Goal: Task Accomplishment & Management: Use online tool/utility

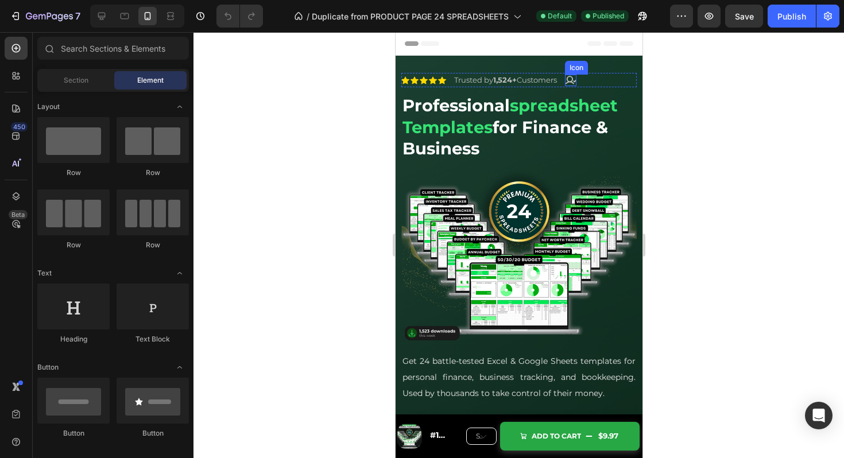
click at [576, 84] on div "Icon" at bounding box center [570, 80] width 11 height 11
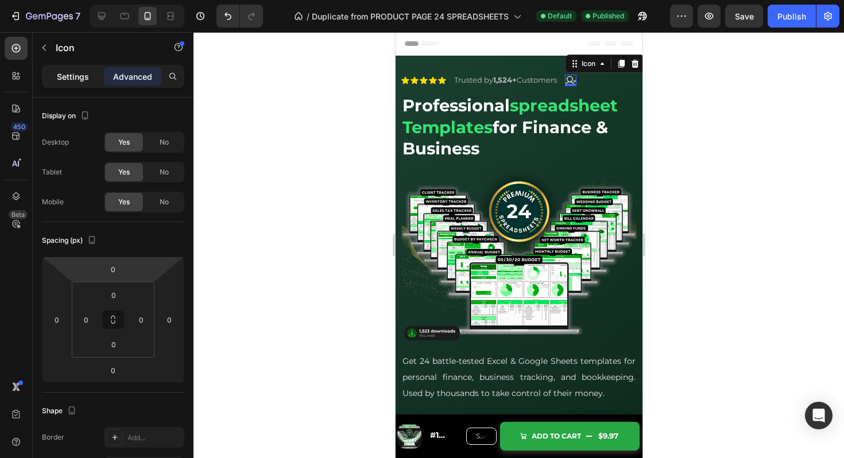
click at [82, 74] on p "Settings" at bounding box center [73, 77] width 32 height 12
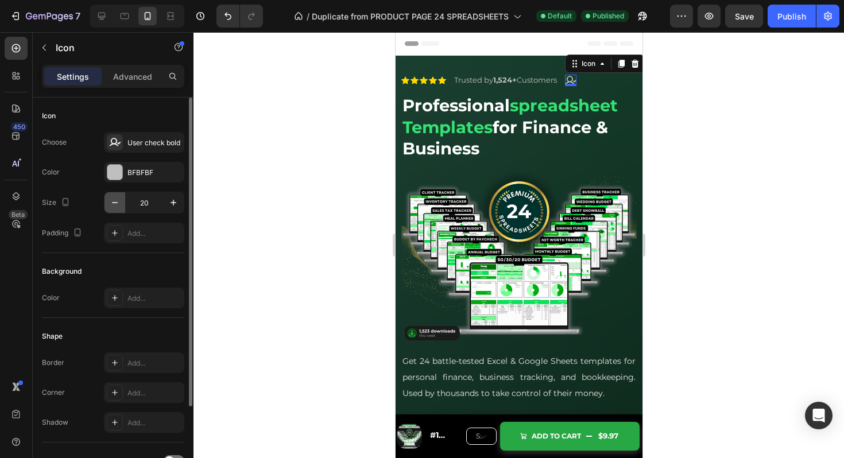
click at [117, 199] on icon "button" at bounding box center [114, 202] width 11 height 11
type input "17"
click at [730, 174] on div at bounding box center [519, 245] width 651 height 426
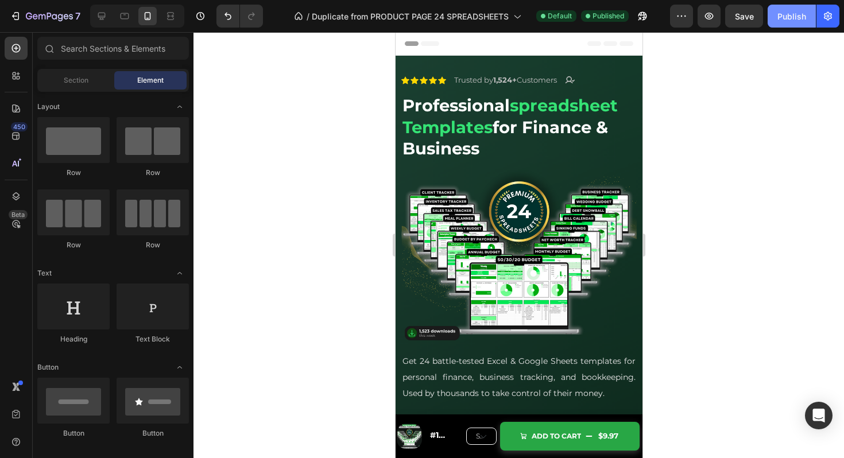
click at [789, 11] on div "Publish" at bounding box center [792, 16] width 29 height 12
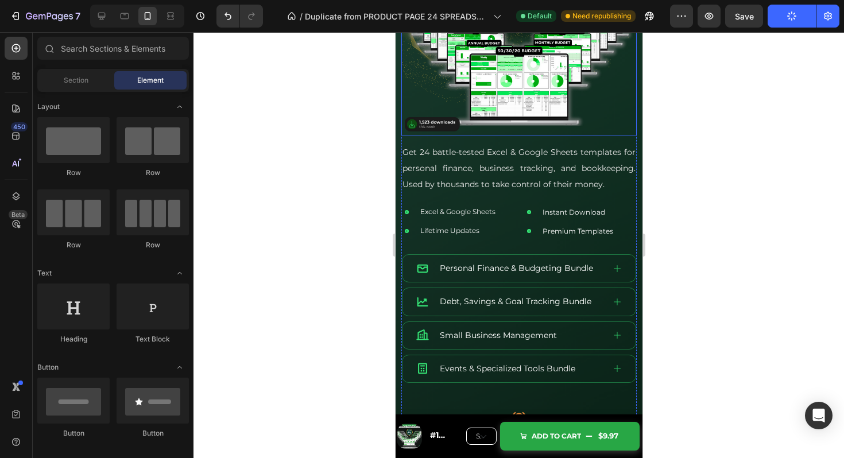
scroll to position [204, 0]
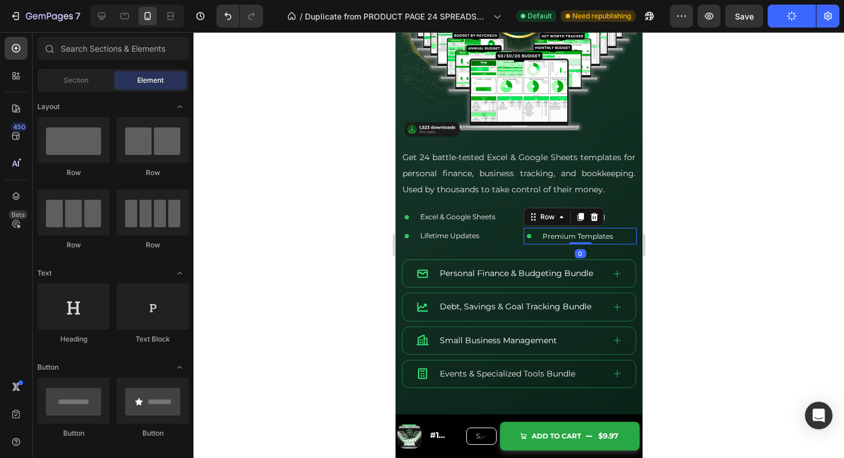
click at [538, 238] on div "Icon Premium Templates Text Block Row 0" at bounding box center [579, 236] width 113 height 17
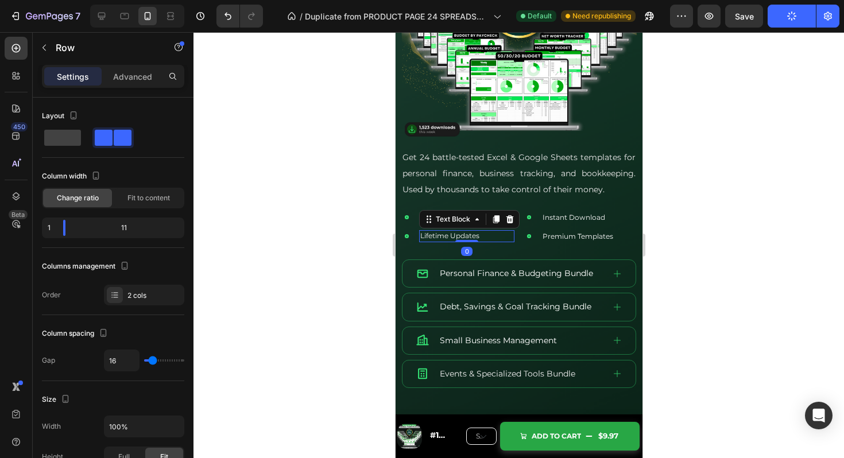
click at [510, 237] on p "Lifetime Updates" at bounding box center [466, 236] width 93 height 10
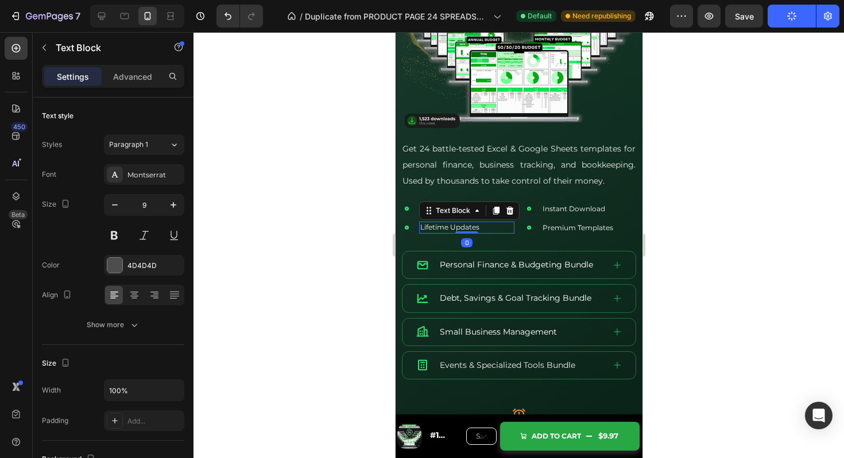
scroll to position [213, 0]
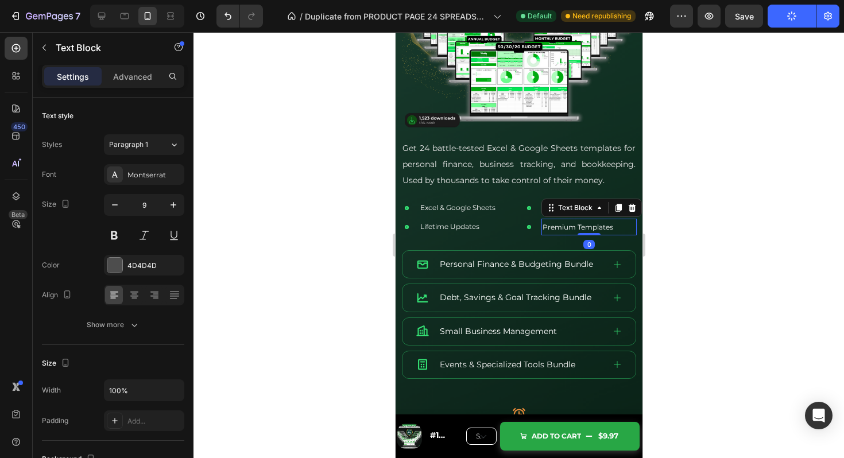
click at [552, 229] on span "Premium Templates" at bounding box center [577, 227] width 71 height 9
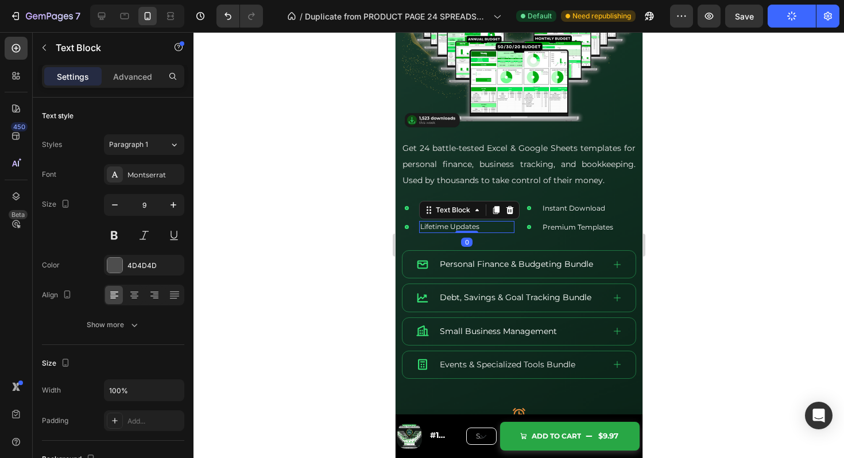
click at [477, 226] on span "Lifetime Updates" at bounding box center [449, 226] width 59 height 9
click at [551, 225] on span "Premium Templates" at bounding box center [577, 227] width 71 height 9
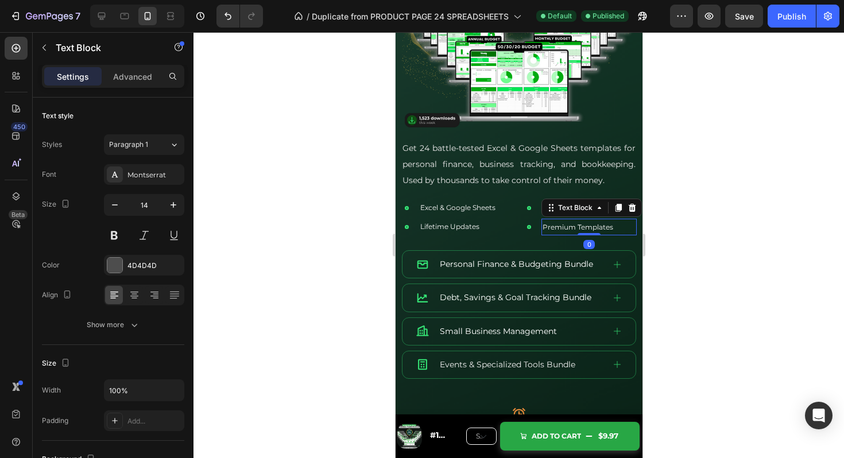
drag, startPoint x: 584, startPoint y: 234, endPoint x: 585, endPoint y: 219, distance: 14.9
click at [585, 219] on div "Premium Templates Text Block 0" at bounding box center [588, 227] width 95 height 17
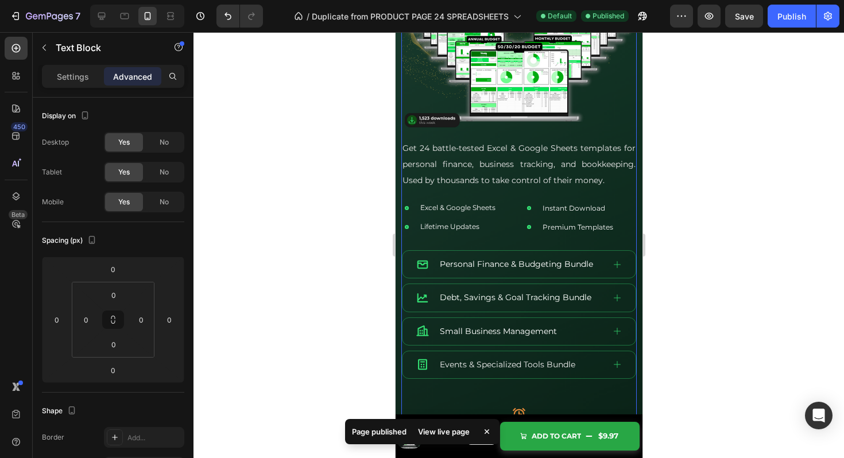
click at [532, 242] on div "Icon Icon Icon Icon Icon Icon List Trusted by 1,524+ Customers Text Block Icon …" at bounding box center [519, 55] width 236 height 391
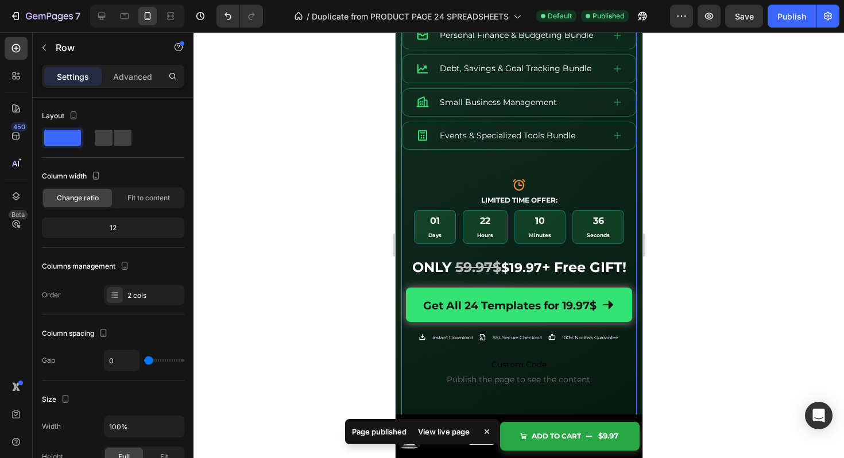
scroll to position [445, 0]
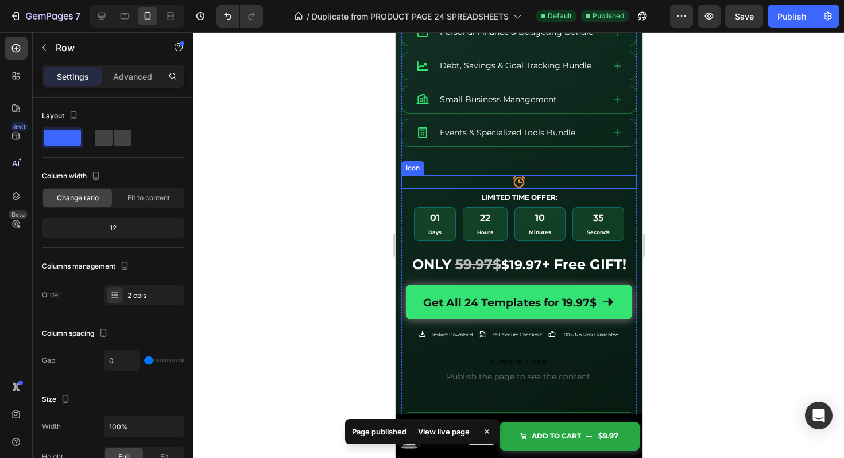
click at [519, 176] on icon at bounding box center [519, 182] width 14 height 14
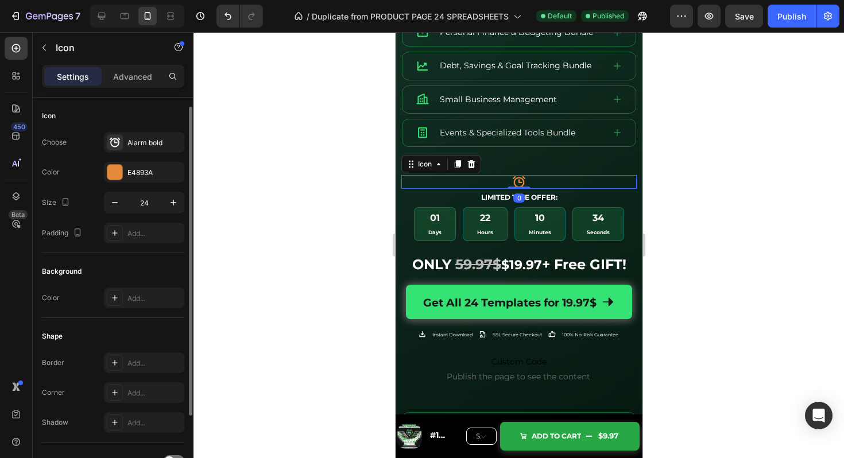
scroll to position [107, 0]
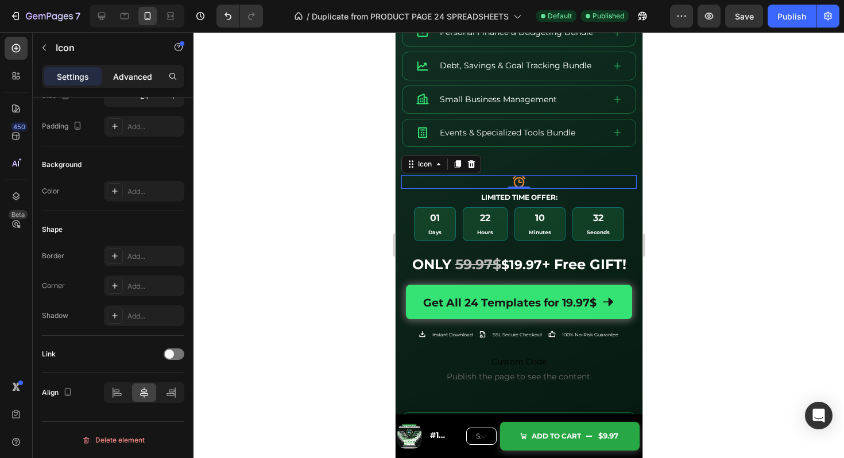
click at [133, 71] on p "Advanced" at bounding box center [132, 77] width 39 height 12
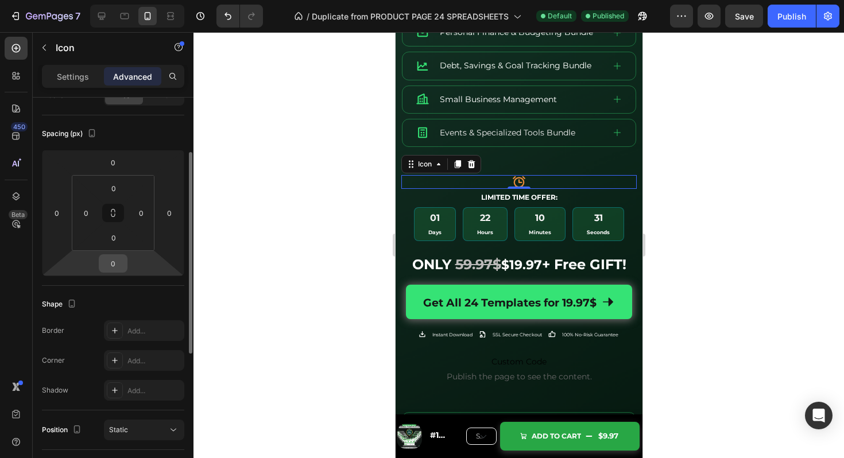
scroll to position [373, 0]
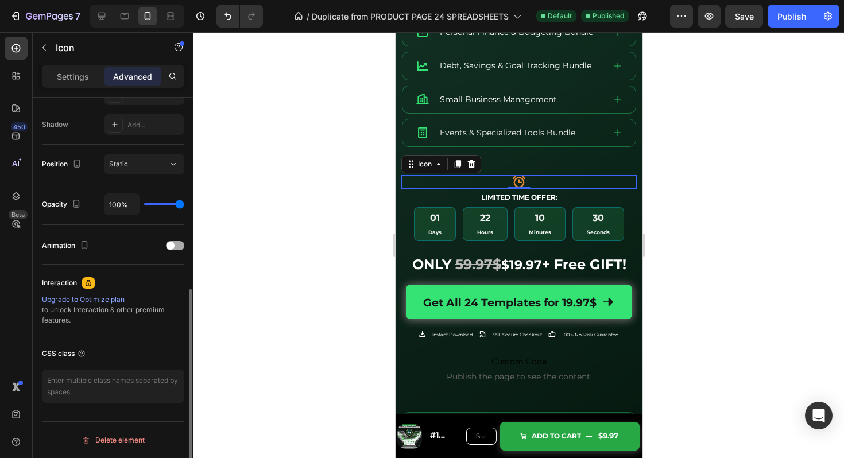
click at [176, 247] on div at bounding box center [175, 245] width 18 height 9
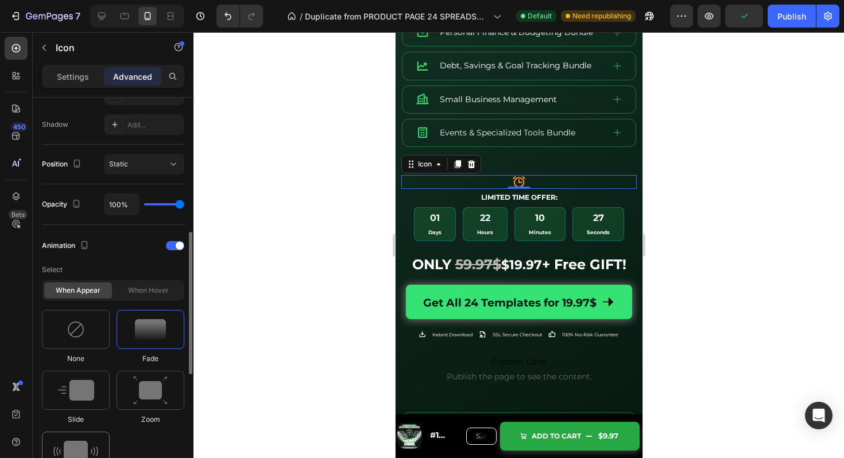
click at [80, 445] on img at bounding box center [75, 451] width 45 height 21
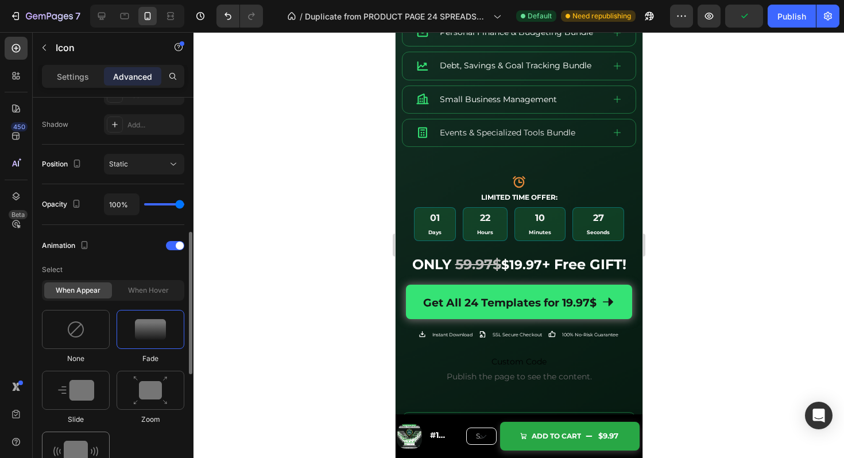
type input "0.7"
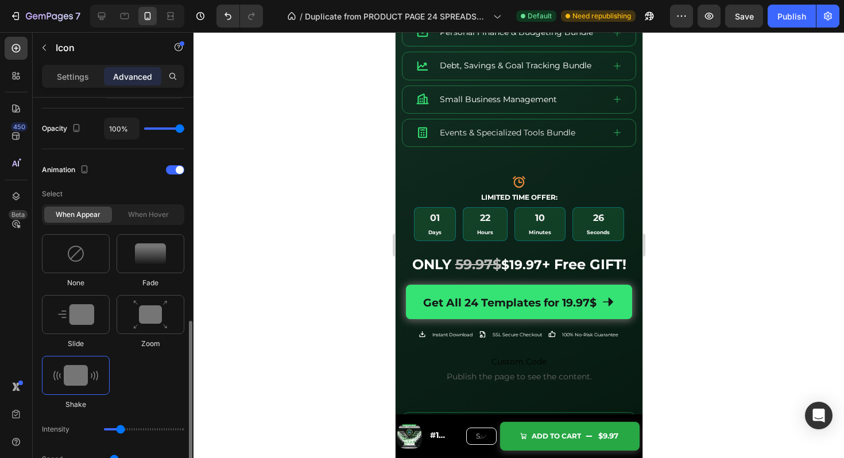
scroll to position [497, 0]
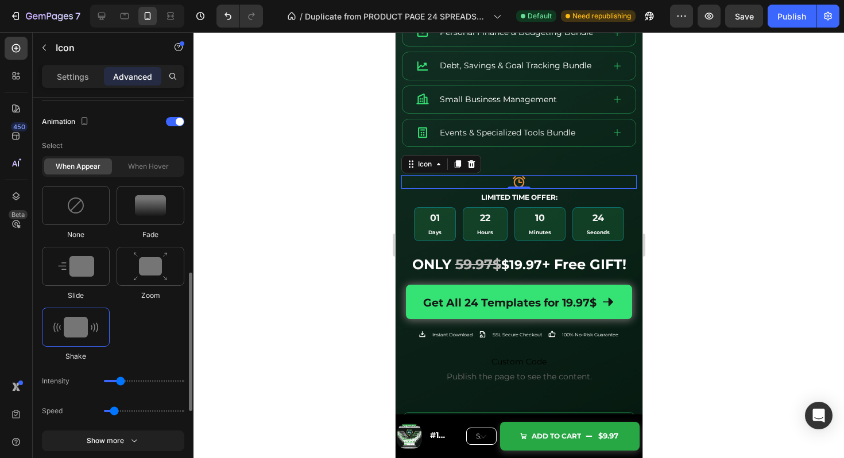
click at [110, 383] on div "Intensity" at bounding box center [113, 381] width 142 height 21
drag, startPoint x: 123, startPoint y: 382, endPoint x: 165, endPoint y: 383, distance: 41.9
click at [165, 382] on input "range" at bounding box center [144, 381] width 80 height 2
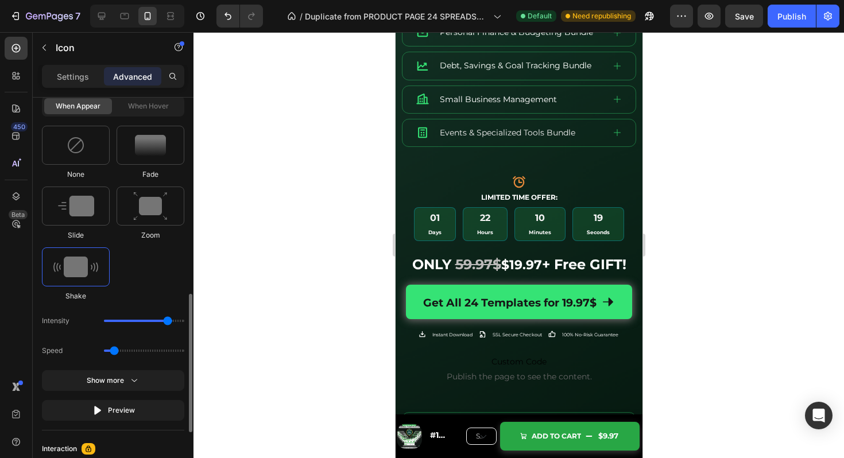
click at [110, 324] on div "Intensity" at bounding box center [113, 321] width 142 height 21
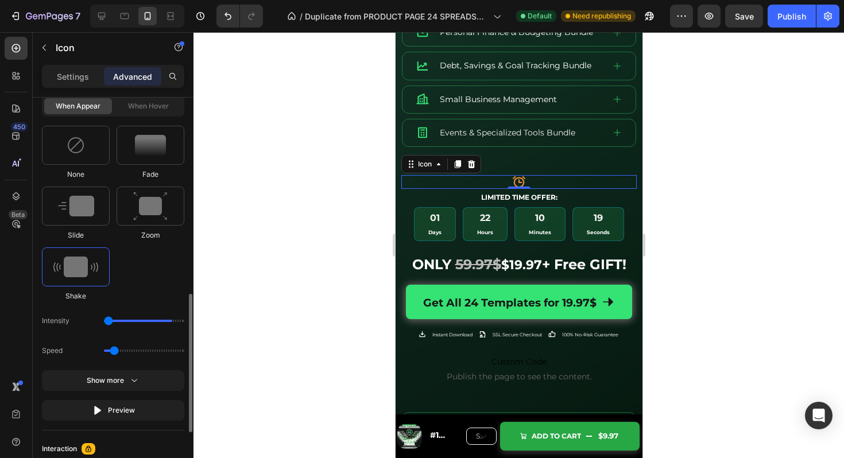
click at [110, 322] on input "range" at bounding box center [144, 321] width 80 height 2
type input "11"
click at [115, 322] on input "range" at bounding box center [144, 321] width 80 height 2
type input "0.5"
click at [109, 350] on input "range" at bounding box center [144, 351] width 80 height 2
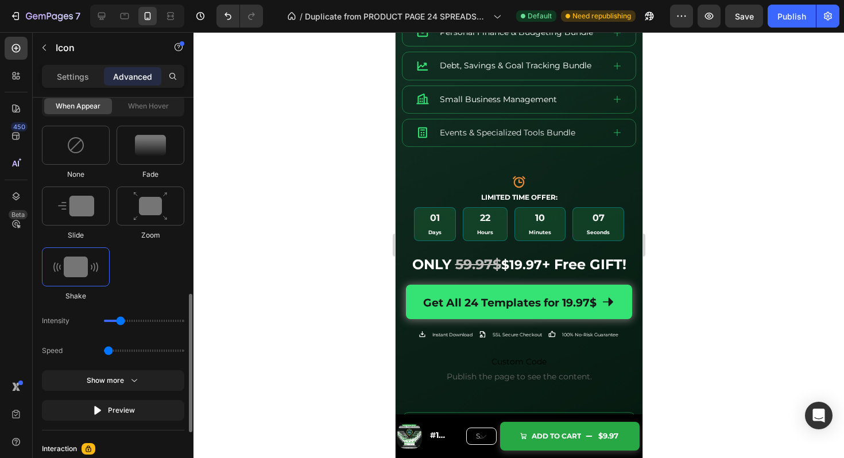
click at [154, 278] on div "None Fade Slide Zoom Shake" at bounding box center [113, 214] width 142 height 176
click at [800, 19] on div "Publish" at bounding box center [792, 16] width 29 height 12
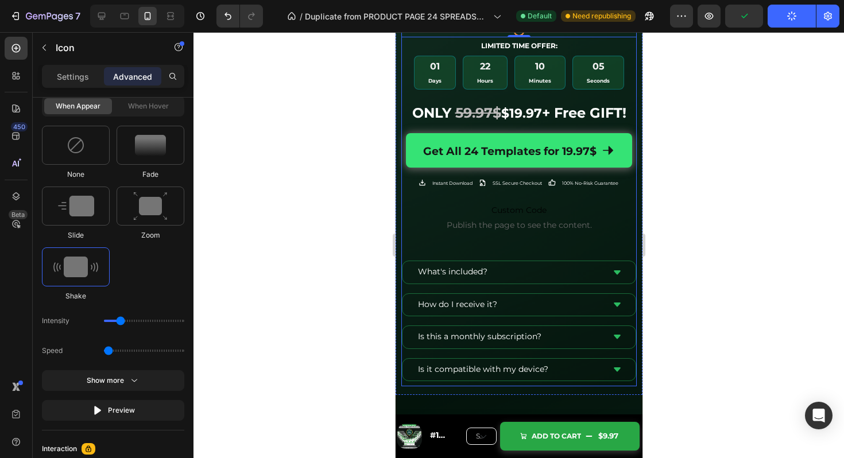
scroll to position [601, 0]
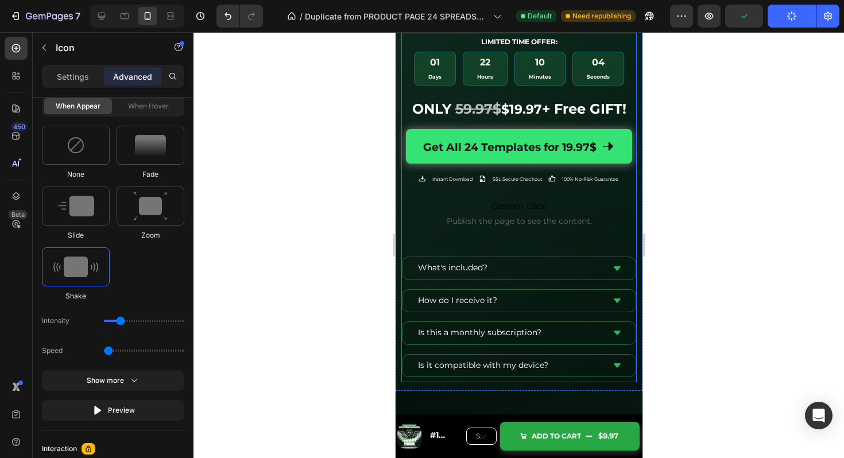
click at [623, 156] on link "Get All 24 Templates for 19.97$" at bounding box center [519, 146] width 226 height 34
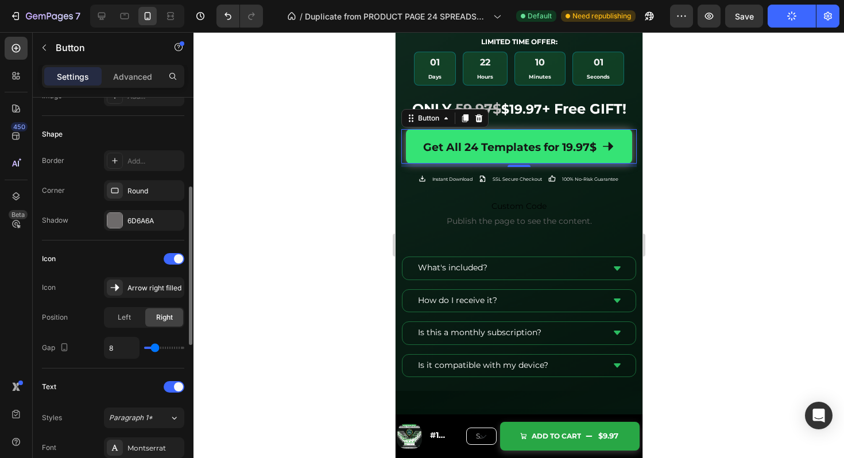
scroll to position [209, 0]
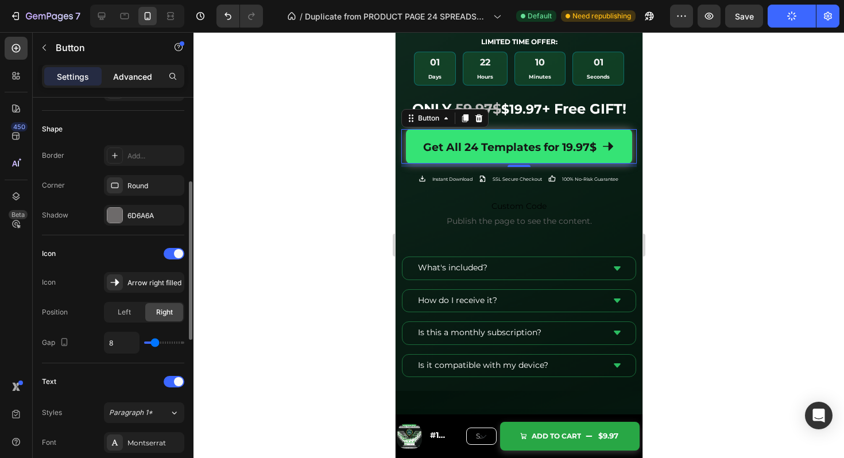
click at [142, 76] on p "Advanced" at bounding box center [132, 77] width 39 height 12
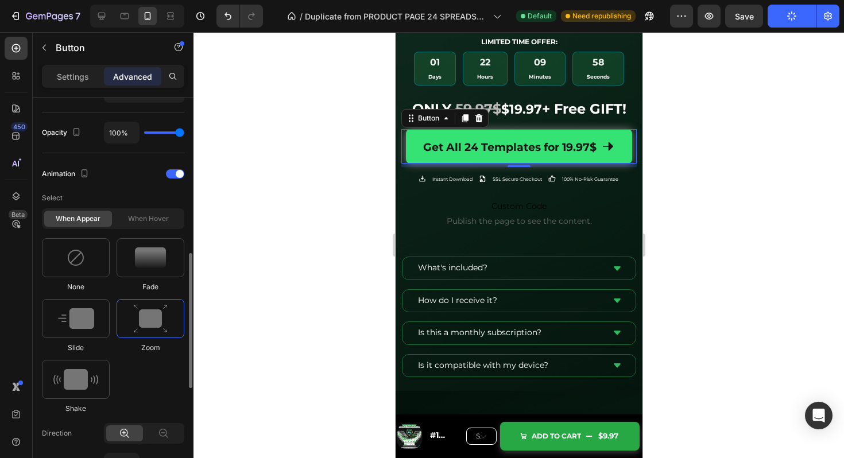
scroll to position [461, 0]
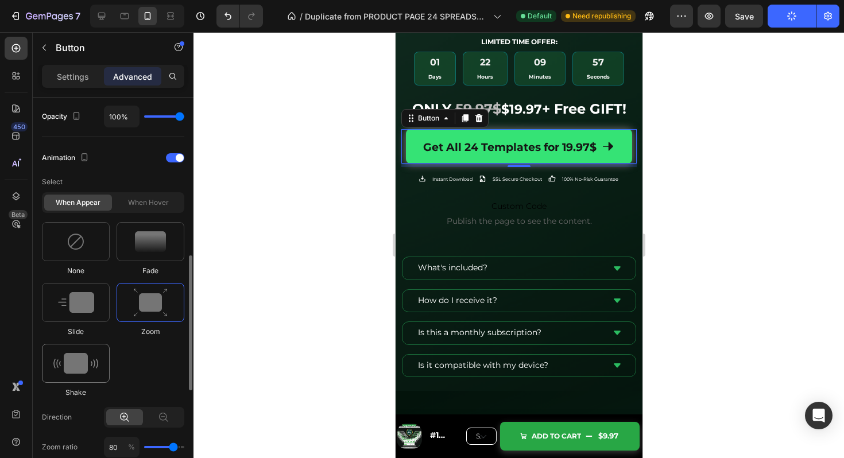
click at [81, 366] on img at bounding box center [75, 363] width 45 height 21
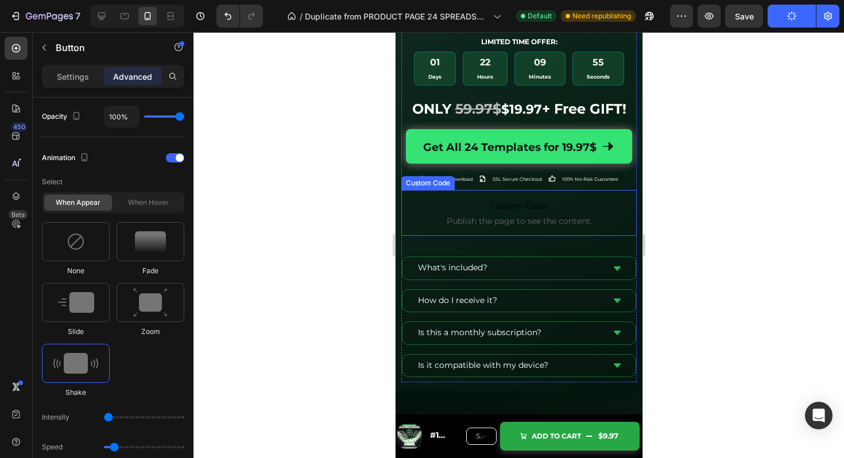
scroll to position [492, 0]
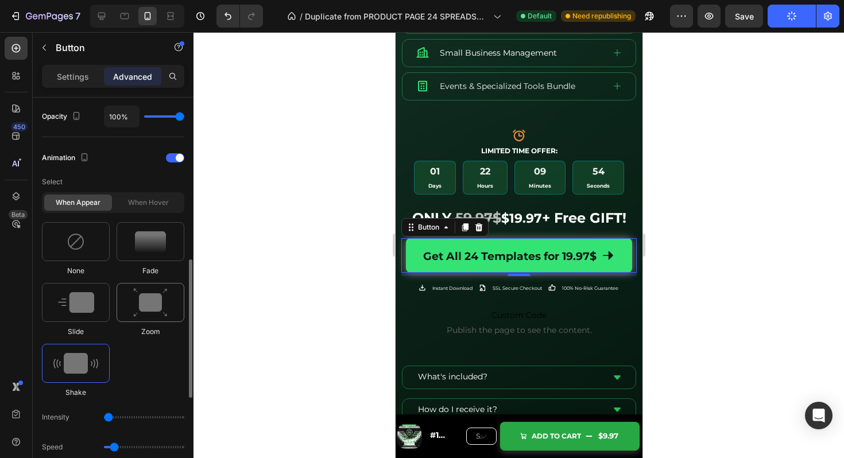
click at [138, 295] on img at bounding box center [150, 302] width 34 height 29
type input "1.7"
click at [144, 248] on img at bounding box center [150, 241] width 31 height 21
click at [83, 307] on img at bounding box center [76, 302] width 36 height 21
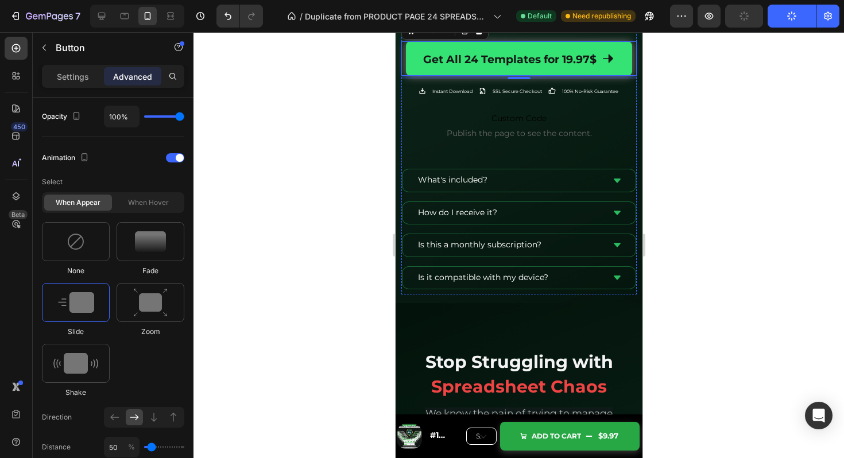
scroll to position [636, 0]
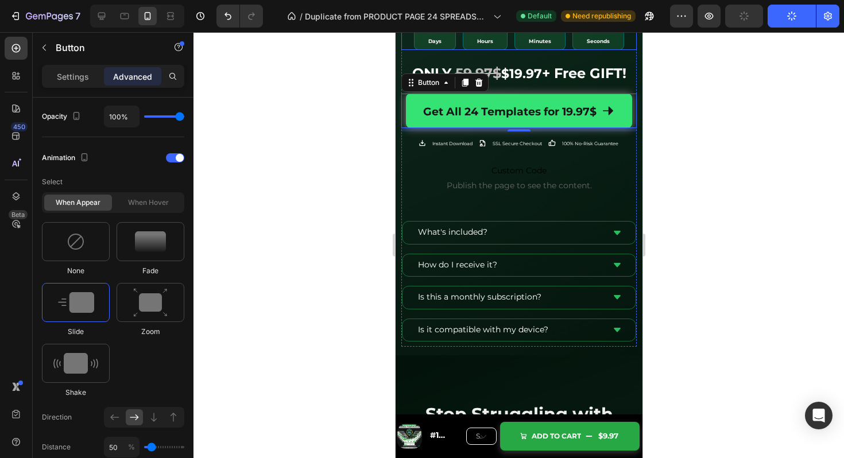
click at [612, 169] on span "Custom Code" at bounding box center [519, 171] width 236 height 14
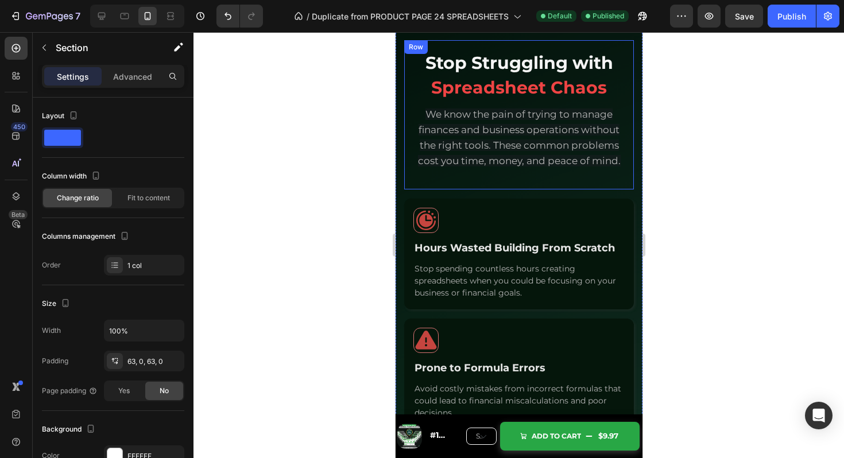
scroll to position [990, 0]
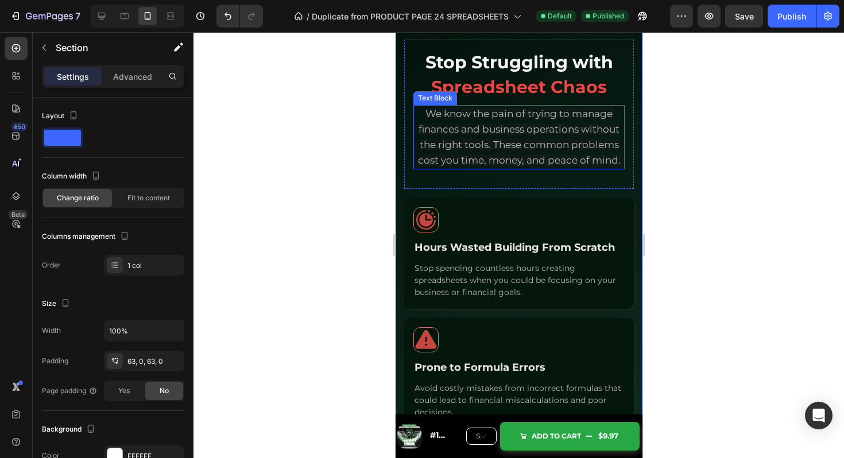
click at [595, 138] on p "We know the pain of trying to manage finances and business operations without t…" at bounding box center [518, 137] width 209 height 62
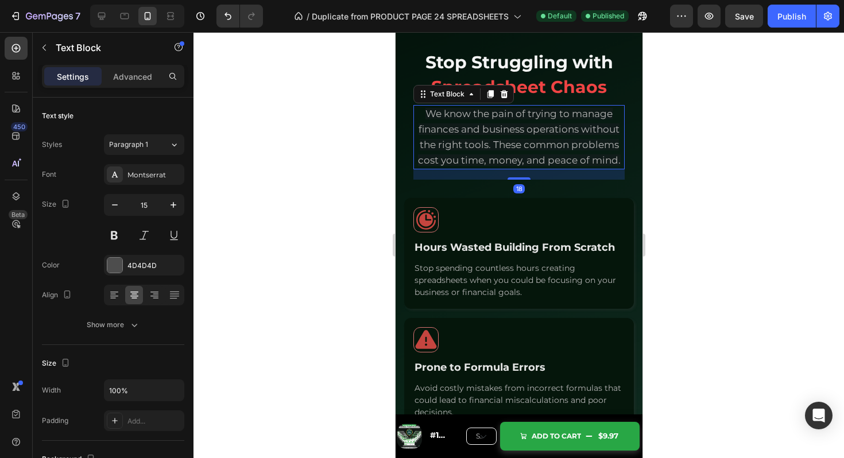
click at [595, 138] on p "We know the pain of trying to manage finances and business operations without t…" at bounding box center [518, 137] width 209 height 62
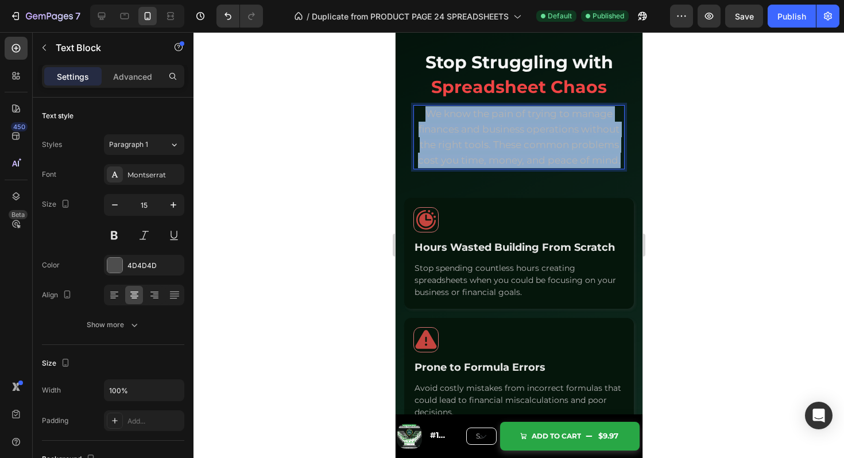
click at [595, 138] on p "We know the pain of trying to manage finances and business operations without t…" at bounding box center [518, 137] width 209 height 62
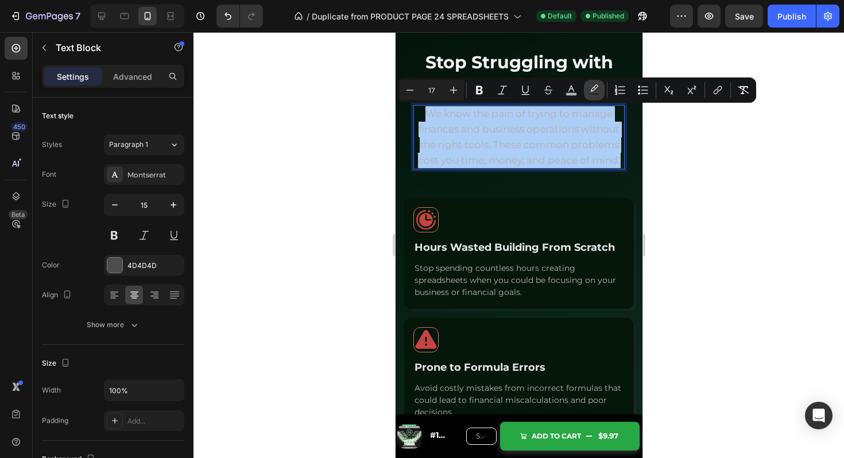
click at [591, 91] on icon "Editor contextual toolbar" at bounding box center [594, 89] width 11 height 11
type input "1B1D23"
type input "50"
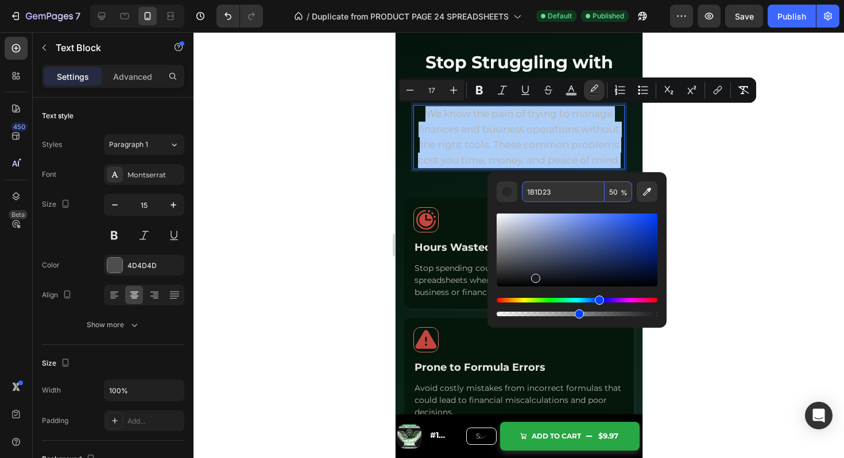
click at [614, 185] on input "50" at bounding box center [619, 192] width 28 height 21
type input "0"
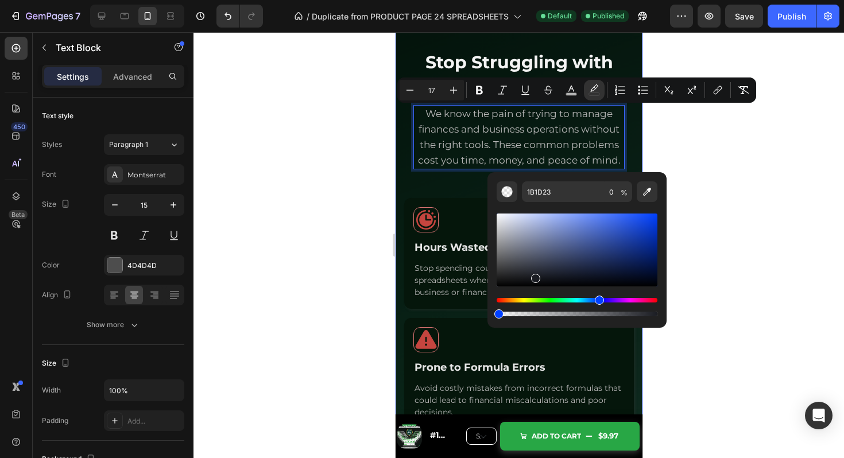
click at [456, 194] on div "Stop Struggling with Spreadsheet Chaos Heading We know the pain of trying to ma…" at bounding box center [519, 336] width 230 height 593
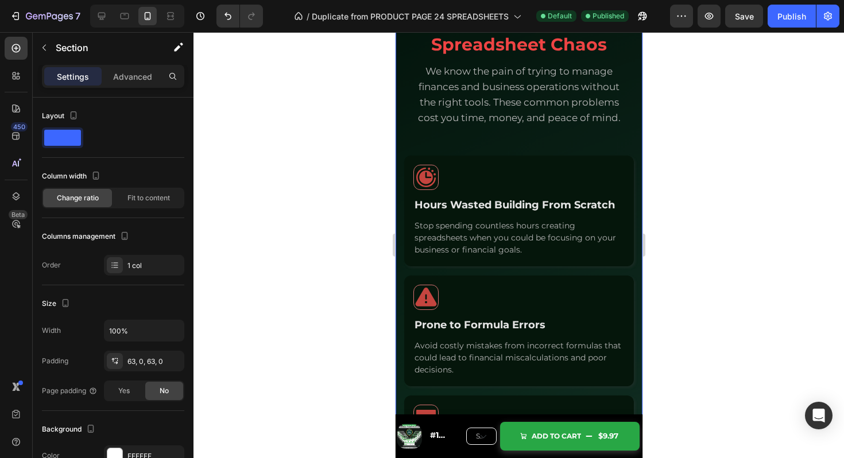
scroll to position [1044, 0]
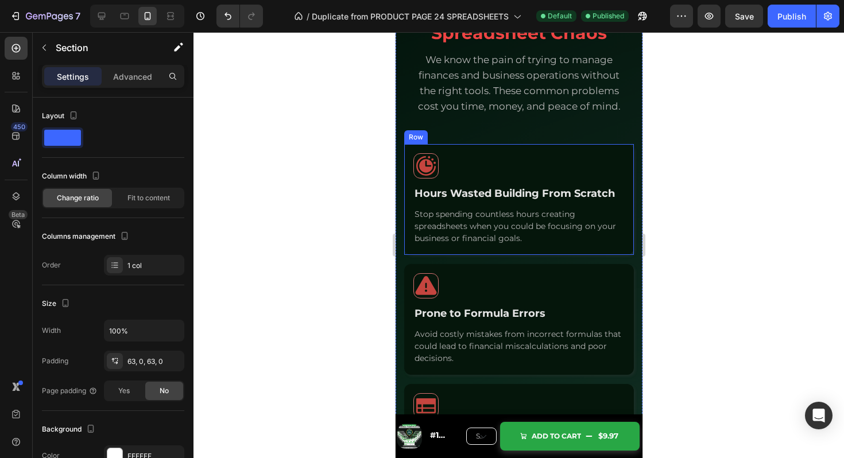
click at [499, 150] on div "Icon Hours Wasted Building From Scratch Text Block Stop spending countless hour…" at bounding box center [519, 199] width 230 height 111
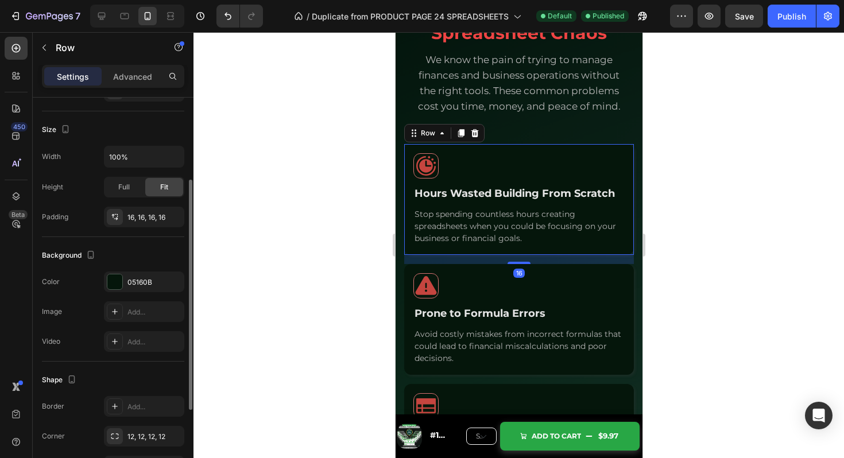
scroll to position [277, 0]
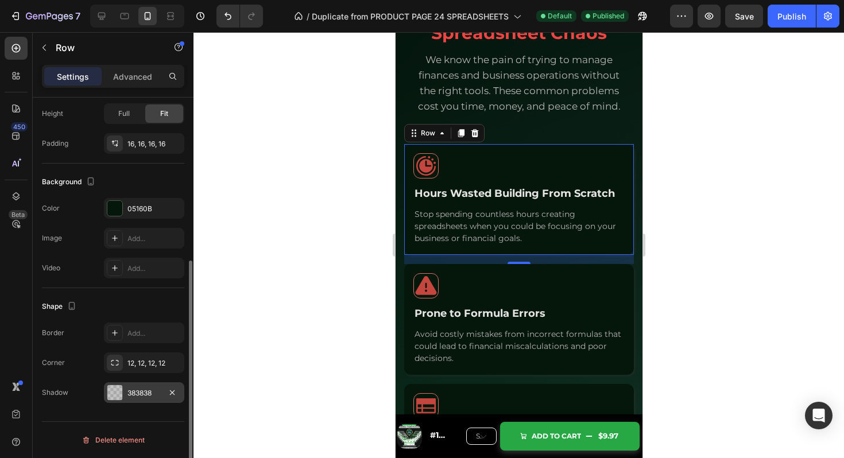
click at [115, 389] on div at bounding box center [114, 392] width 15 height 15
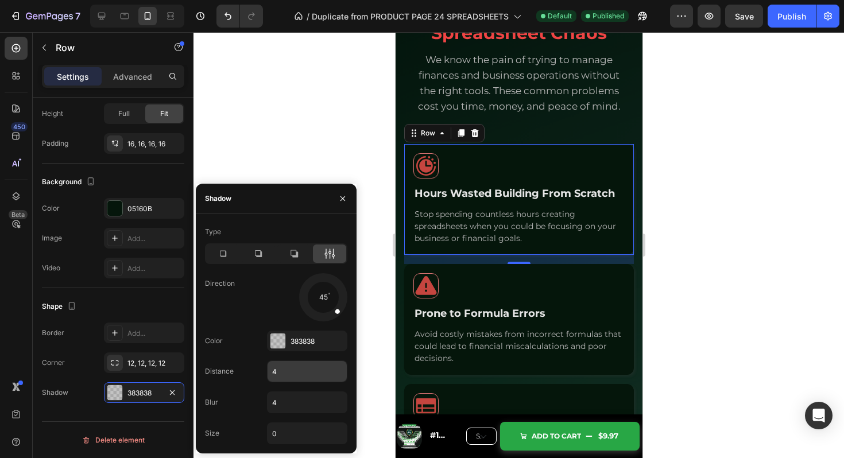
click at [289, 371] on input "4" at bounding box center [307, 371] width 79 height 21
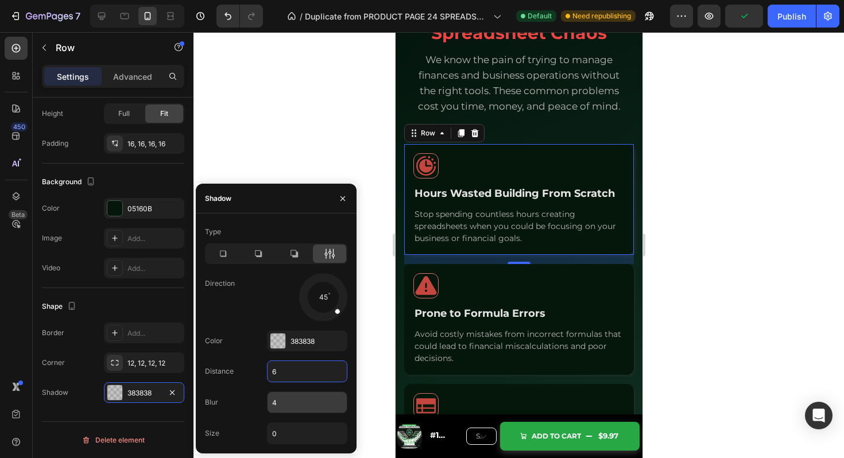
type input "6"
click at [293, 400] on input "4" at bounding box center [307, 402] width 79 height 21
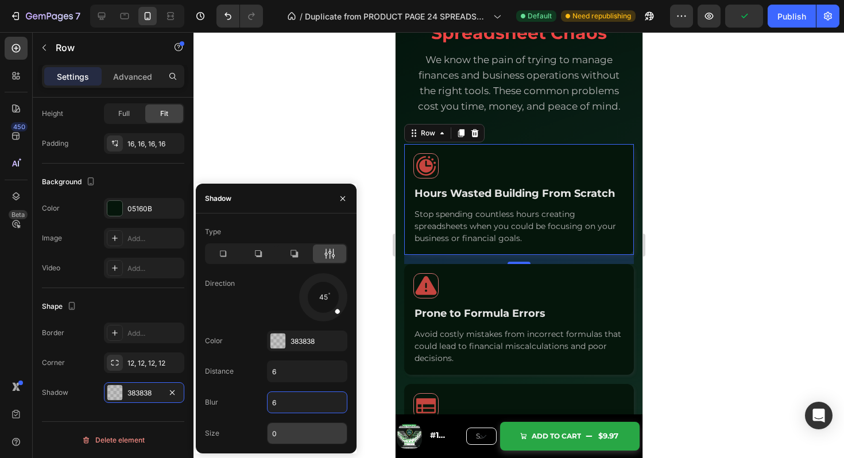
type input "6"
click at [288, 430] on input "0" at bounding box center [307, 433] width 79 height 21
type input "2"
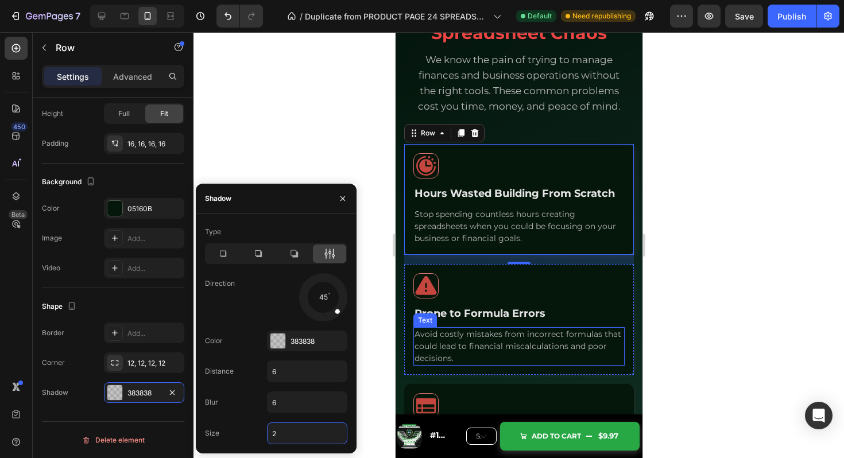
click at [481, 351] on span "Avoid costly mistakes from incorrect formulas that could lead to financial misc…" at bounding box center [517, 346] width 207 height 34
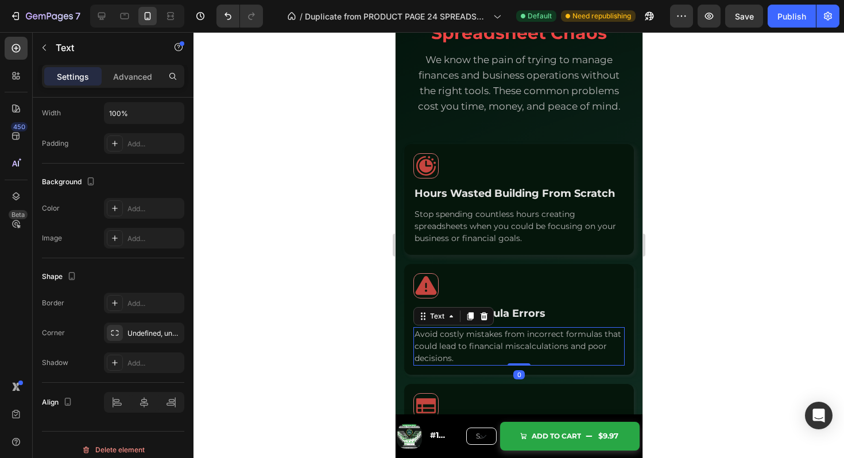
scroll to position [0, 0]
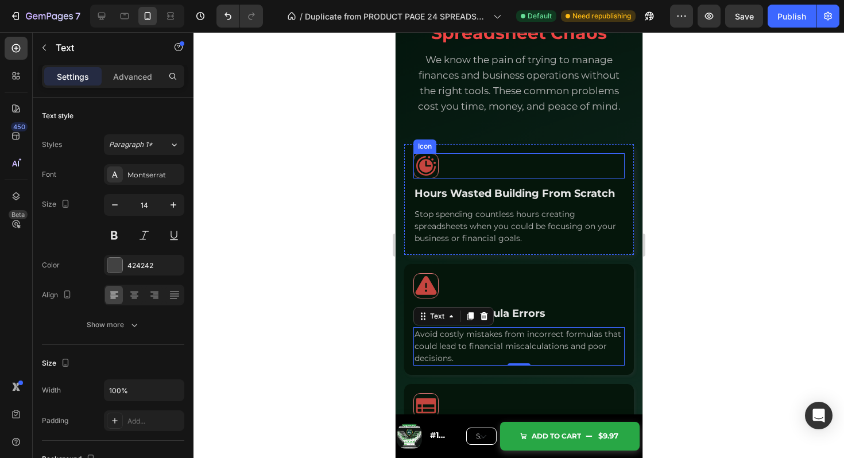
click at [609, 155] on div "Icon Hours Wasted Building From Scratch Text Block Stop spending countless hour…" at bounding box center [519, 199] width 230 height 111
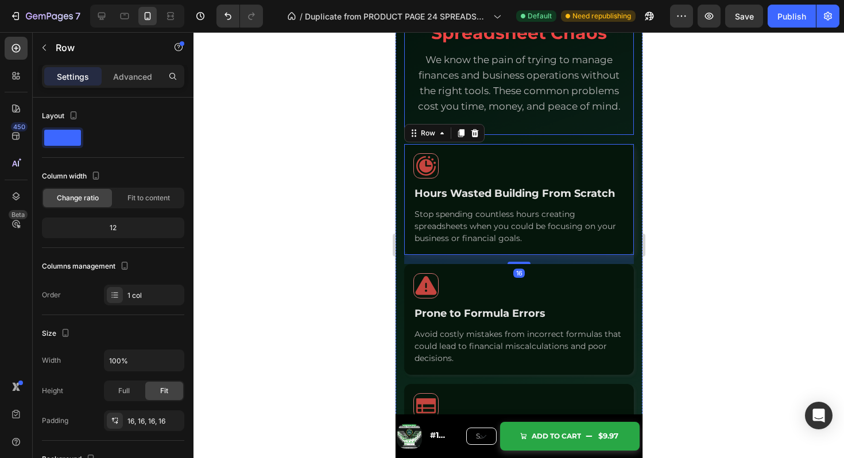
click at [604, 93] on span "We know the pain of trying to manage finances and business operations without t…" at bounding box center [519, 83] width 203 height 58
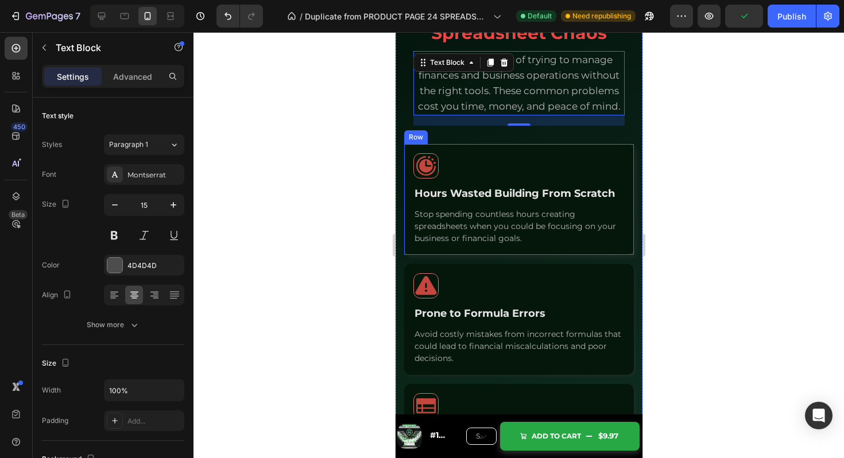
click at [615, 151] on div "Icon Hours Wasted Building From Scratch Text Block Stop spending countless hour…" at bounding box center [519, 199] width 230 height 111
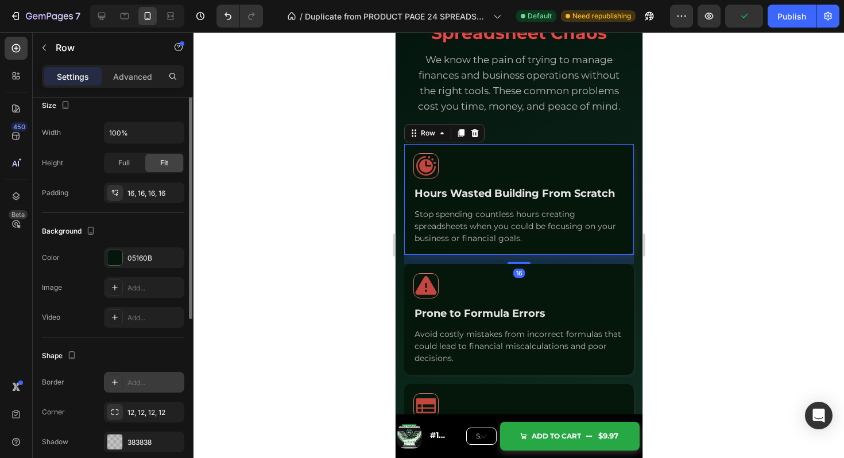
scroll to position [277, 0]
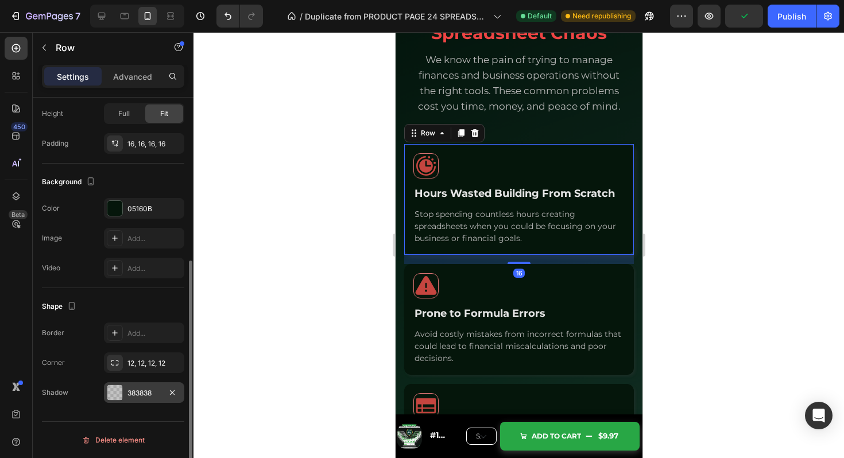
click at [115, 391] on div at bounding box center [114, 392] width 15 height 15
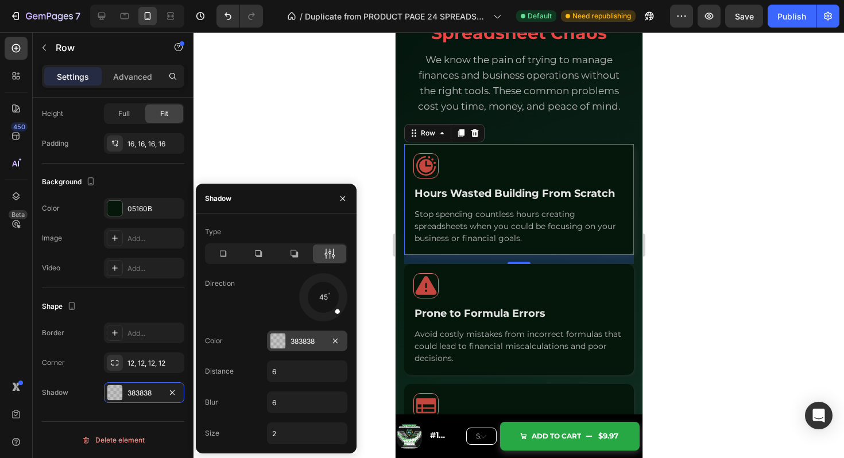
click at [273, 343] on div at bounding box center [278, 341] width 15 height 15
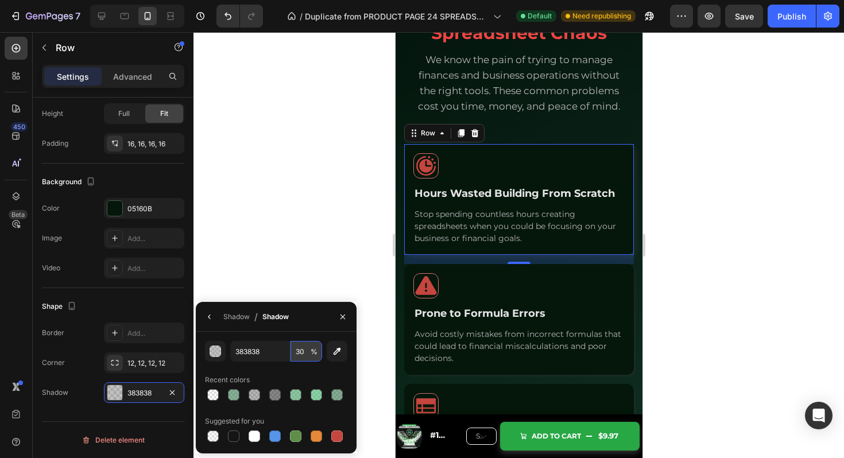
click at [301, 353] on input "30" at bounding box center [307, 351] width 32 height 21
type input "45"
click at [496, 87] on span "We know the pain of trying to manage finances and business operations without t…" at bounding box center [519, 83] width 203 height 58
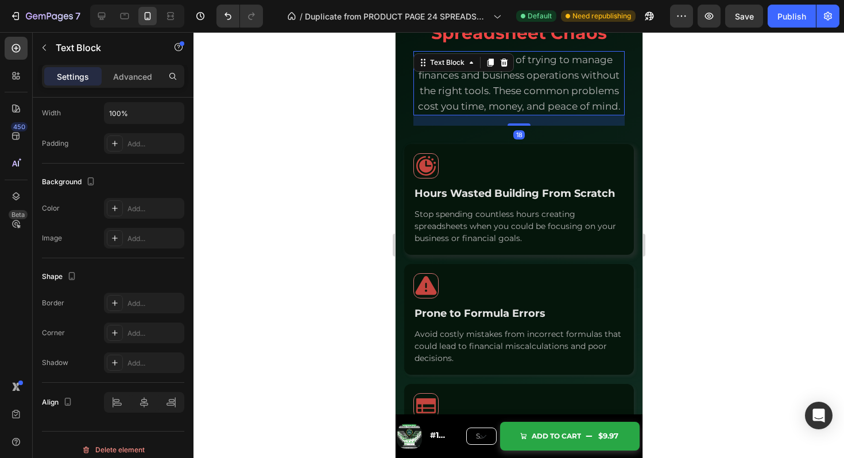
scroll to position [0, 0]
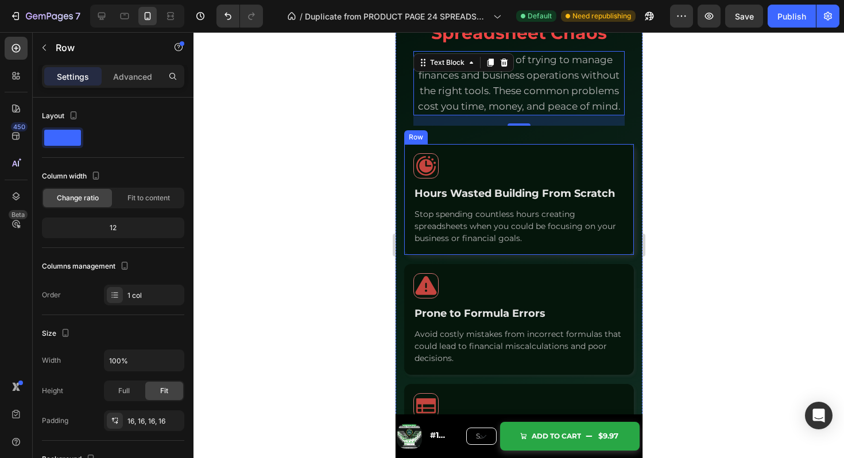
click at [627, 155] on div "Icon Hours Wasted Building From Scratch Text Block Stop spending countless hour…" at bounding box center [519, 199] width 230 height 111
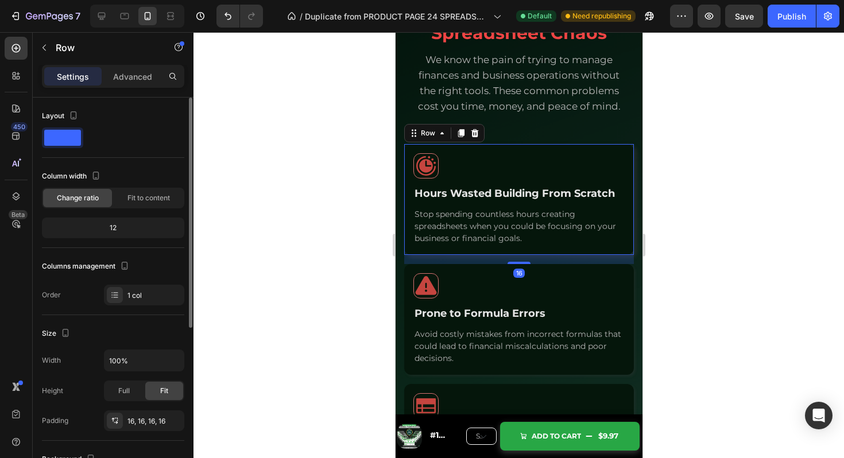
scroll to position [130, 0]
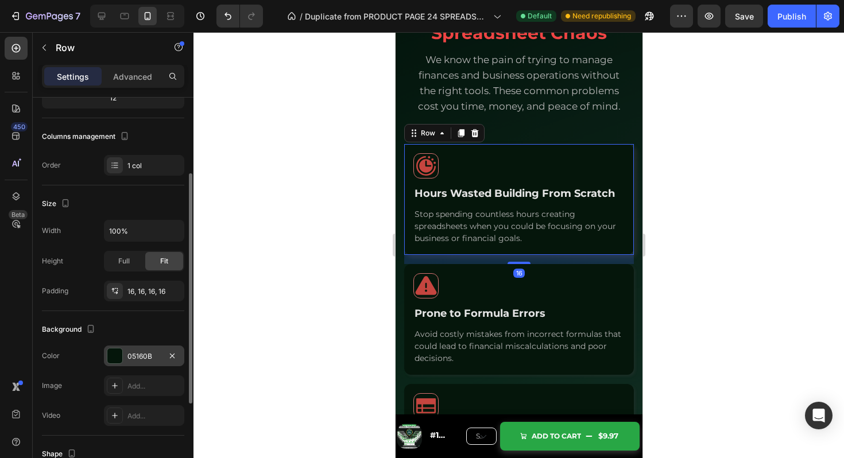
click at [140, 357] on div "05160B" at bounding box center [144, 357] width 33 height 10
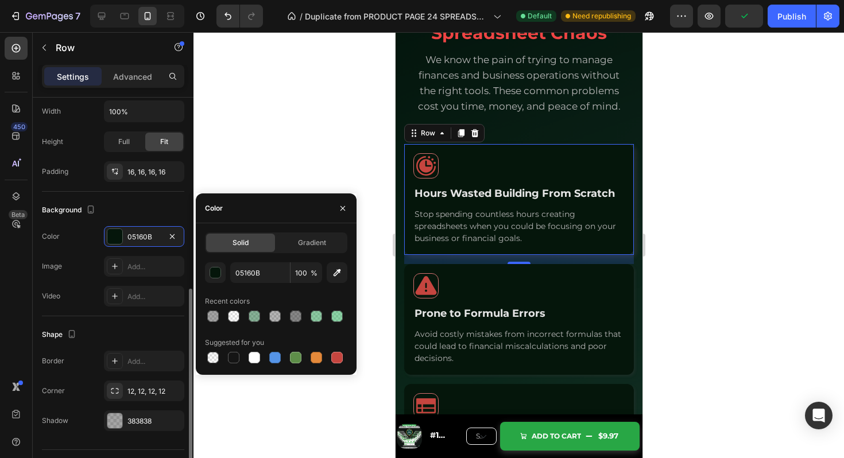
scroll to position [277, 0]
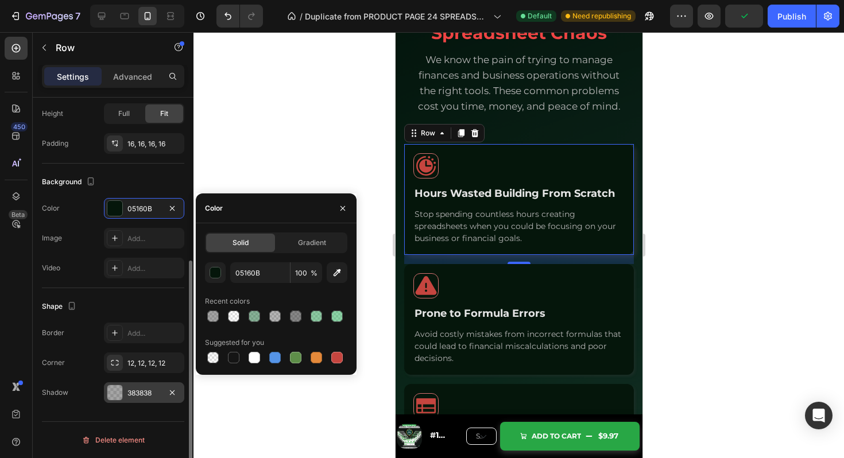
click at [136, 389] on div "383838" at bounding box center [144, 393] width 33 height 10
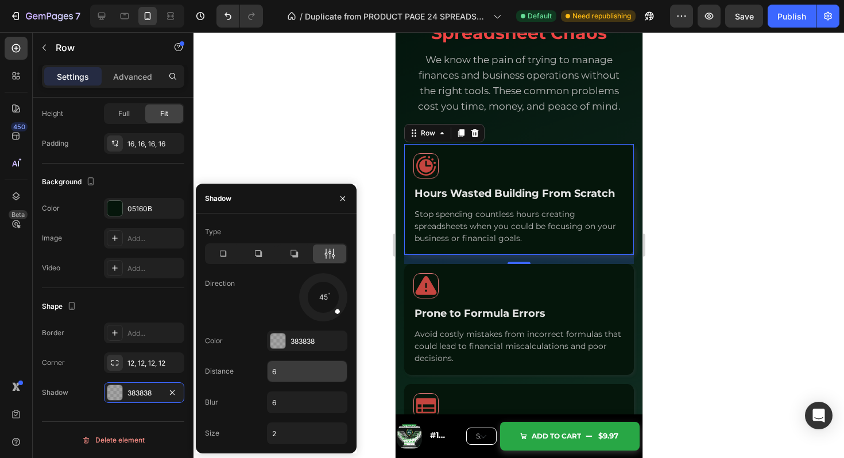
click at [287, 366] on input "6" at bounding box center [307, 371] width 79 height 21
type input "4"
click at [288, 400] on input "6" at bounding box center [307, 402] width 79 height 21
type input "4"
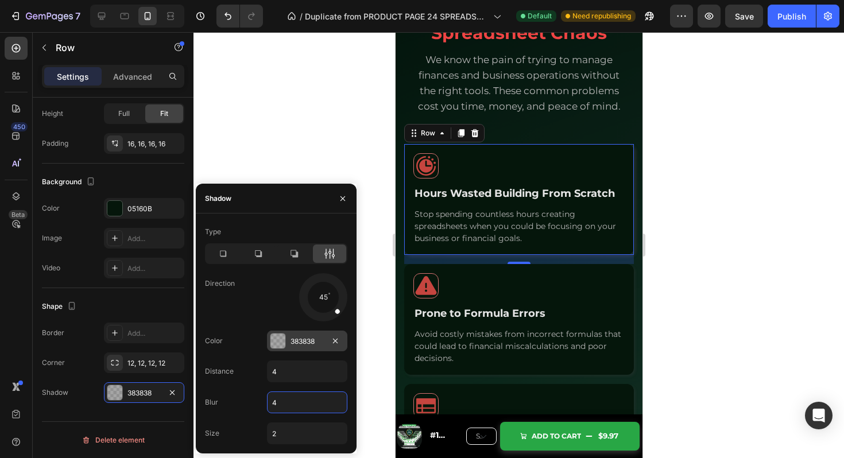
click at [277, 337] on div at bounding box center [278, 341] width 15 height 15
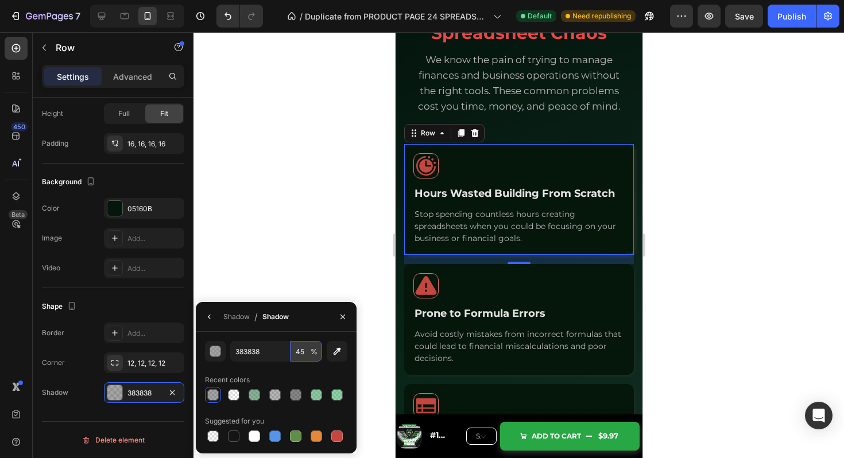
click at [297, 356] on input "45" at bounding box center [307, 351] width 32 height 21
type input "4"
type input "35"
click at [346, 259] on div at bounding box center [519, 245] width 651 height 426
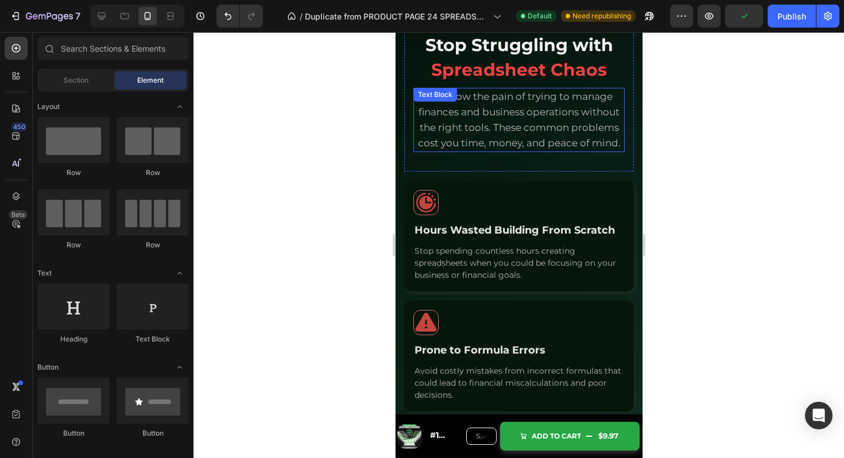
scroll to position [1002, 0]
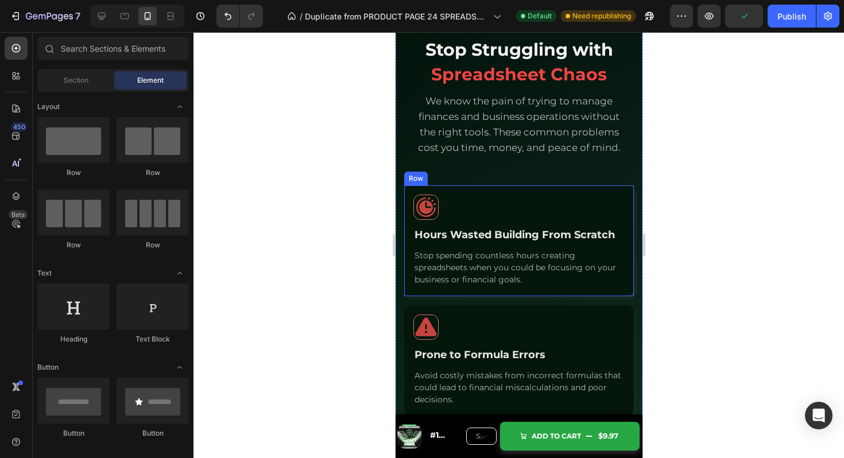
click at [627, 195] on div "Icon Hours Wasted Building From Scratch Text Block Stop spending countless hour…" at bounding box center [519, 241] width 230 height 111
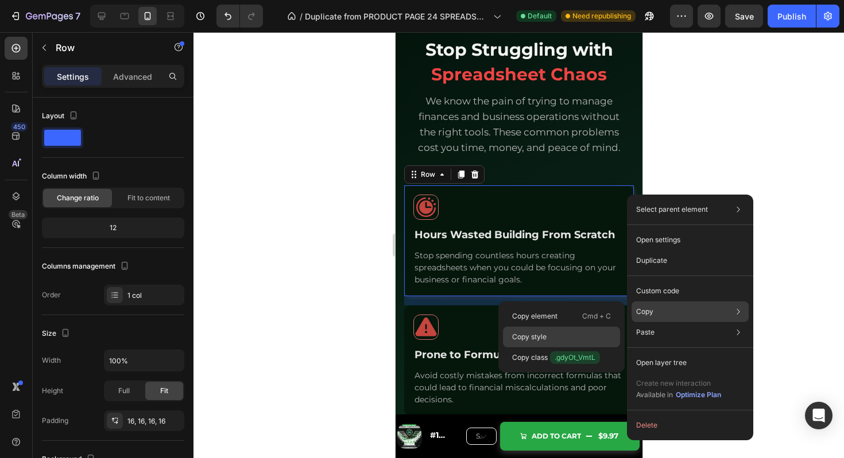
click at [577, 330] on div "Copy style" at bounding box center [561, 337] width 117 height 21
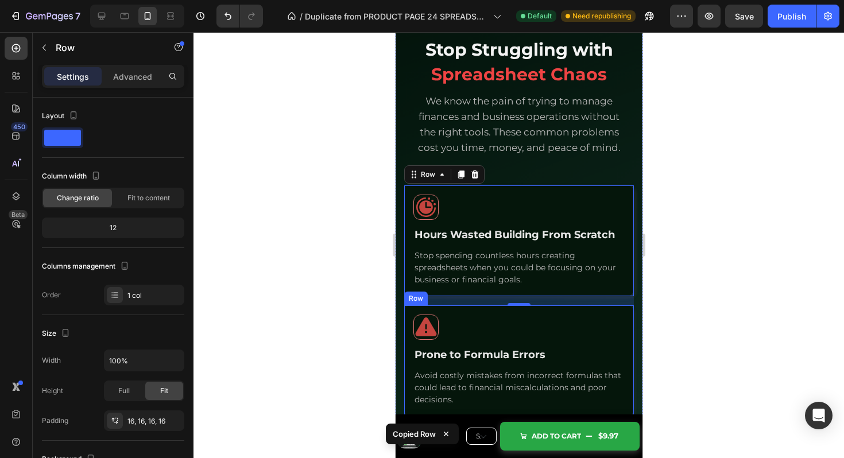
click at [626, 314] on div "Icon Prone to Formula Errors Text Block Avoid costly mistakes from incorrect fo…" at bounding box center [519, 361] width 230 height 111
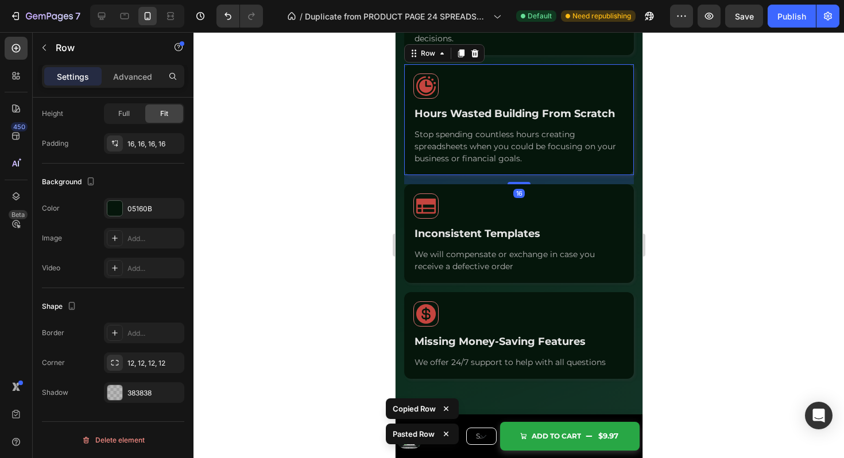
scroll to position [1368, 0]
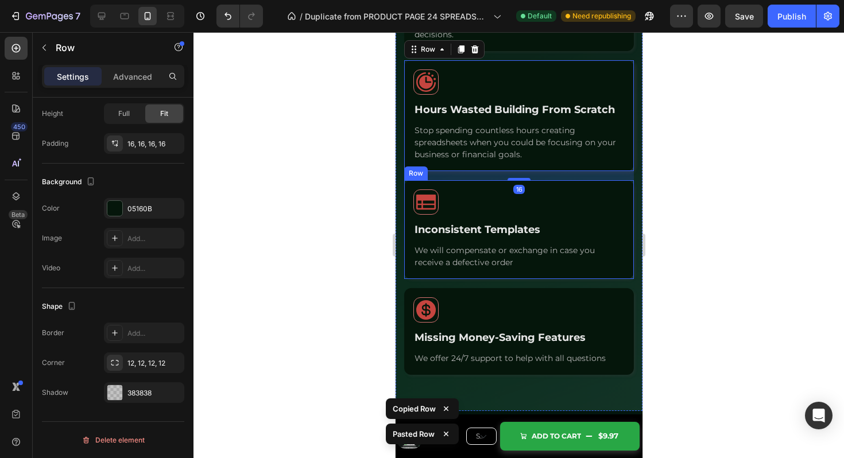
click at [627, 191] on div "Icon Inconsistent Templates Text Block We will compensate or exchange in case y…" at bounding box center [519, 229] width 230 height 99
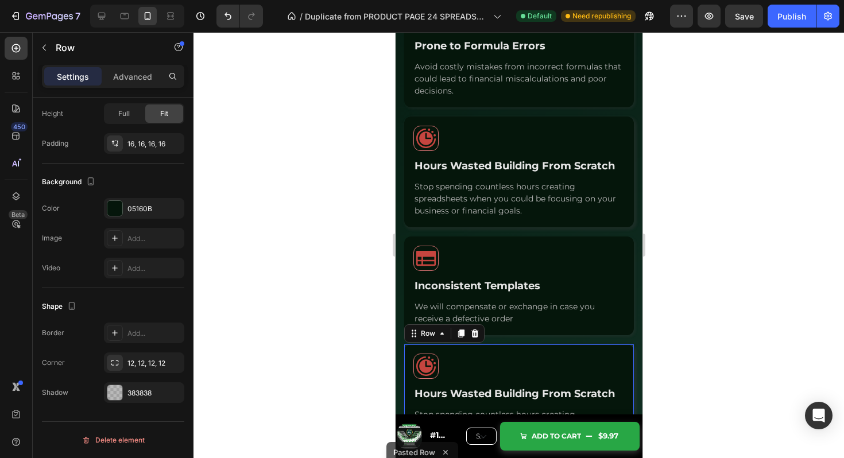
scroll to position [1531, 0]
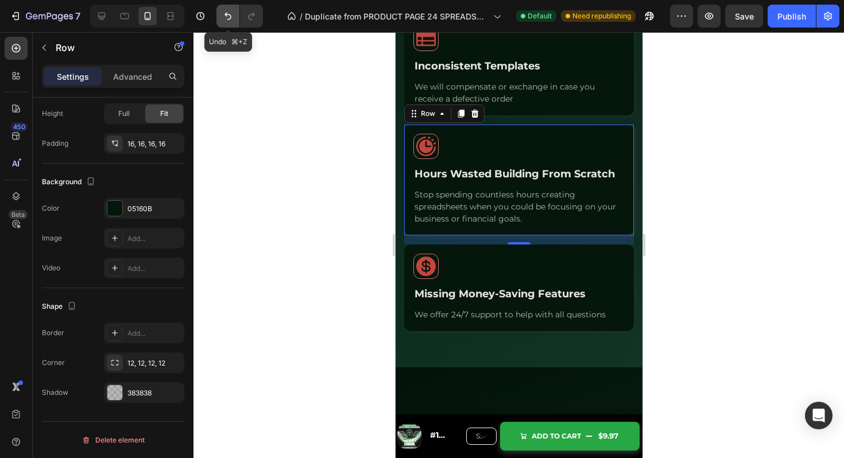
click at [231, 22] on button "Undo/Redo" at bounding box center [228, 16] width 23 height 23
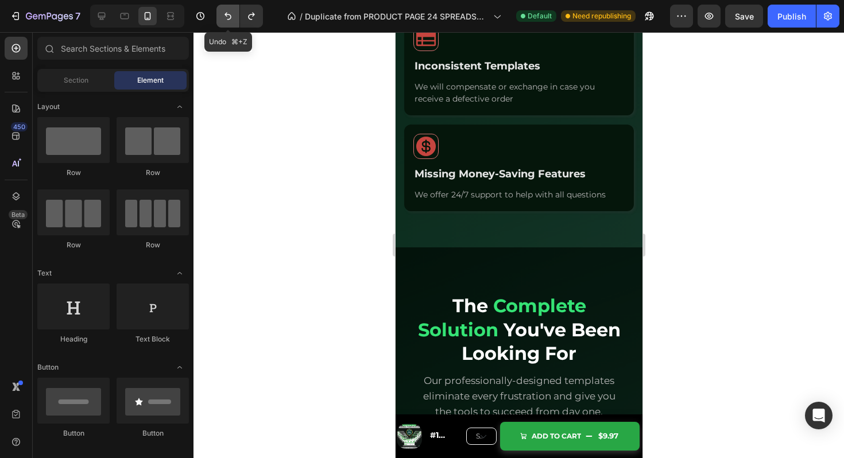
click at [231, 22] on button "Undo/Redo" at bounding box center [228, 16] width 23 height 23
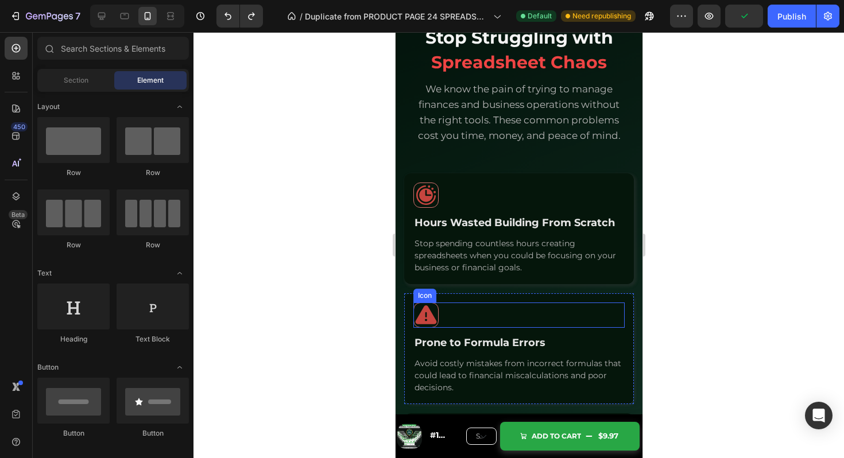
scroll to position [1016, 0]
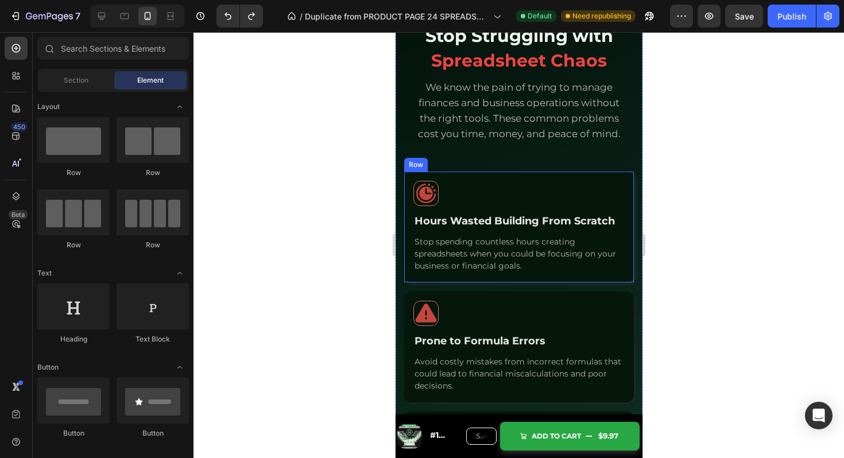
click at [628, 181] on div "Icon Hours Wasted Building From Scratch Text Block Stop spending countless hour…" at bounding box center [519, 227] width 230 height 111
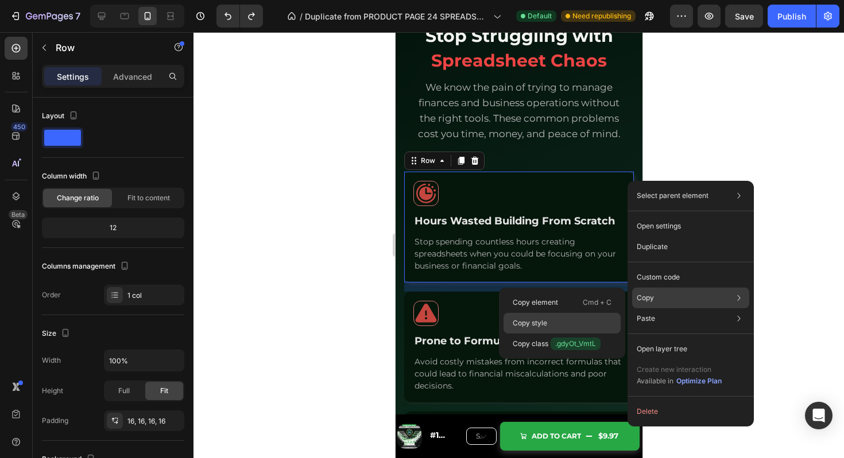
click at [558, 320] on div "Copy style" at bounding box center [562, 323] width 117 height 21
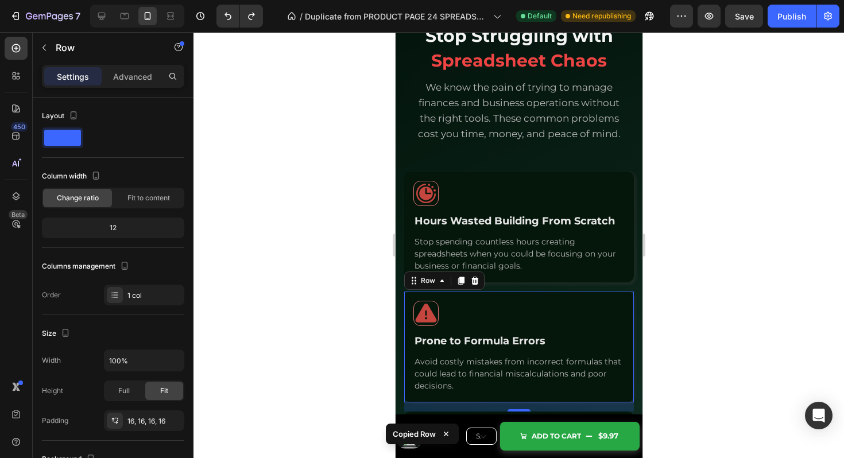
click at [623, 300] on div "Icon Prone to Formula Errors Text Block Avoid costly mistakes from incorrect fo…" at bounding box center [519, 347] width 230 height 111
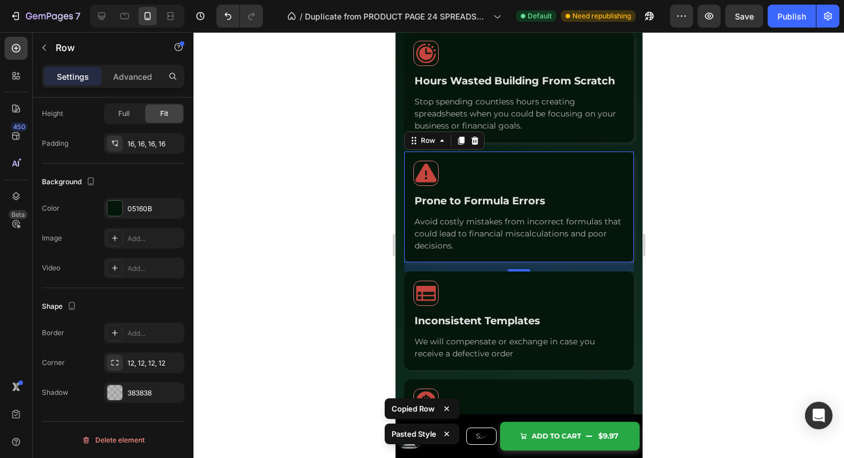
scroll to position [1170, 0]
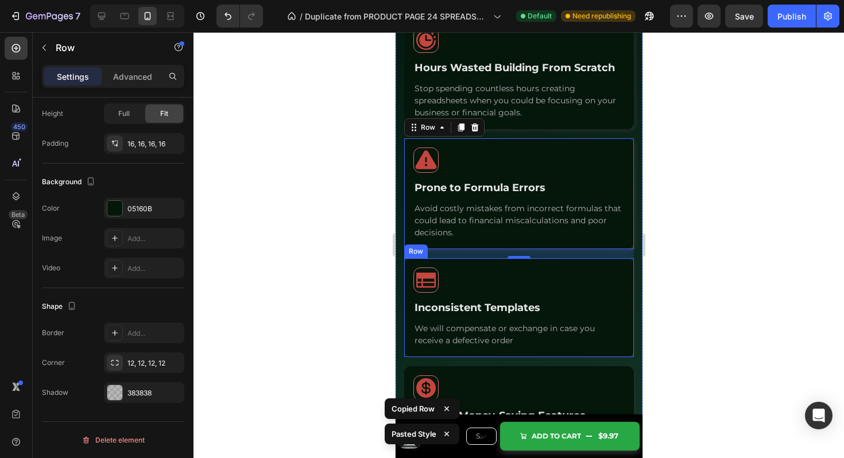
click at [627, 269] on div "Icon Inconsistent Templates Text Block We will compensate or exchange in case y…" at bounding box center [519, 307] width 230 height 99
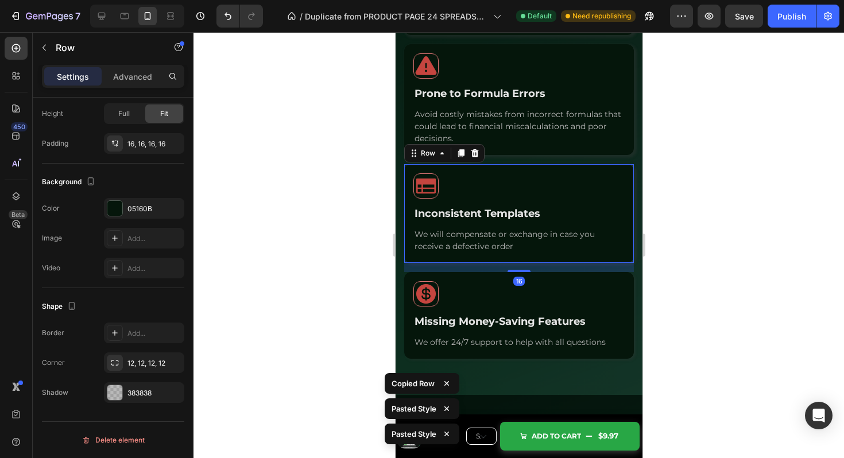
scroll to position [1283, 0]
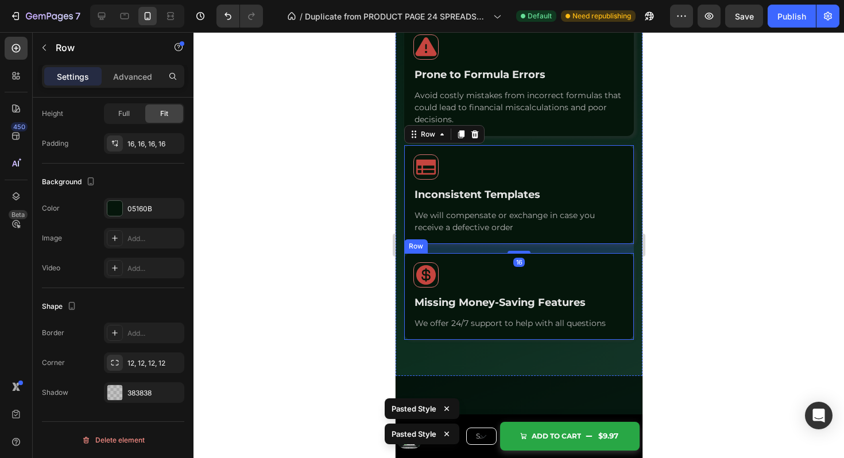
click at [625, 263] on div "Icon Missing Money-Saving Features Text Block We offer 24/7 support to help wit…" at bounding box center [519, 296] width 230 height 87
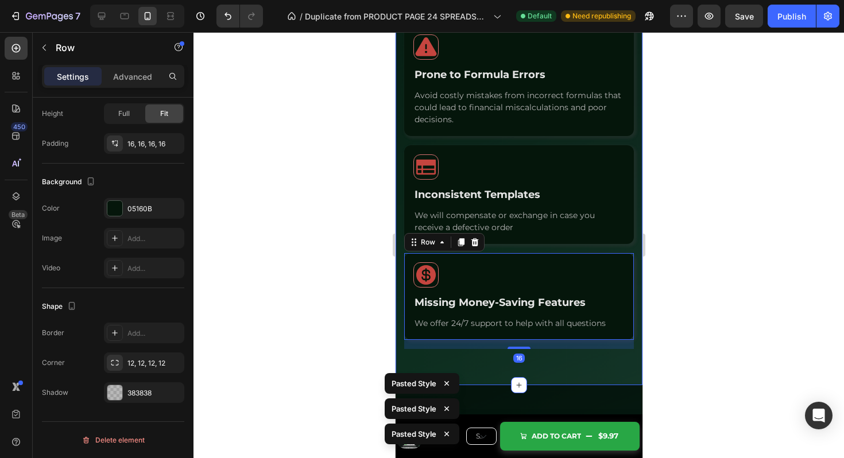
click at [611, 365] on div "Stop Struggling with Spreadsheet Chaos Heading We know the pain of trying to ma…" at bounding box center [518, 47] width 247 height 675
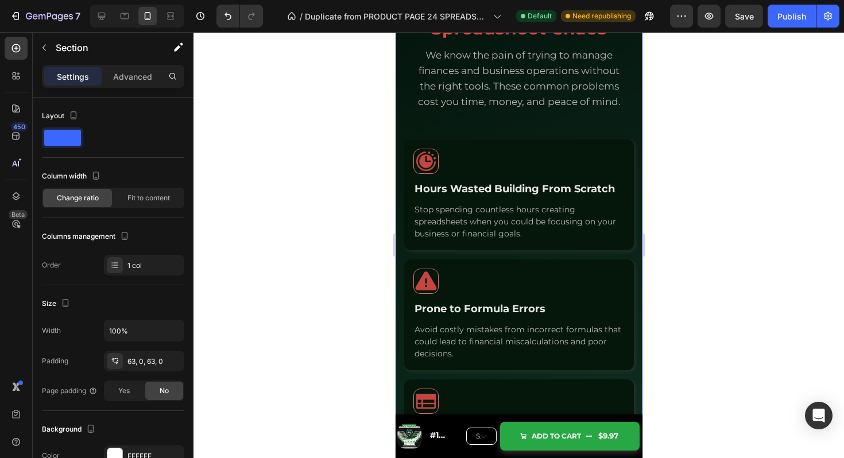
scroll to position [1041, 0]
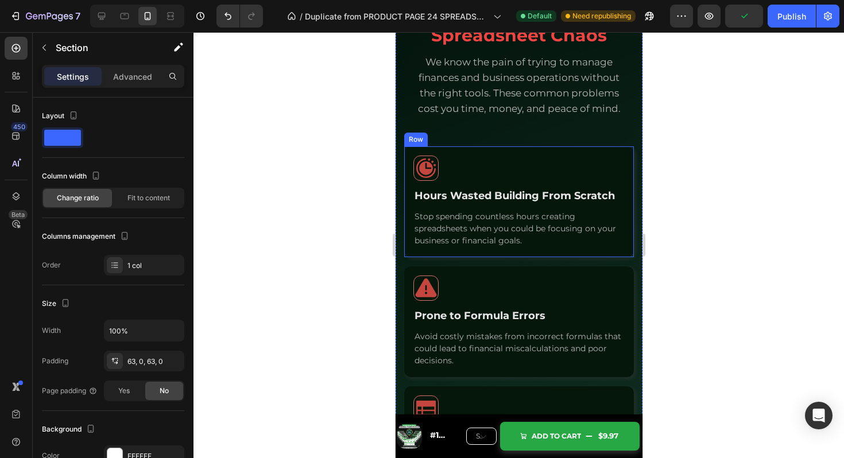
click at [626, 155] on div "Icon Hours Wasted Building From Scratch Text Block Stop spending countless hour…" at bounding box center [519, 201] width 230 height 111
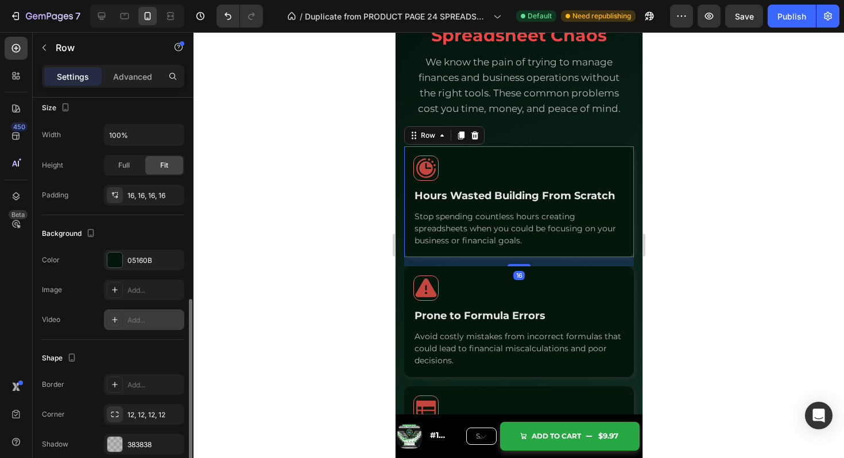
scroll to position [269, 0]
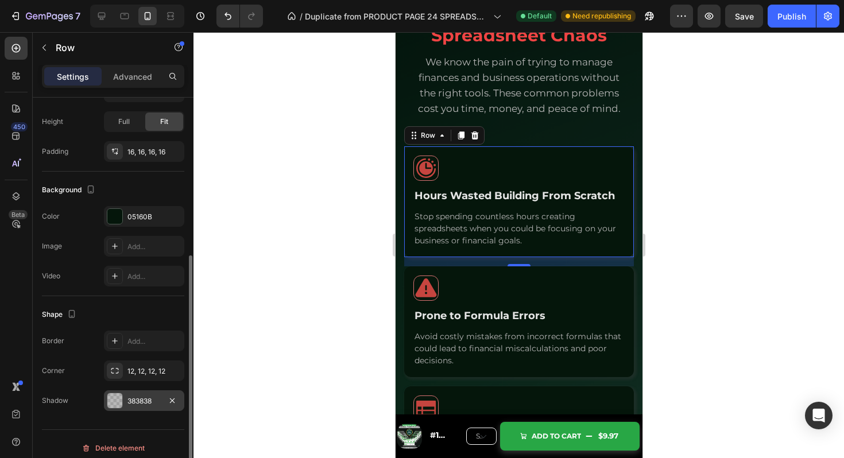
click at [143, 397] on div "383838" at bounding box center [144, 401] width 33 height 10
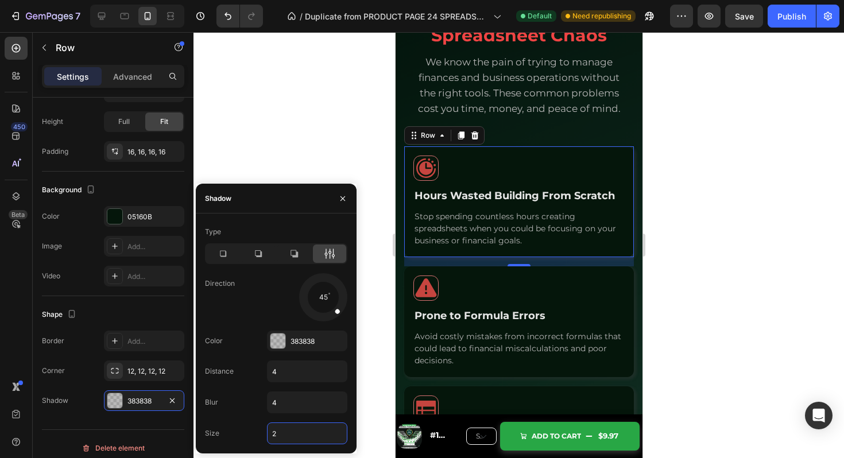
click at [291, 433] on input "2" at bounding box center [307, 433] width 79 height 21
type input "1"
click at [283, 334] on div at bounding box center [278, 341] width 15 height 15
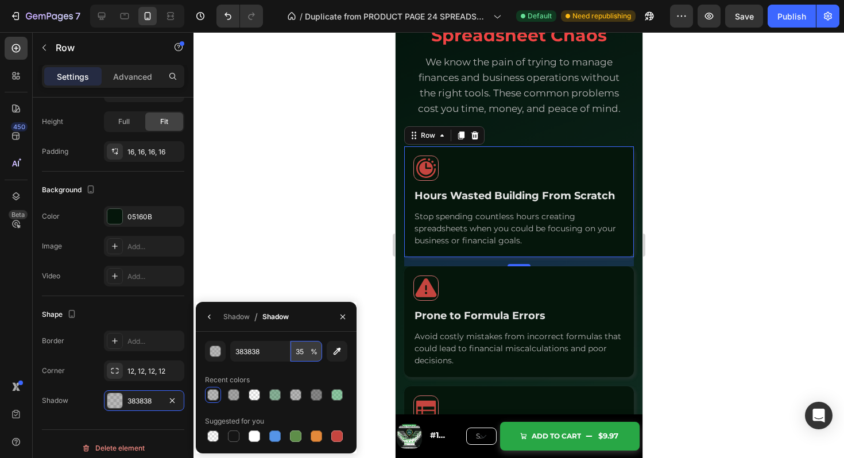
click at [301, 353] on input "35" at bounding box center [307, 351] width 32 height 21
type input "30"
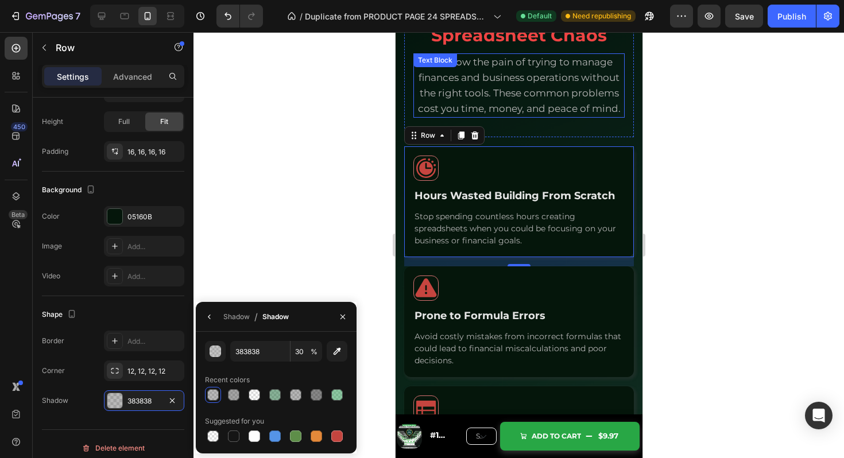
click at [542, 67] on span "We know the pain of trying to manage finances and business operations without t…" at bounding box center [519, 85] width 203 height 58
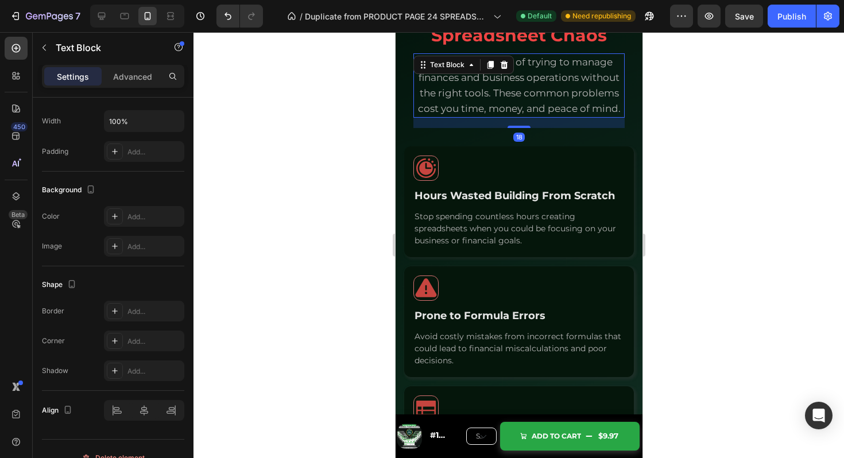
scroll to position [0, 0]
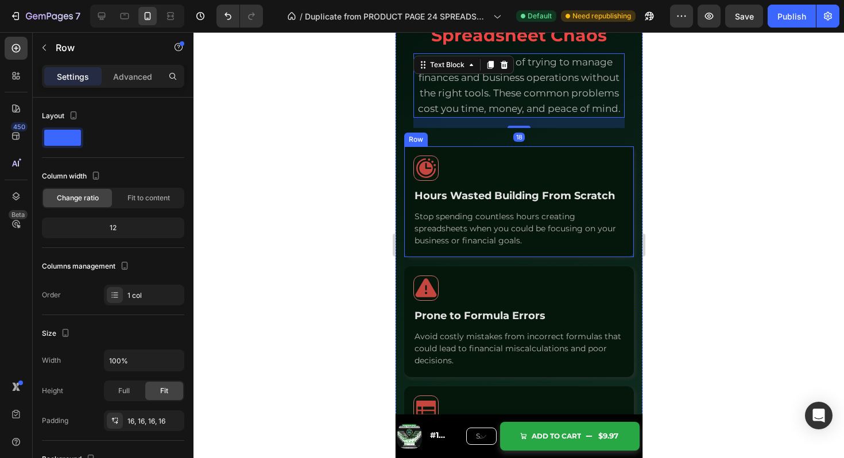
click at [627, 156] on div "Icon Hours Wasted Building From Scratch Text Block Stop spending countless hour…" at bounding box center [519, 201] width 230 height 111
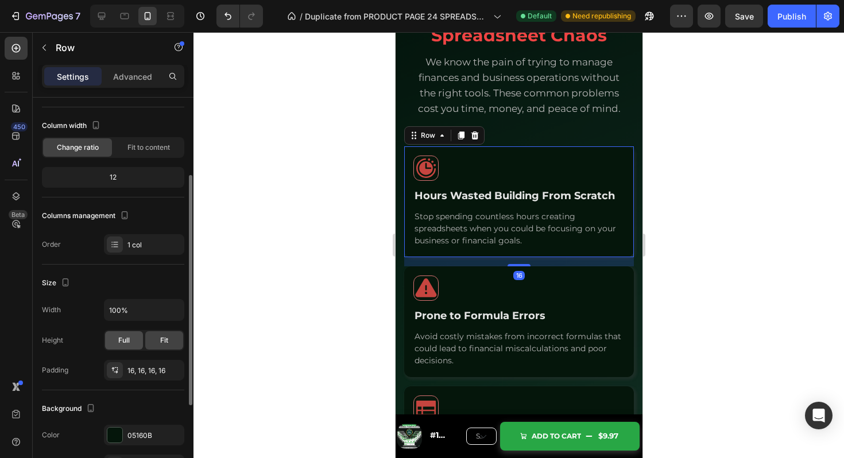
scroll to position [125, 0]
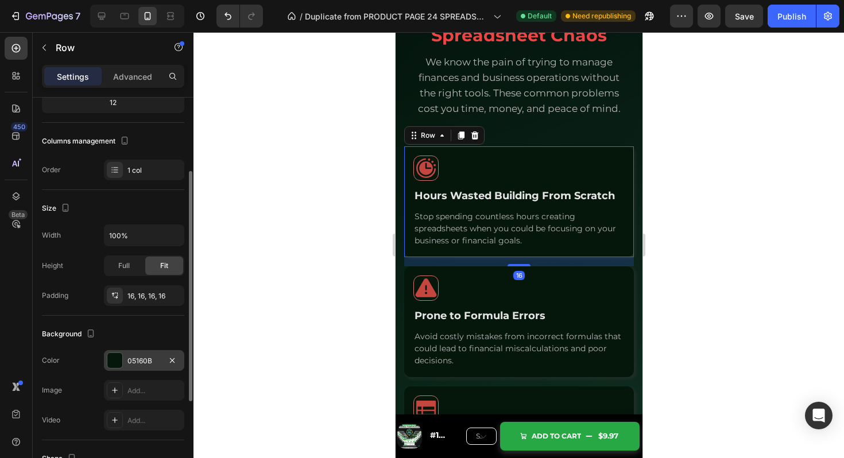
click at [141, 364] on div "05160B" at bounding box center [144, 361] width 33 height 10
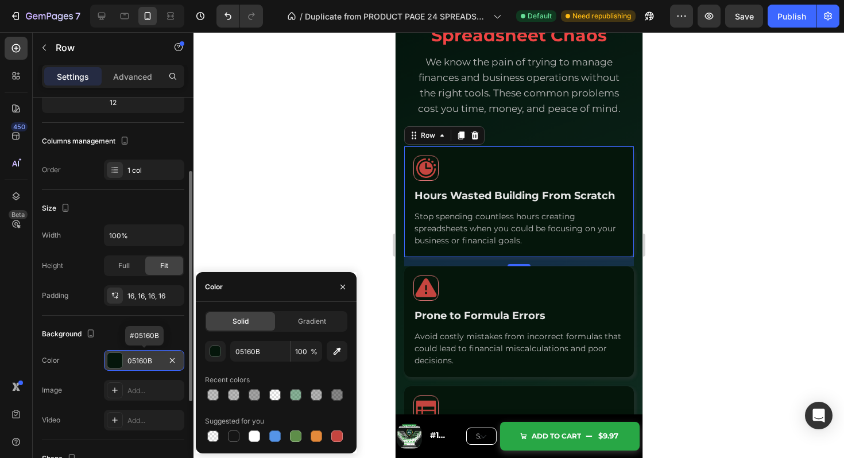
click at [141, 364] on div "05160B" at bounding box center [144, 361] width 33 height 10
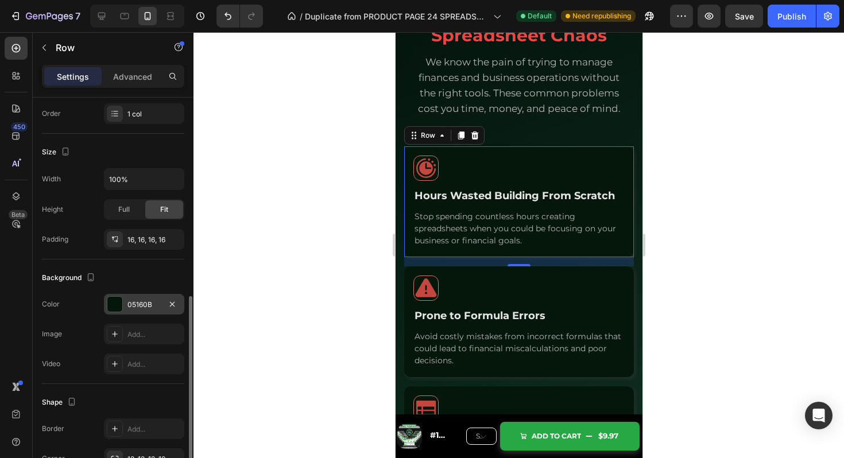
scroll to position [277, 0]
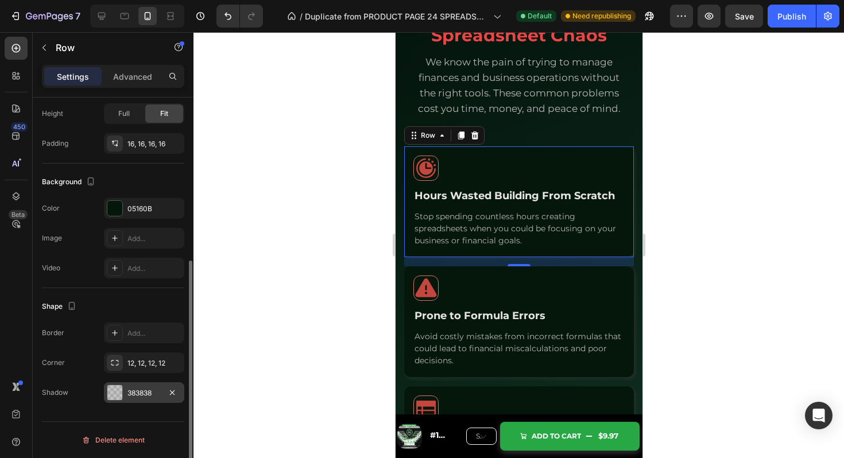
click at [144, 392] on div "383838" at bounding box center [144, 393] width 33 height 10
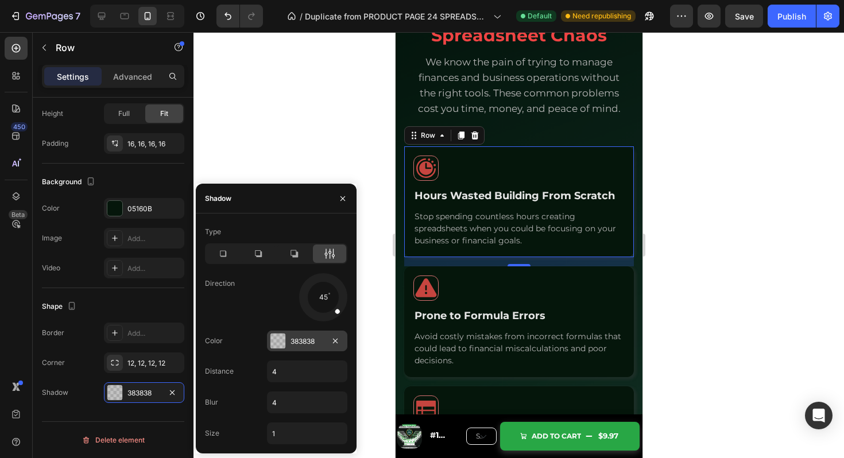
click at [288, 344] on div "383838" at bounding box center [307, 341] width 80 height 21
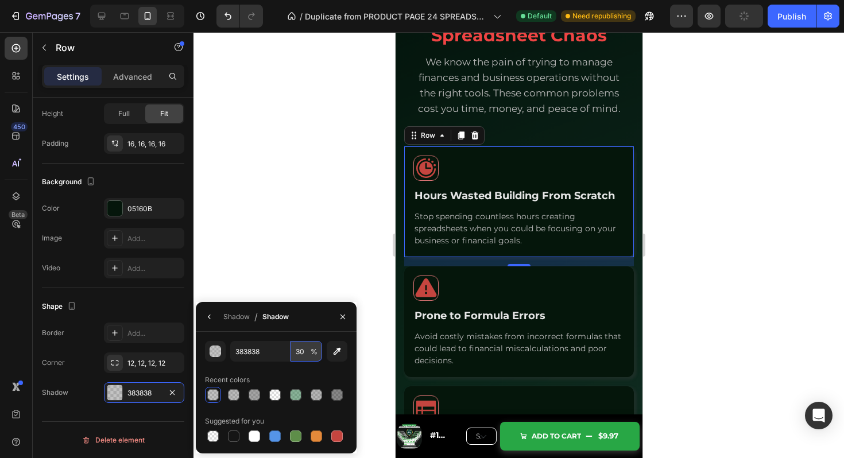
click at [303, 354] on input "30" at bounding box center [307, 351] width 32 height 21
type input "23"
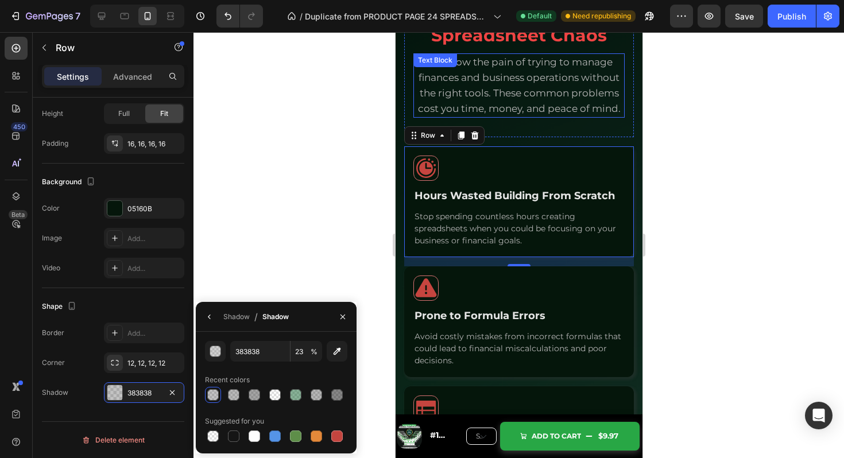
click at [589, 111] on span "We know the pain of trying to manage finances and business operations without t…" at bounding box center [519, 85] width 203 height 58
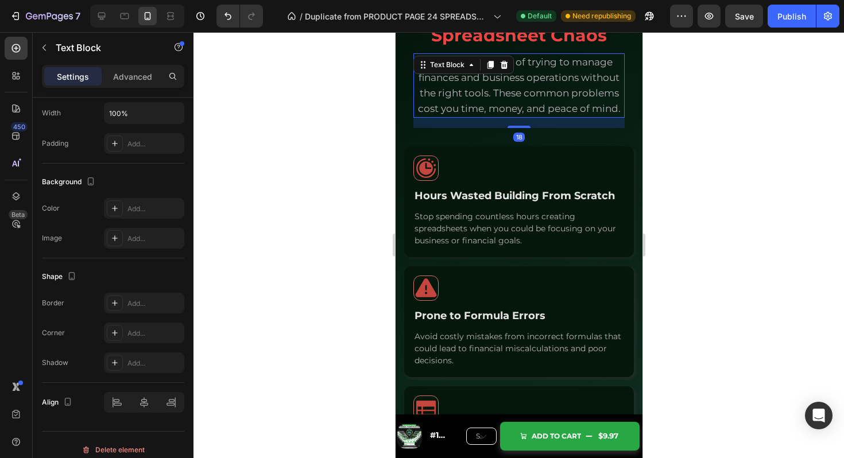
scroll to position [0, 0]
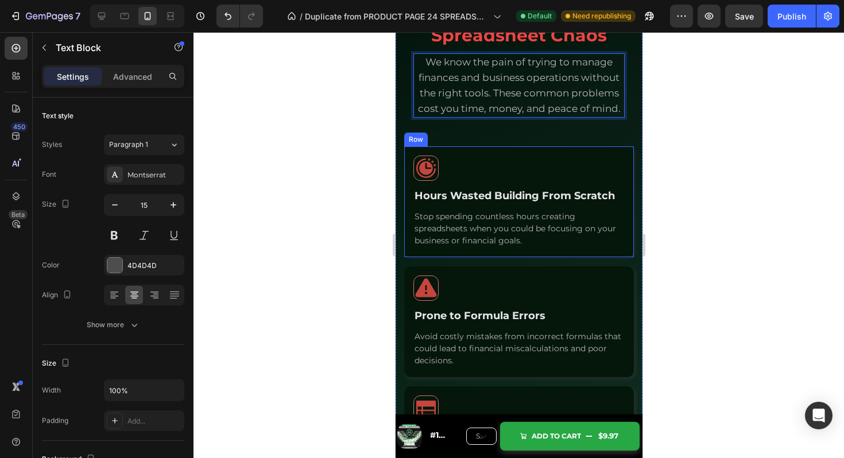
click at [627, 152] on div "Icon Hours Wasted Building From Scratch Text Block Stop spending countless hour…" at bounding box center [519, 201] width 230 height 111
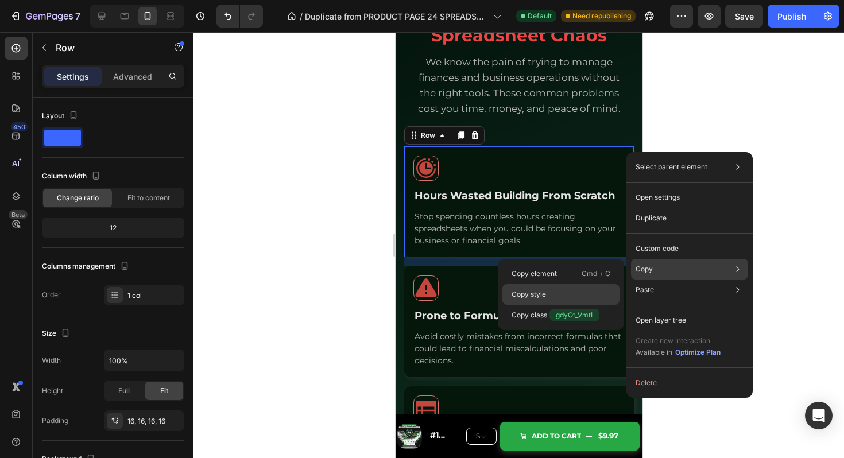
click at [585, 287] on div "Copy style" at bounding box center [561, 294] width 117 height 21
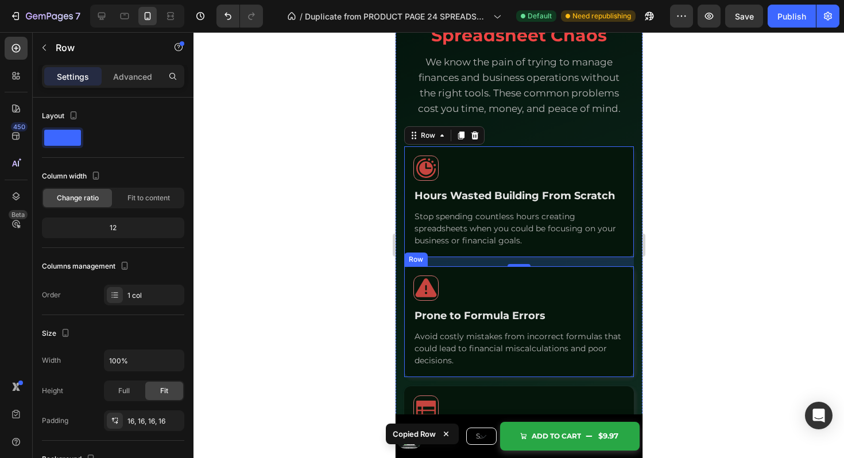
click at [626, 275] on div "Icon Prone to Formula Errors Text Block Avoid costly mistakes from incorrect fo…" at bounding box center [519, 322] width 230 height 111
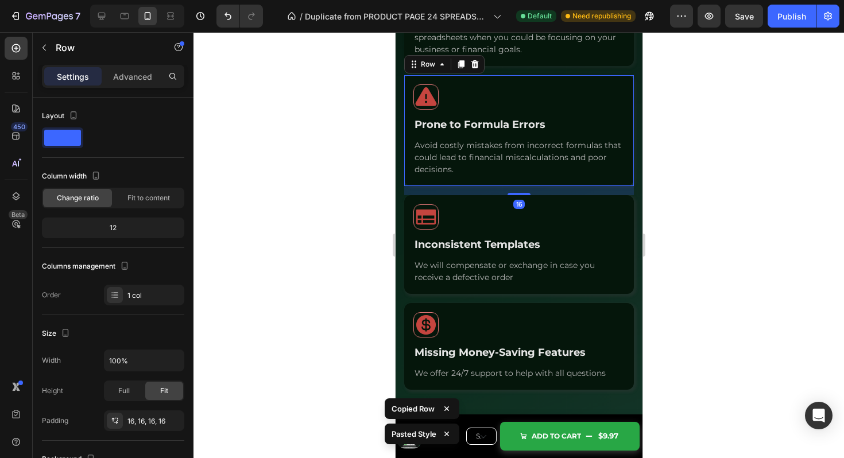
scroll to position [1242, 0]
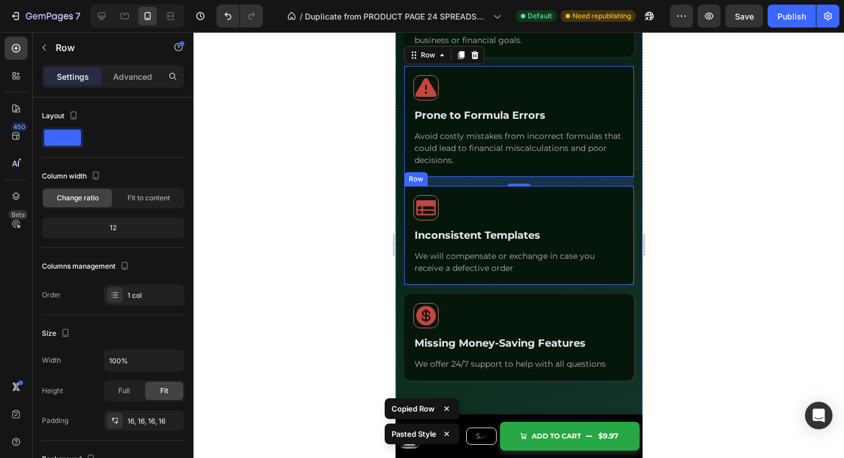
click at [629, 196] on div "Icon Inconsistent Templates Text Block We will compensate or exchange in case y…" at bounding box center [519, 235] width 230 height 99
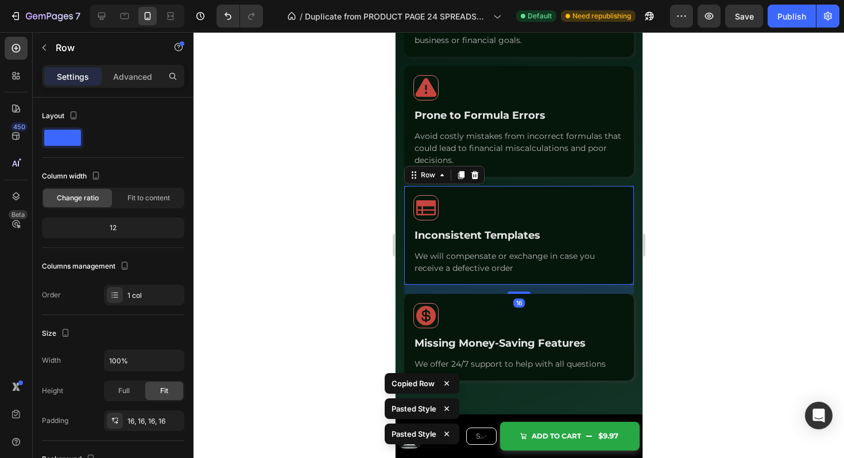
scroll to position [1314, 0]
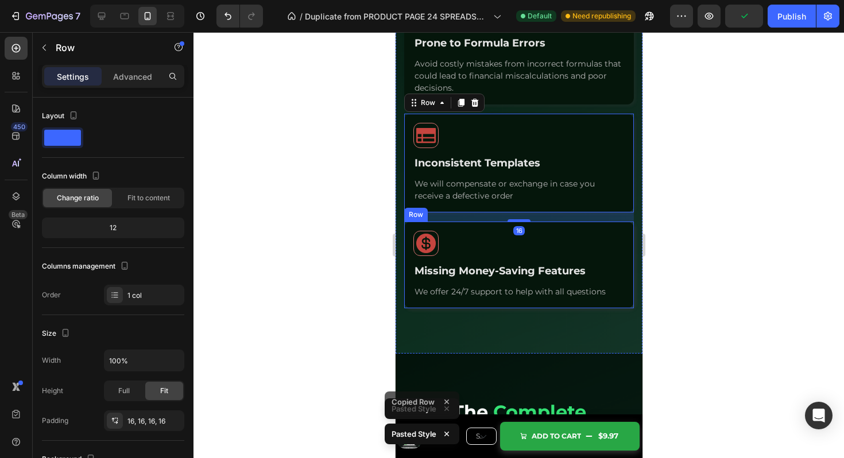
click at [630, 228] on div "Icon Missing Money-Saving Features Text Block We offer 24/7 support to help wit…" at bounding box center [519, 265] width 230 height 87
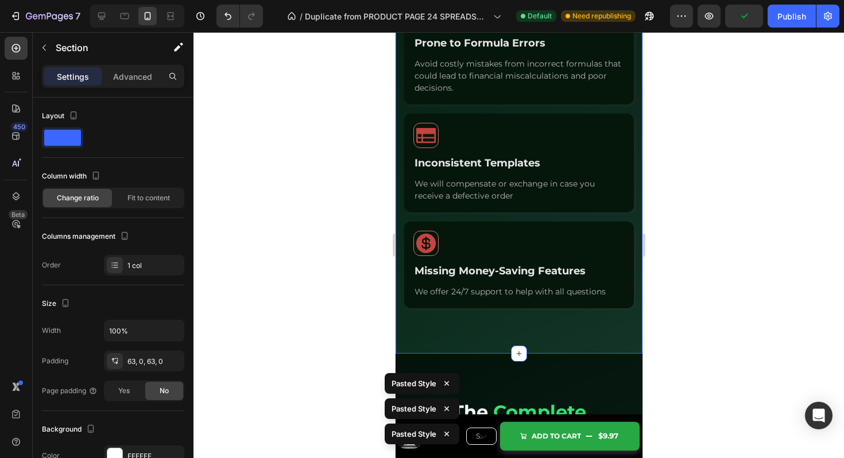
click at [621, 335] on div "Stop Struggling with Spreadsheet Chaos Heading We know the pain of trying to ma…" at bounding box center [518, 16] width 247 height 675
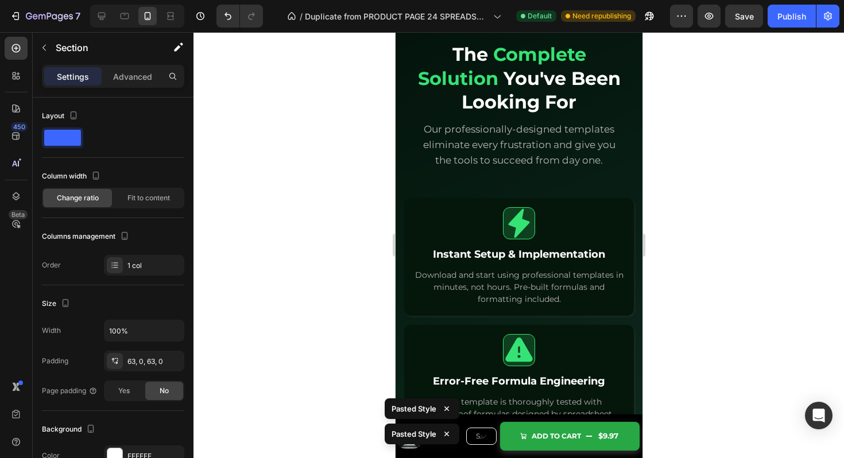
scroll to position [1690, 0]
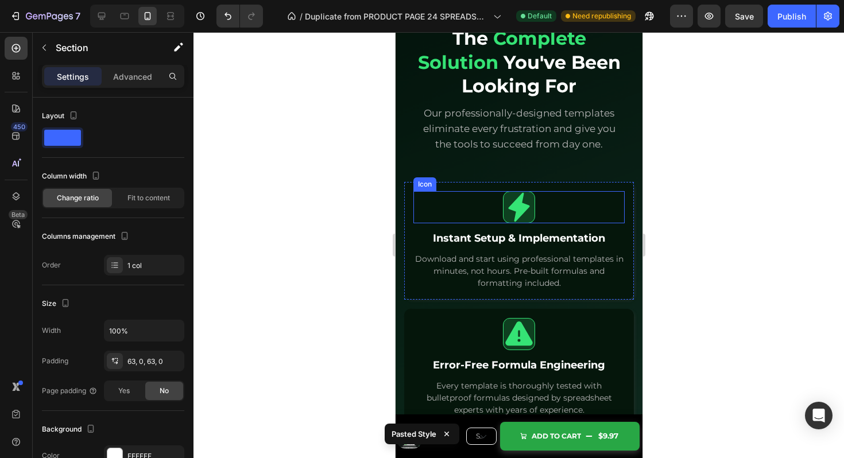
click at [613, 196] on div "Icon" at bounding box center [518, 207] width 211 height 32
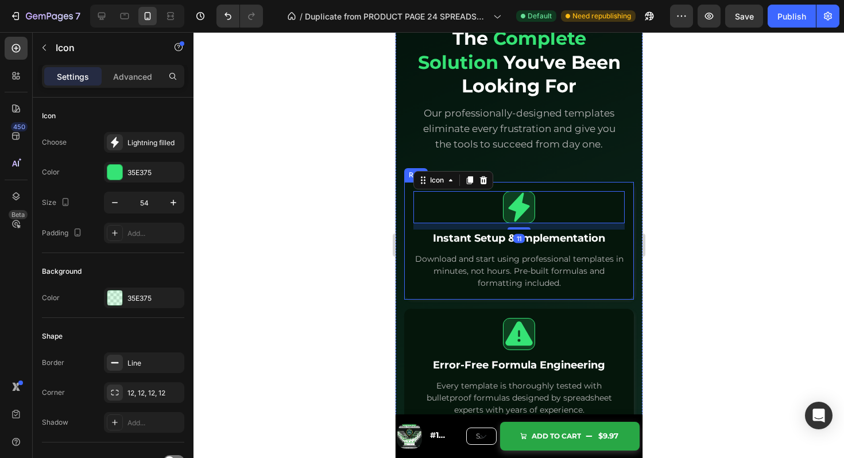
click at [622, 188] on div "Icon 11 Instant Setup & Implementation Text Block Download and start using prof…" at bounding box center [519, 241] width 230 height 118
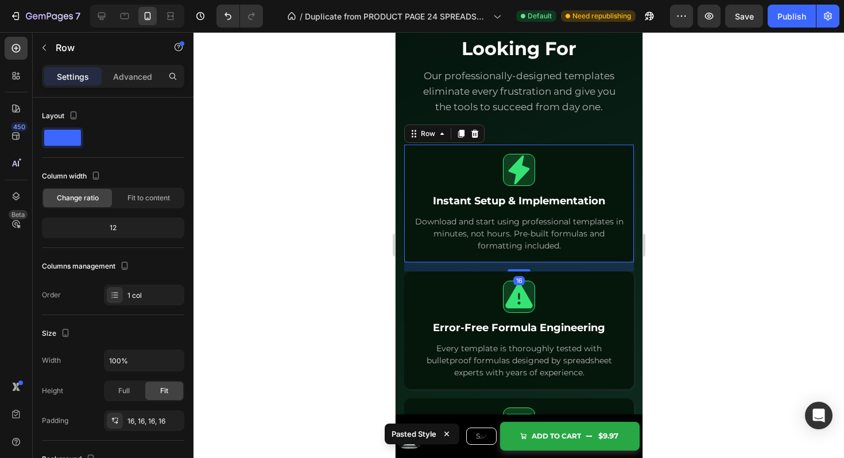
scroll to position [1765, 0]
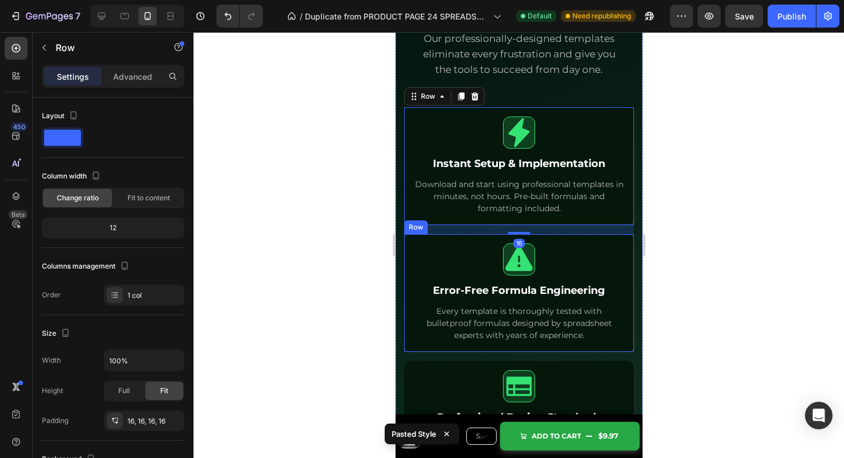
click at [628, 244] on div "Icon Error-Free Formula Engineering Text Block Every template is thoroughly tes…" at bounding box center [519, 293] width 230 height 118
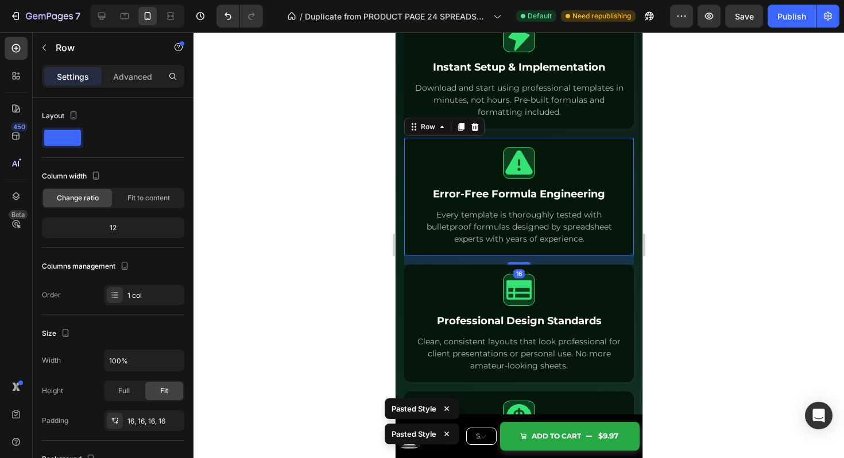
scroll to position [1912, 0]
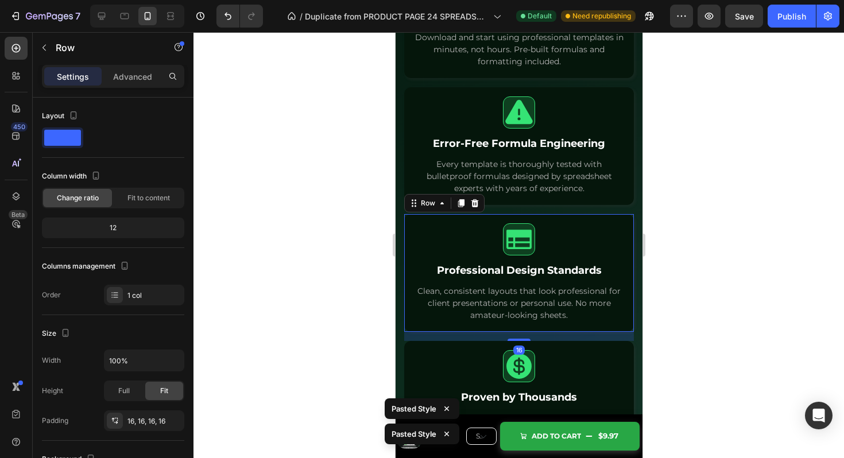
click at [628, 226] on div "Icon Professional Design Standards Text Block Clean, consistent layouts that lo…" at bounding box center [519, 273] width 230 height 118
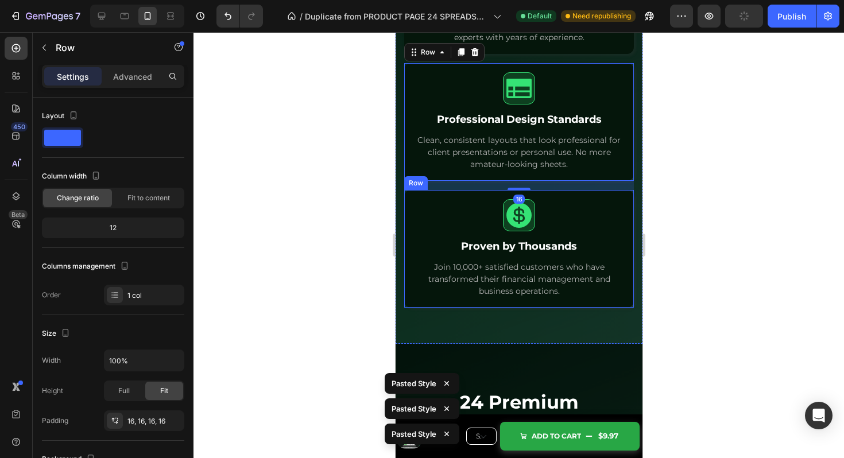
click at [625, 201] on div "Icon Proven by Thousands Text Block Join 10,000+ satisfied customers who have t…" at bounding box center [519, 249] width 230 height 118
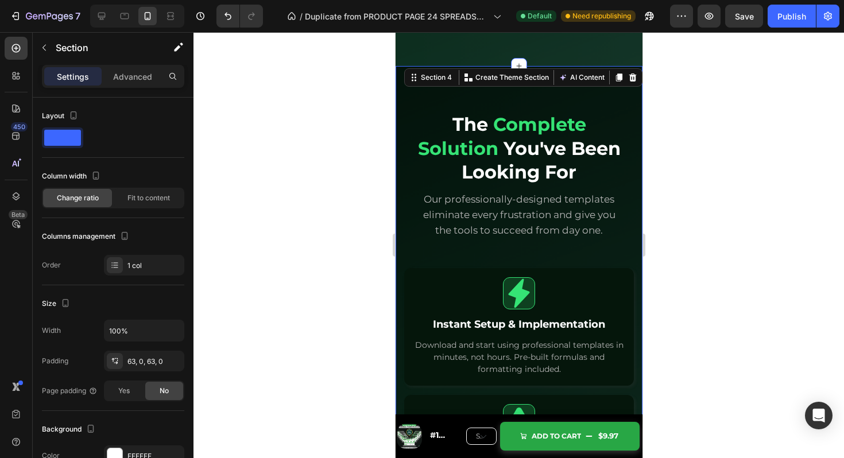
scroll to position [1600, 0]
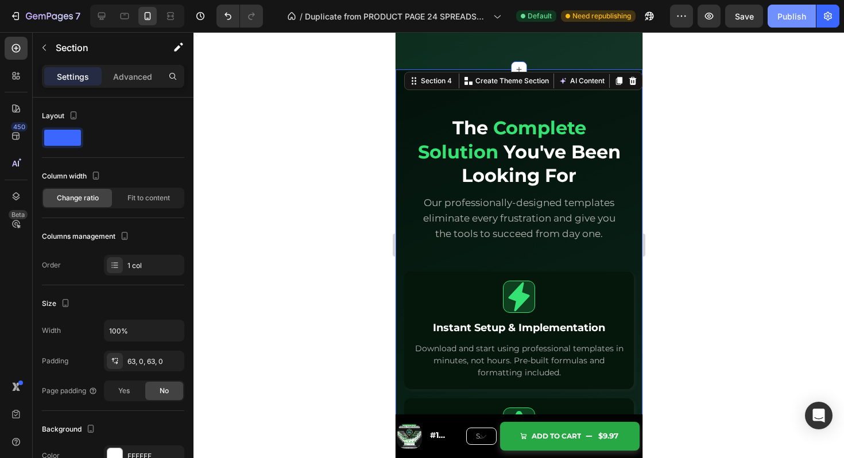
click at [789, 20] on div "Publish" at bounding box center [792, 16] width 29 height 12
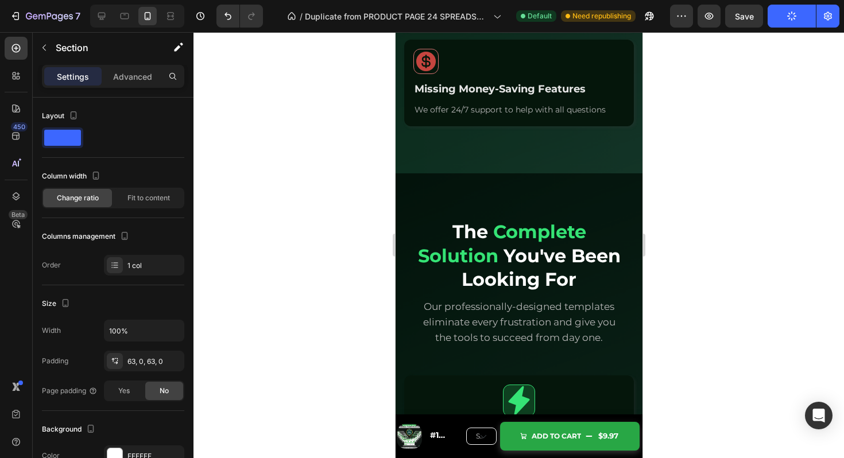
scroll to position [1475, 0]
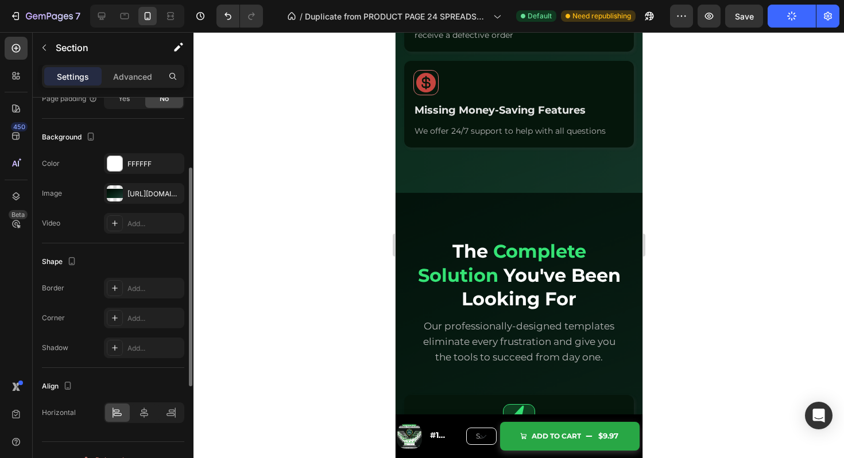
scroll to position [312, 0]
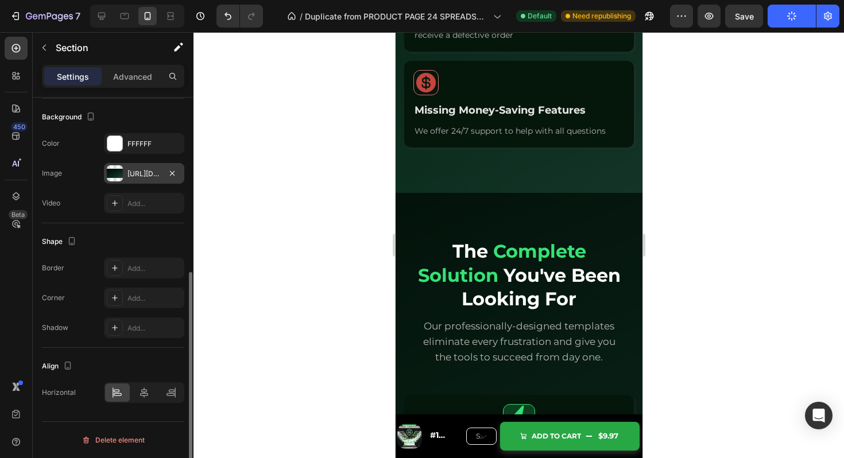
click at [130, 165] on div "[URL][DOMAIN_NAME]" at bounding box center [144, 173] width 80 height 21
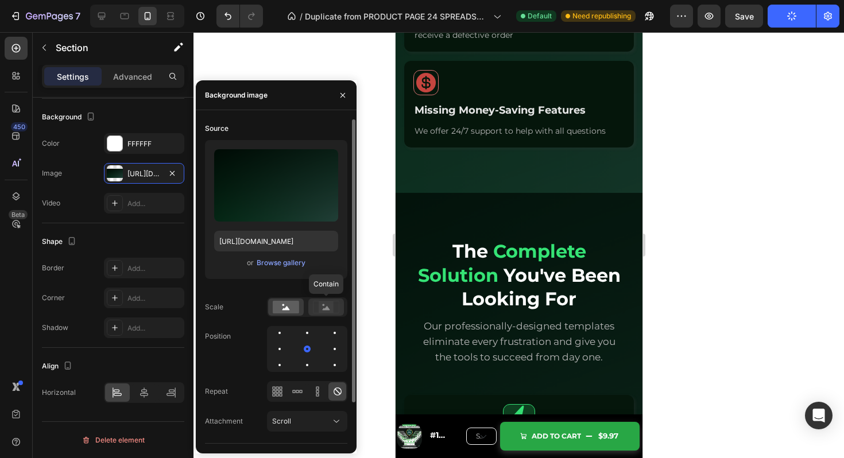
click at [326, 307] on rect at bounding box center [326, 307] width 15 height 11
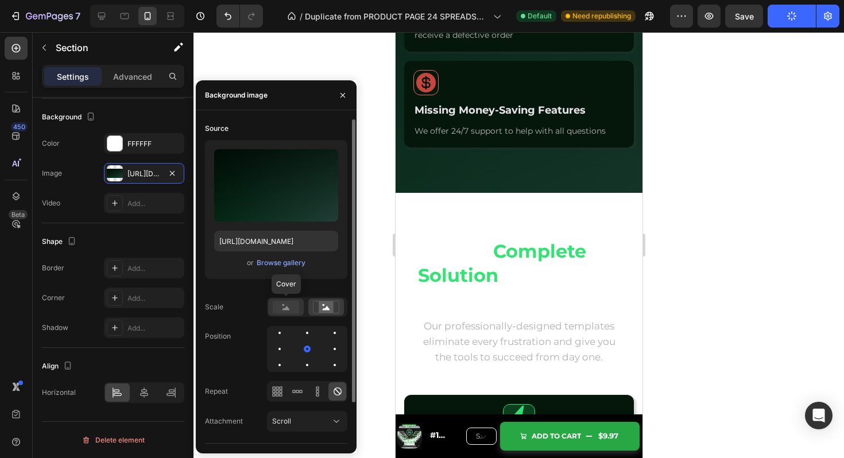
click at [287, 311] on rect at bounding box center [286, 307] width 26 height 13
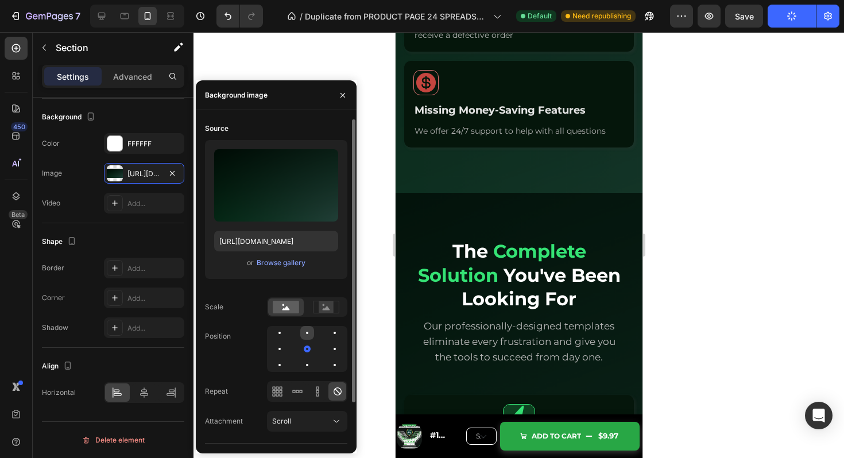
click at [307, 336] on div at bounding box center [307, 333] width 14 height 14
click at [312, 369] on div at bounding box center [307, 365] width 14 height 14
click at [333, 346] on div at bounding box center [335, 349] width 14 height 14
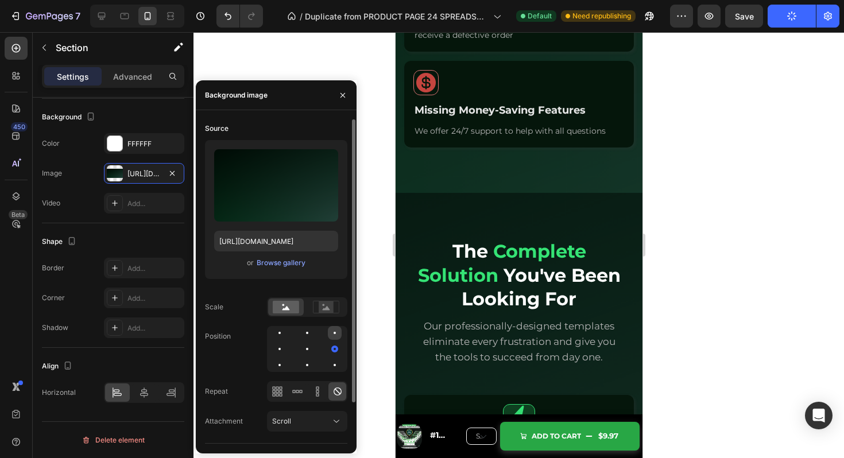
click at [339, 329] on div at bounding box center [335, 333] width 14 height 14
click at [341, 369] on div at bounding box center [335, 365] width 14 height 14
click at [283, 334] on div at bounding box center [280, 333] width 14 height 14
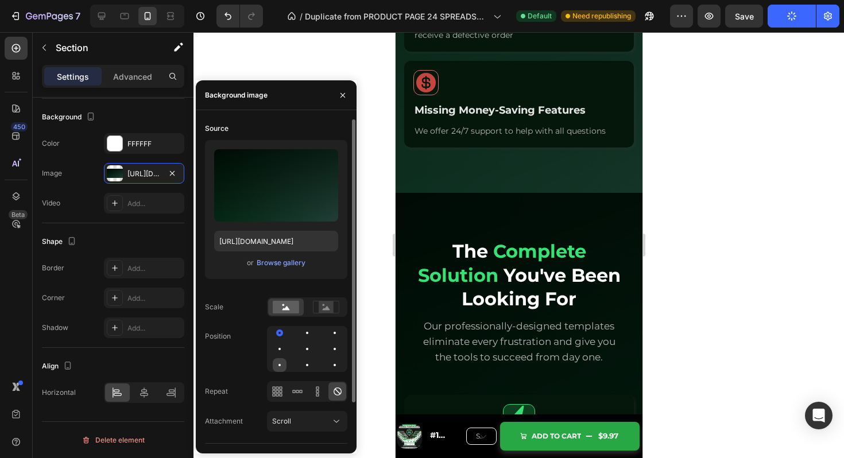
click at [280, 370] on div at bounding box center [280, 365] width 14 height 14
click at [308, 368] on div at bounding box center [307, 365] width 14 height 14
click at [342, 359] on div at bounding box center [307, 349] width 80 height 46
click at [338, 345] on div at bounding box center [335, 349] width 14 height 14
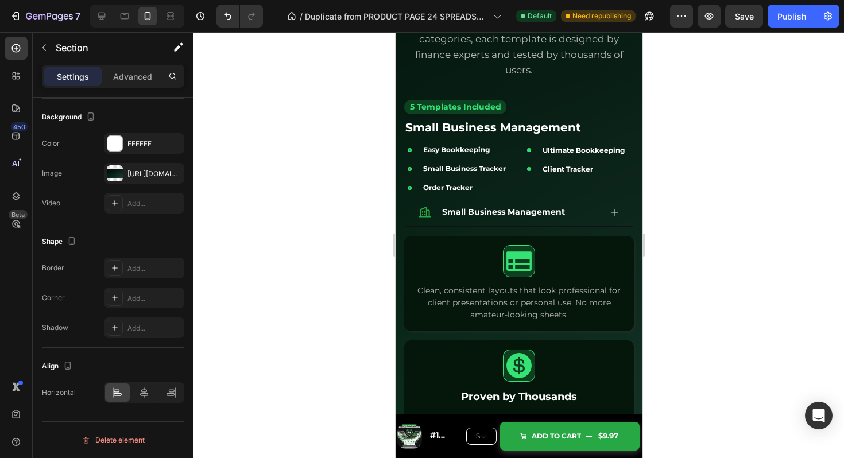
scroll to position [2496, 0]
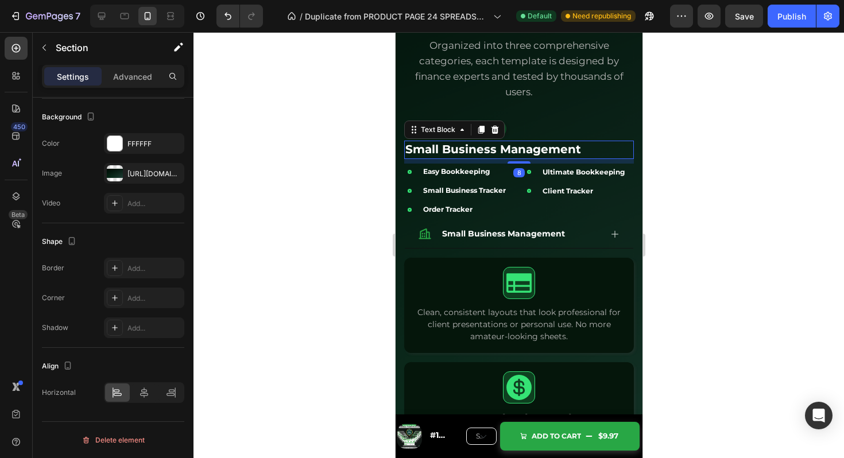
click at [611, 155] on p "Small Business Management" at bounding box center [518, 150] width 227 height 16
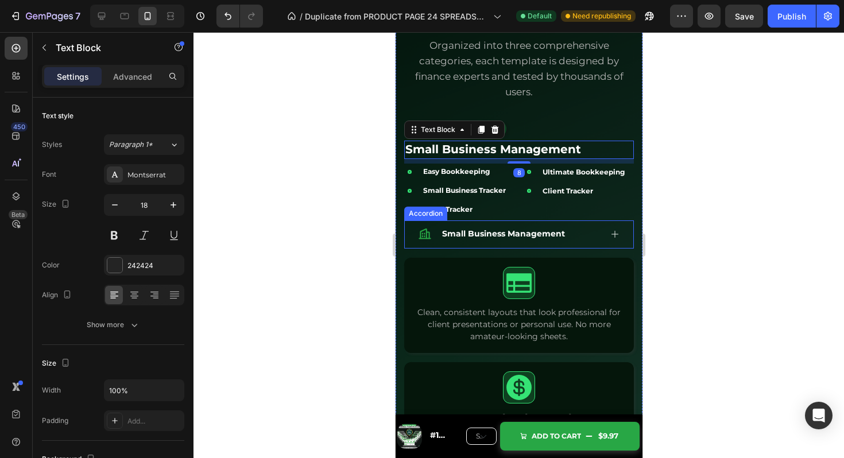
click at [615, 237] on icon at bounding box center [614, 234] width 7 height 7
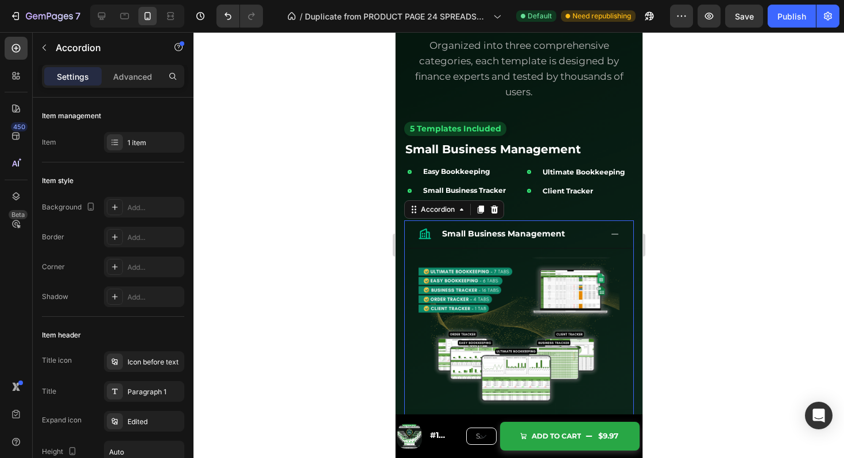
click at [616, 237] on icon at bounding box center [614, 234] width 9 height 9
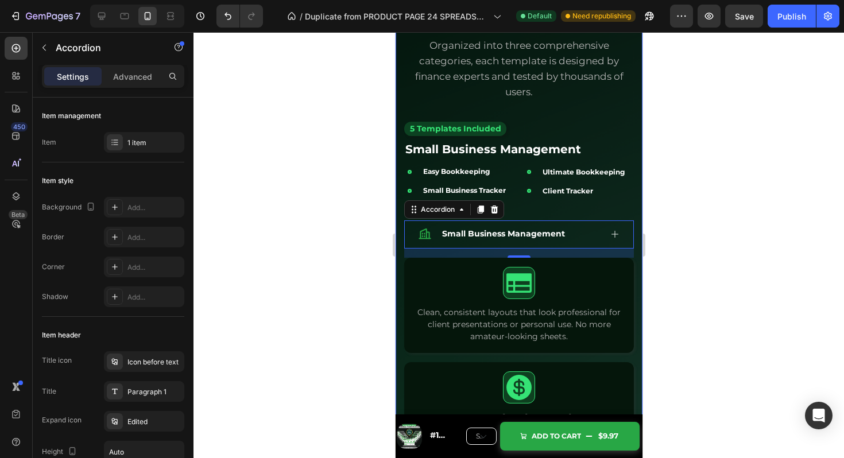
click at [566, 111] on div "24 Premium Templates for Every Financial Need Heading Organized into three comp…" at bounding box center [519, 30] width 230 height 164
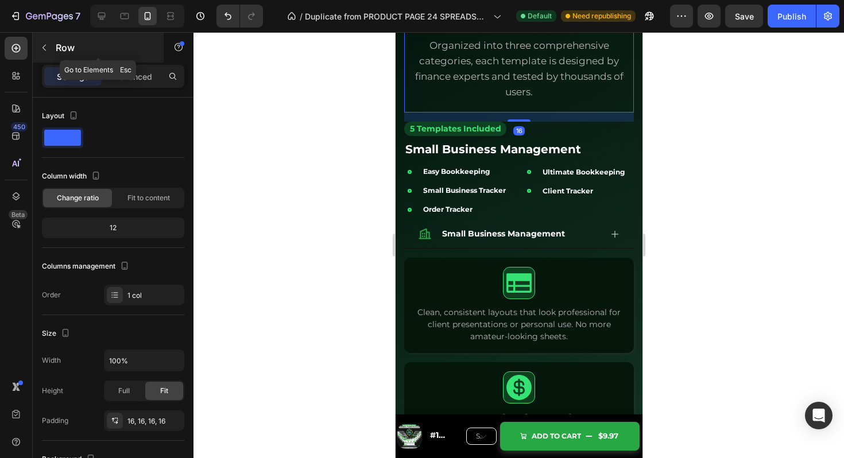
click at [52, 45] on button "button" at bounding box center [44, 47] width 18 height 18
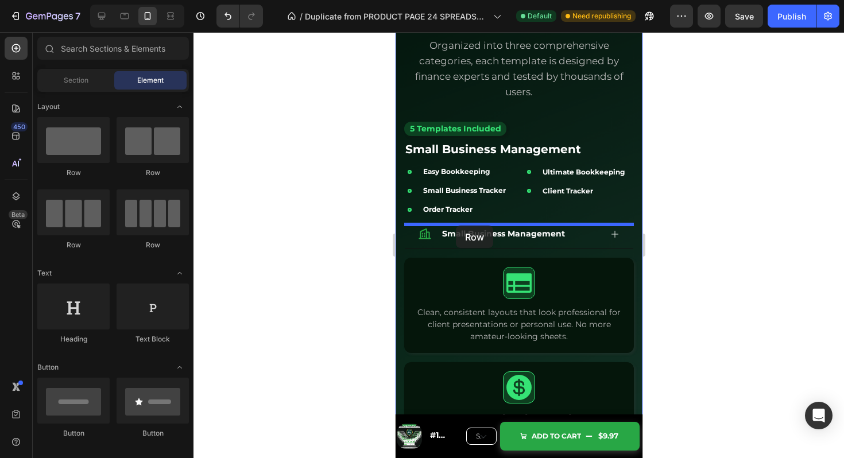
drag, startPoint x: 470, startPoint y: 184, endPoint x: 454, endPoint y: 225, distance: 44.4
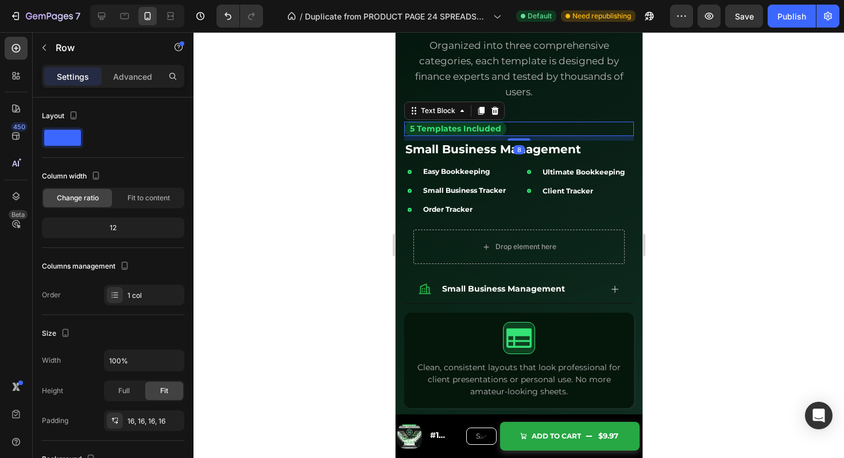
click at [514, 126] on div "5 Templates Included Text Block 8" at bounding box center [519, 129] width 230 height 14
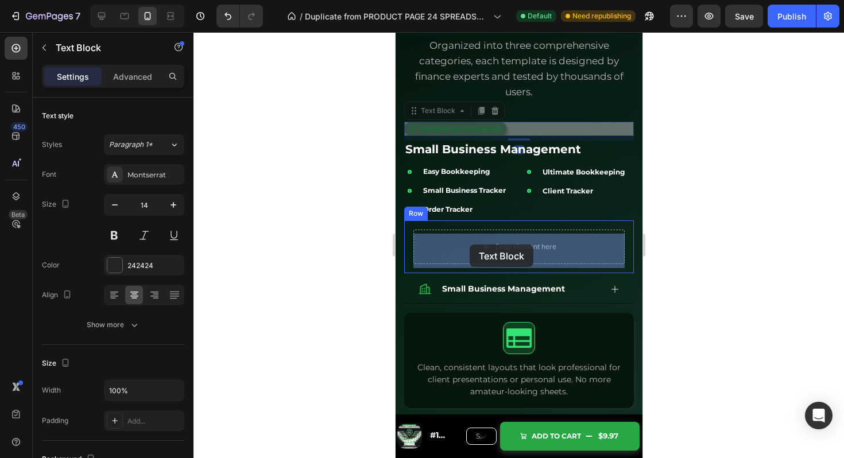
drag, startPoint x: 410, startPoint y: 113, endPoint x: 469, endPoint y: 245, distance: 144.2
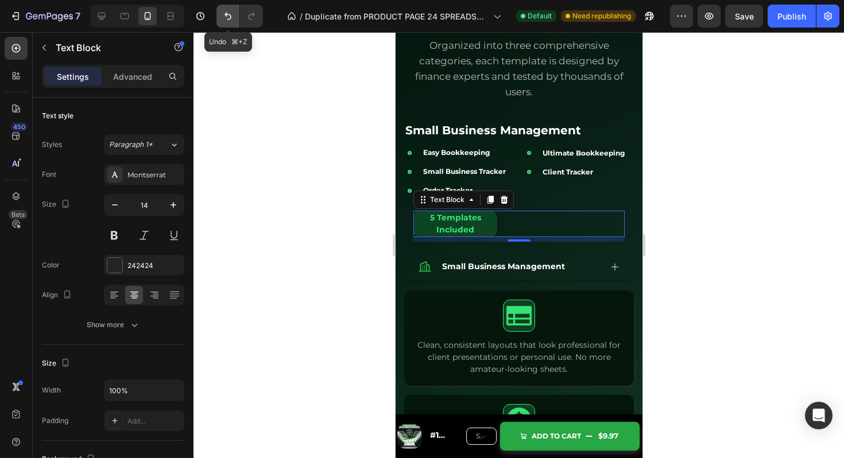
click at [226, 14] on icon "Undo/Redo" at bounding box center [228, 16] width 7 height 7
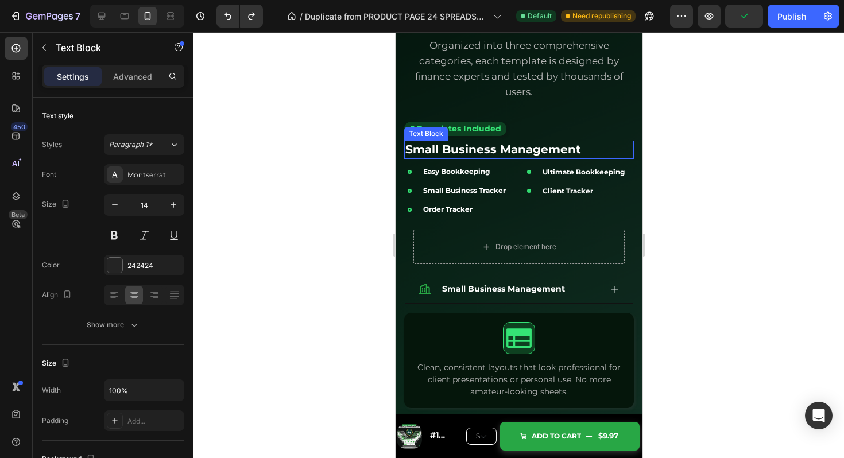
click at [504, 150] on strong "Small Business Management" at bounding box center [493, 149] width 176 height 14
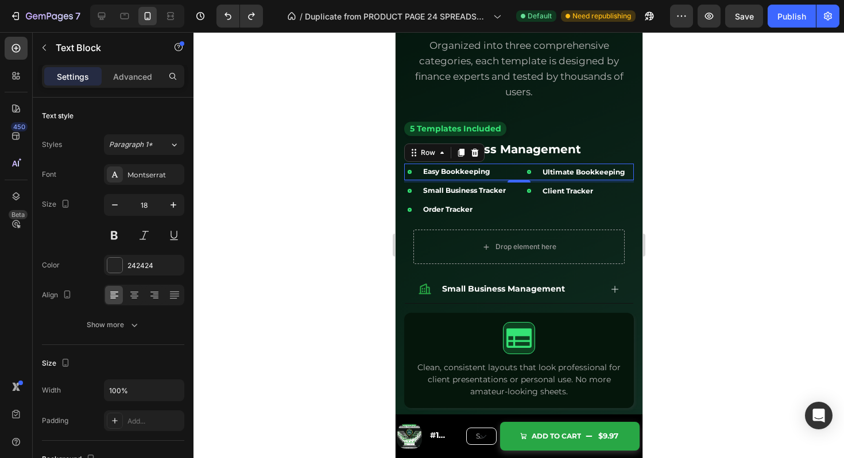
click at [516, 180] on div "Icon Easy Bookkeeping Text Block Row Icon Ultimate Bookkeeping Text Block Row R…" at bounding box center [519, 172] width 230 height 17
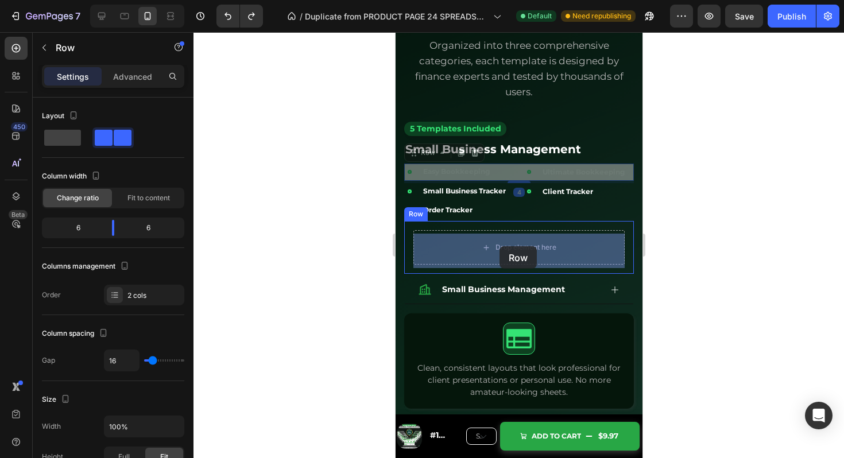
drag, startPoint x: 415, startPoint y: 156, endPoint x: 499, endPoint y: 246, distance: 123.5
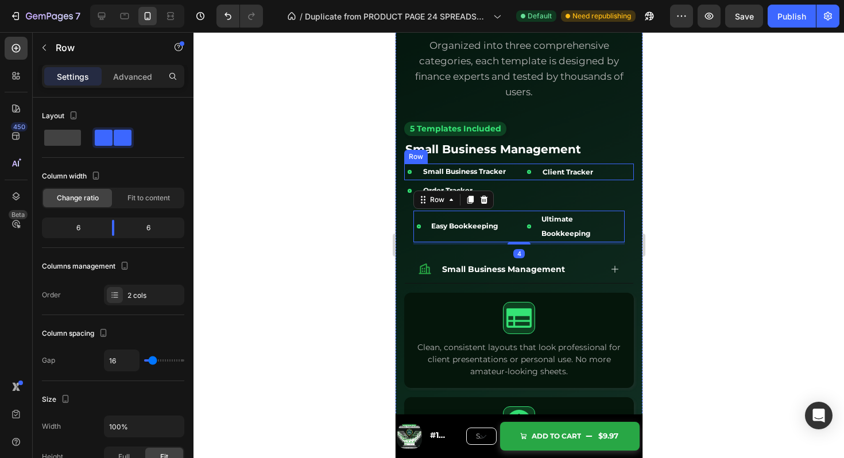
click at [519, 177] on div "Icon Small Business Tracker Text Block Row Icon Client Tracker Text Block Row R…" at bounding box center [519, 172] width 230 height 17
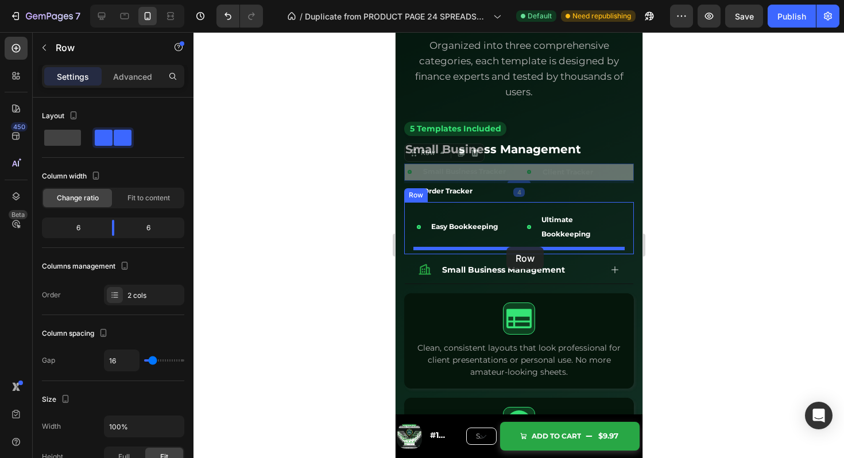
drag, startPoint x: 416, startPoint y: 158, endPoint x: 506, endPoint y: 247, distance: 126.7
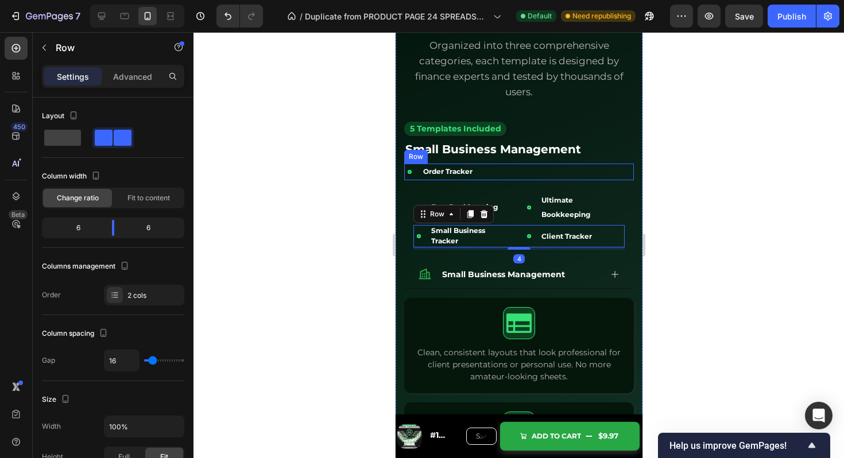
click at [518, 175] on div "Icon Order Tracker Text Block Row Icon Client Tracker Text Block Row Row" at bounding box center [519, 172] width 230 height 17
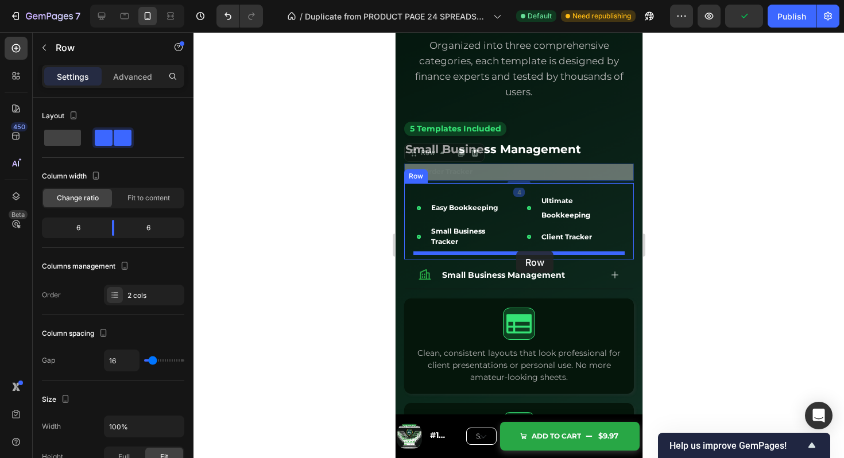
drag, startPoint x: 416, startPoint y: 156, endPoint x: 516, endPoint y: 252, distance: 137.7
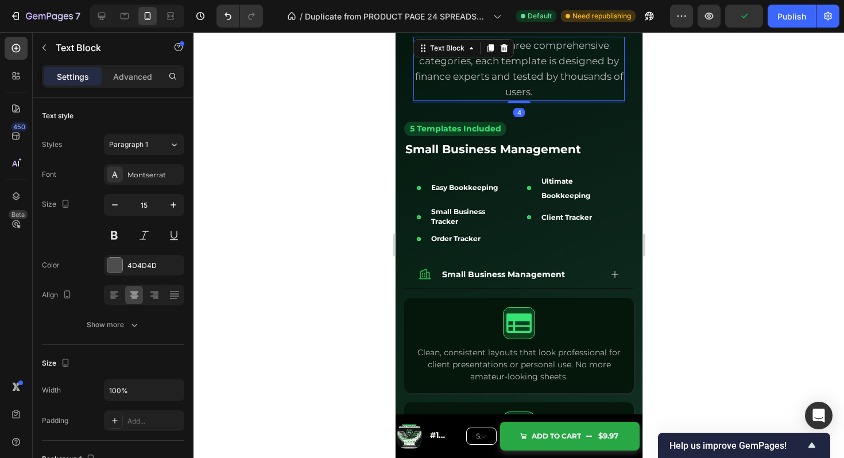
click at [603, 88] on p "Organized into three comprehensive categories, each template is designed by fin…" at bounding box center [518, 69] width 209 height 62
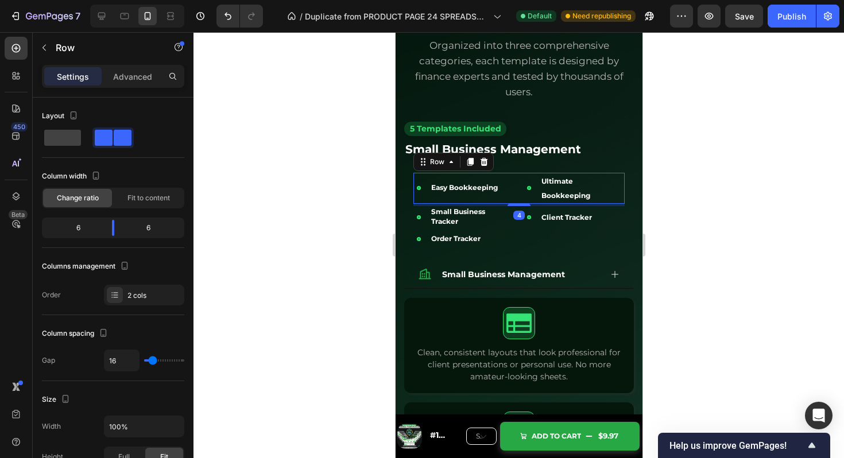
click at [519, 187] on div "Icon Easy Bookkeeping Text Block Row Icon Ultimate Bookkeeping Text Block Row R…" at bounding box center [518, 188] width 211 height 31
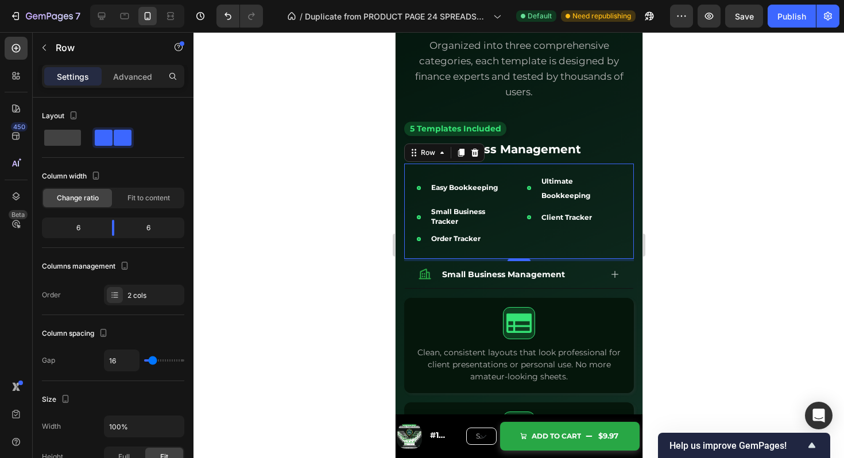
click at [575, 168] on div "Icon Easy Bookkeeping Text Block Row Icon Ultimate Bookkeeping Text Block Row R…" at bounding box center [519, 211] width 230 height 95
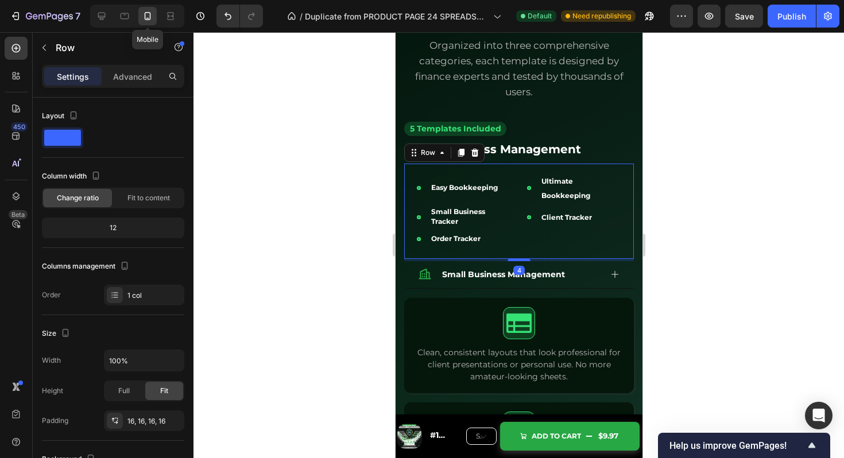
click at [154, 15] on div at bounding box center [147, 16] width 18 height 18
click at [172, 12] on icon at bounding box center [170, 13] width 7 height 2
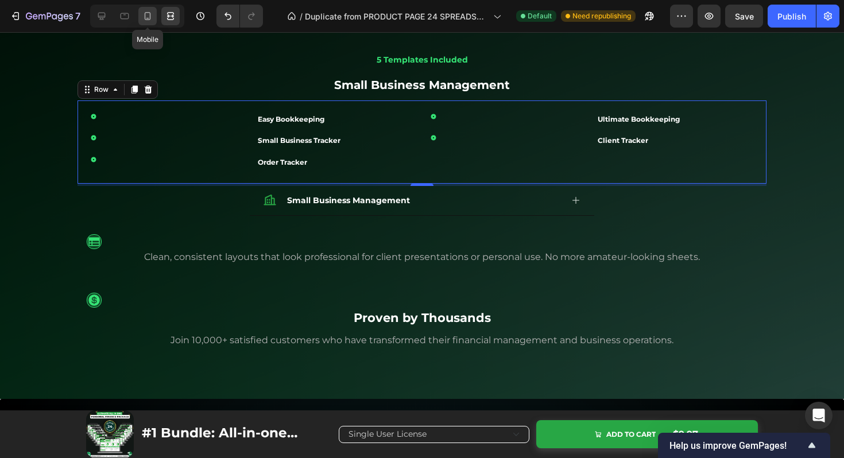
click at [145, 10] on icon at bounding box center [147, 15] width 11 height 11
type input "100%"
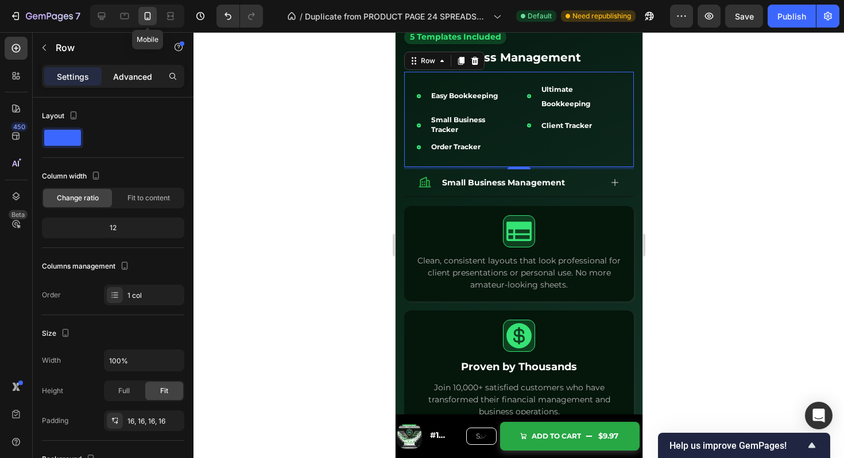
scroll to position [2590, 0]
click at [137, 72] on p "Advanced" at bounding box center [132, 77] width 39 height 12
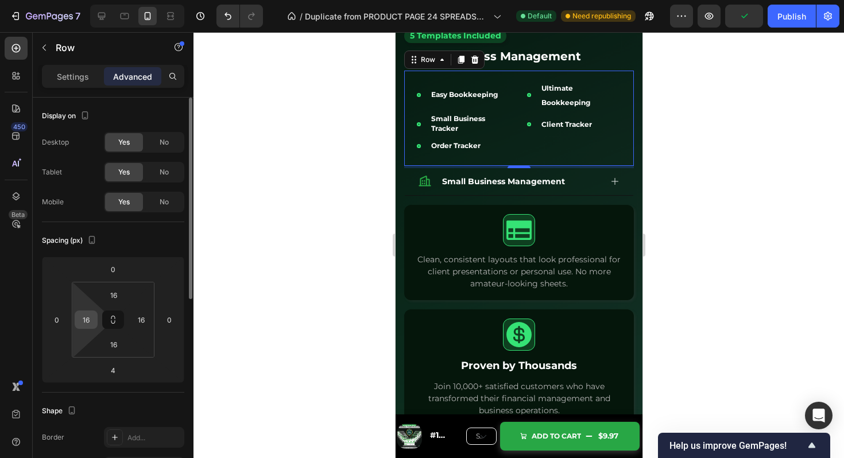
click at [85, 323] on input "16" at bounding box center [86, 319] width 17 height 17
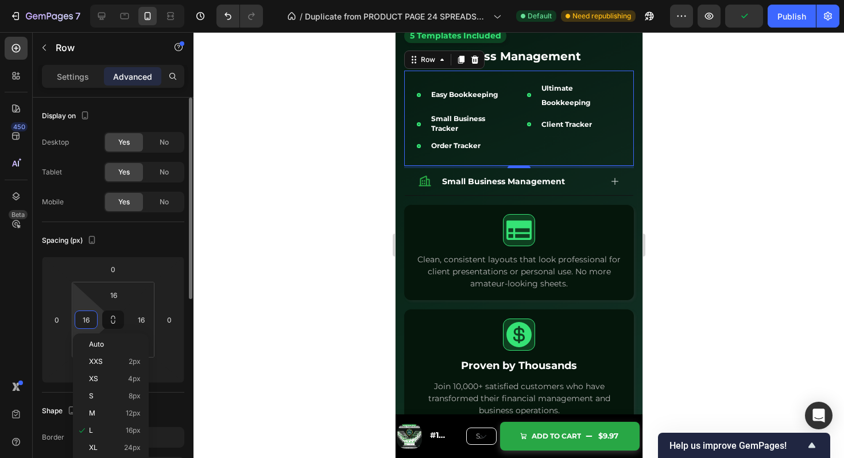
click at [85, 323] on input "16" at bounding box center [86, 319] width 17 height 17
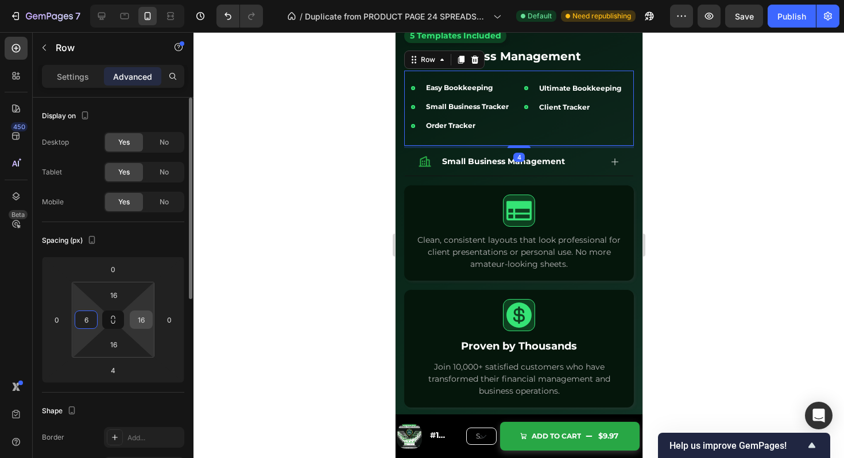
type input "6"
click at [143, 321] on input "16" at bounding box center [141, 319] width 17 height 17
type input "0"
click at [119, 288] on input "16" at bounding box center [113, 295] width 23 height 17
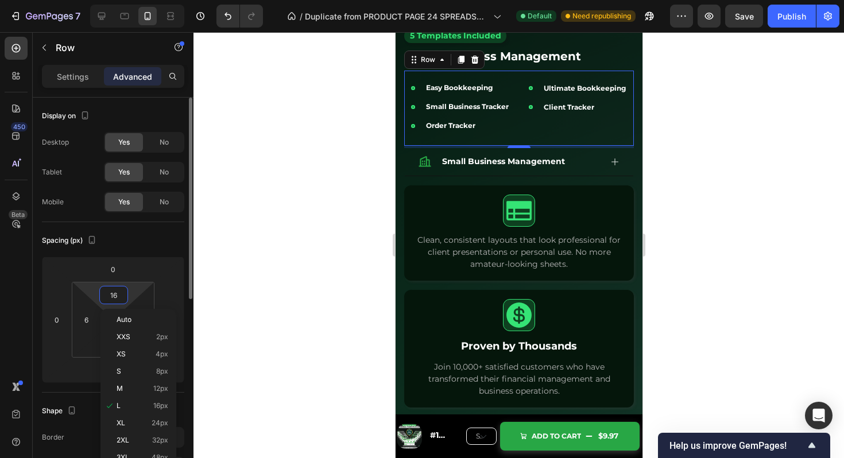
click at [119, 288] on input "16" at bounding box center [113, 295] width 23 height 17
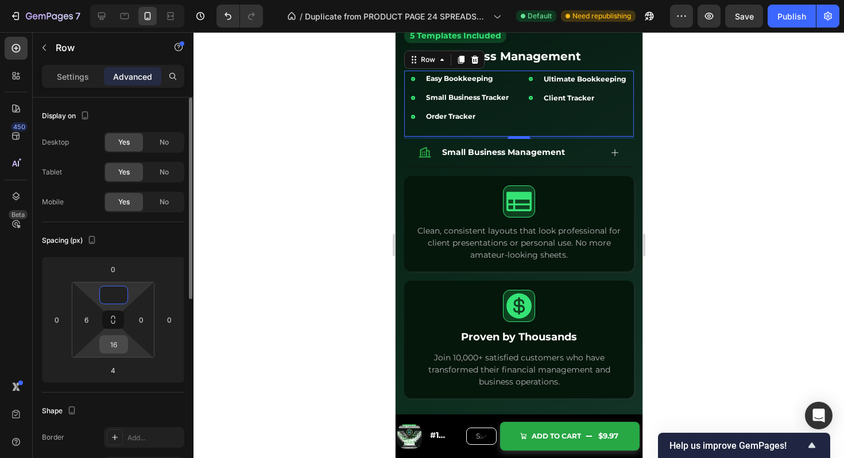
type input "0"
click at [123, 342] on input "16" at bounding box center [113, 344] width 23 height 17
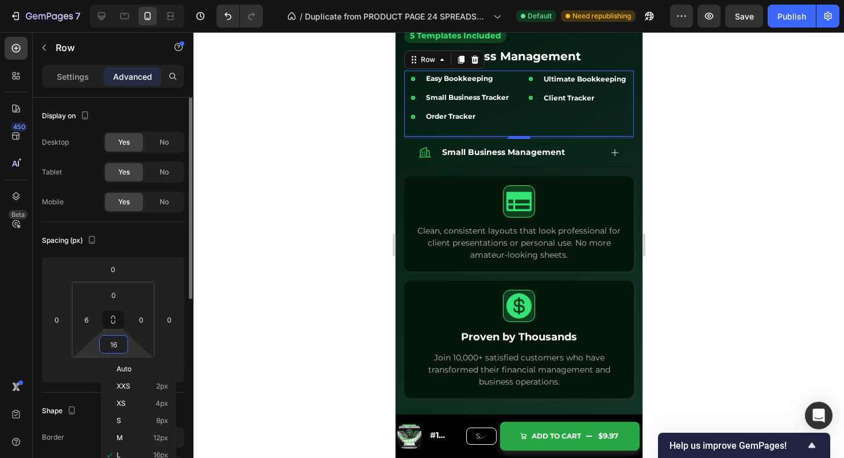
click at [123, 342] on input "16" at bounding box center [113, 344] width 23 height 17
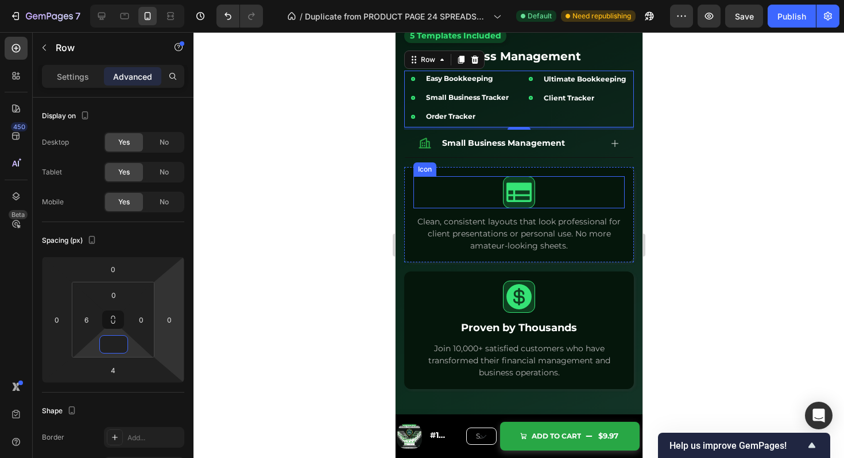
click at [582, 200] on div "Icon" at bounding box center [518, 192] width 211 height 32
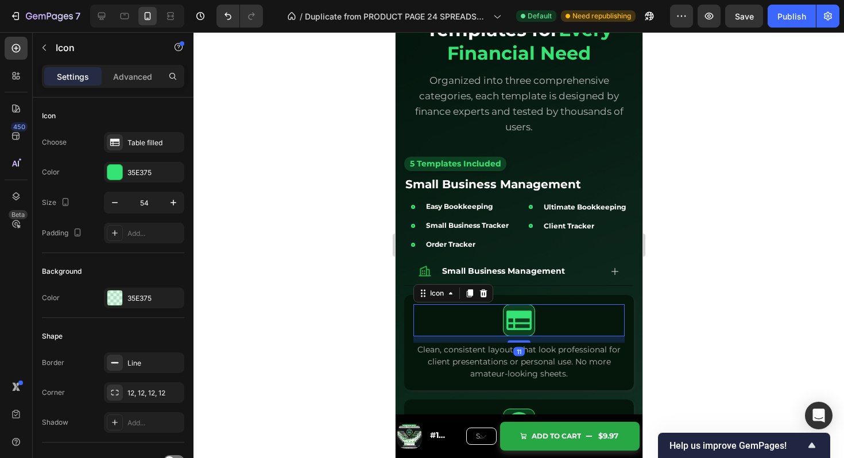
scroll to position [2460, 0]
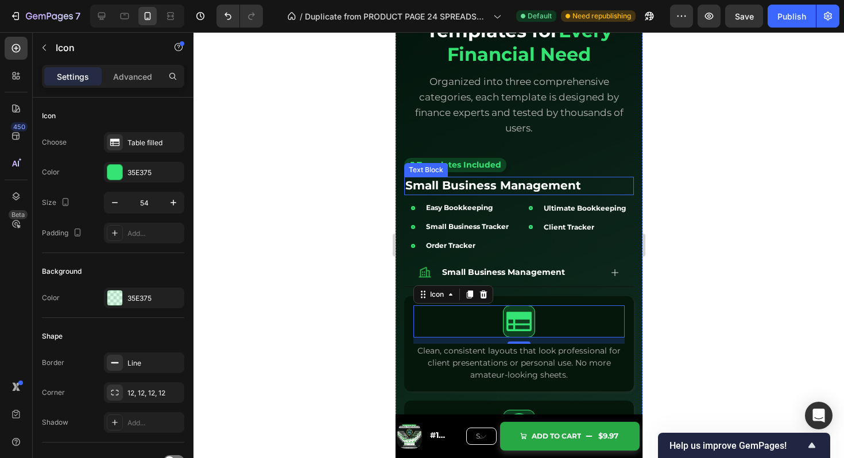
click at [596, 190] on p "Small Business Management" at bounding box center [518, 186] width 227 height 16
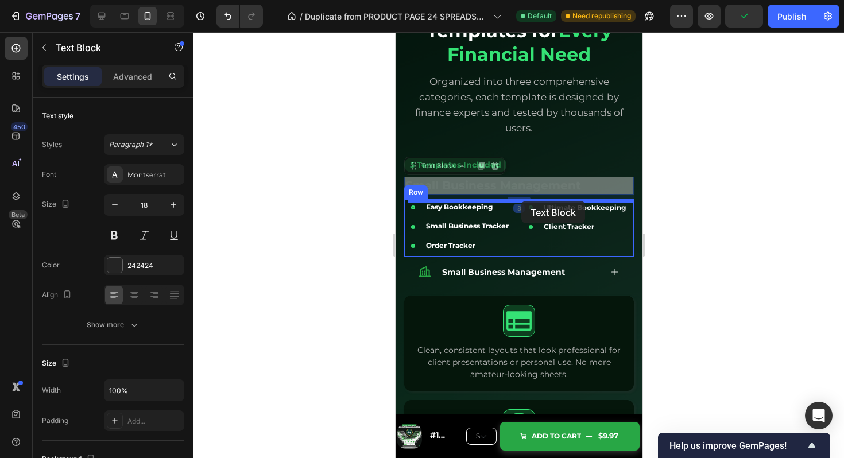
drag, startPoint x: 411, startPoint y: 169, endPoint x: 521, endPoint y: 201, distance: 114.9
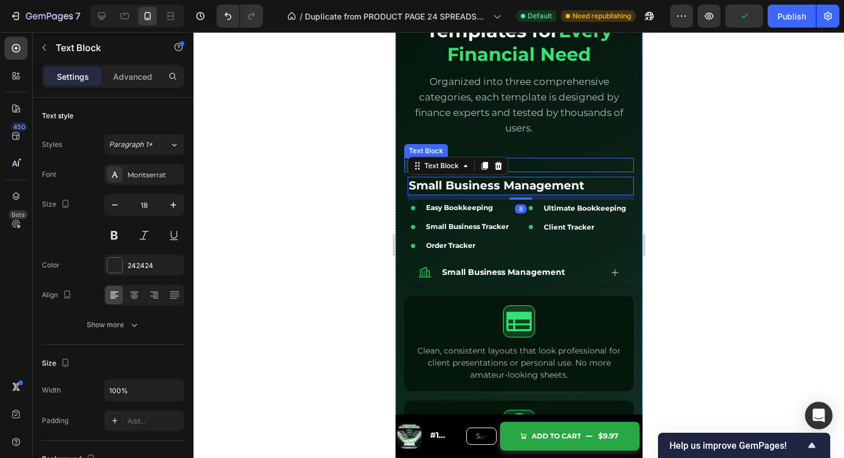
click at [548, 146] on div "24 Premium Templates for Every Financial Need Heading Organized into three comp…" at bounding box center [519, 66] width 230 height 164
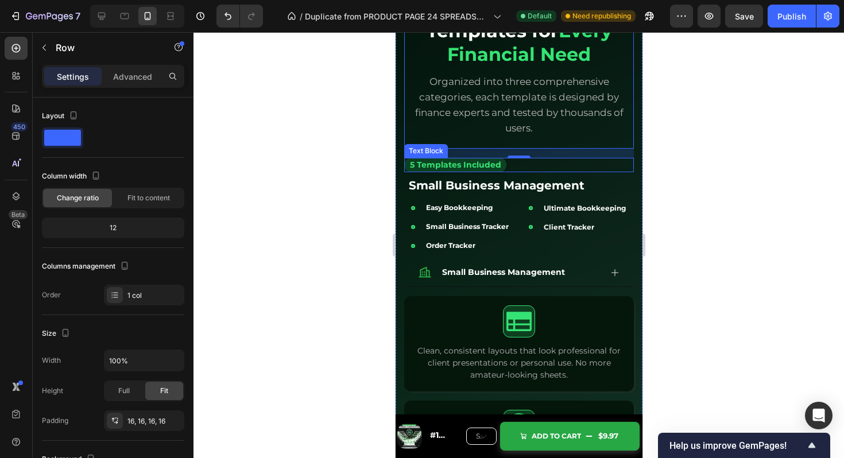
click at [553, 171] on div "5 Templates Included Text Block" at bounding box center [519, 165] width 230 height 14
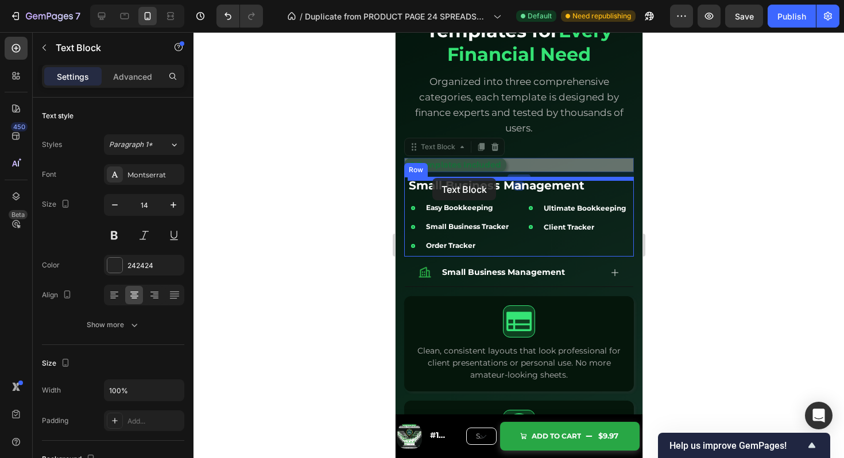
drag, startPoint x: 410, startPoint y: 150, endPoint x: 432, endPoint y: 178, distance: 35.6
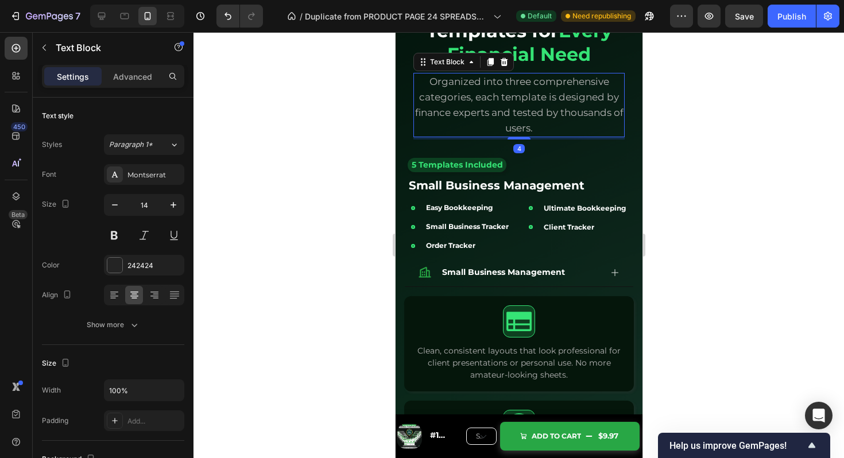
click at [560, 119] on span "Organized into three comprehensive categories, each template is designed by fin…" at bounding box center [519, 105] width 209 height 58
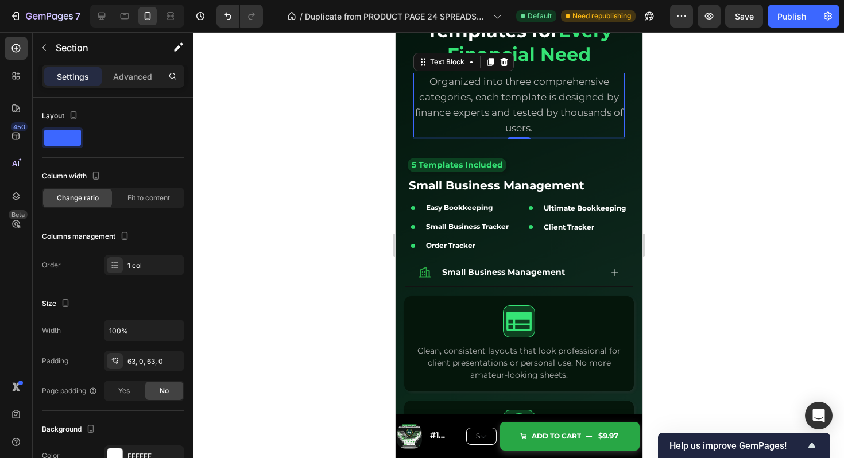
click at [635, 146] on div "24 Premium Templates for Every Financial Need Heading Organized into three comp…" at bounding box center [518, 251] width 247 height 607
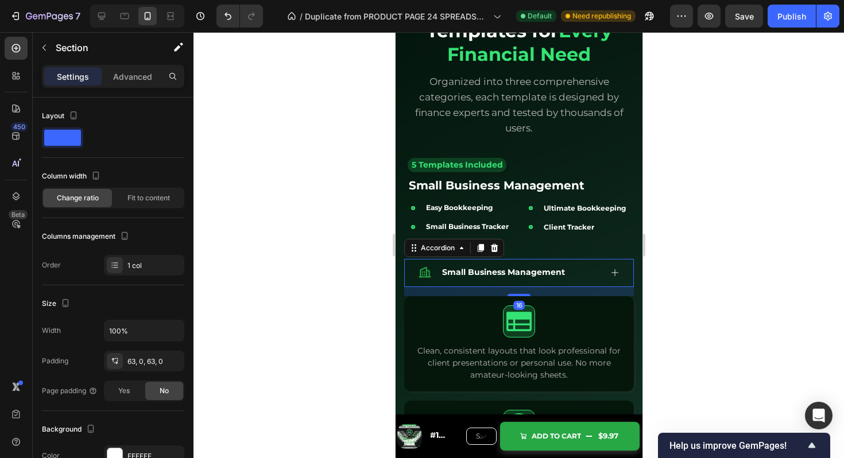
click at [584, 281] on div "Small Business Management" at bounding box center [509, 273] width 183 height 18
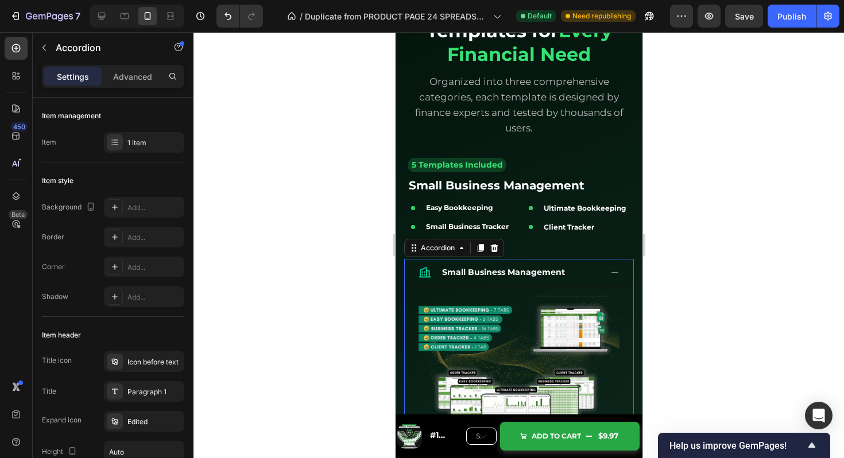
click at [584, 281] on div "Small Business Management" at bounding box center [509, 273] width 183 height 18
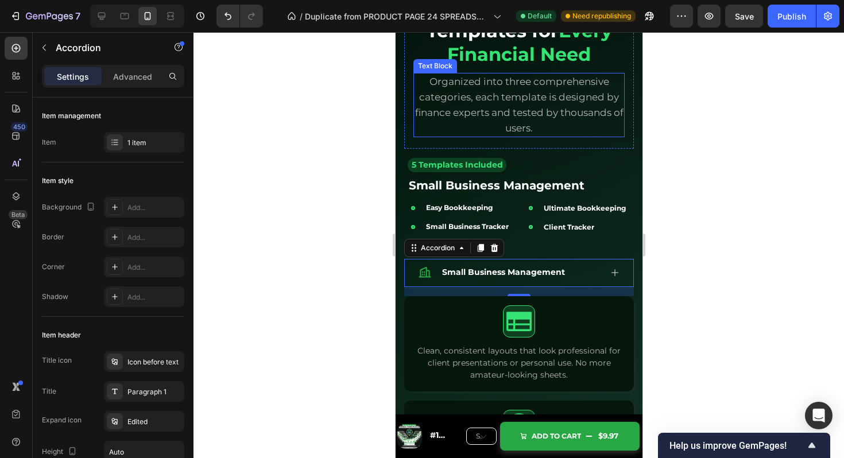
click at [598, 125] on p "Organized into three comprehensive categories, each template is designed by fin…" at bounding box center [518, 105] width 209 height 62
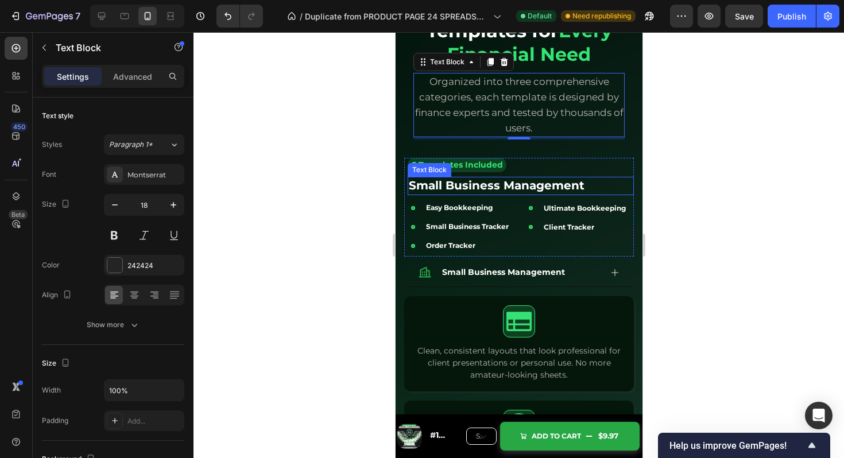
click at [513, 190] on strong "Small Business Management" at bounding box center [496, 186] width 176 height 14
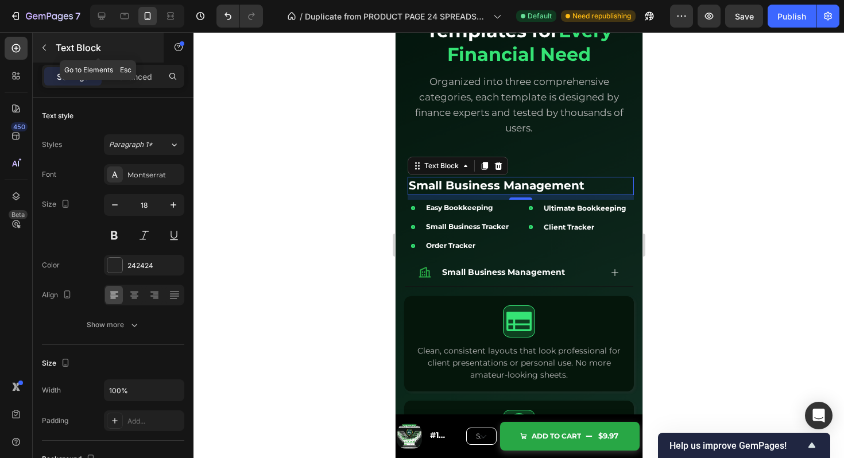
click at [48, 49] on icon "button" at bounding box center [44, 47] width 9 height 9
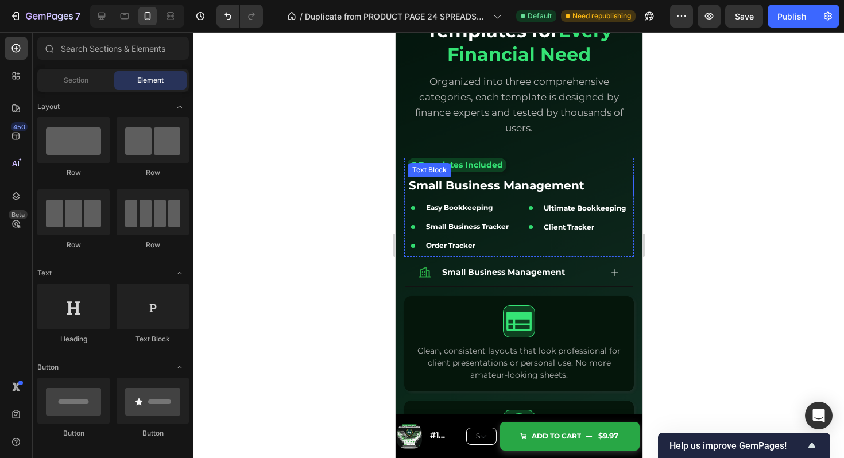
click at [503, 189] on strong "Small Business Management" at bounding box center [496, 186] width 176 height 14
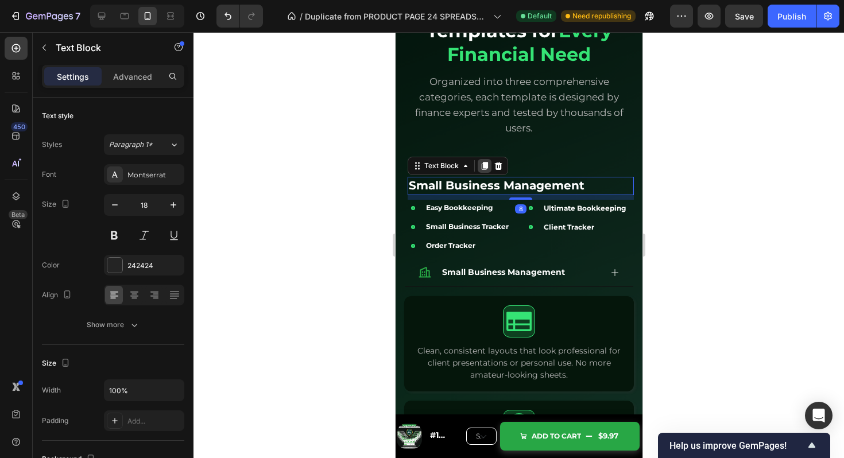
click at [482, 167] on icon at bounding box center [484, 165] width 9 height 9
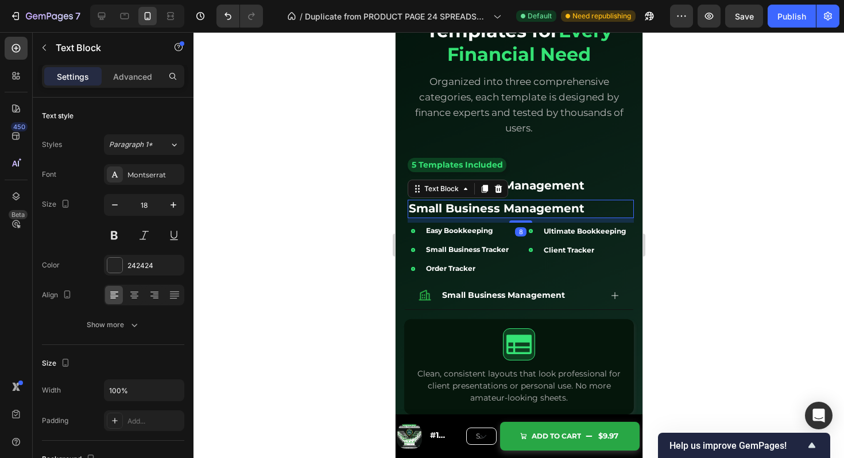
click at [473, 213] on strong "Small Business Management" at bounding box center [496, 209] width 176 height 14
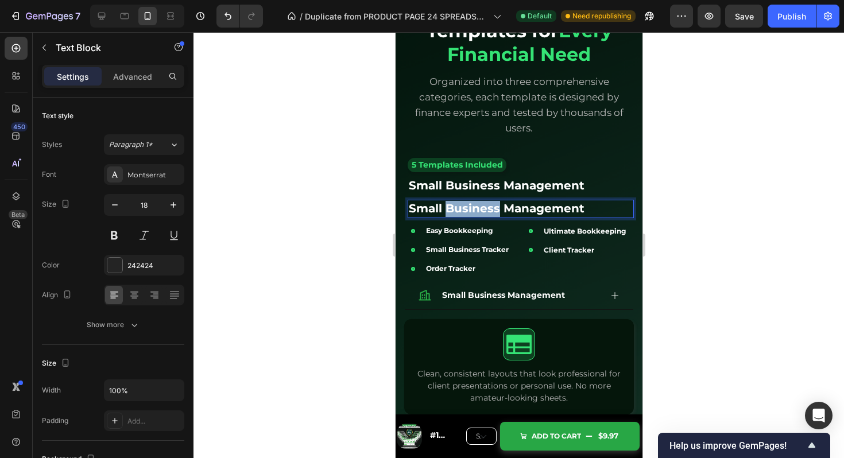
click at [473, 213] on strong "Small Business Management" at bounding box center [496, 209] width 176 height 14
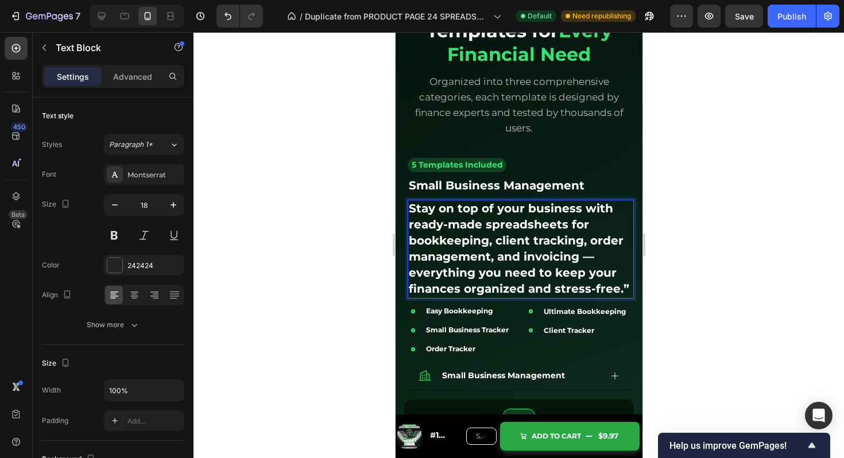
click at [499, 246] on strong "Stay on top of your business with ready-made spreadsheets for bookkeeping, clie…" at bounding box center [518, 249] width 221 height 94
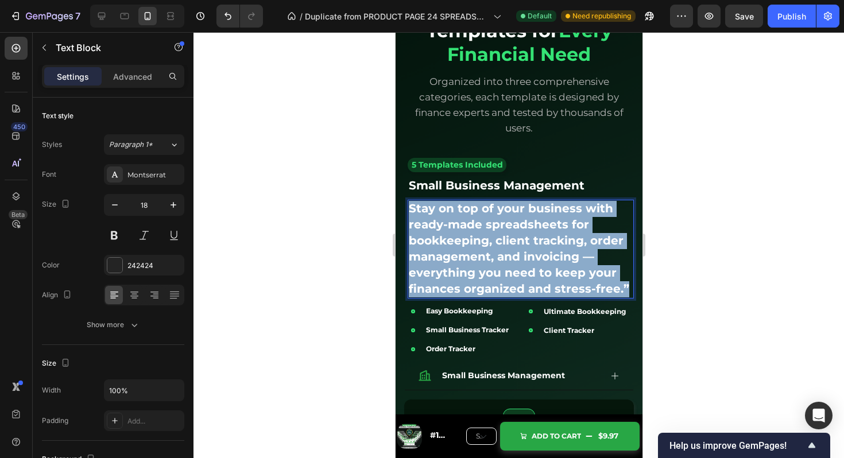
click at [499, 246] on strong "Stay on top of your business with ready-made spreadsheets for bookkeeping, clie…" at bounding box center [518, 249] width 221 height 94
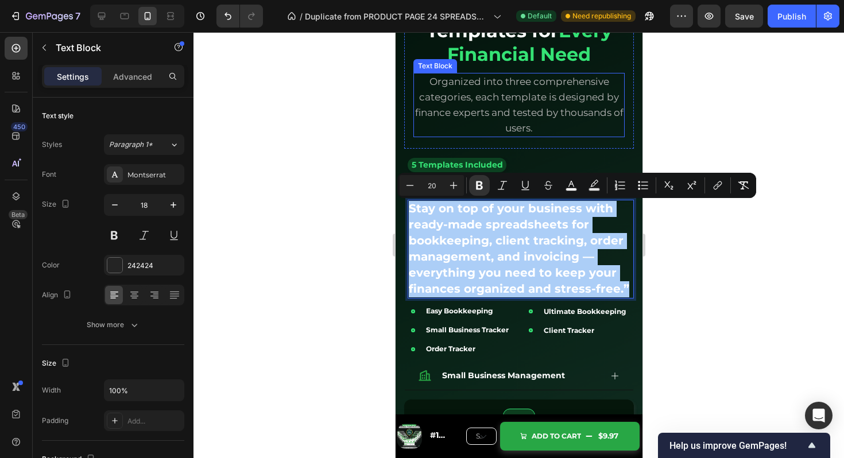
click at [469, 119] on span "Organized into three comprehensive categories, each template is designed by fin…" at bounding box center [519, 105] width 209 height 58
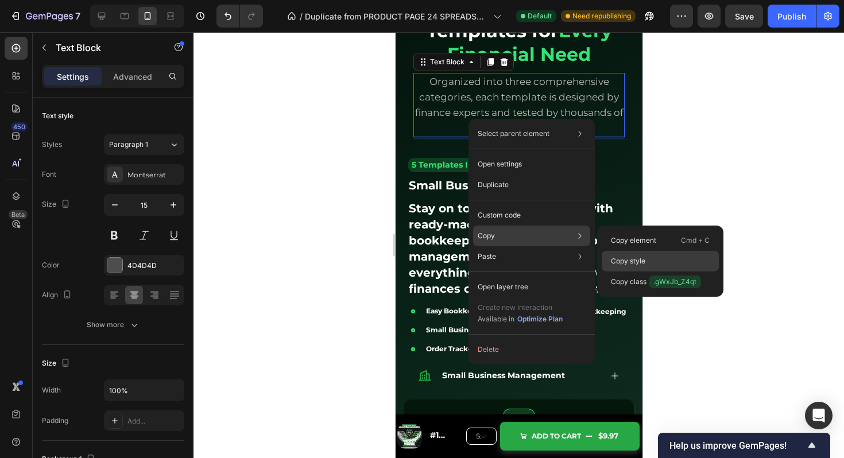
click at [629, 254] on div "Copy style" at bounding box center [660, 261] width 117 height 21
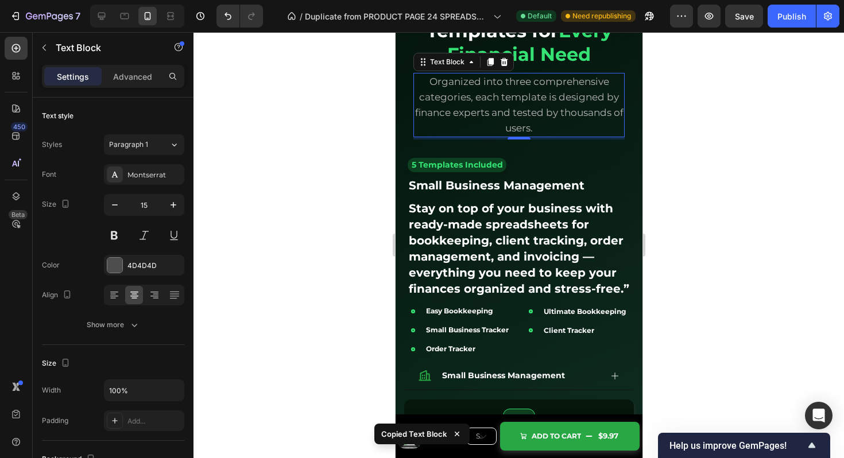
click at [549, 237] on strong "Stay on top of your business with ready-made spreadsheets for bookkeeping, clie…" at bounding box center [518, 249] width 221 height 94
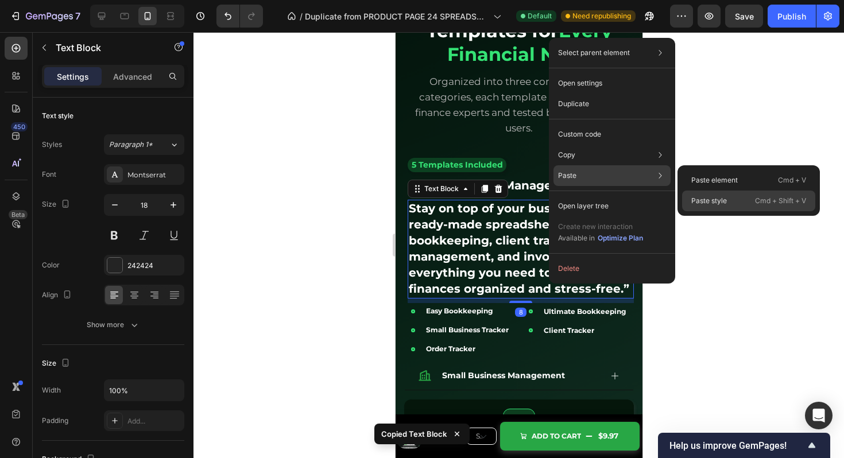
click at [711, 199] on p "Paste style" at bounding box center [710, 201] width 36 height 10
type input "15"
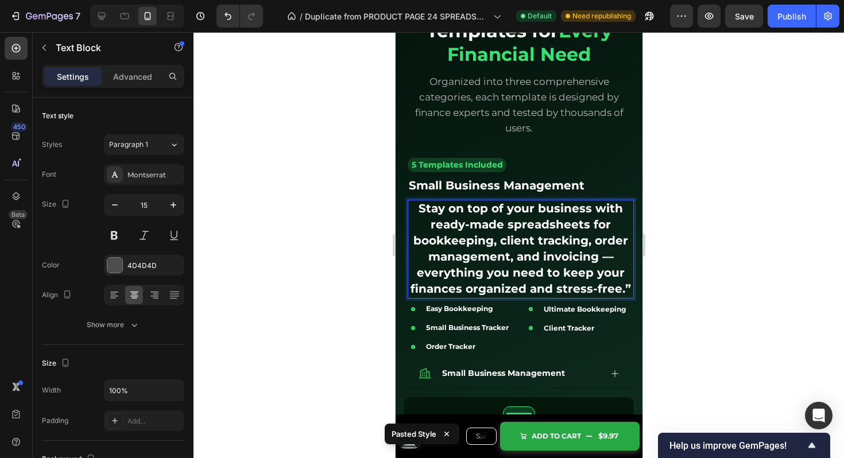
click at [425, 246] on strong "Stay on top of your business with ready-made spreadsheets for bookkeeping, clie…" at bounding box center [520, 249] width 221 height 94
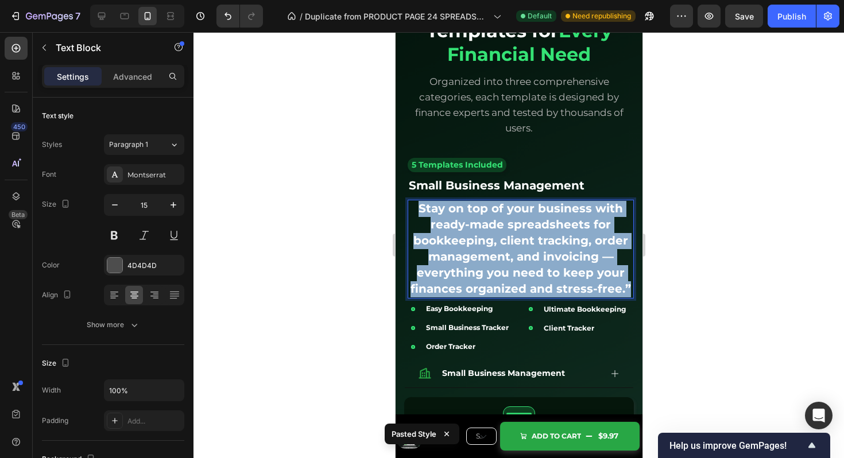
click at [425, 246] on strong "Stay on top of your business with ready-made spreadsheets for bookkeeping, clie…" at bounding box center [520, 249] width 221 height 94
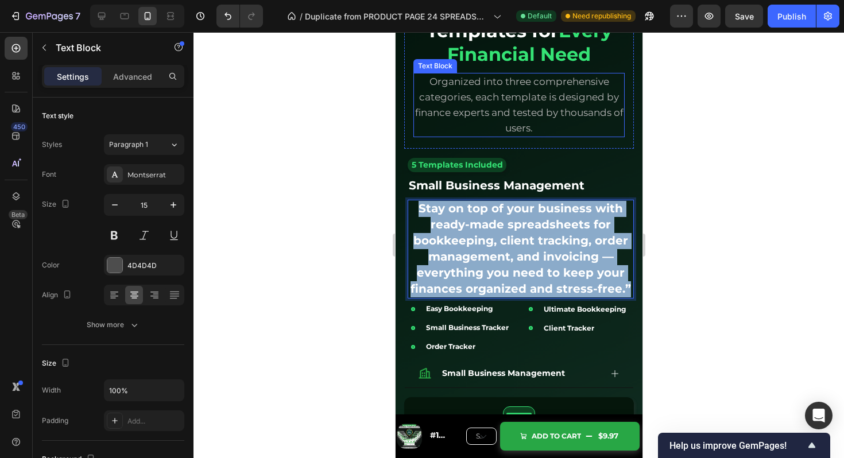
click at [469, 106] on p "Organized into three comprehensive categories, each template is designed by fin…" at bounding box center [518, 105] width 209 height 62
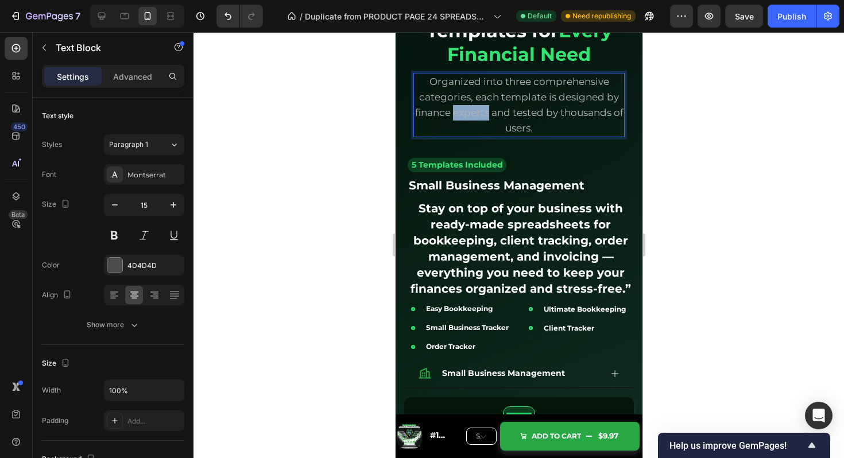
click at [469, 106] on p "Organized into three comprehensive categories, each template is designed by fin…" at bounding box center [518, 105] width 209 height 62
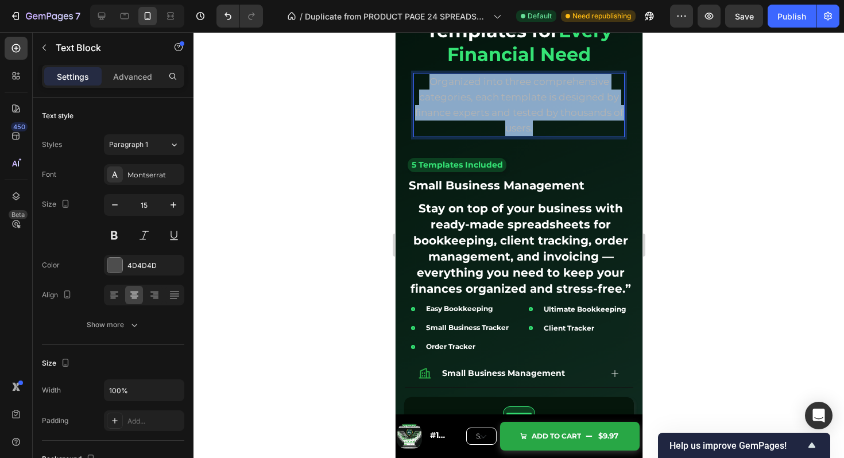
click at [469, 106] on p "Organized into three comprehensive categories, each template is designed by fin…" at bounding box center [518, 105] width 209 height 62
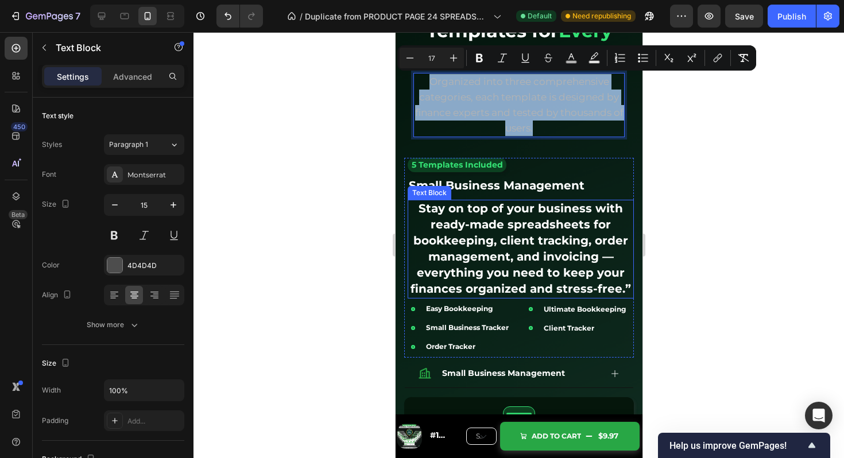
click at [480, 250] on strong "Stay on top of your business with ready-made spreadsheets for bookkeeping, clie…" at bounding box center [520, 249] width 221 height 94
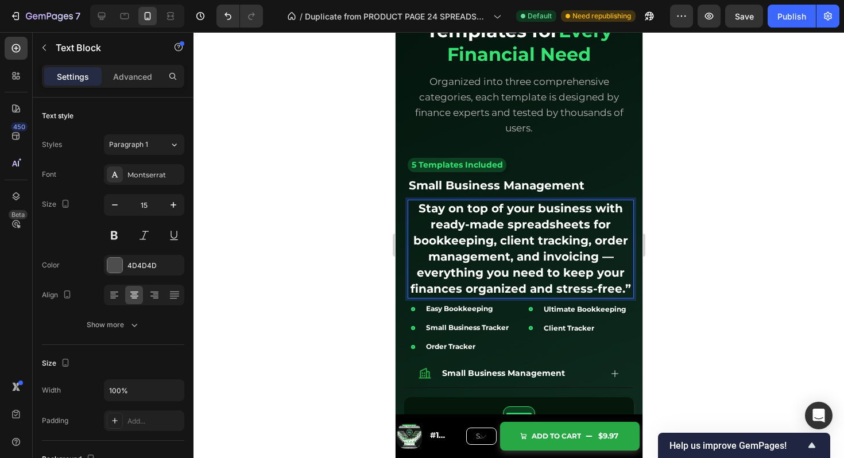
click at [480, 250] on strong "Stay on top of your business with ready-made spreadsheets for bookkeeping, clie…" at bounding box center [520, 249] width 221 height 94
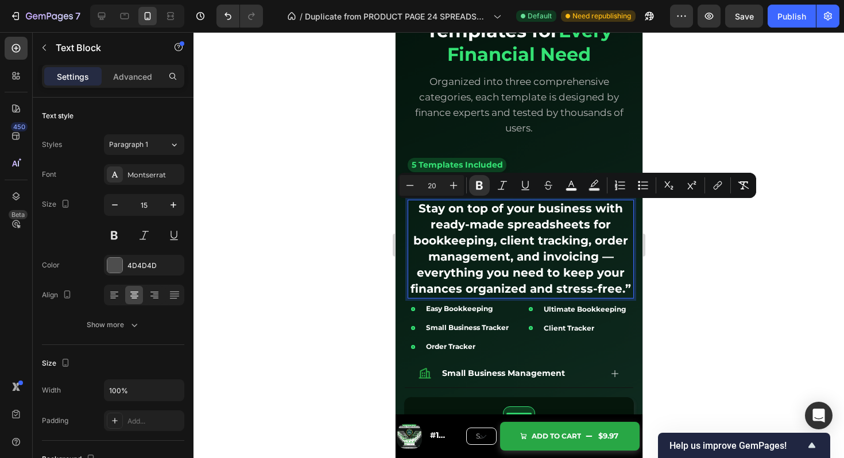
click at [436, 186] on input "20" at bounding box center [431, 186] width 23 height 14
type input "17"
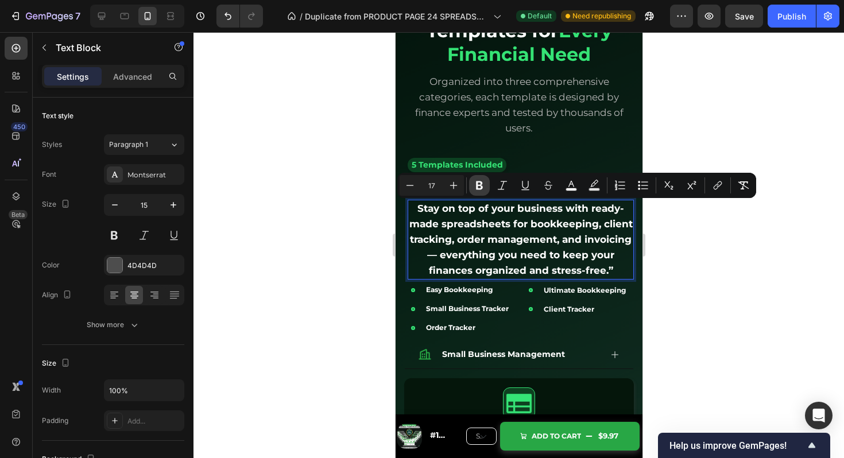
click at [477, 182] on icon "Editor contextual toolbar" at bounding box center [479, 186] width 7 height 9
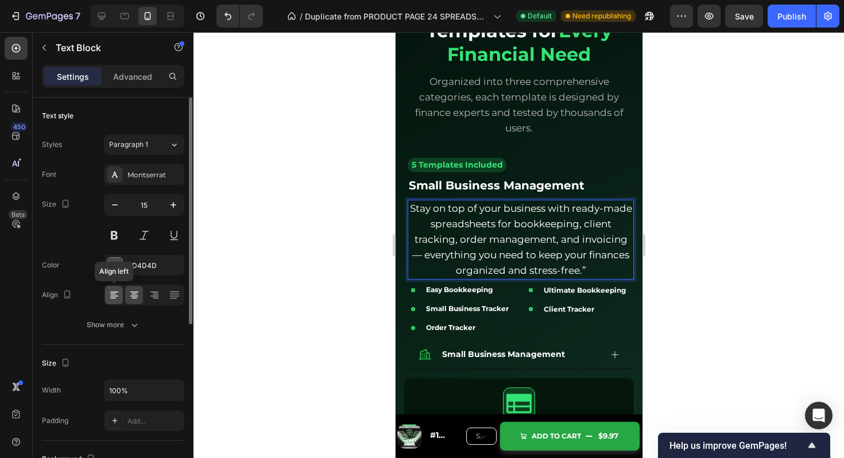
click at [118, 292] on icon at bounding box center [114, 295] width 11 height 11
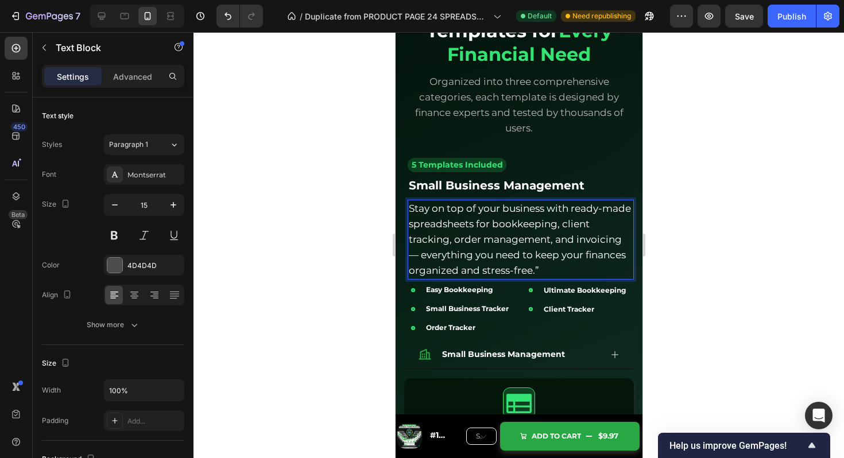
click at [484, 235] on p "Stay on top of your business with ready-made spreadsheets for bookkeeping, clie…" at bounding box center [520, 240] width 224 height 78
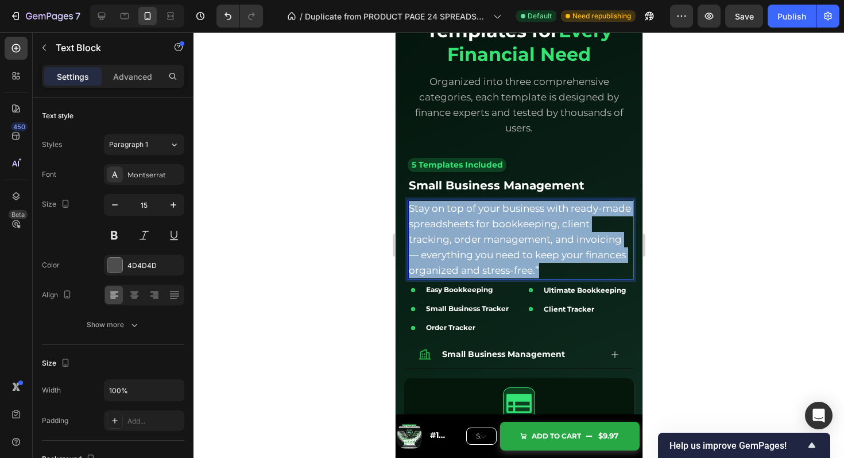
click at [484, 235] on p "Stay on top of your business with ready-made spreadsheets for bookkeeping, clie…" at bounding box center [520, 240] width 224 height 78
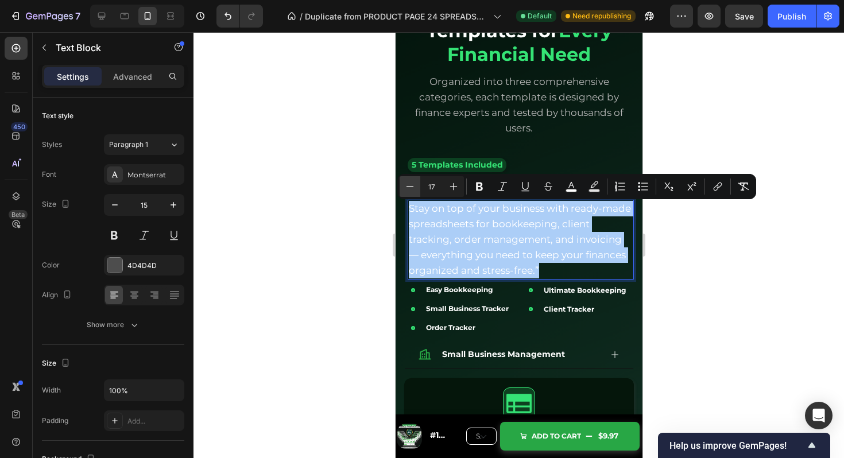
click at [412, 188] on icon "Editor contextual toolbar" at bounding box center [409, 186] width 11 height 11
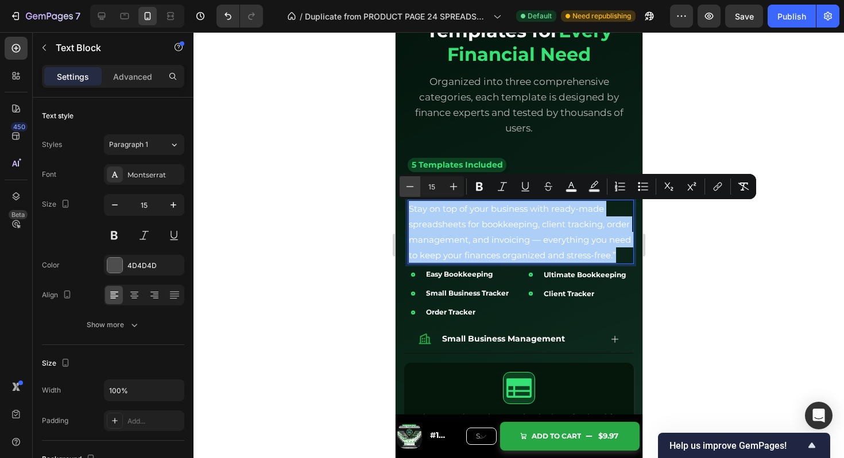
click at [412, 188] on icon "Editor contextual toolbar" at bounding box center [409, 186] width 11 height 11
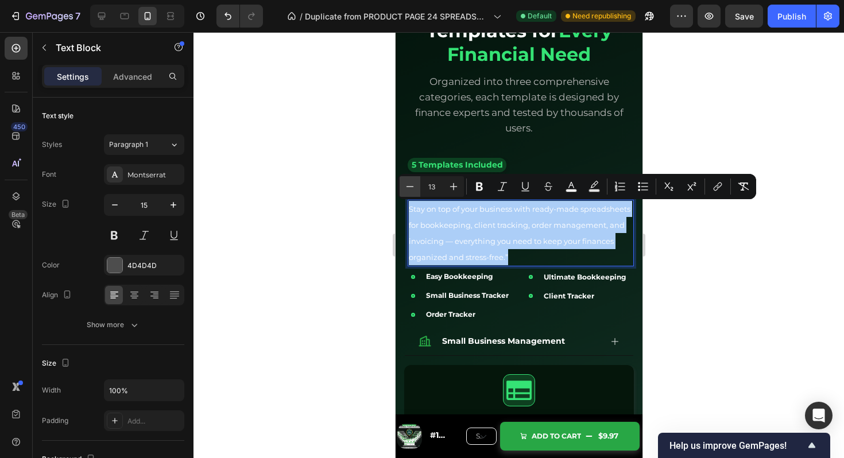
click at [412, 188] on icon "Editor contextual toolbar" at bounding box center [409, 186] width 11 height 11
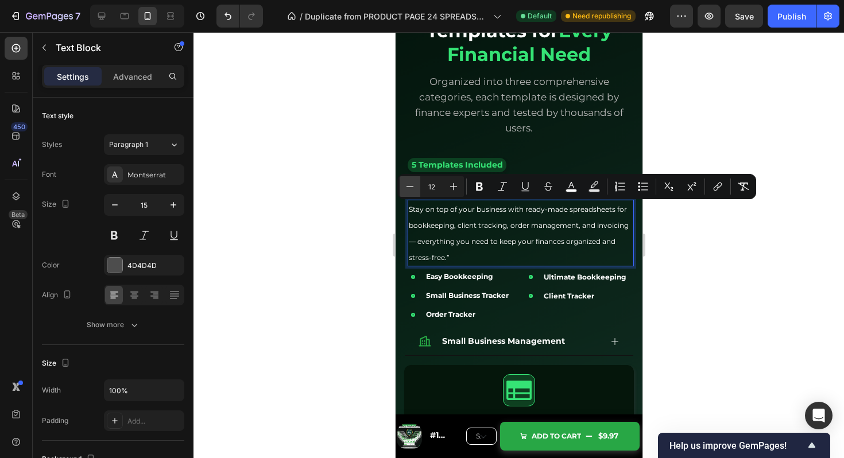
click at [412, 188] on icon "Editor contextual toolbar" at bounding box center [409, 186] width 11 height 11
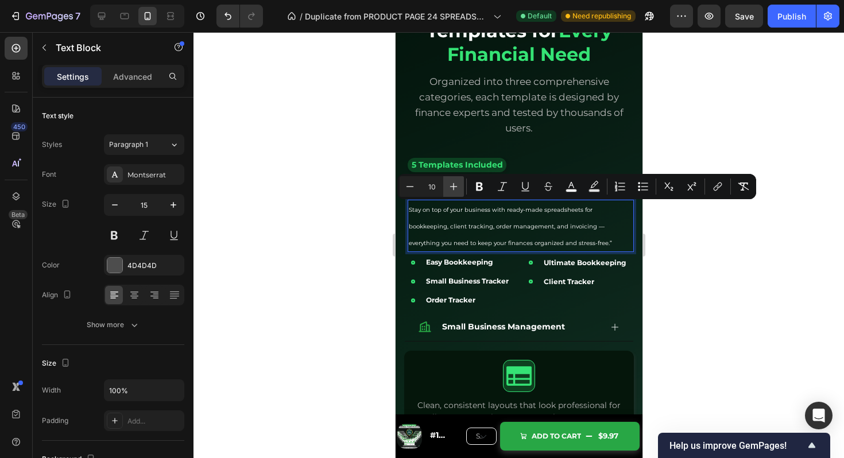
click at [455, 189] on icon "Editor contextual toolbar" at bounding box center [453, 186] width 11 height 11
type input "12"
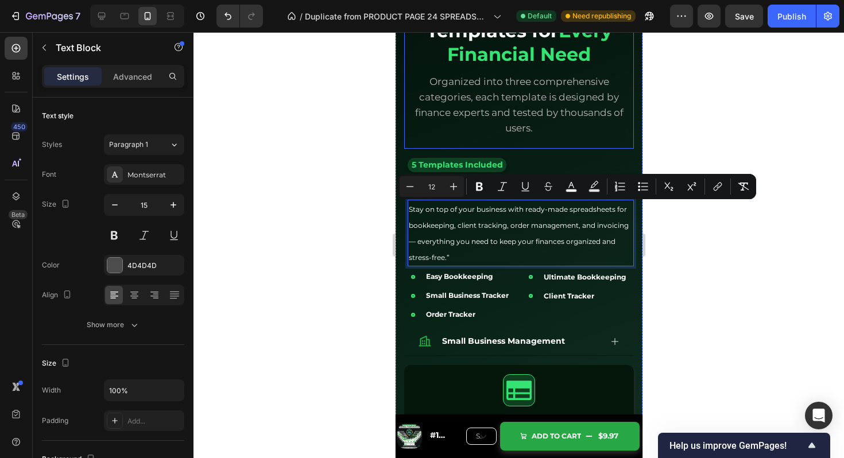
click at [513, 136] on p "Organized into three comprehensive categories, each template is designed by fin…" at bounding box center [518, 105] width 209 height 62
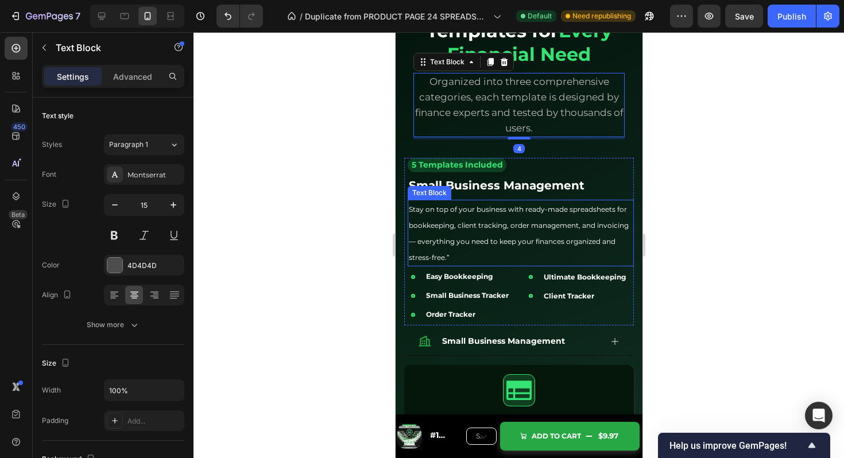
click at [496, 217] on p "Stay on top of your business with ready-made spreadsheets for bookkeeping, clie…" at bounding box center [520, 233] width 224 height 64
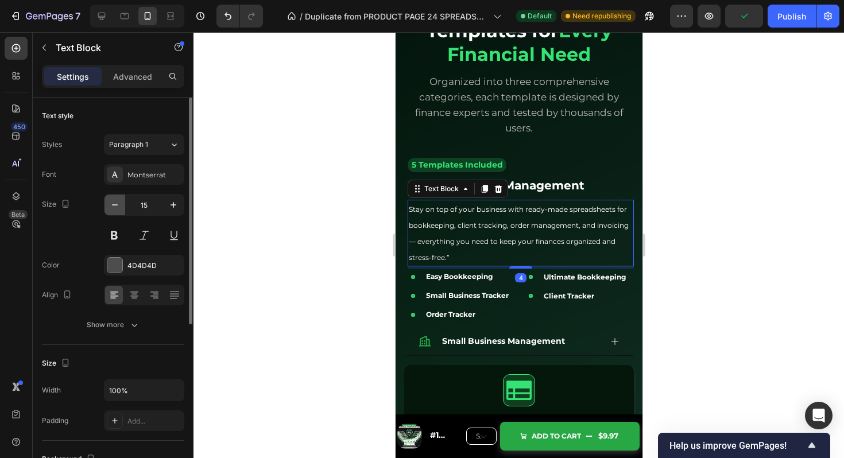
click at [113, 209] on icon "button" at bounding box center [114, 204] width 11 height 11
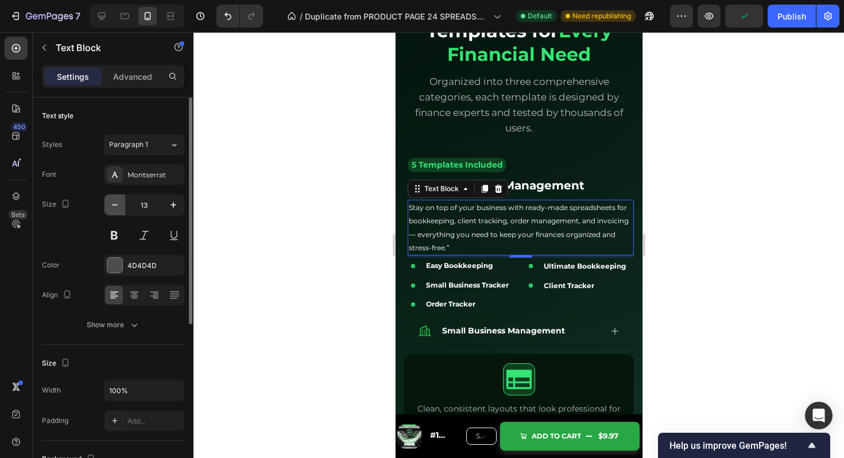
click at [113, 209] on icon "button" at bounding box center [114, 204] width 11 height 11
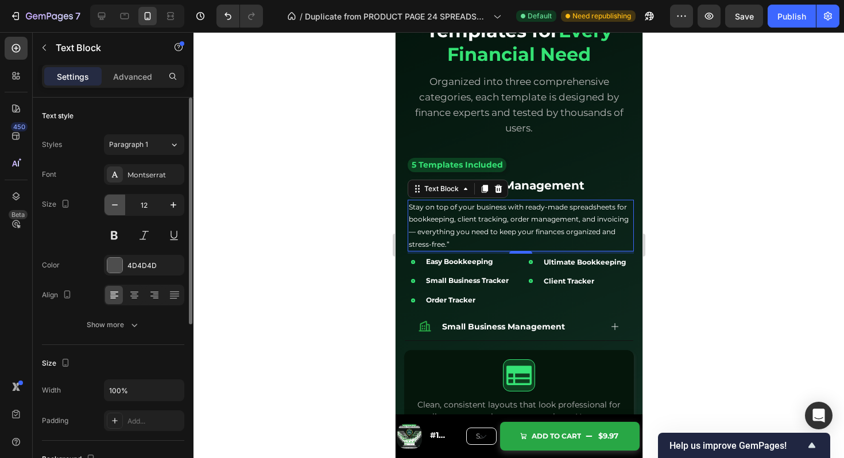
click at [113, 209] on icon "button" at bounding box center [114, 204] width 11 height 11
type input "11"
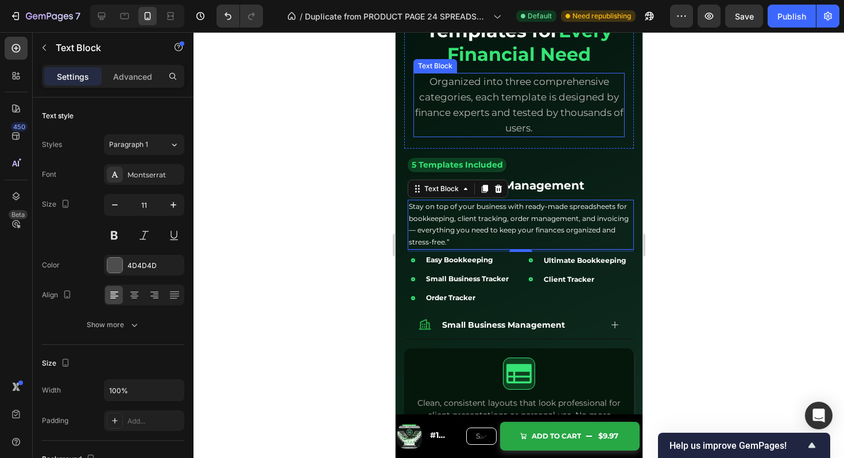
click at [457, 92] on span "Organized into three comprehensive categories, each template is designed by fin…" at bounding box center [519, 105] width 209 height 58
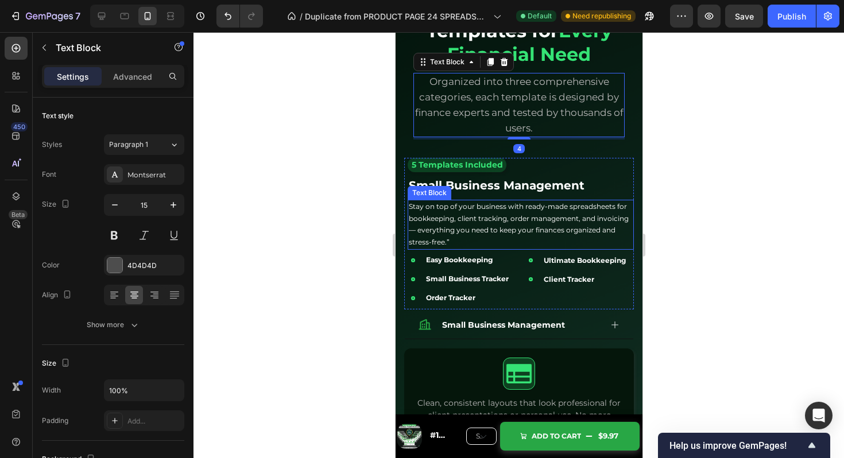
click at [534, 248] on p "Stay on top of your business with ready-made spreadsheets for bookkeeping, clie…" at bounding box center [520, 225] width 224 height 48
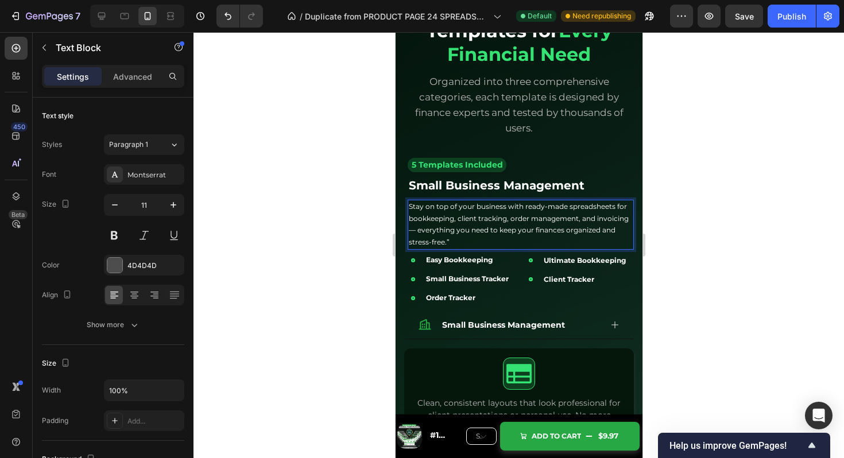
click at [521, 243] on p "Stay on top of your business with ready-made spreadsheets for bookkeeping, clie…" at bounding box center [520, 225] width 224 height 48
click at [565, 133] on p "Organized into three comprehensive categories, each template is designed by fin…" at bounding box center [518, 105] width 209 height 62
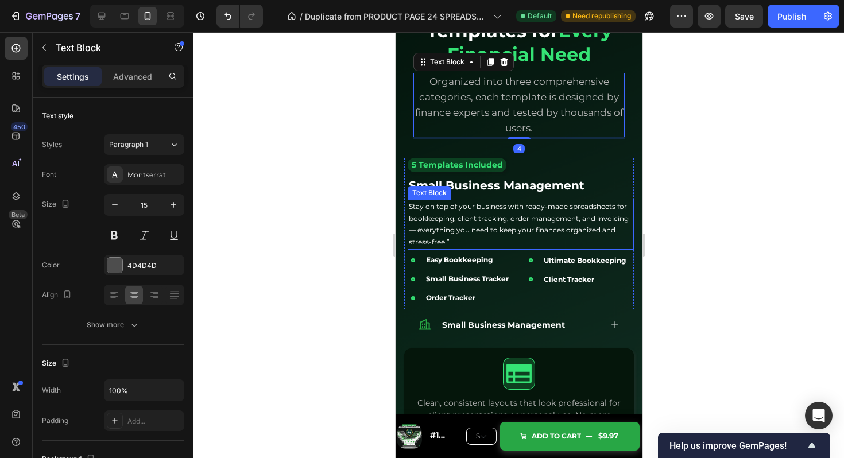
click at [520, 248] on p "Stay on top of your business with ready-made spreadsheets for bookkeeping, clie…" at bounding box center [520, 225] width 224 height 48
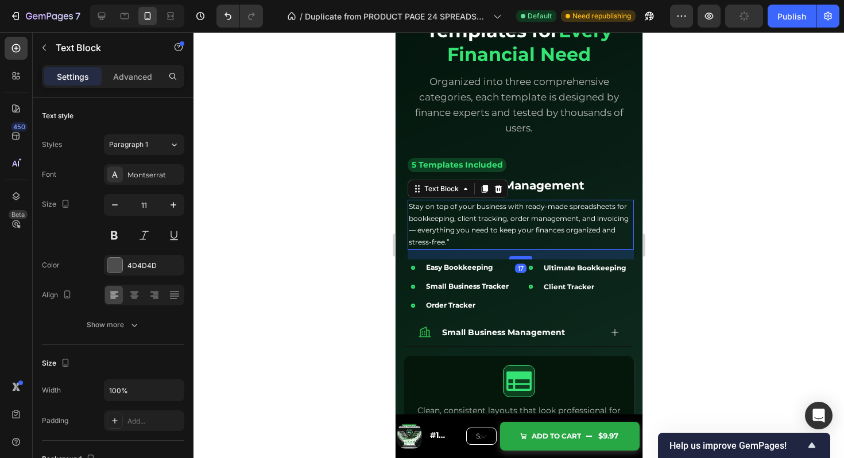
drag, startPoint x: 519, startPoint y: 252, endPoint x: 521, endPoint y: 259, distance: 7.7
click at [521, 259] on div at bounding box center [520, 257] width 23 height 3
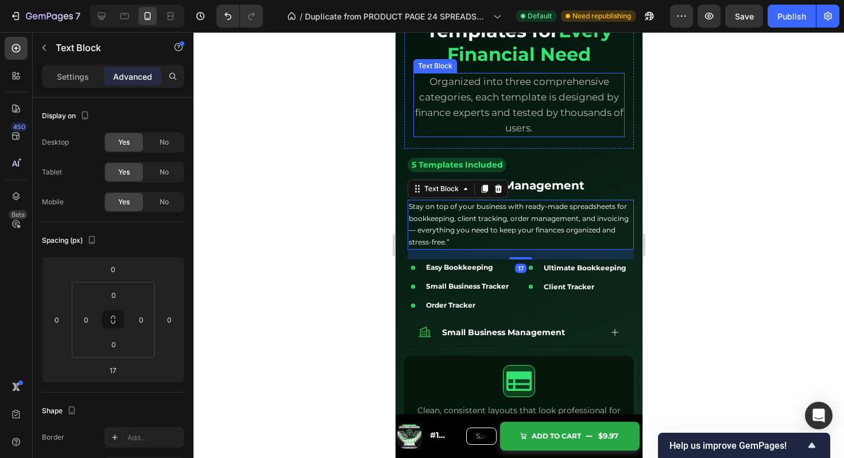
click at [574, 125] on p "Organized into three comprehensive categories, each template is designed by fin…" at bounding box center [518, 105] width 209 height 62
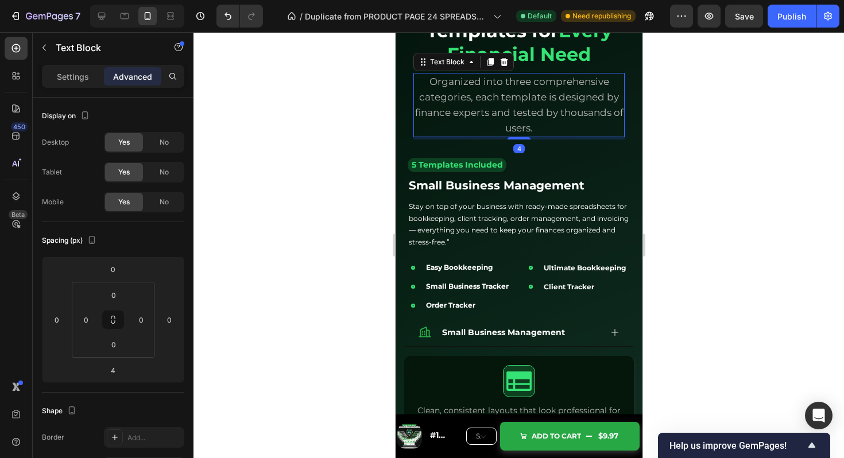
click at [584, 54] on strong "Every Financial Need" at bounding box center [529, 43] width 165 height 47
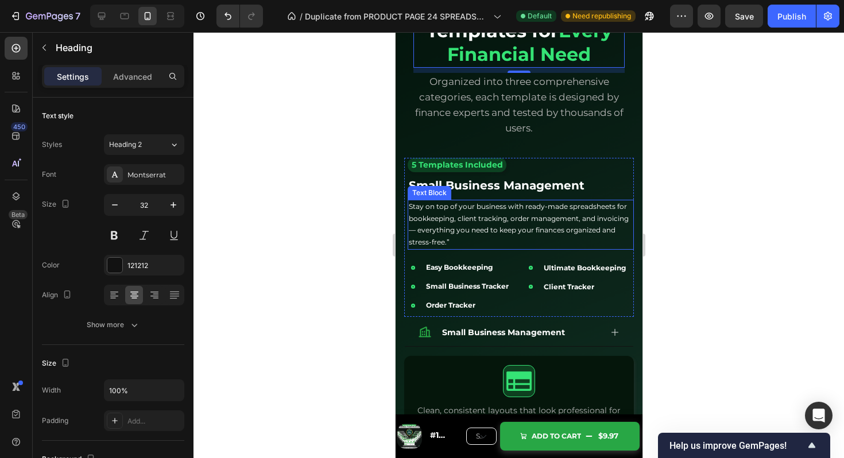
click at [490, 211] on span "Stay on top of your business with ready-made spreadsheets for bookkeeping, clie…" at bounding box center [518, 224] width 220 height 44
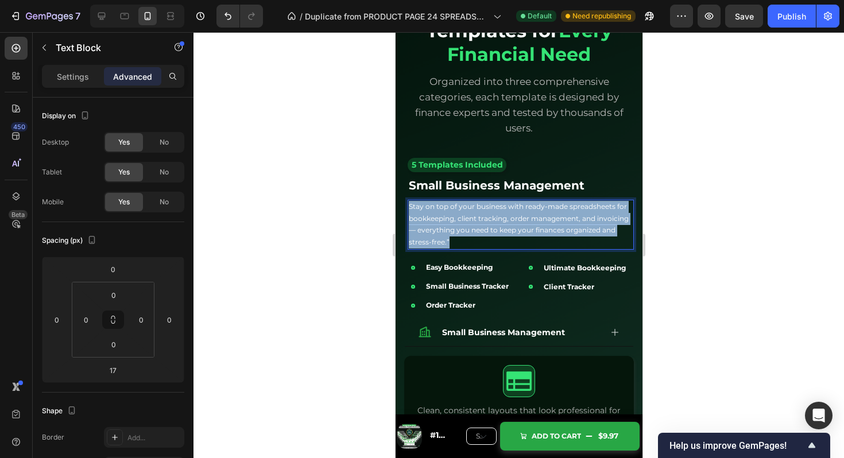
click at [490, 211] on span "Stay on top of your business with ready-made spreadsheets for bookkeeping, clie…" at bounding box center [518, 224] width 220 height 44
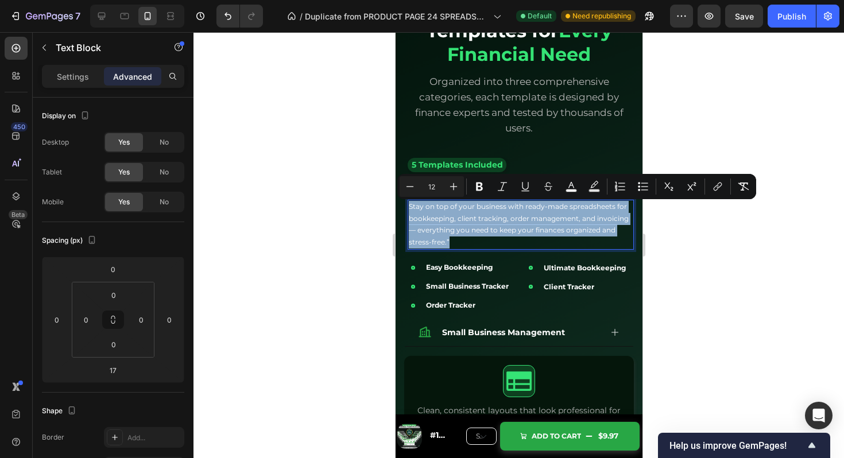
type input "11"
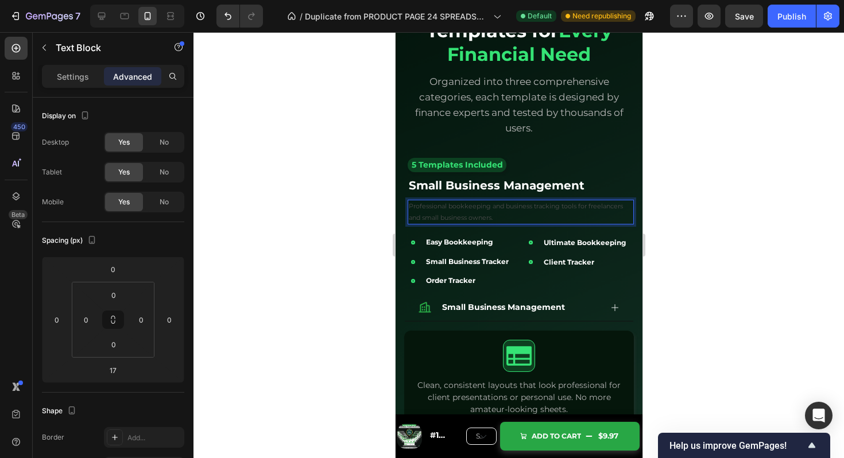
click at [483, 215] on p "Professional bookkeeping and business tracking tools for freelancers and small …" at bounding box center [520, 212] width 224 height 23
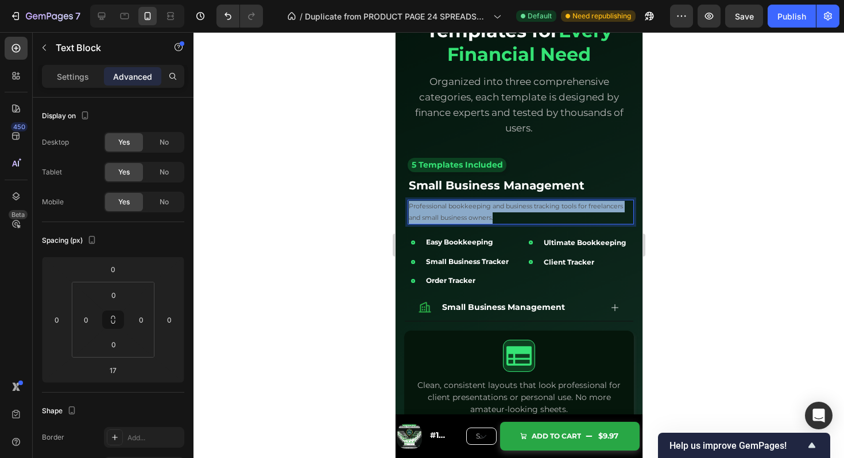
click at [483, 215] on p "Professional bookkeeping and business tracking tools for freelancers and small …" at bounding box center [520, 212] width 224 height 23
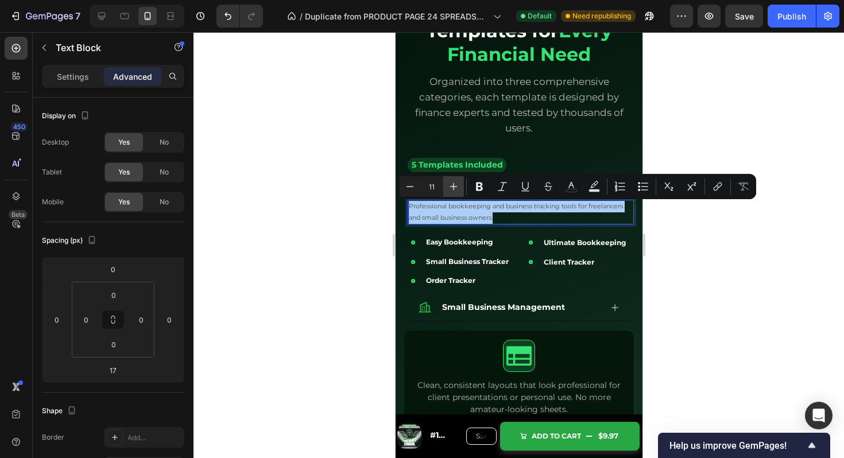
click at [456, 185] on icon "Editor contextual toolbar" at bounding box center [453, 186] width 11 height 11
type input "12"
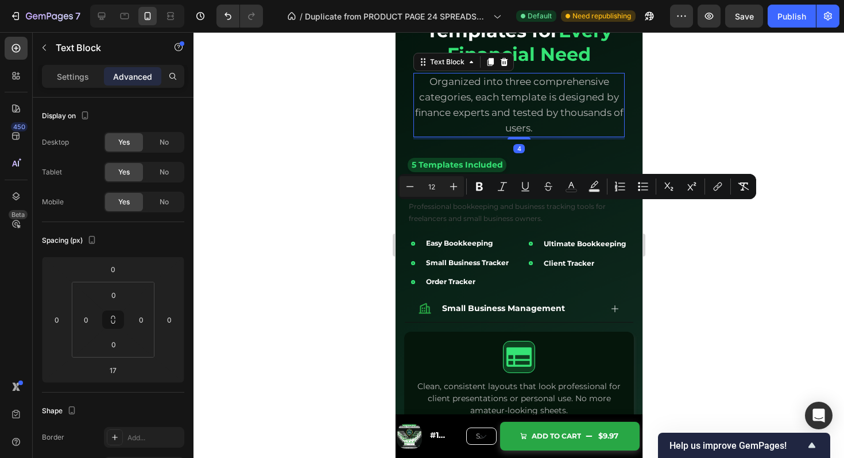
click at [537, 121] on p "Organized into three comprehensive categories, each template is designed by fin…" at bounding box center [518, 105] width 209 height 62
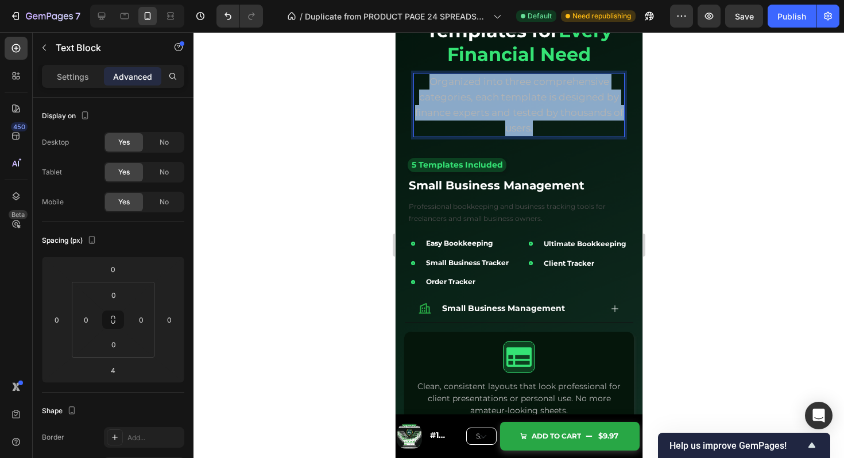
click at [537, 121] on p "Organized into three comprehensive categories, each template is designed by fin…" at bounding box center [518, 105] width 209 height 62
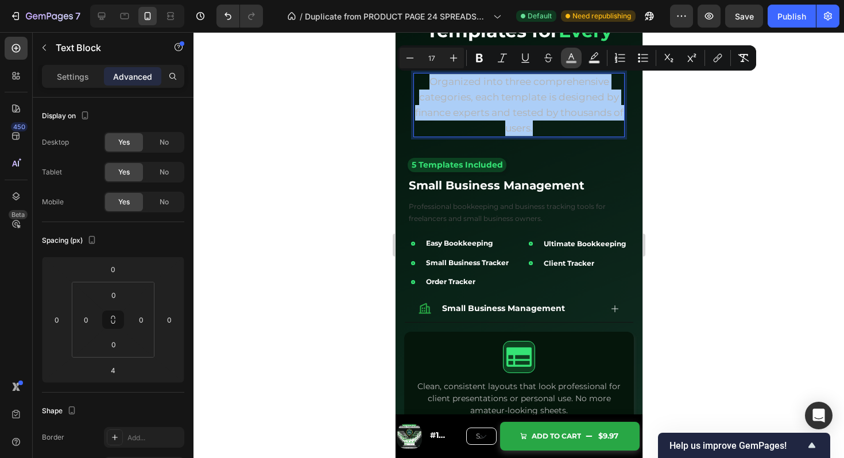
click at [569, 56] on icon "Editor contextual toolbar" at bounding box center [571, 57] width 11 height 11
type input "B3B3B3"
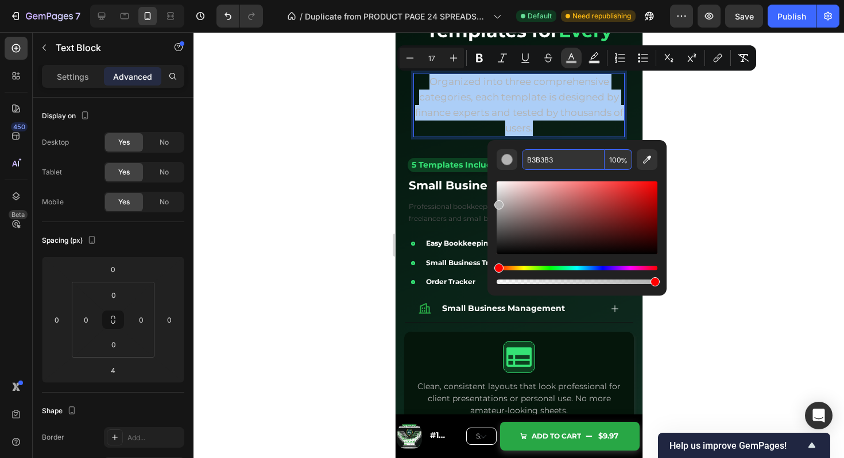
click at [566, 163] on input "B3B3B3" at bounding box center [563, 159] width 83 height 21
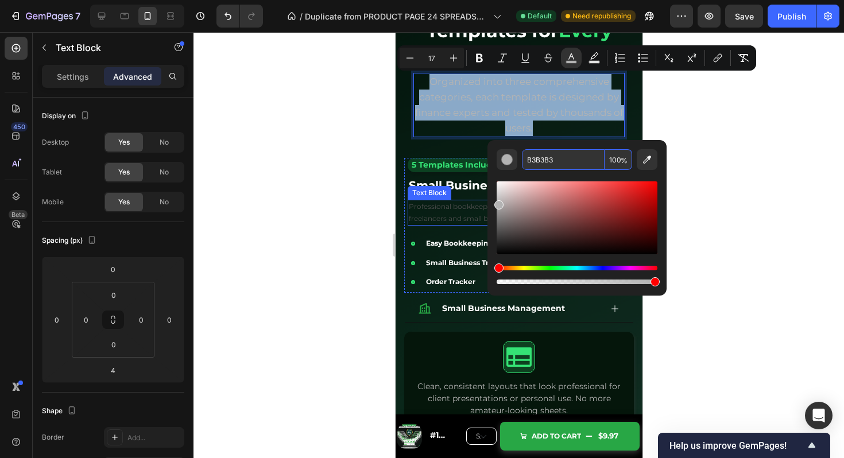
click at [462, 215] on span "Professional bookkeeping and business tracking tools for freelancers and small …" at bounding box center [506, 212] width 197 height 21
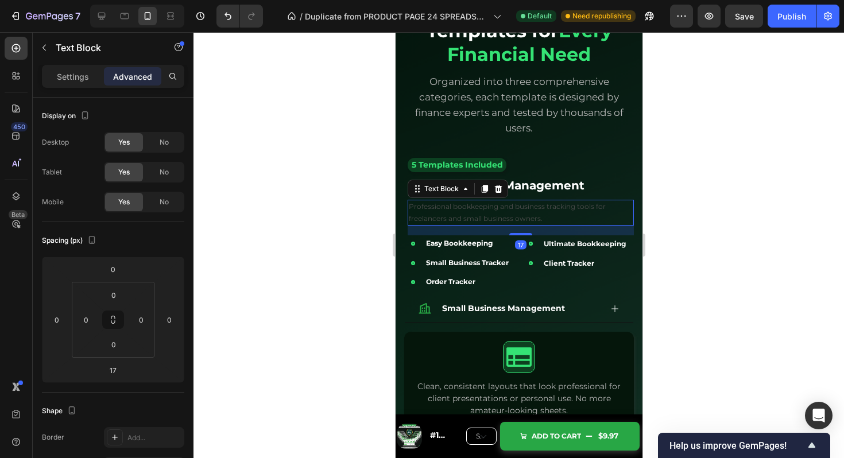
click at [462, 215] on span "Professional bookkeeping and business tracking tools for freelancers and small …" at bounding box center [506, 212] width 197 height 21
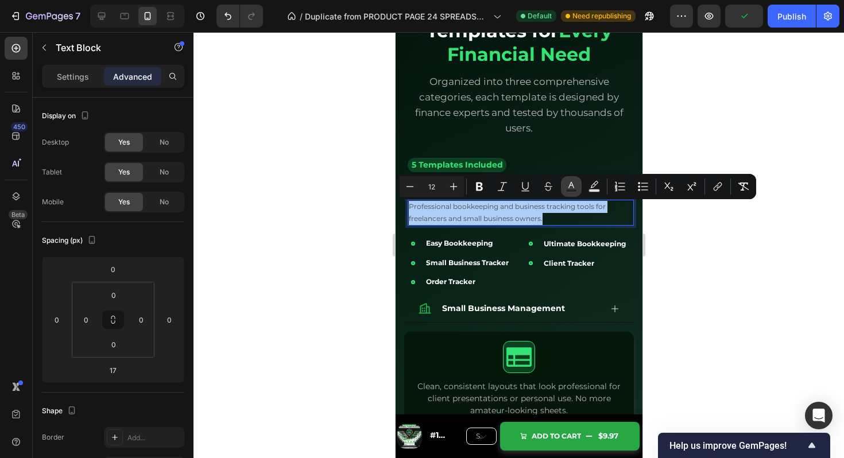
click at [569, 184] on icon "Editor contextual toolbar" at bounding box center [571, 186] width 11 height 11
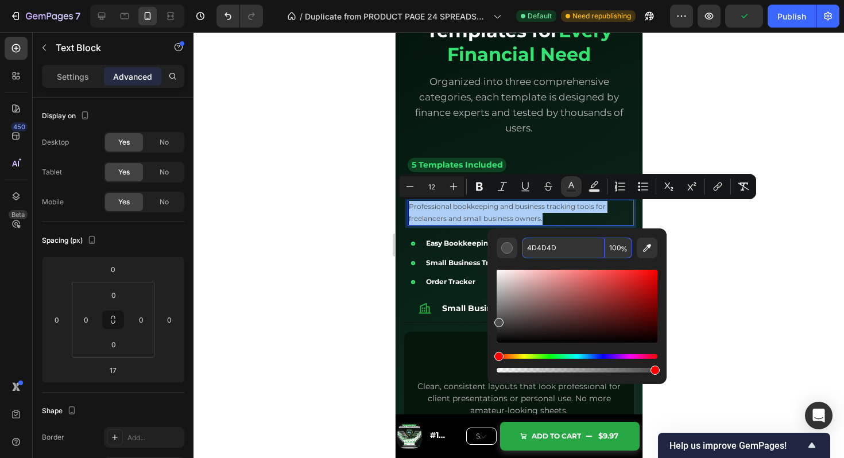
click at [561, 245] on input "4D4D4D" at bounding box center [563, 248] width 83 height 21
paste input "B3B3B3"
type input "B3B3B3"
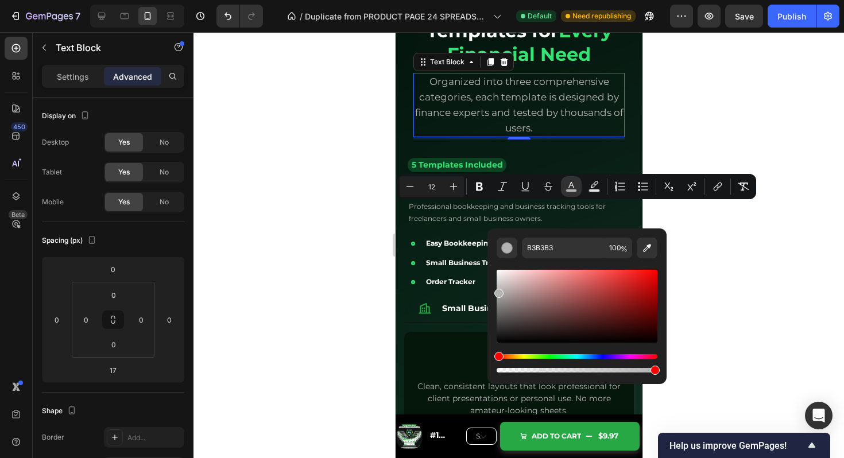
click at [595, 137] on div "Organized into three comprehensive categories, each template is designed by fin…" at bounding box center [518, 105] width 211 height 64
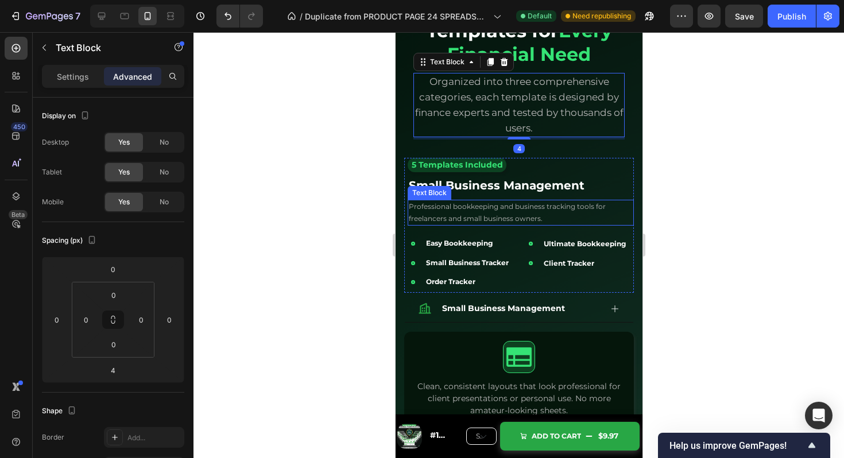
click at [546, 214] on p "Professional bookkeeping and business tracking tools for freelancers and small …" at bounding box center [520, 213] width 224 height 24
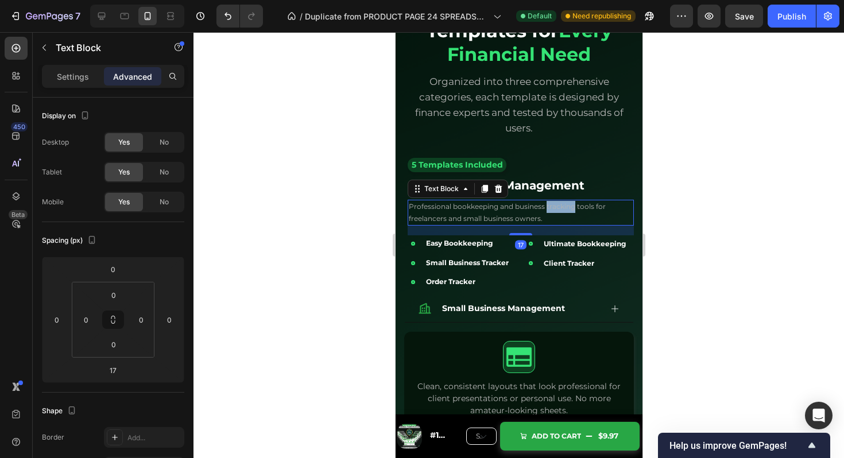
click at [546, 214] on p "Professional bookkeeping and business tracking tools for freelancers and small …" at bounding box center [520, 213] width 224 height 24
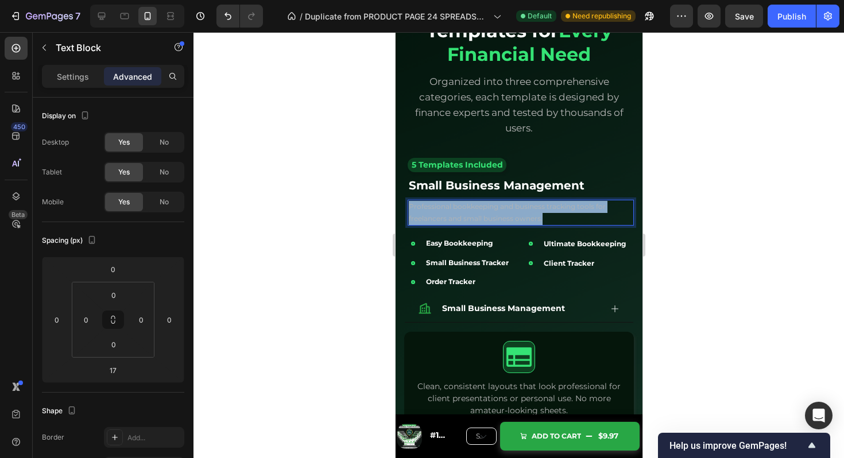
click at [546, 214] on p "Professional bookkeeping and business tracking tools for freelancers and small …" at bounding box center [520, 213] width 224 height 24
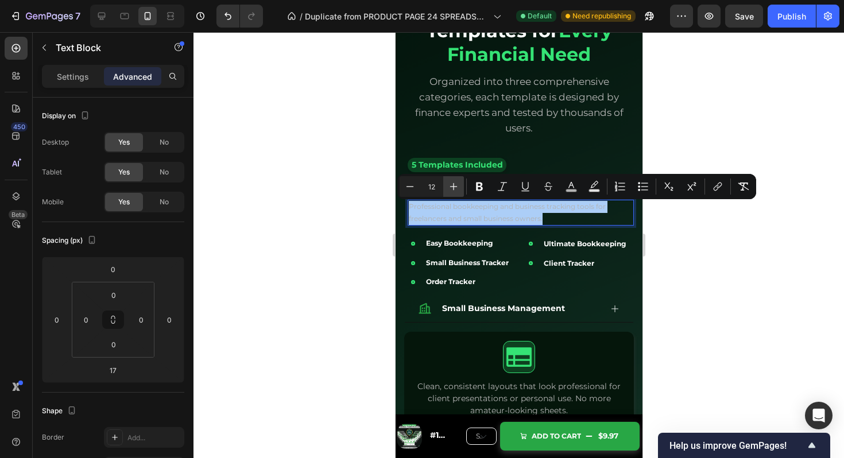
click at [457, 186] on icon "Editor contextual toolbar" at bounding box center [453, 186] width 7 height 7
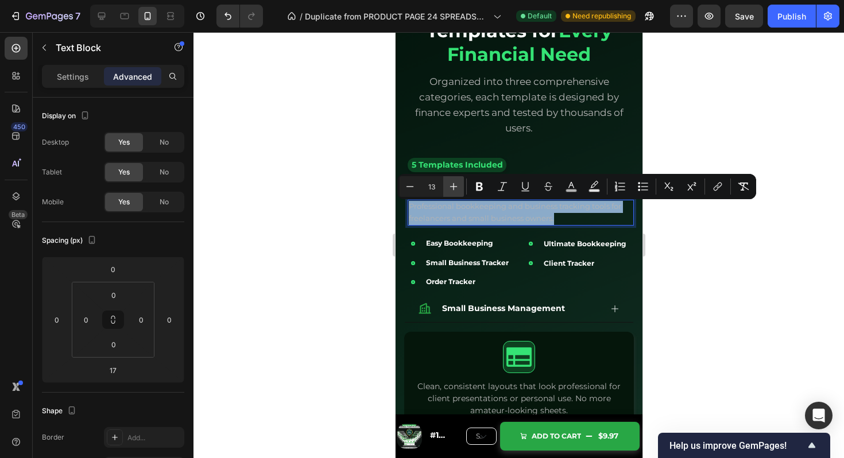
type input "14"
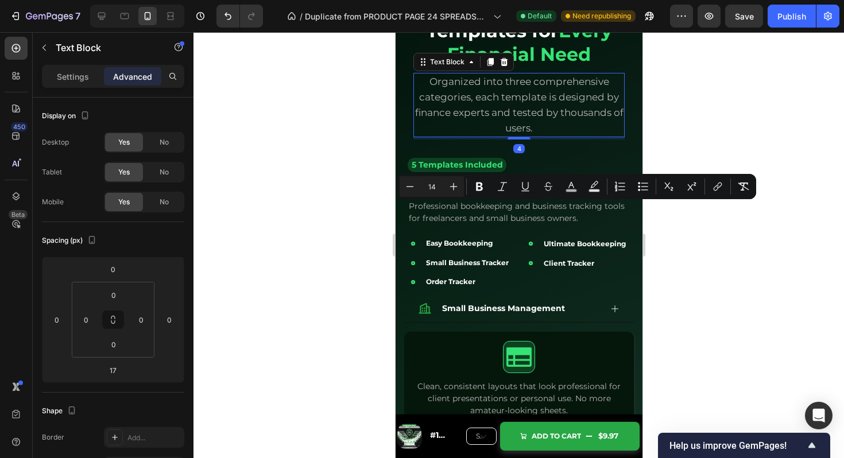
click at [538, 106] on p "Organized into three comprehensive categories, each template is designed by fin…" at bounding box center [518, 105] width 209 height 62
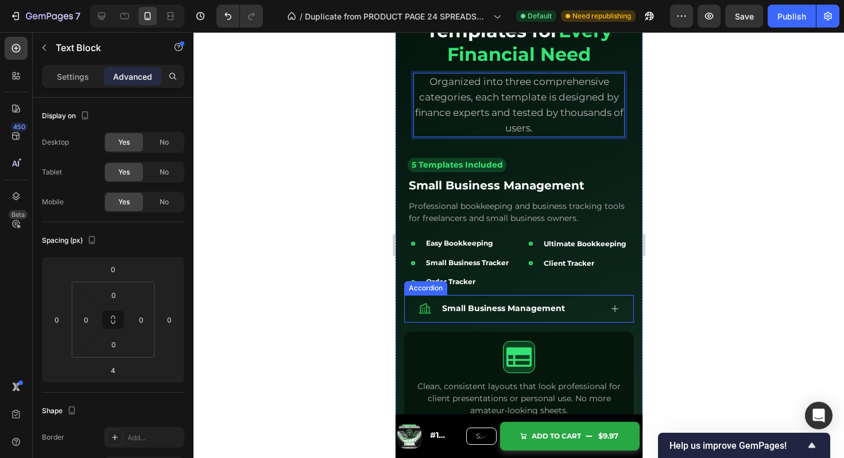
click at [584, 306] on div "Small Business Management" at bounding box center [509, 309] width 183 height 18
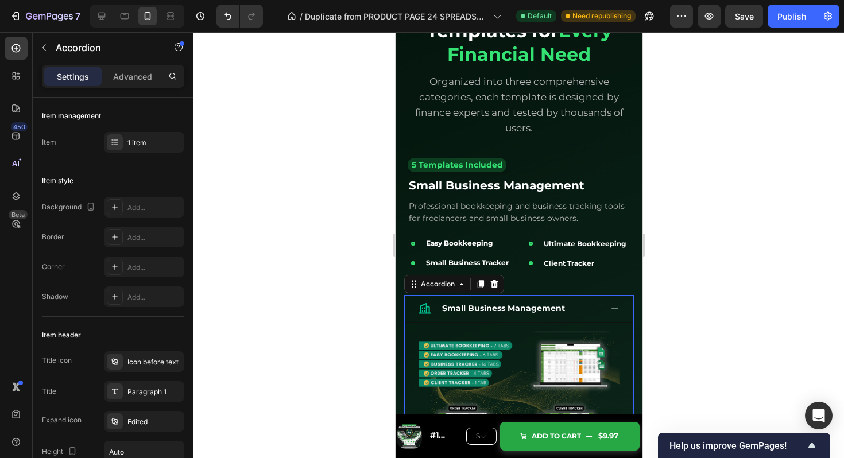
click at [584, 306] on div "Small Business Management" at bounding box center [509, 309] width 183 height 18
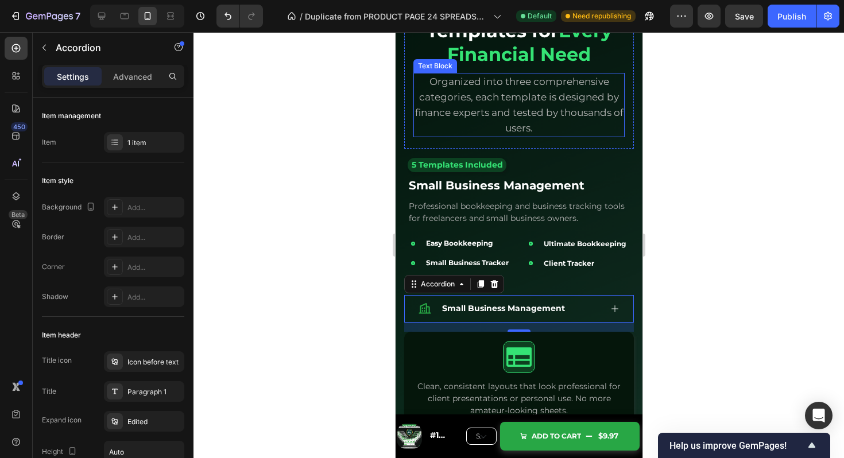
click at [565, 129] on p "Organized into three comprehensive categories, each template is designed by fin…" at bounding box center [518, 105] width 209 height 62
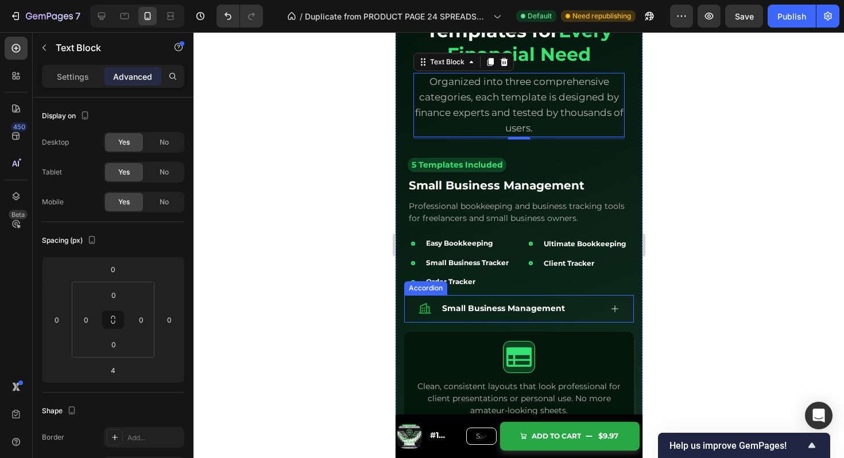
click at [622, 315] on div "Small Business Management" at bounding box center [518, 309] width 229 height 28
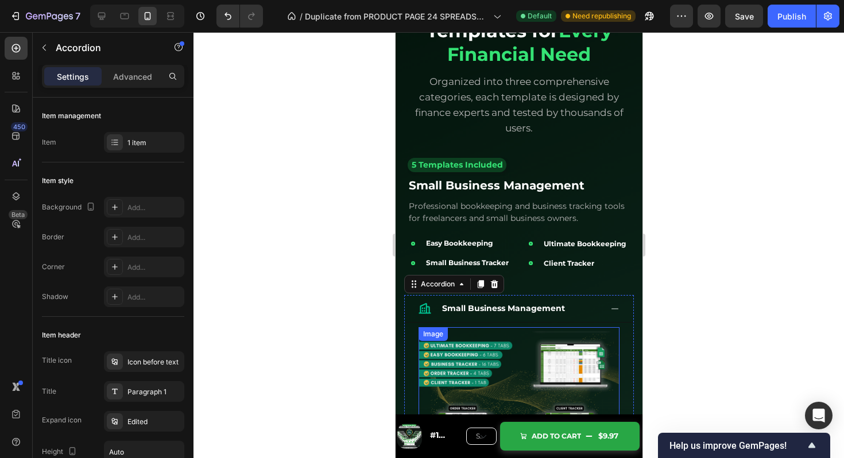
click at [585, 360] on img at bounding box center [518, 408] width 201 height 162
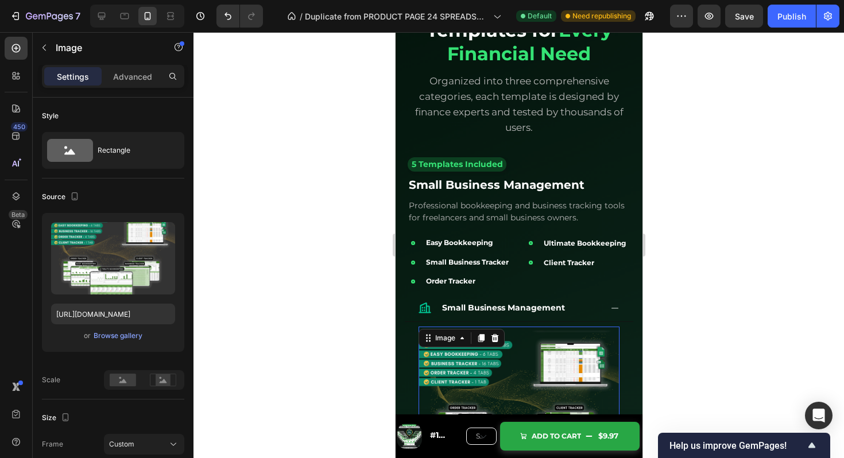
scroll to position [2457, 0]
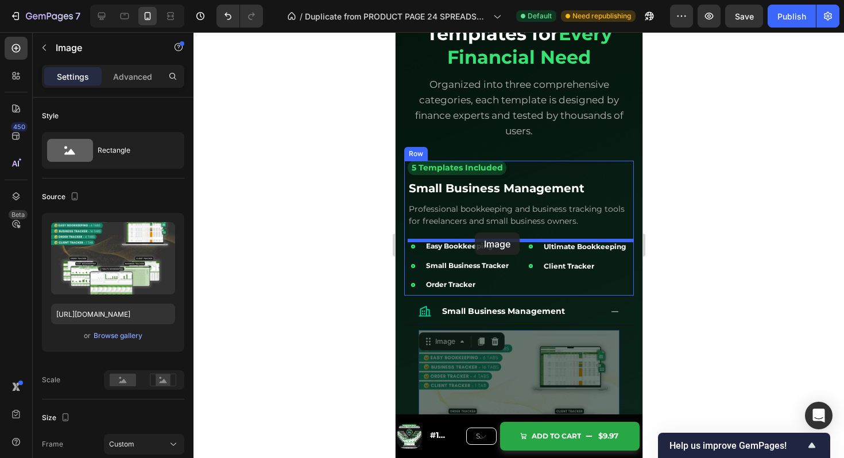
drag, startPoint x: 425, startPoint y: 346, endPoint x: 474, endPoint y: 233, distance: 123.7
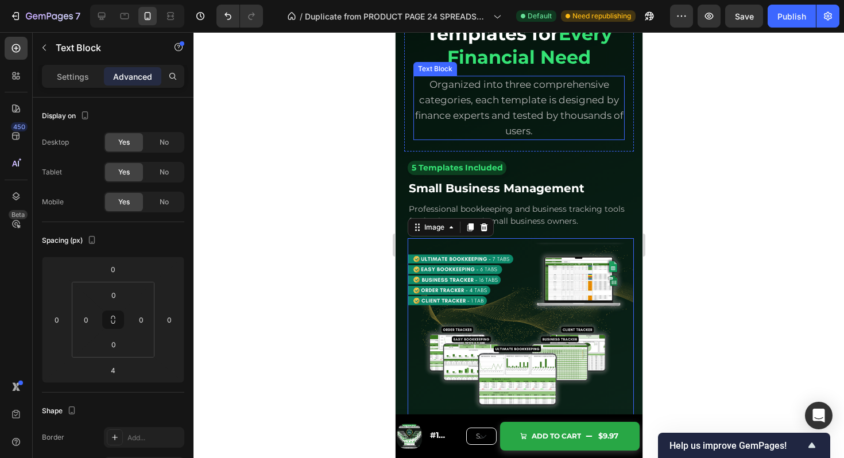
click at [582, 84] on span "Organized into three comprehensive categories, each template is designed by fin…" at bounding box center [519, 108] width 209 height 58
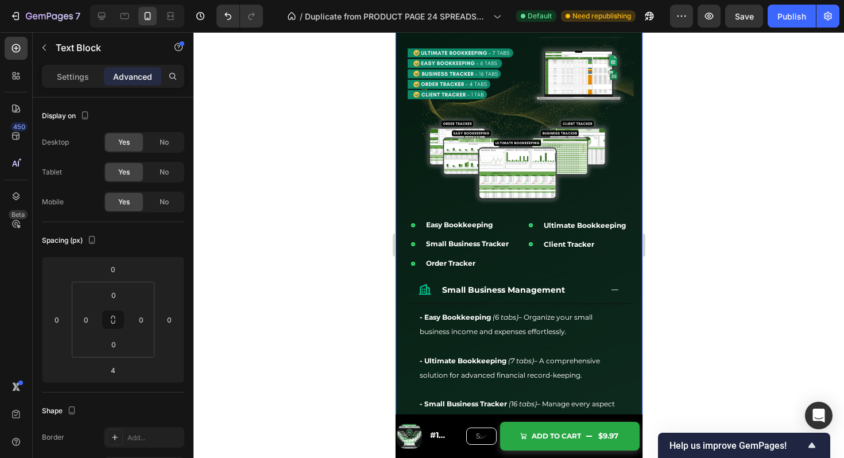
scroll to position [2669, 0]
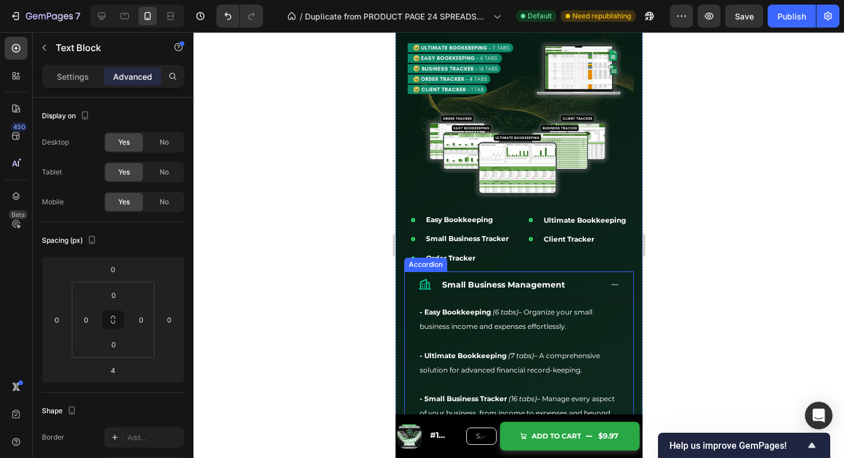
click at [580, 277] on div "Small Business Management" at bounding box center [518, 286] width 229 height 28
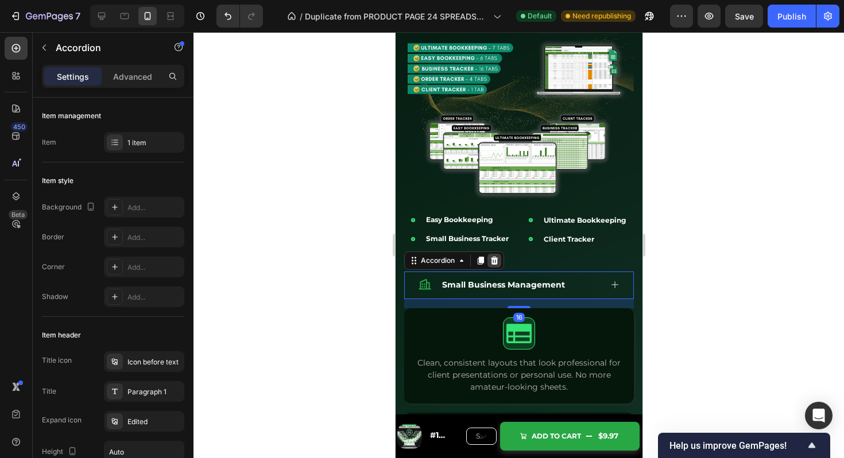
click at [492, 264] on icon at bounding box center [493, 260] width 9 height 9
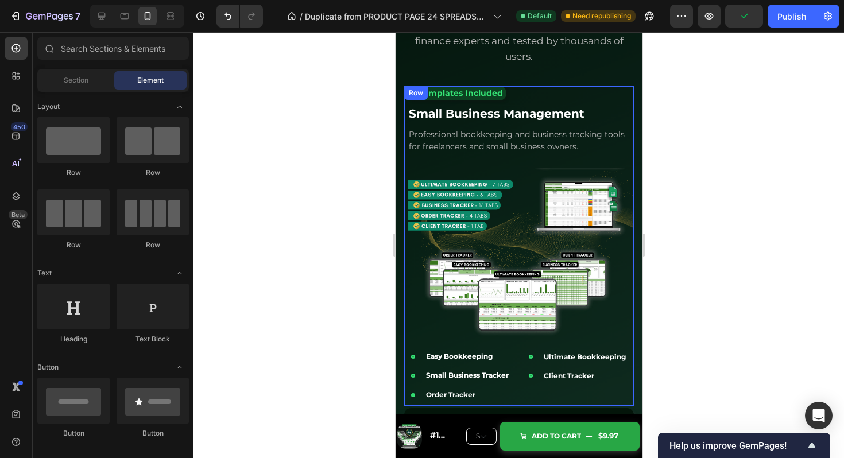
scroll to position [2531, 0]
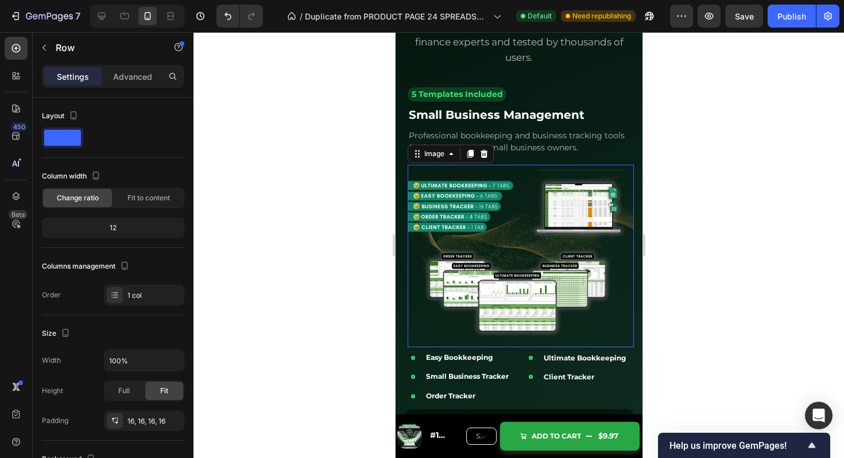
click at [565, 226] on img at bounding box center [520, 256] width 226 height 183
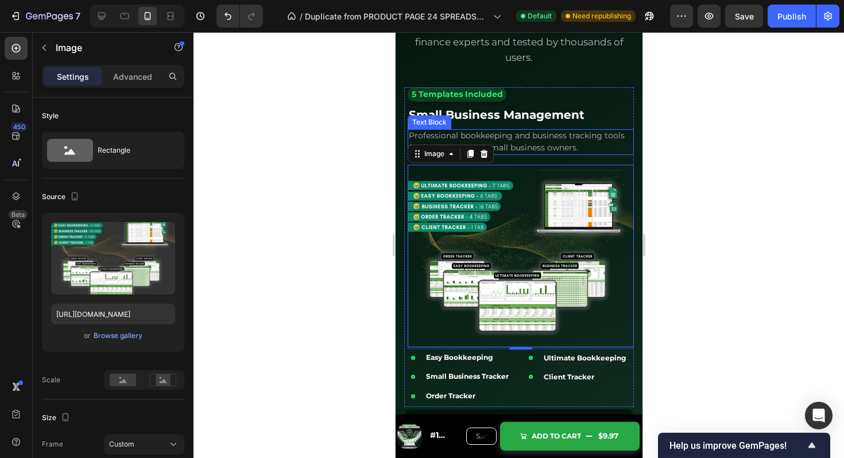
click at [700, 137] on div at bounding box center [519, 245] width 651 height 426
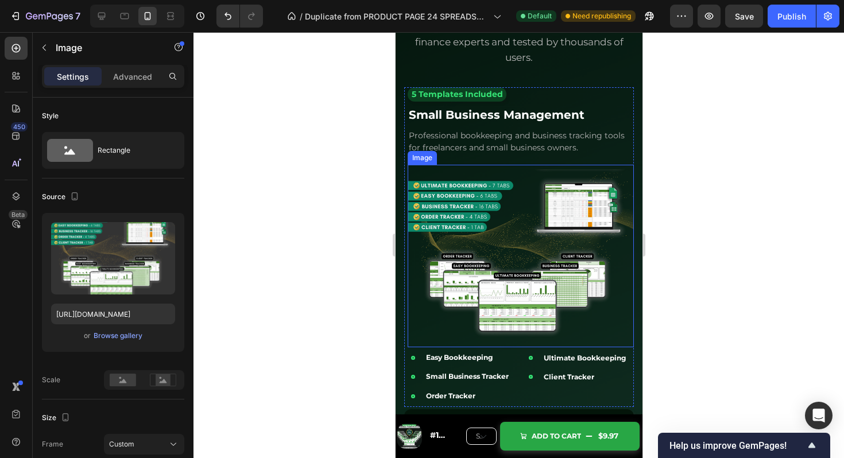
click at [611, 176] on img at bounding box center [520, 256] width 226 height 183
click at [483, 157] on icon at bounding box center [483, 153] width 9 height 9
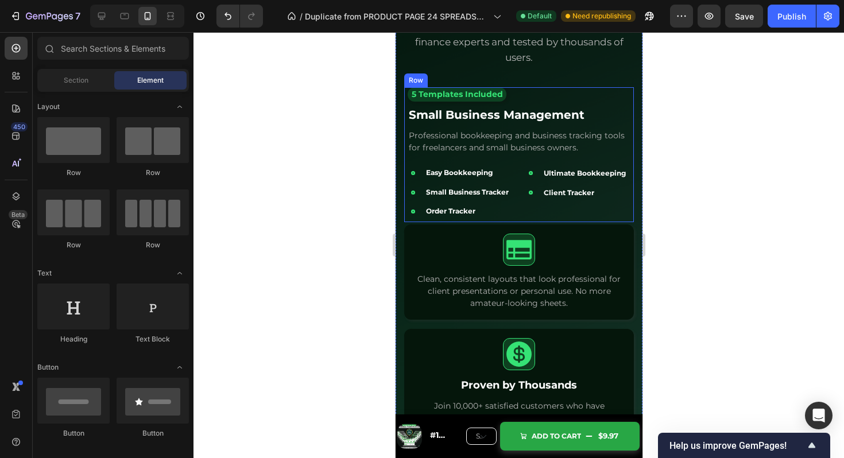
click at [700, 176] on div at bounding box center [519, 245] width 651 height 426
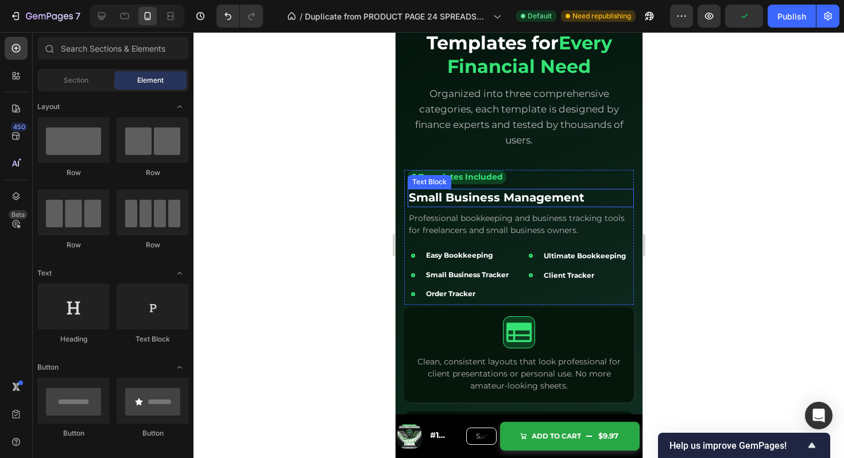
scroll to position [2424, 0]
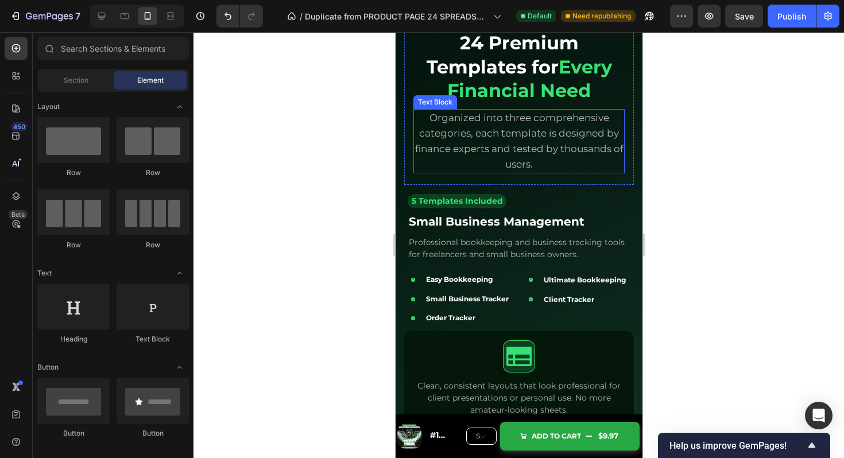
click at [541, 157] on p "Organized into three comprehensive categories, each template is designed by fin…" at bounding box center [518, 141] width 209 height 62
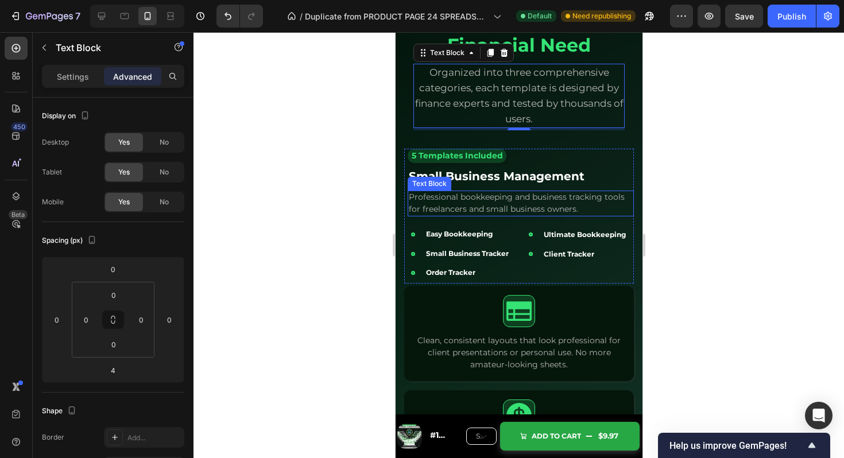
scroll to position [2465, 0]
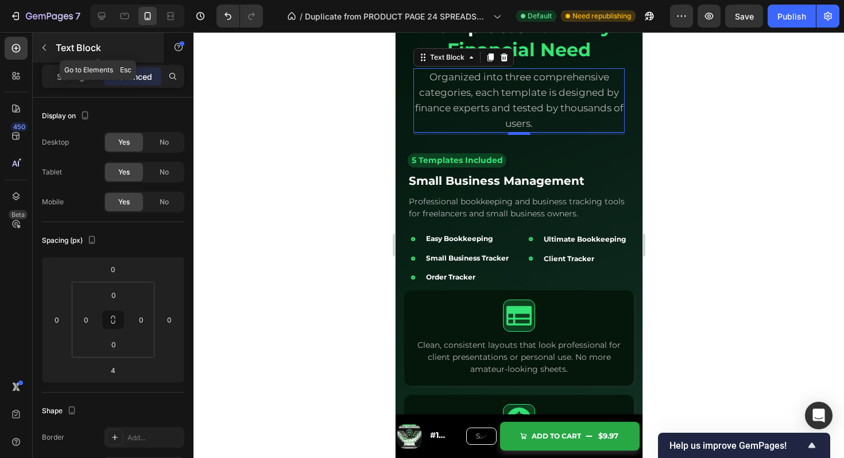
click at [48, 48] on icon "button" at bounding box center [44, 47] width 9 height 9
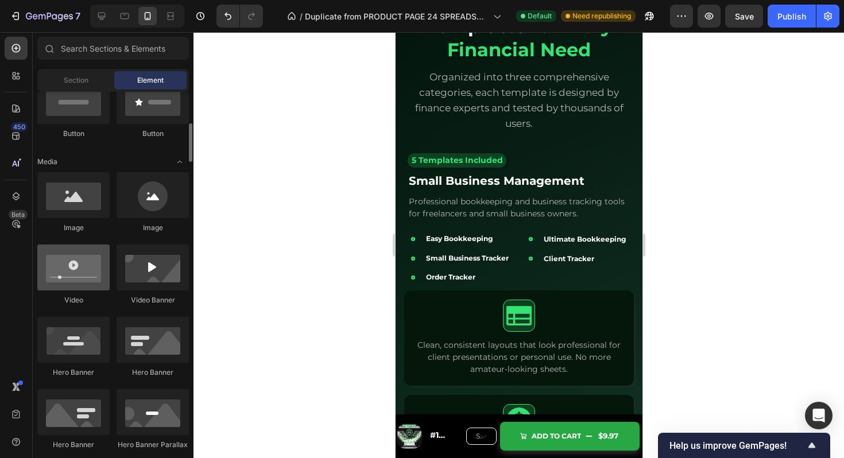
scroll to position [302, 0]
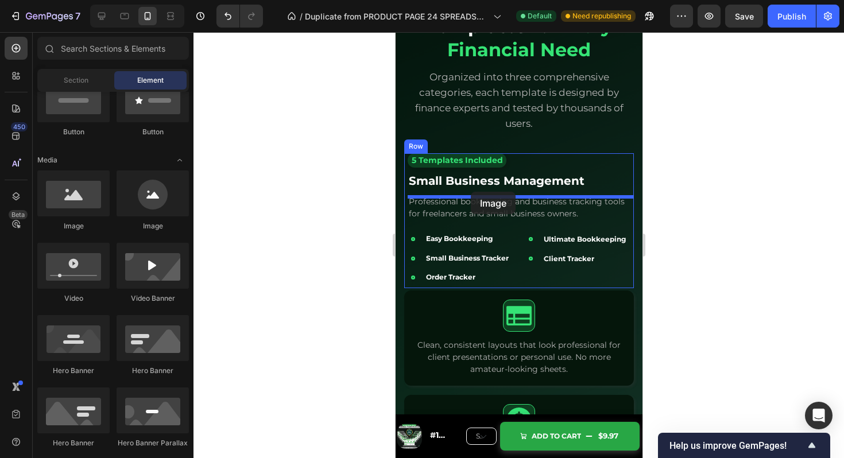
drag, startPoint x: 471, startPoint y: 228, endPoint x: 470, endPoint y: 191, distance: 37.4
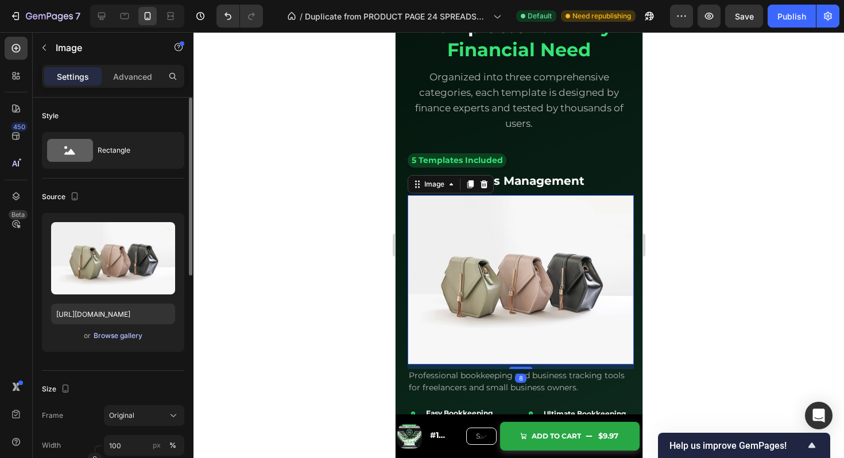
click at [118, 333] on div "Browse gallery" at bounding box center [118, 336] width 49 height 10
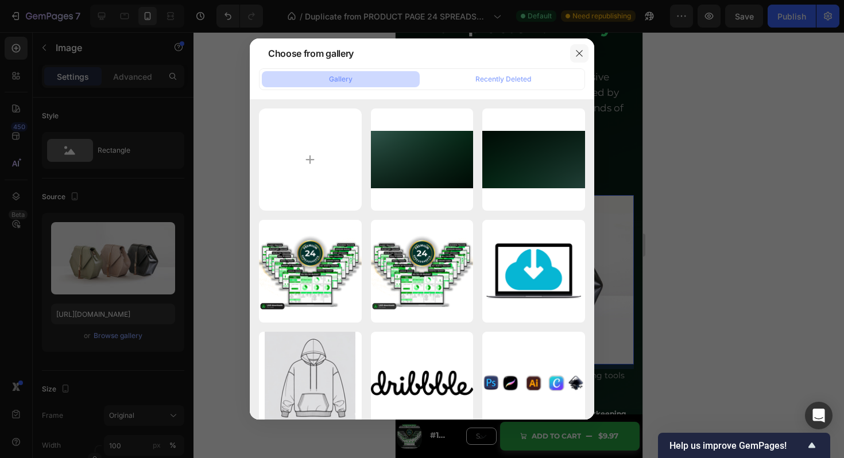
click at [581, 48] on button "button" at bounding box center [579, 53] width 18 height 18
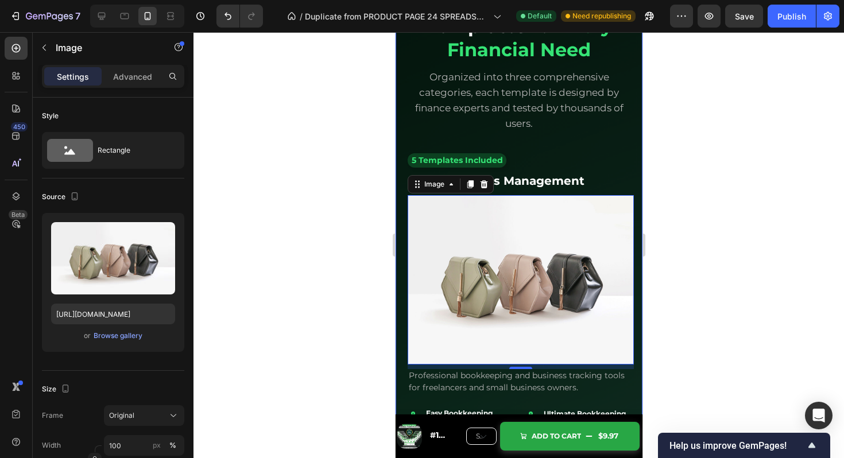
scroll to position [2546, 0]
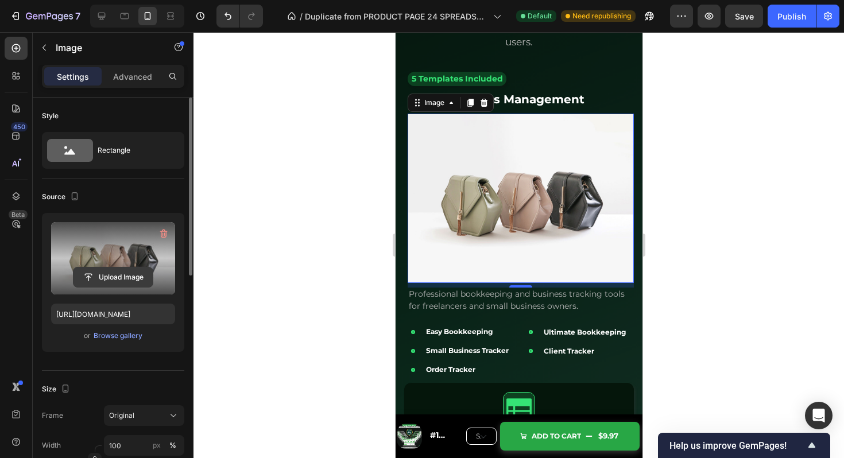
click at [146, 268] on input "file" at bounding box center [113, 278] width 79 height 20
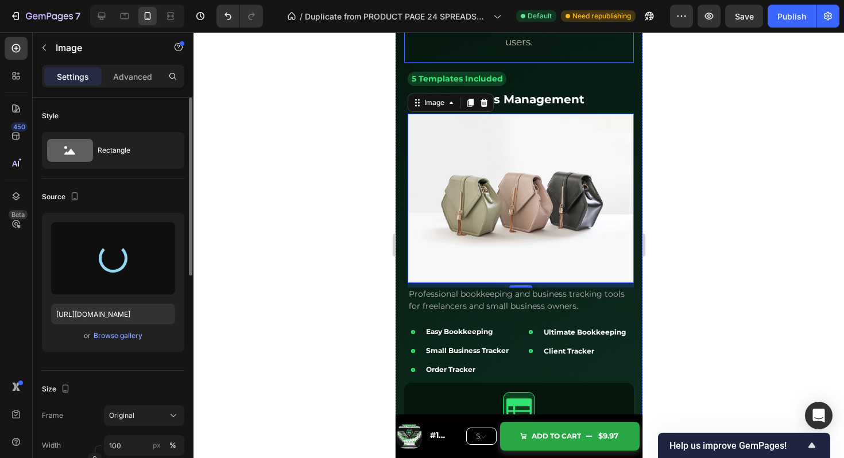
type input "https://cdn.shopify.com/s/files/1/0912/7578/8611/files/gempages_569349217412187…"
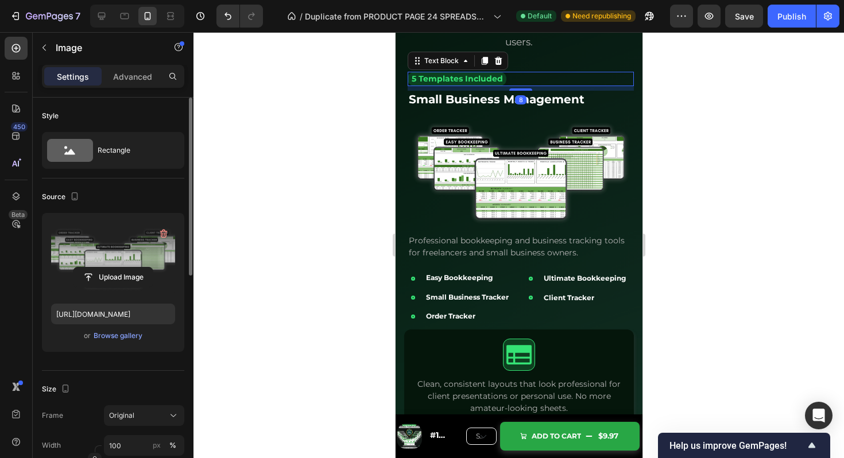
click at [605, 76] on div "5 Templates Included Text Block 8" at bounding box center [520, 79] width 226 height 14
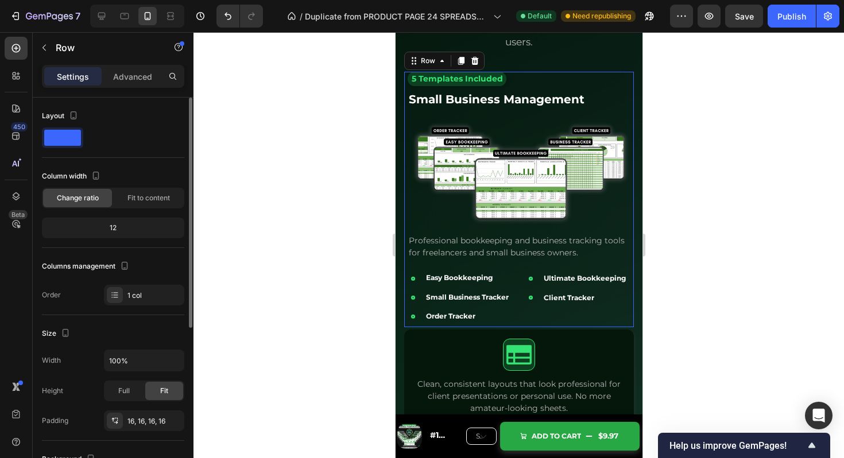
click at [609, 113] on div "5 Templates Included Text Block Small Business Management Text Block Image Prof…" at bounding box center [520, 200] width 226 height 256
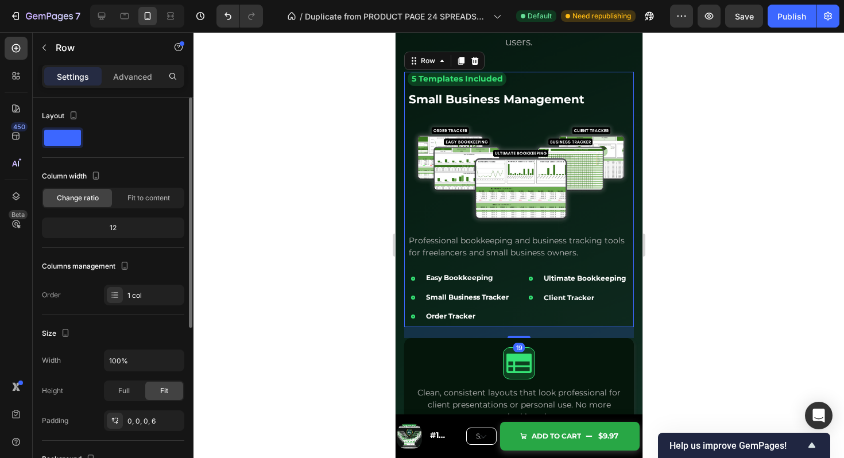
drag, startPoint x: 525, startPoint y: 329, endPoint x: 527, endPoint y: 338, distance: 9.5
click at [527, 327] on div "19" at bounding box center [519, 327] width 230 height 0
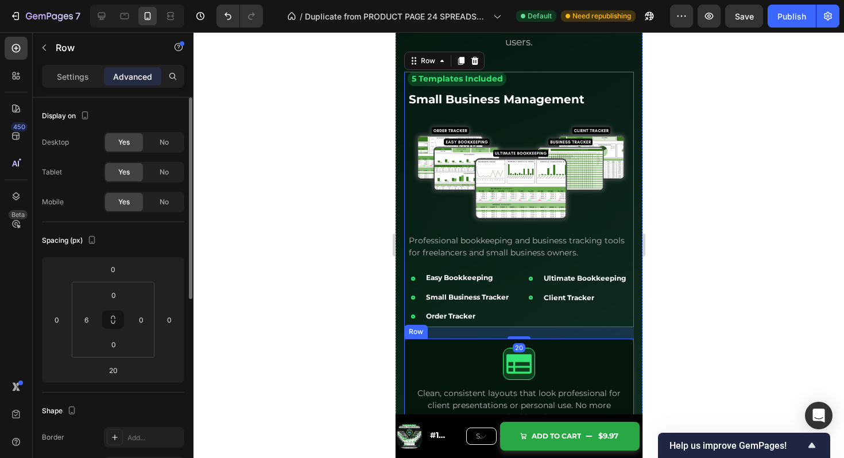
click at [564, 350] on div "Icon Clean, consistent layouts that look professional for client presentations …" at bounding box center [519, 386] width 230 height 95
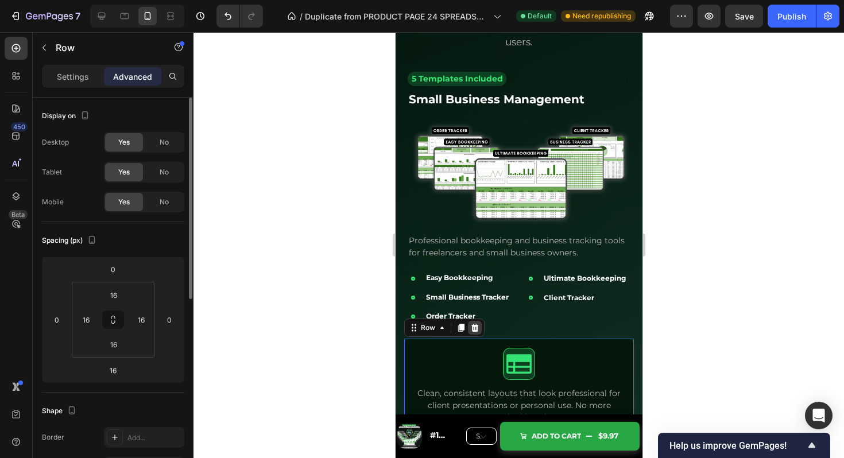
click at [473, 330] on icon at bounding box center [474, 327] width 9 height 9
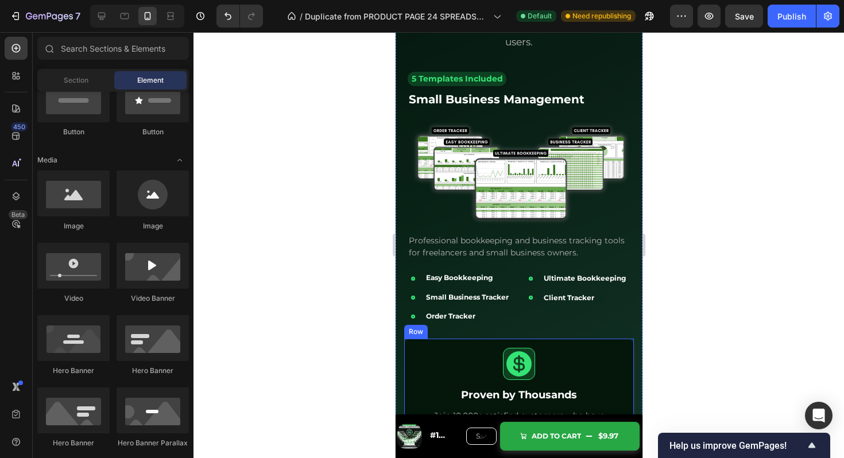
click at [576, 350] on div "Icon Proven by Thousands Text Block Join 10,000+ satisfied customers who have t…" at bounding box center [519, 398] width 230 height 118
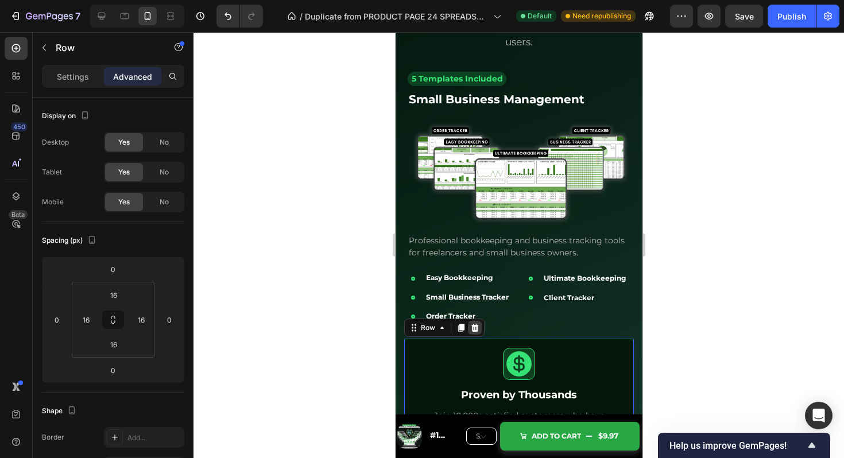
click at [472, 331] on icon at bounding box center [474, 328] width 7 height 8
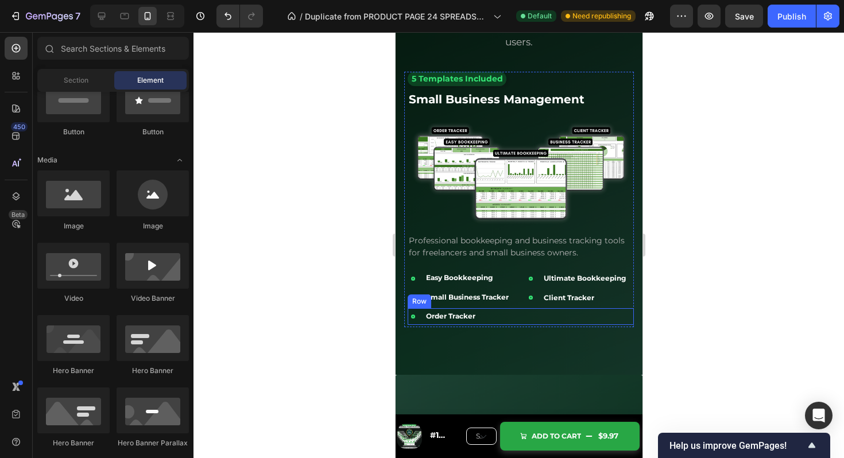
click at [520, 325] on div "Icon Order Tracker Text Block Row Icon Client Tracker Text Block Row Row" at bounding box center [520, 316] width 226 height 17
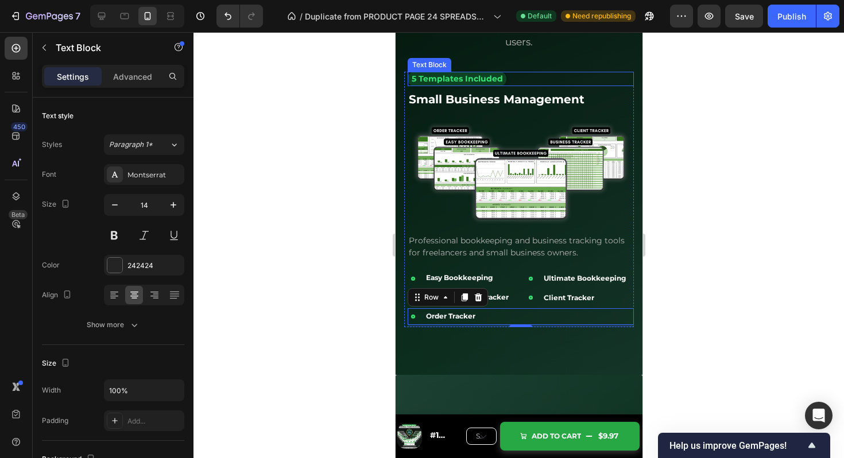
click at [627, 78] on div "5 Templates Included Text Block" at bounding box center [520, 79] width 226 height 14
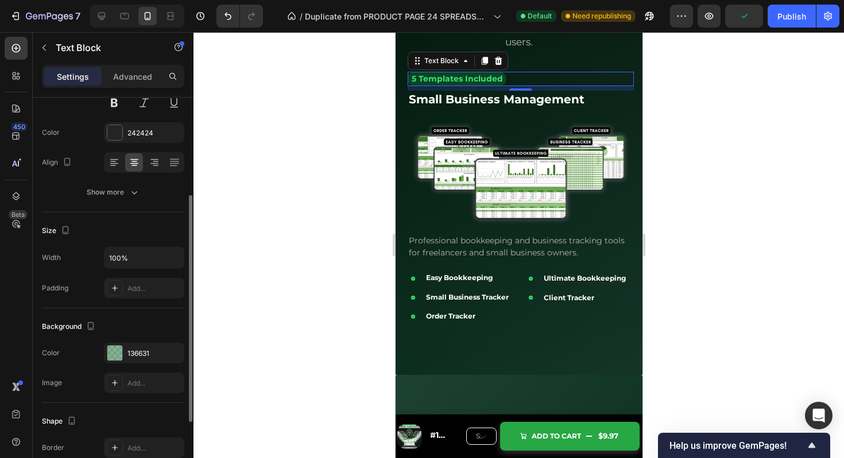
scroll to position [171, 0]
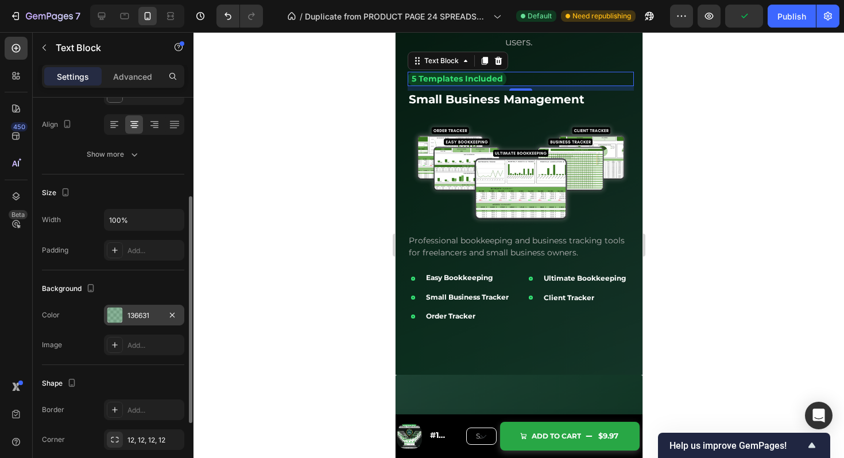
click at [117, 317] on div at bounding box center [114, 315] width 15 height 15
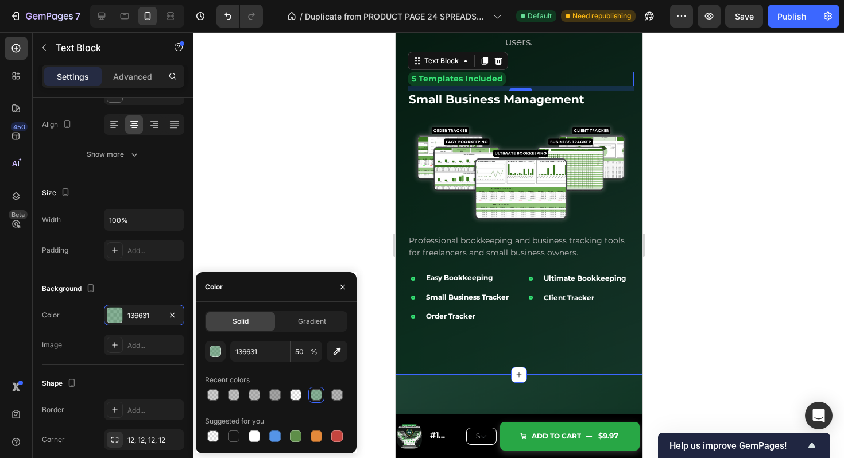
click at [450, 351] on div "24 Premium Templates for Every Financial Need Heading Organized into three comp…" at bounding box center [518, 118] width 247 height 513
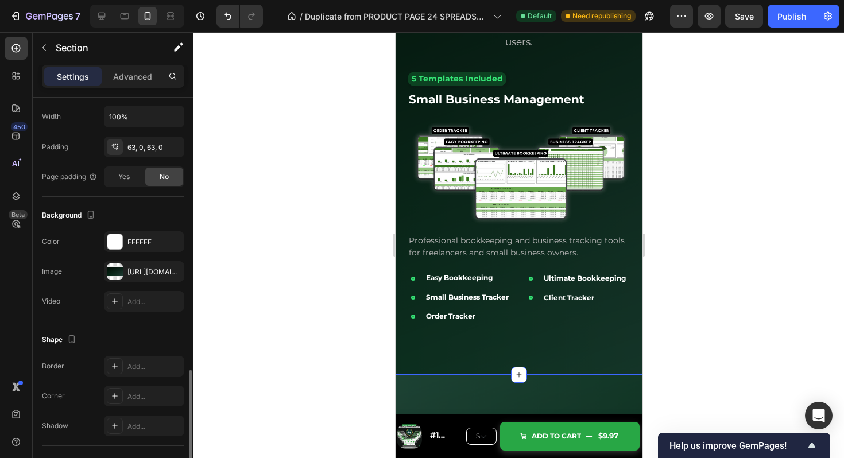
scroll to position [312, 0]
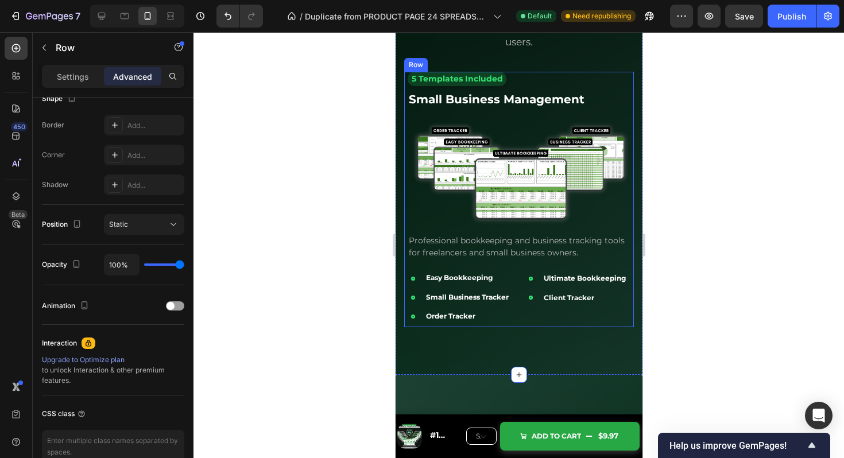
click at [631, 235] on div "5 Templates Included Text Block Small Business Management Text Block Image Prof…" at bounding box center [520, 200] width 226 height 256
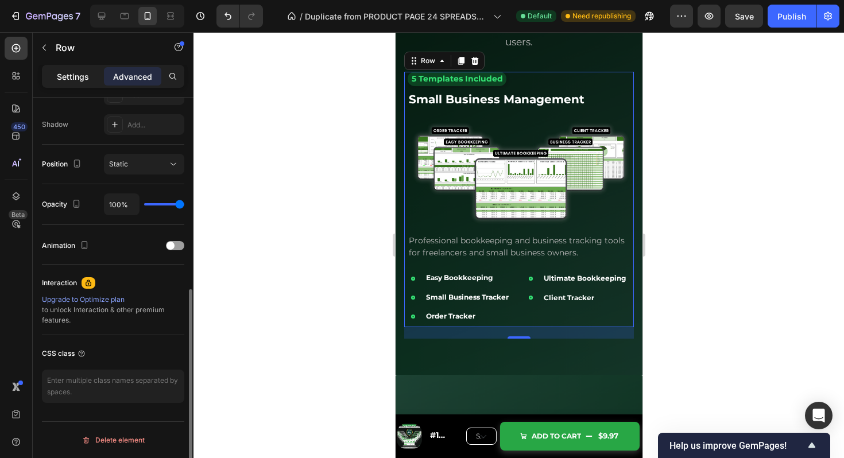
click at [58, 72] on p "Settings" at bounding box center [73, 77] width 32 height 12
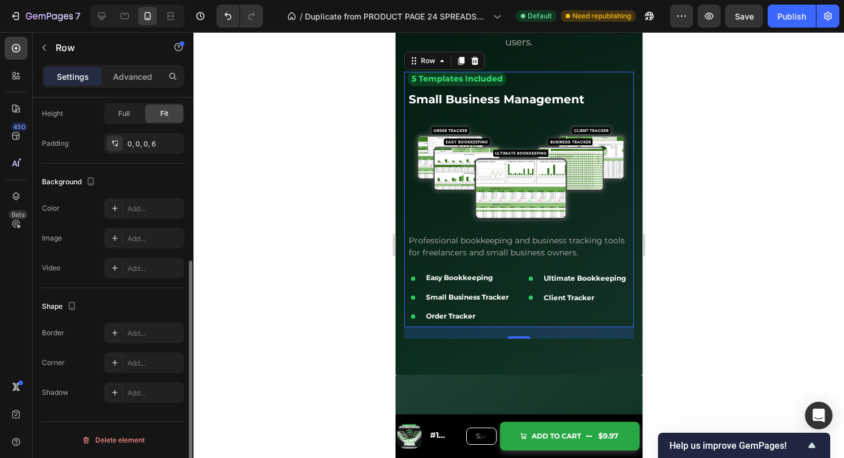
scroll to position [277, 0]
click at [108, 206] on div at bounding box center [115, 208] width 16 height 16
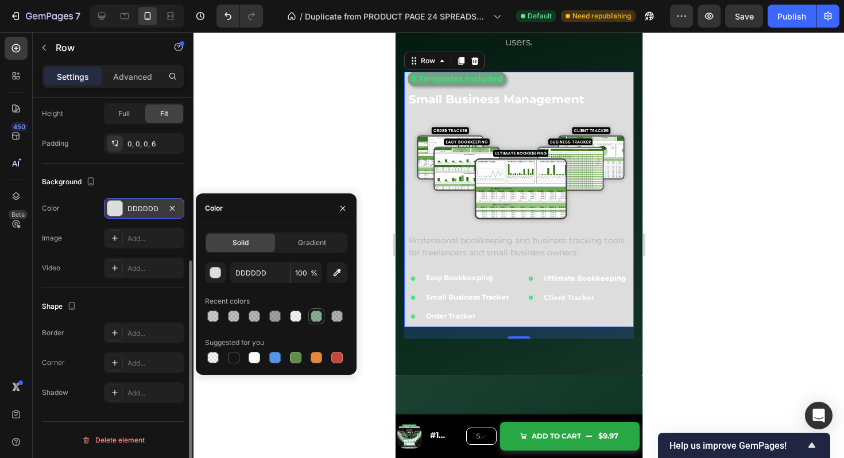
click at [317, 317] on div at bounding box center [316, 316] width 11 height 11
type input "136631"
type input "50"
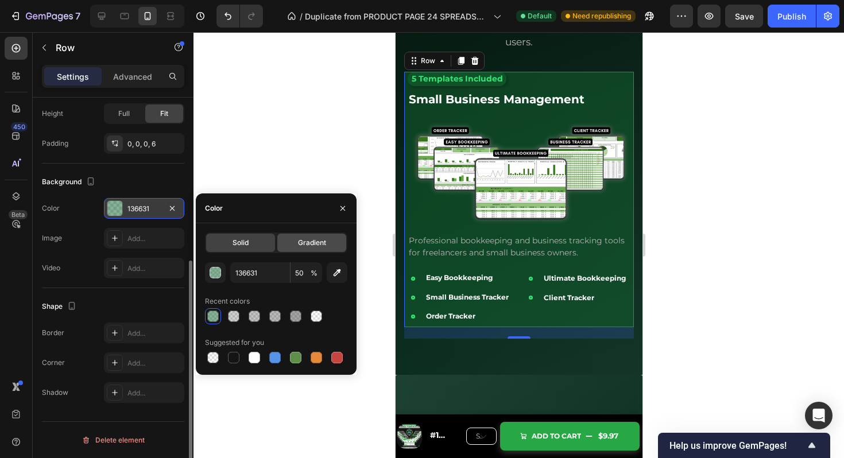
click at [308, 248] on div "Gradient" at bounding box center [311, 243] width 69 height 18
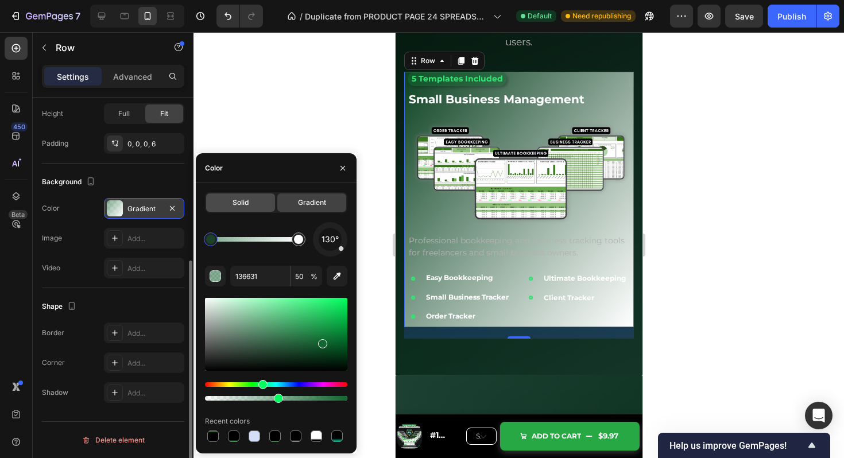
click at [240, 199] on span "Solid" at bounding box center [241, 203] width 16 height 10
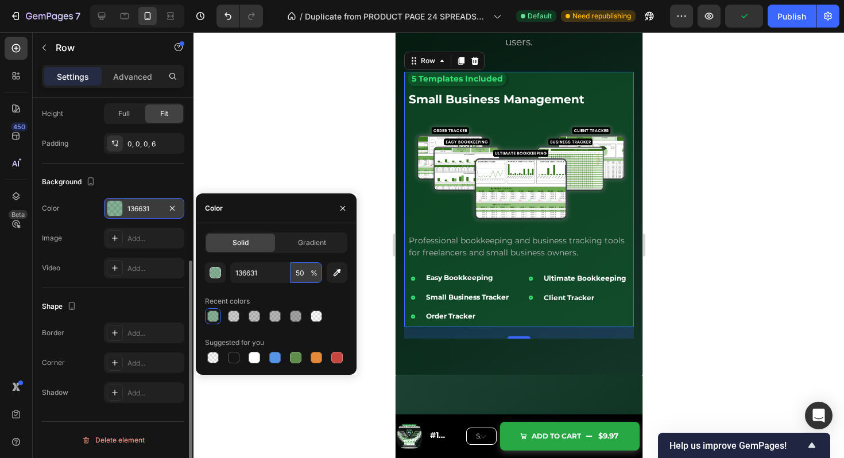
click at [298, 272] on input "50" at bounding box center [307, 273] width 32 height 21
type input "10"
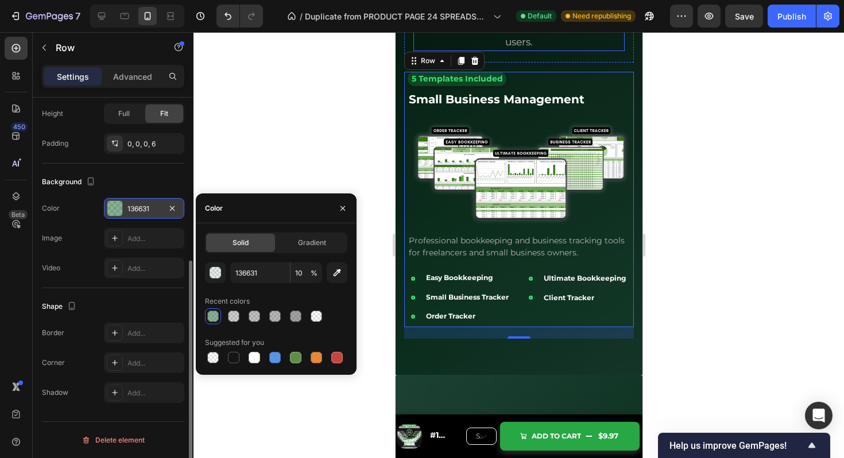
click at [580, 47] on p "Organized into three comprehensive categories, each template is designed by fin…" at bounding box center [518, 19] width 209 height 62
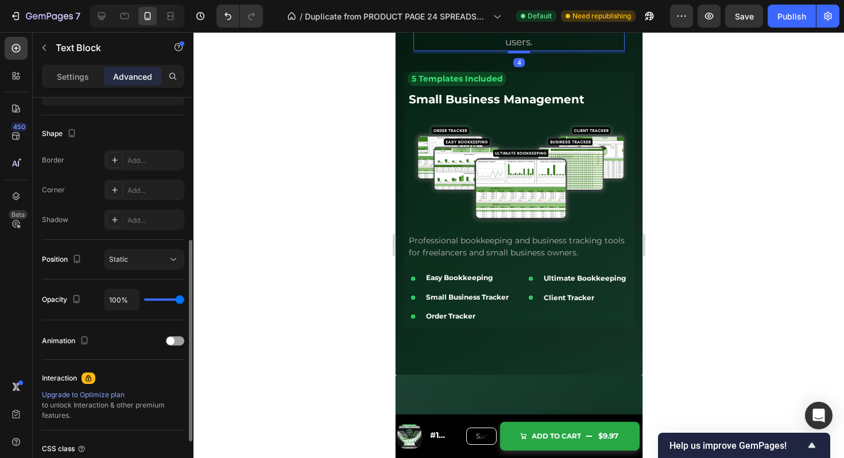
scroll to position [0, 0]
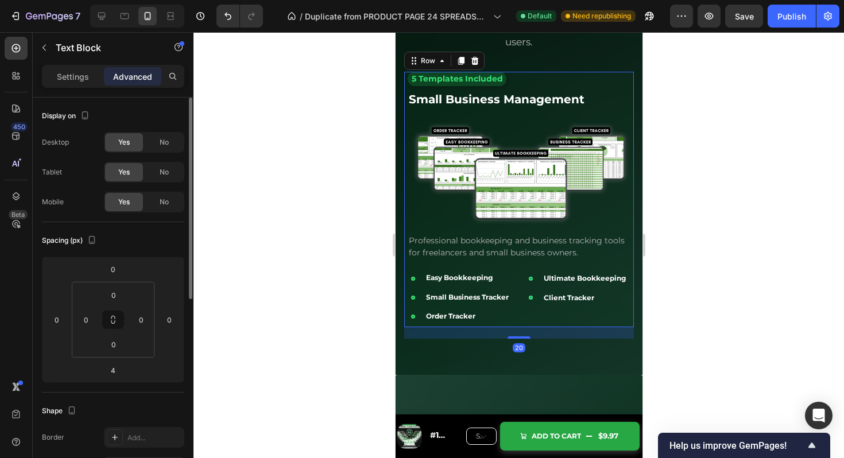
click at [631, 88] on div "5 Templates Included Text Block Small Business Management Text Block Image Prof…" at bounding box center [520, 200] width 226 height 256
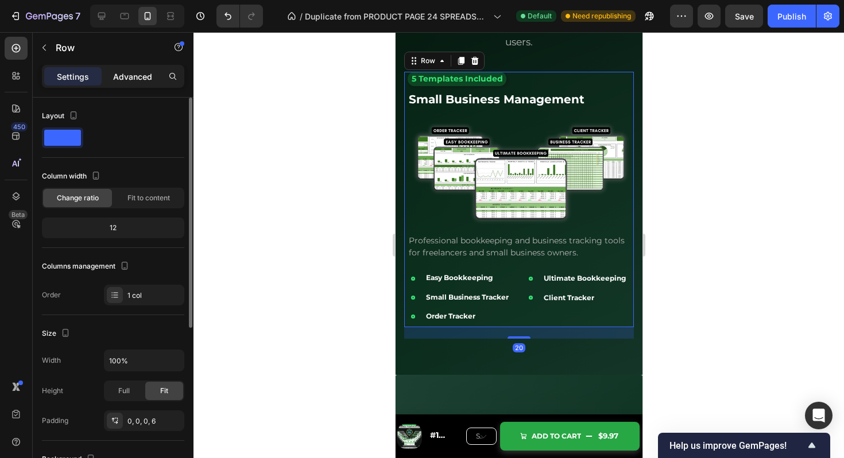
click at [133, 80] on p "Advanced" at bounding box center [132, 77] width 39 height 12
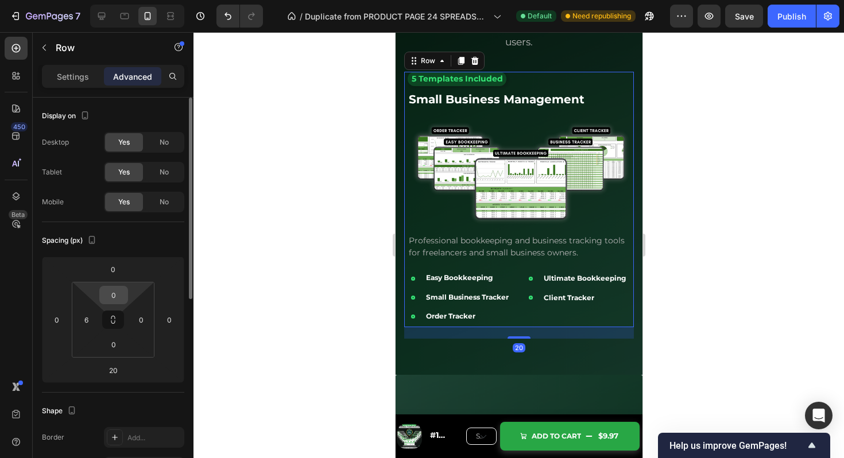
click at [115, 293] on input "0" at bounding box center [113, 295] width 23 height 17
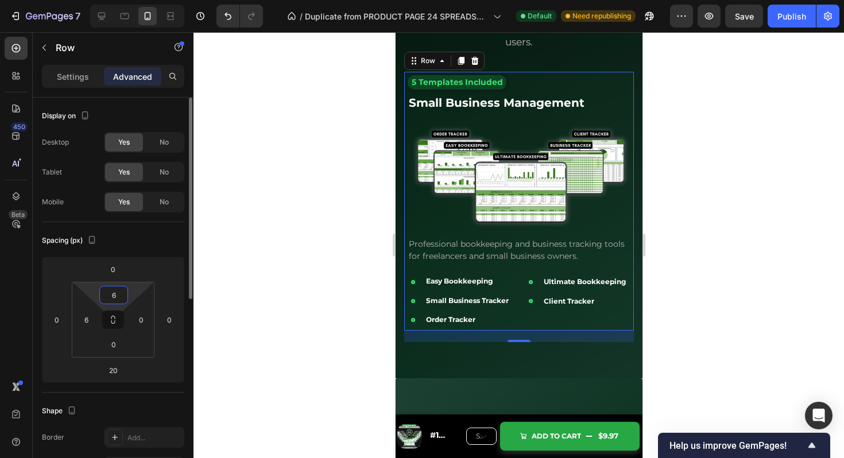
click at [115, 293] on input "6" at bounding box center [113, 295] width 23 height 17
click at [165, 242] on div "Spacing (px)" at bounding box center [113, 240] width 142 height 18
click at [114, 319] on icon at bounding box center [113, 319] width 9 height 9
click at [115, 293] on input "6" at bounding box center [113, 295] width 23 height 17
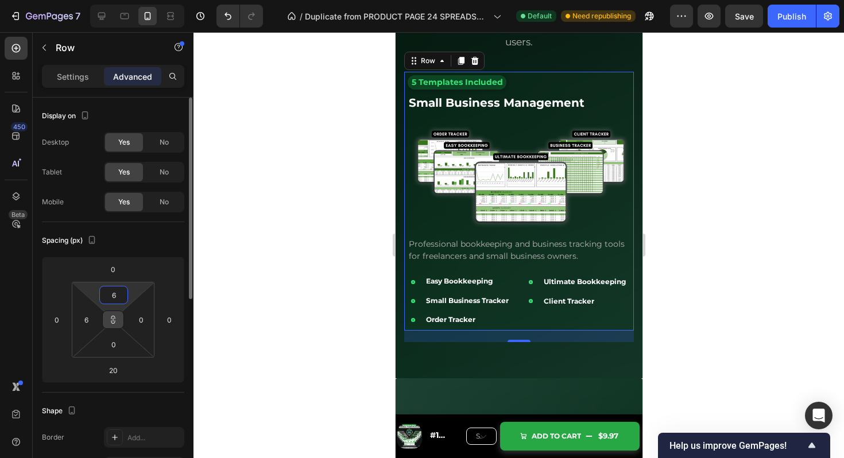
click at [115, 293] on input "6" at bounding box center [113, 295] width 23 height 17
type input "1"
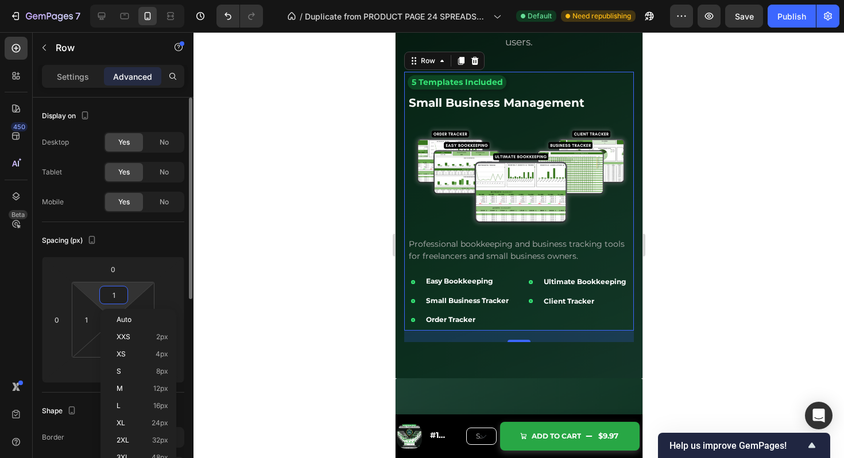
type input "10"
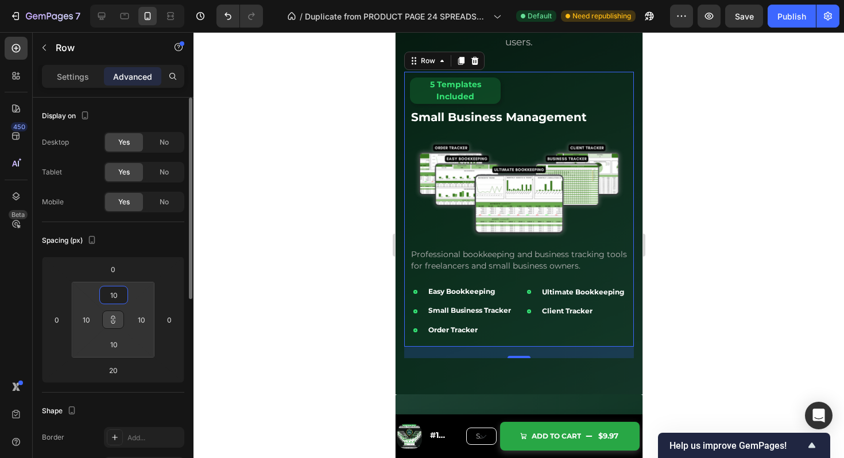
type input "10"
click at [159, 227] on div "Spacing (px) 0 0 20 0 10 10 10 10" at bounding box center [113, 307] width 142 height 171
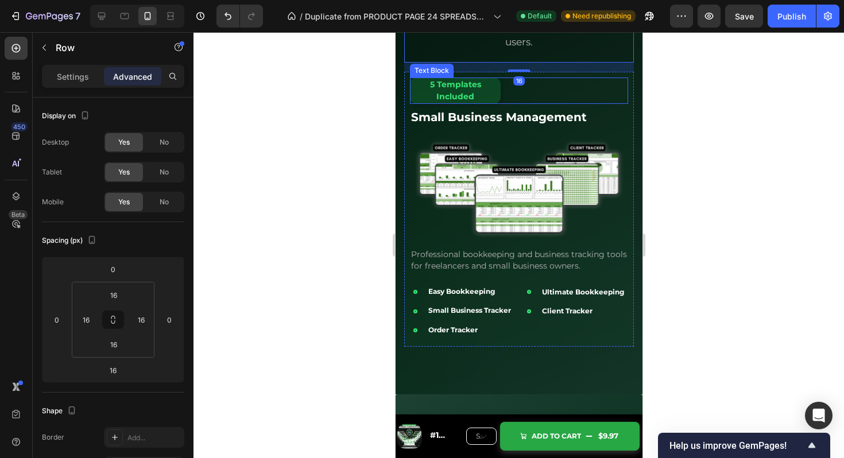
click at [498, 97] on p "5 Templates Included" at bounding box center [455, 91] width 88 height 24
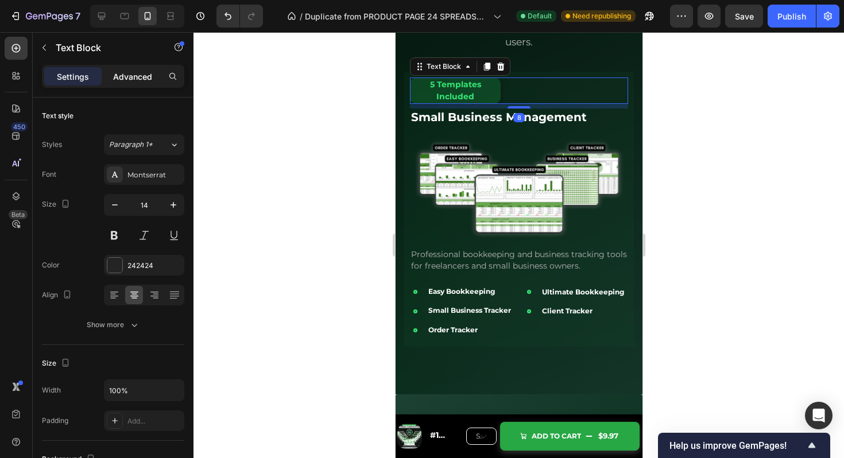
click at [130, 80] on p "Advanced" at bounding box center [132, 77] width 39 height 12
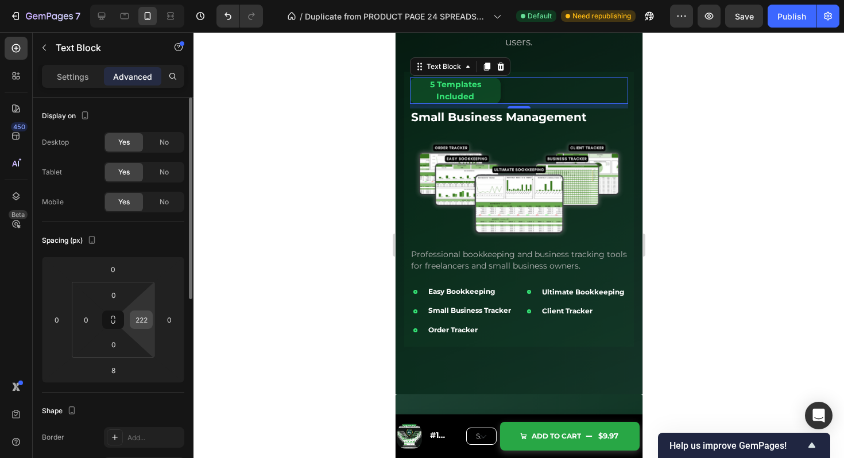
click at [148, 323] on input "222" at bounding box center [141, 319] width 17 height 17
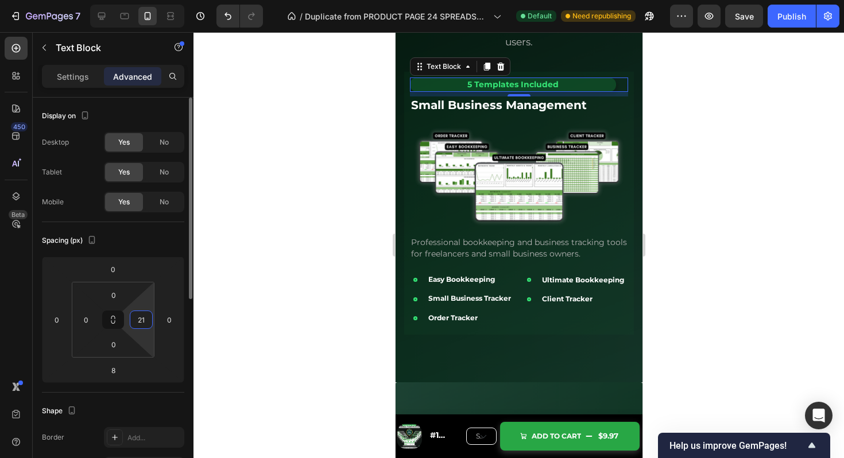
type input "210"
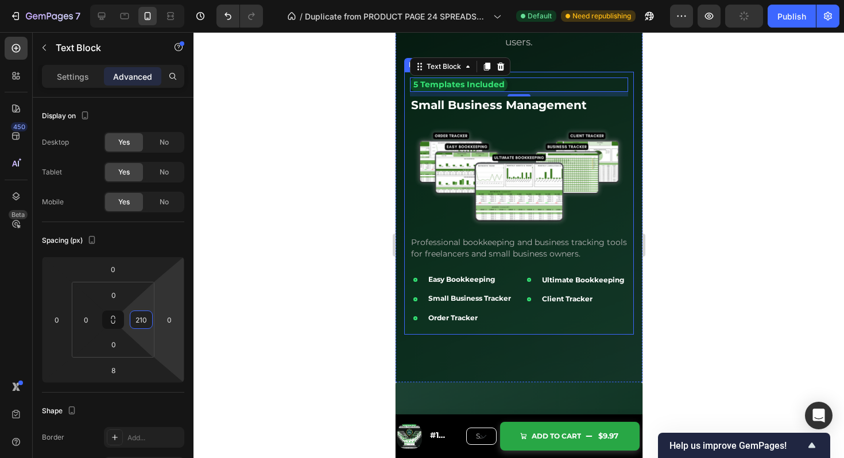
click at [473, 329] on div "5 Templates Included Text Block 8 Small Business Management Text Block Image Pr…" at bounding box center [519, 204] width 218 height 252
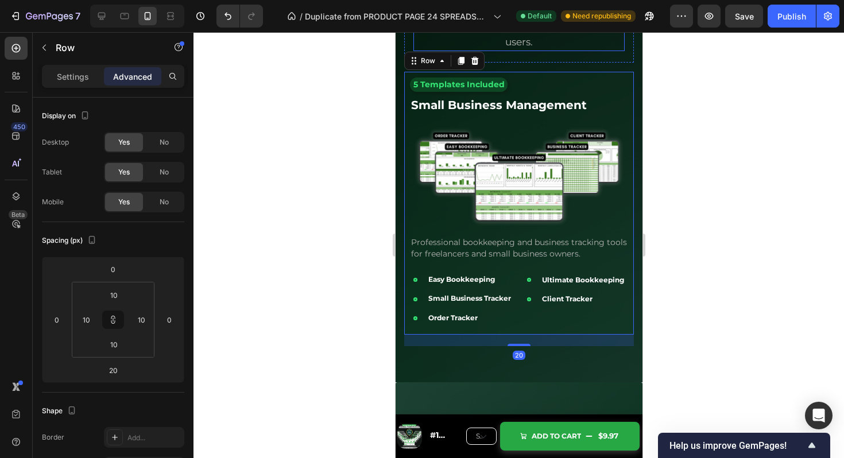
click at [603, 47] on p "Organized into three comprehensive categories, each template is designed by fin…" at bounding box center [518, 19] width 209 height 62
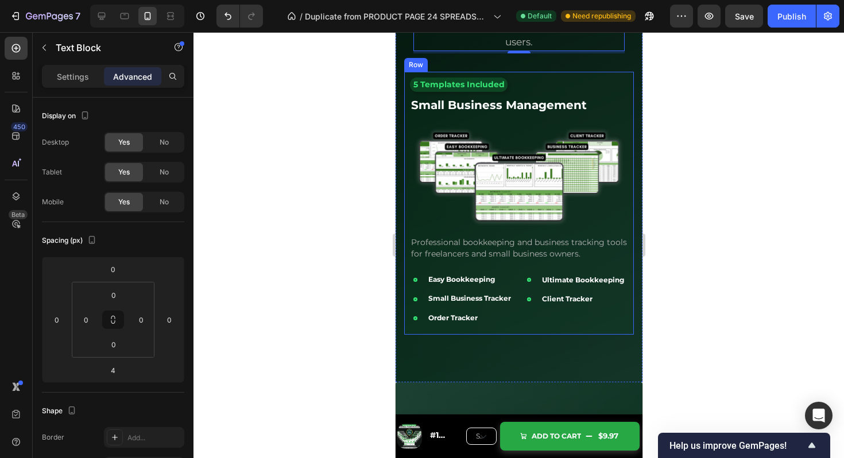
click at [613, 335] on div "5 Templates Included Text Block Small Business Management Text Block Image Prof…" at bounding box center [519, 203] width 230 height 263
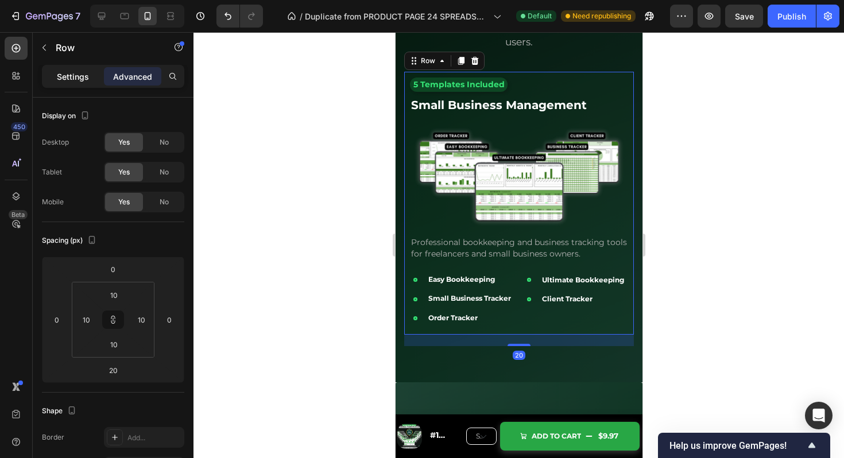
click at [73, 78] on p "Settings" at bounding box center [73, 77] width 32 height 12
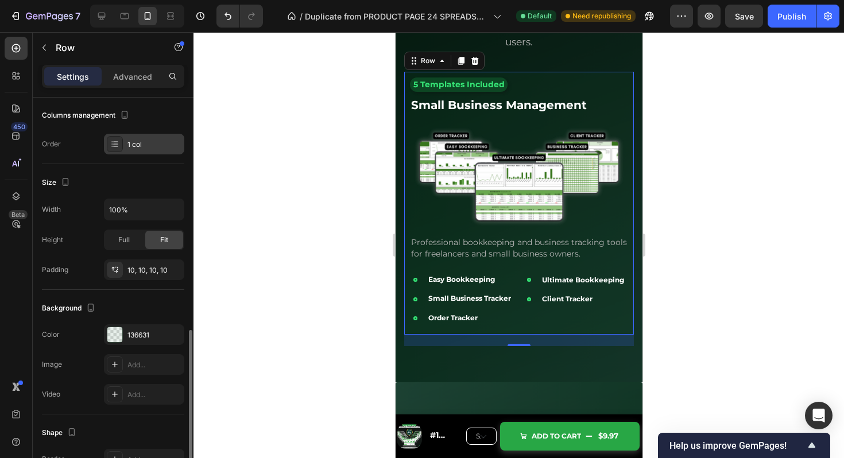
scroll to position [277, 0]
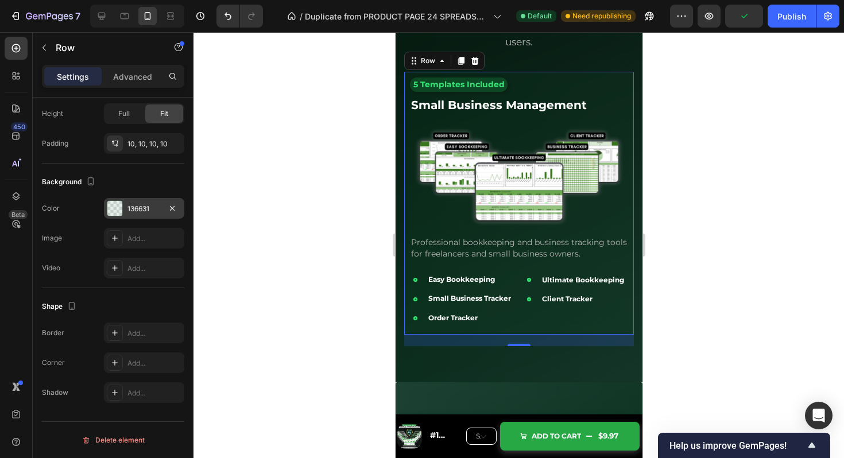
click at [116, 204] on div at bounding box center [114, 208] width 15 height 15
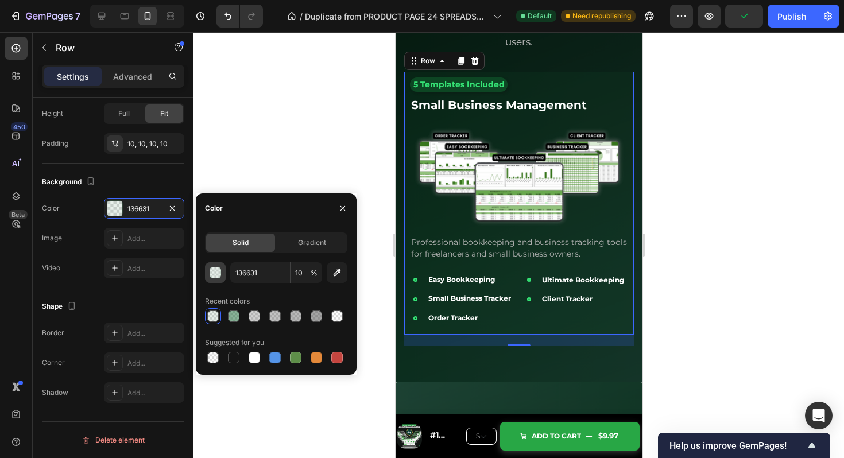
click at [217, 271] on div "button" at bounding box center [215, 273] width 11 height 11
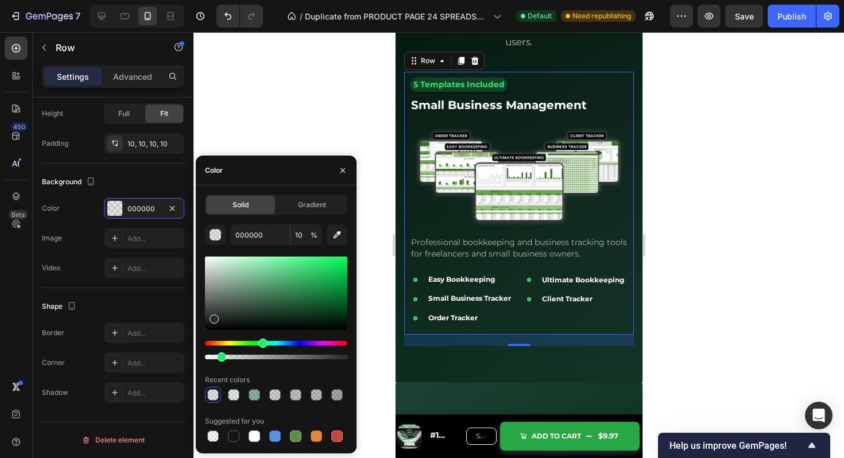
drag, startPoint x: 225, startPoint y: 304, endPoint x: 213, endPoint y: 317, distance: 17.9
click at [213, 317] on div at bounding box center [276, 293] width 142 height 73
type input "292B29"
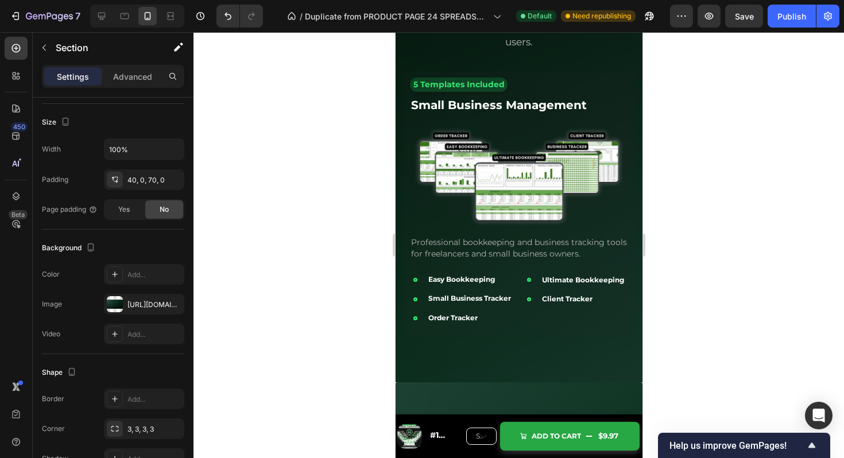
scroll to position [0, 0]
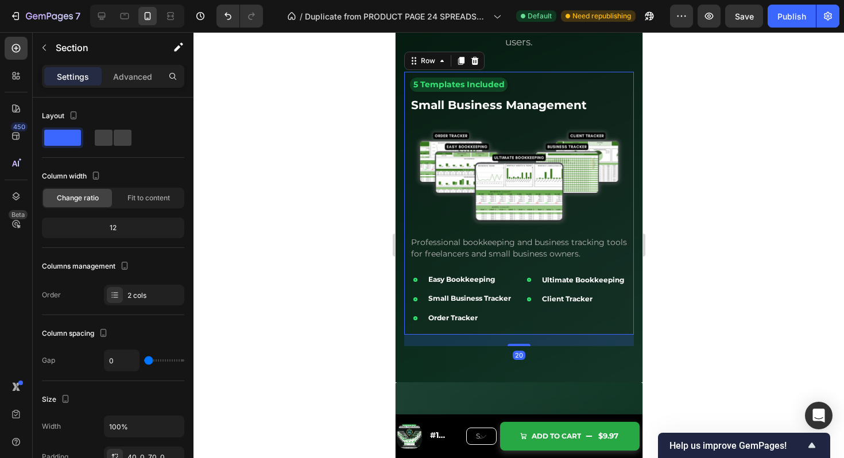
click at [630, 310] on div "5 Templates Included Text Block Small Business Management Text Block Image Prof…" at bounding box center [519, 203] width 230 height 263
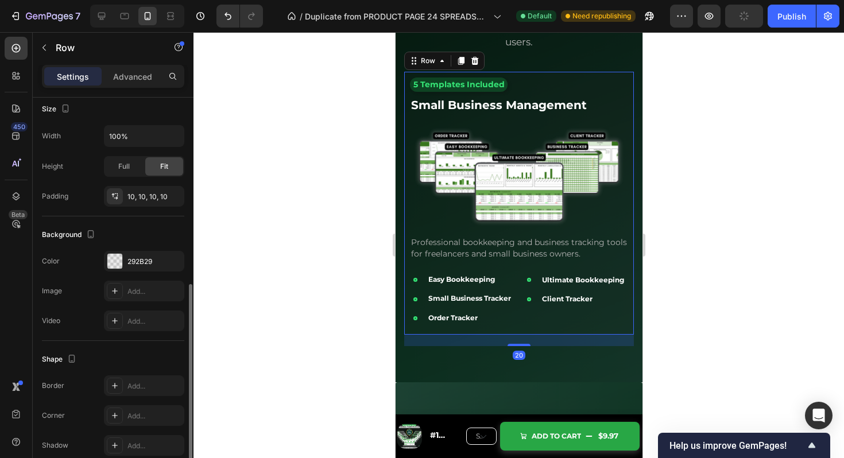
scroll to position [269, 0]
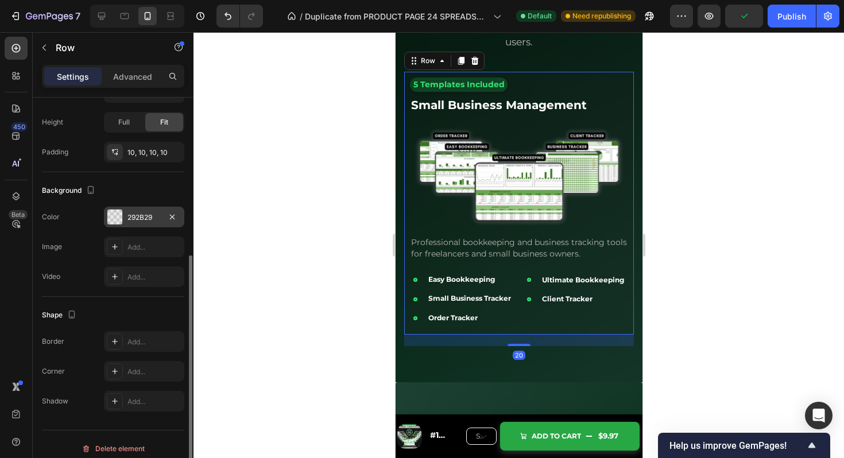
click at [135, 213] on div "292B29" at bounding box center [144, 218] width 33 height 10
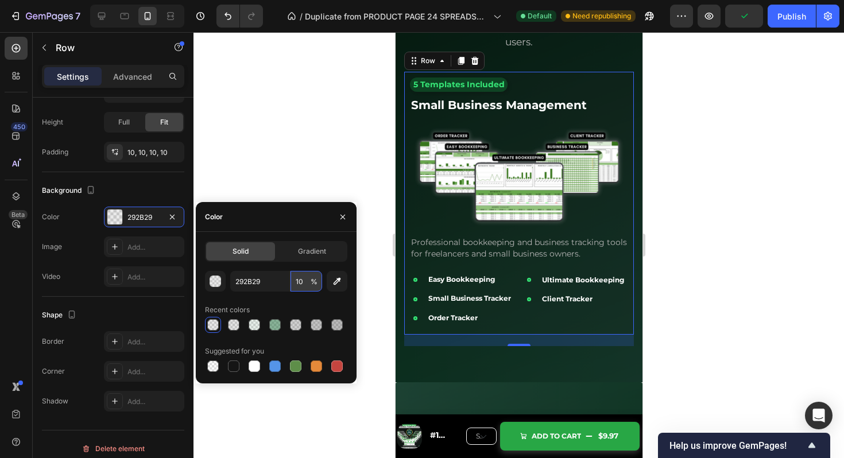
click at [297, 287] on input "10" at bounding box center [307, 281] width 32 height 21
type input "1"
type input "20"
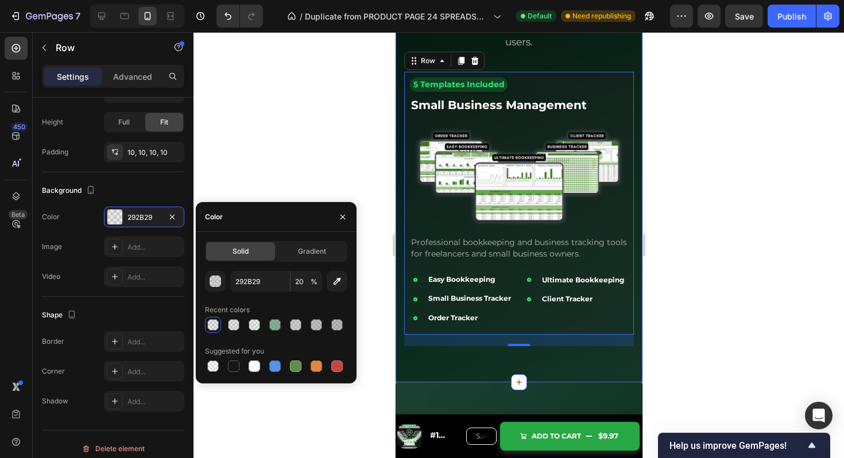
click at [599, 48] on p "Organized into three comprehensive categories, each template is designed by fin…" at bounding box center [518, 19] width 209 height 62
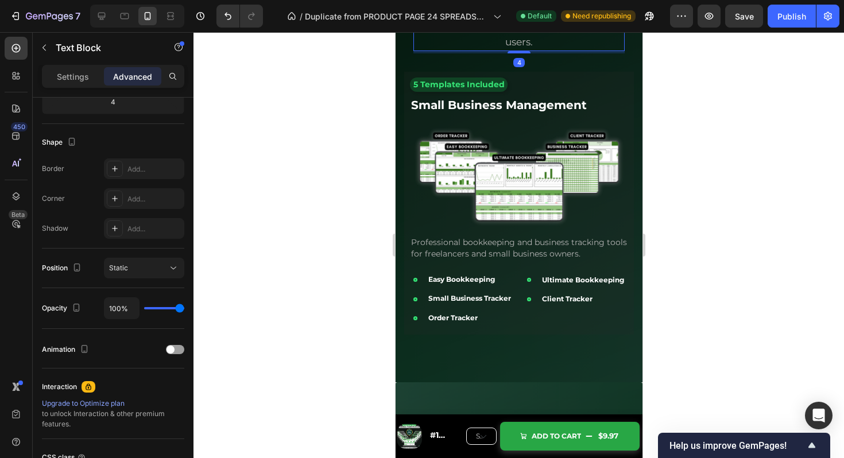
scroll to position [0, 0]
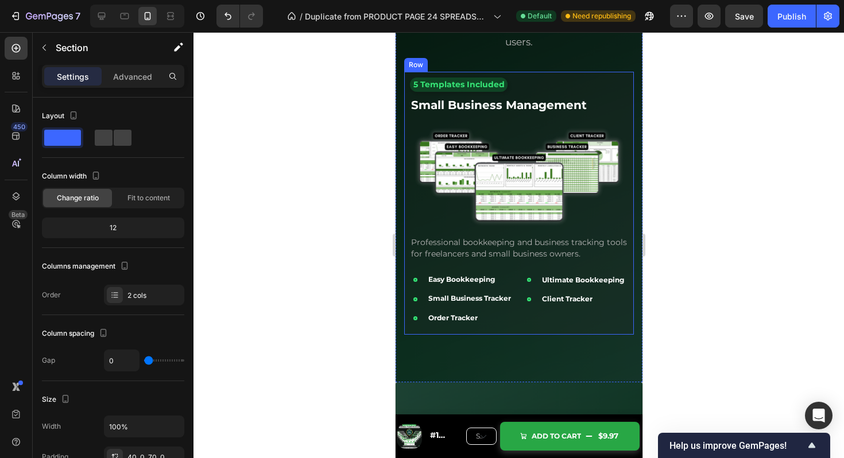
click at [626, 334] on div "5 Templates Included Text Block Small Business Management Text Block Image Prof…" at bounding box center [519, 203] width 230 height 263
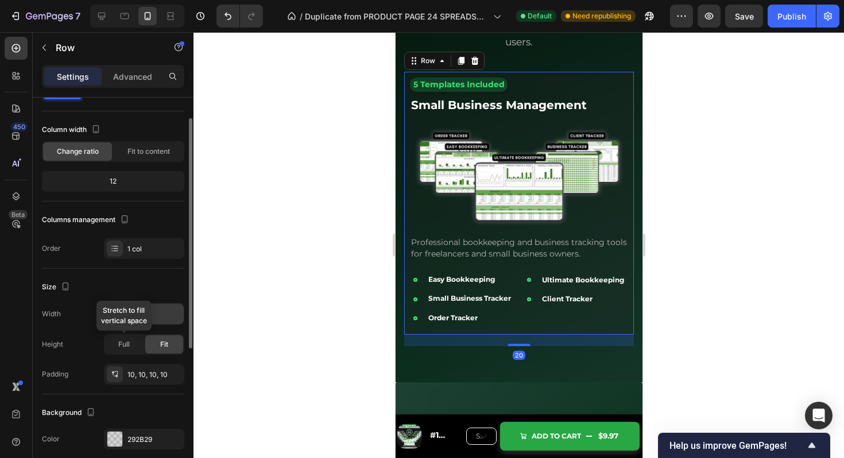
scroll to position [63, 0]
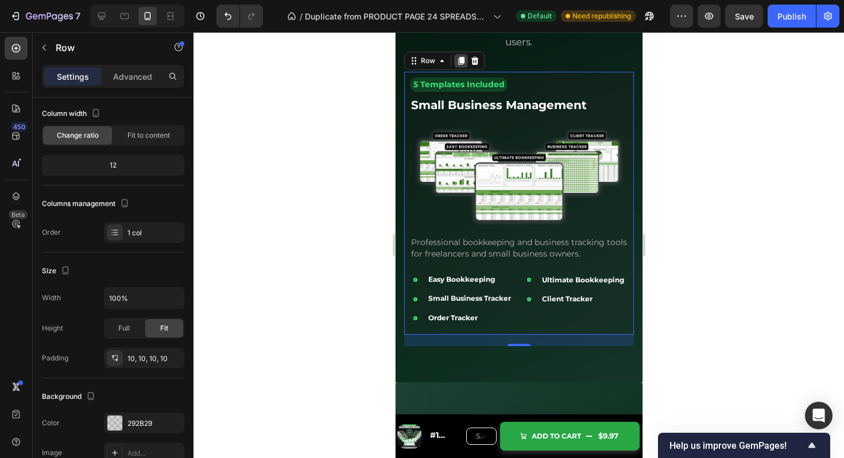
click at [462, 59] on icon at bounding box center [461, 61] width 6 height 8
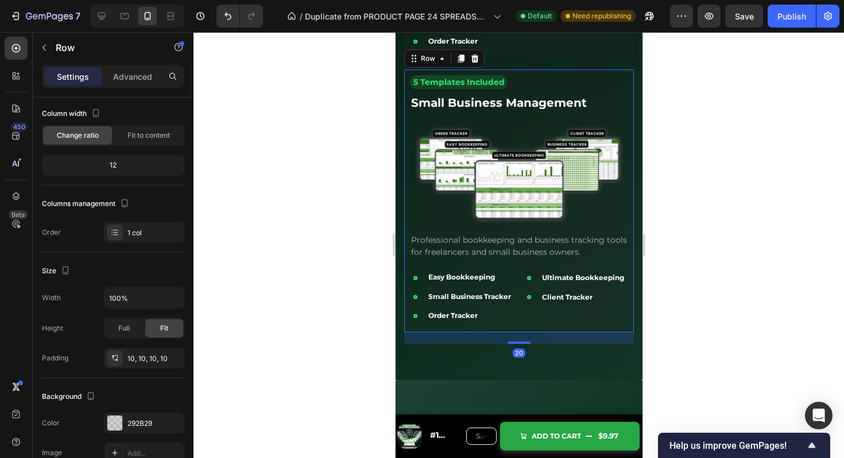
scroll to position [2824, 0]
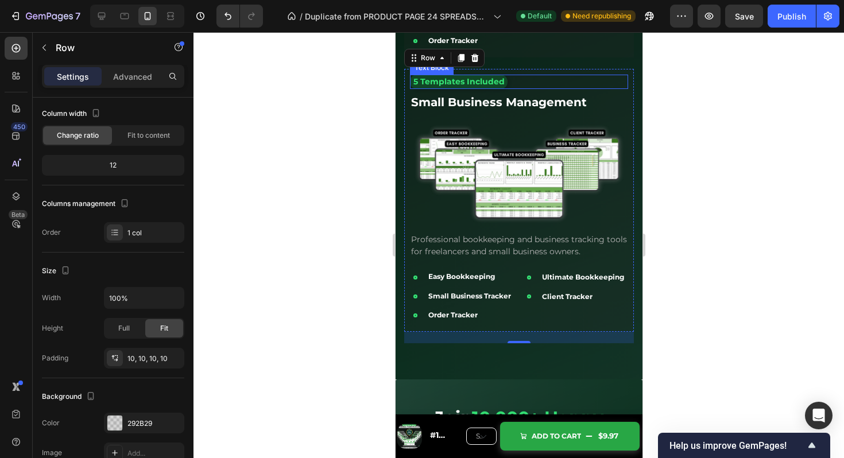
click at [473, 102] on strong "Small Business Management" at bounding box center [499, 102] width 176 height 14
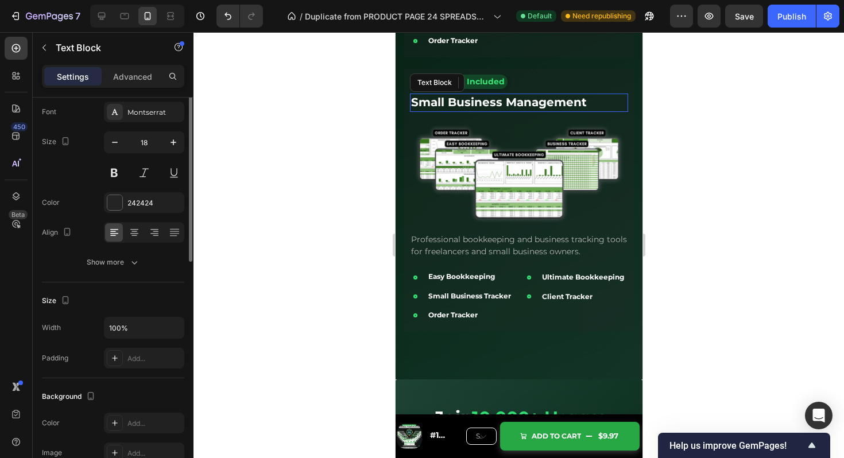
click at [473, 102] on strong "Small Business Management" at bounding box center [499, 102] width 176 height 14
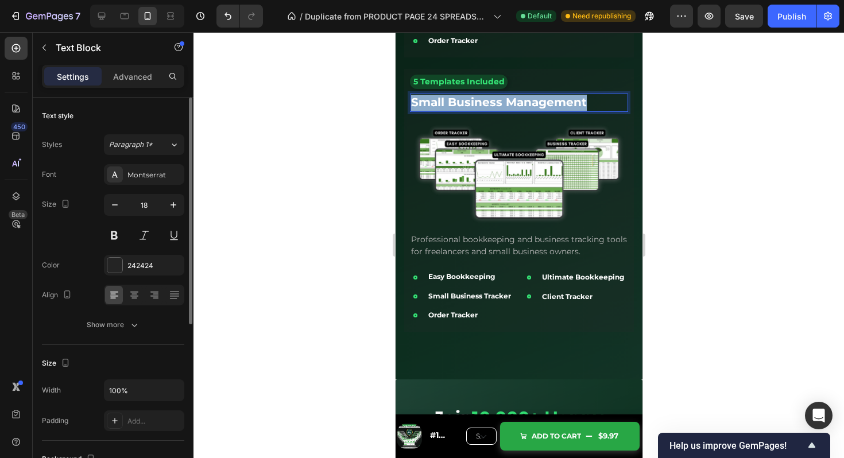
click at [473, 102] on strong "Small Business Management" at bounding box center [499, 102] width 176 height 14
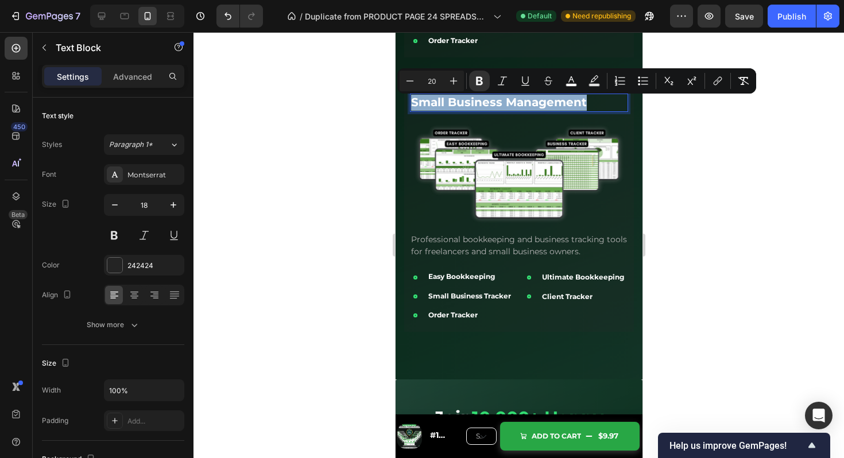
type input "18"
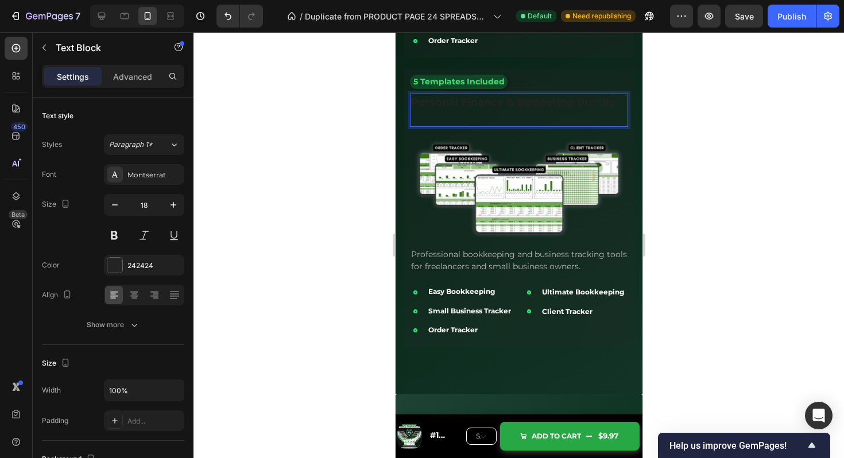
click at [477, 109] on strong "Personal Finance & Budgeting Bundle" at bounding box center [513, 102] width 204 height 13
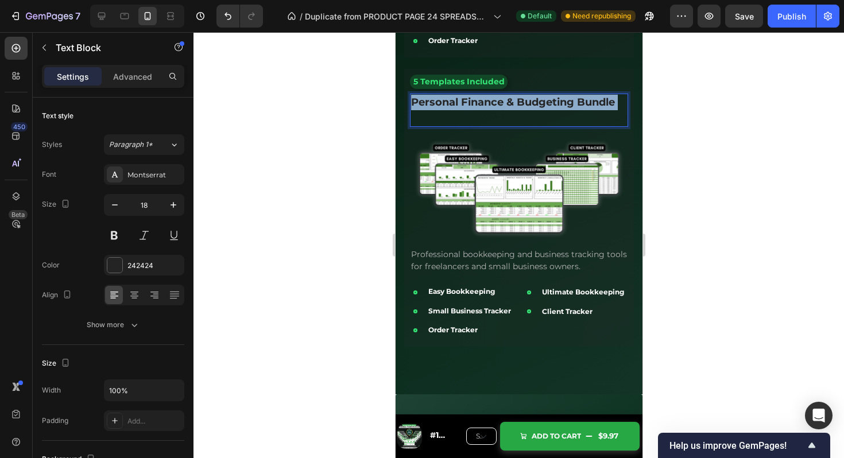
click at [477, 109] on strong "Personal Finance & Budgeting Bundle" at bounding box center [513, 102] width 204 height 13
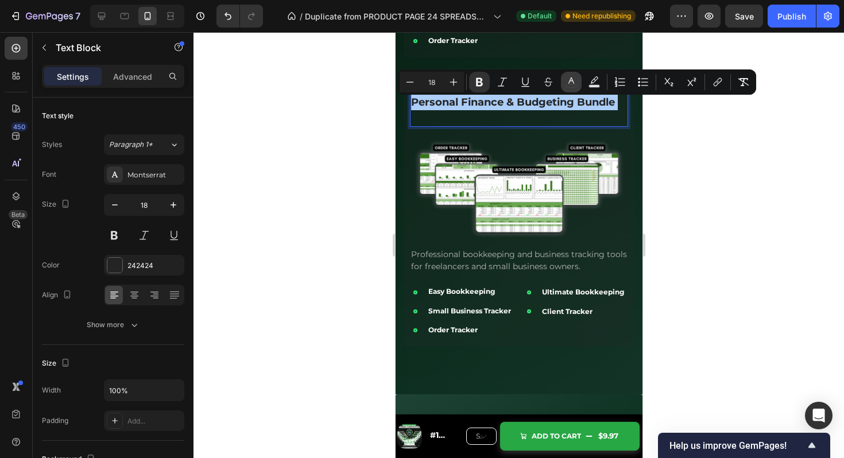
click at [572, 86] on icon "Editor contextual toolbar" at bounding box center [571, 81] width 11 height 11
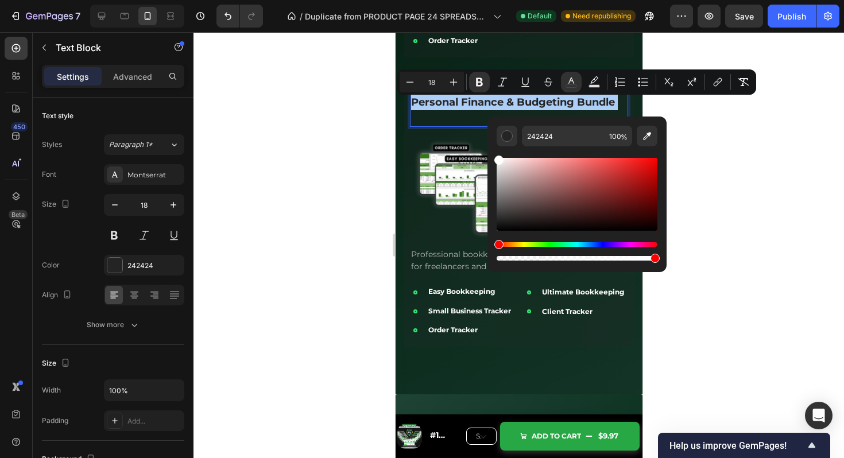
drag, startPoint x: 938, startPoint y: 236, endPoint x: 469, endPoint y: 129, distance: 480.9
type input "FFFFFF"
click at [463, 122] on p "Personal Finance & Budgeting Bundle" at bounding box center [519, 110] width 216 height 31
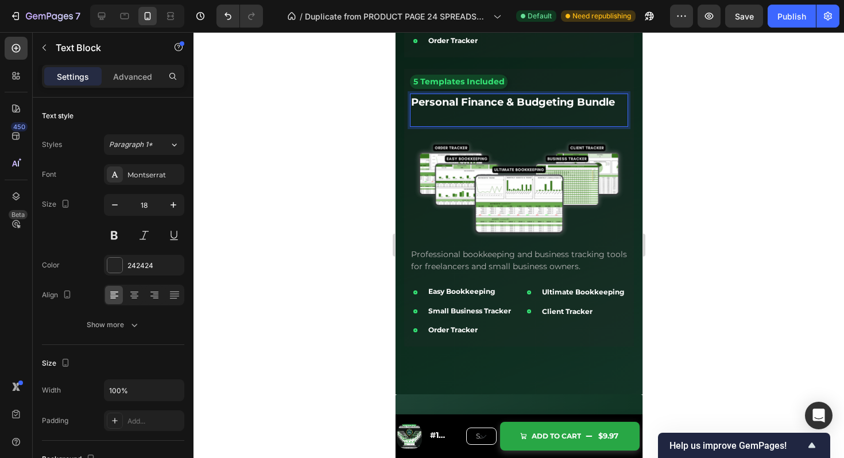
click at [463, 122] on p "Personal Finance & Budgeting Bundle" at bounding box center [519, 110] width 216 height 31
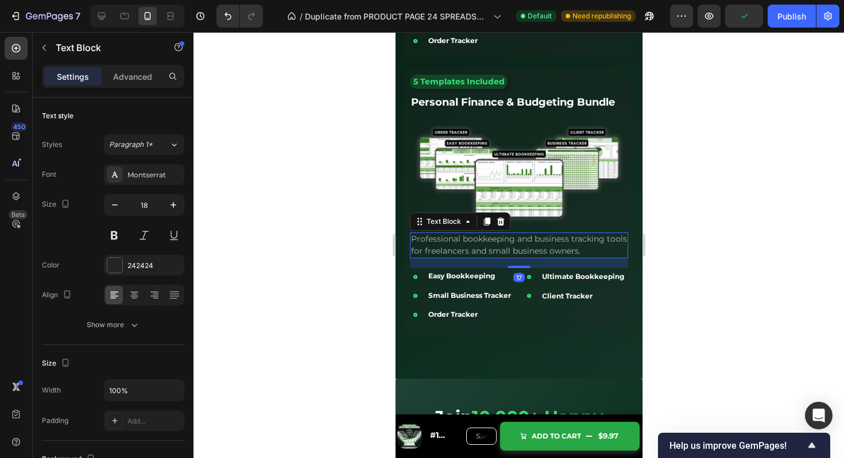
click at [495, 241] on span "Professional bookkeeping and business tracking tools for freelancers and small …" at bounding box center [519, 245] width 216 height 22
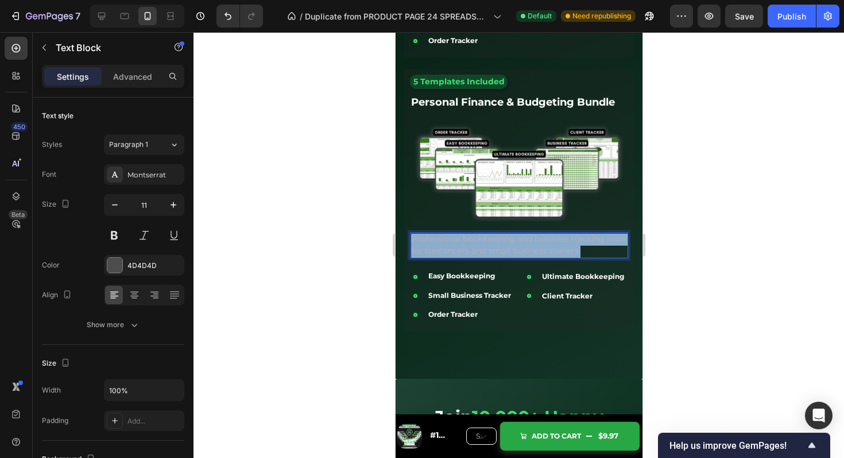
click at [495, 241] on span "Professional bookkeeping and business tracking tools for freelancers and small …" at bounding box center [519, 245] width 216 height 22
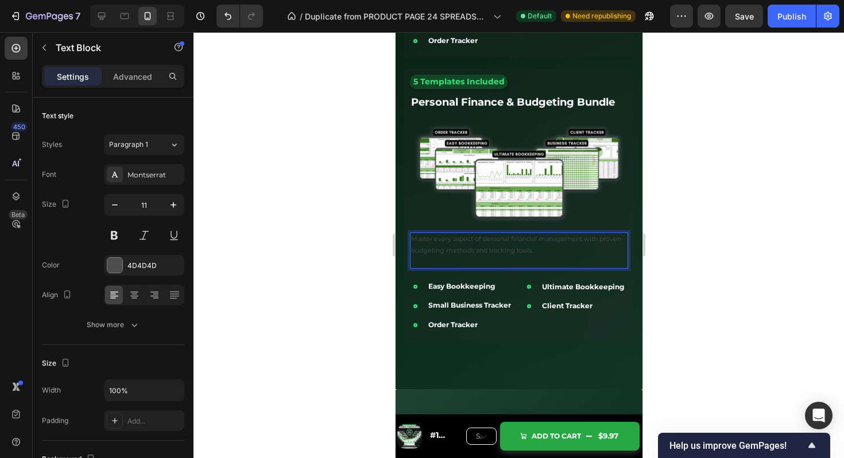
click at [499, 268] on p "Rich Text Editor. Editing area: main" at bounding box center [519, 261] width 216 height 11
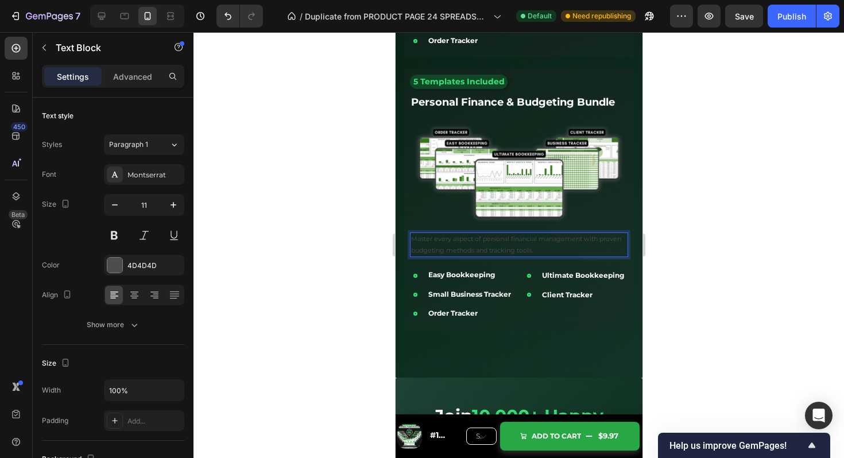
click at [505, 253] on p "Master every aspect of personal financial management with proven budgeting meth…" at bounding box center [519, 245] width 216 height 23
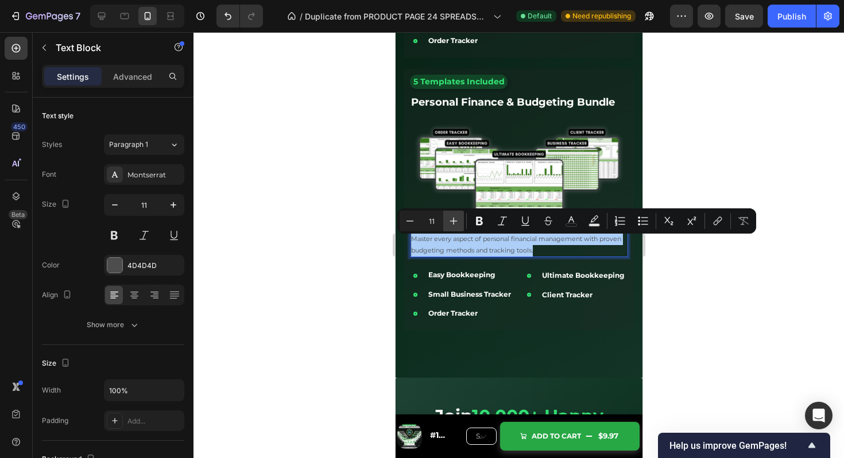
click at [457, 223] on icon "Editor contextual toolbar" at bounding box center [453, 220] width 11 height 11
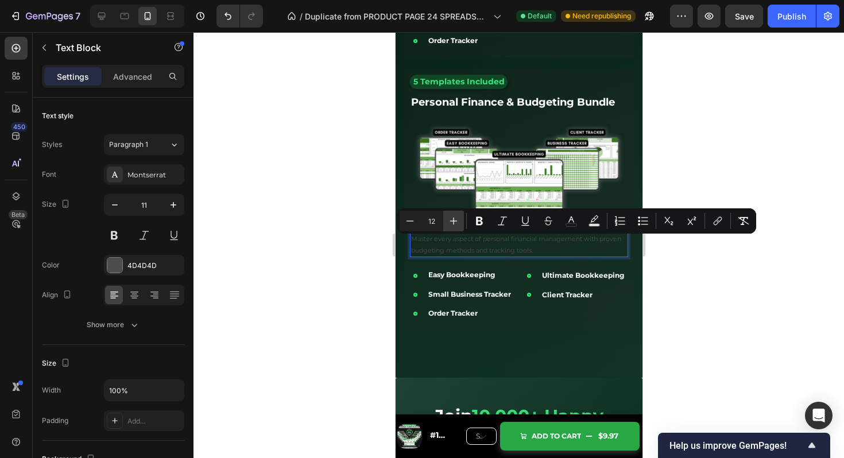
click at [457, 223] on icon "Editor contextual toolbar" at bounding box center [453, 220] width 11 height 11
type input "13"
click at [573, 225] on icon "Editor contextual toolbar" at bounding box center [571, 220] width 11 height 11
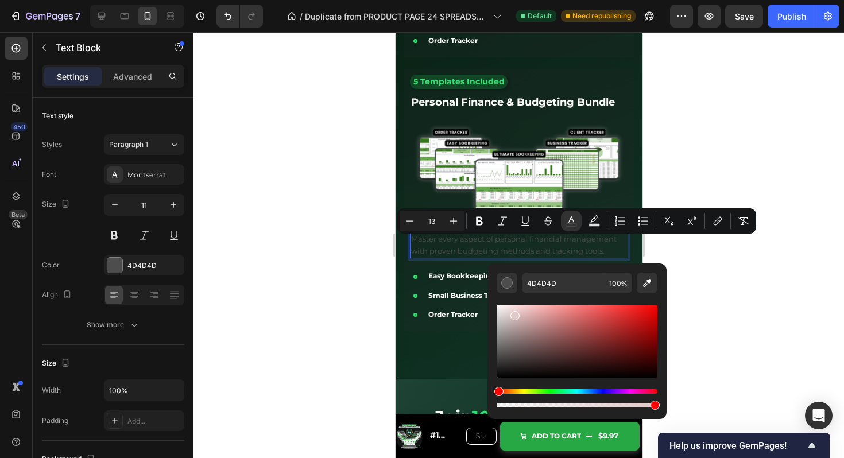
drag, startPoint x: 928, startPoint y: 346, endPoint x: 484, endPoint y: 317, distance: 444.4
type input "D6D6D6"
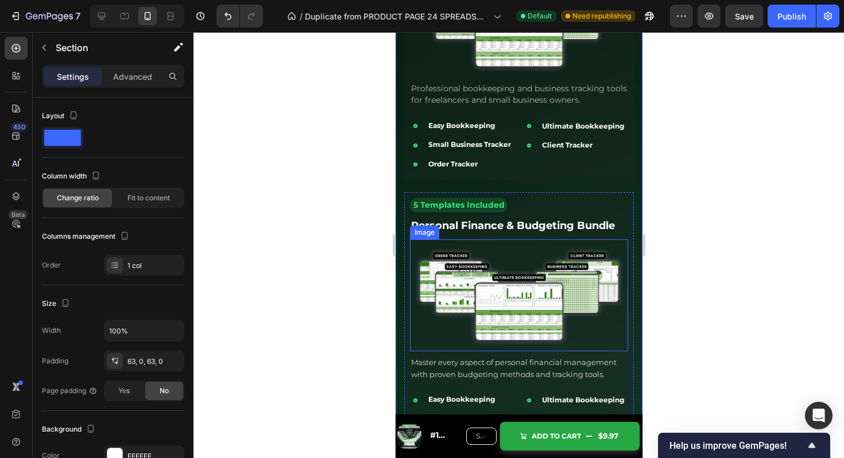
scroll to position [2695, 0]
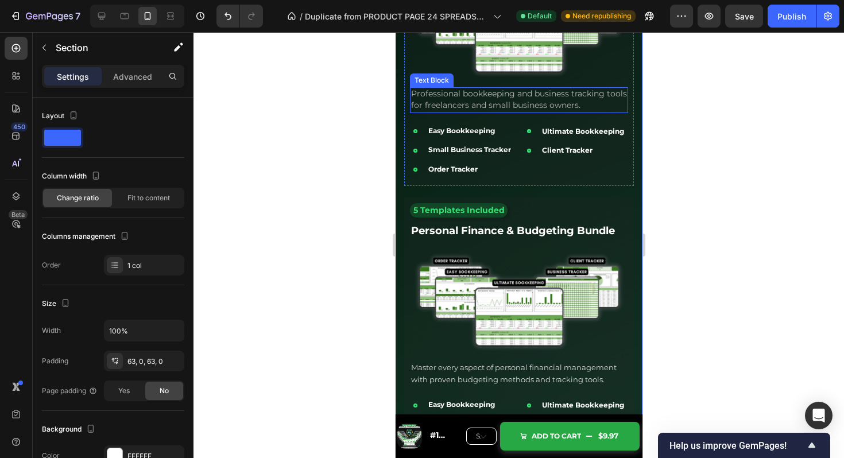
click at [539, 102] on p "Professional bookkeeping and business tracking tools for freelancers and small …" at bounding box center [519, 100] width 216 height 24
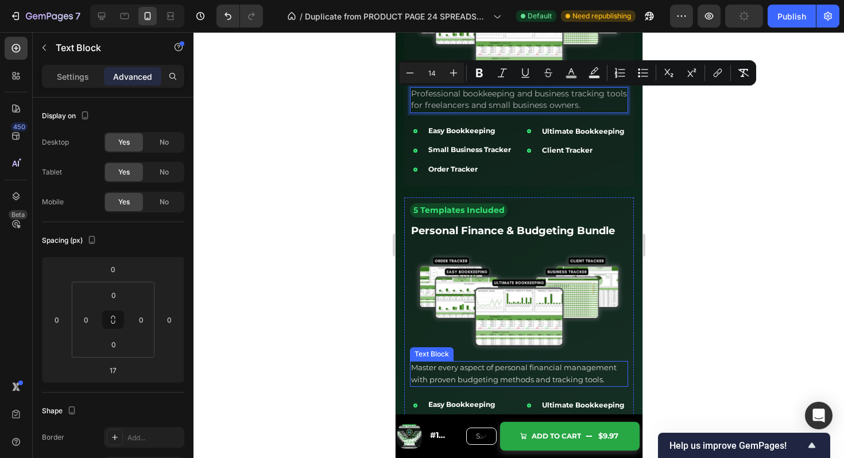
click at [506, 383] on span "Master every aspect of personal financial management with proven budgeting meth…" at bounding box center [514, 373] width 206 height 21
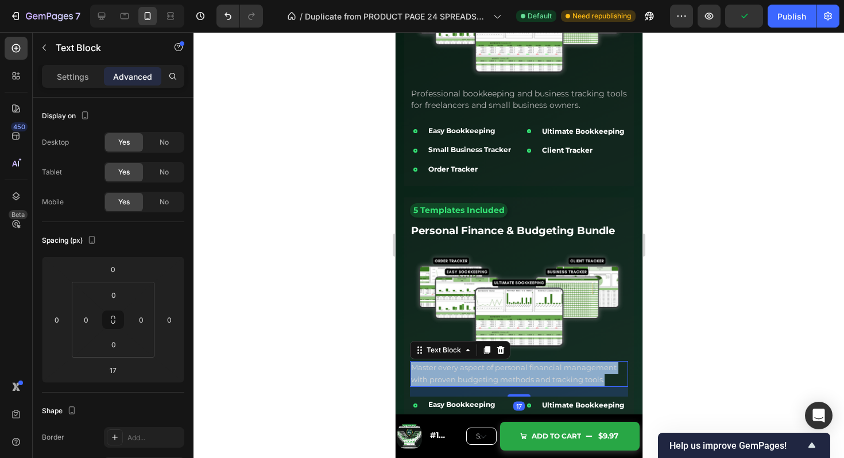
click at [506, 383] on span "Master every aspect of personal financial management with proven budgeting meth…" at bounding box center [514, 373] width 206 height 21
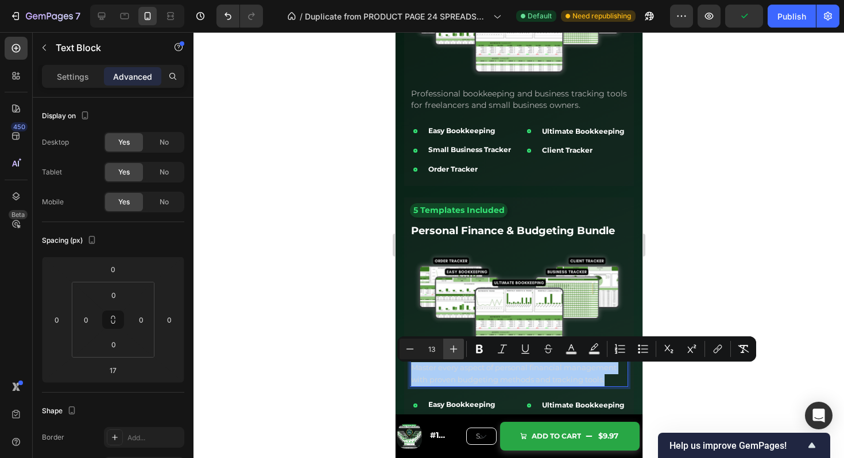
click at [454, 350] on icon "Editor contextual toolbar" at bounding box center [453, 349] width 11 height 11
type input "14"
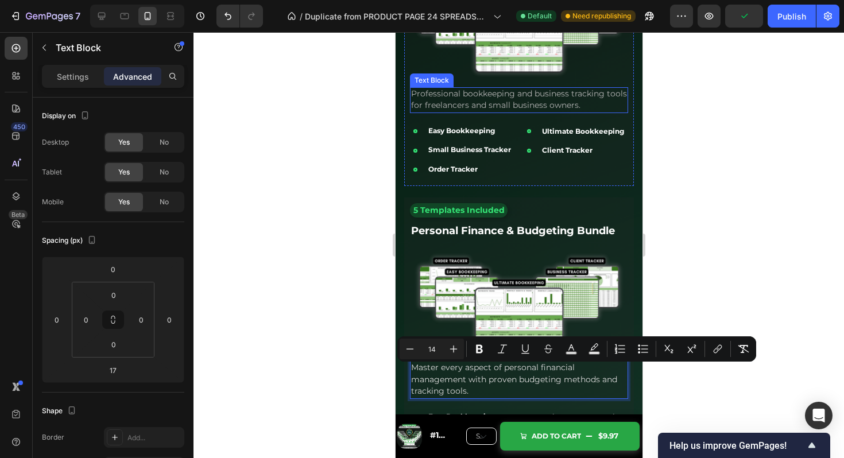
click at [499, 97] on span "Professional bookkeeping and business tracking tools for freelancers and small …" at bounding box center [519, 99] width 216 height 22
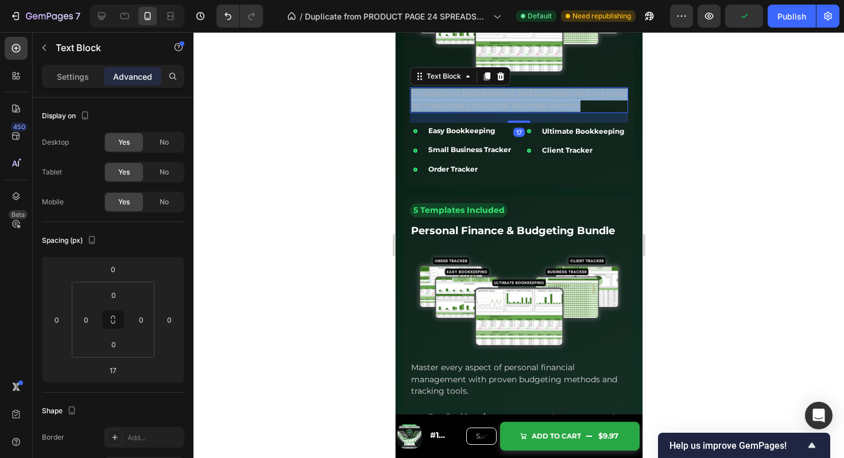
click at [499, 97] on span "Professional bookkeeping and business tracking tools for freelancers and small …" at bounding box center [519, 99] width 216 height 22
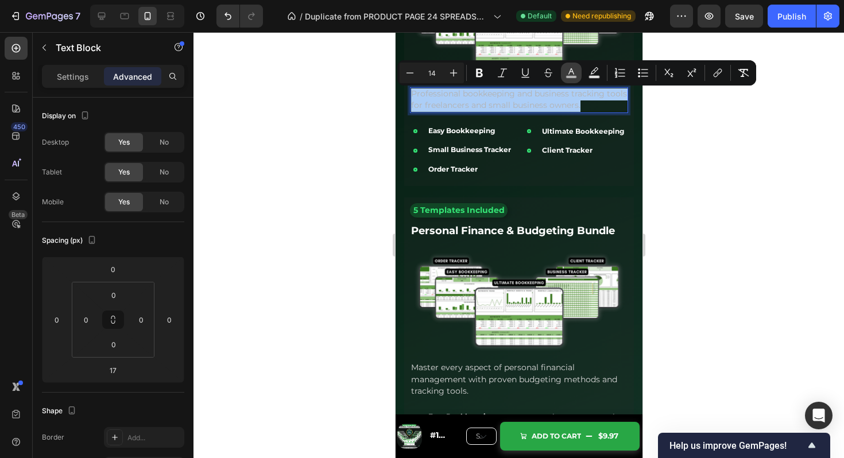
click at [566, 69] on icon "Editor contextual toolbar" at bounding box center [571, 72] width 11 height 11
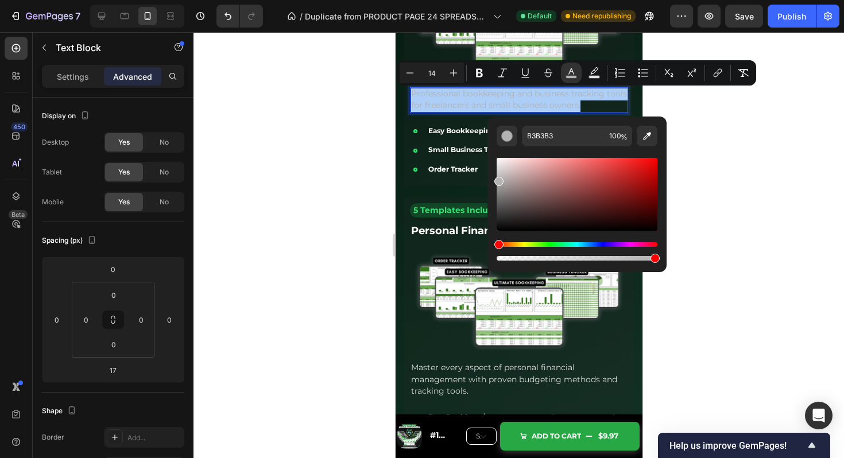
click at [460, 194] on div "24 Premium Templates for Every Financial Need Heading Organized into three comp…" at bounding box center [519, 117] width 230 height 734
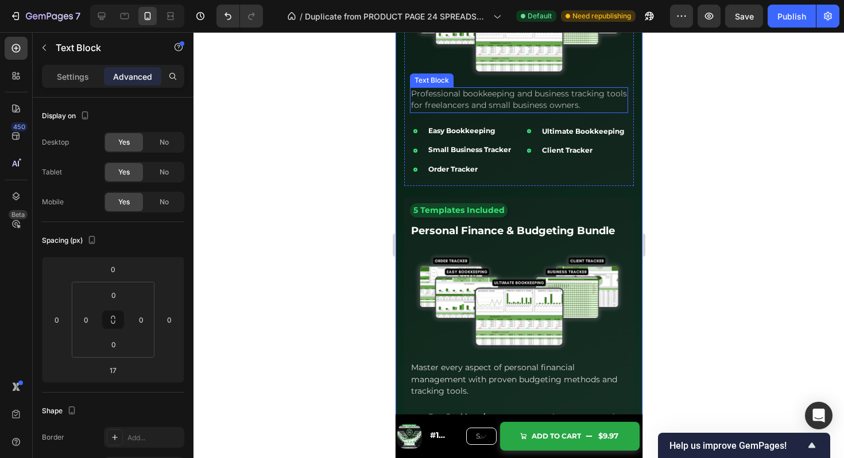
click at [518, 107] on span "Professional bookkeeping and business tracking tools for freelancers and small …" at bounding box center [519, 99] width 216 height 22
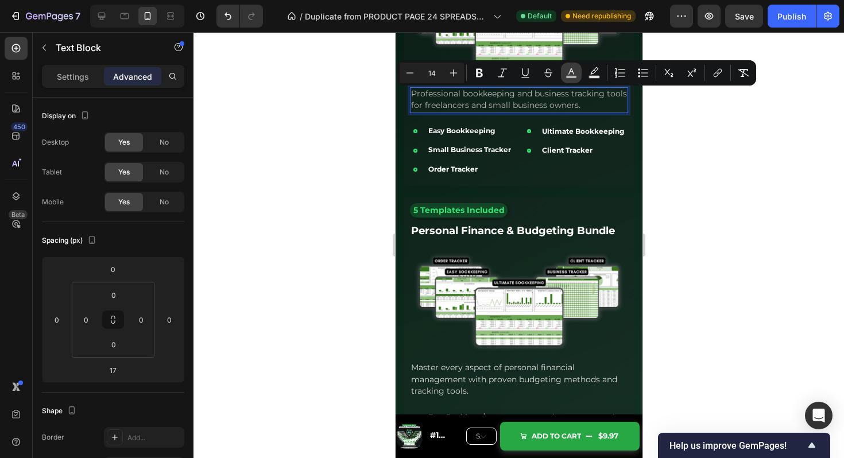
click at [570, 74] on icon "Editor contextual toolbar" at bounding box center [571, 72] width 11 height 11
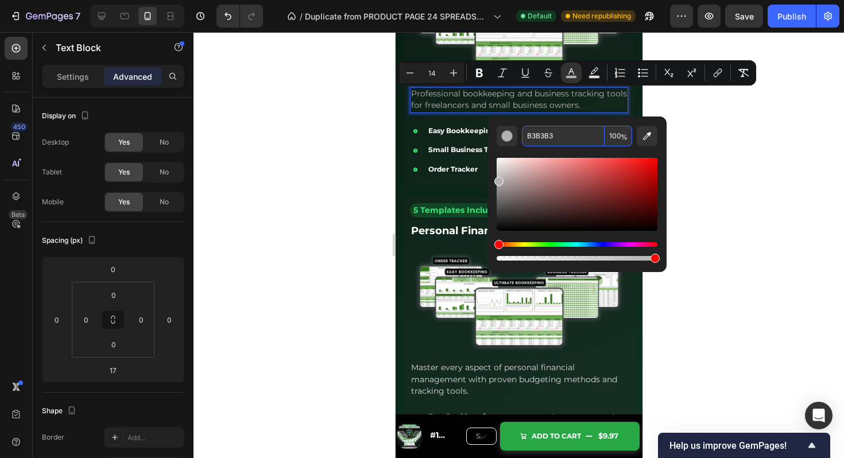
click at [549, 137] on input "B3B3B3" at bounding box center [563, 136] width 83 height 21
click at [460, 372] on span "Master every aspect of personal financial management with proven budgeting meth…" at bounding box center [514, 379] width 206 height 34
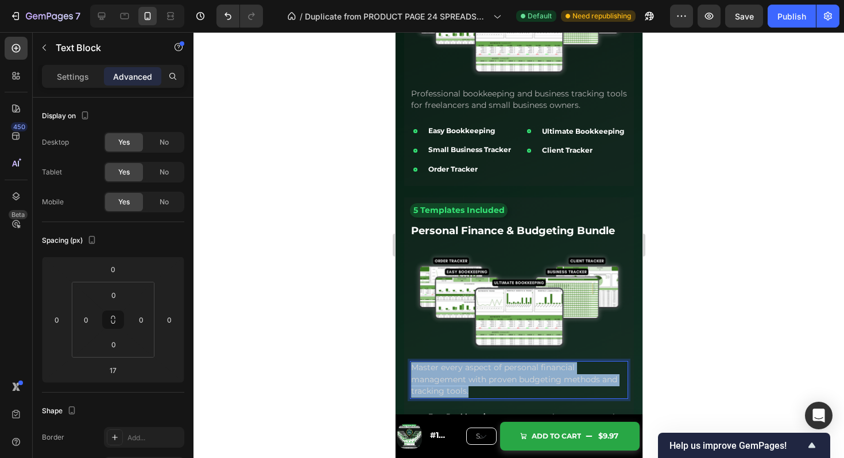
click at [460, 372] on span "Master every aspect of personal financial management with proven budgeting meth…" at bounding box center [514, 379] width 206 height 34
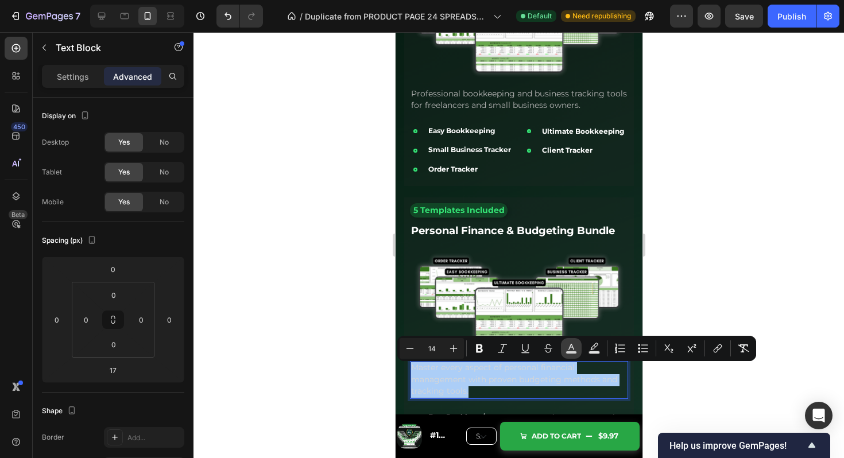
click at [568, 350] on icon "Editor contextual toolbar" at bounding box center [571, 348] width 11 height 11
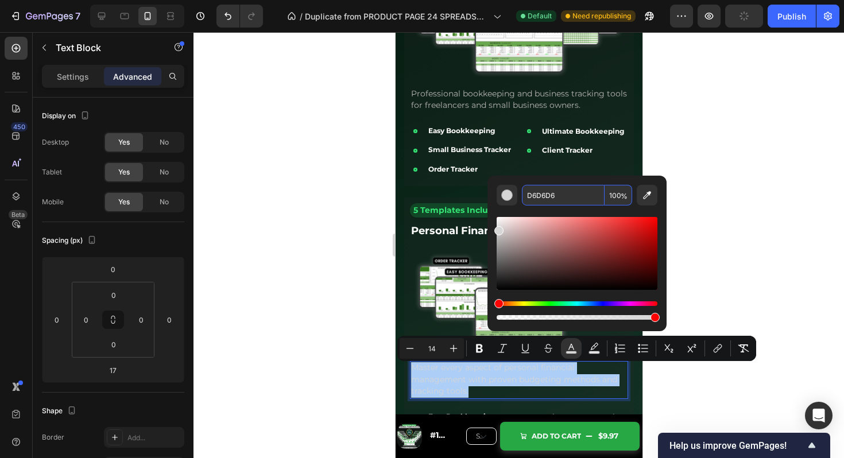
click at [547, 194] on input "D6D6D6" at bounding box center [563, 195] width 83 height 21
paste input "B3B3B3"
type input "B3B3B3"
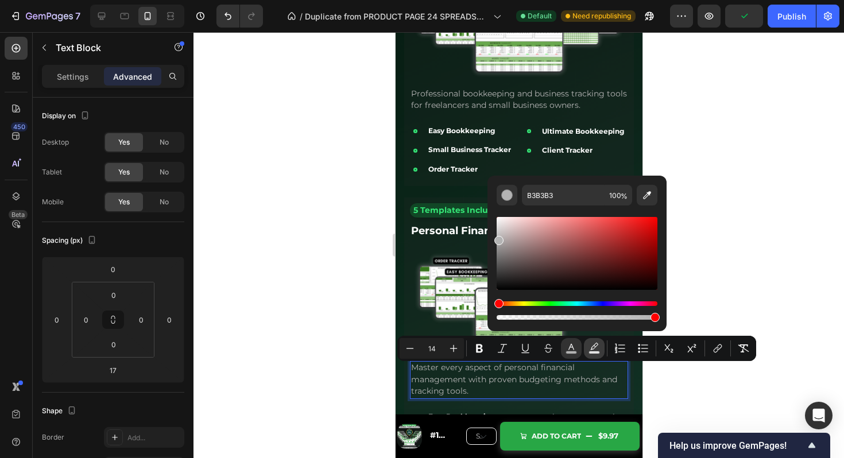
click at [593, 345] on icon "Editor contextual toolbar" at bounding box center [595, 346] width 8 height 7
click at [613, 192] on input "77" at bounding box center [619, 195] width 28 height 21
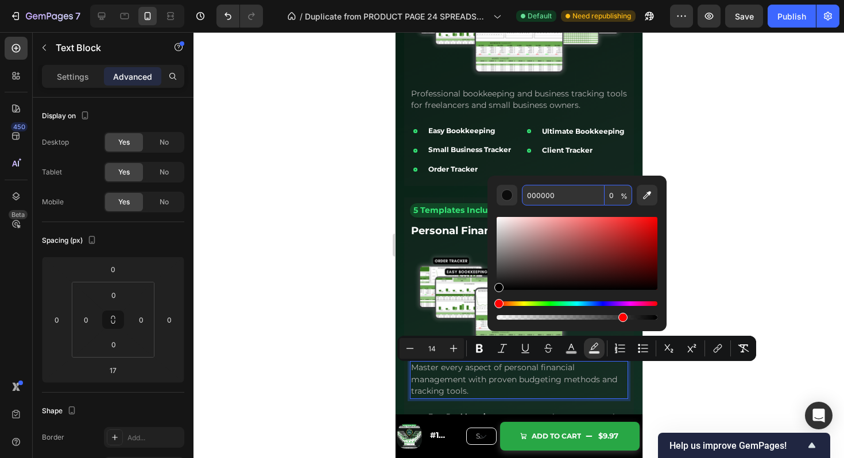
type input "0"
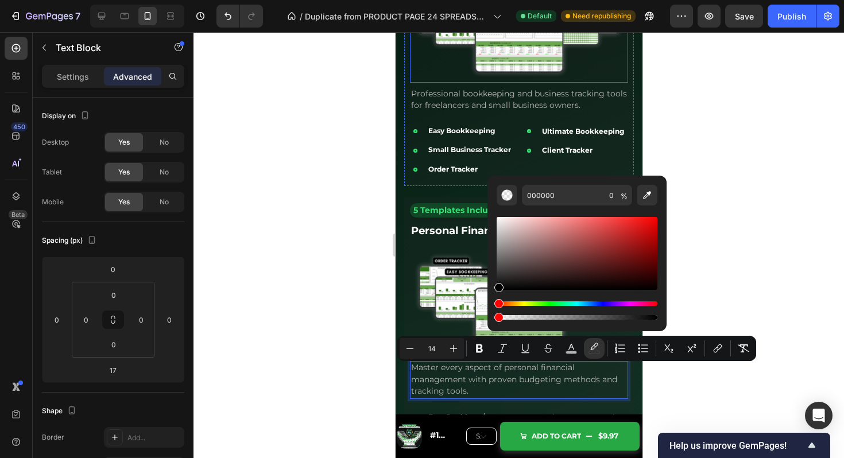
click at [566, 83] on img at bounding box center [519, 27] width 218 height 112
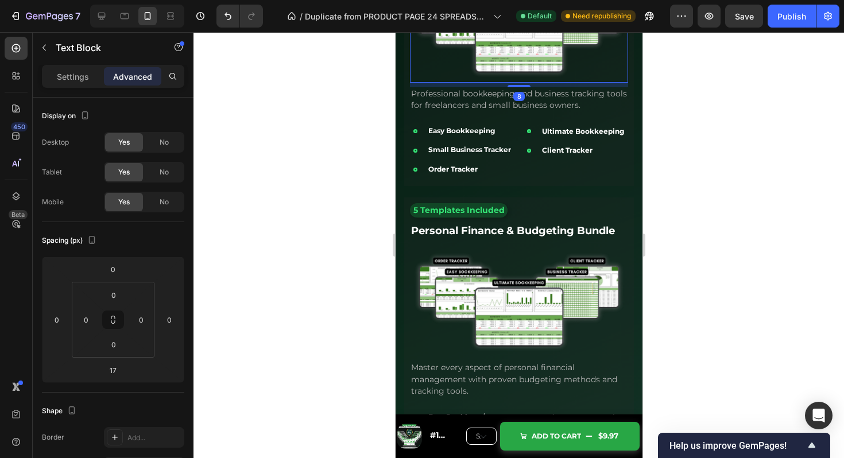
click at [562, 98] on span "Professional bookkeeping and business tracking tools for freelancers and small …" at bounding box center [519, 99] width 216 height 22
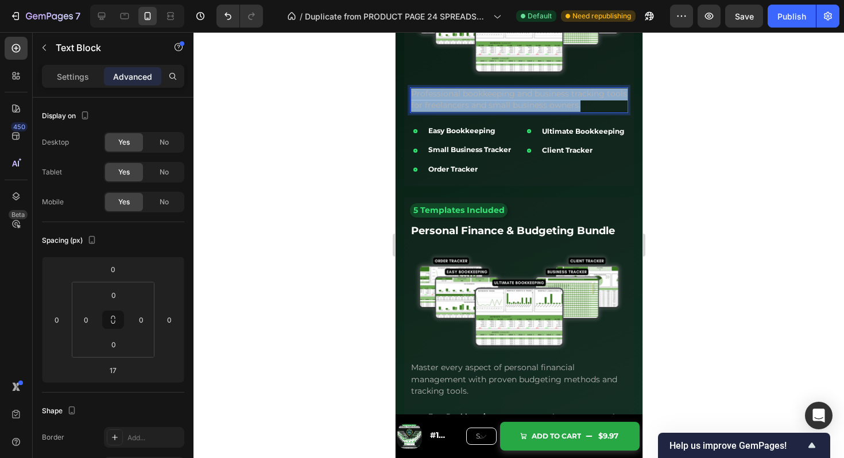
click at [562, 98] on span "Professional bookkeeping and business tracking tools for freelancers and small …" at bounding box center [519, 99] width 216 height 22
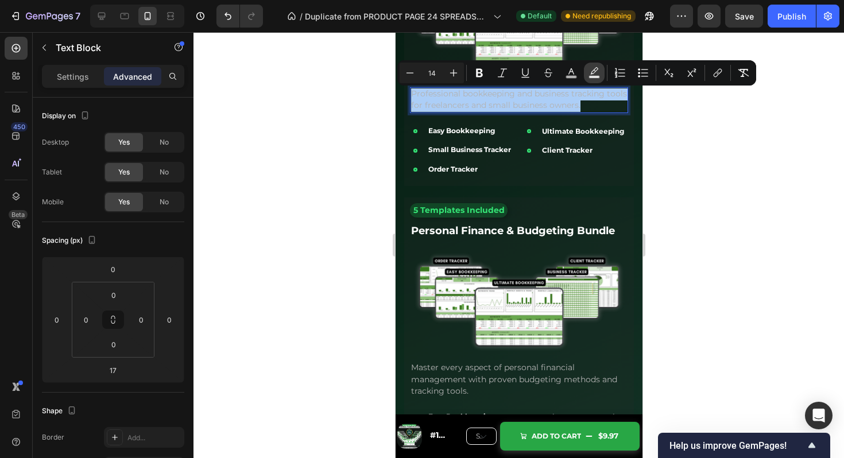
click at [600, 69] on button "Text Background Color" at bounding box center [594, 73] width 21 height 21
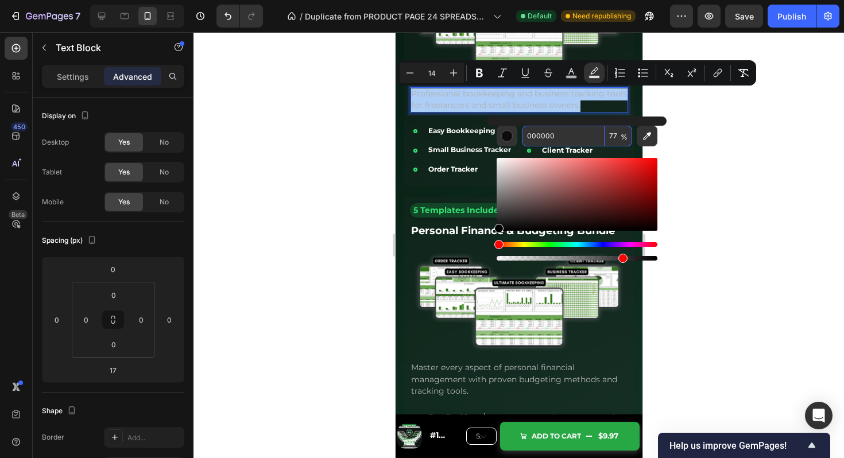
click at [613, 137] on input "77" at bounding box center [619, 136] width 28 height 21
type input "0"
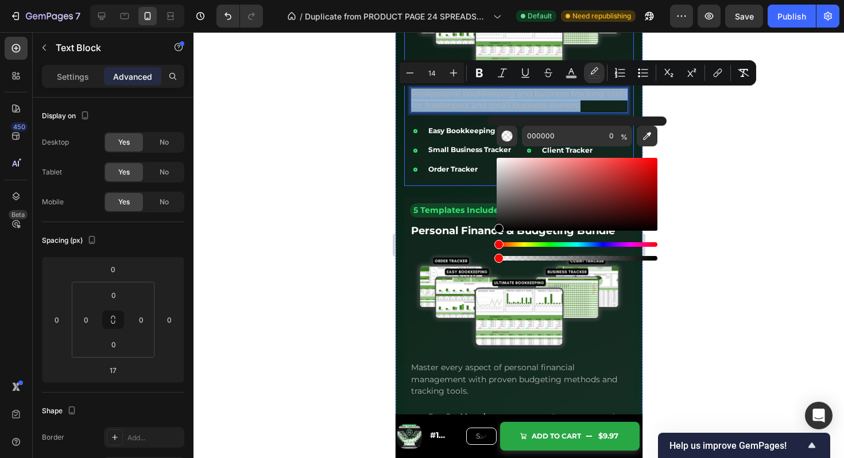
click at [472, 180] on div "5 Templates Included Text Block Small Business Management Text Block Image Prof…" at bounding box center [519, 55] width 218 height 252
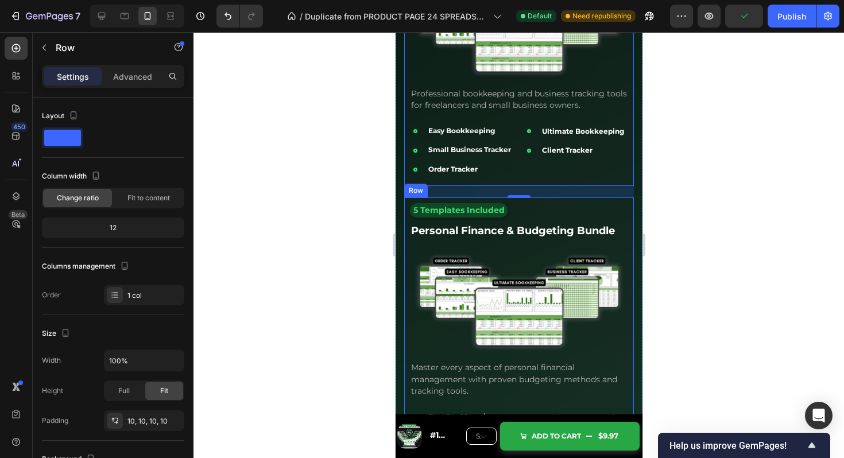
click at [522, 204] on div "5 Templates Included Text Block Personal Finance & Budgeting Bundle Text Block …" at bounding box center [519, 335] width 230 height 275
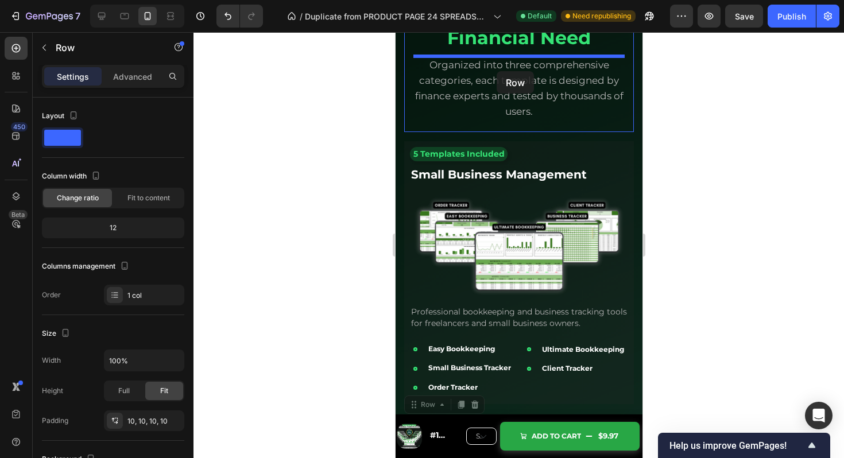
scroll to position [2461, 0]
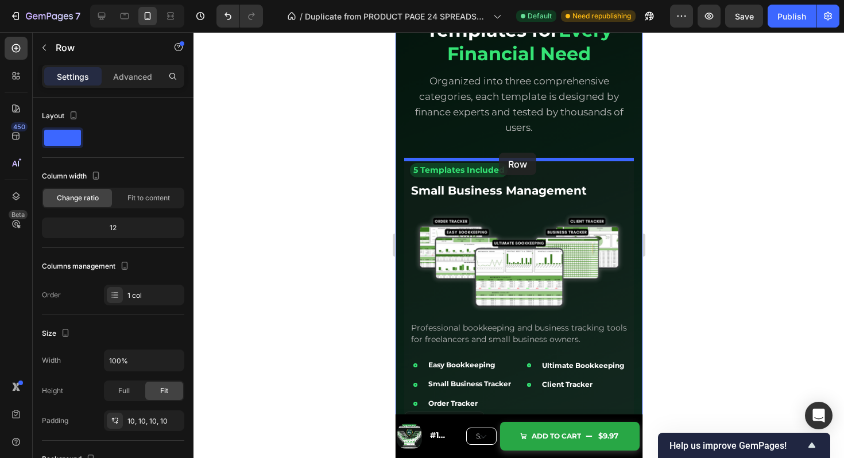
drag, startPoint x: 413, startPoint y: 366, endPoint x: 499, endPoint y: 153, distance: 230.2
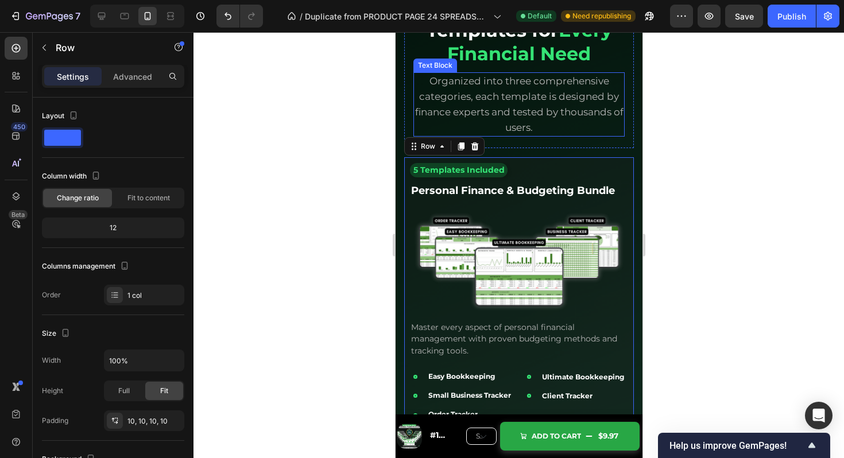
click at [528, 108] on span "Organized into three comprehensive categories, each template is designed by fin…" at bounding box center [519, 104] width 209 height 58
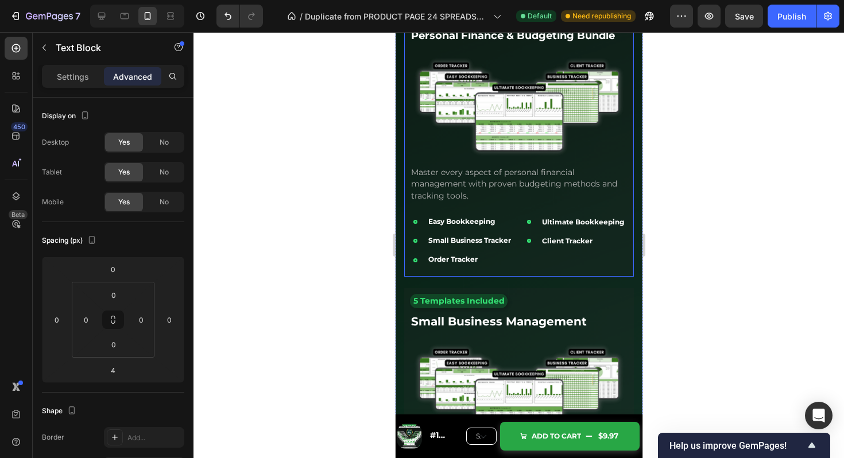
scroll to position [2610, 0]
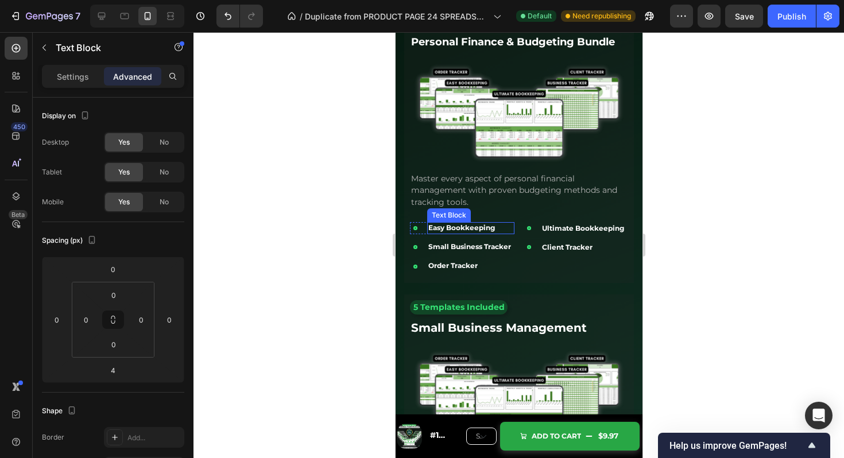
click at [463, 231] on strong "Easy Bookkeeping" at bounding box center [461, 227] width 67 height 9
click at [469, 248] on strong "Small Business Tracker" at bounding box center [469, 246] width 83 height 9
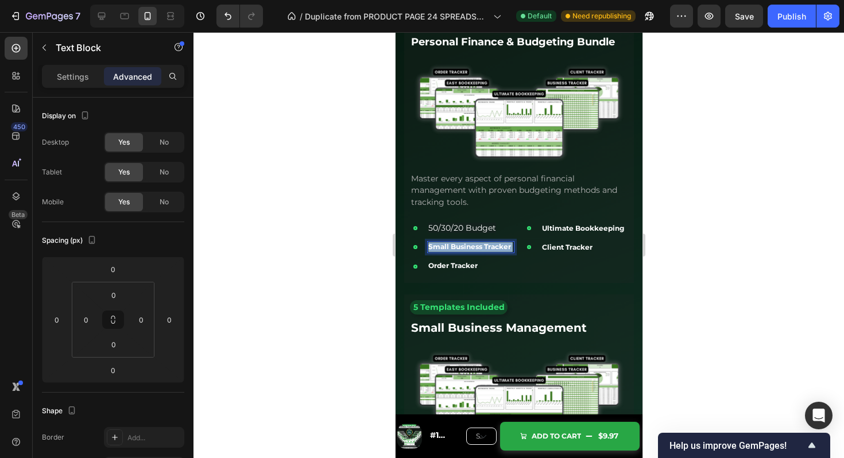
click at [469, 248] on strong "Small Business Tracker" at bounding box center [469, 246] width 83 height 9
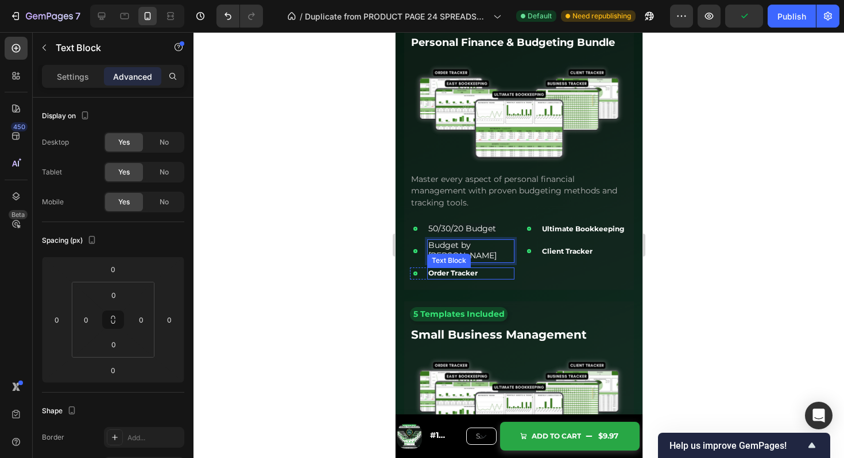
click at [466, 270] on strong "Order Tracker" at bounding box center [452, 273] width 49 height 9
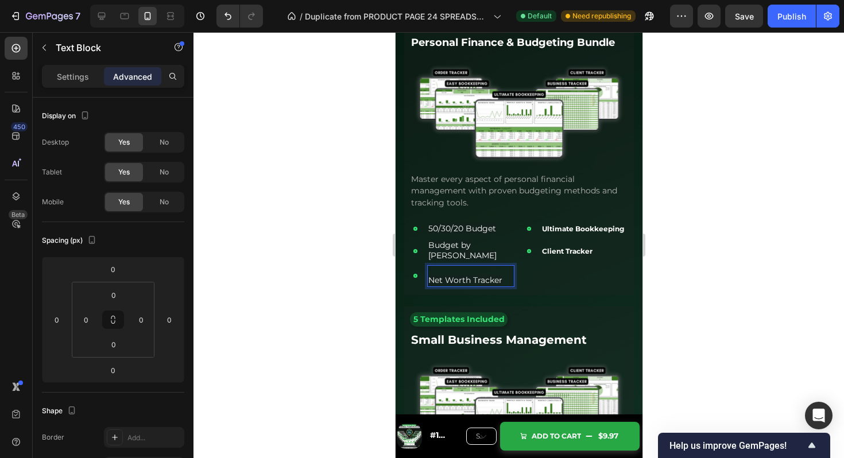
scroll to position [2607, 0]
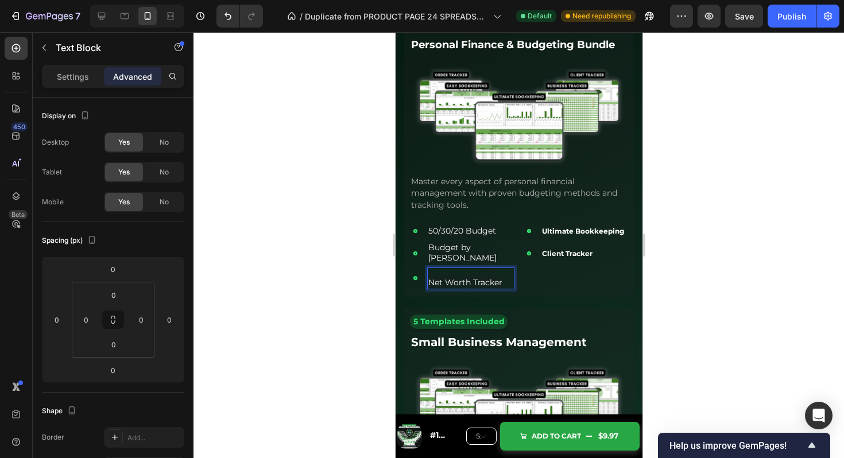
click at [431, 279] on span "Net Worth Tracker" at bounding box center [465, 282] width 74 height 10
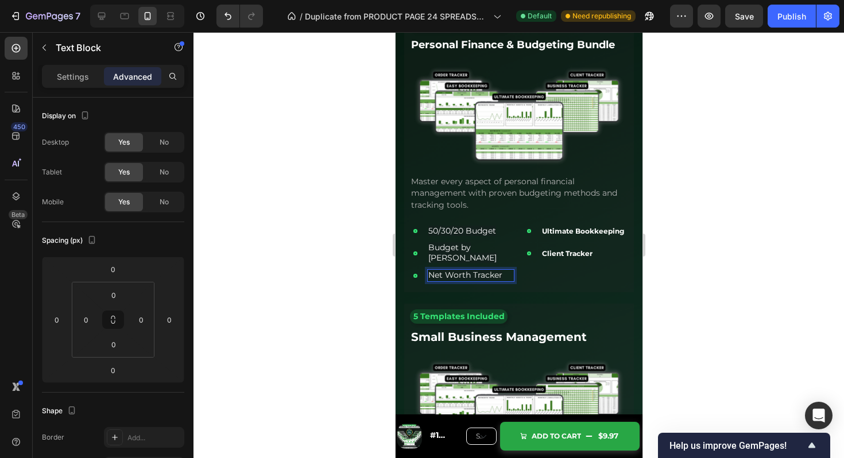
scroll to position [2609, 0]
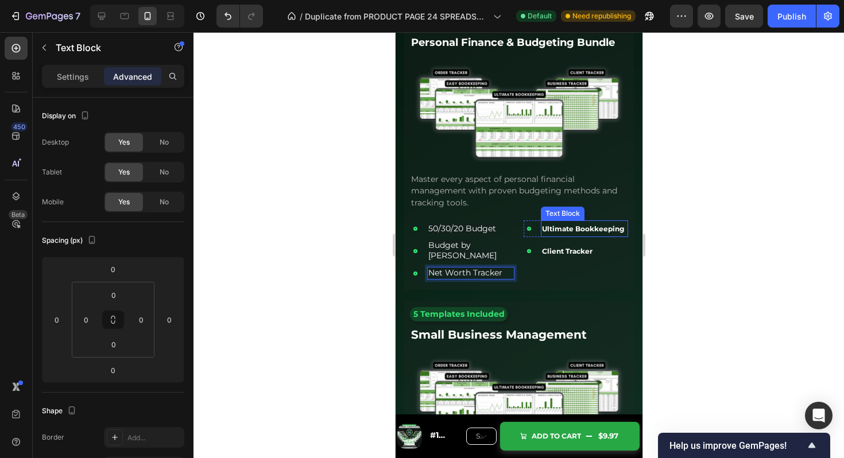
click at [580, 236] on p "Ultimate Bookkeeping" at bounding box center [584, 229] width 85 height 14
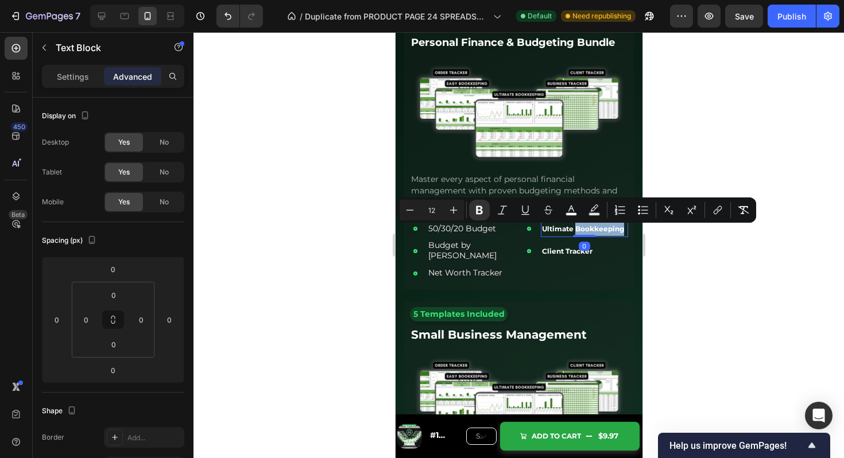
click at [580, 236] on p "Ultimate Bookkeeping" at bounding box center [584, 229] width 85 height 14
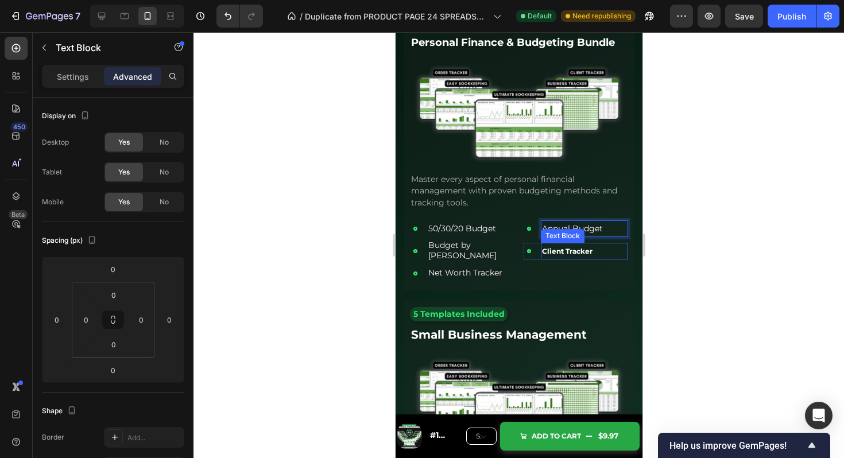
click at [552, 254] on strong "Client Tracker" at bounding box center [567, 251] width 51 height 9
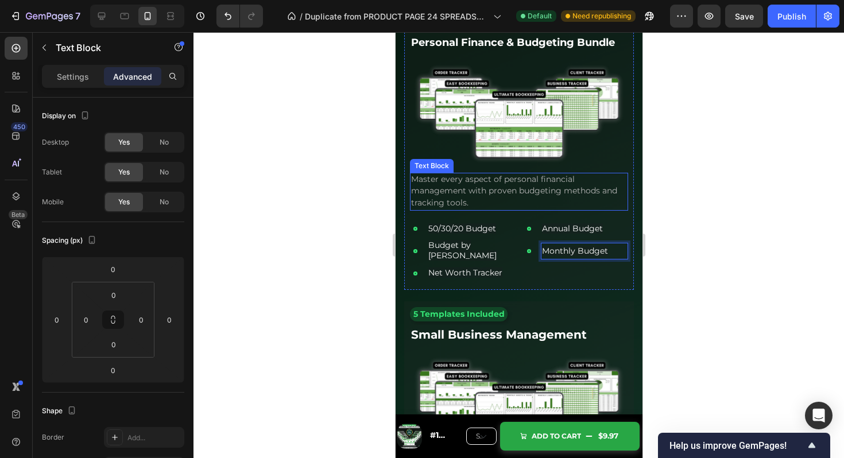
click at [551, 176] on p "Master every aspect of personal financial management with proven budgeting meth…" at bounding box center [519, 192] width 216 height 36
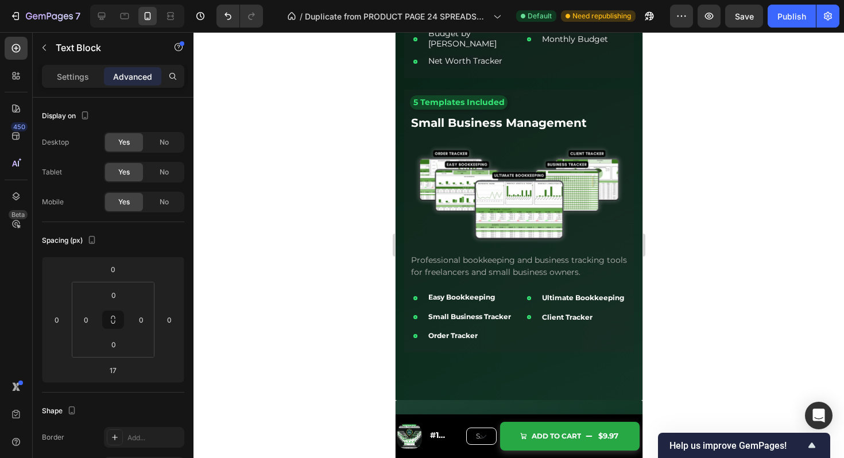
scroll to position [2831, 0]
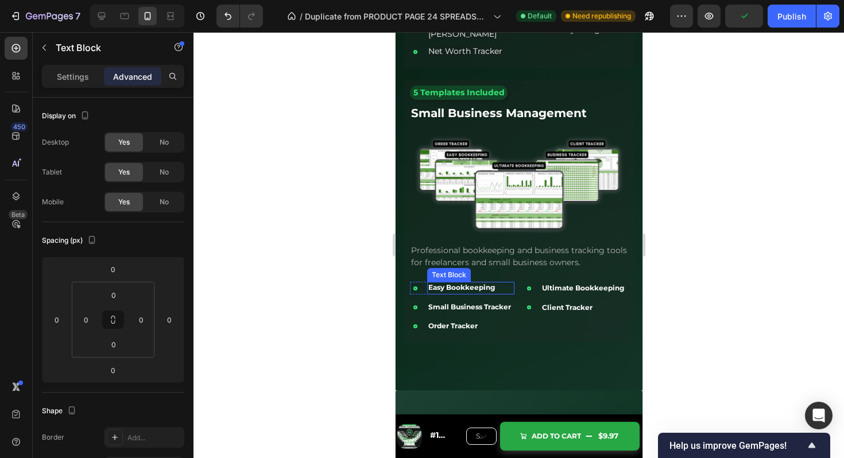
click at [465, 284] on strong "Easy Bookkeeping" at bounding box center [461, 287] width 67 height 9
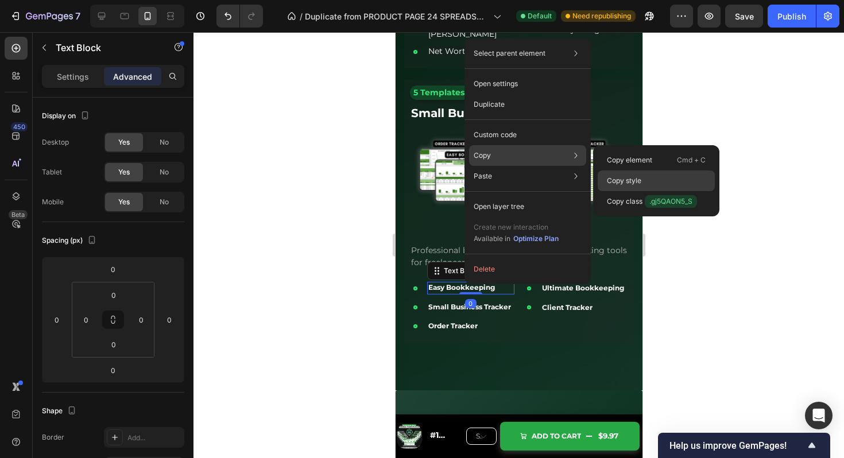
click at [624, 176] on p "Copy style" at bounding box center [624, 181] width 34 height 10
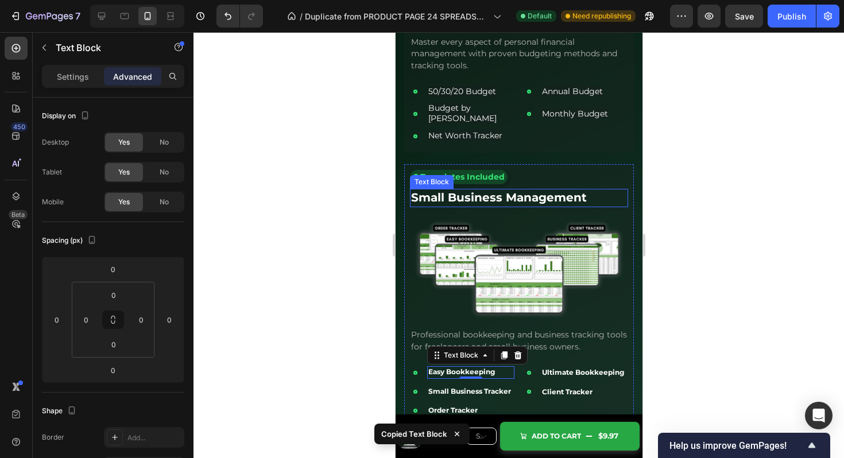
scroll to position [2712, 0]
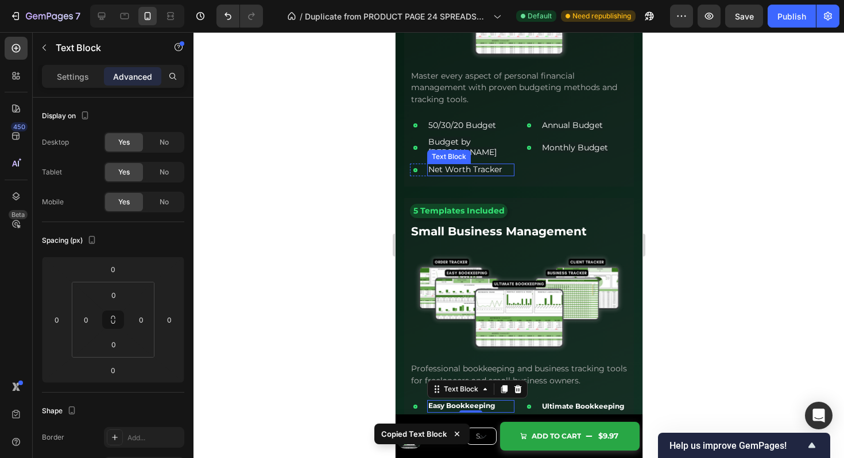
click at [480, 166] on span "Net Worth Tracker" at bounding box center [465, 169] width 74 height 10
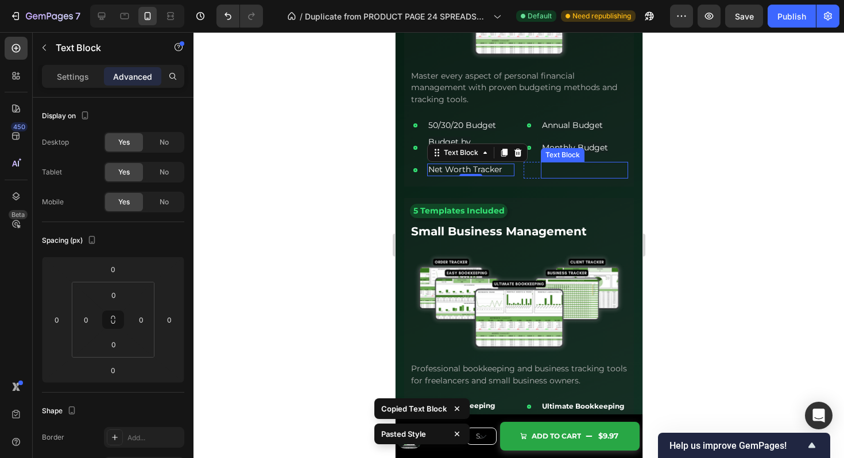
click at [559, 150] on div "Text Block" at bounding box center [562, 155] width 39 height 10
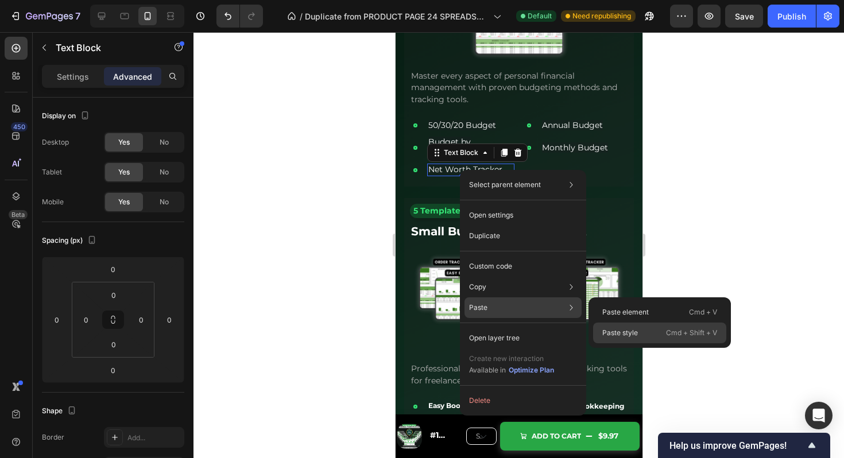
click at [625, 334] on p "Paste style" at bounding box center [621, 333] width 36 height 10
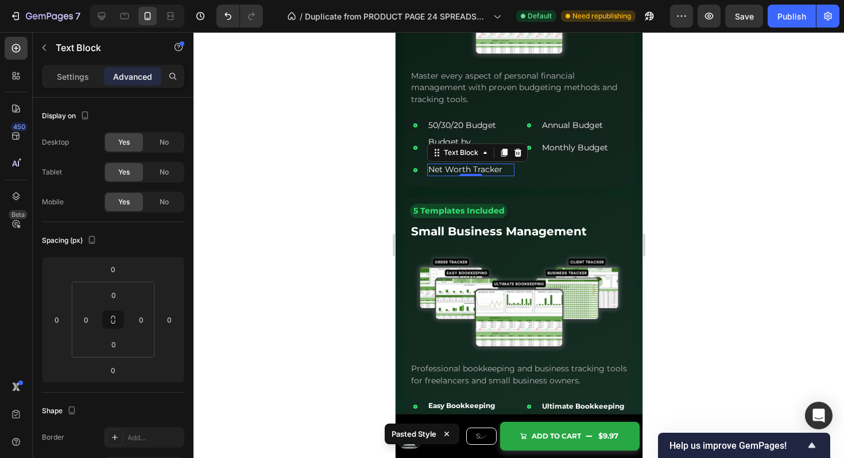
click at [663, 214] on div at bounding box center [519, 245] width 651 height 426
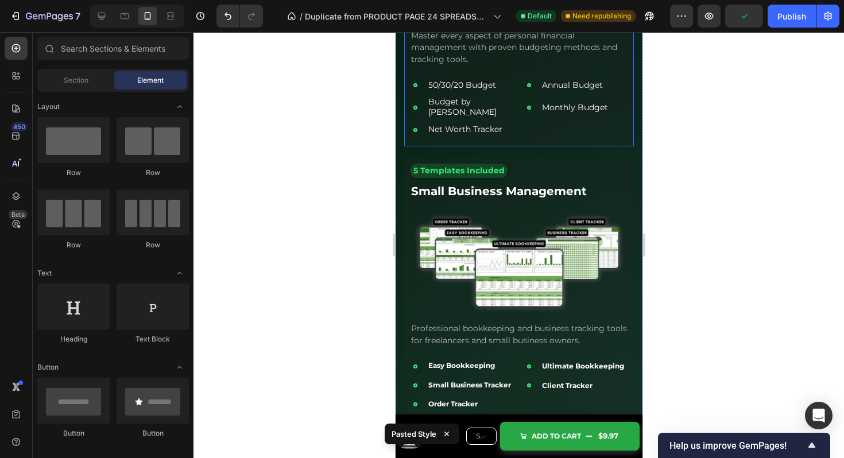
scroll to position [2767, 0]
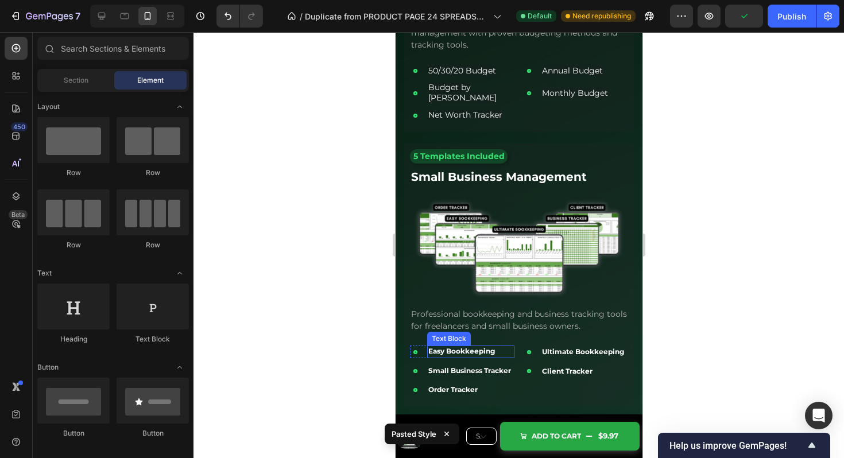
click at [466, 347] on strong "Easy Bookkeeping" at bounding box center [461, 351] width 67 height 9
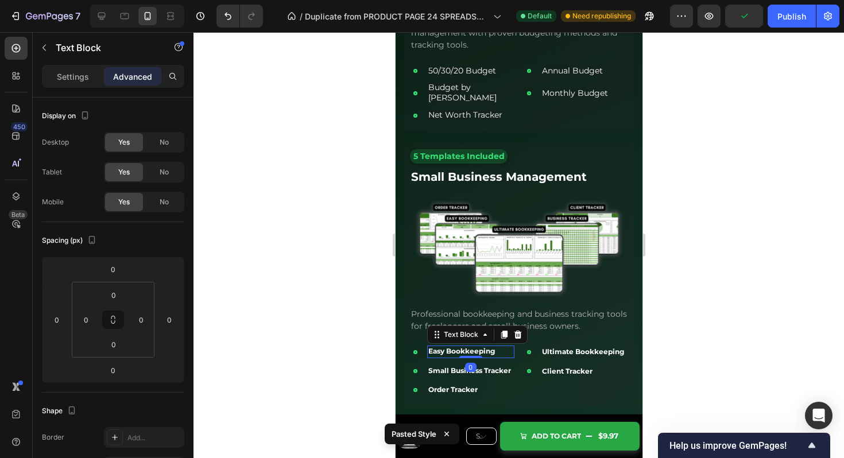
click at [466, 347] on strong "Easy Bookkeeping" at bounding box center [461, 351] width 67 height 9
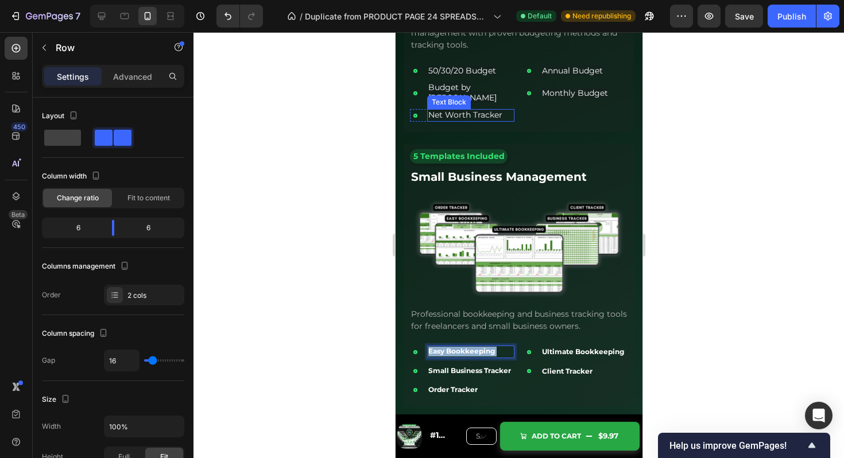
click at [479, 107] on div "Icon Net Worth Tracker Text Block Row" at bounding box center [462, 115] width 105 height 17
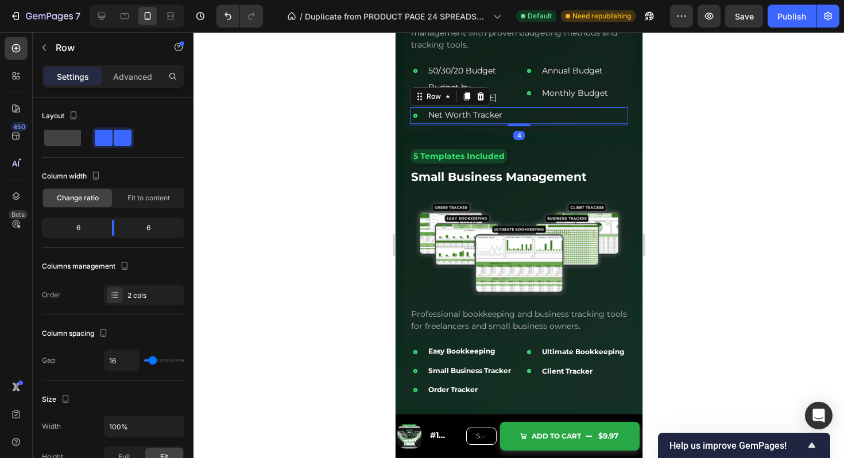
click at [479, 107] on div "Icon Net Worth Tracker Text Block Row" at bounding box center [462, 115] width 105 height 17
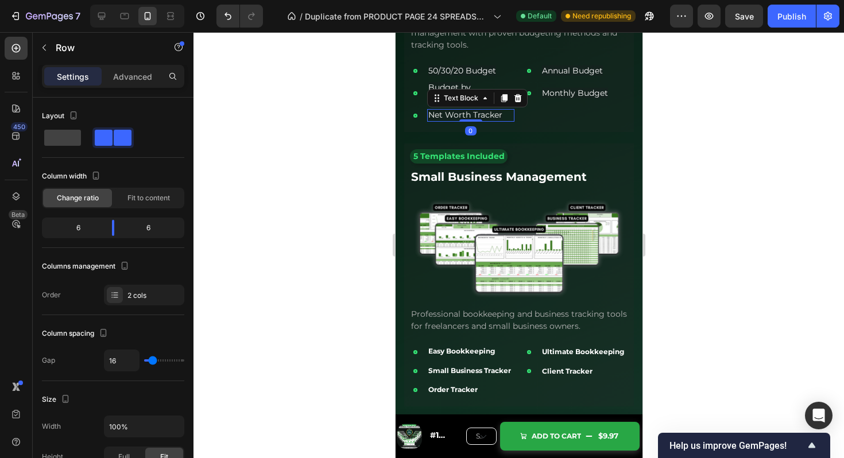
click at [474, 110] on span "Net Worth Tracker" at bounding box center [465, 115] width 74 height 10
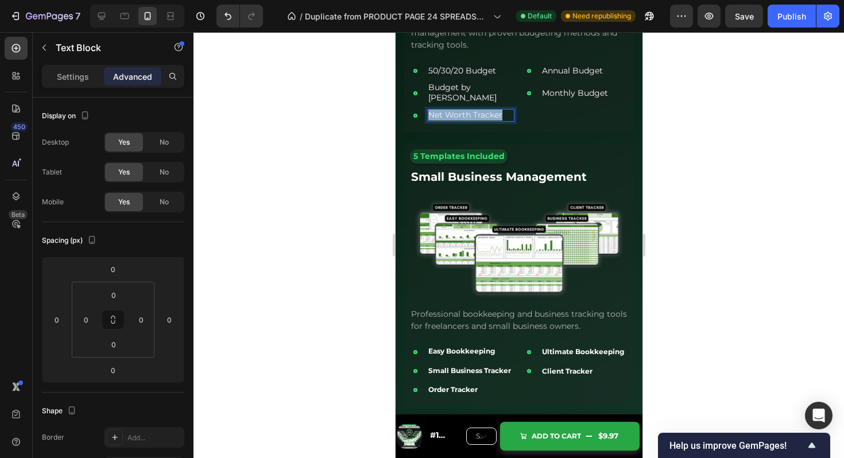
click at [474, 110] on span "Net Worth Tracker" at bounding box center [465, 115] width 74 height 10
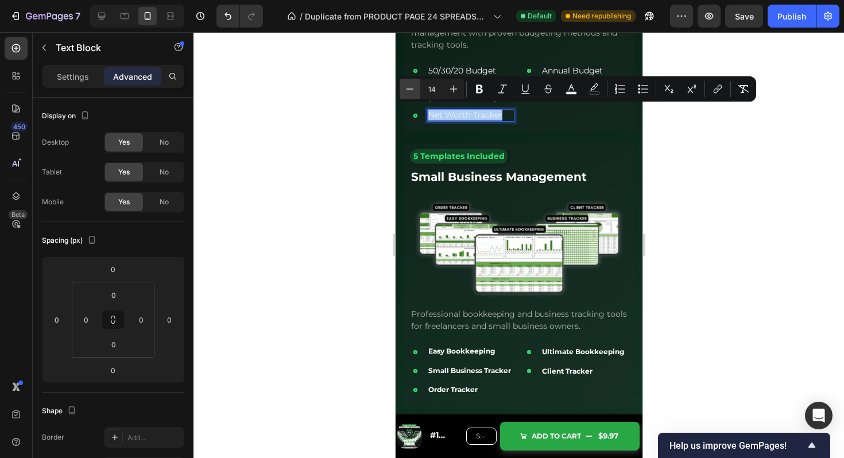
click at [409, 87] on icon "Editor contextual toolbar" at bounding box center [409, 88] width 11 height 11
type input "12"
click at [477, 90] on icon "Editor contextual toolbar" at bounding box center [479, 89] width 7 height 9
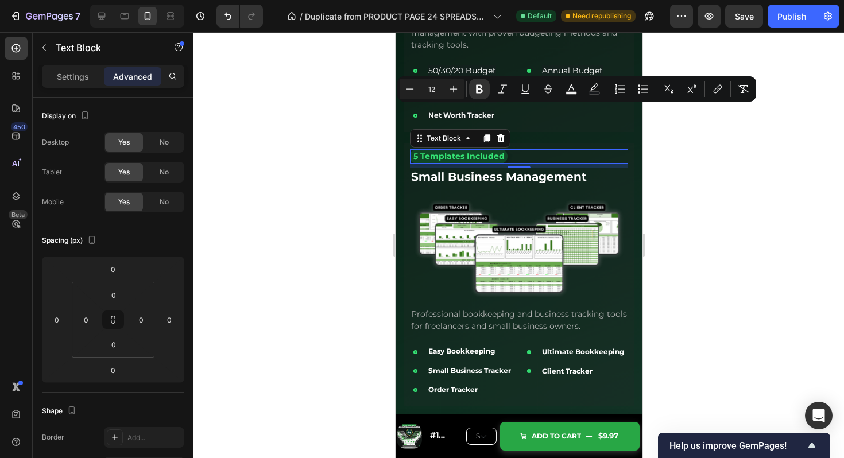
click at [478, 151] on span "5 Templates Included" at bounding box center [458, 156] width 91 height 10
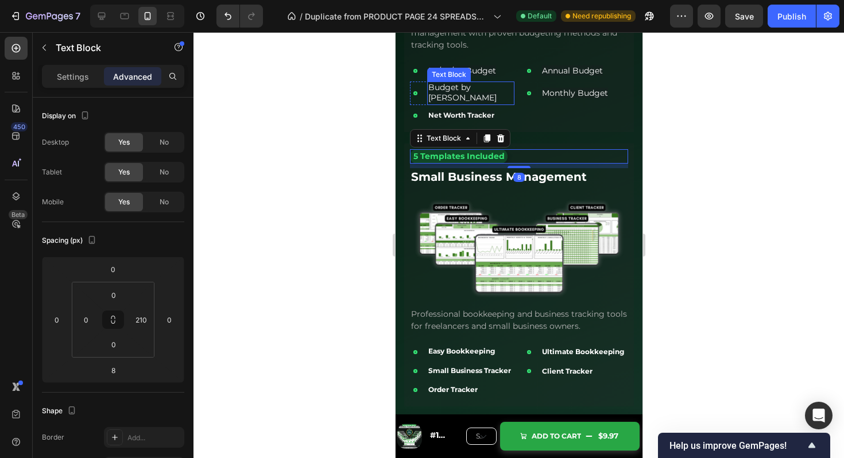
click at [454, 88] on span "Budget by [PERSON_NAME]" at bounding box center [462, 92] width 68 height 21
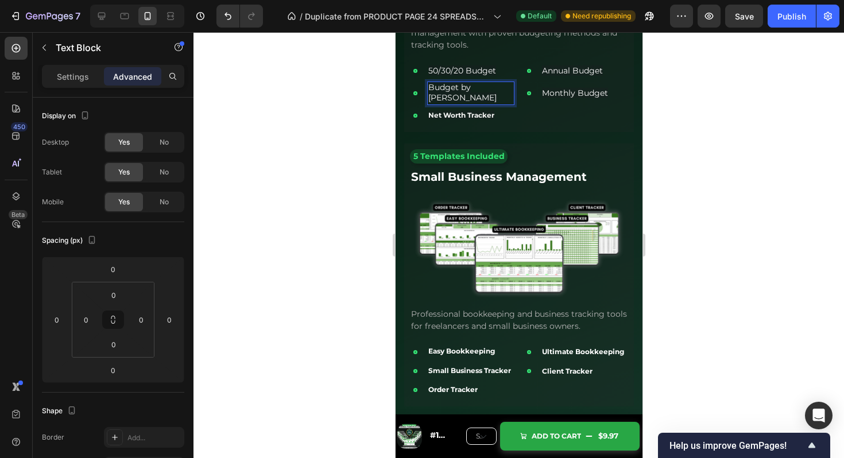
click at [445, 95] on span "Budget by [PERSON_NAME]" at bounding box center [462, 92] width 68 height 21
click at [458, 111] on strong "Net Worth Tracker" at bounding box center [461, 115] width 66 height 9
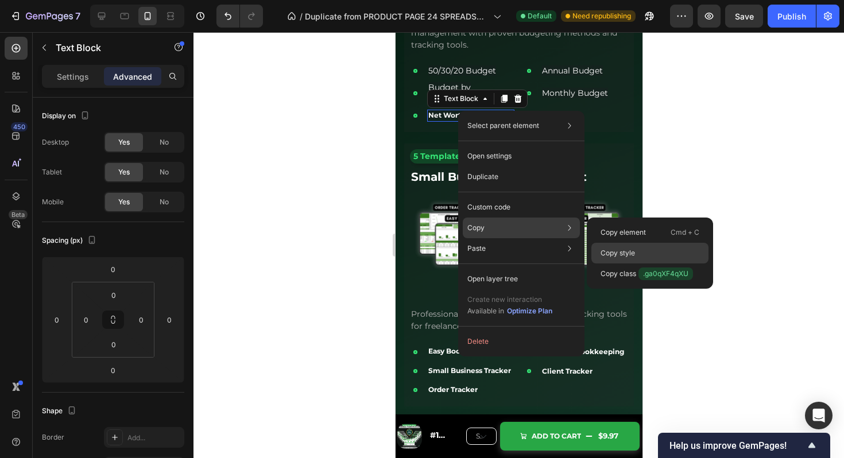
click at [622, 254] on p "Copy style" at bounding box center [618, 253] width 34 height 10
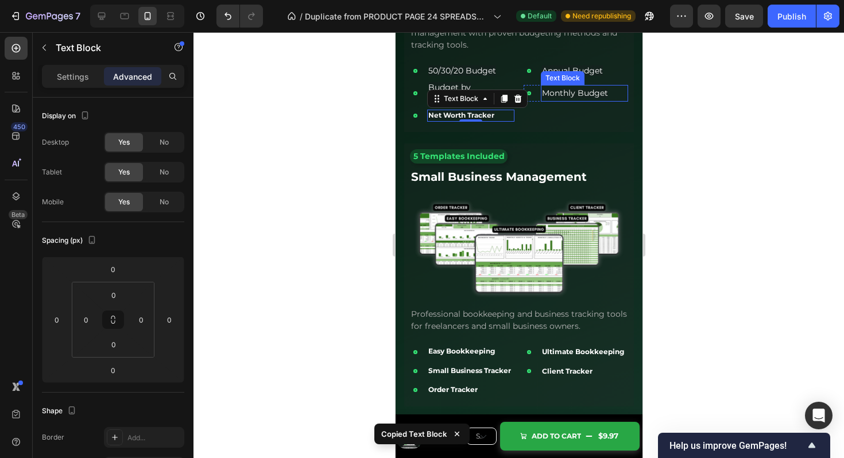
click at [558, 92] on span "Monthly Budget" at bounding box center [575, 93] width 66 height 10
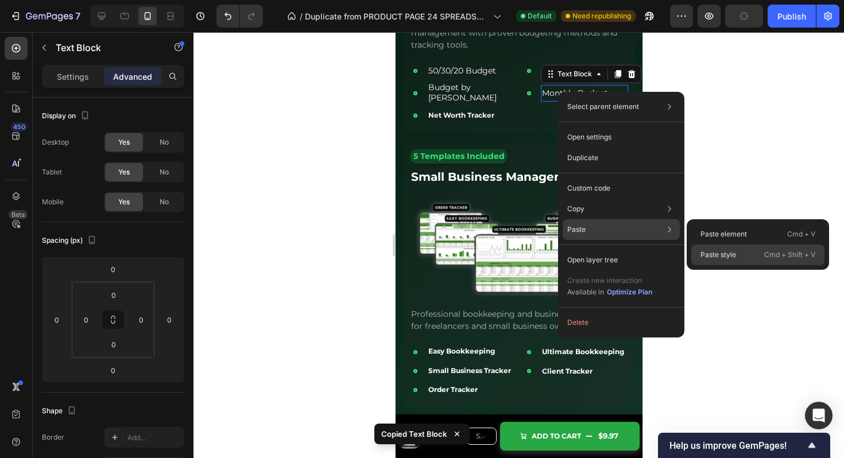
click at [724, 253] on p "Paste style" at bounding box center [719, 255] width 36 height 10
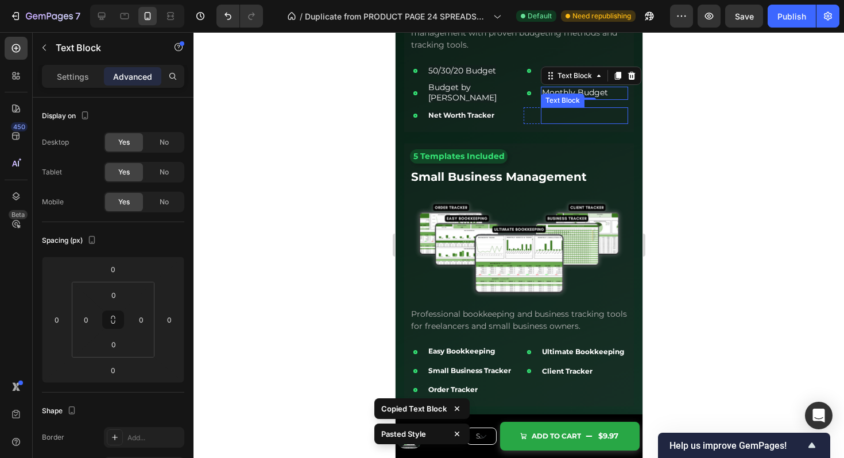
click at [555, 95] on div "Text Block" at bounding box center [562, 100] width 39 height 10
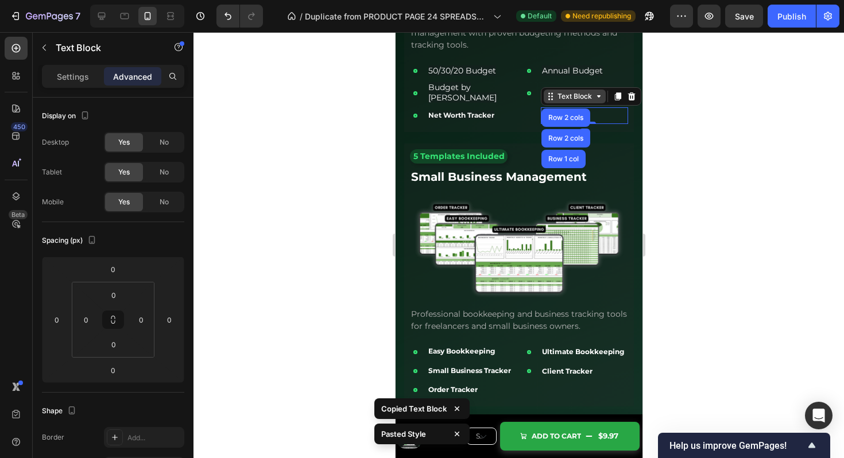
click at [555, 91] on div "Text Block" at bounding box center [574, 96] width 39 height 10
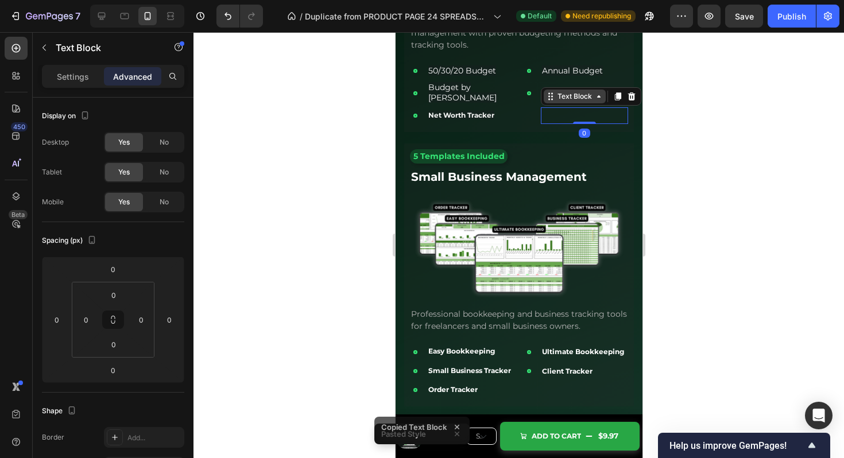
click at [555, 91] on div "Text Block" at bounding box center [574, 96] width 39 height 10
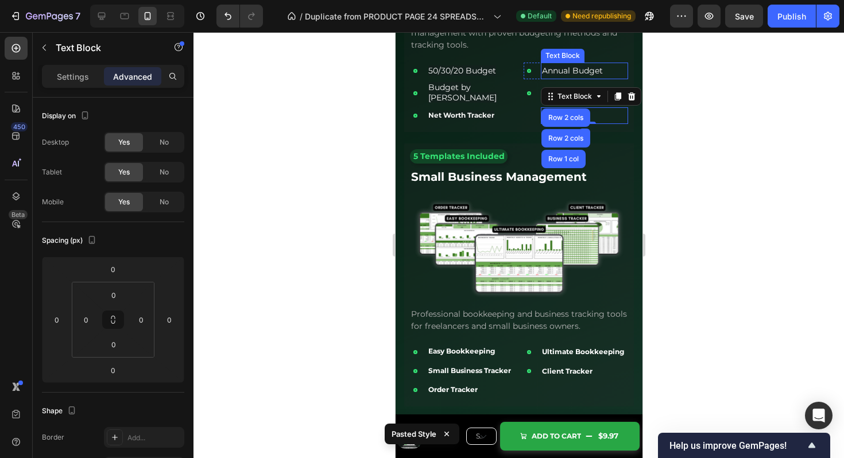
click at [559, 71] on span "Annual Budget" at bounding box center [572, 70] width 61 height 10
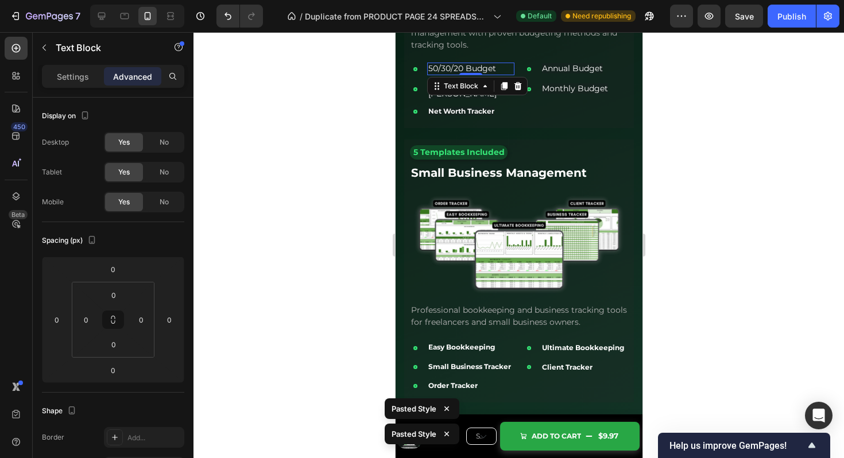
click at [472, 68] on span "50/30/20 Budget" at bounding box center [462, 68] width 68 height 10
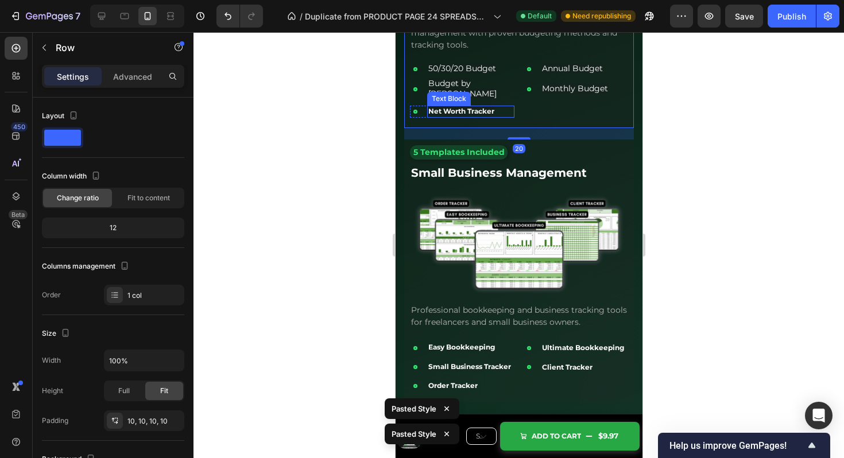
click at [456, 92] on div "Text Block" at bounding box center [449, 99] width 44 height 14
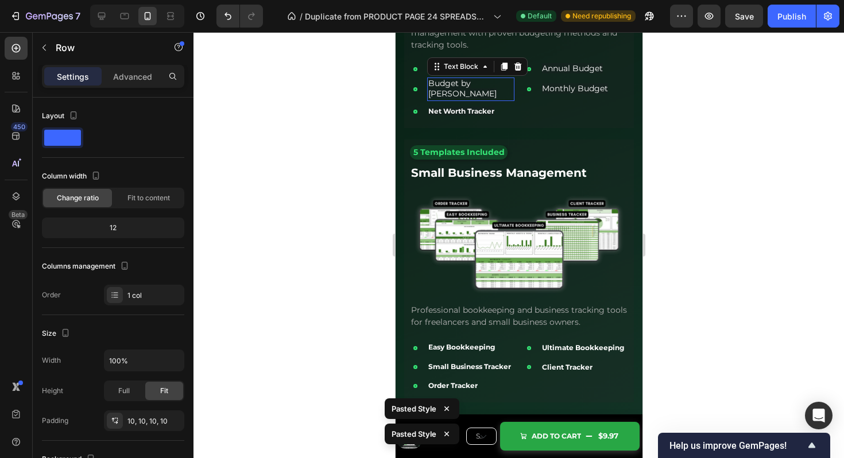
click at [496, 84] on span "Budget by [PERSON_NAME]" at bounding box center [462, 88] width 68 height 21
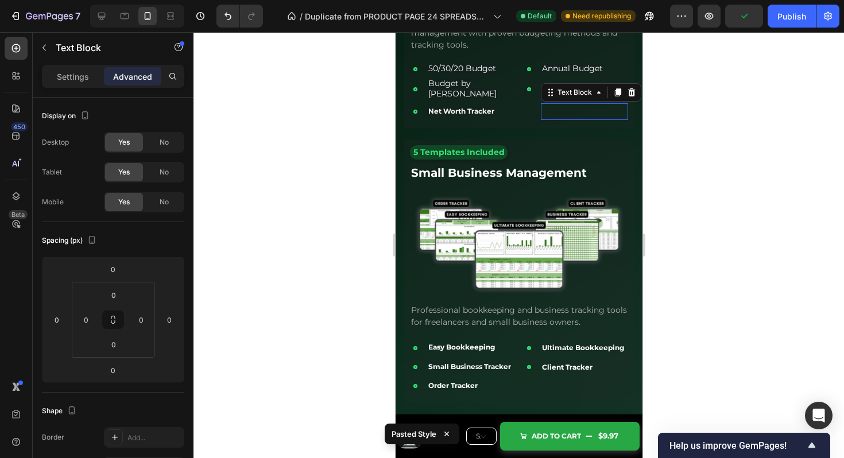
click at [541, 107] on div "Client Tracker" at bounding box center [584, 111] width 87 height 17
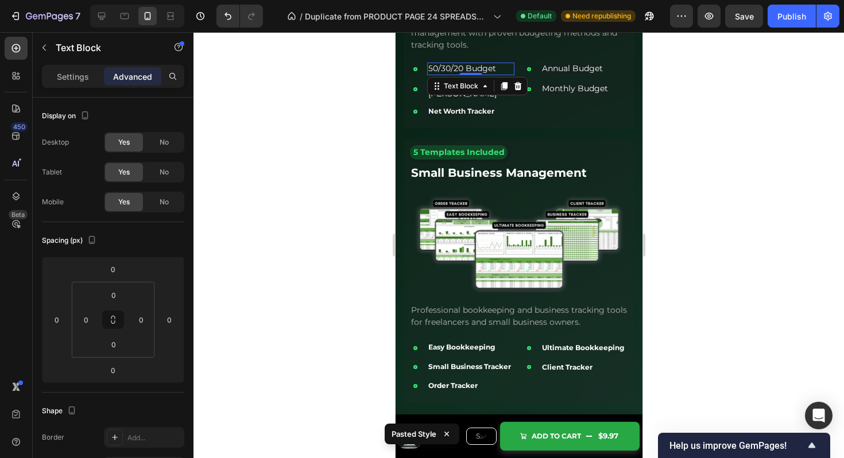
click at [472, 70] on span "50/30/20 Budget" at bounding box center [462, 68] width 68 height 10
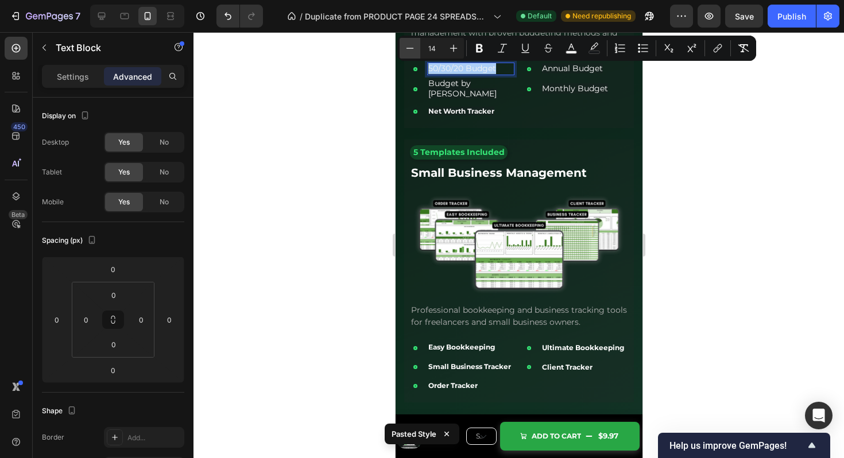
click at [418, 51] on button "Minus" at bounding box center [410, 48] width 21 height 21
type input "12"
click at [485, 45] on icon "Editor contextual toolbar" at bounding box center [479, 48] width 11 height 11
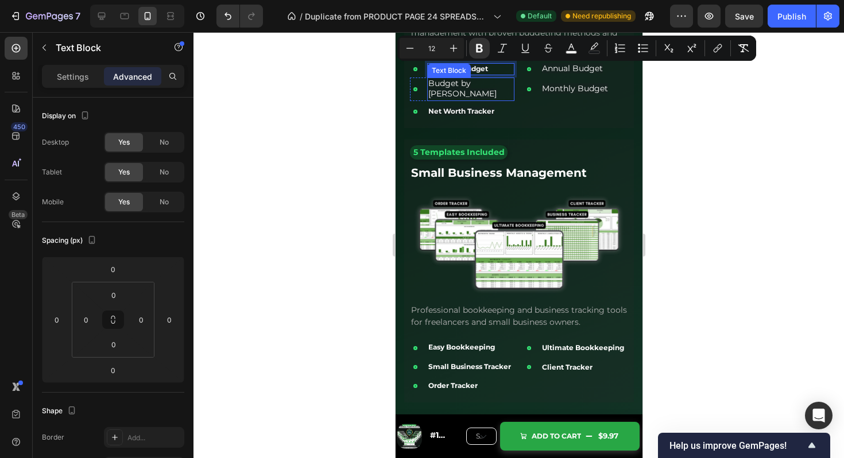
click at [487, 89] on span "Budget by Paycheck" at bounding box center [462, 88] width 68 height 21
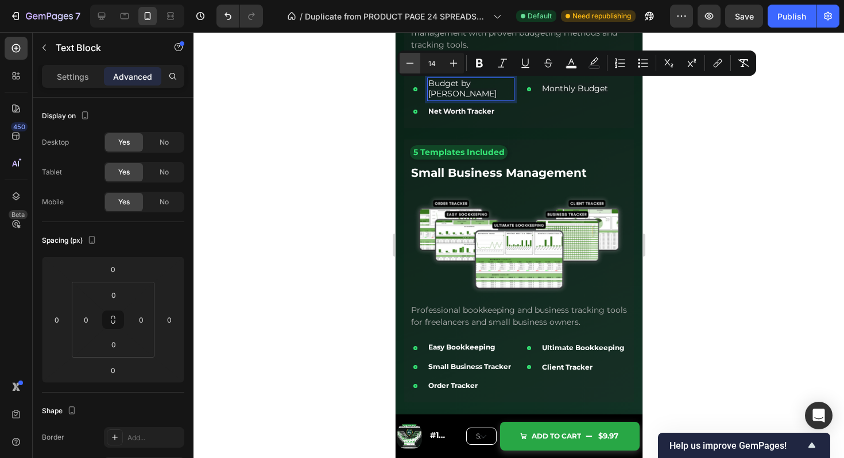
click at [407, 62] on icon "Editor contextual toolbar" at bounding box center [409, 62] width 11 height 11
type input "12"
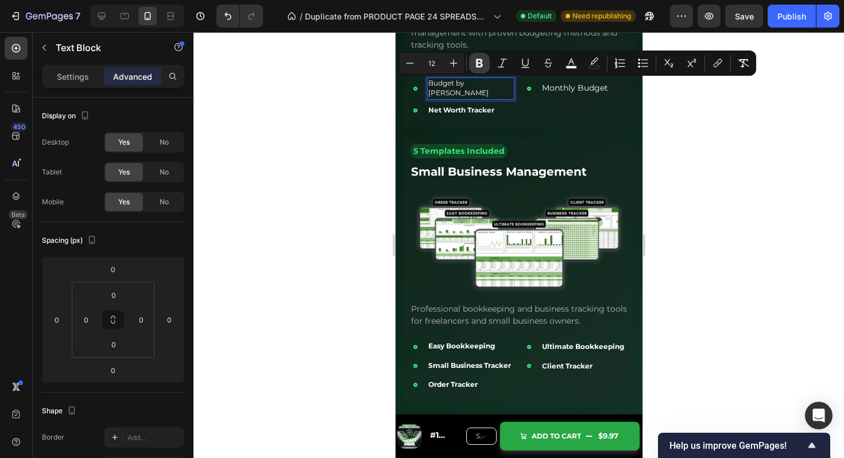
click at [488, 64] on button "Bold" at bounding box center [479, 63] width 21 height 21
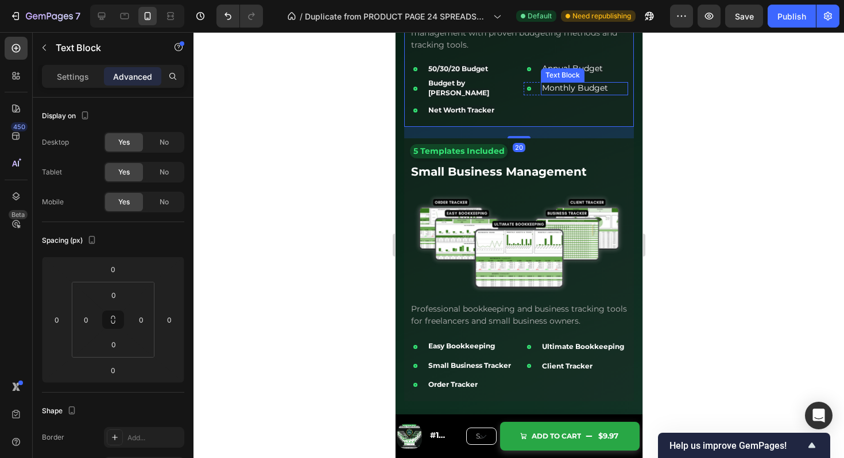
click at [560, 83] on span "Monthly Budget" at bounding box center [575, 88] width 66 height 10
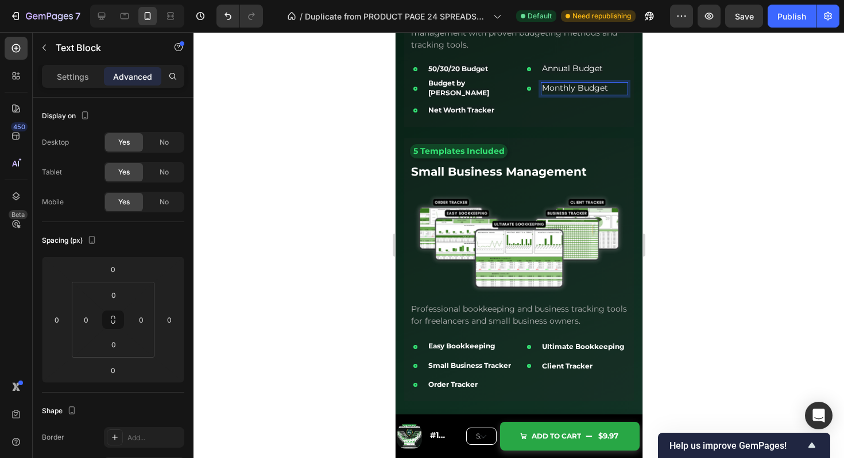
click at [560, 83] on span "Monthly Budget" at bounding box center [575, 88] width 66 height 10
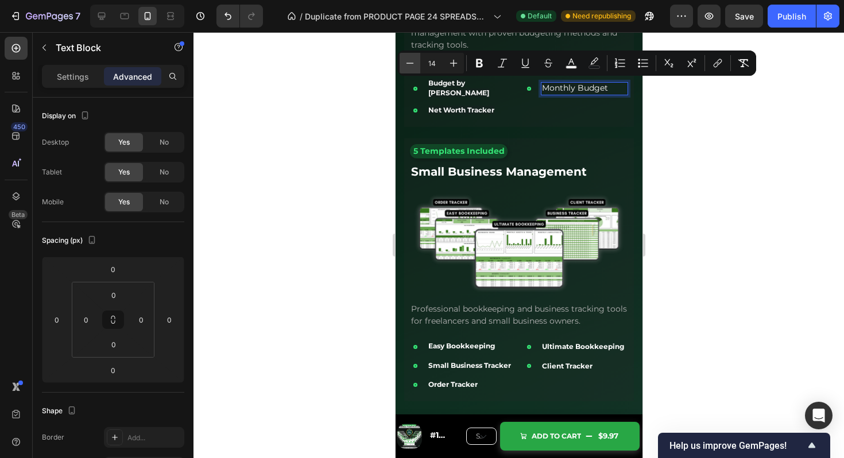
click at [415, 63] on icon "Editor contextual toolbar" at bounding box center [409, 62] width 11 height 11
type input "12"
click at [480, 59] on icon "Editor contextual toolbar" at bounding box center [479, 62] width 11 height 11
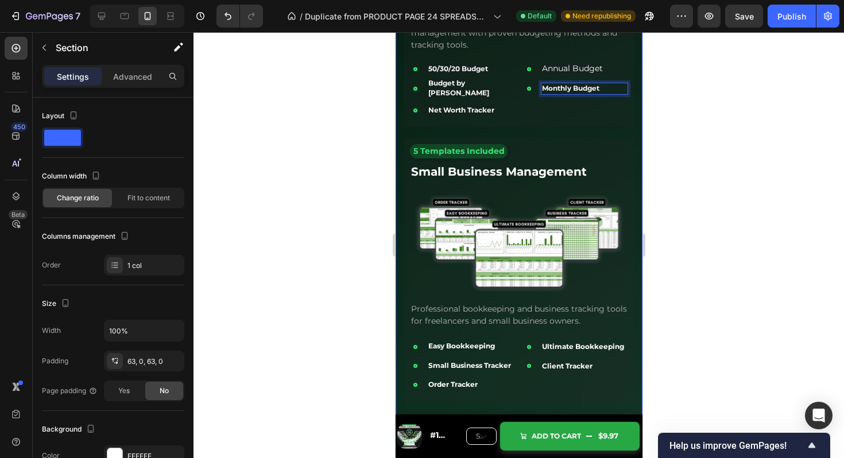
click at [513, 130] on div "24 Premium Templates for Every Financial Need Heading Organized into three comp…" at bounding box center [519, 45] width 230 height 735
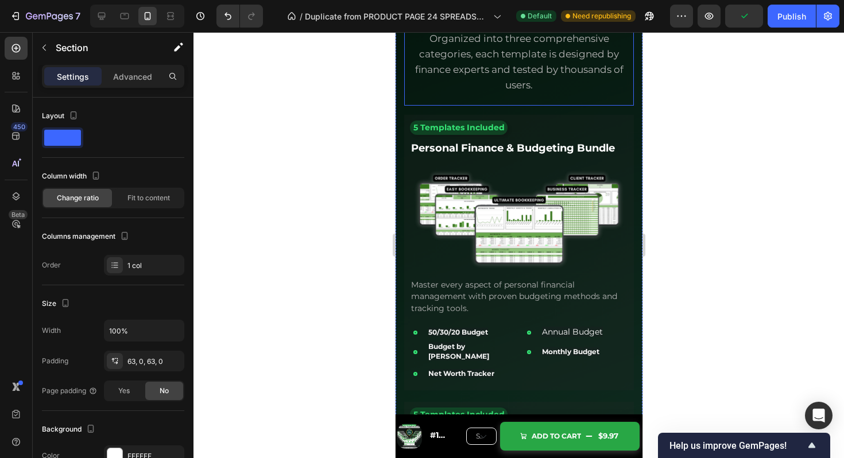
scroll to position [2588, 0]
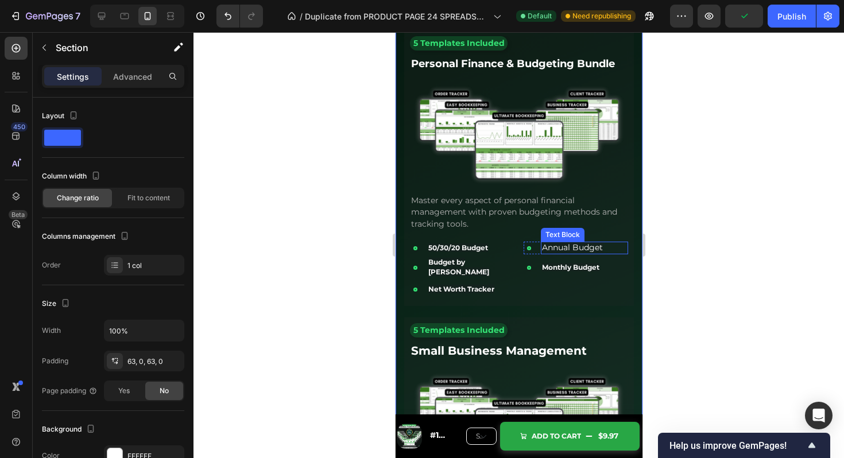
click at [570, 250] on span "Annual Budget" at bounding box center [572, 247] width 61 height 10
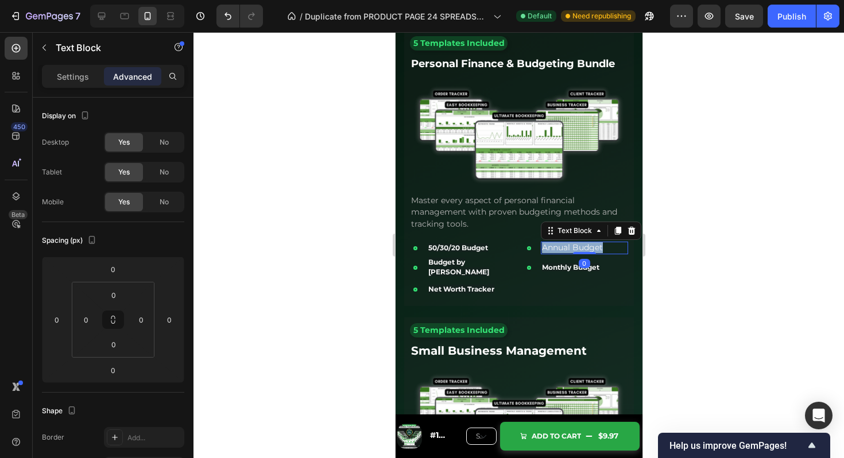
click at [570, 250] on span "Annual Budget" at bounding box center [572, 247] width 61 height 10
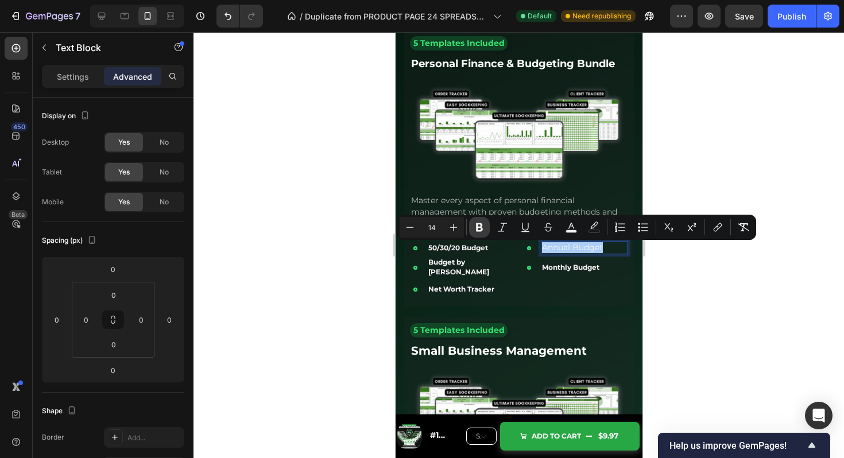
click at [481, 225] on icon "Editor contextual toolbar" at bounding box center [479, 227] width 7 height 9
click at [406, 226] on icon "Editor contextual toolbar" at bounding box center [409, 227] width 11 height 11
type input "12"
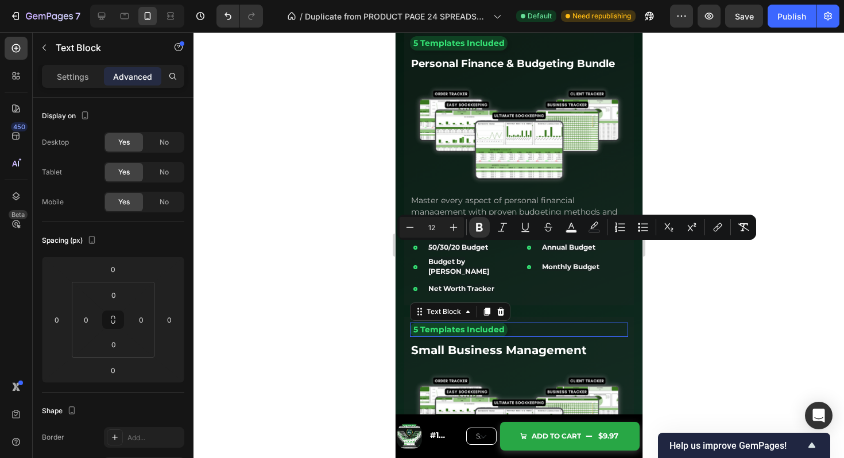
click at [595, 323] on div "5 Templates Included Text Block 0" at bounding box center [519, 330] width 218 height 14
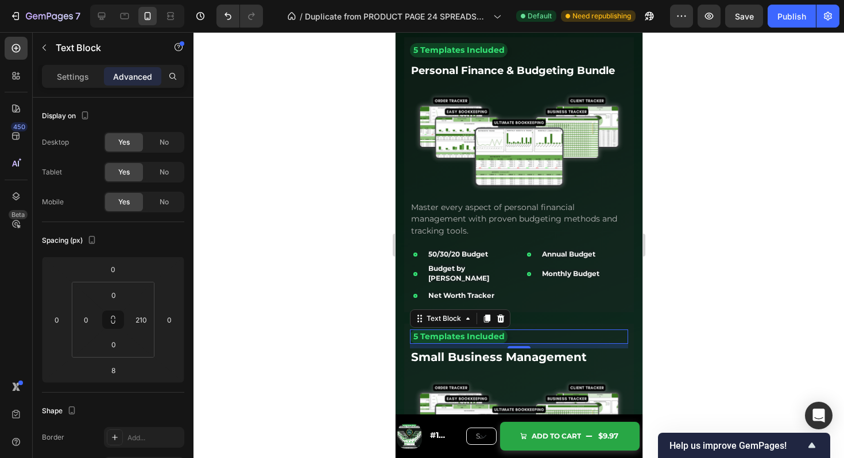
scroll to position [2578, 0]
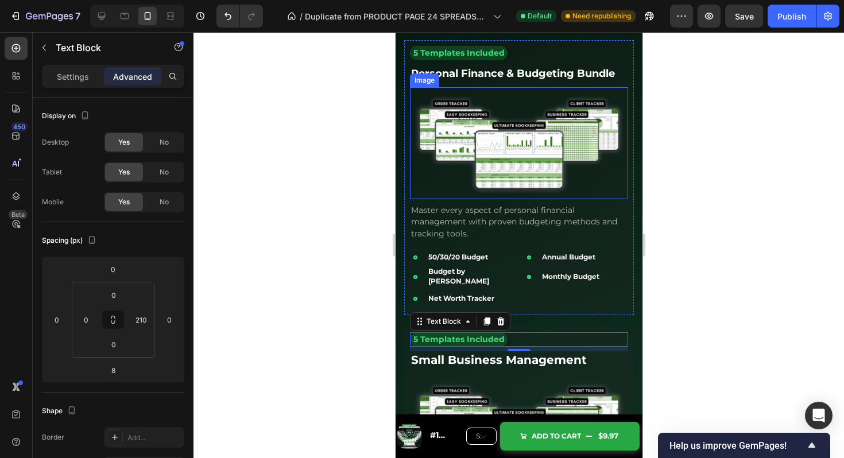
click at [538, 155] on img at bounding box center [519, 143] width 218 height 112
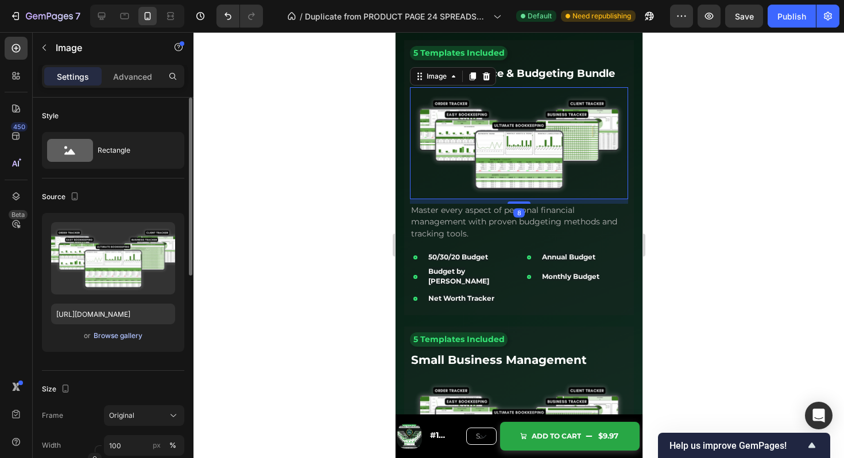
click at [110, 337] on div "Browse gallery" at bounding box center [118, 336] width 49 height 10
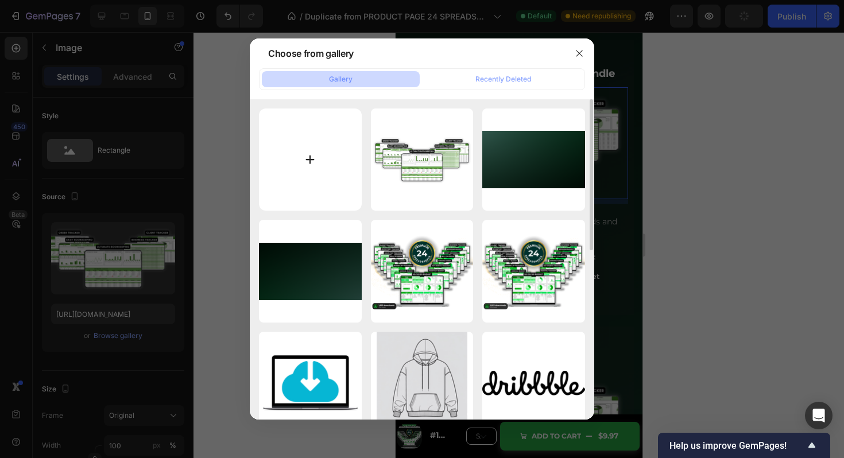
click at [333, 167] on input "file" at bounding box center [310, 160] width 103 height 103
click at [323, 157] on input "file" at bounding box center [310, 160] width 103 height 103
click at [327, 200] on input "file" at bounding box center [310, 160] width 103 height 103
type input "C:\fakepath\Copy of Copy of Copy of Copy of Green Gold Modern Business Strategy…"
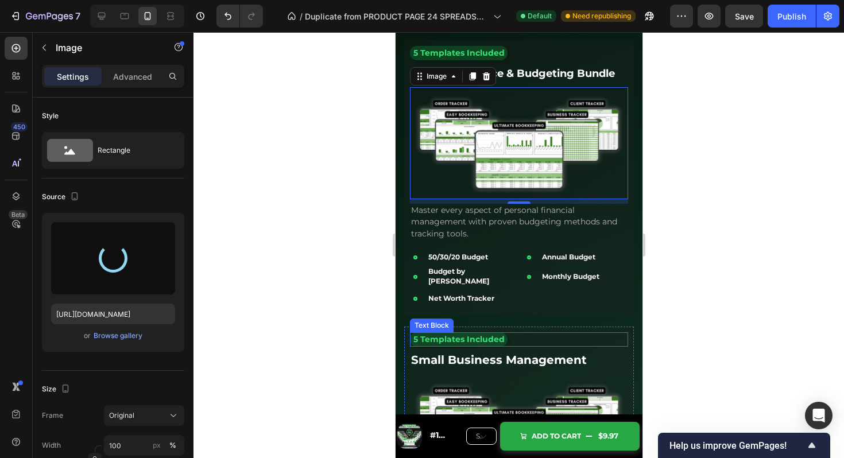
type input "https://cdn.shopify.com/s/files/1/0912/7578/8611/files/gempages_569349217412187…"
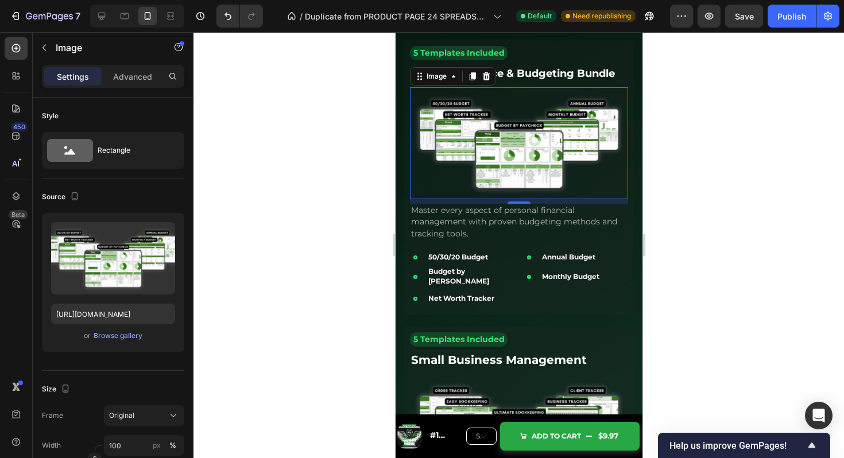
click at [681, 276] on div at bounding box center [519, 245] width 651 height 426
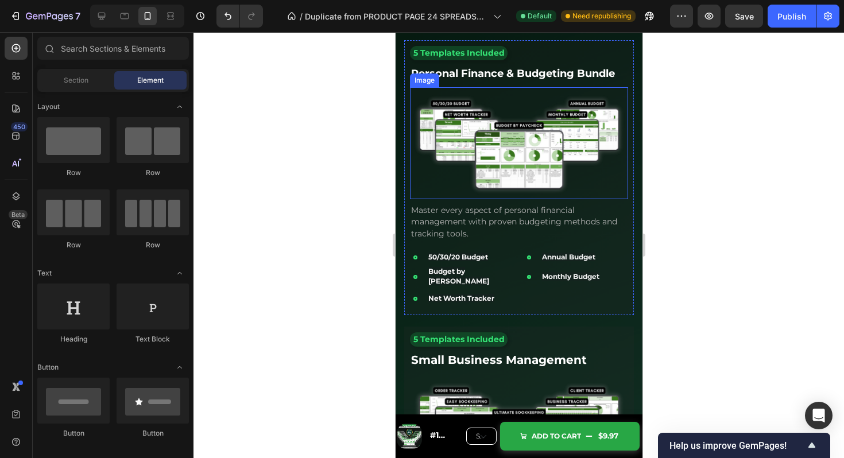
click at [537, 148] on img at bounding box center [519, 143] width 218 height 112
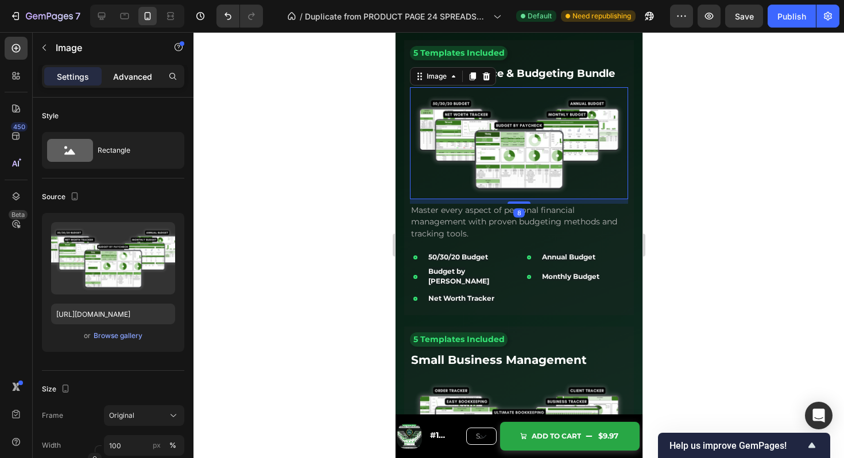
click at [138, 75] on p "Advanced" at bounding box center [132, 77] width 39 height 12
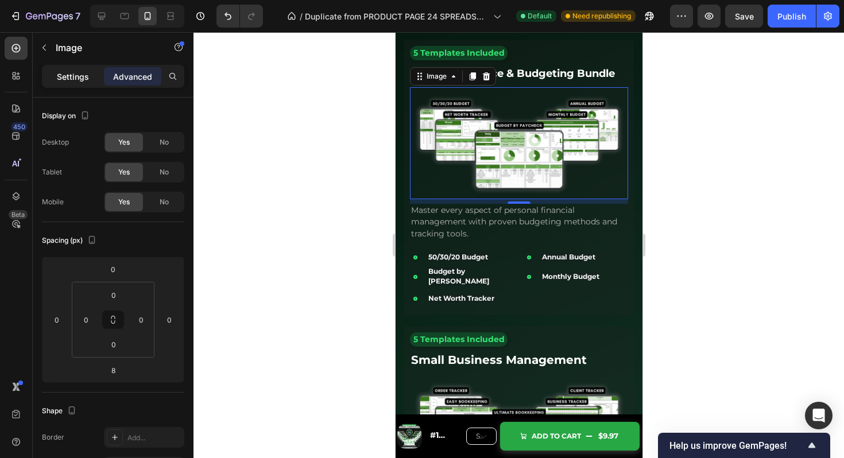
click at [65, 76] on p "Settings" at bounding box center [73, 77] width 32 height 12
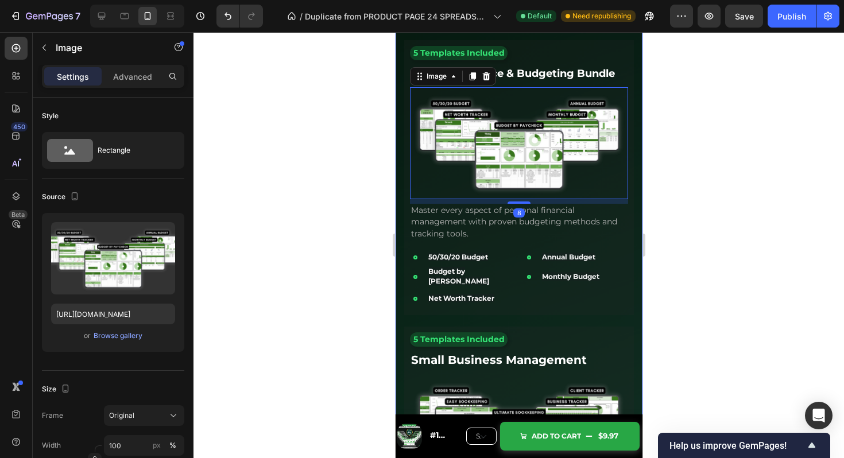
click at [677, 311] on div at bounding box center [519, 245] width 651 height 426
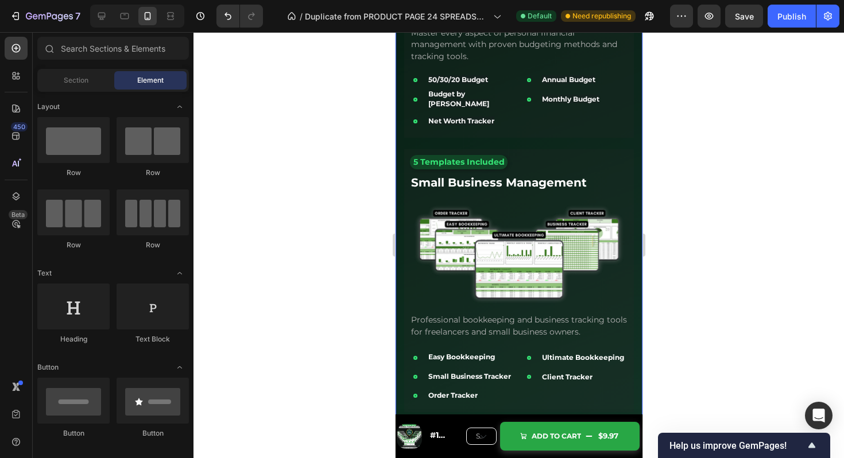
scroll to position [2799, 0]
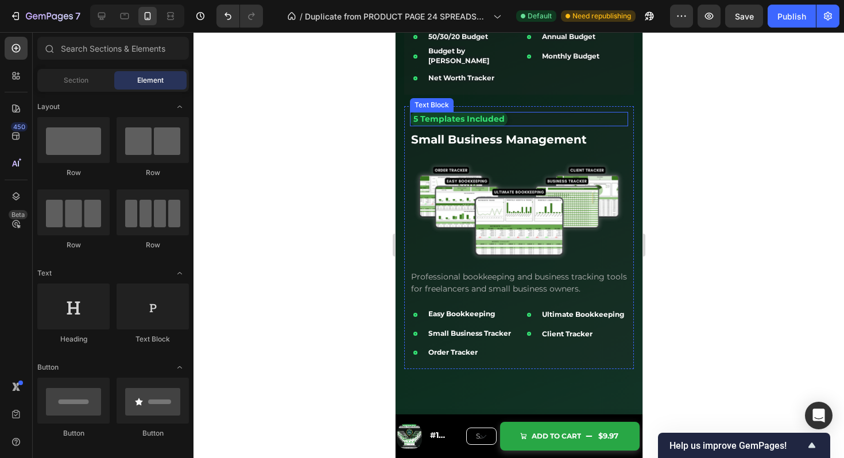
click at [467, 114] on span "5 Templates Included" at bounding box center [458, 119] width 91 height 10
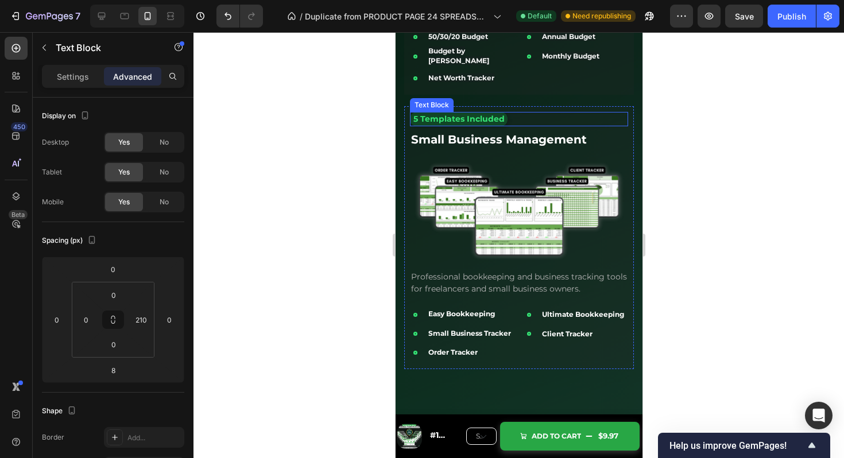
click at [467, 114] on span "5 Templates Included" at bounding box center [458, 119] width 91 height 10
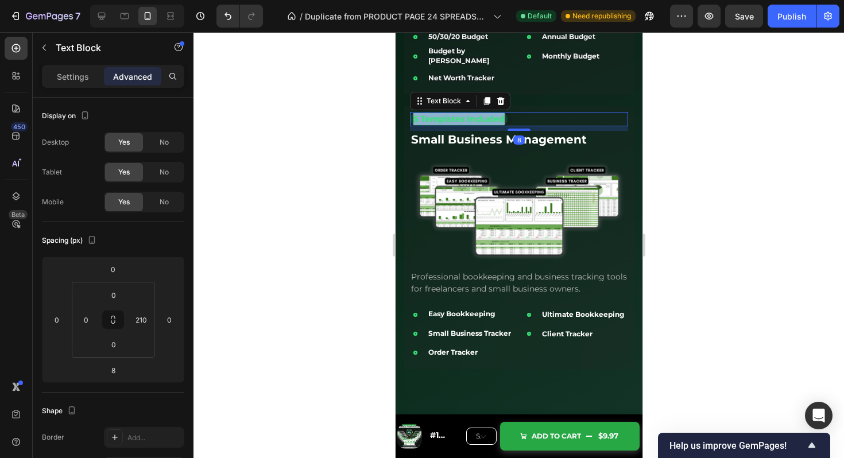
click at [467, 114] on span "5 Templates Included" at bounding box center [458, 119] width 91 height 10
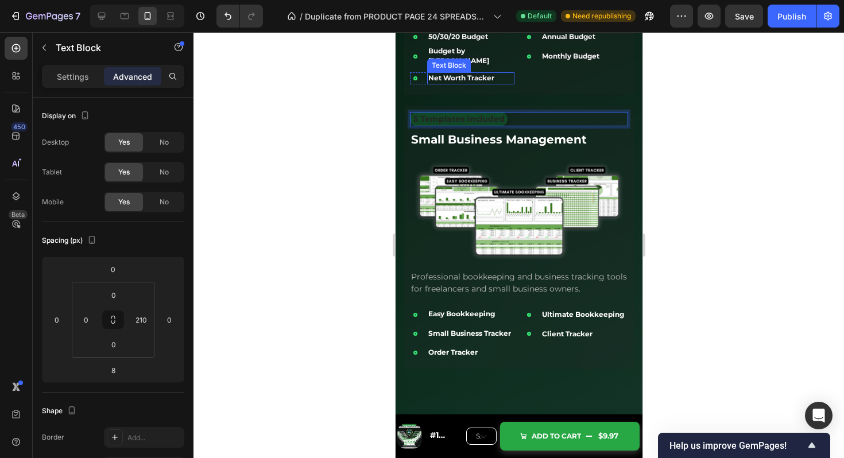
click at [514, 74] on div "Icon Net Worth Tracker Text Block Row Icon Client Tracker Text Block Row Row" at bounding box center [519, 78] width 218 height 17
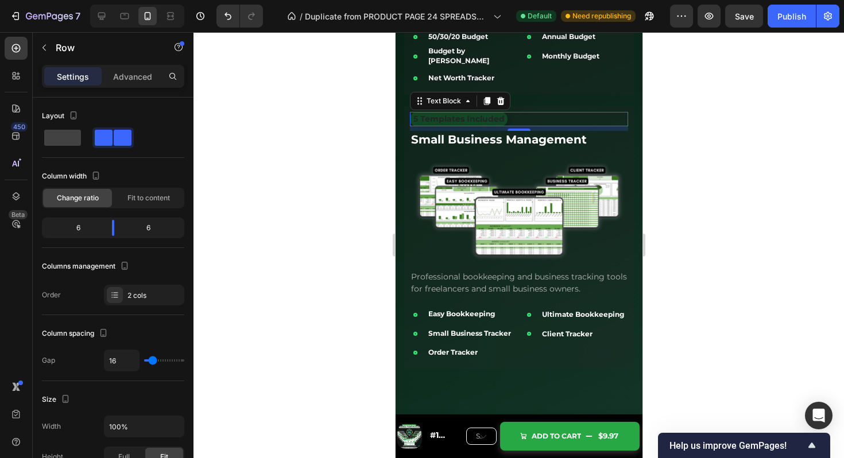
click at [493, 114] on strong "5 Templates Included" at bounding box center [458, 119] width 91 height 10
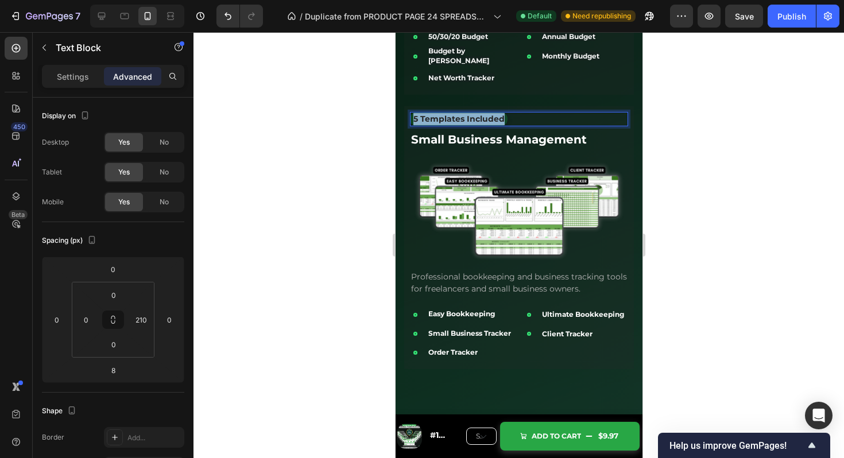
click at [493, 114] on strong "5 Templates Included" at bounding box center [458, 119] width 91 height 10
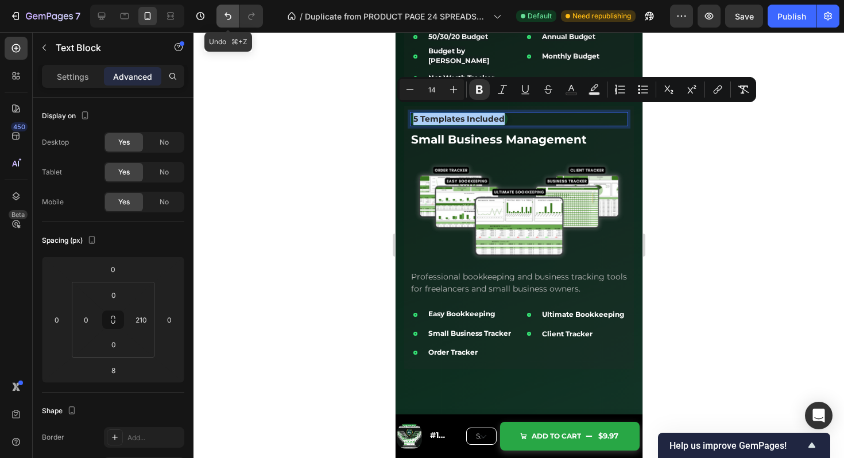
click at [231, 17] on icon "Undo/Redo" at bounding box center [227, 15] width 11 height 11
type input "16"
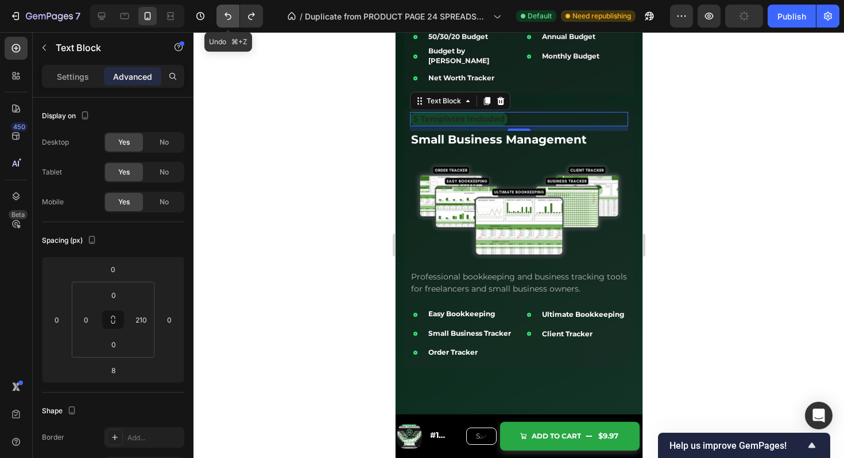
click at [225, 16] on icon "Undo/Redo" at bounding box center [227, 15] width 11 height 11
click at [554, 40] on strong "Annual Budget" at bounding box center [568, 36] width 53 height 9
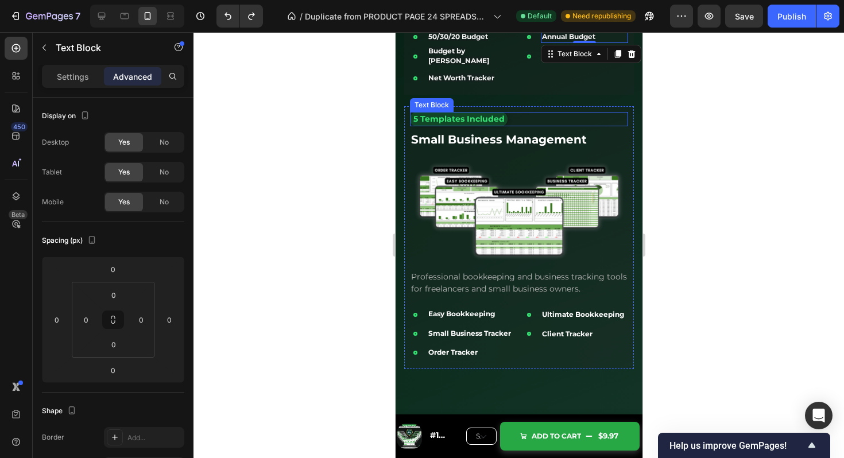
click at [489, 114] on span "5 Templates Included" at bounding box center [458, 119] width 91 height 10
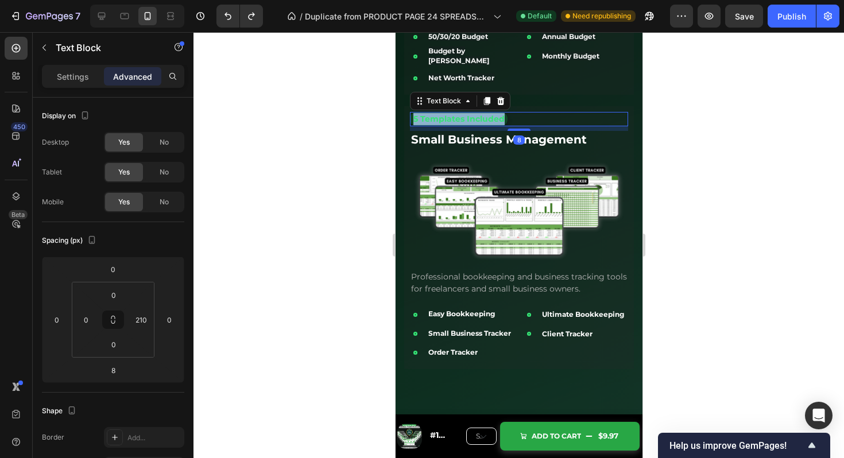
click at [489, 114] on span "5 Templates Included" at bounding box center [458, 119] width 91 height 10
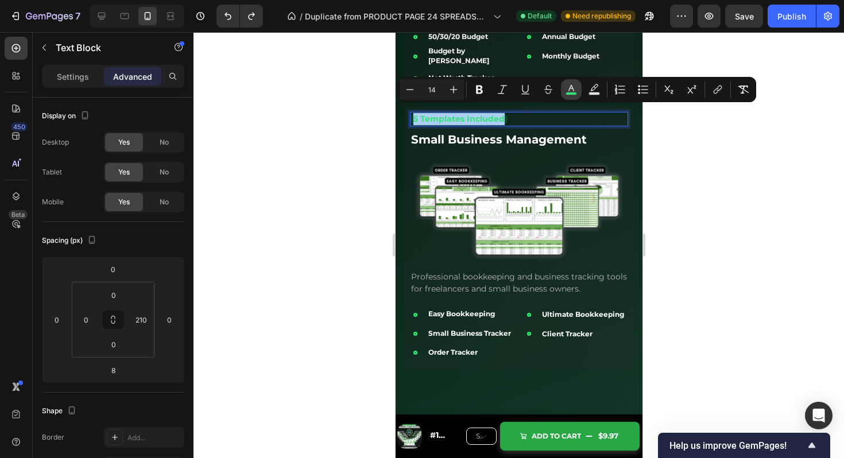
click at [572, 84] on icon "Editor contextual toolbar" at bounding box center [571, 89] width 11 height 11
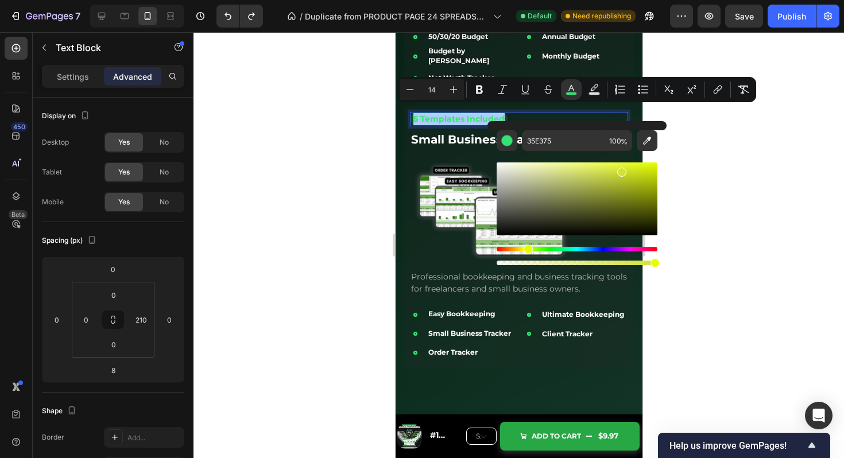
click at [526, 251] on div "Hue" at bounding box center [577, 249] width 161 height 5
click at [650, 186] on div "Editor contextual toolbar" at bounding box center [577, 199] width 161 height 73
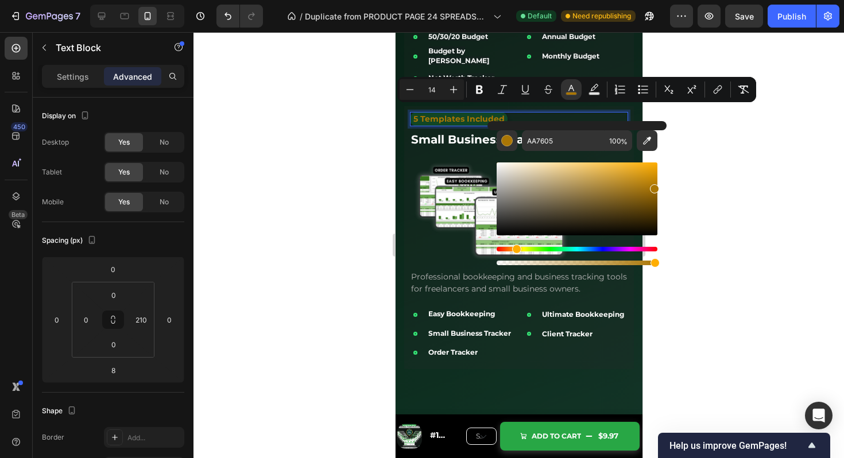
drag, startPoint x: 546, startPoint y: 249, endPoint x: 515, endPoint y: 242, distance: 31.2
click at [515, 242] on div "Editor contextual toolbar" at bounding box center [577, 213] width 161 height 107
click at [650, 176] on div "Editor contextual toolbar" at bounding box center [577, 199] width 161 height 73
drag, startPoint x: 650, startPoint y: 174, endPoint x: 657, endPoint y: 159, distance: 16.2
click at [657, 159] on div "Editor contextual toolbar" at bounding box center [577, 209] width 161 height 117
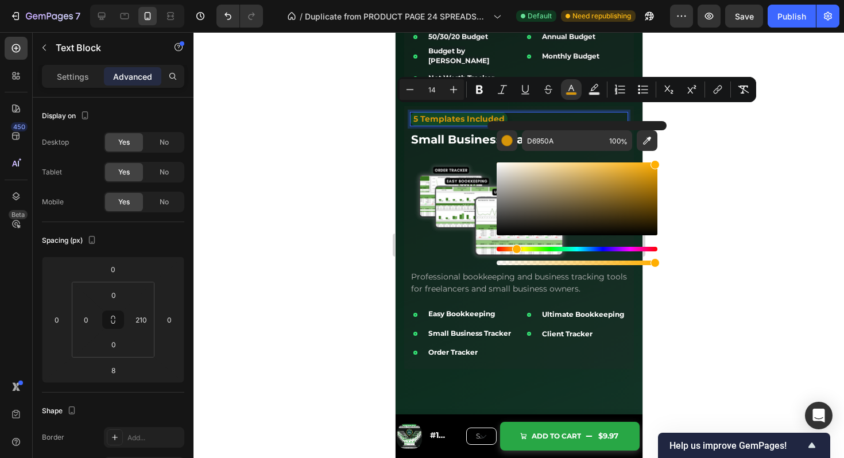
type input "FFAF02"
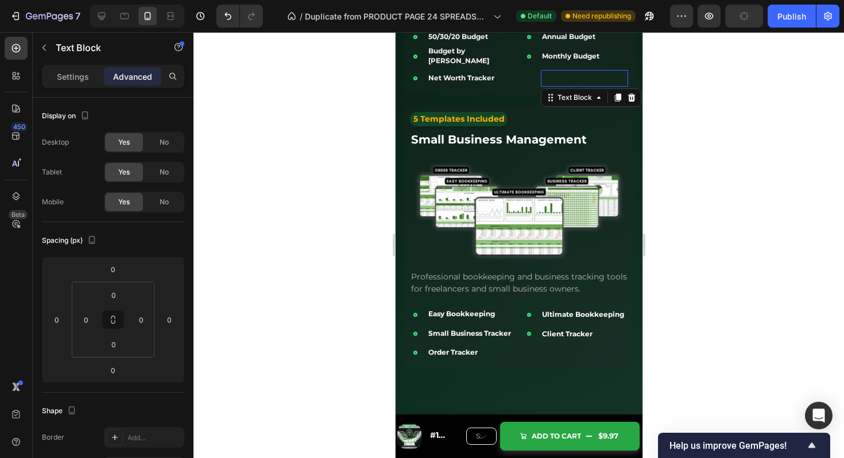
click at [596, 71] on p "Client Tracker" at bounding box center [584, 78] width 85 height 14
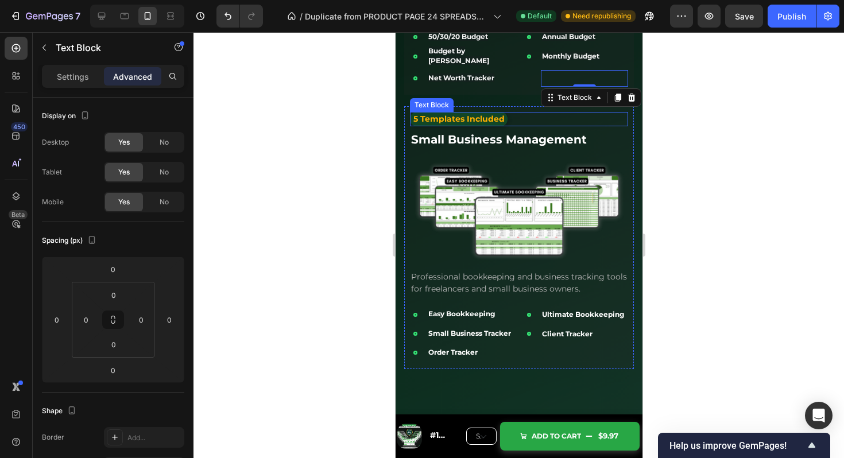
click at [479, 112] on div "5 Templates Included" at bounding box center [459, 119] width 98 height 14
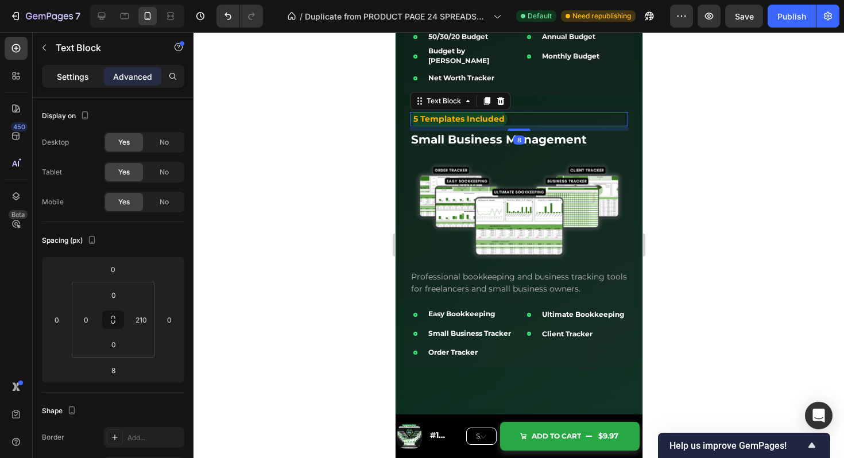
click at [61, 72] on p "Settings" at bounding box center [73, 77] width 32 height 12
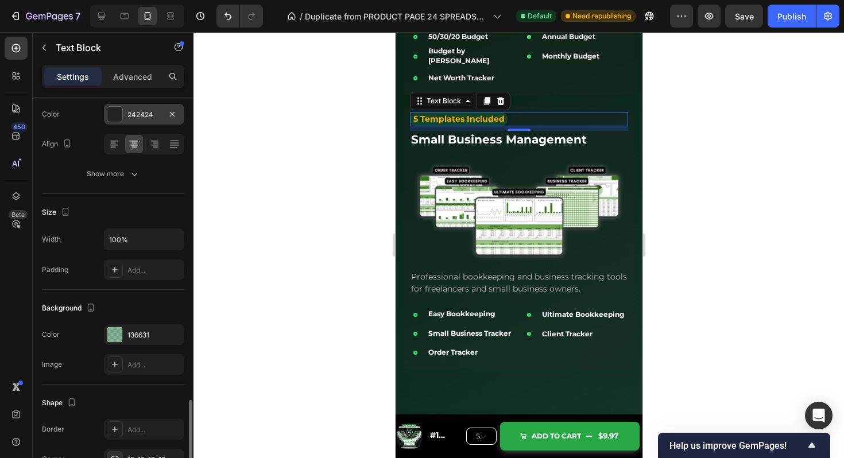
scroll to position [287, 0]
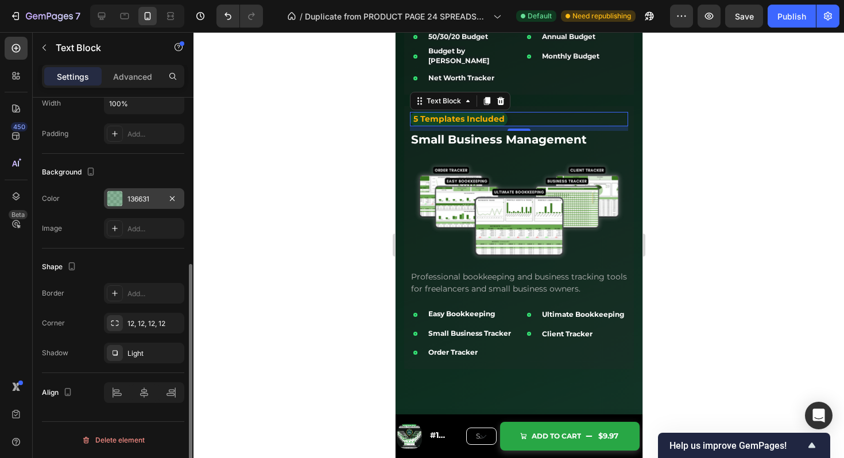
click at [111, 199] on div at bounding box center [114, 198] width 15 height 15
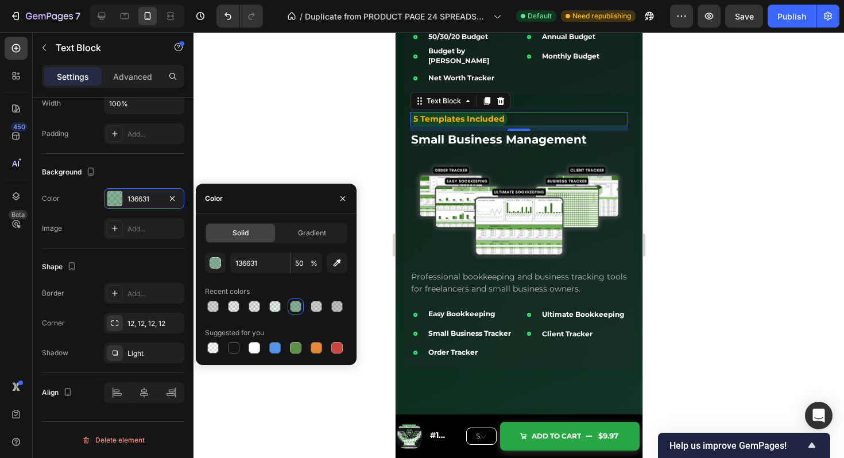
click at [206, 273] on div "136631 50 %" at bounding box center [276, 263] width 142 height 21
click at [214, 258] on div "button" at bounding box center [215, 263] width 11 height 11
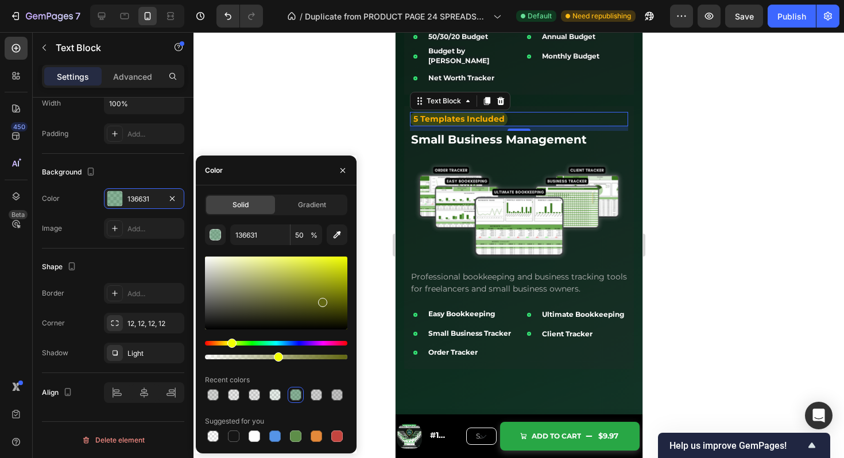
drag, startPoint x: 261, startPoint y: 342, endPoint x: 231, endPoint y: 346, distance: 30.1
click at [231, 344] on div "Hue" at bounding box center [231, 343] width 9 height 9
type input "5F6612"
click at [557, 88] on div "24 Premium Templates for Every Financial Need Heading Organized into three comp…" at bounding box center [519, 13] width 230 height 735
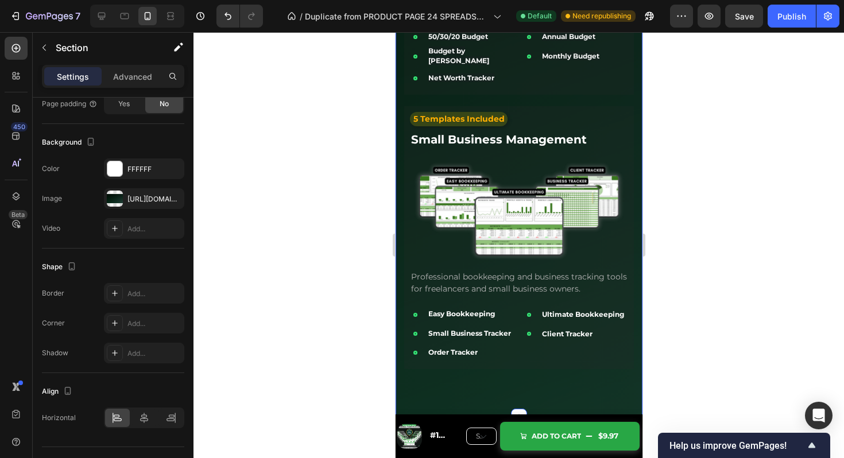
scroll to position [0, 0]
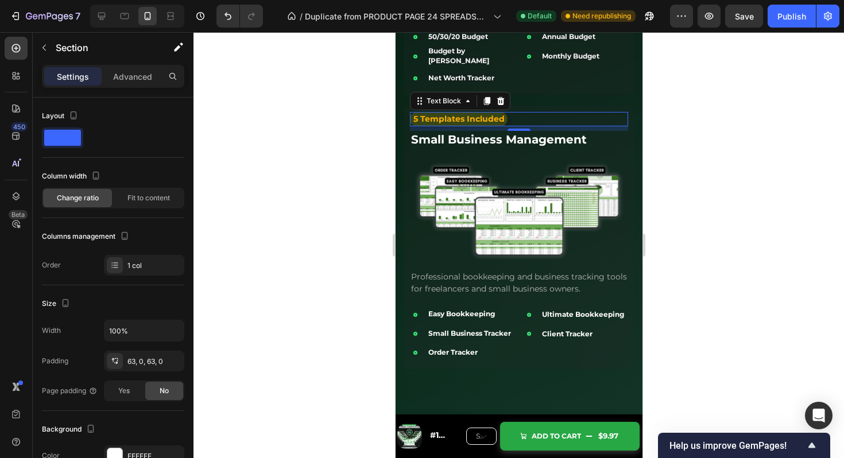
click at [484, 115] on span "5 Templates Included" at bounding box center [458, 119] width 91 height 10
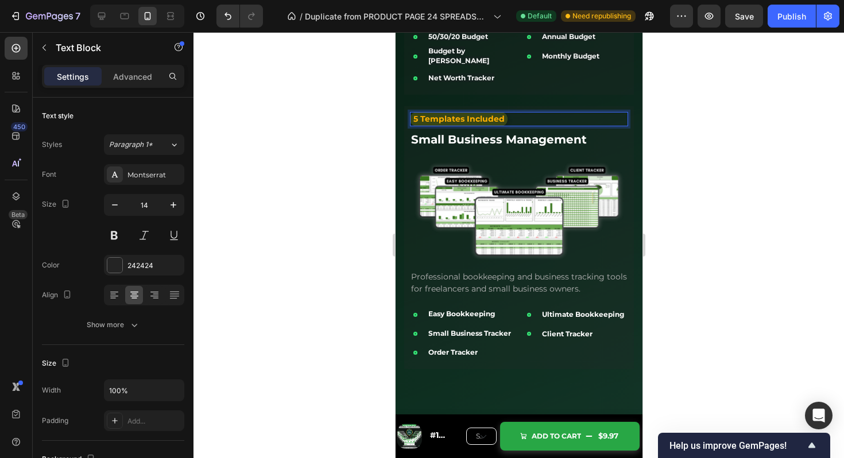
click at [484, 115] on span "5 Templates Included" at bounding box center [458, 119] width 91 height 10
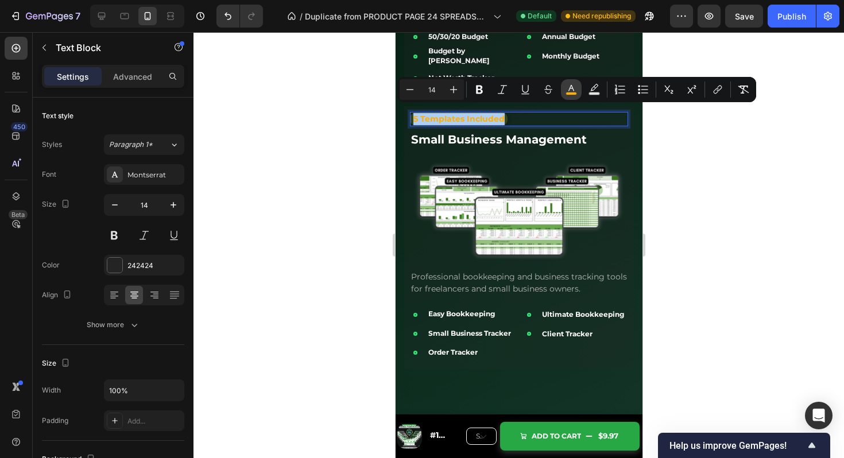
click at [576, 92] on rect "Editor contextual toolbar" at bounding box center [571, 93] width 11 height 3
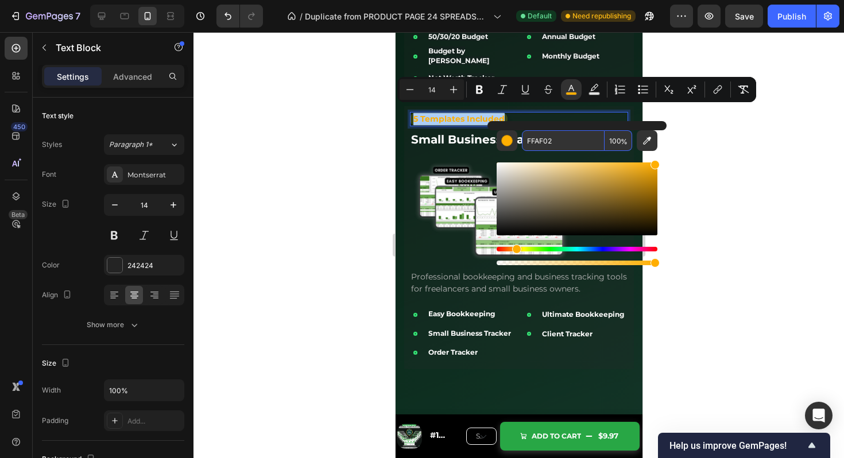
click at [550, 144] on input "FFAF02" at bounding box center [563, 140] width 83 height 21
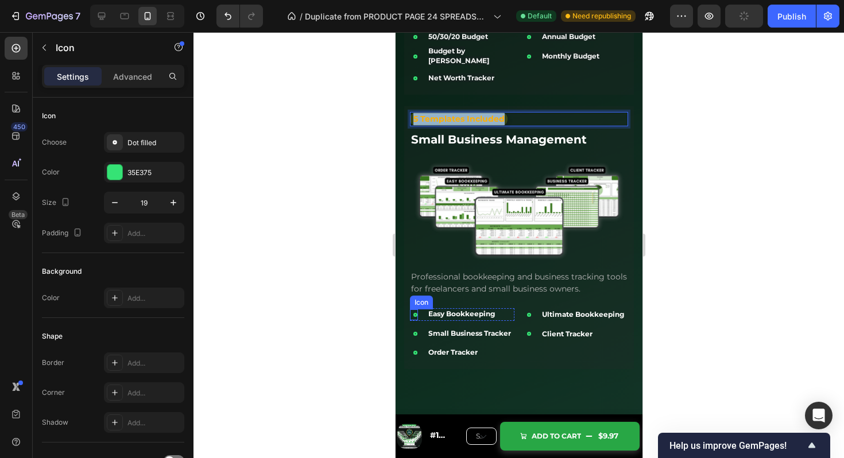
click at [410, 310] on icon at bounding box center [415, 315] width 11 height 11
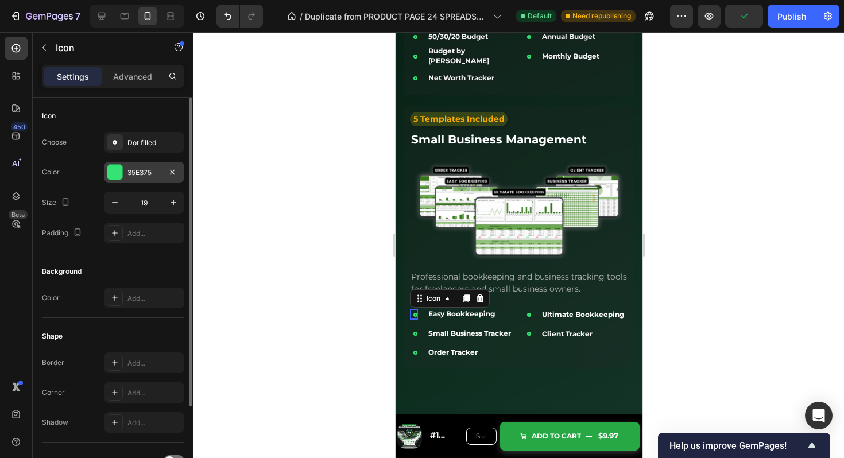
click at [117, 175] on div at bounding box center [114, 172] width 15 height 15
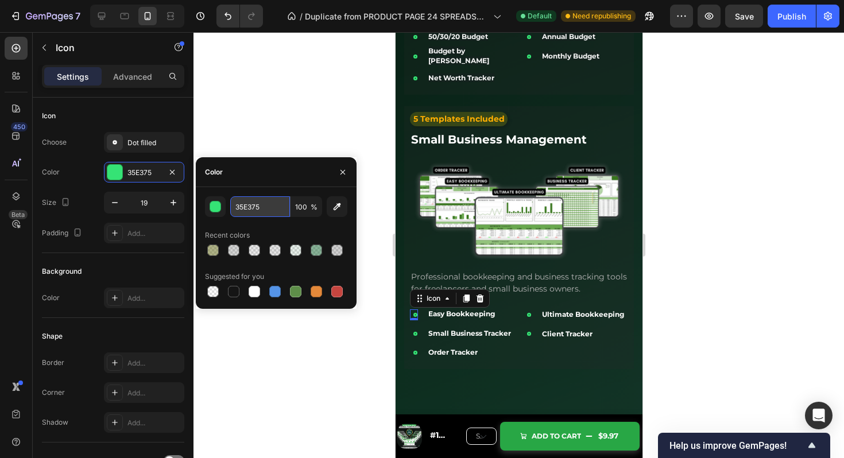
click at [253, 214] on input "35E375" at bounding box center [260, 206] width 60 height 21
paste input "FFAF02"
type input "FFAF02"
click at [416, 325] on div "0" at bounding box center [413, 329] width 11 height 9
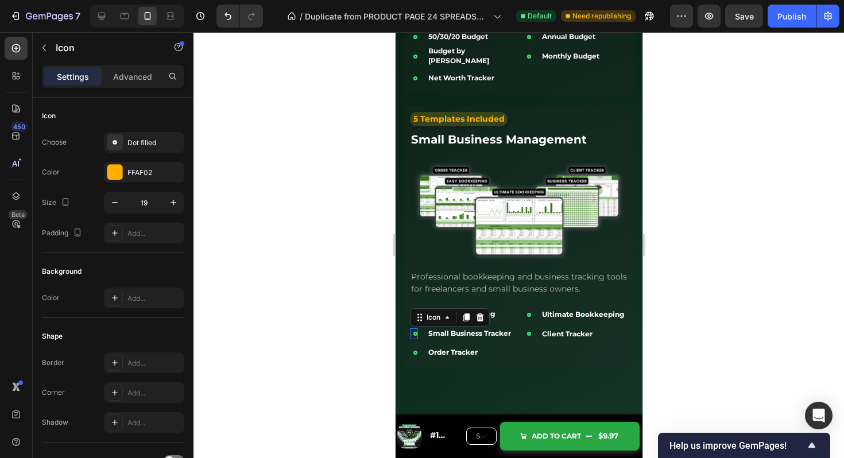
click at [416, 332] on icon at bounding box center [415, 334] width 4 height 4
click at [146, 180] on div "35E375" at bounding box center [144, 172] width 80 height 21
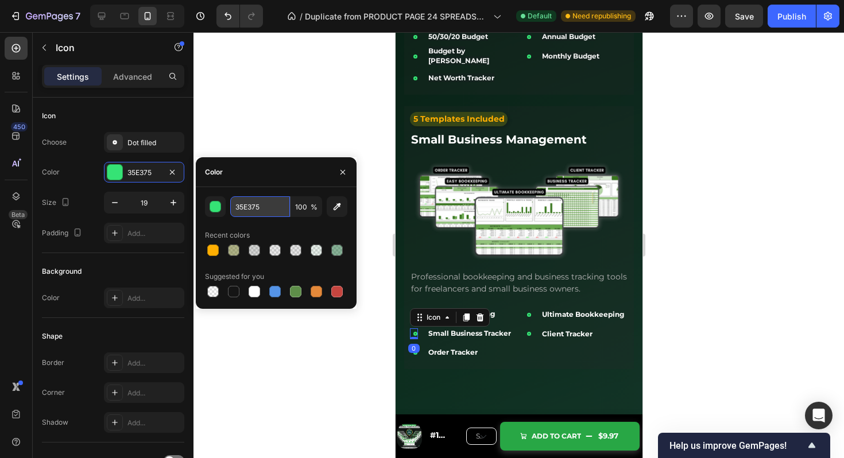
click at [247, 203] on input "35E375" at bounding box center [260, 206] width 60 height 21
paste input "FFAF02"
type input "FFAF02"
click at [417, 347] on div "Icon Order Tracker Text Block Row" at bounding box center [462, 353] width 105 height 12
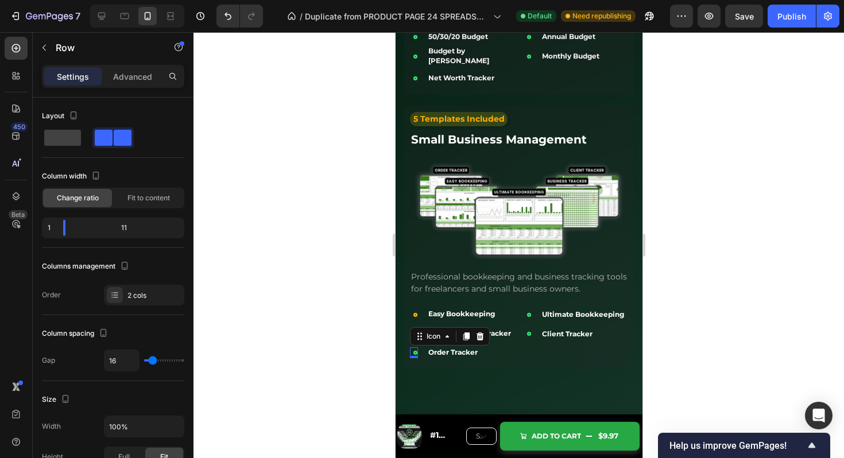
click at [416, 351] on icon at bounding box center [415, 353] width 4 height 4
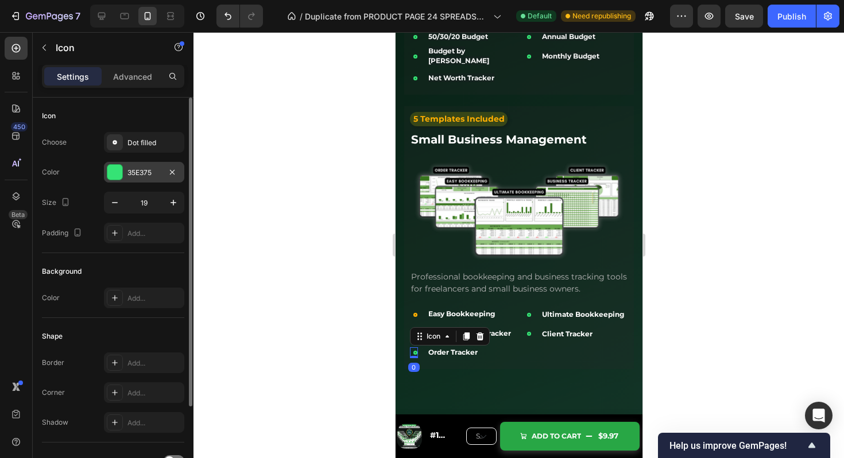
click at [131, 163] on div "35E375" at bounding box center [144, 172] width 80 height 21
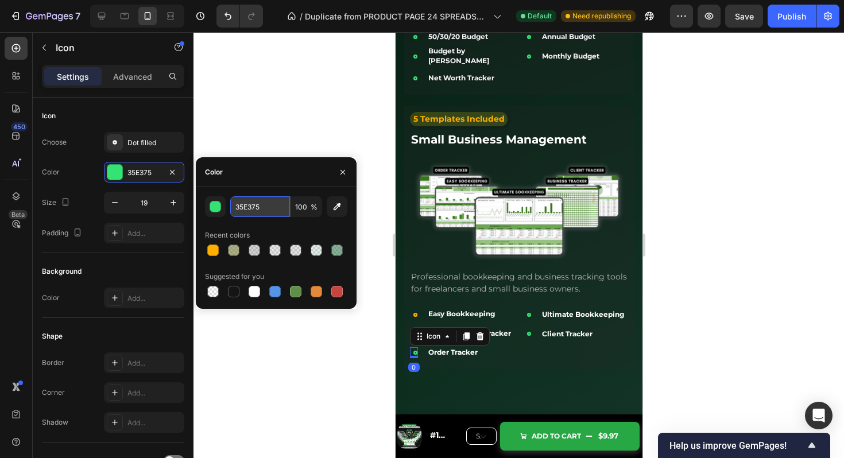
click at [257, 211] on input "35E375" at bounding box center [260, 206] width 60 height 21
paste input "FFAF02"
type input "FFAF02"
click at [530, 312] on icon at bounding box center [529, 314] width 4 height 4
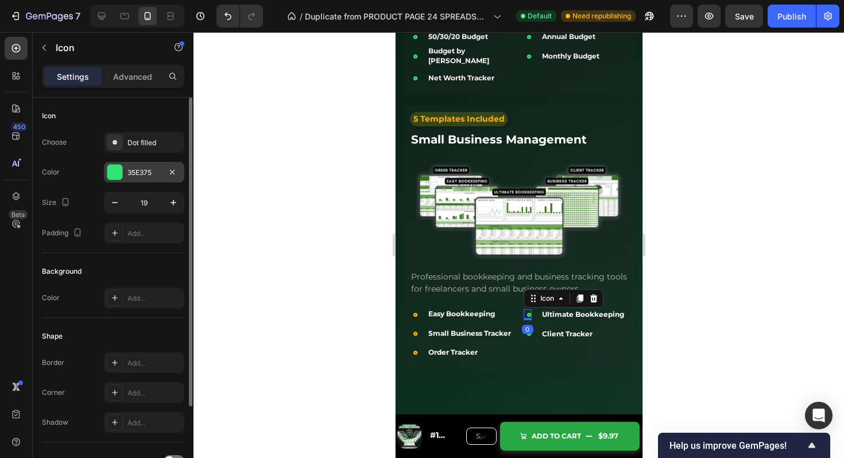
click at [140, 170] on div "35E375" at bounding box center [144, 173] width 33 height 10
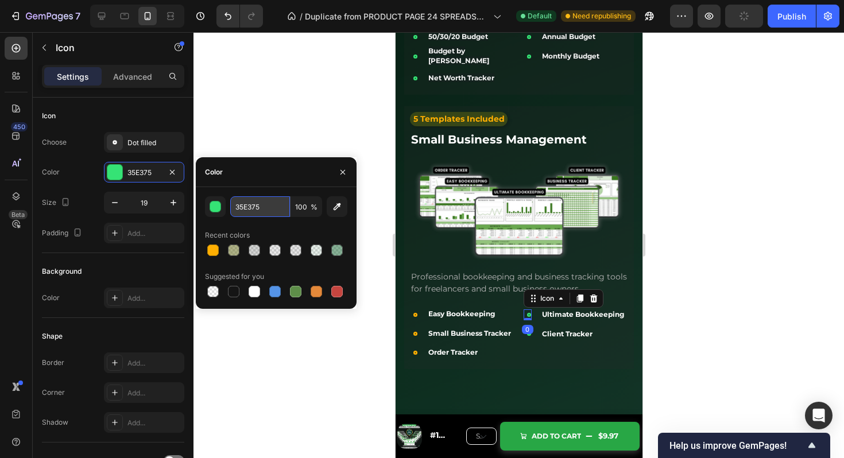
click at [251, 210] on input "35E375" at bounding box center [260, 206] width 60 height 21
paste input "FFAF02"
type input "FFAF02"
click at [528, 332] on icon at bounding box center [529, 334] width 4 height 4
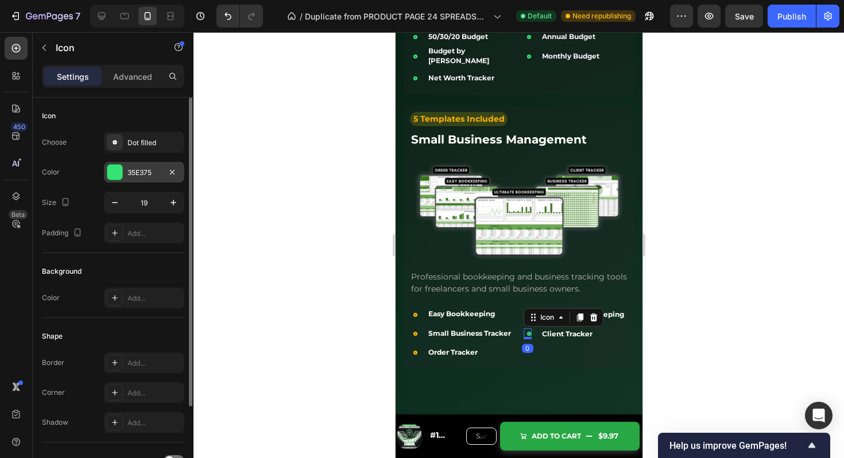
click at [137, 171] on div "35E375" at bounding box center [144, 173] width 33 height 10
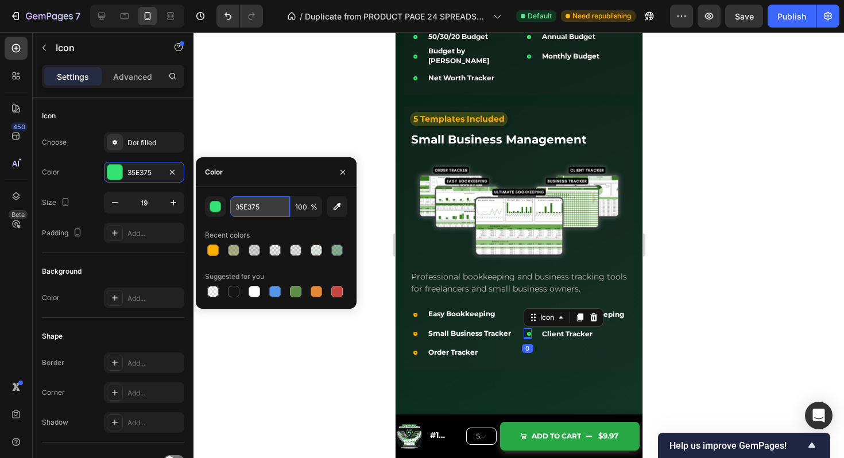
click at [245, 209] on input "35E375" at bounding box center [260, 206] width 60 height 21
paste input "FFAF02"
click at [245, 209] on input "FFAF02E375" at bounding box center [260, 206] width 60 height 21
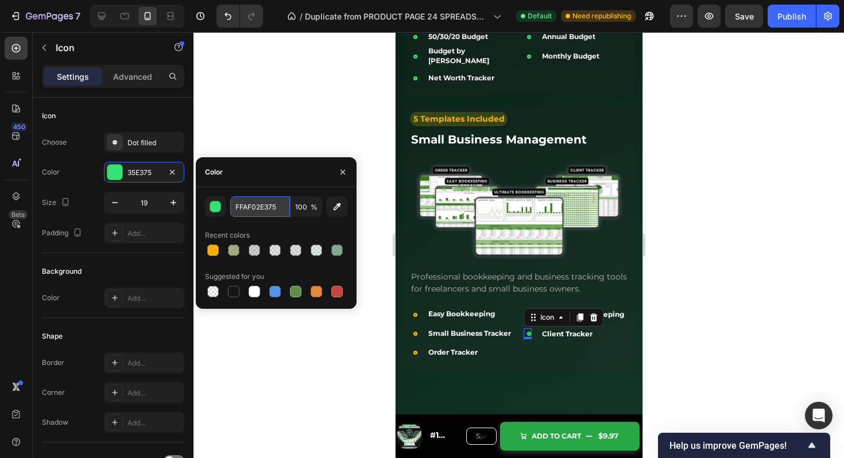
paste input "text"
type input "FFAF02"
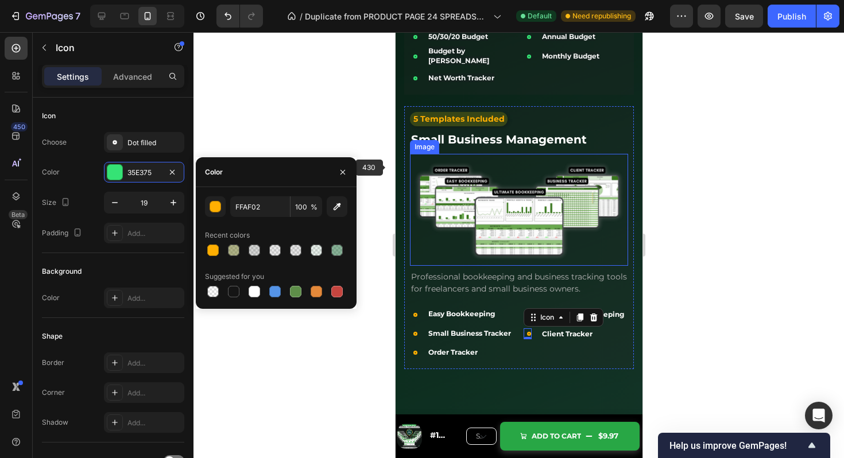
click at [566, 154] on img at bounding box center [519, 210] width 218 height 112
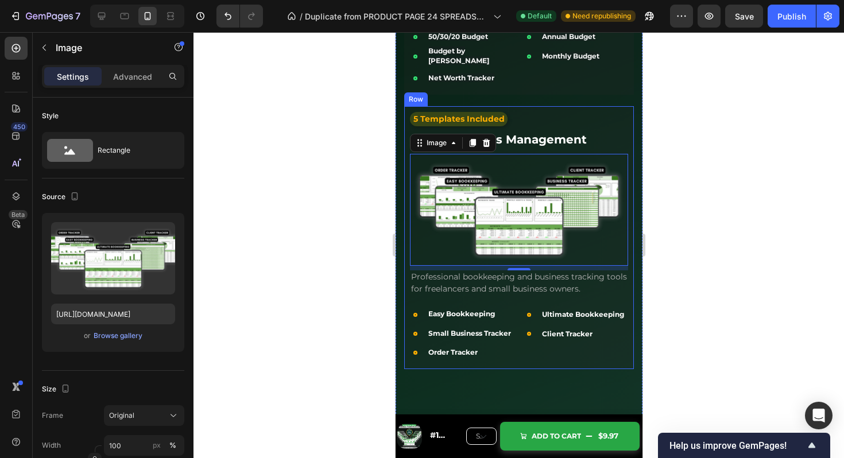
click at [631, 106] on div "5 Templates Included Text Block Small Business Management Text Block Image 8 Pr…" at bounding box center [519, 237] width 230 height 263
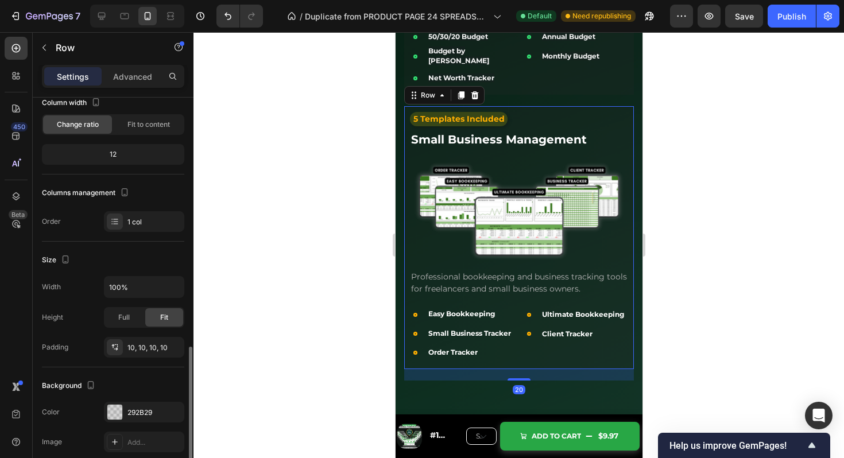
scroll to position [277, 0]
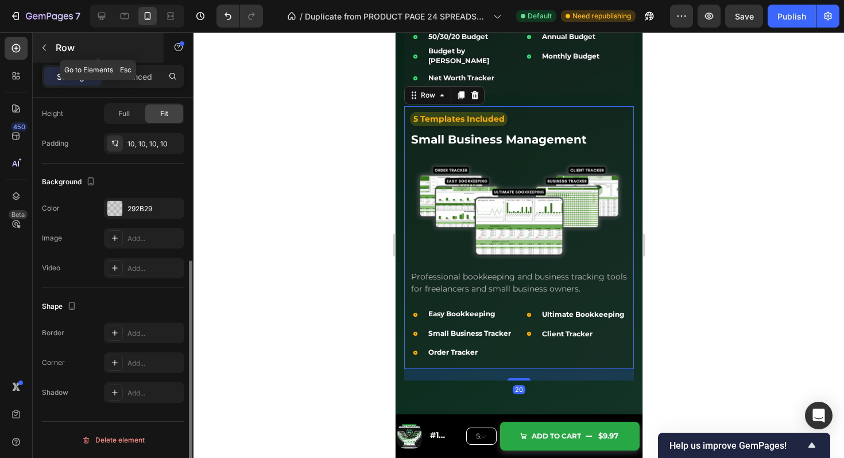
click at [47, 45] on icon "button" at bounding box center [44, 47] width 9 height 9
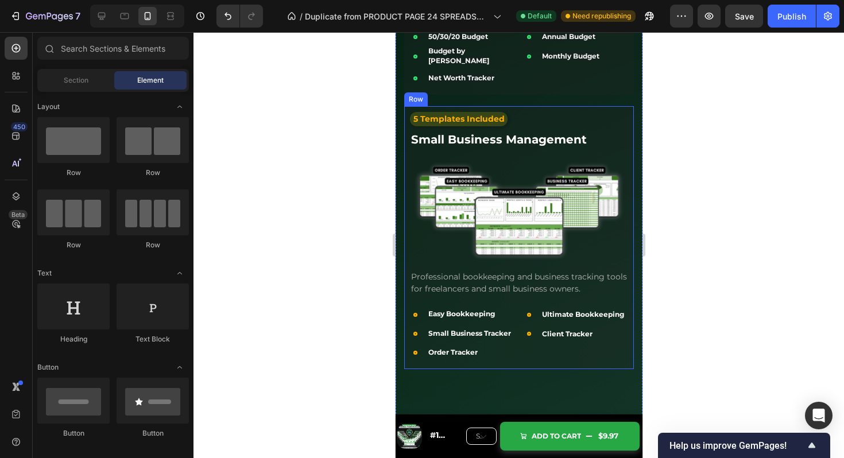
click at [629, 106] on div "5 Templates Included Text Block Small Business Management Text Block Image Prof…" at bounding box center [519, 237] width 230 height 263
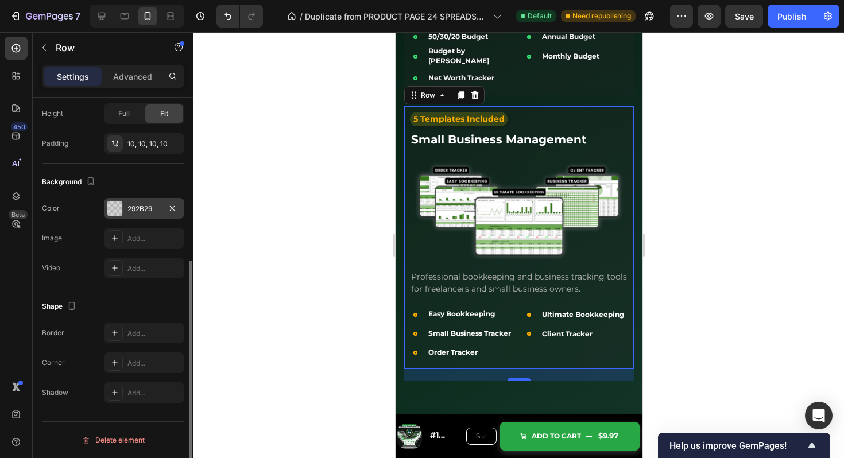
click at [117, 207] on div at bounding box center [114, 208] width 15 height 15
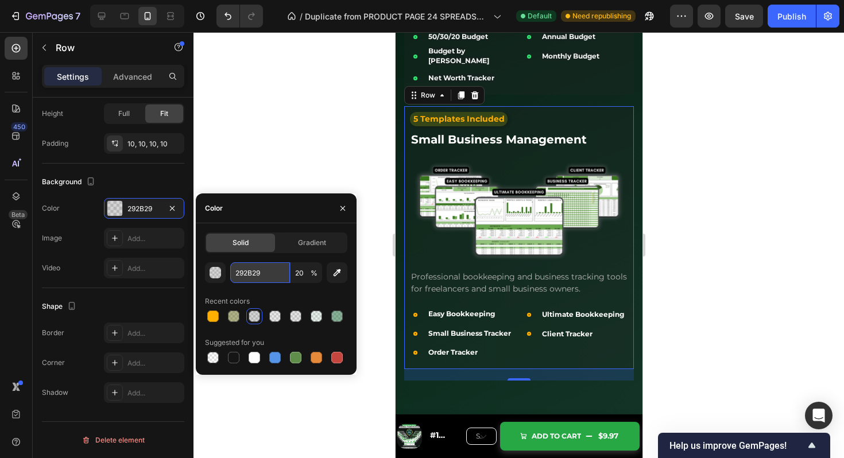
click at [256, 275] on input "292B29" at bounding box center [260, 273] width 60 height 21
paste input "FFAF02"
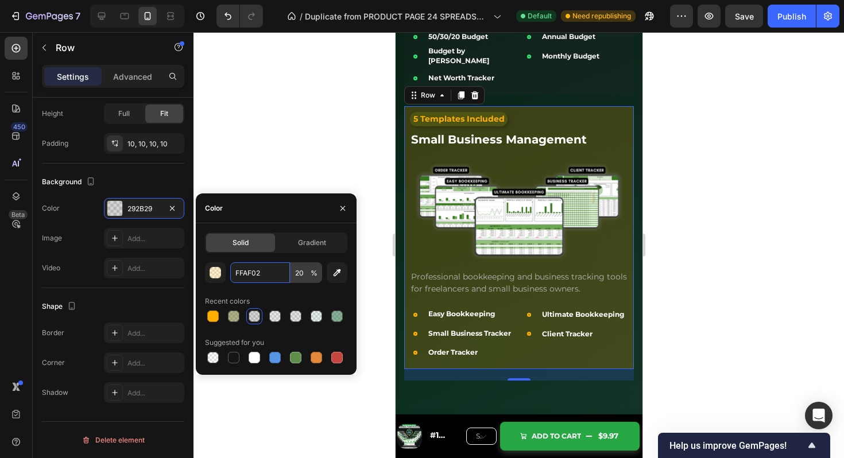
type input "FFAF02"
click at [302, 269] on input "20" at bounding box center [307, 273] width 32 height 21
type input "5"
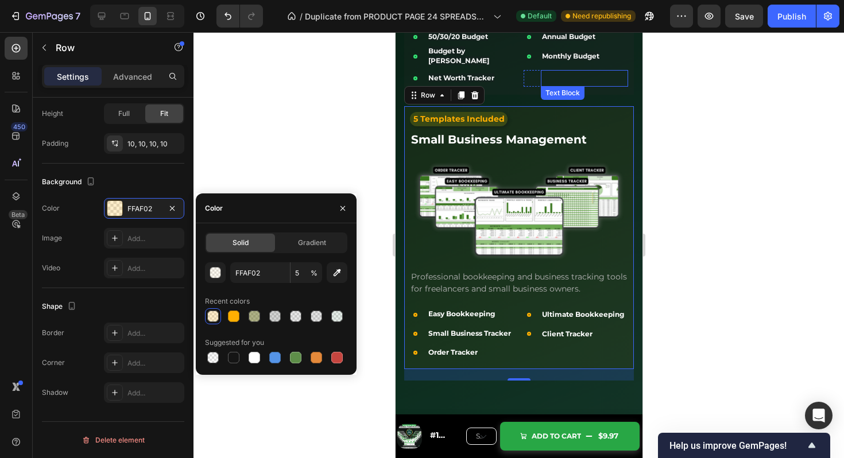
click at [543, 71] on p "Client Tracker" at bounding box center [584, 78] width 85 height 14
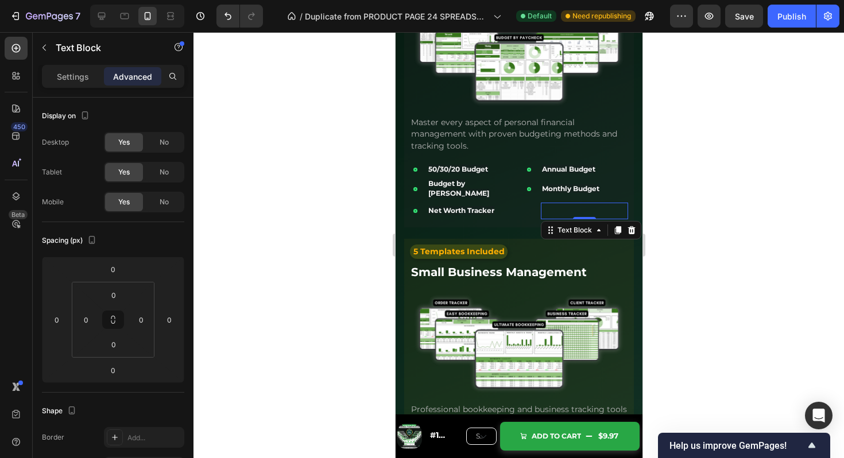
scroll to position [2684, 0]
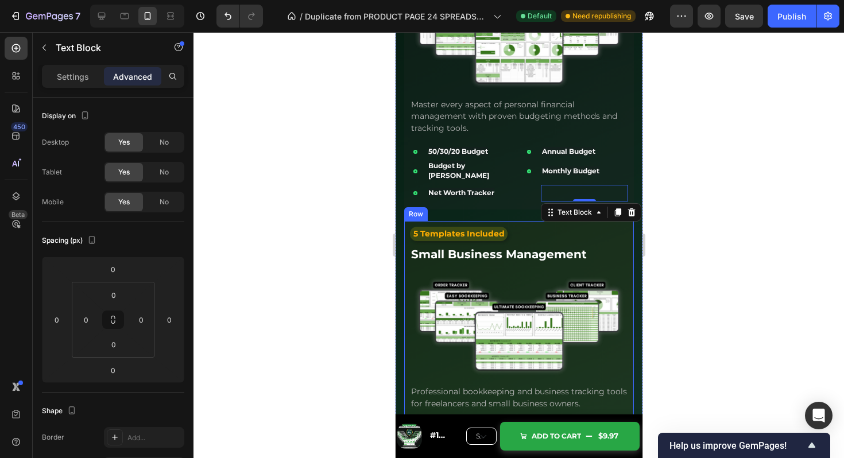
click at [519, 221] on div "5 Templates Included Text Block Small Business Management Text Block Image Prof…" at bounding box center [519, 352] width 230 height 263
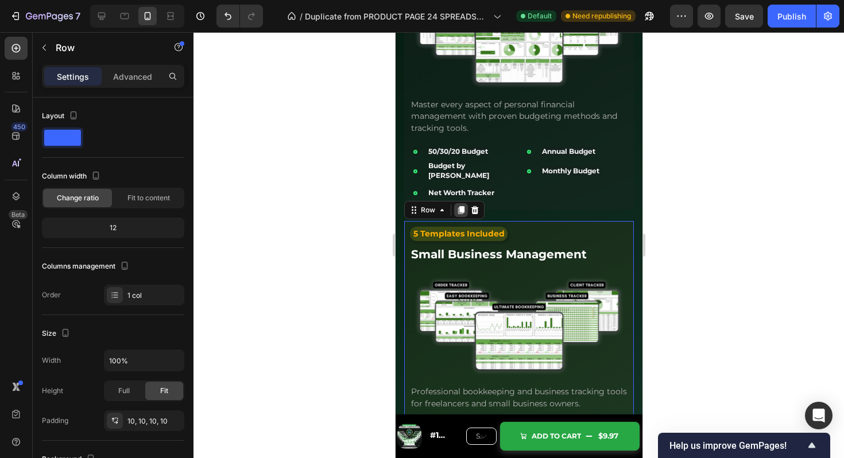
click at [460, 206] on icon at bounding box center [461, 210] width 6 height 8
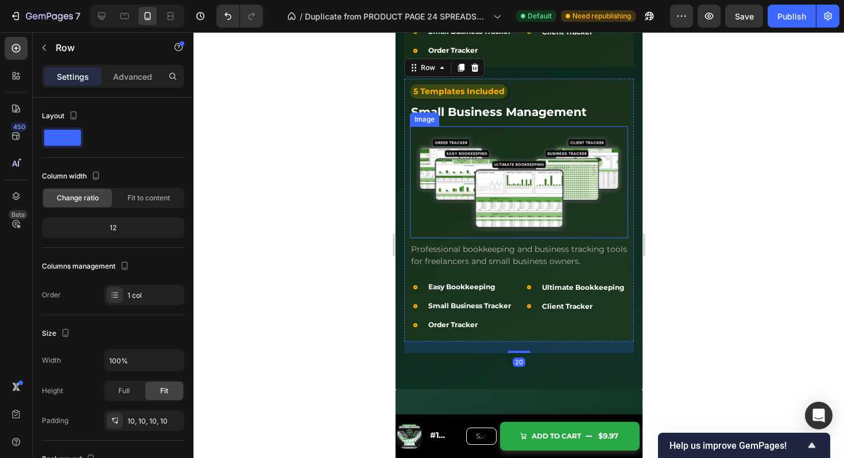
scroll to position [3101, 0]
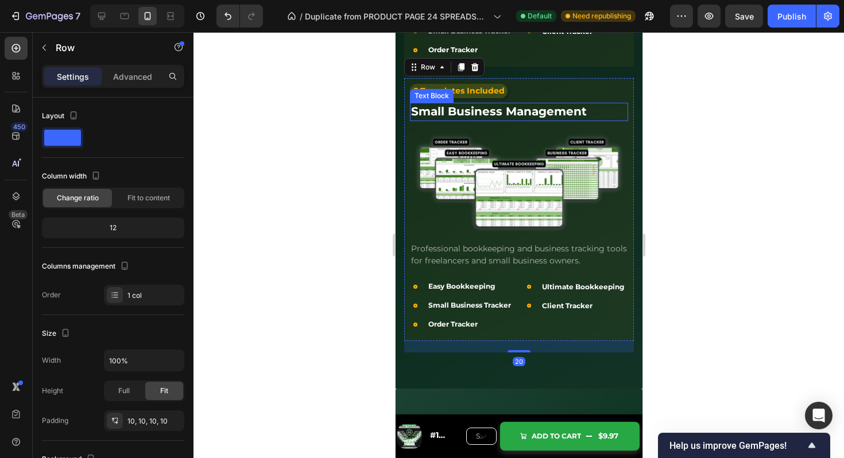
click at [504, 108] on strong "Small Business Management" at bounding box center [499, 112] width 176 height 14
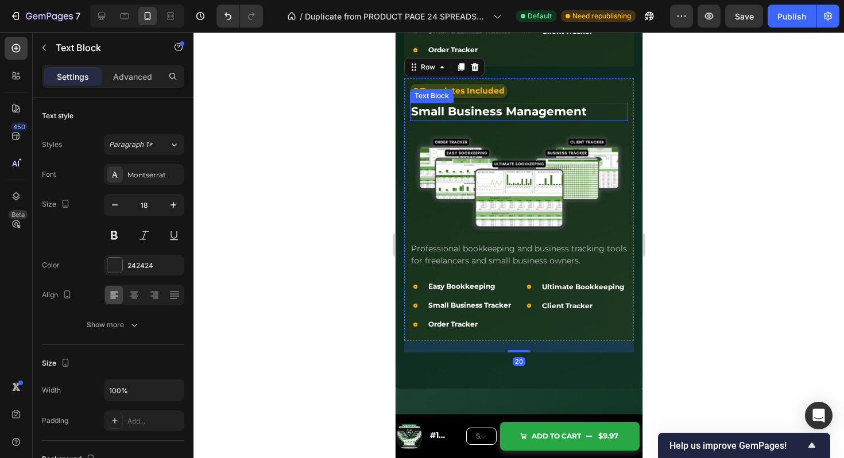
click at [504, 108] on strong "Small Business Management" at bounding box center [499, 112] width 176 height 14
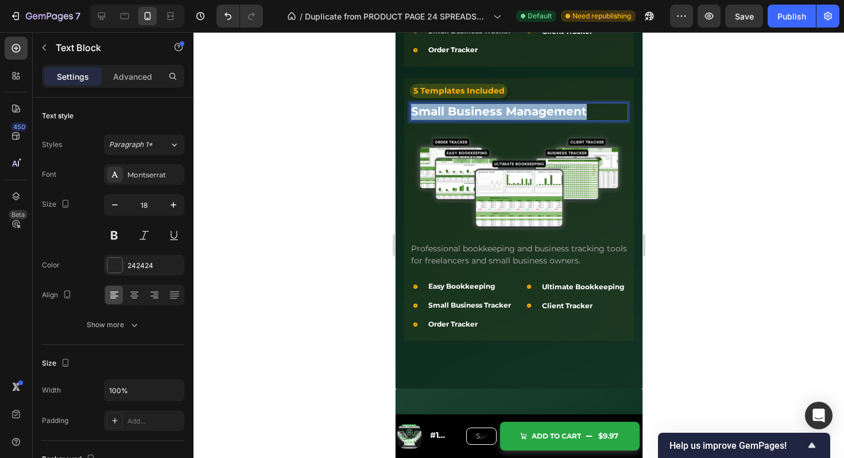
click at [504, 108] on strong "Small Business Management" at bounding box center [499, 112] width 176 height 14
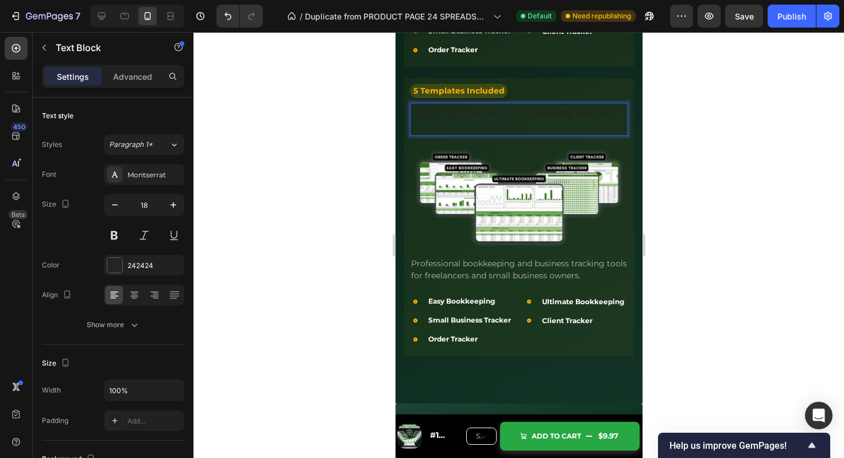
click at [504, 117] on p "Debt, Savings & Goal Tracking Bundle" at bounding box center [519, 119] width 216 height 31
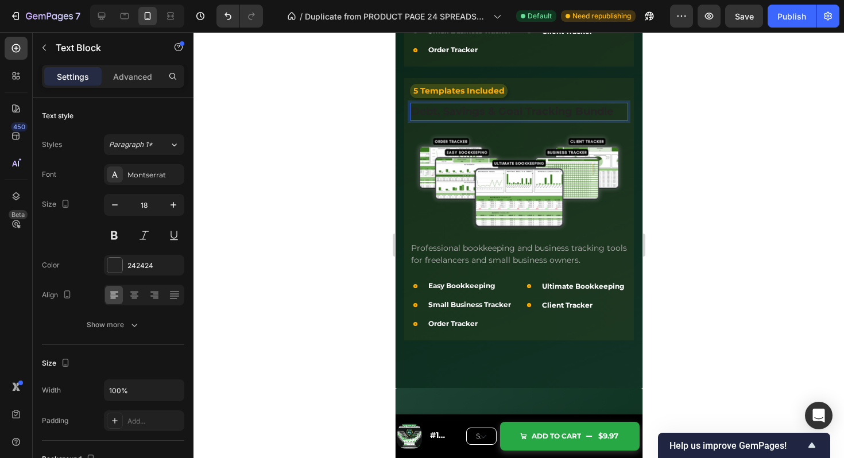
click at [504, 105] on strong "Debt, Savings & Goal Tracking Bundle" at bounding box center [512, 111] width 202 height 13
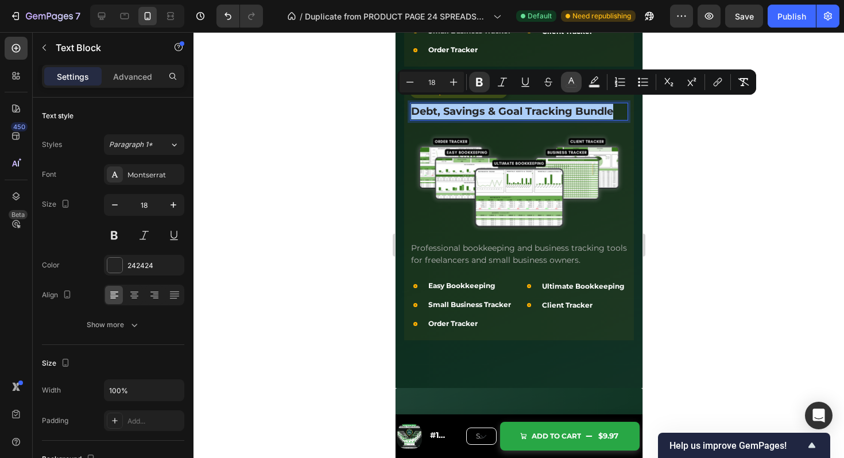
click at [572, 82] on icon "Editor contextual toolbar" at bounding box center [571, 81] width 11 height 11
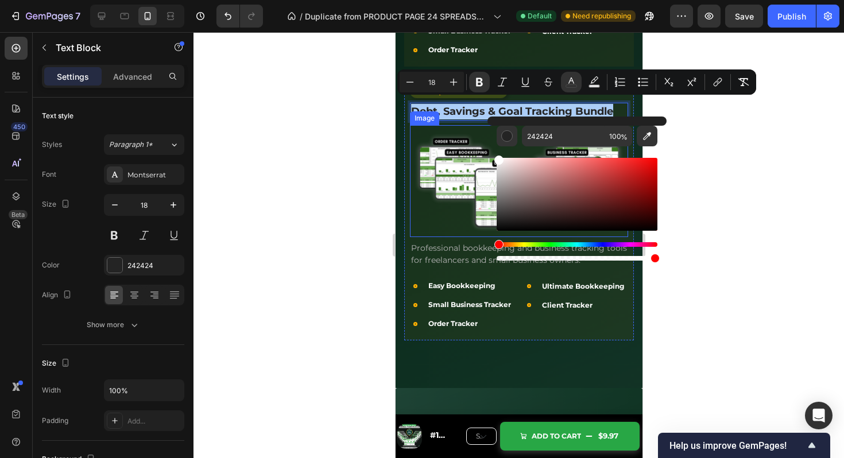
drag, startPoint x: 943, startPoint y: 214, endPoint x: 474, endPoint y: 136, distance: 475.3
type input "FFFFFF"
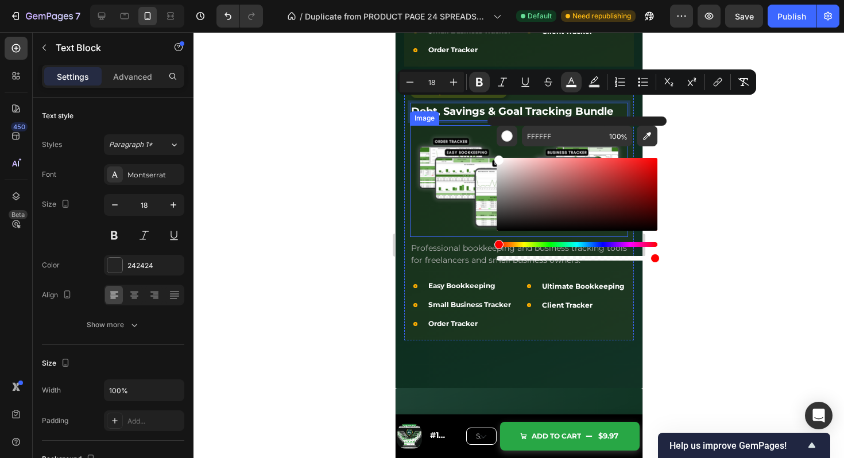
click at [455, 146] on img at bounding box center [519, 181] width 218 height 112
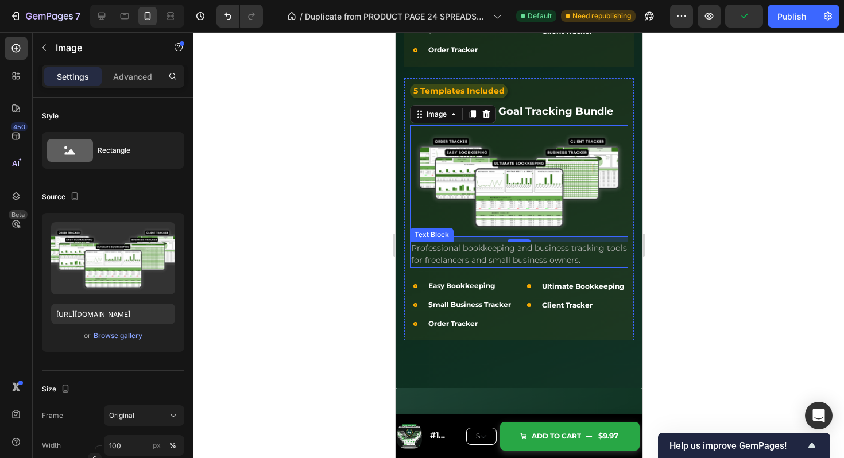
click at [477, 249] on span "Professional bookkeeping and business tracking tools for freelancers and small …" at bounding box center [519, 254] width 216 height 22
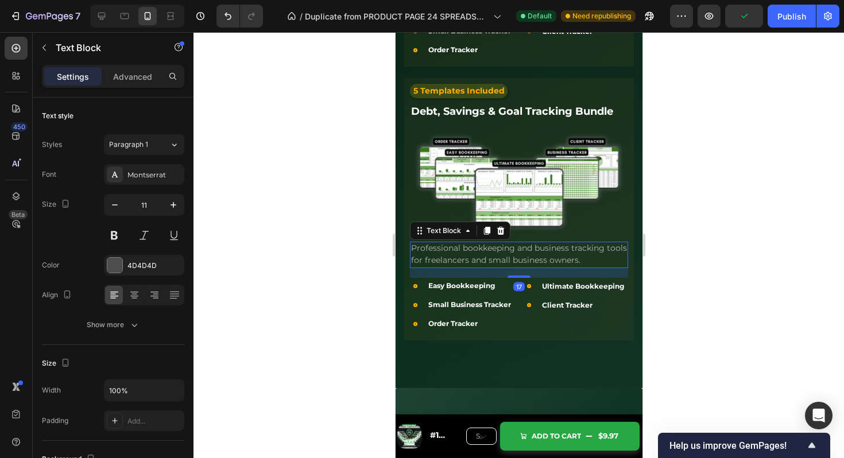
click at [477, 249] on span "Professional bookkeeping and business tracking tools for freelancers and small …" at bounding box center [519, 254] width 216 height 22
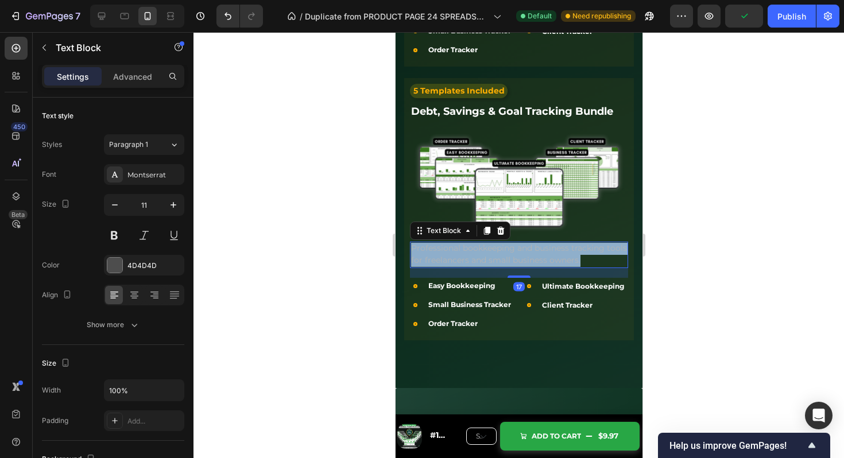
click at [477, 249] on span "Professional bookkeeping and business tracking tools for freelancers and small …" at bounding box center [519, 254] width 216 height 22
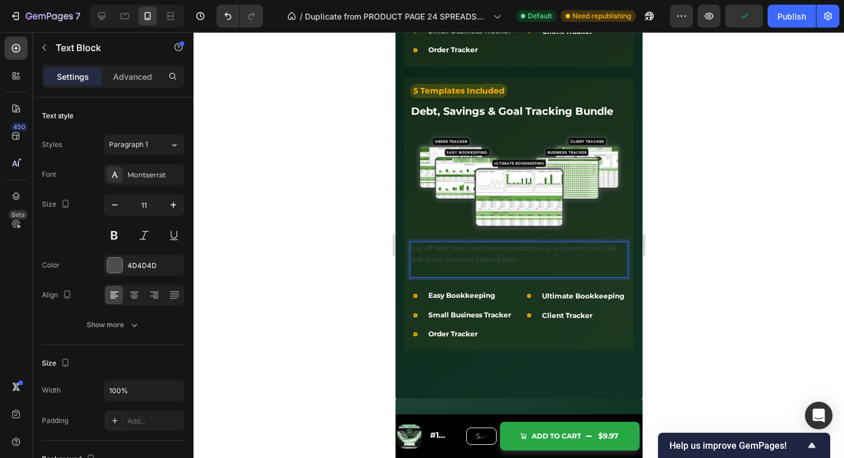
click at [482, 267] on p "Rich Text Editor. Editing area: main" at bounding box center [519, 271] width 216 height 11
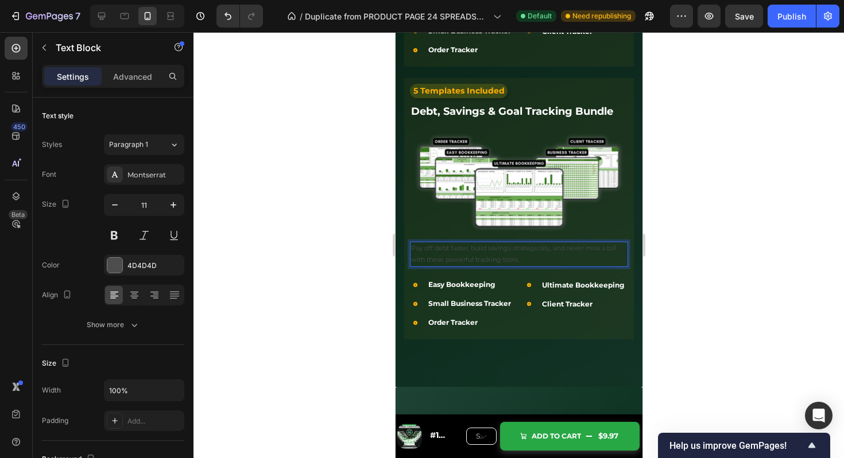
click at [488, 252] on p "Pay off debt faster, build savings strategically, and never miss a bill with th…" at bounding box center [519, 254] width 216 height 23
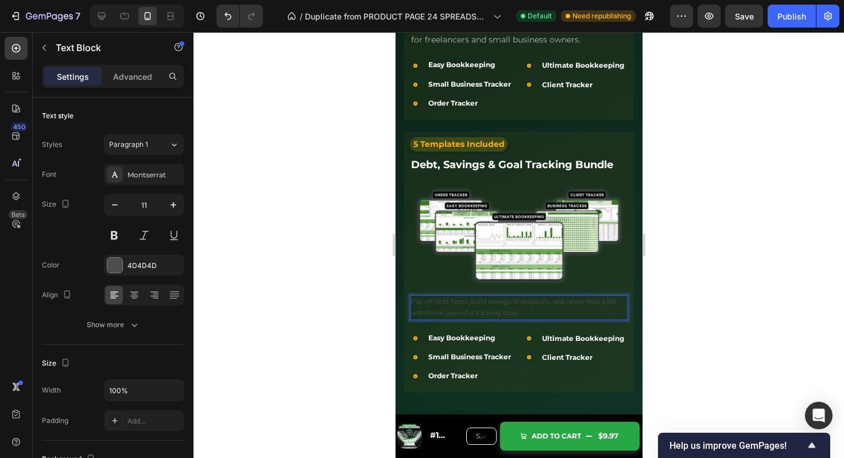
scroll to position [2973, 0]
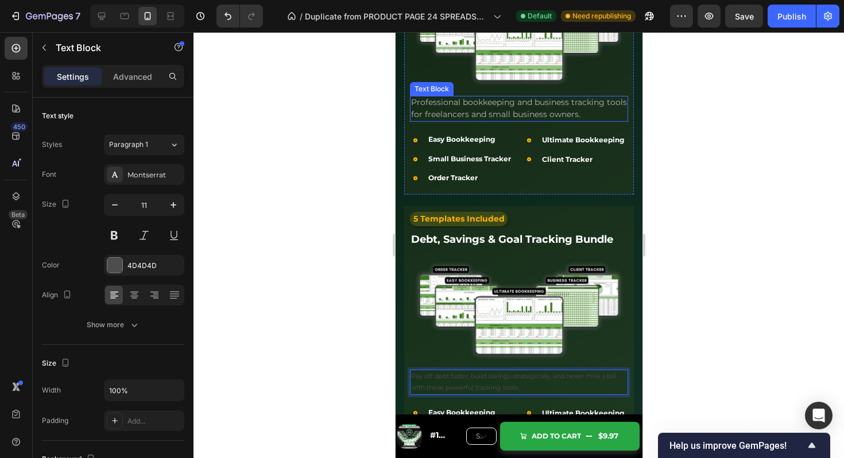
click at [517, 101] on p "Professional bookkeeping and business tracking tools for freelancers and small …" at bounding box center [519, 109] width 216 height 24
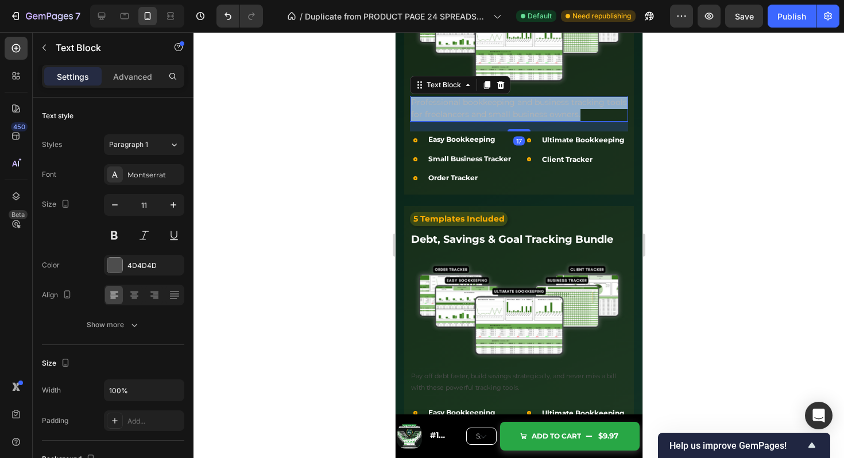
click at [517, 101] on p "Professional bookkeeping and business tracking tools for freelancers and small …" at bounding box center [519, 109] width 216 height 24
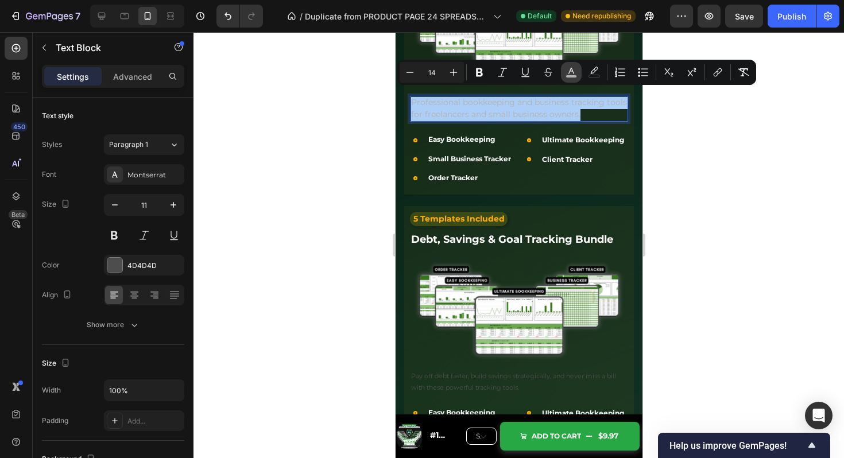
click at [571, 72] on icon "Editor contextual toolbar" at bounding box center [571, 72] width 11 height 11
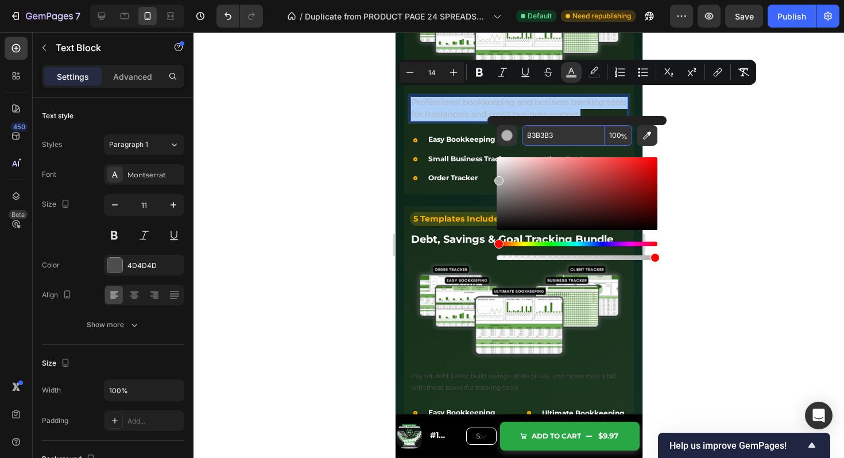
click at [553, 137] on input "B3B3B3" at bounding box center [563, 135] width 83 height 21
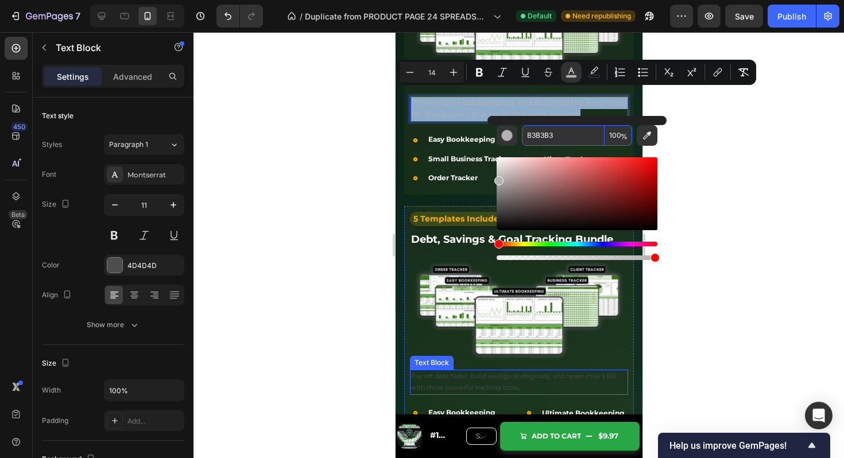
click at [479, 376] on p "Pay off debt faster, build savings strategically, and never miss a bill with th…" at bounding box center [519, 382] width 216 height 23
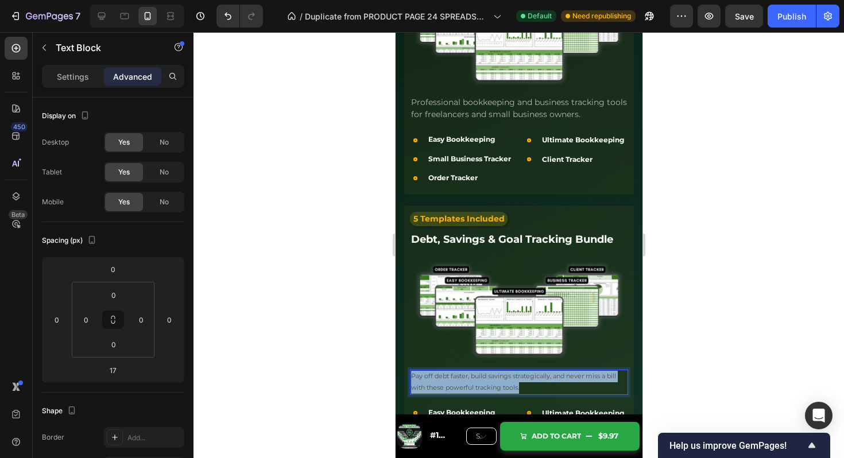
click at [479, 376] on p "Pay off debt faster, build savings strategically, and never miss a bill with th…" at bounding box center [519, 382] width 216 height 23
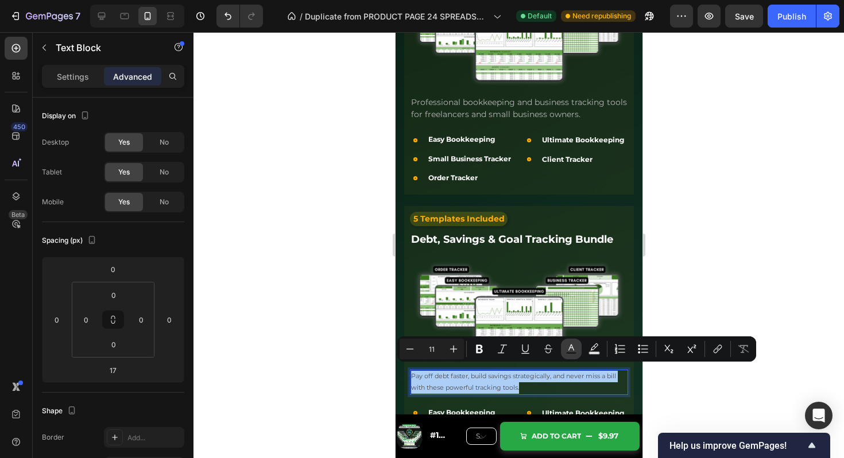
click at [566, 347] on icon "Editor contextual toolbar" at bounding box center [571, 349] width 11 height 11
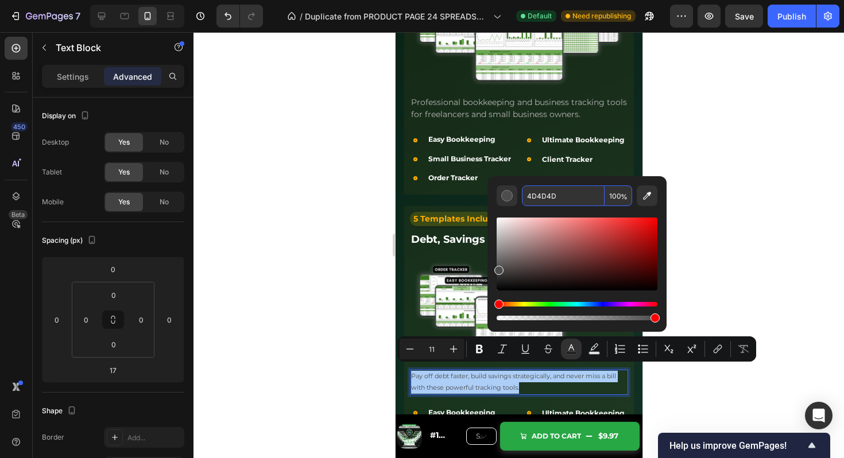
click at [542, 193] on input "4D4D4D" at bounding box center [563, 196] width 83 height 21
paste input "B3B3B3"
type input "B3B3B3"
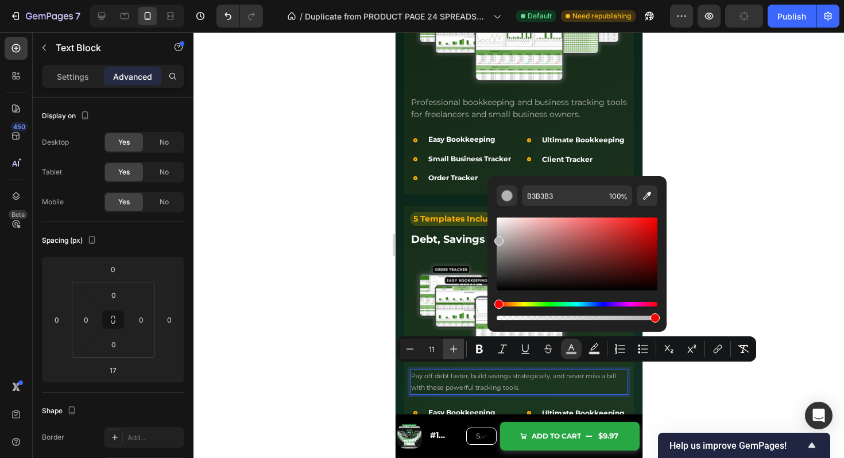
click at [457, 350] on icon "Editor contextual toolbar" at bounding box center [453, 349] width 11 height 11
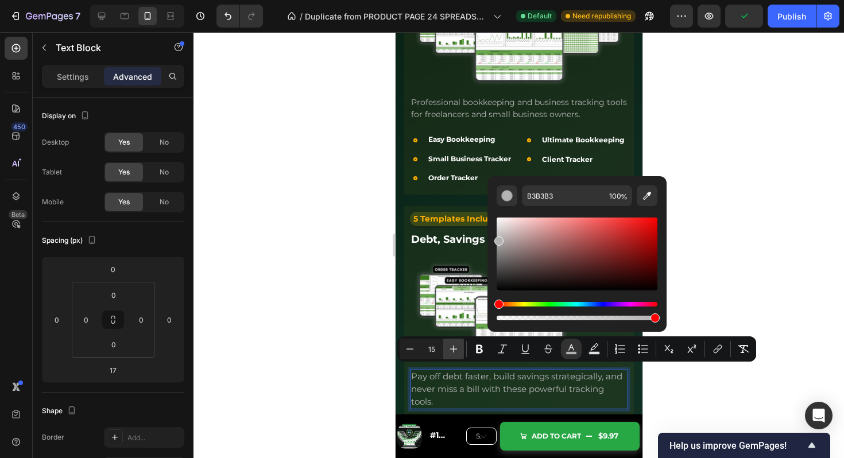
click at [457, 350] on icon "Editor contextual toolbar" at bounding box center [453, 349] width 11 height 11
type input "16"
click at [464, 275] on img at bounding box center [519, 309] width 218 height 112
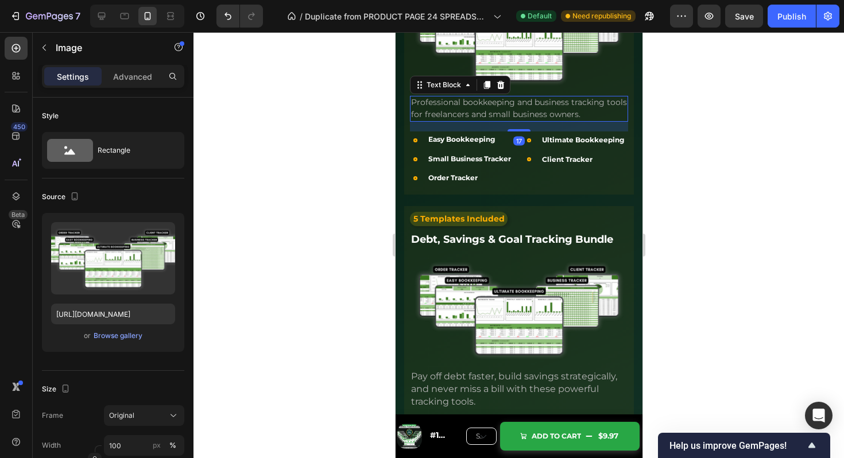
click at [482, 97] on span "Professional bookkeeping and business tracking tools for freelancers and small …" at bounding box center [519, 108] width 216 height 22
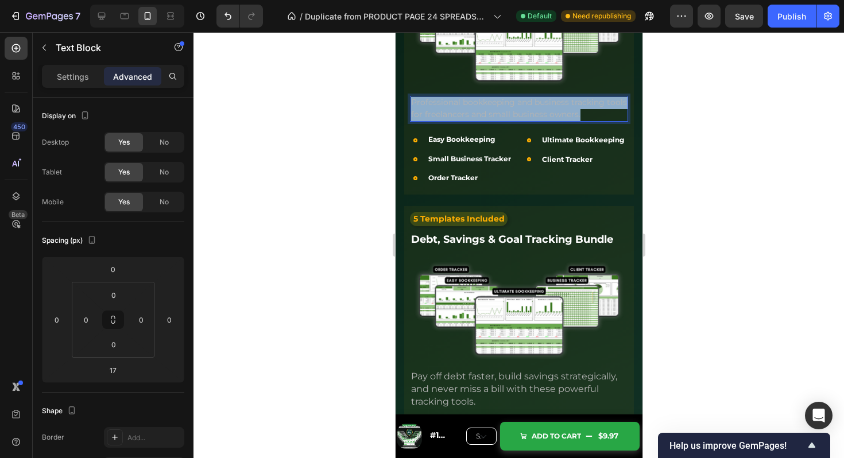
click at [482, 97] on span "Professional bookkeeping and business tracking tools for freelancers and small …" at bounding box center [519, 108] width 216 height 22
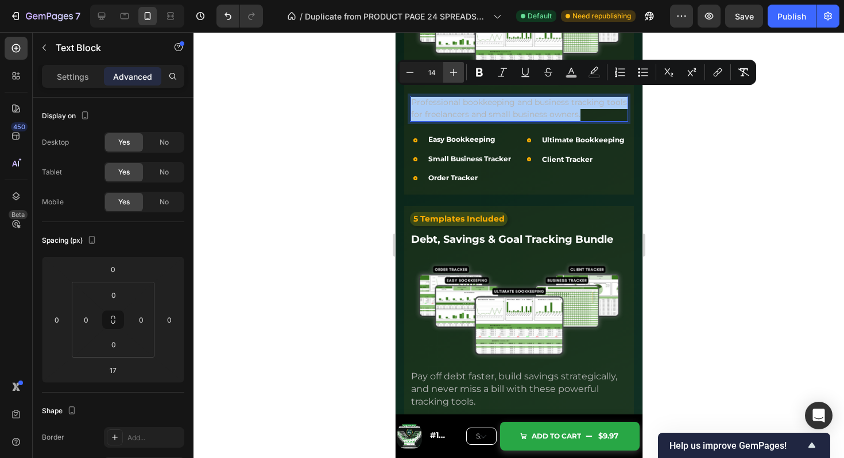
click at [452, 68] on icon "Editor contextual toolbar" at bounding box center [453, 72] width 11 height 11
type input "16"
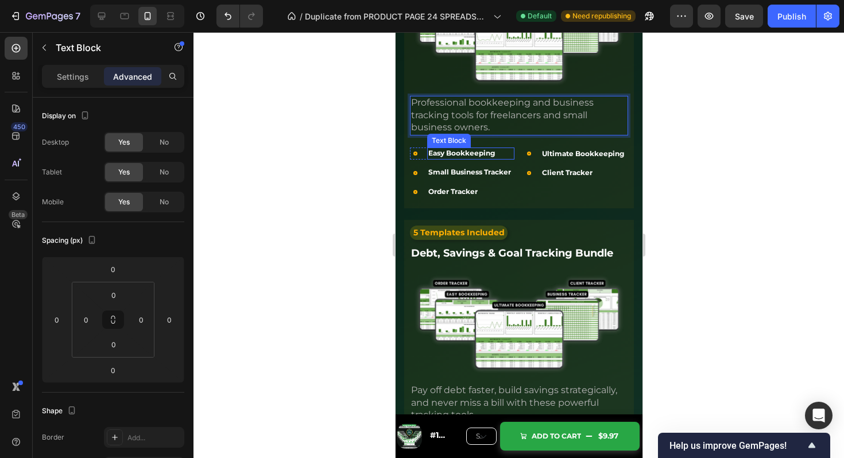
click at [510, 188] on p "Order Tracker" at bounding box center [470, 192] width 85 height 10
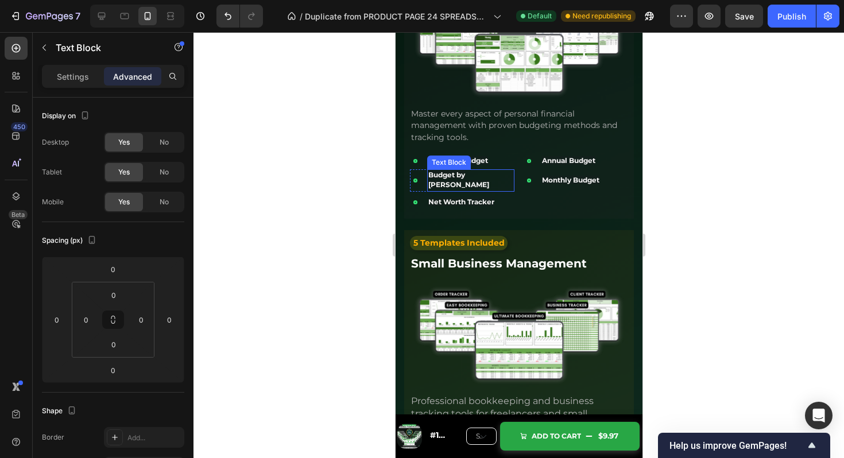
scroll to position [2669, 0]
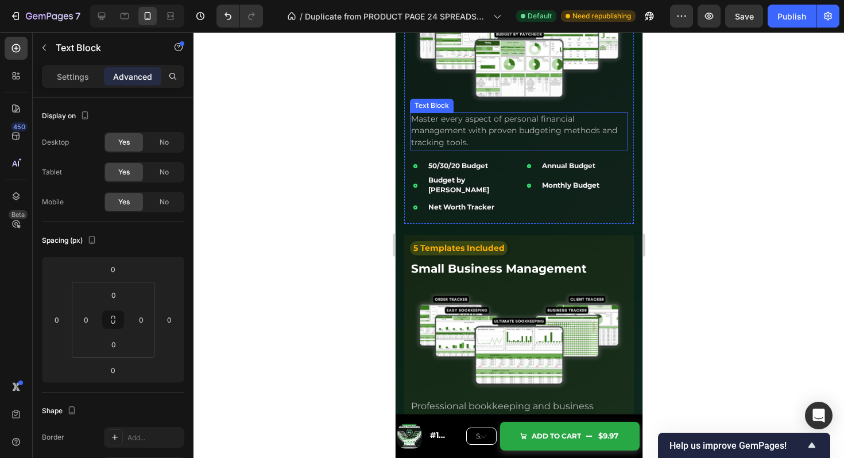
click at [487, 136] on span "Master every aspect of personal financial management with proven budgeting meth…" at bounding box center [514, 131] width 206 height 34
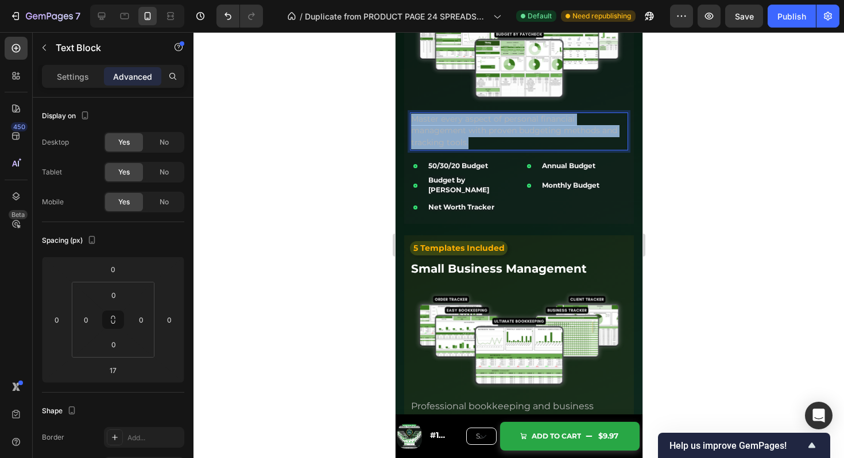
click at [487, 136] on span "Master every aspect of personal financial management with proven budgeting meth…" at bounding box center [514, 131] width 206 height 34
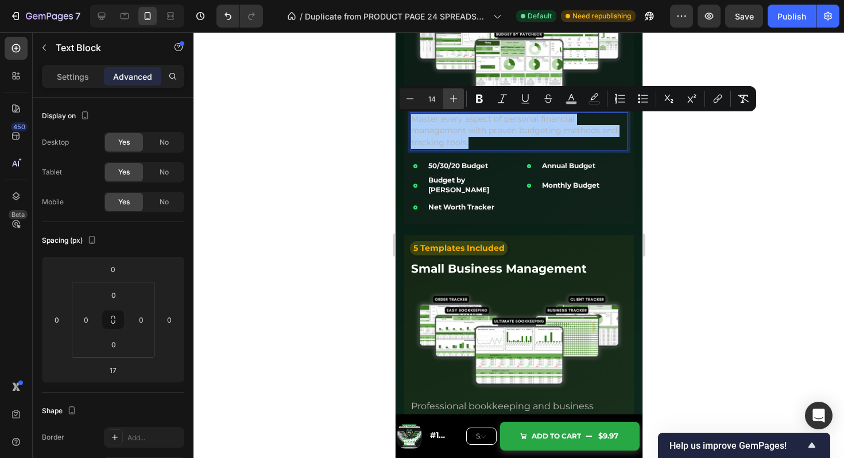
click at [454, 99] on icon "Editor contextual toolbar" at bounding box center [453, 98] width 7 height 7
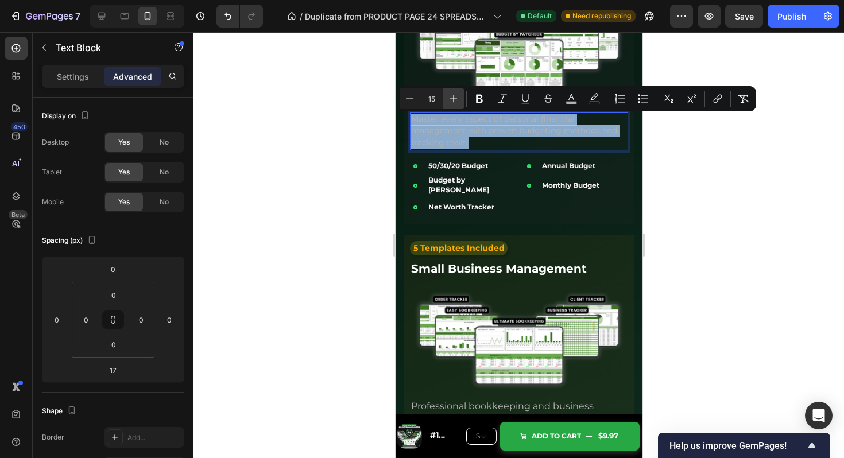
type input "16"
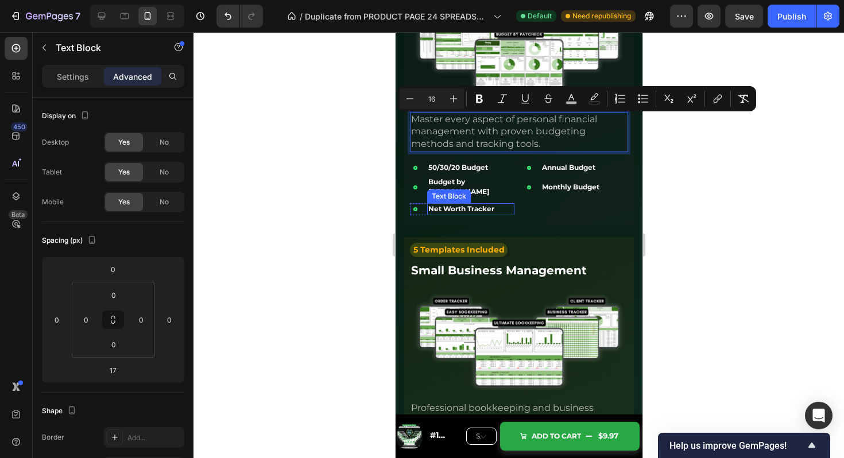
click at [510, 204] on p "Net Worth Tracker" at bounding box center [470, 209] width 85 height 10
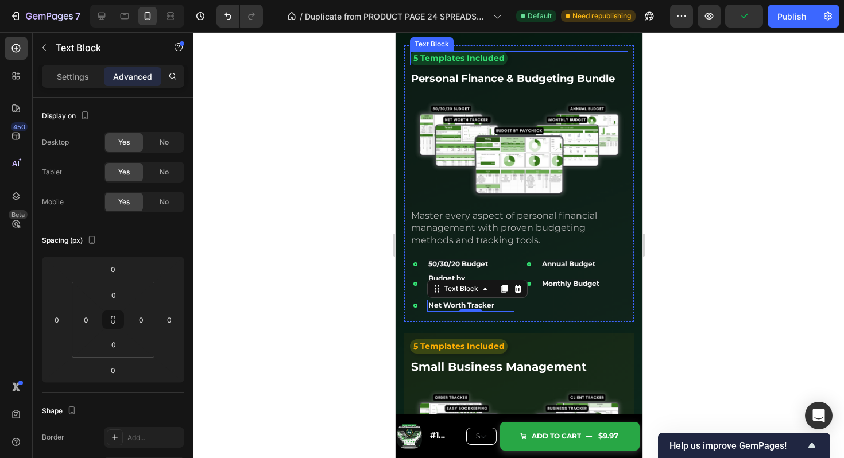
scroll to position [2580, 0]
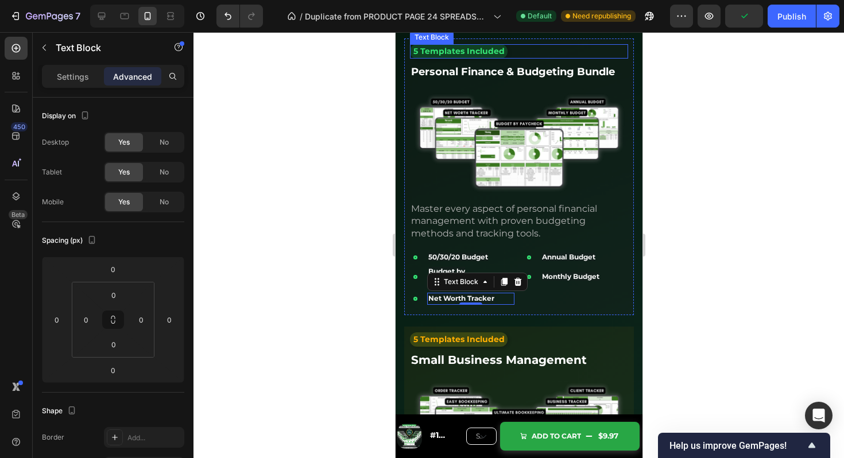
click at [523, 162] on img at bounding box center [519, 142] width 218 height 112
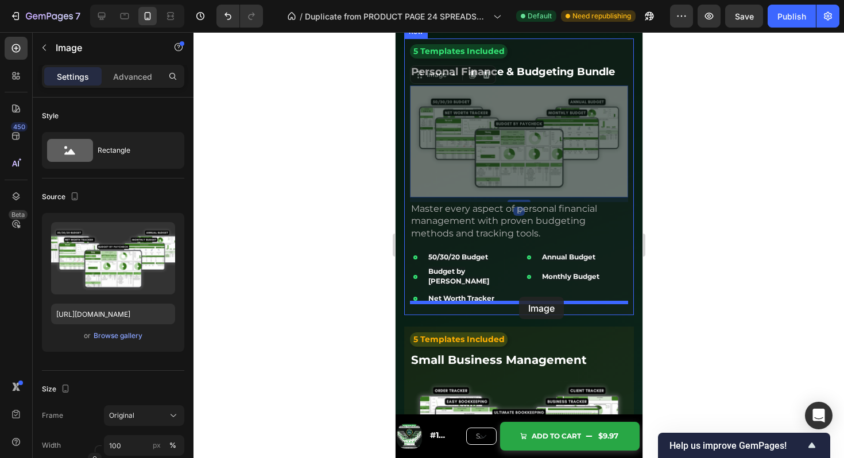
drag, startPoint x: 518, startPoint y: 133, endPoint x: 519, endPoint y: 297, distance: 164.3
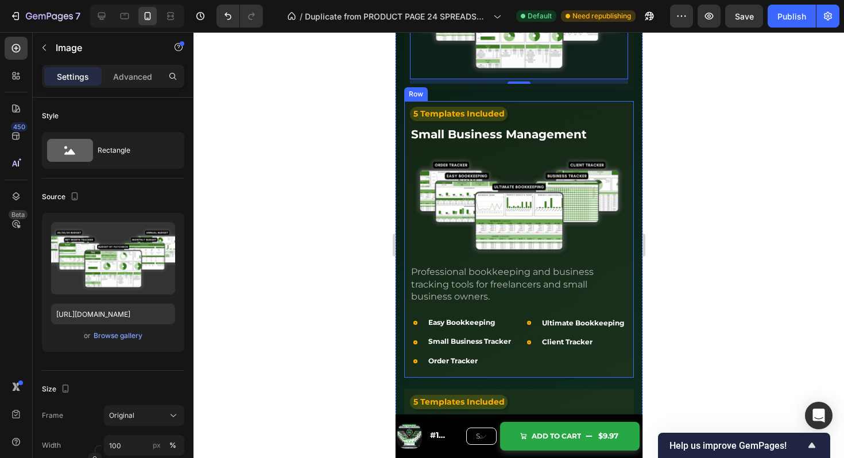
scroll to position [2826, 0]
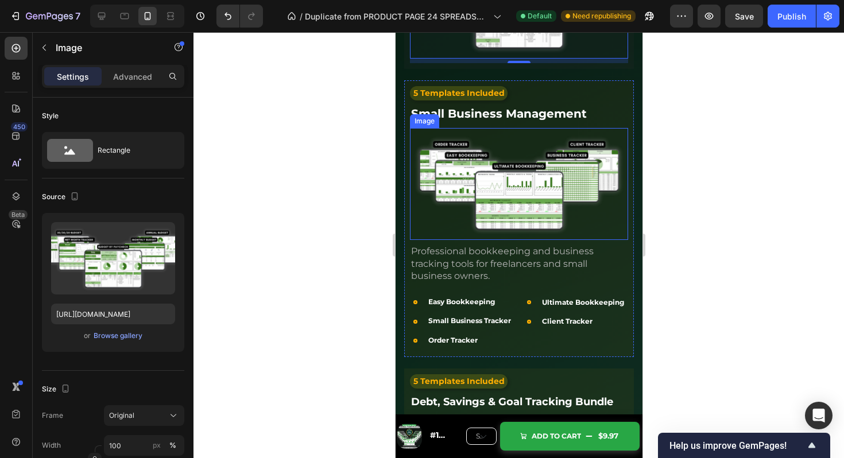
click at [525, 132] on img at bounding box center [519, 184] width 218 height 112
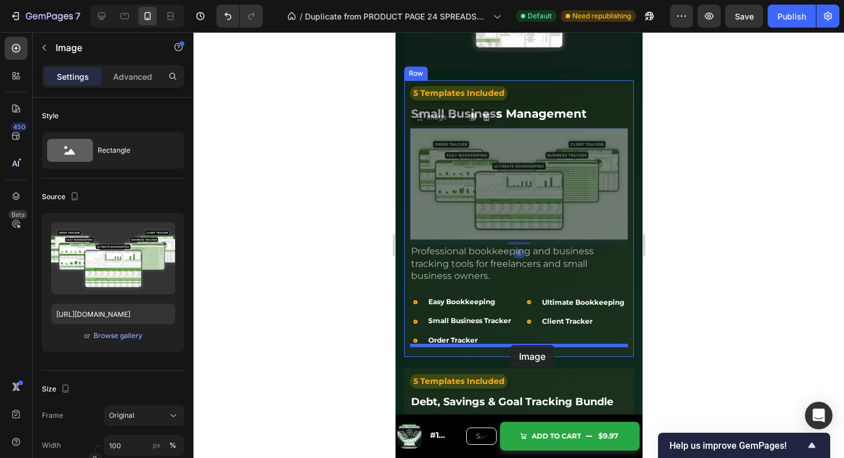
drag, startPoint x: 524, startPoint y: 155, endPoint x: 510, endPoint y: 345, distance: 191.3
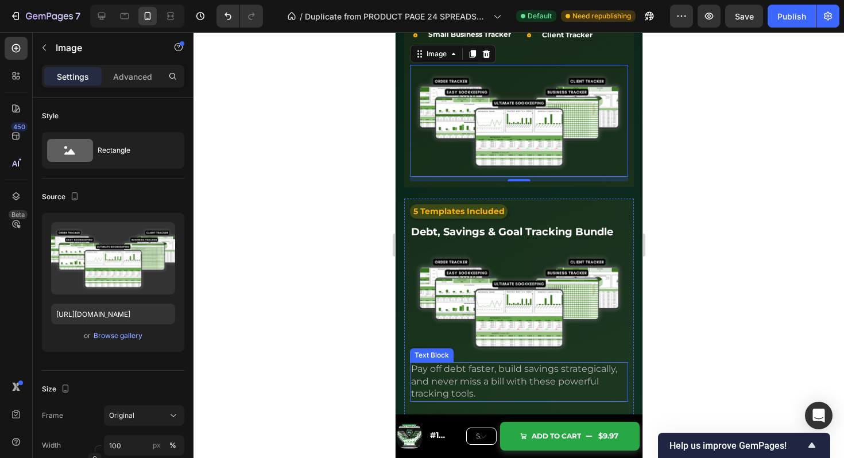
scroll to position [3139, 0]
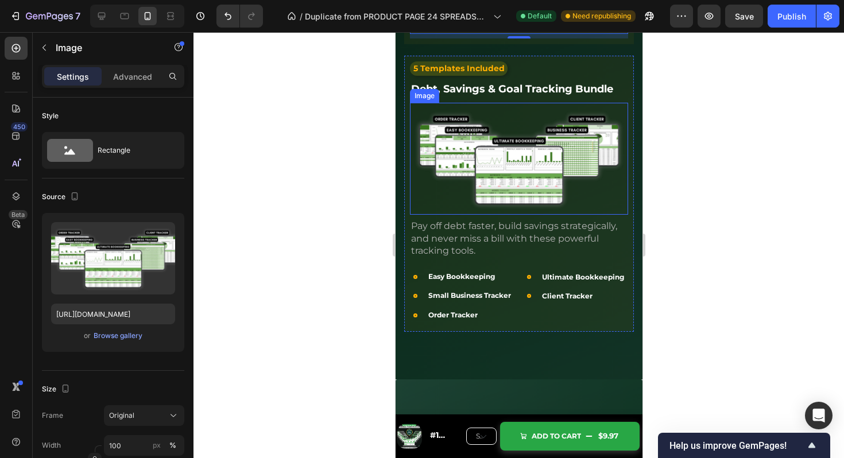
click at [530, 122] on img at bounding box center [519, 159] width 218 height 112
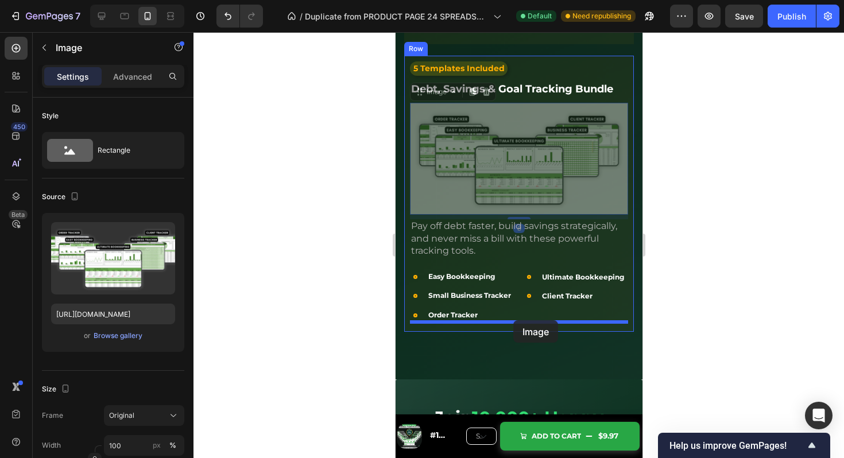
drag, startPoint x: 528, startPoint y: 151, endPoint x: 513, endPoint y: 321, distance: 170.7
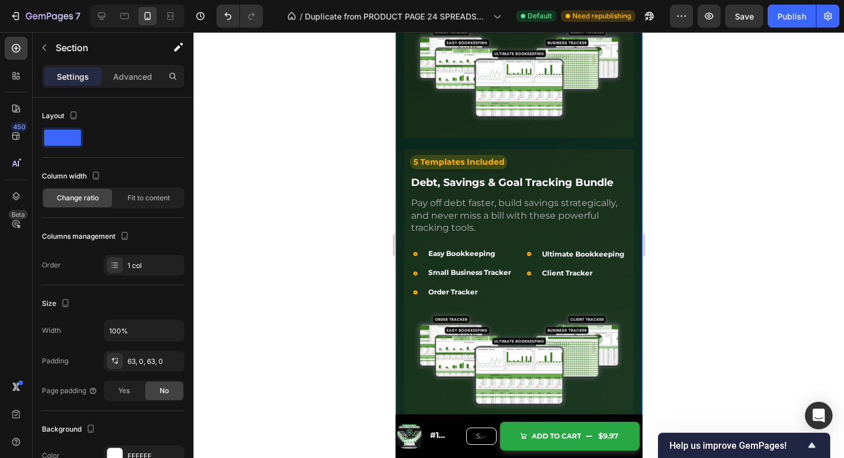
scroll to position [3062, 0]
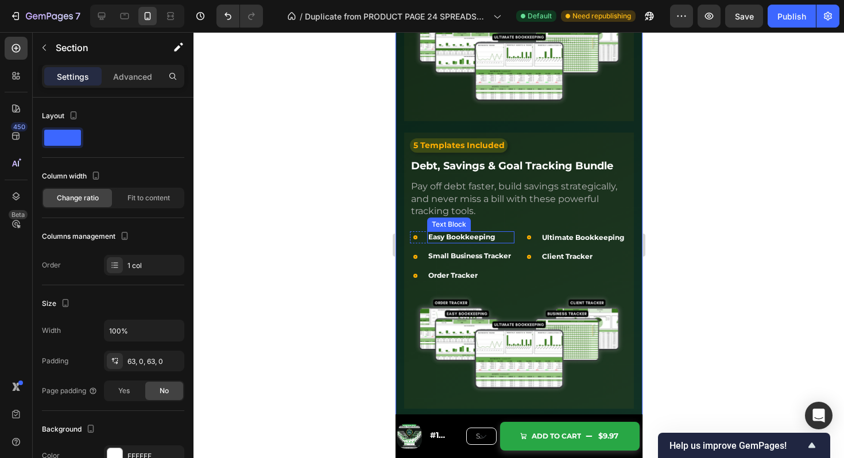
click at [473, 233] on strong "Easy Bookkeeping" at bounding box center [461, 237] width 67 height 9
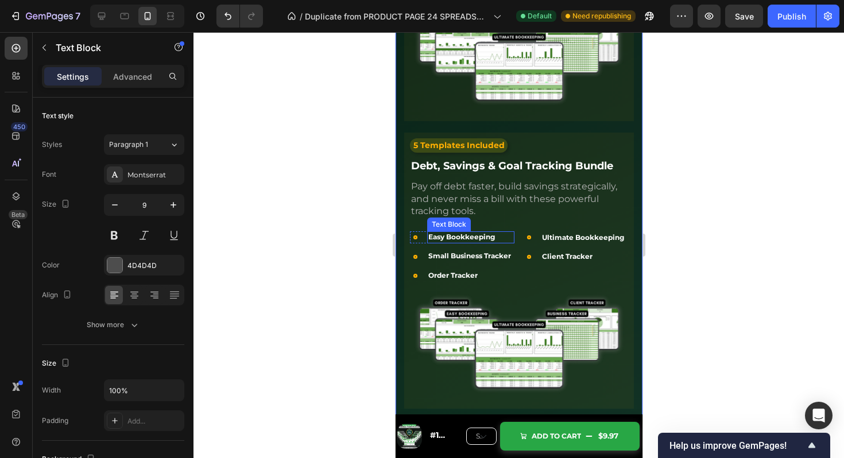
click at [473, 233] on strong "Easy Bookkeeping" at bounding box center [461, 237] width 67 height 9
click at [474, 252] on strong "Small Business Tracker" at bounding box center [469, 256] width 83 height 9
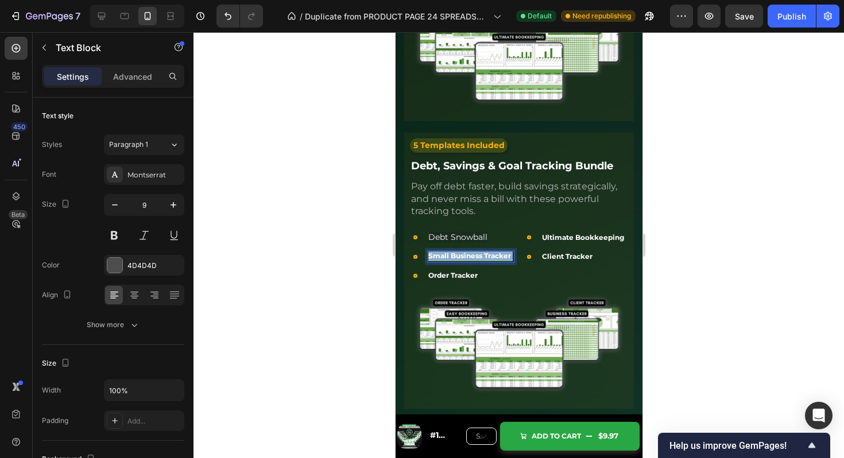
click at [474, 252] on strong "Small Business Tracker" at bounding box center [469, 256] width 83 height 9
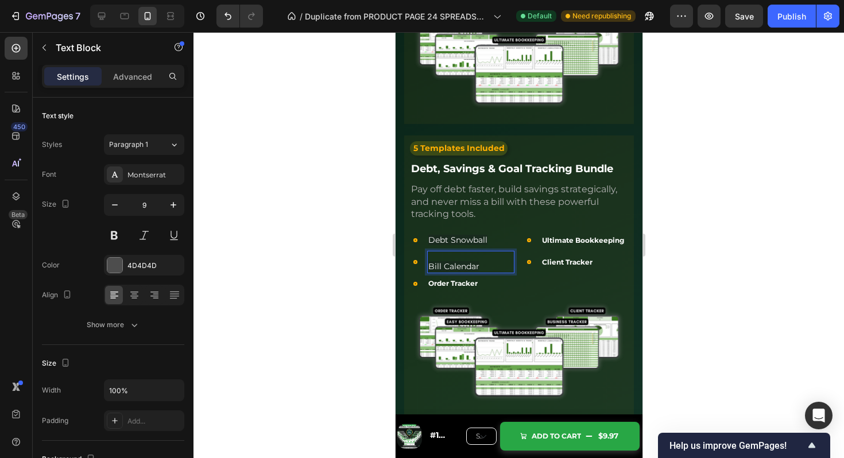
click at [428, 261] on span "Bill Calendar" at bounding box center [453, 266] width 51 height 10
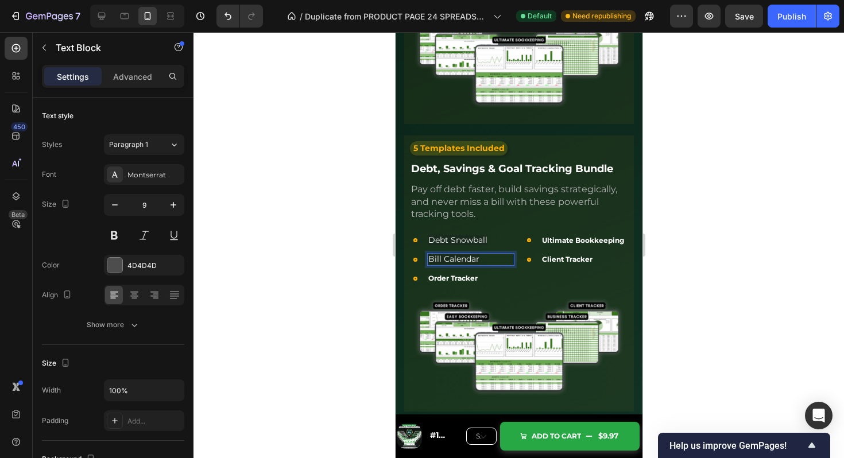
scroll to position [3062, 0]
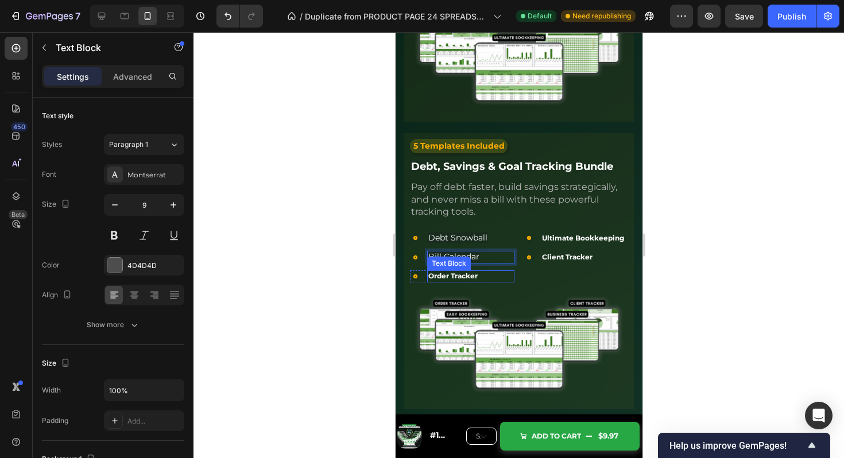
click at [458, 273] on strong "Order Tracker" at bounding box center [452, 276] width 49 height 9
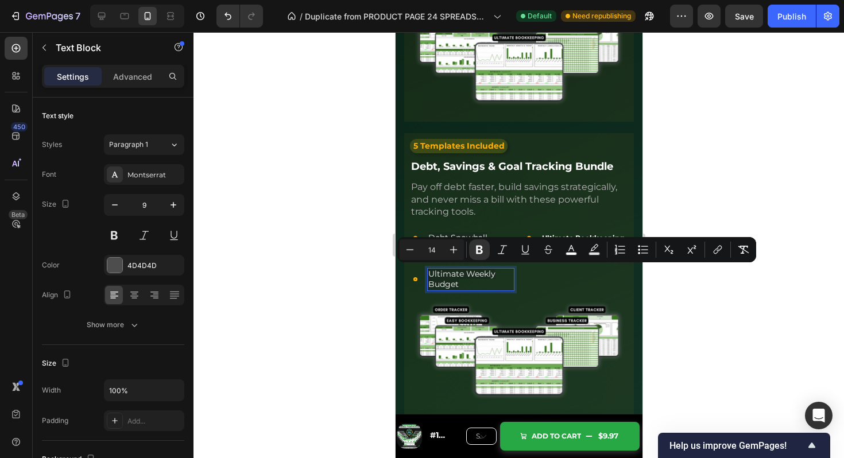
scroll to position [3059, 0]
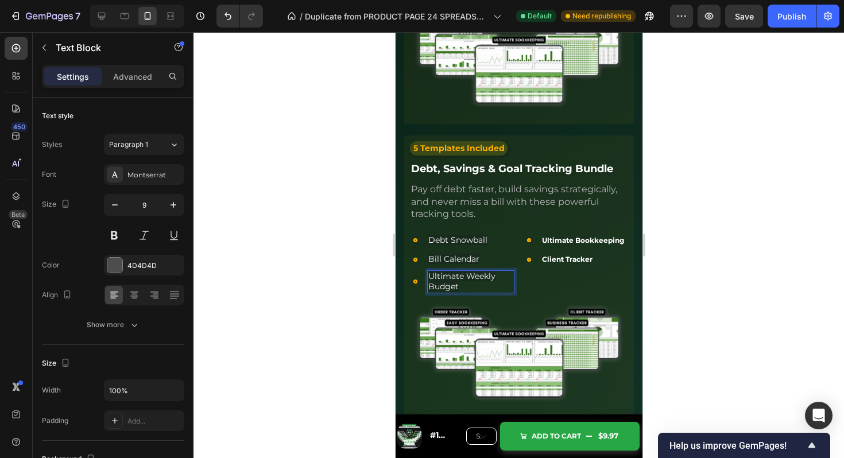
click at [490, 279] on p "Ultimate Weekly Budget" at bounding box center [470, 282] width 85 height 21
click at [471, 281] on p "Ultimate Weekly Budget" at bounding box center [470, 282] width 85 height 21
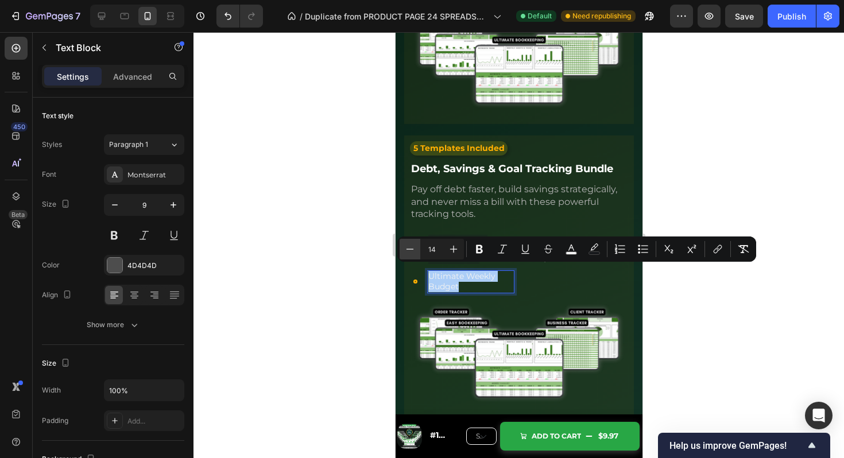
click at [411, 246] on icon "Editor contextual toolbar" at bounding box center [409, 249] width 11 height 11
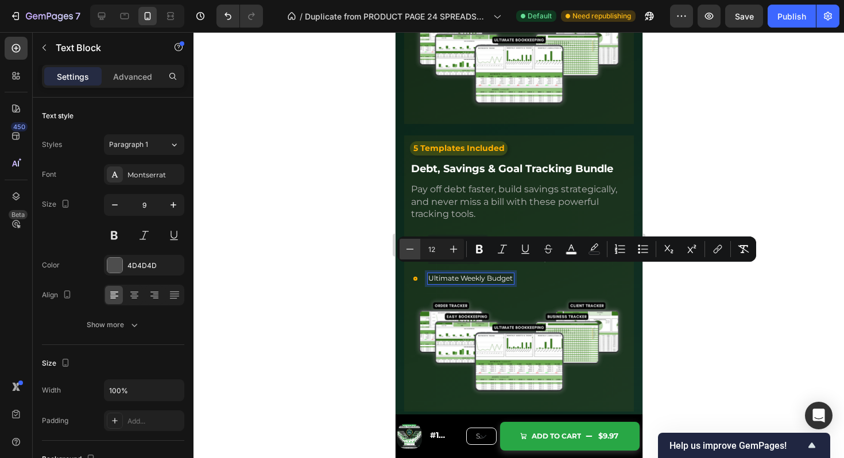
click at [411, 246] on icon "Editor contextual toolbar" at bounding box center [409, 249] width 11 height 11
click at [454, 246] on icon "Editor contextual toolbar" at bounding box center [453, 249] width 11 height 11
type input "11"
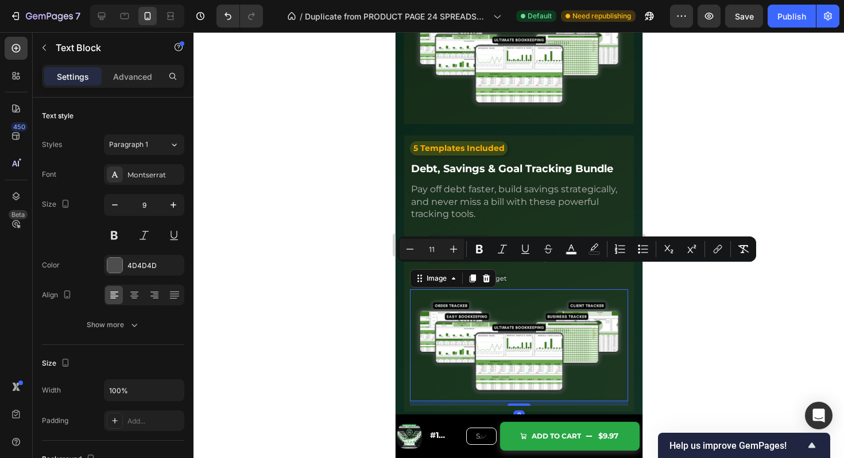
click at [545, 308] on img at bounding box center [519, 346] width 218 height 112
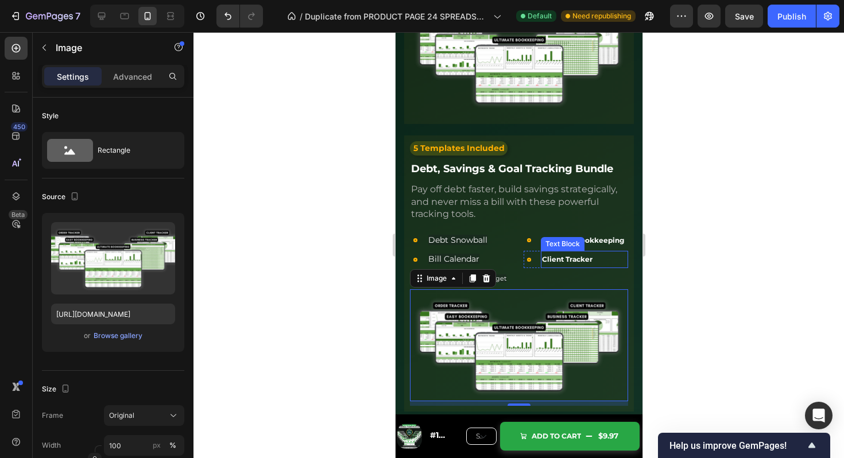
click at [566, 239] on div "Text Block" at bounding box center [562, 244] width 39 height 10
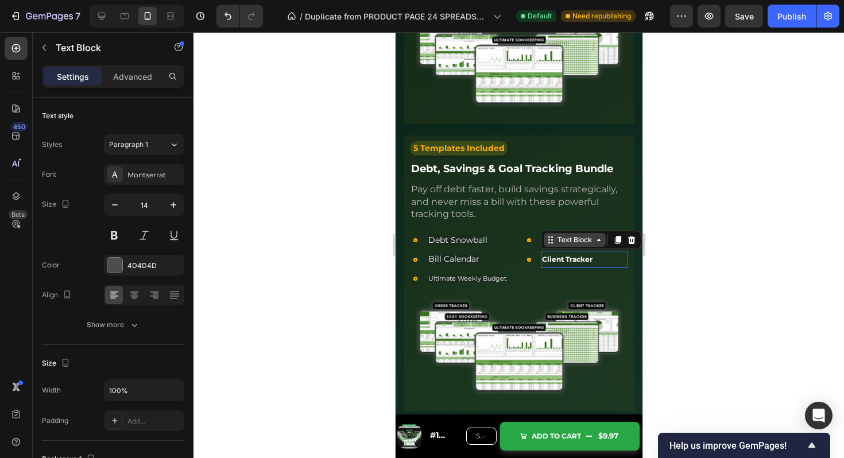
click at [566, 236] on div "Text Block" at bounding box center [574, 240] width 39 height 10
click at [570, 259] on strong "Client Tracker" at bounding box center [567, 259] width 51 height 9
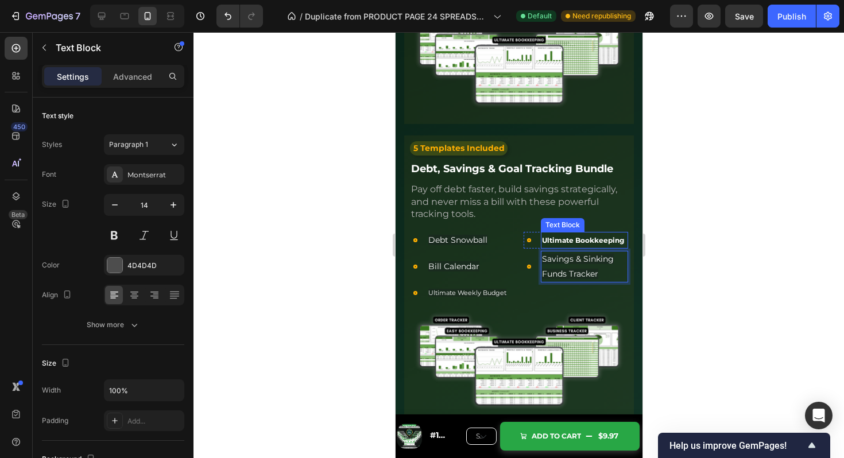
click at [567, 236] on strong "Ultimate Bookkeeping" at bounding box center [583, 240] width 82 height 9
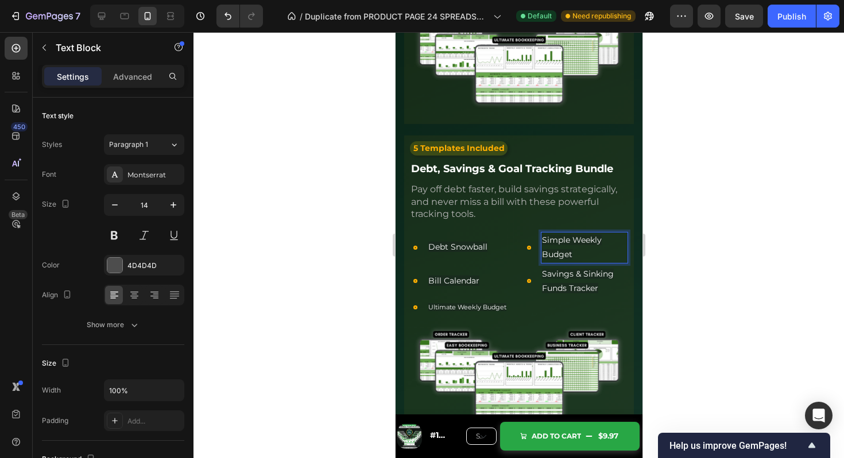
click at [680, 240] on div at bounding box center [519, 245] width 651 height 426
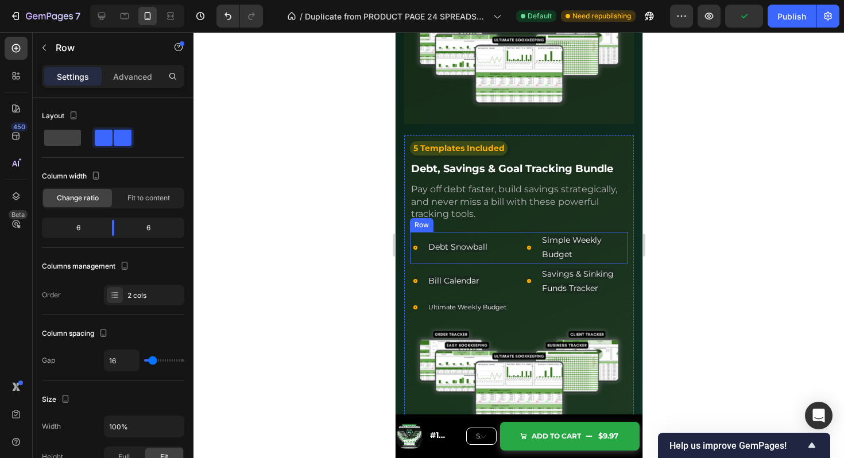
click at [518, 248] on div "Icon Debt Snowball Text Block Row Icon Simple Weekly Budget Text Block Row Row" at bounding box center [519, 247] width 218 height 31
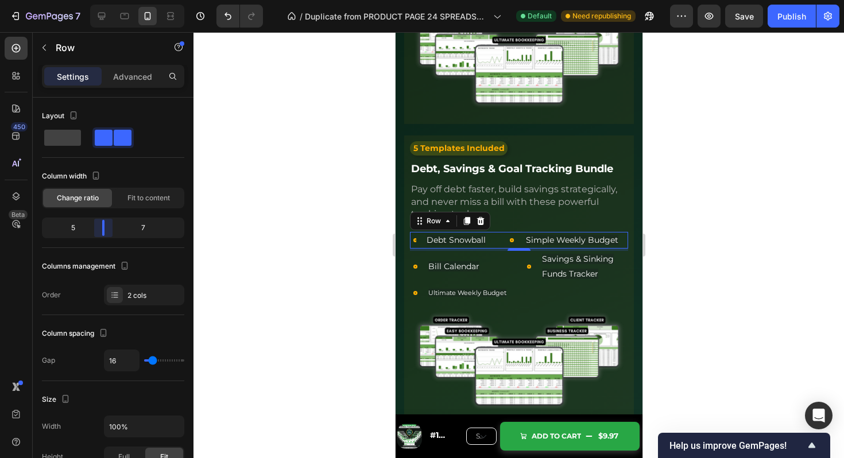
drag, startPoint x: 107, startPoint y: 226, endPoint x: 99, endPoint y: 226, distance: 8.0
click at [99, 0] on body "7 Version history / Duplicate from PRODUCT PAGE 24 SPREADSHEETS Default Need re…" at bounding box center [422, 0] width 844 height 0
click at [517, 264] on div "Icon Bill Calendar Text Block Row Icon Savings & Sinking Funds Tracker Text Blo…" at bounding box center [519, 266] width 218 height 31
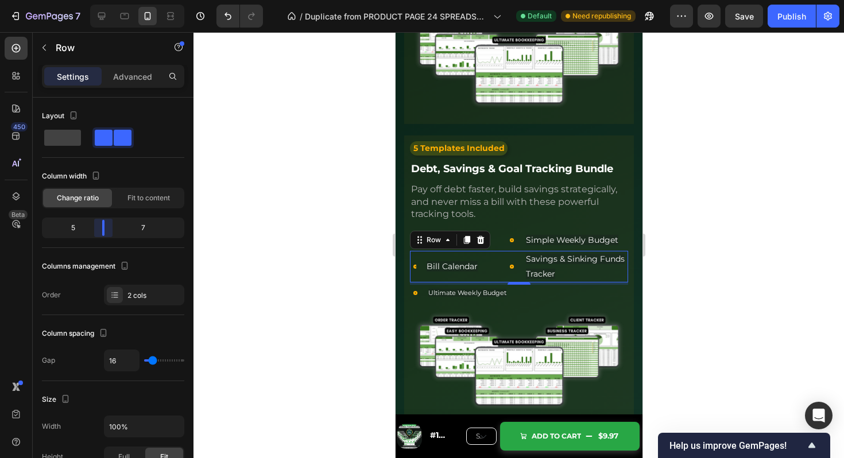
drag, startPoint x: 115, startPoint y: 225, endPoint x: 101, endPoint y: 226, distance: 13.8
click at [101, 0] on body "7 Version history / Duplicate from PRODUCT PAGE 24 SPREADSHEETS Default Need re…" at bounding box center [422, 0] width 844 height 0
click at [595, 260] on p "Savings & Sinking Funds Tracker" at bounding box center [576, 266] width 101 height 29
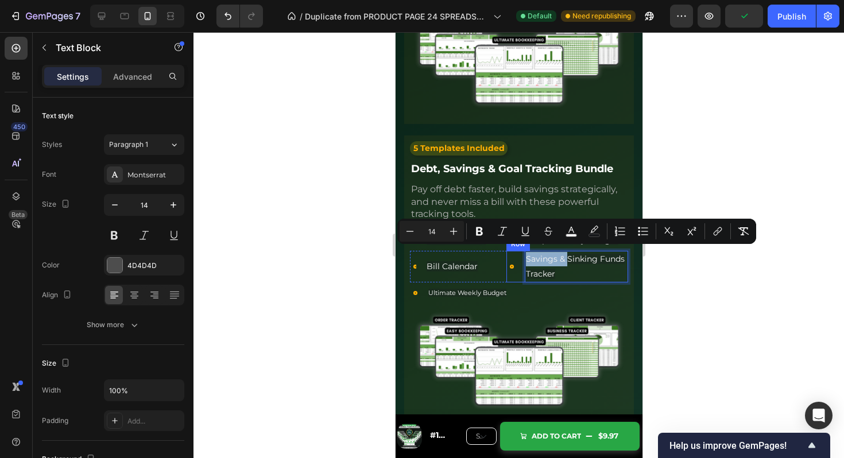
drag, startPoint x: 568, startPoint y: 256, endPoint x: 523, endPoint y: 257, distance: 44.8
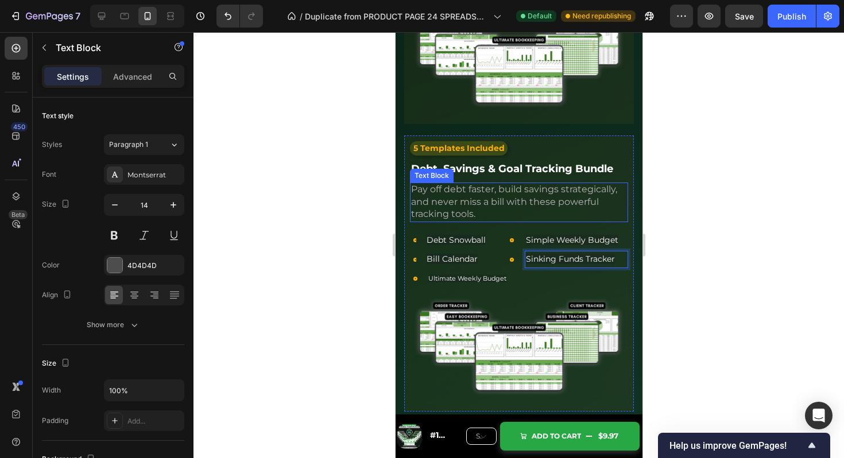
click at [554, 206] on p "Pay off debt faster, build savings strategically, and never miss a bill with th…" at bounding box center [519, 202] width 216 height 37
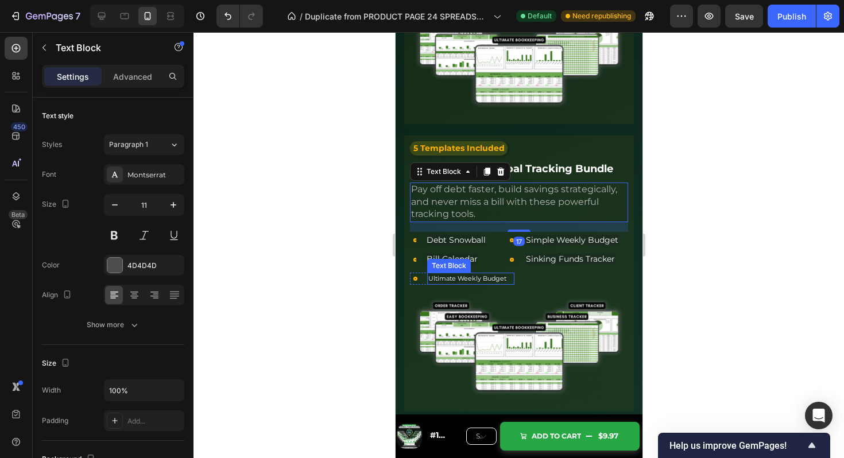
click at [479, 276] on span "Ultimate Weekly Budget" at bounding box center [467, 279] width 78 height 8
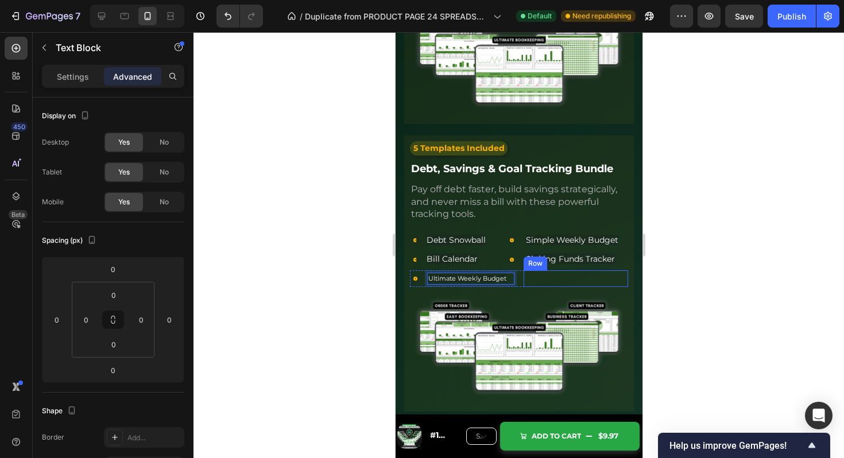
click at [534, 275] on div "Icon Client Tracker Text Block Row" at bounding box center [575, 279] width 105 height 17
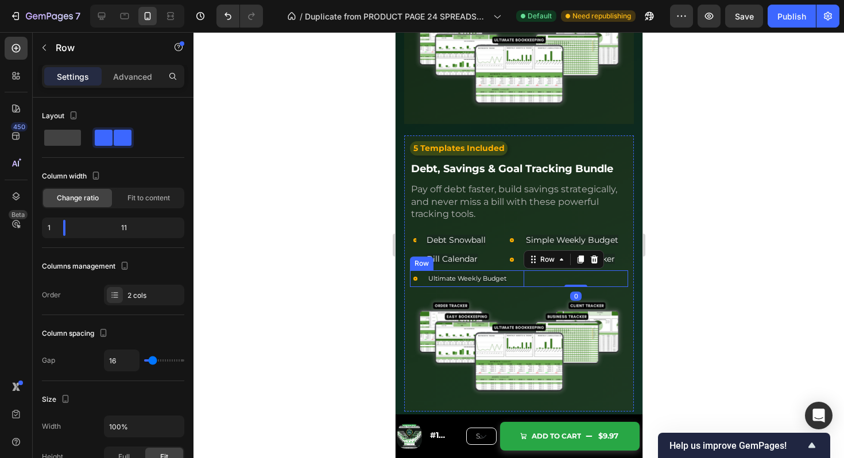
click at [516, 272] on div "Icon Ultimate Weekly Budget Text Block Row Icon Client Tracker Text Block Row 0…" at bounding box center [519, 279] width 218 height 17
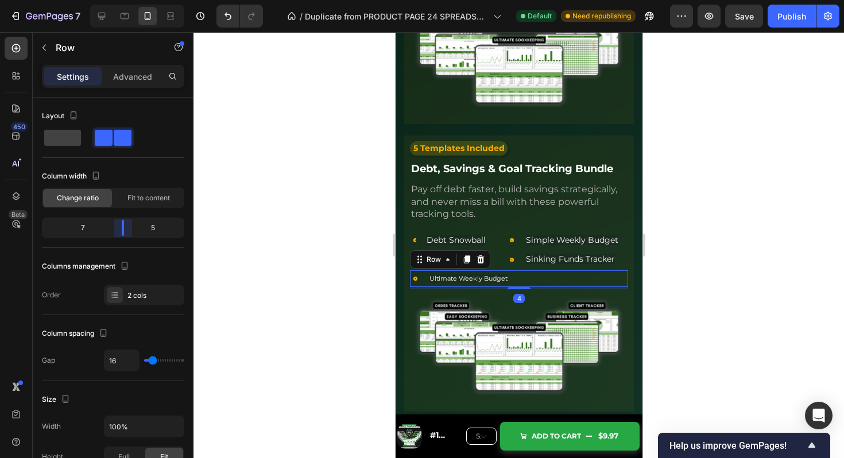
drag, startPoint x: 113, startPoint y: 225, endPoint x: 128, endPoint y: 225, distance: 14.9
click at [128, 0] on body "7 Version history / Duplicate from PRODUCT PAGE 24 SPREADSHEETS Default Need re…" at bounding box center [422, 0] width 844 height 0
click at [488, 275] on span "Ultimate Weekly Budget" at bounding box center [468, 279] width 78 height 8
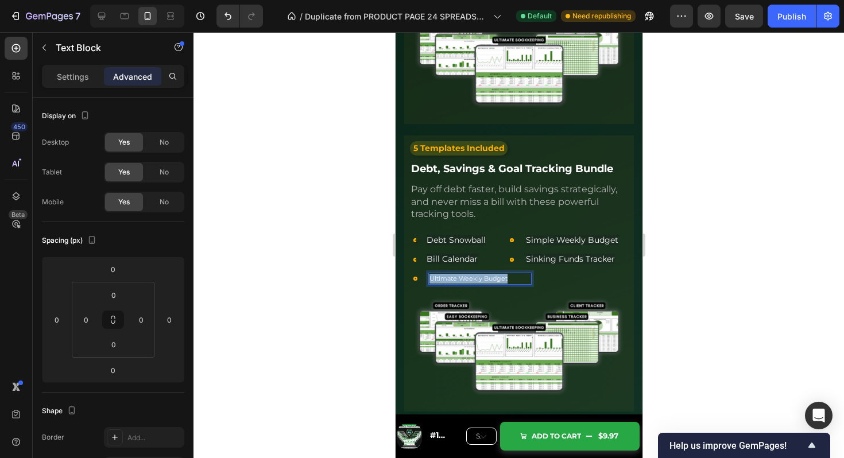
click at [488, 275] on span "Ultimate Weekly Budget" at bounding box center [468, 279] width 78 height 8
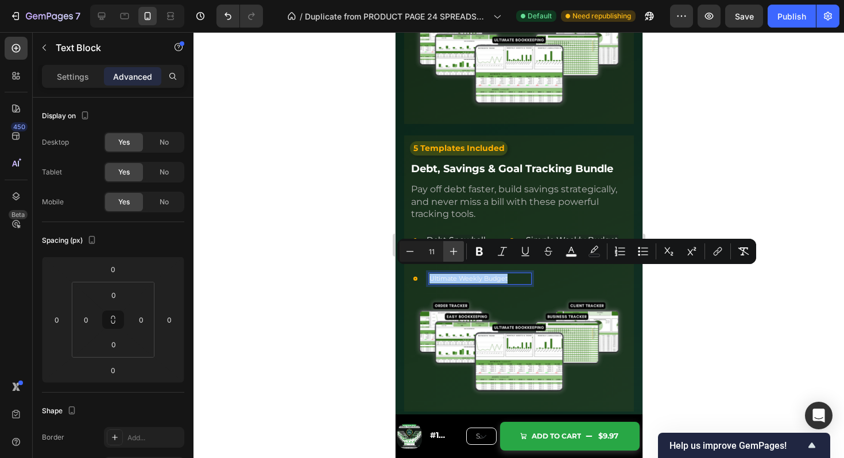
click at [458, 249] on icon "Editor contextual toolbar" at bounding box center [453, 251] width 11 height 11
type input "12"
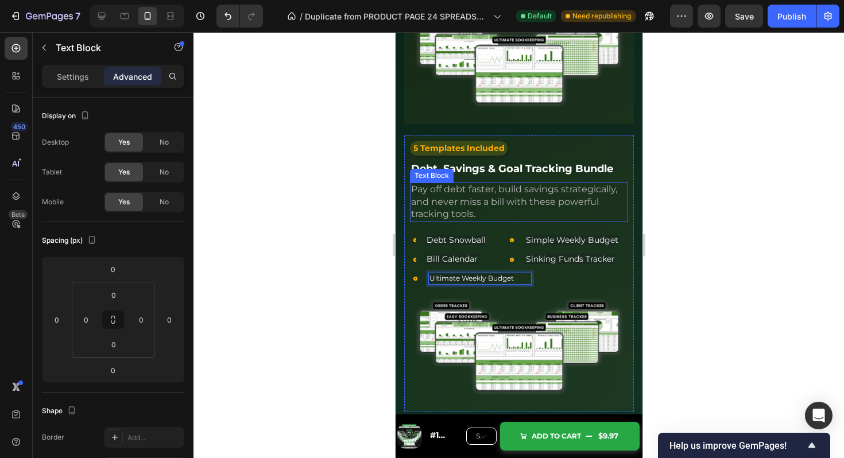
click at [502, 203] on p "Pay off debt faster, build savings strategically, and never miss a bill with th…" at bounding box center [519, 202] width 216 height 37
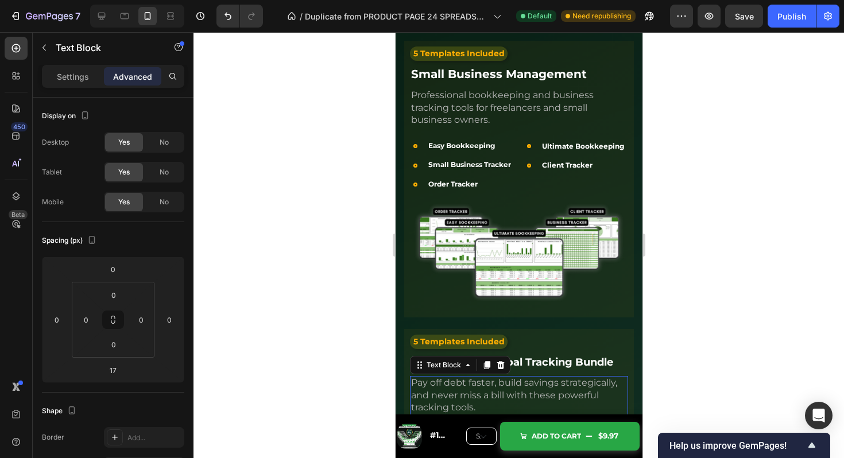
scroll to position [2828, 0]
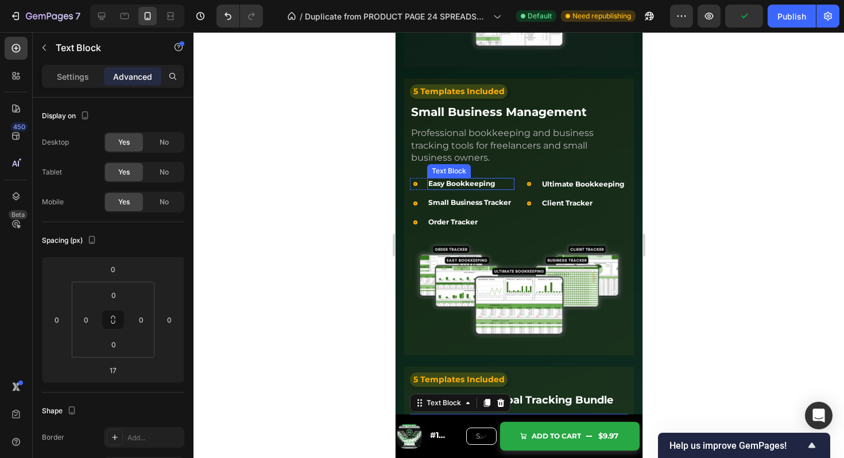
click at [473, 179] on strong "Easy Bookkeeping" at bounding box center [461, 183] width 67 height 9
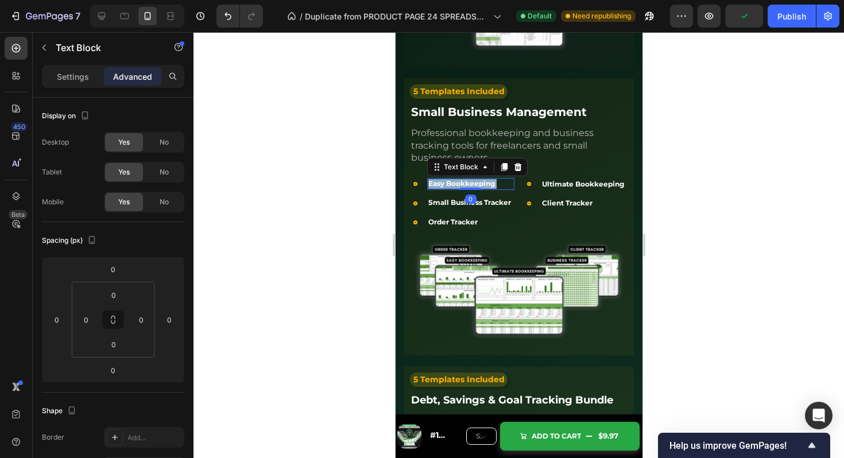
click at [473, 179] on strong "Easy Bookkeeping" at bounding box center [461, 183] width 67 height 9
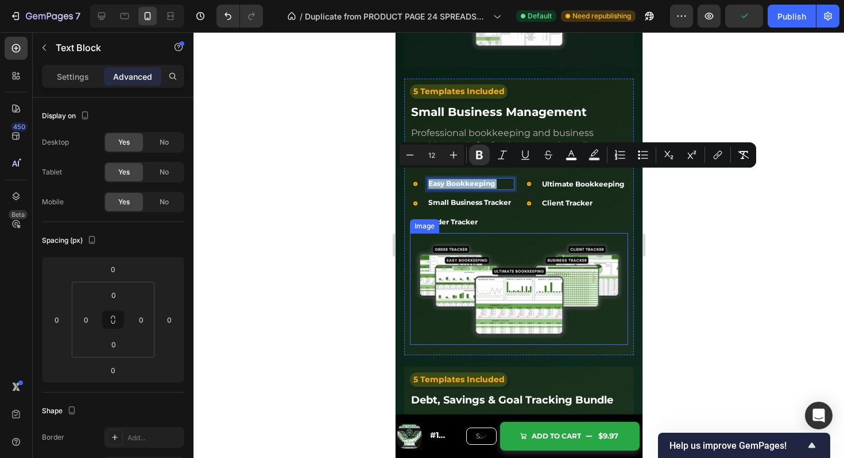
scroll to position [2934, 0]
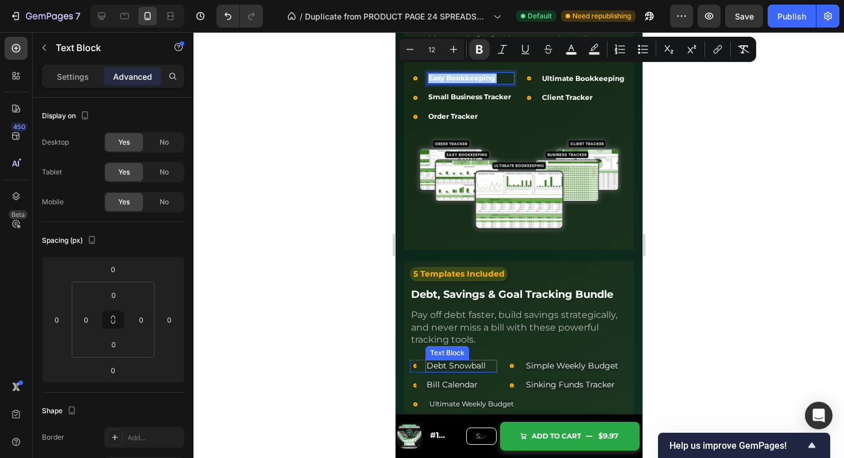
click at [453, 361] on span "Debt Snowball" at bounding box center [455, 366] width 59 height 10
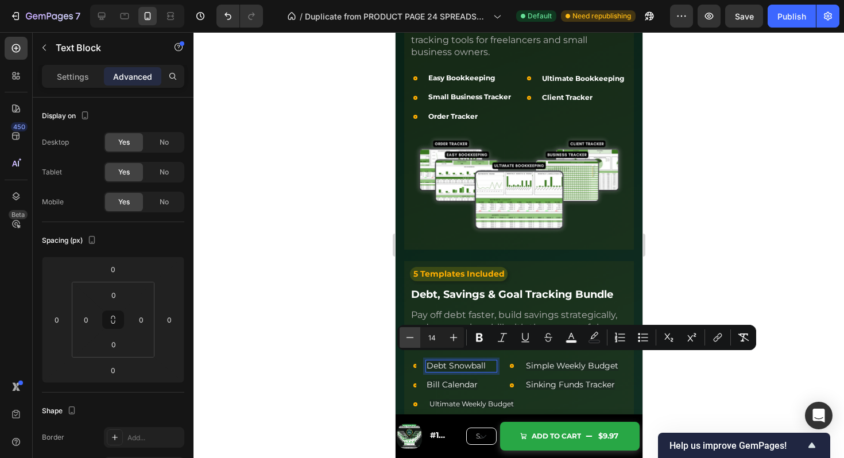
click at [409, 333] on icon "Editor contextual toolbar" at bounding box center [409, 337] width 11 height 11
type input "12"
click at [477, 336] on icon "Editor contextual toolbar" at bounding box center [479, 338] width 7 height 9
click at [468, 380] on span "Bill Calendar" at bounding box center [451, 385] width 51 height 10
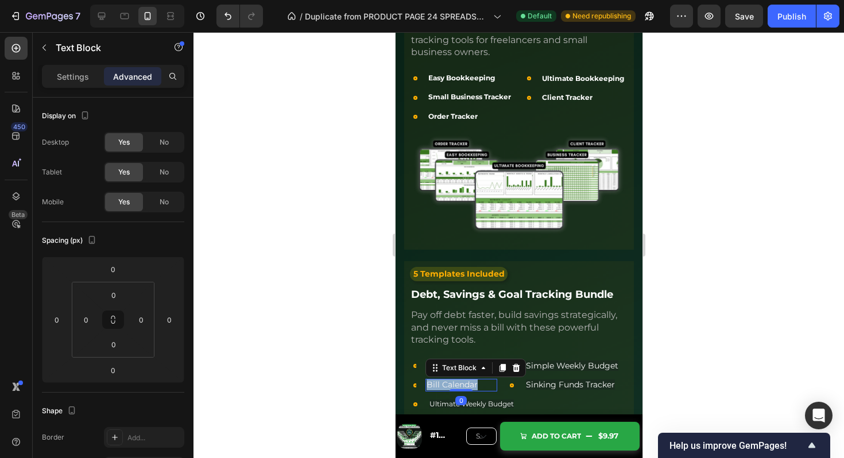
click at [468, 380] on span "Bill Calendar" at bounding box center [451, 385] width 51 height 10
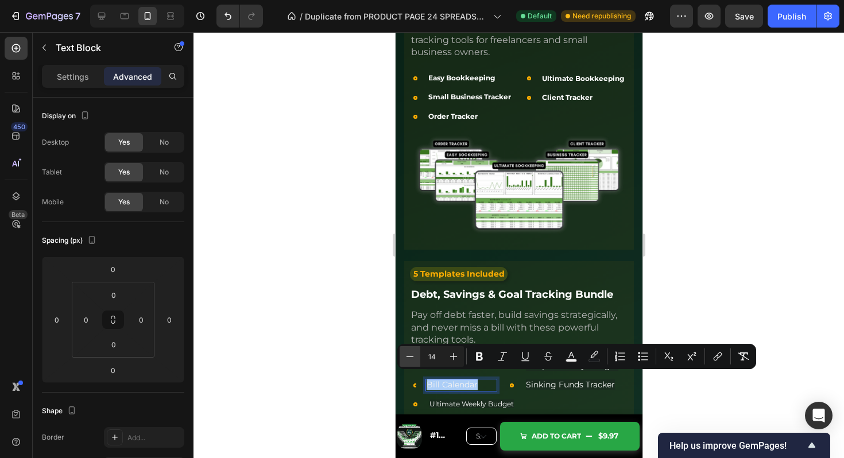
click at [410, 350] on button "Minus" at bounding box center [410, 356] width 21 height 21
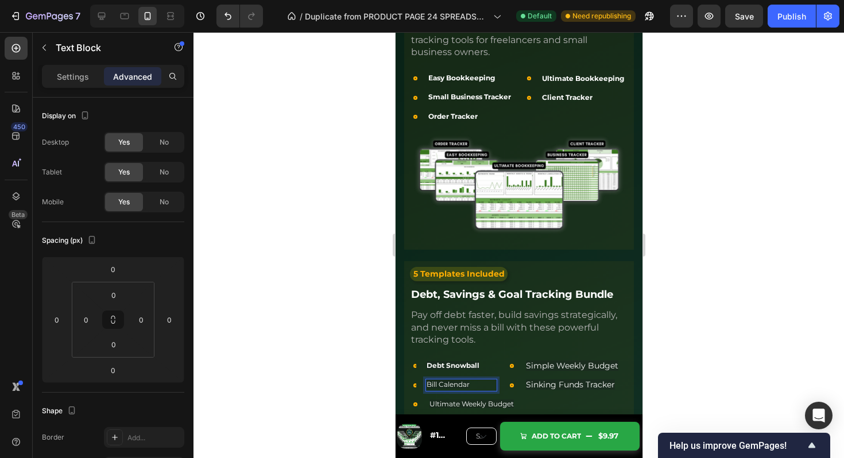
click at [449, 380] on span "Bill Calendar" at bounding box center [447, 384] width 43 height 9
click at [549, 383] on span "Sinking Funds Tracker" at bounding box center [570, 385] width 89 height 10
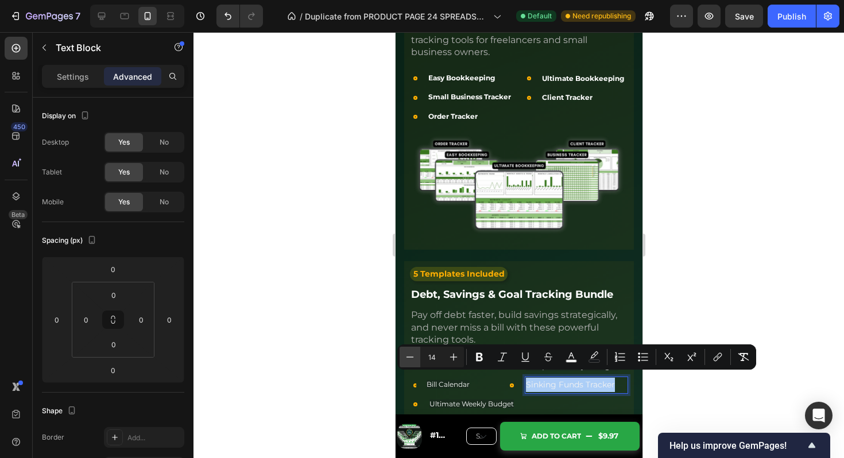
click at [410, 352] on icon "Editor contextual toolbar" at bounding box center [409, 357] width 11 height 11
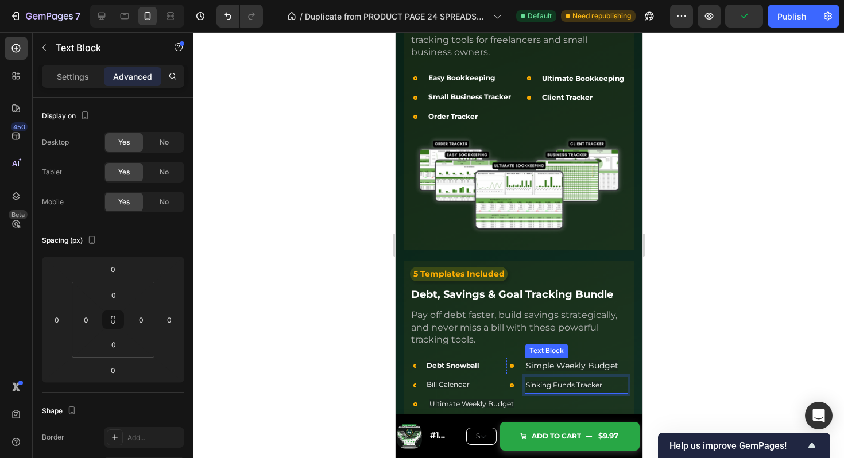
click at [567, 365] on span "Simple Weekly Budget" at bounding box center [572, 366] width 92 height 10
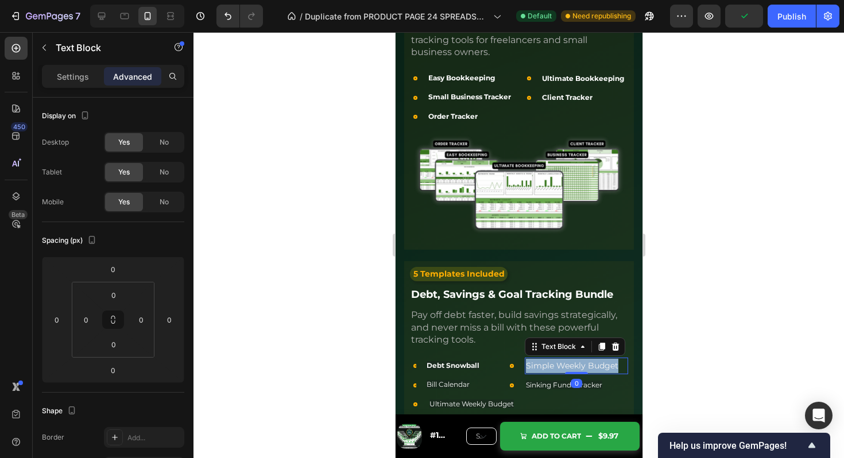
click at [567, 365] on span "Simple Weekly Budget" at bounding box center [572, 366] width 92 height 10
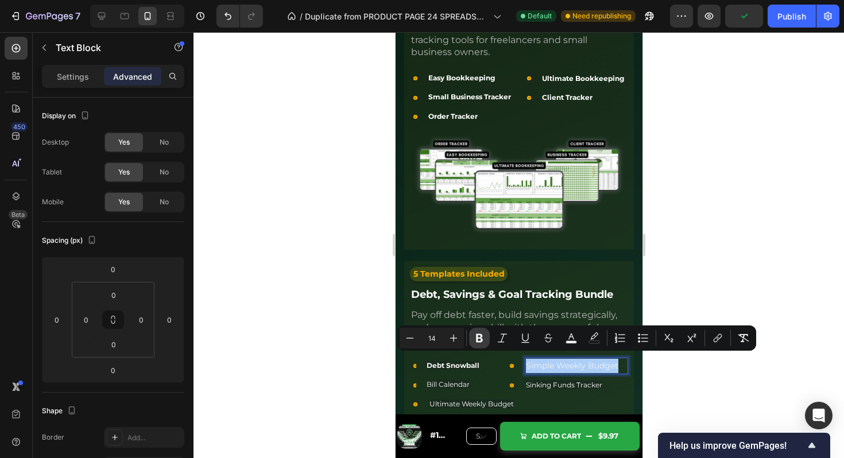
click at [480, 337] on icon "Editor contextual toolbar" at bounding box center [479, 338] width 7 height 9
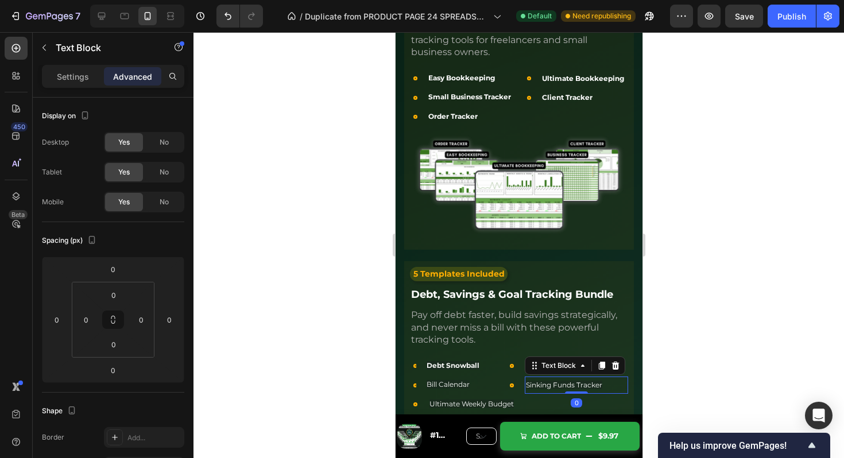
click at [556, 381] on span "Sinking Funds Tracker" at bounding box center [564, 385] width 76 height 9
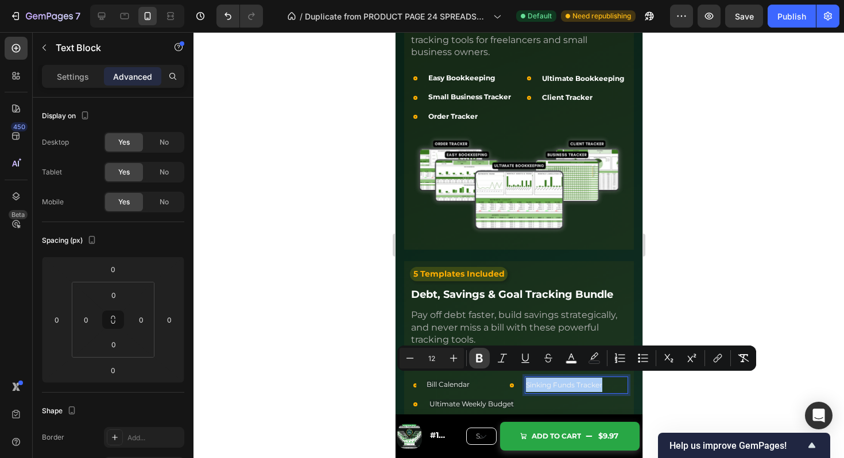
click at [475, 358] on icon "Editor contextual toolbar" at bounding box center [479, 358] width 11 height 11
click at [452, 387] on div "Text Block" at bounding box center [449, 392] width 39 height 10
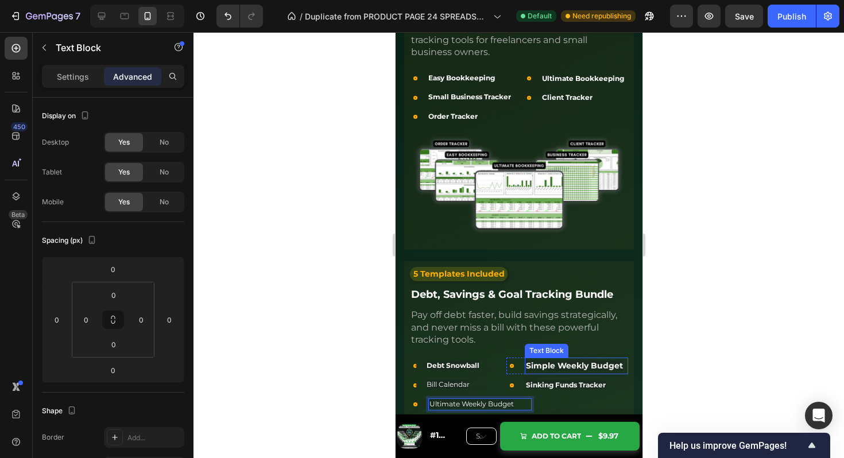
click at [559, 361] on strong "Simple Weekly Budget" at bounding box center [574, 366] width 97 height 10
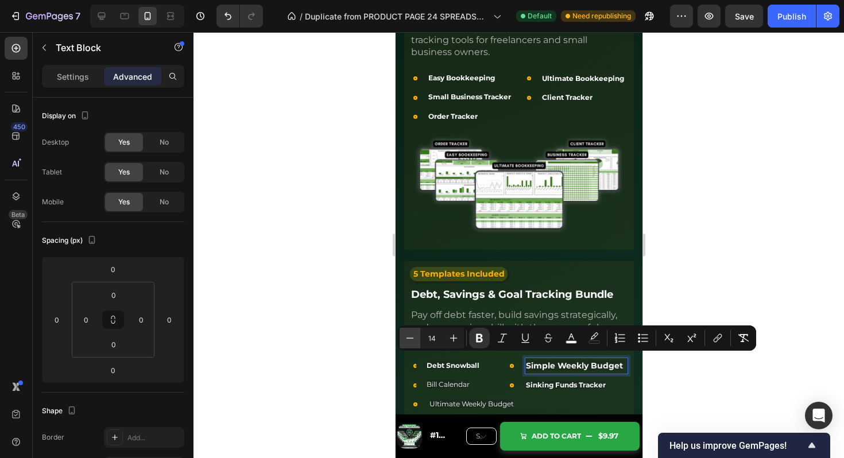
click at [405, 334] on icon "Editor contextual toolbar" at bounding box center [409, 338] width 11 height 11
type input "12"
click at [462, 380] on span "Bill Calendar" at bounding box center [447, 384] width 43 height 9
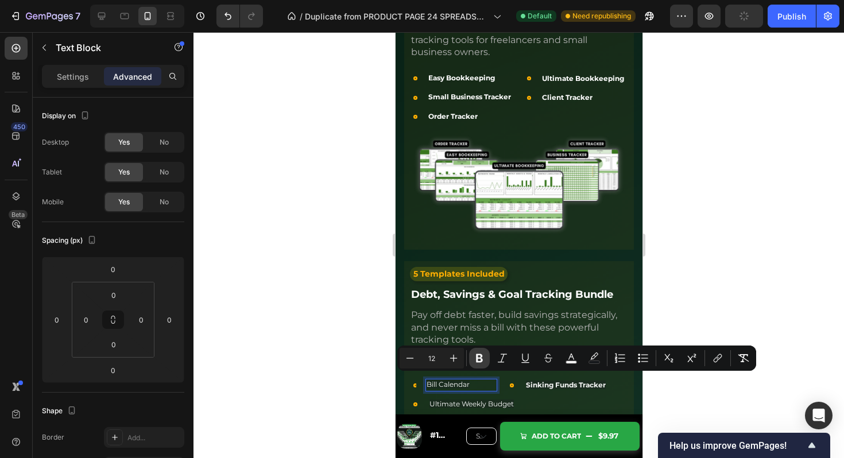
click at [483, 355] on icon "Editor contextual toolbar" at bounding box center [479, 358] width 11 height 11
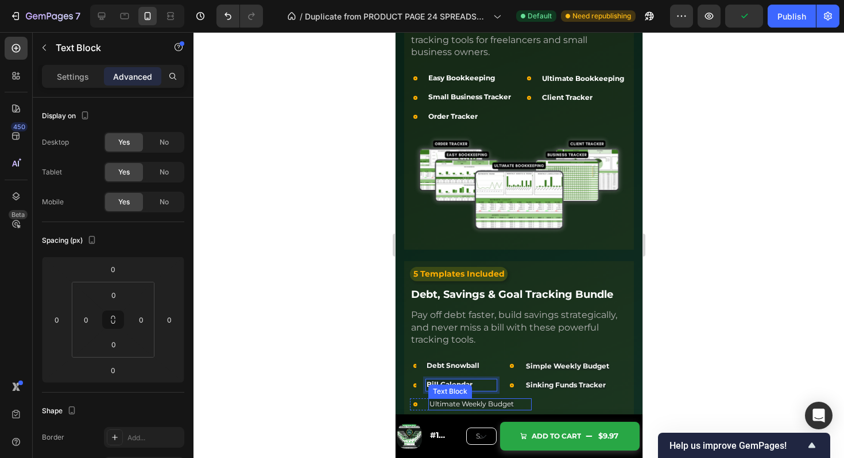
click at [484, 400] on span "Ultimate Weekly Budget" at bounding box center [471, 404] width 84 height 9
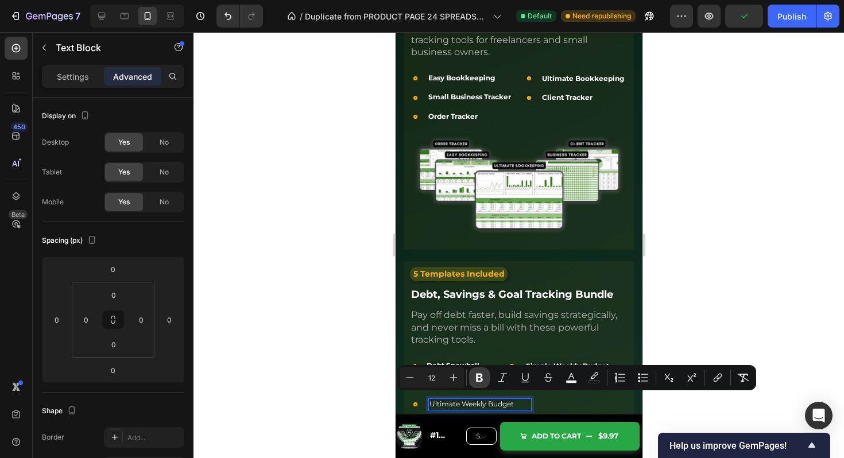
click at [482, 373] on icon "Editor contextual toolbar" at bounding box center [479, 377] width 11 height 11
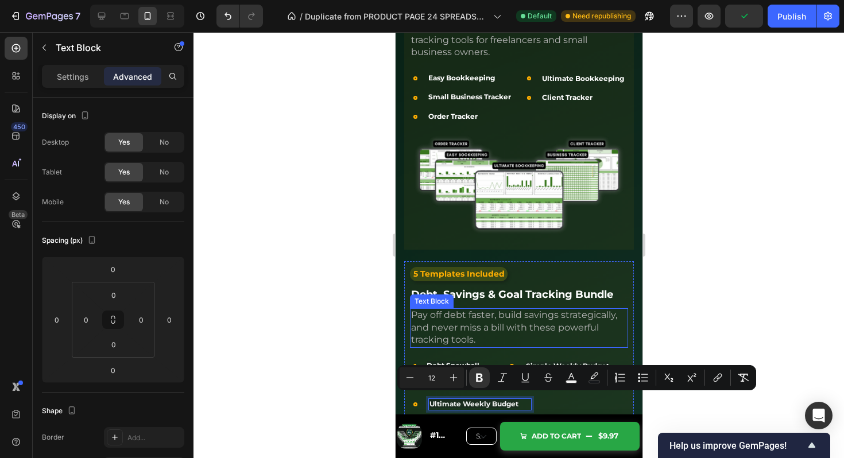
click at [501, 323] on span "Pay off debt faster, build savings strategically, and never miss a bill with th…" at bounding box center [514, 328] width 206 height 36
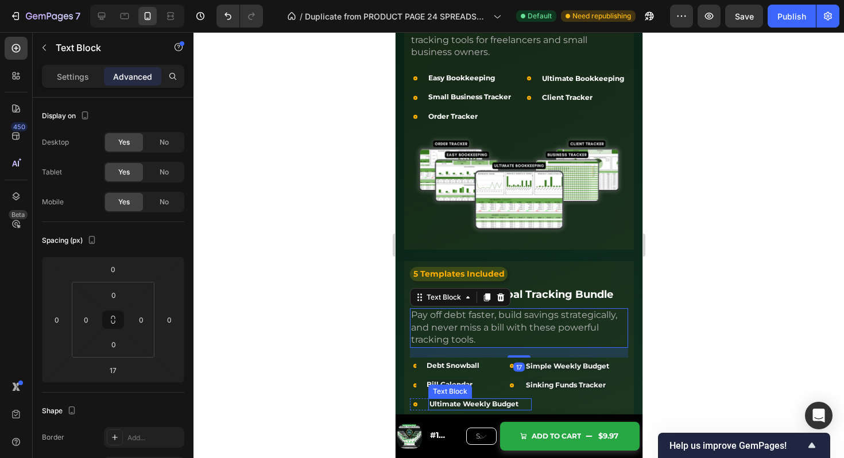
click at [428, 399] on div "Ultimate Weekly Budget" at bounding box center [479, 405] width 103 height 12
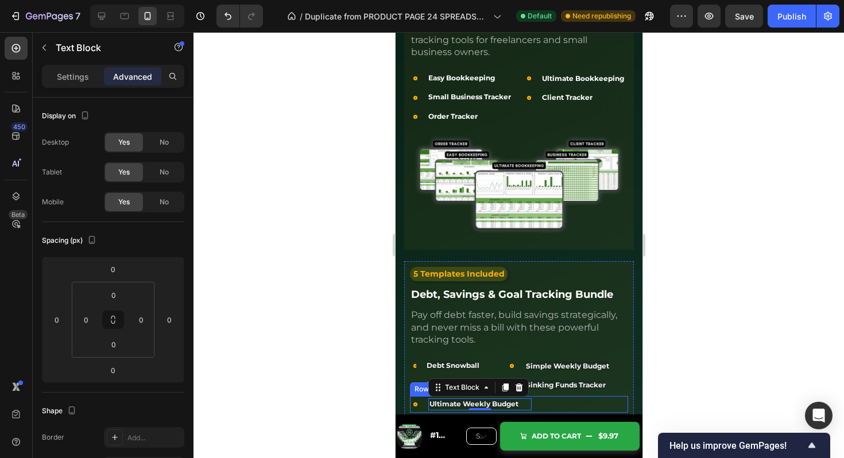
click at [539, 399] on div "Icon Ultimate Weekly Budget Text Block 0 Row Icon Client Tracker Text Block Row…" at bounding box center [519, 404] width 218 height 17
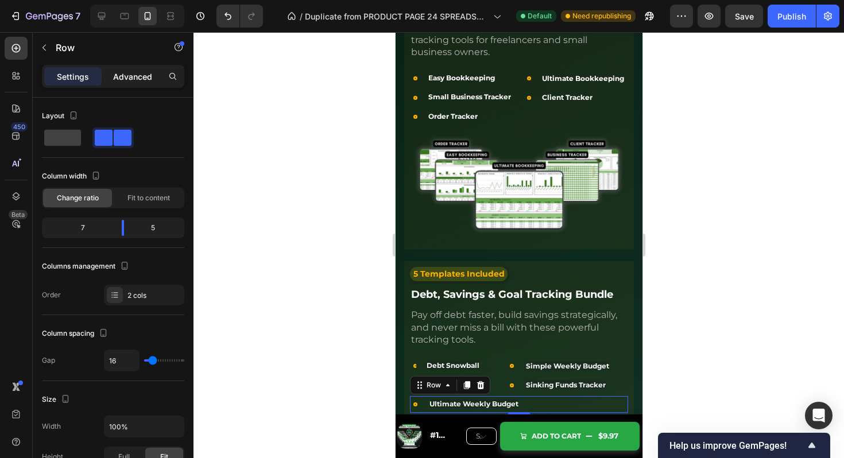
click at [138, 70] on div "Advanced" at bounding box center [132, 76] width 57 height 18
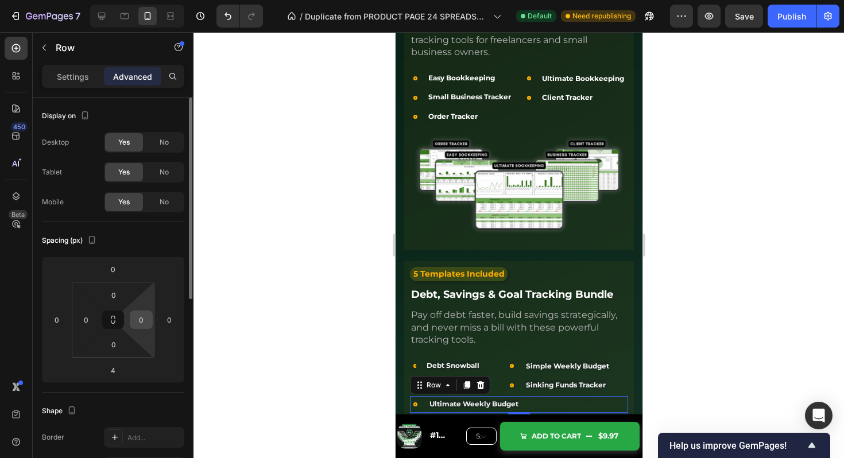
click at [143, 317] on input "0" at bounding box center [141, 319] width 17 height 17
type input "8"
type input "1"
type input "9"
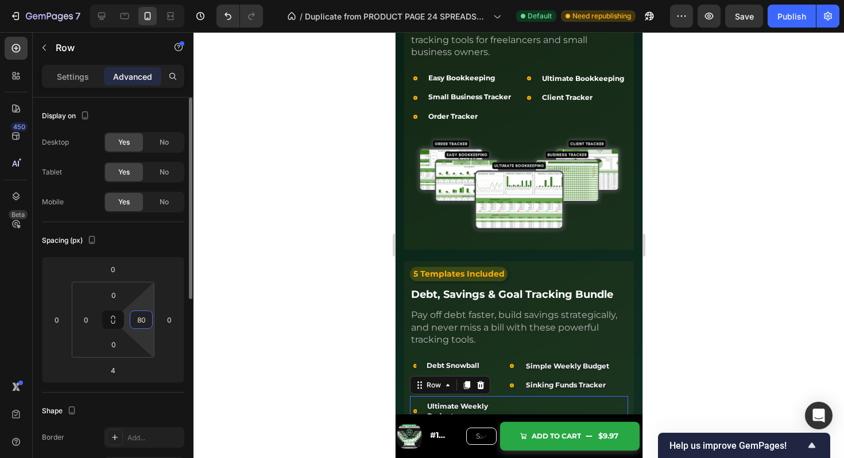
type input "8"
type input "60"
click at [518, 398] on div "Icon Ultimate Weekly Budget Text Block Row Icon Client Tracker Text Block Row R…" at bounding box center [519, 407] width 218 height 22
click at [70, 75] on p "Settings" at bounding box center [73, 77] width 32 height 12
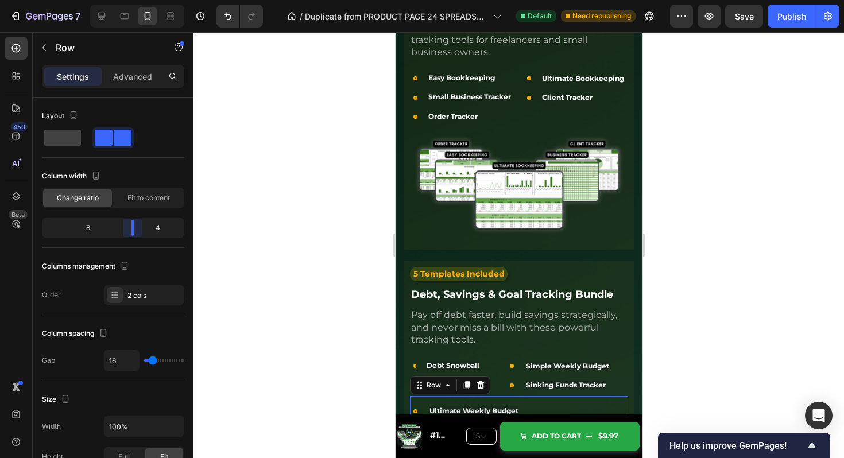
drag, startPoint x: 127, startPoint y: 226, endPoint x: 137, endPoint y: 226, distance: 10.3
click at [137, 0] on body "7 Version history / Duplicate from PRODUCT PAGE 24 SPREADSHEETS Default Need re…" at bounding box center [422, 0] width 844 height 0
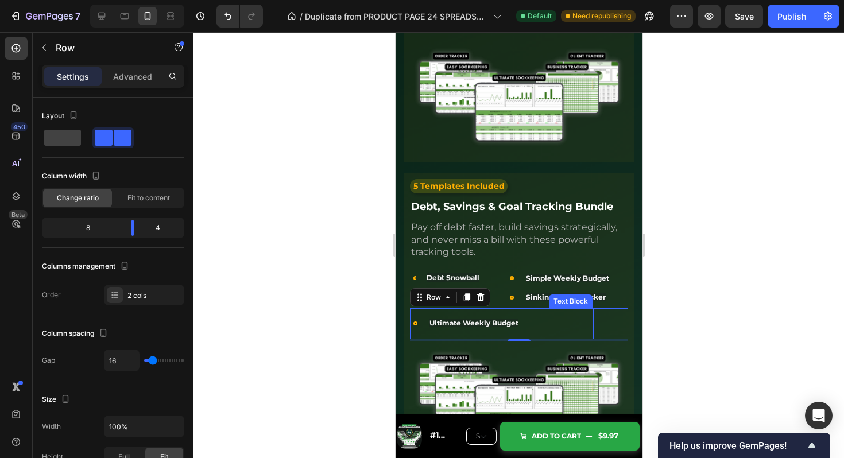
click at [570, 325] on strong "Client Tracker" at bounding box center [563, 323] width 27 height 23
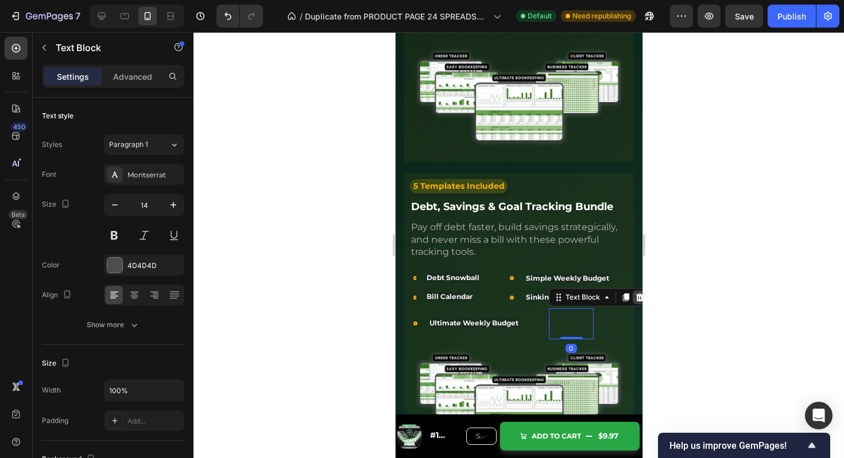
click at [642, 294] on icon at bounding box center [638, 298] width 7 height 8
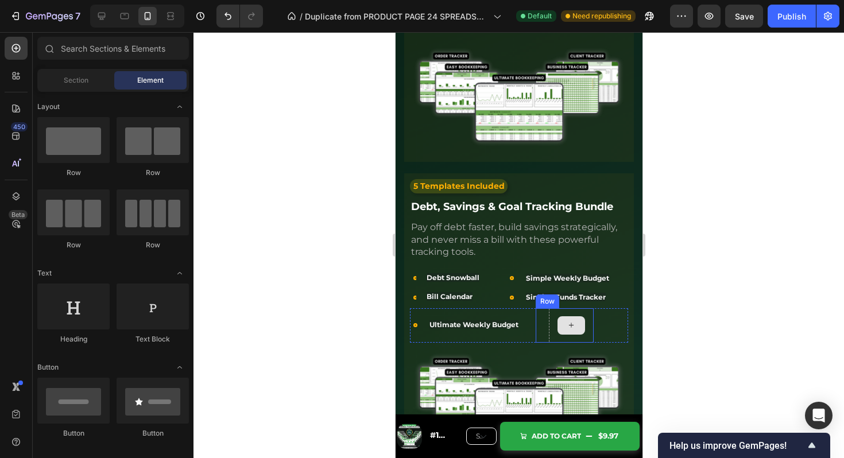
click at [586, 314] on div at bounding box center [571, 325] width 45 height 34
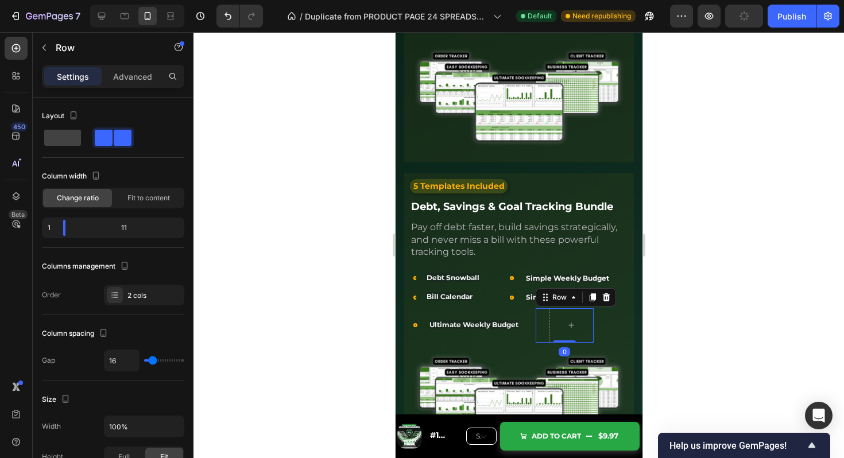
click at [540, 318] on div "Icon Row 0" at bounding box center [564, 325] width 58 height 34
click at [609, 293] on icon at bounding box center [605, 297] width 9 height 9
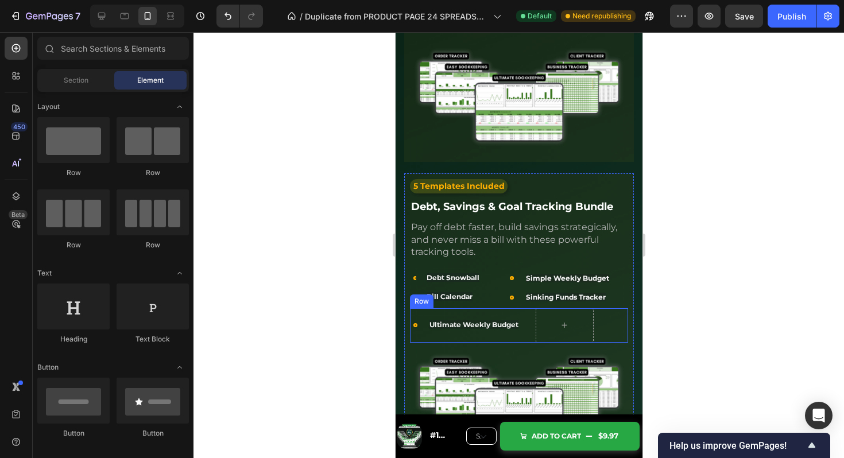
click at [608, 318] on div "Icon Ultimate Weekly Budget Text Block Row Row" at bounding box center [519, 325] width 218 height 34
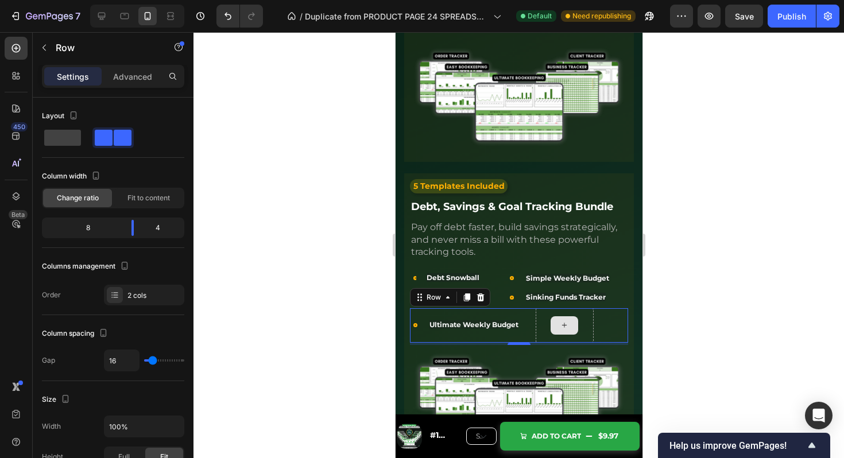
click at [585, 313] on div at bounding box center [564, 325] width 58 height 34
click at [59, 134] on span at bounding box center [62, 138] width 37 height 16
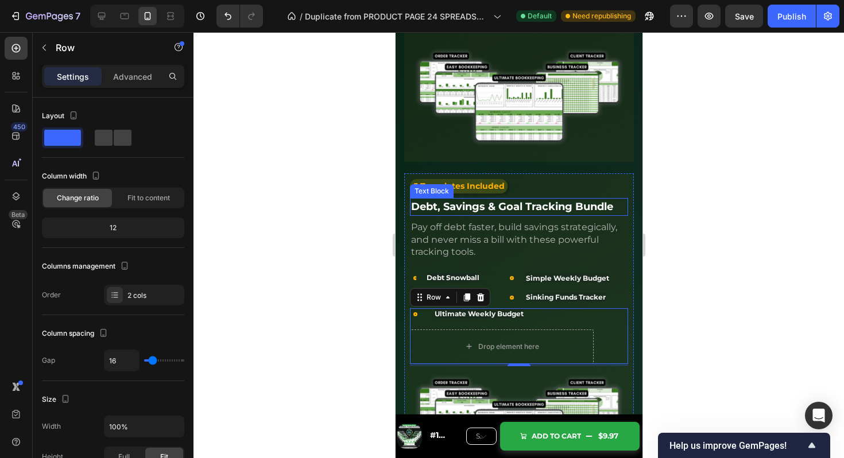
click at [538, 200] on strong "Debt, Savings & Goal Tracking Bundle" at bounding box center [512, 206] width 202 height 13
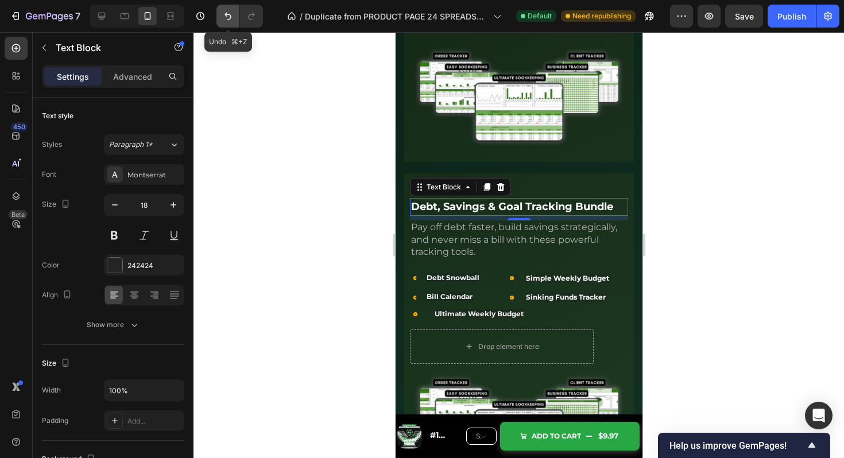
click at [224, 21] on icon "Undo/Redo" at bounding box center [227, 15] width 11 height 11
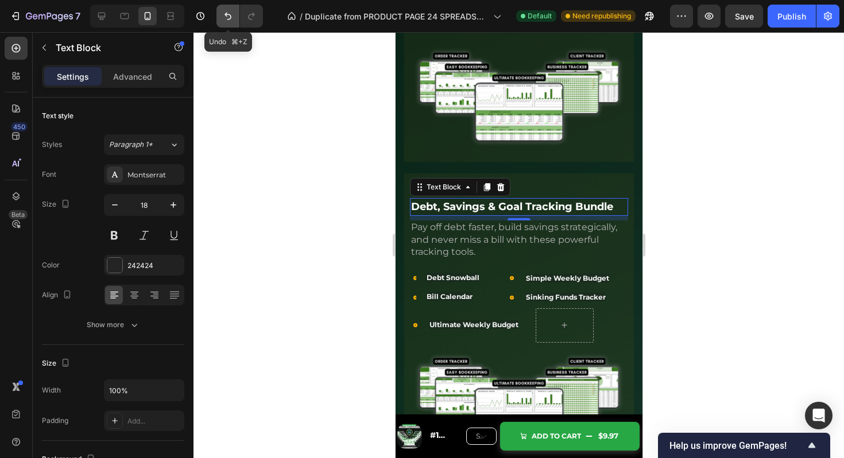
click at [224, 21] on icon "Undo/Redo" at bounding box center [227, 15] width 11 height 11
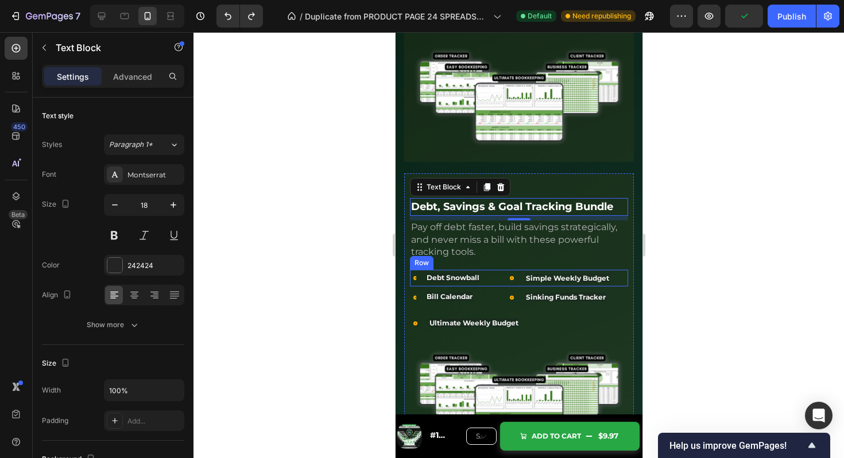
click at [496, 274] on div "Debt Snowball" at bounding box center [460, 278] width 71 height 12
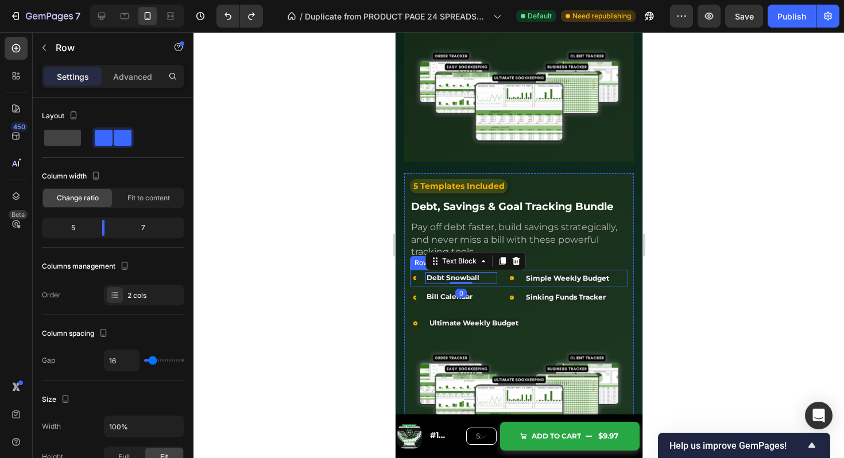
click at [503, 273] on div "Icon Debt Snowball Text Block 0 Row Icon Simple Weekly Budget Text Block Row Row" at bounding box center [519, 278] width 218 height 17
drag, startPoint x: 103, startPoint y: 223, endPoint x: 111, endPoint y: 223, distance: 7.5
click at [111, 0] on body "7 Version history / Duplicate from PRODUCT PAGE 24 SPREADSHEETS Default Need re…" at bounding box center [422, 0] width 844 height 0
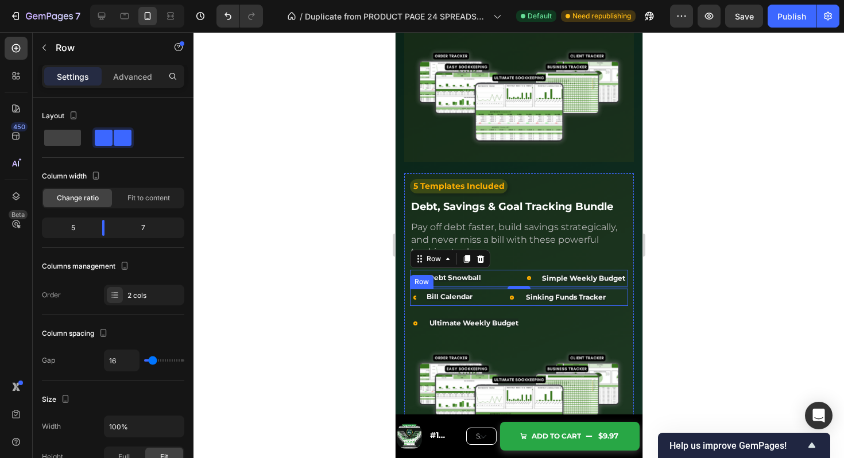
click at [504, 291] on div "Icon Bill Calendar Text Block Row Icon Sinking Funds Tracker Text Block Row Row" at bounding box center [519, 297] width 218 height 17
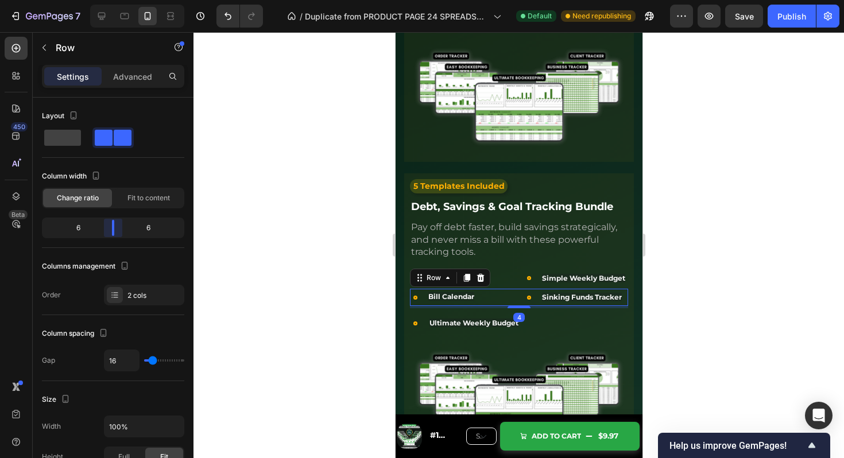
drag, startPoint x: 106, startPoint y: 225, endPoint x: 114, endPoint y: 225, distance: 7.5
click at [114, 0] on body "7 Version history / Duplicate from PRODUCT PAGE 24 SPREADSHEETS Default Need re…" at bounding box center [422, 0] width 844 height 0
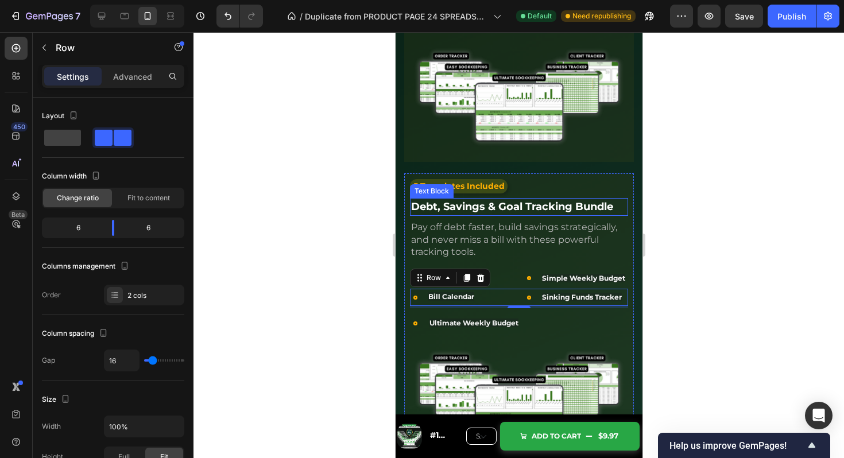
click at [547, 205] on strong "Debt, Savings & Goal Tracking Bundle" at bounding box center [512, 206] width 202 height 13
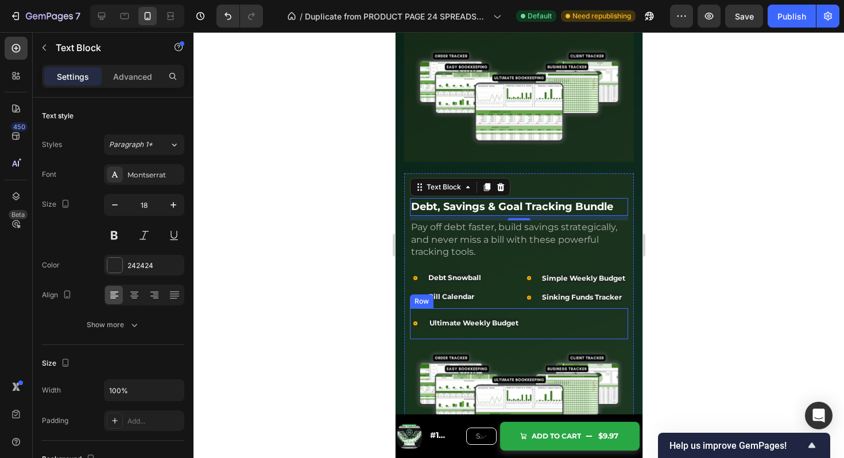
click at [522, 310] on div "Icon Ultimate Weekly Budget Text Block Row" at bounding box center [468, 323] width 117 height 31
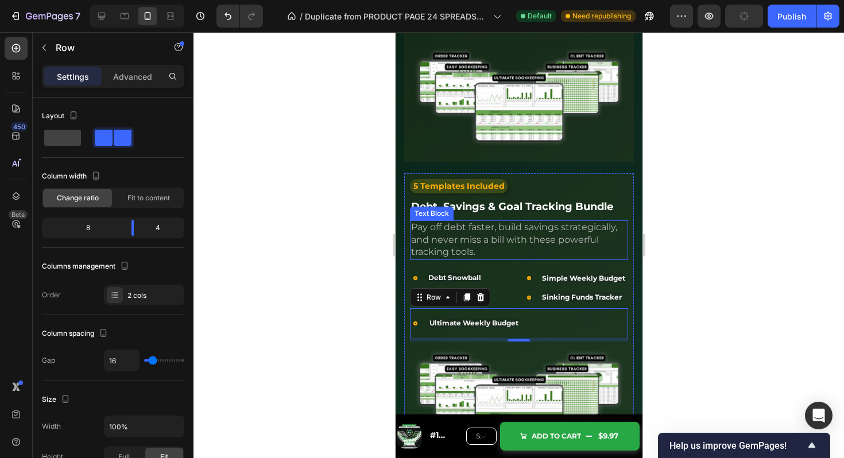
click at [573, 246] on p "Pay off debt faster, build savings strategically, and never miss a bill with th…" at bounding box center [519, 240] width 216 height 37
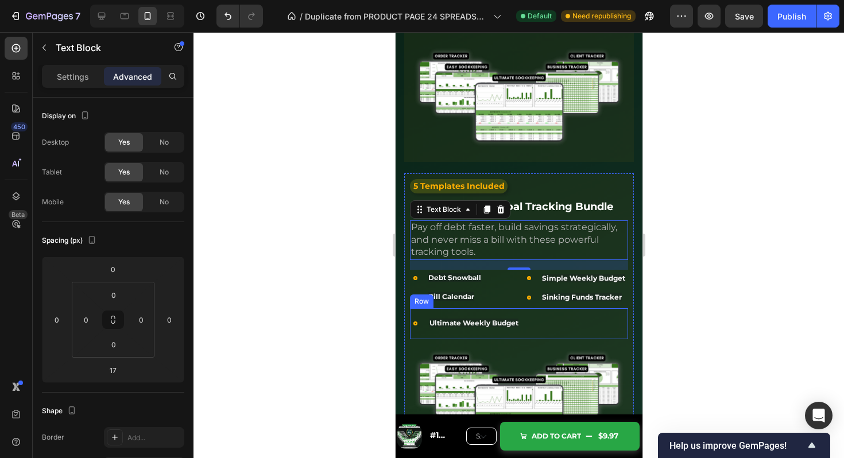
click at [528, 309] on div "Icon Ultimate Weekly Budget Text Block Row Icon Client Tracker Text Block Row R…" at bounding box center [519, 323] width 218 height 31
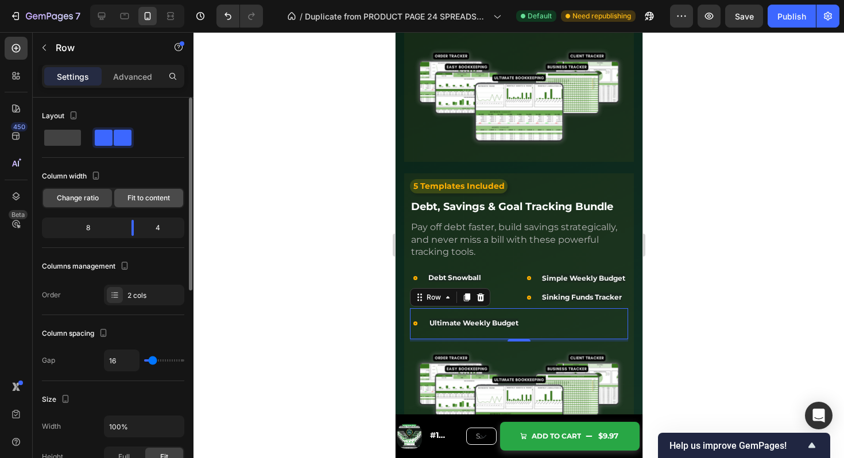
click at [140, 193] on span "Fit to content" at bounding box center [149, 198] width 43 height 10
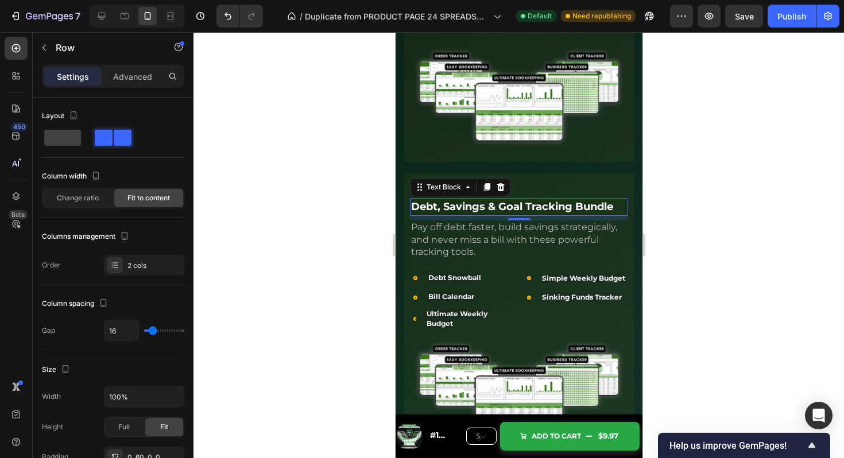
click at [549, 200] on strong "Debt, Savings & Goal Tracking Bundle" at bounding box center [512, 206] width 202 height 13
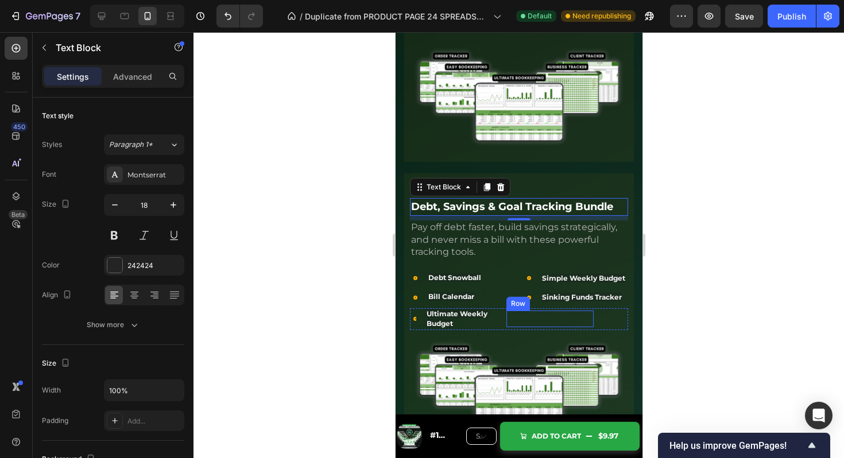
click at [514, 315] on div "Icon Client Tracker Text Block Row" at bounding box center [549, 319] width 87 height 17
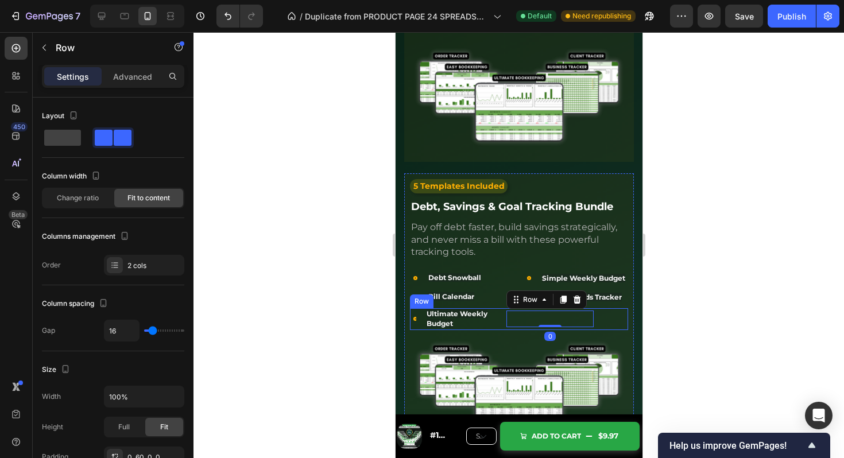
click at [499, 315] on div "Icon Ultimate Weekly Budget Text Block Row Icon Client Tracker Text Block Row 0…" at bounding box center [519, 319] width 218 height 22
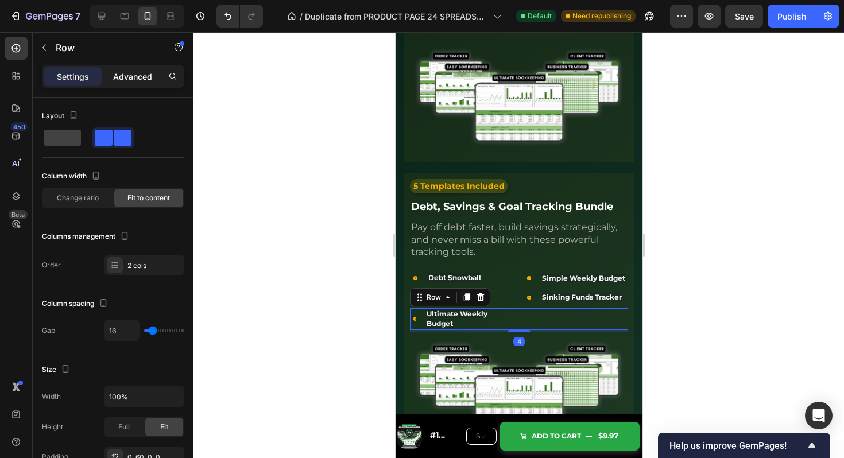
click at [127, 69] on div "Advanced" at bounding box center [132, 76] width 57 height 18
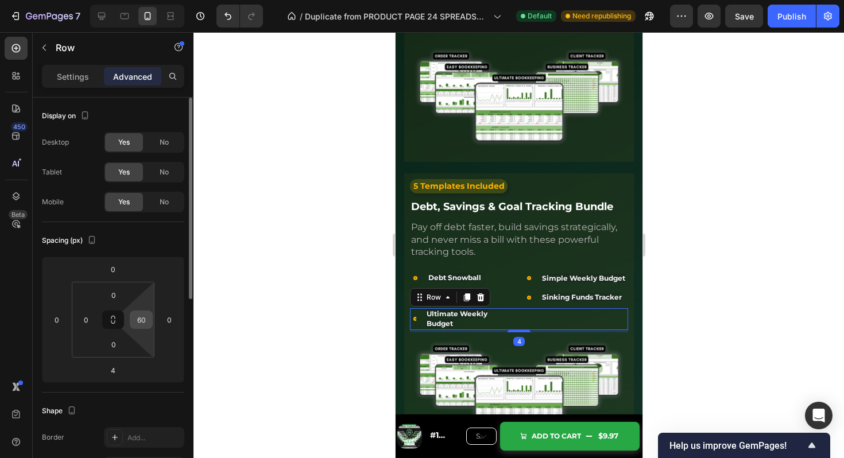
click at [142, 321] on input "60" at bounding box center [141, 319] width 17 height 17
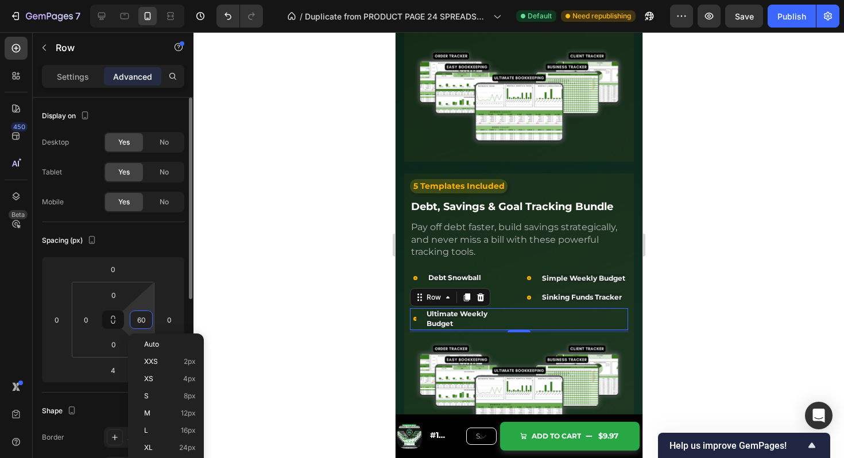
click at [142, 321] on input "60" at bounding box center [141, 319] width 17 height 17
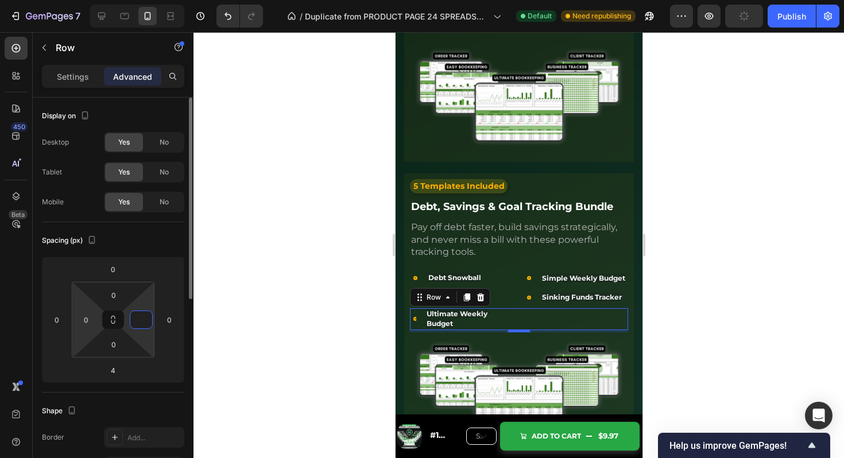
type input "0"
click at [496, 313] on div "Ultimate Weekly Budget" at bounding box center [461, 319] width 72 height 22
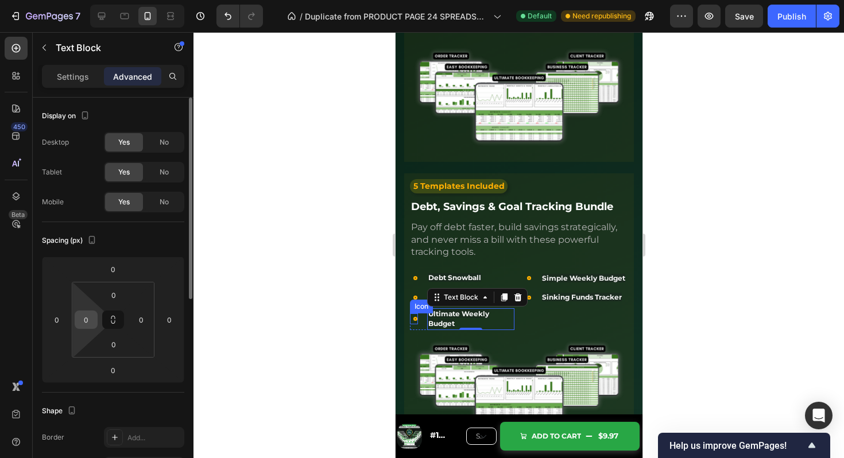
click at [94, 317] on input "0" at bounding box center [86, 319] width 17 height 17
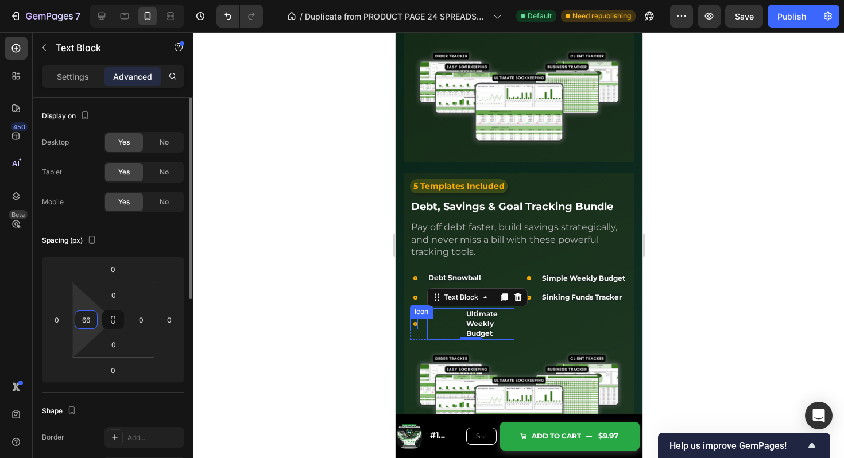
type input "6"
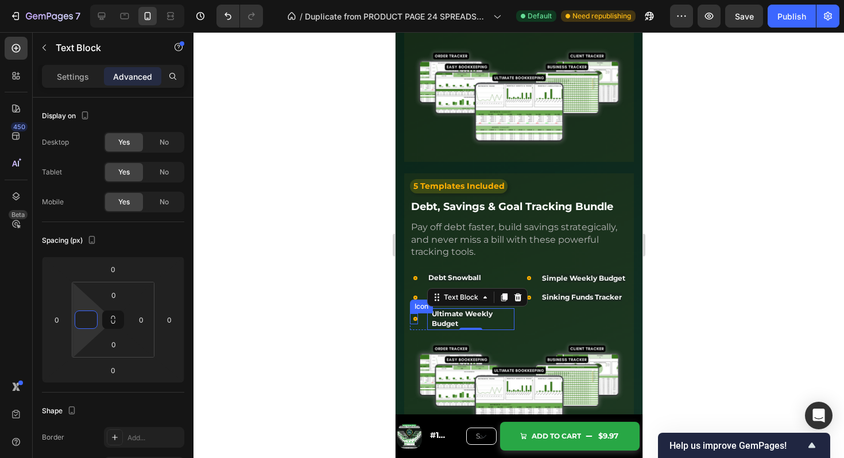
click at [446, 227] on span "Pay off debt faster, build savings strategically, and never miss a bill with th…" at bounding box center [514, 240] width 206 height 36
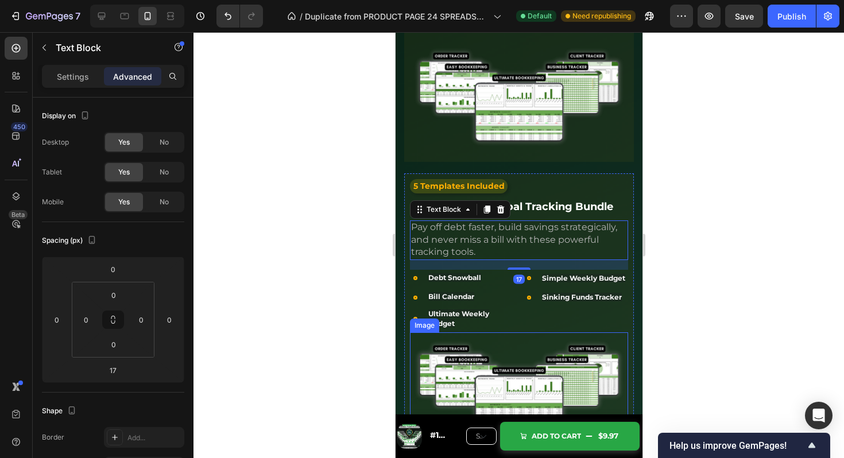
click at [531, 337] on img at bounding box center [519, 389] width 218 height 112
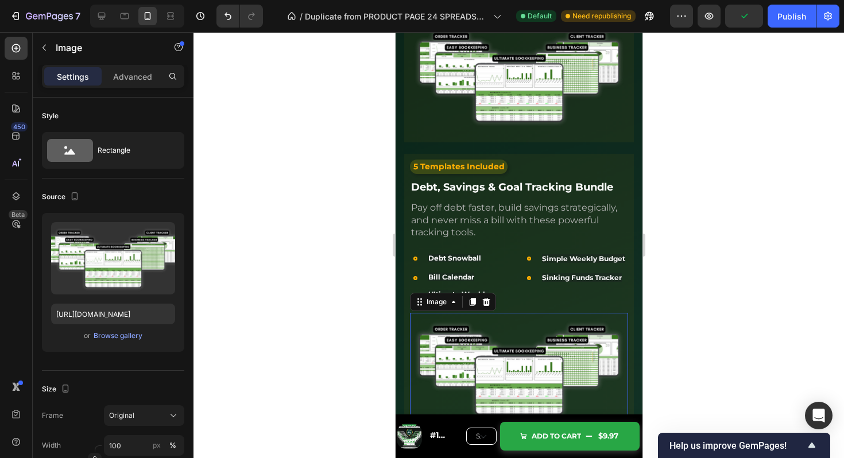
scroll to position [3076, 0]
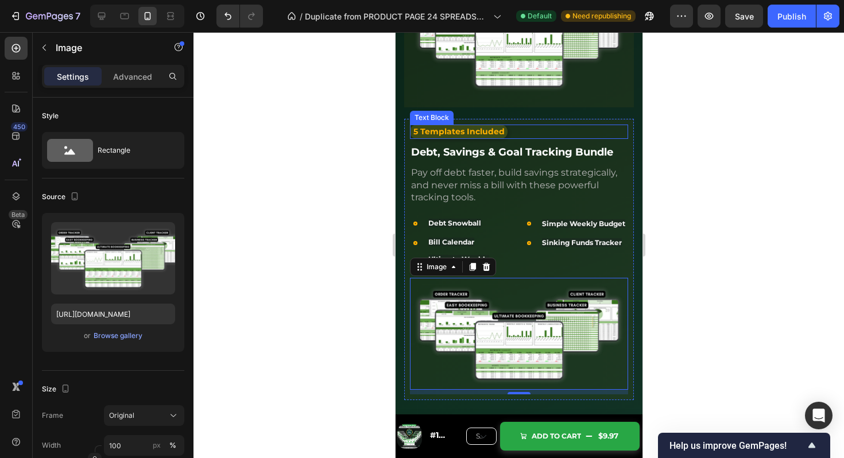
click at [463, 126] on span "5 Templates Included" at bounding box center [458, 131] width 91 height 10
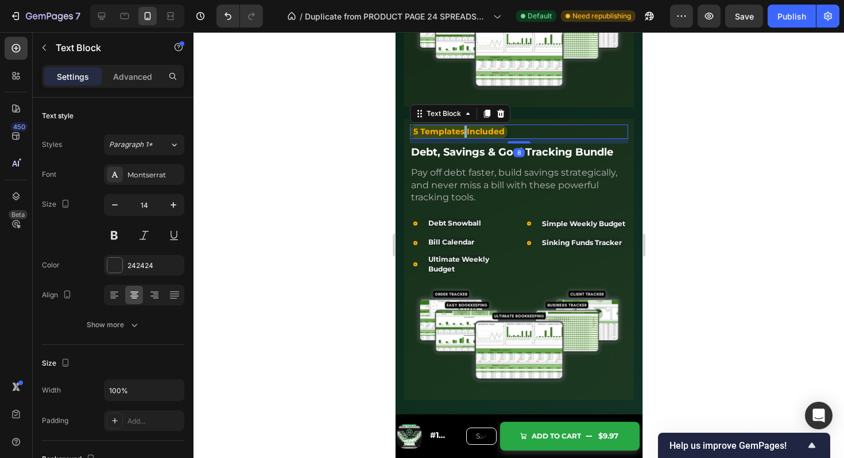
click at [463, 126] on span "5 Templates Included" at bounding box center [458, 131] width 91 height 10
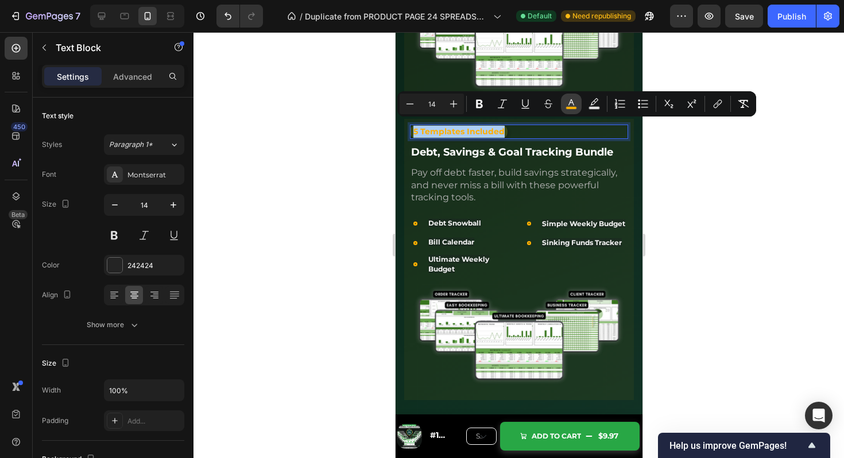
click at [573, 105] on icon "Editor contextual toolbar" at bounding box center [571, 103] width 11 height 11
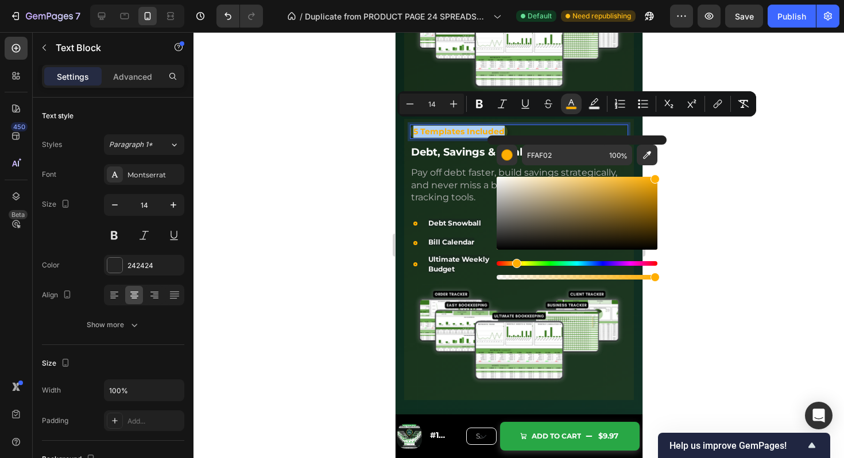
click at [595, 261] on div "Hue" at bounding box center [577, 263] width 161 height 5
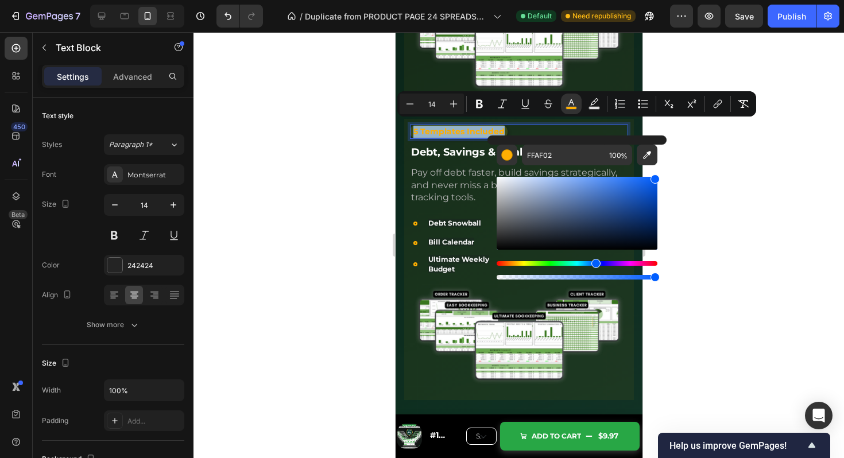
type input "025EFF"
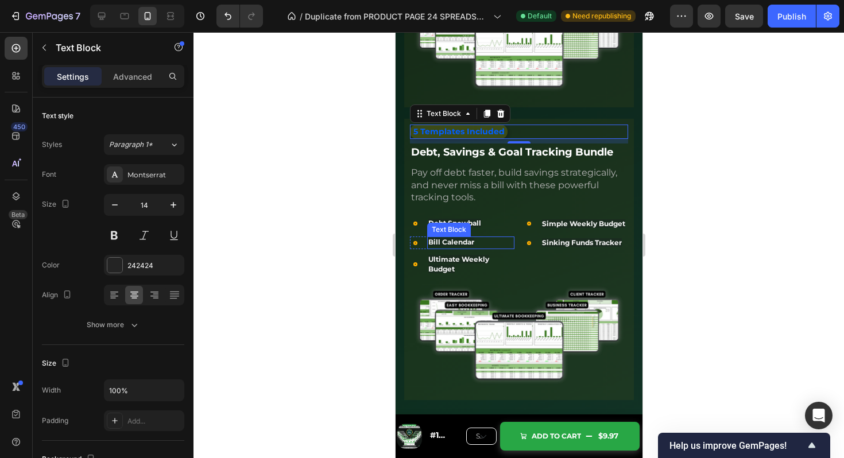
click at [509, 244] on div "Bill Calendar" at bounding box center [470, 243] width 87 height 12
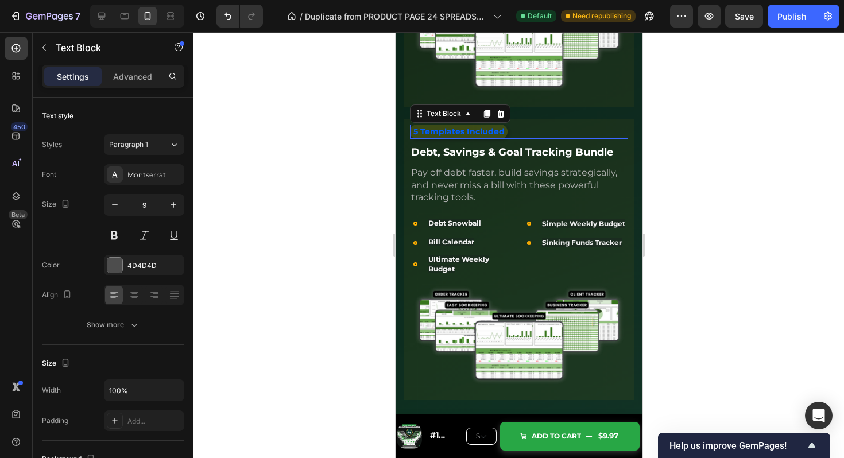
click at [488, 126] on span "5 Templates Included" at bounding box center [458, 131] width 91 height 10
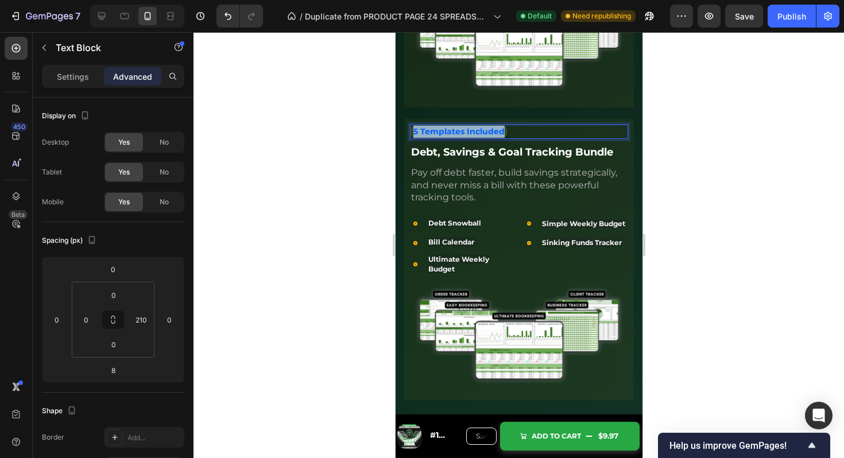
click at [488, 126] on span "5 Templates Included" at bounding box center [458, 131] width 91 height 10
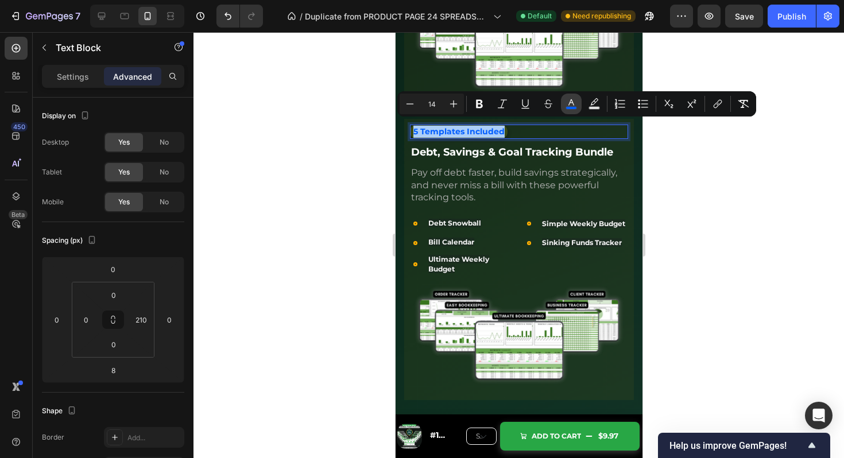
click at [569, 108] on rect "Editor contextual toolbar" at bounding box center [571, 108] width 11 height 3
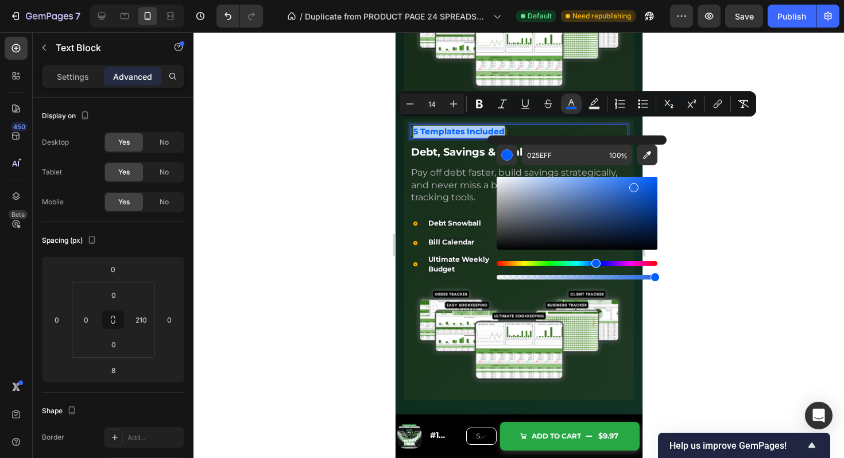
click at [633, 186] on div "Editor contextual toolbar" at bounding box center [577, 213] width 161 height 73
type input "3875E0"
drag, startPoint x: 624, startPoint y: 186, endPoint x: 618, endPoint y: 186, distance: 6.9
click at [618, 186] on div "Editor contextual toolbar" at bounding box center [577, 213] width 161 height 73
click at [74, 69] on div "Settings" at bounding box center [72, 76] width 57 height 18
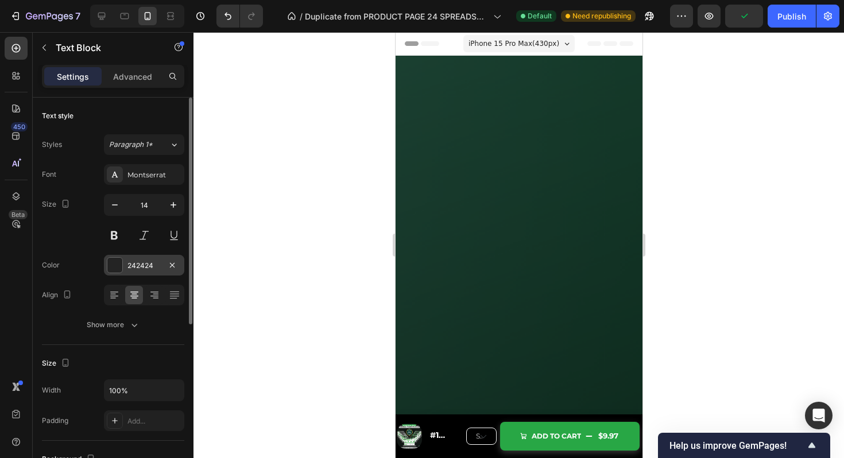
scroll to position [3076, 0]
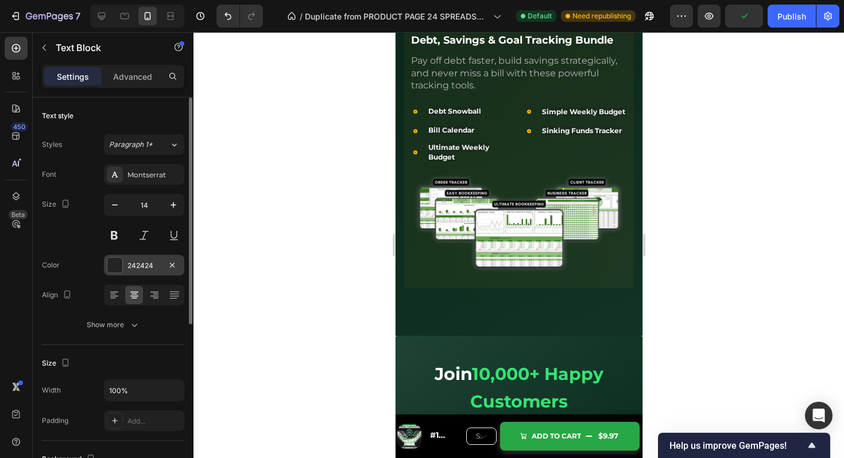
click at [113, 258] on div at bounding box center [114, 265] width 15 height 15
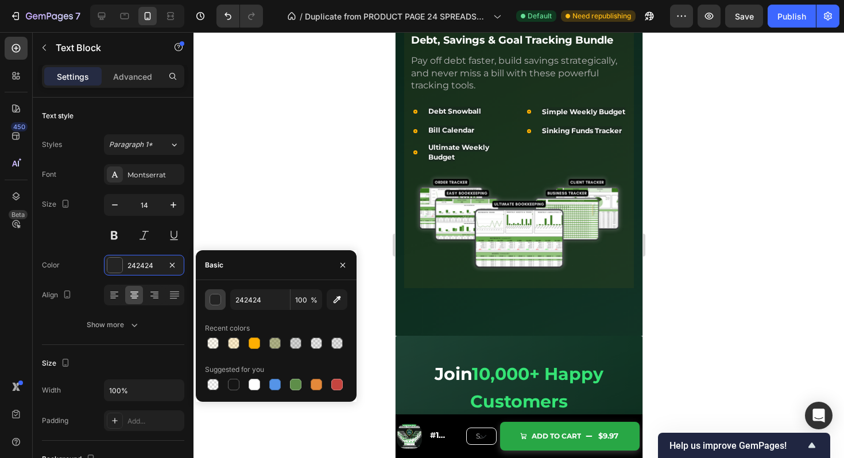
click at [211, 298] on div "button" at bounding box center [215, 300] width 11 height 11
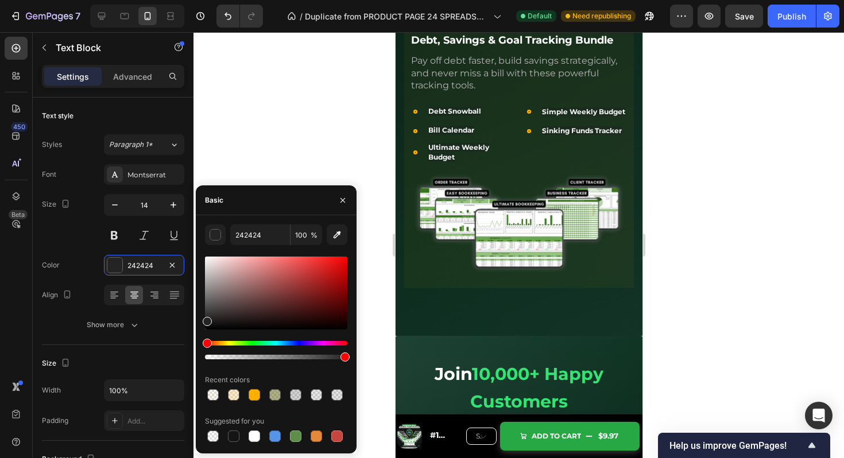
click at [291, 343] on div "Hue" at bounding box center [276, 343] width 142 height 5
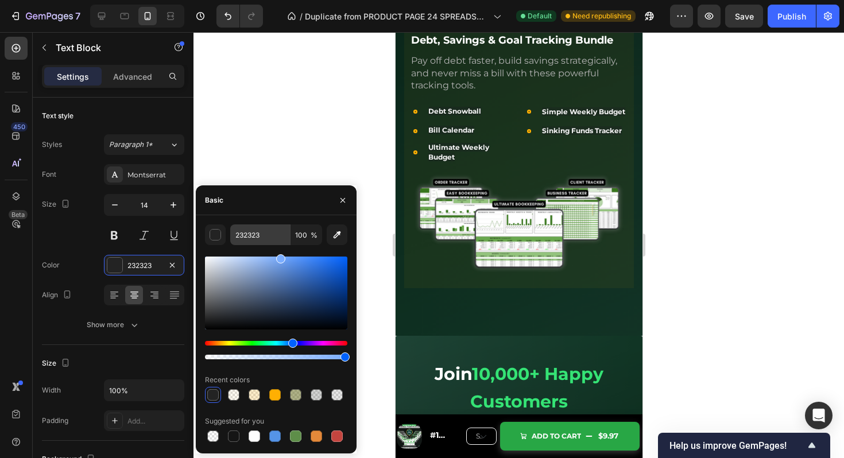
drag, startPoint x: 318, startPoint y: 280, endPoint x: 280, endPoint y: 243, distance: 52.4
click at [280, 242] on div "232323 100 % Recent colors Suggested for you" at bounding box center [276, 335] width 142 height 220
type input "7AADFF"
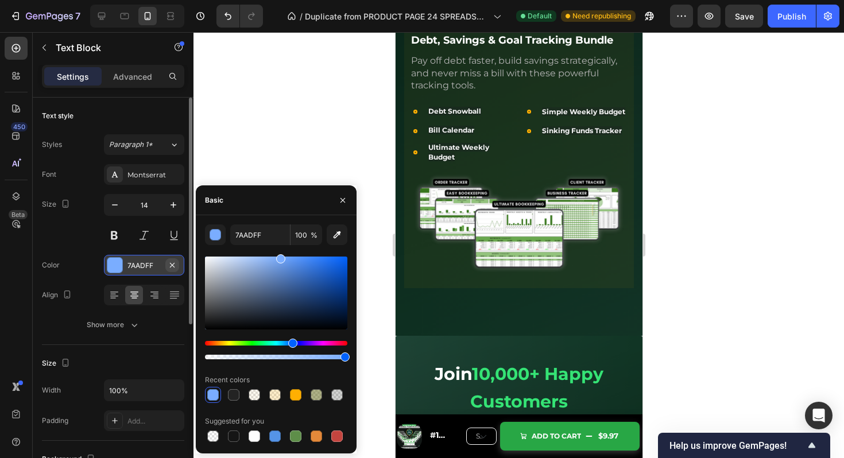
click at [172, 267] on icon "button" at bounding box center [172, 265] width 9 height 9
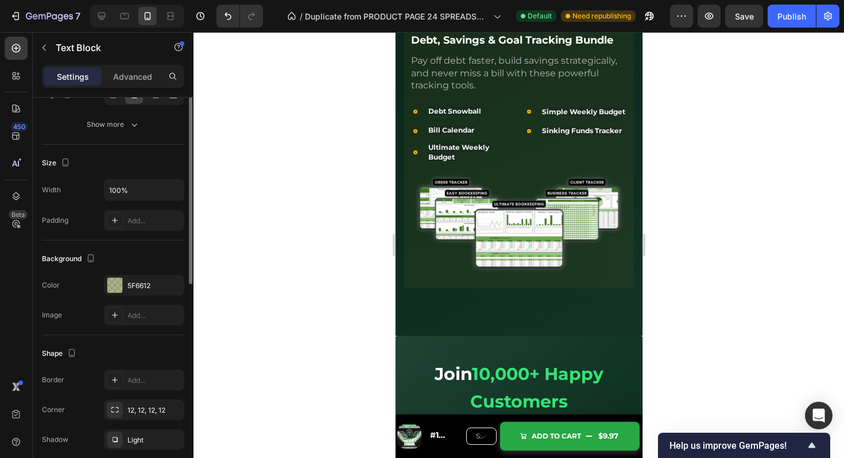
scroll to position [287, 0]
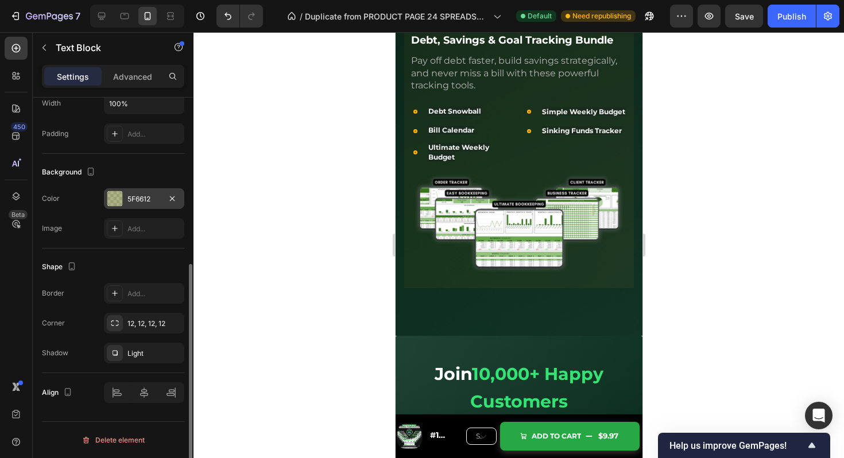
click at [114, 196] on div at bounding box center [114, 198] width 15 height 15
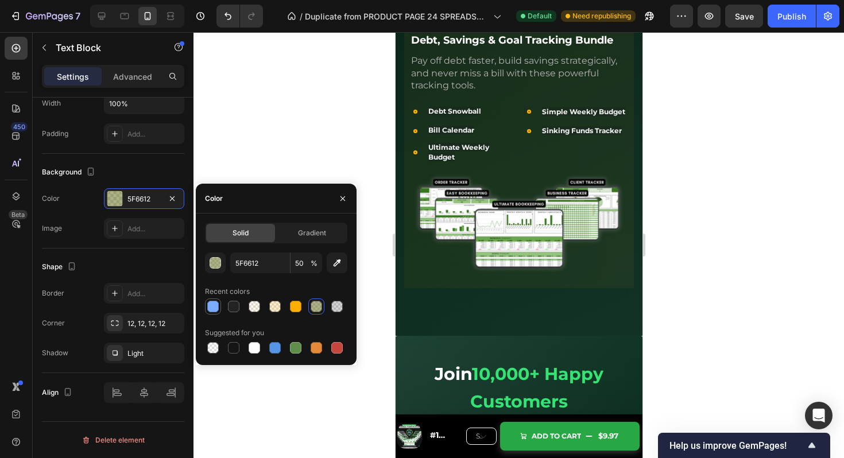
click at [216, 310] on div at bounding box center [212, 306] width 11 height 11
type input "7AADFF"
click at [298, 265] on input "100" at bounding box center [307, 263] width 32 height 21
type input "0"
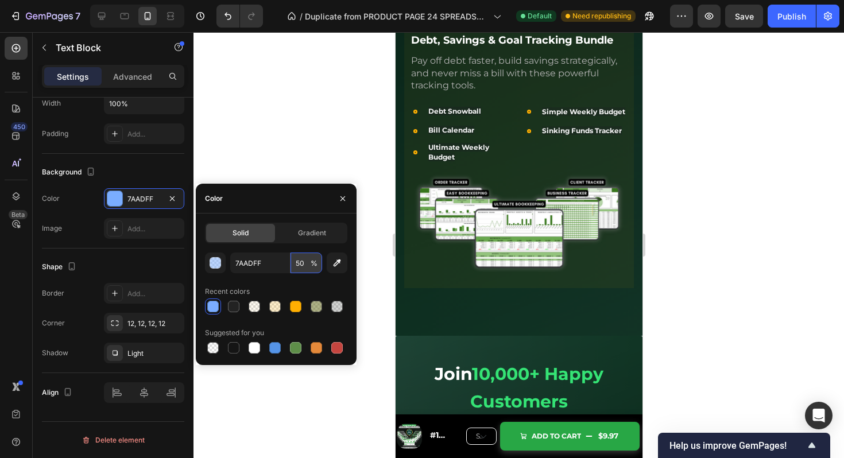
click at [299, 264] on input "50" at bounding box center [307, 263] width 32 height 21
type input "25"
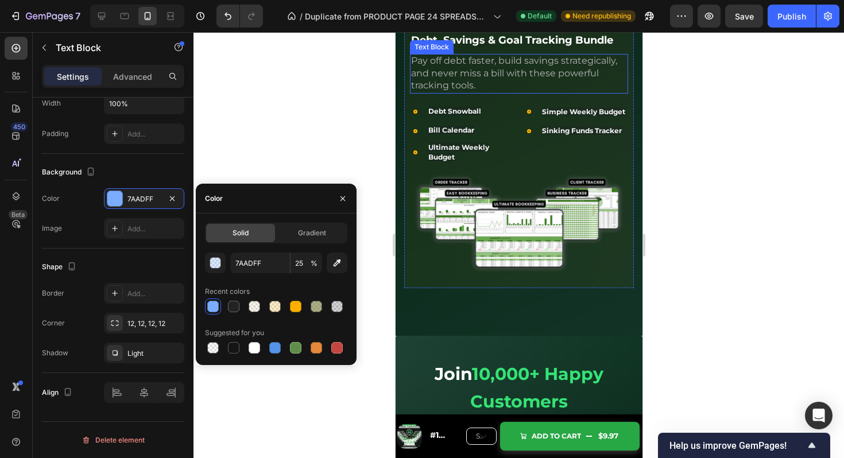
click at [561, 91] on span "Pay off debt faster, build savings strategically, and never miss a bill with th…" at bounding box center [514, 73] width 206 height 36
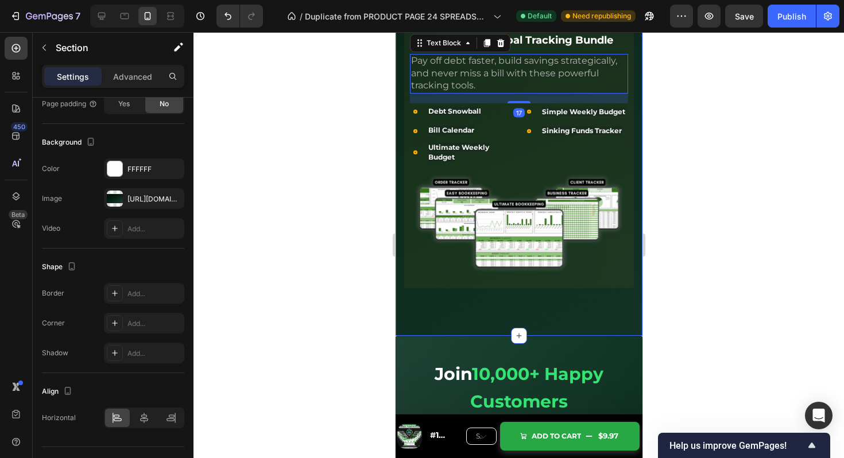
scroll to position [0, 0]
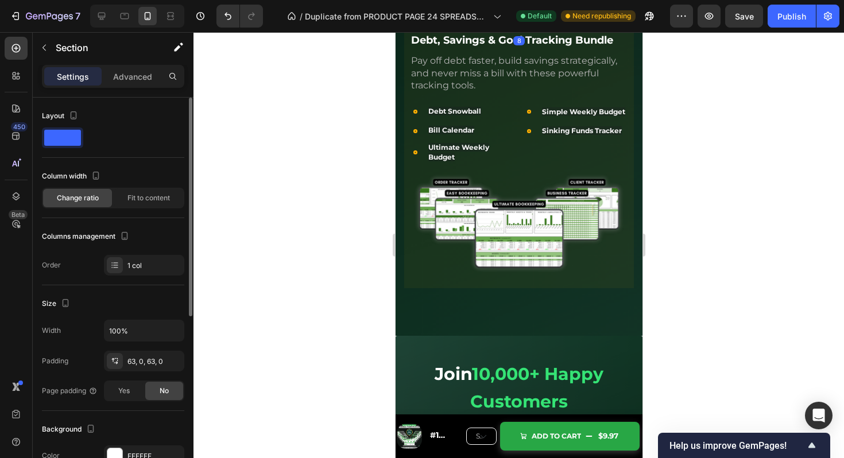
click at [476, 25] on span "5 Templates Included" at bounding box center [458, 19] width 91 height 10
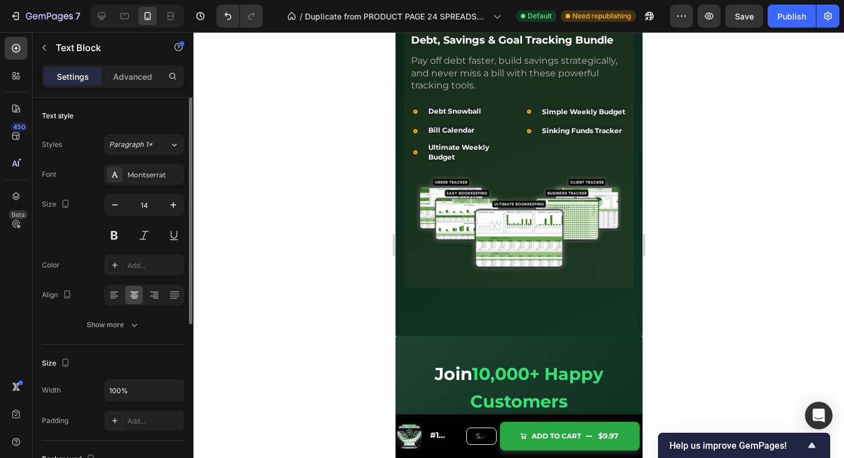
click at [476, 25] on span "5 Templates Included" at bounding box center [458, 19] width 91 height 10
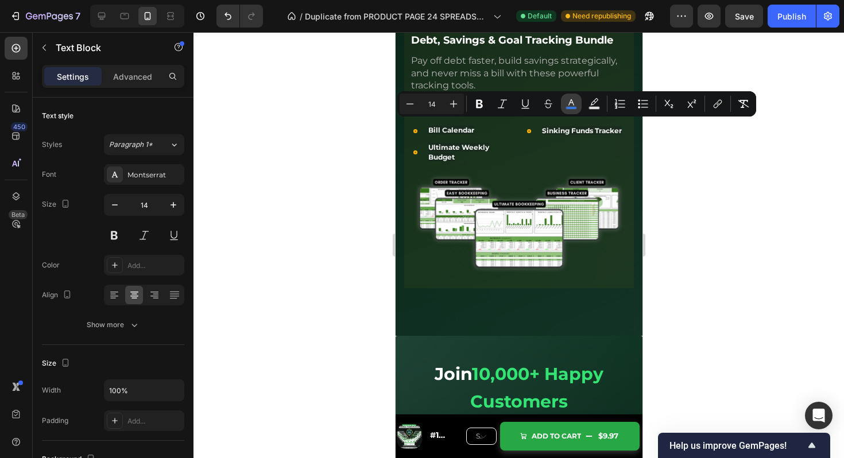
click at [566, 107] on rect "Editor contextual toolbar" at bounding box center [571, 108] width 11 height 3
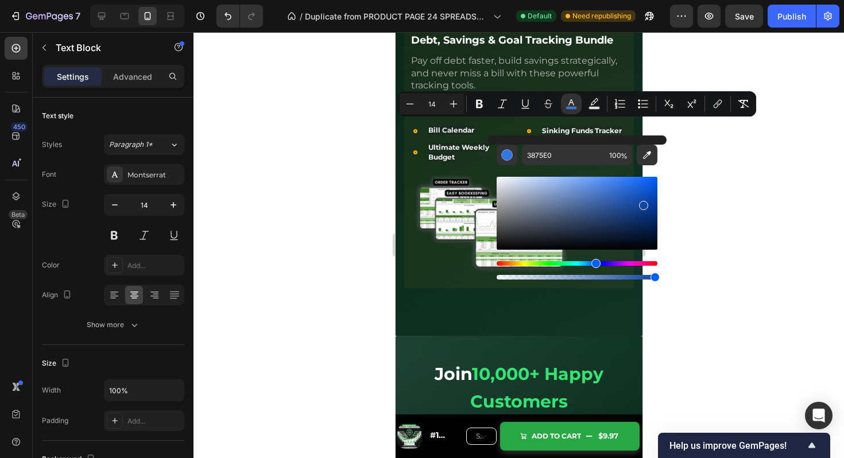
click at [643, 203] on div "Editor contextual toolbar" at bounding box center [577, 213] width 161 height 73
click at [647, 208] on div "Editor contextual toolbar" at bounding box center [643, 206] width 9 height 9
type input "0A3B91"
click at [425, 54] on div "Text Block" at bounding box center [432, 47] width 45 height 14
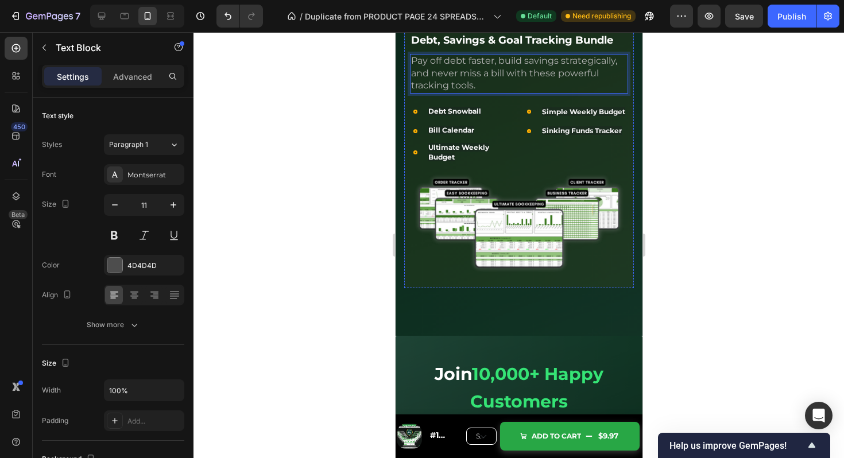
click at [458, 25] on span "5 Templates Included" at bounding box center [458, 19] width 91 height 10
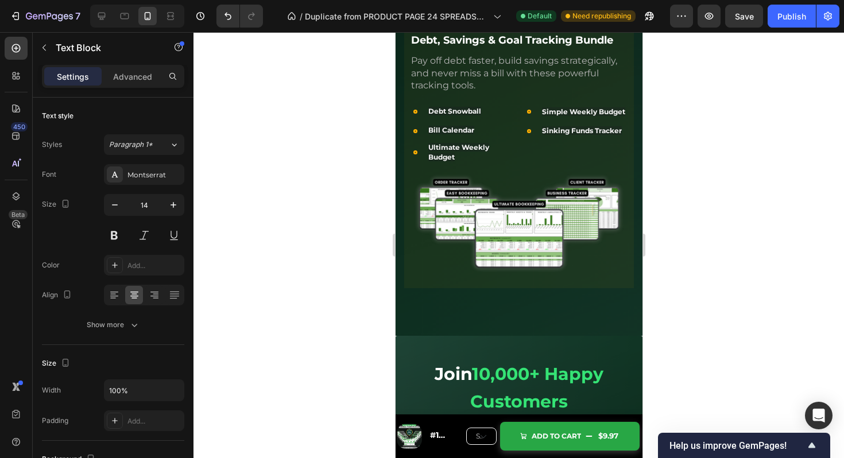
click at [456, 25] on span "5 Templates Included" at bounding box center [458, 19] width 91 height 10
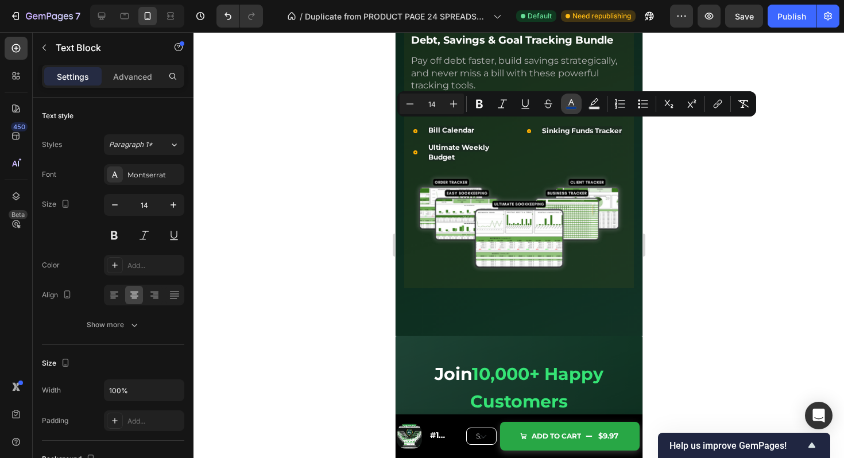
click at [567, 105] on icon "Editor contextual toolbar" at bounding box center [571, 103] width 11 height 11
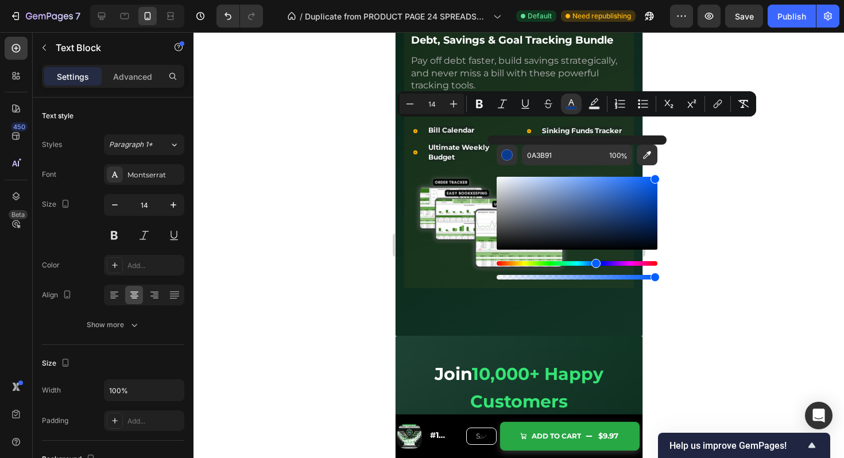
drag, startPoint x: 643, startPoint y: 211, endPoint x: 669, endPoint y: 161, distance: 56.8
click at [669, 0] on body "7 Version history / Duplicate from PRODUCT PAGE 24 SPREADSHEETS Default Need re…" at bounding box center [422, 0] width 844 height 0
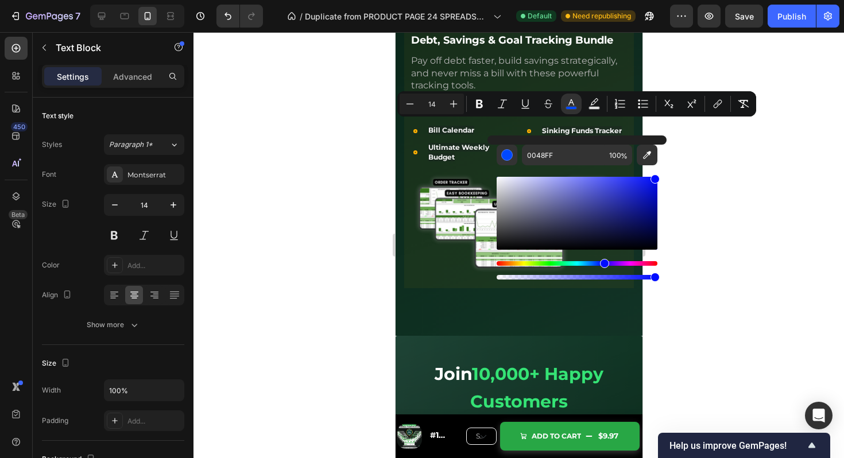
type input "000CFF"
drag, startPoint x: 597, startPoint y: 263, endPoint x: 603, endPoint y: 262, distance: 6.3
click at [603, 262] on div "Hue" at bounding box center [604, 263] width 9 height 9
click at [455, 104] on div "Text Block" at bounding box center [448, 99] width 39 height 10
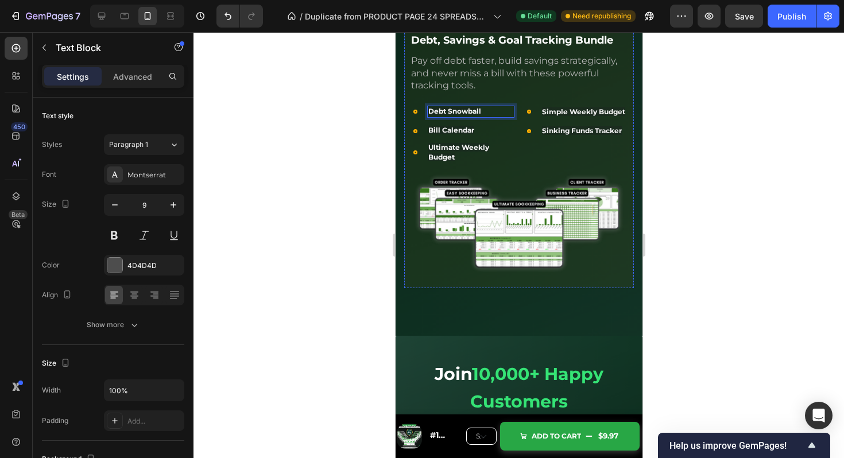
click at [484, 26] on p "5 Templates Included" at bounding box center [458, 20] width 95 height 12
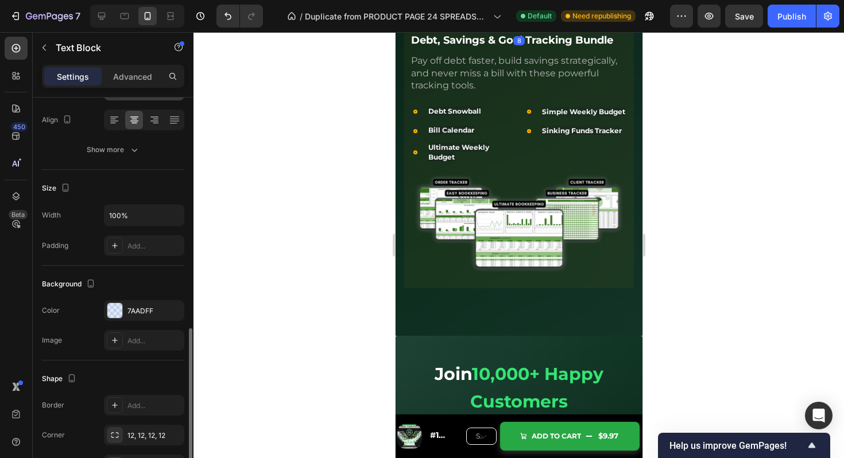
scroll to position [274, 0]
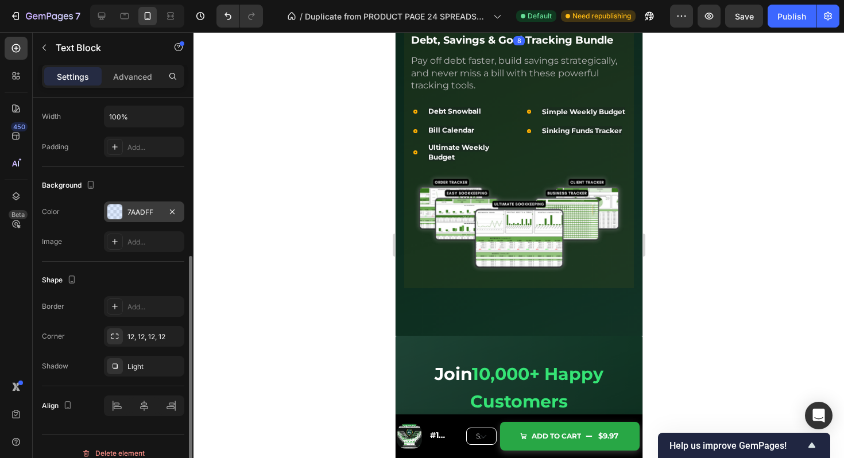
click at [115, 217] on div at bounding box center [114, 211] width 15 height 15
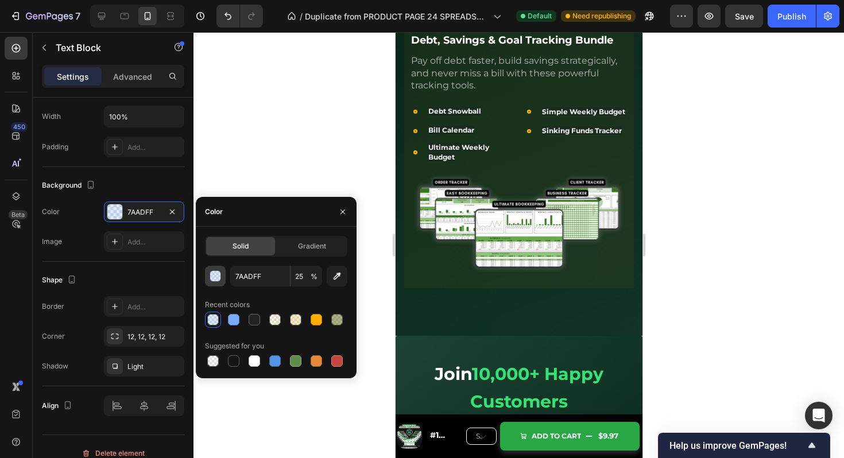
click at [217, 273] on div "button" at bounding box center [215, 276] width 11 height 11
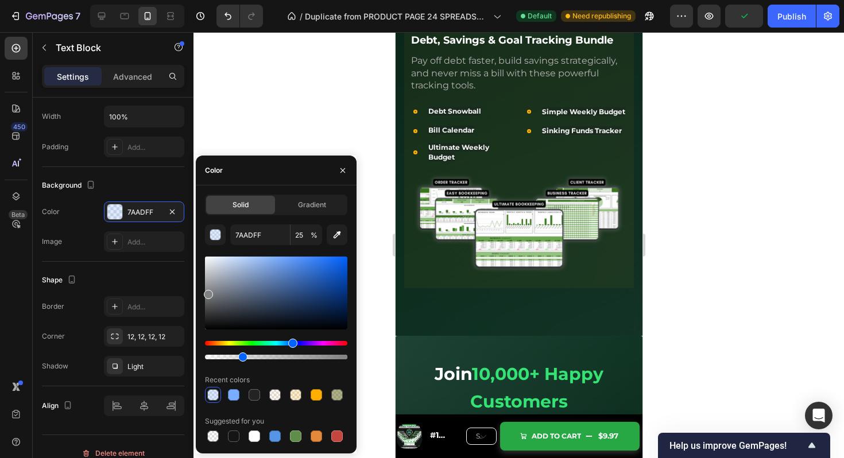
drag, startPoint x: 222, startPoint y: 312, endPoint x: 207, endPoint y: 294, distance: 23.2
click at [207, 293] on div at bounding box center [276, 293] width 142 height 73
click at [471, 118] on div "Debt Snowball" at bounding box center [470, 112] width 87 height 12
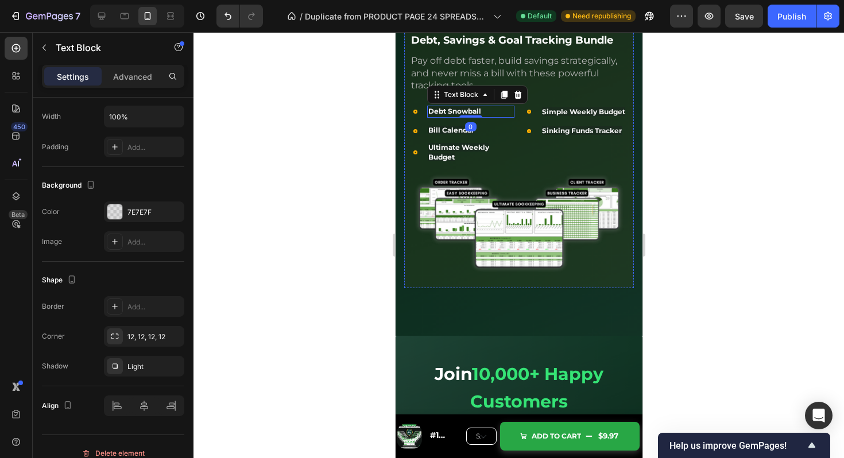
click at [480, 25] on span "5 Templates Included" at bounding box center [458, 19] width 91 height 10
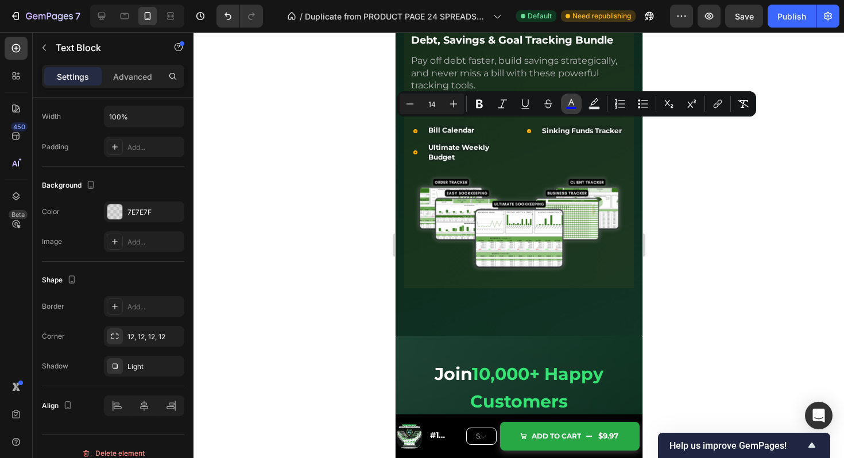
click at [580, 99] on button "color" at bounding box center [571, 104] width 21 height 21
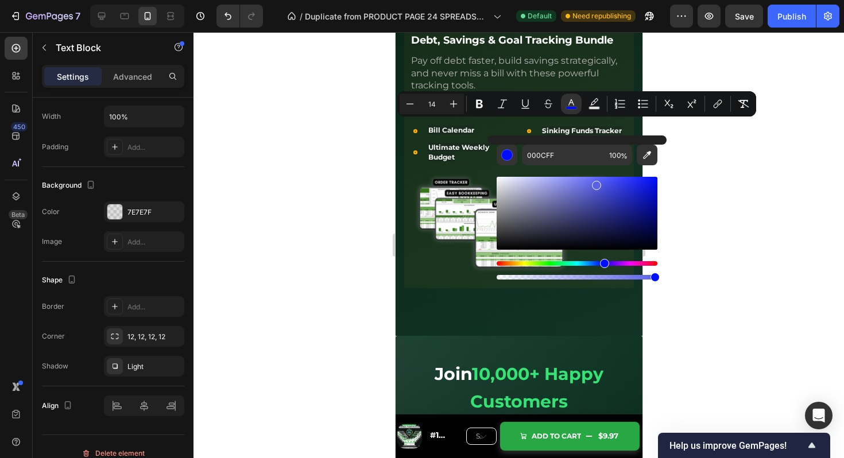
click at [595, 183] on div "Editor contextual toolbar" at bounding box center [577, 213] width 161 height 73
click at [630, 187] on div "Editor contextual toolbar" at bounding box center [577, 213] width 161 height 73
click at [613, 218] on div "Editor contextual toolbar" at bounding box center [577, 213] width 161 height 73
click at [588, 209] on div "Editor contextual toolbar" at bounding box center [577, 213] width 161 height 73
click at [651, 217] on div "Editor contextual toolbar" at bounding box center [577, 213] width 161 height 73
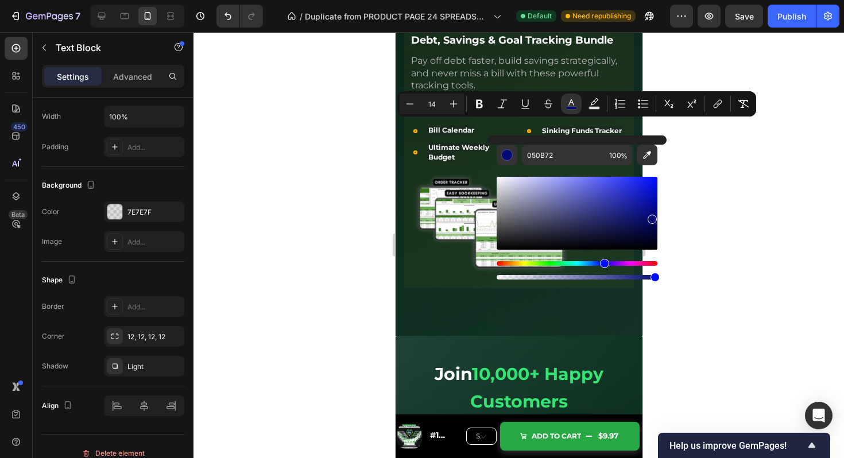
click at [647, 193] on div "Editor contextual toolbar" at bounding box center [577, 213] width 161 height 73
drag, startPoint x: 654, startPoint y: 186, endPoint x: 657, endPoint y: 160, distance: 26.6
click at [657, 160] on div "0D16C4 100 %" at bounding box center [577, 209] width 179 height 146
type input "020FFF"
click at [453, 91] on span "Pay off debt faster, build savings strategically, and never miss a bill with th…" at bounding box center [514, 73] width 206 height 36
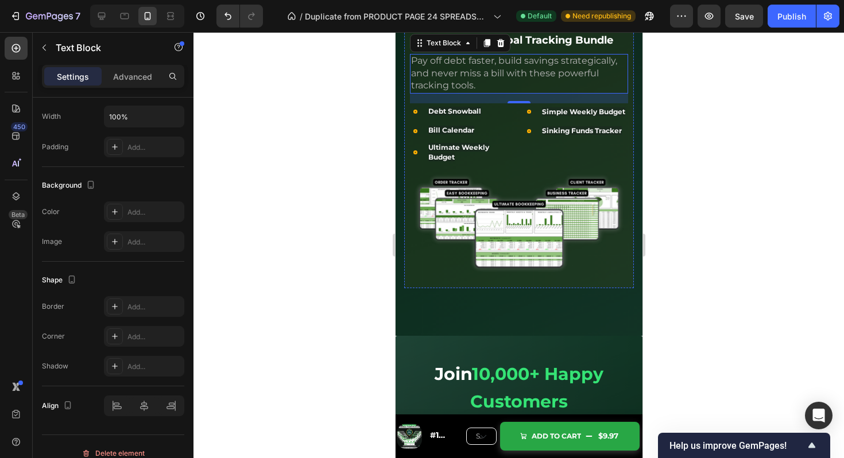
click at [475, 25] on span "5 Templates Included" at bounding box center [458, 19] width 91 height 10
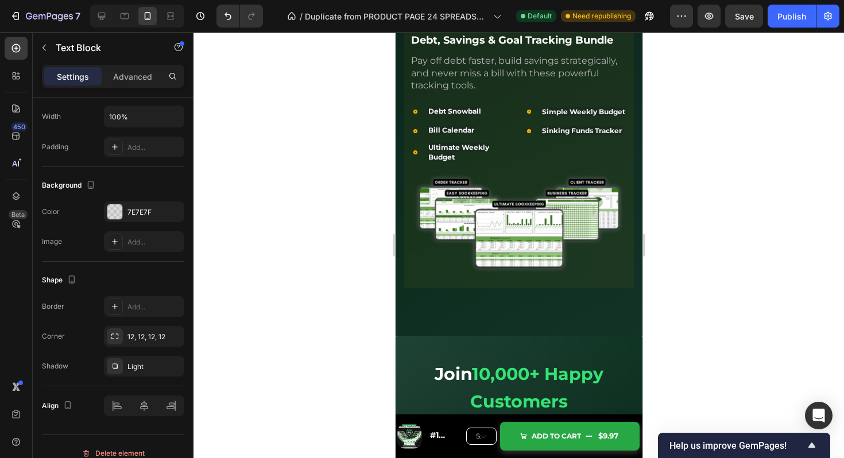
click at [475, 25] on span "5 Templates Included" at bounding box center [458, 19] width 91 height 10
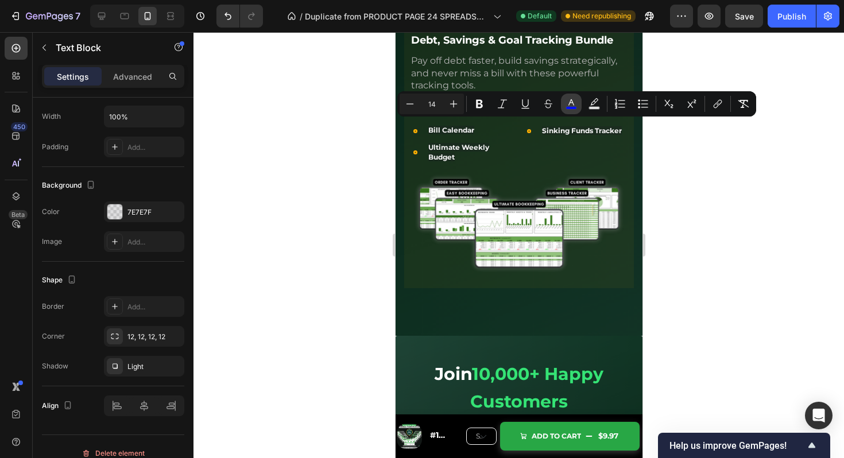
click at [580, 99] on button "color" at bounding box center [571, 104] width 21 height 21
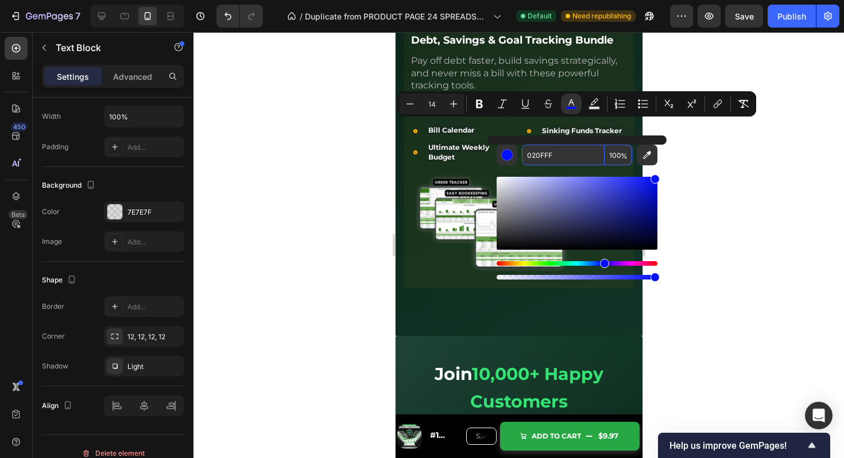
click at [564, 158] on input "020FFF" at bounding box center [563, 155] width 83 height 21
type input "5592F7"
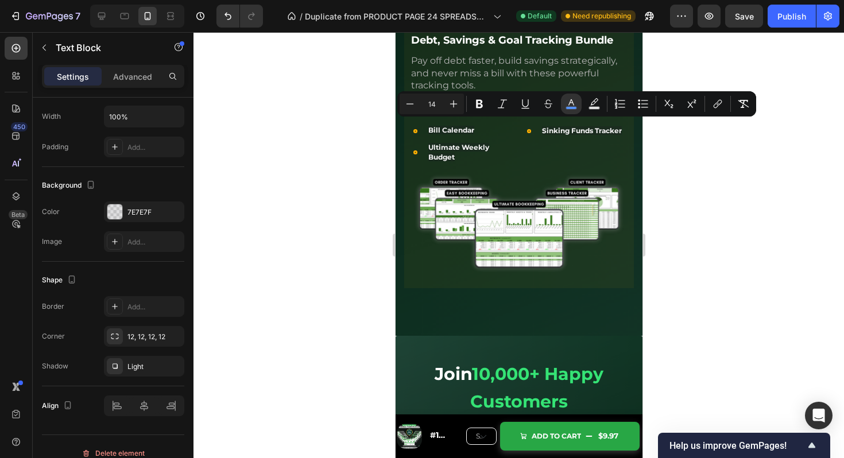
click at [545, 158] on div "5 Templates Included Text Block 8 Debt, Savings & Goal Tracking Bundle Text Blo…" at bounding box center [519, 148] width 218 height 270
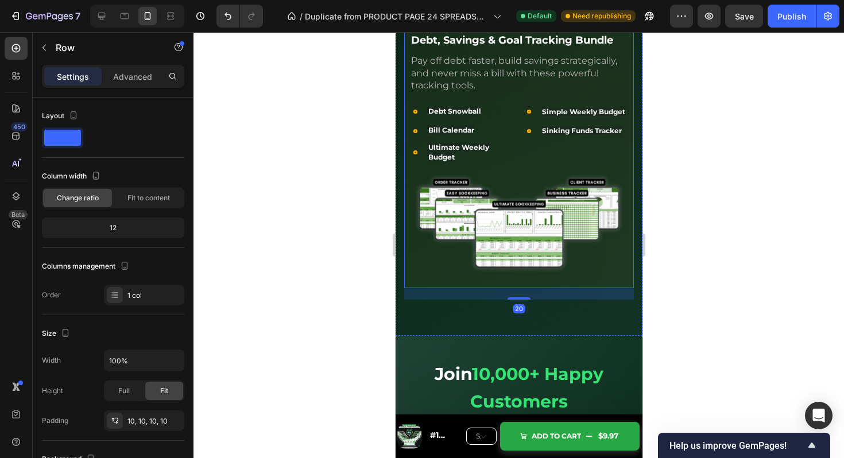
click at [483, 25] on span "5 Templates Included" at bounding box center [458, 19] width 91 height 10
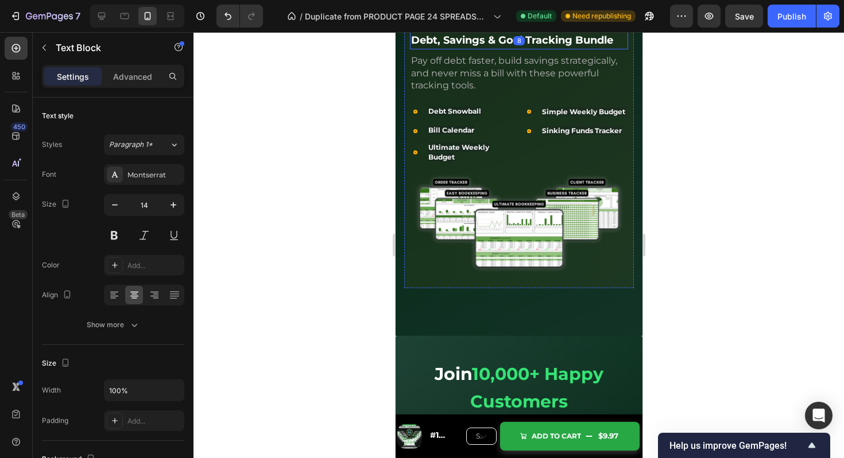
click at [449, 30] on div "Text Block" at bounding box center [431, 25] width 39 height 10
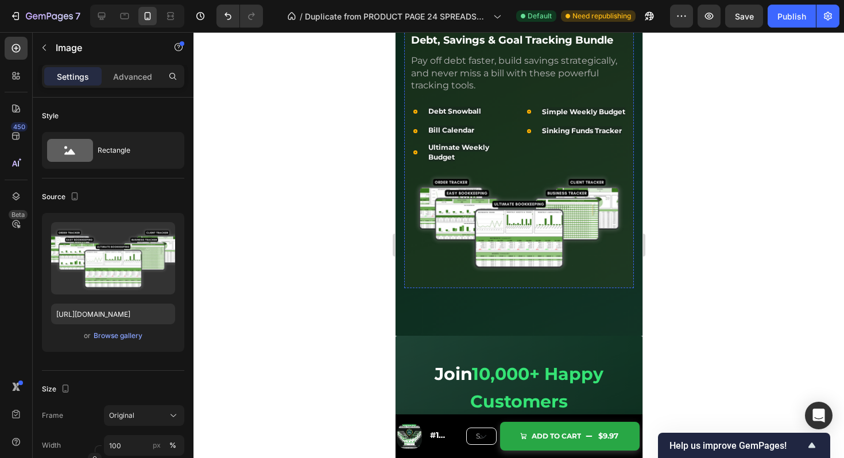
click at [474, 25] on span "5 Templates Included" at bounding box center [458, 19] width 91 height 10
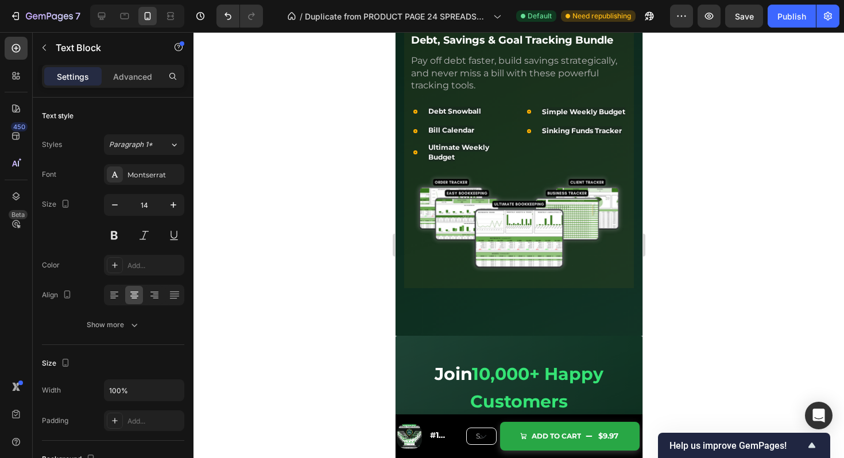
click at [474, 25] on span "5 Templates Included" at bounding box center [458, 19] width 91 height 10
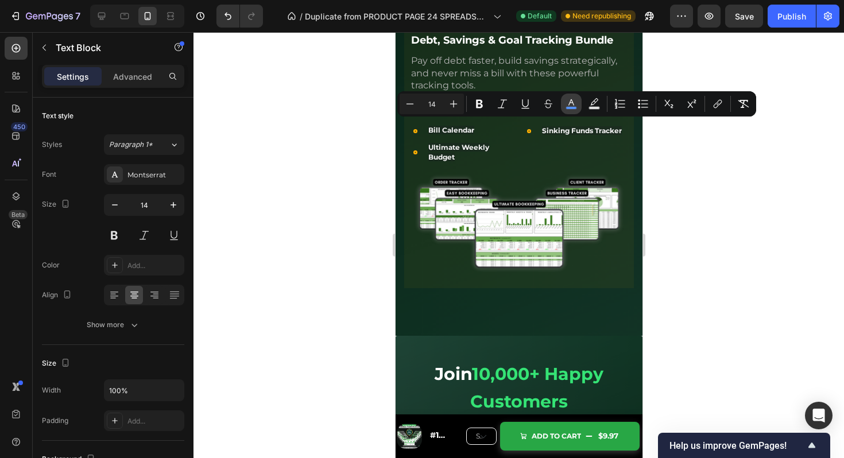
click at [573, 107] on rect "Editor contextual toolbar" at bounding box center [571, 108] width 11 height 3
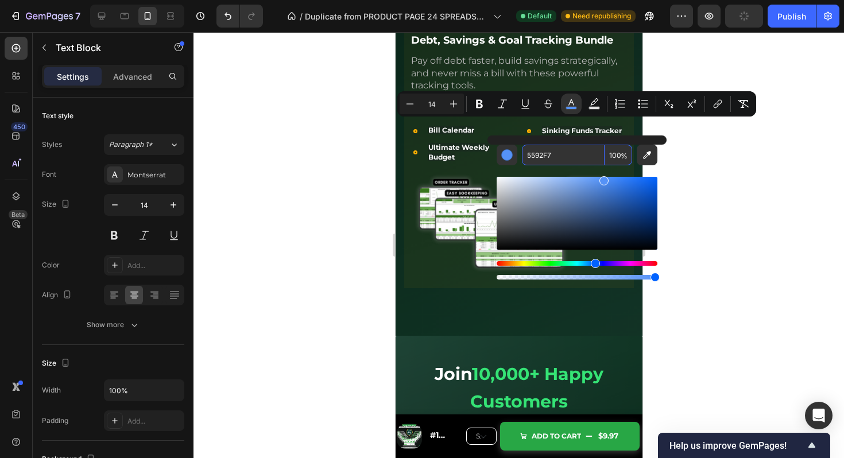
click at [558, 152] on input "5592F7" at bounding box center [563, 155] width 83 height 21
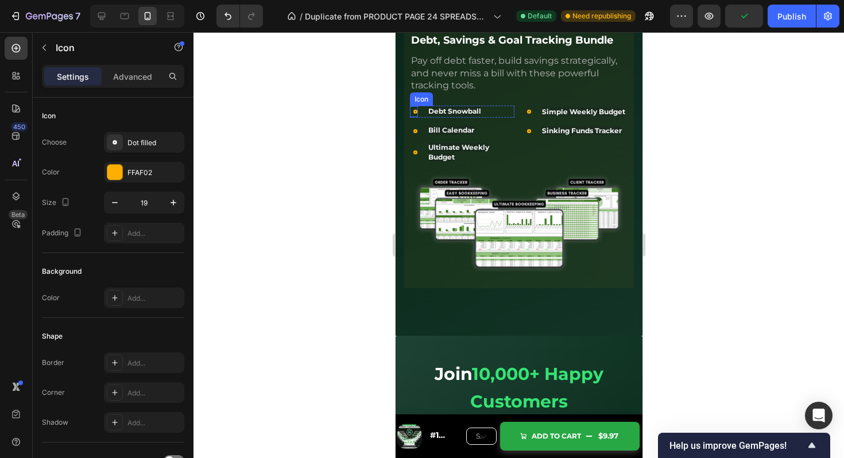
click at [410, 117] on icon at bounding box center [415, 111] width 11 height 11
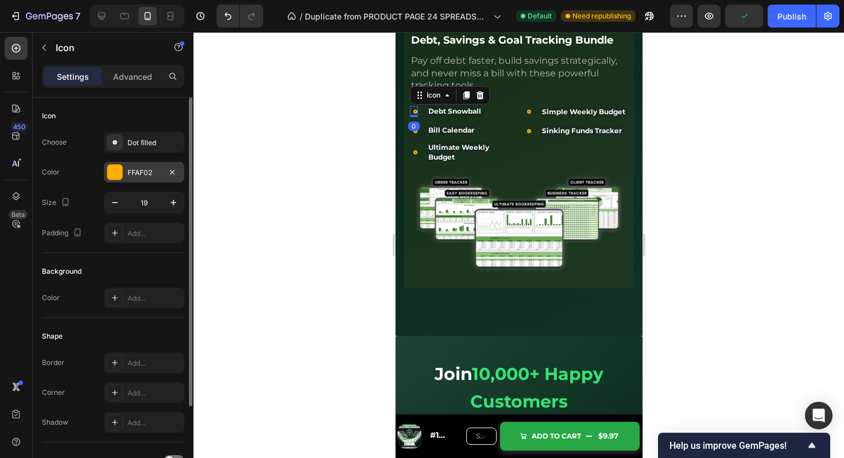
click at [151, 176] on div "FFAF02" at bounding box center [144, 173] width 33 height 10
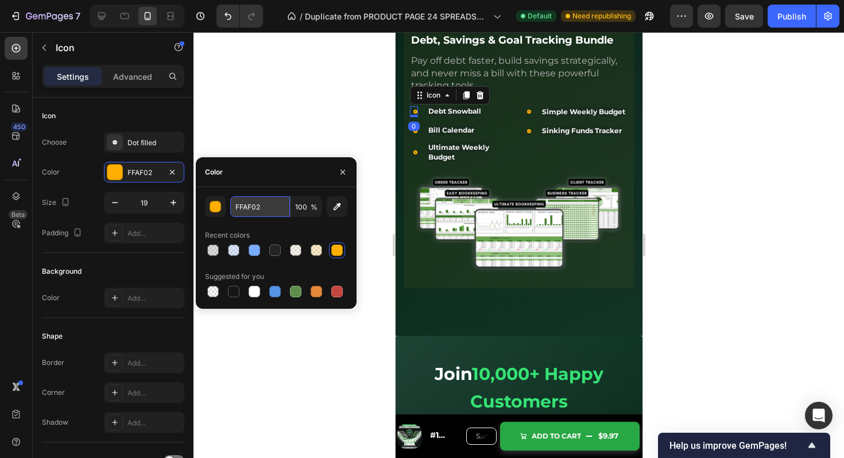
click at [268, 200] on input "FFAF02" at bounding box center [260, 206] width 60 height 21
paste input "5592F7"
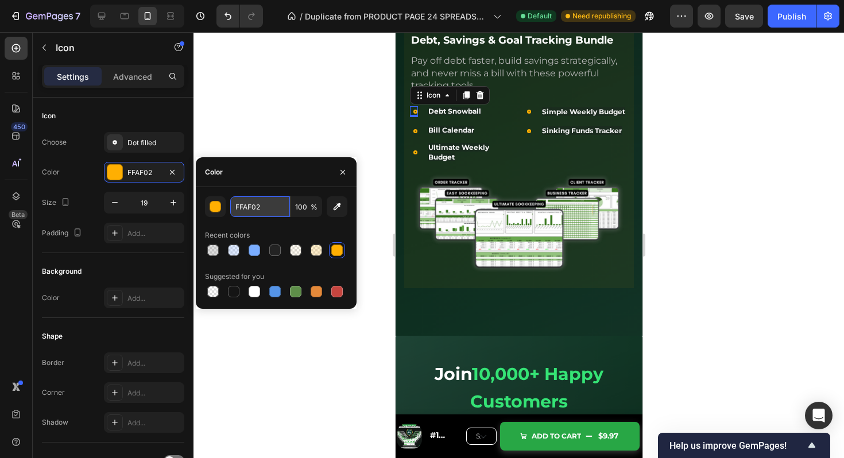
type input "5592F7"
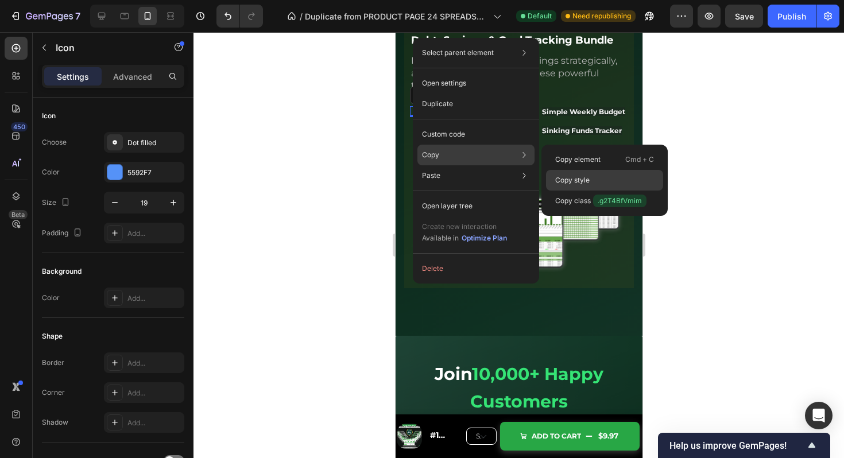
click at [586, 175] on div "Copy style" at bounding box center [604, 180] width 117 height 21
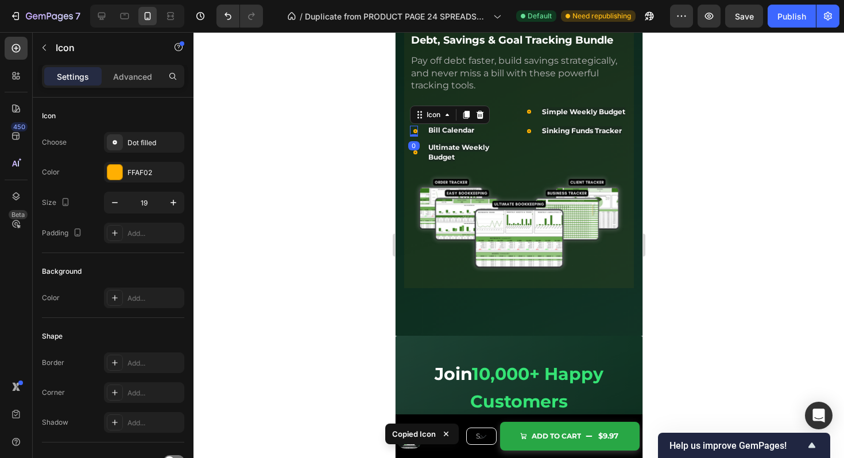
click at [417, 137] on icon at bounding box center [415, 131] width 11 height 11
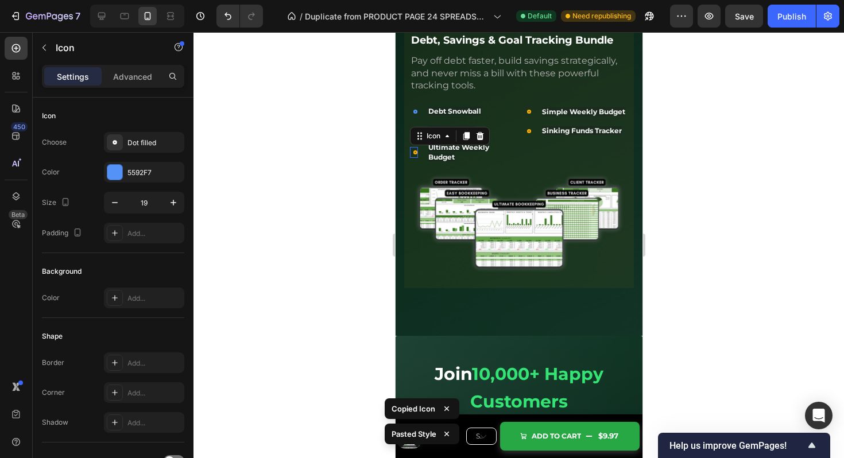
click at [415, 158] on icon at bounding box center [415, 152] width 11 height 11
click at [529, 114] on icon at bounding box center [529, 112] width 4 height 4
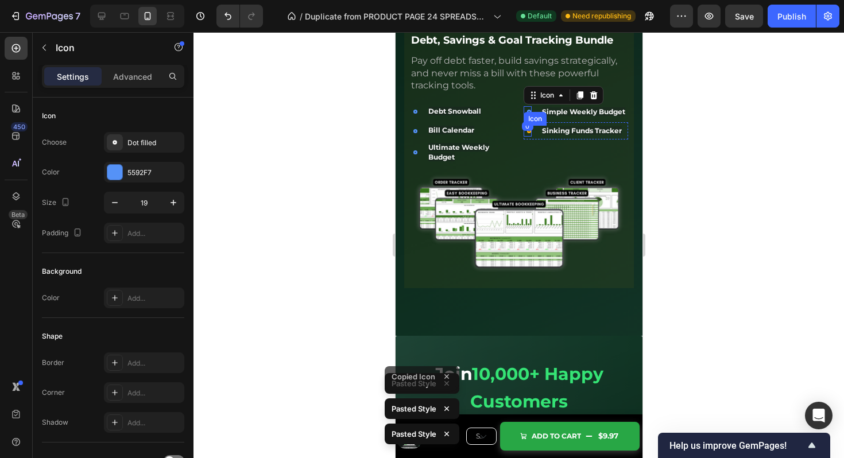
click at [530, 133] on icon at bounding box center [529, 131] width 4 height 4
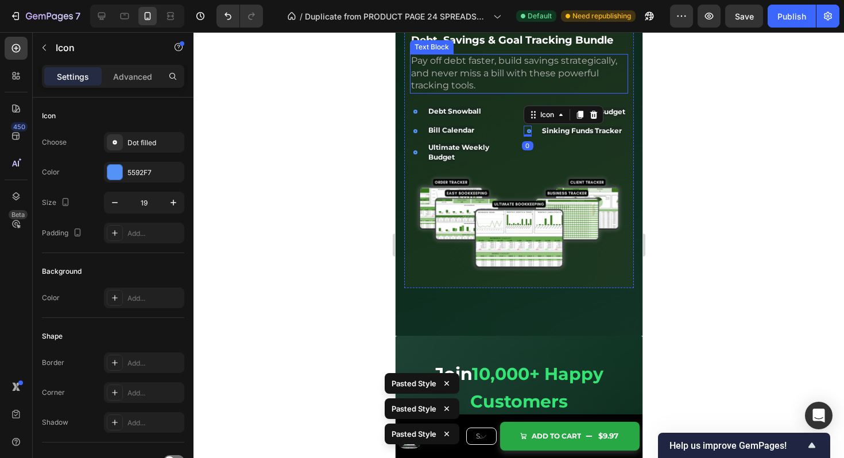
click at [530, 91] on span "Pay off debt faster, build savings strategically, and never miss a bill with th…" at bounding box center [514, 73] width 206 height 36
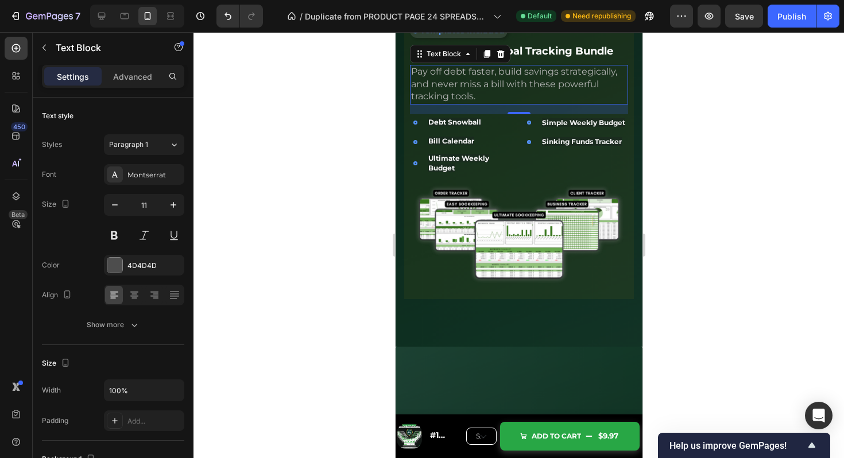
scroll to position [3082, 0]
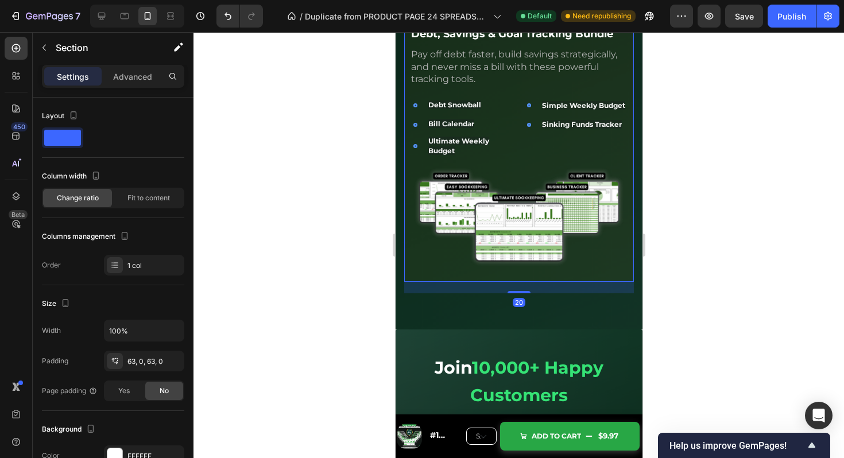
click at [548, 110] on div "5 Templates Included Text Block Debt, Savings & Goal Tracking Bundle Text Block…" at bounding box center [519, 141] width 230 height 281
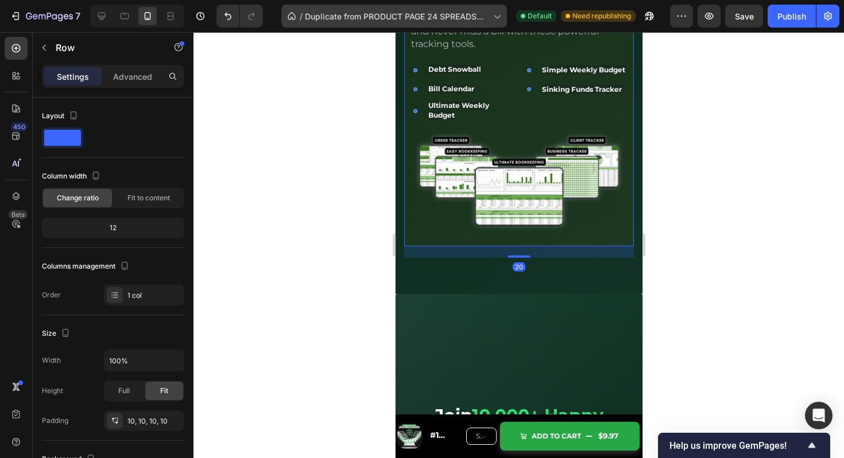
scroll to position [3411, 0]
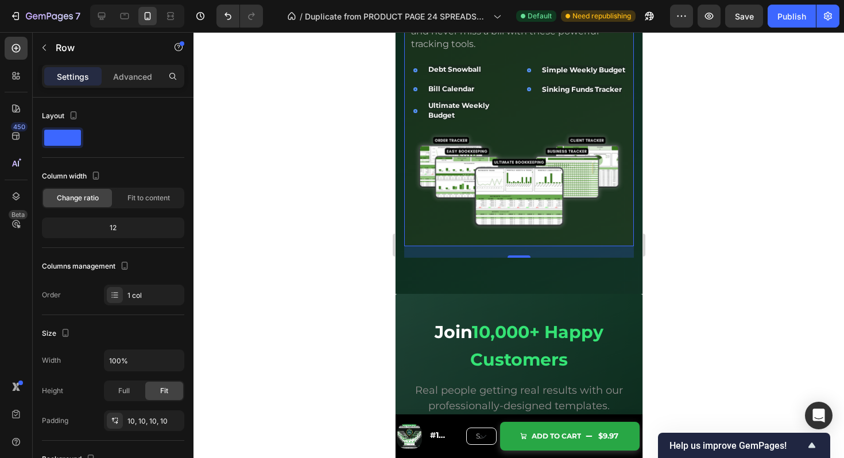
drag, startPoint x: 476, startPoint y: 62, endPoint x: 479, endPoint y: 75, distance: 13.7
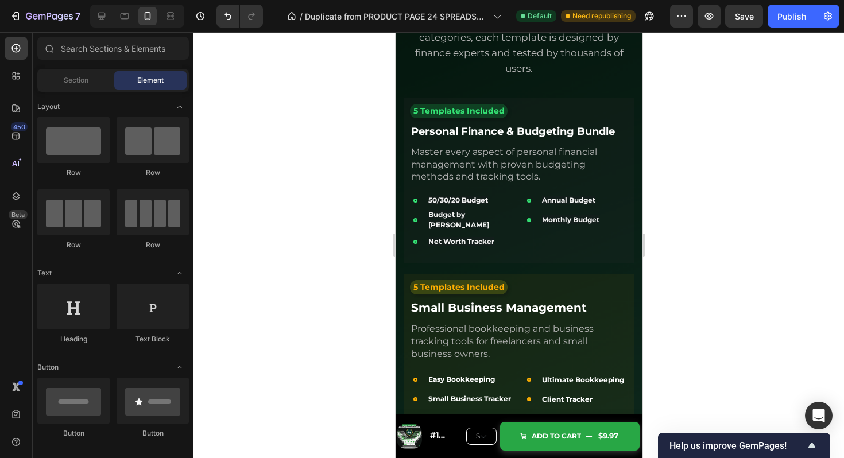
scroll to position [2515, 0]
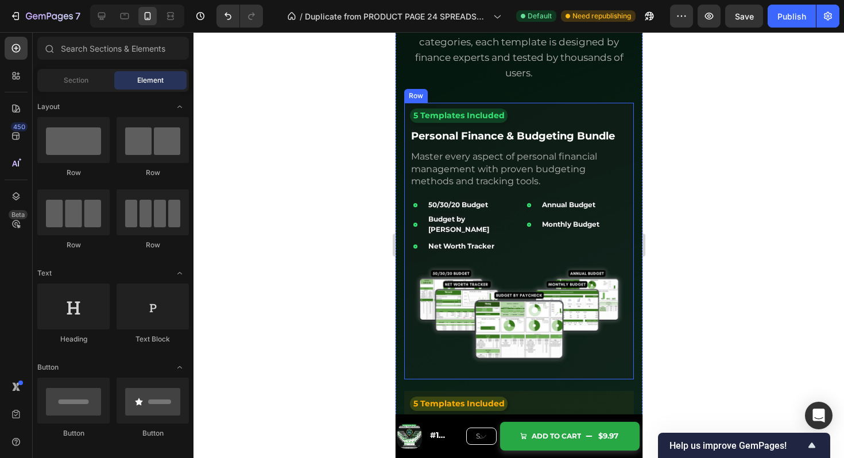
click at [548, 107] on div "5 Templates Included Text Block Personal Finance & Budgeting Bundle Text Block …" at bounding box center [519, 241] width 230 height 277
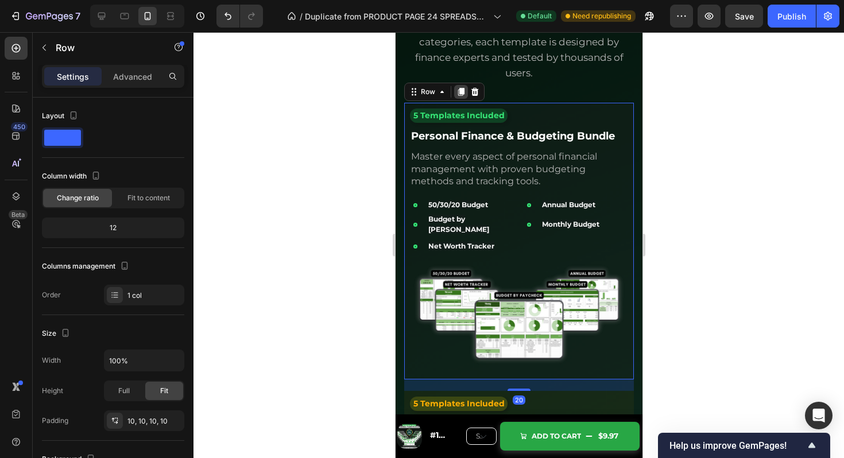
click at [460, 92] on icon at bounding box center [461, 92] width 6 height 8
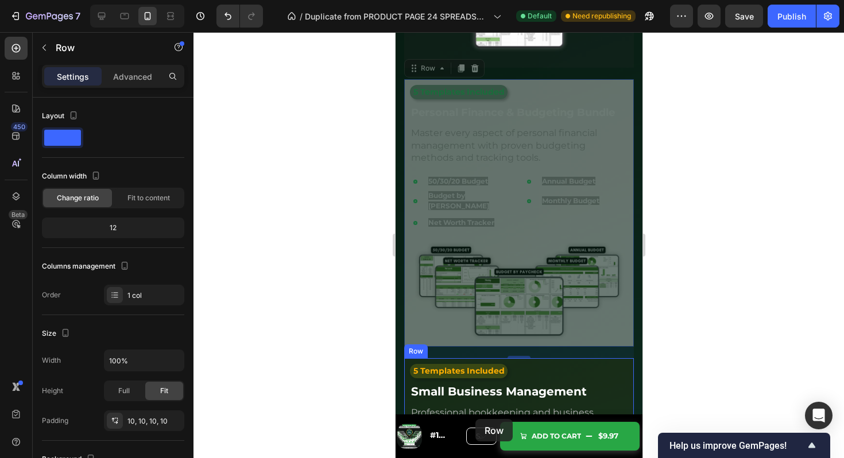
scroll to position [2841, 0]
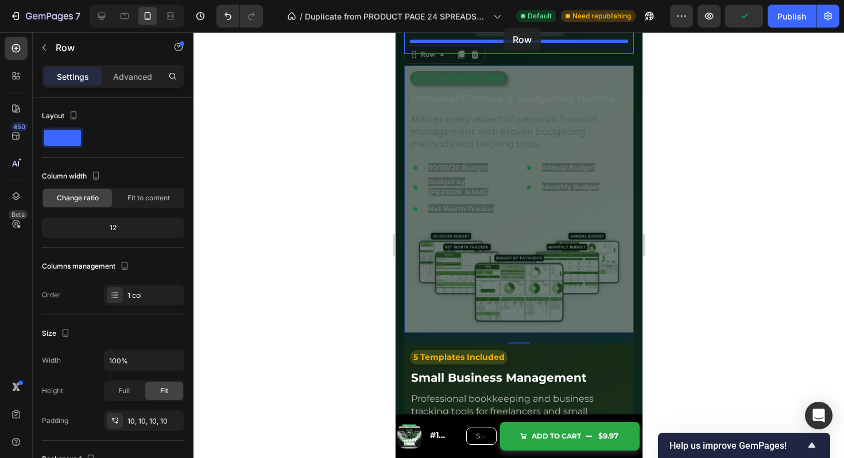
drag, startPoint x: 413, startPoint y: 64, endPoint x: 503, endPoint y: 38, distance: 93.7
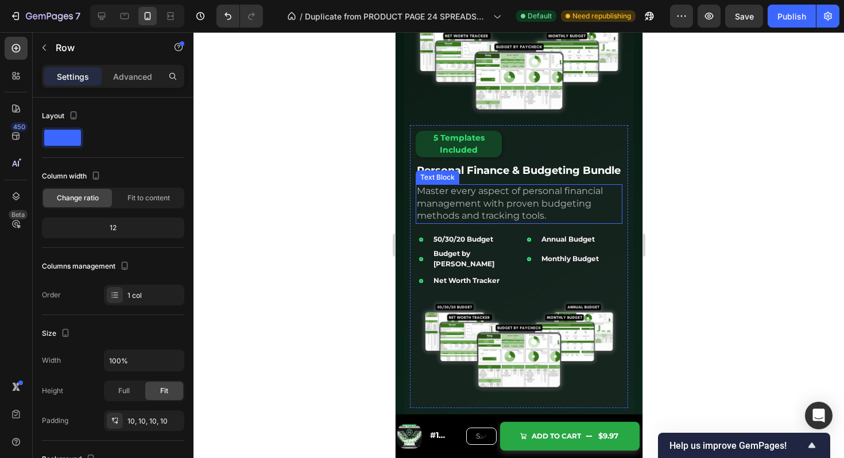
scroll to position [2788, 0]
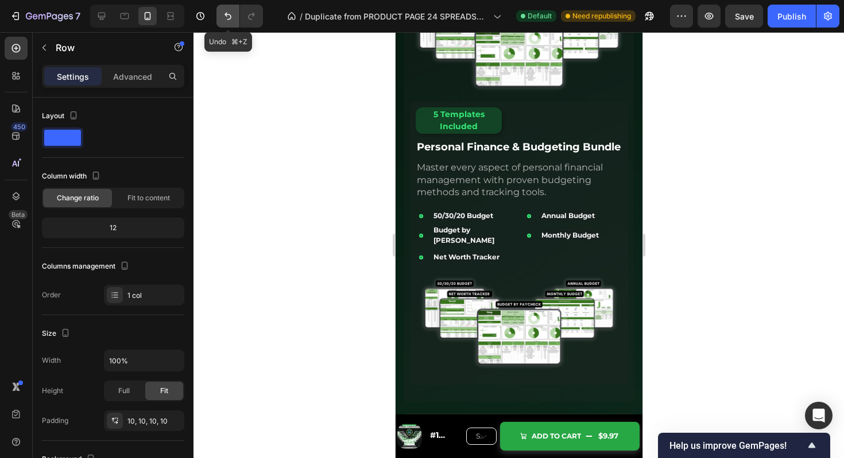
click at [229, 16] on icon "Undo/Redo" at bounding box center [227, 15] width 11 height 11
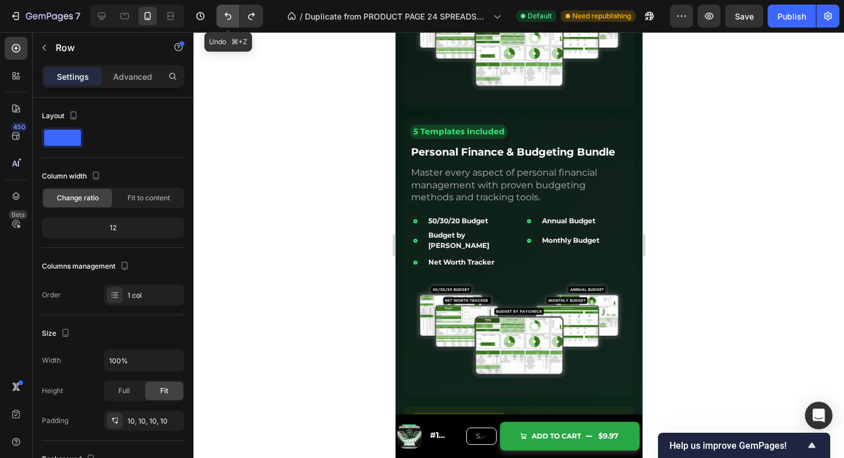
click at [229, 16] on icon "Undo/Redo" at bounding box center [227, 15] width 11 height 11
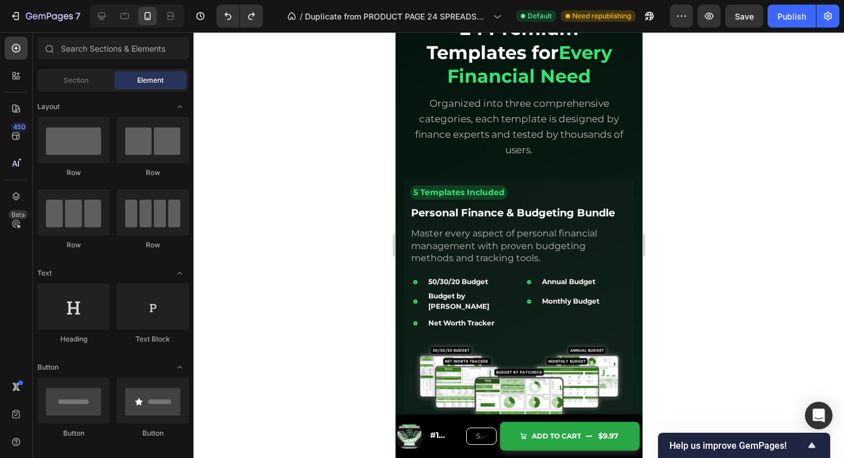
scroll to position [2432, 0]
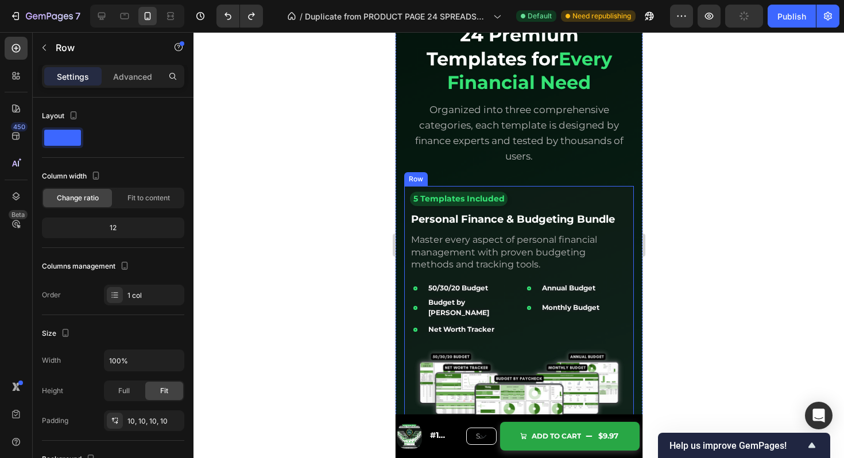
click at [588, 191] on div "5 Templates Included Text Block Personal Finance & Budgeting Bundle Text Block …" at bounding box center [519, 324] width 230 height 277
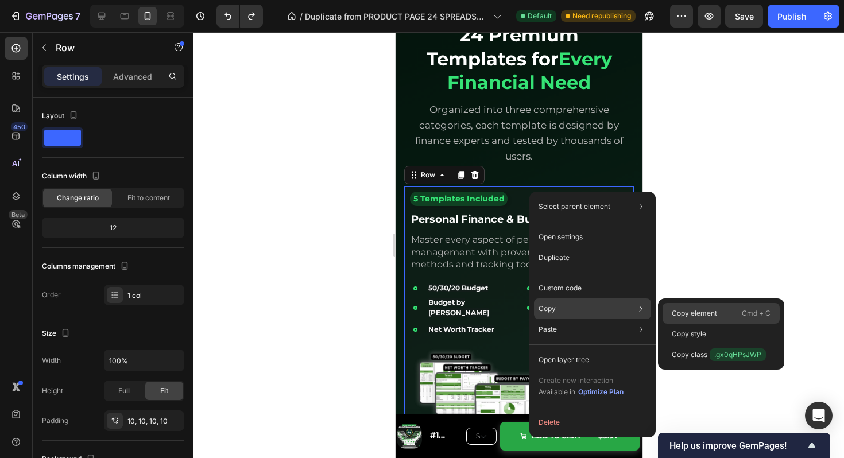
click at [689, 312] on p "Copy element" at bounding box center [694, 313] width 45 height 10
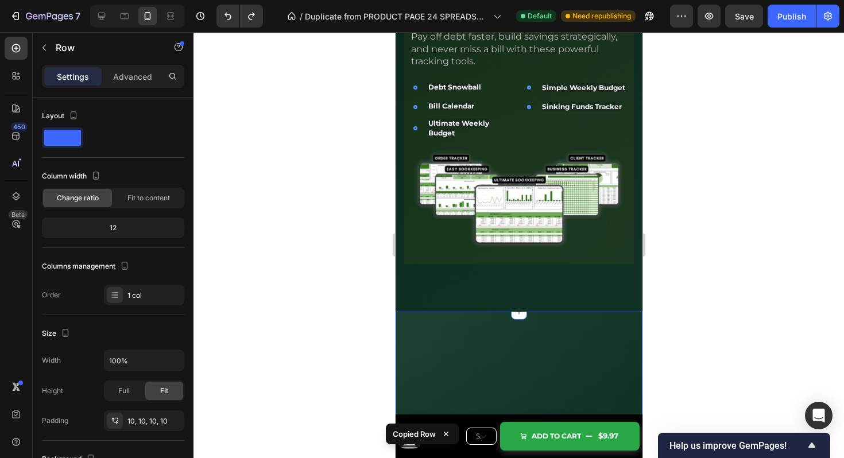
scroll to position [3247, 0]
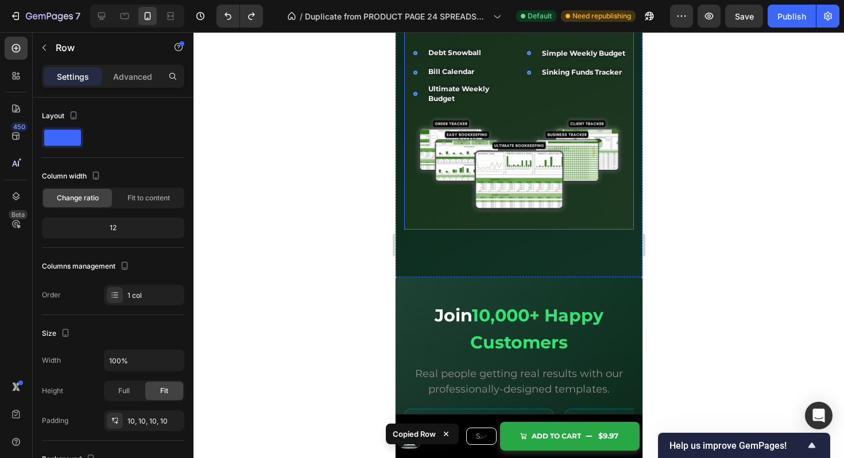
click at [534, 225] on div "5 Templates Included Text Block Debt, Savings & Goal Tracking Bundle Text Block…" at bounding box center [519, 88] width 230 height 281
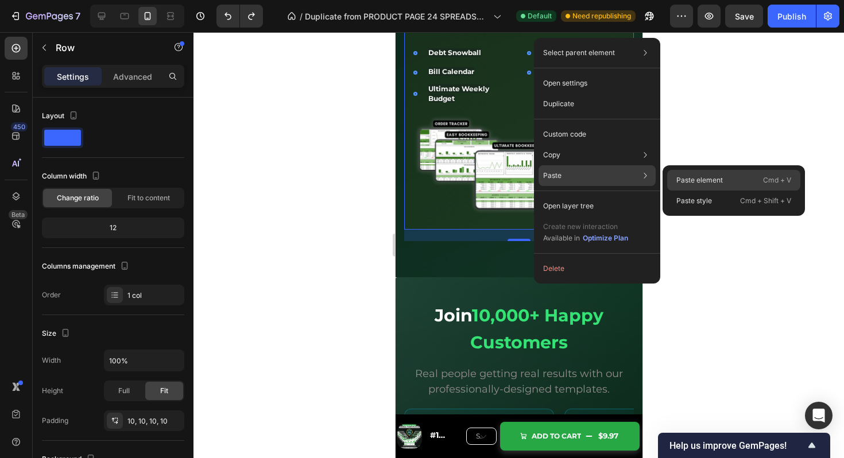
click at [680, 184] on p "Paste element" at bounding box center [700, 180] width 47 height 10
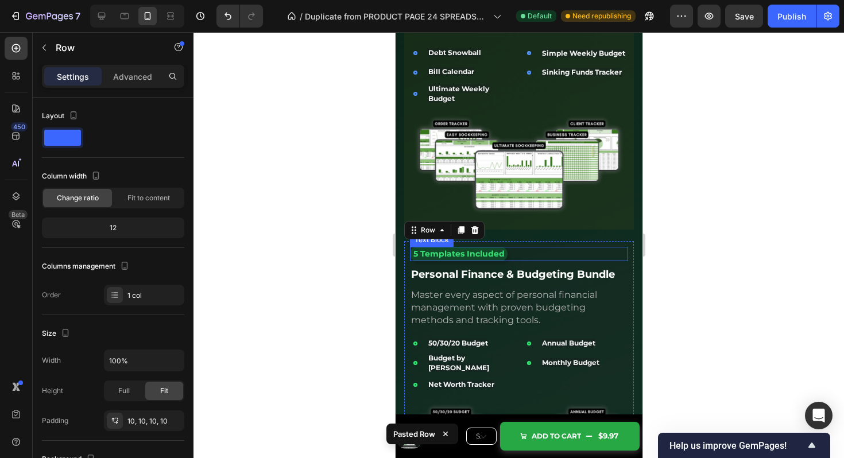
click at [419, 250] on span "5 Templates Included" at bounding box center [458, 254] width 91 height 10
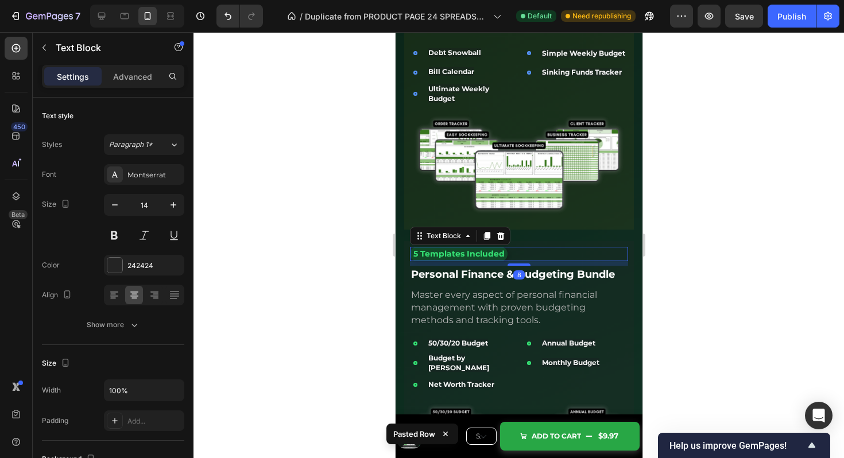
click at [419, 250] on span "5 Templates Included" at bounding box center [458, 254] width 91 height 10
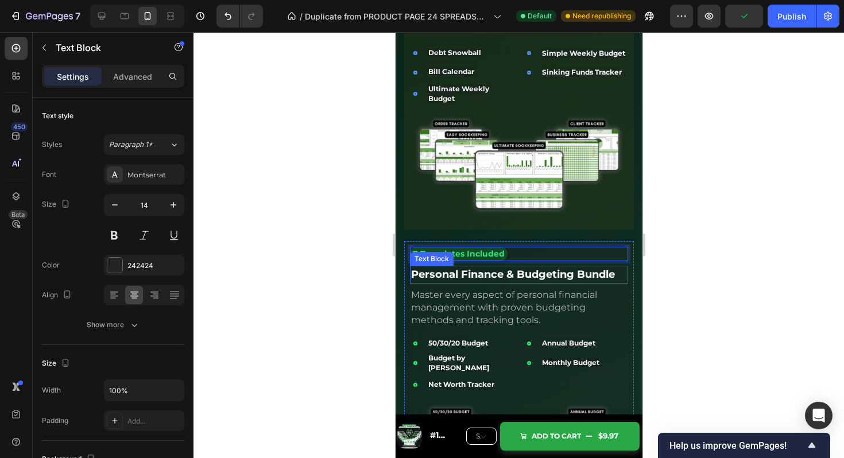
click at [480, 271] on strong "Personal Finance & Budgeting Bundle" at bounding box center [513, 274] width 204 height 13
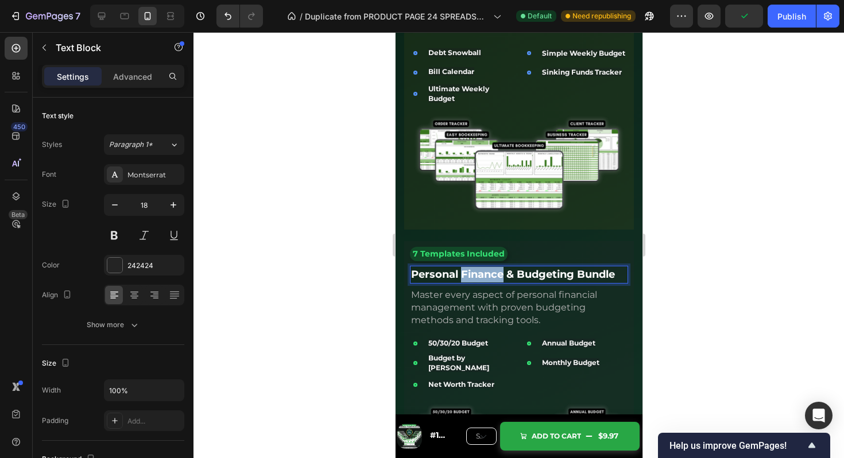
click at [480, 271] on strong "Personal Finance & Budgeting Bundle" at bounding box center [513, 274] width 204 height 13
click at [480, 271] on strong "Events & Specialized Tools Bundle" at bounding box center [502, 274] width 182 height 13
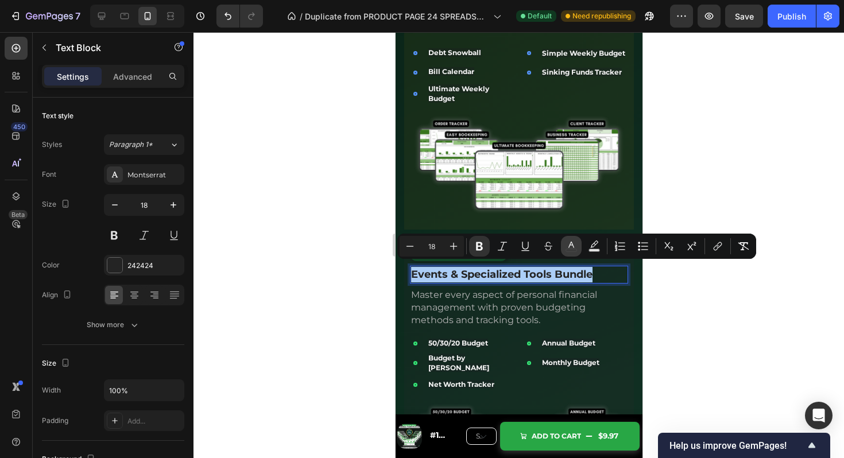
click at [572, 246] on icon "Editor contextual toolbar" at bounding box center [571, 246] width 11 height 11
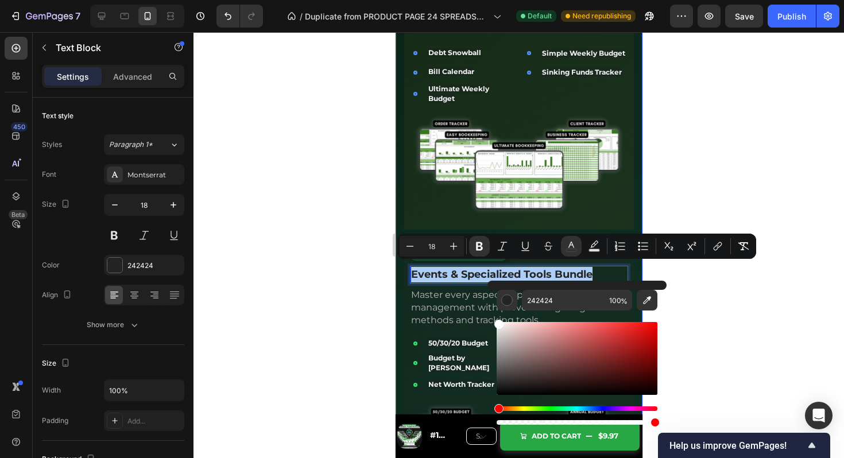
drag, startPoint x: 956, startPoint y: 390, endPoint x: 447, endPoint y: 232, distance: 532.9
type input "FFFFFF"
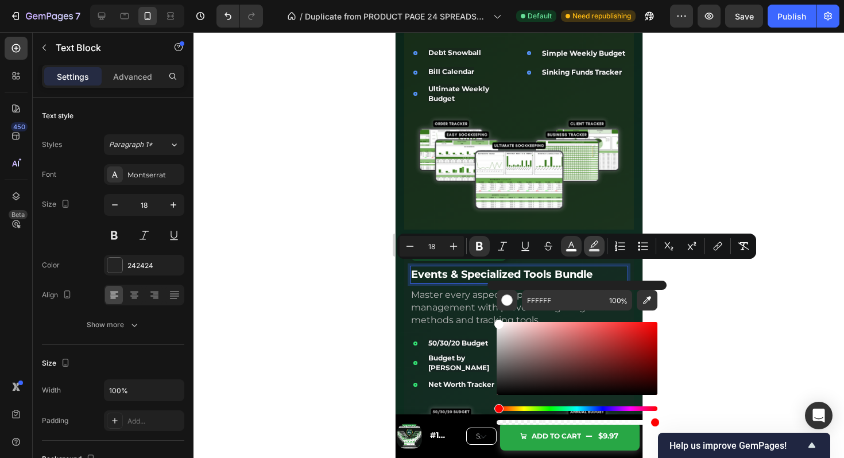
click at [597, 250] on rect "Editor contextual toolbar" at bounding box center [594, 250] width 11 height 3
click at [614, 303] on input "77" at bounding box center [619, 300] width 28 height 21
type input "0"
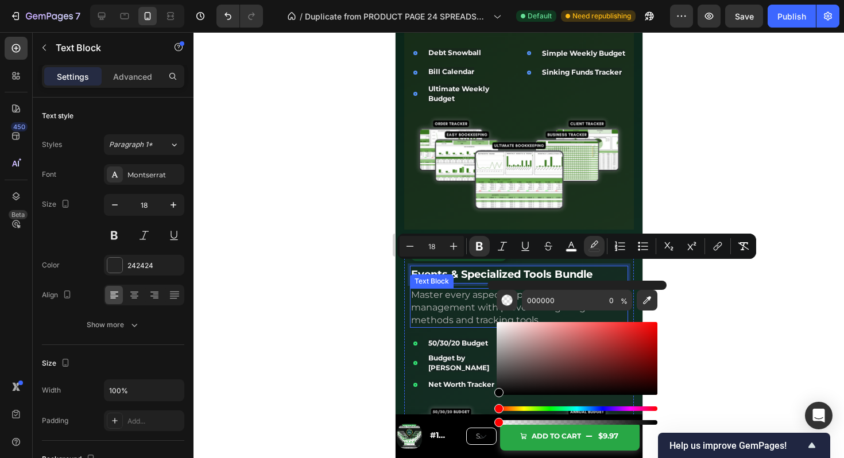
click at [442, 303] on span "Master every aspect of personal financial management with proven budgeting meth…" at bounding box center [504, 308] width 186 height 36
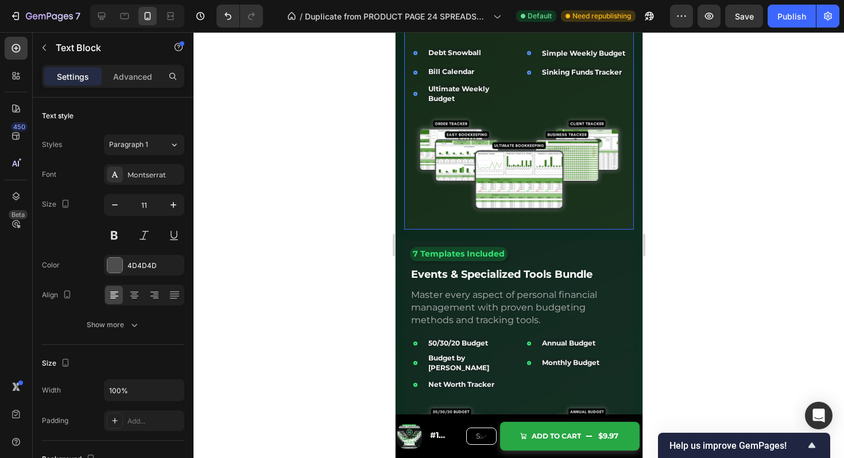
click at [551, 223] on div "5 Templates Included Text Block Debt, Savings & Goal Tracking Bundle Text Block…" at bounding box center [519, 88] width 230 height 281
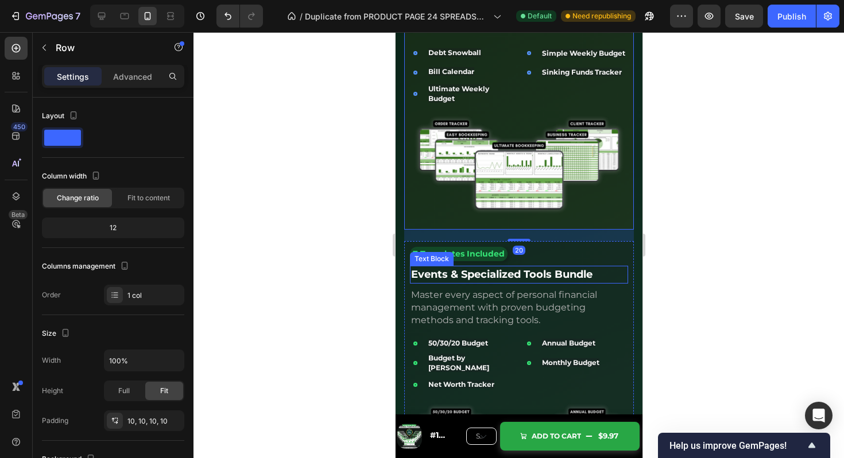
click at [535, 268] on strong "Events & Specialized Tools Bundle" at bounding box center [502, 274] width 182 height 13
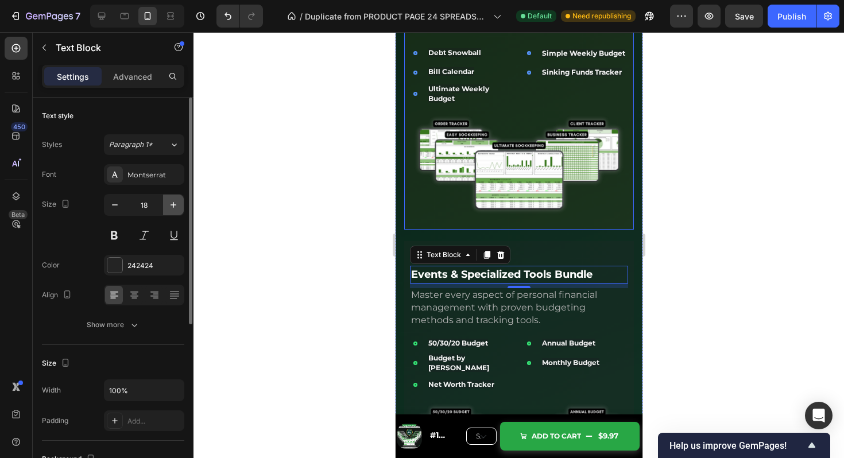
click at [173, 203] on icon "button" at bounding box center [174, 205] width 6 height 6
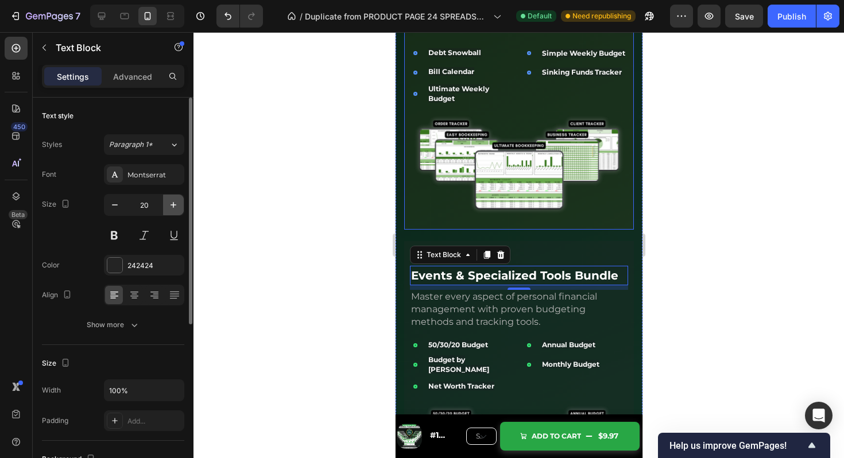
click at [173, 203] on icon "button" at bounding box center [174, 205] width 6 height 6
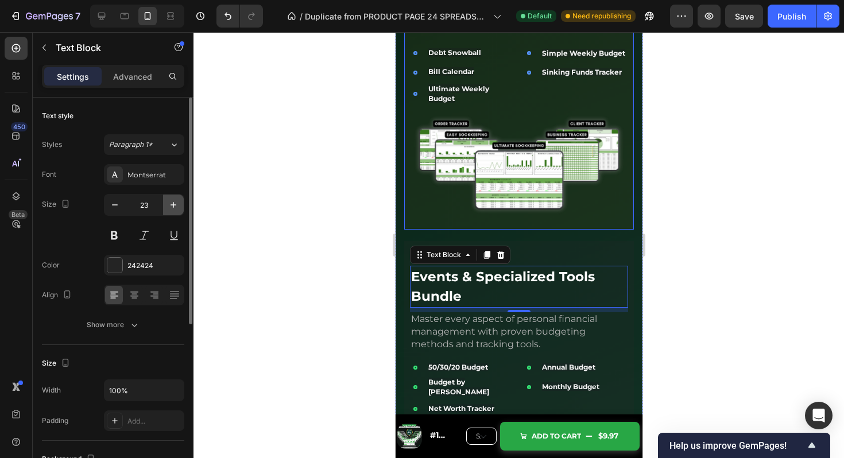
click at [173, 203] on icon "button" at bounding box center [174, 205] width 6 height 6
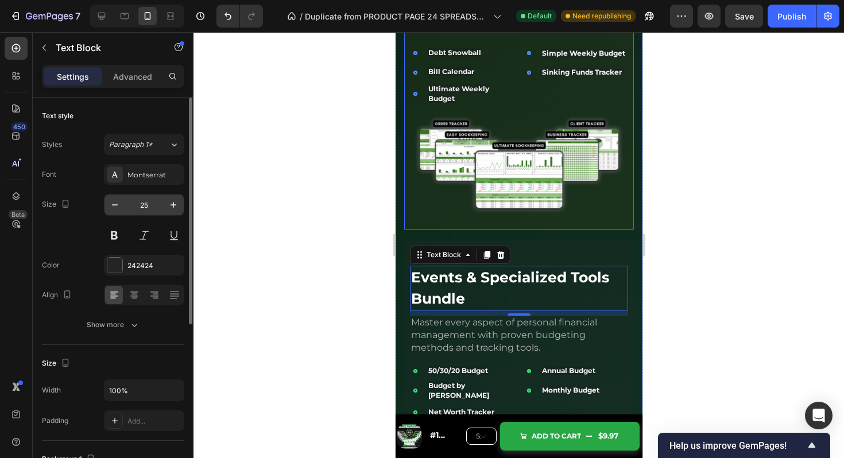
click at [144, 205] on input "25" at bounding box center [144, 205] width 38 height 21
type input "18"
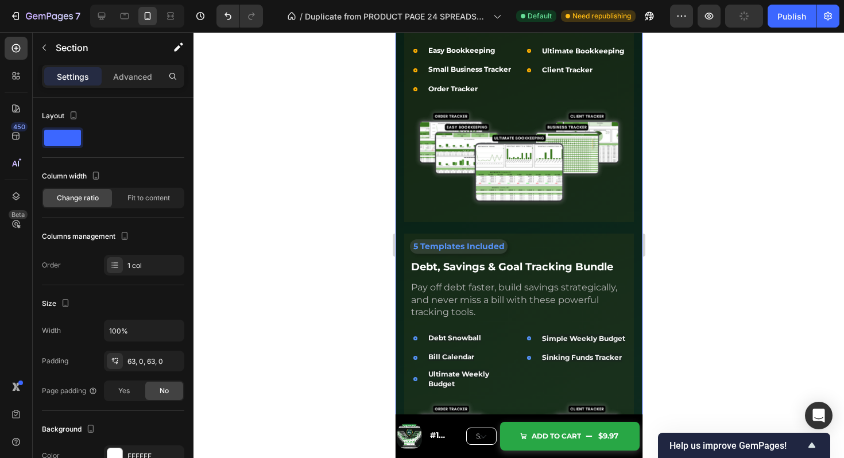
scroll to position [2968, 0]
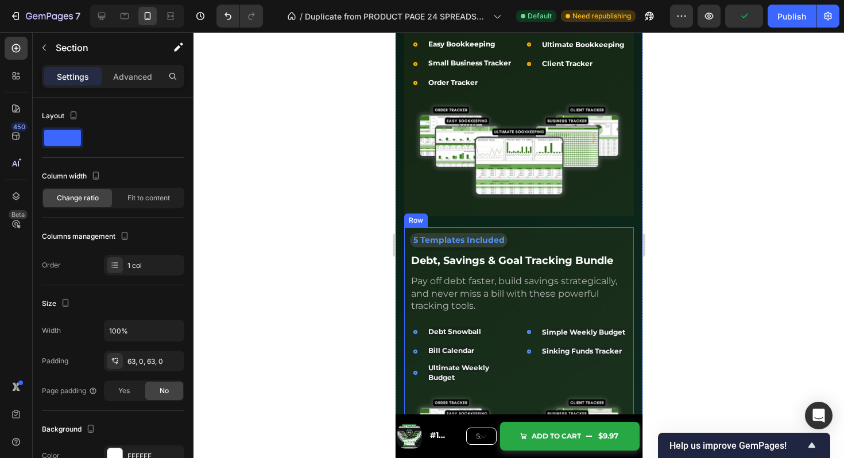
click at [628, 227] on div "5 Templates Included Text Block Debt, Savings & Goal Tracking Bundle Text Block…" at bounding box center [519, 367] width 230 height 281
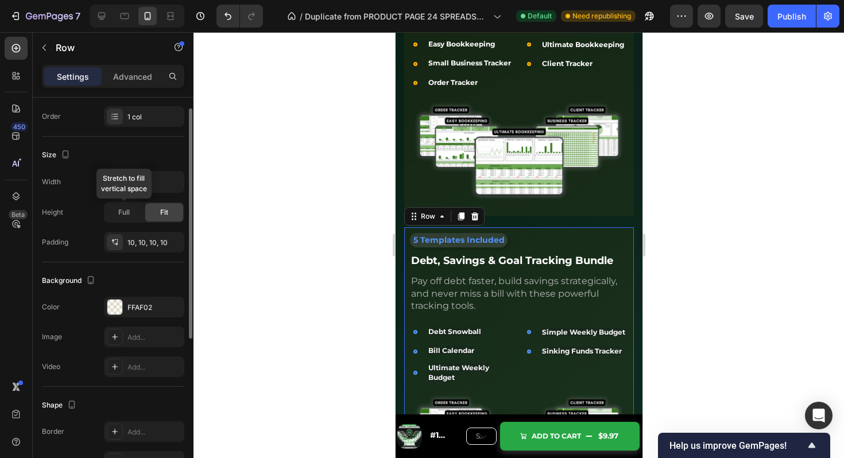
scroll to position [277, 0]
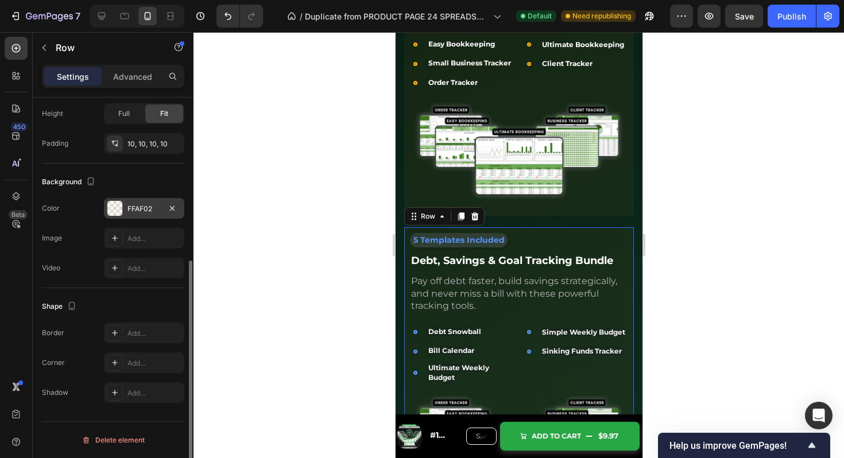
click at [119, 207] on div at bounding box center [114, 208] width 15 height 15
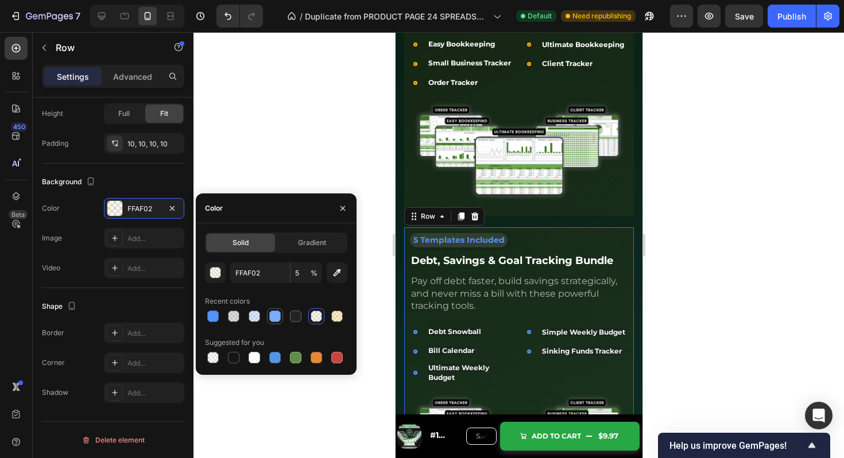
click at [271, 313] on div at bounding box center [274, 316] width 11 height 11
type input "7AADFF"
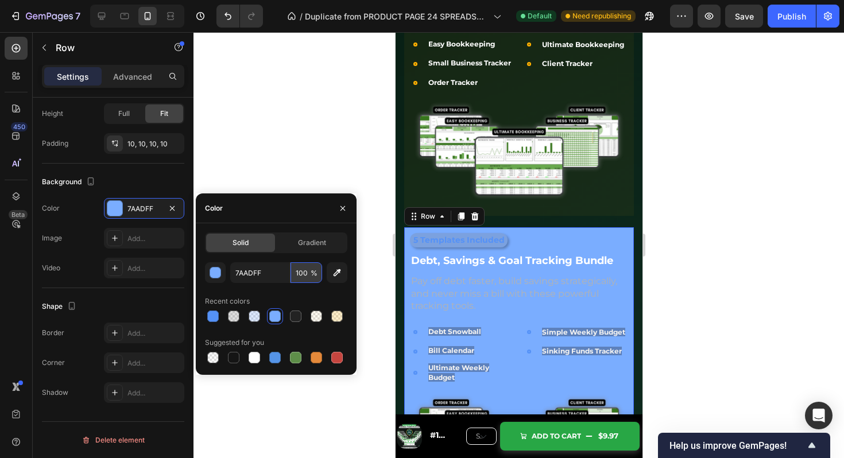
click at [302, 277] on input "100" at bounding box center [307, 273] width 32 height 21
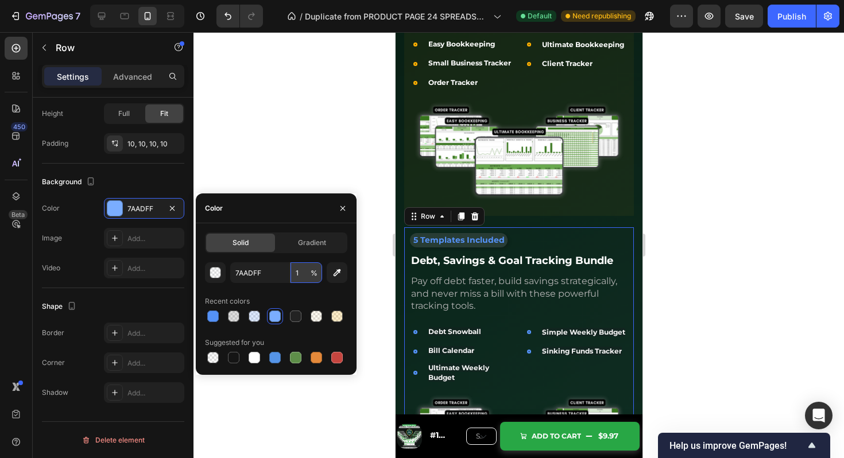
type input "10"
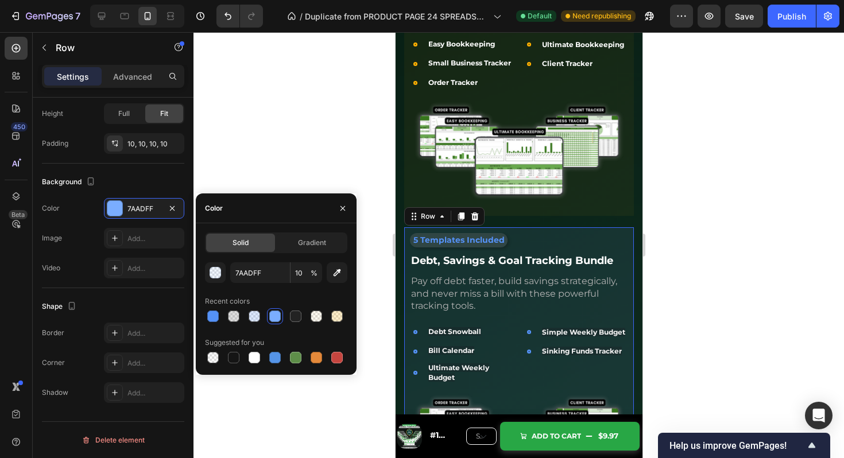
click at [576, 133] on img at bounding box center [519, 150] width 218 height 112
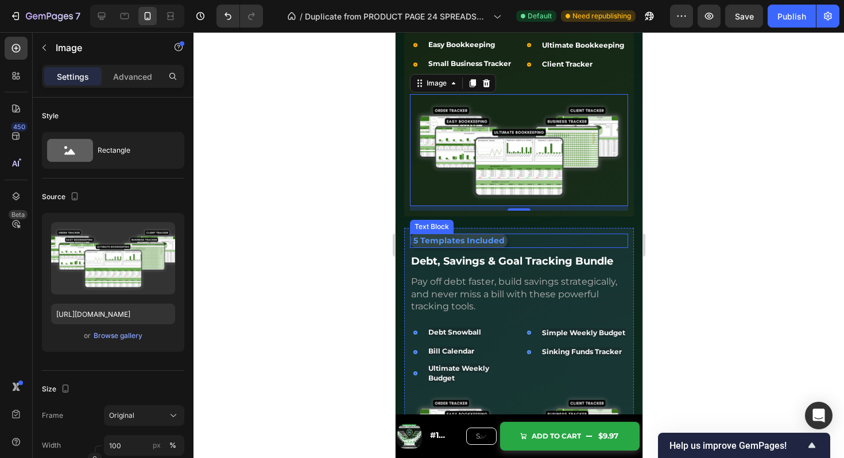
scroll to position [3090, 0]
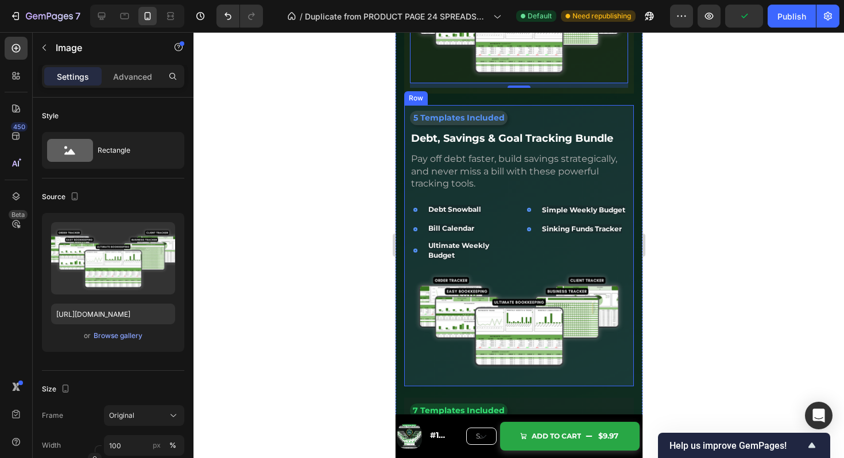
click at [628, 105] on div "5 Templates Included Text Block Debt, Savings & Goal Tracking Bundle Text Block…" at bounding box center [519, 245] width 230 height 281
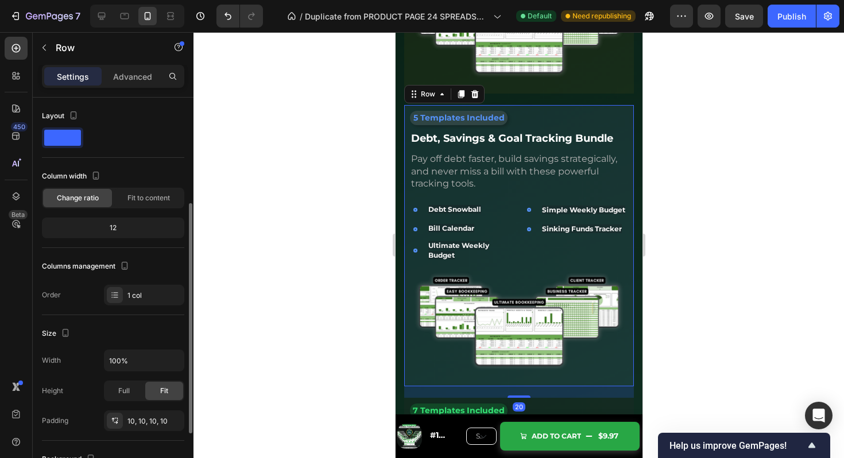
scroll to position [277, 0]
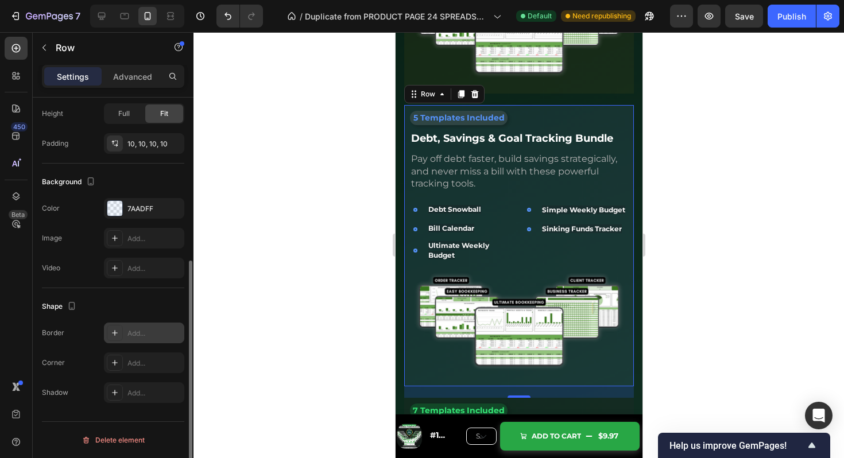
click at [114, 333] on icon at bounding box center [115, 333] width 6 height 6
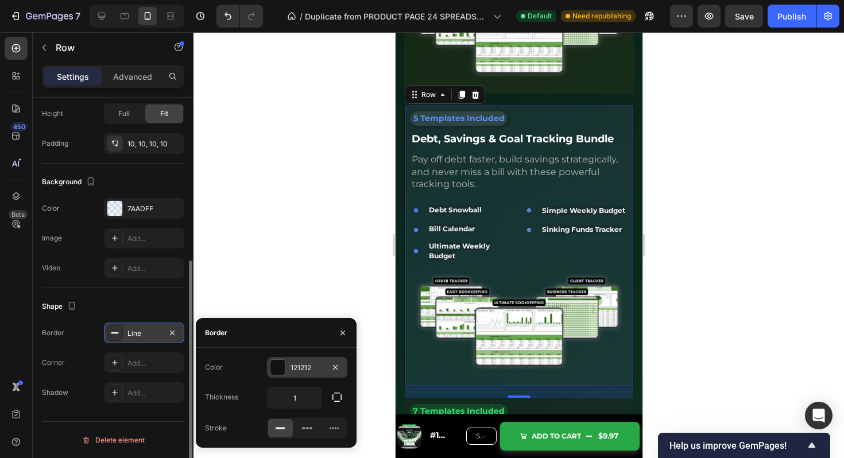
click at [277, 362] on div at bounding box center [278, 367] width 15 height 15
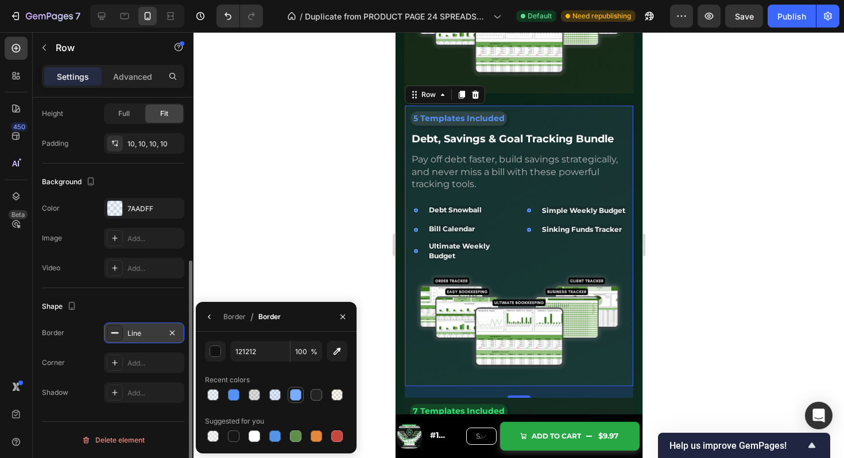
click at [296, 392] on div at bounding box center [295, 394] width 11 height 11
type input "7AADFF"
click at [300, 353] on input "100" at bounding box center [307, 351] width 32 height 21
type input "2"
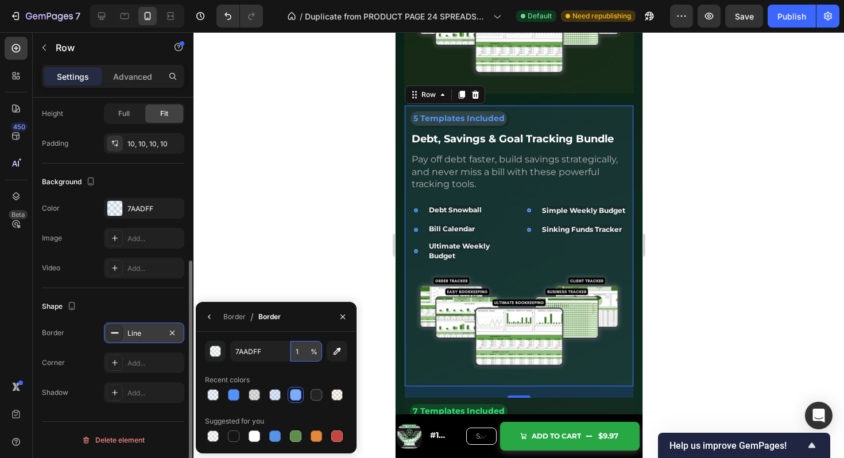
type input "10"
click at [140, 361] on div "Add..." at bounding box center [155, 363] width 54 height 10
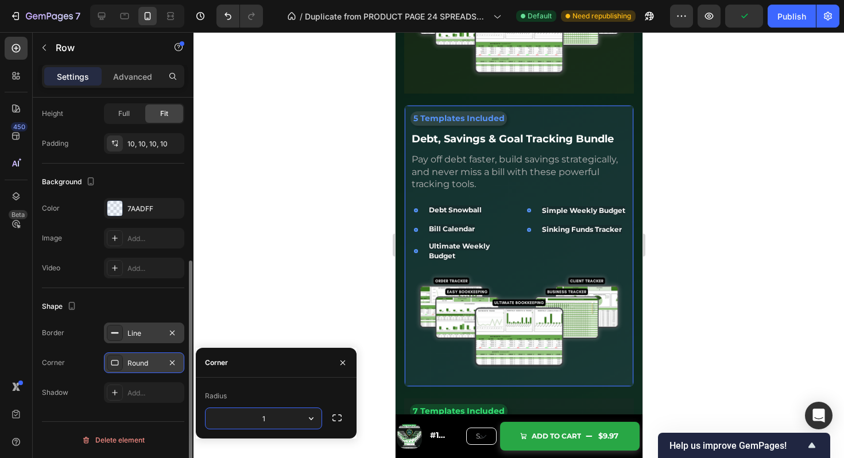
type input "12"
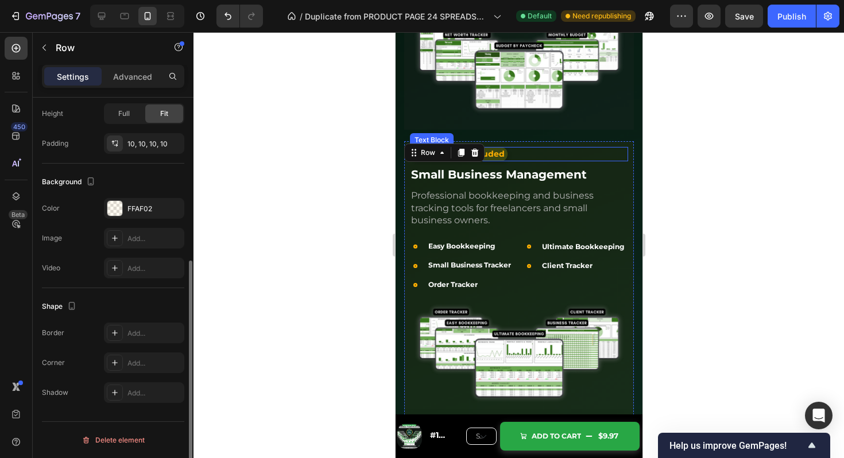
scroll to position [2988, 0]
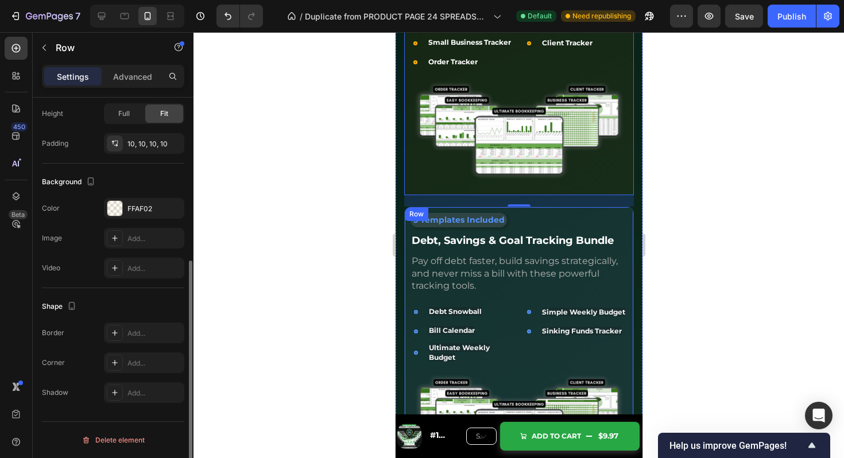
click at [623, 207] on div "5 Templates Included Text Block Debt, Savings & Goal Tracking Bundle Text Block…" at bounding box center [519, 348] width 230 height 282
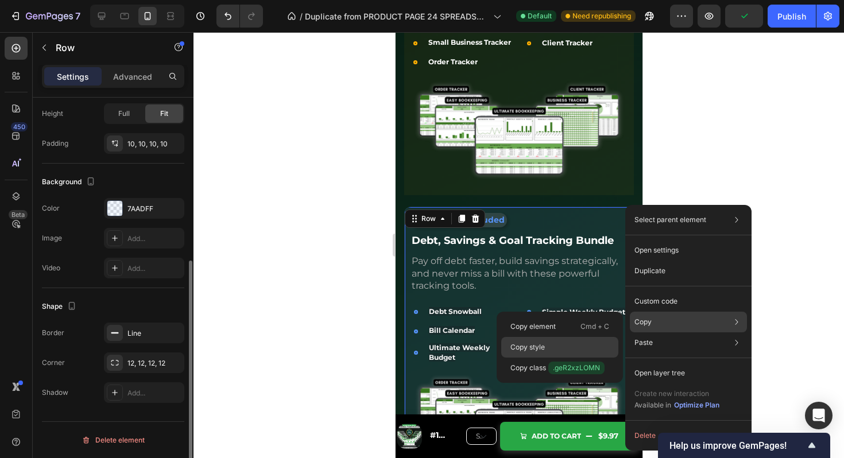
click at [551, 339] on div "Copy style" at bounding box center [559, 347] width 117 height 21
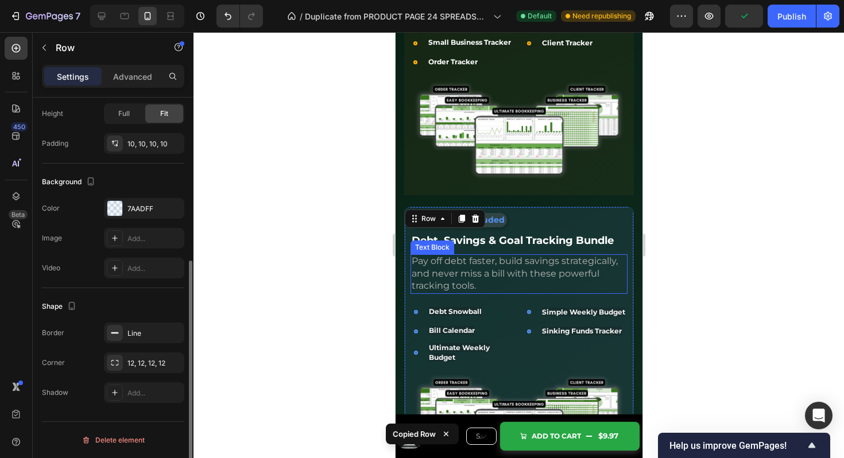
scroll to position [2813, 0]
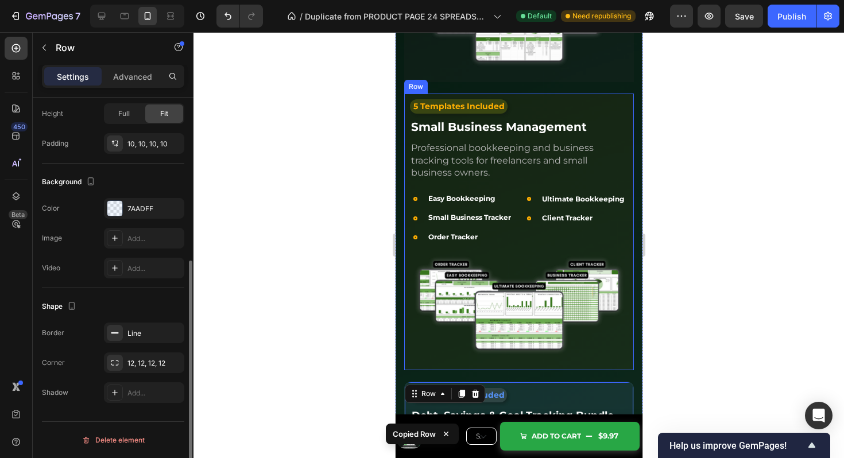
click at [622, 94] on div "5 Templates Included Text Block Small Business Management Text Block Profession…" at bounding box center [519, 232] width 230 height 277
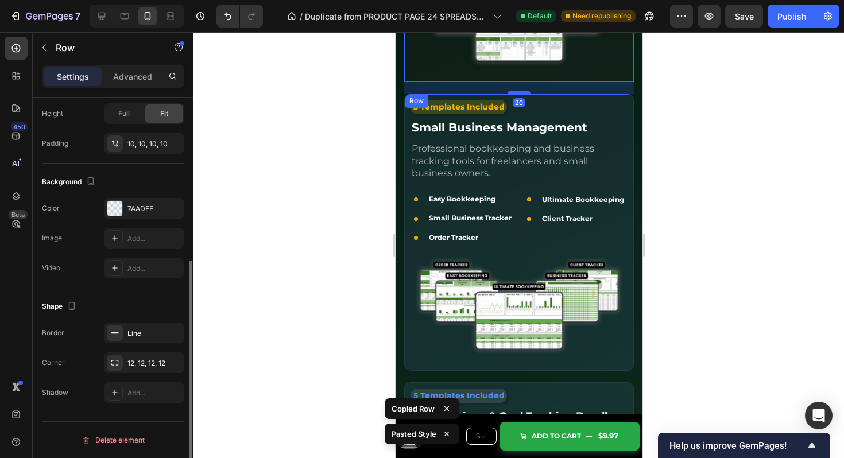
click at [628, 94] on div "5 Templates Included Text Block Small Business Management Text Block Profession…" at bounding box center [519, 232] width 230 height 277
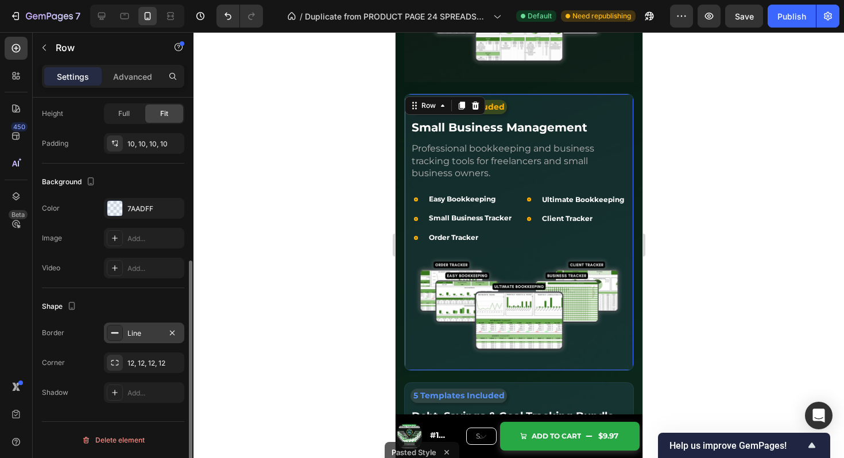
scroll to position [233, 0]
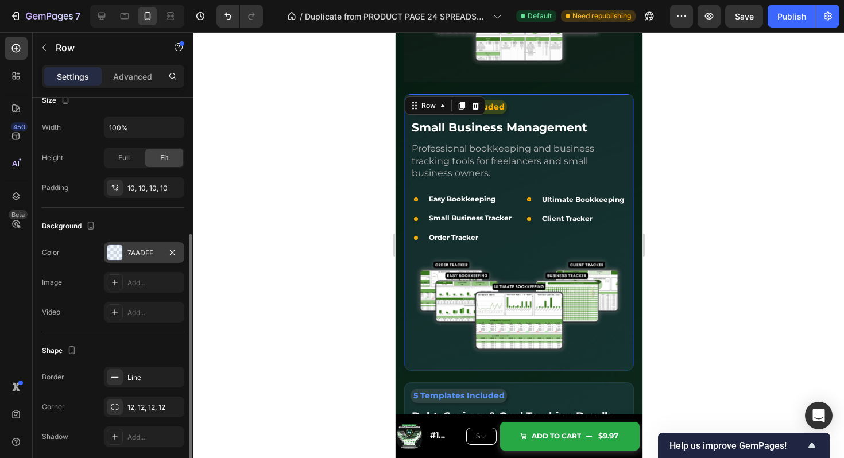
click at [112, 252] on div at bounding box center [114, 252] width 15 height 15
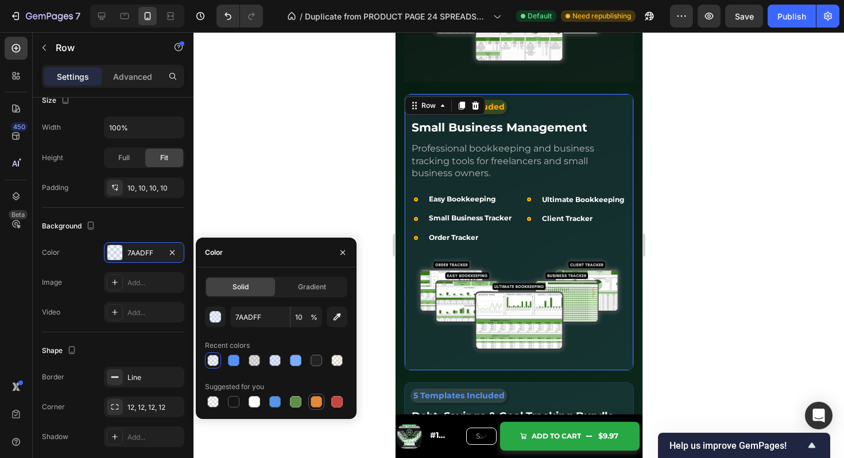
click at [315, 398] on div at bounding box center [316, 401] width 11 height 11
type input "E4893A"
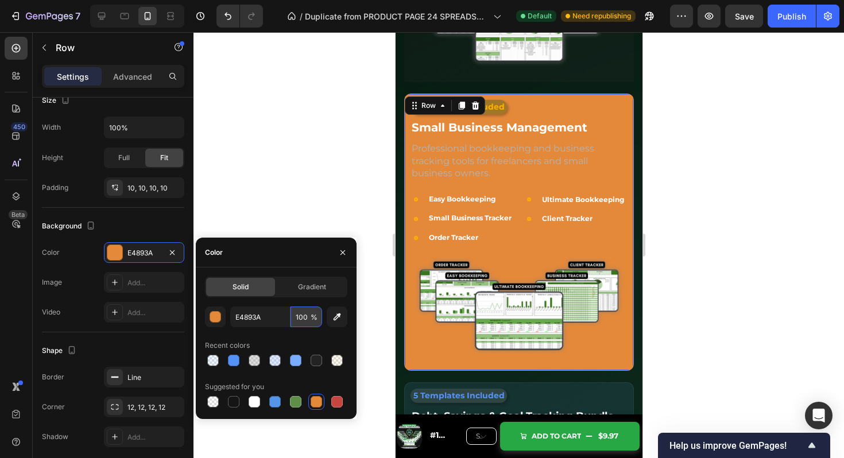
click at [303, 313] on input "100" at bounding box center [307, 317] width 32 height 21
type input "5"
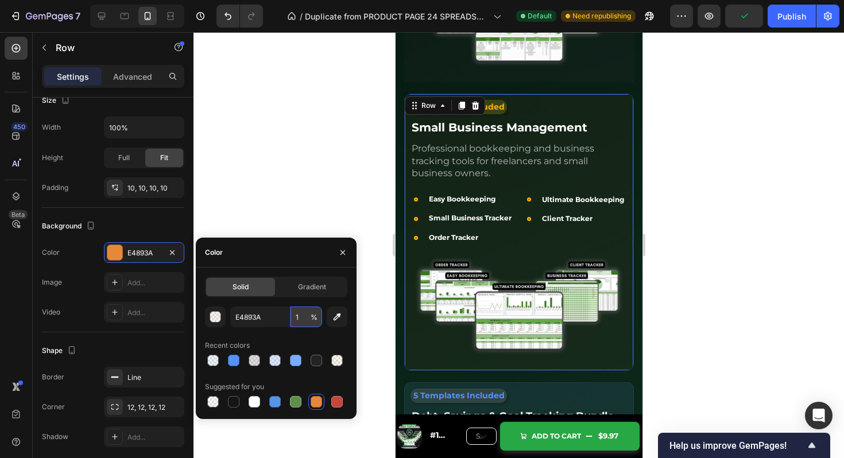
type input "10"
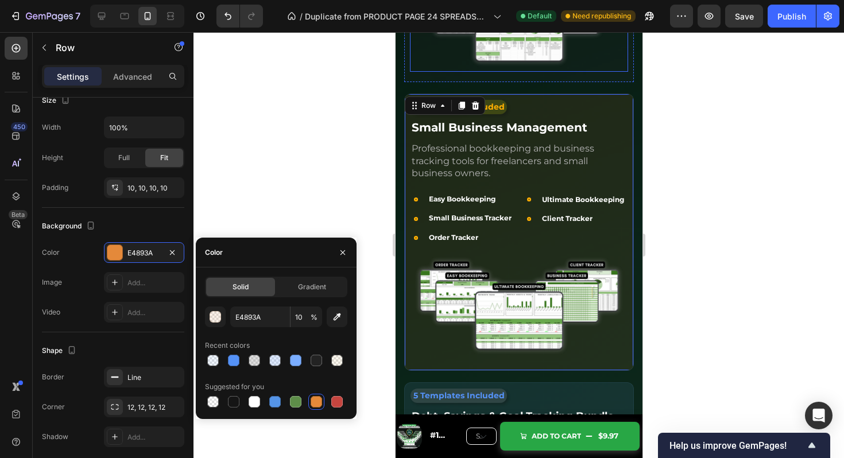
click at [596, 64] on img at bounding box center [519, 16] width 218 height 112
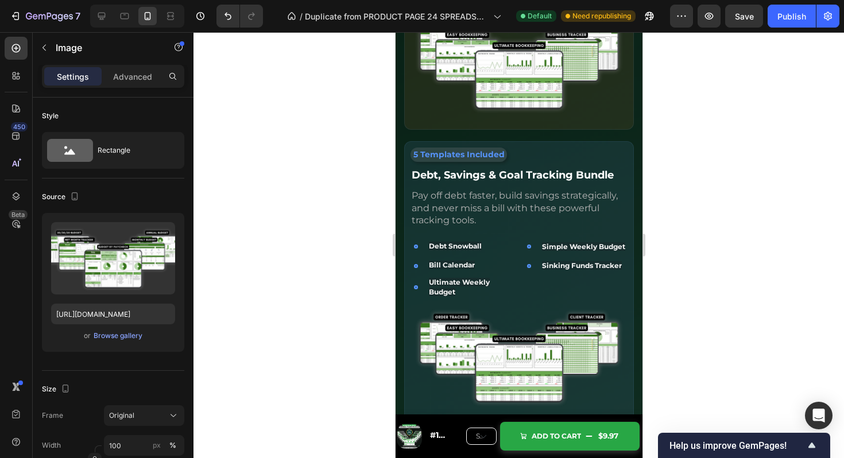
scroll to position [3059, 0]
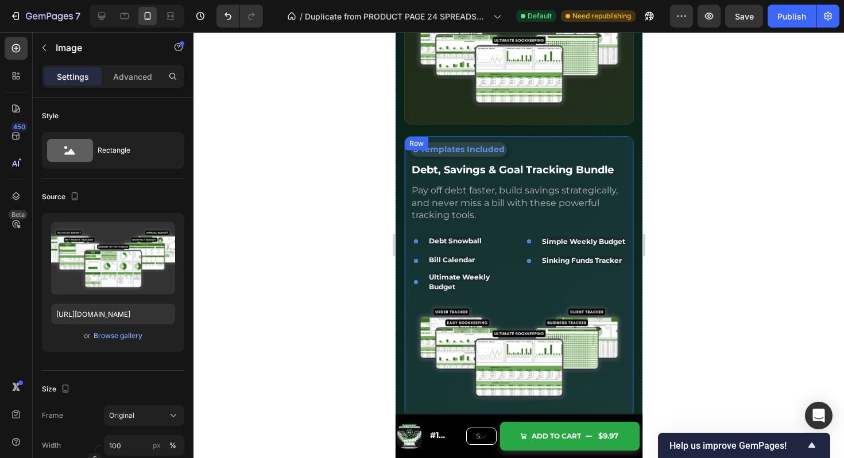
click at [618, 140] on div "5 Templates Included Text Block Debt, Savings & Goal Tracking Bundle Text Block…" at bounding box center [519, 277] width 230 height 282
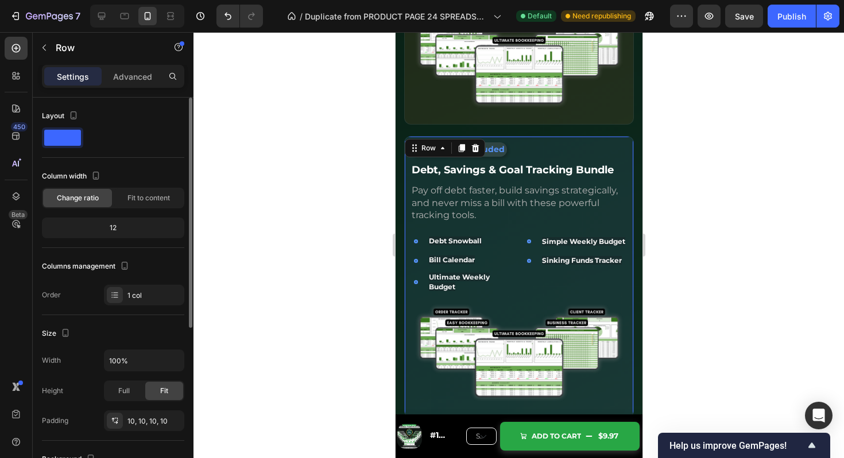
scroll to position [277, 0]
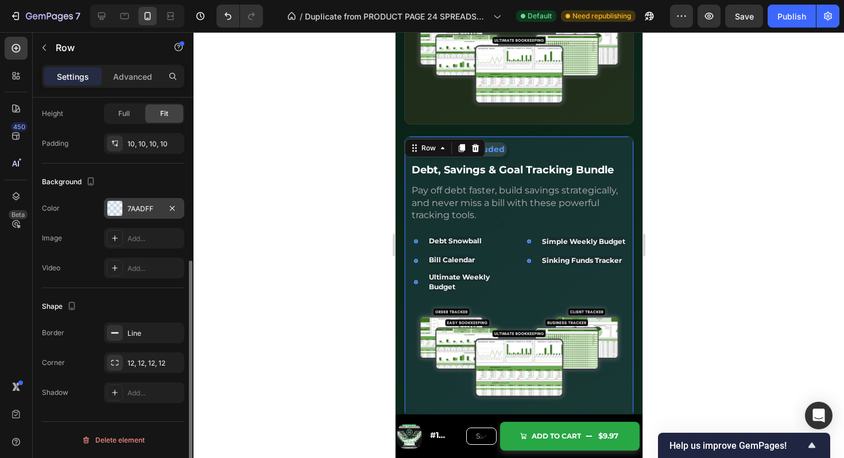
click at [132, 208] on div "7AADFF" at bounding box center [144, 209] width 33 height 10
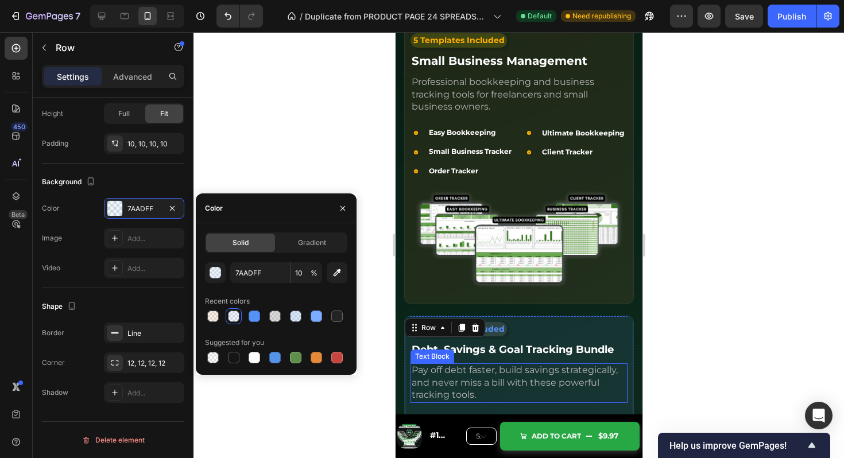
scroll to position [2865, 0]
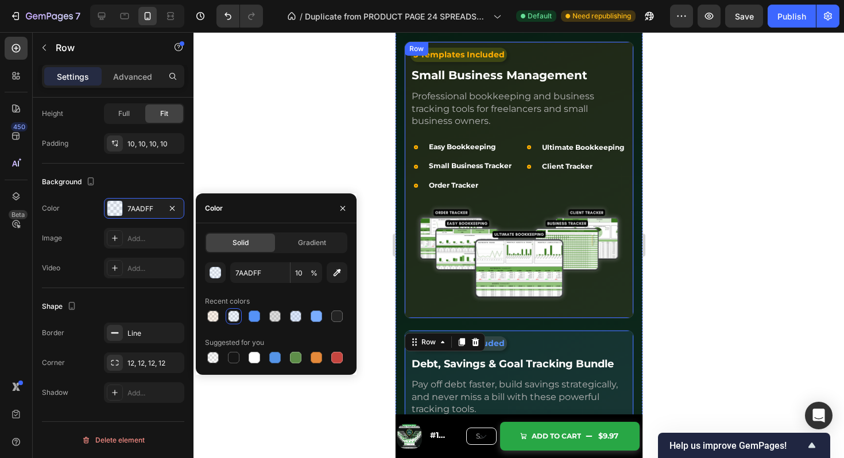
click at [415, 309] on div "5 Templates Included Text Block Small Business Management Text Block Profession…" at bounding box center [518, 180] width 217 height 265
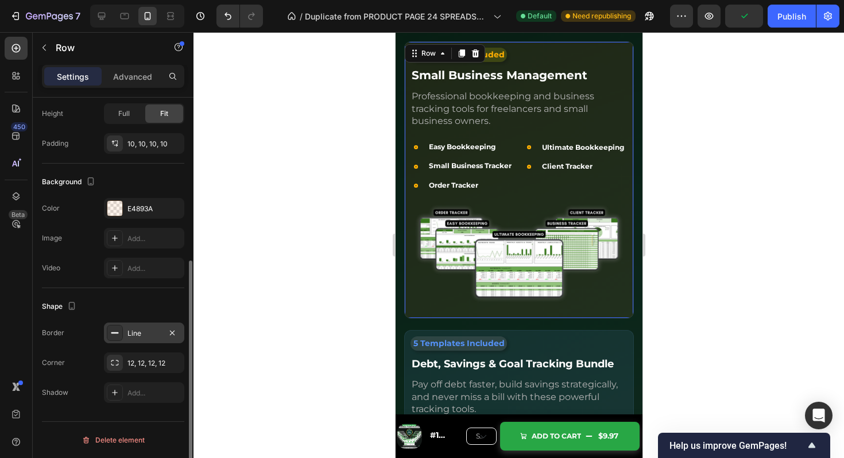
click at [120, 338] on div at bounding box center [115, 333] width 16 height 16
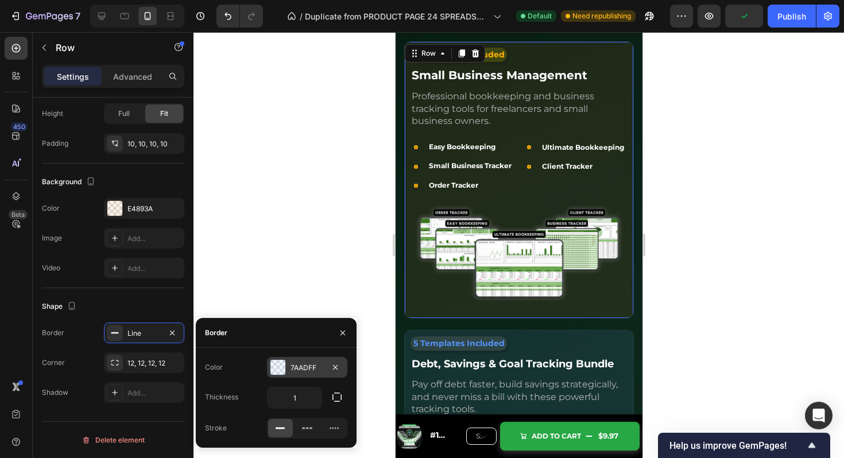
click at [281, 367] on div at bounding box center [278, 367] width 15 height 15
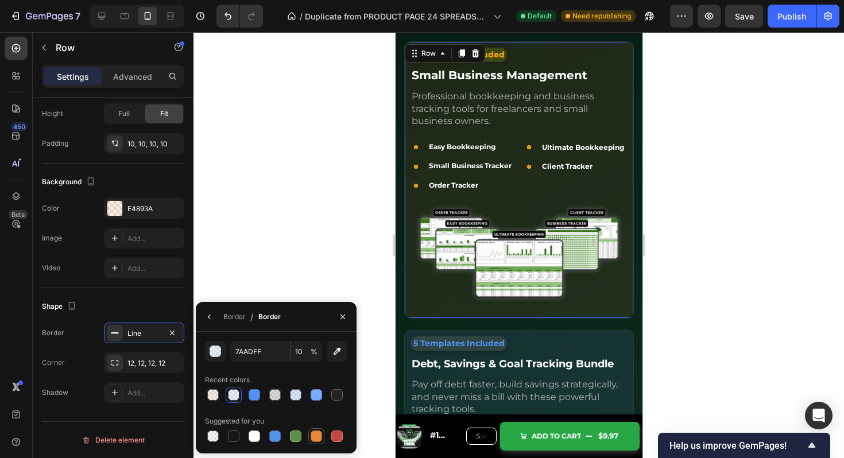
click at [319, 435] on div at bounding box center [316, 436] width 11 height 11
type input "E4893A"
click at [302, 353] on input "100" at bounding box center [307, 351] width 32 height 21
type input "10"
click at [511, 346] on div "5 Templates Included Text Block" at bounding box center [518, 344] width 217 height 14
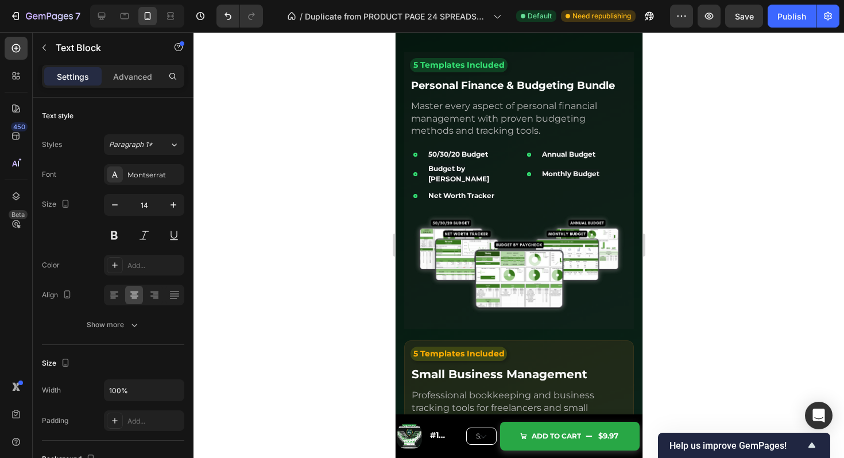
scroll to position [2562, 0]
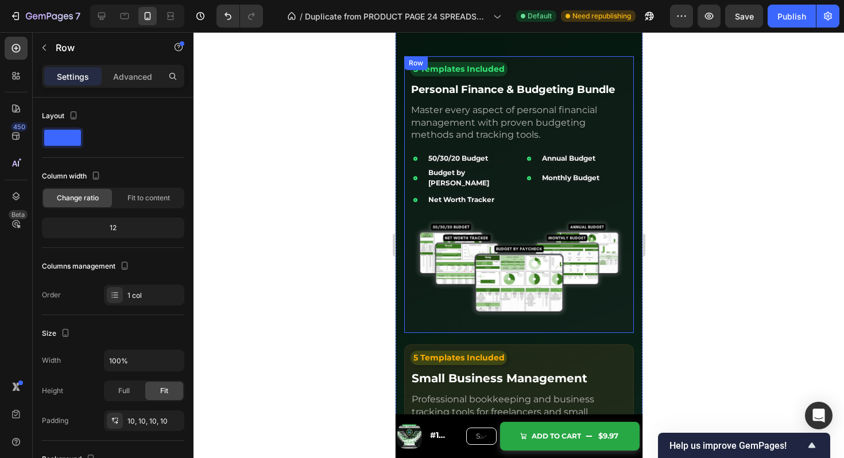
click at [433, 318] on div "5 Templates Included Text Block Personal Finance & Budgeting Bundle Text Block …" at bounding box center [519, 194] width 218 height 265
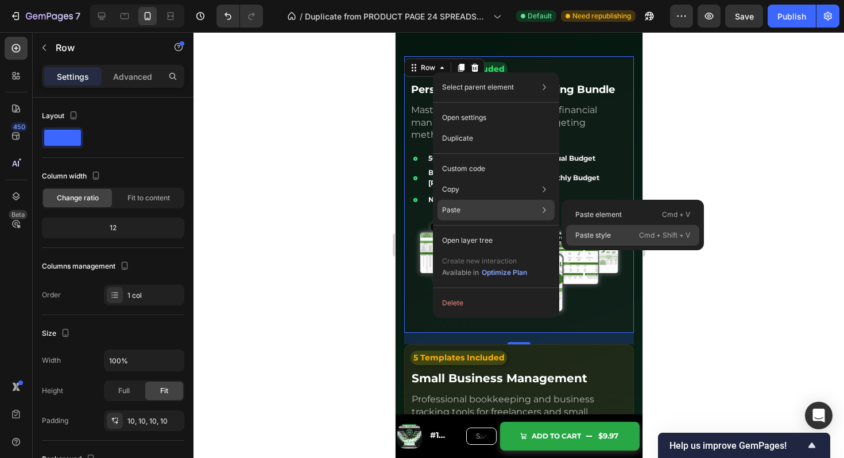
click at [592, 232] on p "Paste style" at bounding box center [594, 235] width 36 height 10
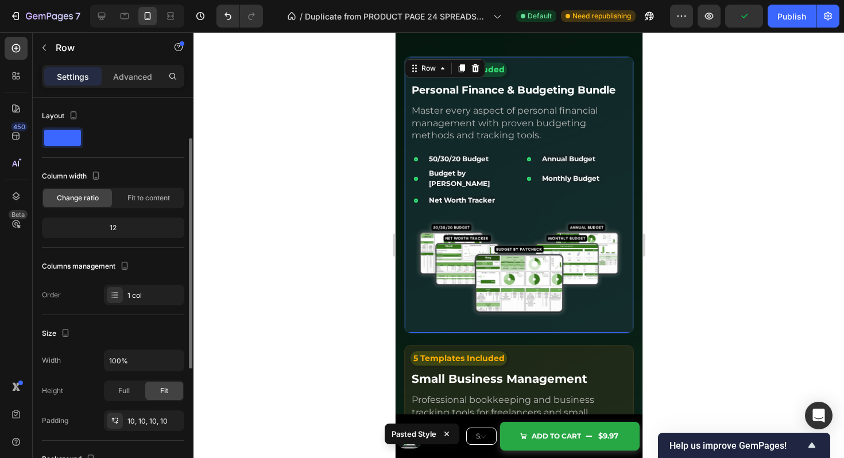
scroll to position [277, 0]
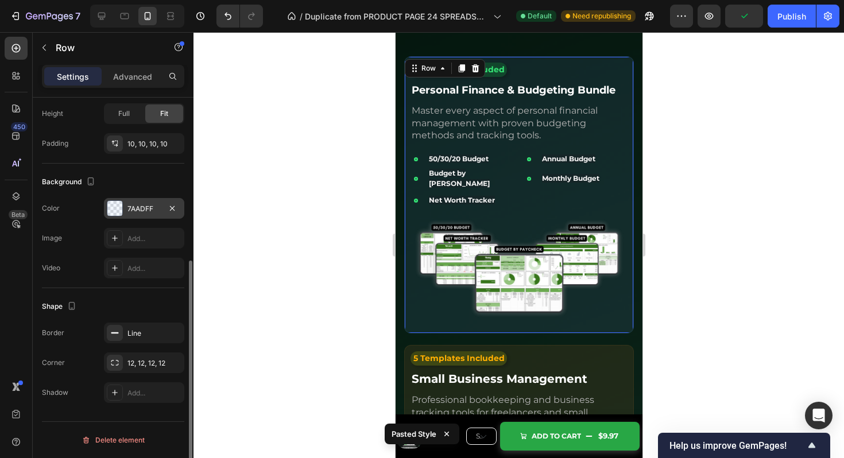
click at [111, 203] on div at bounding box center [114, 208] width 15 height 15
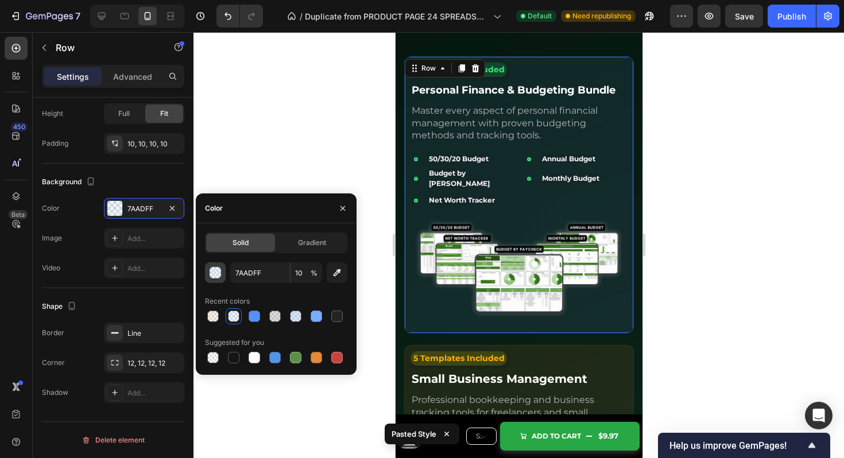
click at [215, 275] on div "button" at bounding box center [215, 273] width 11 height 11
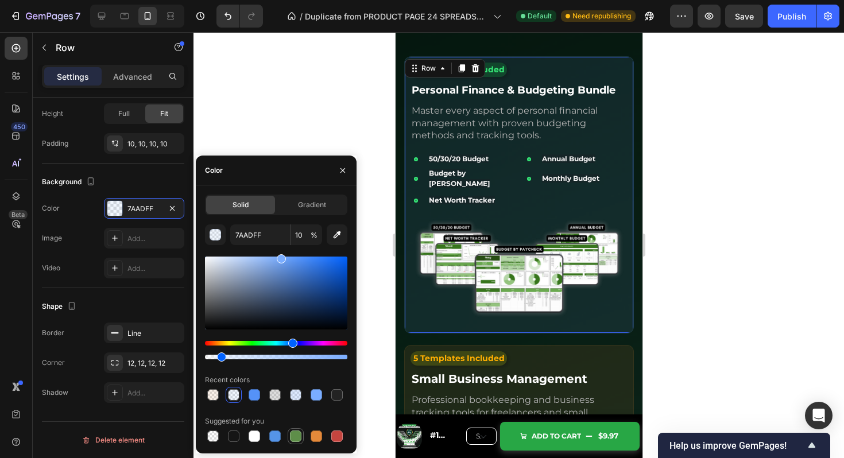
click at [294, 438] on div at bounding box center [295, 436] width 11 height 11
type input "5E8E49"
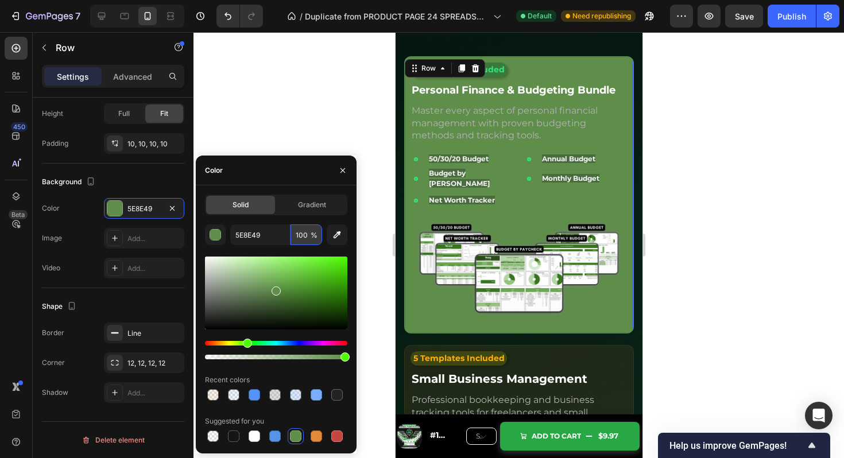
click at [304, 232] on input "100" at bounding box center [307, 235] width 32 height 21
type input "10"
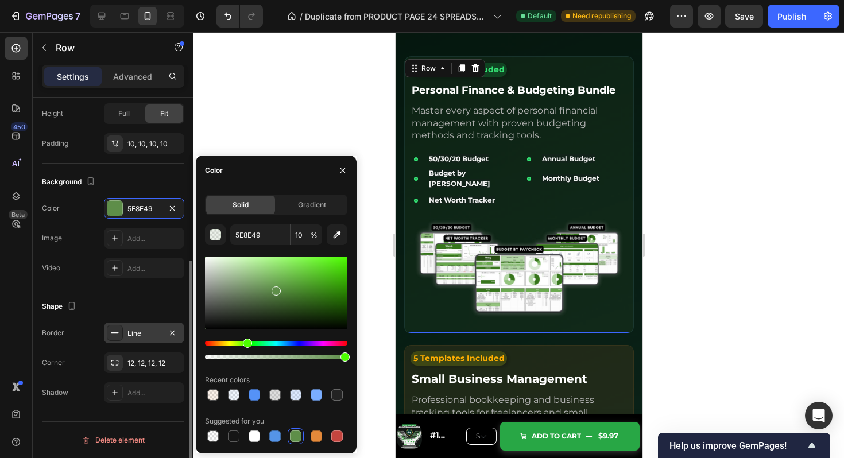
click at [119, 331] on icon at bounding box center [114, 333] width 9 height 9
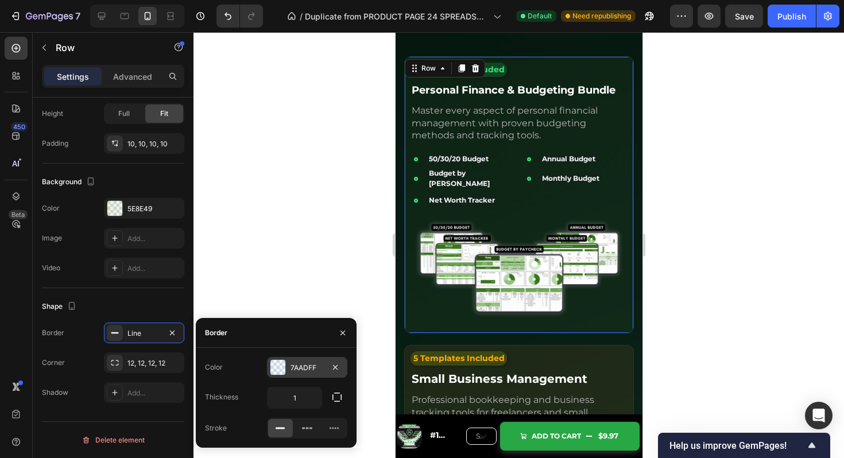
click at [276, 362] on div at bounding box center [278, 367] width 15 height 15
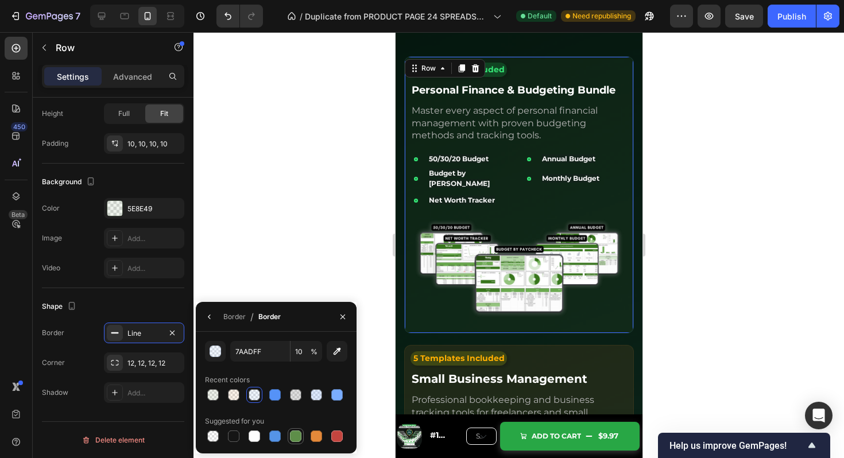
click at [293, 435] on div at bounding box center [295, 436] width 11 height 11
type input "5E8E49"
click at [300, 354] on input "100" at bounding box center [307, 351] width 32 height 21
type input "10"
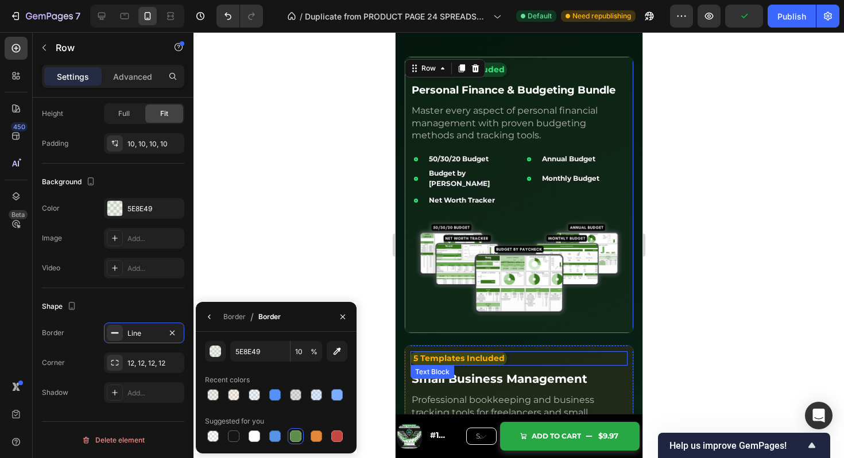
click at [530, 352] on div "5 Templates Included Text Block" at bounding box center [518, 359] width 217 height 14
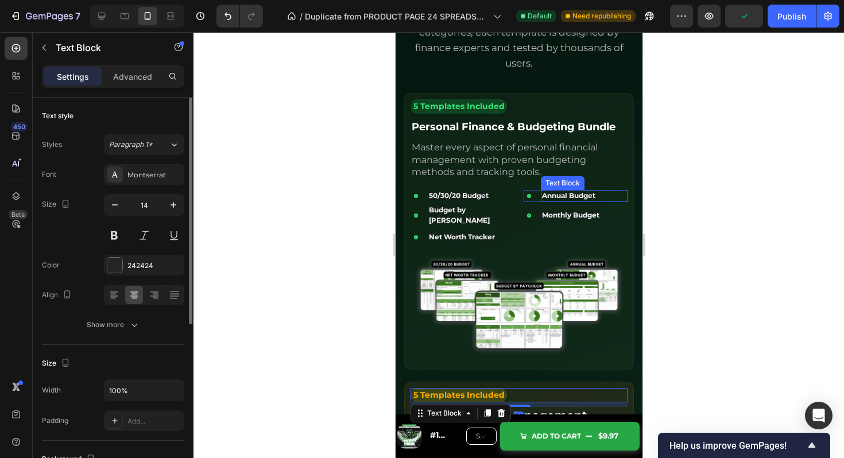
scroll to position [2513, 0]
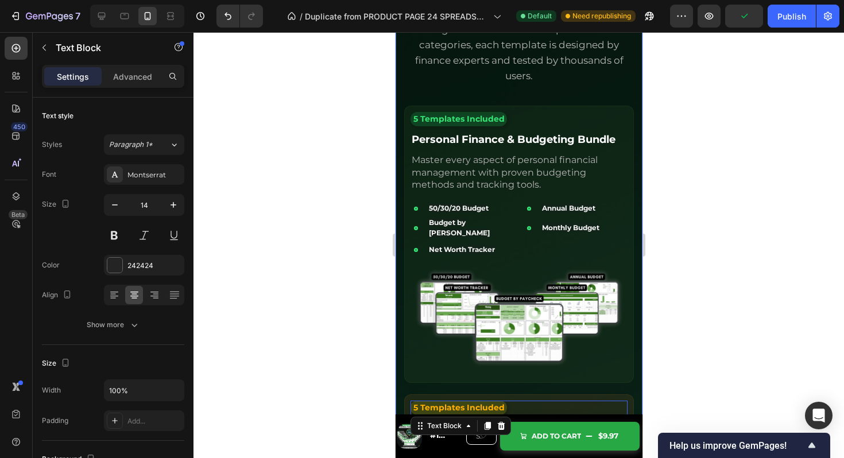
click at [584, 87] on div "24 Premium Templates for Every Financial Need Heading Organized into three comp…" at bounding box center [518, 14] width 211 height 146
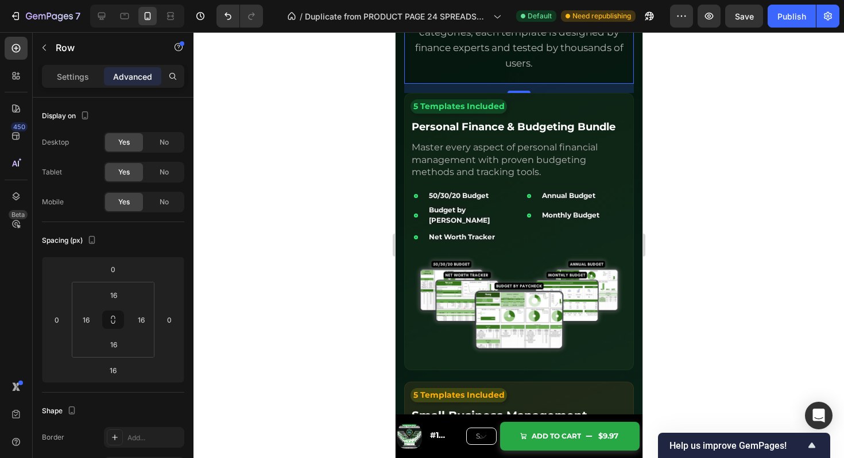
scroll to position [2533, 0]
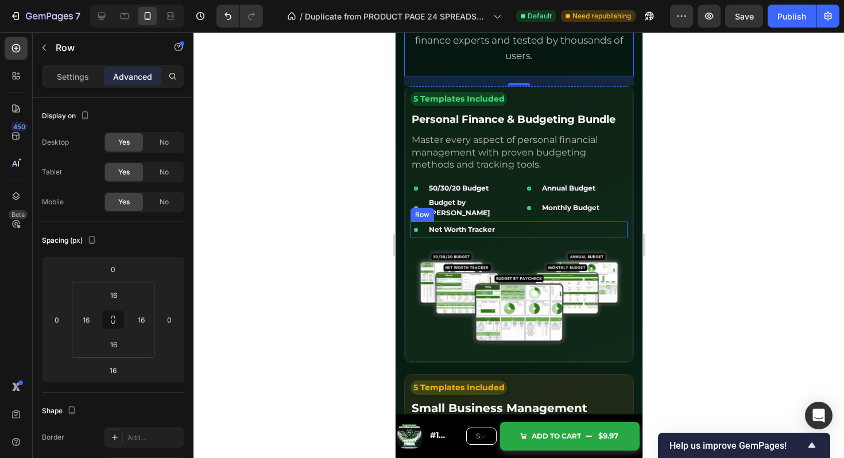
click at [511, 222] on div "Icon Net Worth Tracker Text Block Row" at bounding box center [462, 230] width 104 height 17
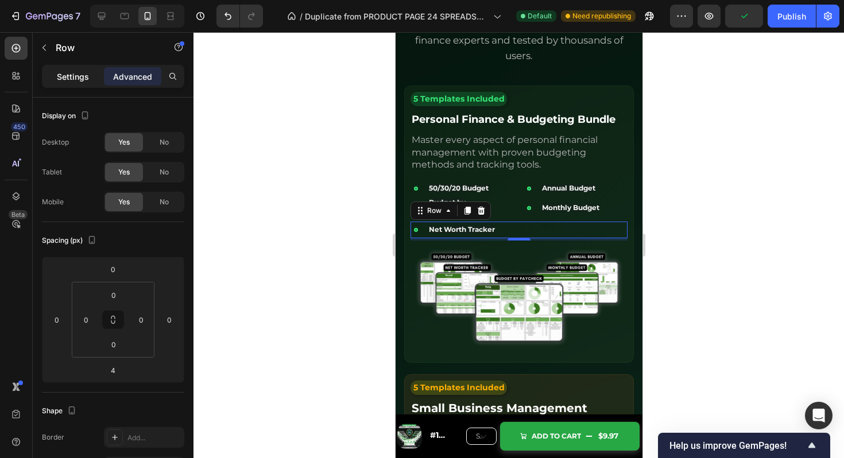
click at [73, 79] on p "Settings" at bounding box center [73, 77] width 32 height 12
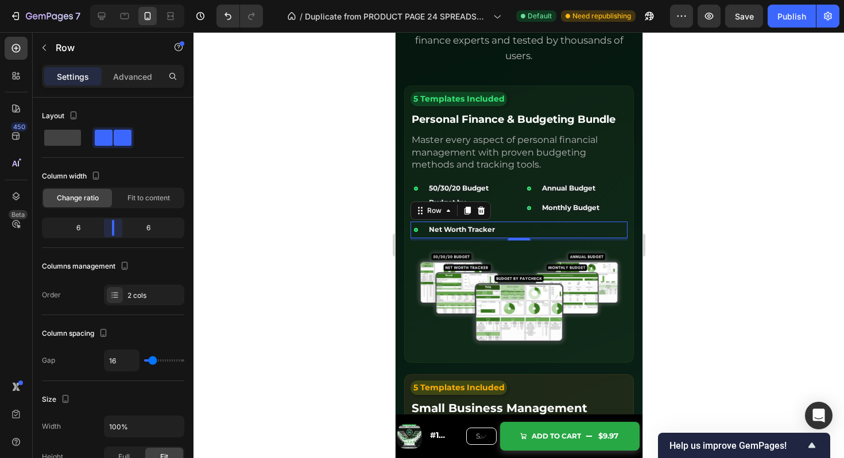
click at [113, 0] on body "7 Version history / Duplicate from PRODUCT PAGE 24 SPREADSHEETS Default Need re…" at bounding box center [422, 0] width 844 height 0
click at [138, 203] on span "Fit to content" at bounding box center [149, 198] width 43 height 10
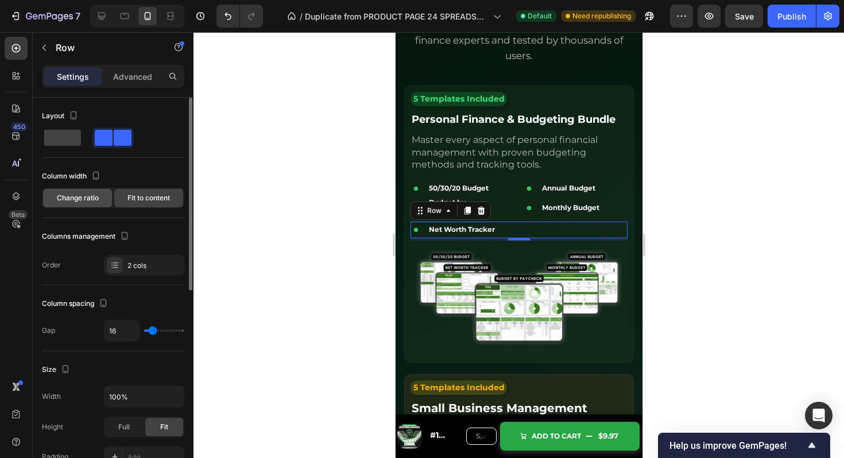
click at [86, 202] on span "Change ratio" at bounding box center [78, 198] width 42 height 10
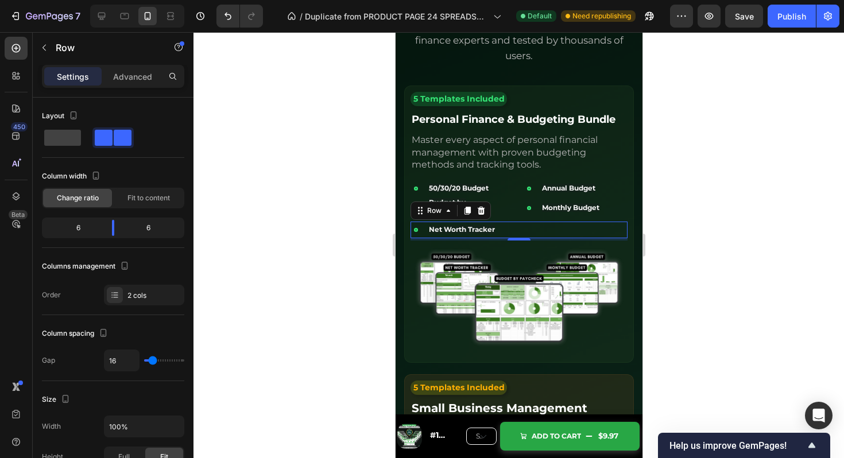
click at [518, 245] on div "4" at bounding box center [518, 249] width 11 height 9
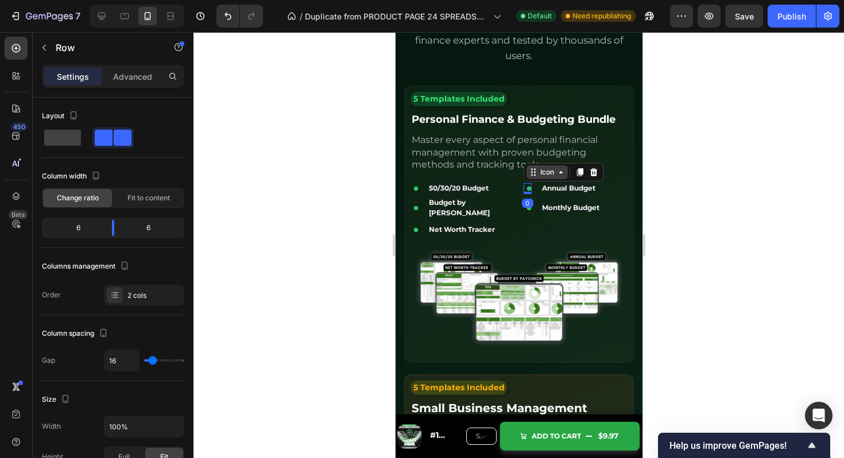
click at [533, 172] on div "Icon" at bounding box center [563, 172] width 80 height 18
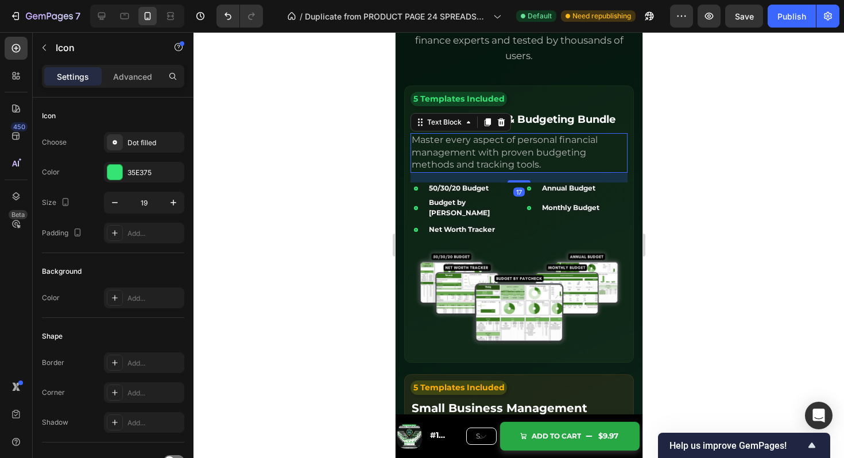
click at [517, 153] on span "Master every aspect of personal financial management with proven budgeting meth…" at bounding box center [504, 152] width 186 height 36
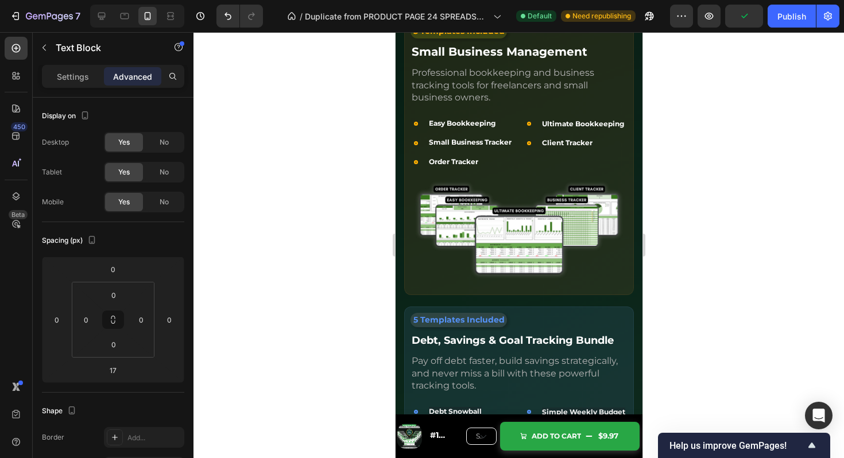
scroll to position [2892, 0]
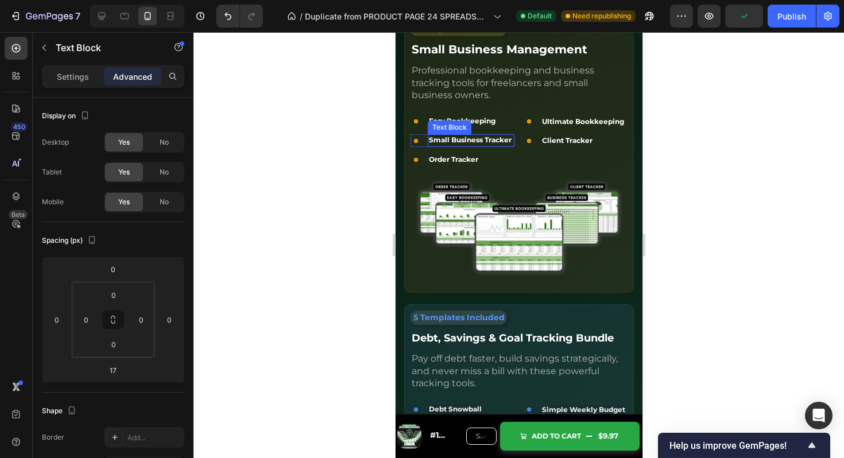
click at [479, 136] on strong "Small Business Tracker" at bounding box center [470, 140] width 83 height 9
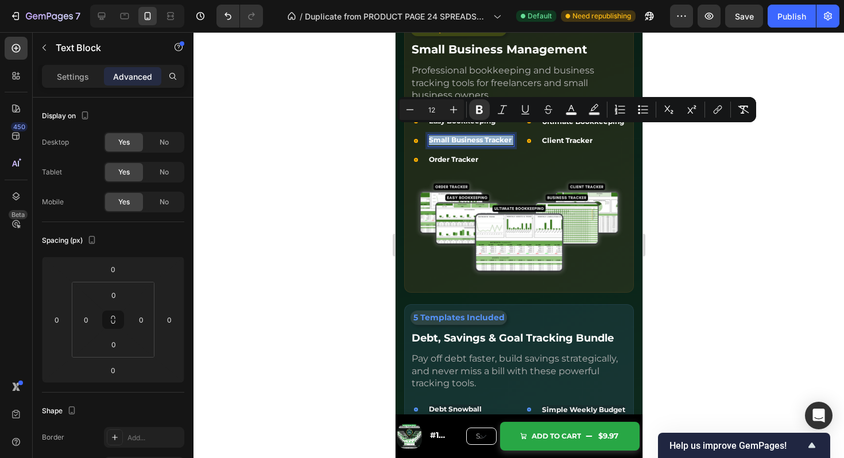
copy span "Small Business Tracker"
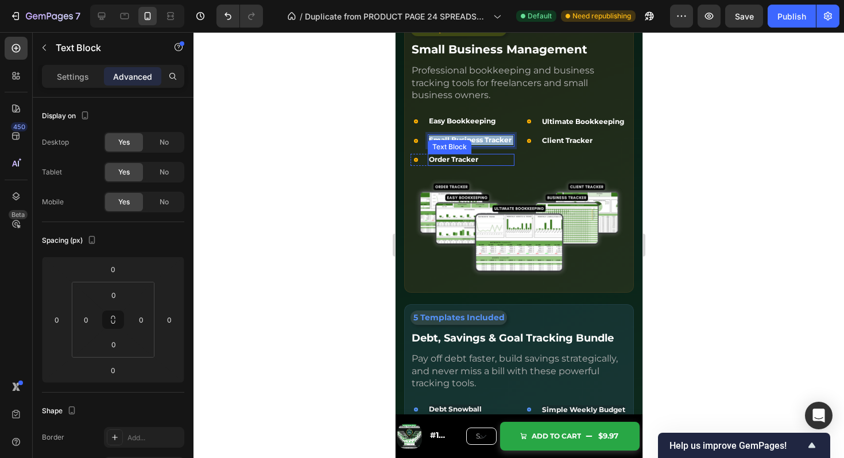
click at [485, 158] on p "Order Tracker" at bounding box center [471, 160] width 84 height 10
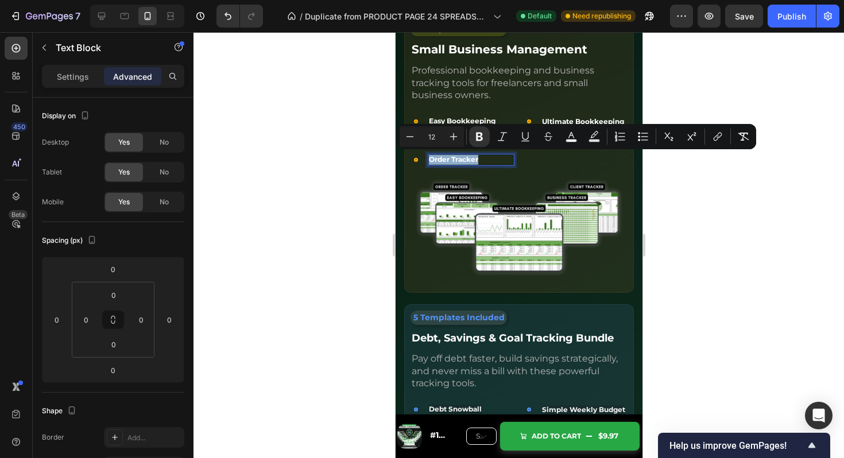
click at [485, 158] on p "Order Tracker" at bounding box center [471, 160] width 84 height 10
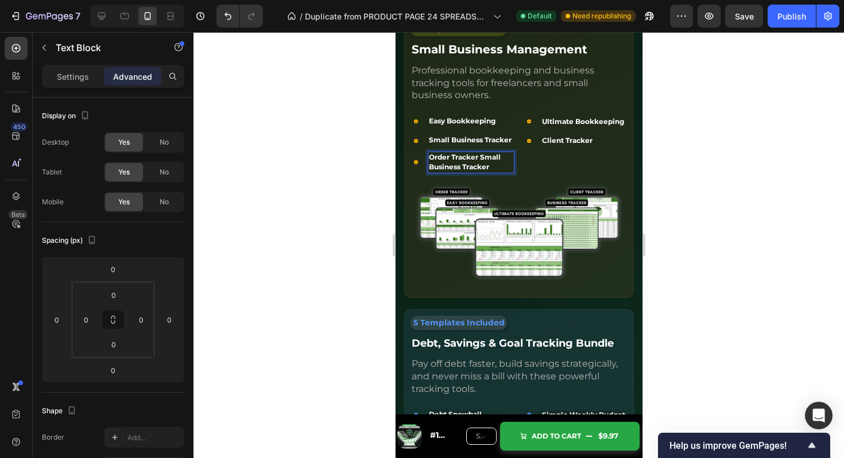
scroll to position [2889, 0]
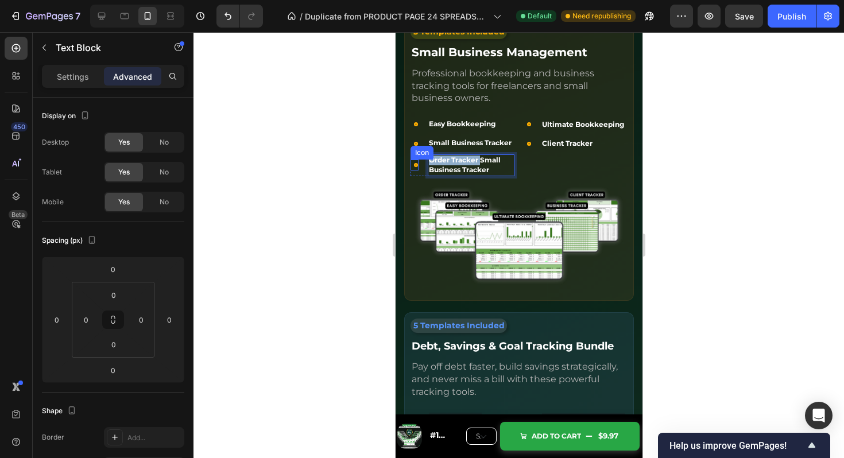
drag, startPoint x: 481, startPoint y: 158, endPoint x: 416, endPoint y: 159, distance: 64.9
click at [416, 159] on div "Icon Order Tracker Small Business Tracker Text Block 0 Row" at bounding box center [462, 166] width 104 height 22
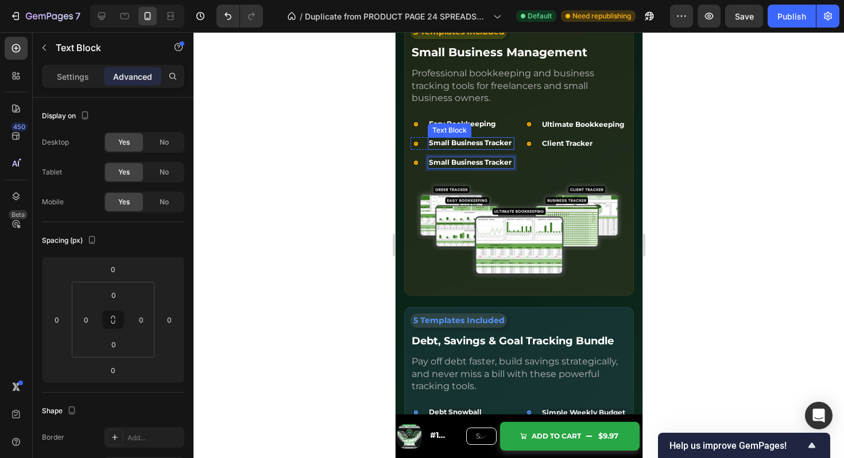
click at [449, 145] on strong "Small Business Tracker" at bounding box center [470, 142] width 83 height 9
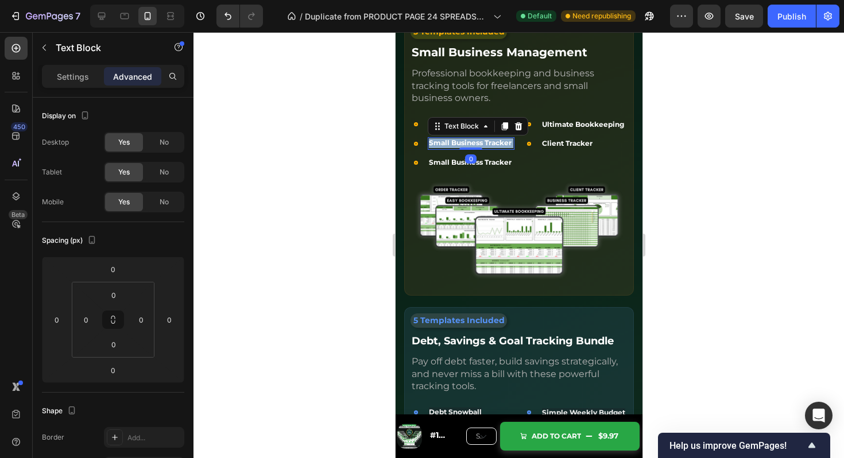
click at [449, 145] on strong "Small Business Tracker" at bounding box center [470, 142] width 83 height 9
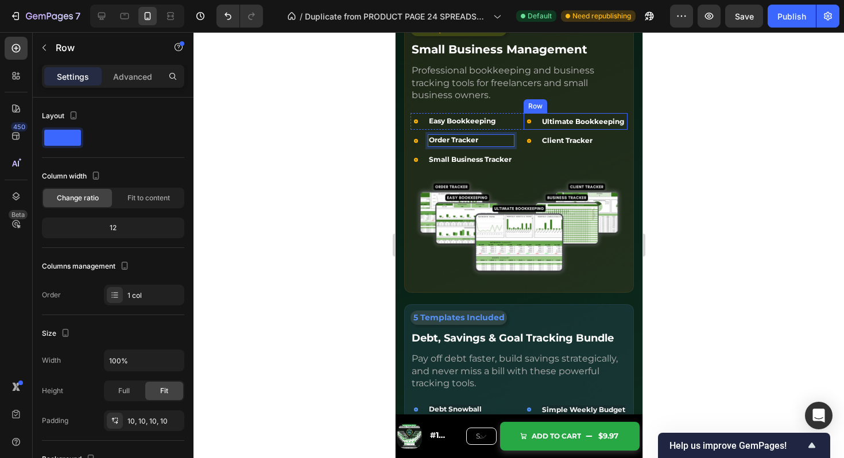
click at [550, 97] on div "5 Templates Included Text Block Small Business Management Text Block Profession…" at bounding box center [518, 154] width 217 height 265
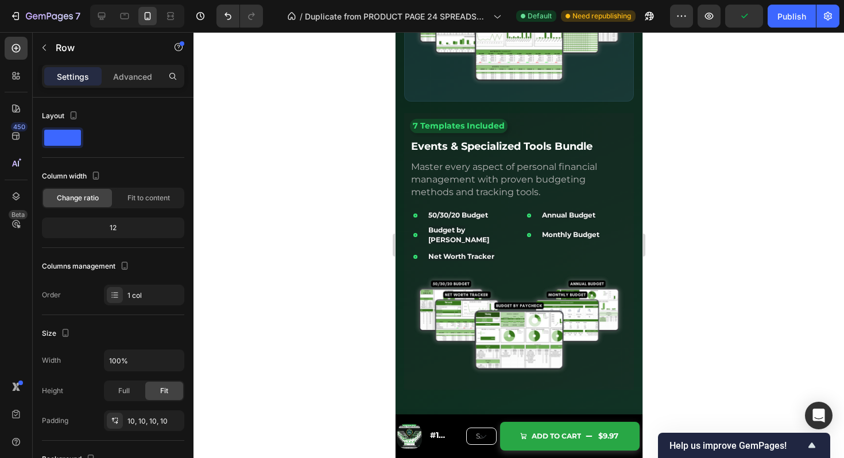
scroll to position [3380, 0]
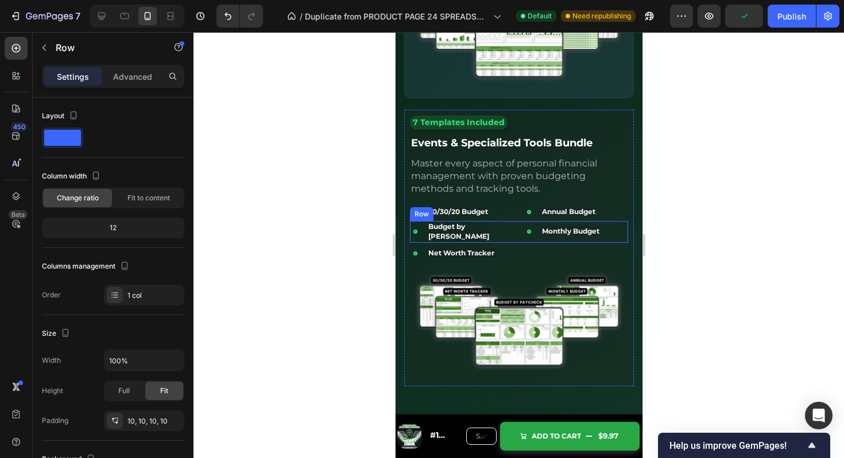
click at [520, 226] on div "Icon Budget by Paycheck Text Block Row Icon Monthly Budget Text Block Row Row" at bounding box center [519, 232] width 218 height 22
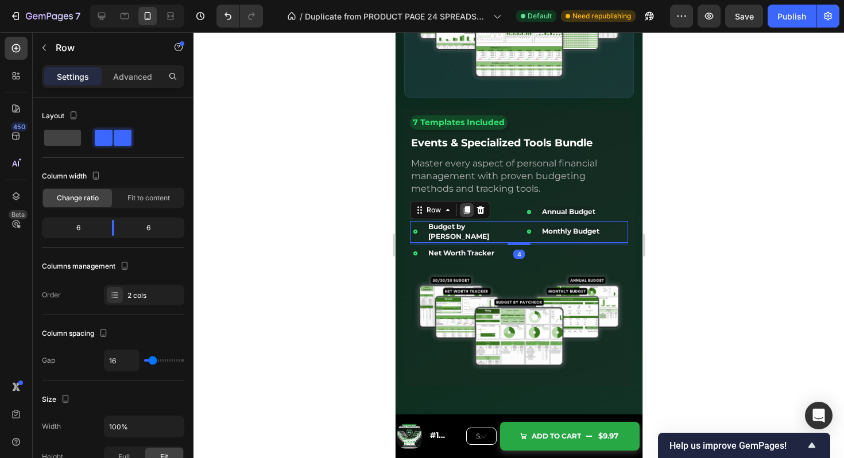
click at [466, 209] on icon at bounding box center [467, 210] width 6 height 8
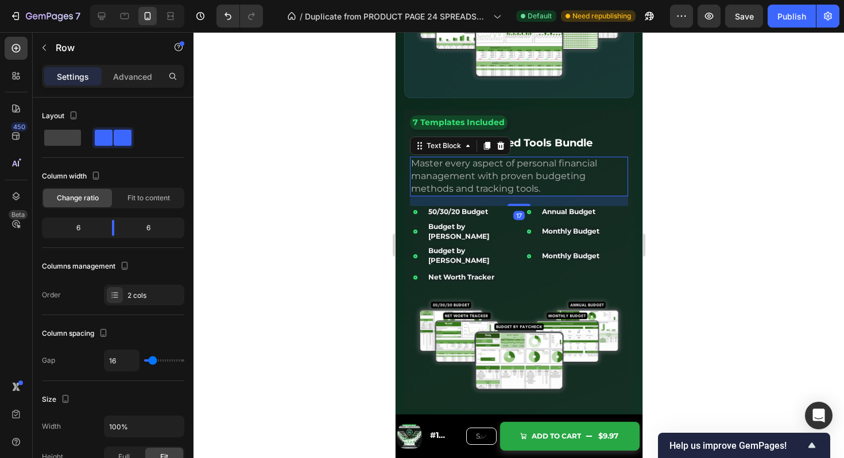
click at [515, 183] on p "Master every aspect of personal financial management with proven budgeting meth…" at bounding box center [519, 176] width 216 height 37
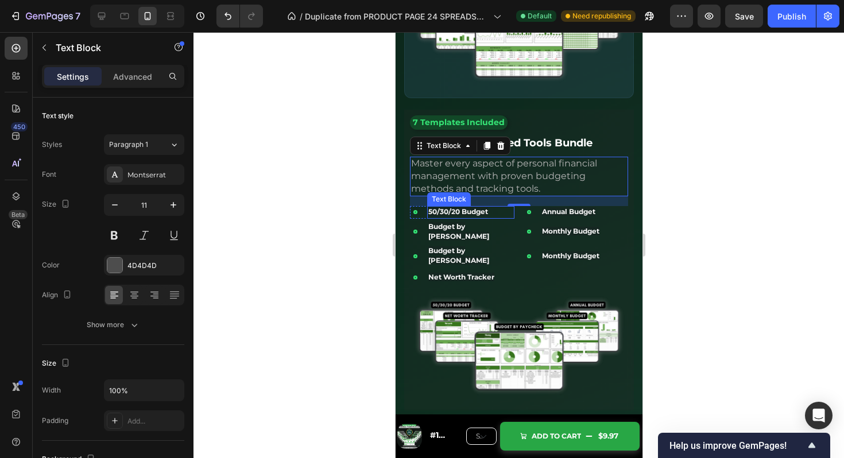
click at [465, 215] on strong "50/30/20 Budget" at bounding box center [458, 211] width 60 height 9
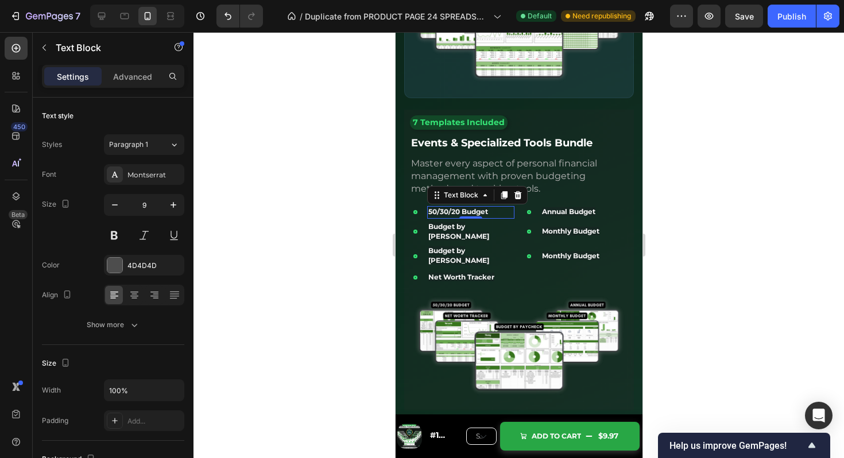
click at [465, 215] on strong "50/30/20 Budget" at bounding box center [458, 211] width 60 height 9
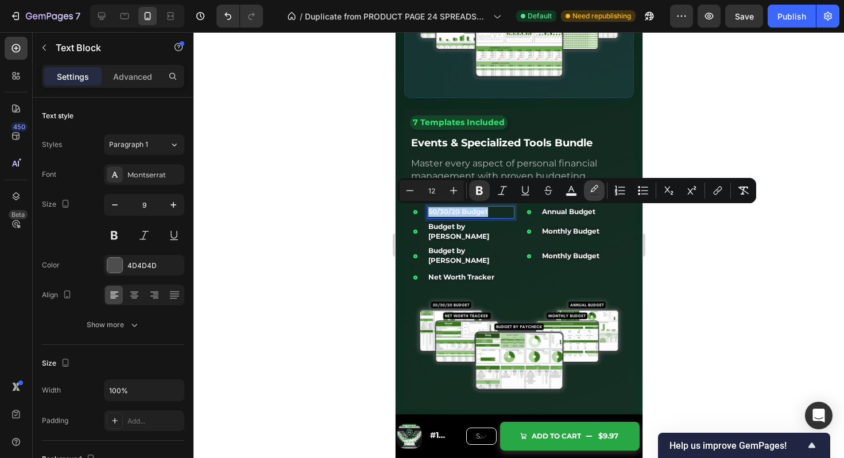
click at [593, 188] on icon "Editor contextual toolbar" at bounding box center [595, 188] width 8 height 7
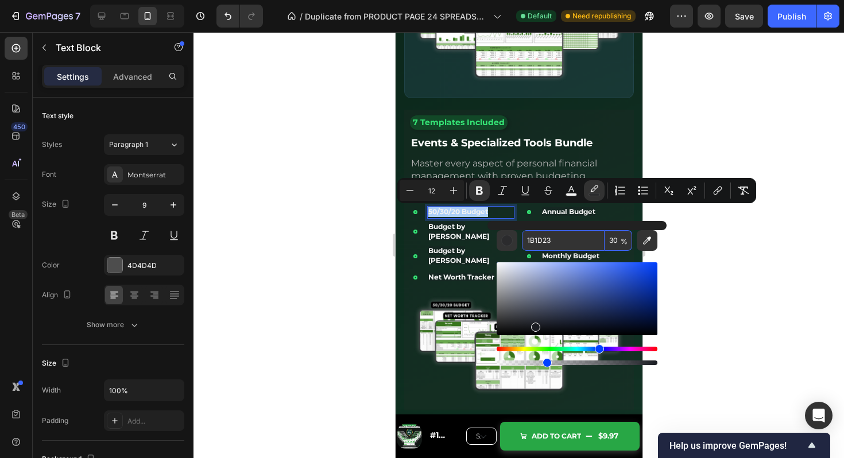
click at [611, 238] on input "30" at bounding box center [619, 240] width 28 height 21
type input "0"
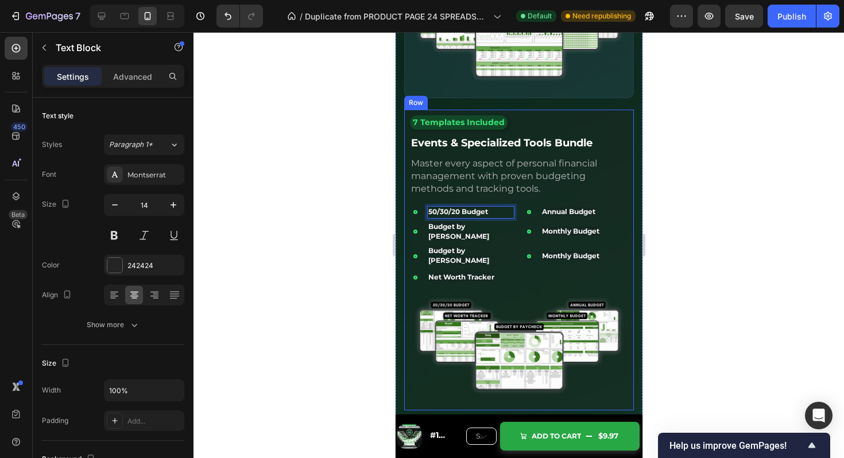
click at [580, 121] on div "7 Templates Included Text Block" at bounding box center [519, 122] width 218 height 14
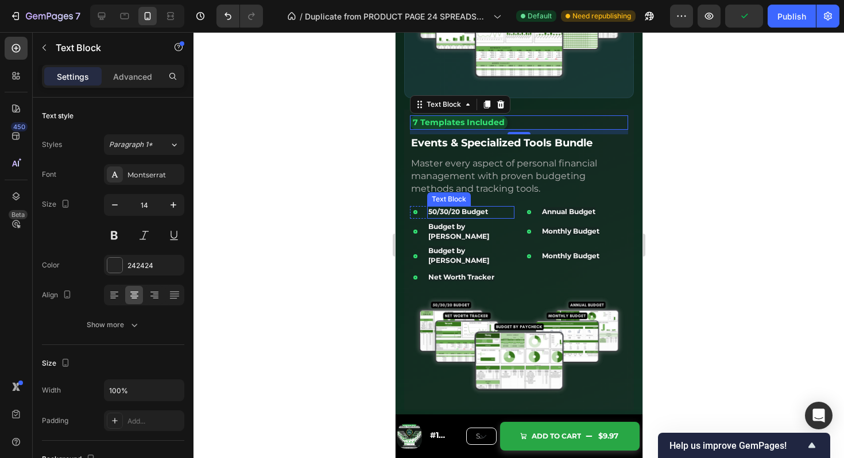
click at [467, 209] on strong "50/30/20 Budget" at bounding box center [458, 211] width 60 height 9
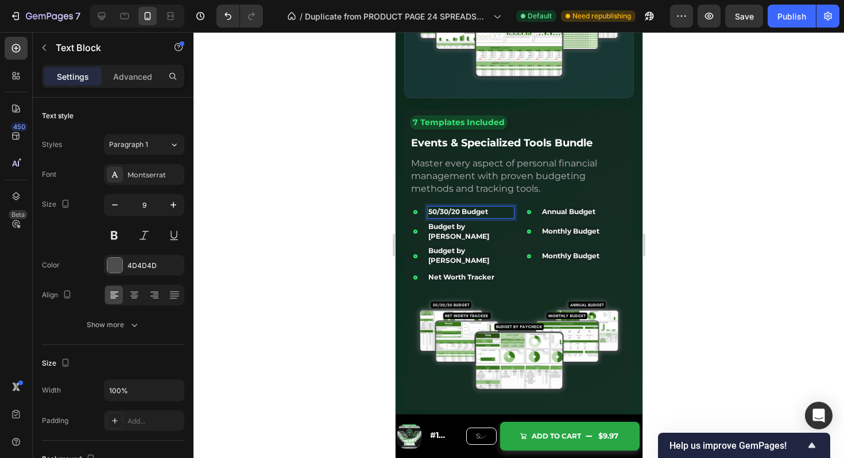
click at [467, 209] on strong "50/30/20 Budget" at bounding box center [458, 211] width 60 height 9
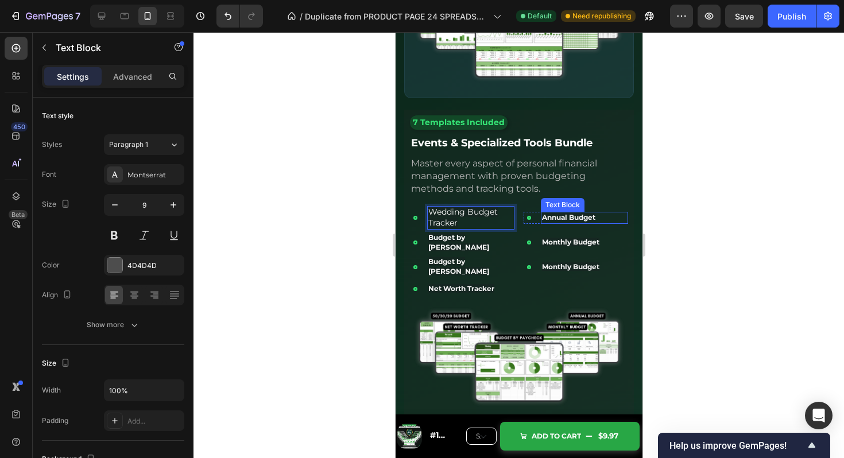
click at [566, 217] on strong "Annual Budget" at bounding box center [568, 217] width 53 height 9
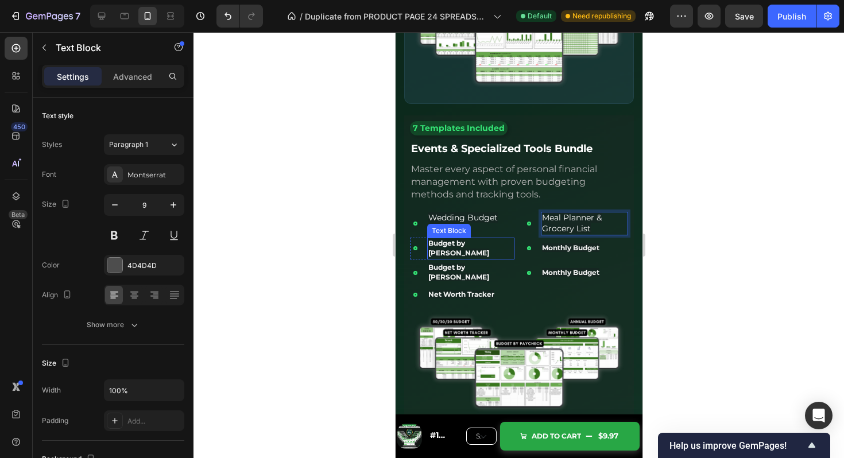
click at [473, 242] on strong "Budget by [PERSON_NAME]" at bounding box center [458, 248] width 61 height 18
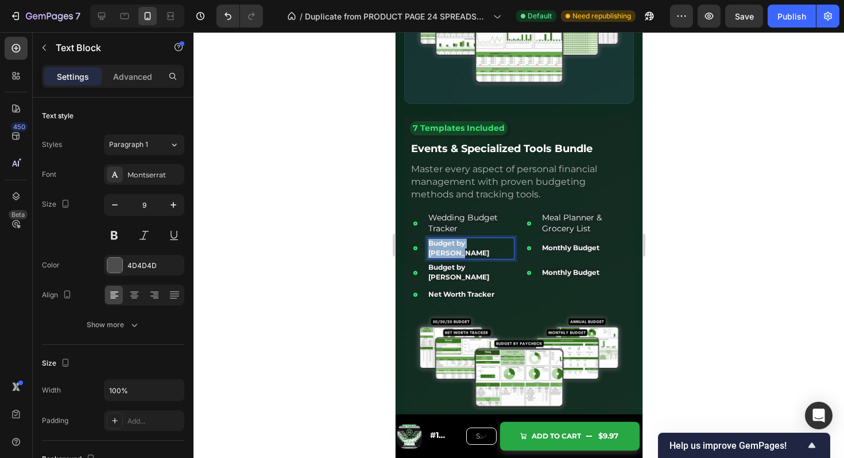
click at [473, 242] on strong "Budget by [PERSON_NAME]" at bounding box center [458, 248] width 61 height 18
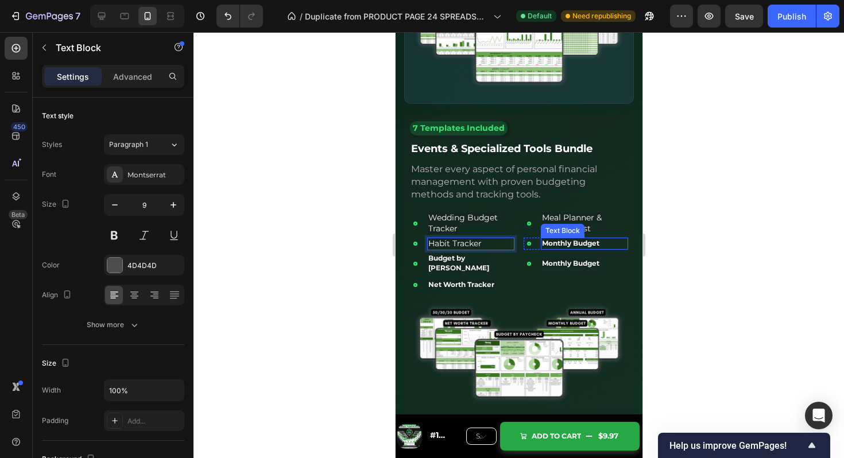
click at [551, 242] on strong "Monthly Budget" at bounding box center [570, 243] width 57 height 9
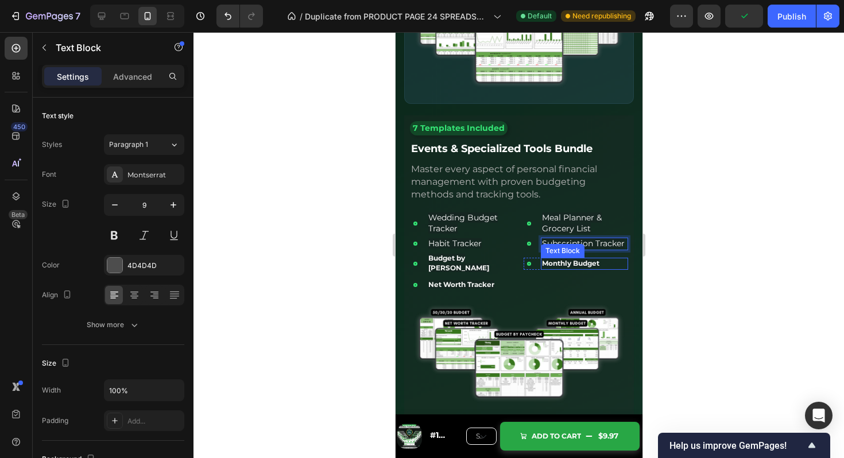
click at [572, 259] on strong "Monthly Budget" at bounding box center [570, 263] width 57 height 9
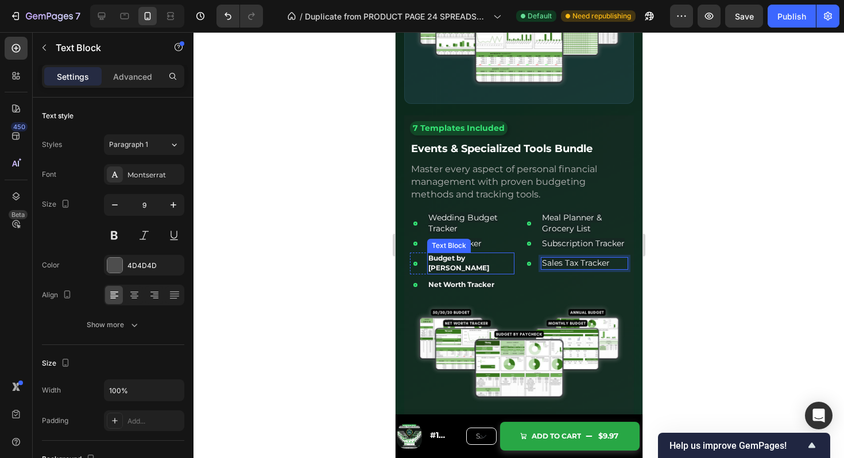
click at [473, 260] on strong "Budget by [PERSON_NAME]" at bounding box center [458, 263] width 61 height 18
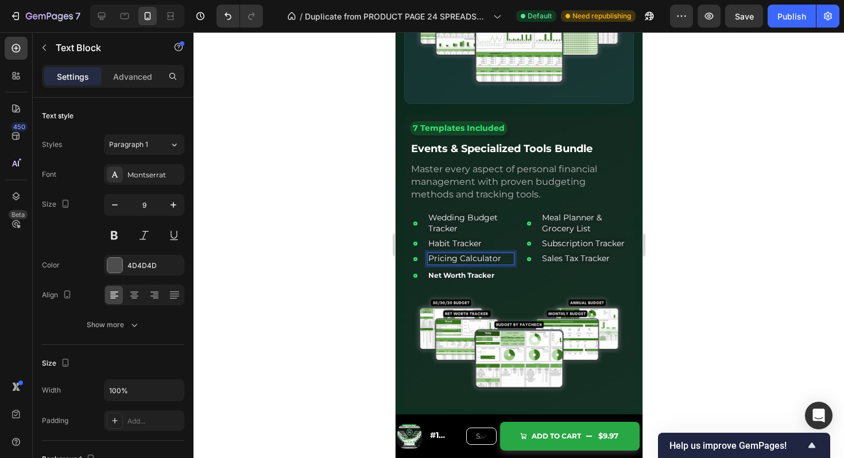
scroll to position [3374, 0]
click at [558, 227] on span "Meal Planner & Grocery List" at bounding box center [572, 223] width 60 height 21
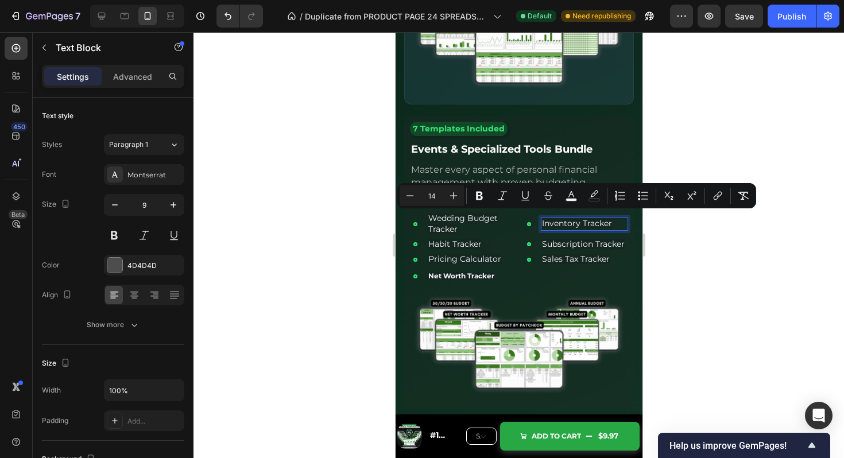
scroll to position [3379, 0]
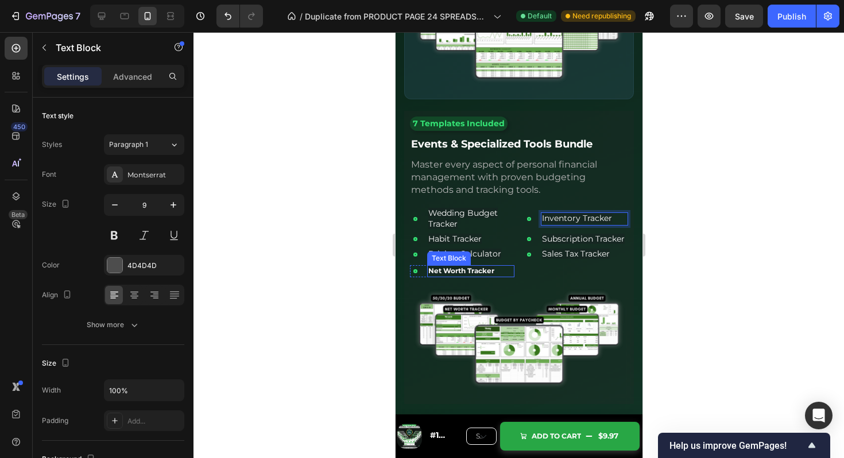
click at [476, 269] on strong "Net Worth Tracker" at bounding box center [461, 271] width 66 height 9
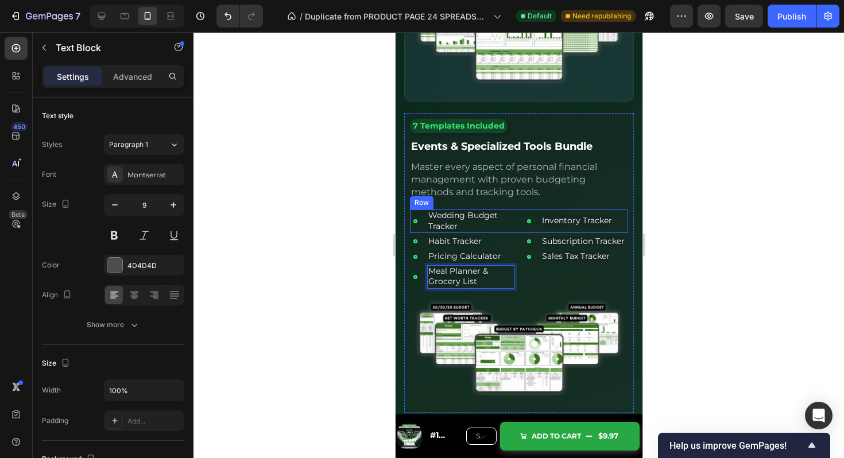
click at [523, 211] on div "Icon Inventory Tracker Text Block Row" at bounding box center [575, 221] width 105 height 23
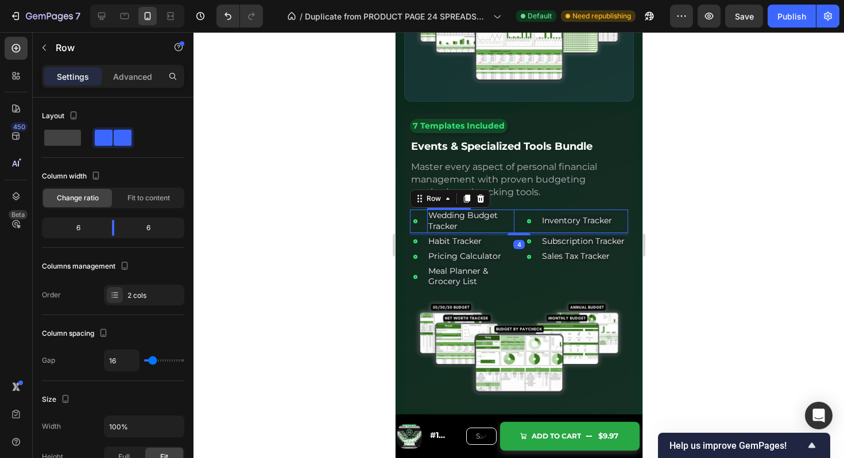
click at [470, 215] on span "Wedding Budget Tracker" at bounding box center [463, 220] width 70 height 21
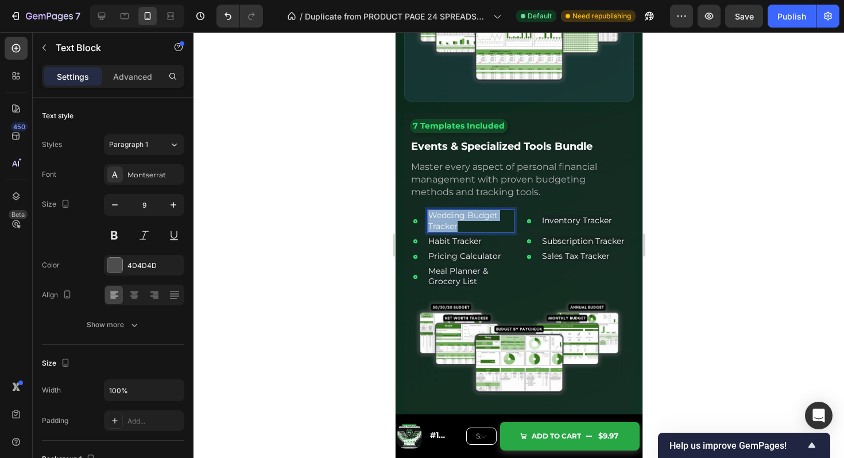
click at [470, 215] on span "Wedding Budget Tracker" at bounding box center [463, 220] width 70 height 21
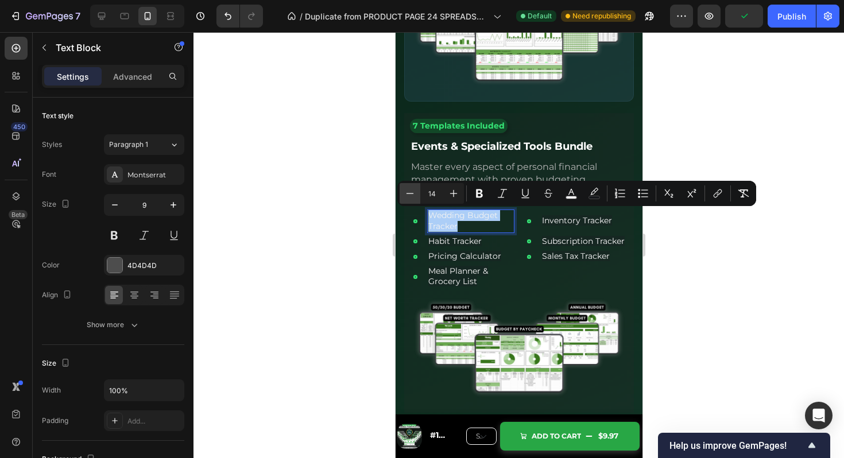
click at [411, 192] on icon "Editor contextual toolbar" at bounding box center [409, 193] width 11 height 11
type input "12"
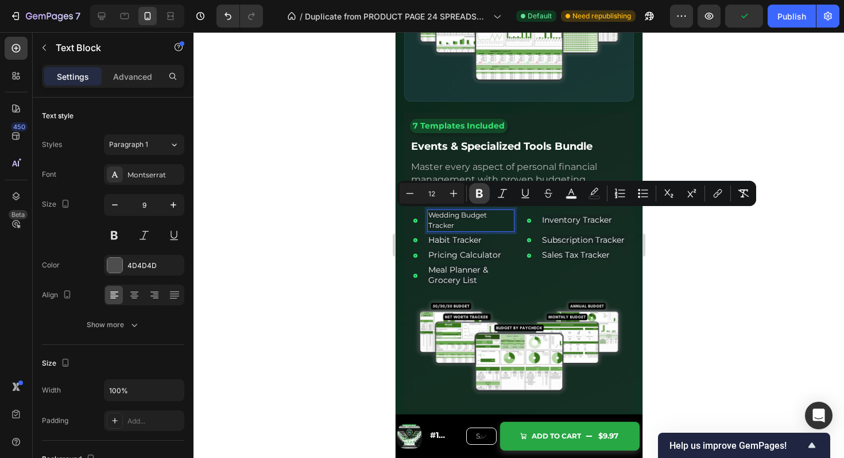
click at [483, 192] on icon "Editor contextual toolbar" at bounding box center [479, 193] width 11 height 11
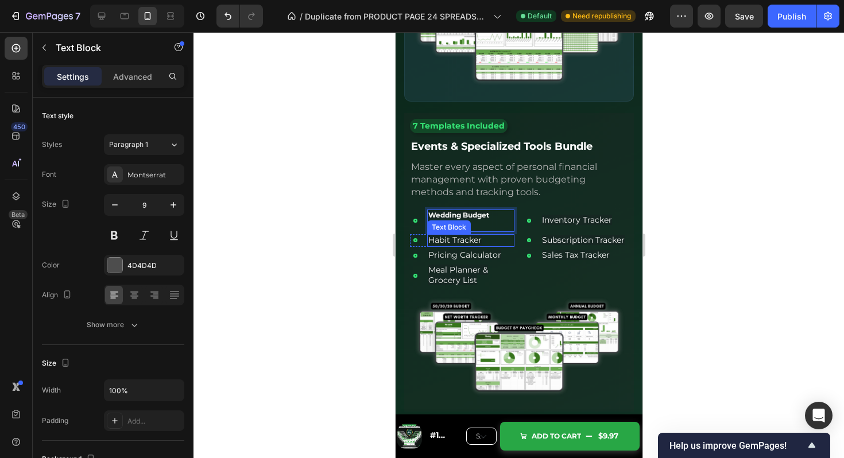
click at [466, 239] on span "Habit Tracker" at bounding box center [454, 240] width 53 height 10
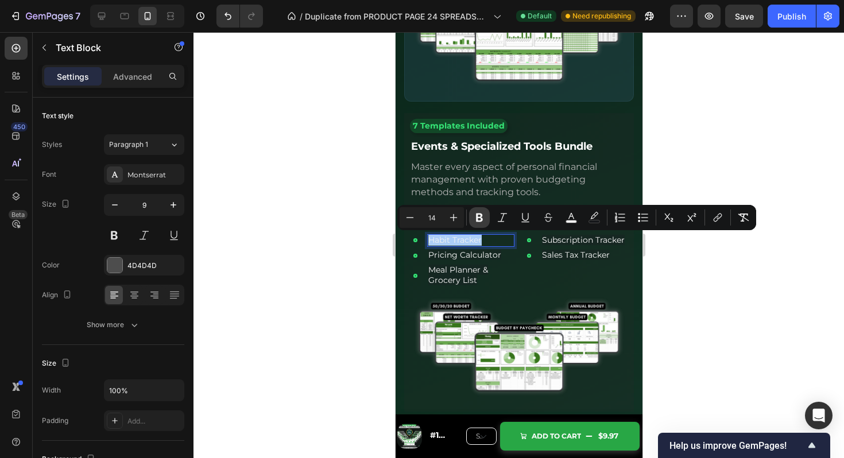
click at [482, 219] on icon "Editor contextual toolbar" at bounding box center [479, 218] width 7 height 9
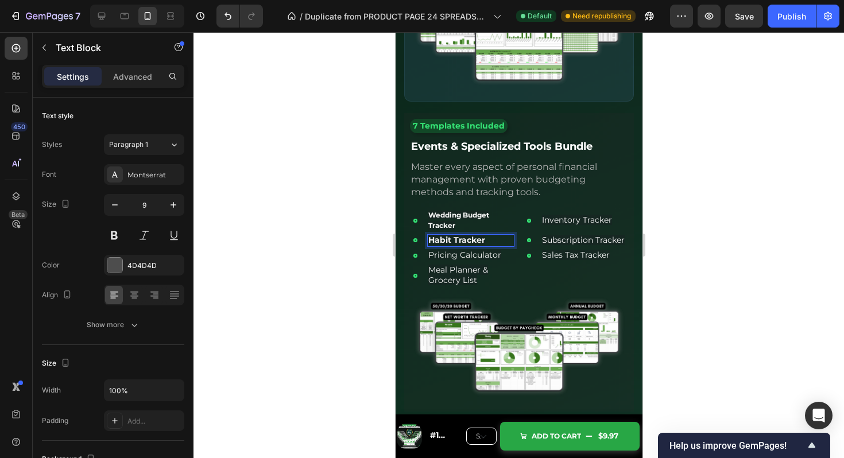
click at [449, 242] on strong "Habit Tracker" at bounding box center [456, 240] width 57 height 10
click at [485, 255] on span "Pricing Calculator" at bounding box center [464, 255] width 73 height 10
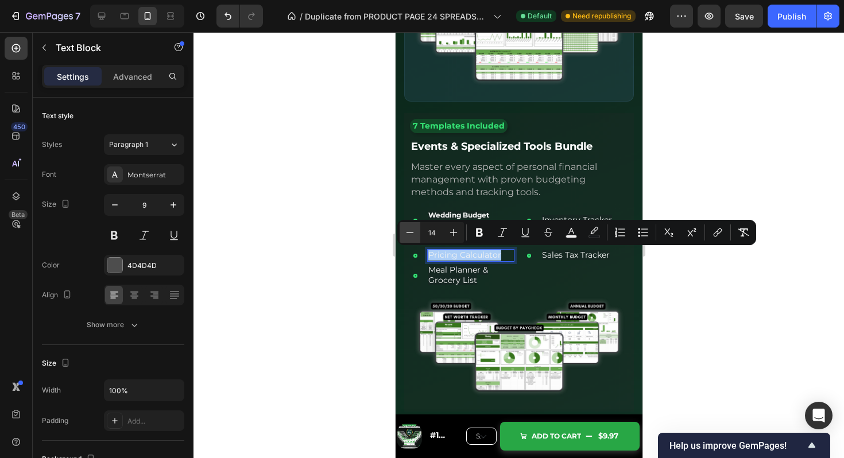
click at [408, 231] on icon "Editor contextual toolbar" at bounding box center [409, 232] width 11 height 11
type input "12"
click at [480, 236] on icon "Editor contextual toolbar" at bounding box center [479, 233] width 7 height 9
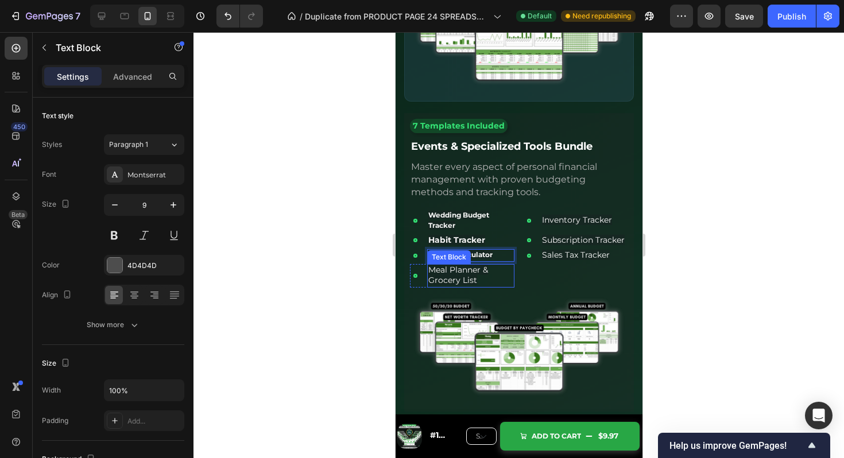
click at [477, 279] on p "Meal Planner & Grocery List" at bounding box center [470, 275] width 85 height 21
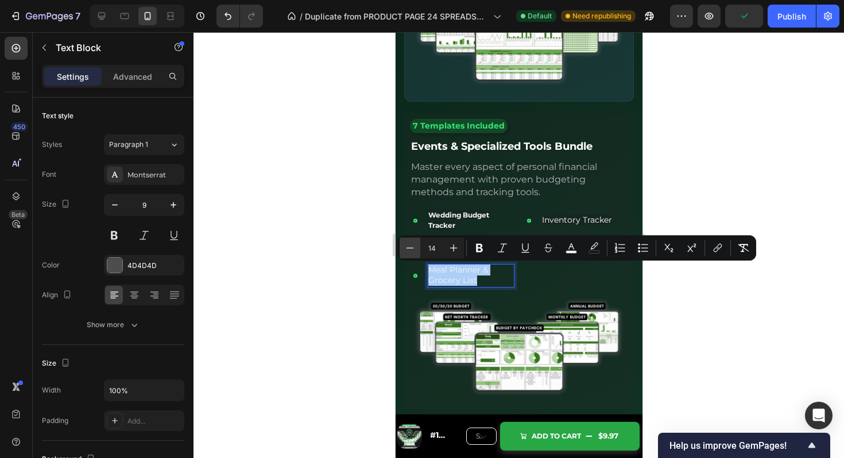
click at [409, 246] on icon "Editor contextual toolbar" at bounding box center [409, 247] width 11 height 11
type input "12"
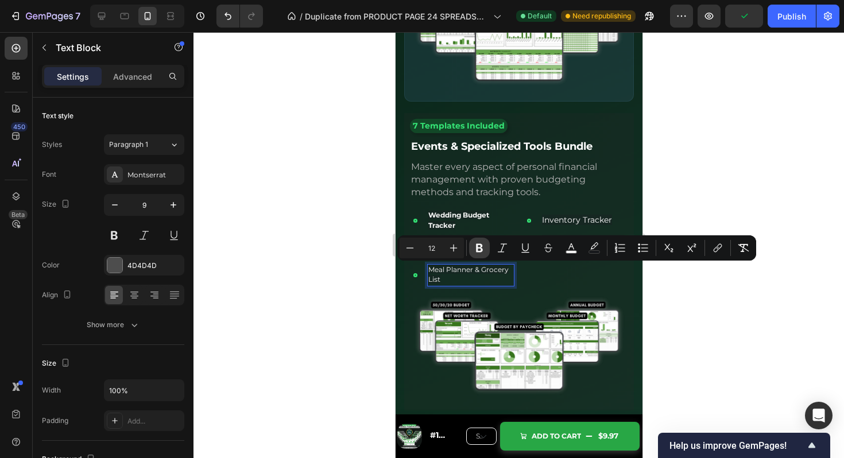
click at [481, 250] on icon "Editor contextual toolbar" at bounding box center [479, 248] width 7 height 9
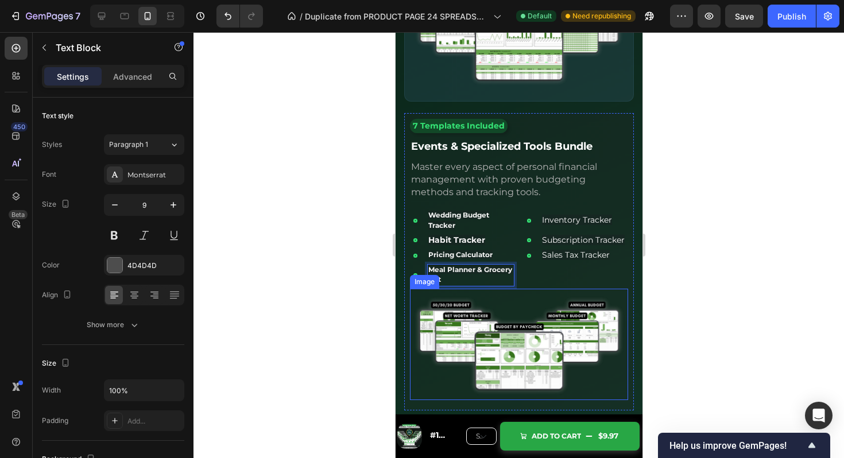
click at [539, 305] on img at bounding box center [519, 345] width 218 height 112
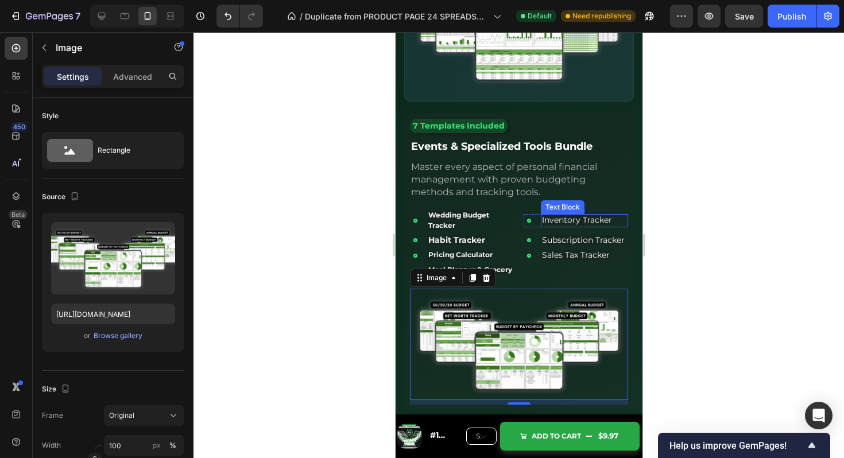
click at [590, 219] on span "Inventory Tracker" at bounding box center [577, 220] width 70 height 10
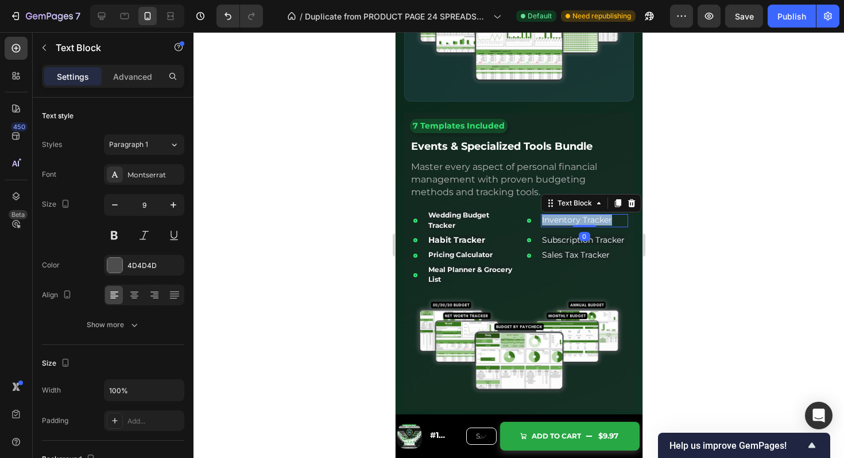
click at [590, 219] on span "Inventory Tracker" at bounding box center [577, 220] width 70 height 10
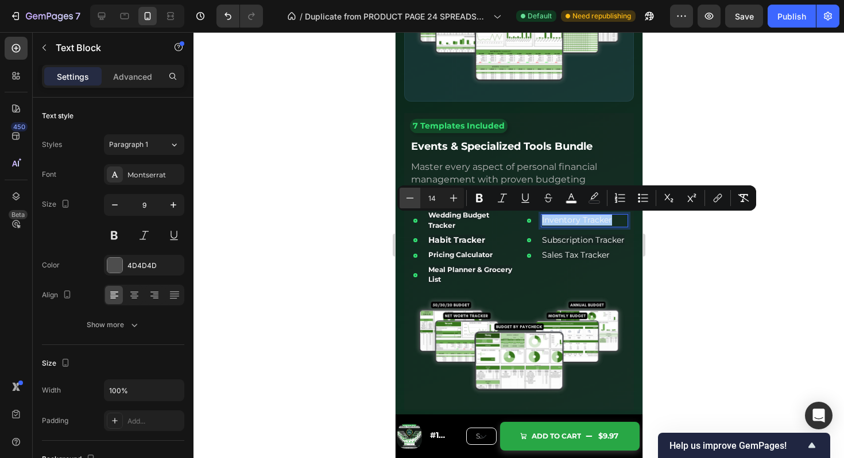
click at [410, 196] on icon "Editor contextual toolbar" at bounding box center [409, 197] width 11 height 11
type input "12"
click at [476, 198] on icon "Editor contextual toolbar" at bounding box center [479, 197] width 11 height 11
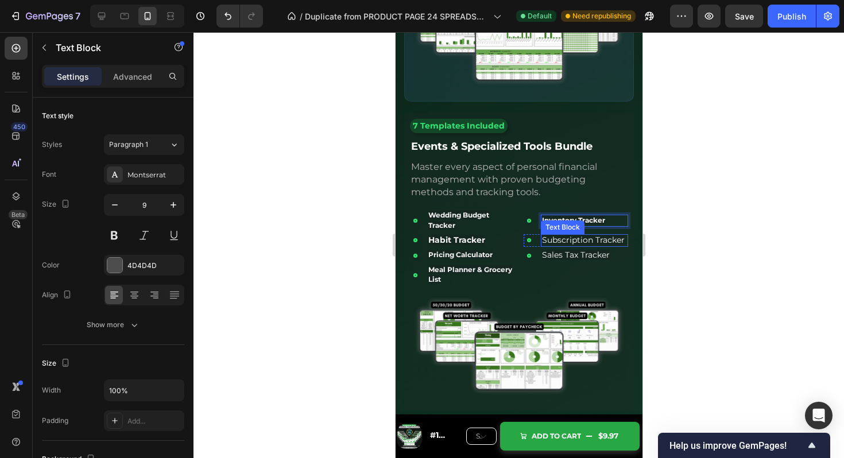
click at [597, 242] on span "Subscription Tracker" at bounding box center [583, 240] width 83 height 10
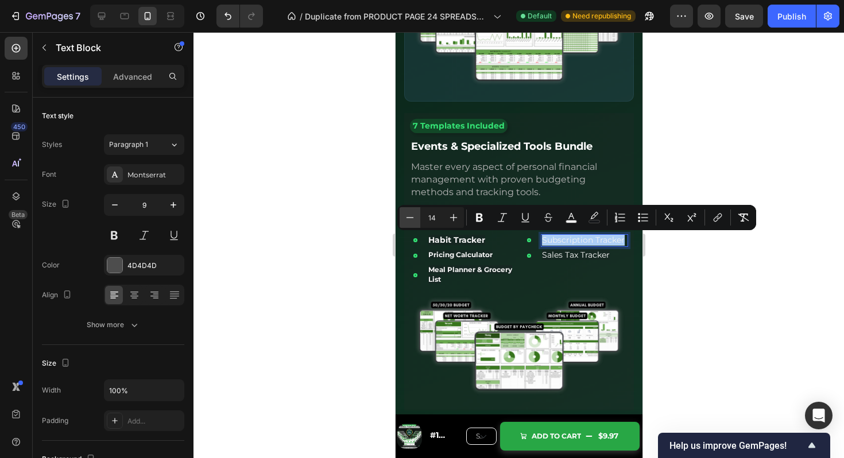
click at [412, 211] on button "Minus" at bounding box center [410, 217] width 21 height 21
type input "12"
click at [477, 217] on icon "Editor contextual toolbar" at bounding box center [479, 218] width 7 height 9
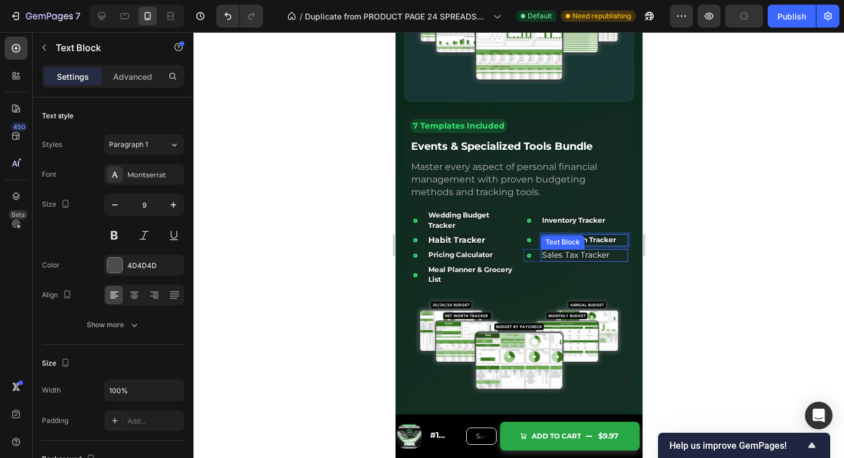
click at [568, 255] on span "Sales Tax Tracker" at bounding box center [576, 255] width 68 height 10
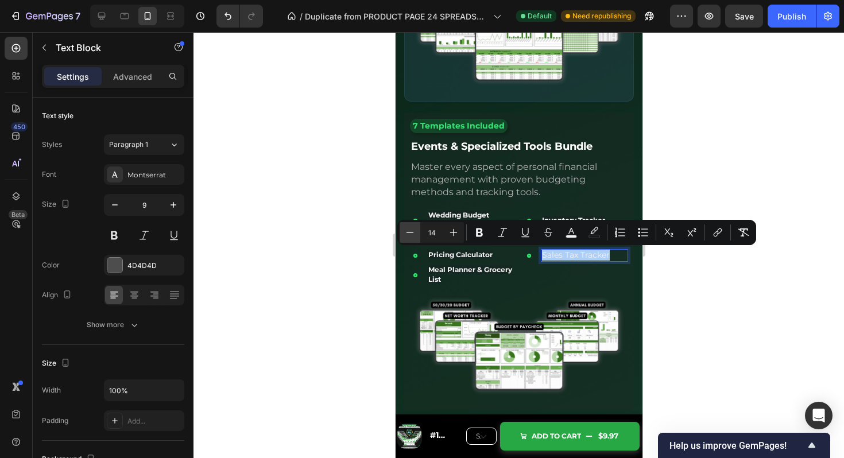
click at [409, 231] on icon "Editor contextual toolbar" at bounding box center [409, 232] width 11 height 11
type input "12"
click at [479, 232] on icon "Editor contextual toolbar" at bounding box center [479, 233] width 7 height 9
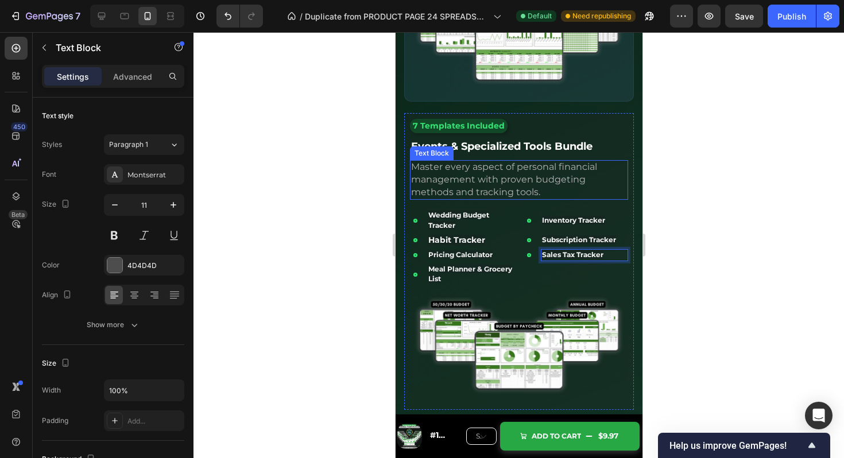
click at [517, 180] on span "Master every aspect of personal financial management with proven budgeting meth…" at bounding box center [504, 179] width 186 height 36
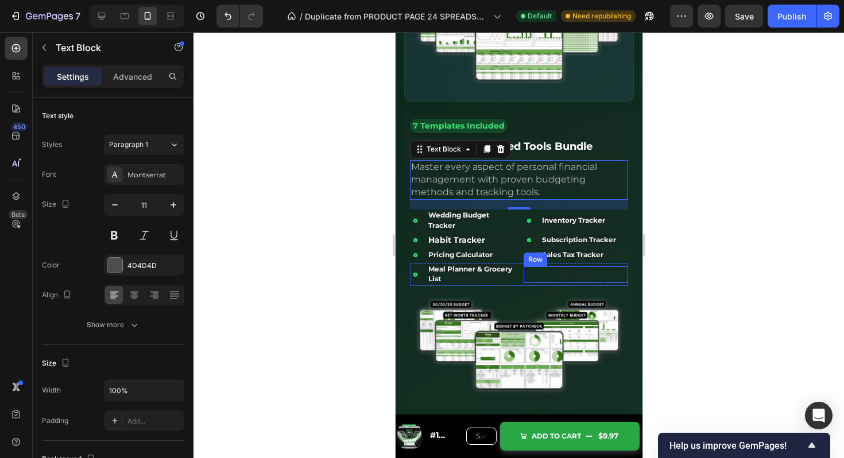
click at [539, 275] on div "Icon Client Tracker Text Block Row" at bounding box center [575, 275] width 105 height 17
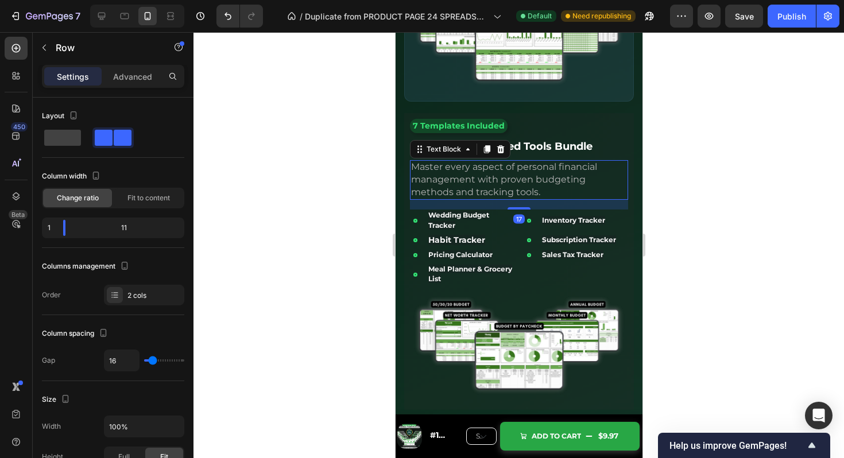
click at [561, 161] on div "Master every aspect of personal financial management with proven budgeting meth…" at bounding box center [519, 180] width 218 height 40
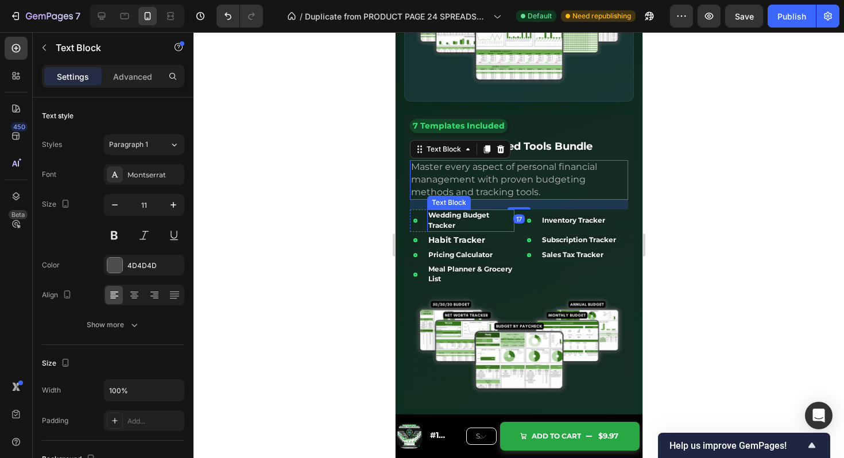
click at [470, 218] on strong "Wedding Budget Tracker" at bounding box center [458, 220] width 61 height 18
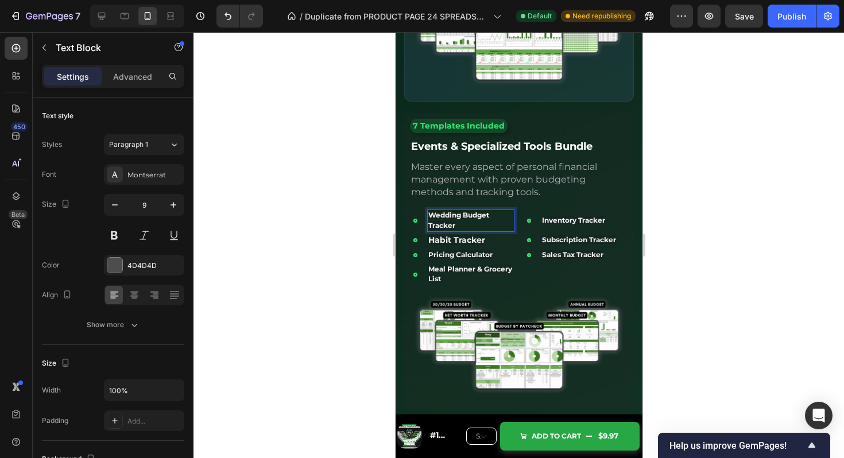
click at [476, 217] on strong "Wedding Budget Tracker" at bounding box center [458, 220] width 61 height 18
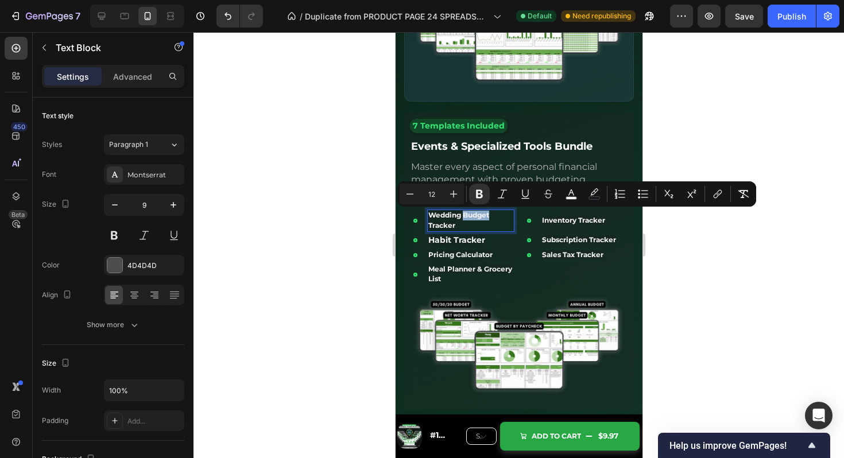
click at [483, 223] on p "Wedding Budget Tracker" at bounding box center [470, 221] width 85 height 20
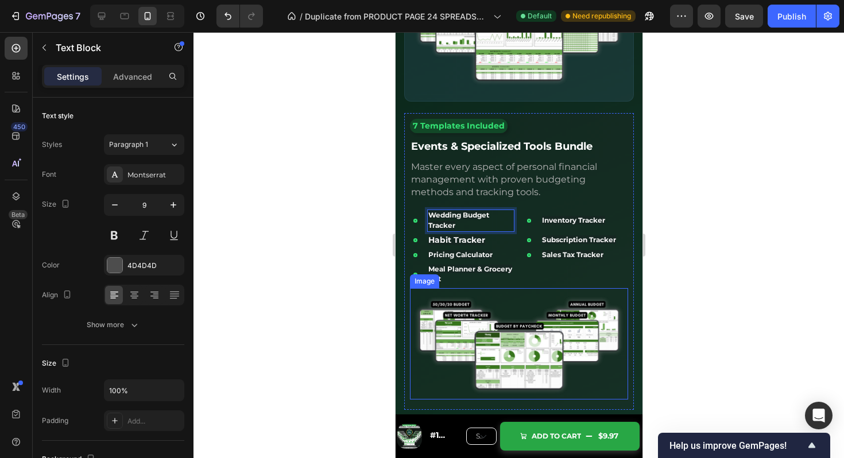
click at [542, 293] on img at bounding box center [519, 344] width 218 height 112
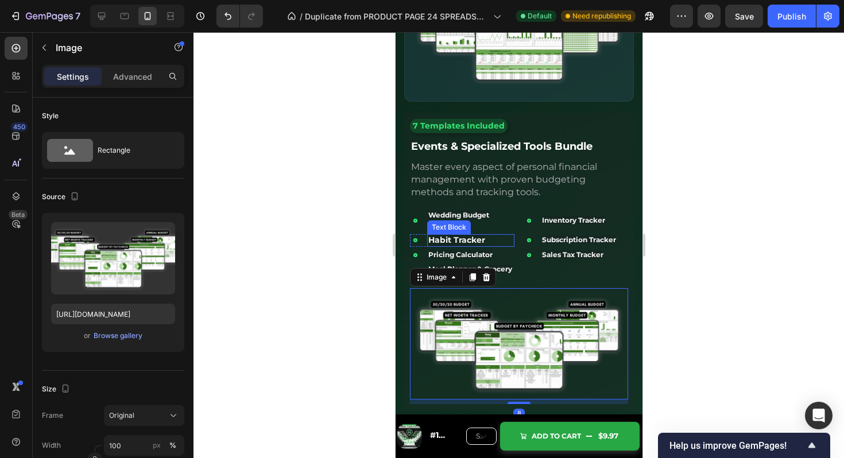
click at [479, 239] on strong "Habit Tracker" at bounding box center [456, 240] width 57 height 10
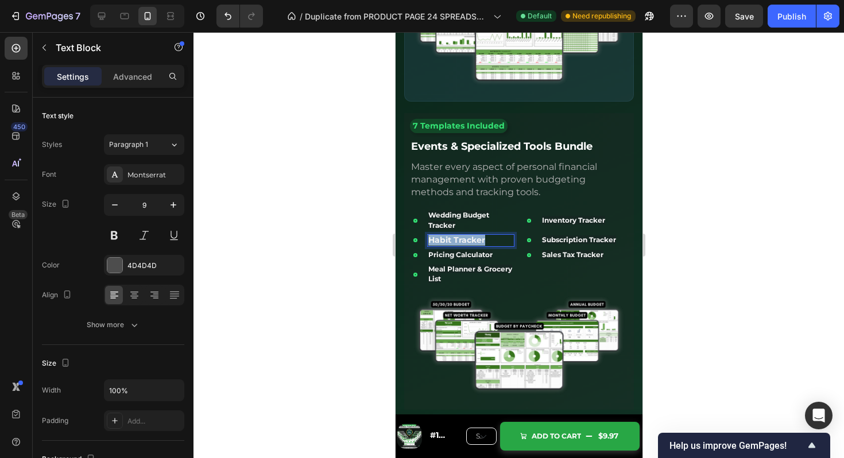
click at [479, 239] on strong "Habit Tracker" at bounding box center [456, 240] width 57 height 10
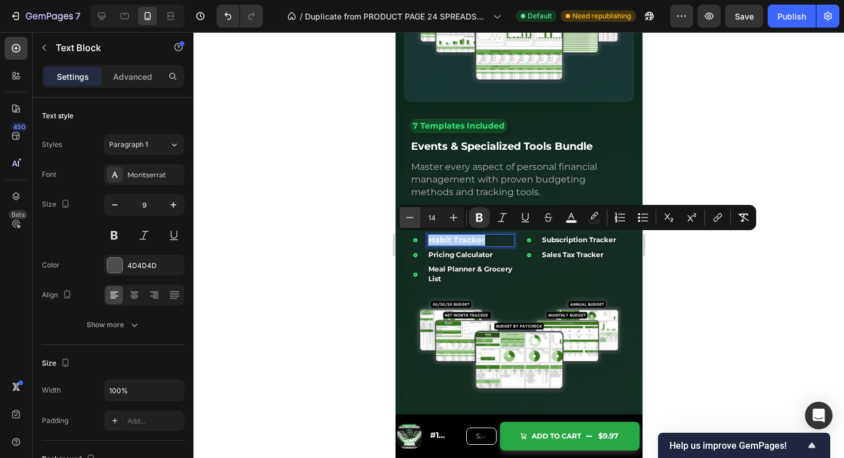
click at [406, 219] on icon "Editor contextual toolbar" at bounding box center [409, 217] width 11 height 11
type input "12"
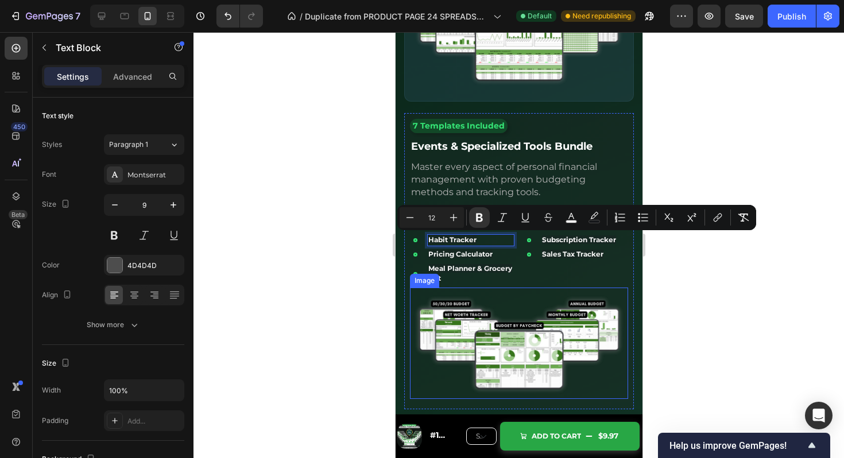
click at [526, 318] on img at bounding box center [519, 344] width 218 height 112
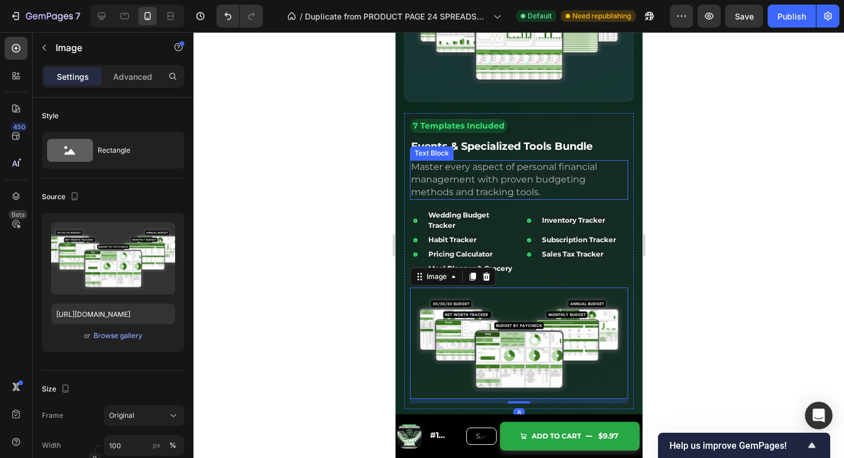
click at [573, 158] on div "7 Templates Included Text Block Events & Specialized Tools Bundle Text Block Ma…" at bounding box center [519, 261] width 218 height 285
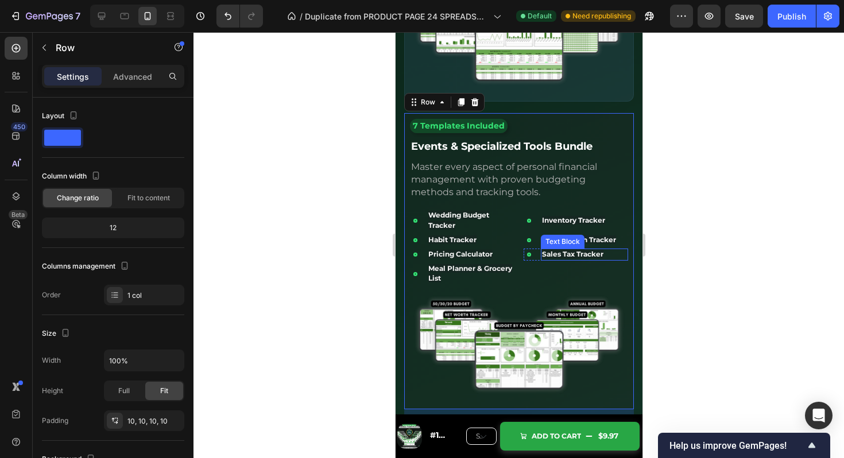
click at [557, 253] on strong "Sales Tax Tracker" at bounding box center [572, 254] width 61 height 9
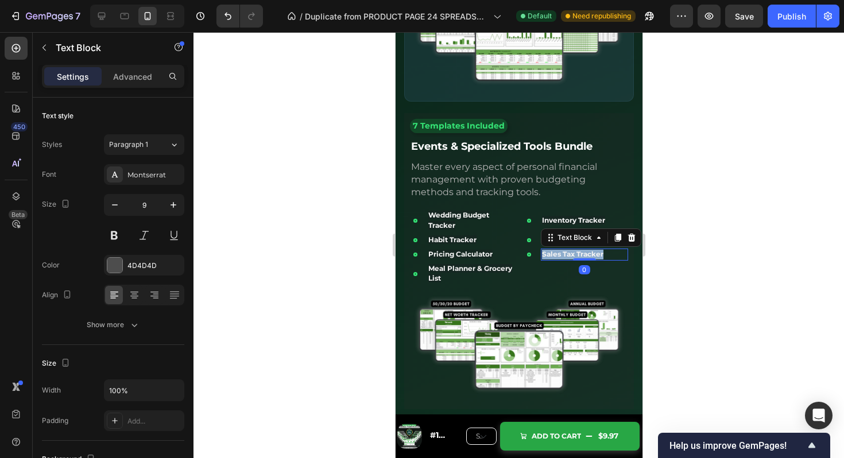
click at [557, 253] on strong "Sales Tax Tracker" at bounding box center [572, 254] width 61 height 9
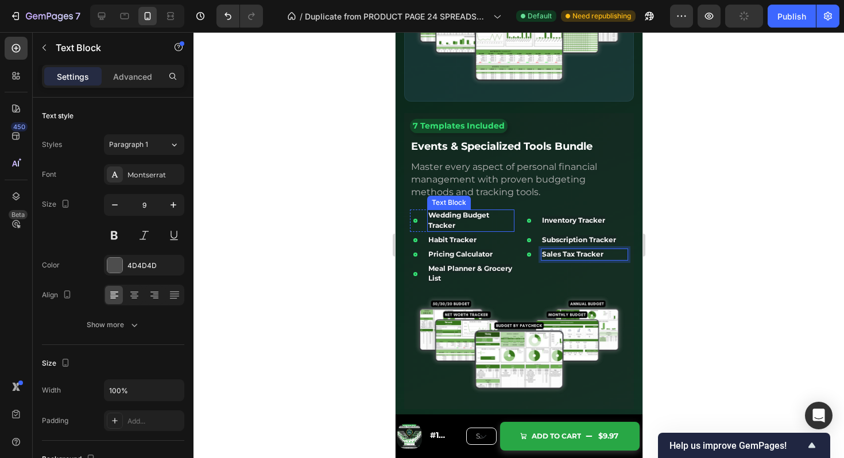
click at [474, 221] on p "Wedding Budget Tracker" at bounding box center [470, 221] width 85 height 20
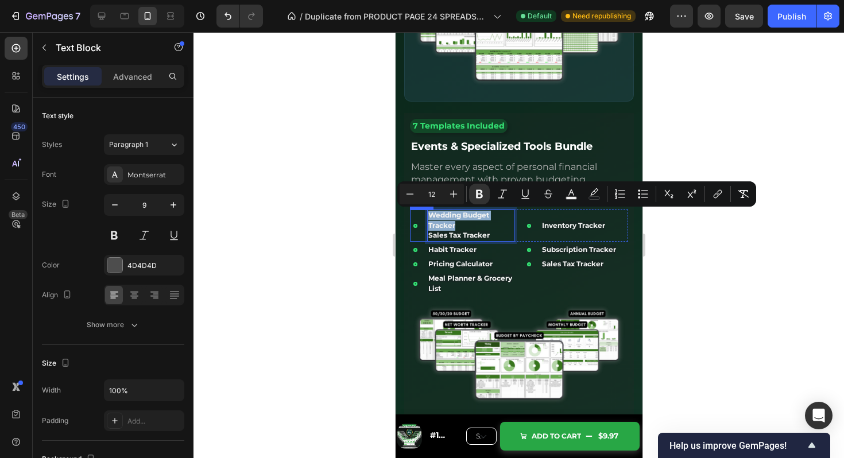
drag, startPoint x: 465, startPoint y: 226, endPoint x: 419, endPoint y: 216, distance: 47.7
click at [419, 215] on div "Icon Wedding Budget Tracker Sales Tax Tracker Text Block 0 Row" at bounding box center [462, 226] width 105 height 32
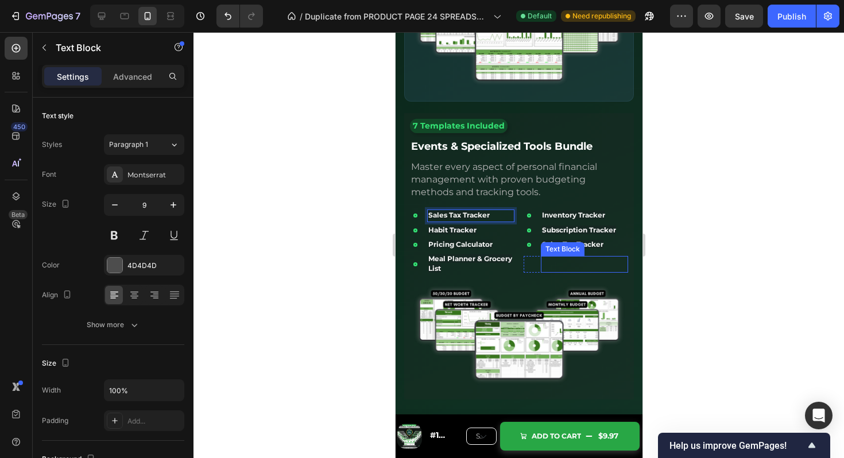
click at [566, 264] on strong "Client Tracker" at bounding box center [567, 264] width 51 height 9
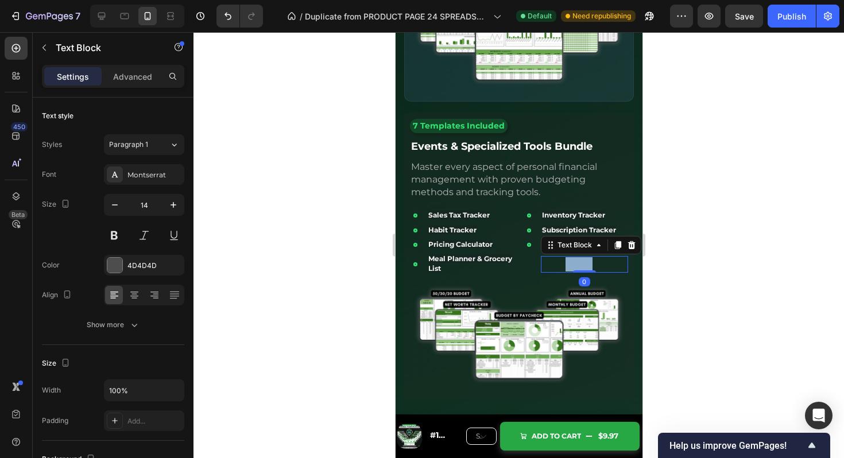
click at [566, 264] on strong "Client Tracker" at bounding box center [567, 264] width 51 height 9
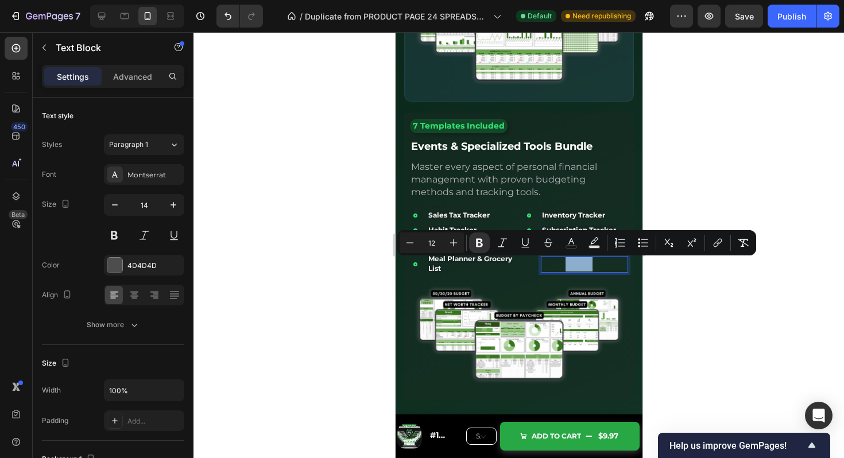
click at [562, 168] on span "Master every aspect of personal financial management with proven budgeting meth…" at bounding box center [504, 179] width 186 height 36
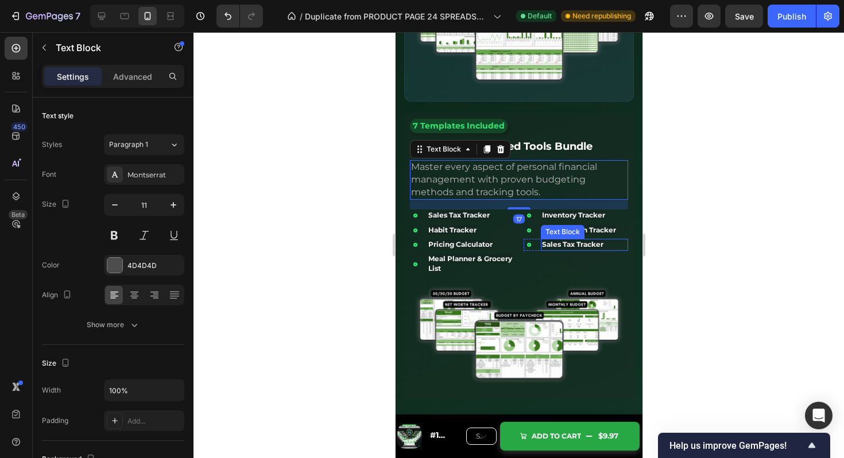
click at [600, 244] on strong "Sales Tax Tracker" at bounding box center [572, 244] width 61 height 9
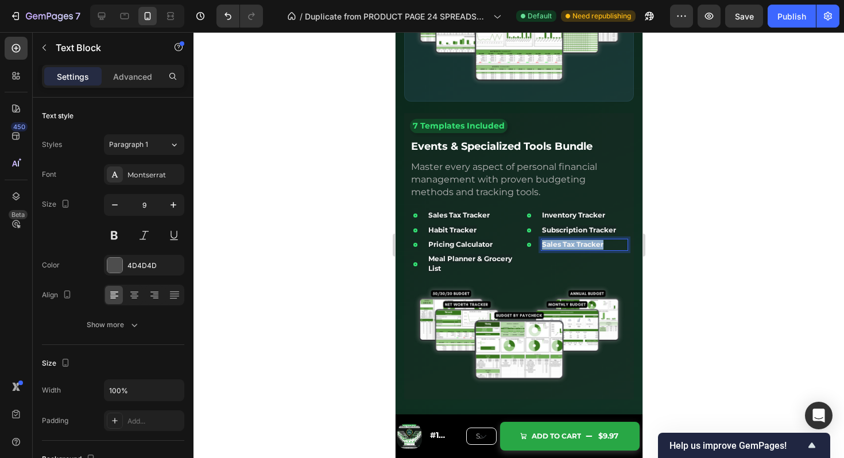
click at [600, 244] on strong "Sales Tax Tracker" at bounding box center [572, 244] width 61 height 9
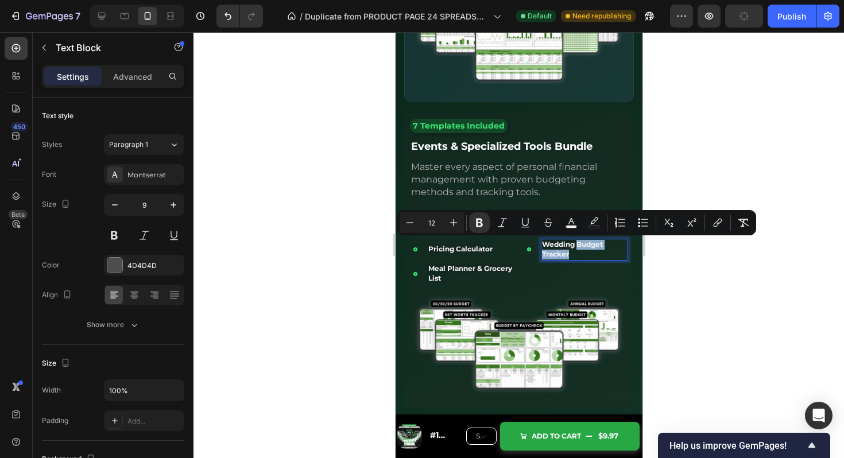
drag, startPoint x: 576, startPoint y: 253, endPoint x: 577, endPoint y: 246, distance: 7.7
click at [577, 246] on p "Wedding Budget Tracker" at bounding box center [584, 250] width 85 height 20
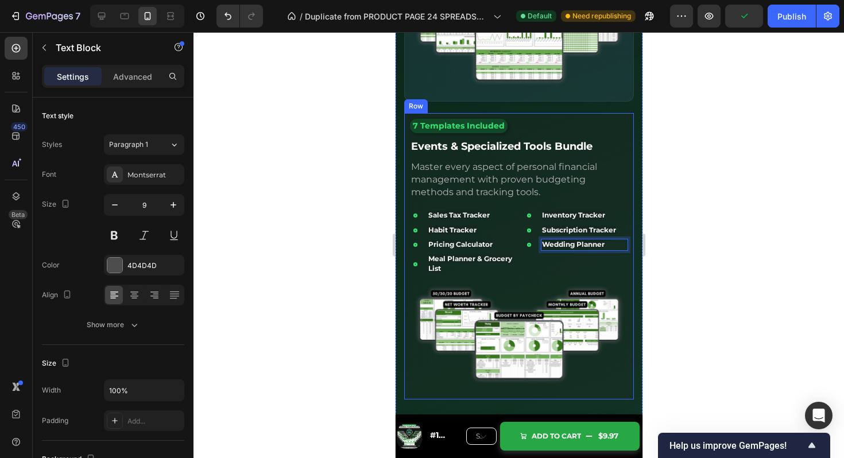
click at [589, 159] on div "7 Templates Included Text Block Events & Specialized Tools Bundle Text Block Ma…" at bounding box center [519, 256] width 218 height 275
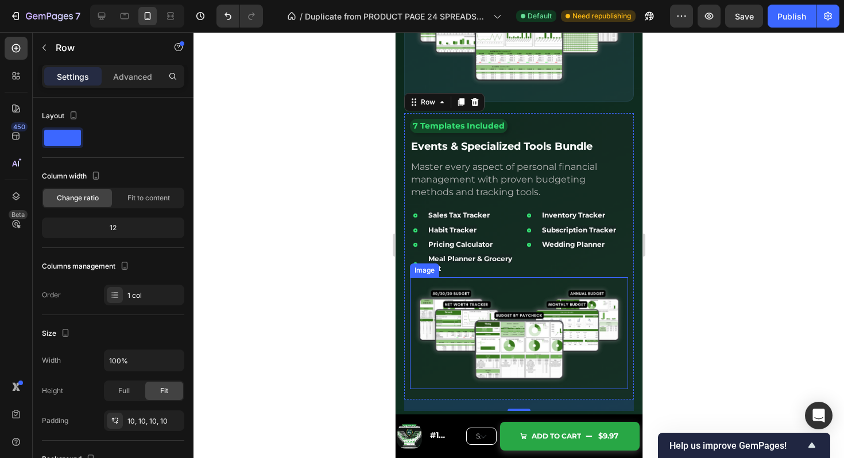
click at [510, 325] on img at bounding box center [519, 333] width 218 height 112
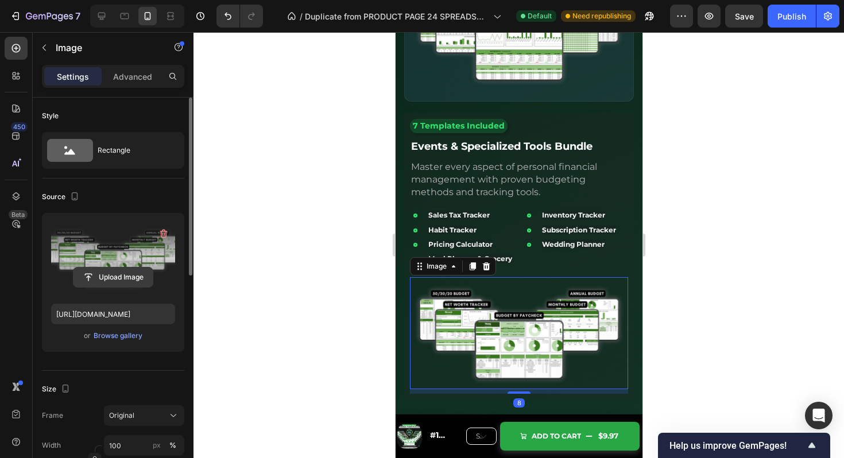
click at [114, 278] on input "file" at bounding box center [113, 278] width 79 height 20
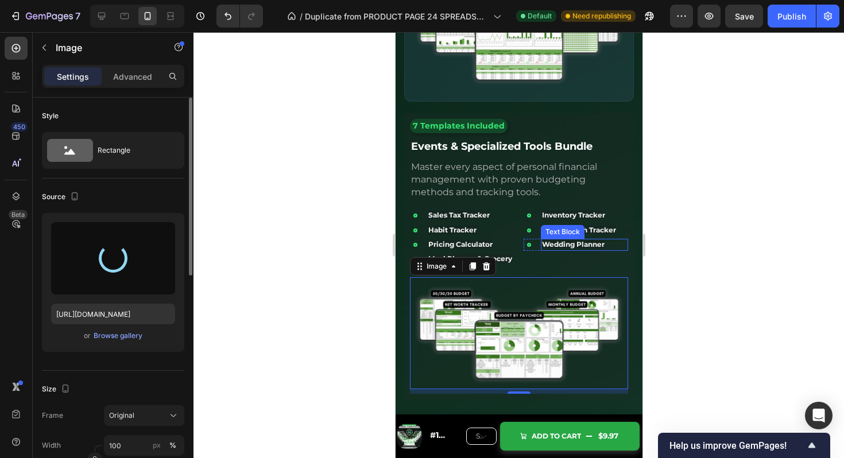
click at [592, 243] on strong "Wedding Planner" at bounding box center [573, 244] width 63 height 9
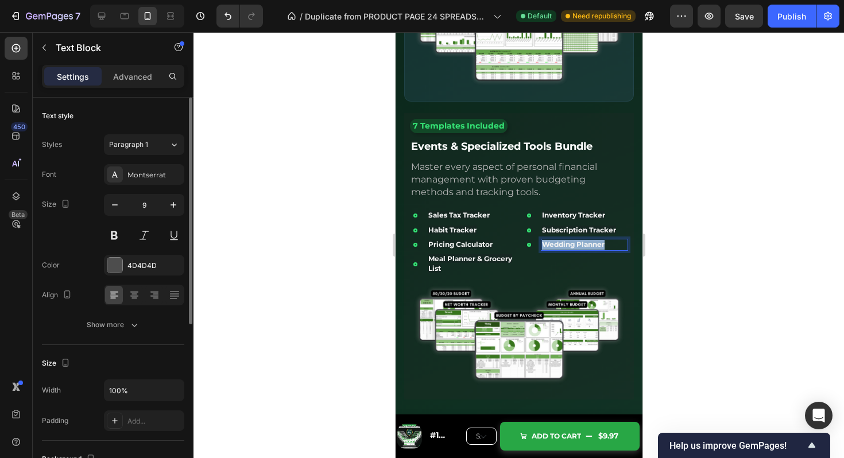
click at [592, 243] on strong "Wedding Planner" at bounding box center [573, 244] width 63 height 9
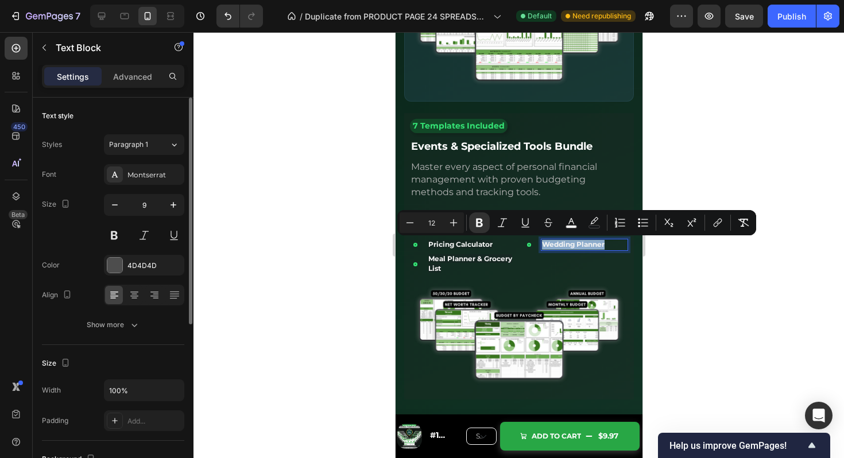
click at [592, 243] on strong "Wedding Planner" at bounding box center [573, 244] width 63 height 9
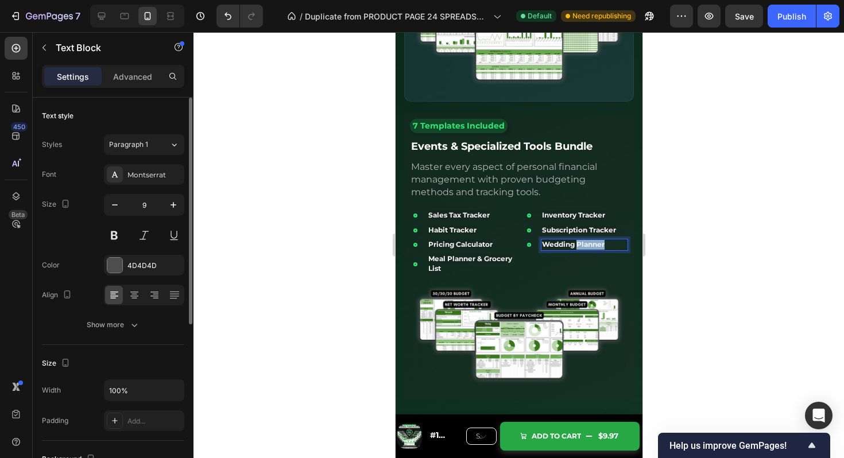
click at [592, 243] on strong "Wedding Planner" at bounding box center [573, 244] width 63 height 9
click at [584, 169] on span "Master every aspect of personal financial management with proven budgeting meth…" at bounding box center [504, 179] width 186 height 36
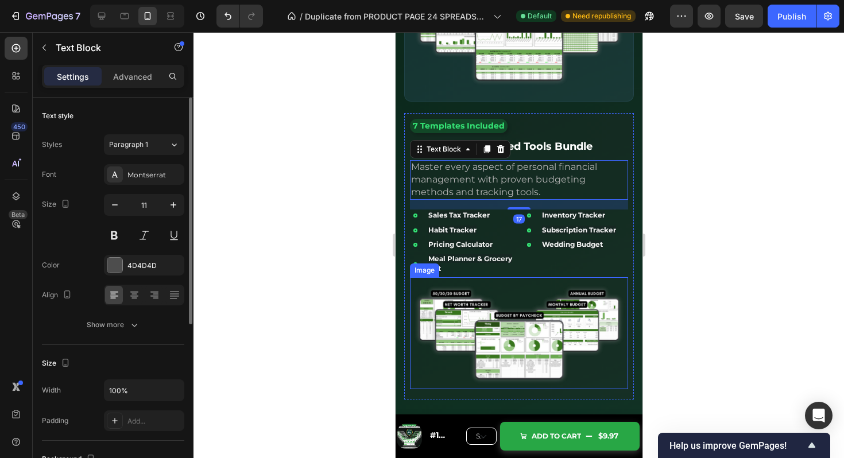
scroll to position [3390, 0]
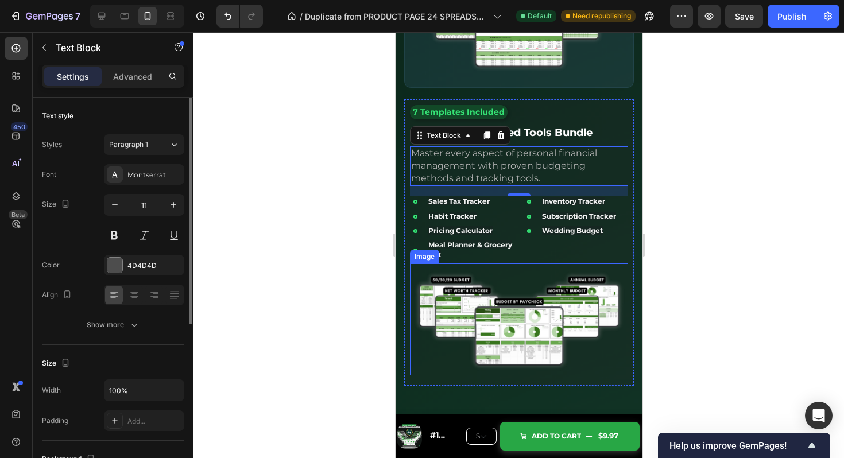
click at [561, 343] on img at bounding box center [519, 320] width 218 height 112
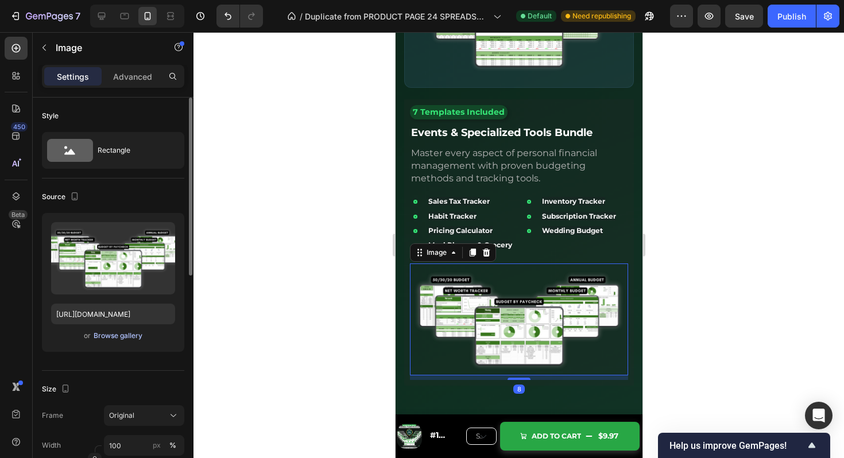
click at [110, 334] on div "Browse gallery" at bounding box center [118, 336] width 49 height 10
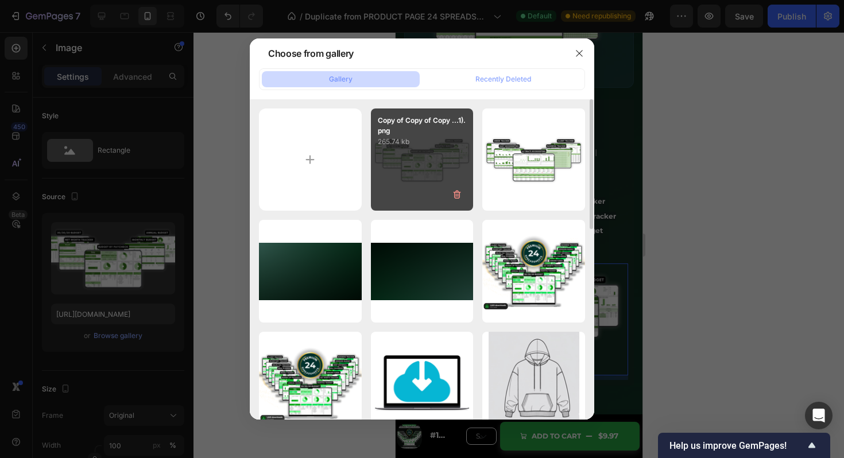
click at [386, 174] on div "Copy of Copy of Copy ...1).png 265.74 kb" at bounding box center [422, 160] width 103 height 103
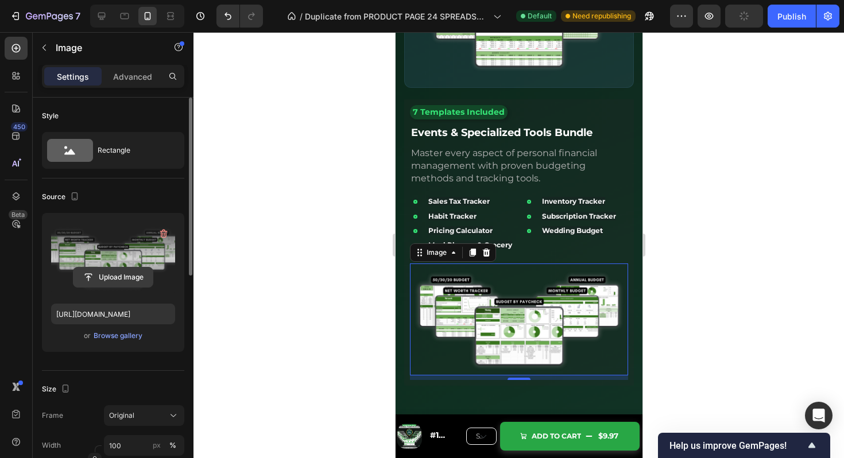
click at [116, 276] on input "file" at bounding box center [113, 278] width 79 height 20
type input "https://cdn.shopify.com/s/files/1/0912/7578/8611/files/gempages_569349217412187…"
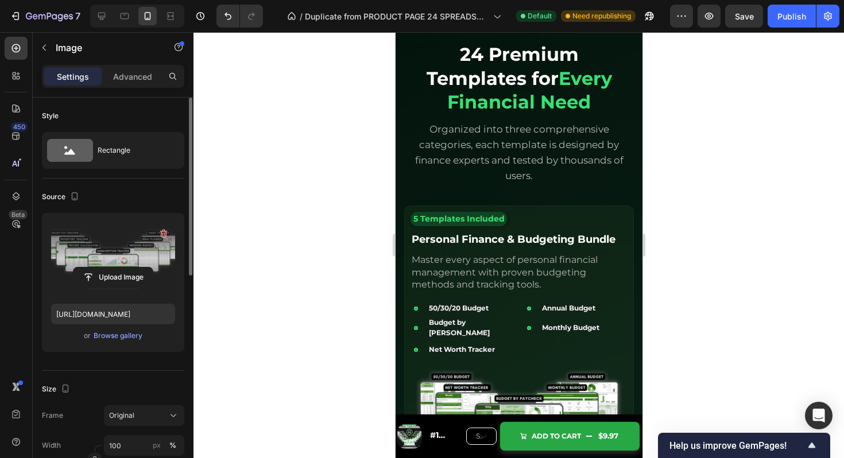
scroll to position [2422, 0]
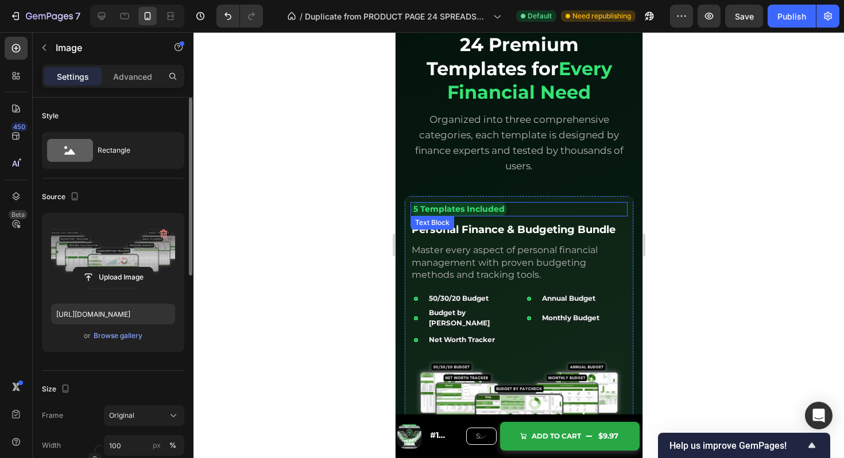
click at [616, 205] on div "5 Templates Included Text Block" at bounding box center [518, 209] width 217 height 14
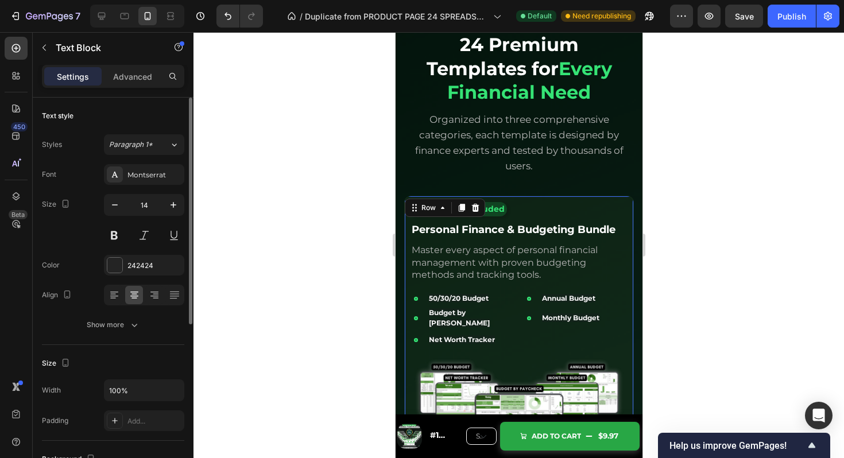
click at [623, 200] on div "5 Templates Included Text Block Personal Finance & Budgeting Bundle Text Block …" at bounding box center [519, 334] width 230 height 277
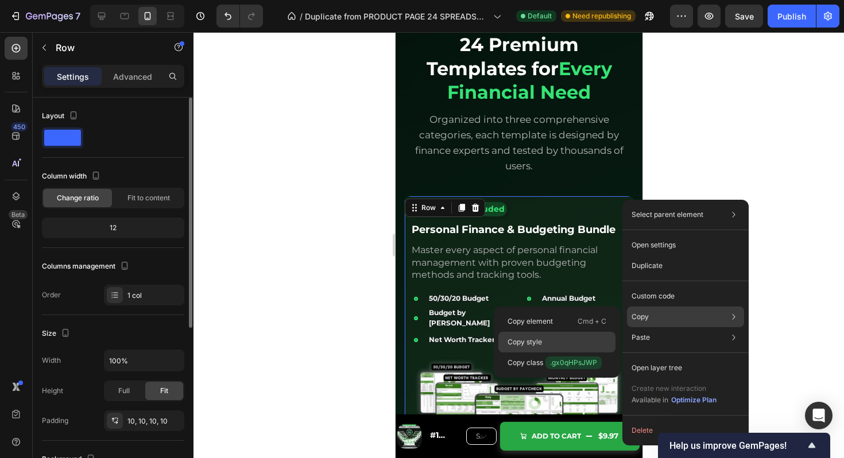
click at [568, 339] on div "Copy style" at bounding box center [557, 342] width 117 height 21
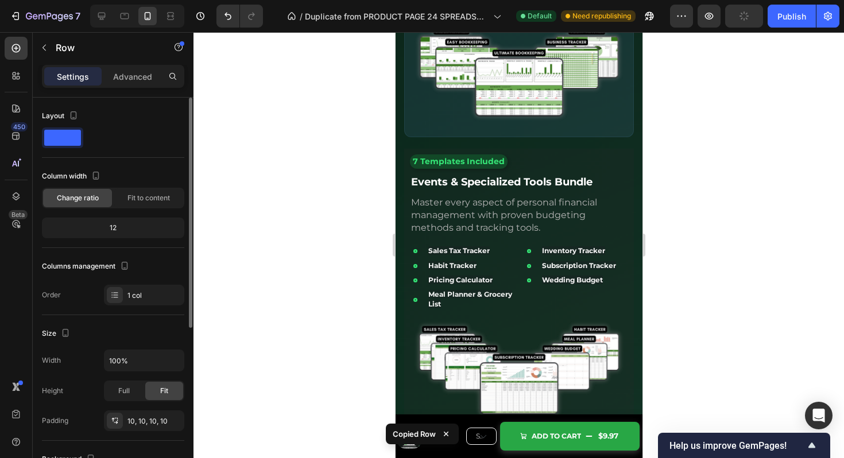
scroll to position [3338, 0]
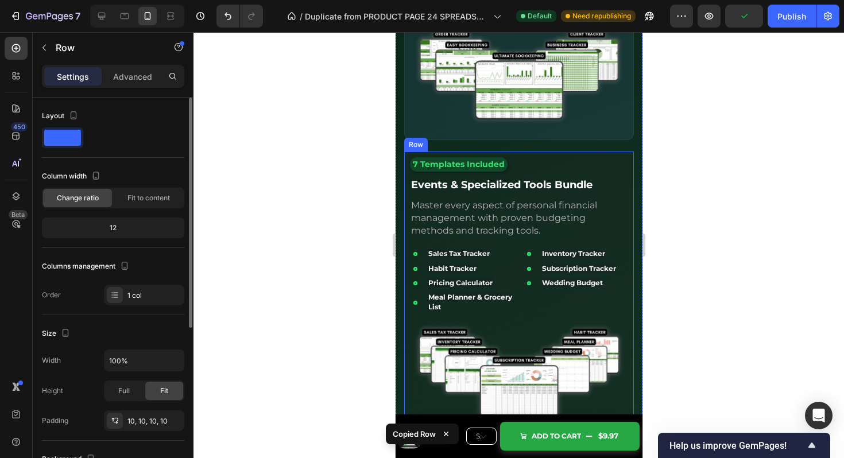
click at [623, 156] on div "7 Templates Included Text Block Events & Specialized Tools Bundle Text Block Ma…" at bounding box center [519, 295] width 230 height 287
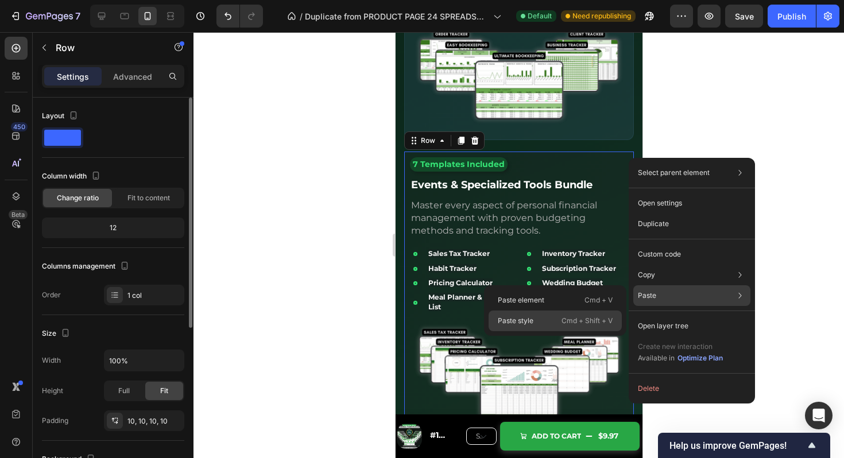
drag, startPoint x: 565, startPoint y: 321, endPoint x: 182, endPoint y: 279, distance: 386.0
click at [565, 321] on p "Cmd + Shift + V" at bounding box center [587, 320] width 51 height 11
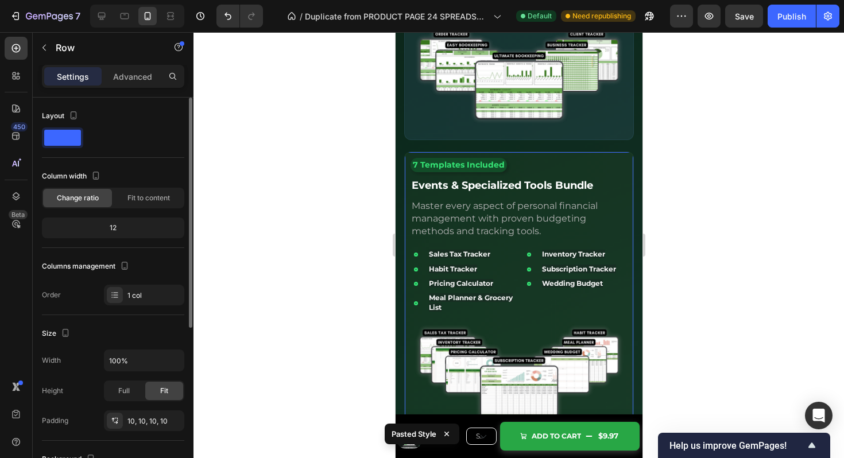
click at [679, 237] on div at bounding box center [519, 245] width 651 height 426
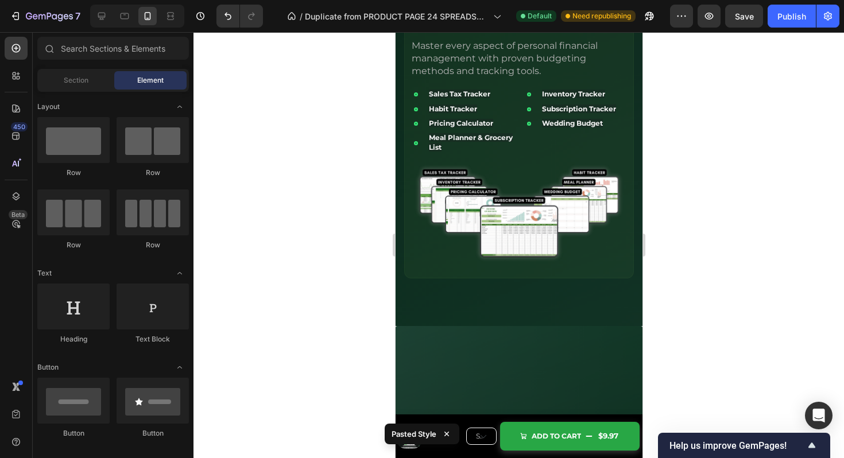
scroll to position [3510, 0]
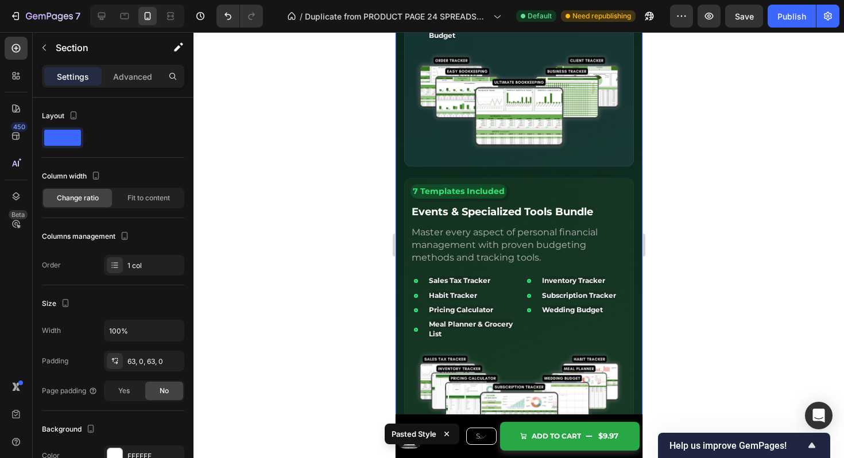
scroll to position [3309, 0]
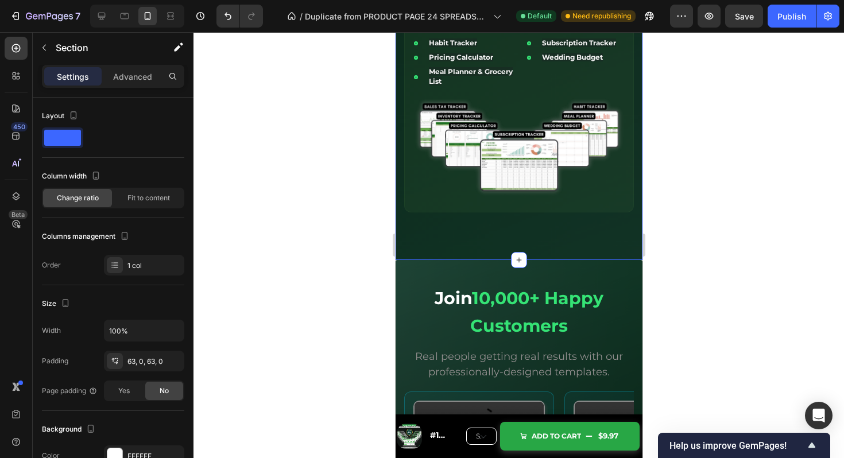
scroll to position [3530, 0]
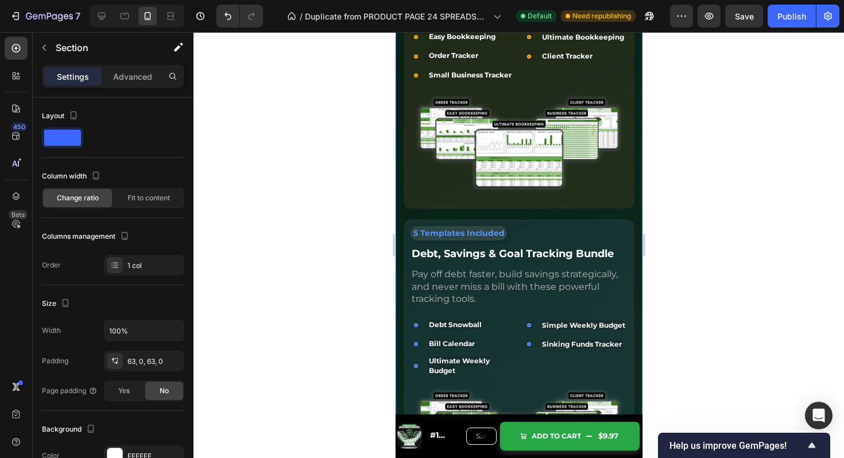
scroll to position [3249, 0]
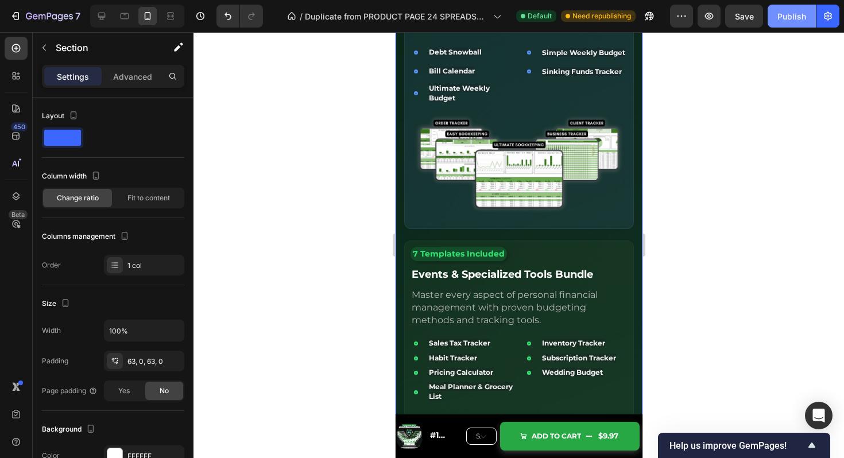
click at [793, 17] on div "Publish" at bounding box center [792, 16] width 29 height 12
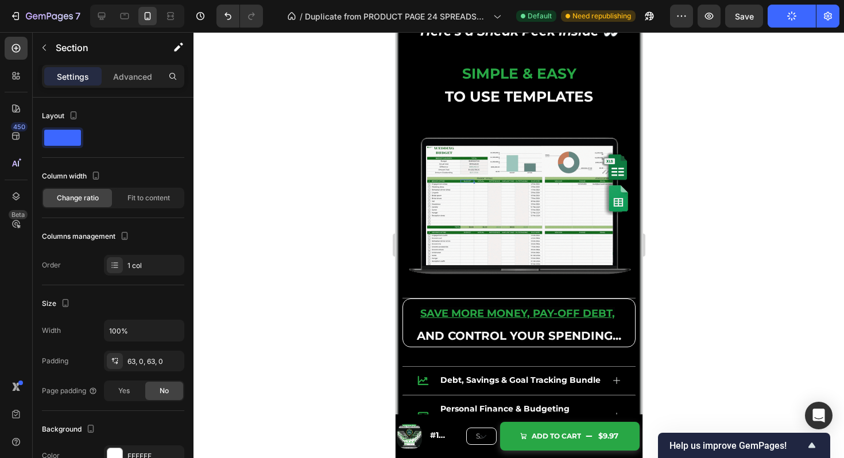
scroll to position [4313, 0]
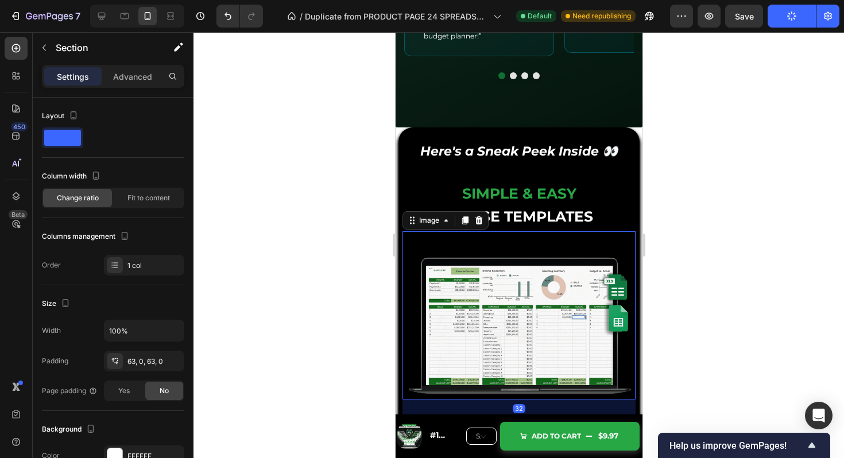
click at [551, 294] on img at bounding box center [518, 324] width 233 height 149
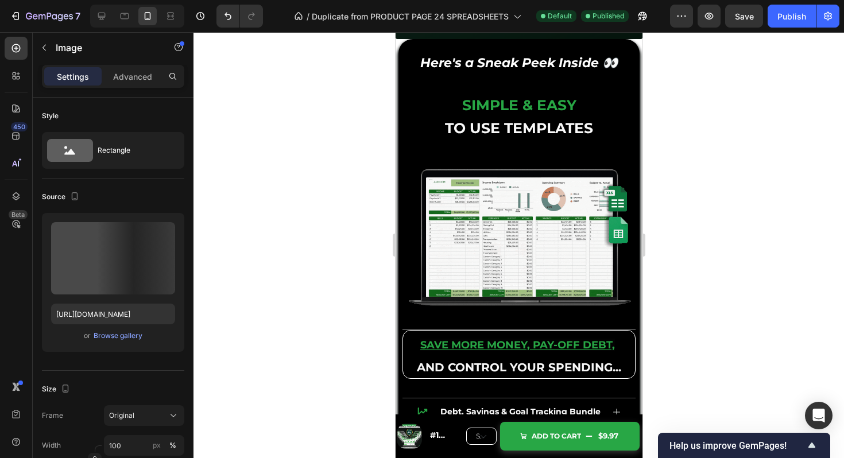
scroll to position [4304, 0]
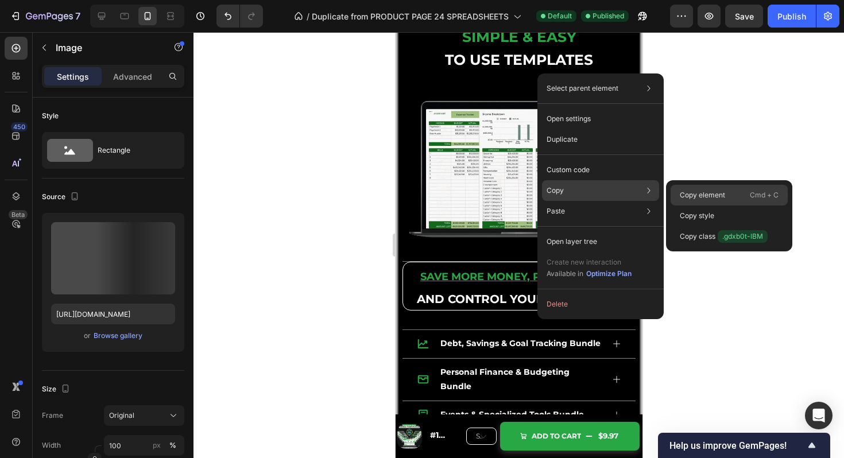
click at [702, 192] on p "Copy element" at bounding box center [702, 195] width 45 height 10
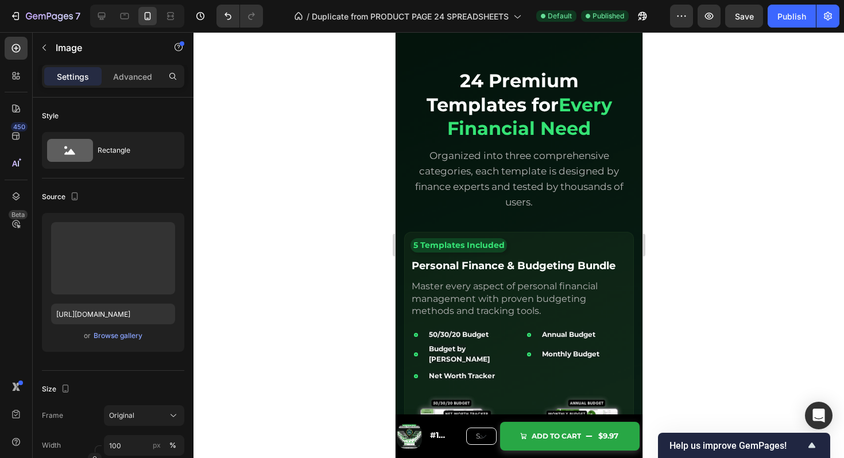
scroll to position [2393, 0]
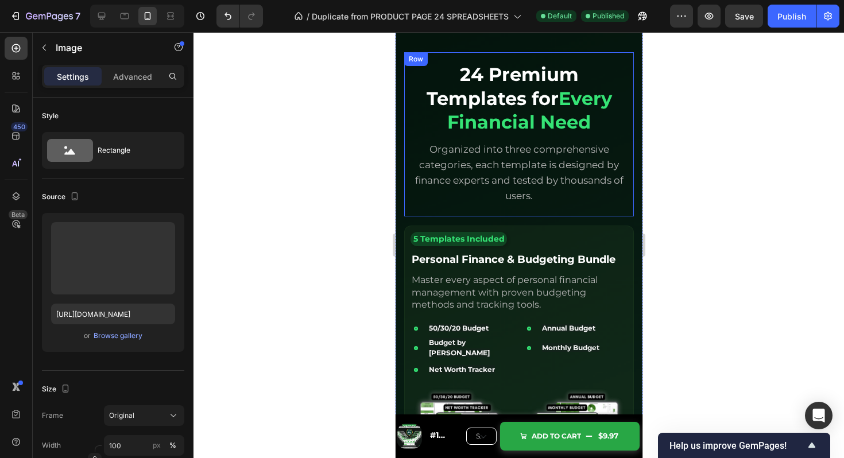
click at [543, 137] on div "24 Premium Templates for Every Financial Need Heading Organized into three comp…" at bounding box center [518, 134] width 211 height 146
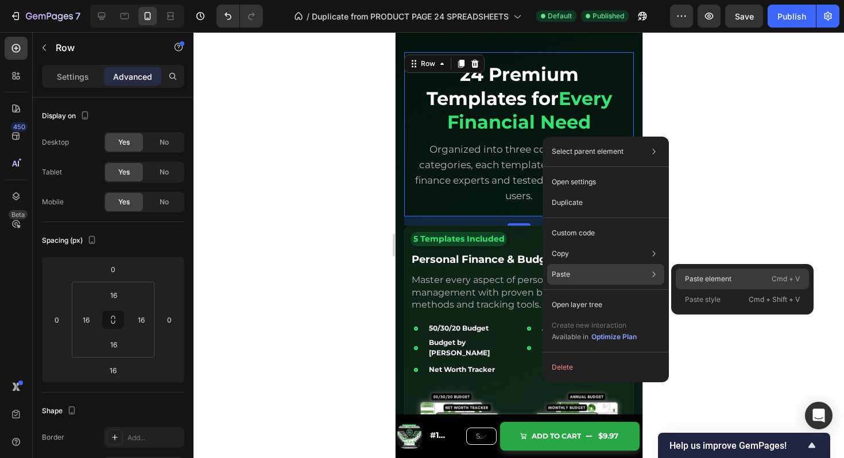
click at [693, 276] on p "Paste element" at bounding box center [708, 279] width 47 height 10
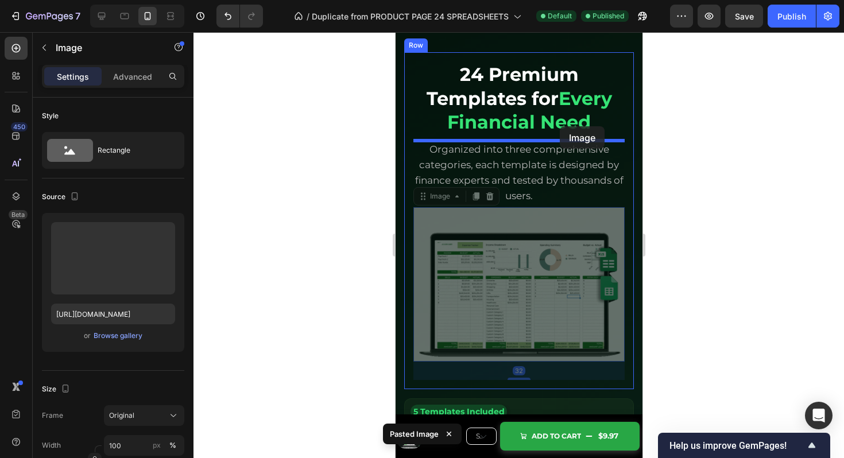
drag, startPoint x: 560, startPoint y: 269, endPoint x: 564, endPoint y: 126, distance: 143.1
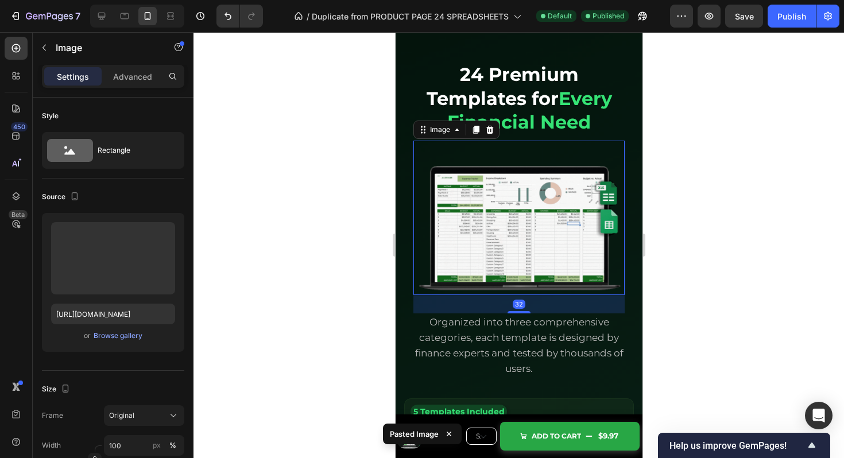
click at [725, 219] on div at bounding box center [519, 245] width 651 height 426
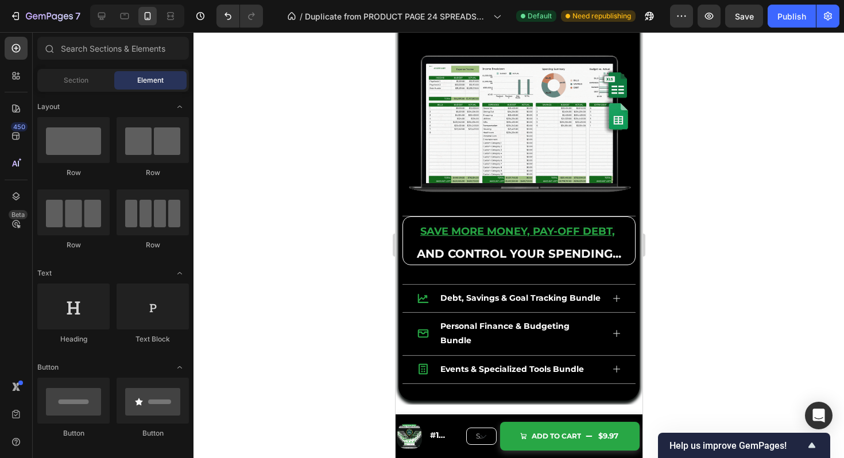
scroll to position [4533, 0]
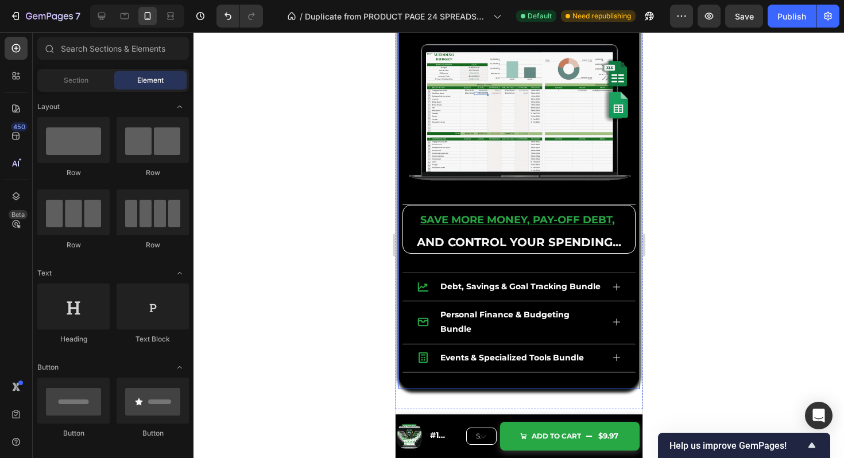
click at [636, 87] on div "SAVE MORE MONEY, PAY-OFF DEBT, AND CONTROL YOUR SPENDING... Text Block Title Li…" at bounding box center [518, 152] width 241 height 476
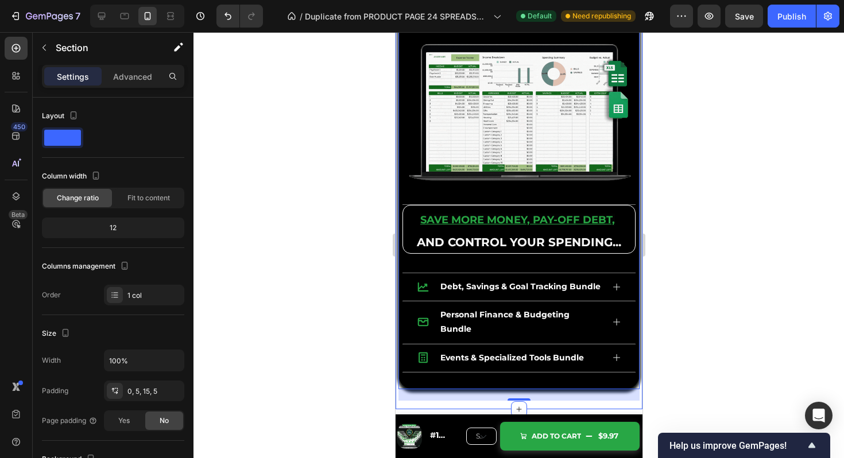
click at [639, 82] on div "SAVE MORE MONEY, PAY-OFF DEBT, AND CONTROL YOUR SPENDING... Text Block Title Li…" at bounding box center [518, 157] width 241 height 487
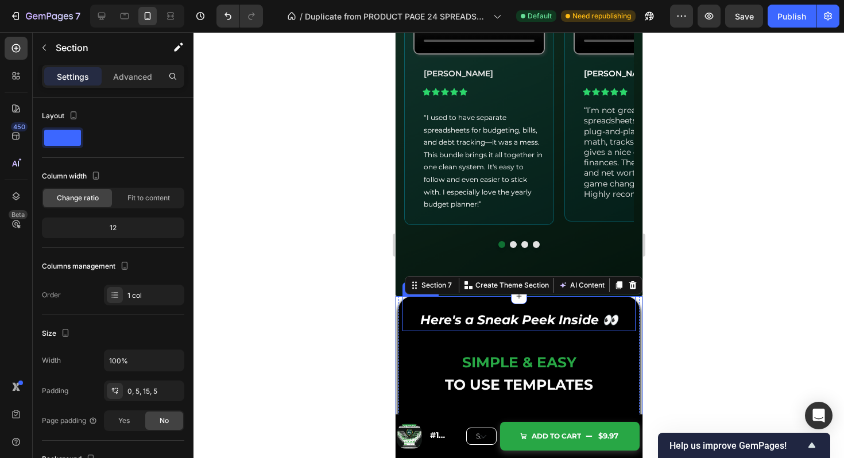
scroll to position [4307, 0]
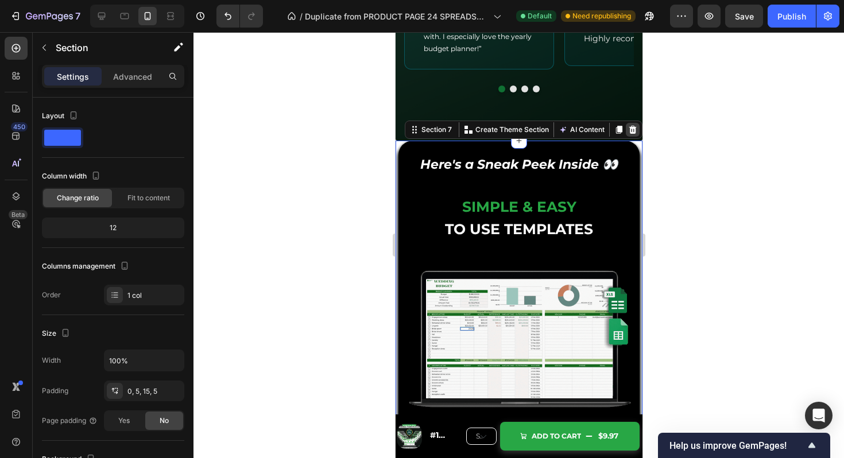
click at [631, 134] on icon at bounding box center [632, 129] width 9 height 9
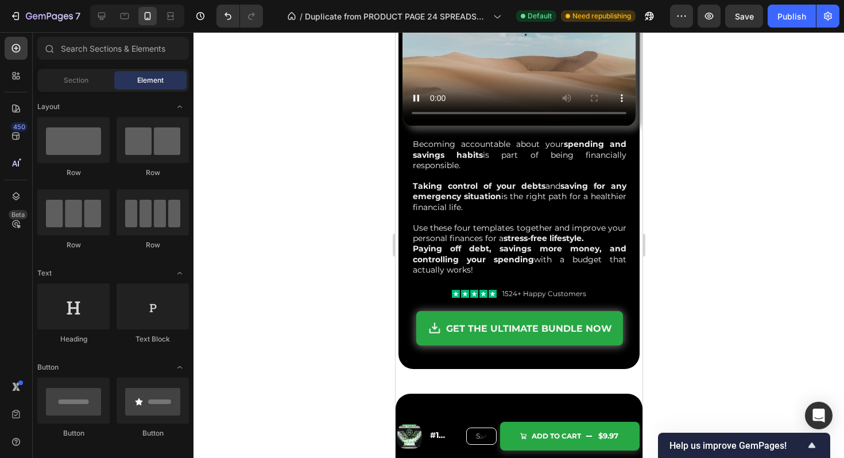
scroll to position [4521, 0]
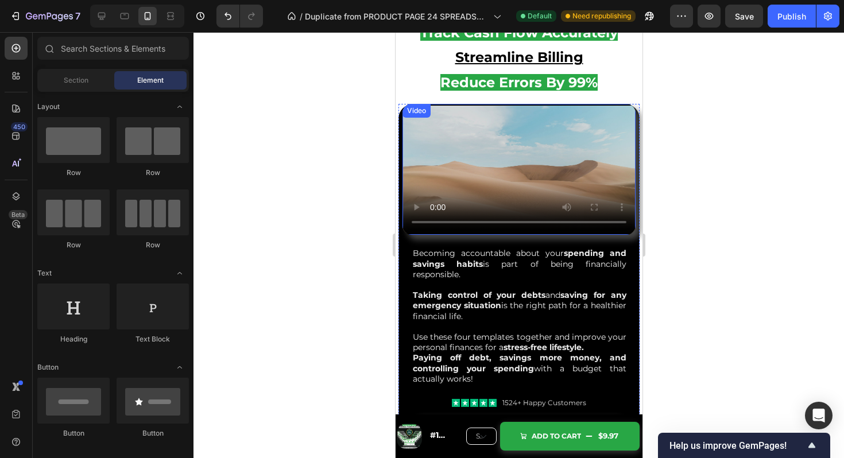
click at [473, 235] on video at bounding box center [518, 169] width 233 height 131
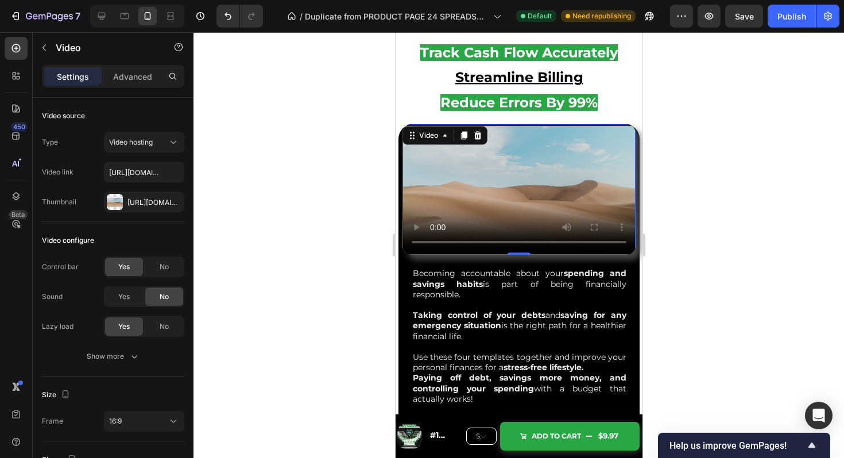
scroll to position [4413, 0]
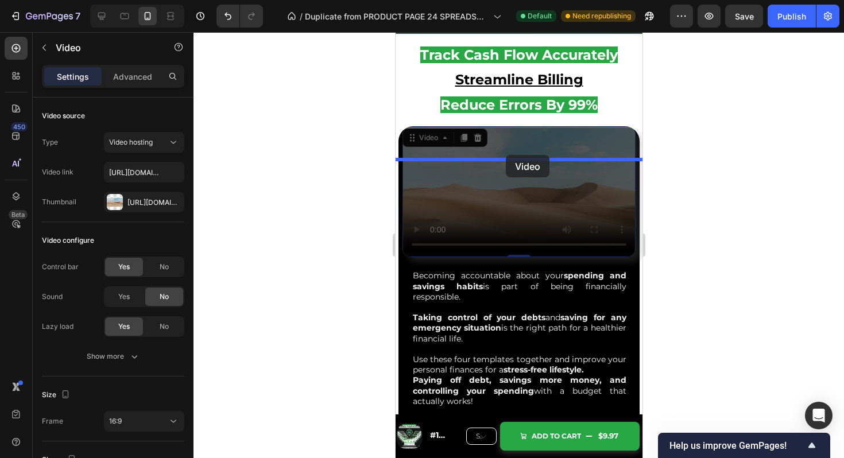
drag, startPoint x: 411, startPoint y: 302, endPoint x: 505, endPoint y: 155, distance: 175.0
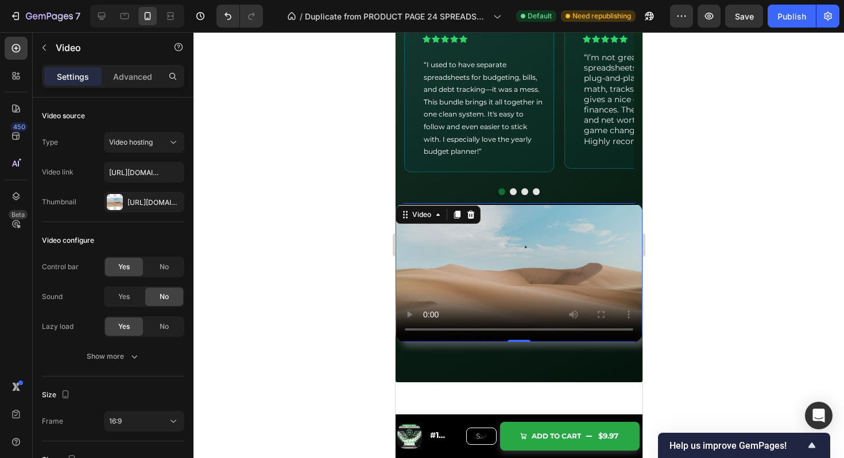
scroll to position [4184, 0]
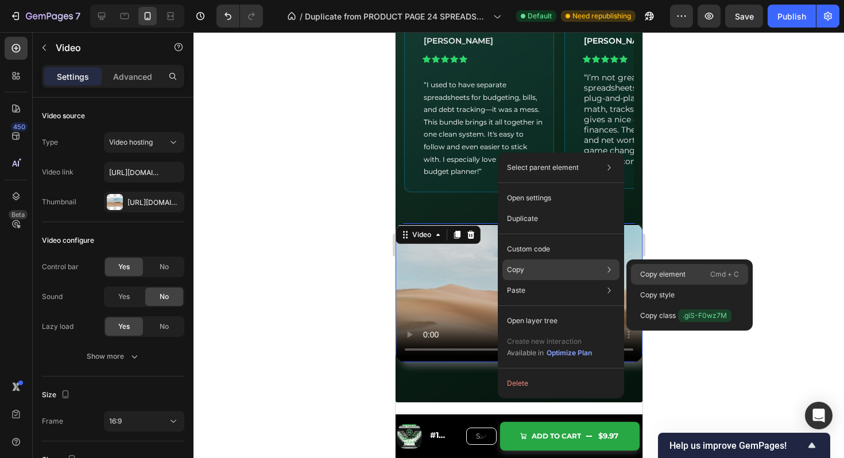
click at [658, 275] on p "Copy element" at bounding box center [662, 274] width 45 height 10
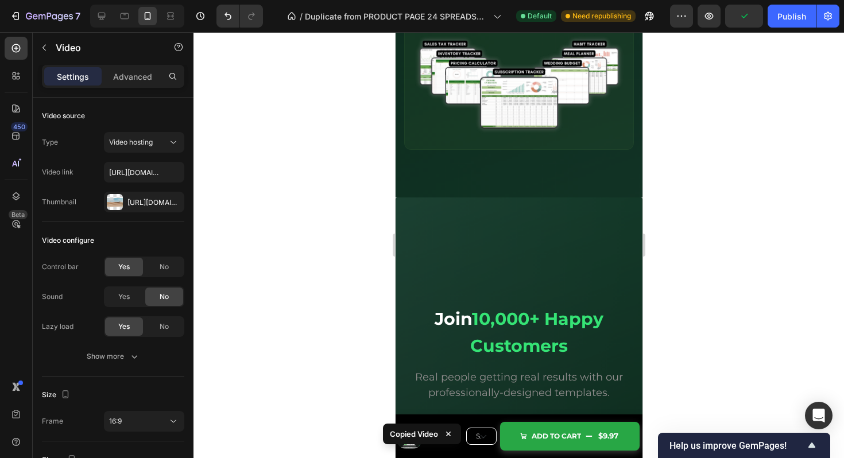
scroll to position [3755, 0]
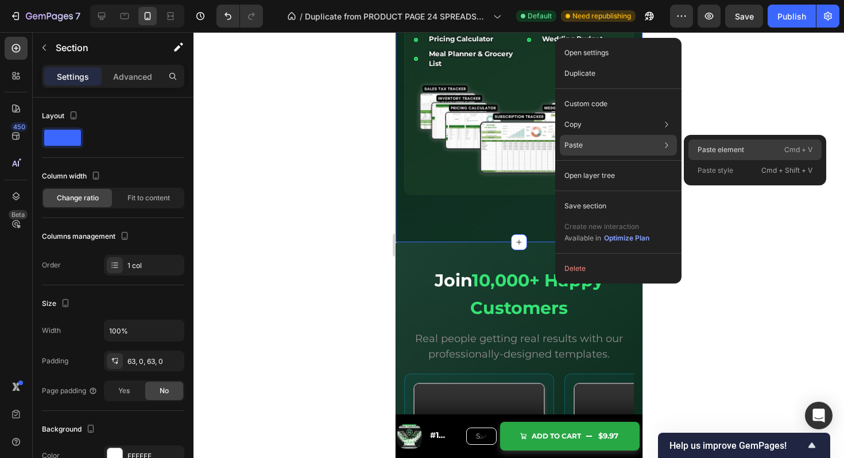
click at [715, 145] on p "Paste element" at bounding box center [721, 150] width 47 height 10
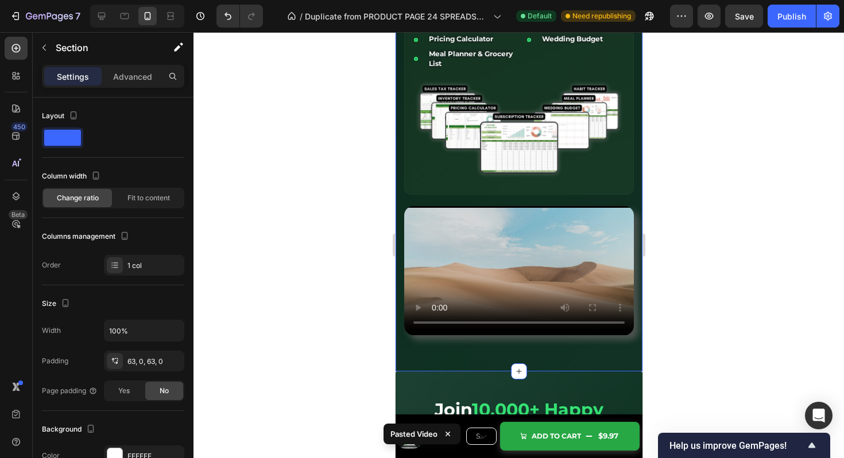
click at [433, 214] on div "Video" at bounding box center [519, 270] width 230 height 129
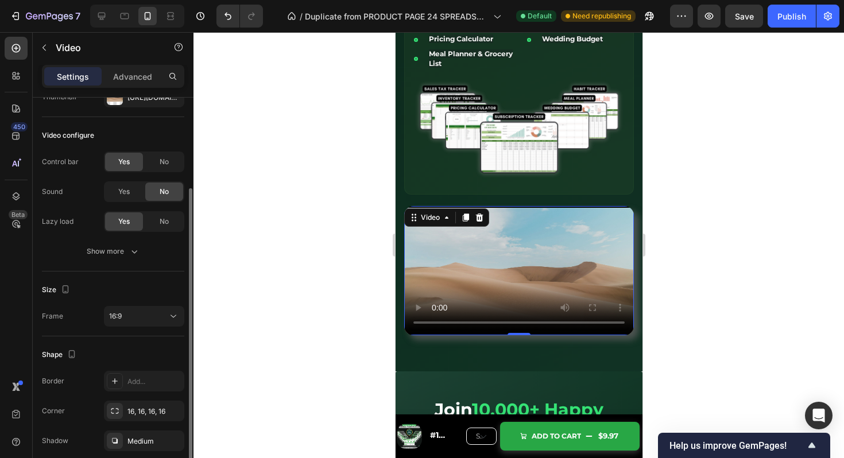
scroll to position [153, 0]
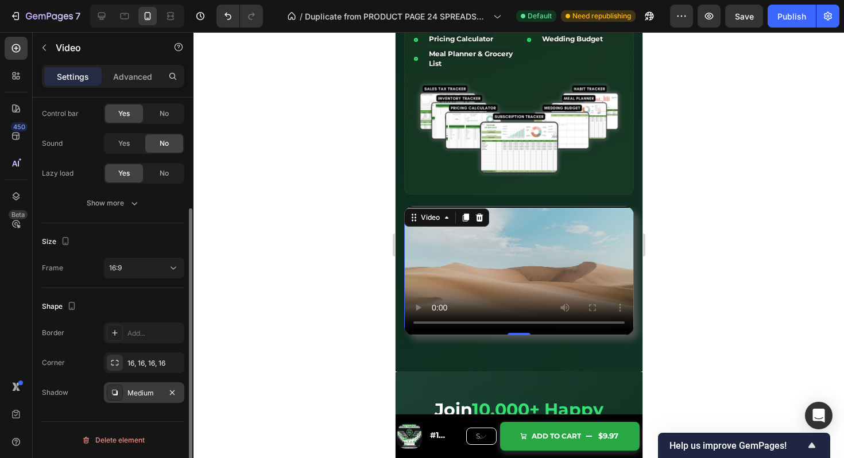
click at [118, 388] on icon at bounding box center [114, 392] width 9 height 9
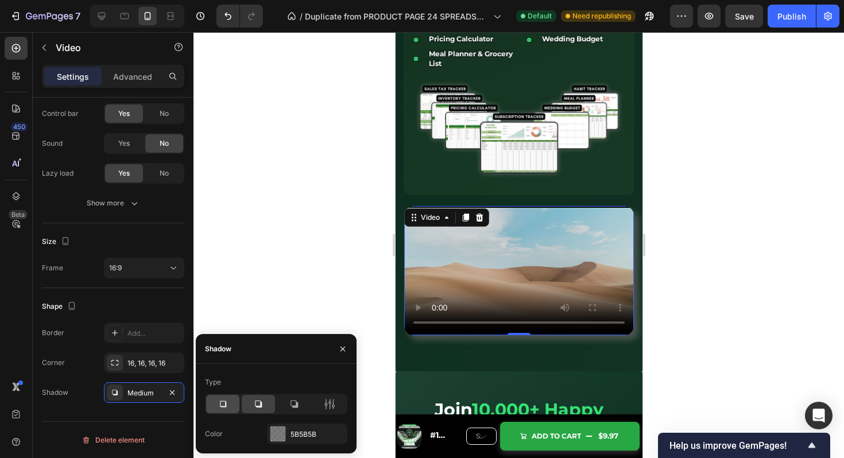
click at [222, 405] on icon at bounding box center [222, 404] width 11 height 11
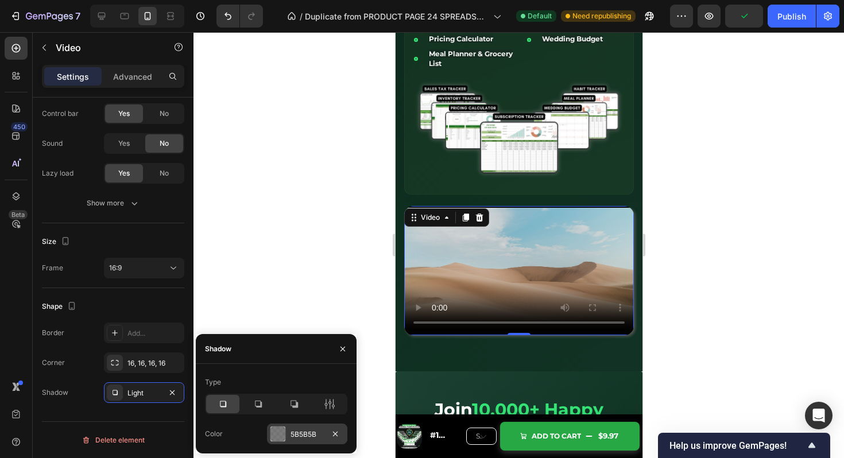
click at [281, 433] on div at bounding box center [278, 434] width 15 height 15
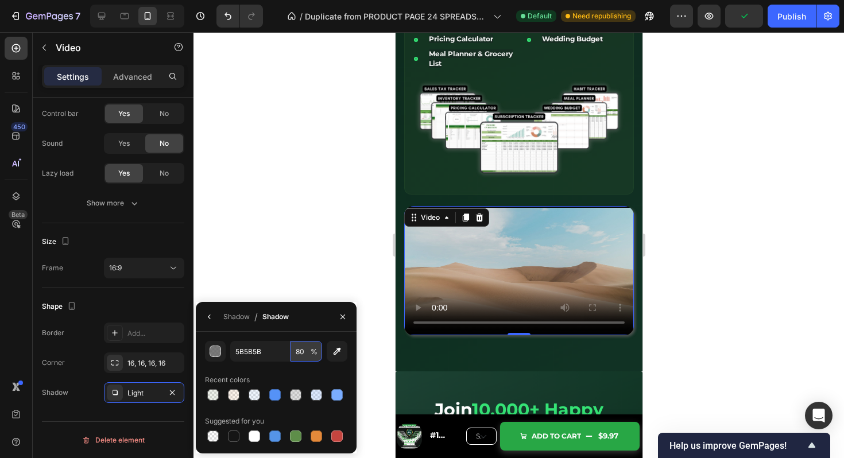
click at [300, 353] on input "80" at bounding box center [307, 351] width 32 height 21
type input "20"
click at [295, 434] on div at bounding box center [295, 436] width 11 height 11
type input "5E8E49"
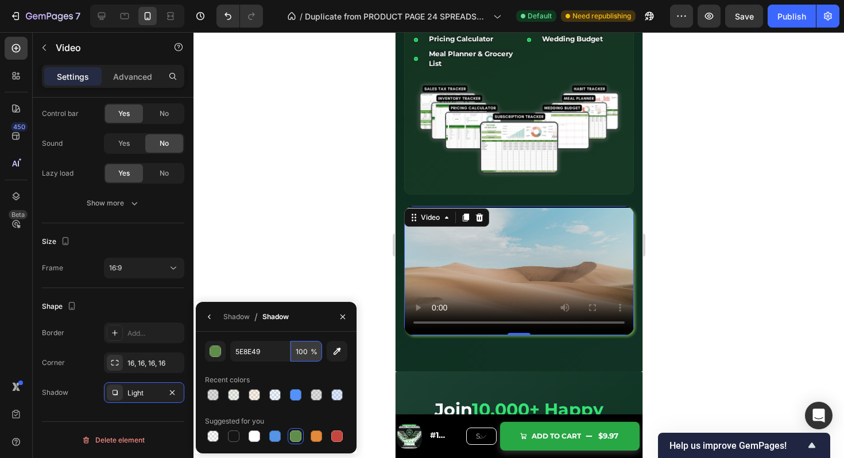
click at [300, 354] on input "100" at bounding box center [307, 351] width 32 height 21
type input "2"
type input "30"
click at [234, 317] on div "Shadow" at bounding box center [236, 317] width 26 height 10
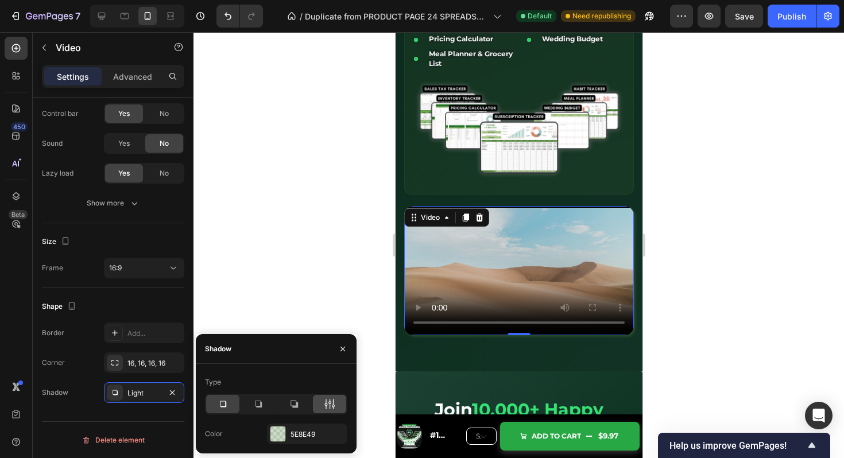
click at [333, 400] on icon at bounding box center [329, 404] width 11 height 11
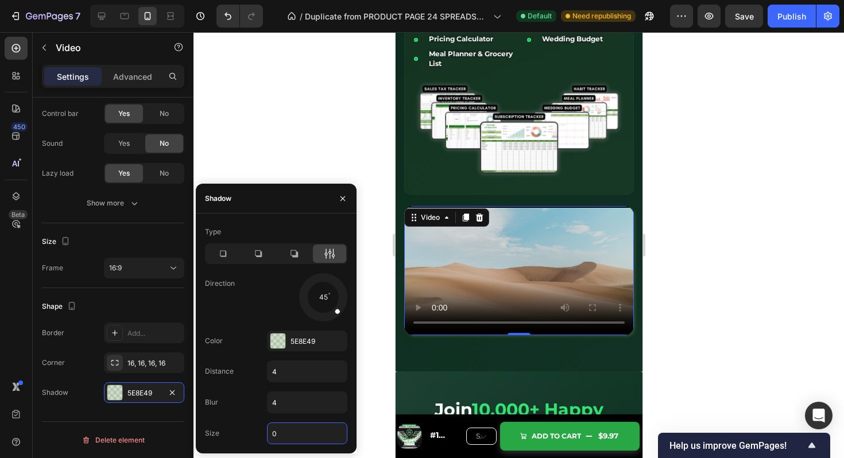
click at [295, 436] on input "0" at bounding box center [307, 433] width 79 height 21
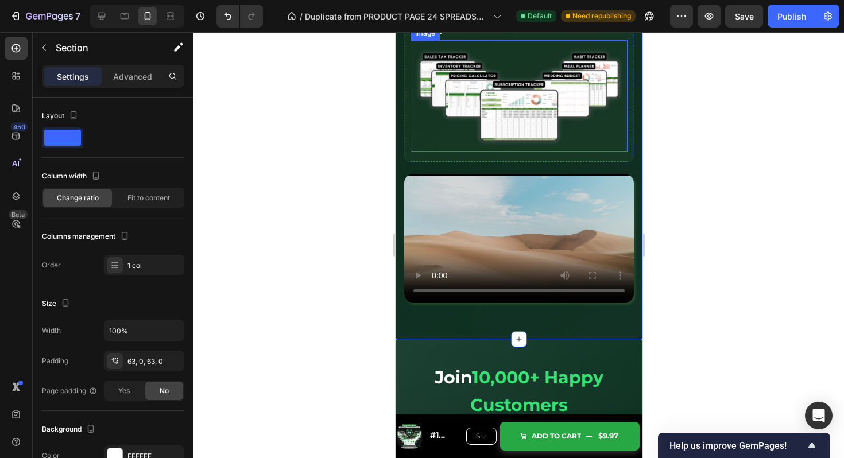
scroll to position [3789, 0]
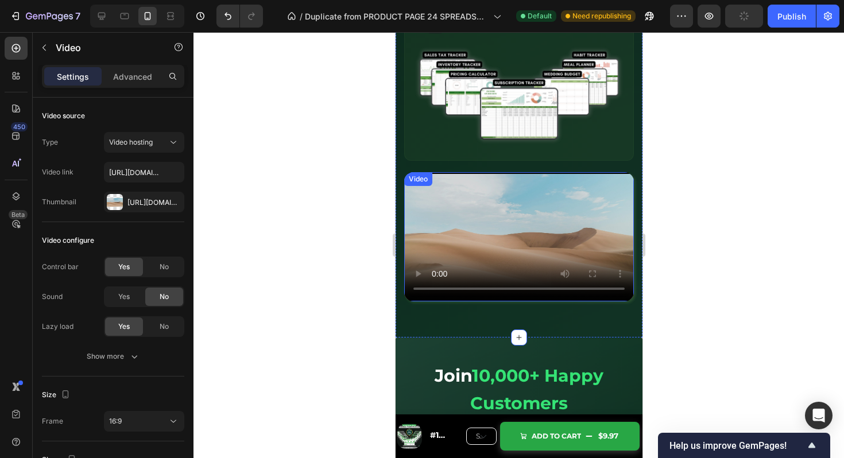
click at [518, 238] on video at bounding box center [519, 236] width 230 height 129
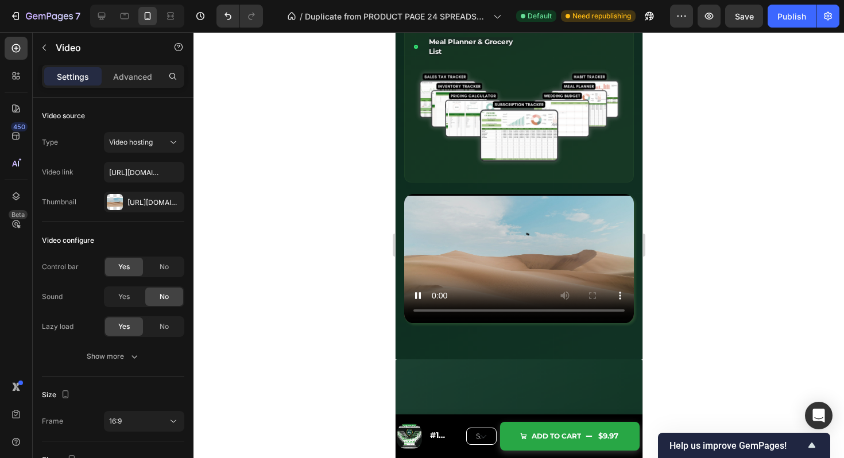
scroll to position [3795, 0]
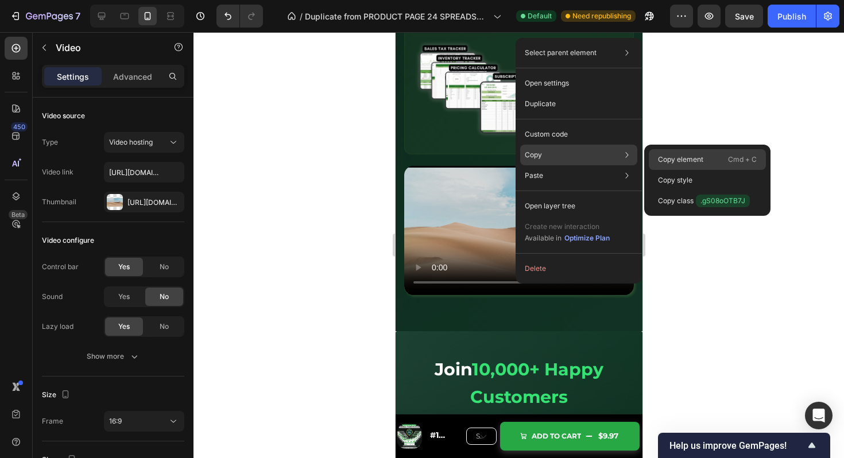
click at [670, 156] on p "Copy element" at bounding box center [680, 160] width 45 height 10
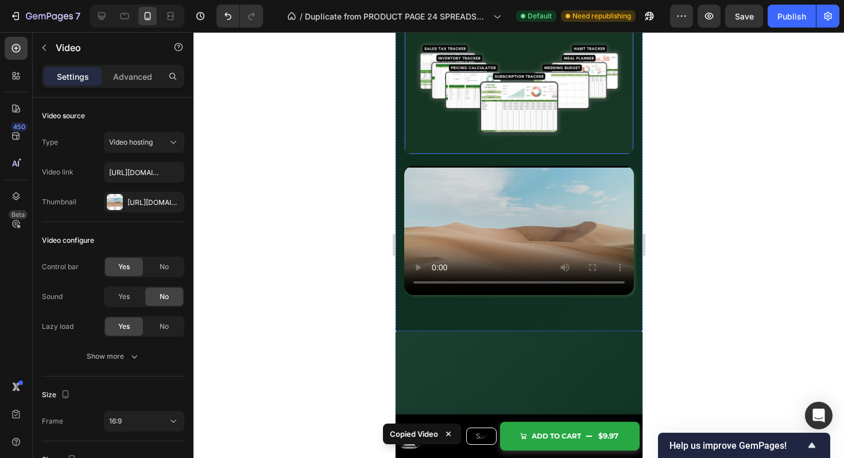
scroll to position [2750, 0]
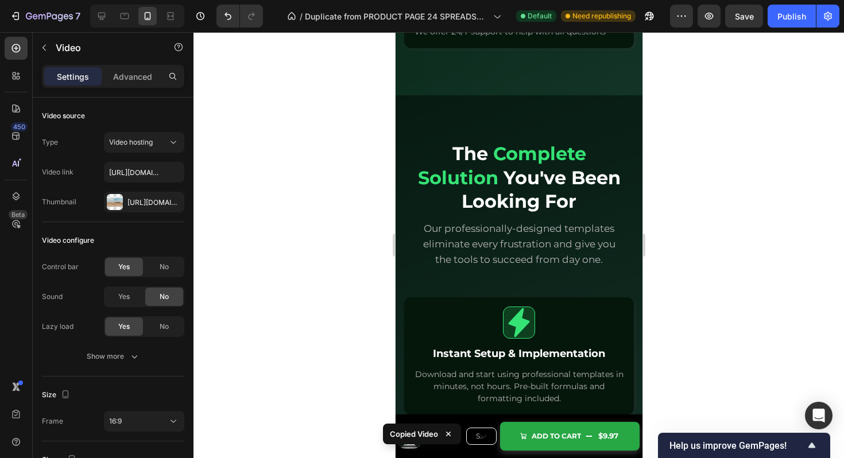
scroll to position [1569, 0]
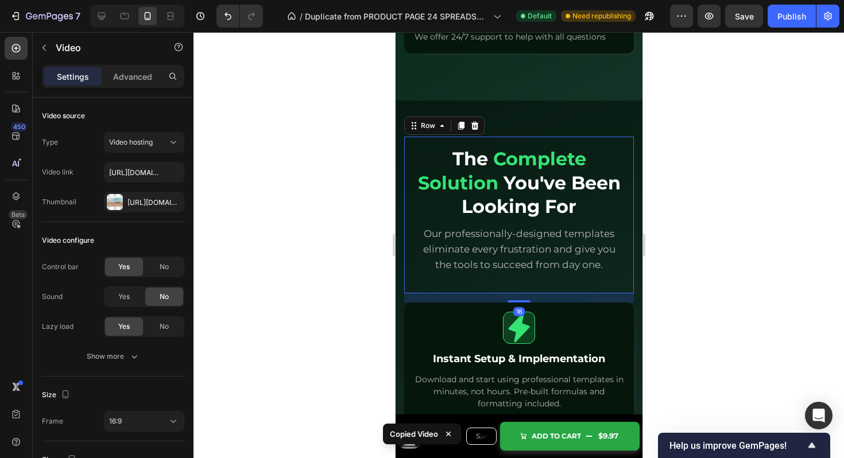
click at [519, 286] on div "The Complete Solution You've Been Looking For Heading Our professionally-design…" at bounding box center [519, 215] width 230 height 157
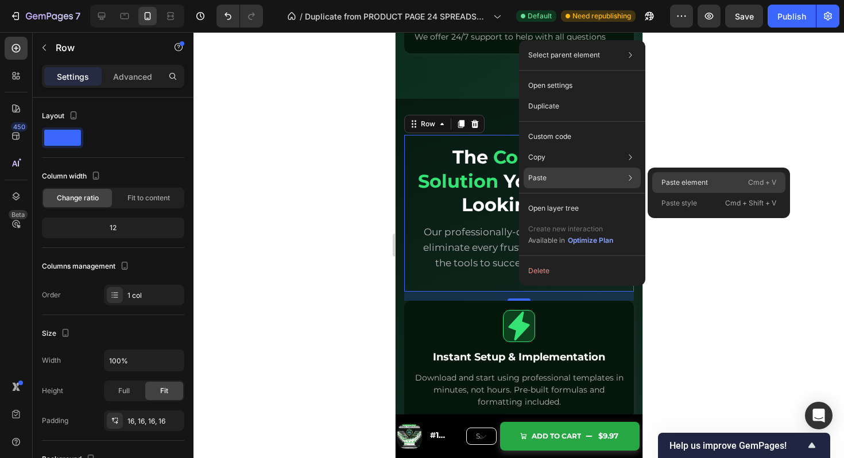
click at [684, 181] on p "Paste element" at bounding box center [685, 182] width 47 height 10
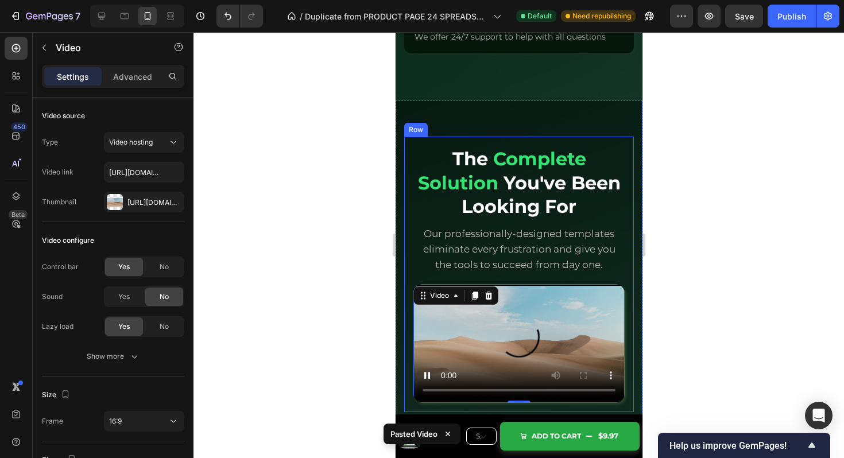
scroll to position [1682, 0]
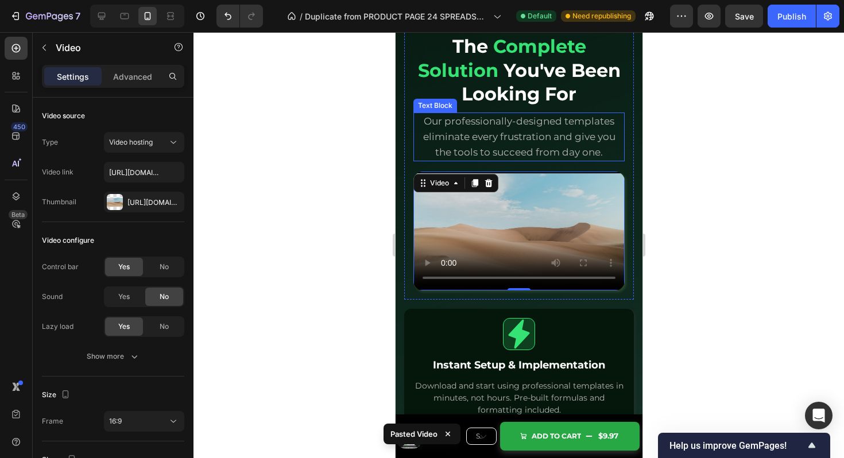
click at [589, 124] on span "Our professionally-designed templates eliminate every frustration and give you …" at bounding box center [519, 136] width 192 height 43
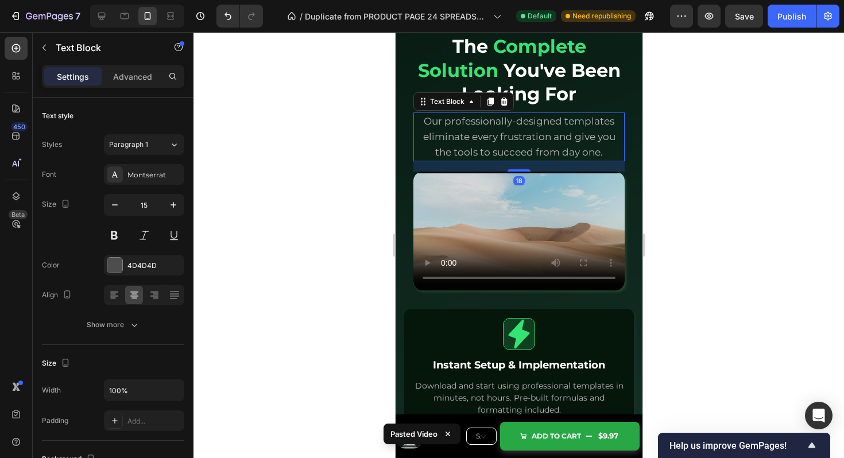
scroll to position [1634, 0]
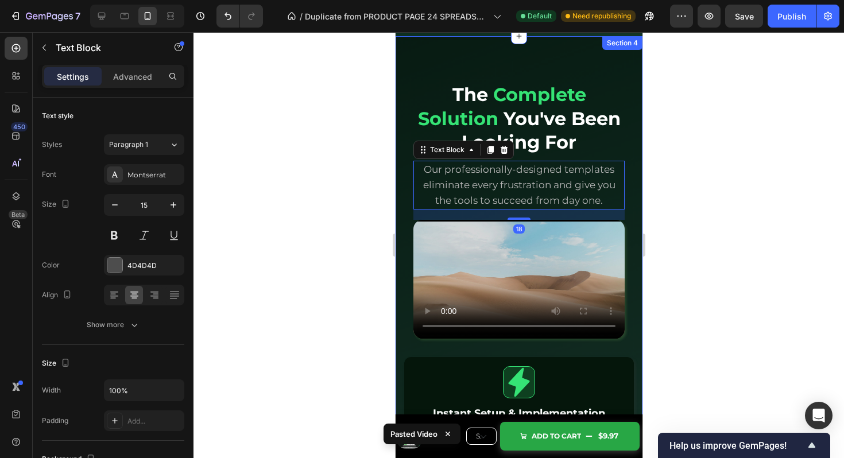
click at [607, 63] on div "The Complete Solution You've Been Looking For Heading Our professionally-design…" at bounding box center [518, 464] width 247 height 856
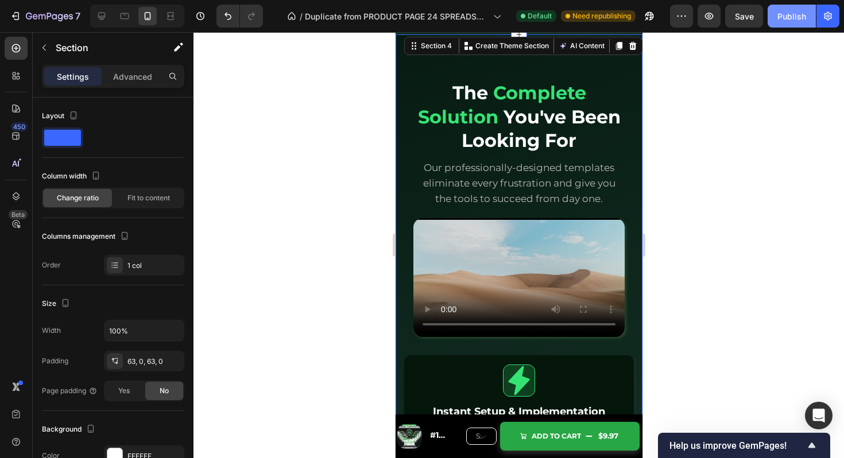
click at [788, 13] on div "Publish" at bounding box center [792, 16] width 29 height 12
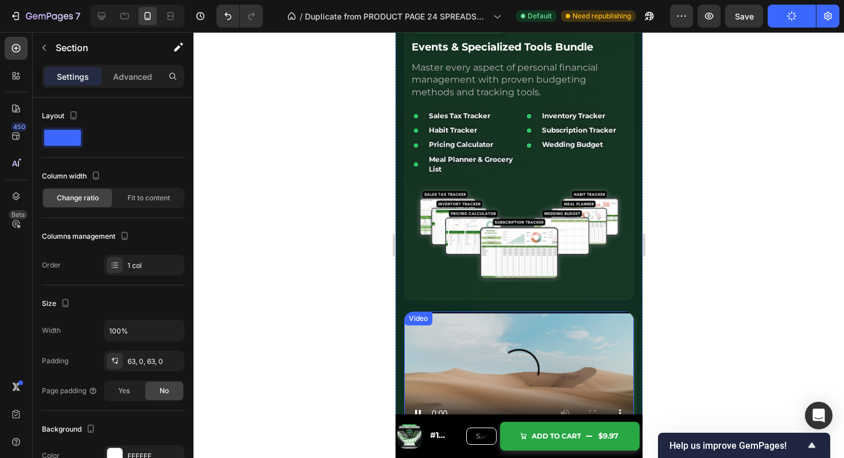
scroll to position [3979, 0]
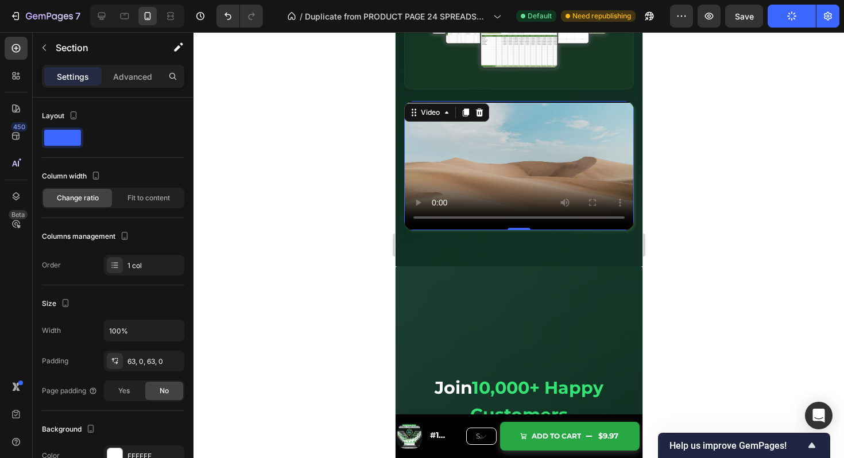
click at [561, 143] on video at bounding box center [519, 165] width 230 height 129
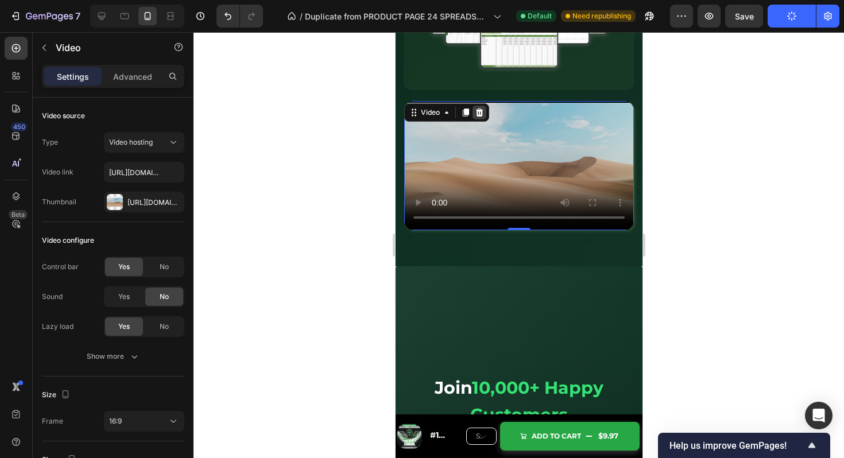
click at [483, 113] on icon at bounding box center [478, 112] width 9 height 9
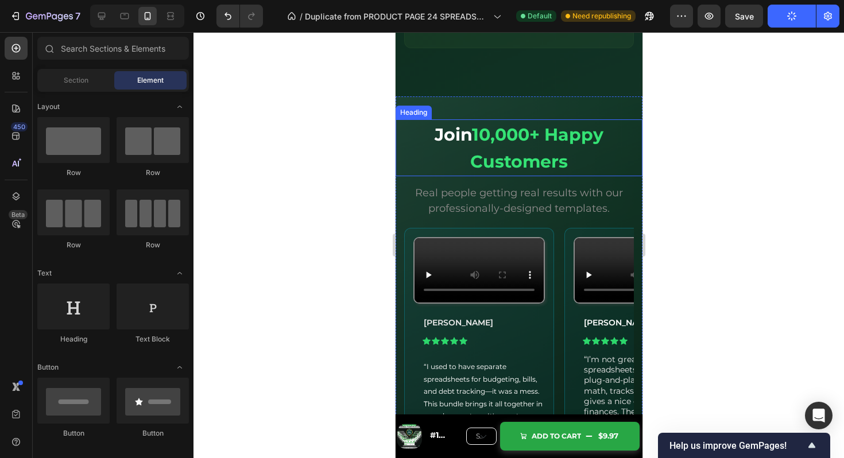
scroll to position [3957, 0]
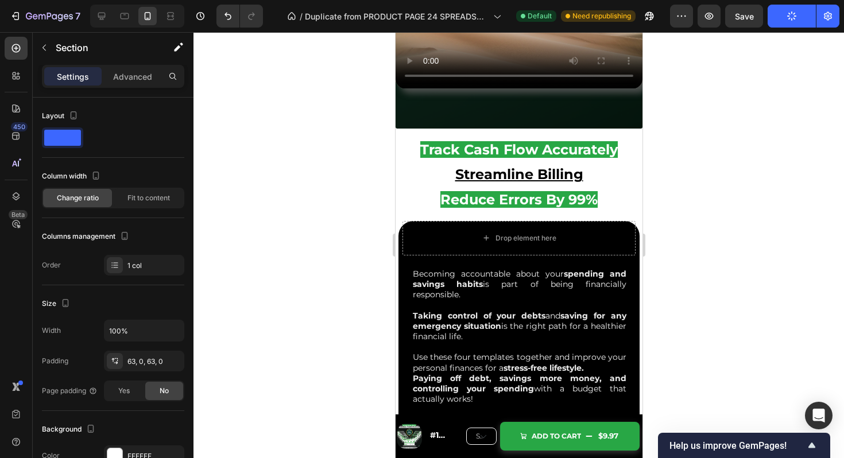
scroll to position [4578, 0]
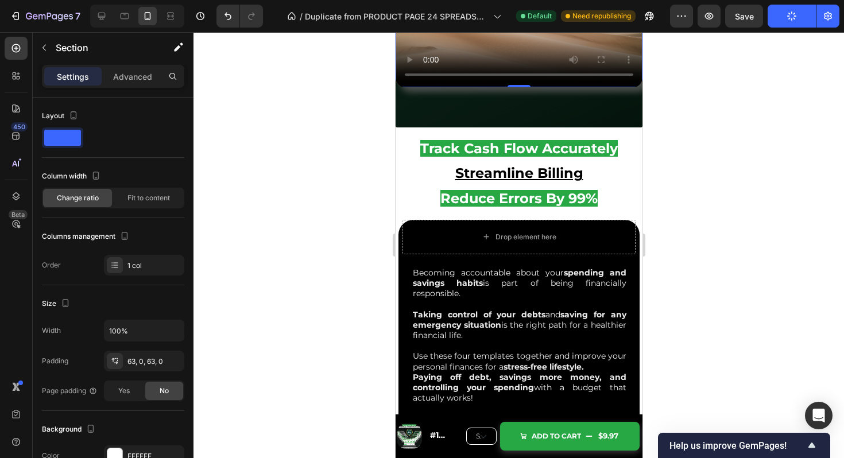
click at [541, 87] on video at bounding box center [518, 17] width 247 height 139
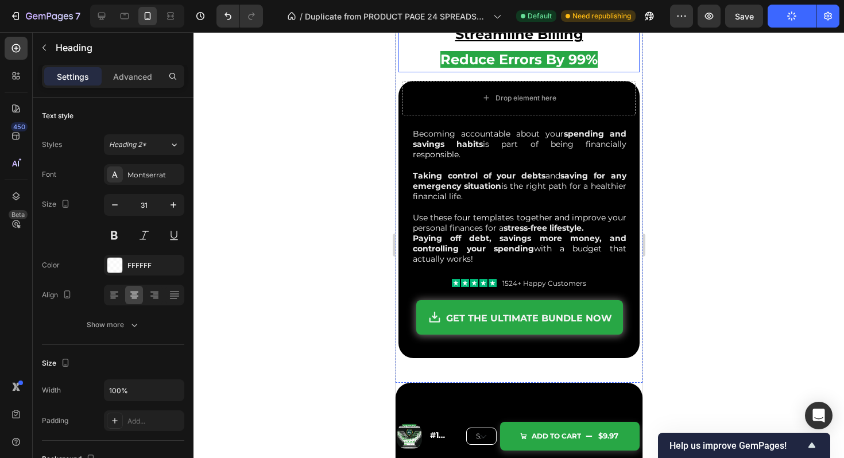
click at [542, 72] on h2 "track cash flow accurately streamline billing reduce errors by 99%" at bounding box center [518, 33] width 241 height 77
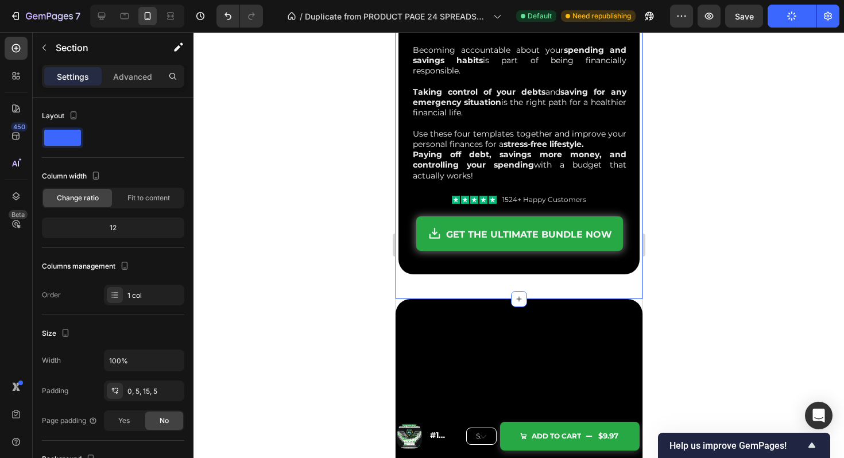
click at [552, 160] on div "Becoming accountable about your spending and savings habits is part of being fi…" at bounding box center [518, 140] width 241 height 302
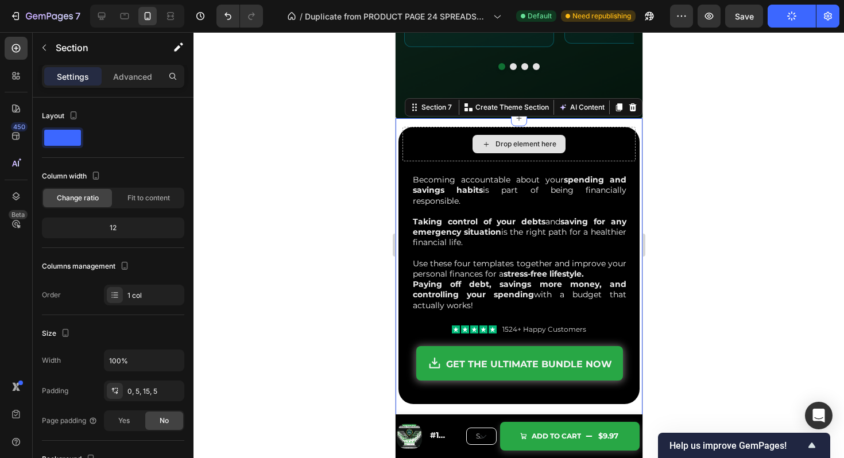
scroll to position [4616, 0]
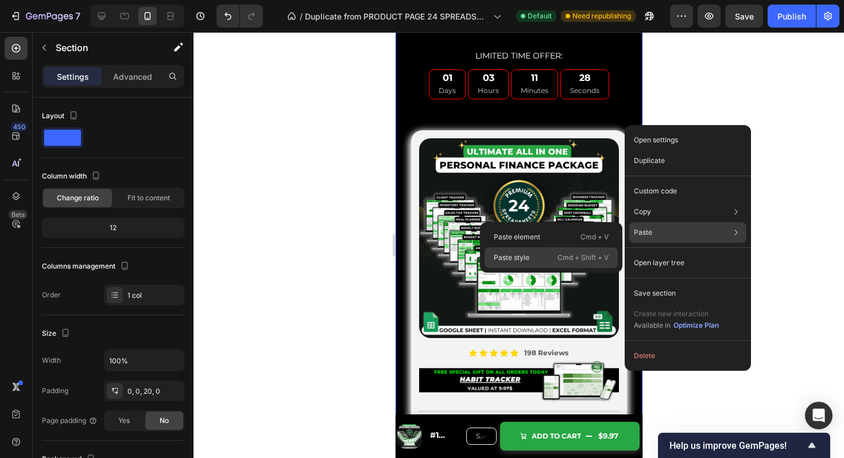
click at [531, 256] on div "Paste style Cmd + Shift + V" at bounding box center [551, 258] width 133 height 21
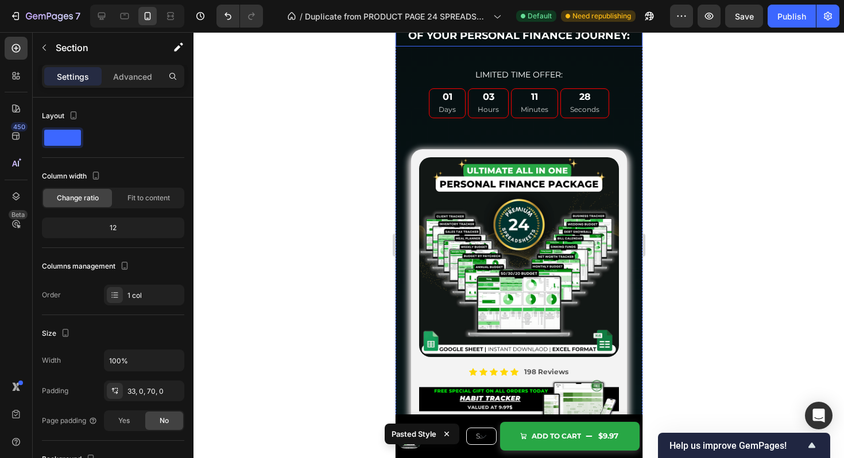
click at [693, 209] on div at bounding box center [519, 245] width 651 height 426
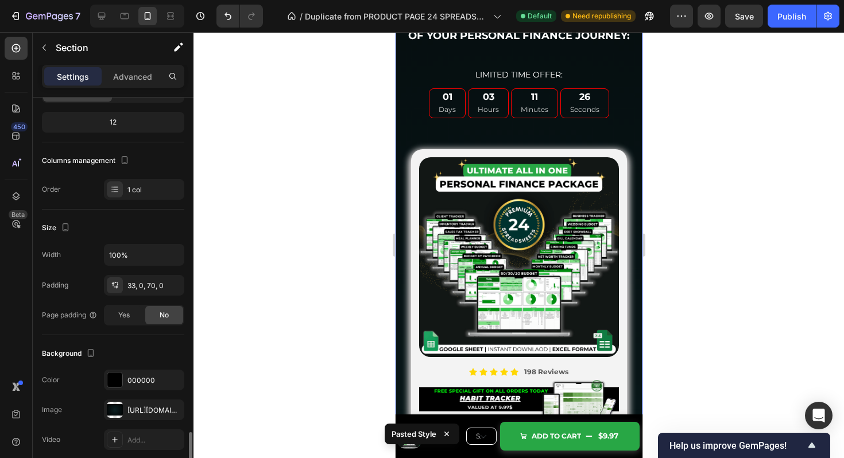
scroll to position [277, 0]
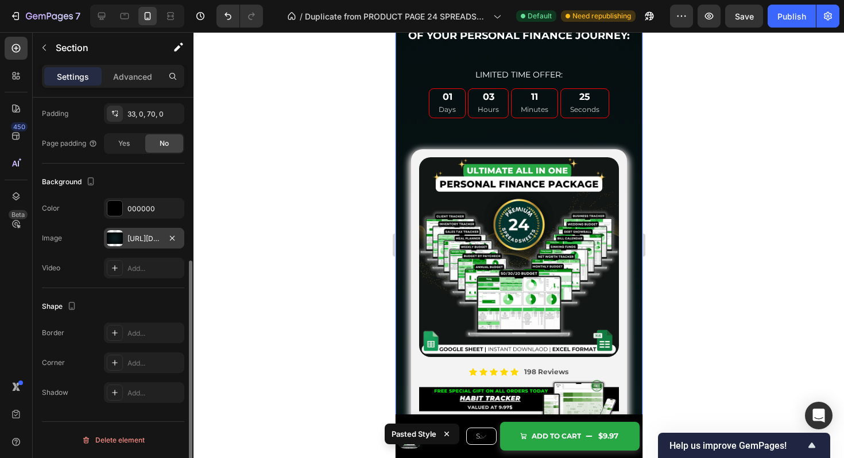
click at [117, 239] on div at bounding box center [115, 238] width 16 height 16
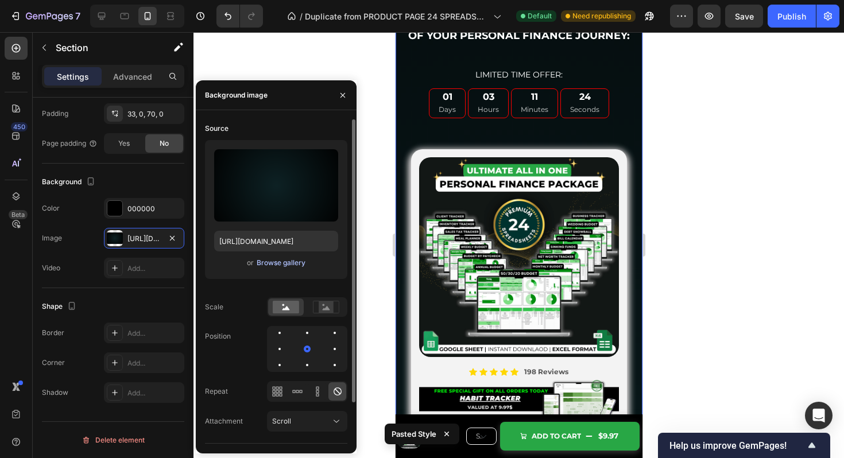
click at [285, 267] on div "Browse gallery" at bounding box center [281, 263] width 49 height 10
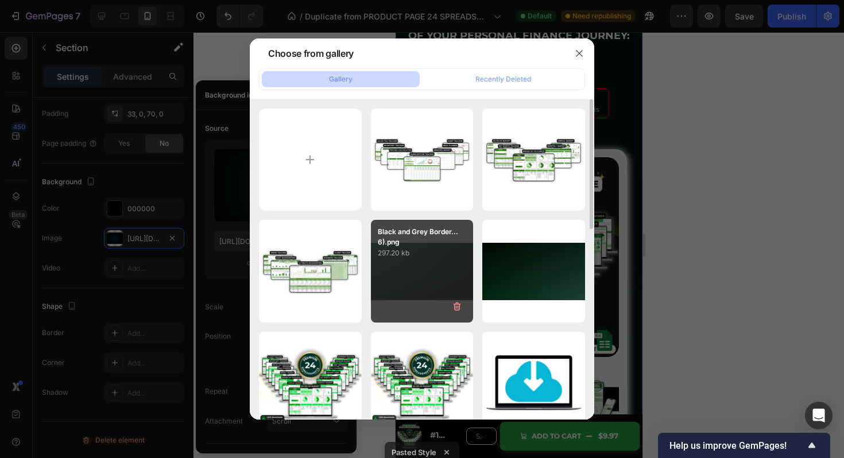
click at [449, 267] on div "Black and Grey Border...6).png 297.20 kb" at bounding box center [422, 271] width 103 height 103
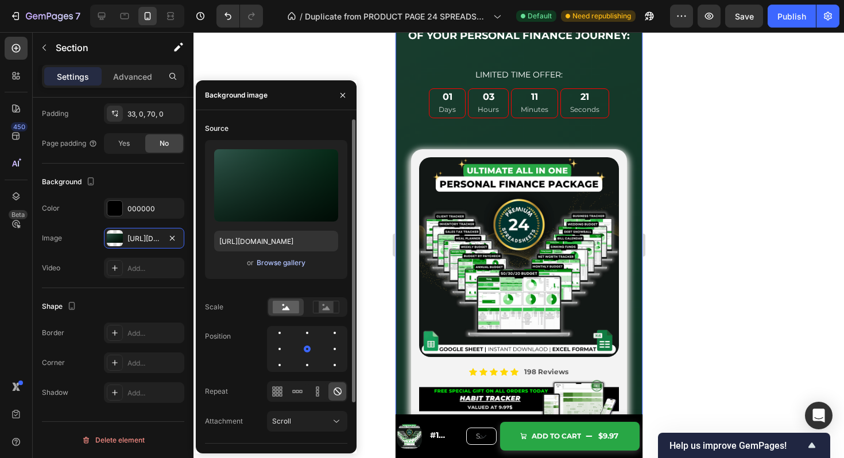
click at [272, 264] on div "Browse gallery" at bounding box center [281, 263] width 49 height 10
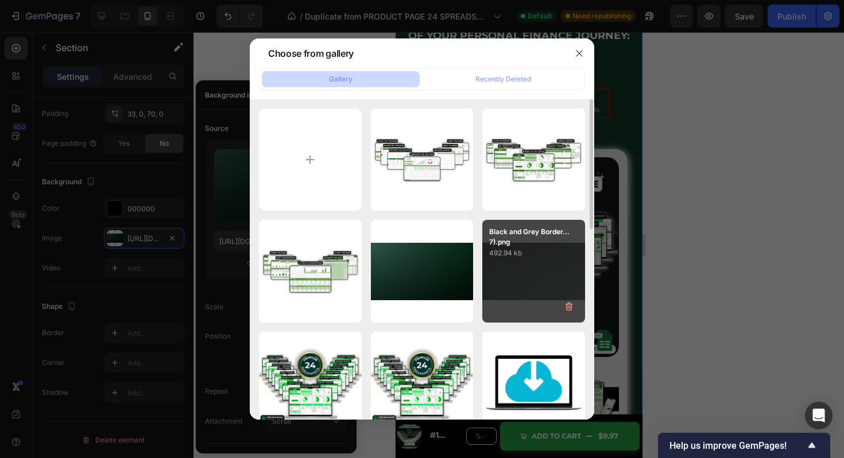
click at [493, 280] on div "Black and Grey Border...7).png 492.94 kb" at bounding box center [534, 271] width 103 height 103
type input "[URL][DOMAIN_NAME]"
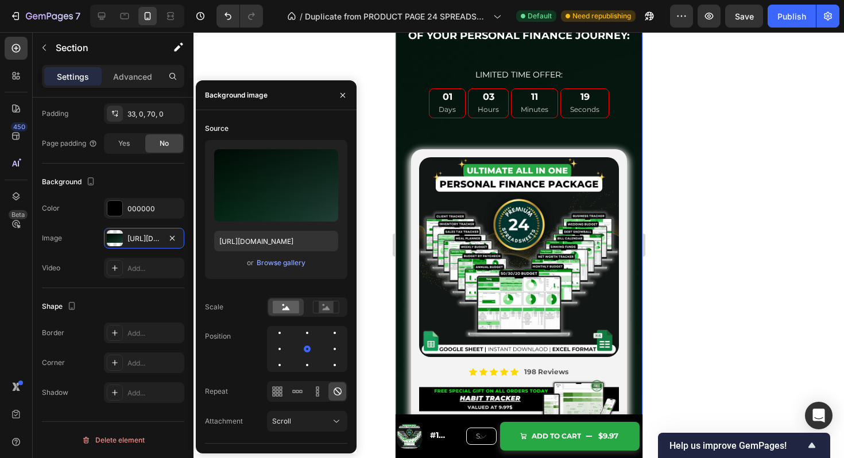
click at [724, 249] on div at bounding box center [519, 245] width 651 height 426
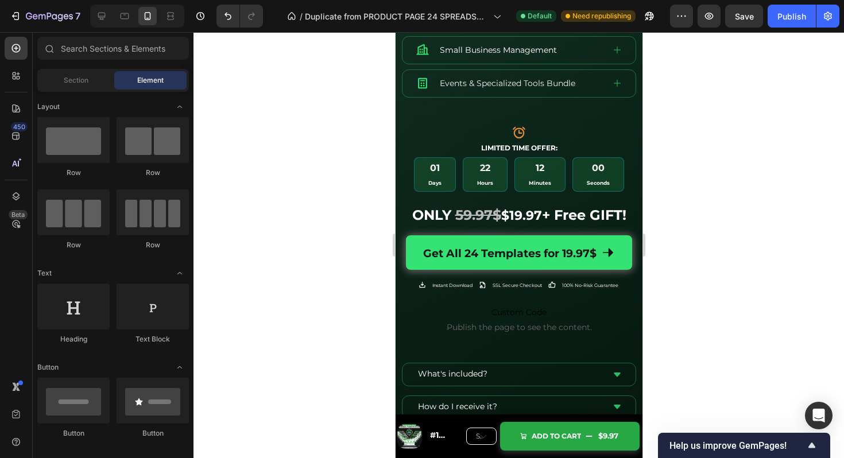
scroll to position [483, 0]
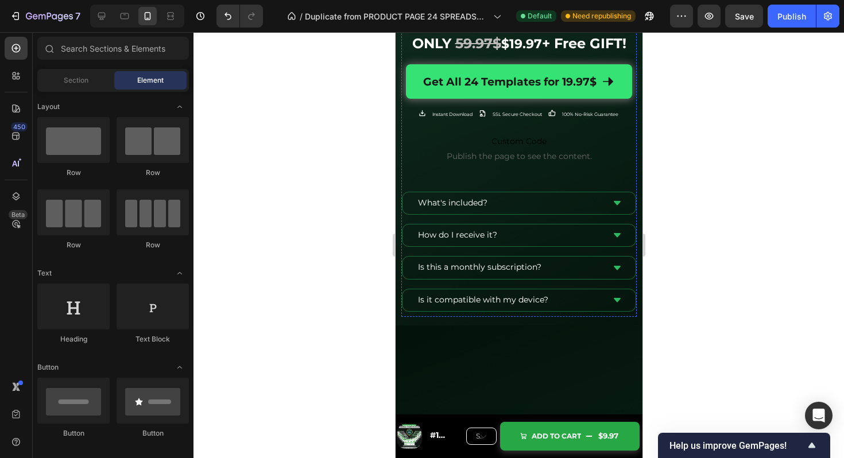
click at [563, 21] on div "11 Minutes" at bounding box center [539, 3] width 51 height 34
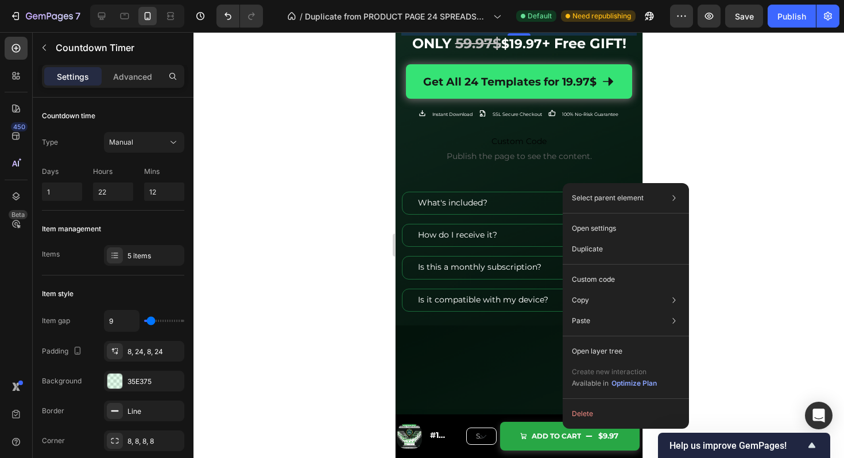
click at [691, 122] on div at bounding box center [519, 245] width 651 height 426
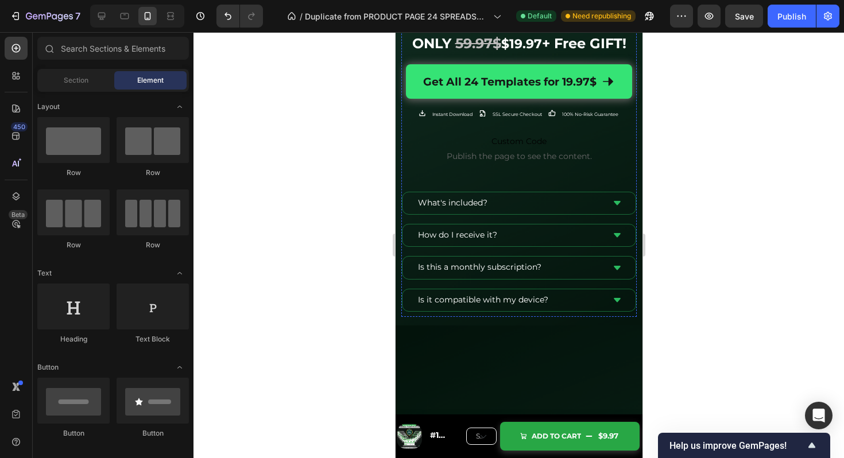
drag, startPoint x: 1085, startPoint y: 157, endPoint x: 539, endPoint y: 195, distance: 547.6
click at [570, 21] on div "01 Days 22 Hours 11 Minutes 53 Seconds" at bounding box center [519, 3] width 210 height 34
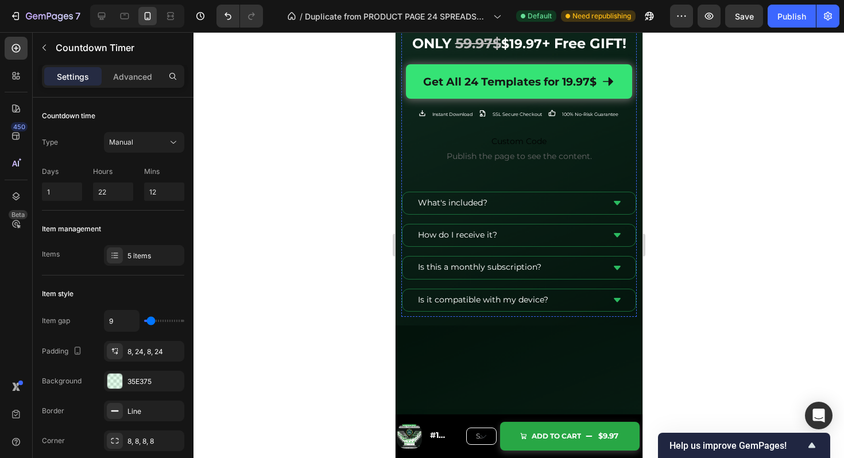
click at [569, 21] on div "01 Days 22 Hours 11 Minutes 51 Seconds" at bounding box center [519, 3] width 210 height 34
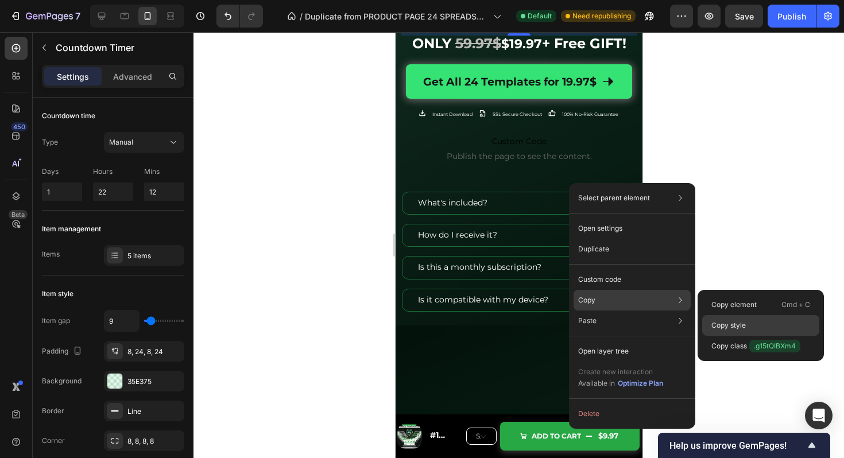
click at [720, 323] on p "Copy style" at bounding box center [729, 326] width 34 height 10
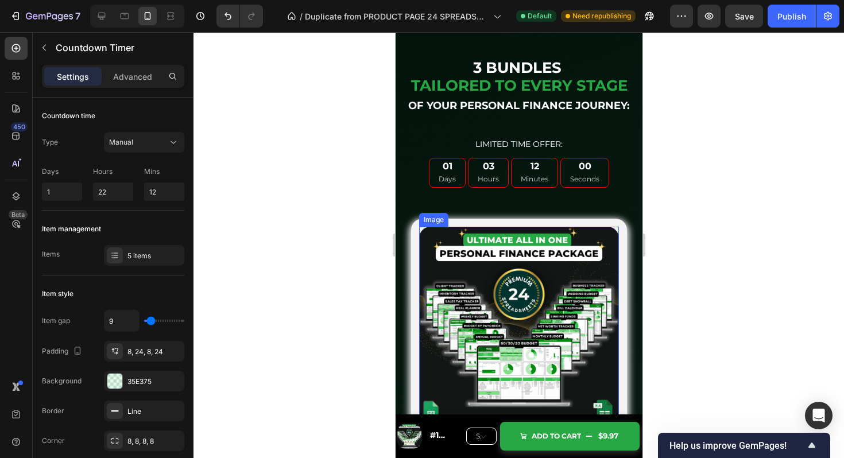
scroll to position [4674, 0]
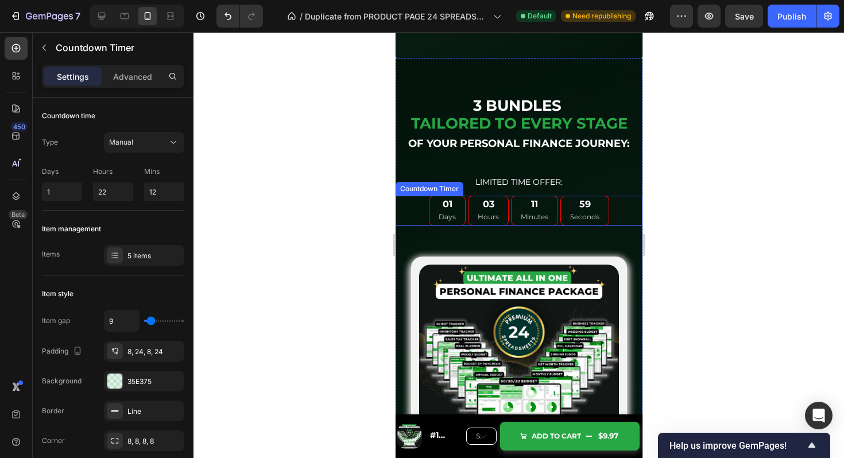
click at [558, 217] on div "01 Days 03 Hours 11 Minutes 59 Seconds" at bounding box center [519, 211] width 180 height 30
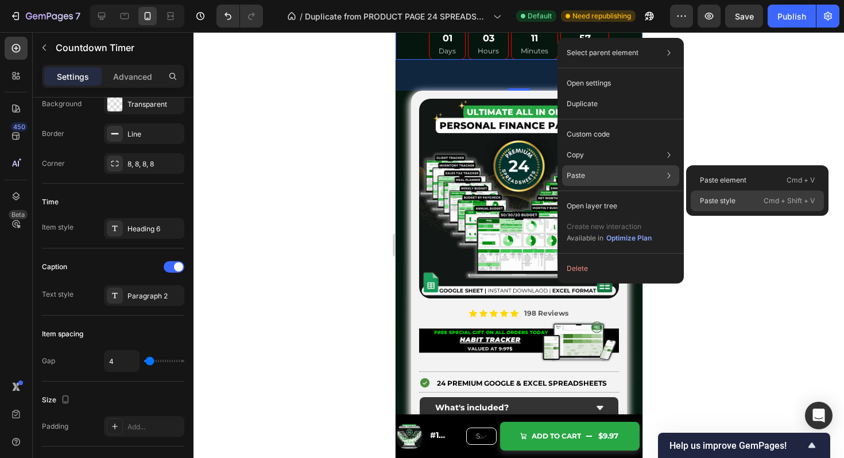
click at [732, 197] on p "Paste style" at bounding box center [718, 201] width 36 height 10
type input "9"
type input "12"
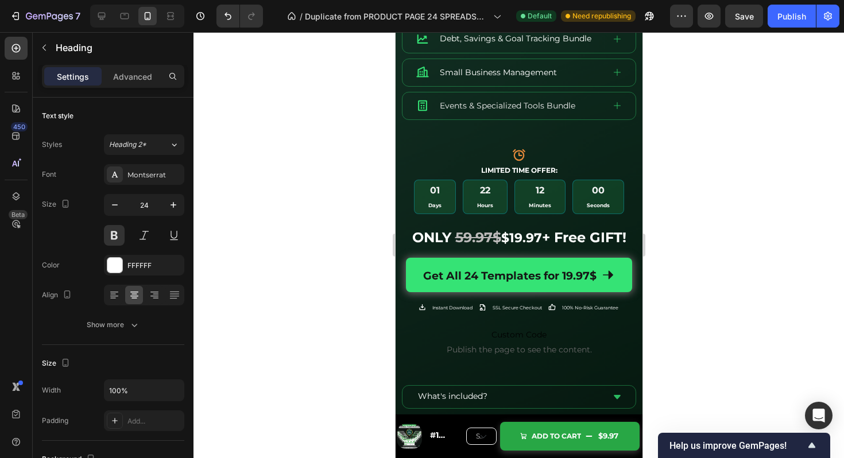
scroll to position [468, 0]
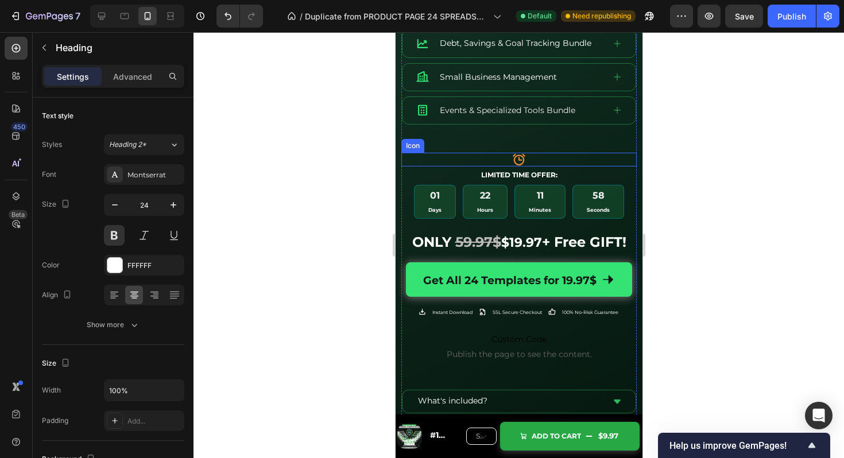
click at [517, 159] on icon at bounding box center [519, 160] width 14 height 14
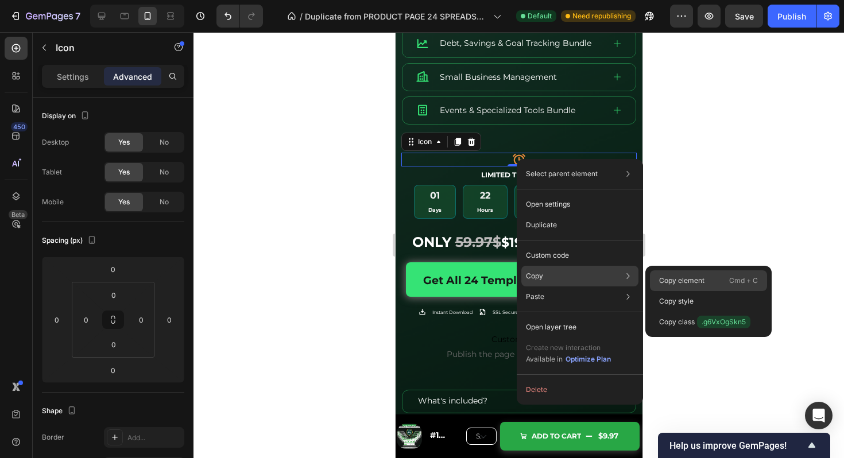
click at [678, 278] on p "Copy element" at bounding box center [681, 281] width 45 height 10
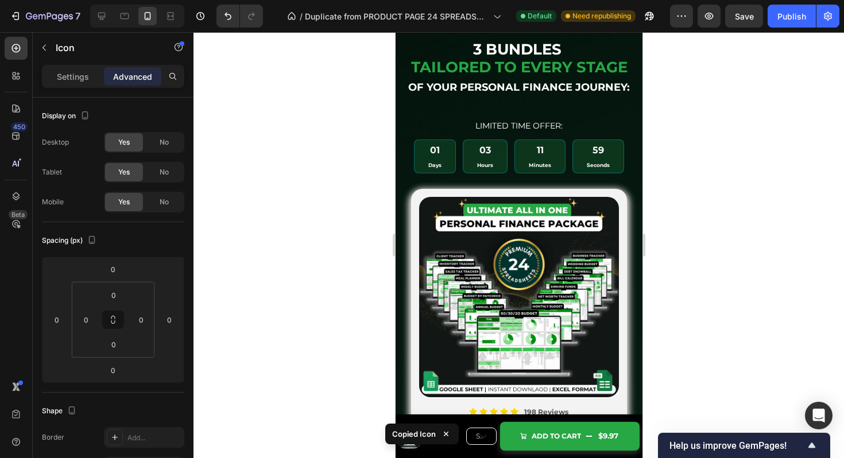
scroll to position [4604, 0]
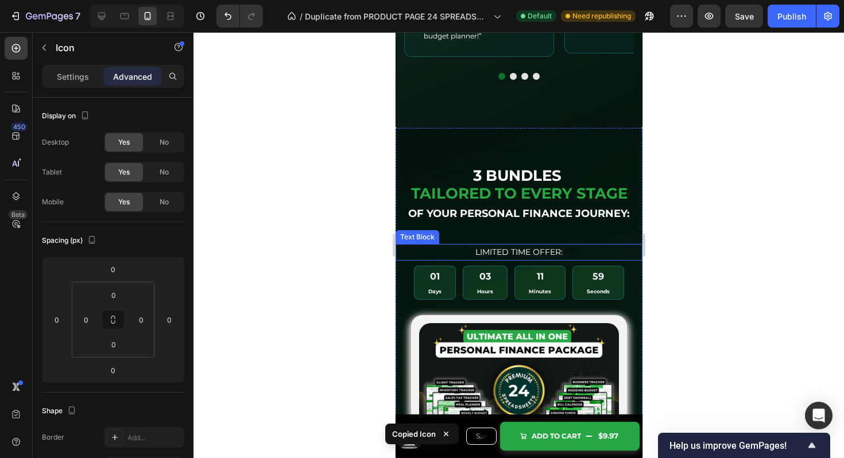
click at [536, 244] on div "LIMITED TIME OFFER:" at bounding box center [518, 252] width 247 height 17
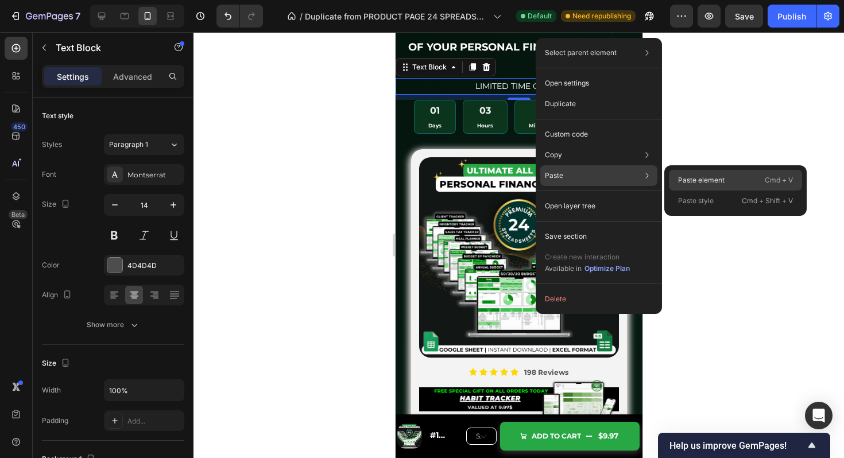
click at [712, 181] on p "Paste element" at bounding box center [701, 180] width 47 height 10
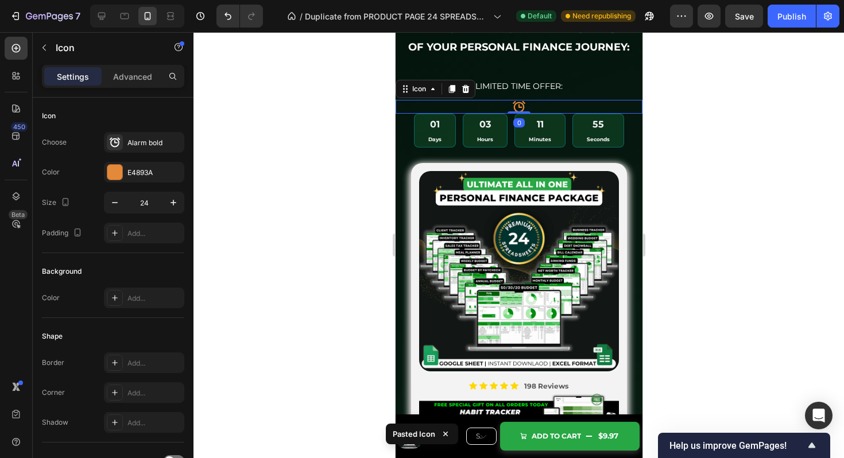
click at [679, 232] on div at bounding box center [519, 245] width 651 height 426
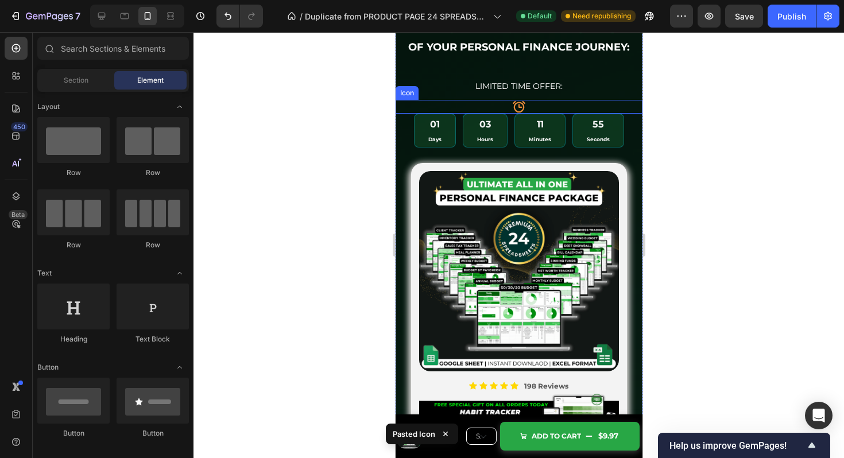
click at [496, 114] on div "Icon" at bounding box center [518, 107] width 247 height 14
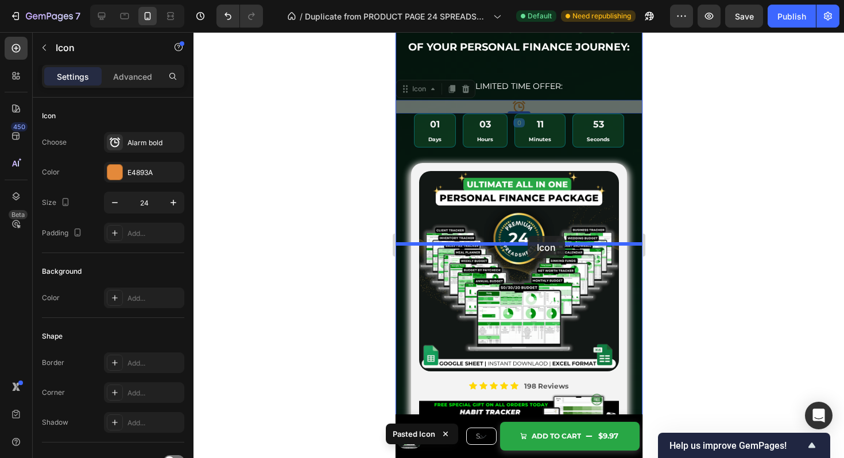
drag, startPoint x: 408, startPoint y: 257, endPoint x: 527, endPoint y: 236, distance: 120.8
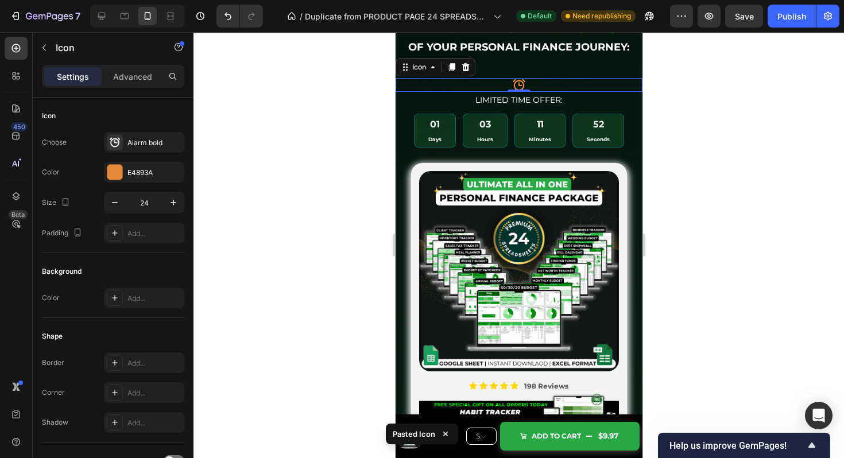
click at [693, 218] on div at bounding box center [519, 245] width 651 height 426
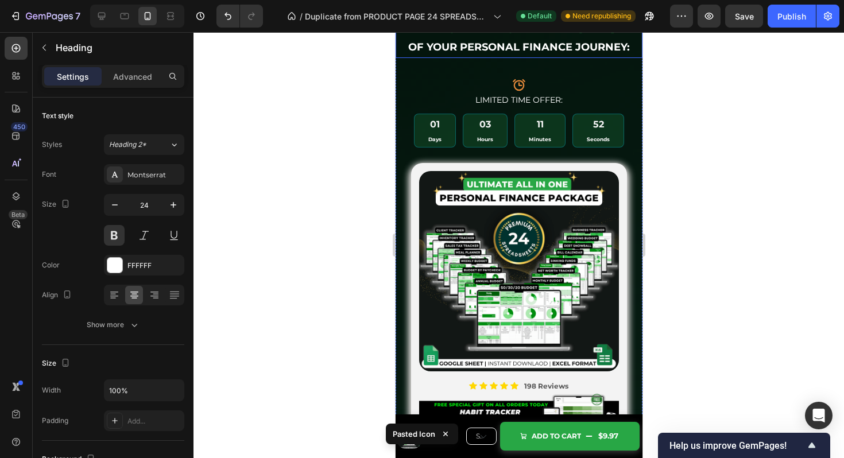
click at [555, 53] on span "of Your Personal Finance Journey:" at bounding box center [519, 47] width 222 height 13
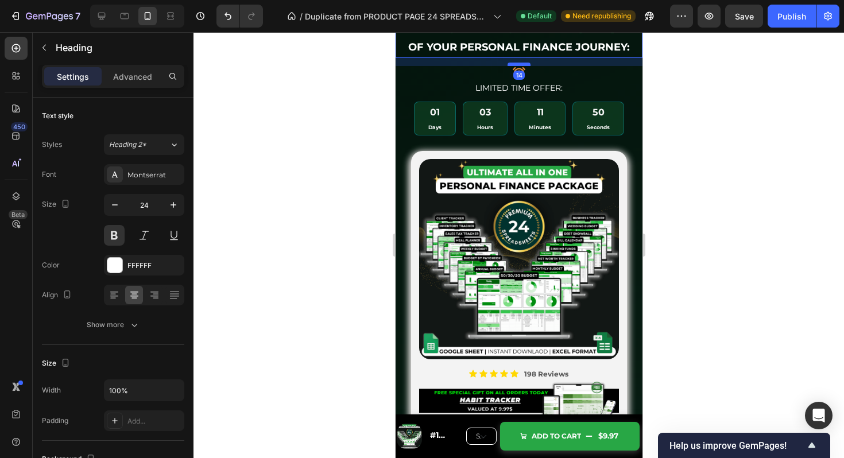
drag, startPoint x: 522, startPoint y: 241, endPoint x: 525, endPoint y: 227, distance: 14.1
click at [525, 66] on div at bounding box center [518, 64] width 23 height 3
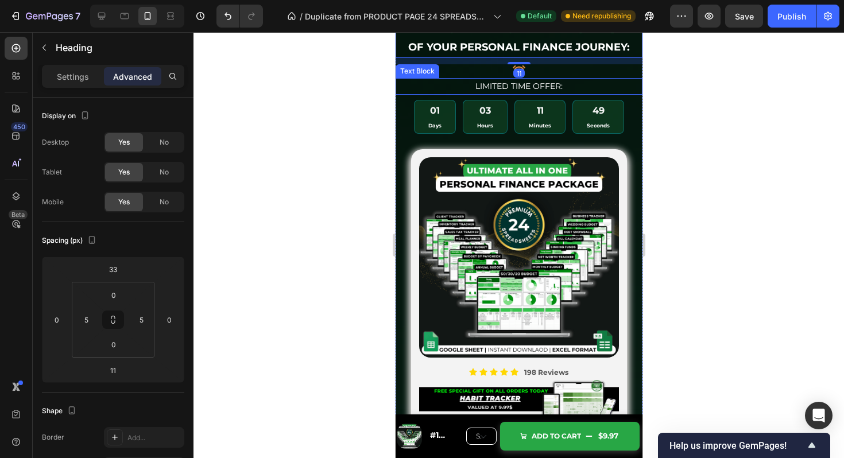
click at [535, 91] on span "LIMITED TIME OFFER:" at bounding box center [518, 86] width 87 height 10
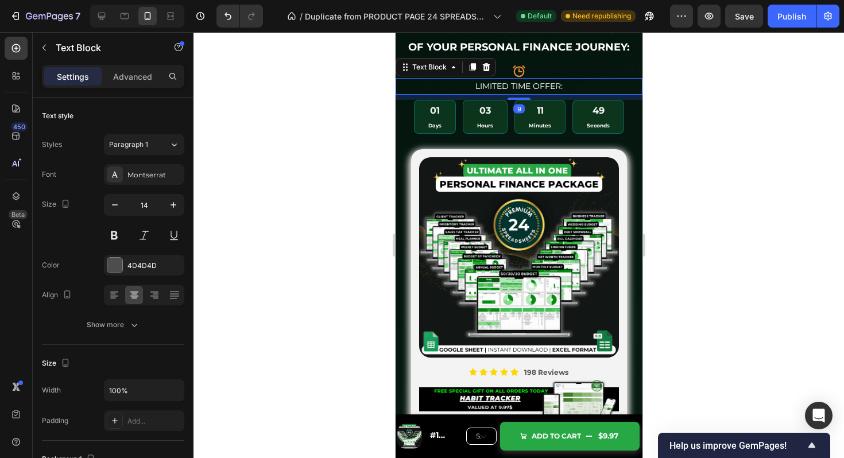
click at [535, 91] on span "LIMITED TIME OFFER:" at bounding box center [518, 86] width 87 height 10
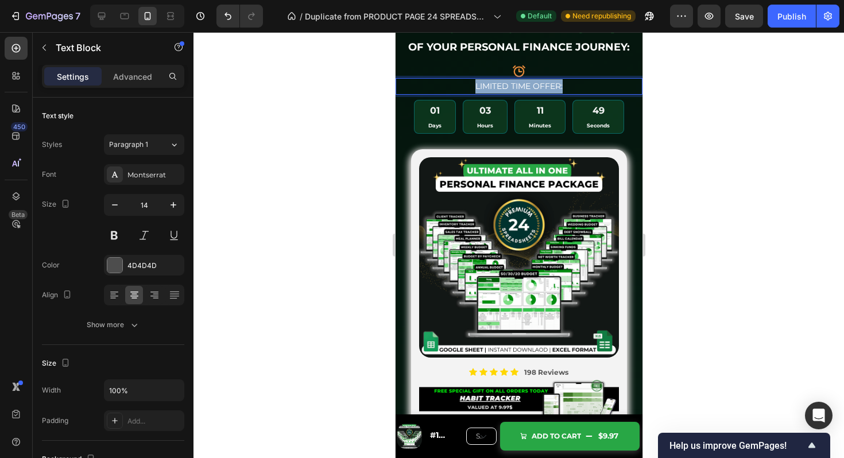
click at [535, 91] on span "LIMITED TIME OFFER:" at bounding box center [518, 86] width 87 height 10
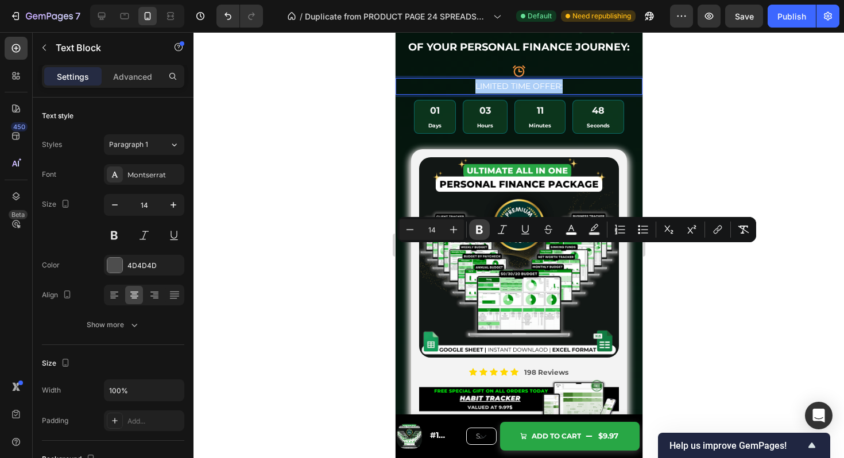
click at [480, 228] on icon "Editor contextual toolbar" at bounding box center [479, 229] width 11 height 11
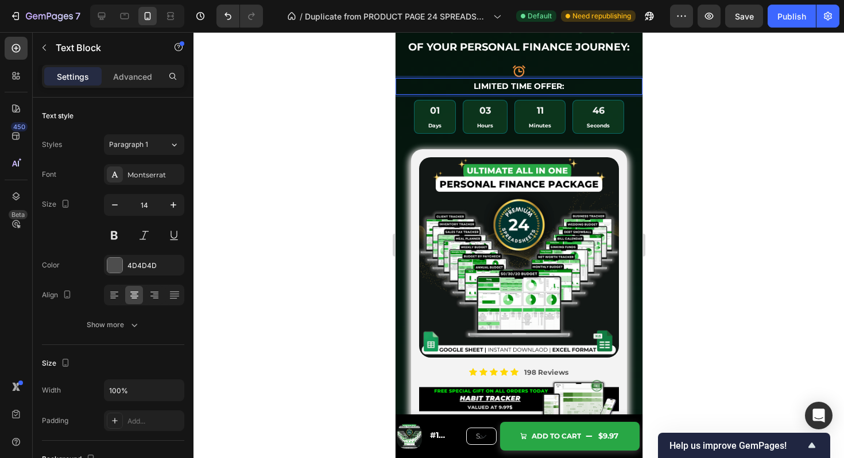
click at [494, 91] on strong "LIMITED TIME OFFER:" at bounding box center [518, 86] width 91 height 10
click at [506, 134] on div "03 Hours" at bounding box center [484, 117] width 45 height 34
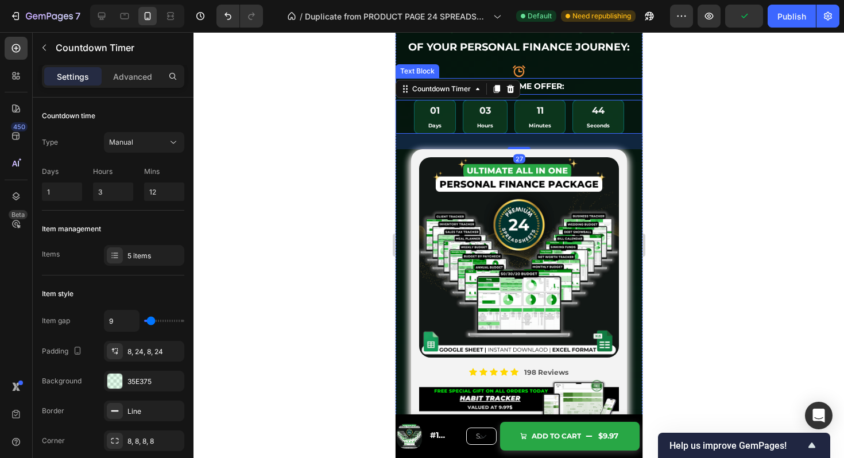
click at [546, 91] on strong "LIMITED TIME OFFER:" at bounding box center [518, 86] width 91 height 10
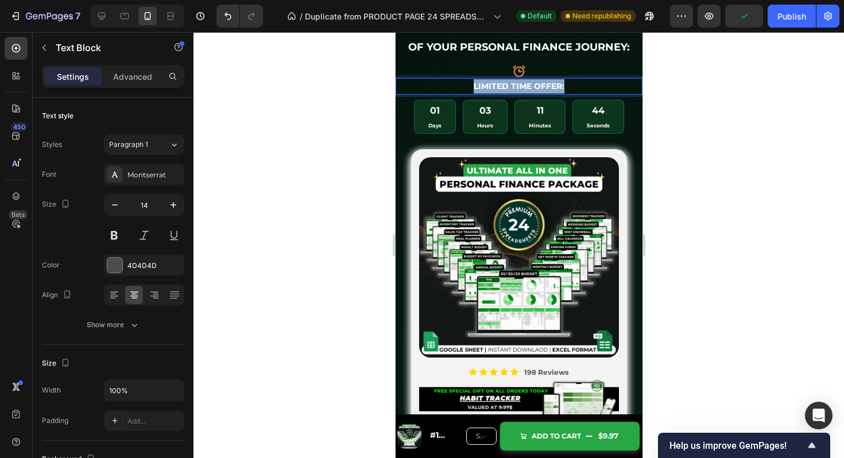
click at [546, 91] on strong "LIMITED TIME OFFER:" at bounding box center [518, 86] width 91 height 10
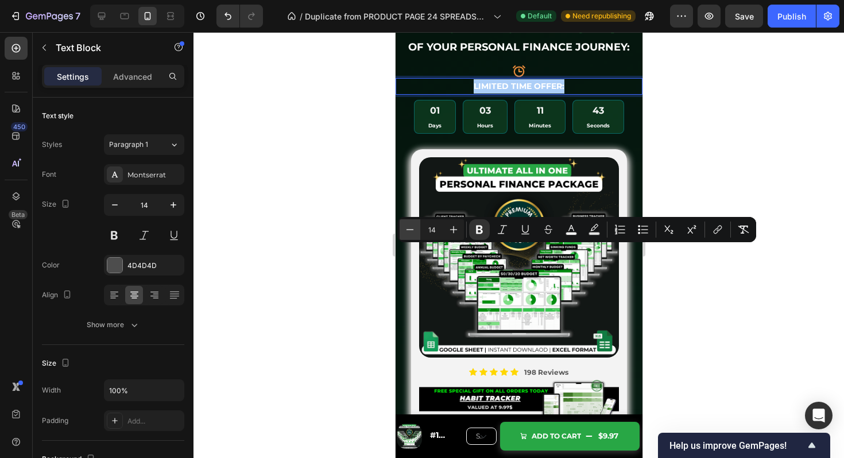
click at [408, 229] on icon "Editor contextual toolbar" at bounding box center [410, 229] width 7 height 1
type input "12"
click at [771, 196] on div at bounding box center [519, 245] width 651 height 426
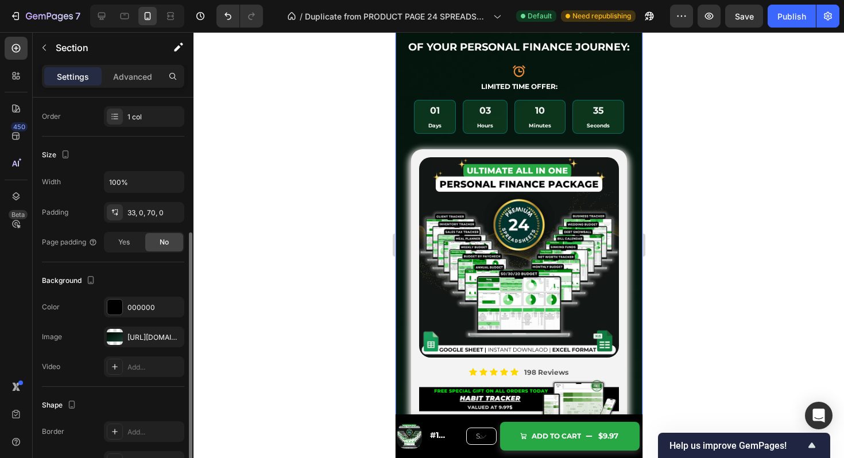
scroll to position [198, 0]
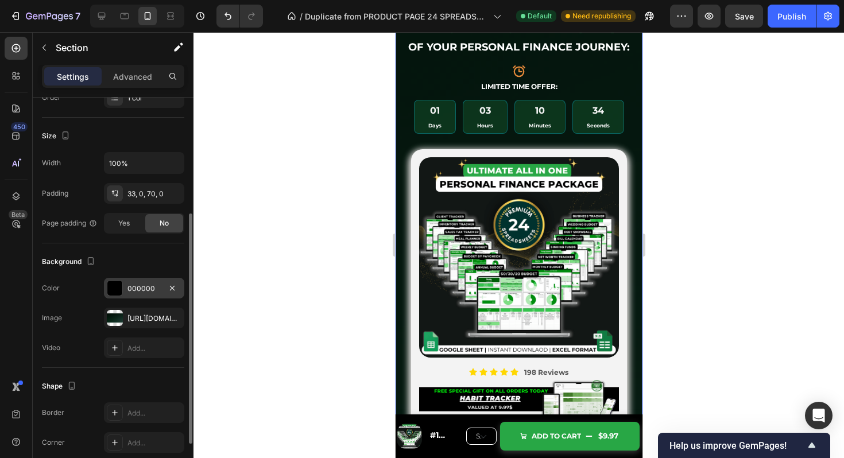
drag, startPoint x: 175, startPoint y: 317, endPoint x: 155, endPoint y: 293, distance: 30.6
click at [0, 0] on icon "button" at bounding box center [0, 0] width 0 height 0
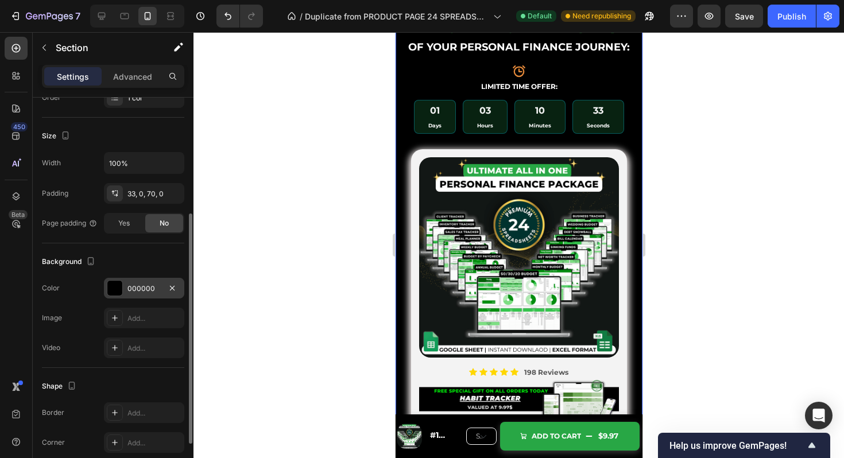
click at [148, 290] on div "000000" at bounding box center [144, 289] width 33 height 10
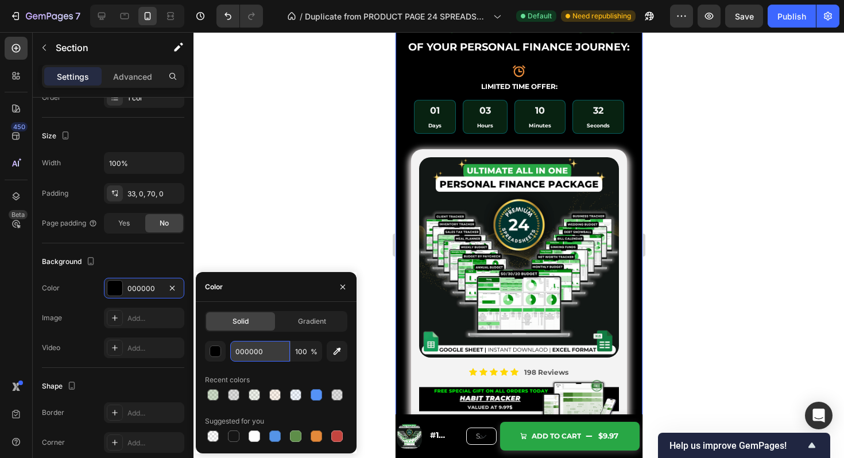
click at [261, 345] on input "000000" at bounding box center [260, 351] width 60 height 21
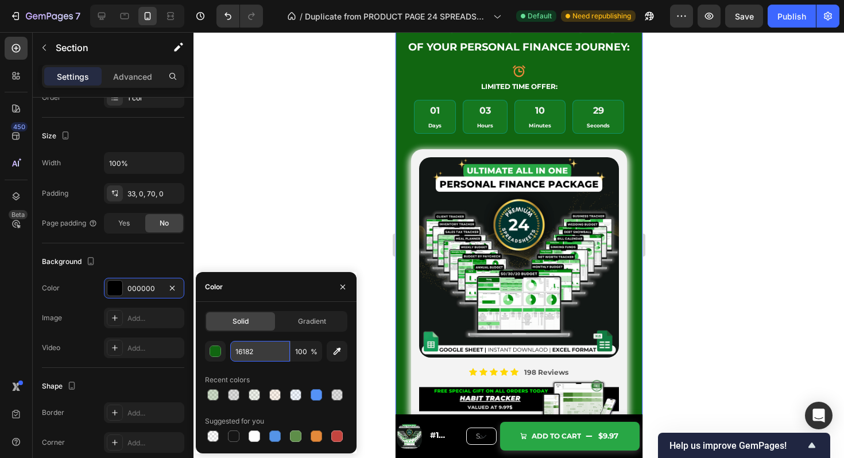
type input "16182c"
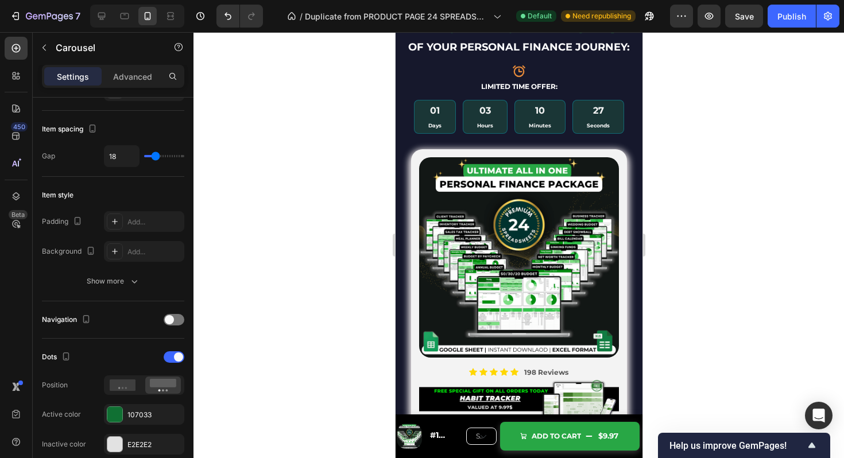
scroll to position [0, 0]
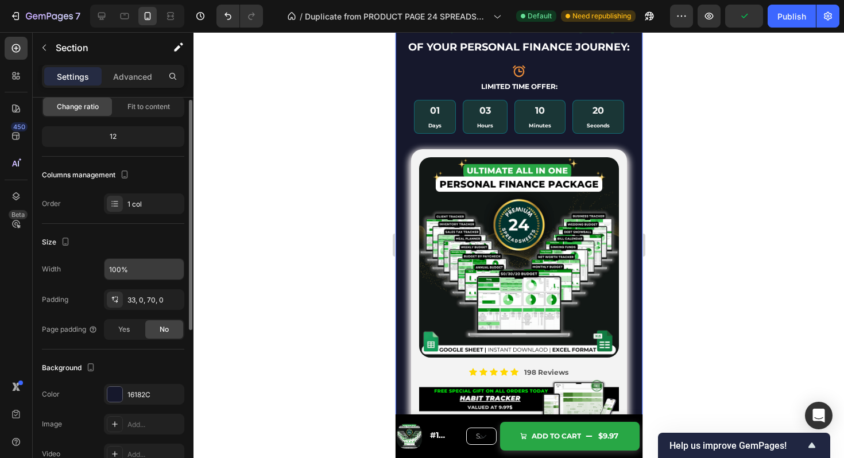
scroll to position [103, 0]
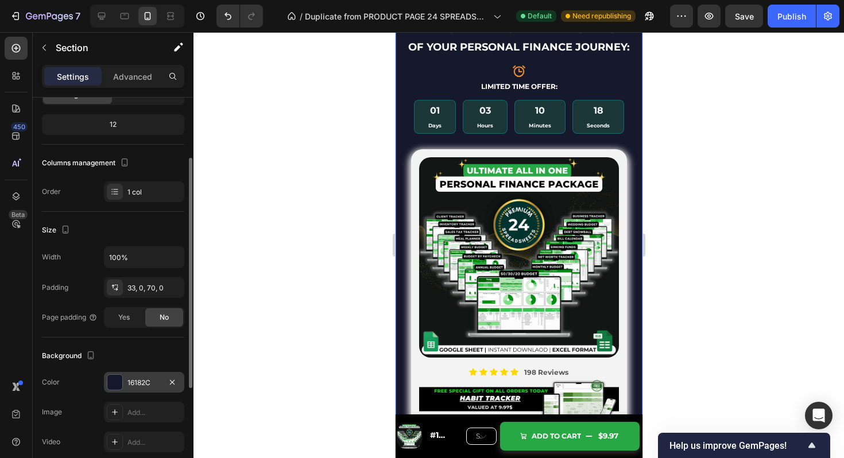
click at [132, 378] on div "16182C" at bounding box center [144, 383] width 33 height 10
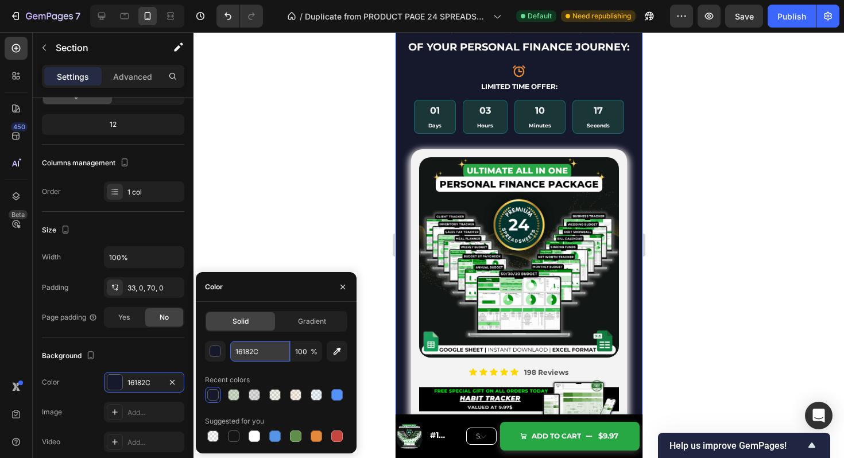
click at [258, 350] on input "16182C" at bounding box center [260, 351] width 60 height 21
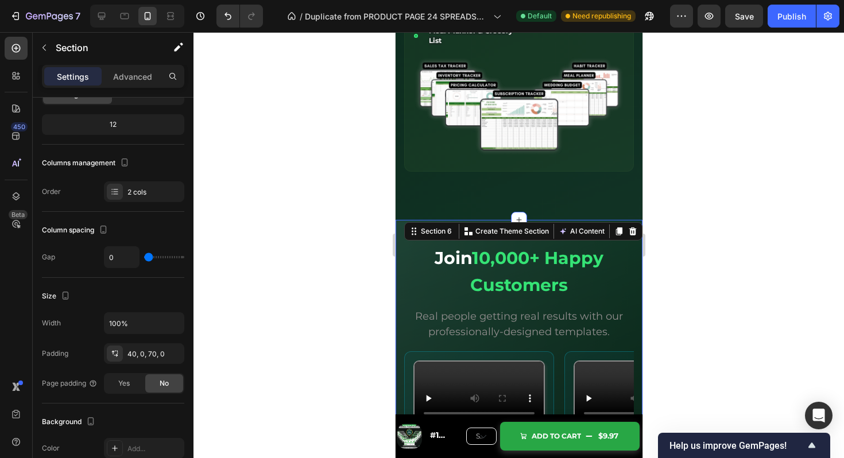
scroll to position [3866, 0]
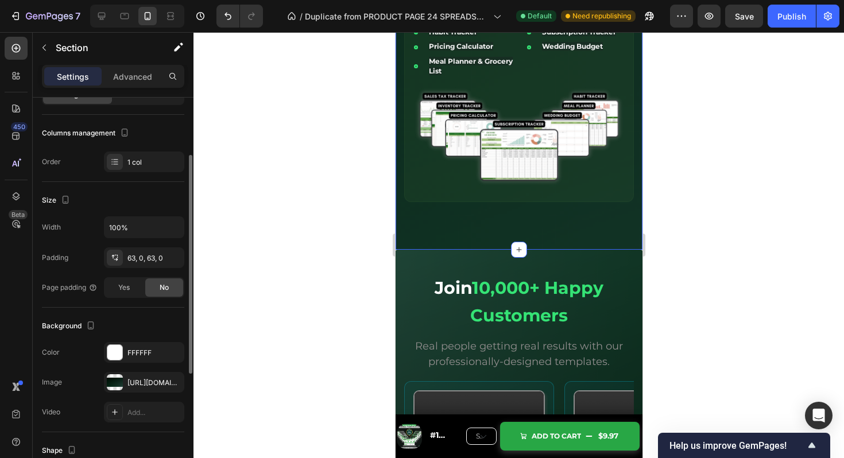
scroll to position [128, 0]
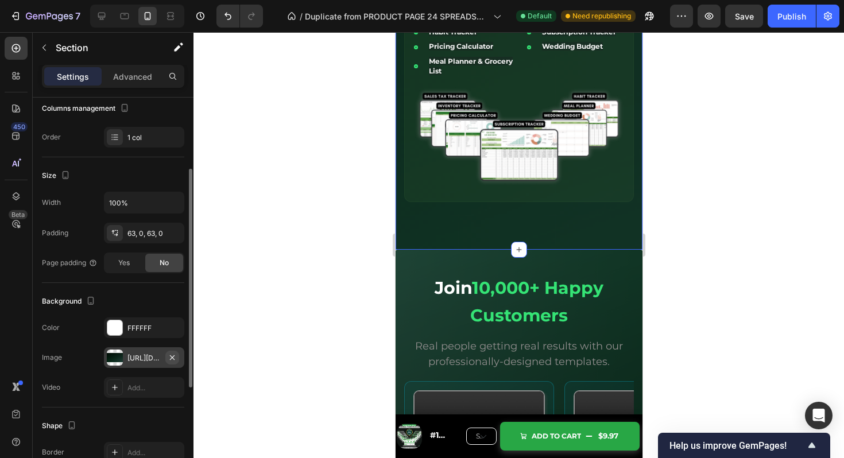
click at [172, 354] on icon "button" at bounding box center [172, 357] width 9 height 9
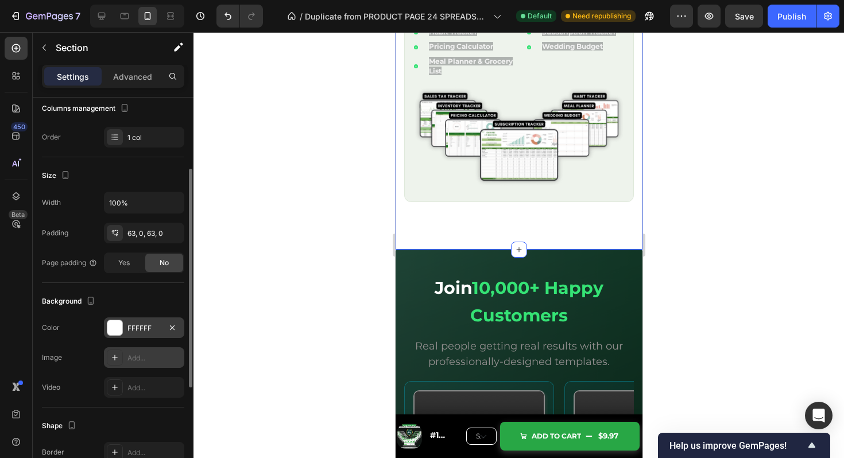
click at [141, 326] on div "FFFFFF" at bounding box center [144, 328] width 33 height 10
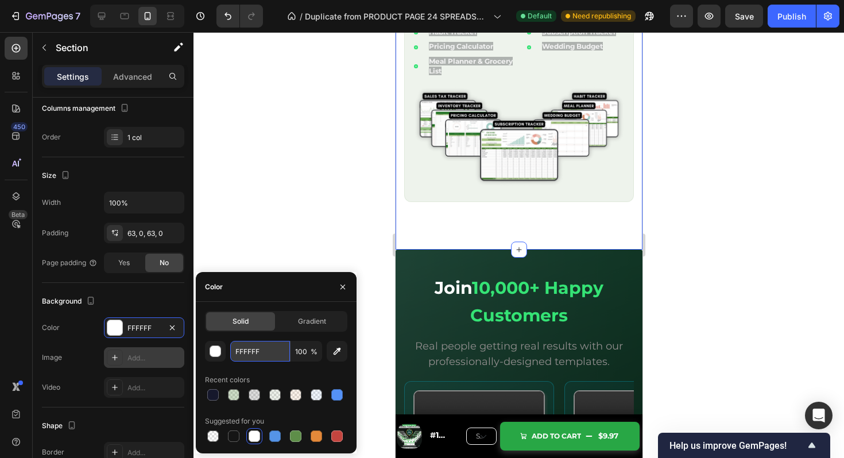
click at [258, 358] on input "FFFFFF" at bounding box center [260, 351] width 60 height 21
paste input "16182C"
type input "16182C"
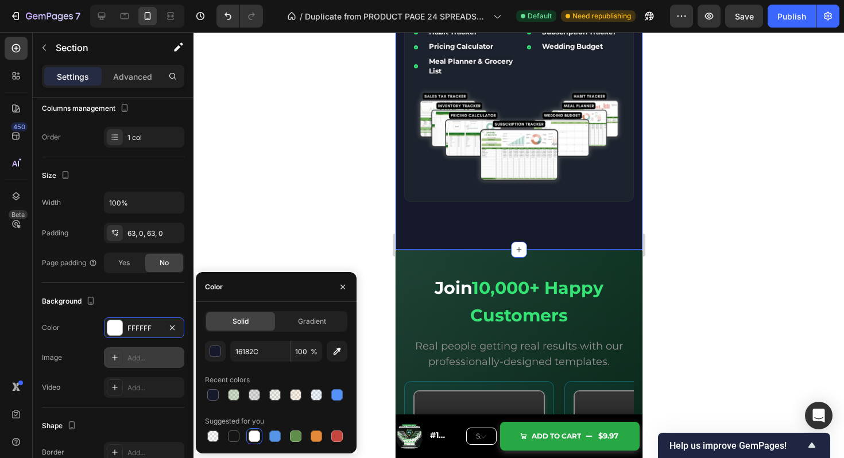
click at [462, 294] on strong "Join" at bounding box center [452, 287] width 37 height 21
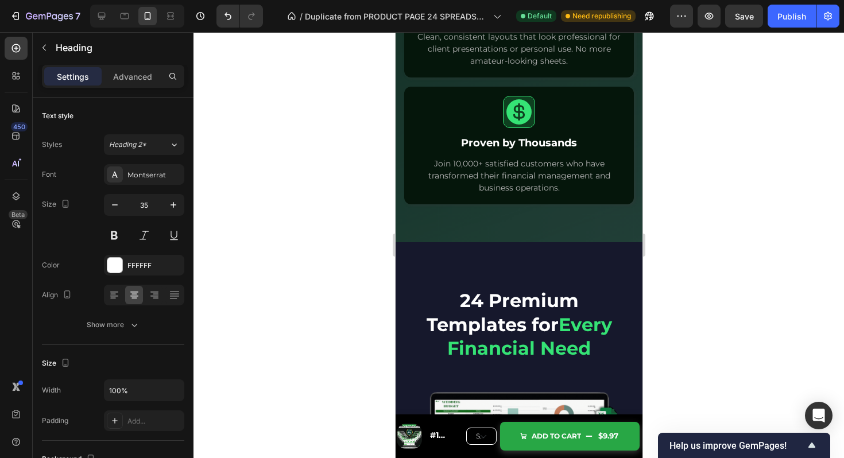
scroll to position [2283, 0]
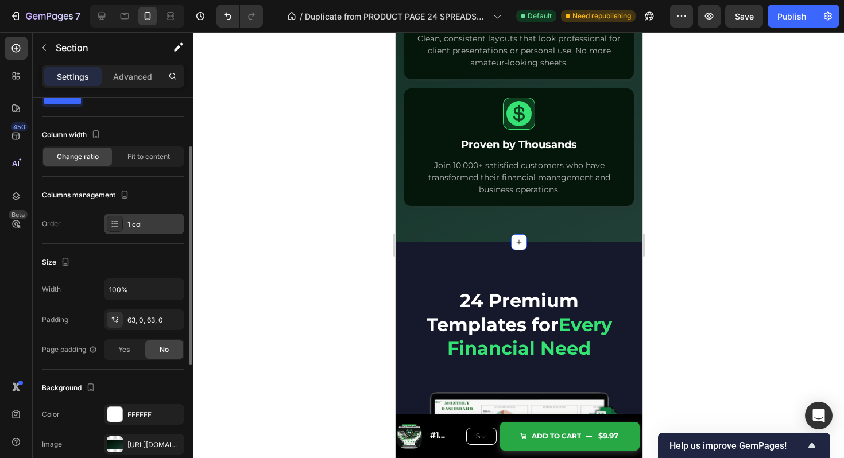
scroll to position [172, 0]
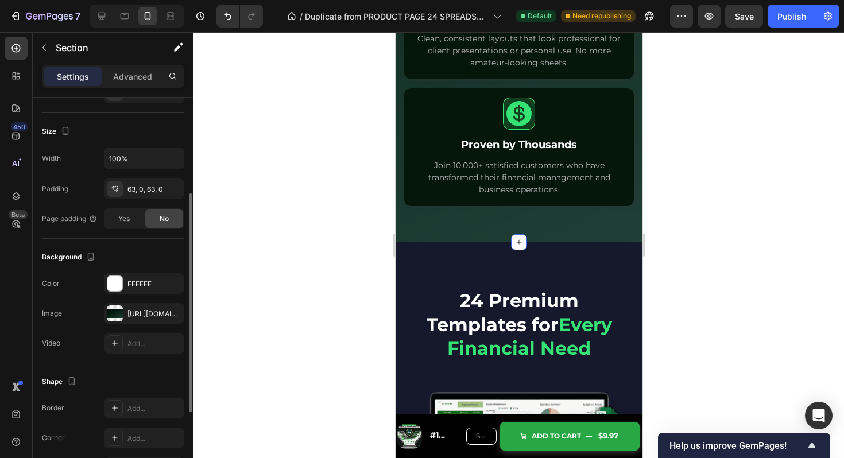
click at [0, 0] on icon "button" at bounding box center [0, 0] width 0 height 0
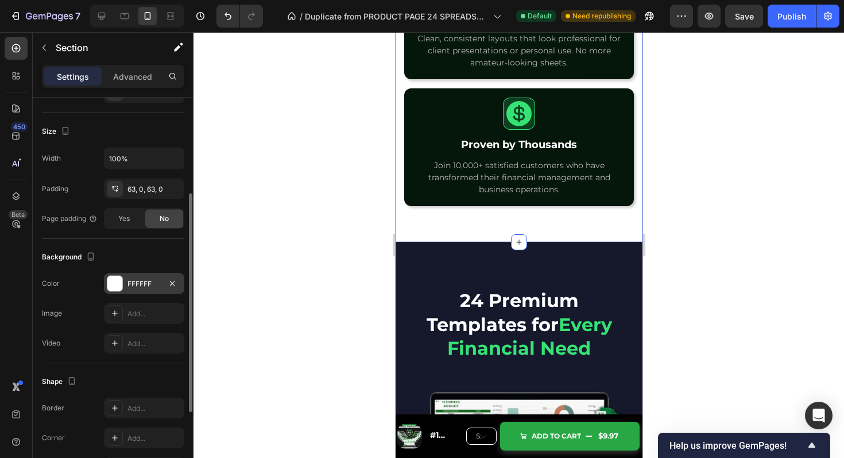
click at [146, 287] on div "FFFFFF" at bounding box center [144, 284] width 33 height 10
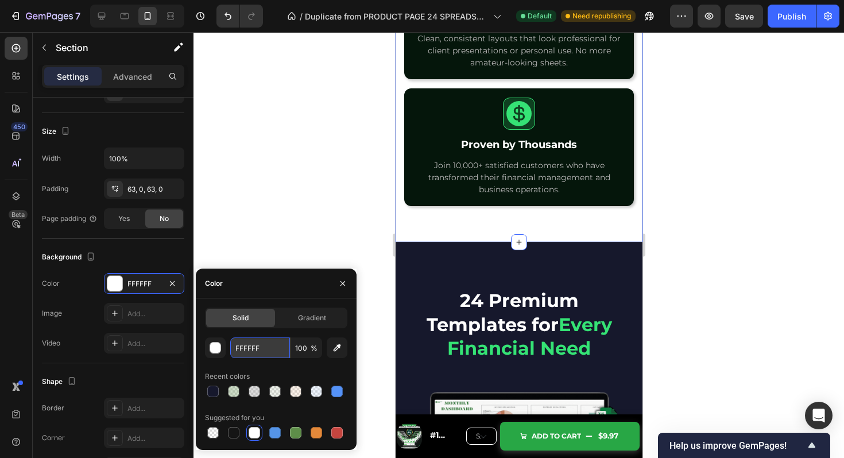
click at [257, 351] on input "FFFFFF" at bounding box center [260, 348] width 60 height 21
paste input "text"
type input "F"
click at [268, 346] on input "F" at bounding box center [260, 348] width 60 height 21
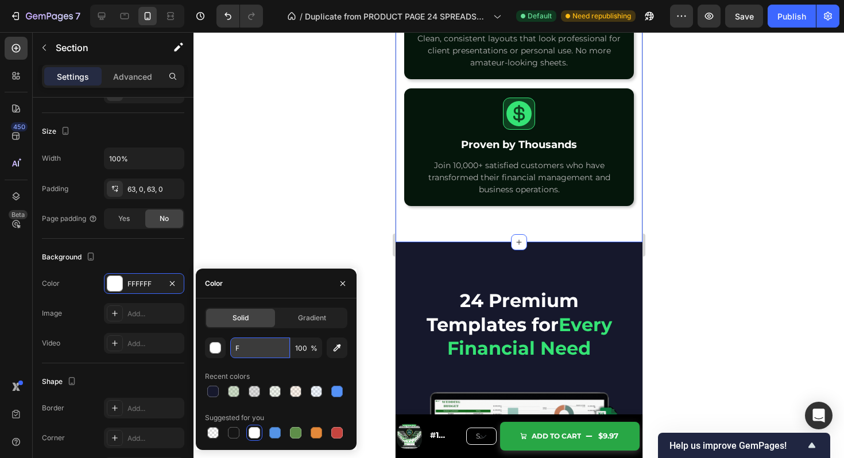
paste input "text"
click at [215, 394] on div at bounding box center [212, 391] width 11 height 11
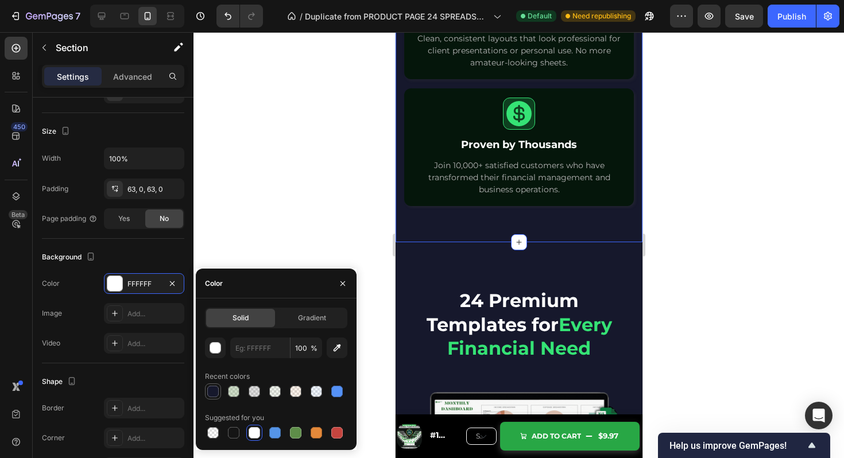
type input "16182C"
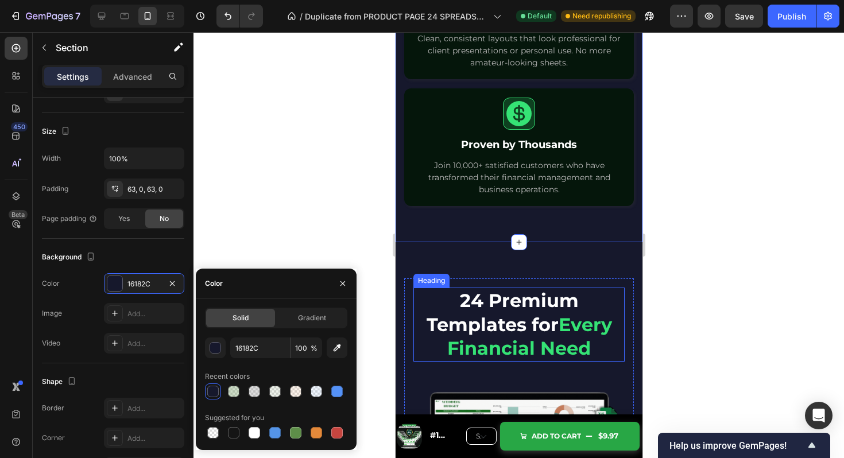
click at [487, 312] on strong "24 Premium Templates for" at bounding box center [502, 313] width 152 height 47
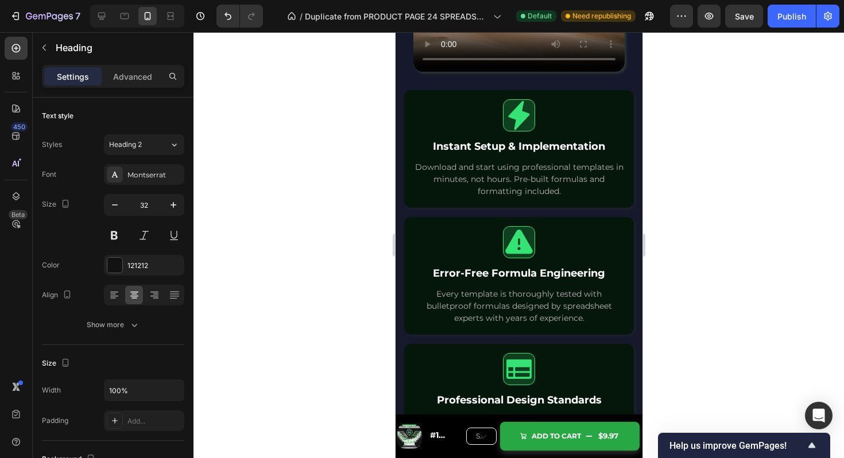
scroll to position [1851, 0]
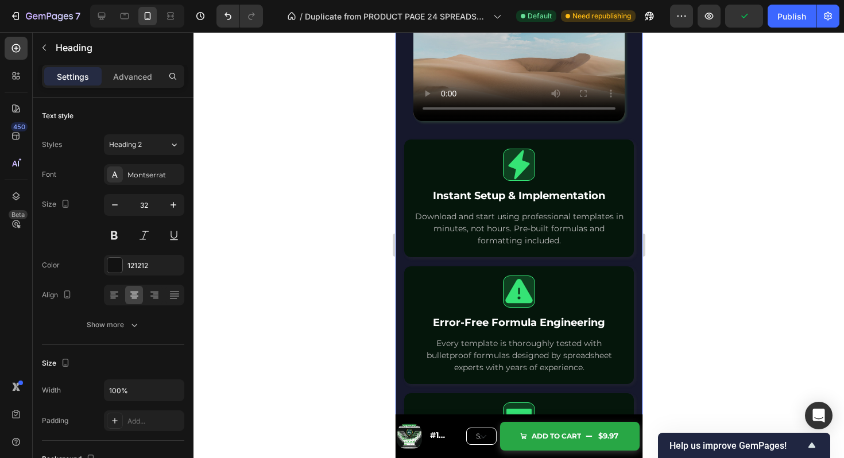
click at [491, 135] on div "The Complete Solution You've Been Looking For Heading Our professionally-design…" at bounding box center [519, 247] width 230 height 784
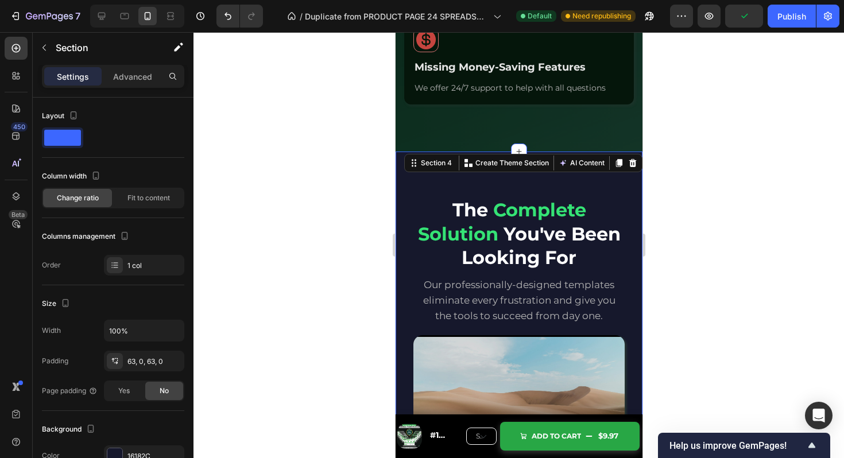
scroll to position [1515, 0]
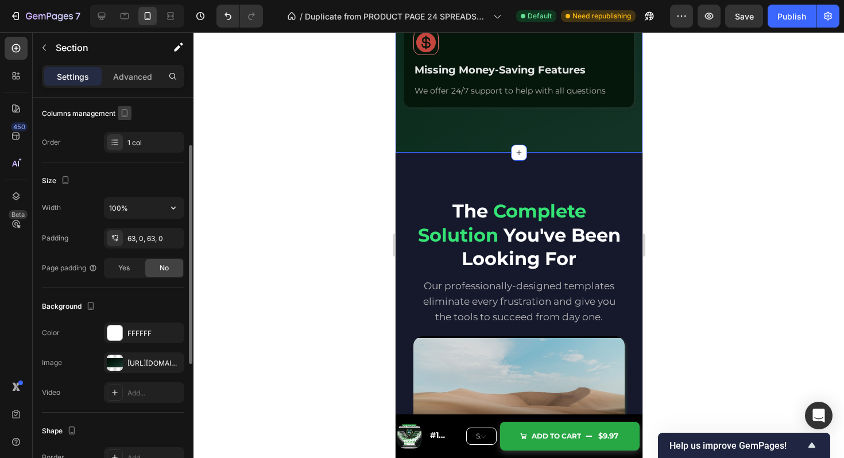
scroll to position [221, 0]
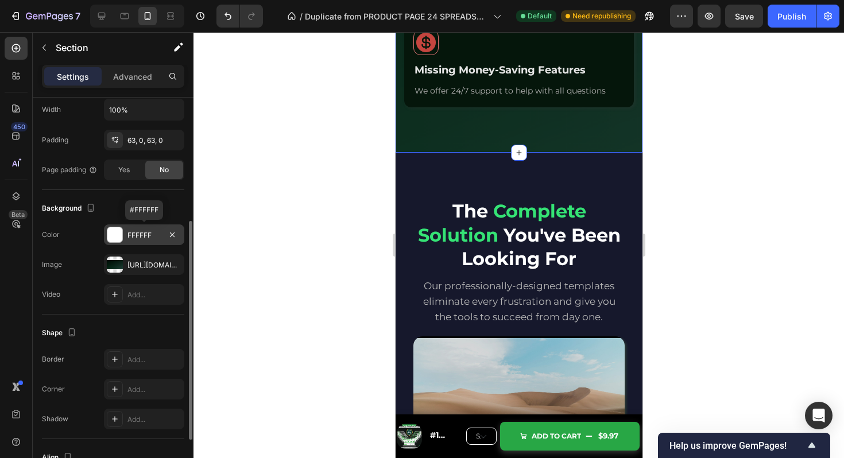
click at [135, 231] on div "FFFFFF" at bounding box center [144, 235] width 33 height 10
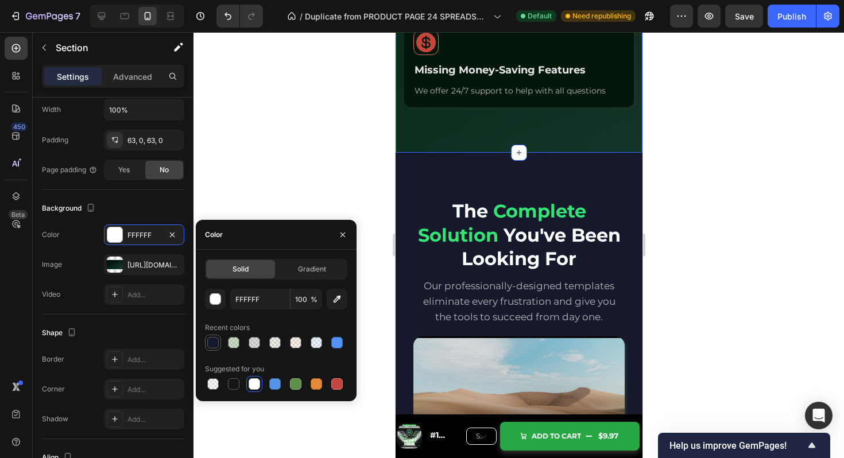
click at [213, 345] on div at bounding box center [212, 342] width 11 height 11
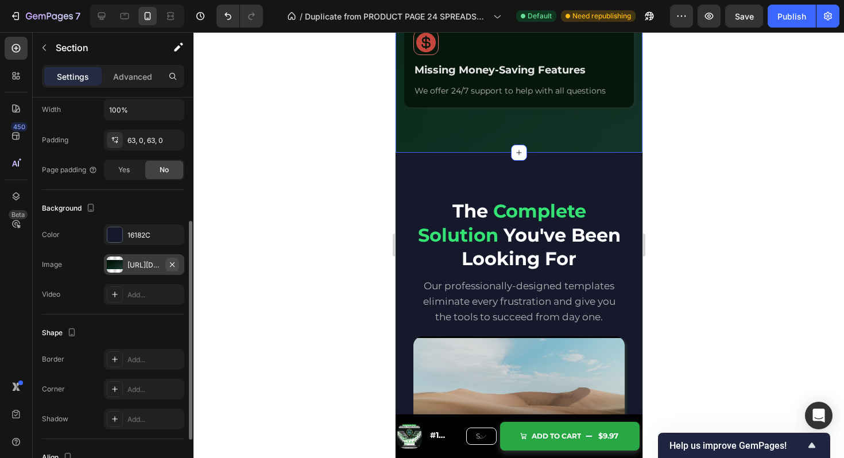
click at [173, 263] on icon "button" at bounding box center [172, 264] width 5 height 5
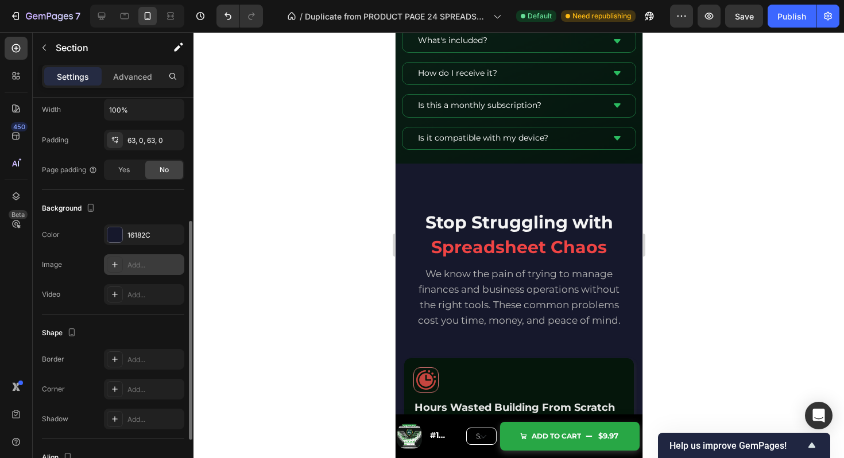
scroll to position [835, 0]
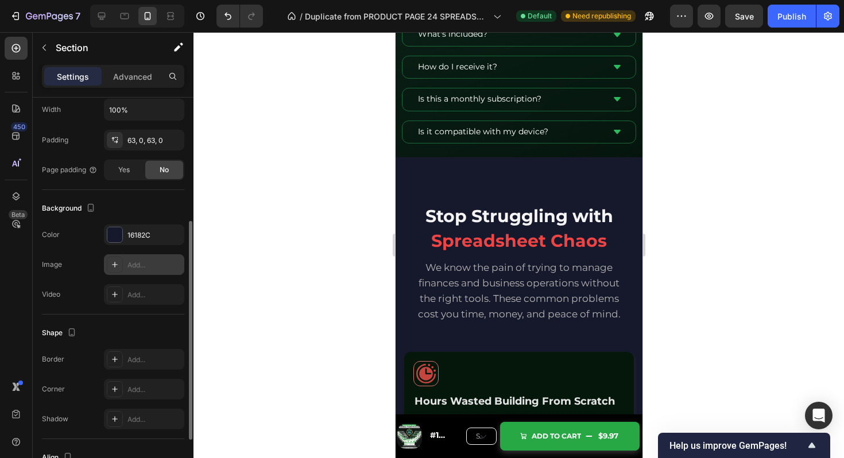
click at [121, 232] on div at bounding box center [114, 234] width 15 height 15
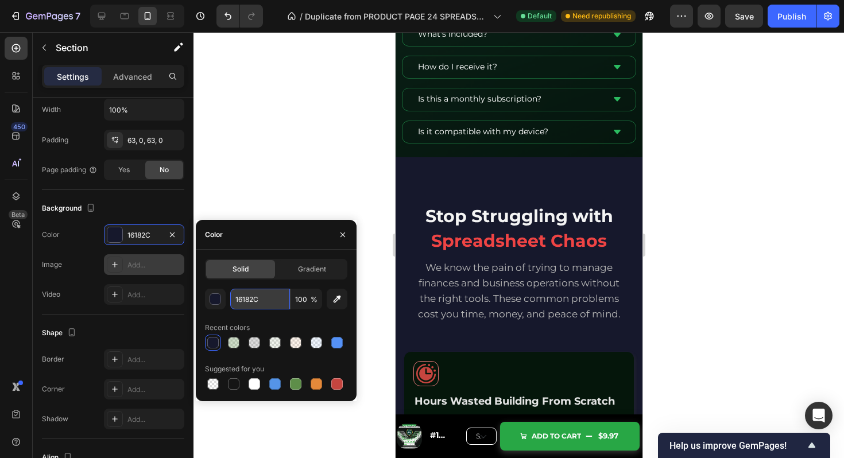
click at [262, 294] on input "16182C" at bounding box center [260, 299] width 60 height 21
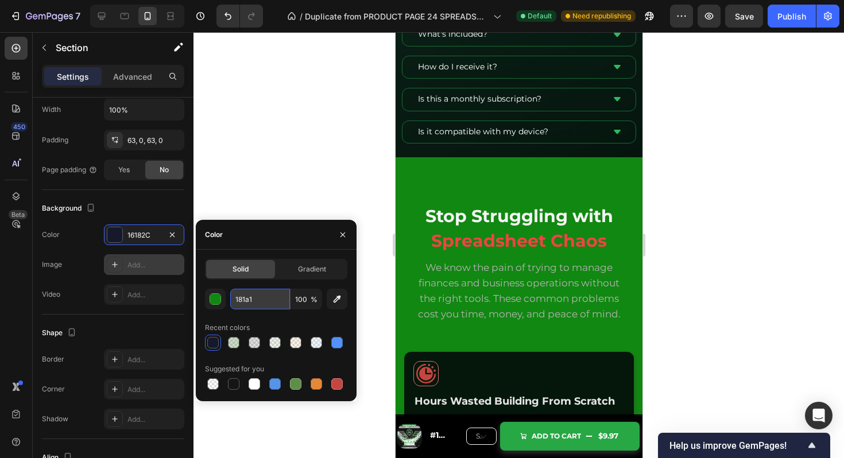
type input "181a1e"
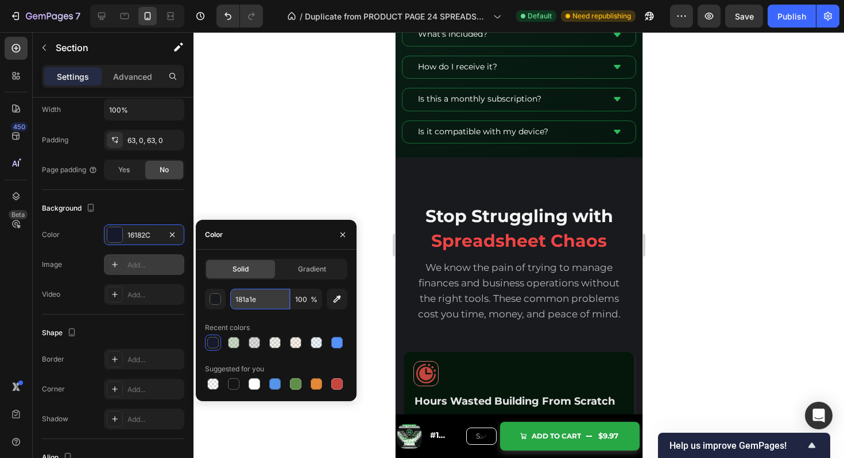
click at [256, 299] on input "181a1e" at bounding box center [260, 299] width 60 height 21
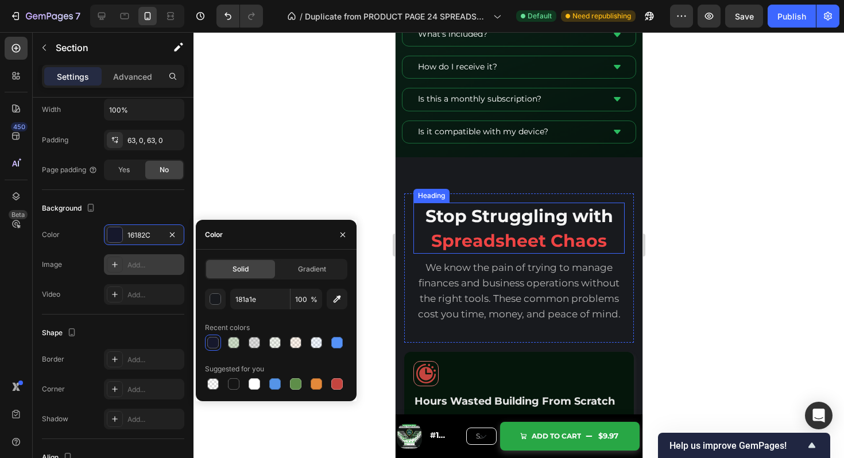
click at [493, 198] on div "Stop Struggling with Spreadsheet Chaos Heading We know the pain of trying to ma…" at bounding box center [519, 268] width 230 height 149
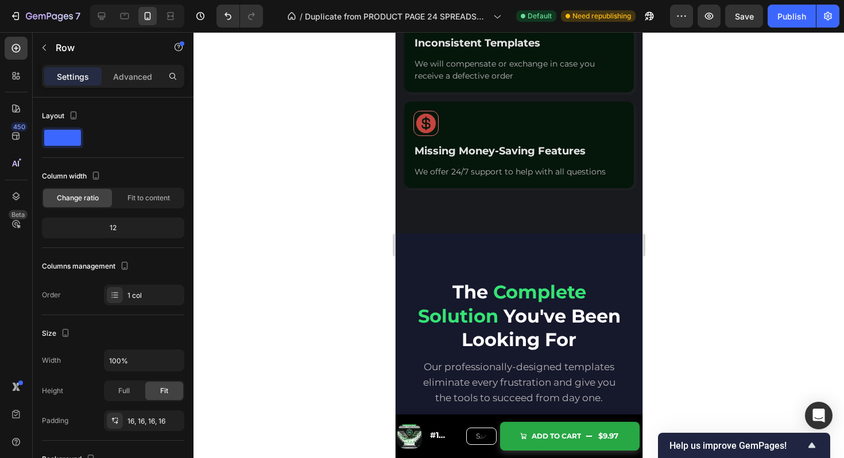
scroll to position [1446, 0]
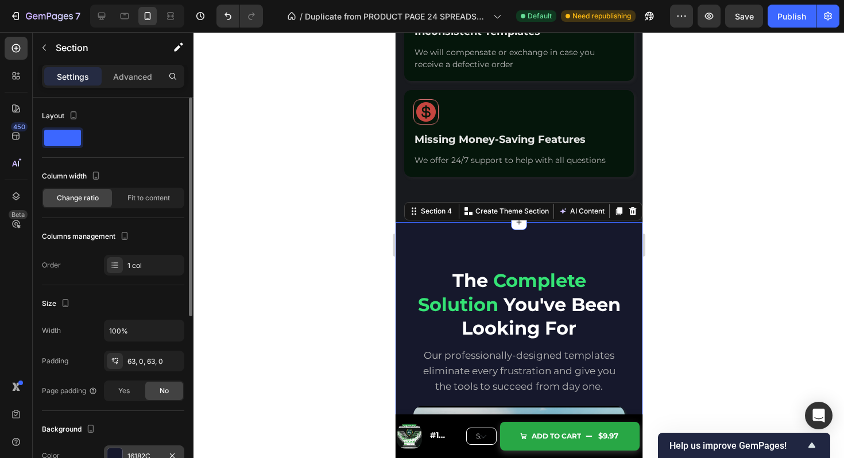
click at [132, 452] on div "16182C" at bounding box center [144, 457] width 33 height 10
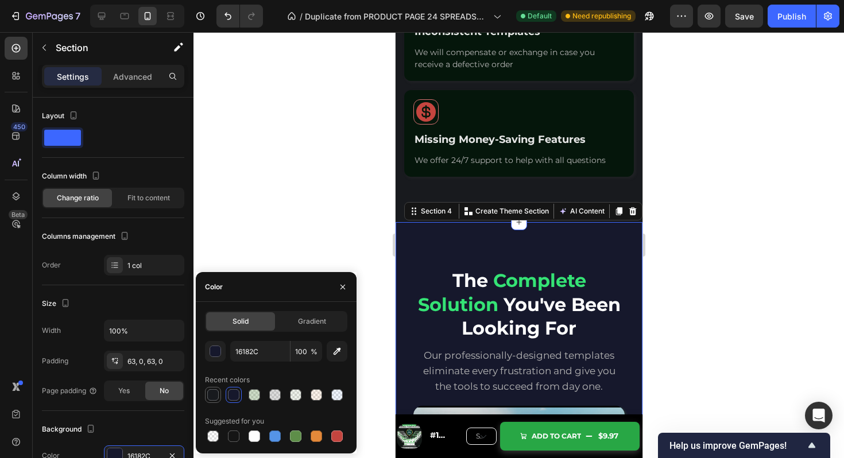
click at [215, 394] on div at bounding box center [212, 394] width 11 height 11
type input "181A1E"
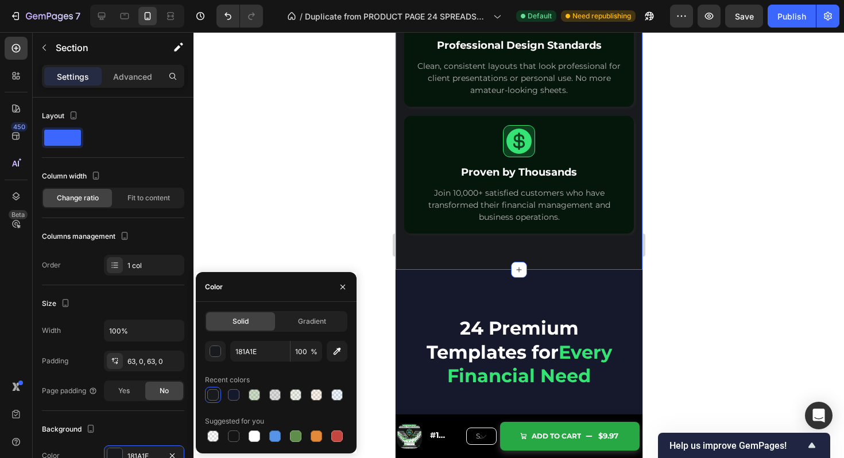
scroll to position [2323, 0]
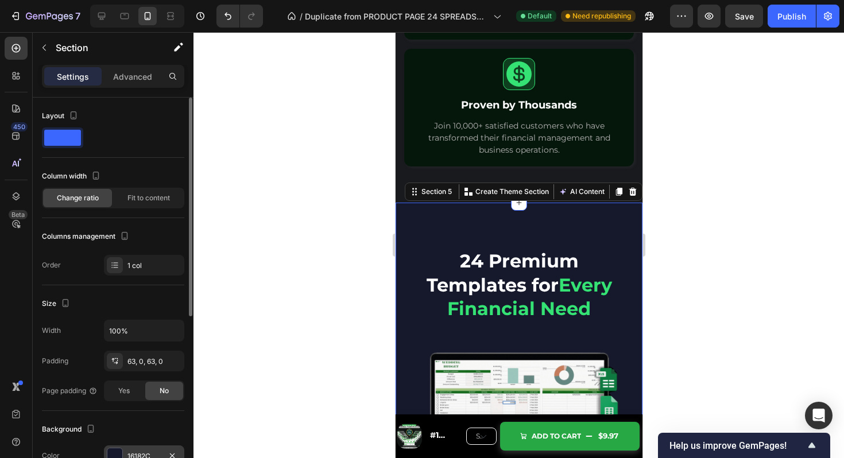
click at [131, 456] on div "16182C" at bounding box center [144, 457] width 33 height 10
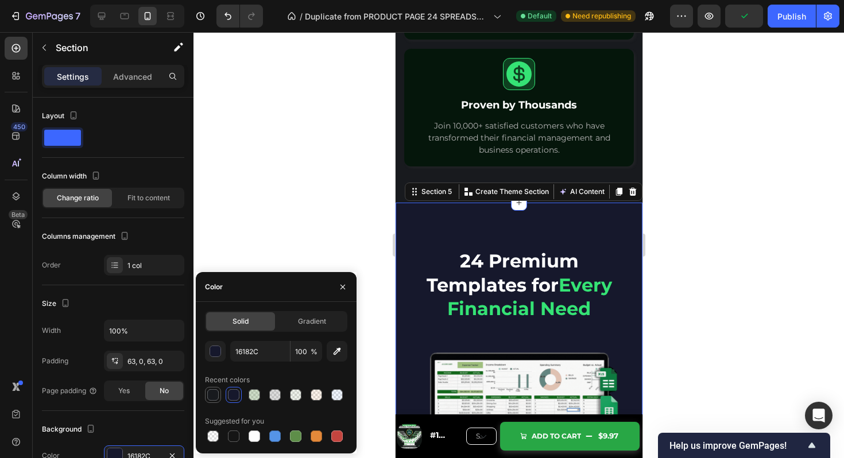
click at [213, 396] on div at bounding box center [212, 394] width 11 height 11
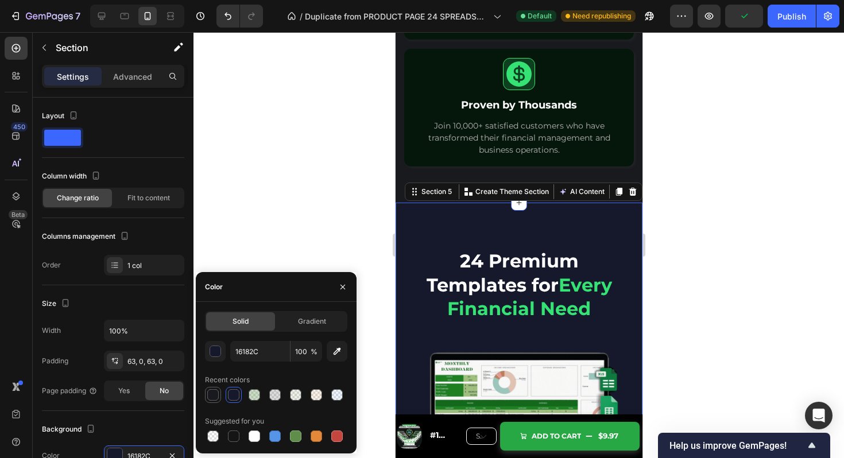
type input "181A1E"
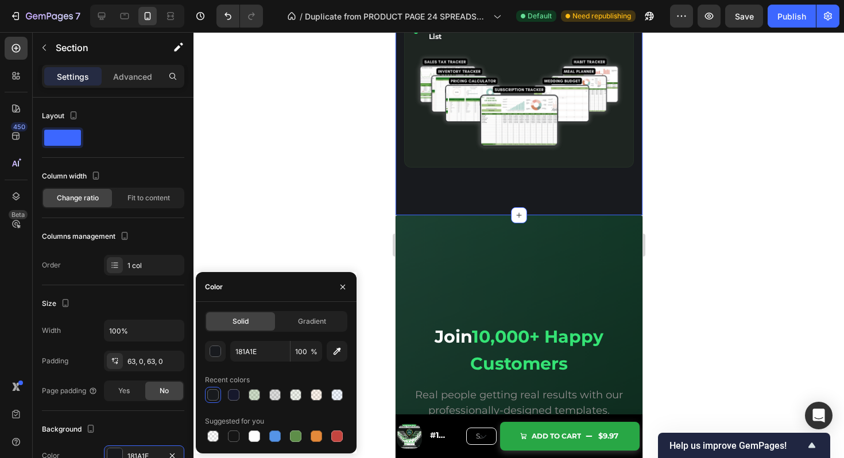
scroll to position [4048, 0]
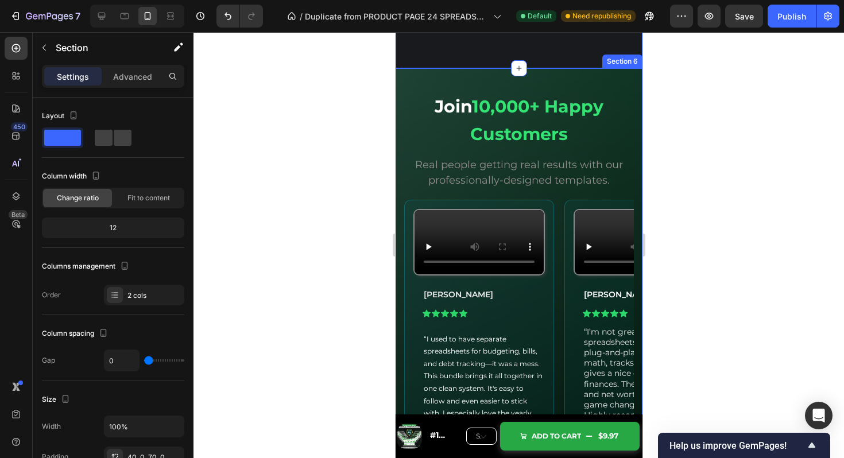
click at [443, 78] on div "Video Jessica L. Text Block Icon Icon Icon Icon Icon Icon List “I used to have …" at bounding box center [518, 293] width 247 height 450
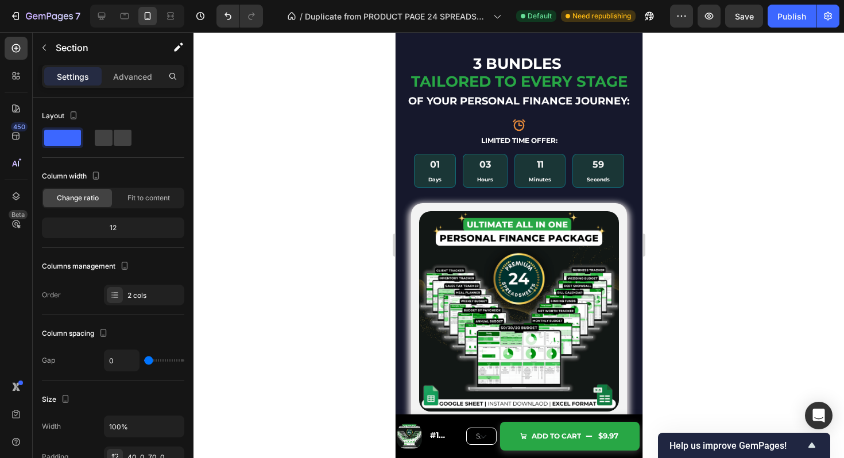
scroll to position [4552, 0]
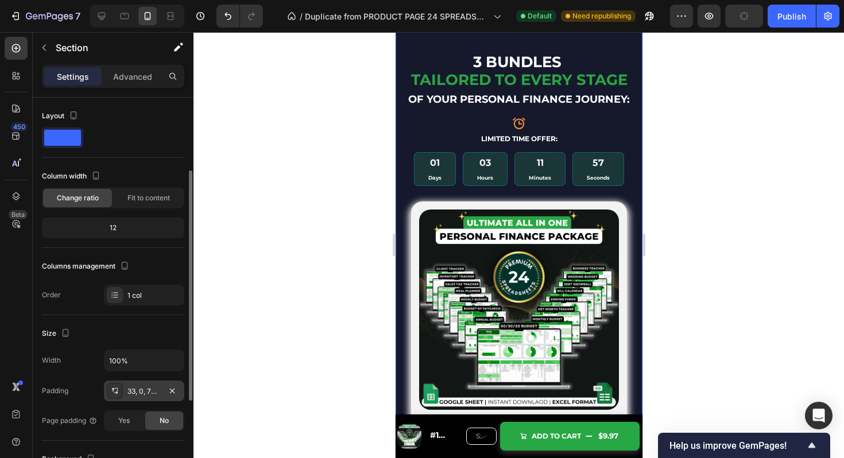
scroll to position [137, 0]
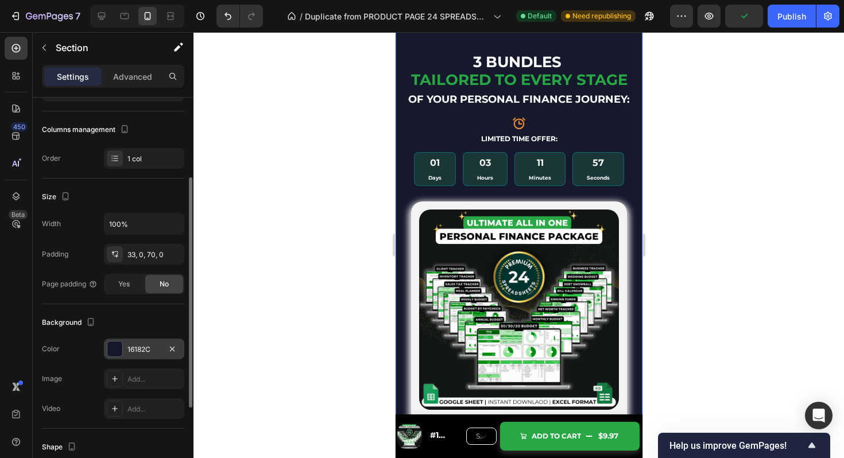
click at [135, 349] on div "16182C" at bounding box center [144, 350] width 33 height 10
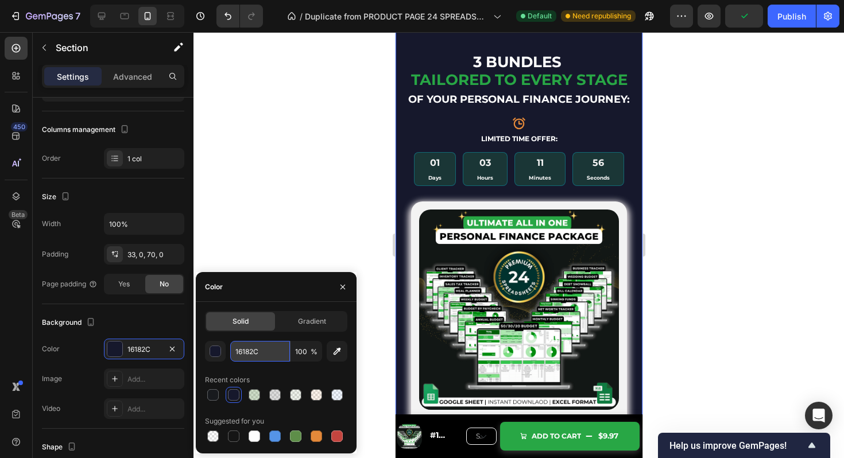
click at [254, 353] on input "16182C" at bounding box center [260, 351] width 60 height 21
paste input "81a1e"
type input "181a1e"
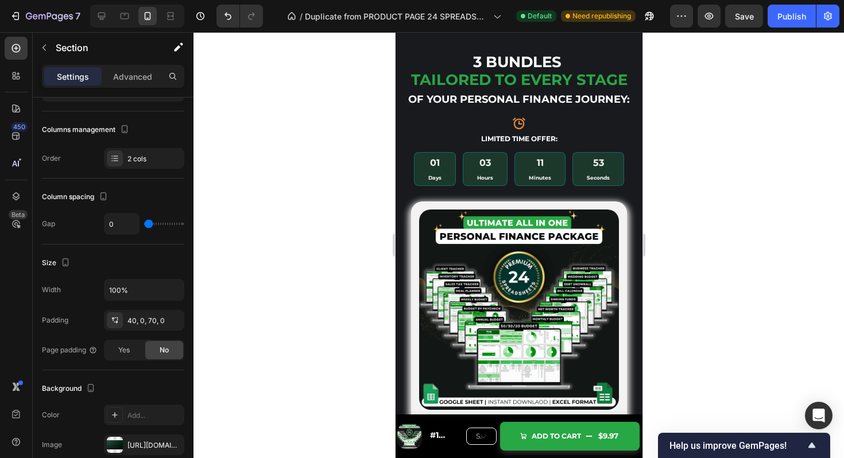
click at [135, 415] on div "Add..." at bounding box center [155, 416] width 54 height 10
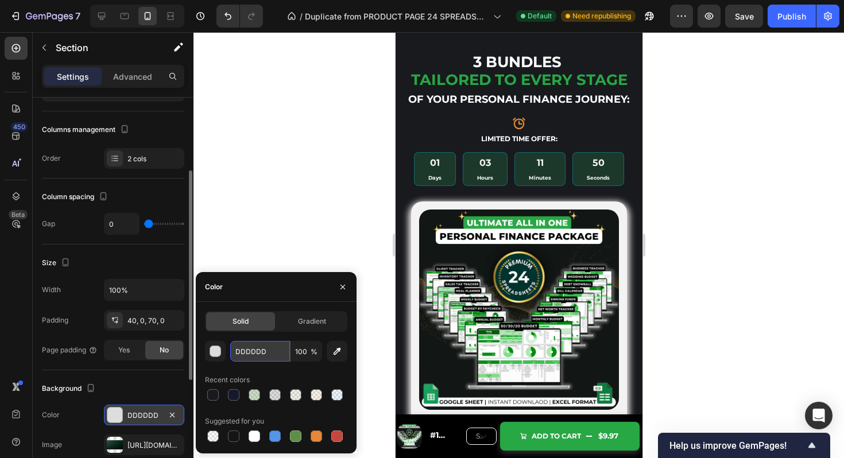
click at [248, 356] on input "DDDDDD" at bounding box center [260, 351] width 60 height 21
paste input "181a1e"
type input "181a1e"
click at [171, 443] on icon "button" at bounding box center [172, 444] width 5 height 5
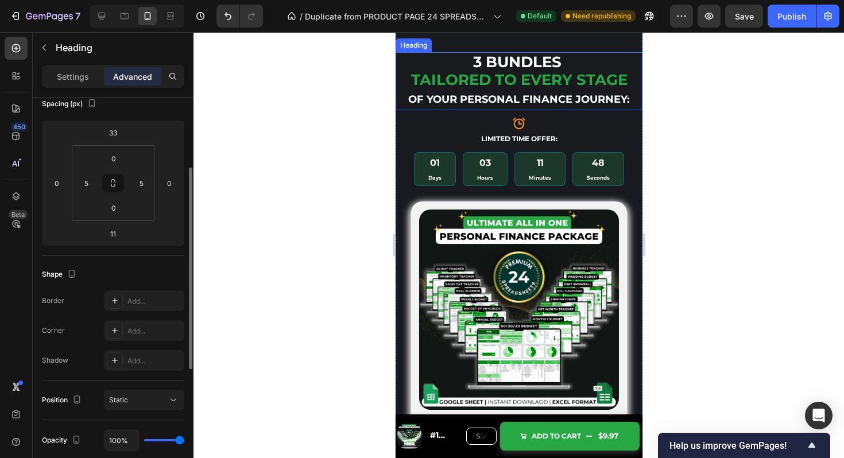
click at [425, 110] on h2 "3 Bundles tailored to Every Stage of Your Personal Finance Journey:" at bounding box center [518, 81] width 241 height 58
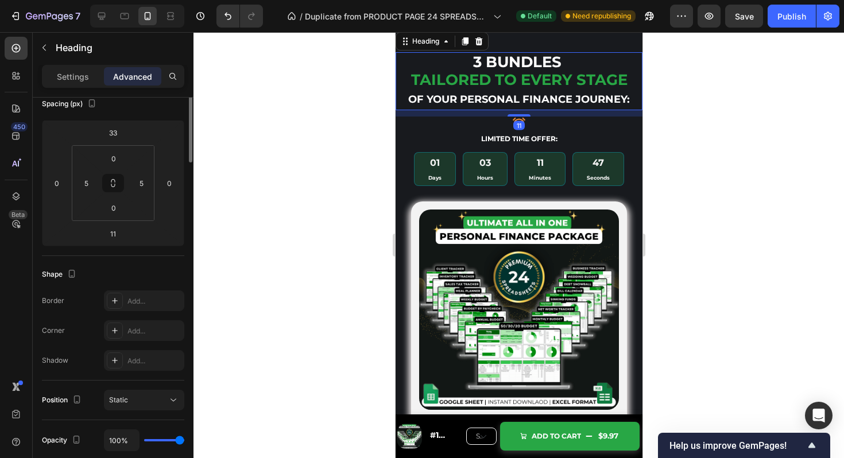
scroll to position [0, 0]
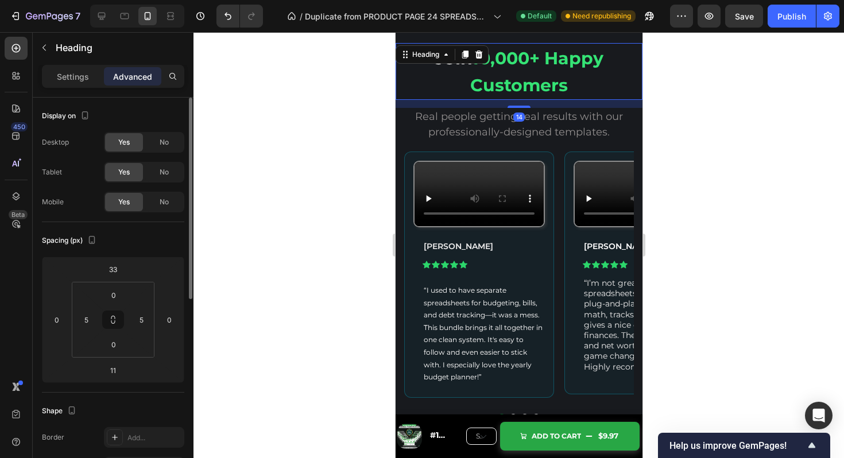
click at [531, 93] on strong "10,000+ Happy Customers" at bounding box center [536, 72] width 133 height 49
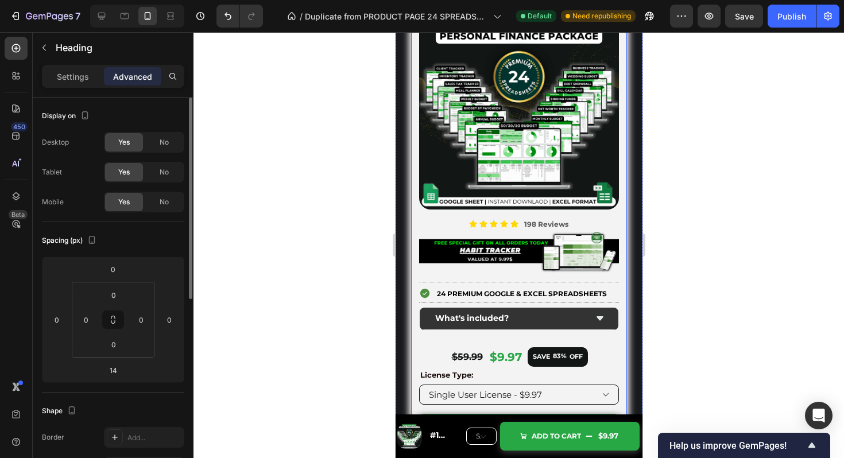
scroll to position [4898, 0]
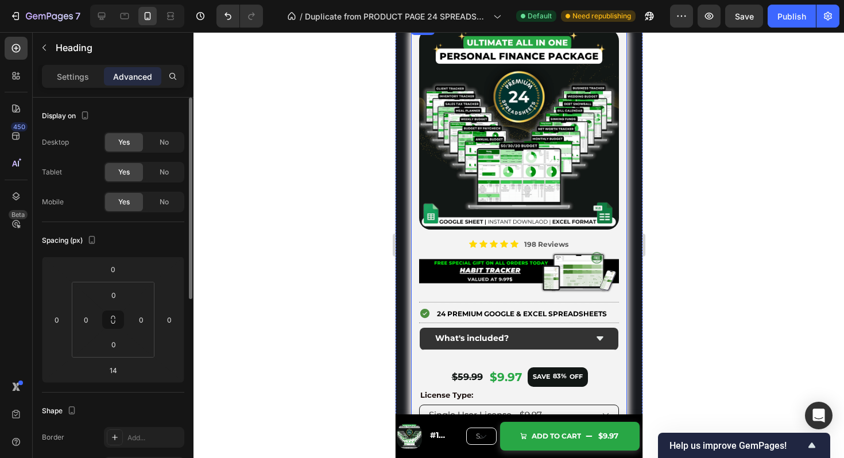
click at [621, 88] on div "Image Icon Icon Icon Icon Icon Icon List 198 Reviews Text Block Row Image Title…" at bounding box center [519, 267] width 216 height 493
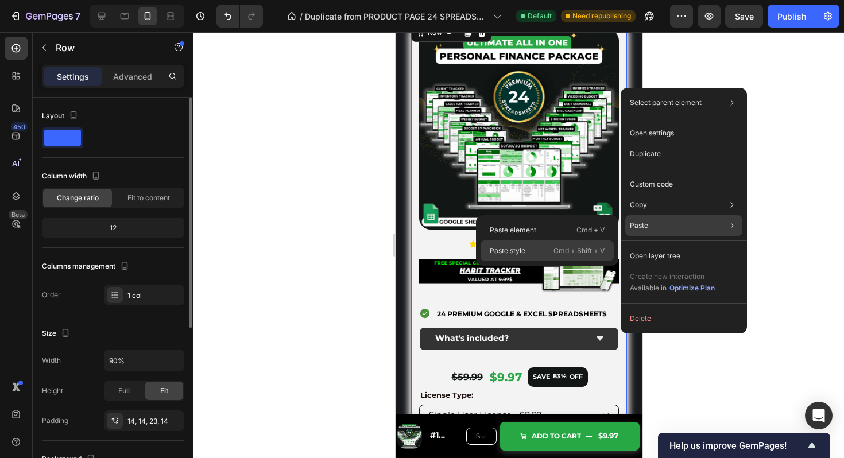
click at [553, 253] on div "Paste style Cmd + Shift + V" at bounding box center [547, 251] width 133 height 21
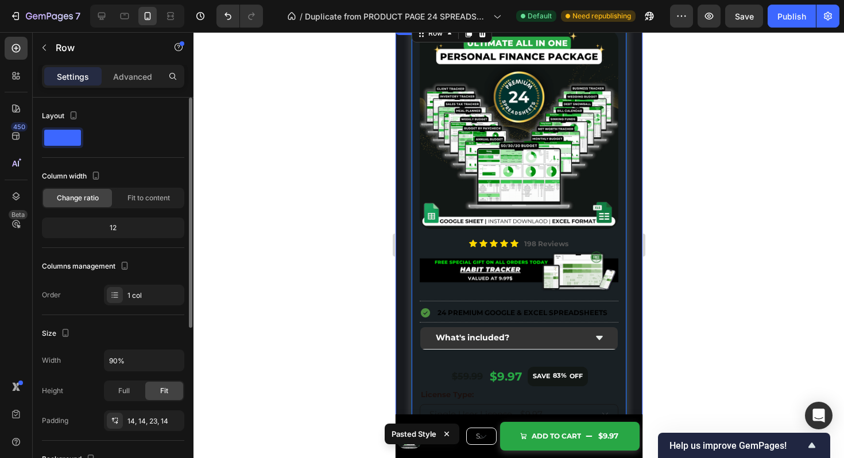
click at [634, 219] on div "Image Icon Icon Icon Icon Icon Icon List 198 Reviews Text Block Row Image Title…" at bounding box center [519, 278] width 240 height 515
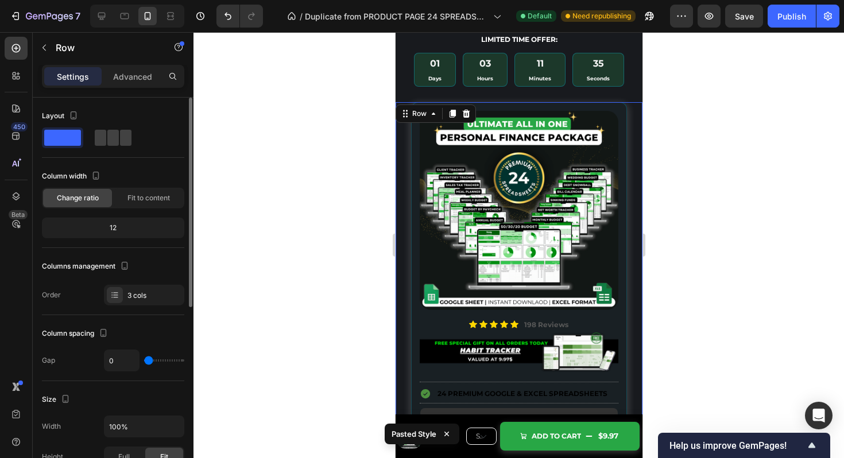
scroll to position [4810, 0]
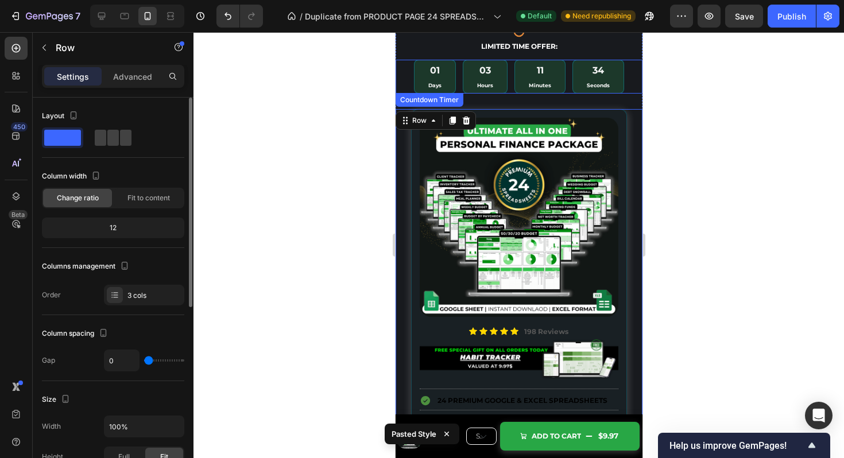
click at [627, 61] on div "01 Days 03 Hours 11 Minutes 34 Seconds" at bounding box center [518, 77] width 247 height 34
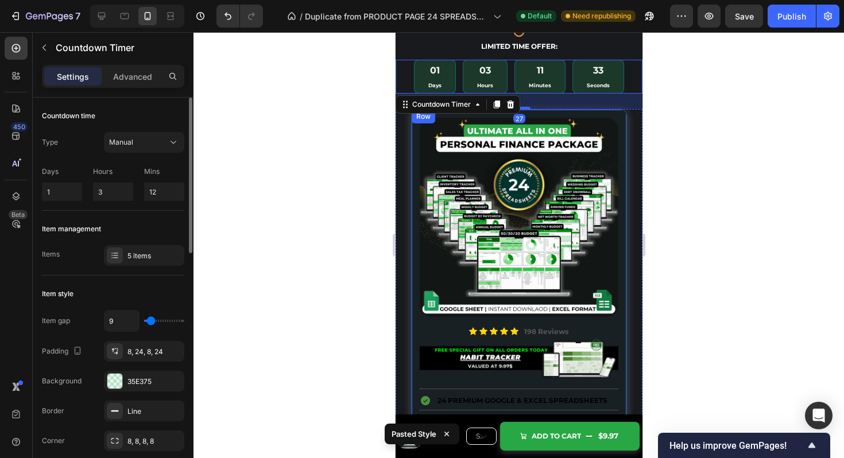
click at [622, 119] on div "Image Icon Icon Icon Icon Icon Icon List 198 Reviews Text Block Row Image Title…" at bounding box center [519, 355] width 216 height 492
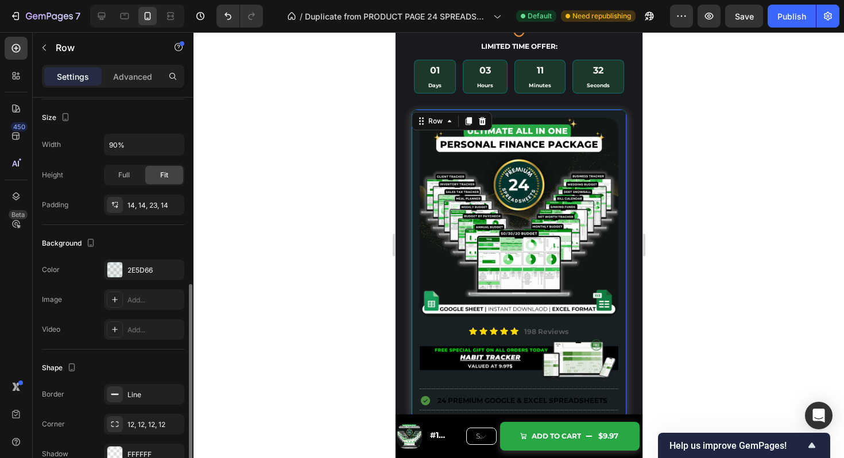
scroll to position [265, 0]
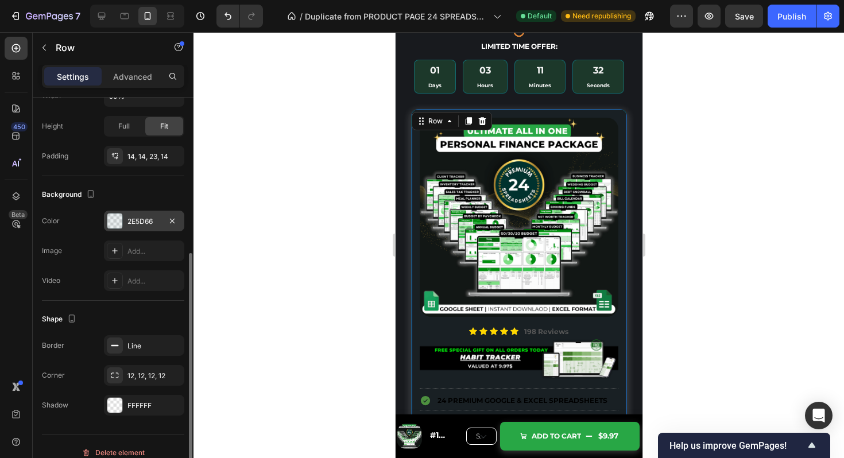
click at [122, 219] on div at bounding box center [114, 221] width 15 height 15
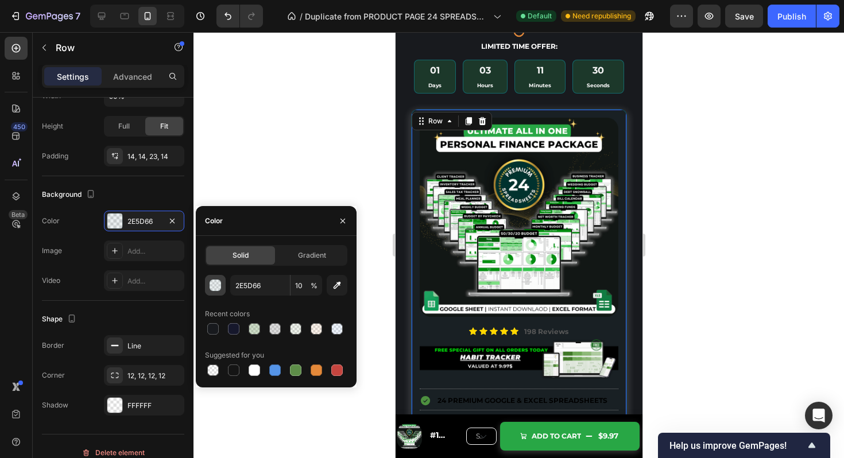
click at [209, 293] on button "button" at bounding box center [215, 285] width 21 height 21
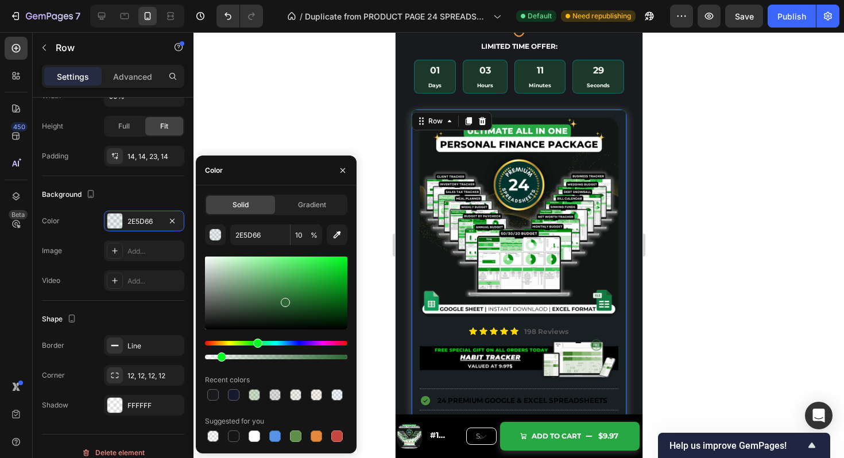
click at [256, 341] on div "Hue" at bounding box center [276, 343] width 142 height 5
drag, startPoint x: 299, startPoint y: 291, endPoint x: 330, endPoint y: 288, distance: 30.6
click at [330, 288] on div at bounding box center [276, 293] width 142 height 73
click at [337, 291] on div at bounding box center [338, 293] width 9 height 9
type input "0A841A"
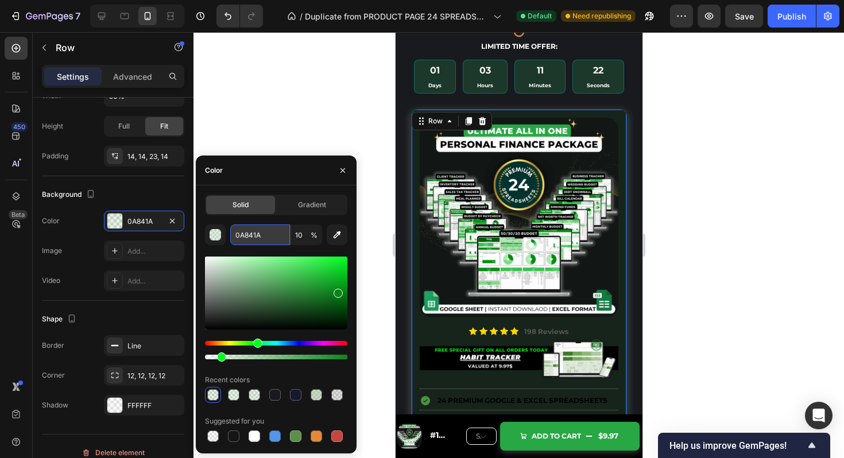
click at [257, 237] on input "0A841A" at bounding box center [260, 235] width 60 height 21
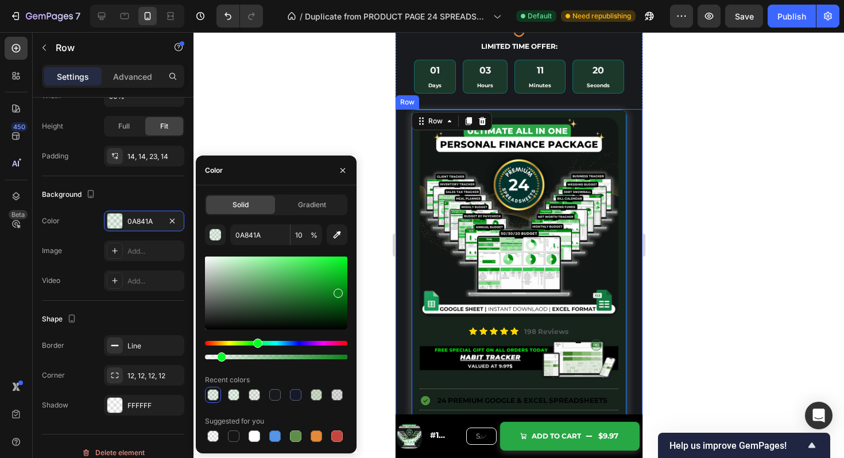
click at [402, 111] on div "Image Icon Icon Icon Icon Icon Icon List 198 Reviews Text Block Row Image Title…" at bounding box center [519, 366] width 240 height 515
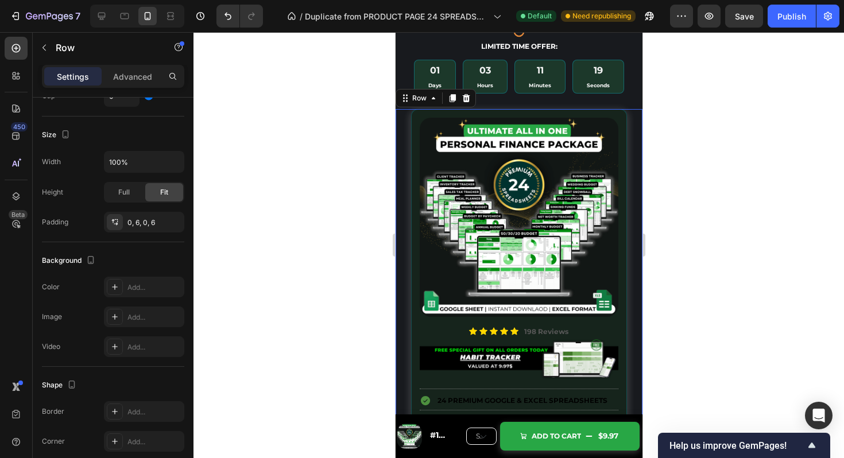
click at [636, 240] on div "Image Icon Icon Icon Icon Icon Icon List 198 Reviews Text Block Row Image Title…" at bounding box center [519, 366] width 240 height 515
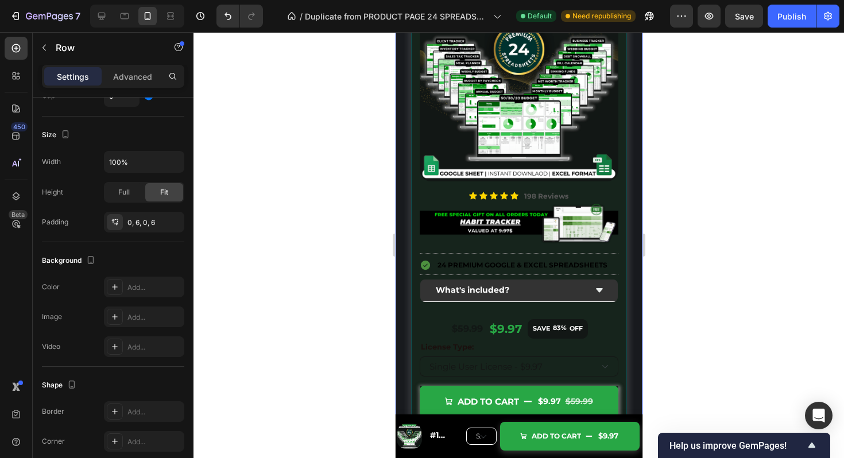
scroll to position [4949, 0]
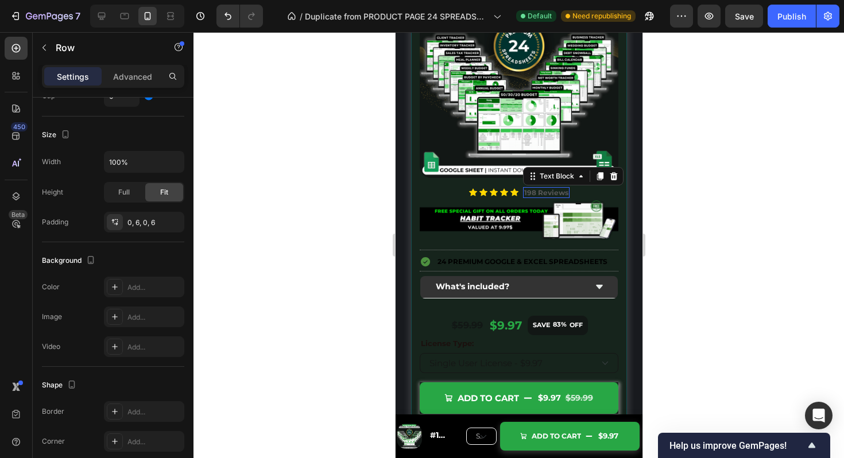
click at [557, 194] on strong "198 Reviews" at bounding box center [546, 192] width 44 height 9
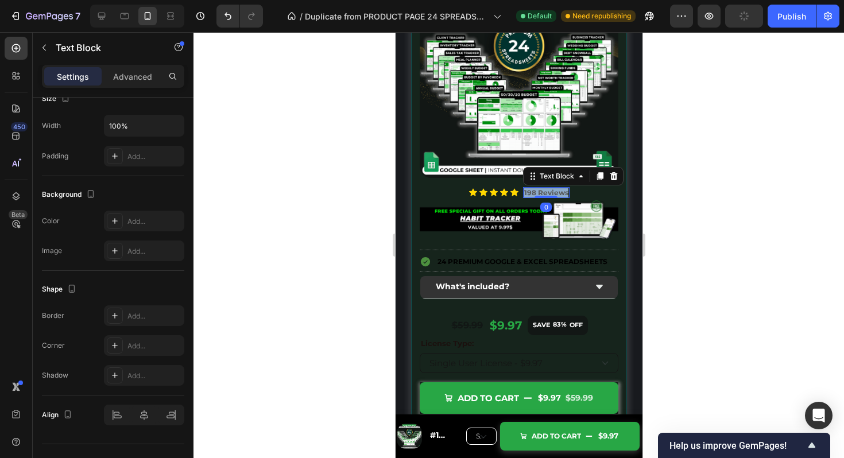
click at [557, 194] on strong "198 Reviews" at bounding box center [546, 192] width 44 height 9
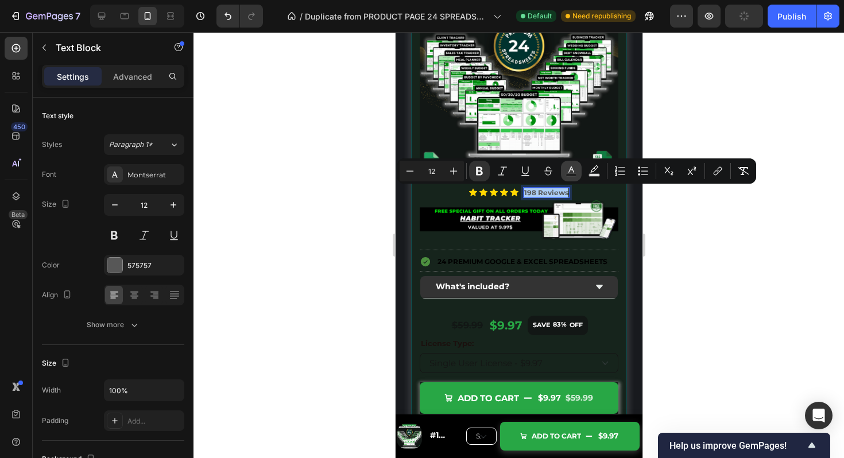
click at [573, 169] on icon "Editor contextual toolbar" at bounding box center [571, 170] width 11 height 11
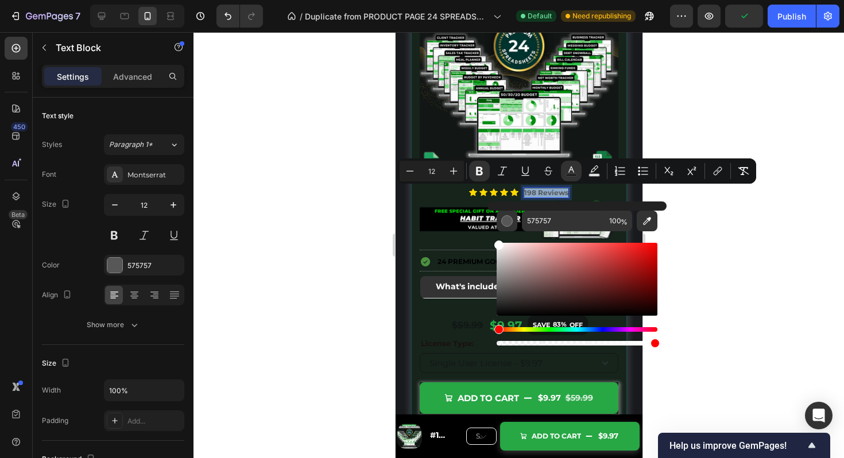
drag, startPoint x: 954, startPoint y: 294, endPoint x: 483, endPoint y: 234, distance: 474.7
type input "FFFFFF"
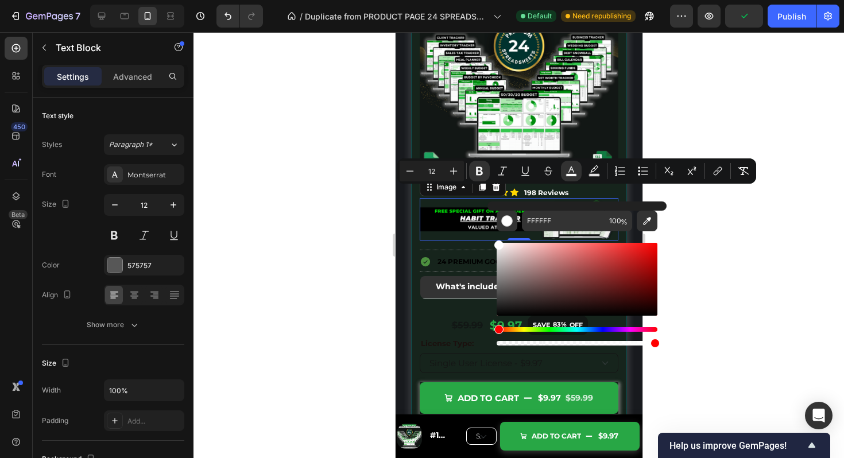
click at [475, 223] on img at bounding box center [518, 219] width 199 height 43
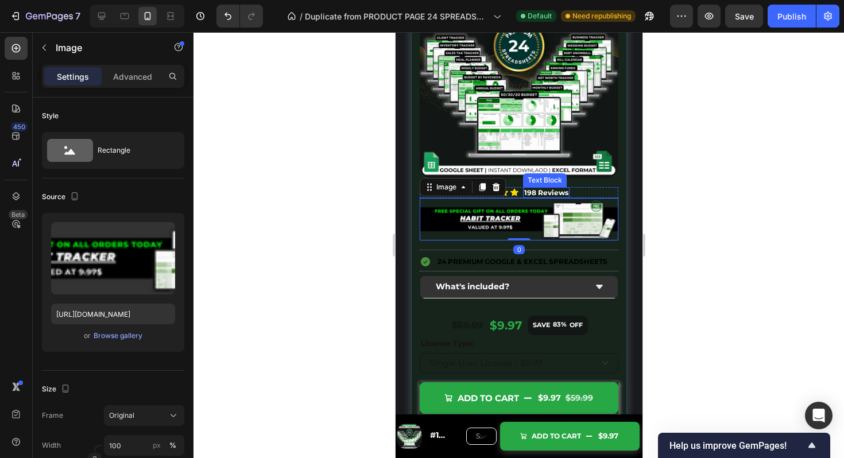
click at [527, 193] on strong "198 Reviews" at bounding box center [546, 192] width 44 height 9
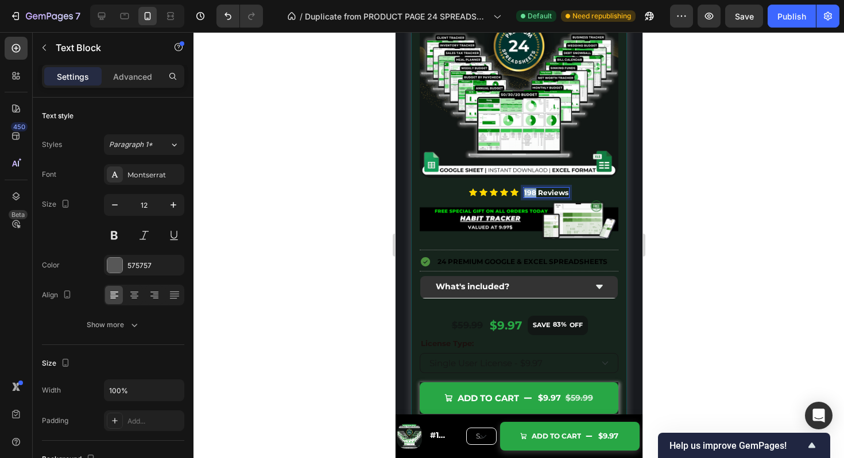
drag, startPoint x: 535, startPoint y: 192, endPoint x: 522, endPoint y: 192, distance: 13.8
click at [522, 192] on div "Icon Icon Icon Icon Icon Icon List 198 Reviews Text Block 0 Row" at bounding box center [518, 192] width 199 height 11
click at [571, 120] on img at bounding box center [518, 78] width 199 height 199
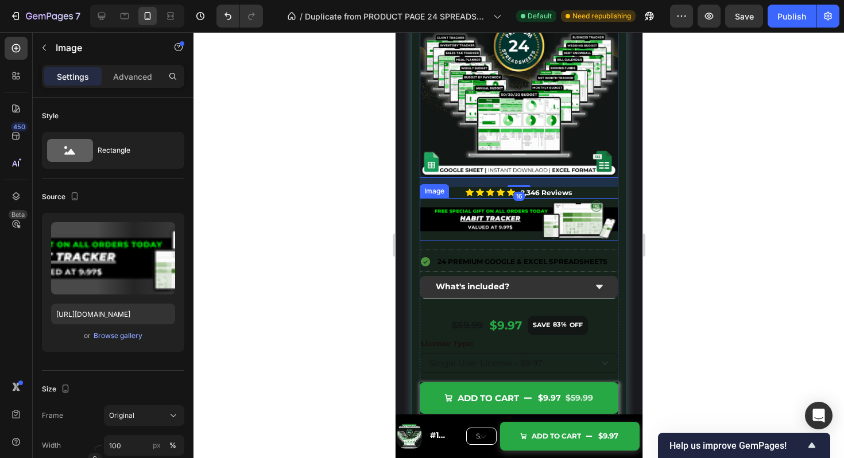
click at [563, 222] on img at bounding box center [518, 219] width 199 height 43
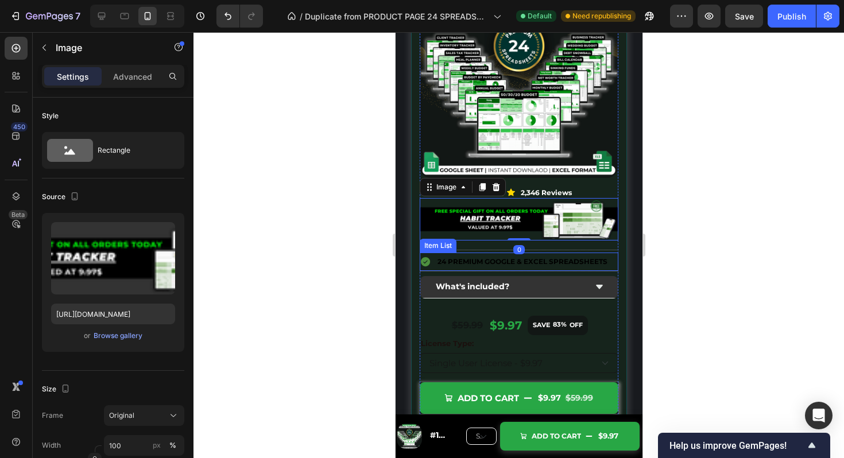
click at [561, 258] on p "24 Premium Google & excel Spreadsheets" at bounding box center [522, 261] width 170 height 14
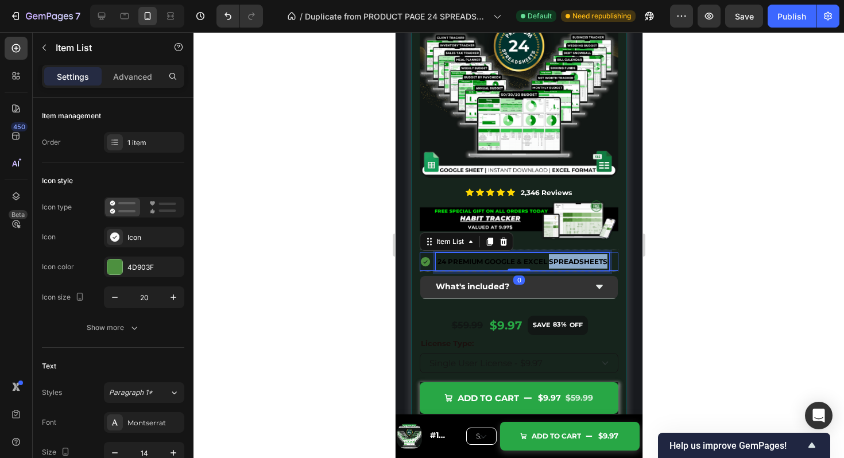
click at [561, 258] on p "24 Premium Google & excel Spreadsheets" at bounding box center [522, 261] width 170 height 14
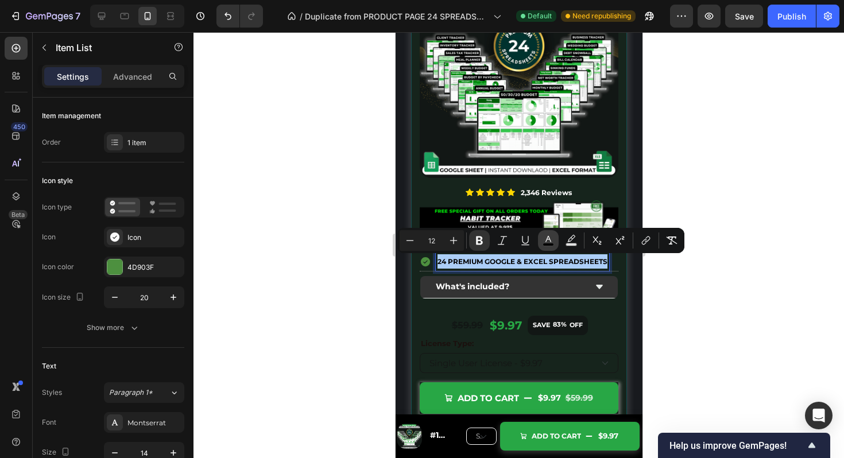
click at [549, 241] on icon "Editor contextual toolbar" at bounding box center [548, 240] width 11 height 11
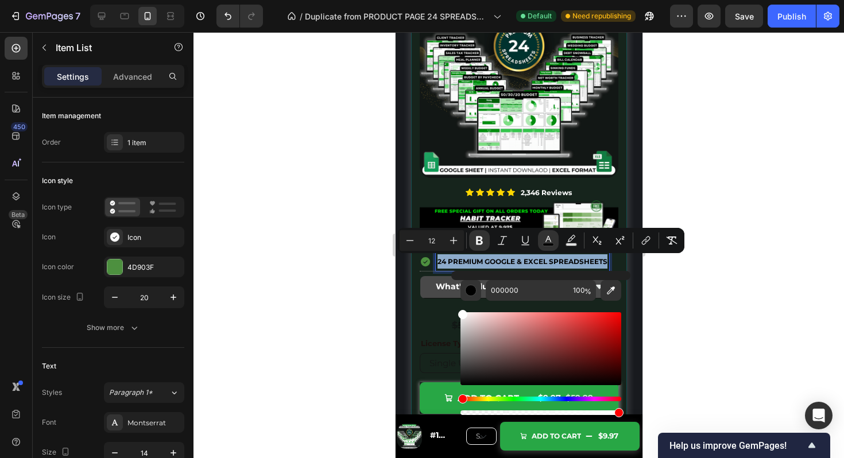
type input "FFFFFF"
drag, startPoint x: 925, startPoint y: 356, endPoint x: 420, endPoint y: 288, distance: 509.5
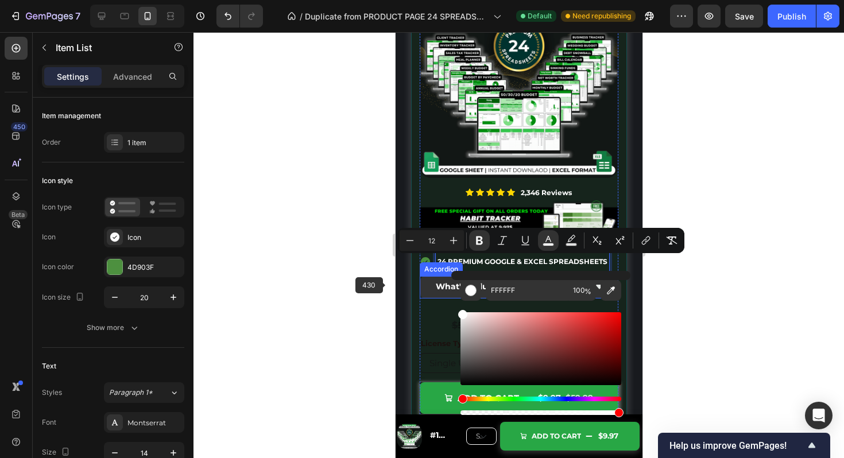
click at [366, 277] on div at bounding box center [519, 245] width 651 height 426
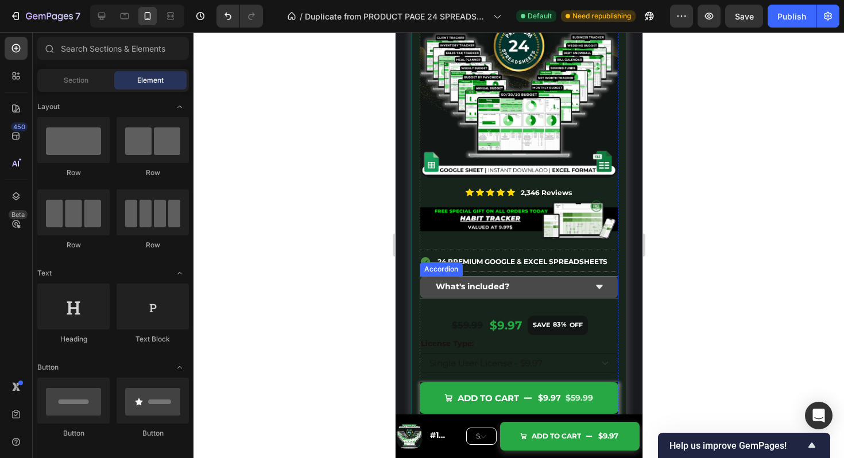
click at [592, 288] on div "What's included?" at bounding box center [519, 287] width 198 height 22
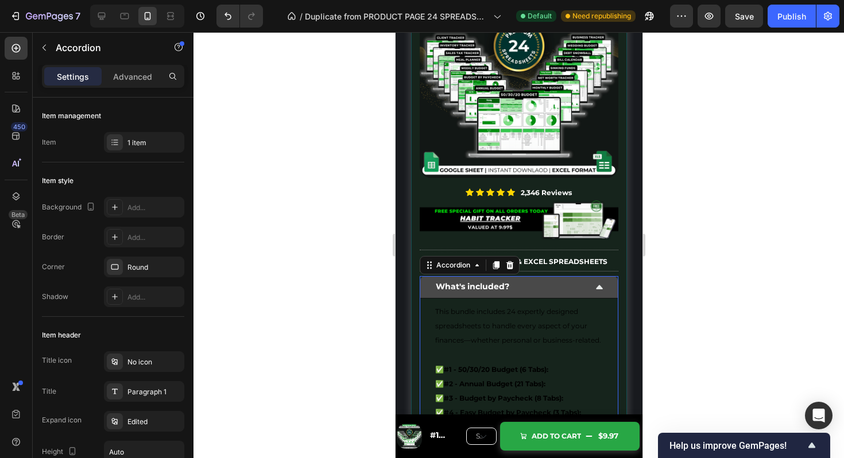
click at [592, 288] on div "What's included?" at bounding box center [519, 287] width 198 height 22
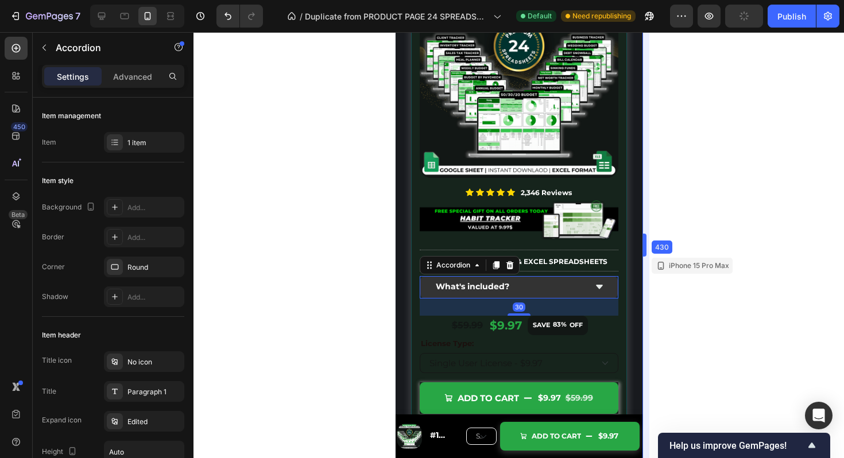
drag, startPoint x: 645, startPoint y: 296, endPoint x: 245, endPoint y: 264, distance: 400.5
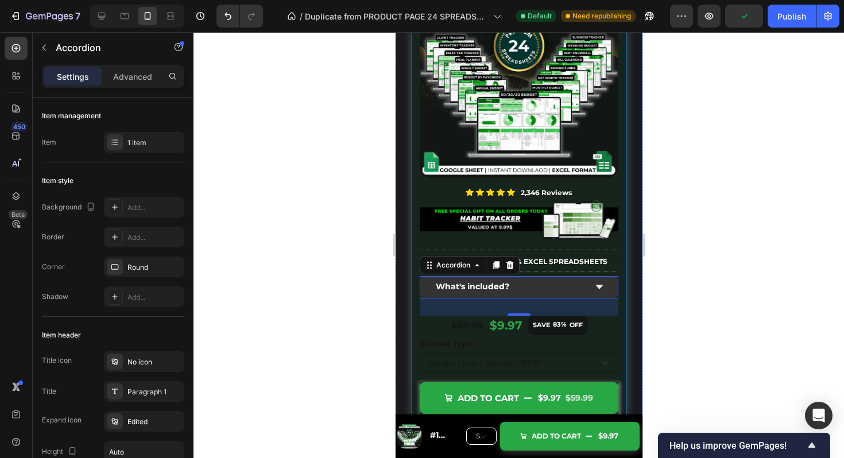
click at [619, 202] on div "Image Icon Icon Icon Icon Icon Icon List 2,346 Reviews Text Block Row Image Tit…" at bounding box center [519, 216] width 216 height 492
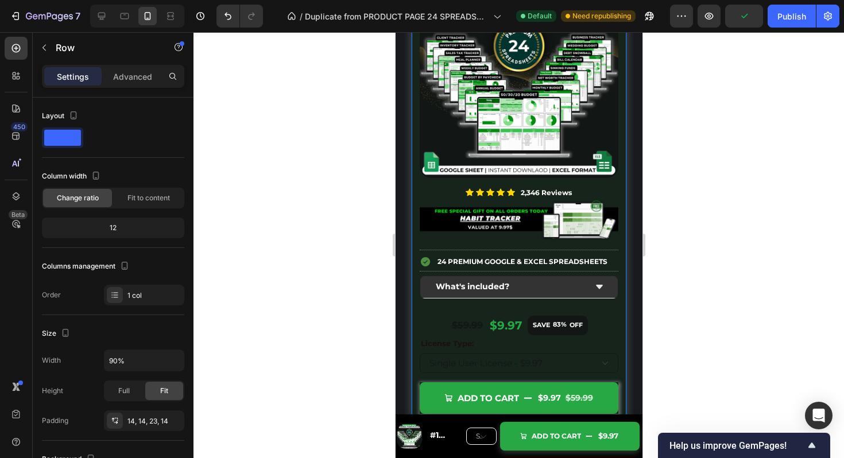
scroll to position [4969, 0]
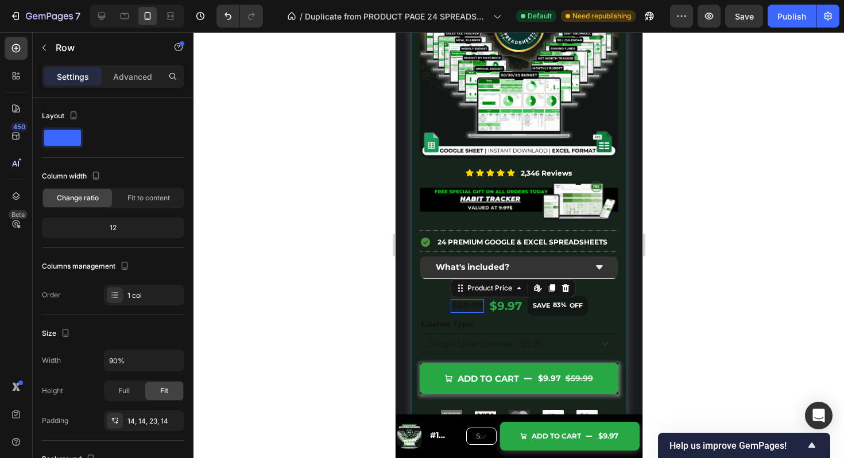
click at [472, 307] on div "$59.99" at bounding box center [466, 306] width 33 height 14
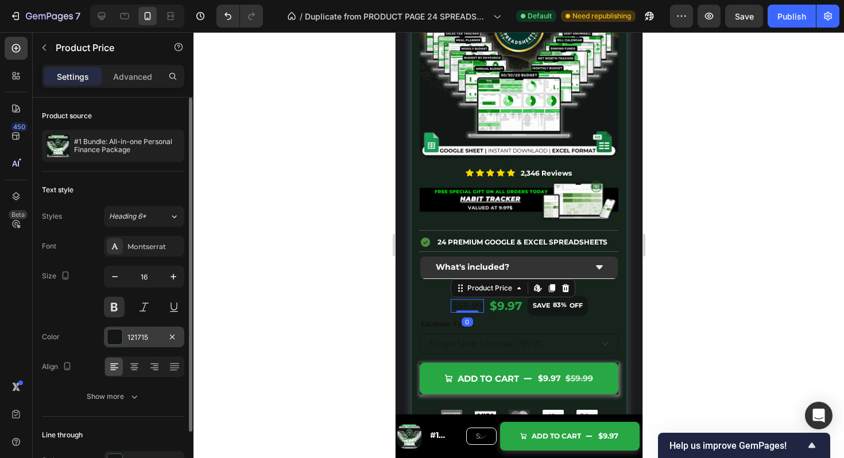
click at [117, 333] on div at bounding box center [114, 337] width 15 height 15
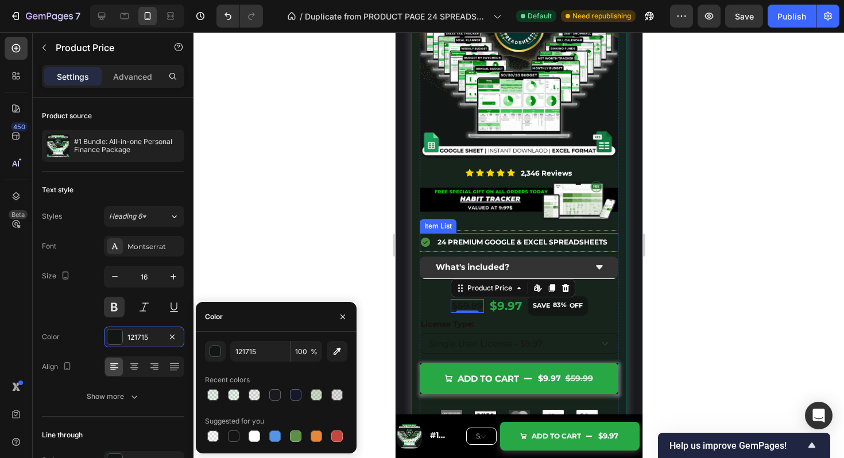
click at [426, 245] on icon at bounding box center [424, 242] width 9 height 9
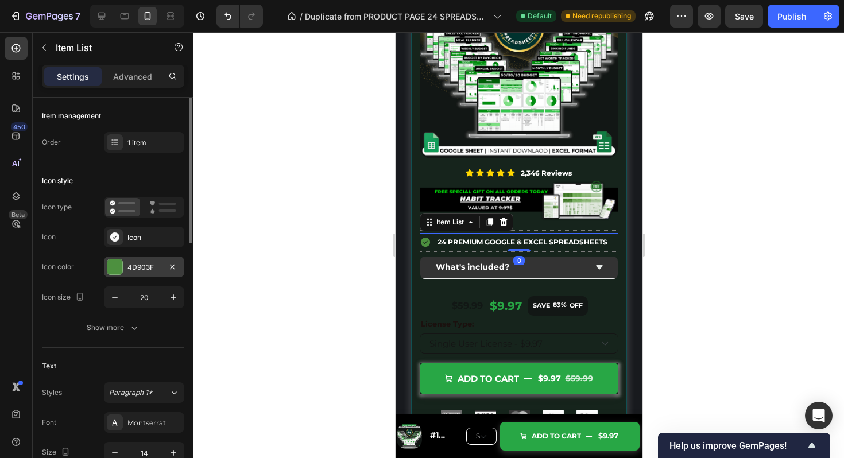
click at [138, 263] on div "4D903F" at bounding box center [144, 268] width 33 height 10
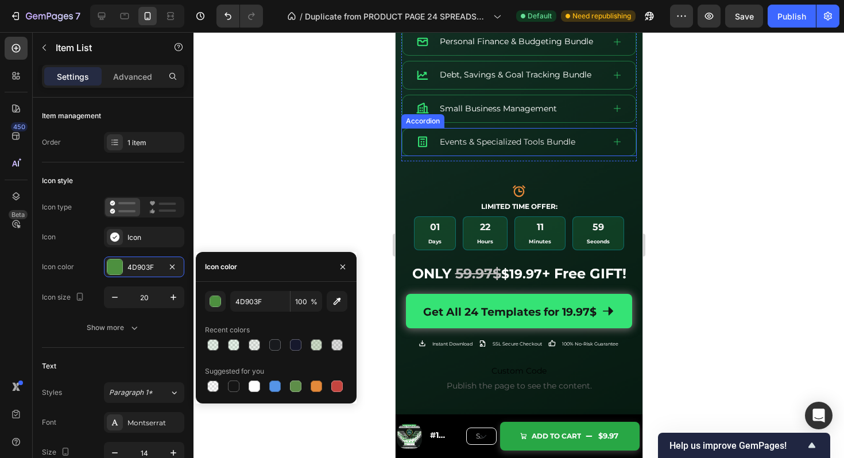
scroll to position [639, 0]
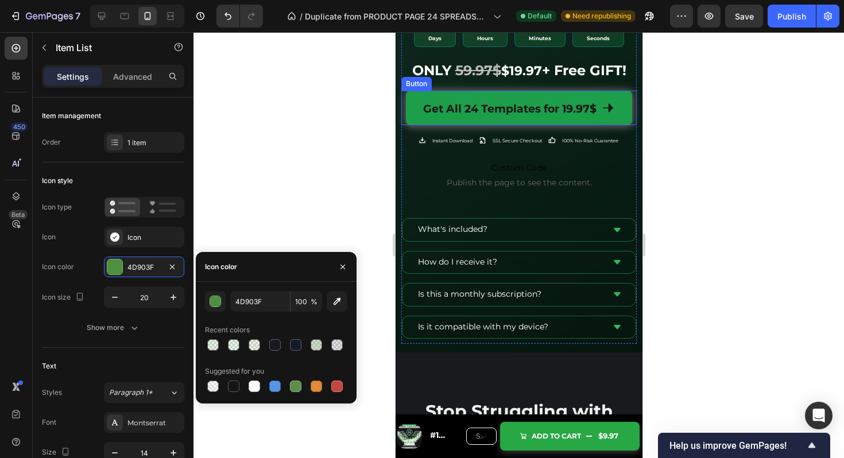
click at [530, 94] on link "Get All 24 Templates for 19.97$" at bounding box center [519, 108] width 226 height 34
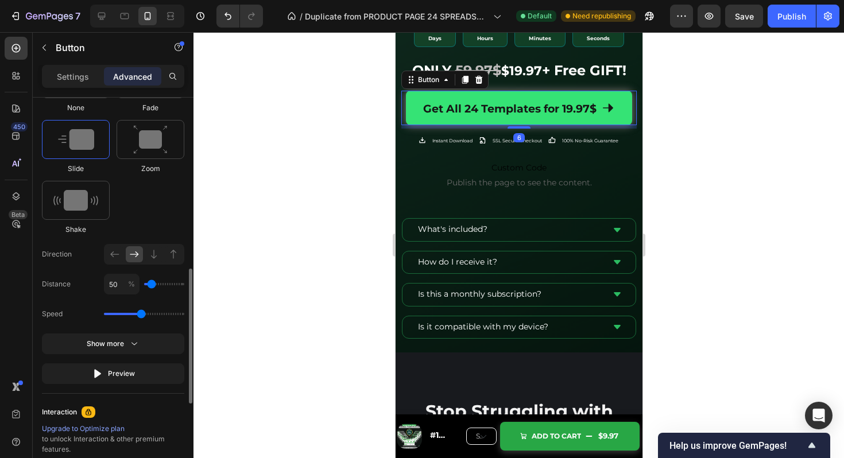
scroll to position [753, 0]
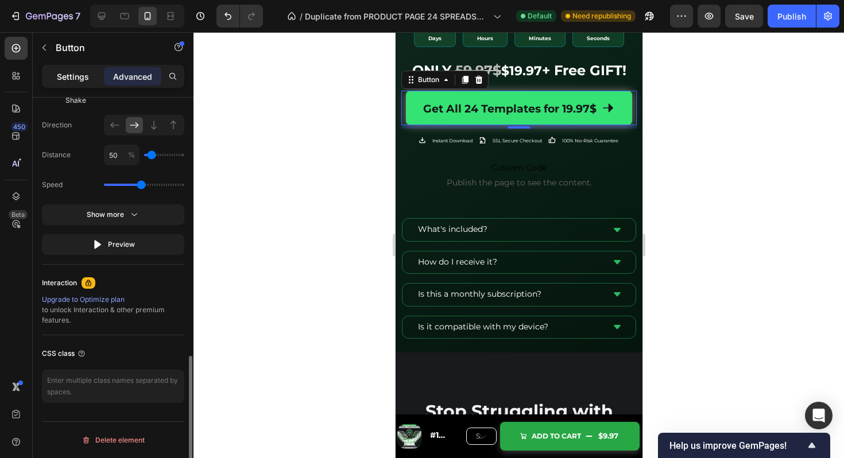
click at [74, 80] on p "Settings" at bounding box center [73, 77] width 32 height 12
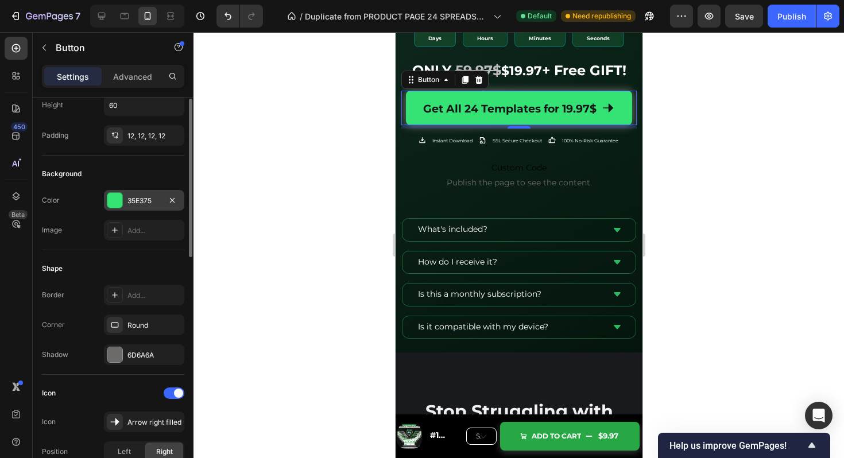
scroll to position [50, 0]
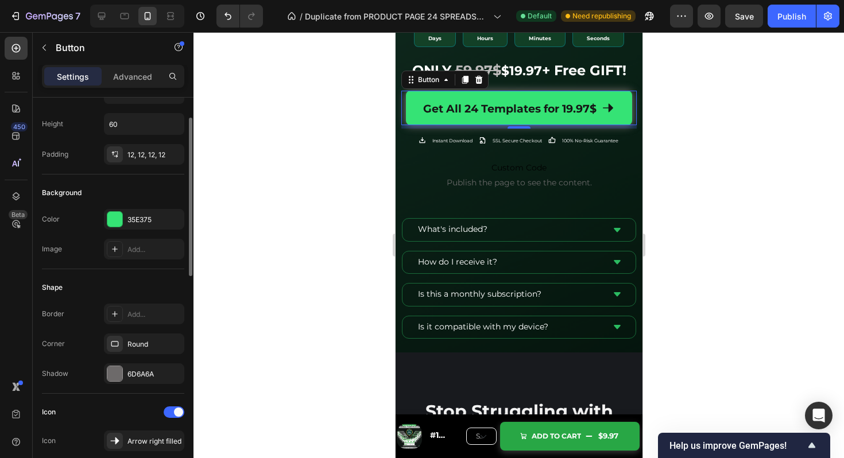
click at [139, 208] on div "Background Color 35E375 Image Add..." at bounding box center [113, 222] width 142 height 95
click at [141, 221] on div "35E375" at bounding box center [144, 220] width 33 height 10
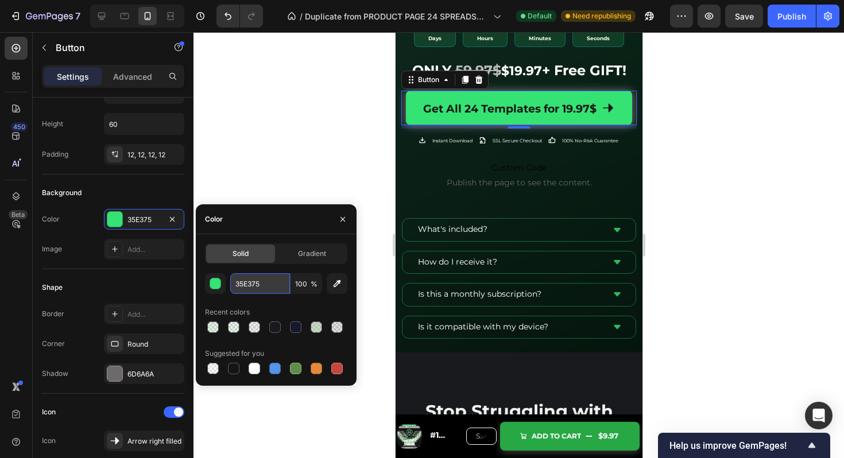
click at [260, 278] on input "35E375" at bounding box center [260, 283] width 60 height 21
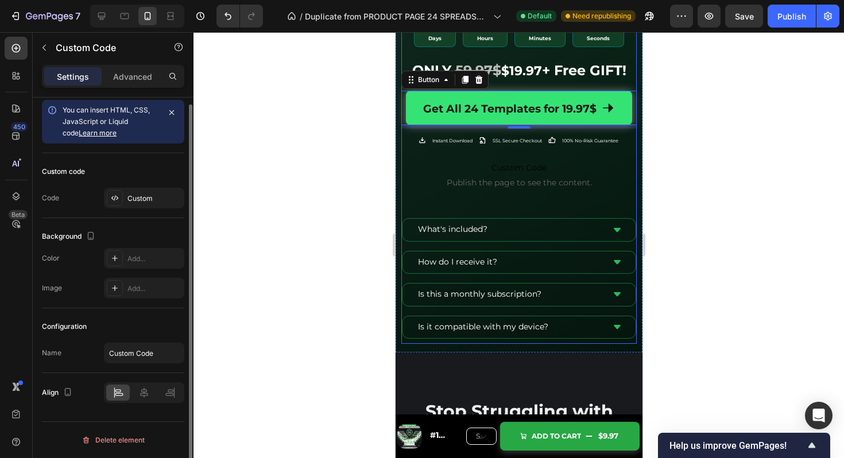
click at [497, 191] on p "Custom Code Publish the page to see the content." at bounding box center [519, 175] width 236 height 46
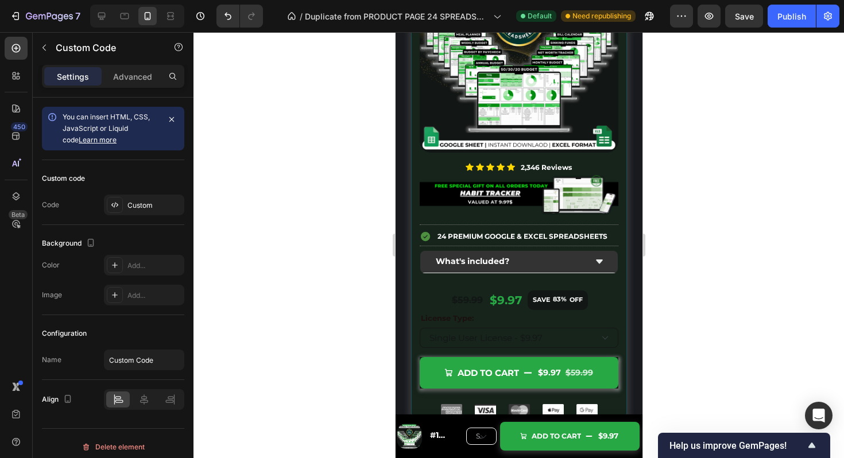
scroll to position [4987, 0]
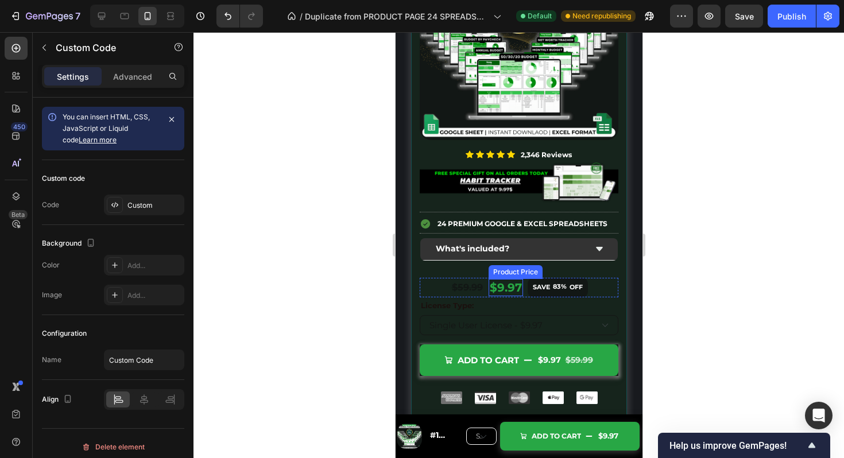
click at [505, 290] on div "$9.97" at bounding box center [505, 287] width 34 height 17
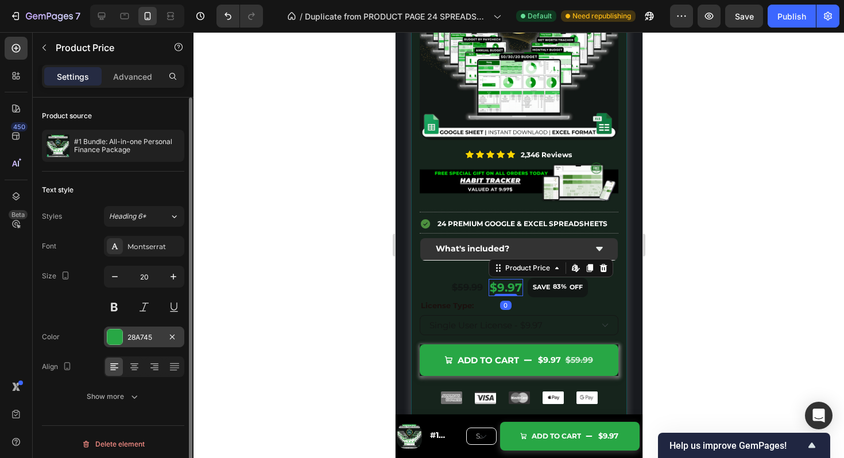
click at [119, 330] on div at bounding box center [114, 337] width 15 height 15
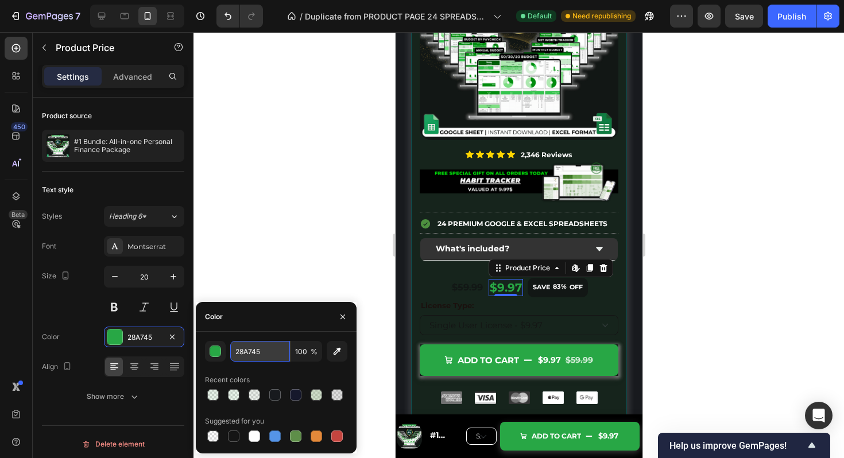
click at [260, 356] on input "28A745" at bounding box center [260, 351] width 60 height 21
paste input "35E37"
type input "35E375"
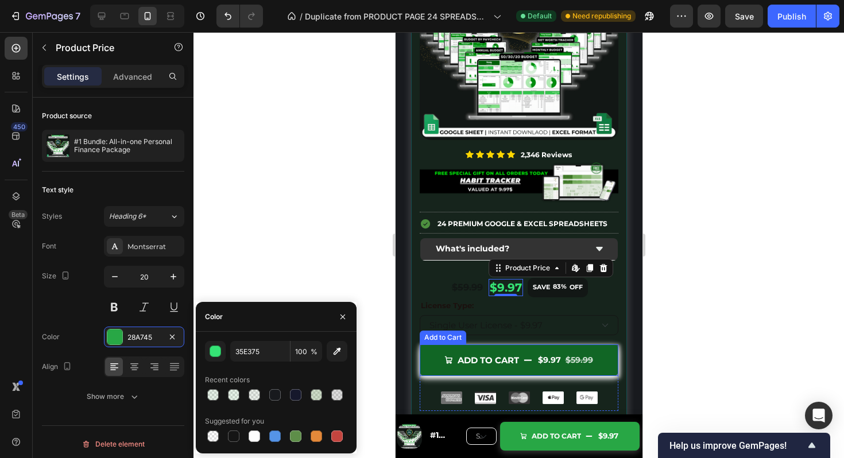
click at [437, 352] on button "Add to cart $9.97 $59.99" at bounding box center [518, 361] width 199 height 32
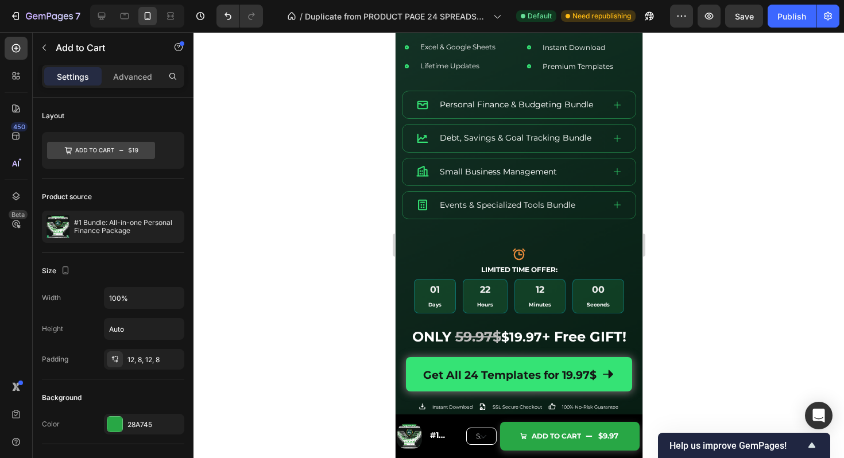
scroll to position [499, 0]
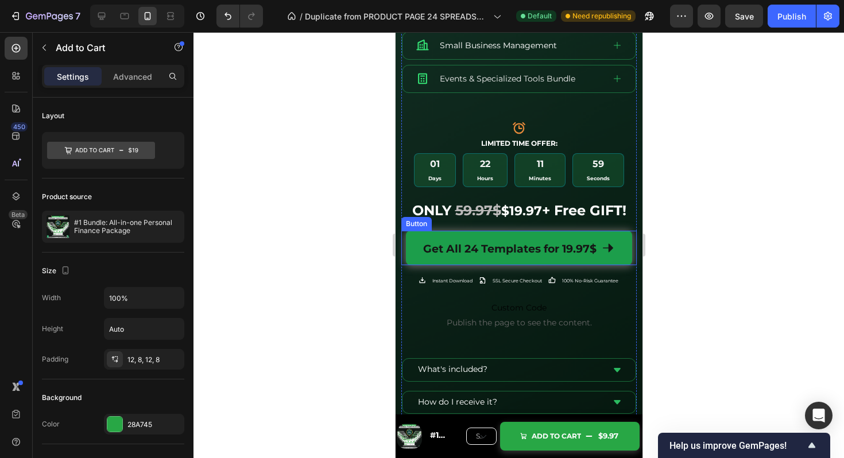
click at [541, 234] on link "Get All 24 Templates for 19.97$" at bounding box center [519, 248] width 226 height 34
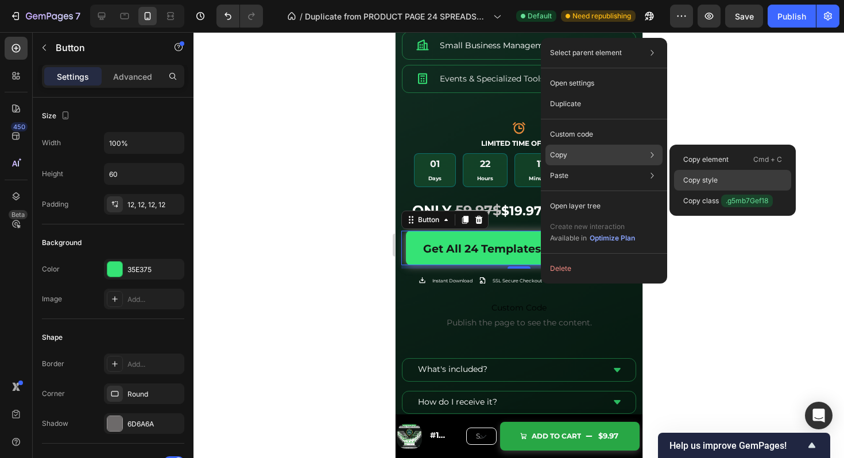
click at [701, 179] on p "Copy style" at bounding box center [701, 180] width 34 height 10
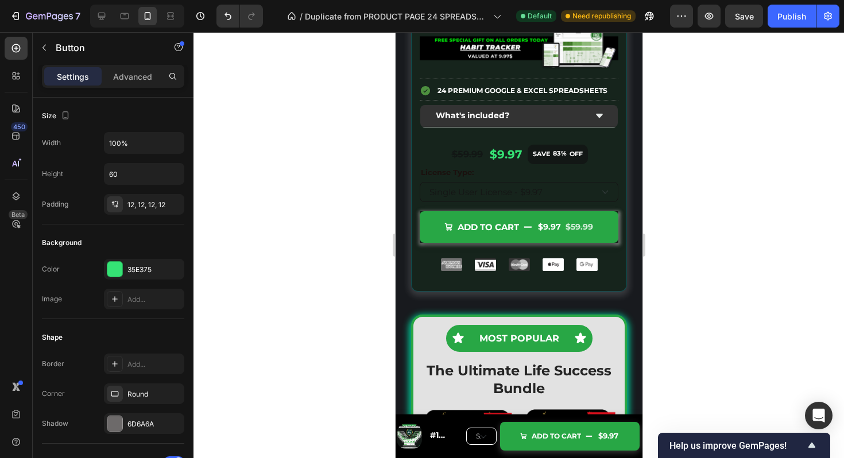
scroll to position [5117, 0]
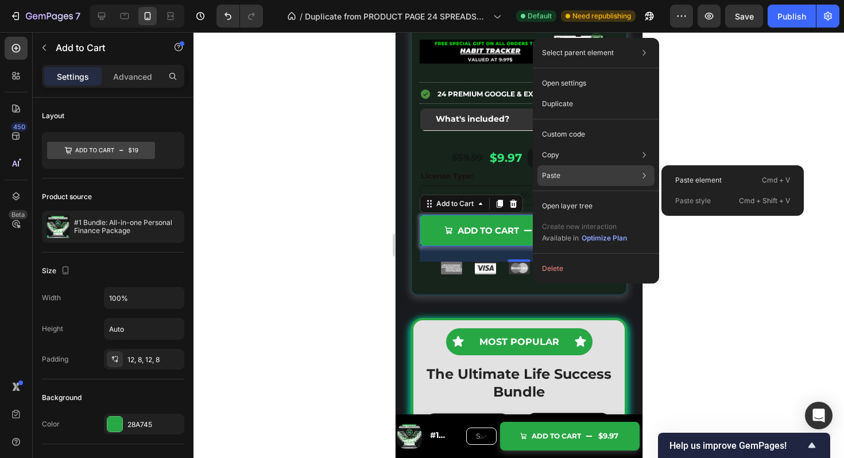
click at [693, 196] on p "Paste style" at bounding box center [694, 201] width 36 height 10
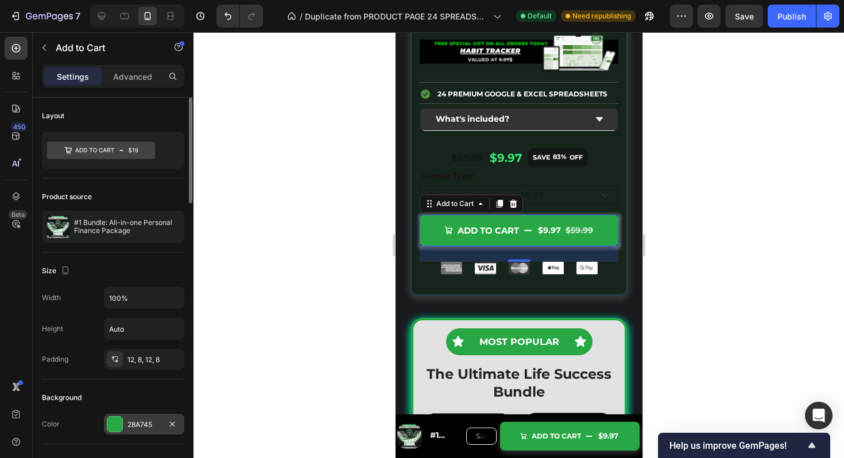
click at [142, 421] on div "28A745" at bounding box center [144, 425] width 33 height 10
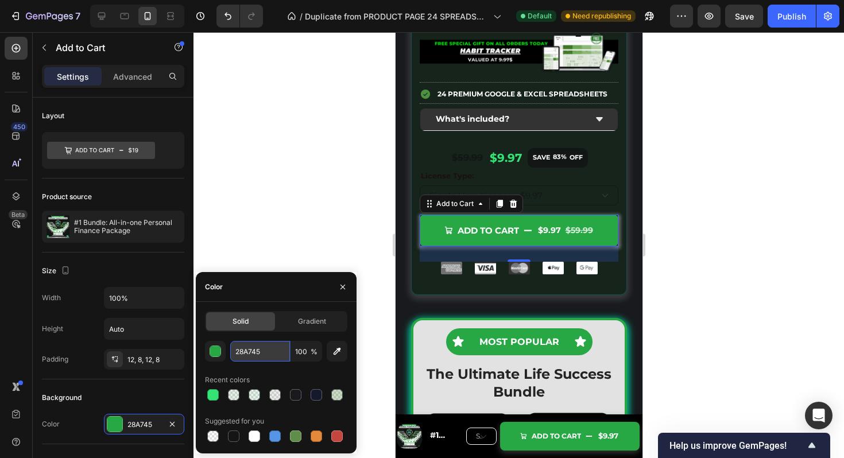
click at [265, 351] on input "28A745" at bounding box center [260, 351] width 60 height 21
paste input "Copy element from Gempages!"
click at [213, 393] on div at bounding box center [276, 395] width 142 height 16
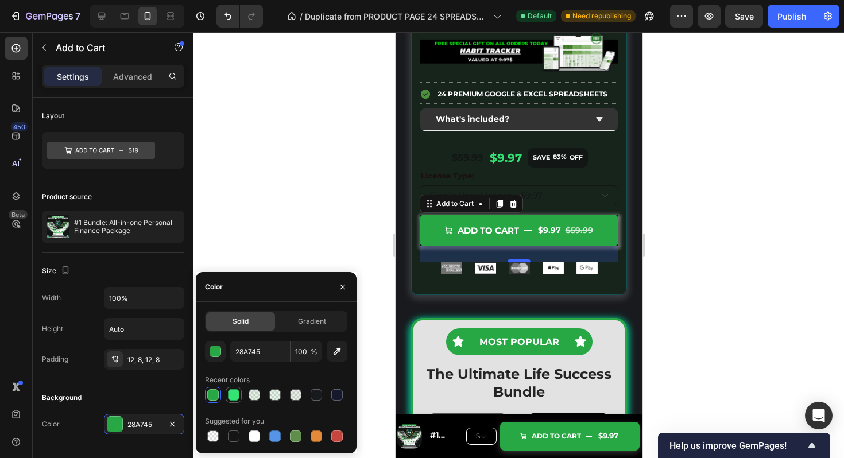
click at [234, 396] on div at bounding box center [233, 394] width 11 height 11
type input "35E375"
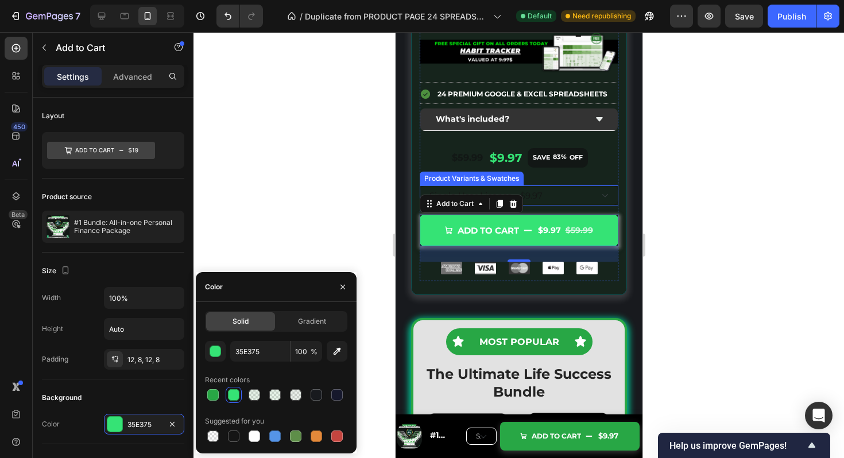
click at [591, 164] on div "$59.99 Product Price Product Price $9.97 Product Price Product Price SAVE 83% O…" at bounding box center [518, 158] width 199 height 20
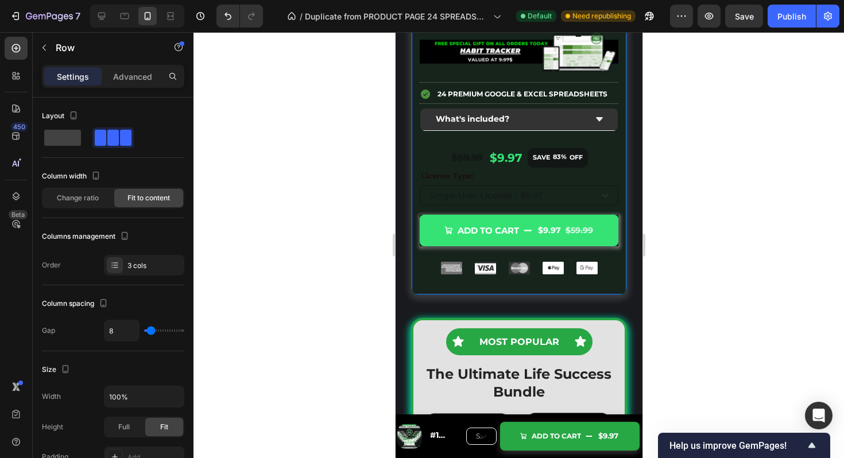
click at [613, 287] on div "Image Icon Icon Icon Icon Icon Icon List 2,346 Reviews Text Block Row Image Tit…" at bounding box center [519, 48] width 216 height 492
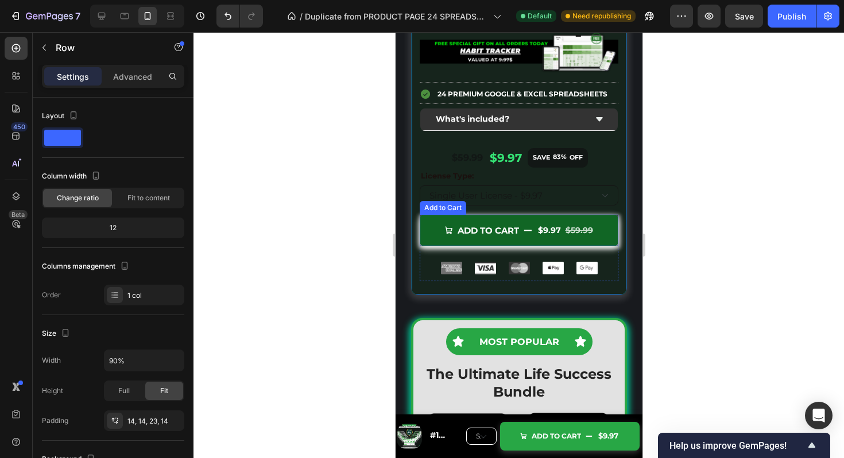
click at [614, 233] on button "Add to cart $9.97 $59.99" at bounding box center [518, 231] width 199 height 32
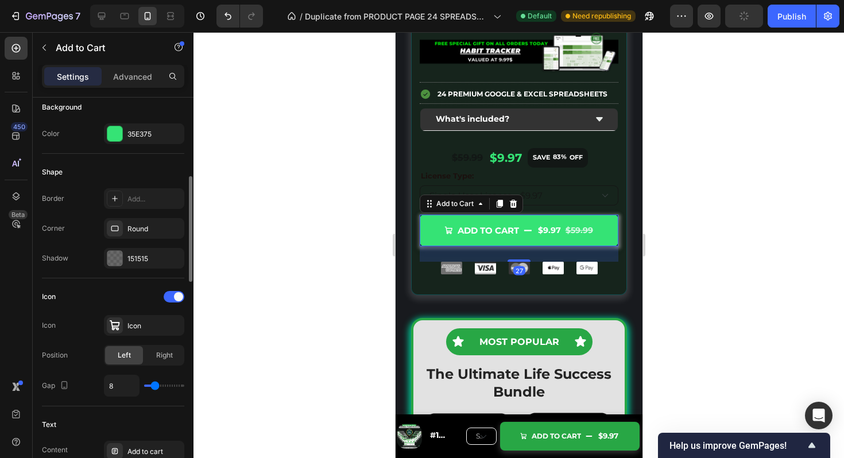
scroll to position [300, 0]
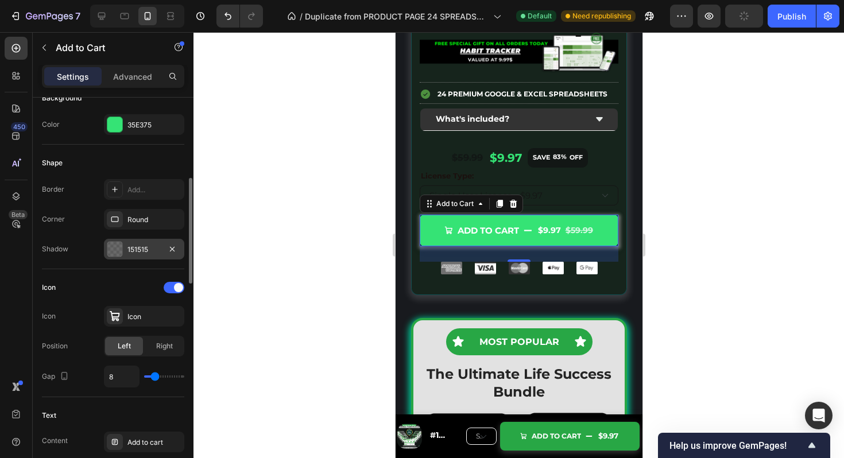
click at [114, 245] on div at bounding box center [114, 249] width 15 height 15
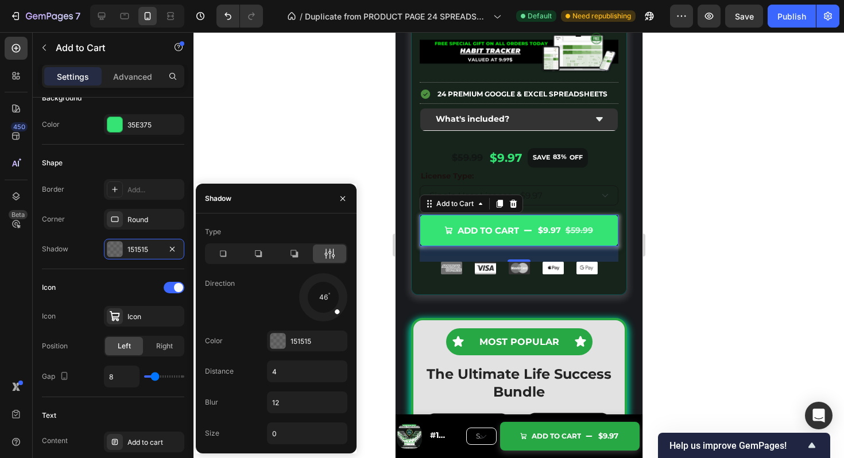
drag, startPoint x: 323, startPoint y: 315, endPoint x: 342, endPoint y: 317, distance: 18.4
click at [342, 317] on div at bounding box center [324, 298] width 52 height 52
click at [287, 403] on input "12" at bounding box center [307, 402] width 79 height 21
type input "4"
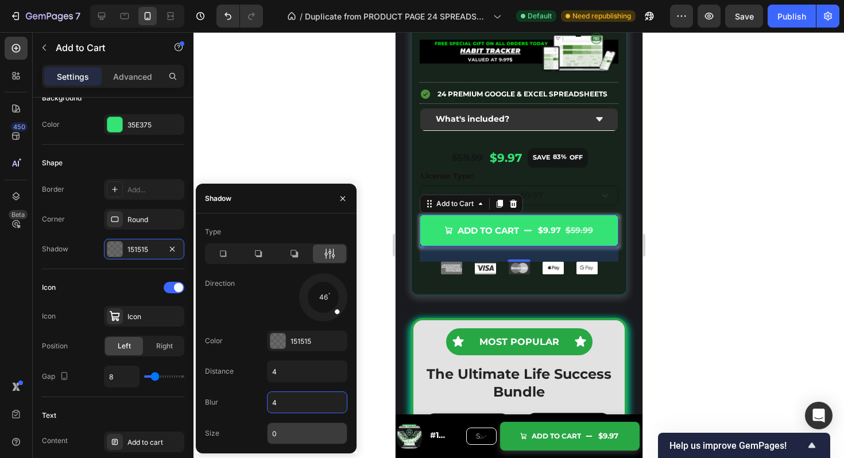
click at [285, 435] on input "0" at bounding box center [307, 433] width 79 height 21
click at [280, 345] on div at bounding box center [278, 341] width 15 height 15
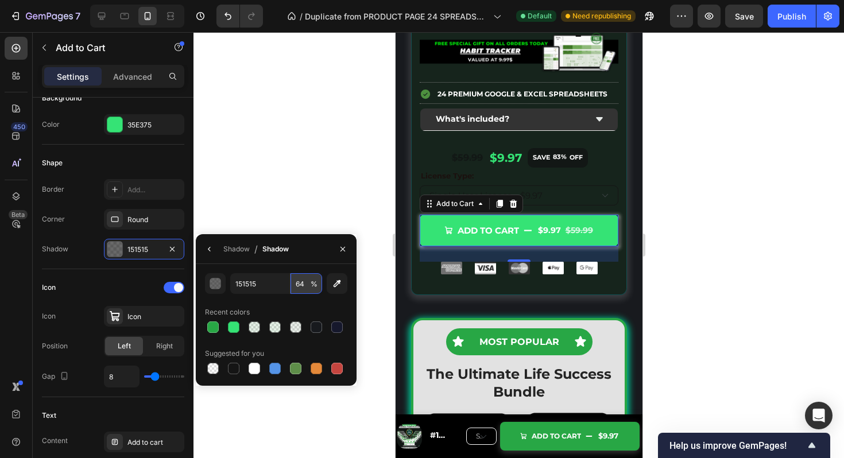
click at [306, 283] on input "64" at bounding box center [307, 283] width 32 height 21
type input "20"
click at [209, 329] on div at bounding box center [276, 327] width 142 height 16
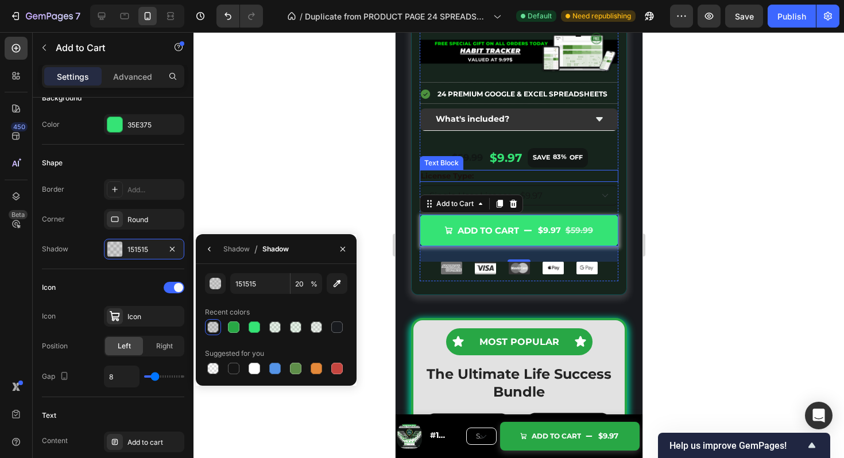
click at [567, 171] on div "Image Title Line 24 Premium Google & excel Spreadsheets Item List Title Line Wh…" at bounding box center [518, 155] width 199 height 251
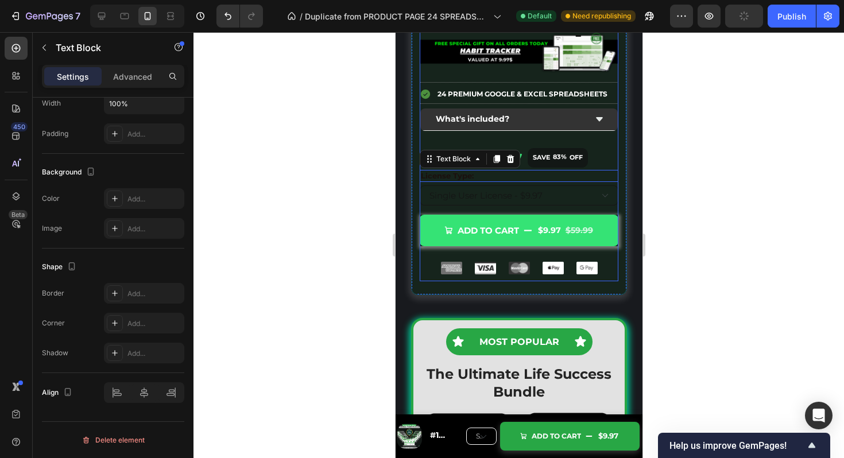
scroll to position [0, 0]
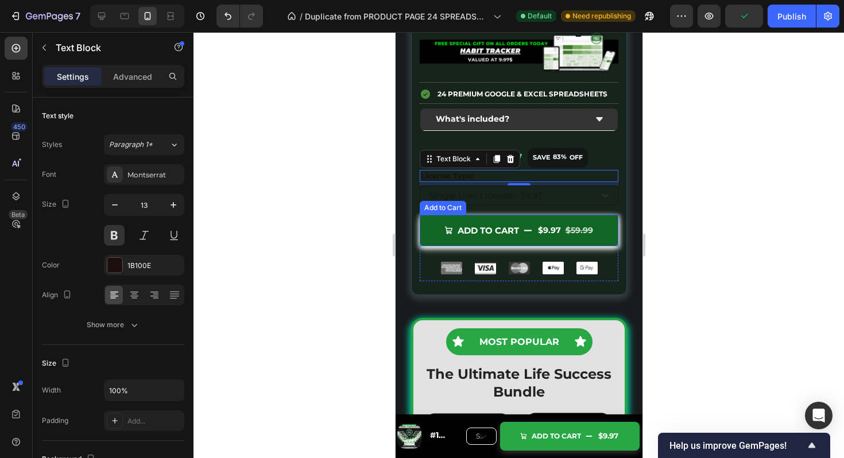
click at [616, 246] on button "Add to cart $9.97 $59.99" at bounding box center [518, 231] width 199 height 32
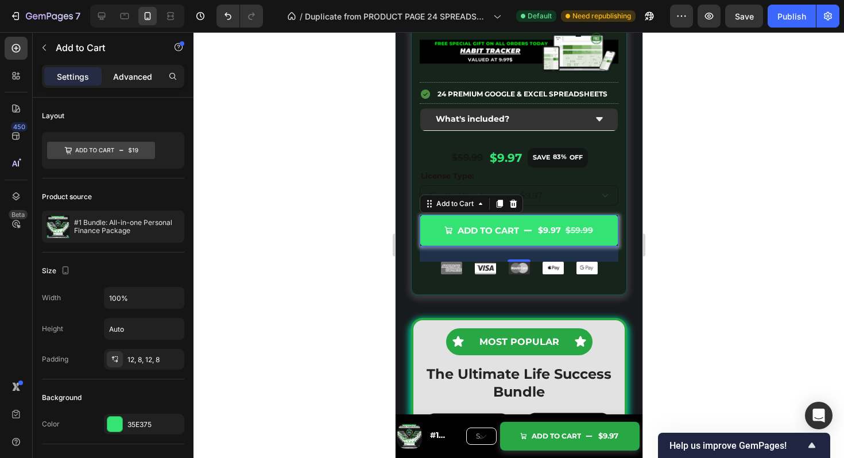
click at [131, 80] on p "Advanced" at bounding box center [132, 77] width 39 height 12
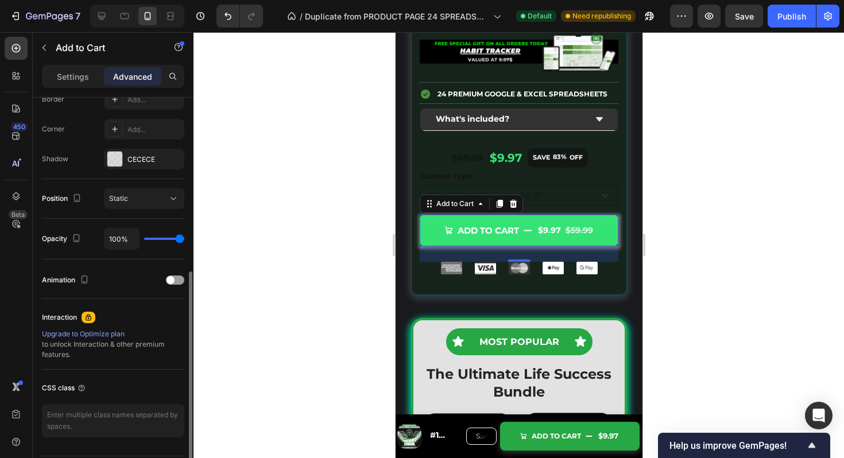
scroll to position [373, 0]
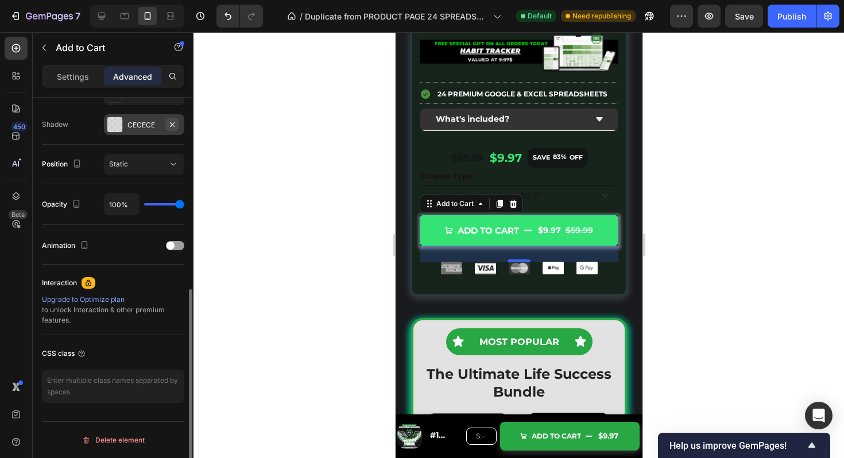
click at [172, 125] on icon "button" at bounding box center [172, 124] width 5 height 5
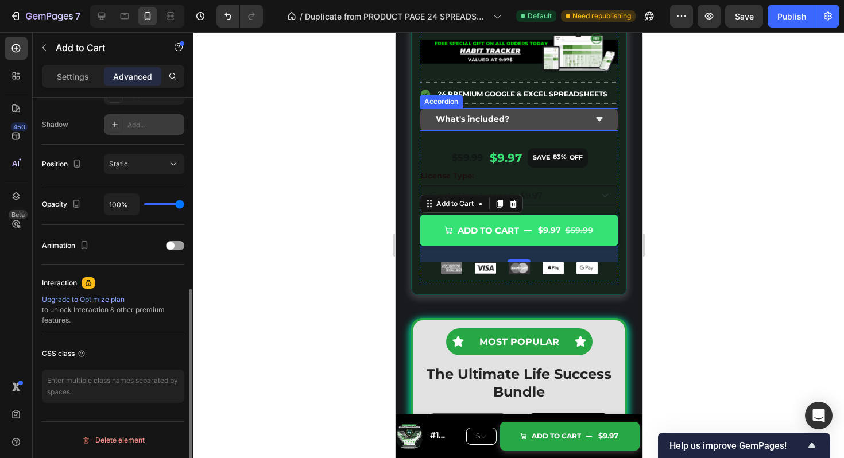
click at [493, 123] on strong "What's included?" at bounding box center [472, 119] width 74 height 10
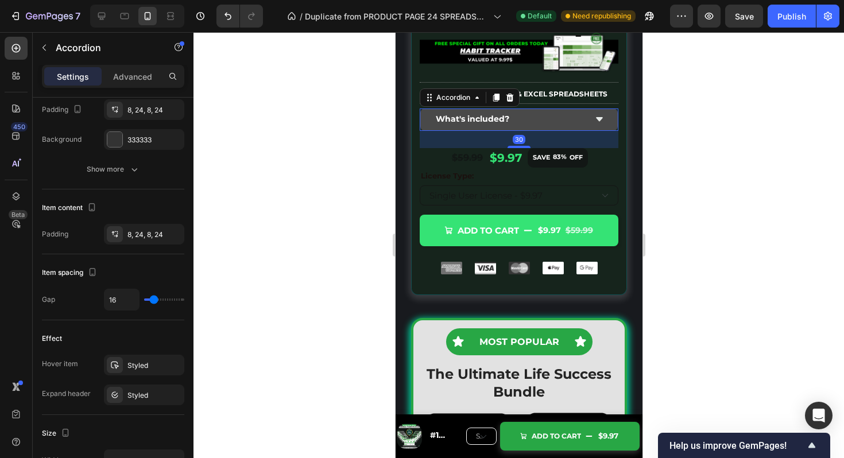
scroll to position [0, 0]
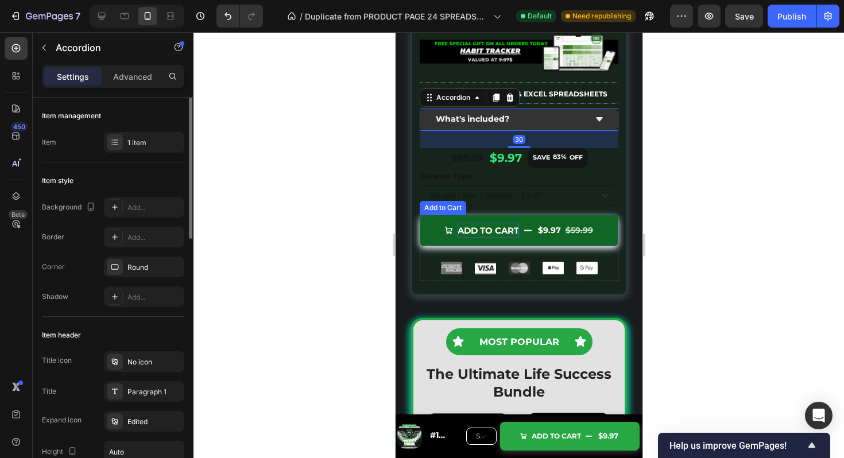
click at [503, 228] on div "Add to cart" at bounding box center [487, 231] width 61 height 16
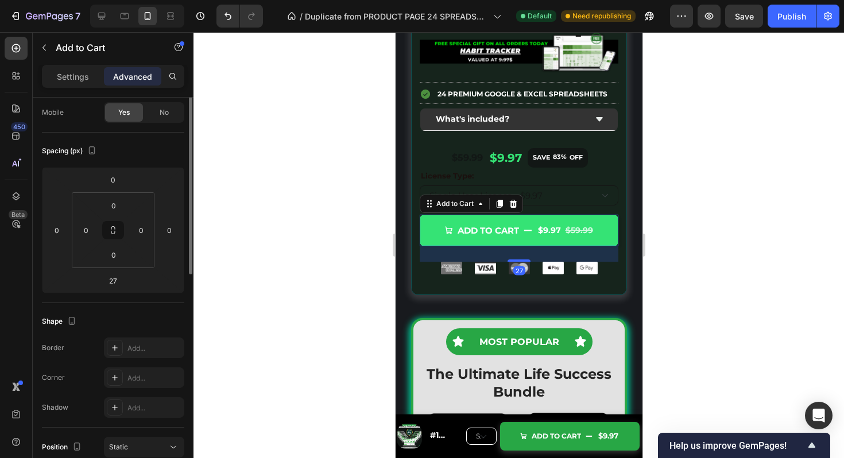
scroll to position [151, 0]
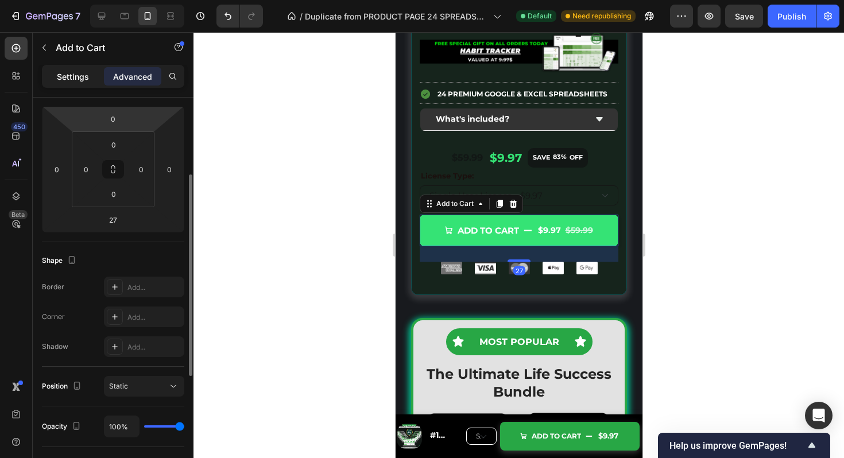
click at [80, 71] on p "Settings" at bounding box center [73, 77] width 32 height 12
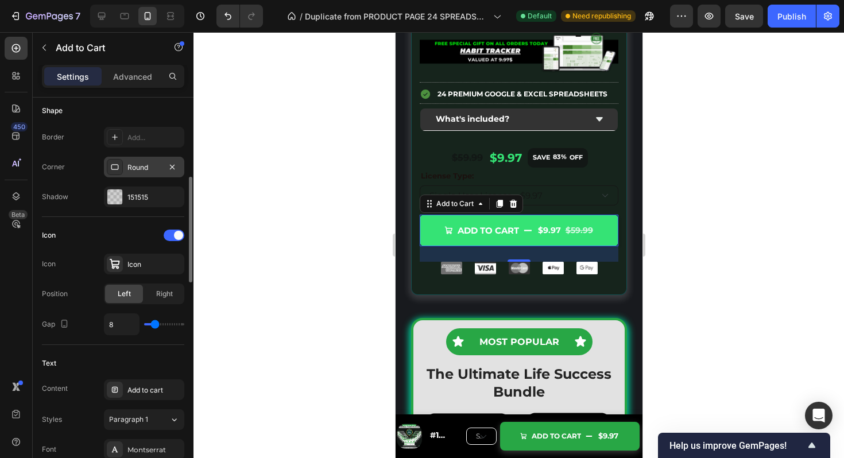
scroll to position [353, 0]
click at [119, 258] on icon at bounding box center [114, 262] width 11 height 11
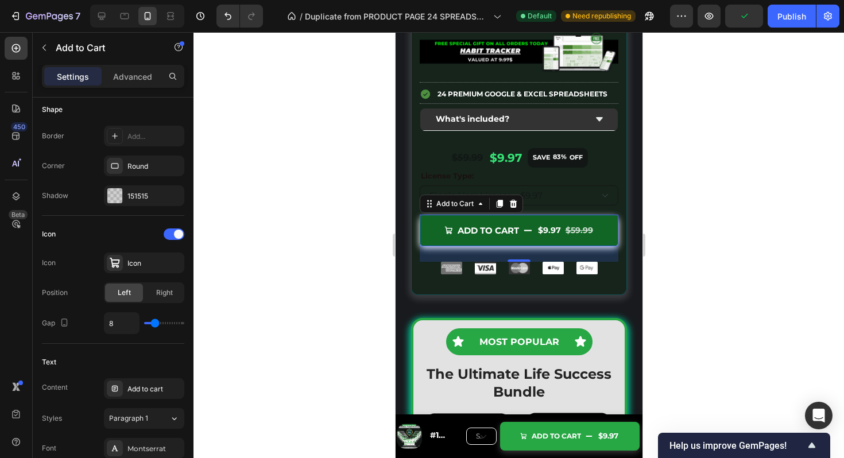
click at [543, 218] on button "Add to cart $9.97 $59.99" at bounding box center [518, 231] width 199 height 32
click at [503, 230] on div "Add to cart" at bounding box center [487, 231] width 61 height 16
click at [503, 230] on p "Add to cart" at bounding box center [487, 231] width 61 height 16
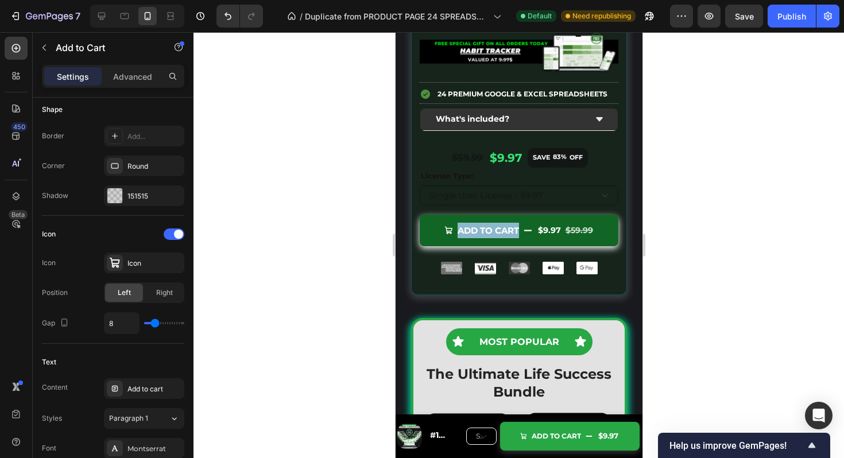
click at [555, 232] on div "$9.97" at bounding box center [549, 231] width 25 height 18
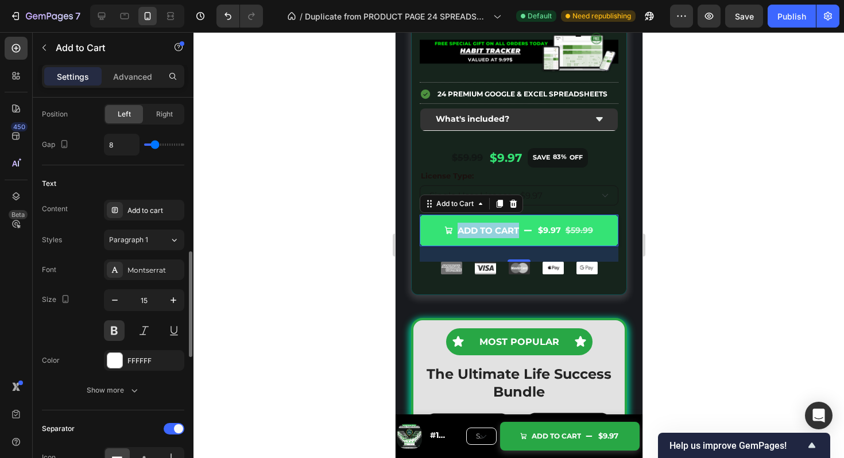
scroll to position [583, 0]
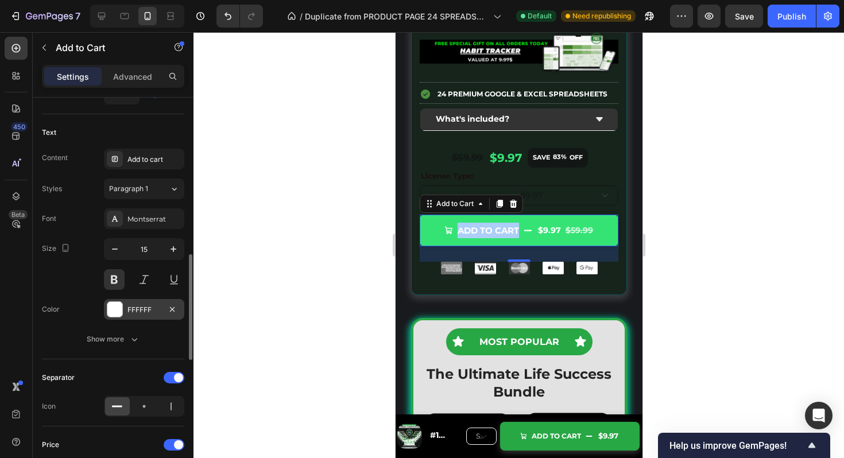
click at [116, 317] on div at bounding box center [115, 310] width 16 height 16
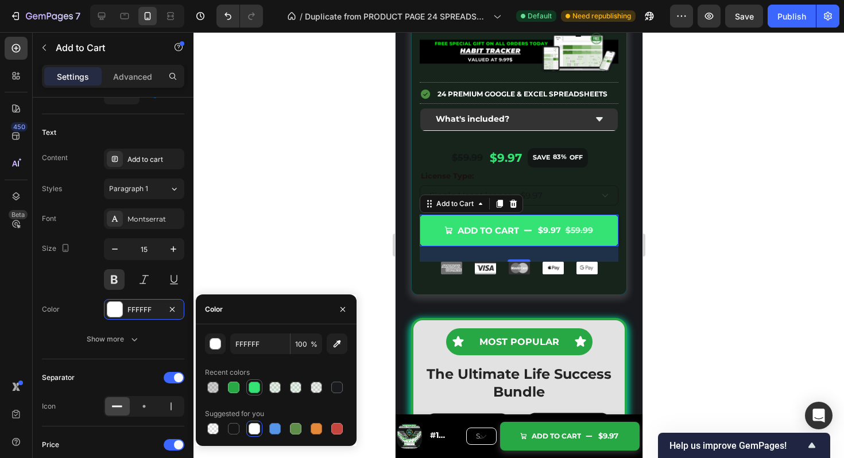
click at [253, 389] on div at bounding box center [254, 387] width 11 height 11
click at [338, 387] on div at bounding box center [336, 387] width 11 height 11
type input "181A1E"
click at [474, 180] on div "Product Variants & Swatches" at bounding box center [471, 178] width 99 height 10
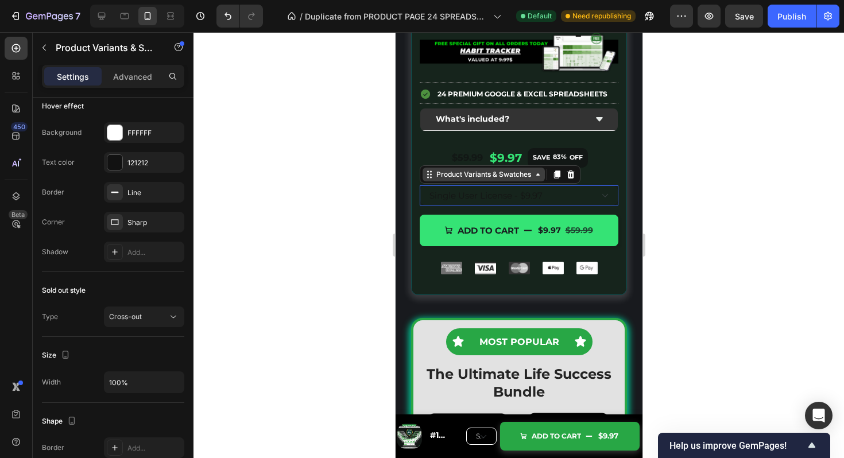
scroll to position [0, 0]
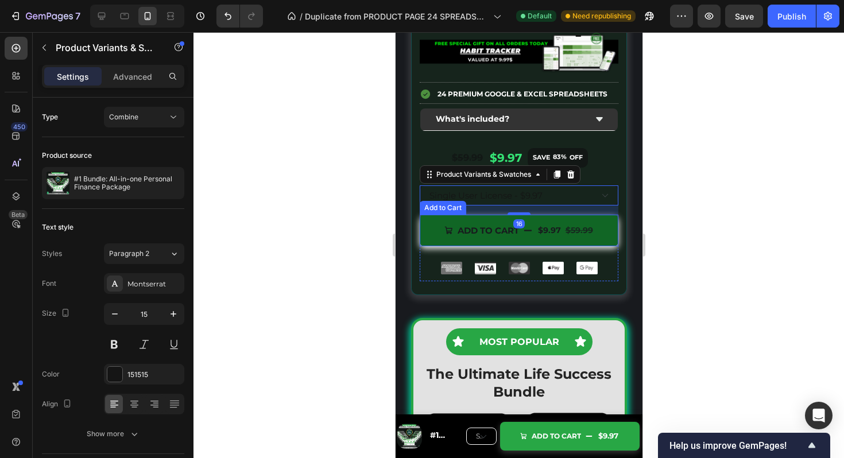
click at [605, 221] on button "Add to cart $9.97 $59.99" at bounding box center [518, 231] width 199 height 32
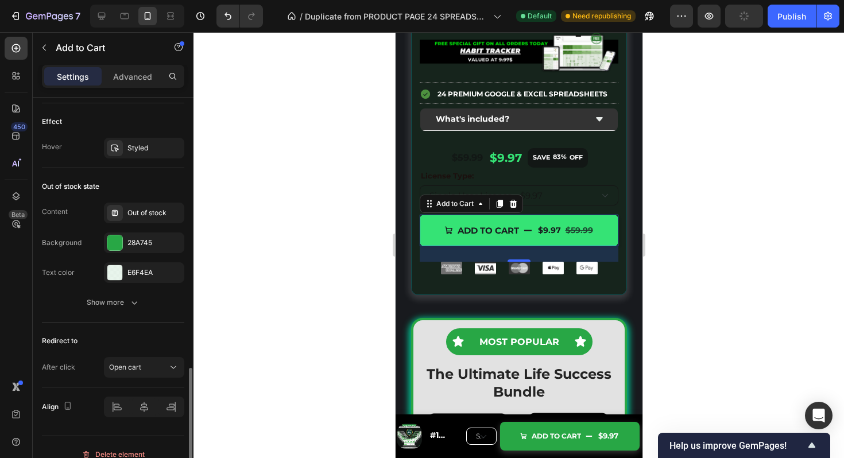
scroll to position [1055, 0]
click at [140, 148] on div "Styled" at bounding box center [144, 147] width 33 height 10
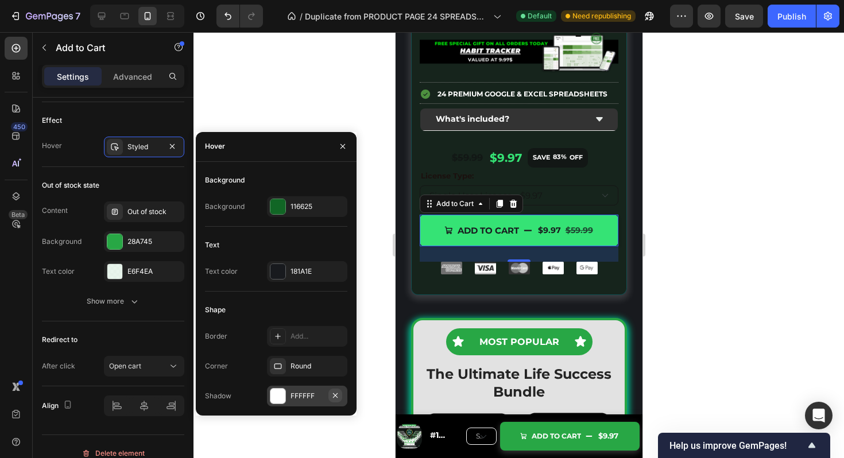
click at [334, 392] on icon "button" at bounding box center [335, 395] width 9 height 9
click at [512, 160] on div "$9.97" at bounding box center [505, 157] width 34 height 17
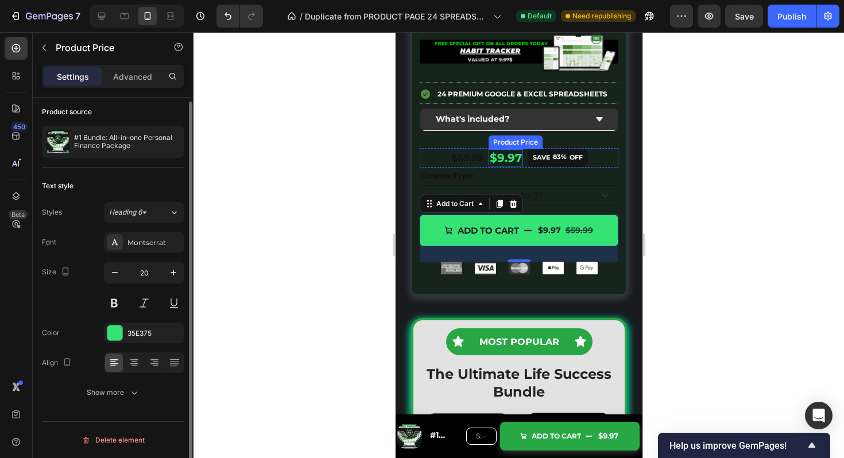
scroll to position [0, 0]
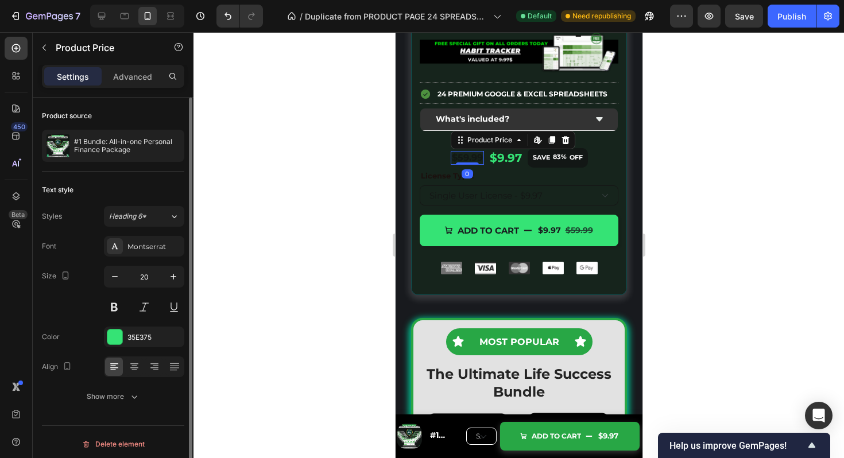
click at [474, 157] on div "$59.99" at bounding box center [466, 158] width 33 height 14
click at [114, 338] on div at bounding box center [114, 337] width 15 height 15
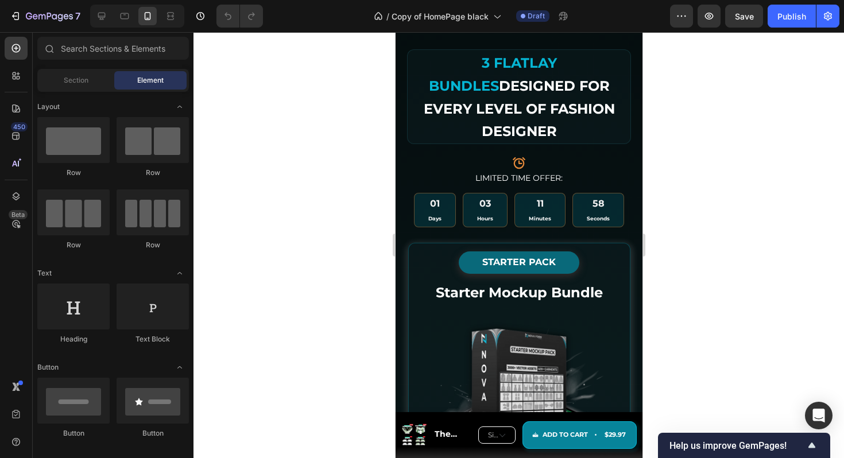
scroll to position [3745, 0]
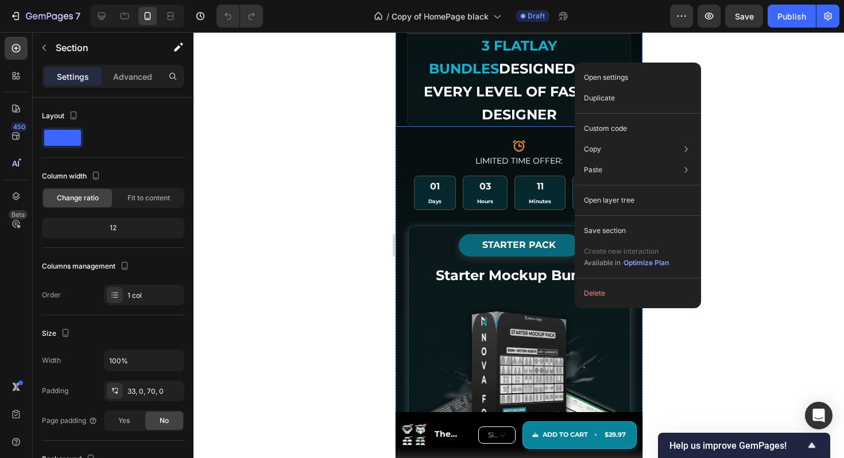
click at [399, 89] on div "3 Flatlay Bundles Designed for Every Level of Fashion Designer Heading" at bounding box center [518, 79] width 247 height 95
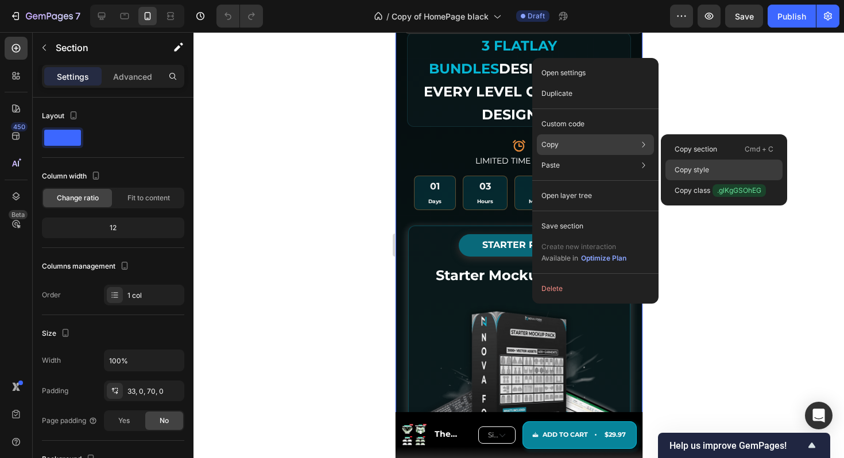
click at [696, 175] on div "Copy style" at bounding box center [724, 170] width 117 height 21
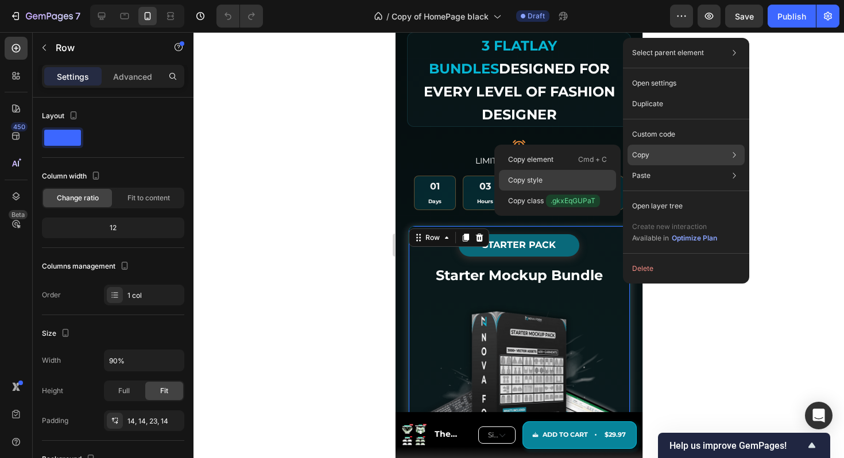
click at [550, 180] on div "Copy style" at bounding box center [557, 180] width 117 height 21
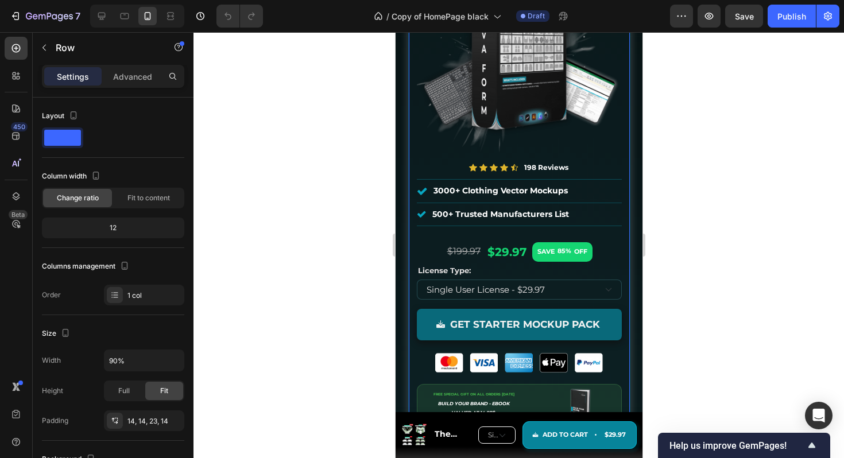
scroll to position [4124, 0]
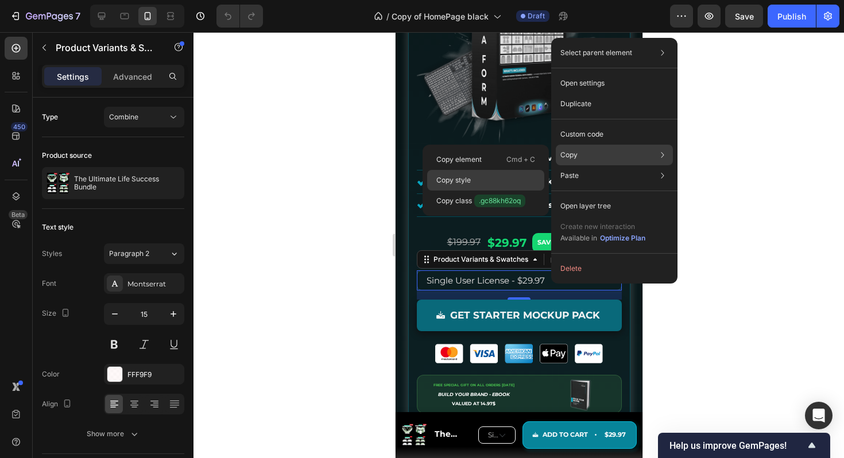
click at [484, 178] on div "Copy style" at bounding box center [485, 180] width 117 height 21
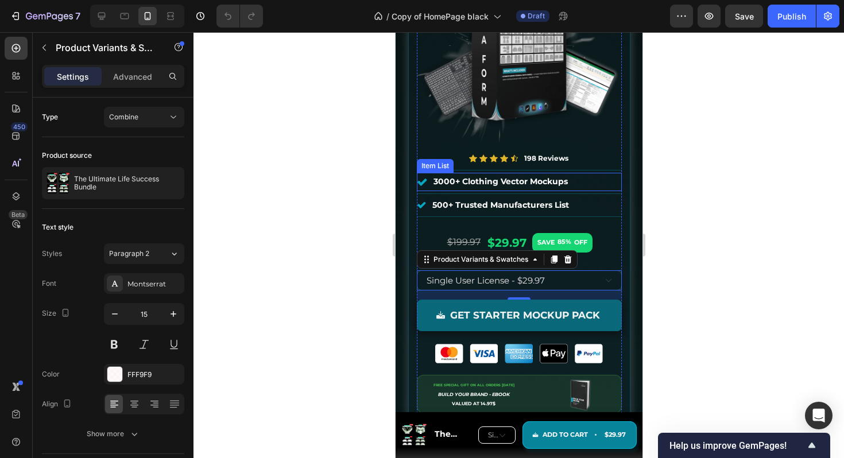
click at [420, 177] on icon at bounding box center [421, 182] width 10 height 10
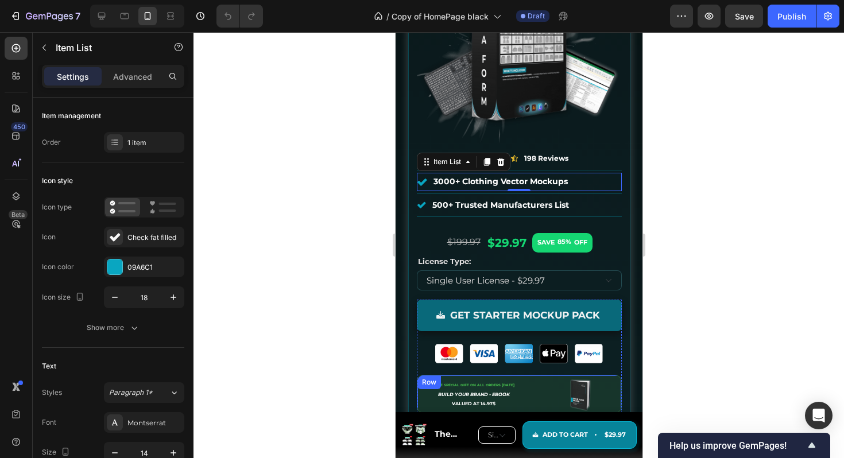
click at [527, 376] on div "FREE SPECIAL GIFT ON ALL ORDERS TODAY BUILD YOUR BRAND - EBOOK VALUED AT 14.97$…" at bounding box center [474, 394] width 114 height 37
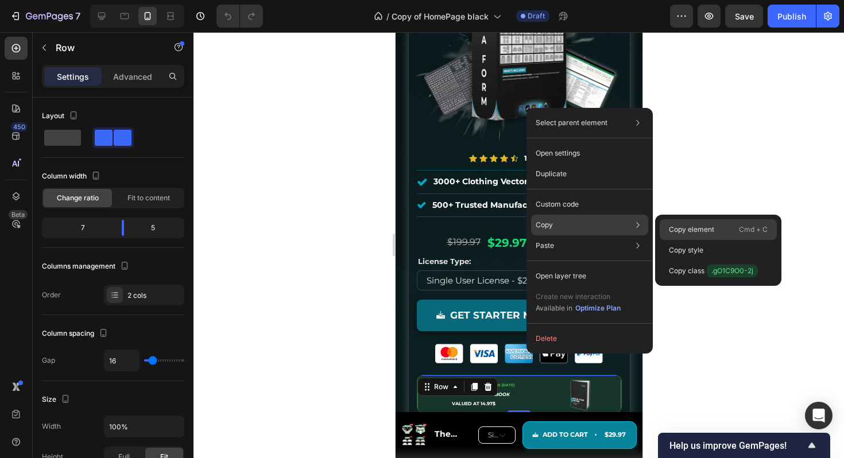
click at [685, 223] on div "Copy element Cmd + C" at bounding box center [718, 229] width 117 height 21
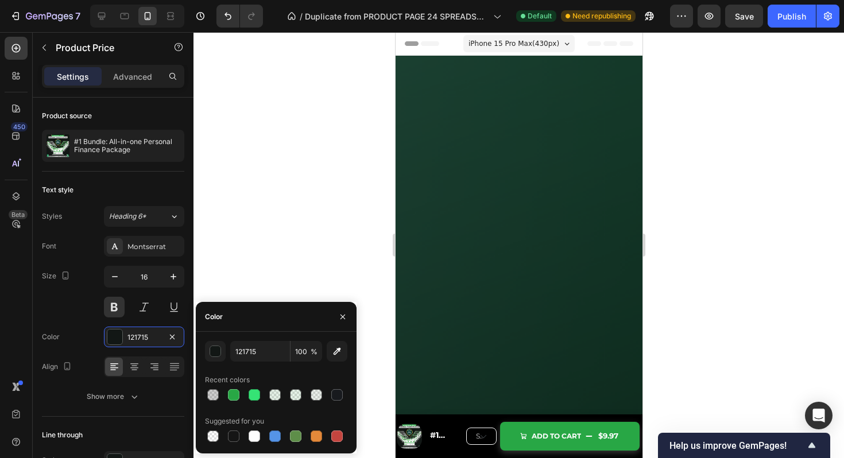
scroll to position [5117, 0]
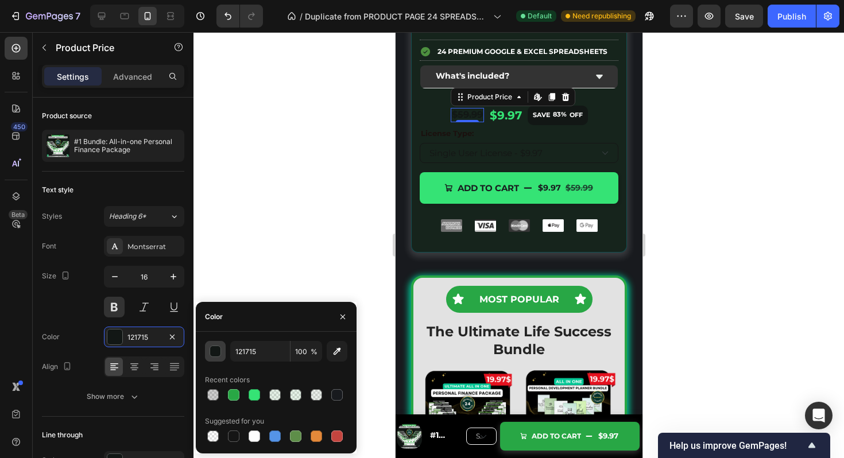
click at [206, 352] on button "button" at bounding box center [215, 351] width 21 height 21
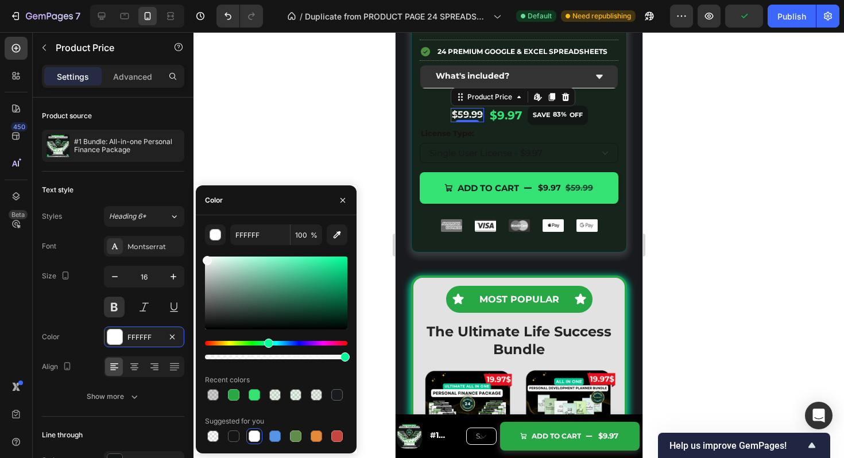
drag, startPoint x: 225, startPoint y: 289, endPoint x: 206, endPoint y: 258, distance: 35.9
click at [206, 258] on div at bounding box center [276, 293] width 142 height 73
type input "F7F7F7"
click at [581, 123] on div "OFF" at bounding box center [576, 115] width 17 height 15
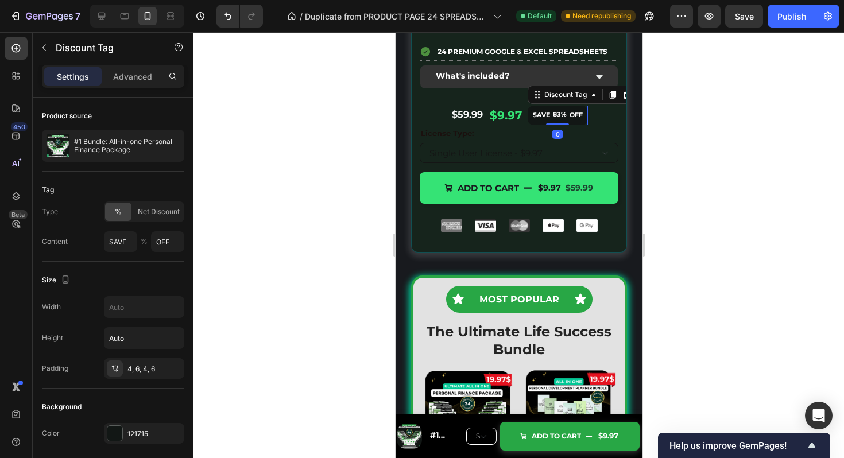
click at [584, 125] on div "SAVE 83% OFF" at bounding box center [557, 116] width 60 height 20
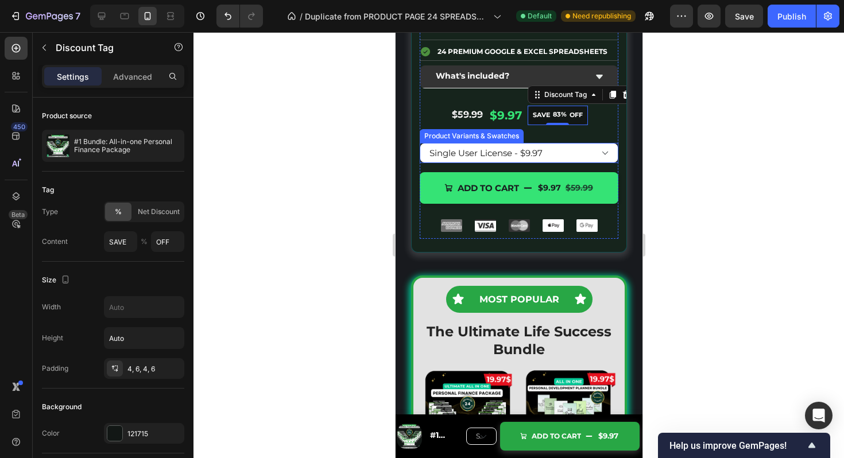
click at [555, 163] on select "Single User License - $9.97 Multiple Users License - $14.97 Private Label Right…" at bounding box center [518, 153] width 199 height 20
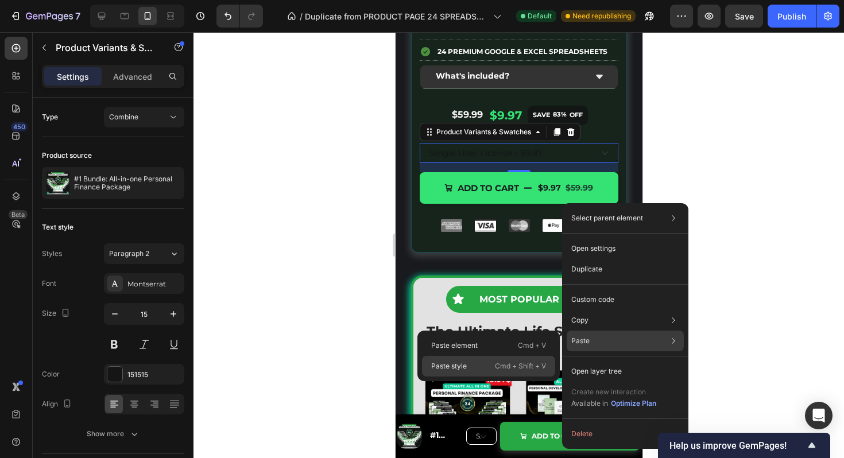
click at [491, 368] on div "Paste style Cmd + Shift + V" at bounding box center [488, 366] width 133 height 21
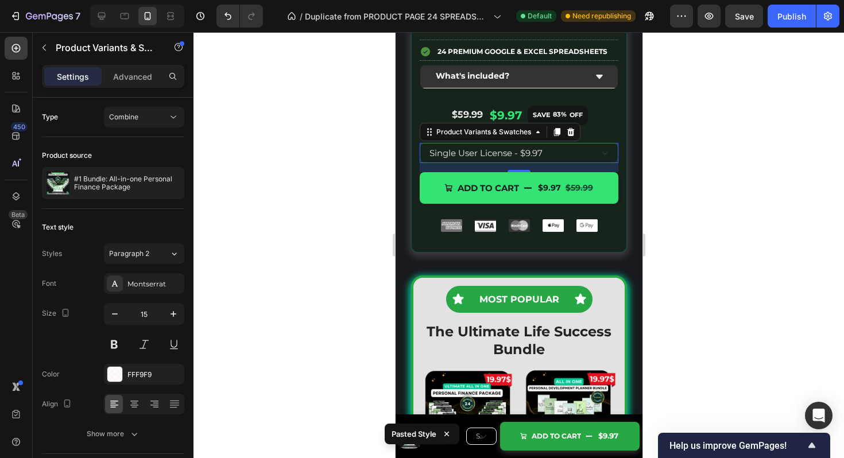
click at [721, 238] on div at bounding box center [519, 245] width 651 height 426
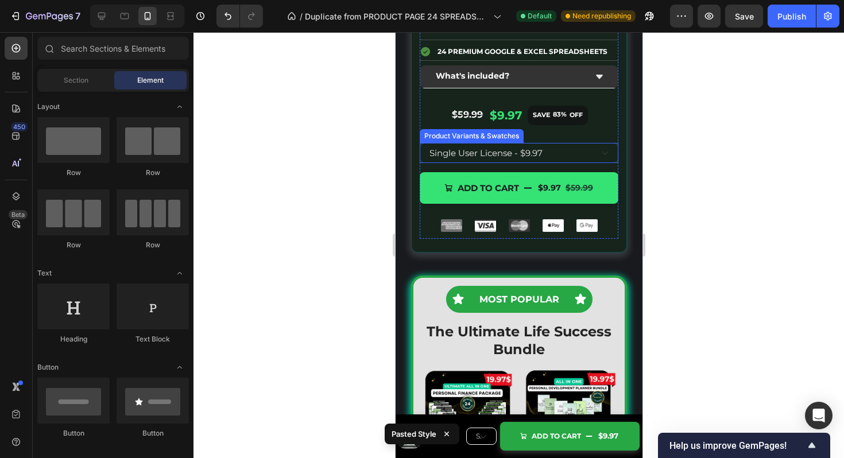
click at [462, 141] on div "Product Variants & Swatches" at bounding box center [471, 136] width 99 height 10
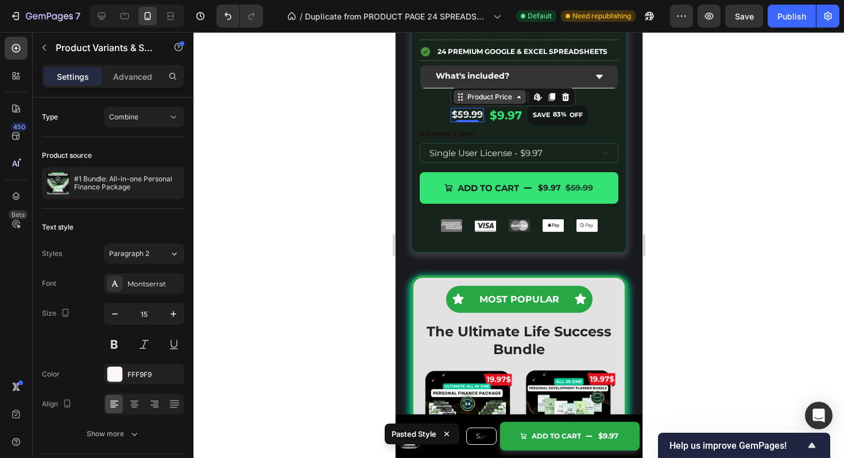
click at [462, 104] on div "Product Price" at bounding box center [489, 97] width 72 height 14
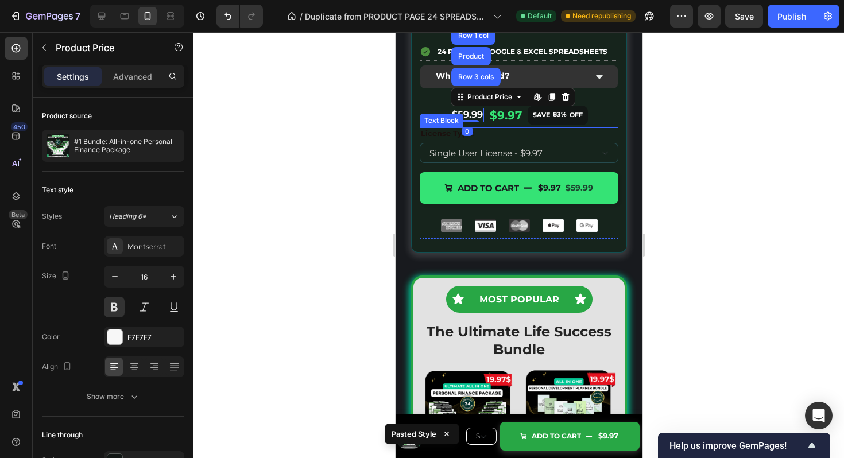
click at [445, 138] on p "License Type:" at bounding box center [518, 134] width 196 height 10
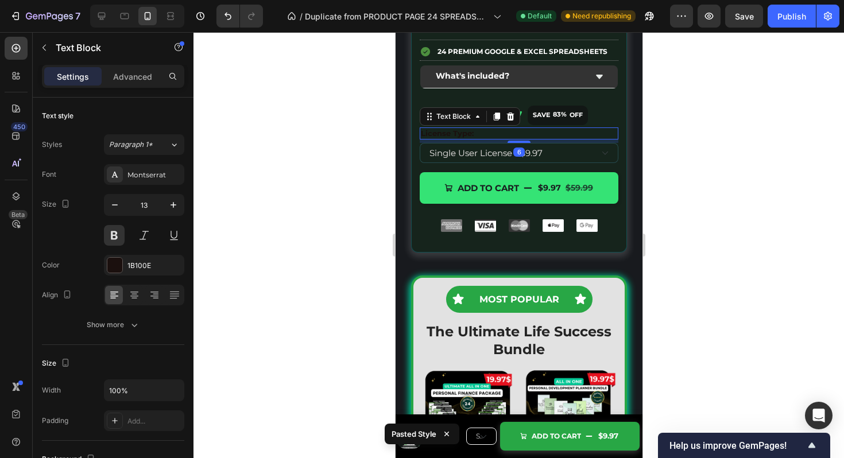
click at [445, 138] on p "License Type:" at bounding box center [518, 134] width 196 height 10
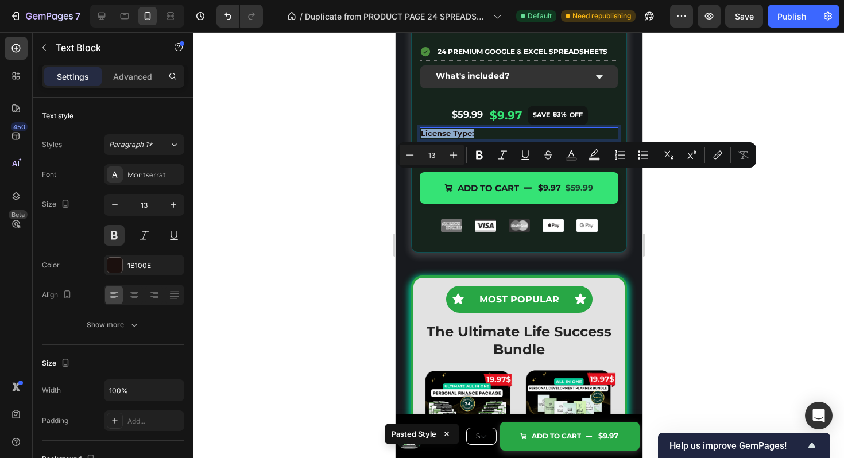
click at [445, 138] on p "License Type:" at bounding box center [518, 134] width 196 height 10
click at [570, 154] on icon "Editor contextual toolbar" at bounding box center [572, 154] width 6 height 6
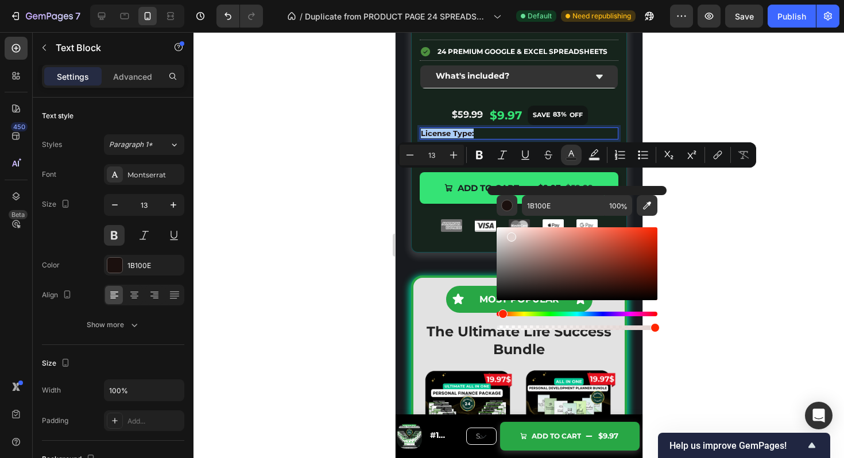
drag, startPoint x: 517, startPoint y: 247, endPoint x: 497, endPoint y: 228, distance: 27.6
click at [499, 227] on div "Editor contextual toolbar" at bounding box center [577, 263] width 161 height 73
type input "FFFCFC"
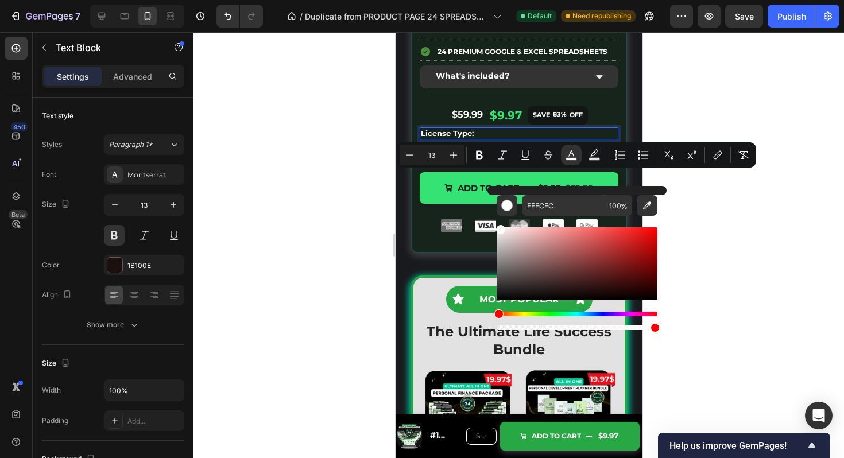
click at [315, 213] on div at bounding box center [519, 245] width 651 height 426
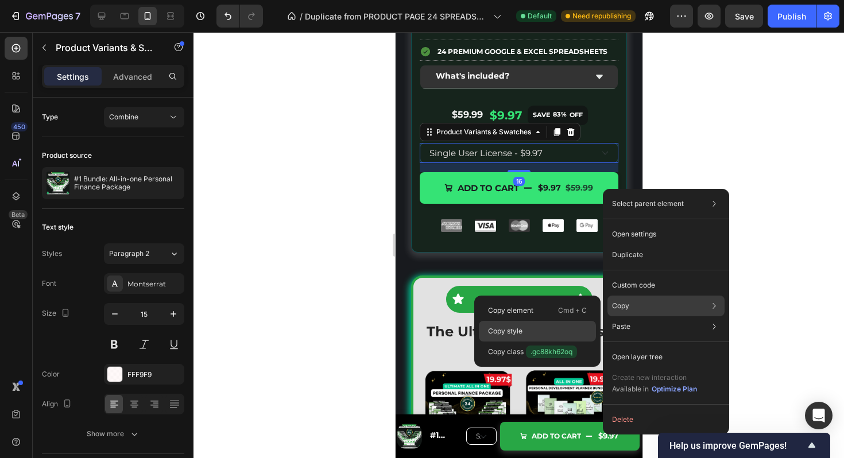
click at [528, 330] on div "Copy style" at bounding box center [537, 331] width 117 height 21
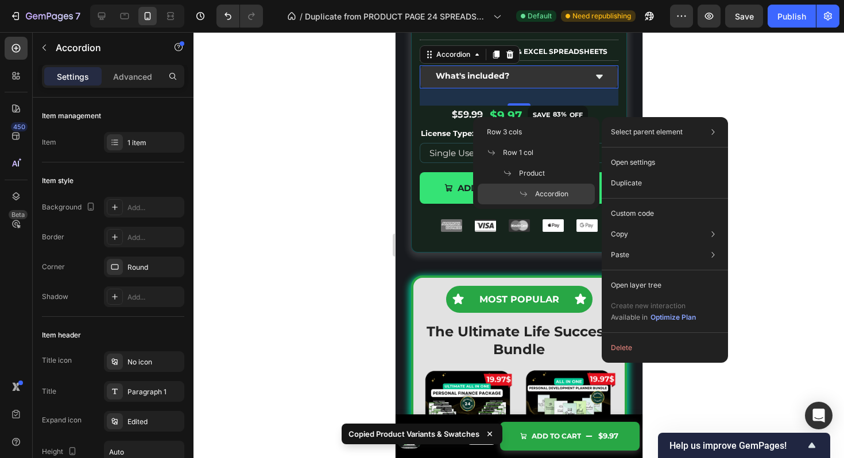
click at [712, 106] on div at bounding box center [519, 245] width 651 height 426
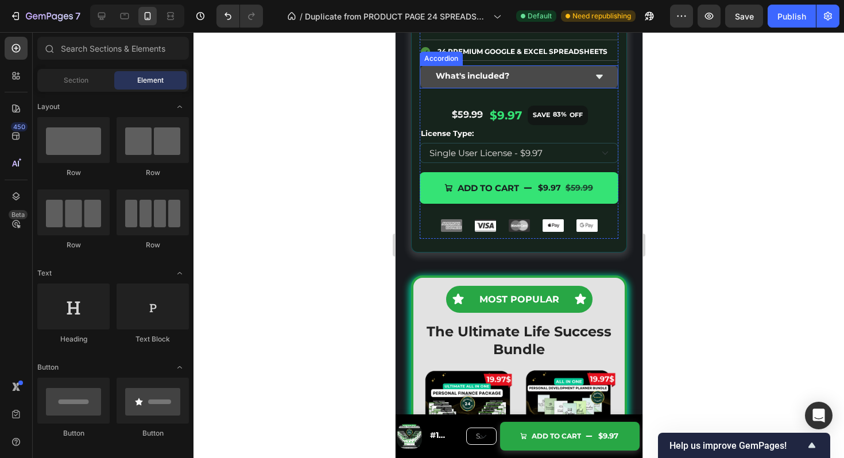
click at [605, 88] on div "What's included?" at bounding box center [519, 76] width 198 height 22
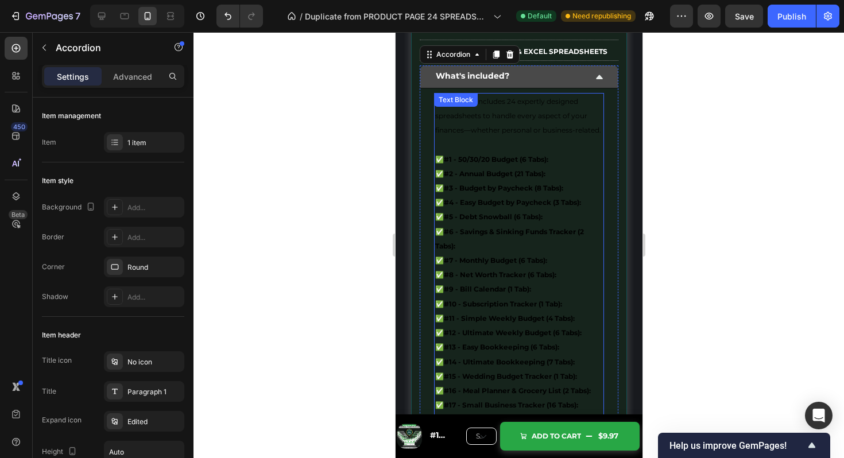
click at [527, 195] on p "✅ #3 - Budget by Paycheck (8 Tabs):" at bounding box center [519, 188] width 168 height 14
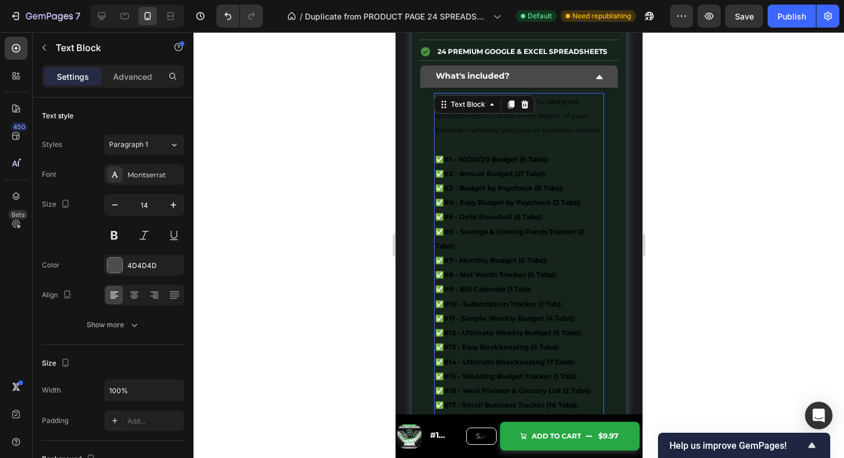
click at [527, 195] on p "✅ #3 - Budget by Paycheck (8 Tabs):" at bounding box center [519, 188] width 168 height 14
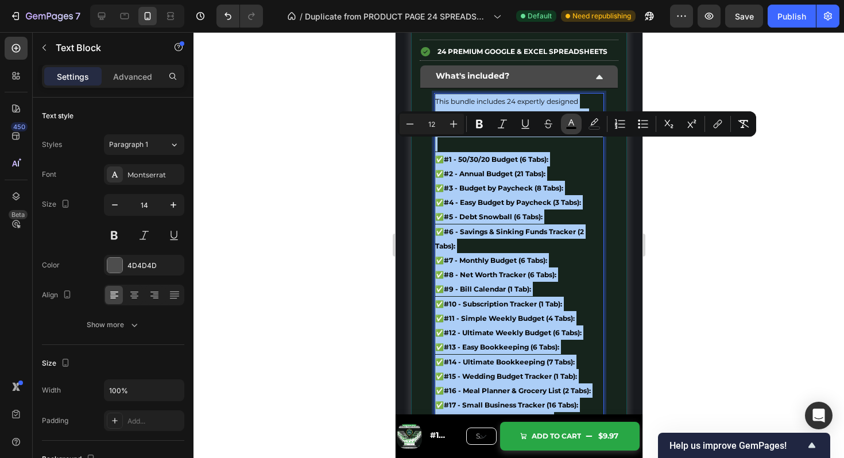
click at [568, 123] on icon "Editor contextual toolbar" at bounding box center [571, 123] width 11 height 11
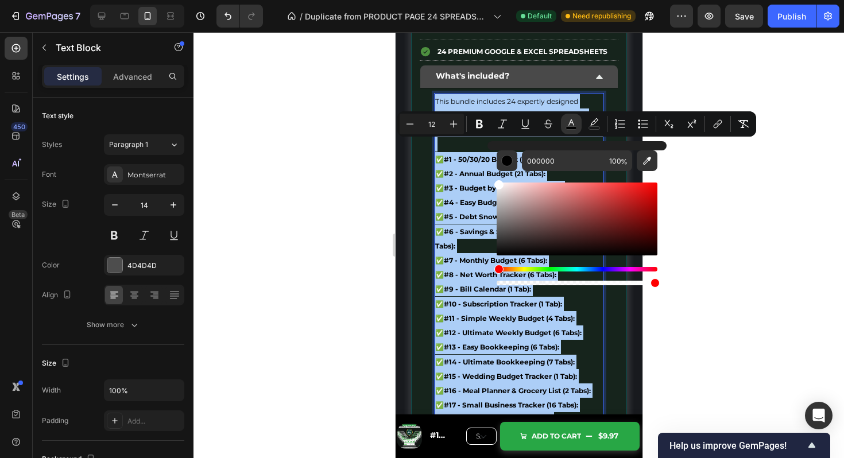
drag, startPoint x: 921, startPoint y: 279, endPoint x: 477, endPoint y: 165, distance: 458.9
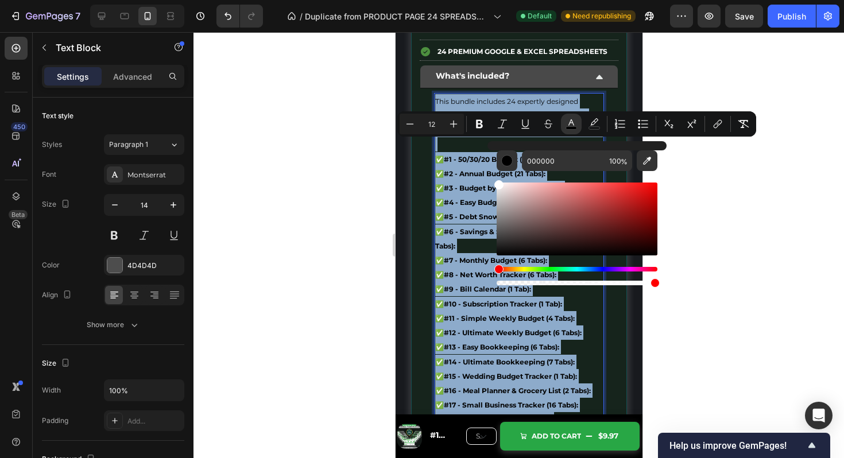
type input "FFFFFF"
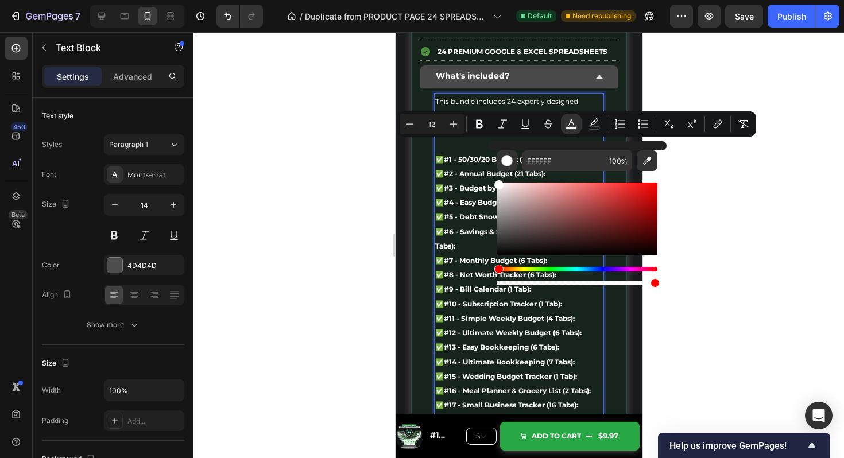
click at [744, 204] on div at bounding box center [519, 245] width 651 height 426
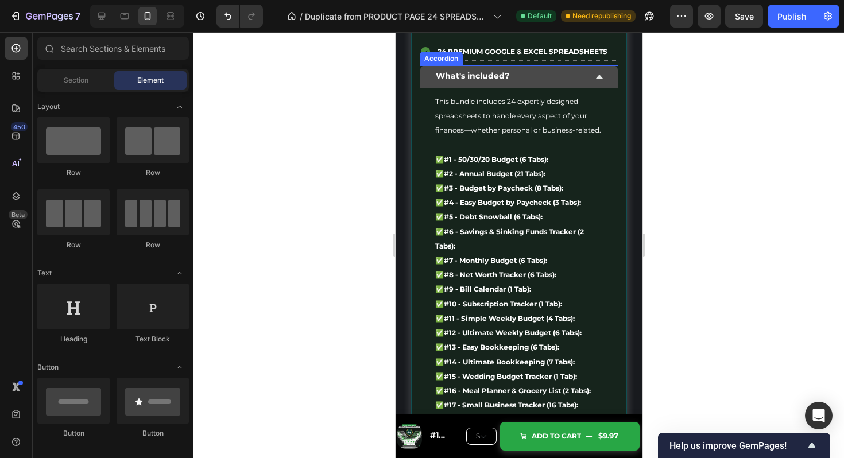
click at [604, 88] on div "What's included?" at bounding box center [519, 76] width 198 height 22
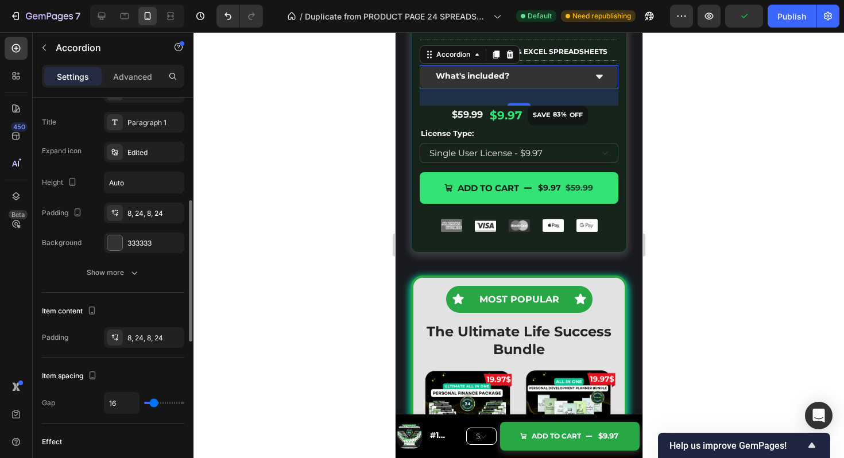
scroll to position [277, 0]
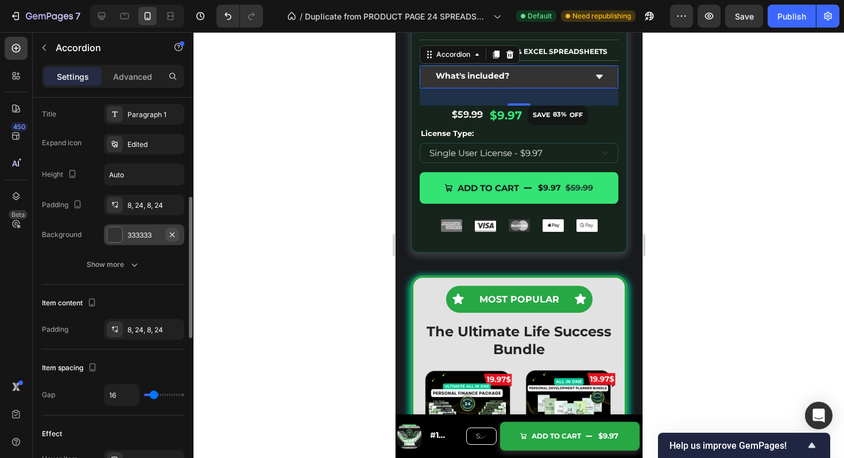
click at [173, 234] on icon "button" at bounding box center [172, 234] width 5 height 5
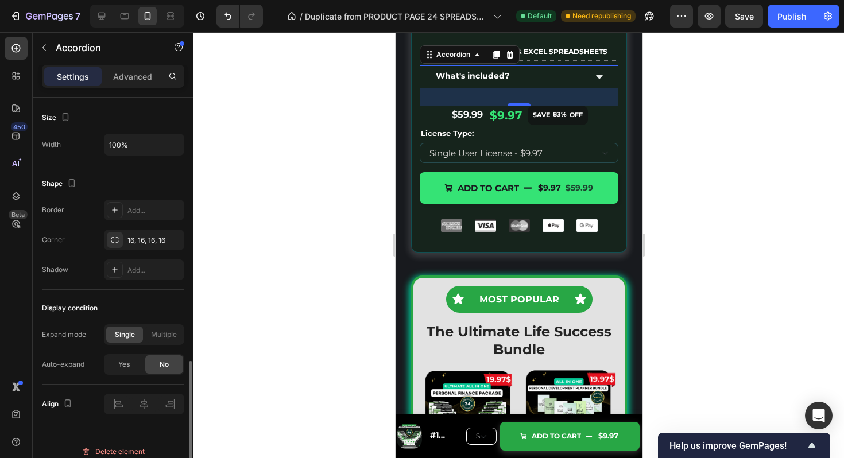
scroll to position [700, 0]
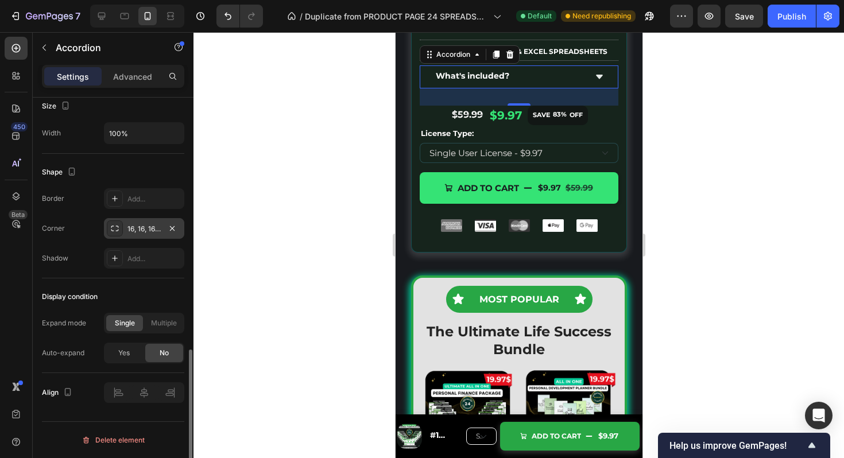
click at [130, 226] on div "16, 16, 16, 16" at bounding box center [144, 229] width 33 height 10
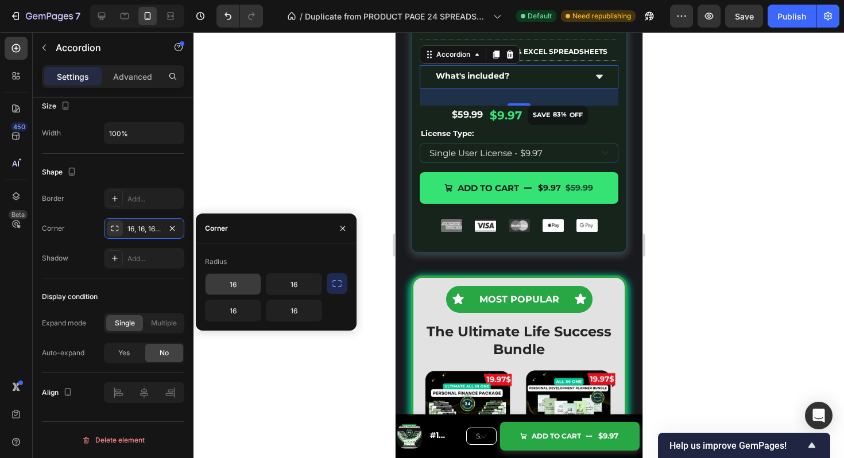
click at [245, 283] on input "16" at bounding box center [233, 284] width 55 height 21
click at [338, 280] on icon "button" at bounding box center [336, 283] width 11 height 11
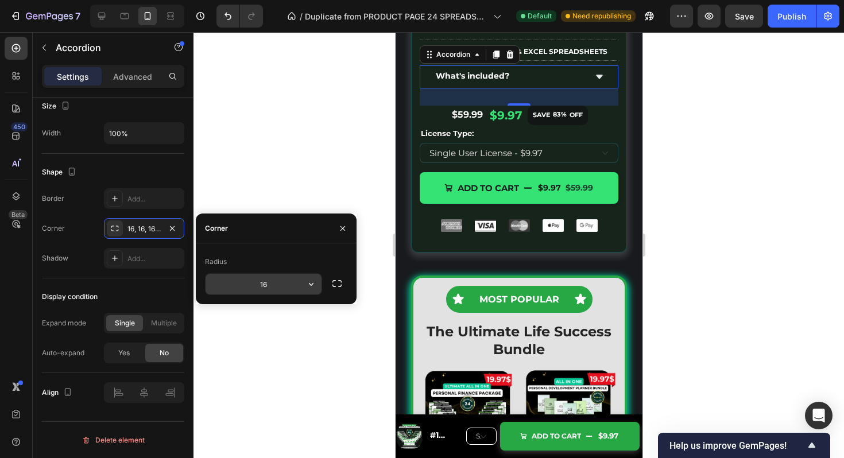
click at [291, 284] on input "16" at bounding box center [264, 284] width 116 height 21
type input "12"
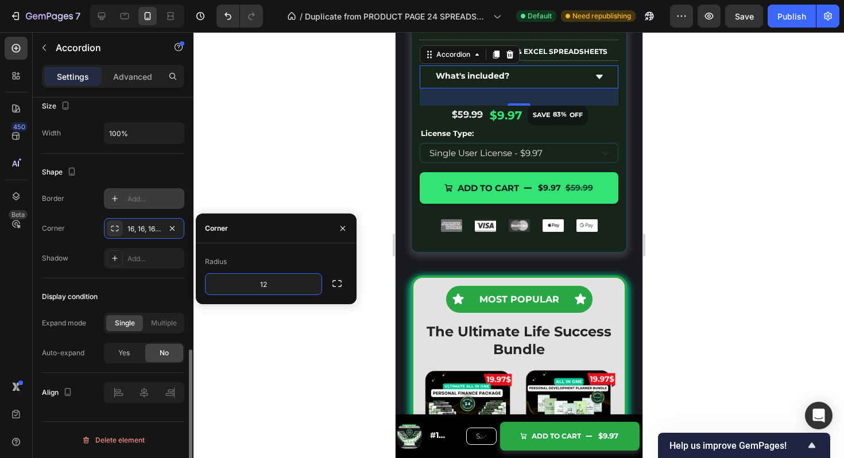
click at [137, 200] on div "Add..." at bounding box center [155, 199] width 54 height 10
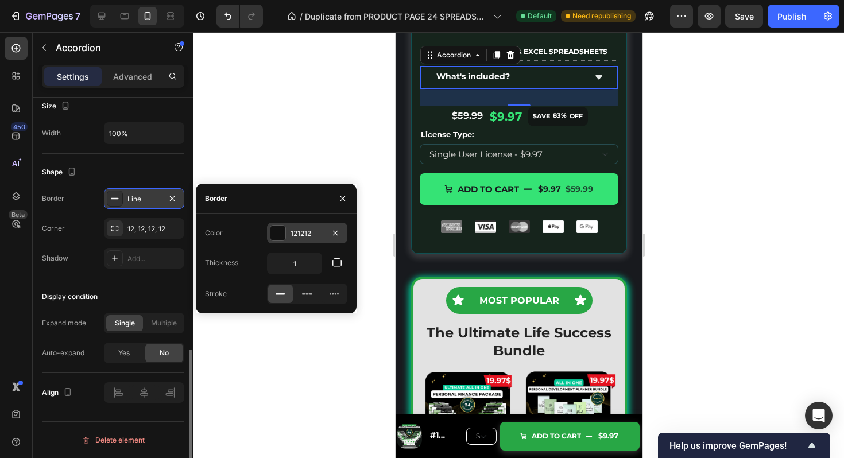
click at [275, 231] on div at bounding box center [278, 233] width 15 height 15
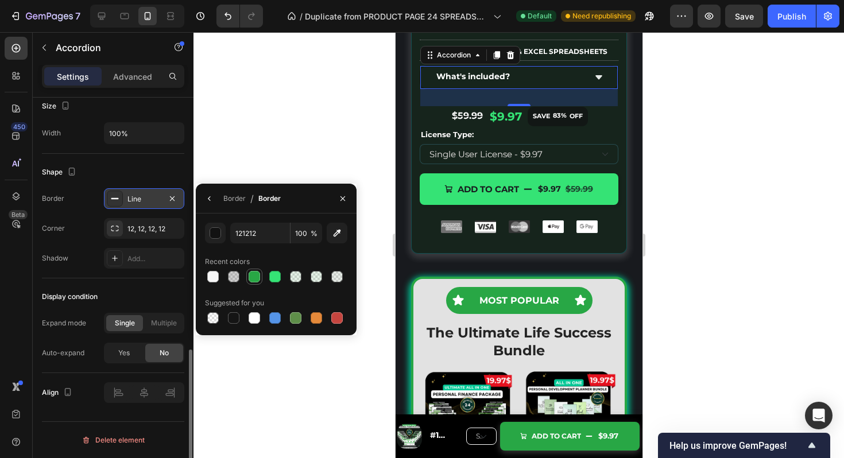
click at [258, 276] on div at bounding box center [254, 276] width 11 height 11
type input "28A745"
click at [302, 227] on input "100" at bounding box center [307, 233] width 32 height 21
type input "40"
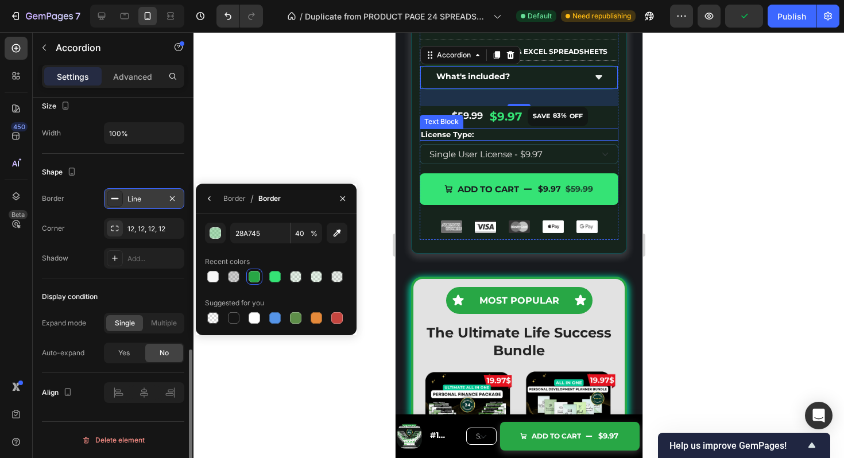
click at [450, 124] on div "$59.99" at bounding box center [466, 116] width 33 height 14
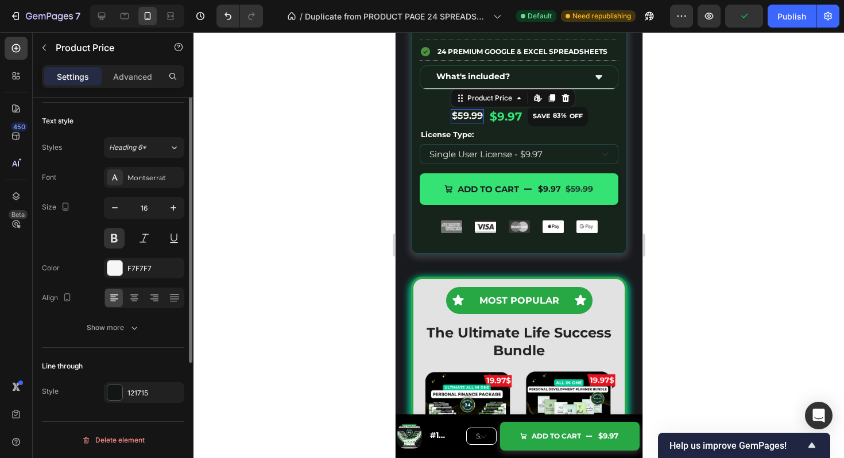
scroll to position [0, 0]
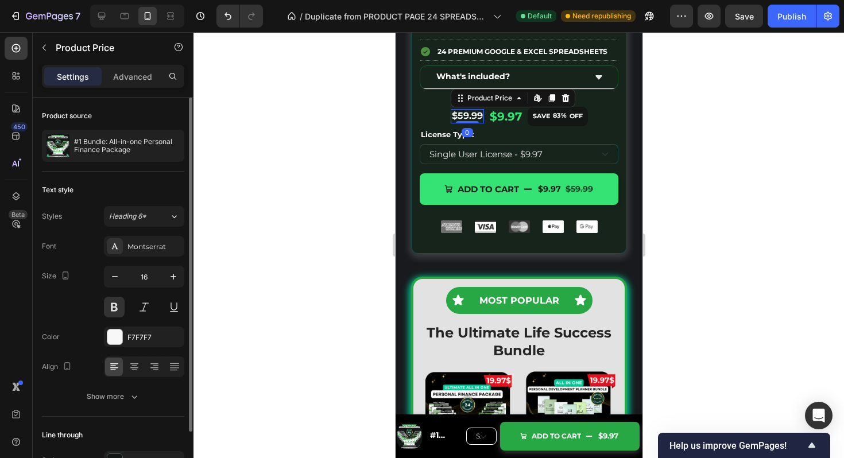
click at [658, 184] on div at bounding box center [519, 245] width 651 height 426
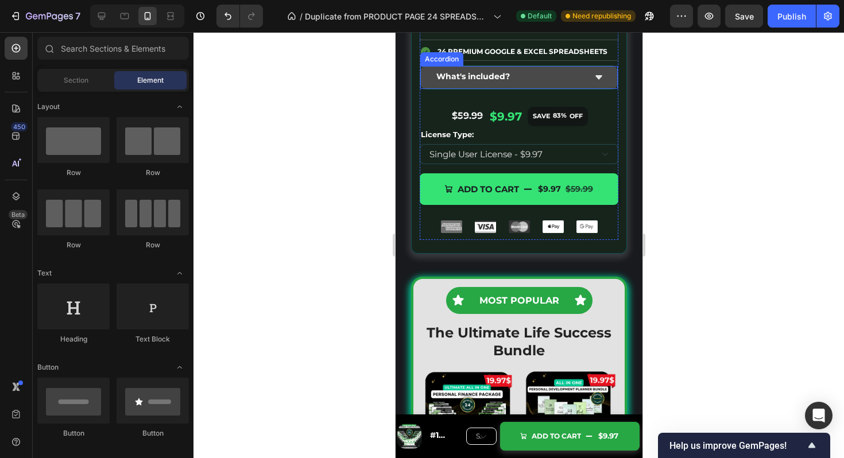
click at [616, 88] on div "What's included?" at bounding box center [518, 77] width 196 height 22
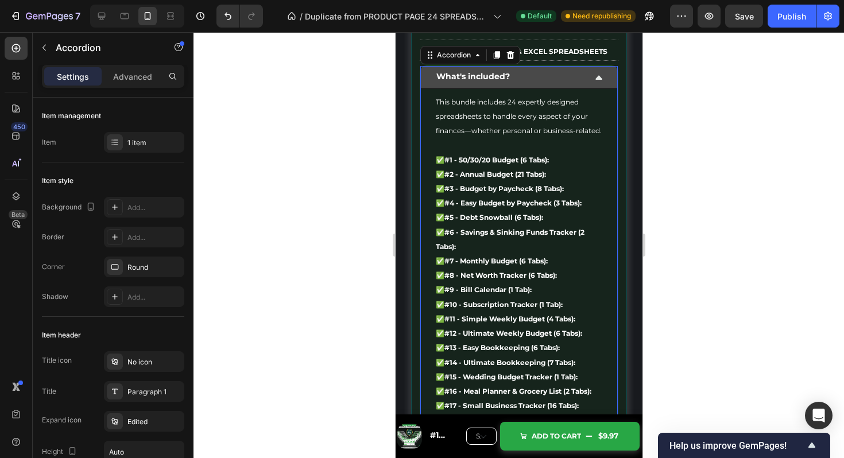
click at [600, 79] on icon at bounding box center [598, 77] width 7 height 4
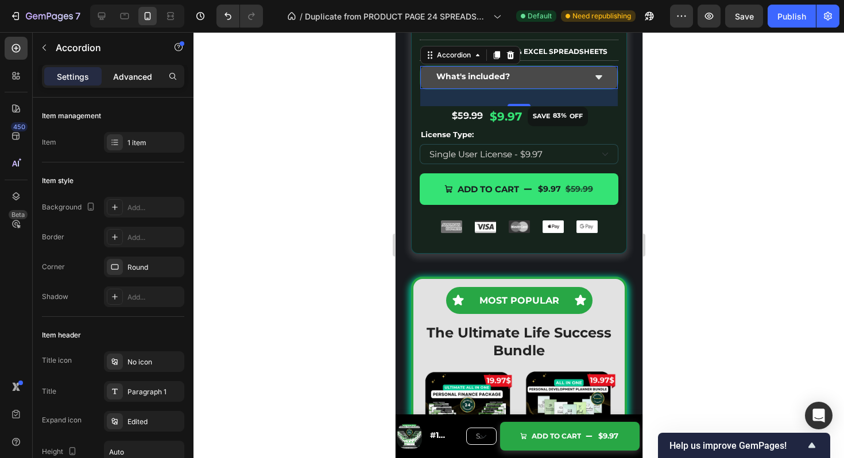
click at [133, 69] on div "Advanced" at bounding box center [132, 76] width 57 height 18
type input "100%"
type input "100"
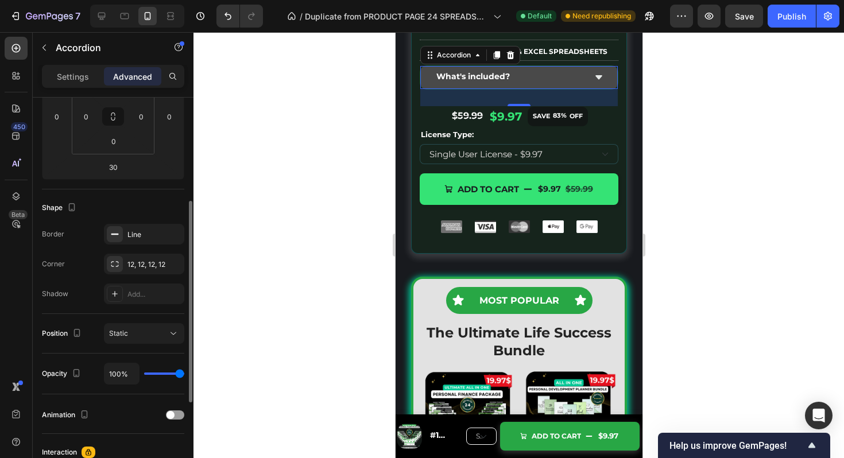
scroll to position [204, 0]
click at [172, 232] on icon "button" at bounding box center [172, 233] width 9 height 9
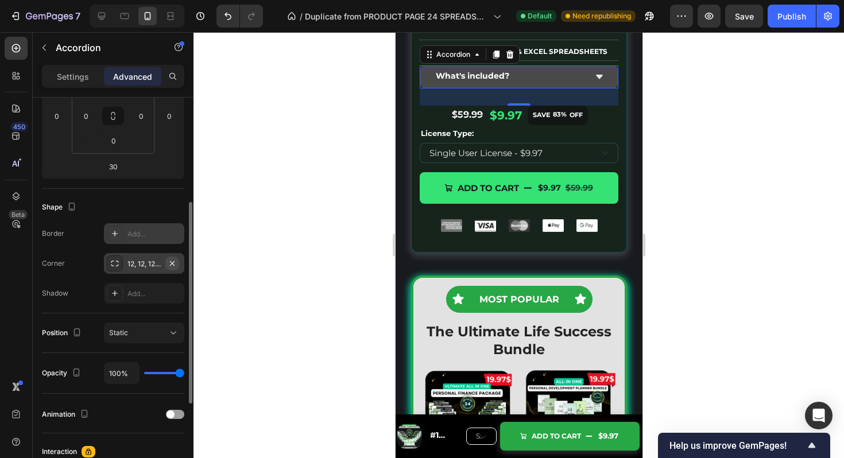
click at [173, 263] on icon "button" at bounding box center [172, 263] width 9 height 9
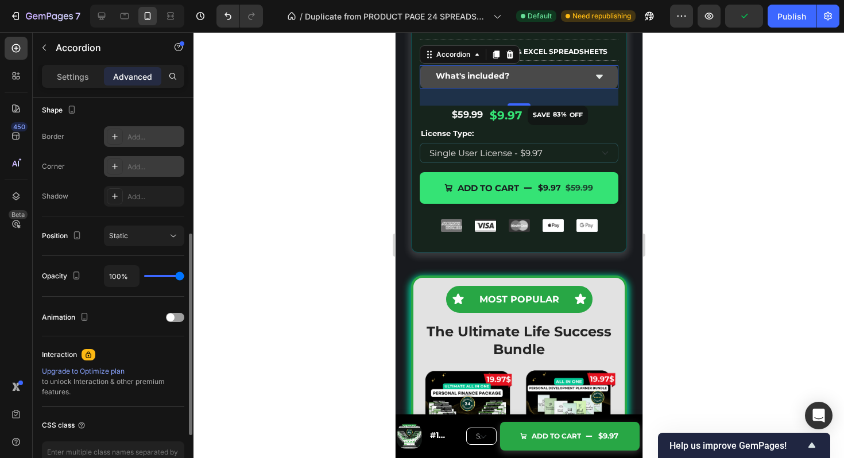
scroll to position [318, 0]
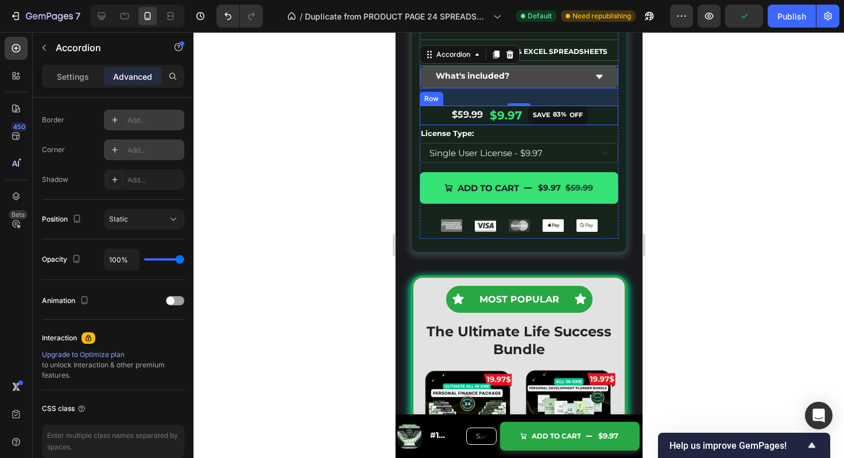
click at [615, 125] on div "$59.99 Product Price Product Price $9.97 Product Price Product Price SAVE 83% O…" at bounding box center [518, 116] width 199 height 20
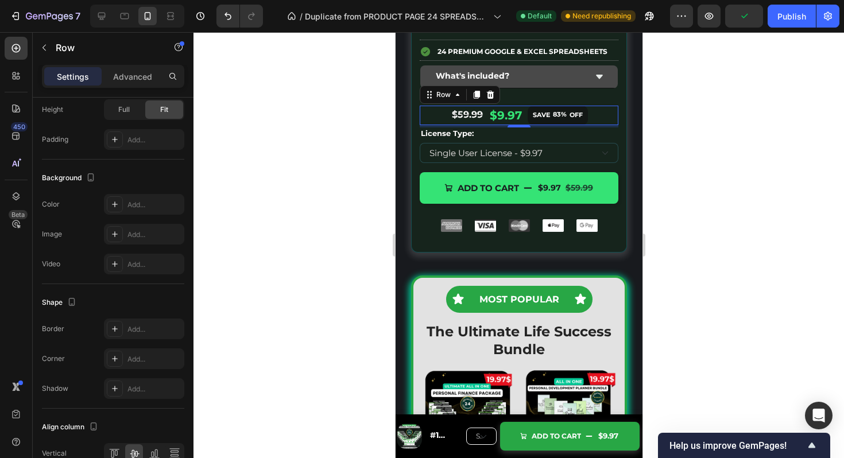
scroll to position [0, 0]
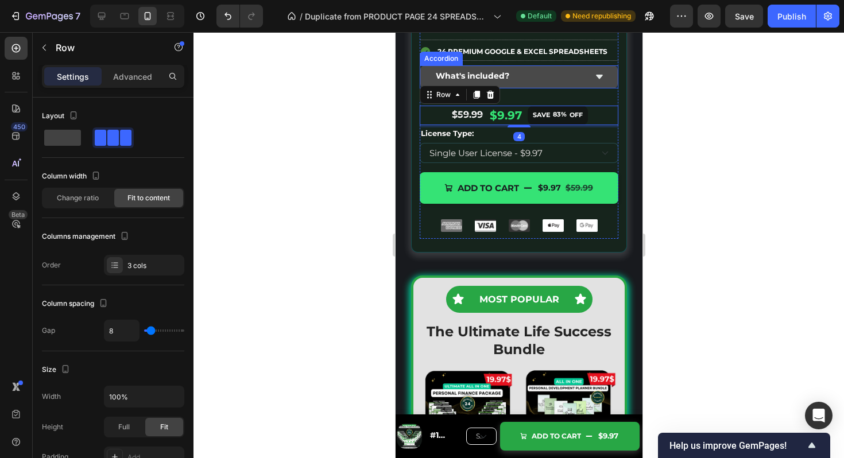
click at [613, 88] on div "What's included?" at bounding box center [519, 76] width 198 height 22
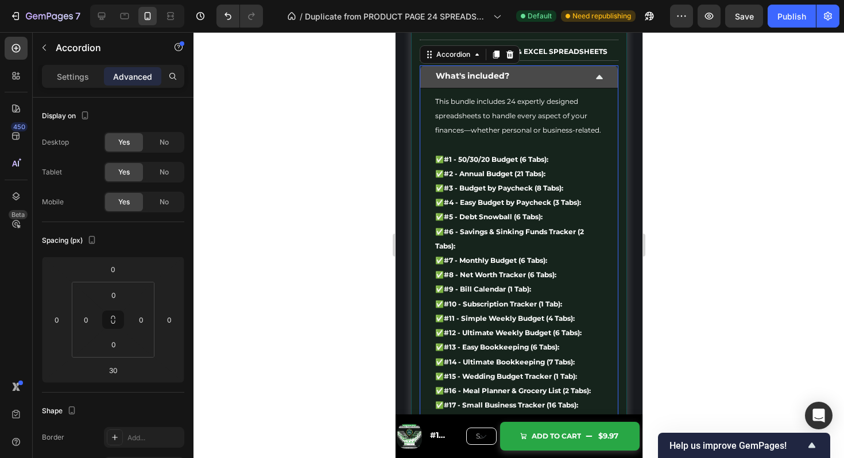
click at [613, 88] on div "What's included?" at bounding box center [519, 76] width 198 height 22
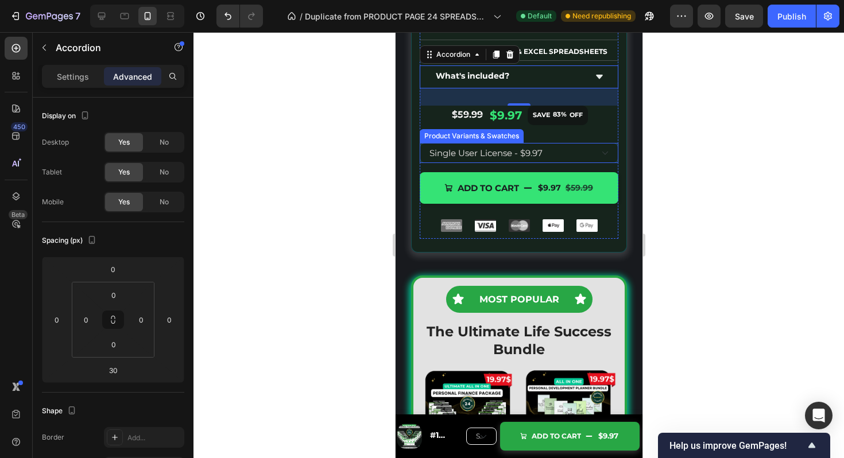
click at [562, 185] on div "Image Title Line 24 Premium Google & excel Spreadsheets Item List Title Line Wh…" at bounding box center [518, 134] width 199 height 209
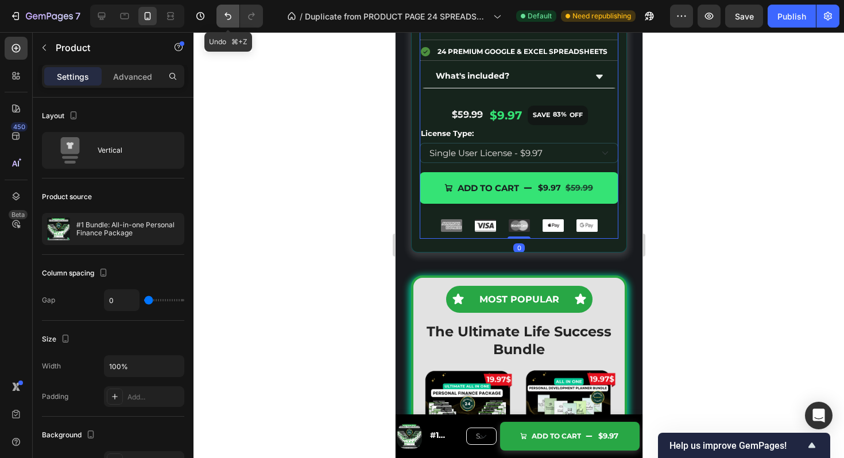
click at [231, 18] on icon "Undo/Redo" at bounding box center [227, 15] width 11 height 11
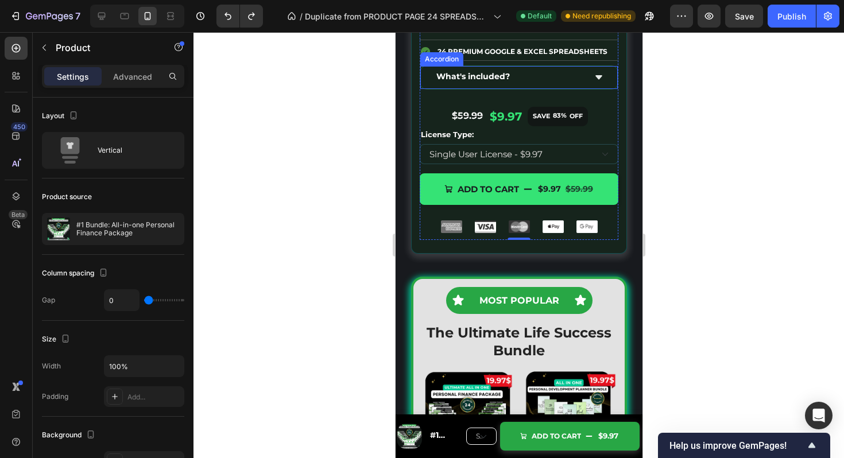
click at [602, 82] on icon at bounding box center [598, 77] width 9 height 9
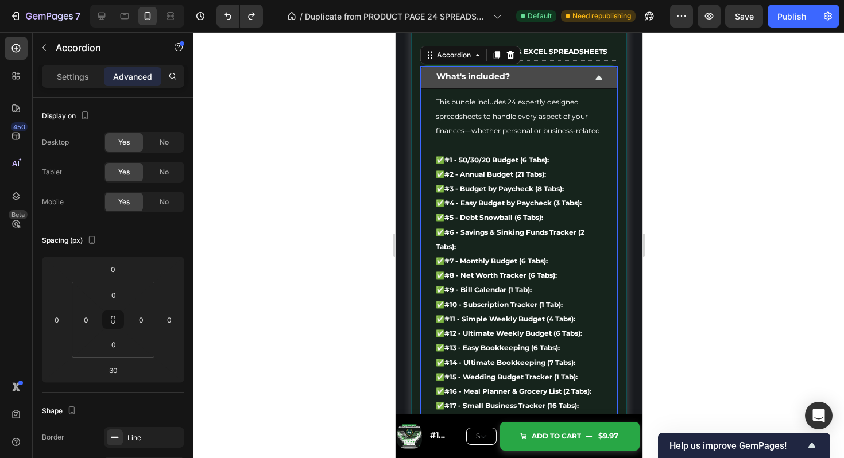
click at [602, 82] on icon at bounding box center [598, 77] width 9 height 9
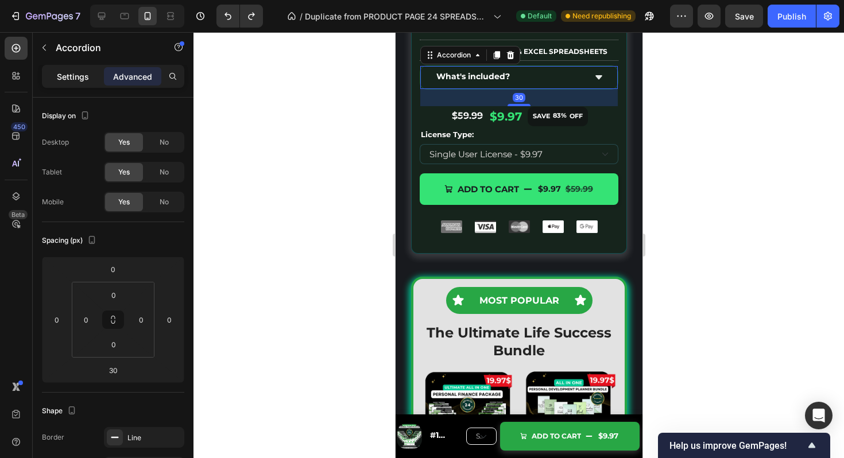
click at [72, 75] on p "Settings" at bounding box center [73, 77] width 32 height 12
type input "16"
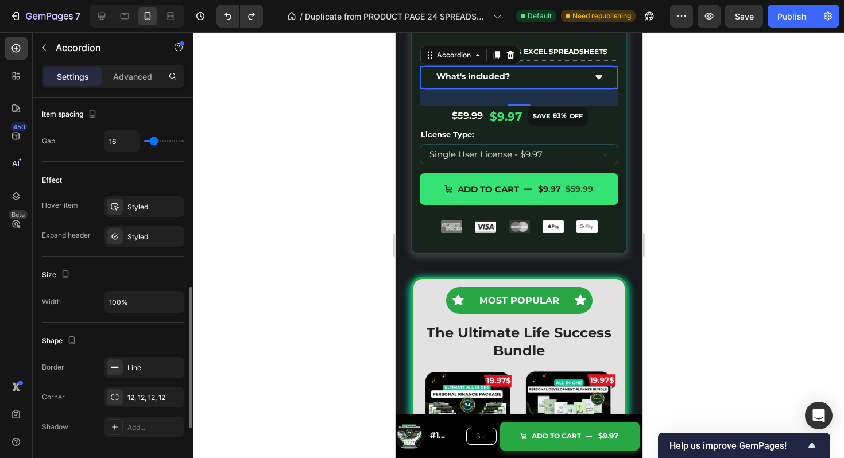
scroll to position [537, 0]
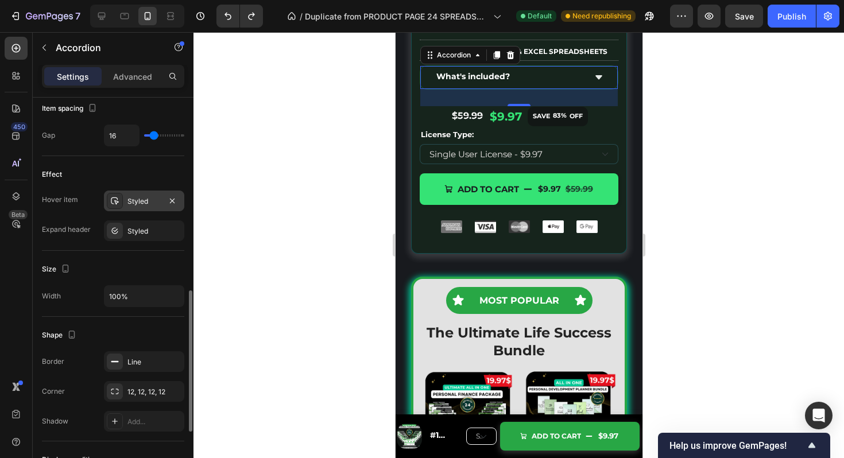
click at [142, 199] on div "Styled" at bounding box center [144, 201] width 33 height 10
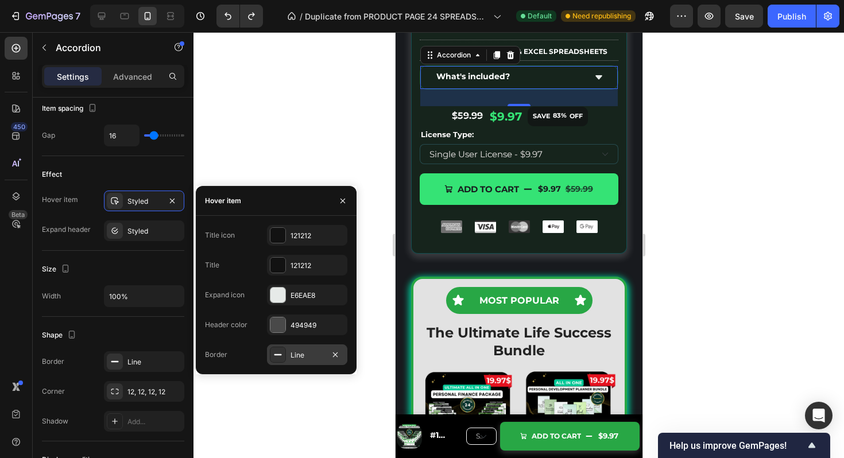
click at [283, 350] on div at bounding box center [278, 355] width 16 height 16
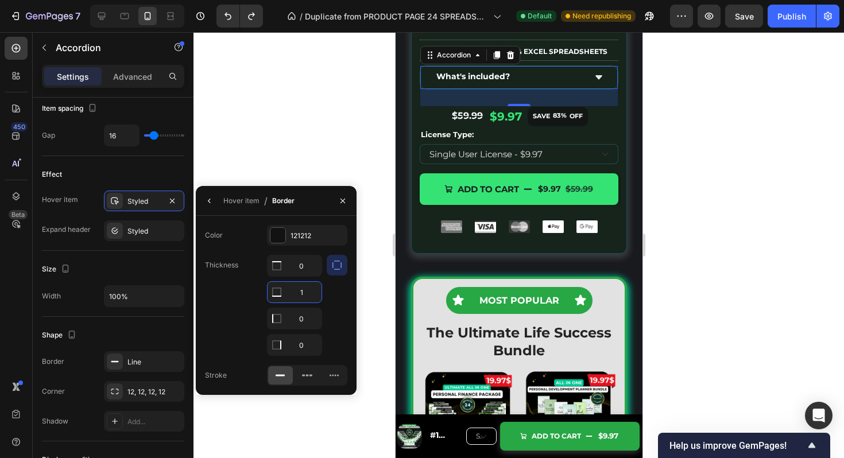
click at [307, 293] on input "1" at bounding box center [295, 292] width 54 height 21
click at [612, 126] on div "$59.99 Product Price Product Price $9.97 Product Price Product Price SAVE 83% O…" at bounding box center [518, 117] width 199 height 20
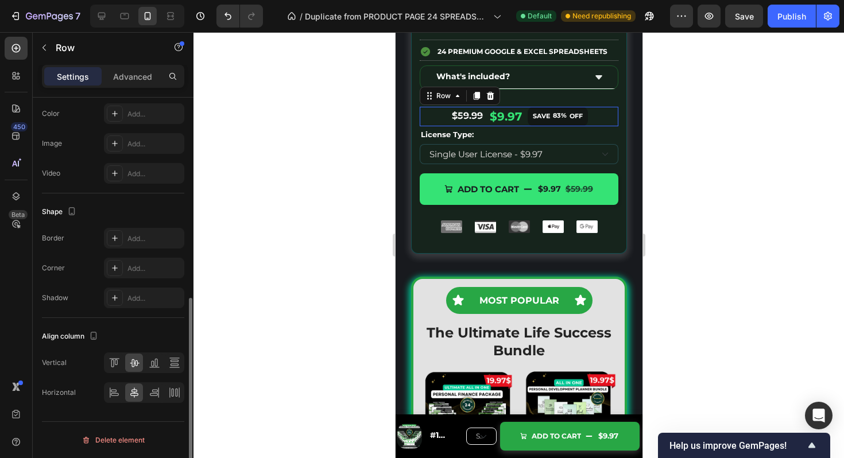
scroll to position [0, 0]
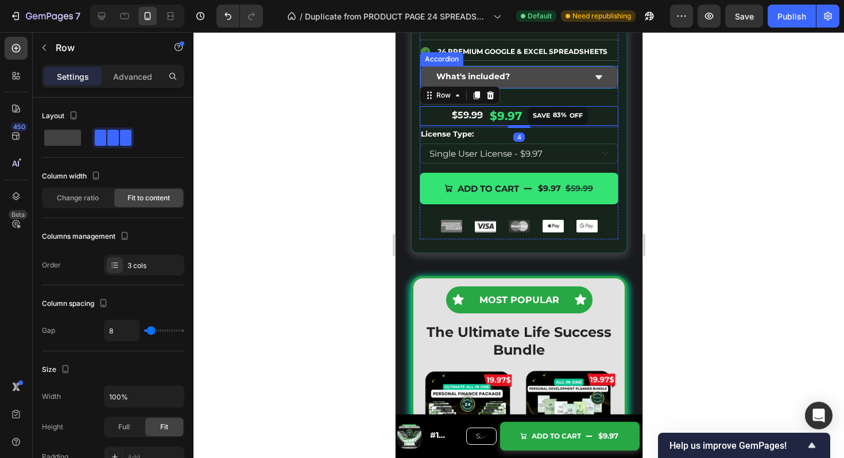
click at [609, 88] on div "What's included?" at bounding box center [518, 77] width 196 height 22
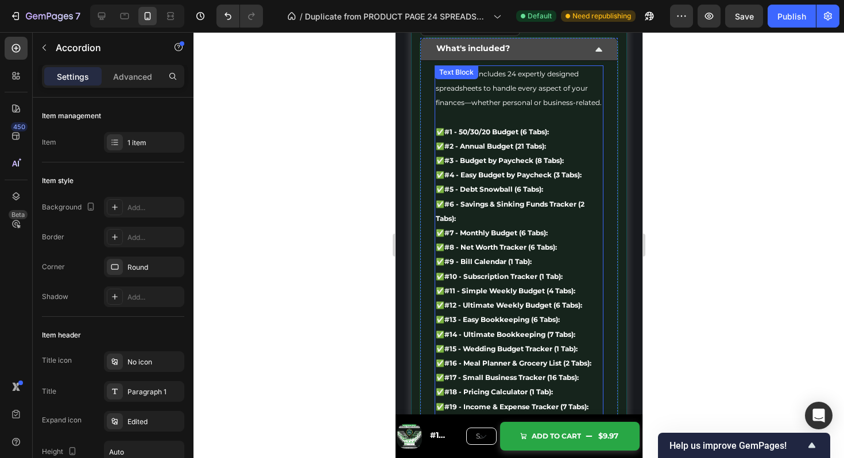
scroll to position [5143, 0]
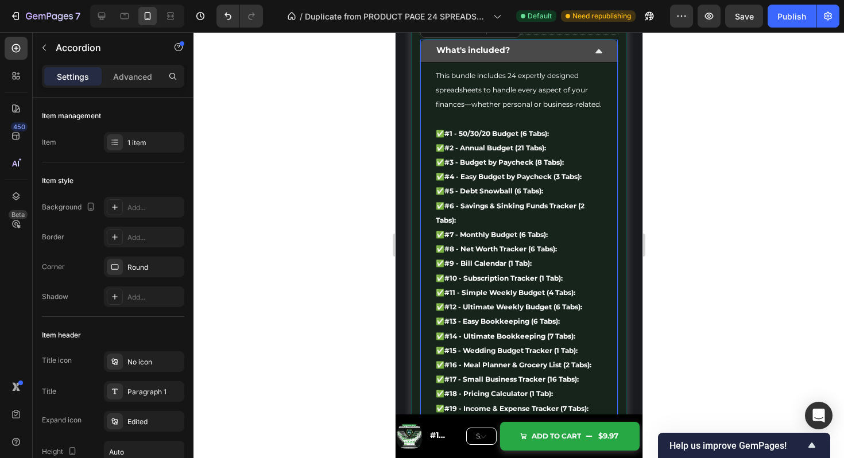
click at [595, 62] on div "What's included?" at bounding box center [518, 51] width 196 height 22
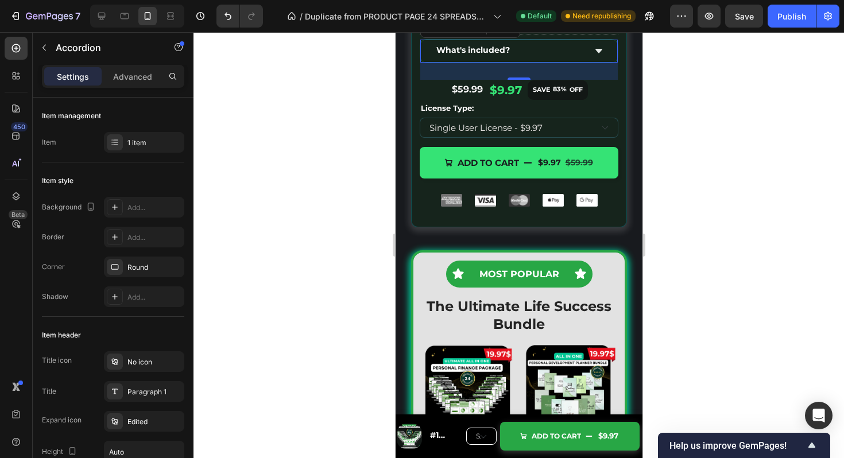
click at [655, 138] on div at bounding box center [519, 245] width 651 height 426
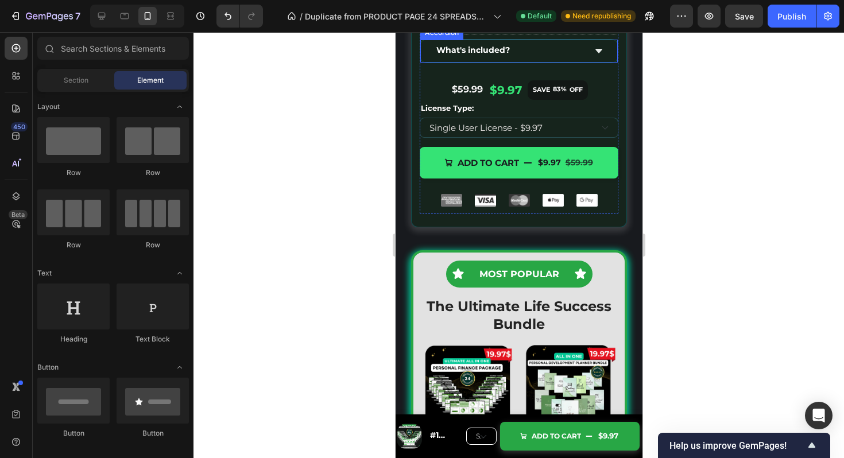
click at [594, 56] on icon at bounding box center [598, 51] width 9 height 9
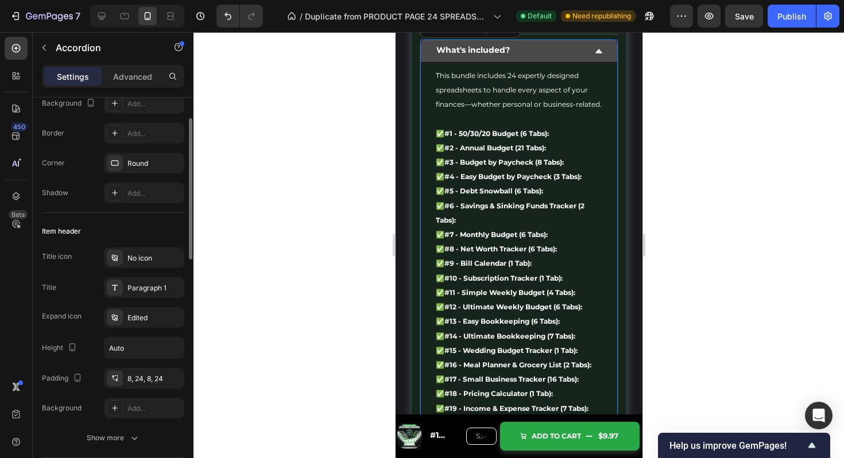
scroll to position [128, 0]
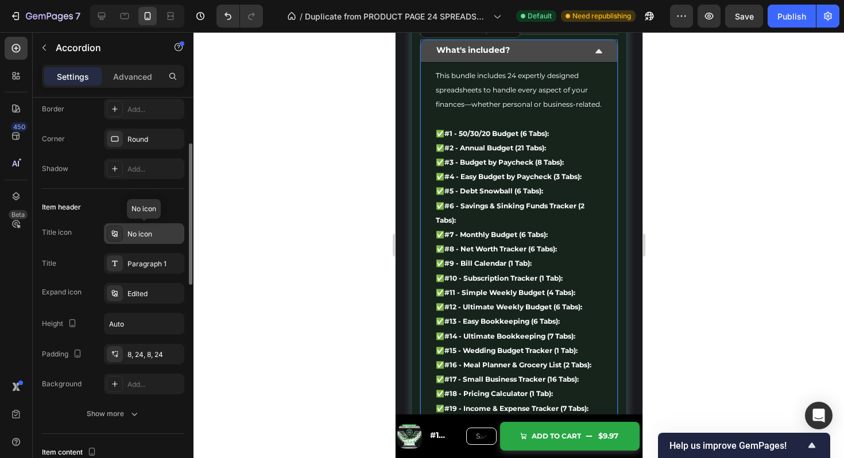
click at [149, 231] on div "No icon" at bounding box center [155, 234] width 54 height 10
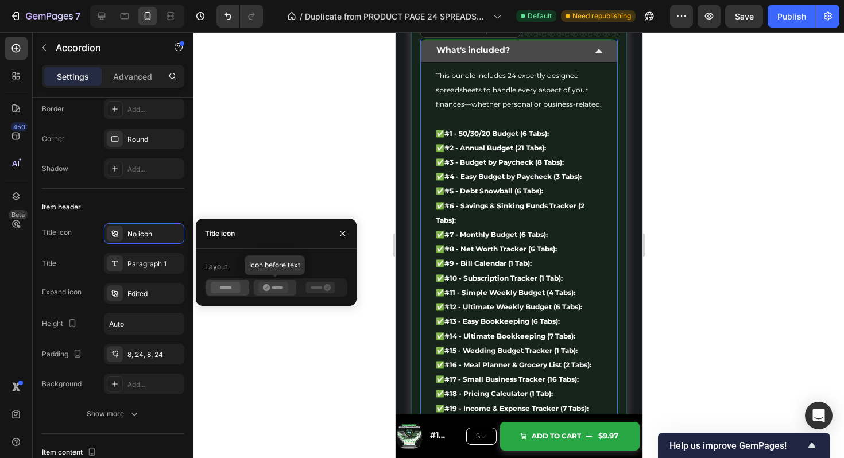
click at [276, 288] on rect at bounding box center [277, 288] width 11 height 2
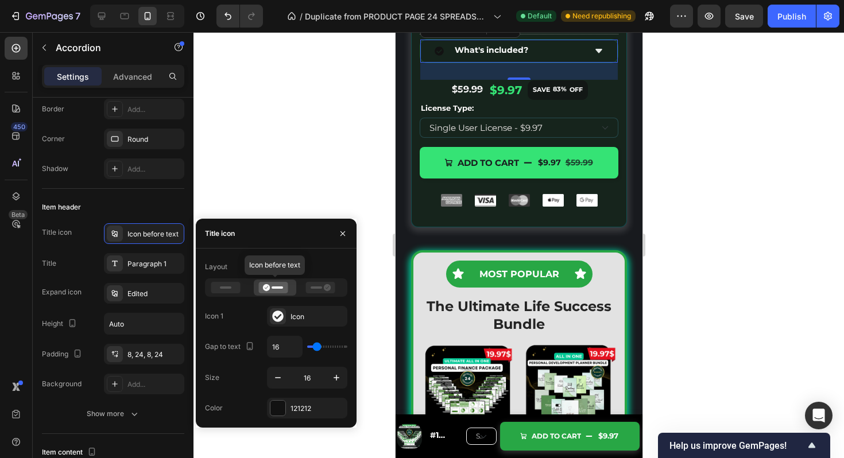
click at [246, 275] on div "Layout" at bounding box center [276, 267] width 142 height 18
click at [285, 317] on div at bounding box center [278, 316] width 16 height 16
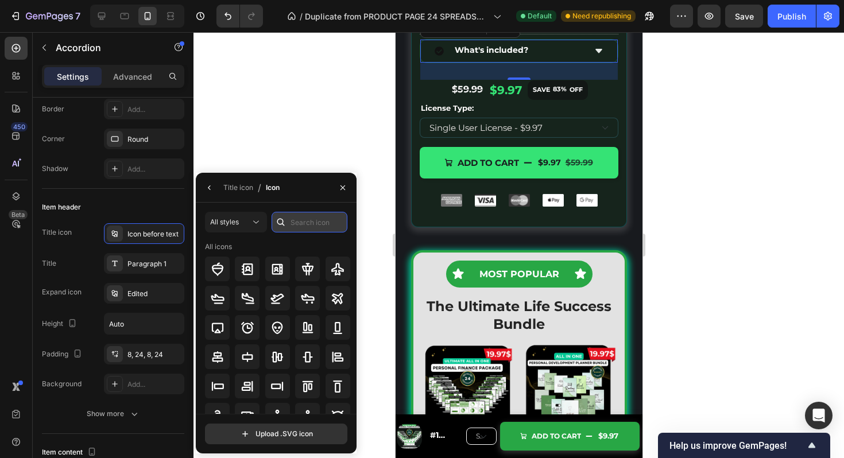
click at [305, 227] on input "text" at bounding box center [310, 222] width 76 height 21
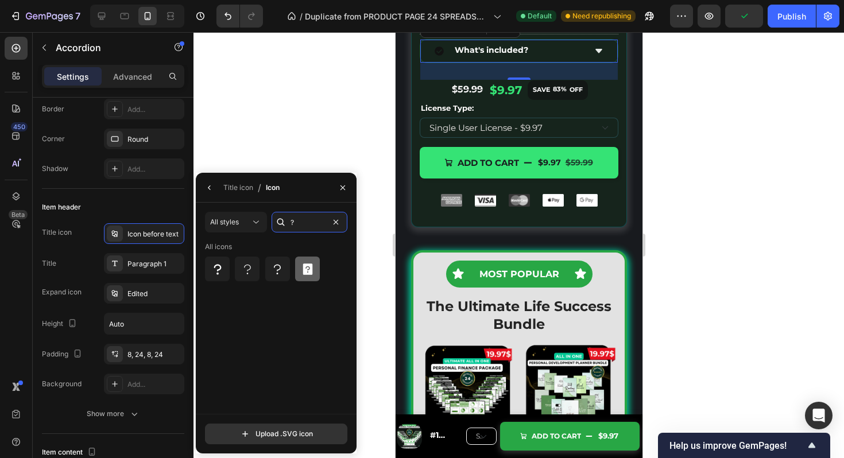
type input "?"
click at [307, 266] on icon at bounding box center [308, 270] width 14 height 14
click at [209, 187] on icon "button" at bounding box center [209, 188] width 2 height 5
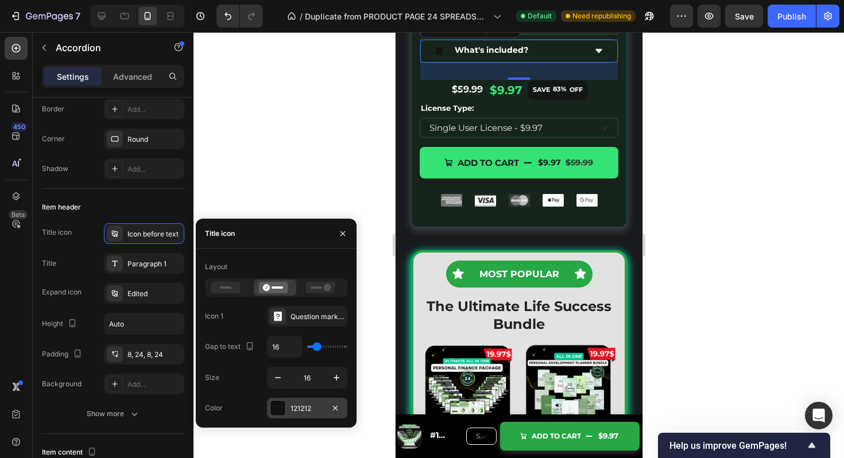
click at [280, 411] on div at bounding box center [278, 408] width 15 height 15
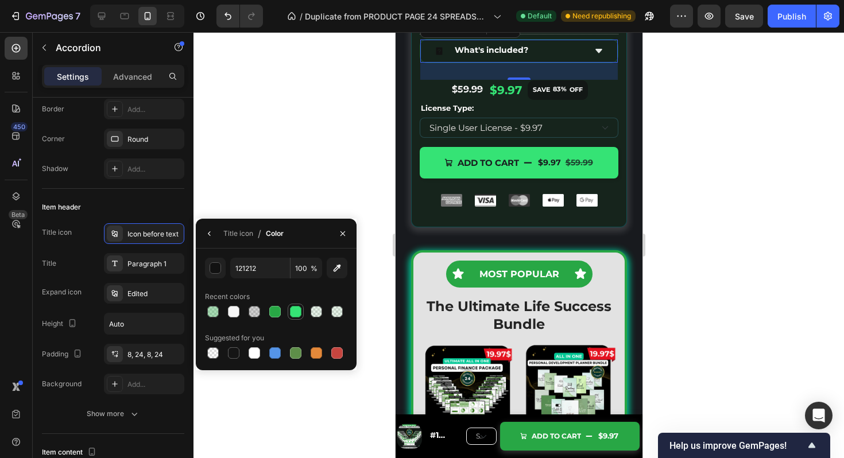
click at [297, 307] on div at bounding box center [295, 311] width 11 height 11
type input "35E375"
click at [209, 232] on icon "button" at bounding box center [209, 233] width 2 height 5
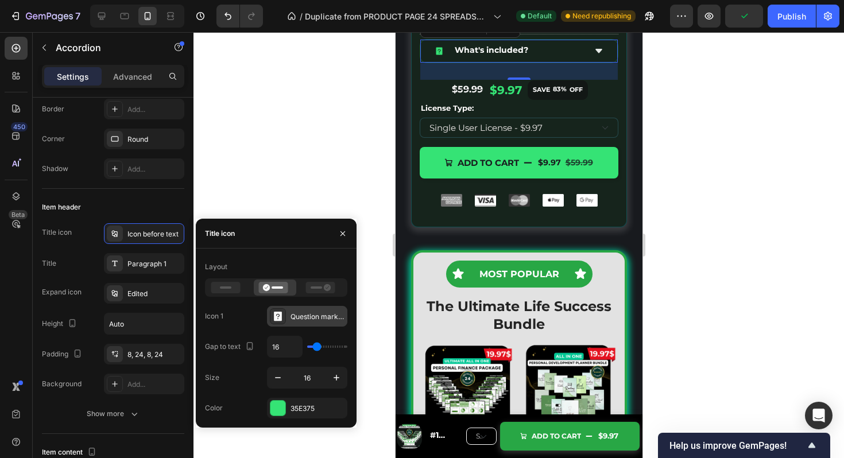
click at [286, 324] on div "Question mark filled" at bounding box center [307, 316] width 80 height 21
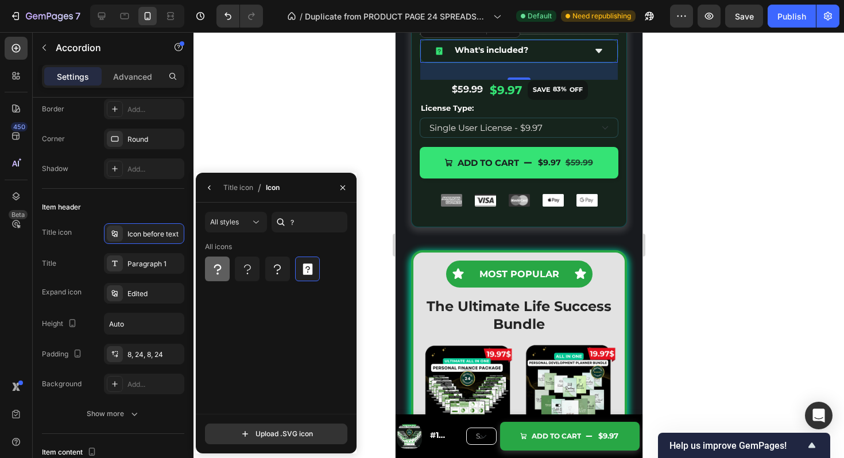
click at [221, 264] on icon at bounding box center [218, 270] width 14 height 14
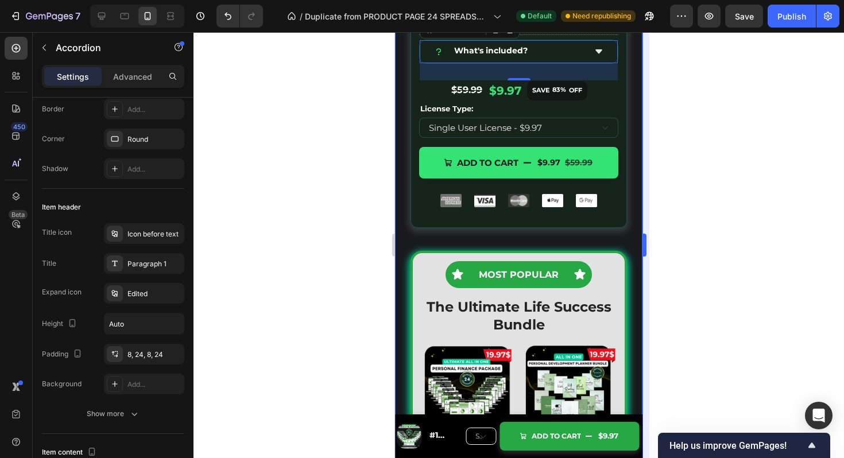
scroll to position [5143, 0]
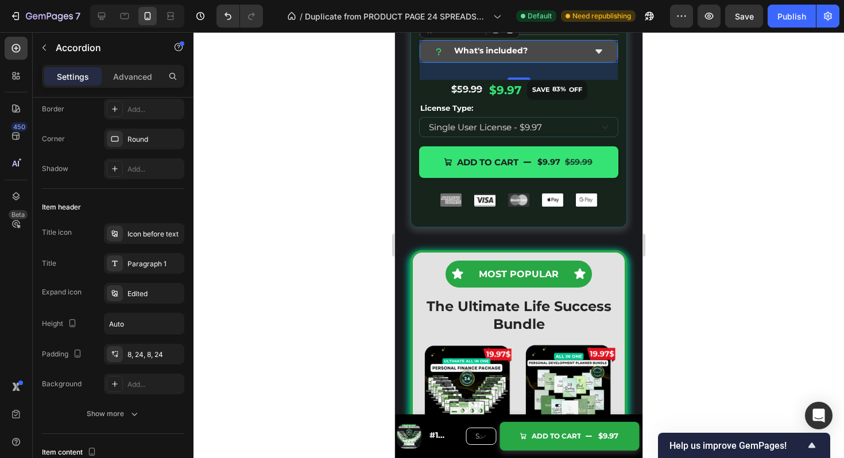
click at [495, 57] on div "What's included?" at bounding box center [491, 51] width 77 height 13
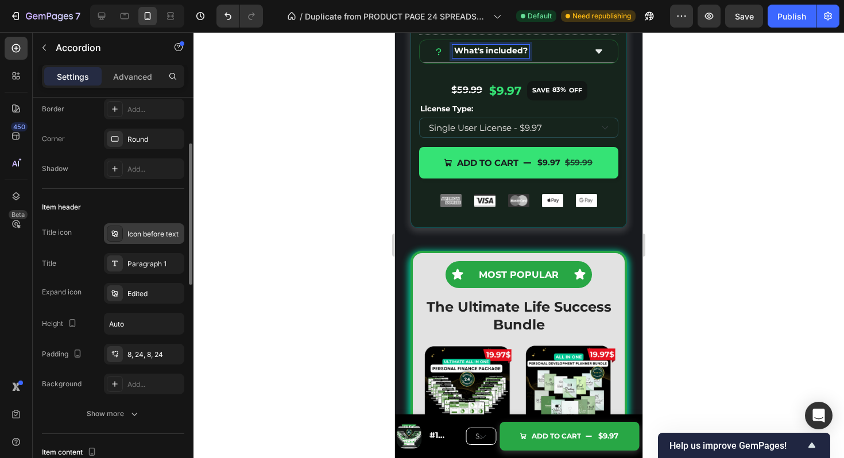
click at [140, 233] on div "Icon before text" at bounding box center [155, 234] width 54 height 10
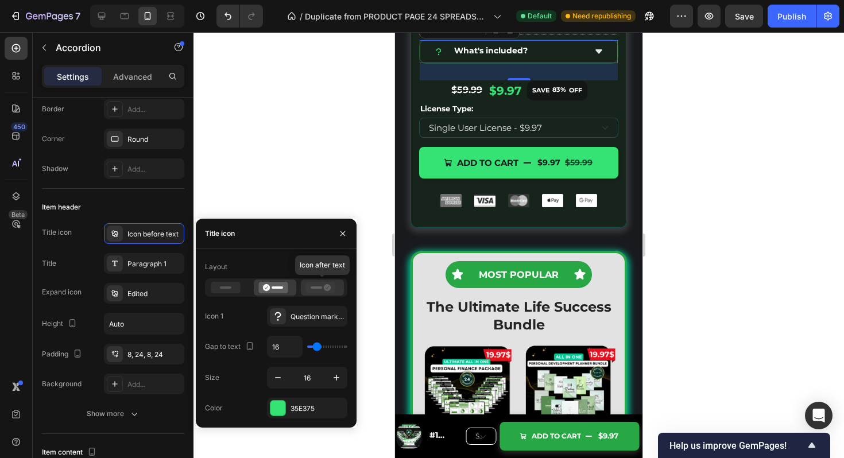
click at [334, 288] on icon at bounding box center [320, 287] width 29 height 11
click at [736, 155] on div at bounding box center [519, 245] width 651 height 426
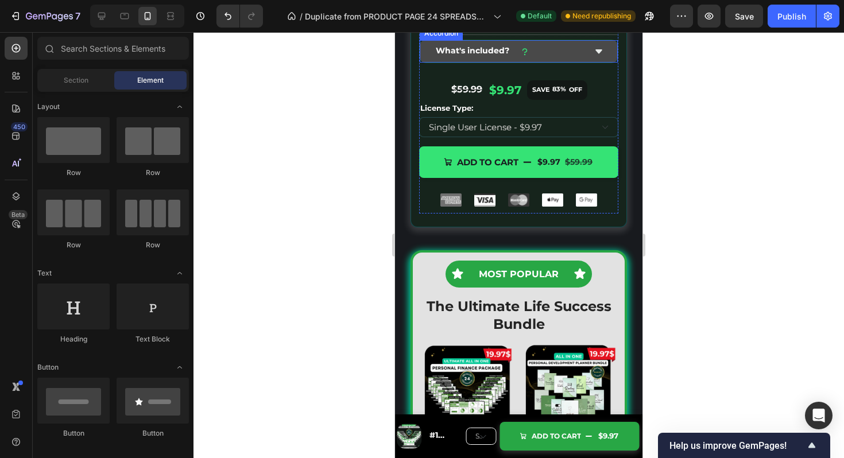
click at [543, 57] on div "What's included?" at bounding box center [509, 51] width 151 height 13
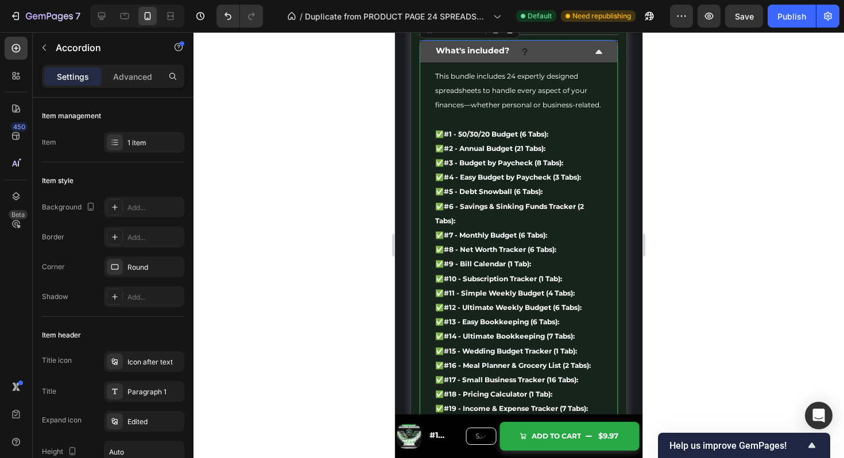
click at [543, 57] on div "What's included?" at bounding box center [509, 51] width 151 height 13
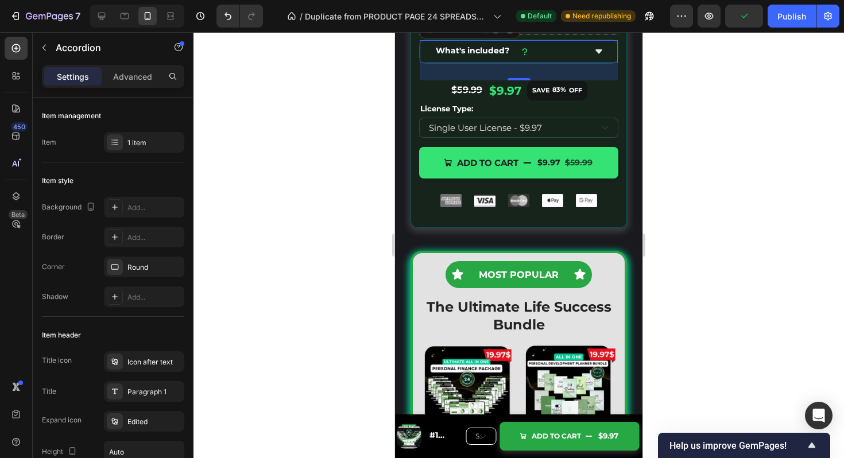
click at [531, 80] on div "30" at bounding box center [519, 71] width 198 height 17
click at [141, 360] on div "Icon after text" at bounding box center [155, 362] width 54 height 10
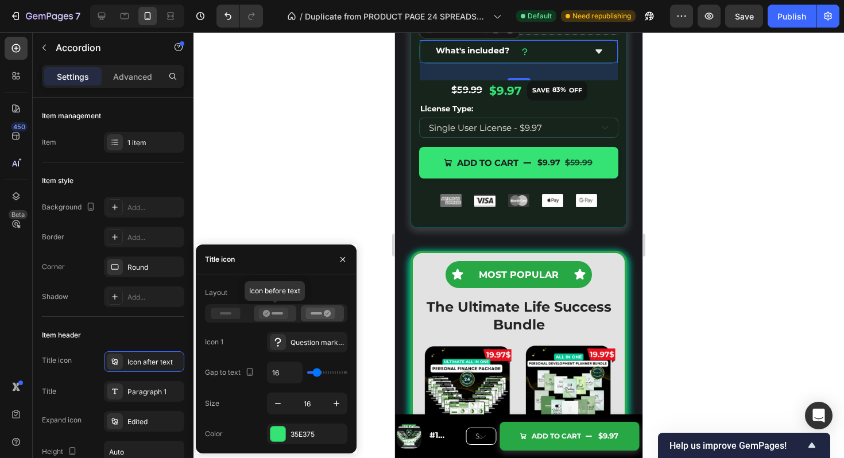
click at [266, 315] on icon at bounding box center [266, 313] width 7 height 7
click at [285, 343] on div at bounding box center [278, 342] width 16 height 16
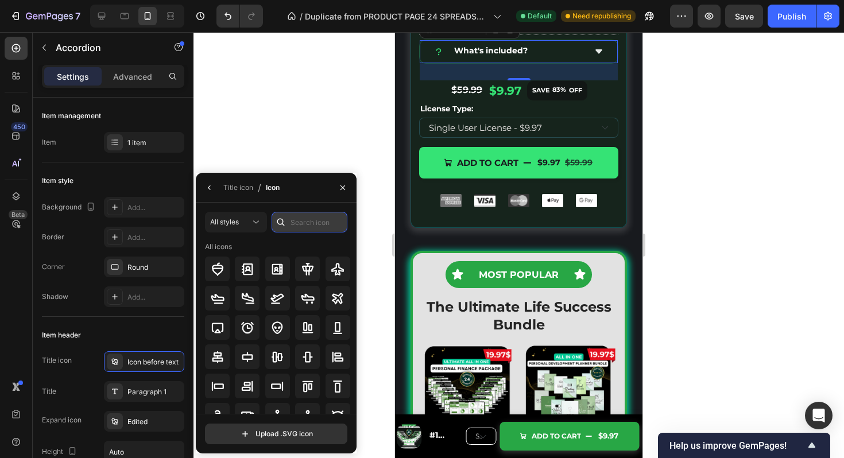
click at [303, 225] on input "text" at bounding box center [310, 222] width 76 height 21
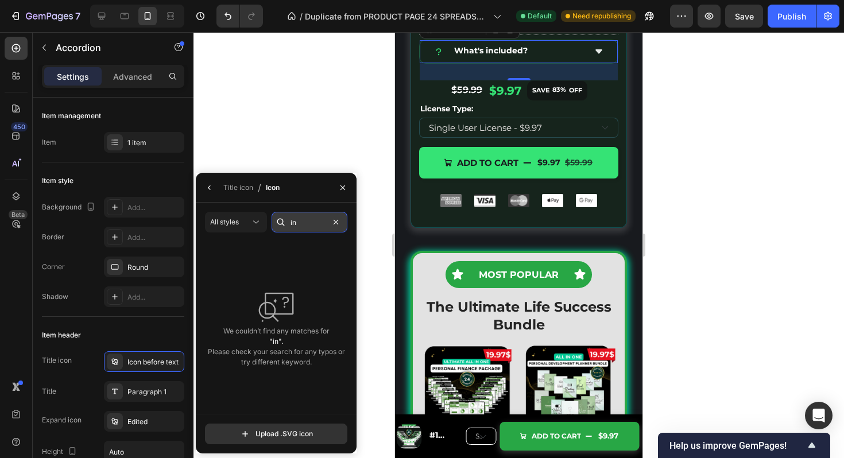
type input "i"
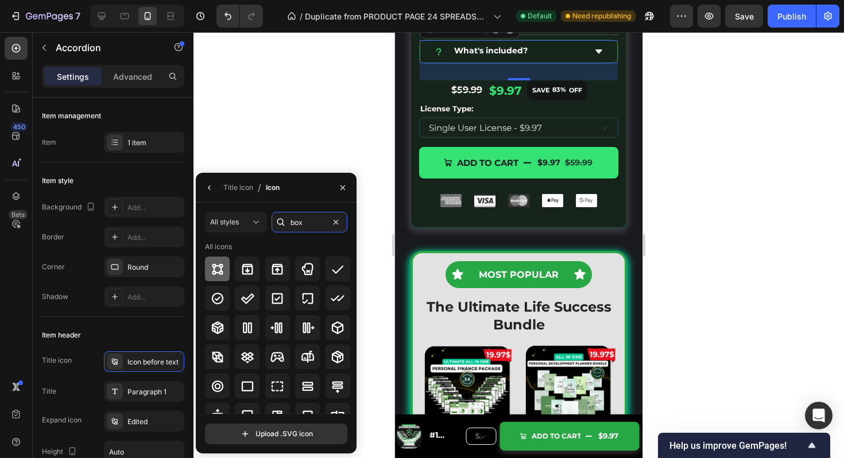
type input "box"
click at [217, 278] on div at bounding box center [217, 269] width 25 height 25
click at [717, 144] on div at bounding box center [519, 245] width 651 height 426
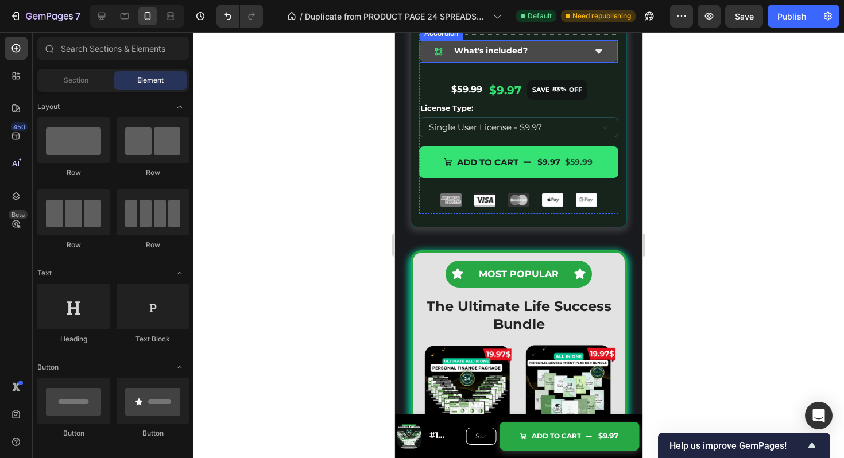
click at [510, 56] on strong "What's included?" at bounding box center [491, 50] width 74 height 10
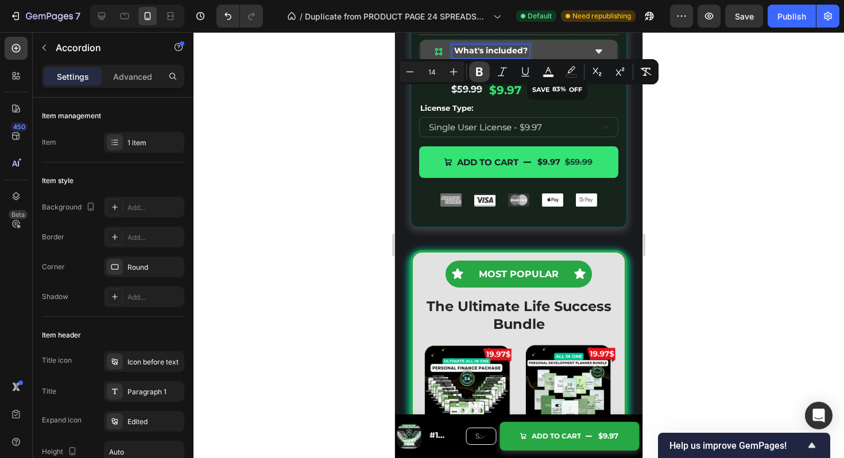
click at [479, 68] on icon "Editor contextual toolbar" at bounding box center [479, 72] width 7 height 9
click at [703, 188] on div at bounding box center [519, 245] width 651 height 426
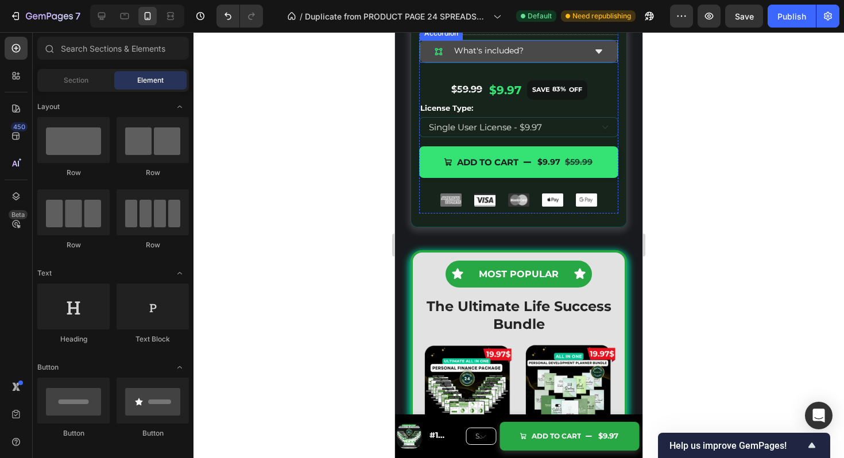
click at [605, 62] on div "What's included?" at bounding box center [518, 51] width 197 height 22
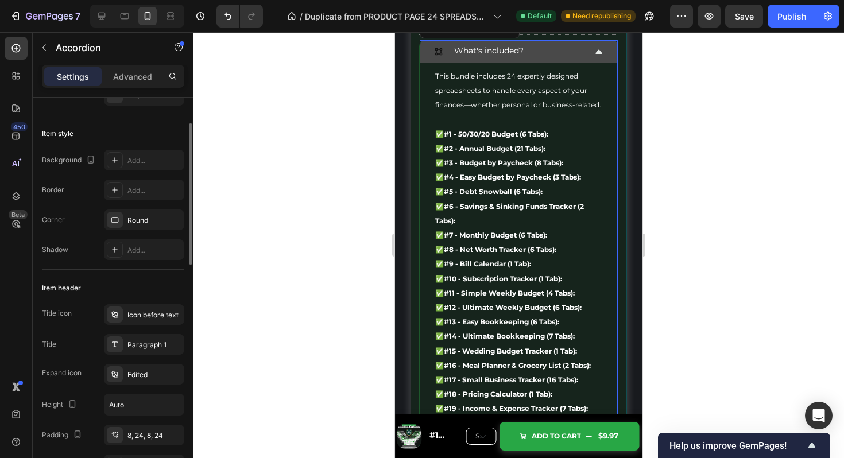
scroll to position [54, 0]
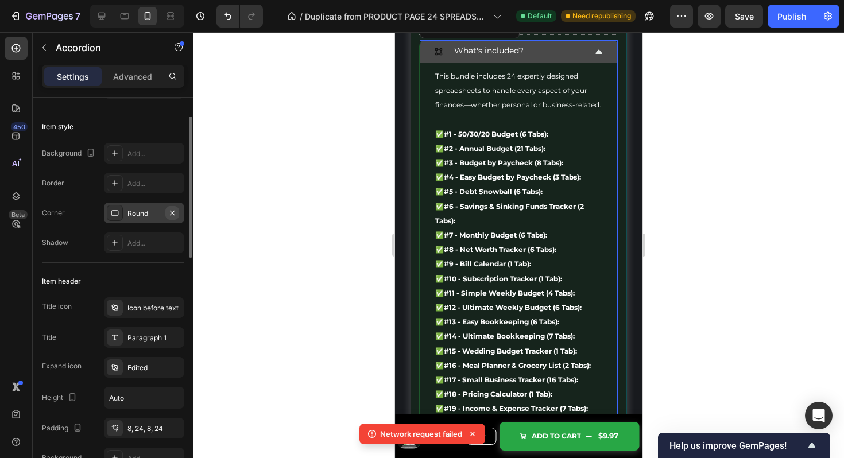
click at [171, 210] on icon "button" at bounding box center [172, 213] width 9 height 9
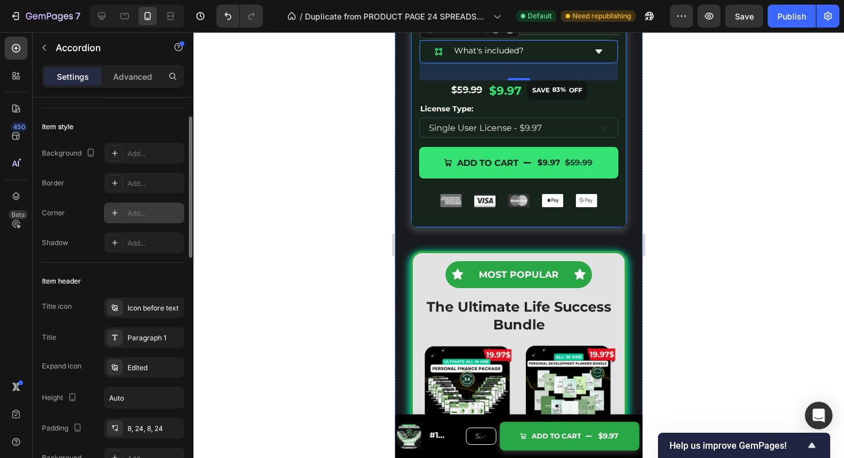
click at [412, 138] on div "Image Icon Icon Icon Icon Icon Icon List 2,346 Reviews Text Block Row Image Tit…" at bounding box center [519, 2] width 217 height 452
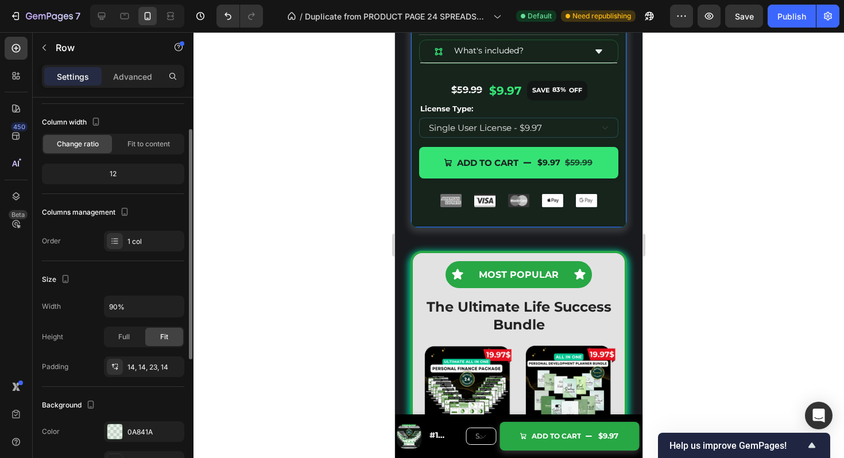
scroll to position [0, 0]
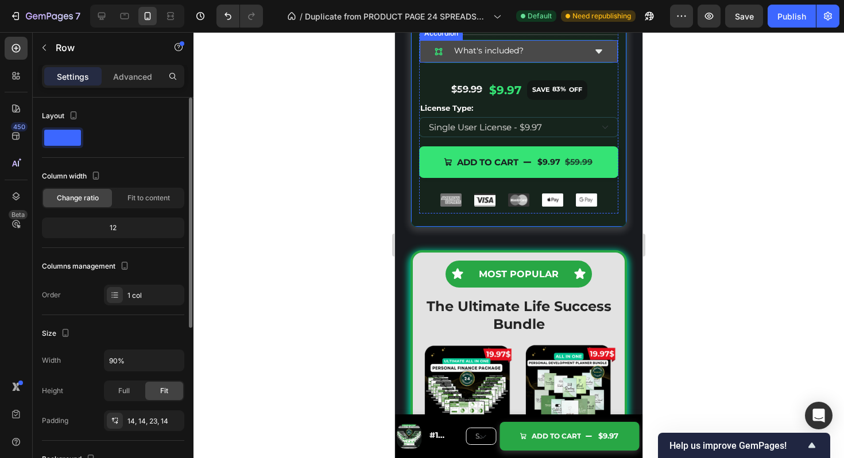
click at [606, 62] on div "What's included?" at bounding box center [518, 51] width 197 height 22
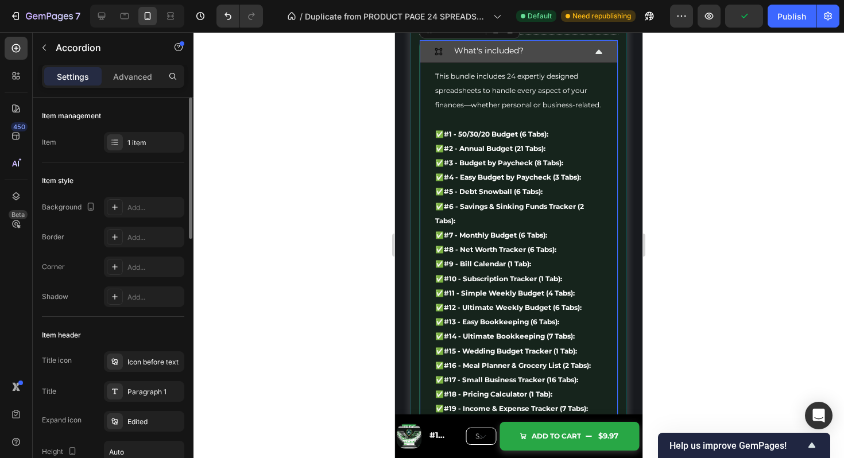
click at [606, 63] on div "What's included?" at bounding box center [518, 51] width 197 height 22
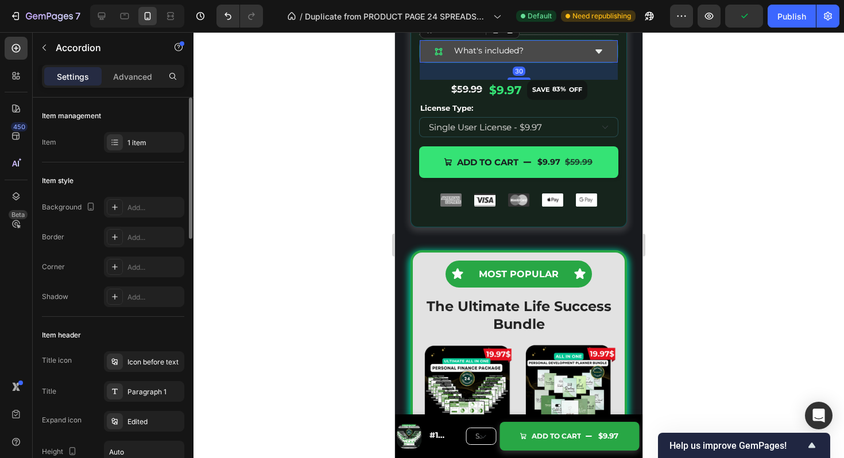
click at [606, 62] on div "What's included?" at bounding box center [518, 51] width 197 height 22
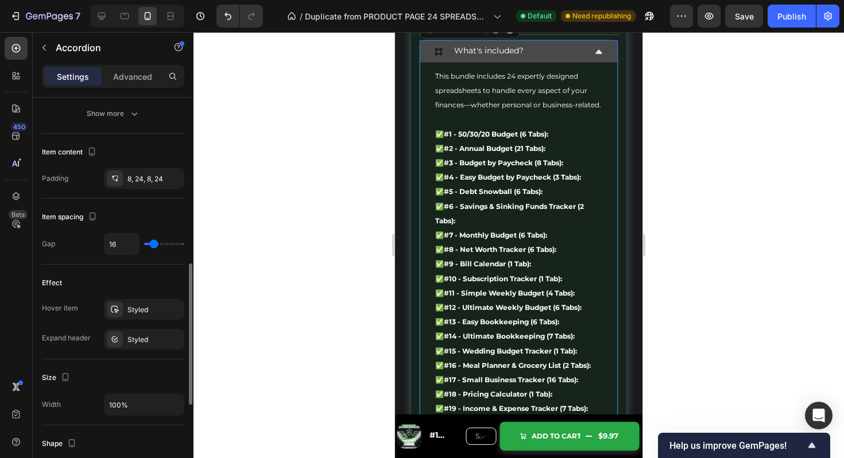
scroll to position [454, 0]
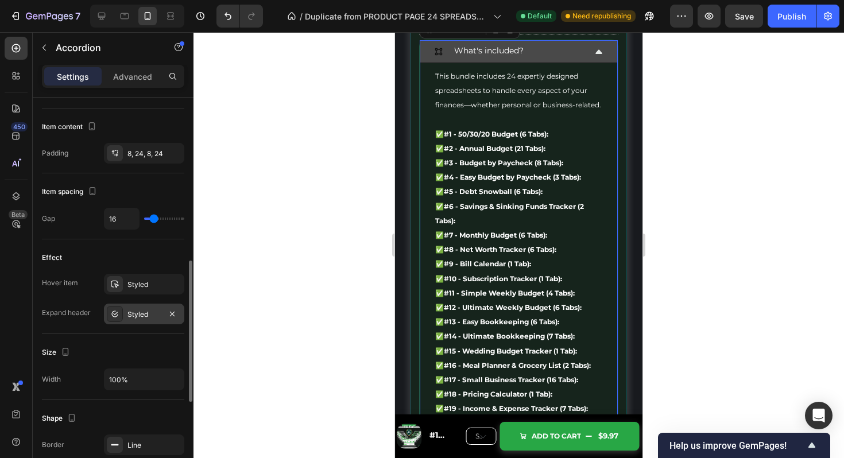
click at [145, 315] on div "Styled" at bounding box center [144, 315] width 33 height 10
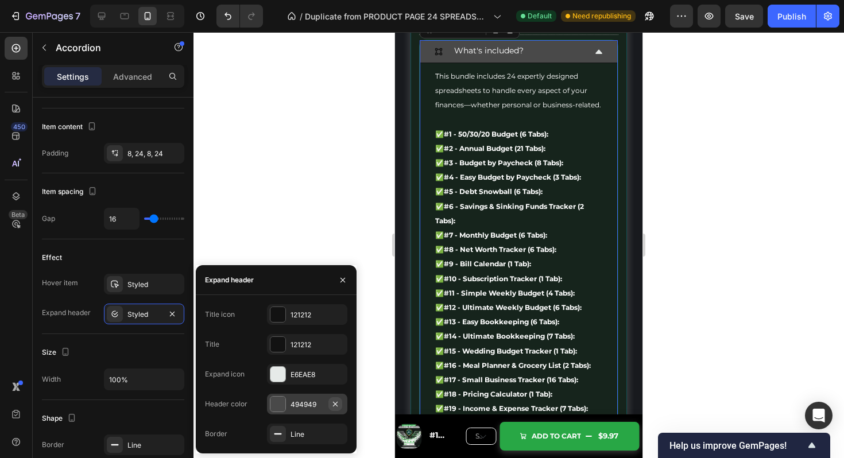
click at [338, 401] on icon "button" at bounding box center [335, 404] width 9 height 9
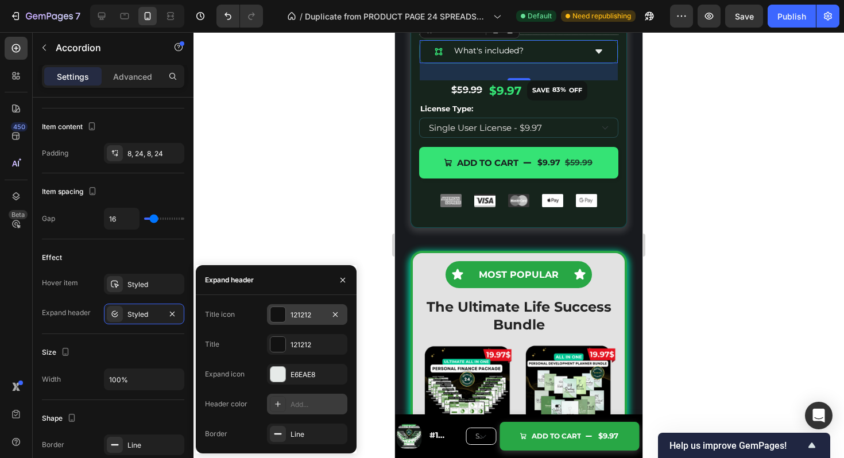
click at [280, 311] on div at bounding box center [278, 314] width 15 height 15
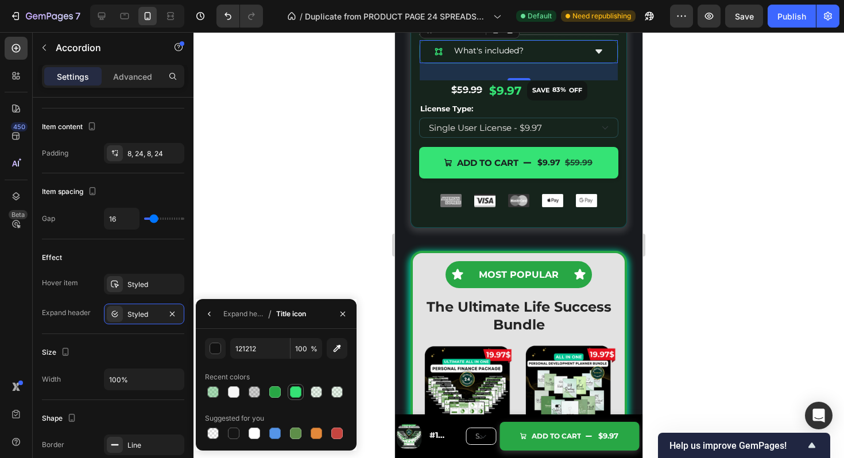
click at [294, 389] on div at bounding box center [295, 392] width 11 height 11
type input "35E375"
click at [210, 310] on icon "button" at bounding box center [209, 314] width 9 height 9
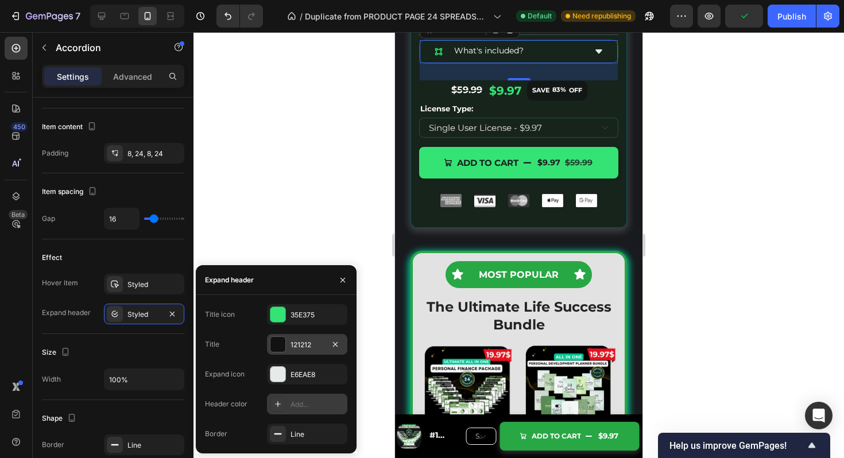
click at [279, 350] on div at bounding box center [278, 344] width 15 height 15
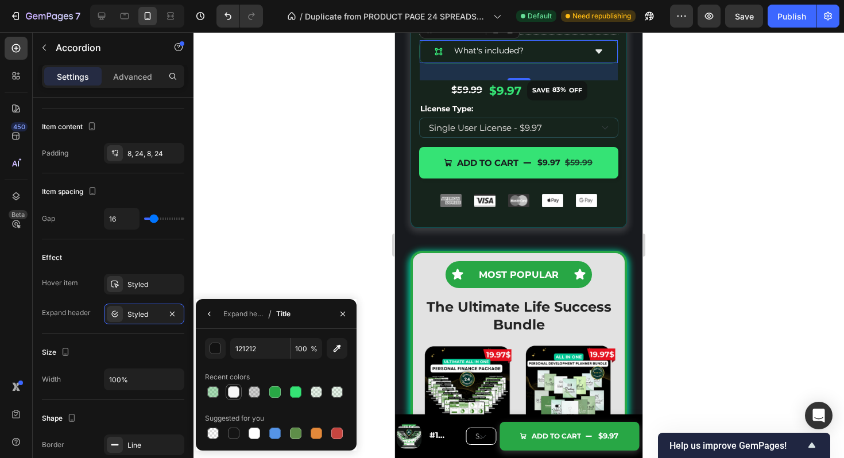
click at [231, 387] on div at bounding box center [233, 392] width 11 height 11
type input "F7F7F7"
click at [601, 53] on icon at bounding box center [599, 51] width 7 height 4
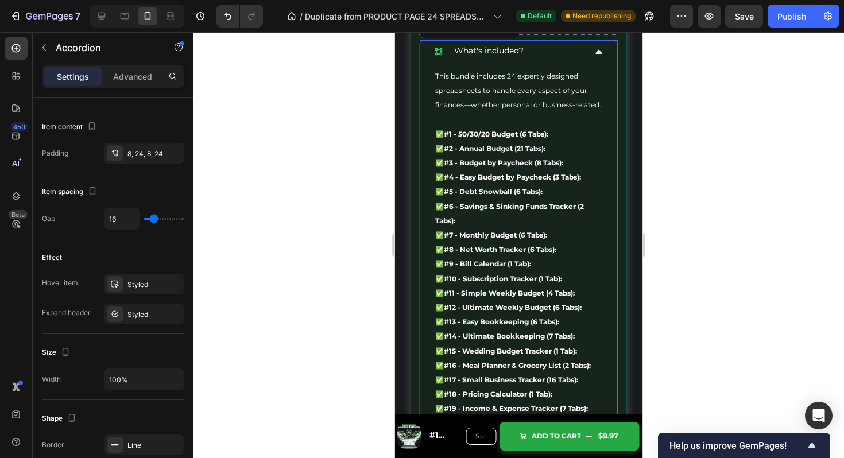
click at [601, 56] on icon at bounding box center [599, 51] width 9 height 9
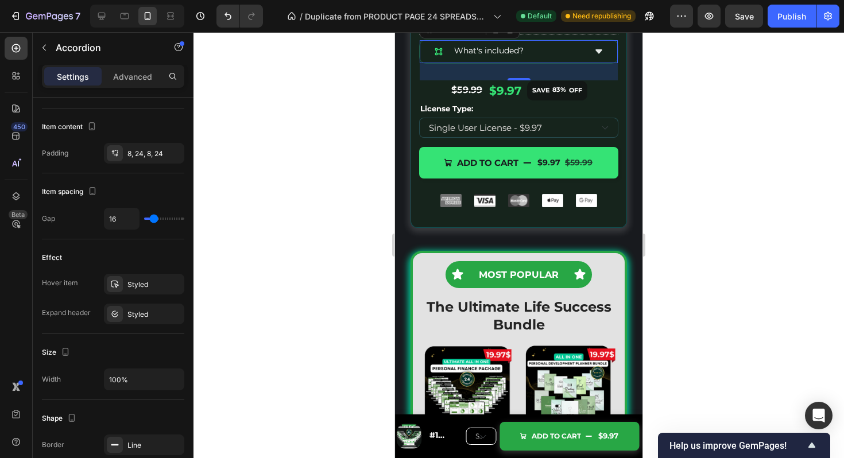
click at [601, 53] on icon at bounding box center [599, 51] width 7 height 4
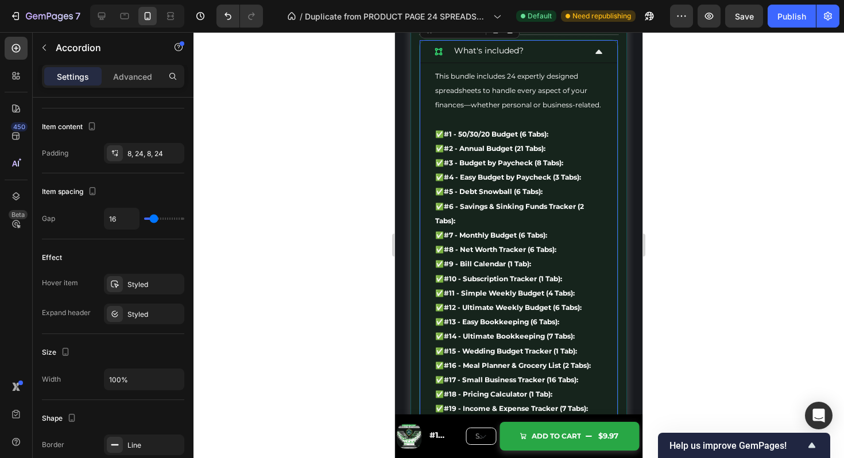
click at [601, 56] on icon at bounding box center [599, 51] width 9 height 9
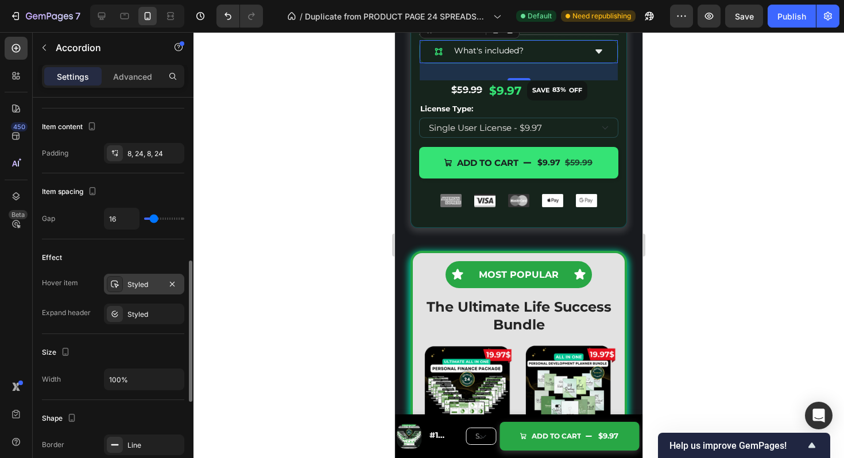
click at [138, 279] on div "Styled" at bounding box center [144, 284] width 80 height 21
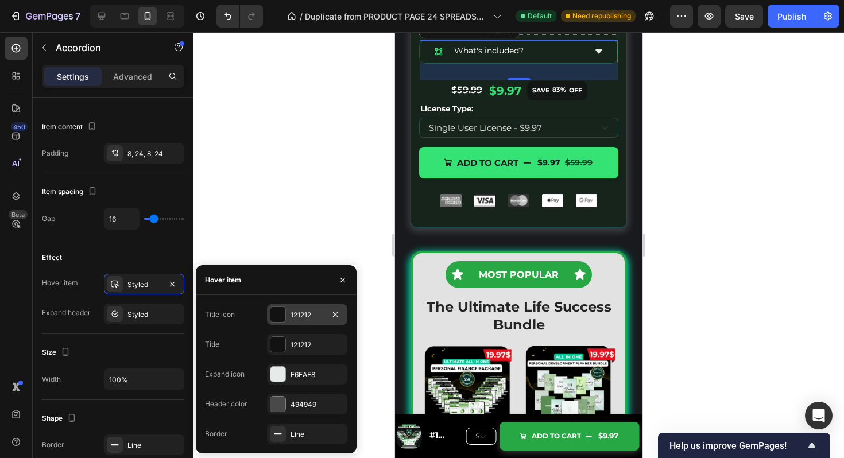
click at [308, 312] on div "121212" at bounding box center [307, 315] width 33 height 10
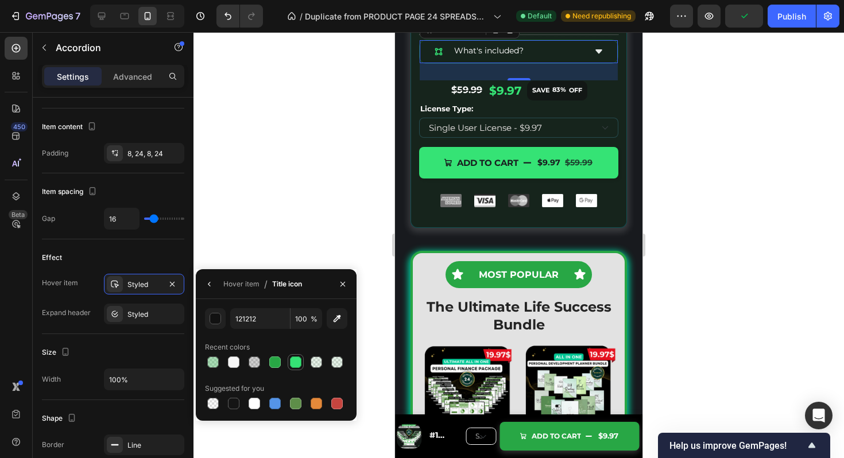
click at [297, 362] on div at bounding box center [295, 362] width 11 height 11
type input "35E375"
click at [210, 285] on icon "button" at bounding box center [209, 284] width 9 height 9
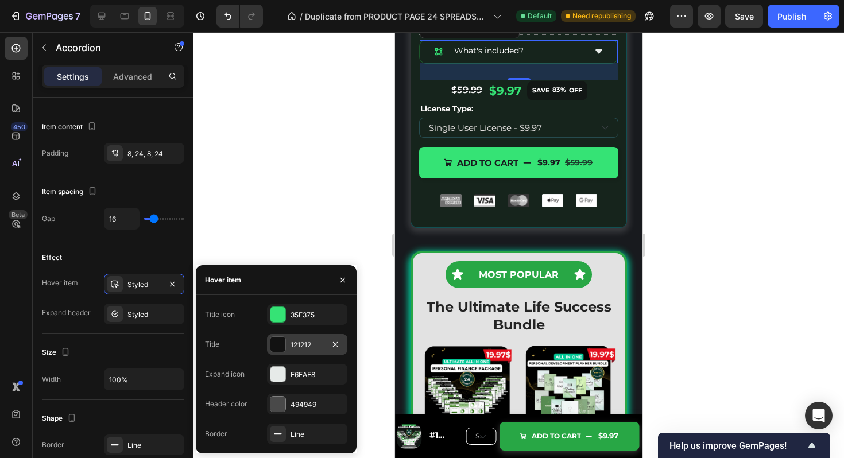
click at [296, 346] on div "121212" at bounding box center [307, 345] width 33 height 10
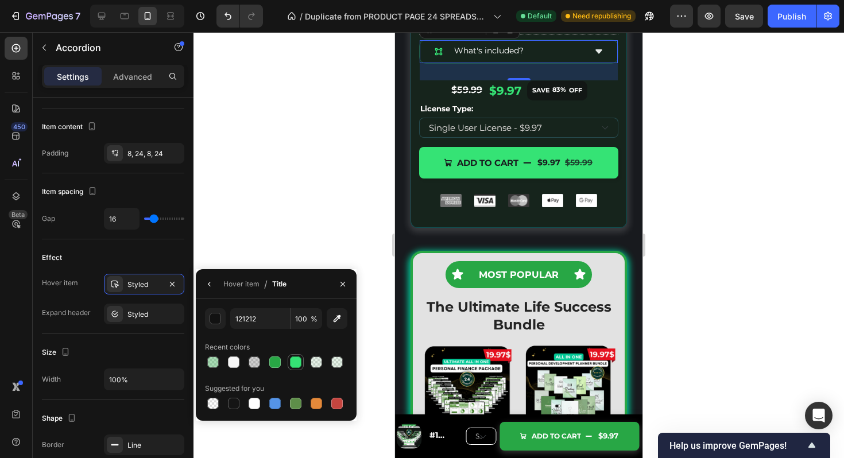
click at [295, 357] on div at bounding box center [295, 362] width 11 height 11
type input "35E375"
click at [210, 282] on icon "button" at bounding box center [209, 284] width 9 height 9
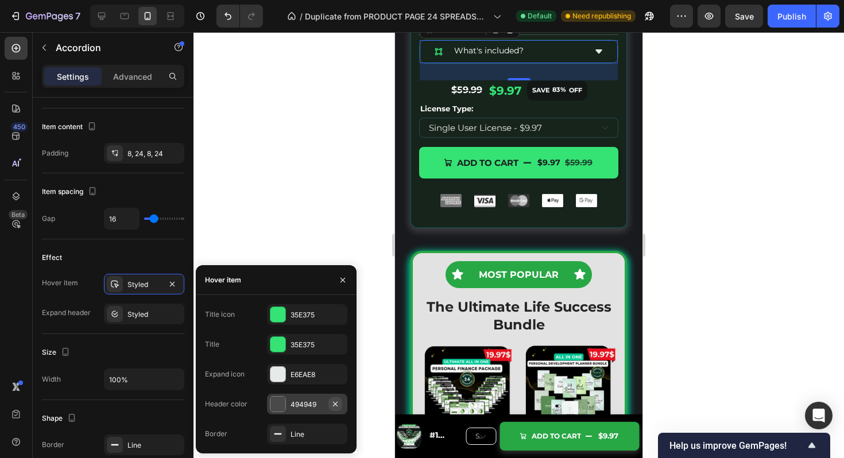
click at [338, 400] on icon "button" at bounding box center [335, 404] width 9 height 9
click at [338, 433] on icon "button" at bounding box center [335, 434] width 9 height 9
click at [149, 314] on div "Styled" at bounding box center [144, 315] width 33 height 10
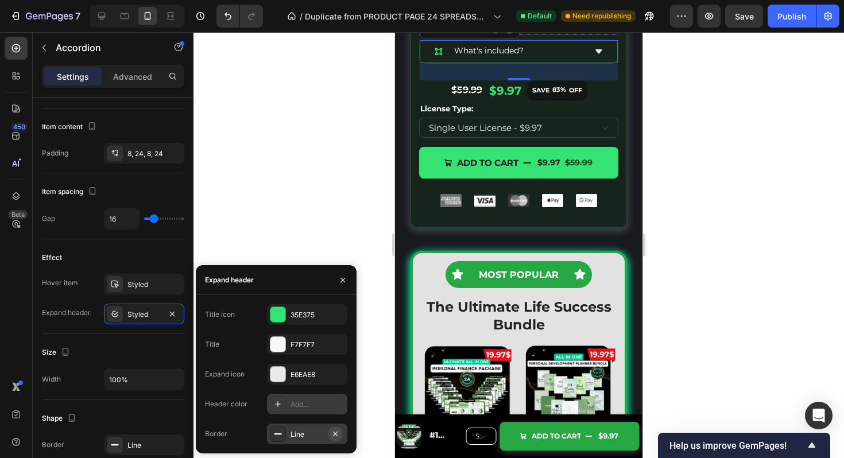
click at [331, 433] on icon "button" at bounding box center [335, 434] width 9 height 9
click at [153, 354] on div "Size" at bounding box center [113, 353] width 142 height 18
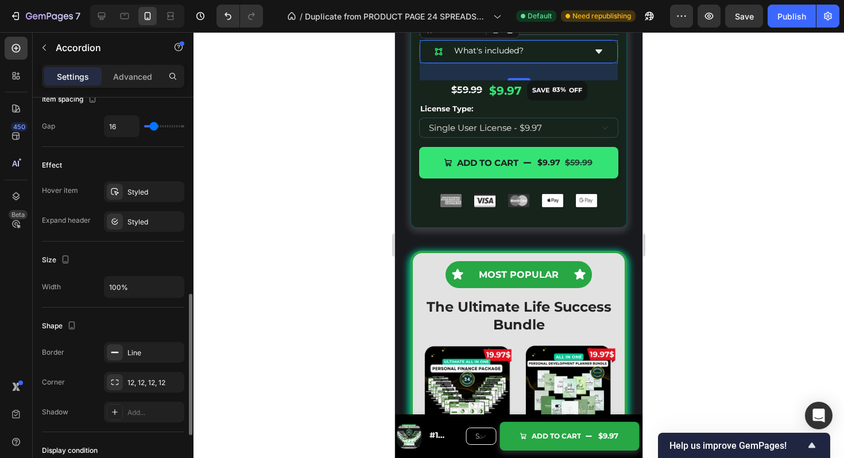
scroll to position [563, 0]
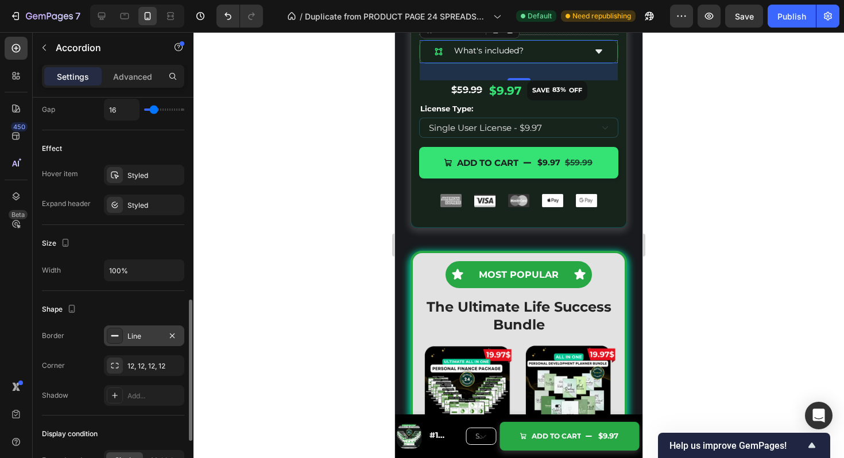
click at [145, 340] on div "Line" at bounding box center [144, 336] width 33 height 10
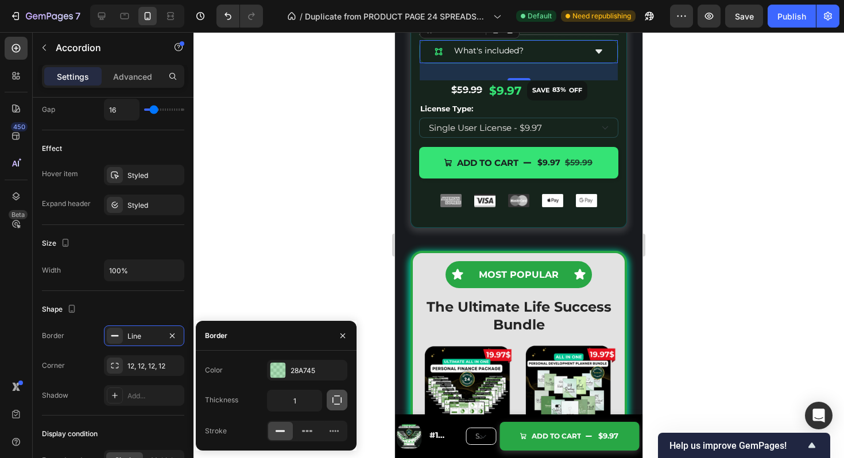
click at [335, 403] on icon "button" at bounding box center [336, 400] width 11 height 11
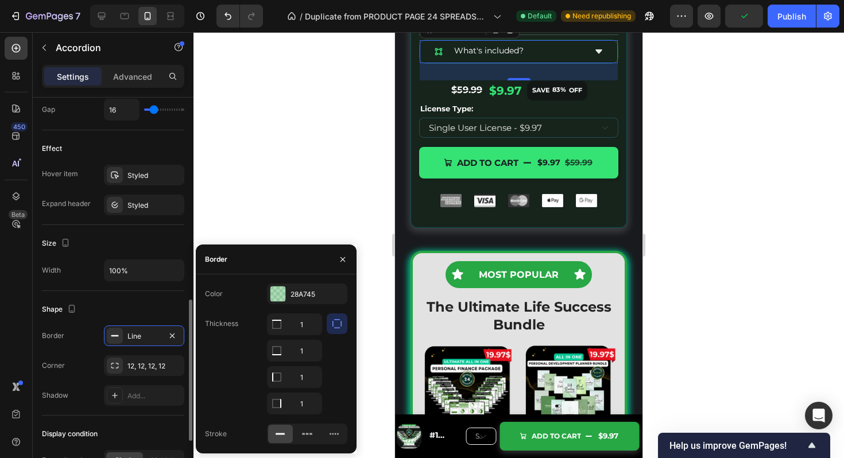
click at [145, 302] on div "Shape" at bounding box center [113, 309] width 142 height 18
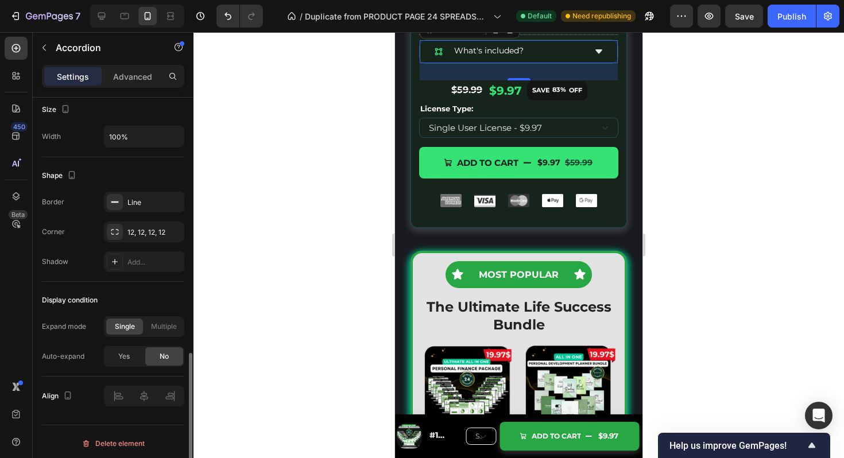
scroll to position [700, 0]
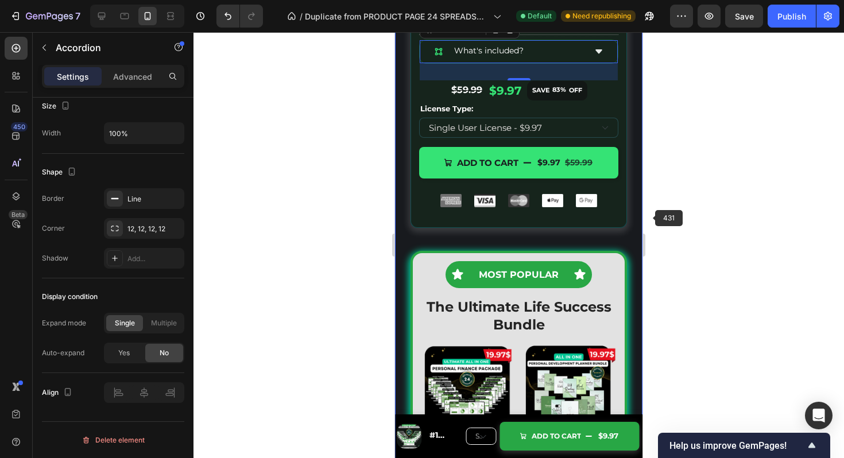
click at [634, 167] on div "Image Icon Icon Icon Icon Icon Icon List 2,346 Reviews Text Block Row Image Tit…" at bounding box center [519, 13] width 241 height 474
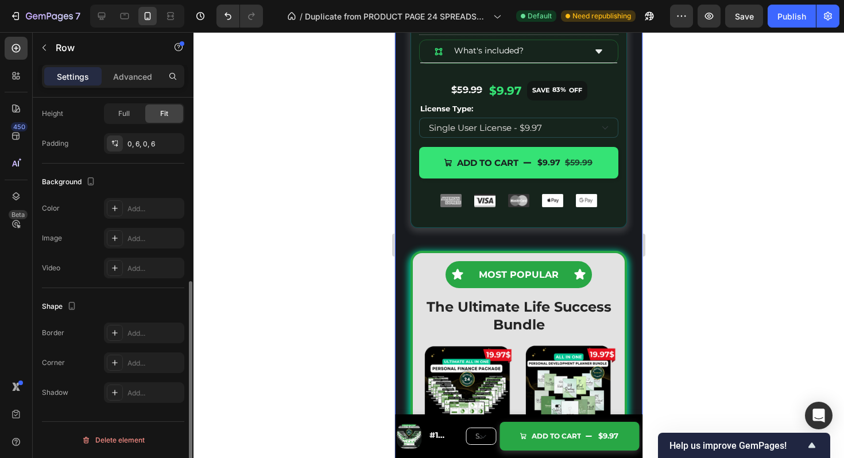
scroll to position [0, 0]
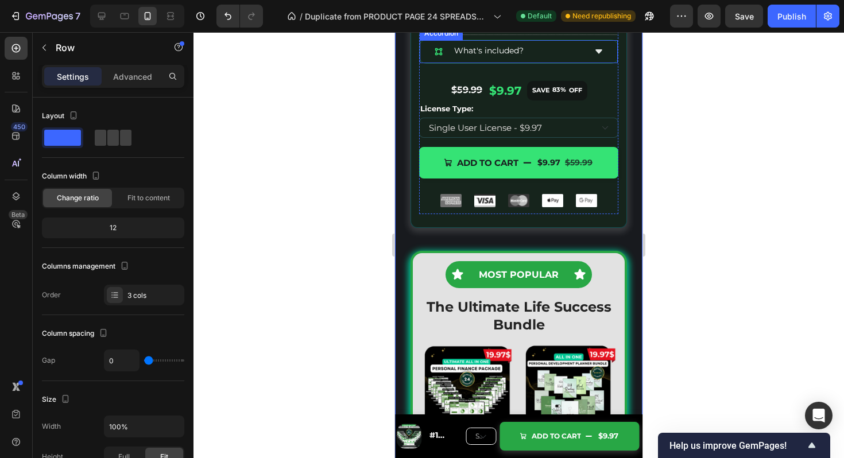
click at [581, 63] on div "What's included?" at bounding box center [518, 51] width 197 height 22
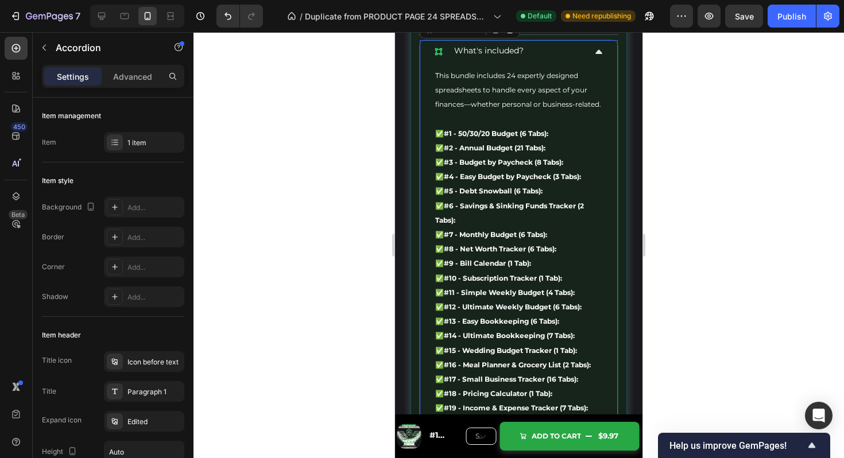
click at [576, 57] on div "What's included?" at bounding box center [509, 51] width 151 height 13
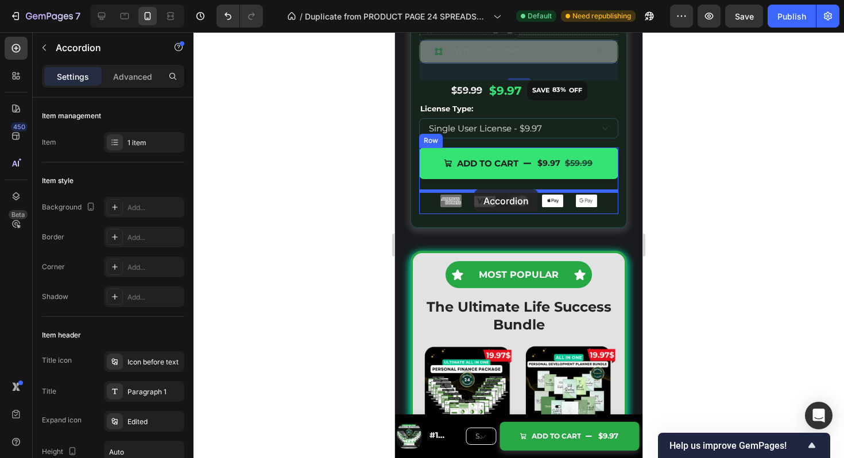
drag, startPoint x: 426, startPoint y: 75, endPoint x: 474, endPoint y: 190, distance: 124.3
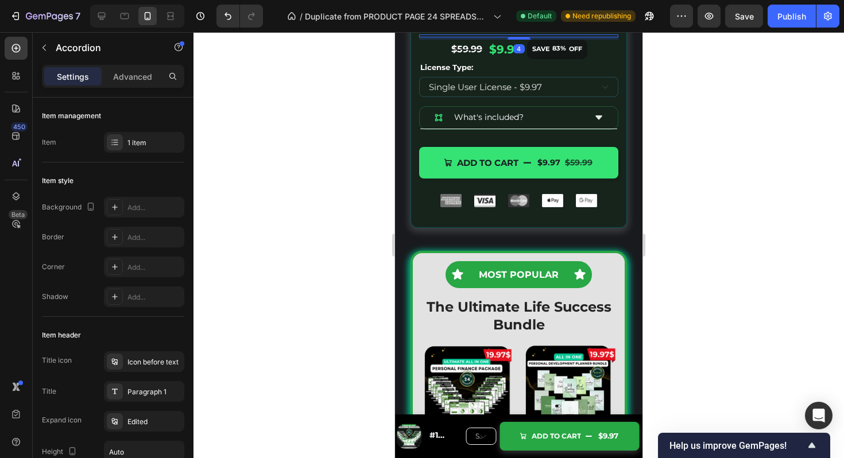
click at [595, 37] on div "Title Line 4" at bounding box center [518, 35] width 199 height 3
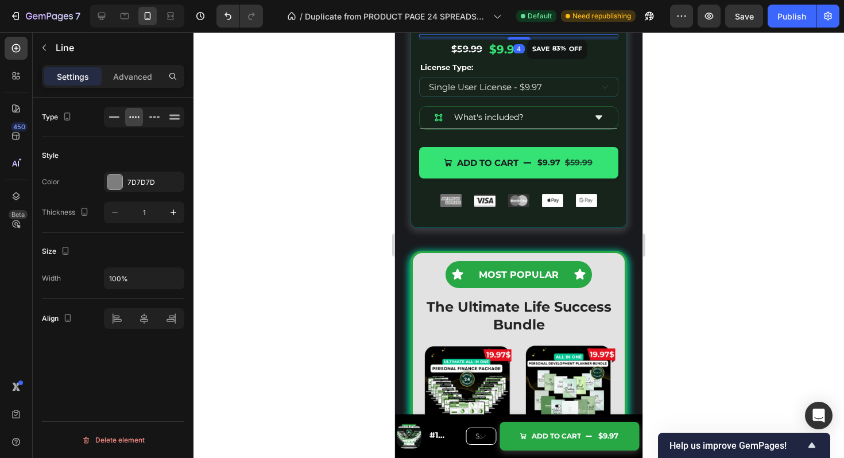
click at [492, 28] on icon at bounding box center [488, 24] width 7 height 8
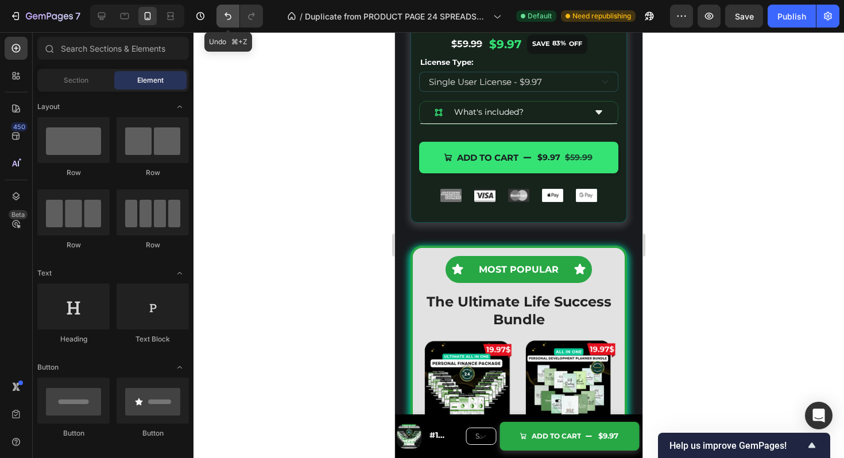
click at [231, 14] on icon "Undo/Redo" at bounding box center [227, 15] width 11 height 11
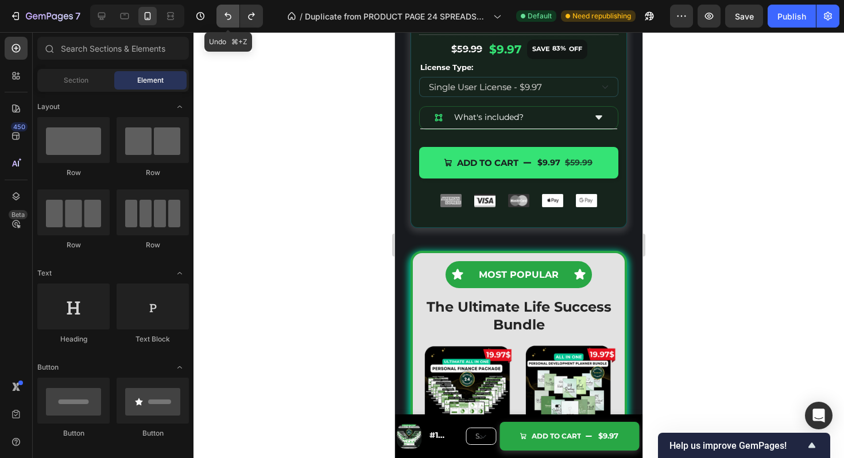
click at [231, 14] on icon "Undo/Redo" at bounding box center [227, 15] width 11 height 11
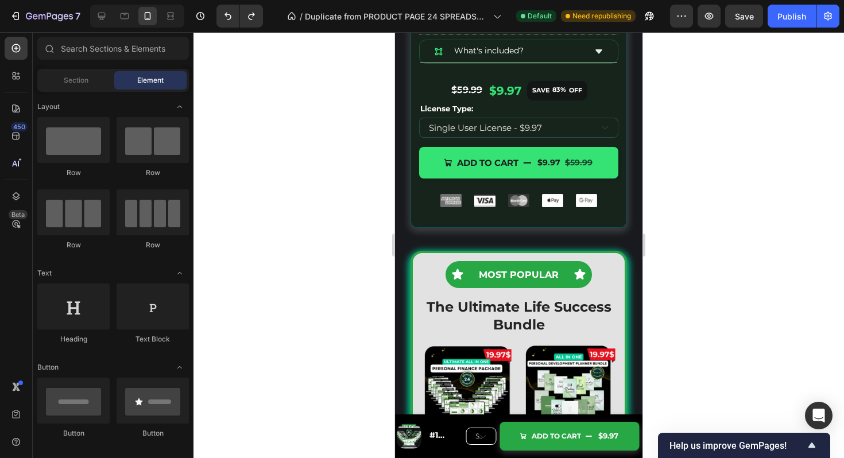
click at [707, 124] on div at bounding box center [519, 245] width 651 height 426
click at [424, 40] on div "Accordion" at bounding box center [441, 33] width 43 height 14
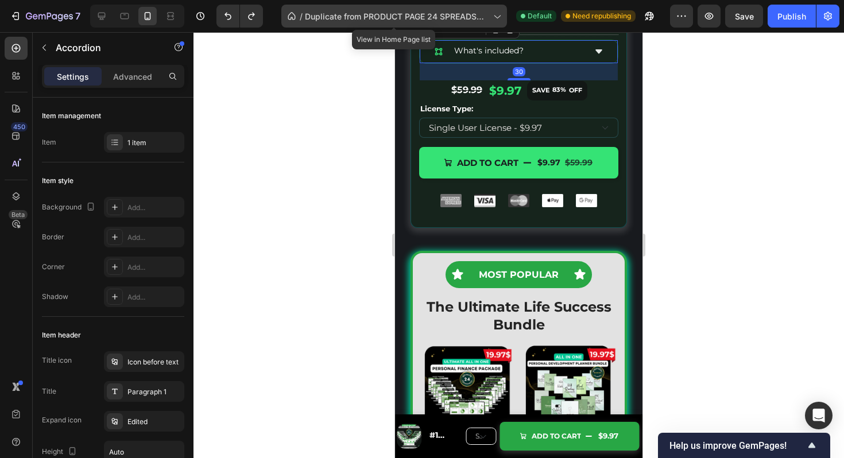
click at [475, 27] on div "/ Duplicate from PRODUCT PAGE 24 SPREADSHEETS" at bounding box center [394, 16] width 226 height 23
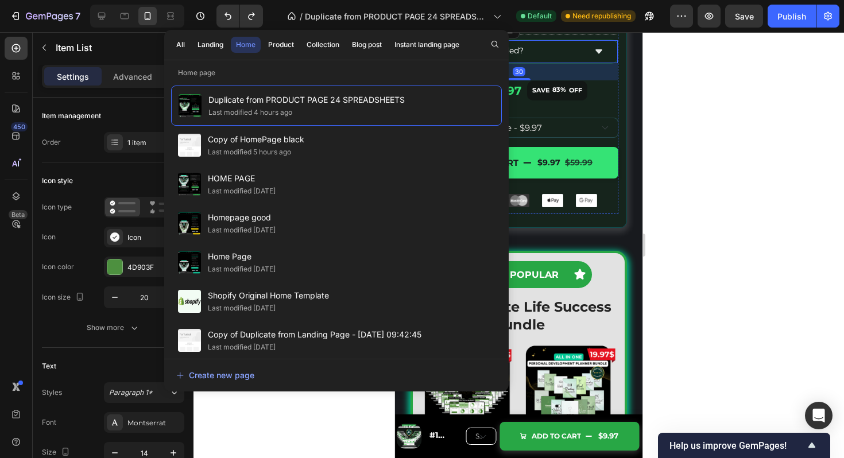
click at [535, 34] on div "24 Premium Google & excel Spreadsheets" at bounding box center [521, 26] width 173 height 18
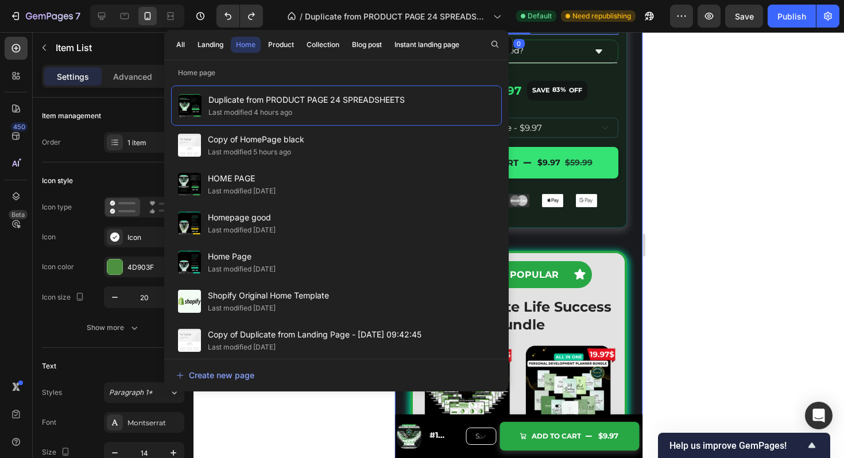
click at [680, 142] on div at bounding box center [519, 245] width 651 height 426
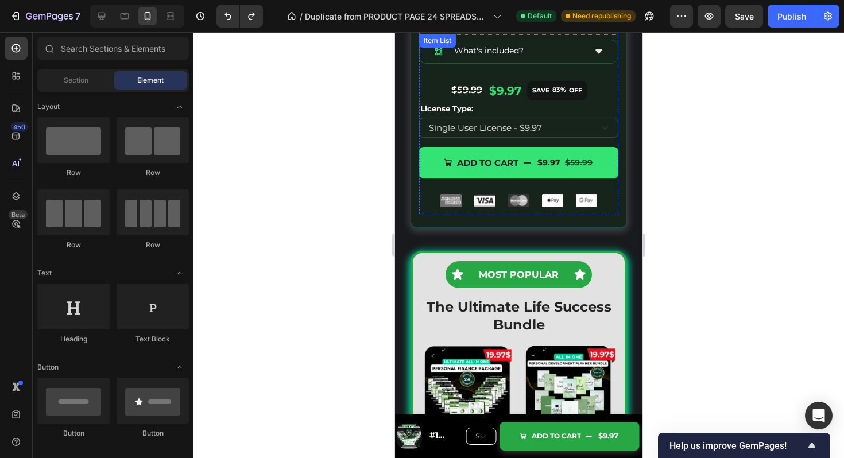
click at [427, 30] on icon at bounding box center [424, 25] width 9 height 9
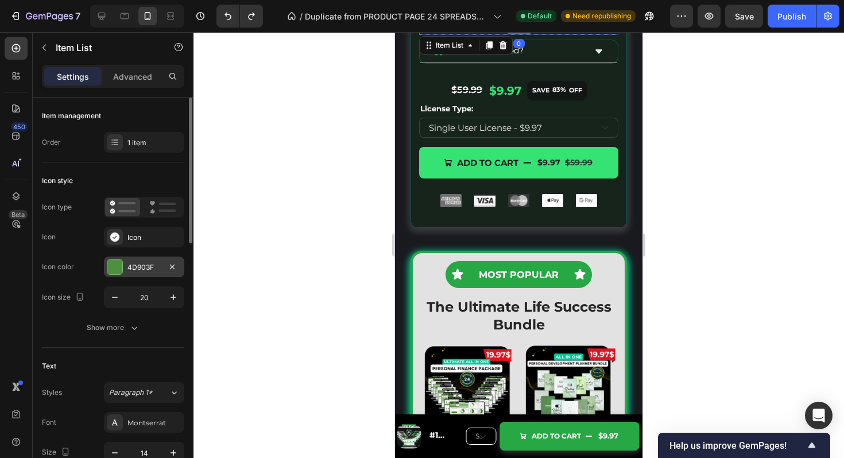
click at [121, 271] on div at bounding box center [114, 267] width 15 height 15
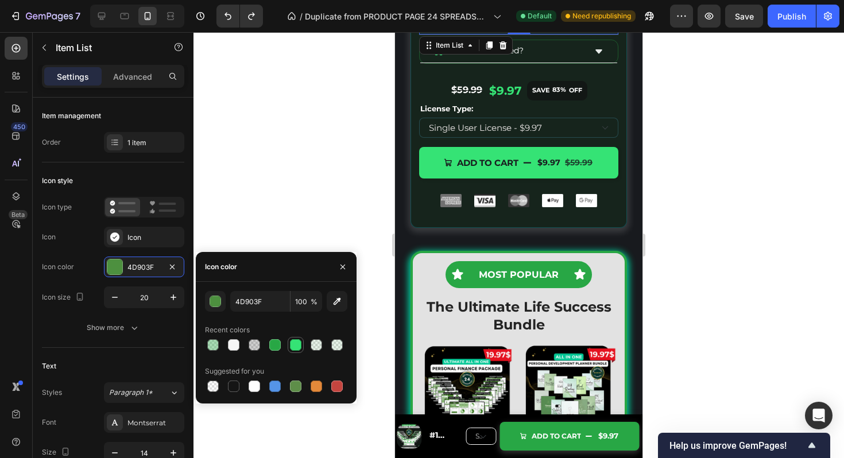
click at [298, 344] on div at bounding box center [295, 344] width 11 height 11
type input "35E375"
click at [119, 230] on div at bounding box center [115, 237] width 16 height 16
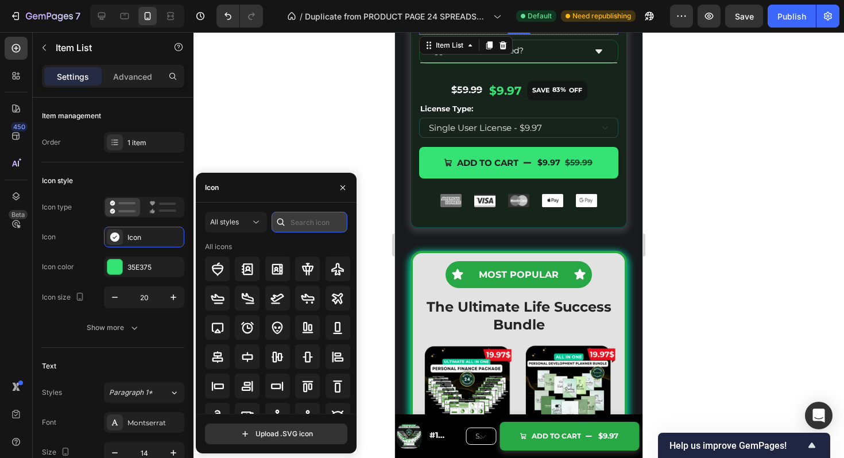
click at [315, 222] on input "text" at bounding box center [310, 222] width 76 height 21
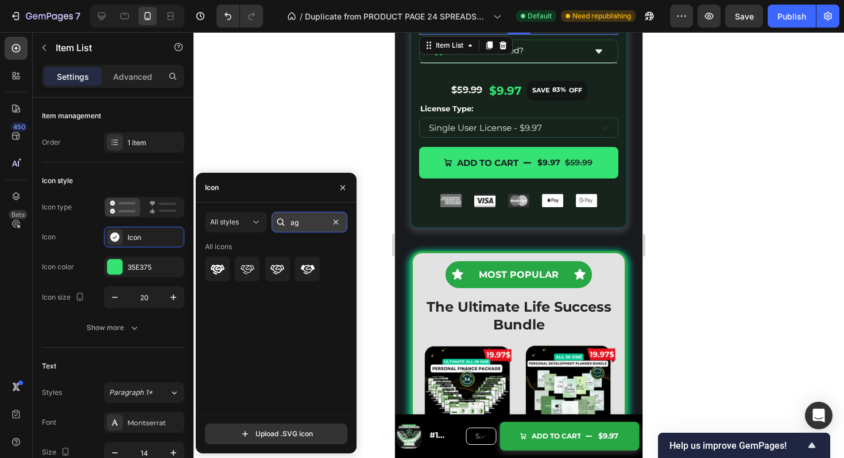
type input "a"
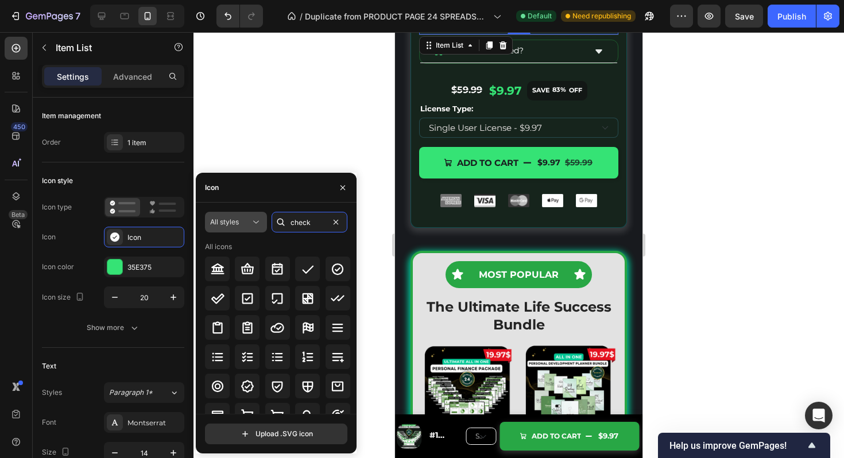
type input "check"
click at [241, 212] on button "All styles" at bounding box center [236, 222] width 62 height 21
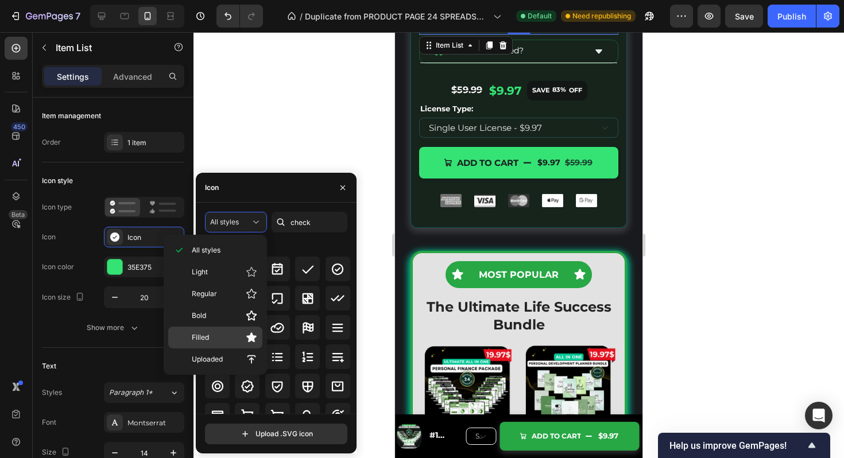
click at [232, 332] on p "Filled" at bounding box center [224, 337] width 65 height 11
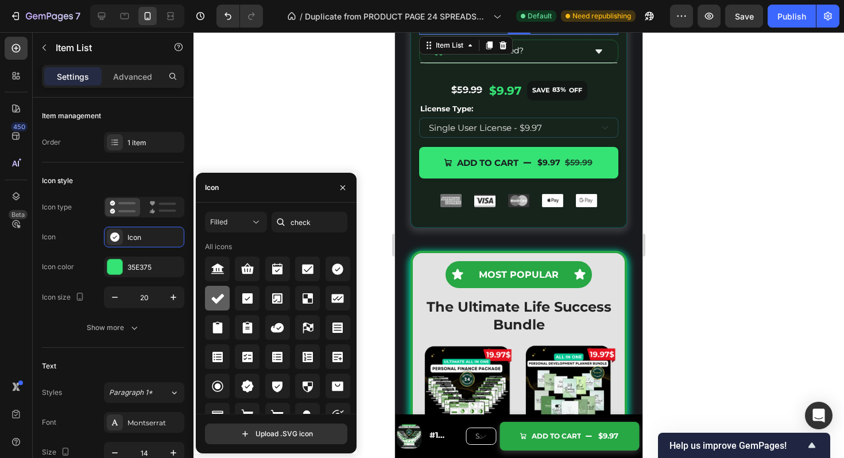
click at [213, 300] on icon at bounding box center [217, 299] width 13 height 10
click at [700, 175] on div at bounding box center [519, 245] width 651 height 426
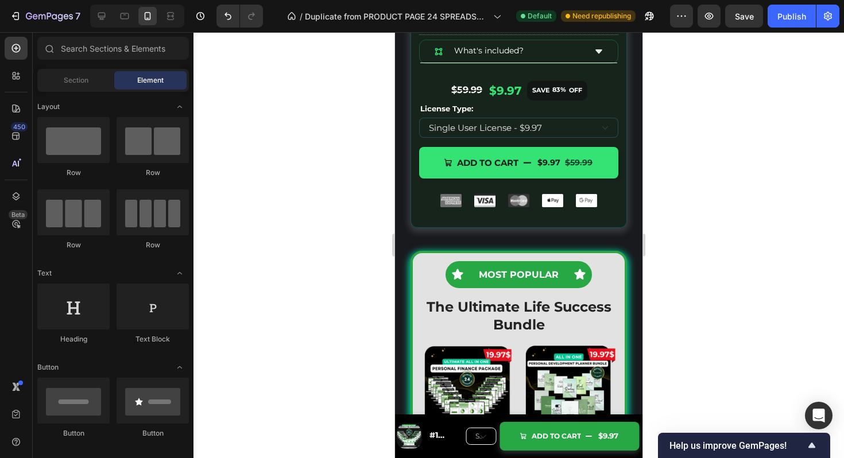
click at [708, 149] on div at bounding box center [519, 245] width 651 height 426
click at [616, 107] on div "Image Title Line 24 Premium Google & excel Spreadsheets Item List Title Line Wh…" at bounding box center [518, 110] width 199 height 210
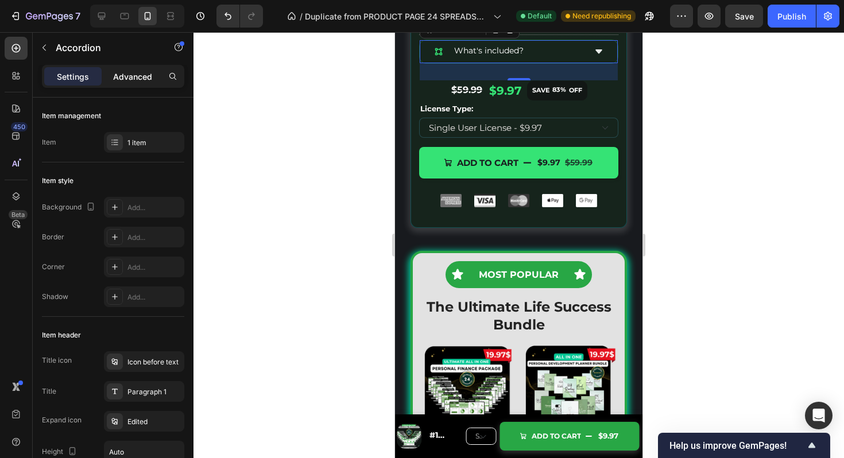
click at [135, 74] on p "Advanced" at bounding box center [132, 77] width 39 height 12
type input "100%"
type input "100"
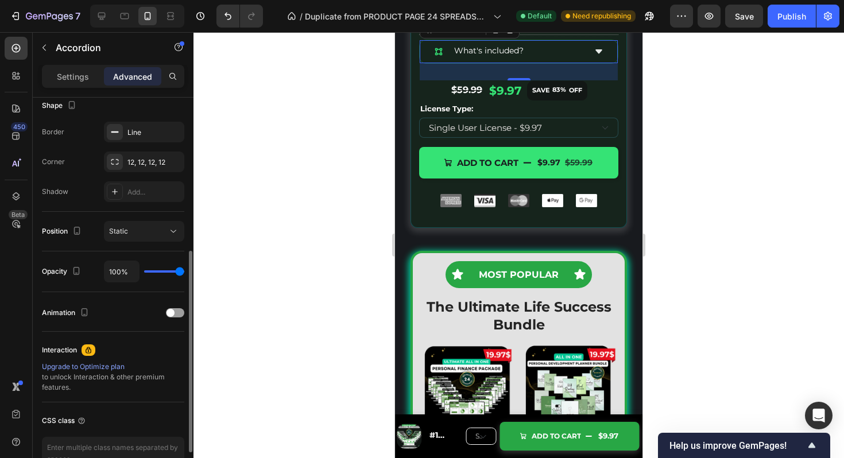
scroll to position [303, 0]
click at [150, 134] on div "Line" at bounding box center [144, 135] width 33 height 10
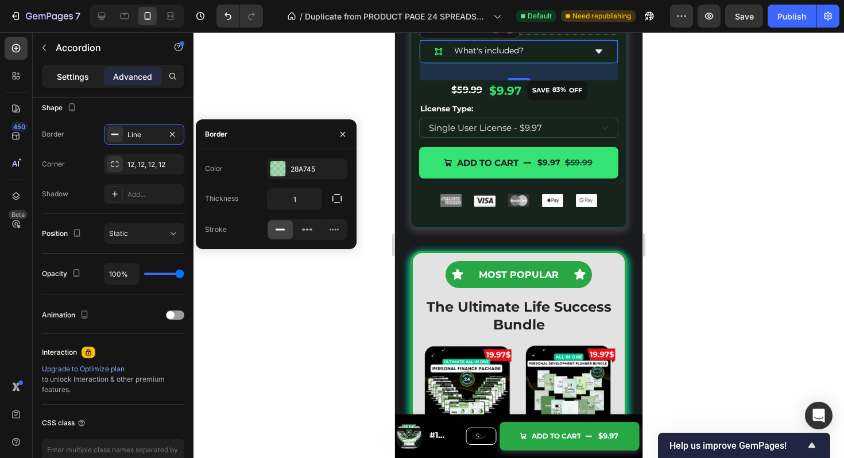
click at [79, 80] on p "Settings" at bounding box center [73, 77] width 32 height 12
type input "16"
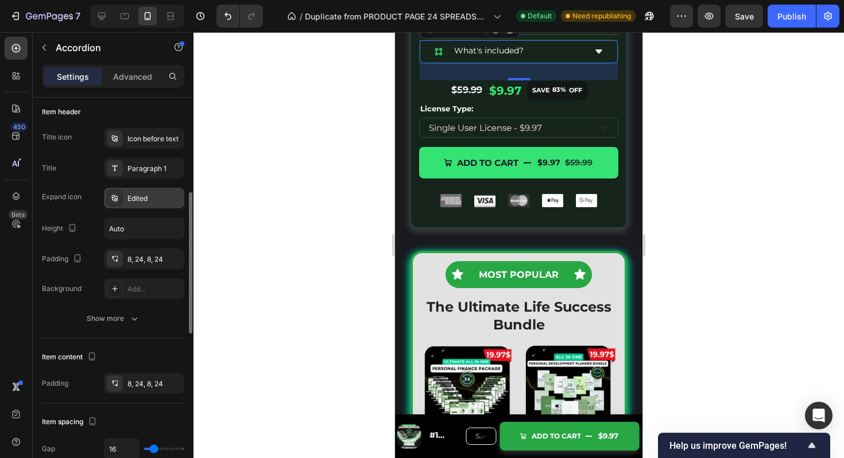
scroll to position [234, 0]
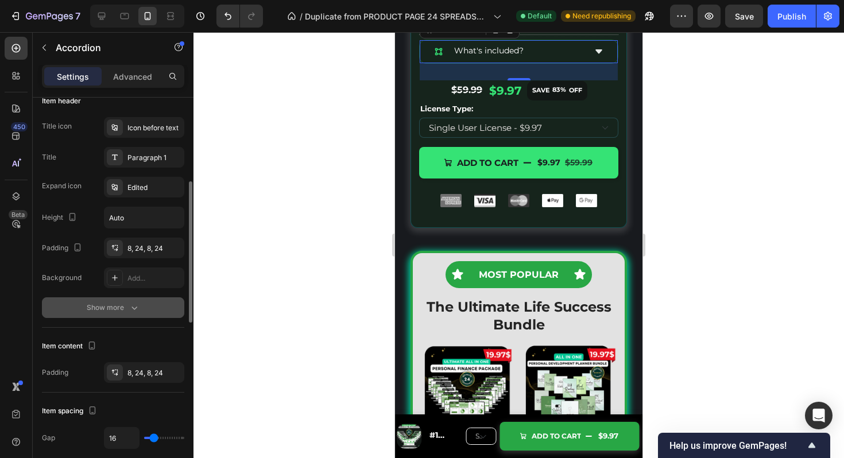
click at [129, 306] on icon "button" at bounding box center [134, 307] width 11 height 11
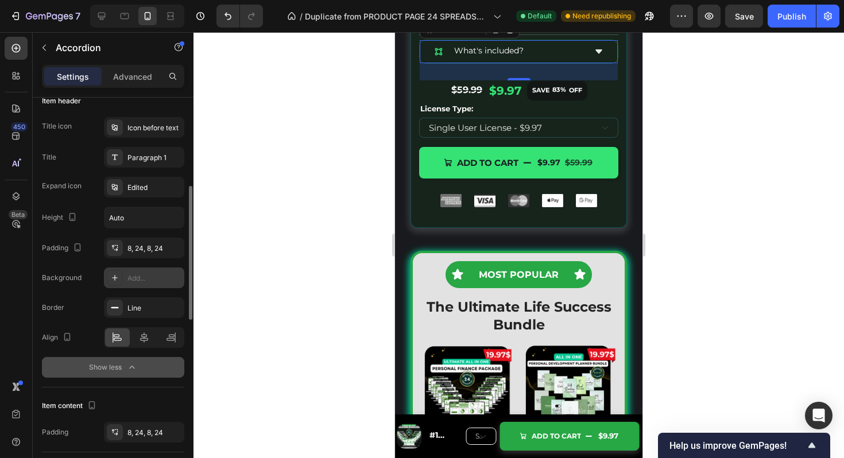
scroll to position [243, 0]
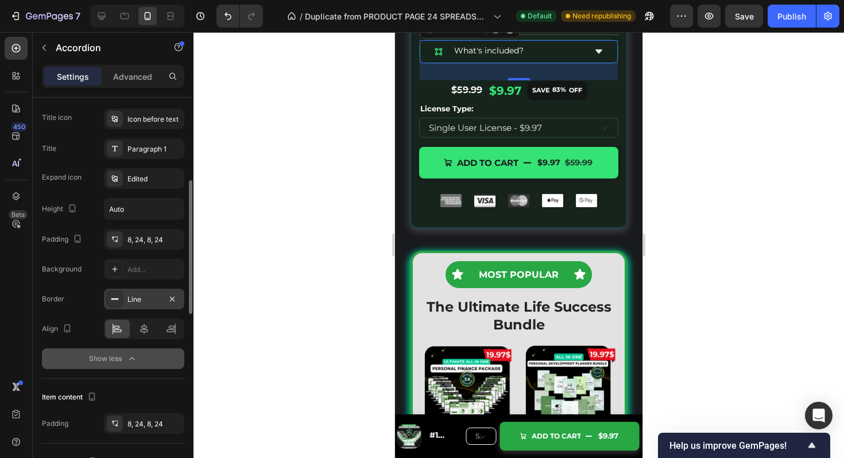
click at [148, 295] on div "Line" at bounding box center [144, 300] width 33 height 10
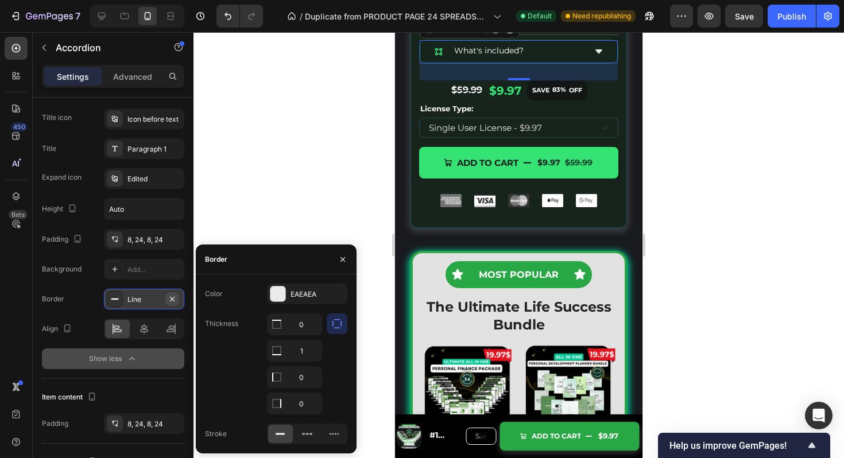
click at [175, 296] on icon "button" at bounding box center [172, 299] width 9 height 9
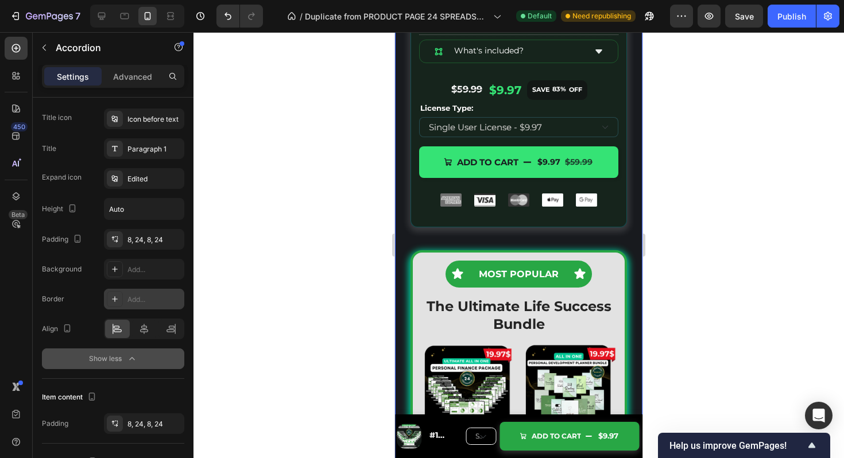
click at [636, 141] on div "Image Icon Icon Icon Icon Icon Icon List 2,346 Reviews Text Block Row Image Tit…" at bounding box center [519, 13] width 241 height 474
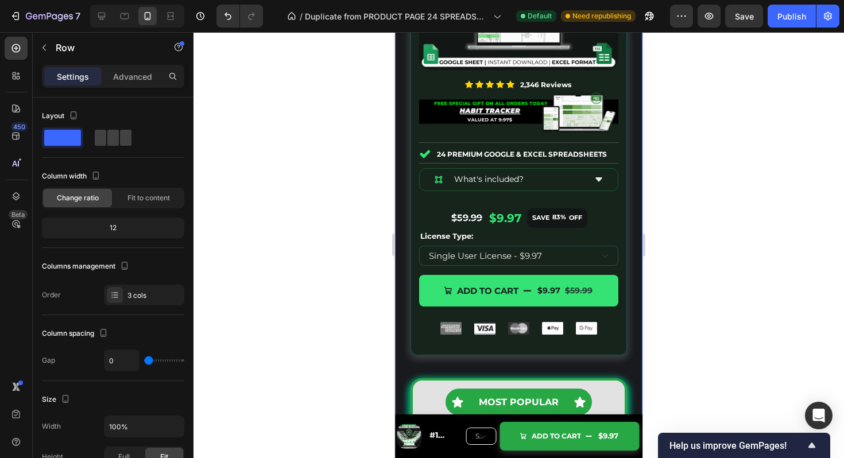
scroll to position [5054, 0]
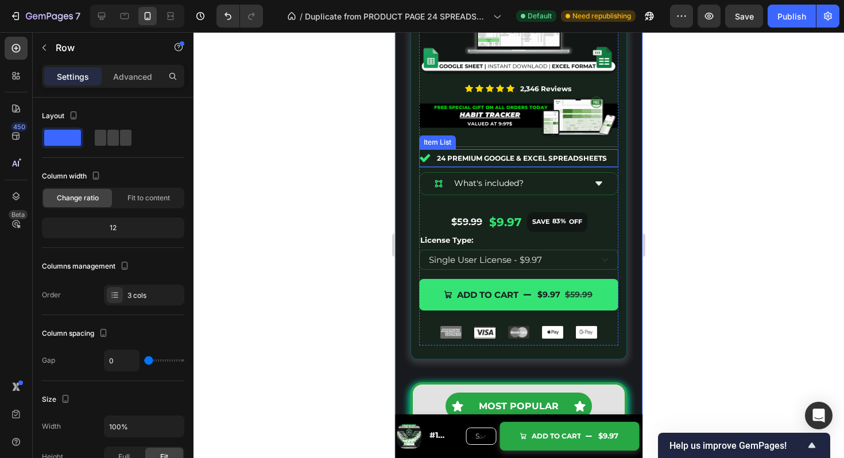
click at [604, 149] on div "24 Premium Google & excel Spreadsheets" at bounding box center [521, 158] width 173 height 18
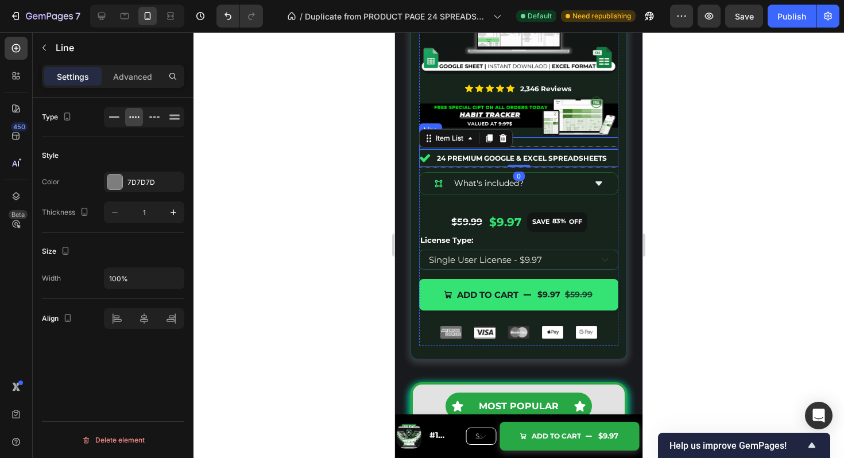
click at [606, 147] on div "Title Line" at bounding box center [518, 143] width 199 height 12
click at [493, 126] on icon at bounding box center [489, 126] width 9 height 9
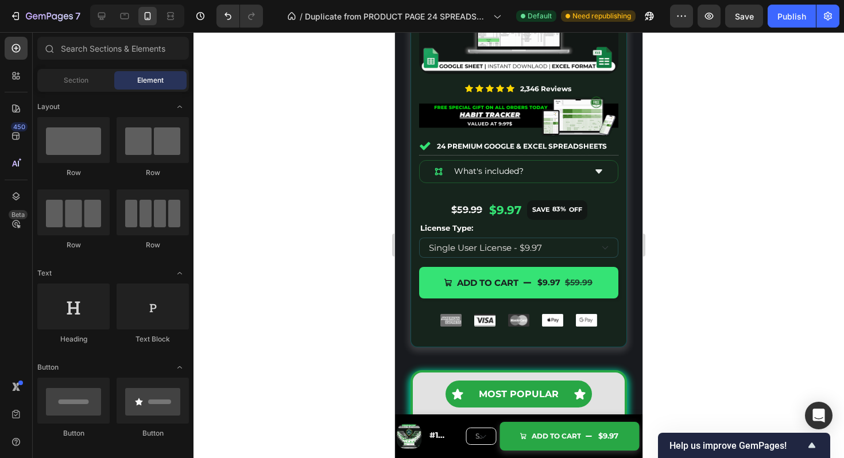
click at [699, 176] on div at bounding box center [519, 245] width 651 height 426
click at [600, 117] on img at bounding box center [518, 115] width 199 height 43
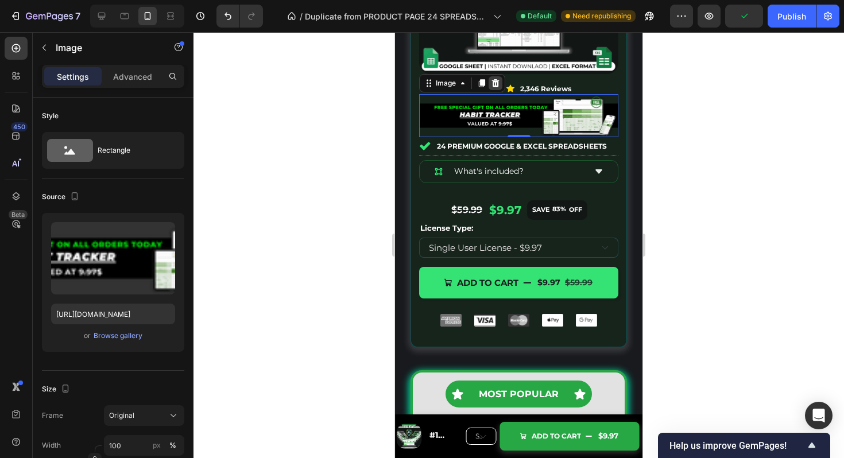
click at [494, 84] on icon at bounding box center [495, 83] width 7 height 8
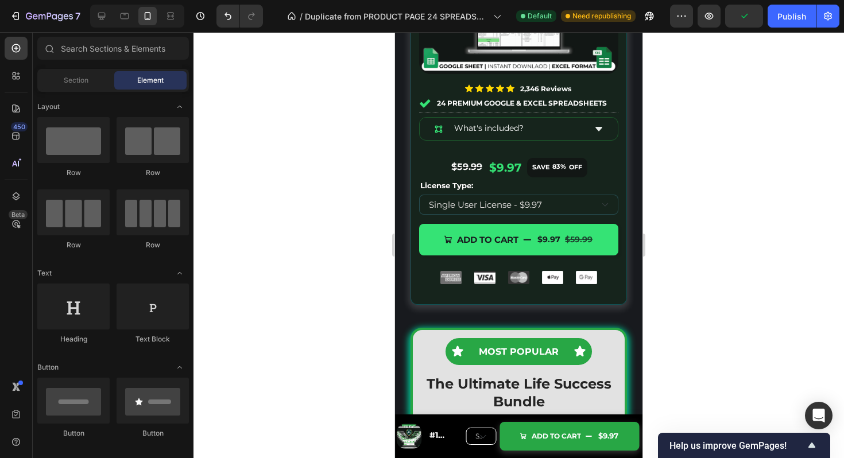
click at [674, 206] on div at bounding box center [519, 245] width 651 height 426
click at [585, 89] on div "Icon Icon Icon Icon Icon Icon List 2,346 Reviews Text Block Row" at bounding box center [518, 88] width 199 height 11
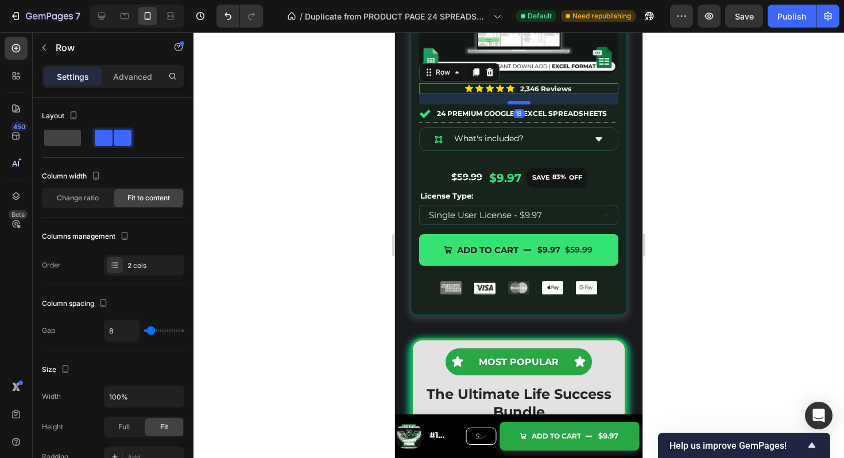
drag, startPoint x: 524, startPoint y: 94, endPoint x: 524, endPoint y: 104, distance: 10.4
click at [524, 104] on div at bounding box center [519, 102] width 23 height 3
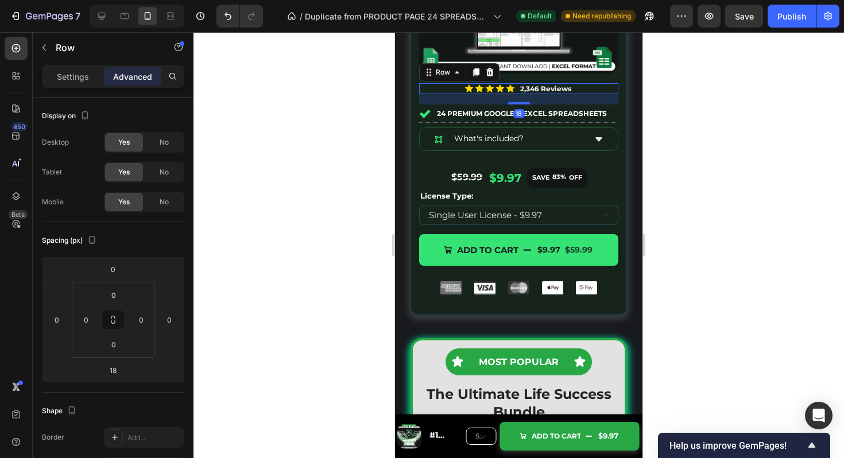
click at [695, 182] on div at bounding box center [519, 245] width 651 height 426
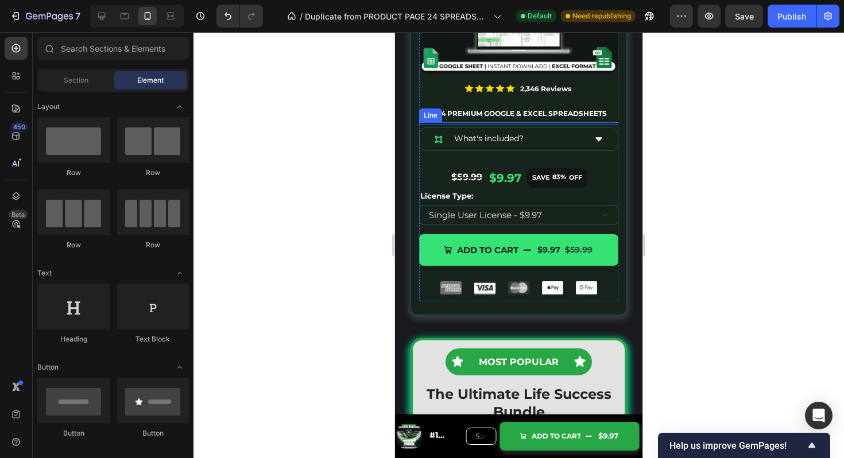
click at [612, 123] on div at bounding box center [518, 122] width 199 height 1
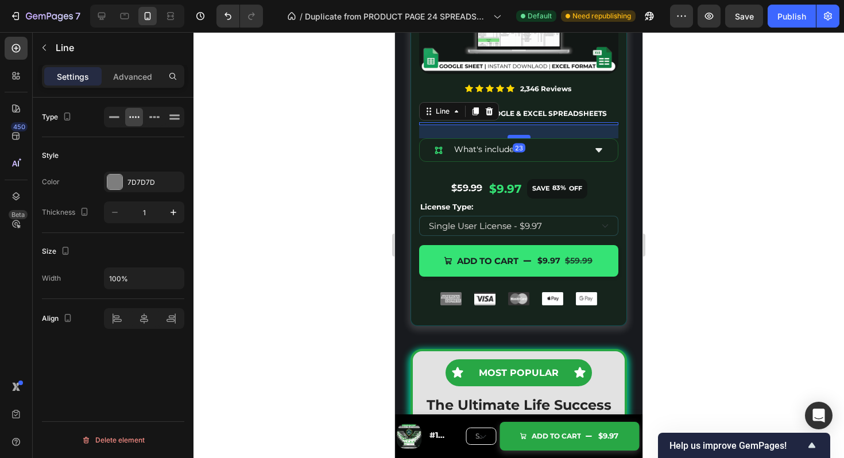
click at [526, 136] on div at bounding box center [519, 136] width 23 height 3
click at [664, 184] on div at bounding box center [519, 245] width 651 height 426
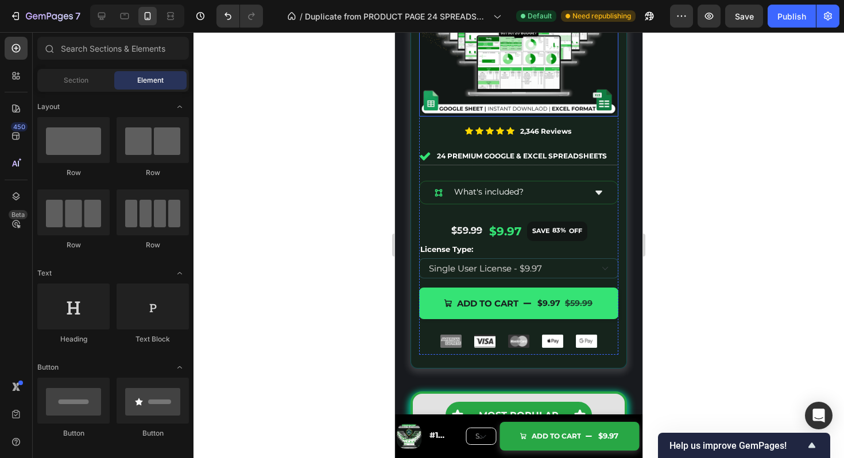
scroll to position [5015, 0]
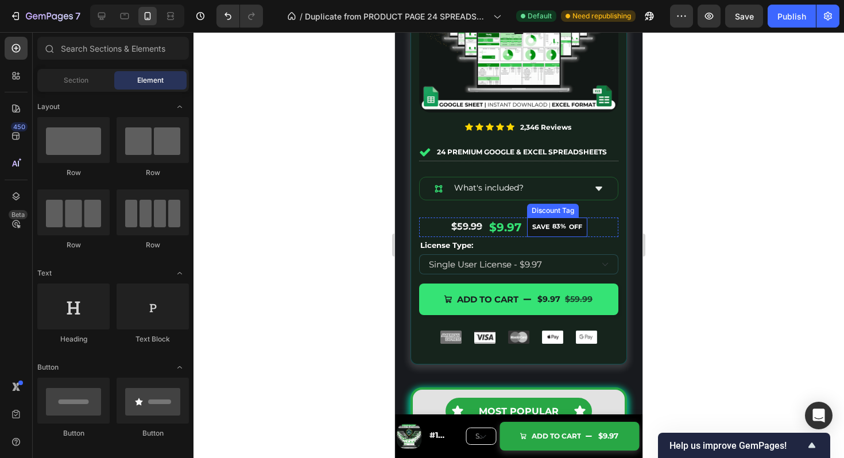
click at [585, 222] on div "SAVE 83% OFF" at bounding box center [557, 228] width 60 height 20
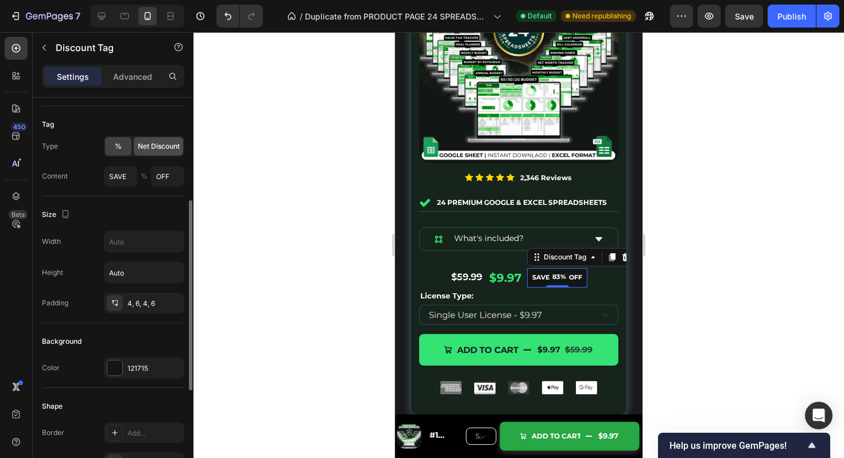
scroll to position [142, 0]
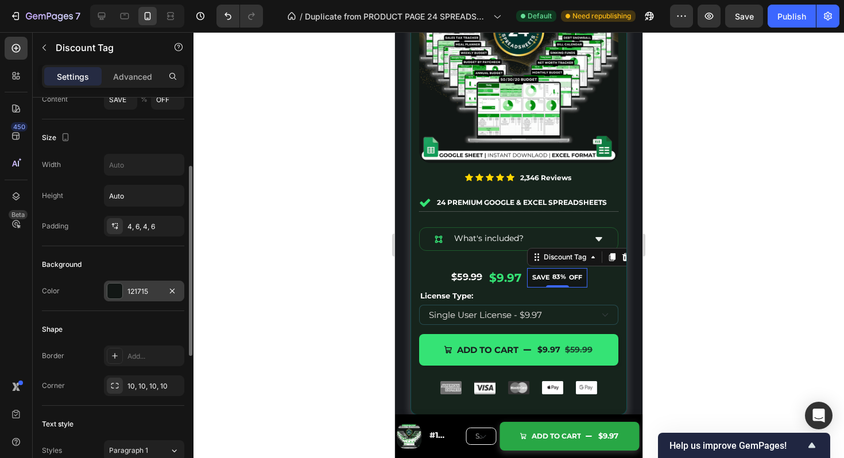
click at [114, 287] on div at bounding box center [114, 291] width 15 height 15
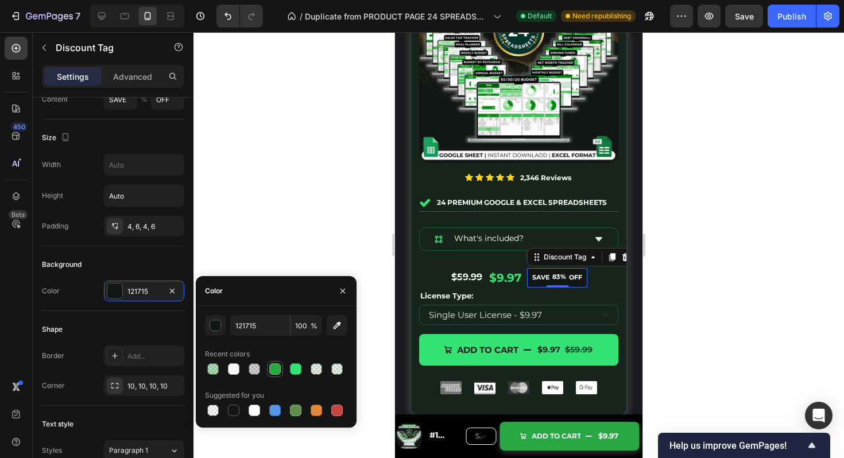
click at [276, 368] on div at bounding box center [274, 369] width 11 height 11
type input "28A745"
click at [302, 328] on input "100" at bounding box center [307, 325] width 32 height 21
click at [298, 321] on input "66" at bounding box center [307, 325] width 32 height 21
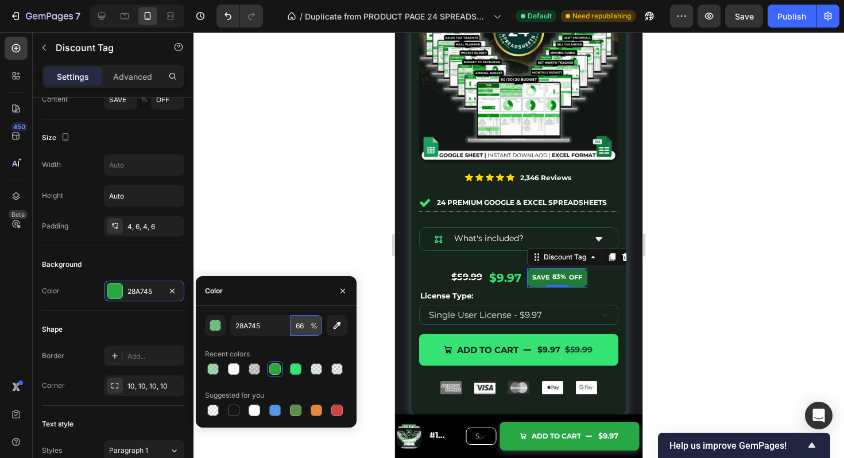
click at [298, 321] on input "66" at bounding box center [307, 325] width 32 height 21
type input "44"
click at [528, 175] on strong "2,346 Reviews" at bounding box center [545, 177] width 51 height 9
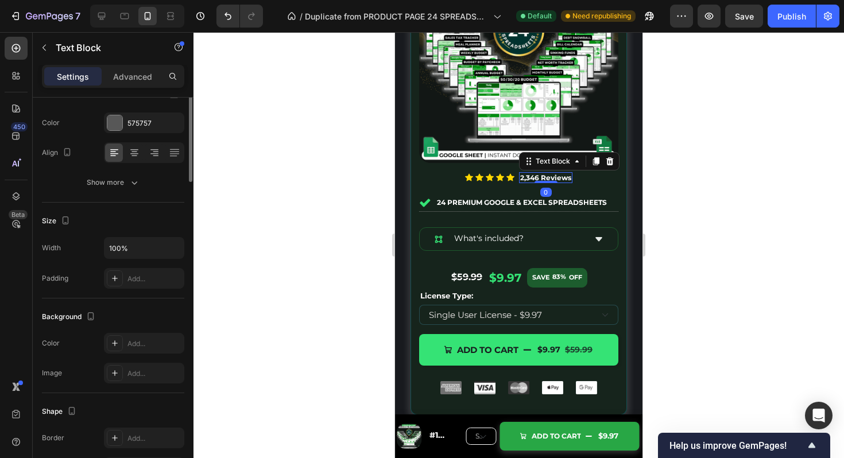
scroll to position [0, 0]
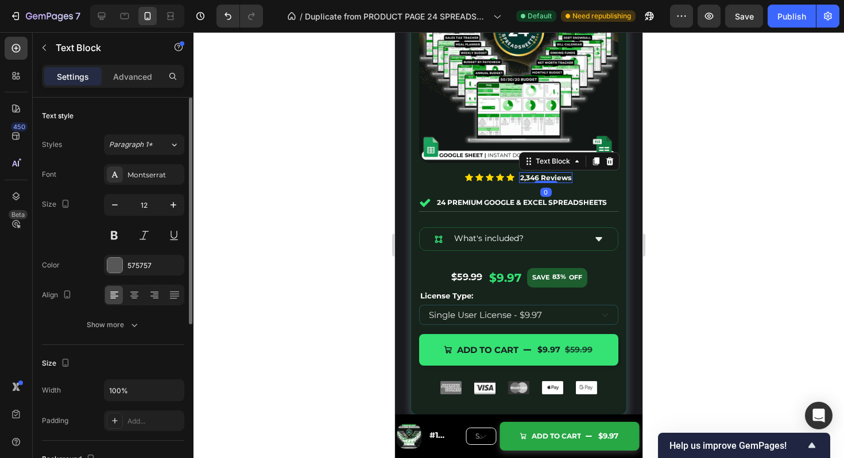
click at [528, 176] on strong "2,346 Reviews" at bounding box center [545, 177] width 51 height 9
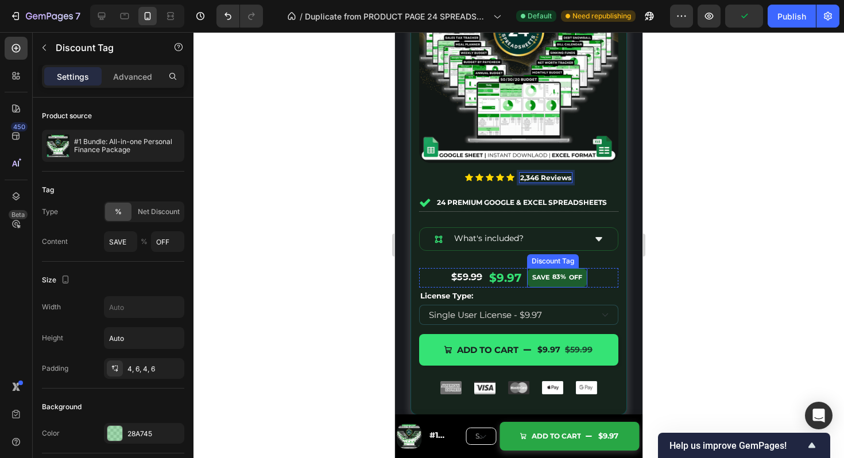
click at [581, 280] on div "OFF" at bounding box center [576, 278] width 17 height 15
click at [586, 280] on div "SAVE 83% OFF" at bounding box center [557, 278] width 60 height 20
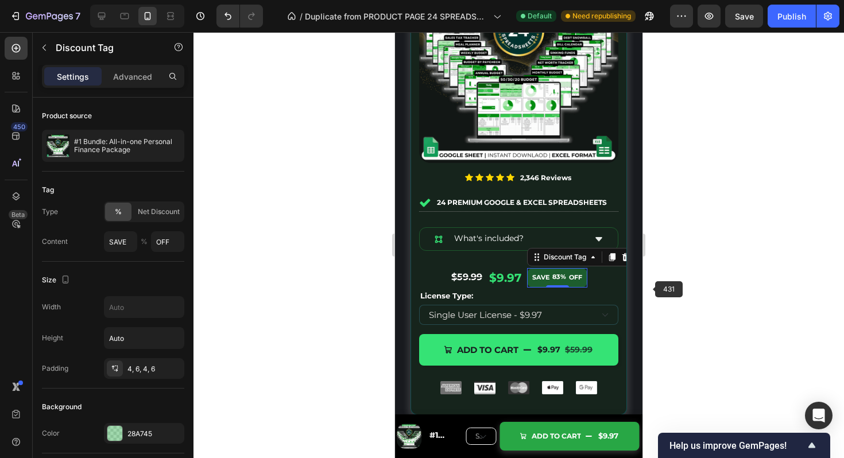
click at [656, 287] on div at bounding box center [519, 245] width 651 height 426
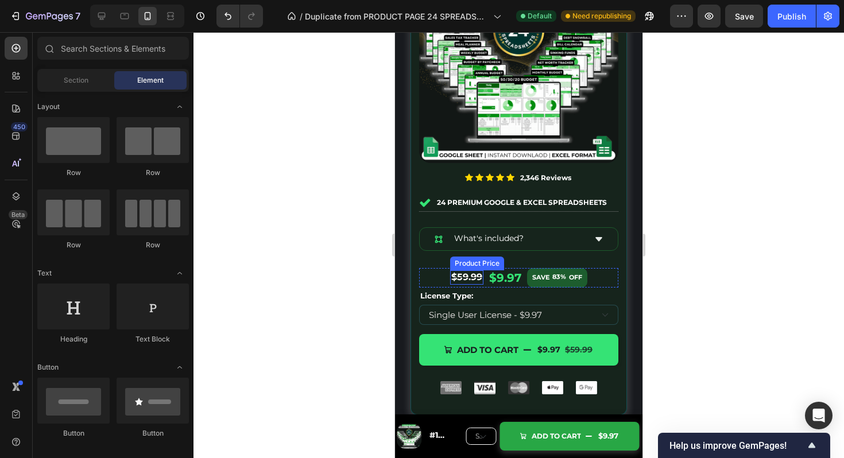
click at [466, 277] on div "$59.99" at bounding box center [466, 278] width 33 height 14
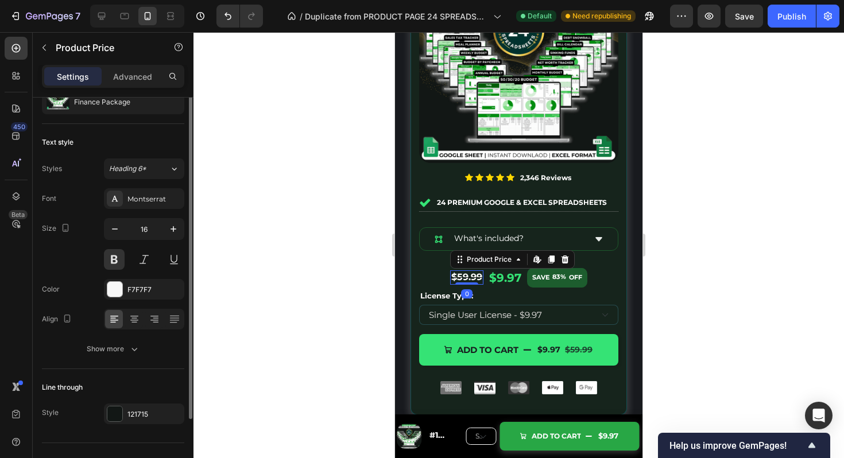
scroll to position [52, 0]
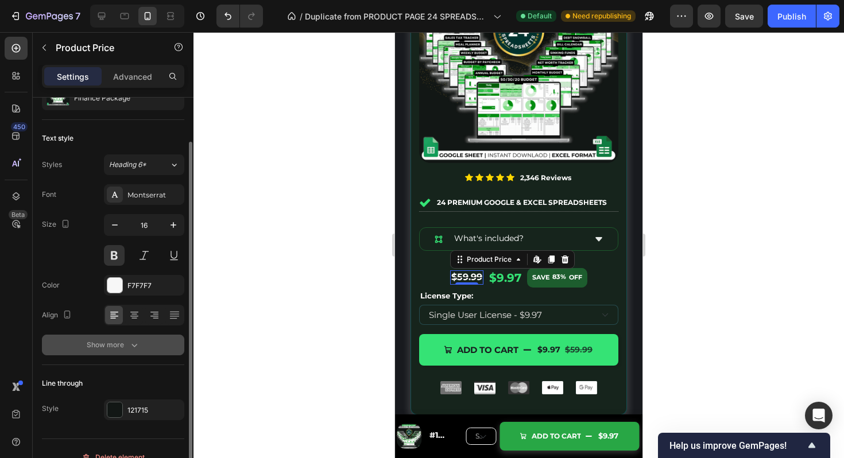
click at [133, 346] on icon "button" at bounding box center [135, 345] width 6 height 3
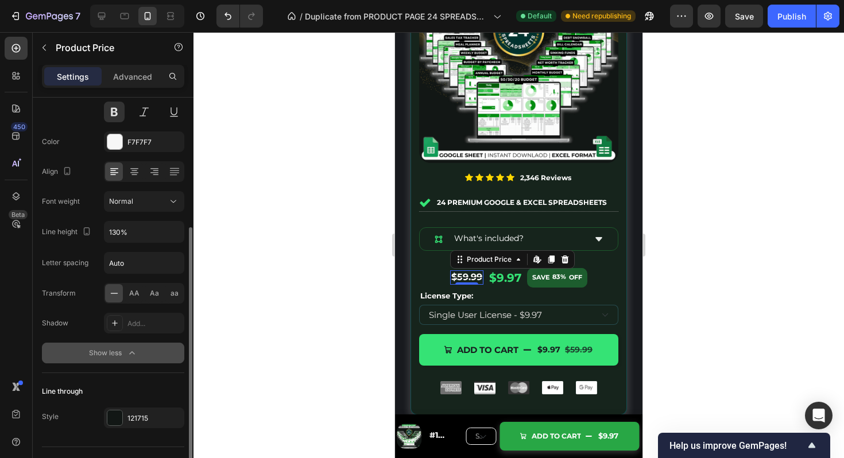
scroll to position [221, 0]
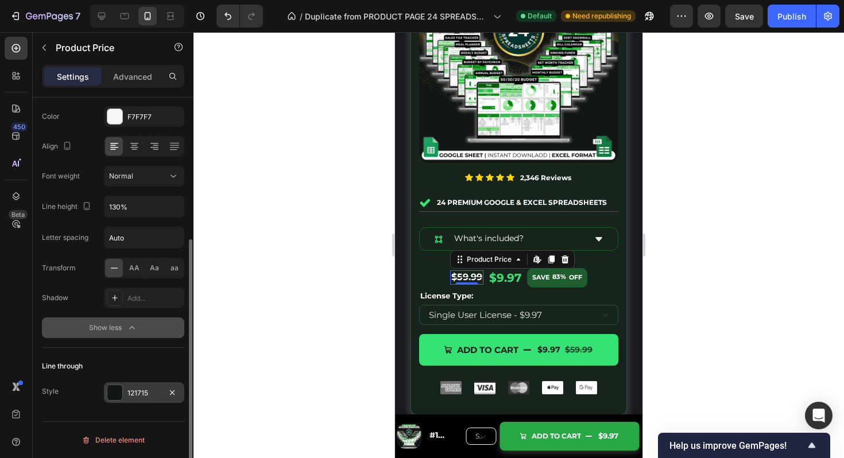
click at [114, 392] on div at bounding box center [114, 392] width 15 height 15
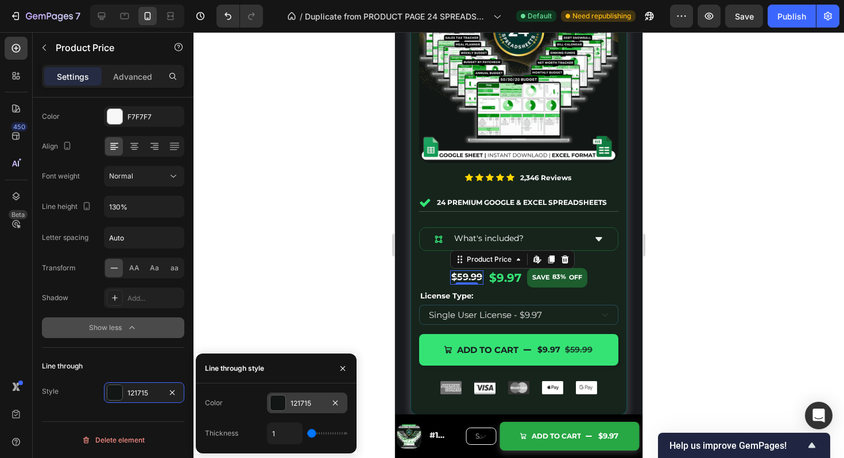
click at [277, 398] on div at bounding box center [278, 403] width 15 height 15
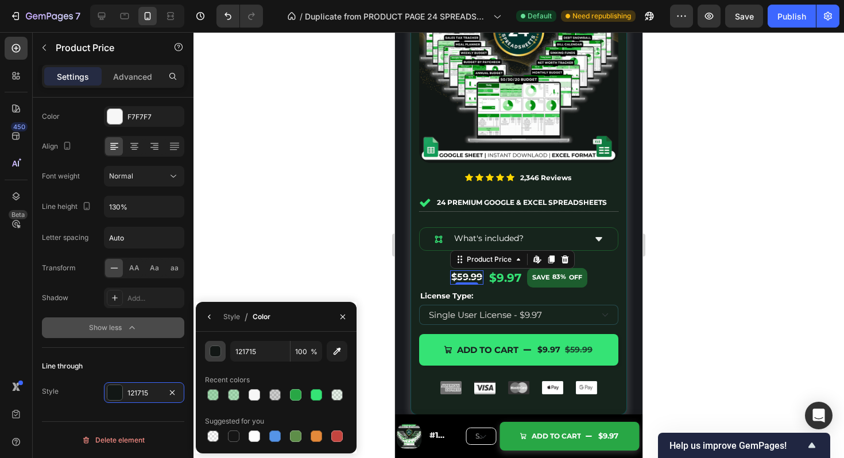
click at [216, 350] on div "button" at bounding box center [215, 351] width 11 height 11
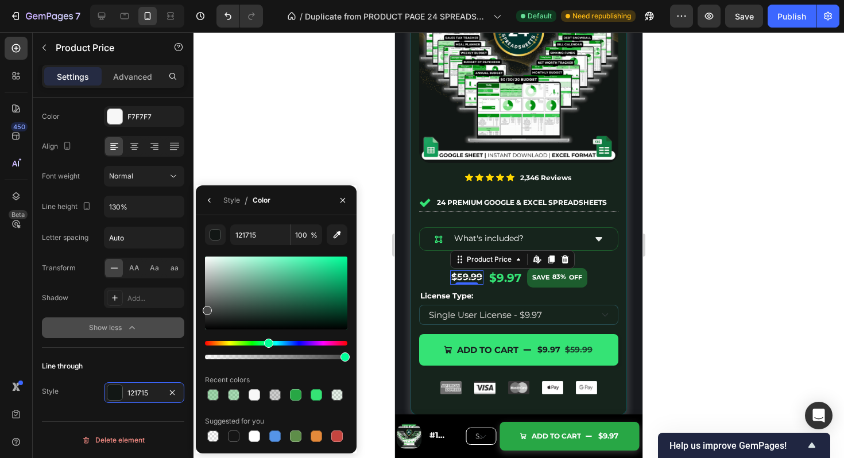
drag, startPoint x: 221, startPoint y: 299, endPoint x: 204, endPoint y: 308, distance: 18.2
click at [205, 308] on div at bounding box center [276, 293] width 142 height 73
drag, startPoint x: 229, startPoint y: 307, endPoint x: 206, endPoint y: 306, distance: 23.6
click at [206, 306] on div at bounding box center [276, 293] width 142 height 73
type input "515151"
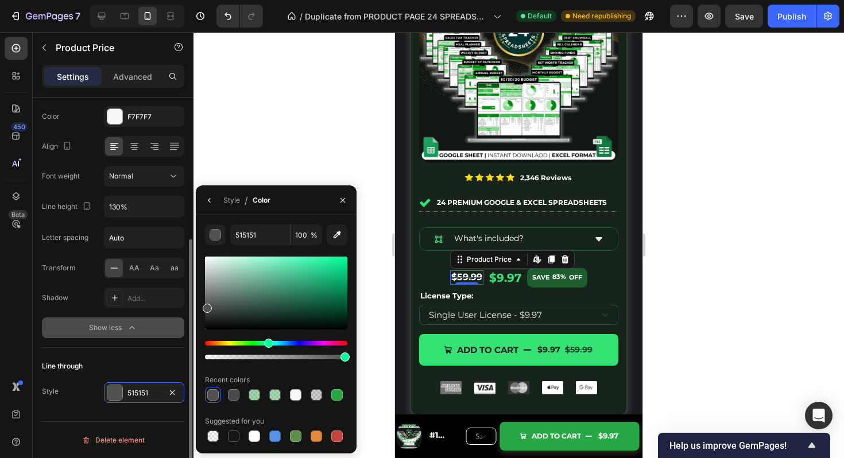
click at [160, 361] on div "Line through" at bounding box center [113, 366] width 142 height 18
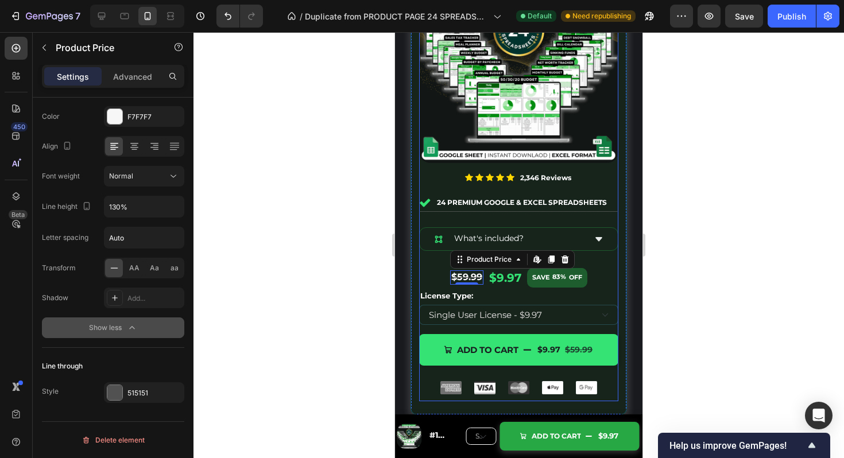
click at [622, 268] on div "Image Icon Icon Icon Icon Icon Icon List 2,346 Reviews Text Block Row 24 Premiu…" at bounding box center [519, 185] width 217 height 460
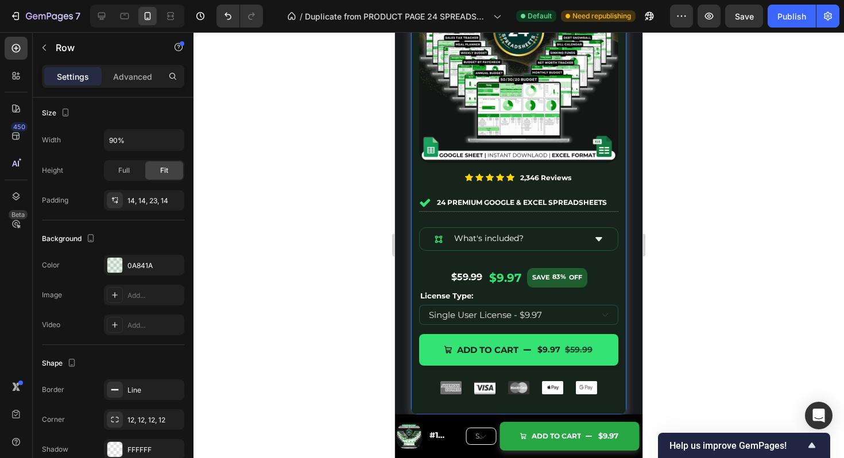
scroll to position [0, 0]
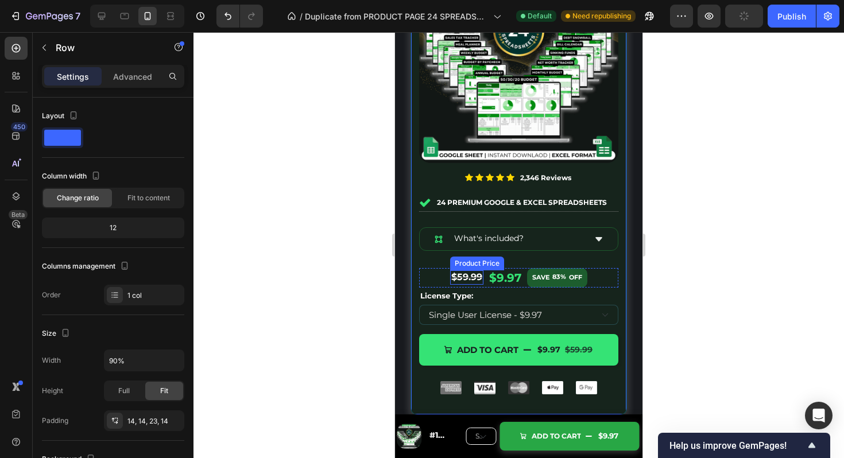
click at [476, 279] on div "$59.99" at bounding box center [466, 278] width 33 height 14
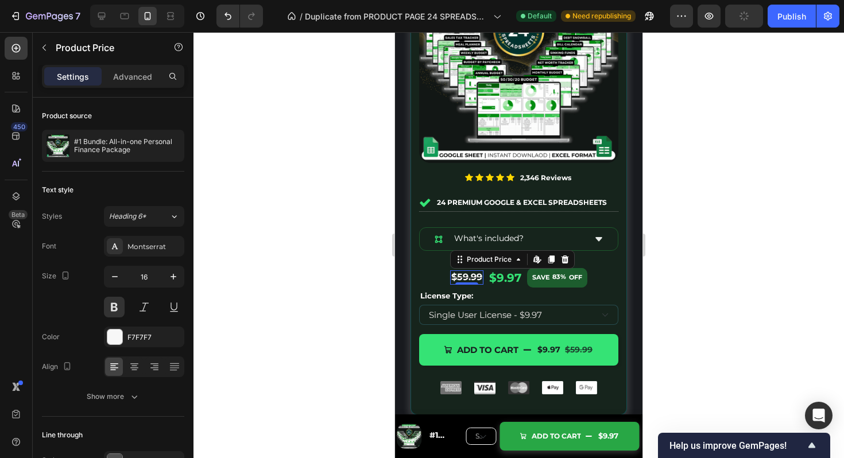
click at [476, 279] on div "$59.99" at bounding box center [466, 278] width 33 height 14
click at [119, 333] on div at bounding box center [114, 337] width 15 height 15
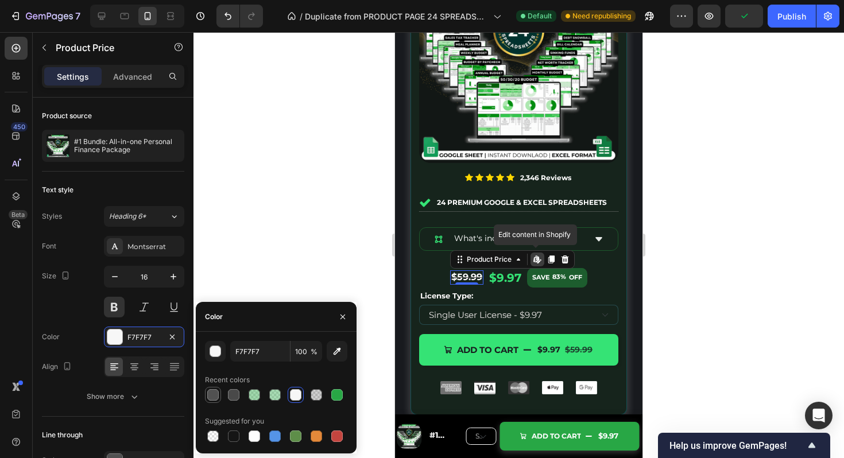
click at [215, 396] on div at bounding box center [212, 394] width 11 height 11
click at [216, 350] on div "button" at bounding box center [215, 351] width 11 height 11
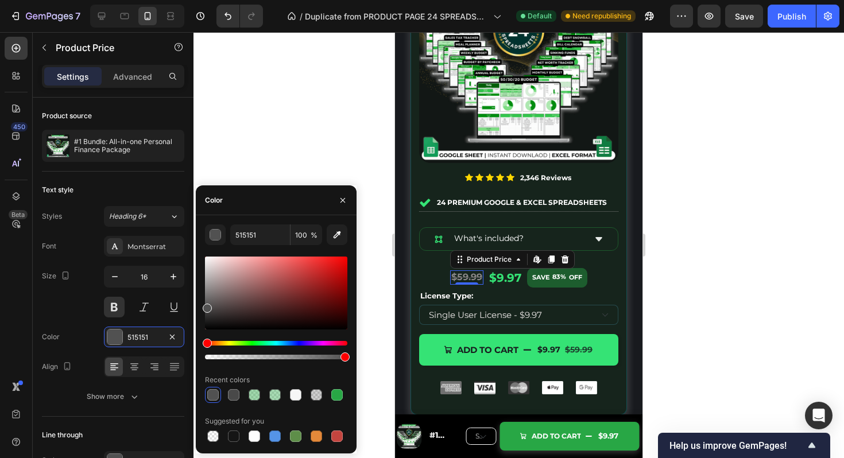
click at [207, 291] on div at bounding box center [276, 293] width 142 height 73
click at [207, 279] on div at bounding box center [276, 293] width 142 height 73
click at [209, 268] on div at bounding box center [276, 293] width 142 height 73
click at [209, 271] on div at bounding box center [209, 273] width 9 height 9
click at [209, 277] on div at bounding box center [209, 273] width 9 height 9
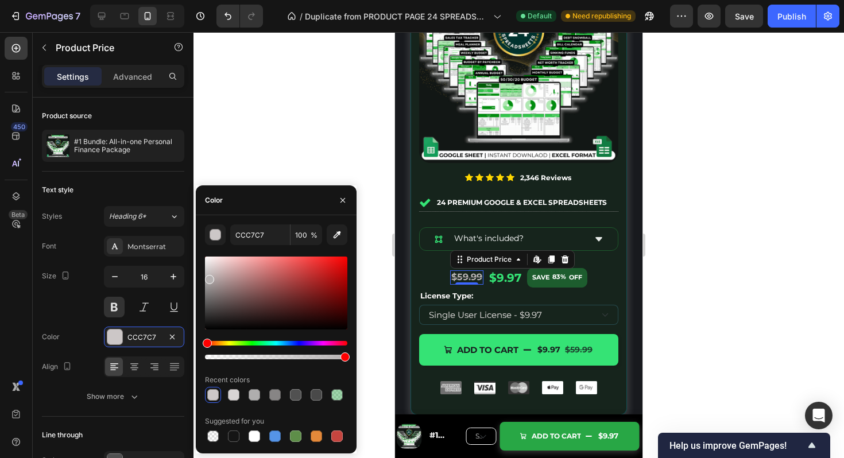
type input "B5B1B1"
click at [252, 239] on input "B5B1B1" at bounding box center [260, 235] width 60 height 21
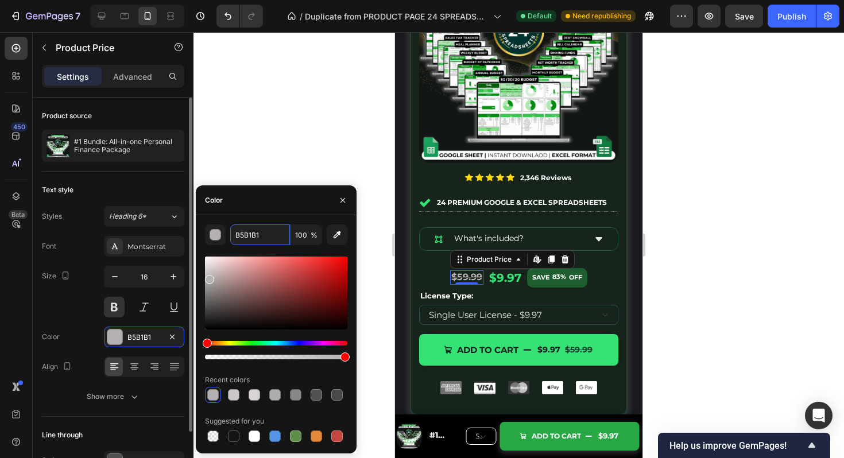
scroll to position [69, 0]
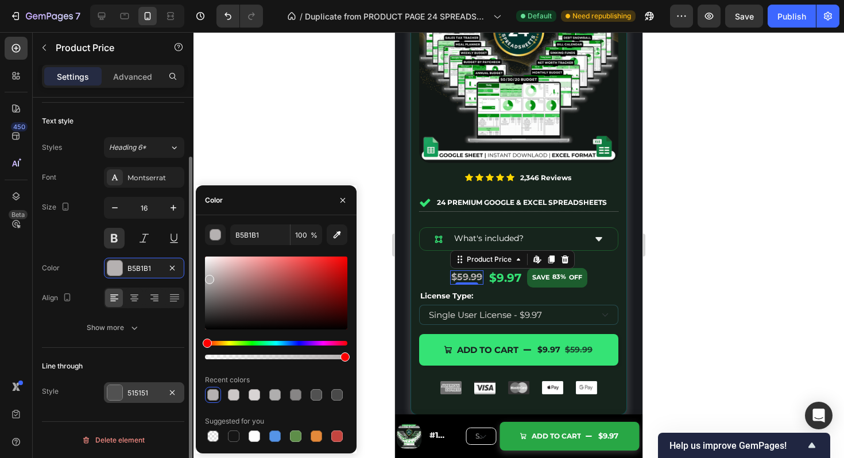
click at [145, 388] on div "515151" at bounding box center [144, 393] width 33 height 10
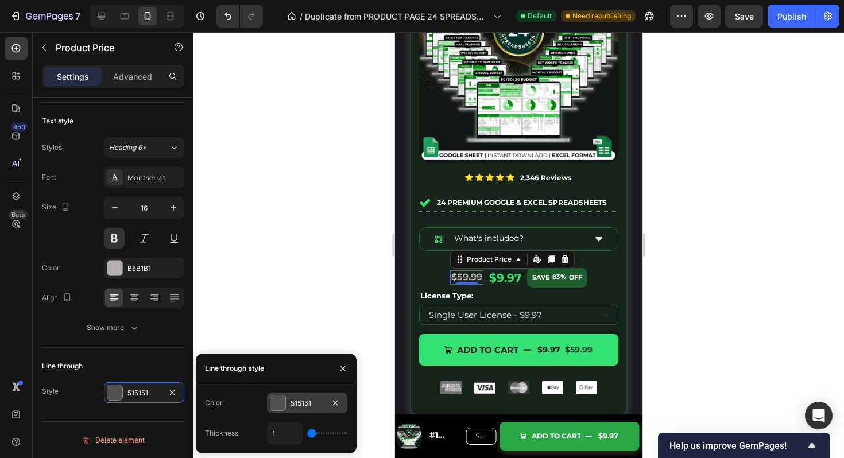
click at [310, 402] on div "515151" at bounding box center [307, 404] width 33 height 10
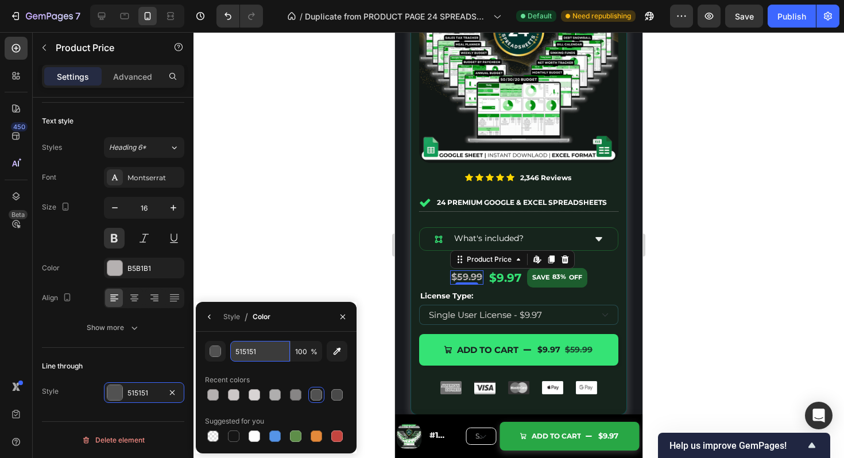
click at [260, 351] on input "515151" at bounding box center [260, 351] width 60 height 21
paste input "B5B1B"
type input "B5B1B1"
click at [692, 307] on div at bounding box center [519, 245] width 651 height 426
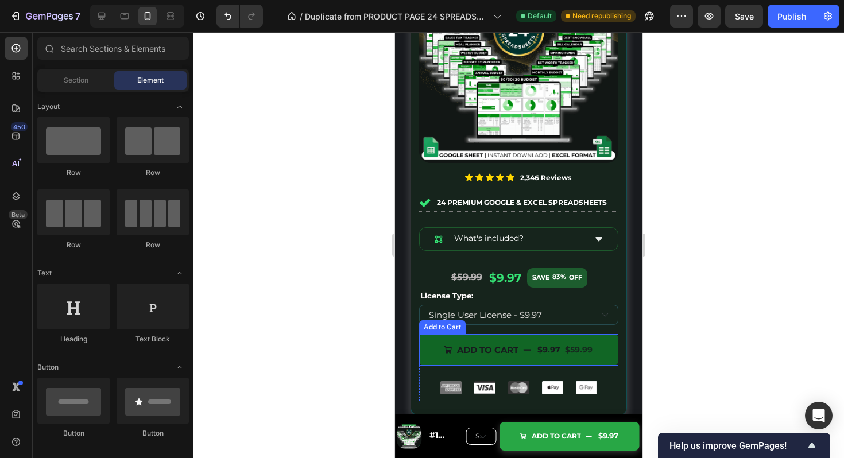
click at [549, 350] on div "$9.97" at bounding box center [549, 350] width 25 height 18
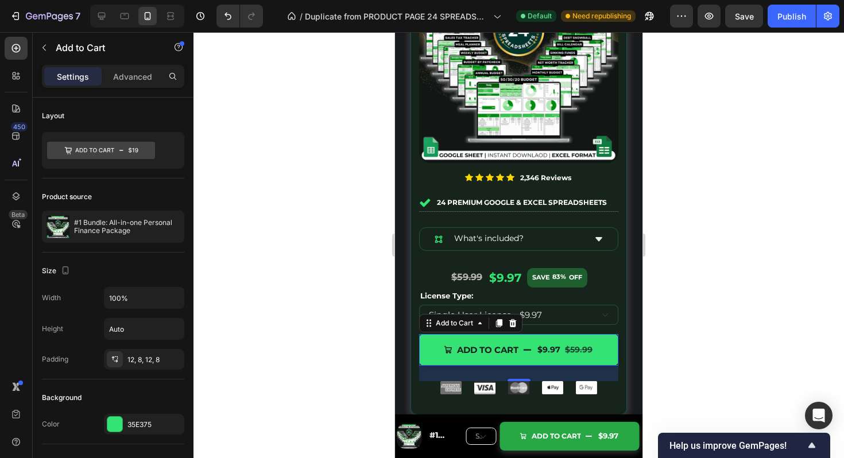
click at [655, 306] on div at bounding box center [519, 245] width 651 height 426
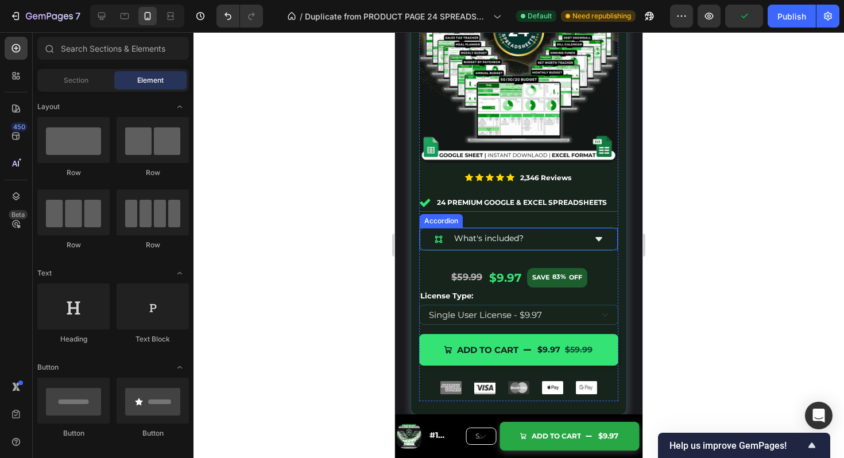
click at [616, 236] on div "What's included?" at bounding box center [518, 239] width 197 height 22
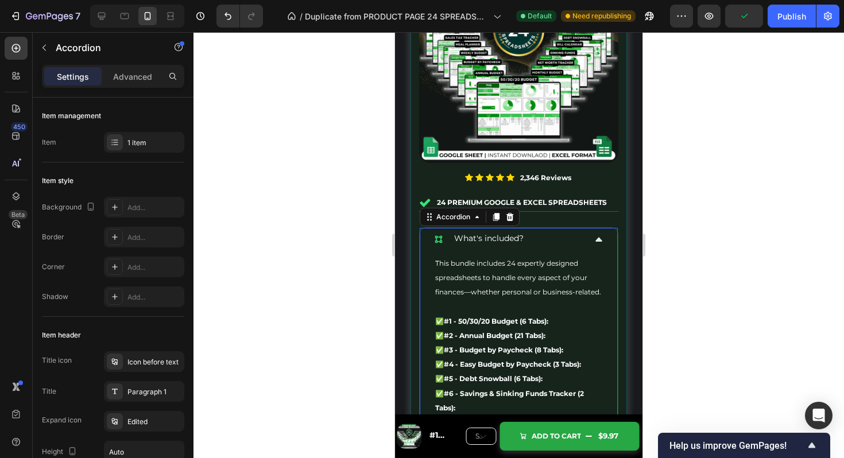
click at [616, 236] on div "What's included?" at bounding box center [518, 239] width 197 height 22
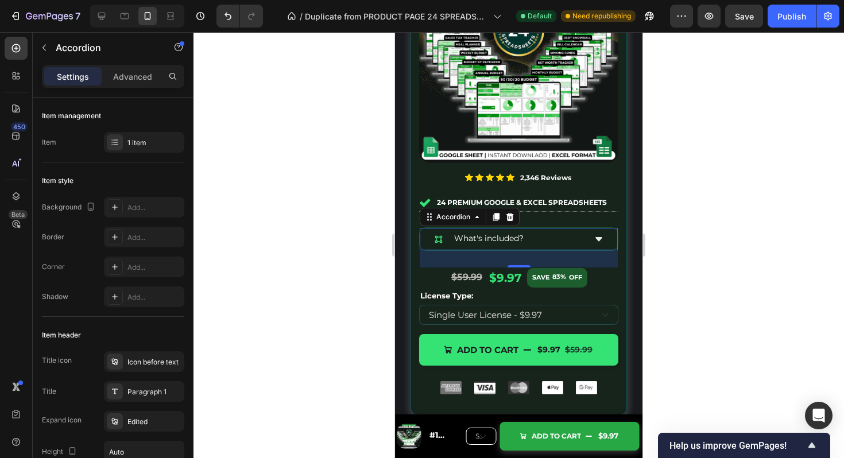
click at [690, 250] on div at bounding box center [519, 245] width 651 height 426
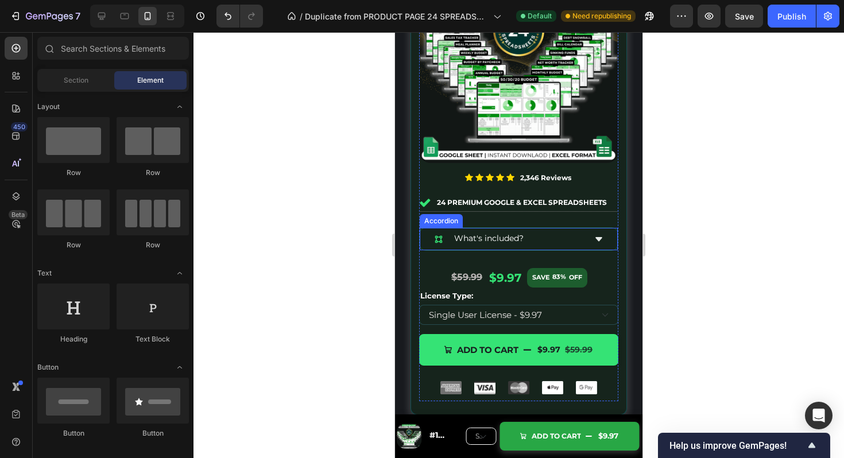
click at [616, 230] on div "What's included?" at bounding box center [518, 239] width 197 height 22
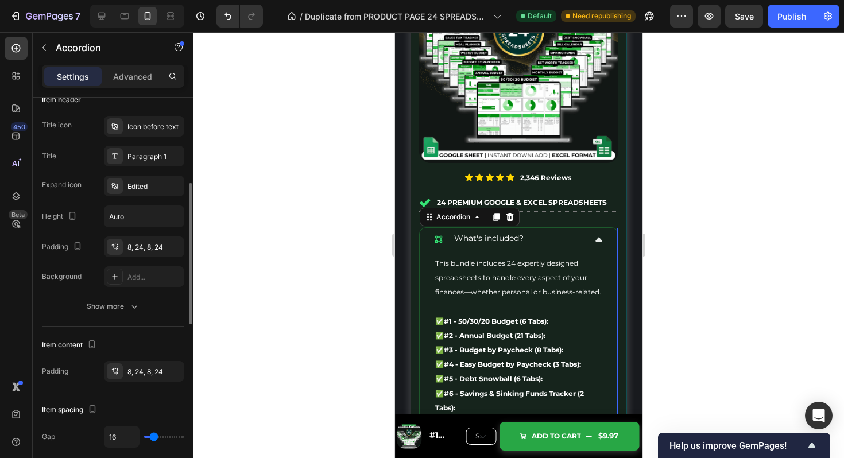
scroll to position [237, 0]
click at [130, 78] on p "Advanced" at bounding box center [132, 77] width 39 height 12
type input "100%"
type input "100"
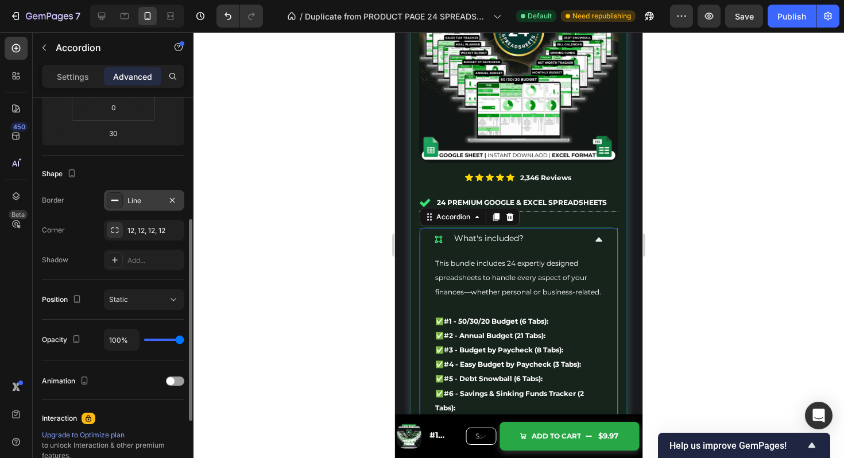
click at [138, 198] on div "Line" at bounding box center [144, 201] width 33 height 10
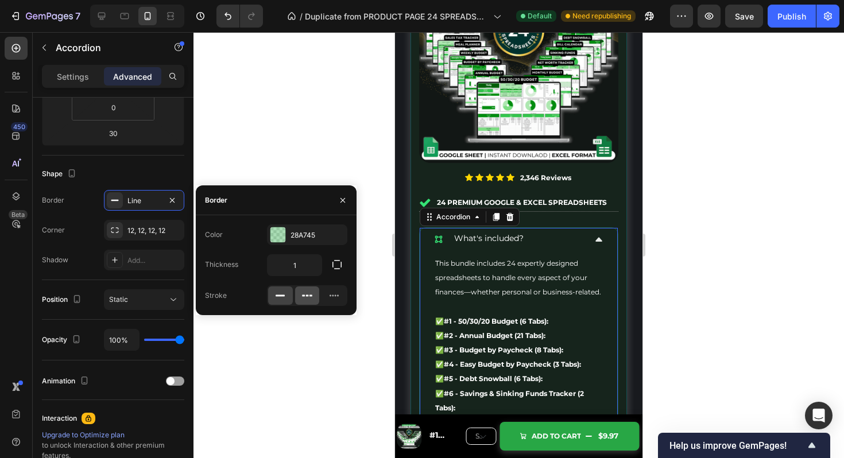
click at [309, 299] on icon at bounding box center [307, 295] width 11 height 11
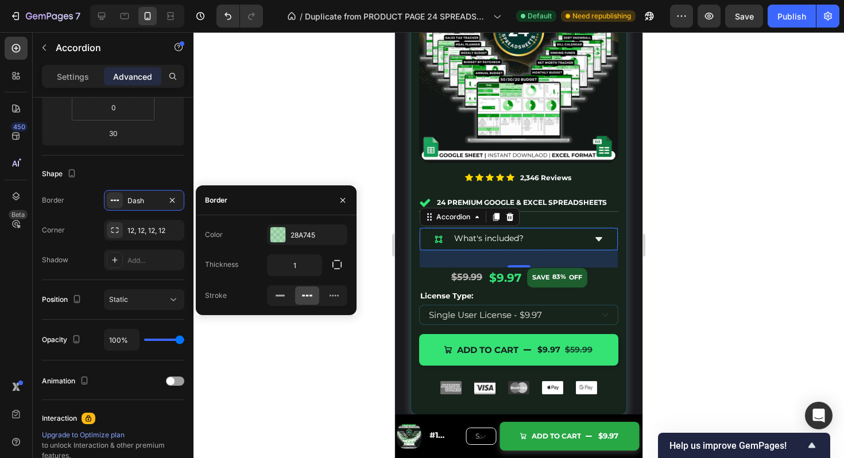
click at [725, 222] on div at bounding box center [519, 245] width 651 height 426
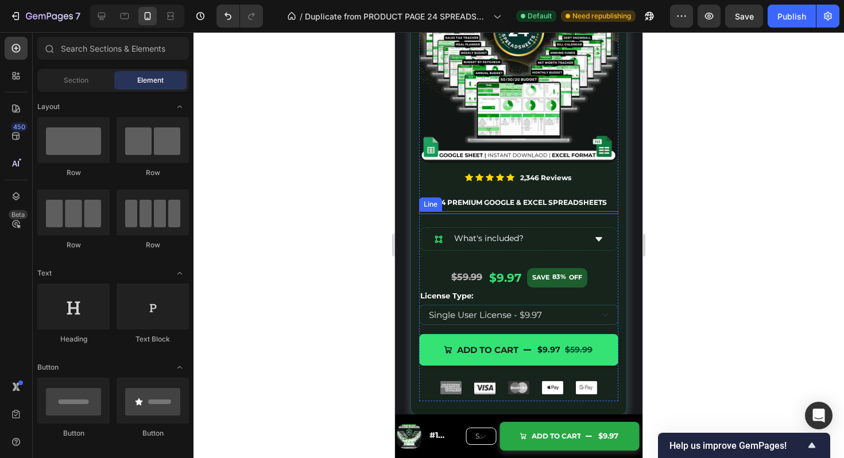
click at [609, 213] on div "Title Line" at bounding box center [518, 212] width 199 height 3
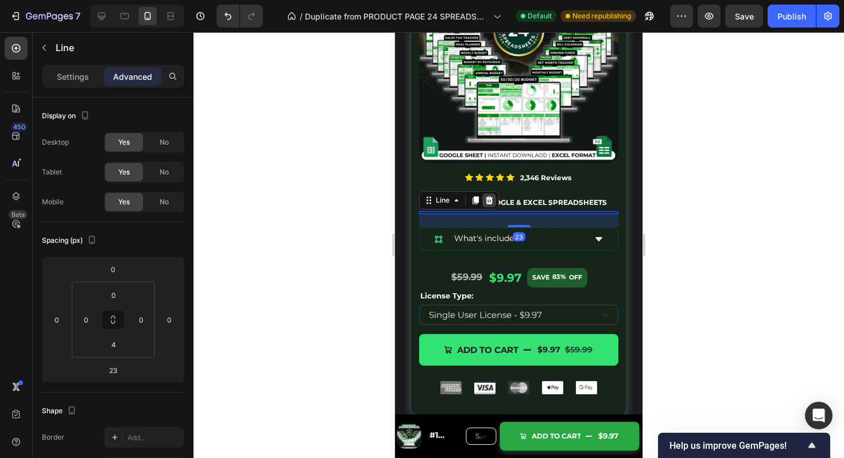
click at [488, 202] on icon at bounding box center [489, 200] width 9 height 9
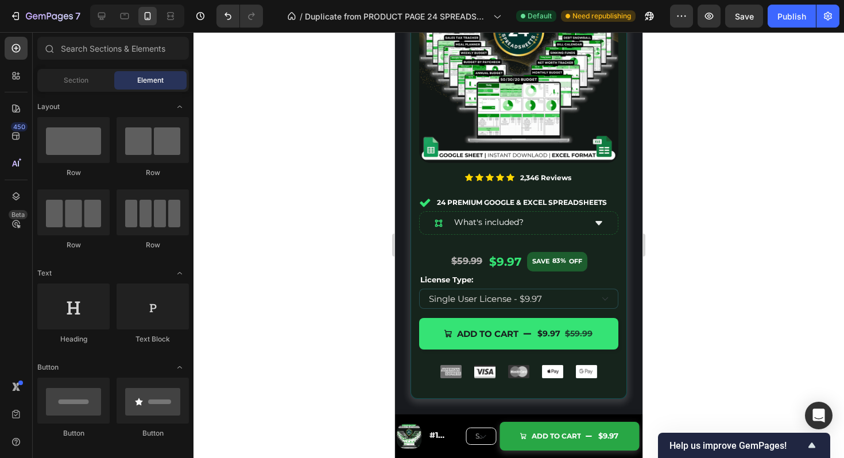
click at [684, 267] on div at bounding box center [519, 245] width 651 height 426
click at [607, 200] on strong "24 Premium Google & excel Spreadsheets" at bounding box center [522, 202] width 170 height 9
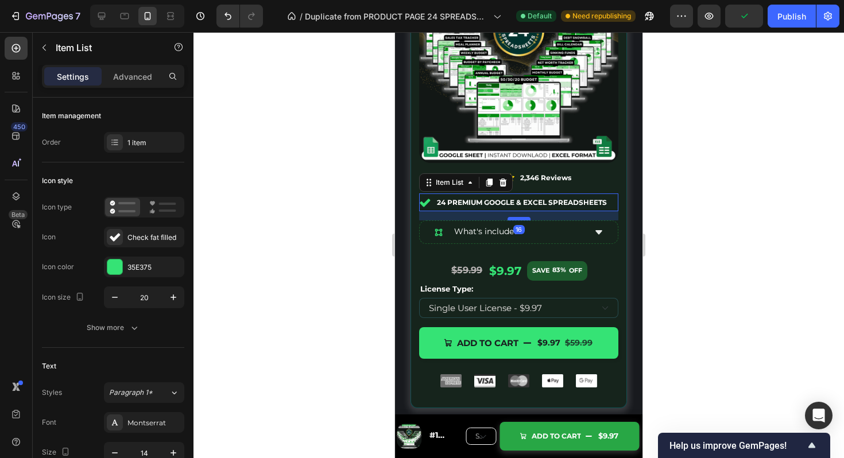
drag, startPoint x: 522, startPoint y: 211, endPoint x: 522, endPoint y: 220, distance: 9.2
click at [522, 220] on div at bounding box center [519, 218] width 23 height 3
type input "100%"
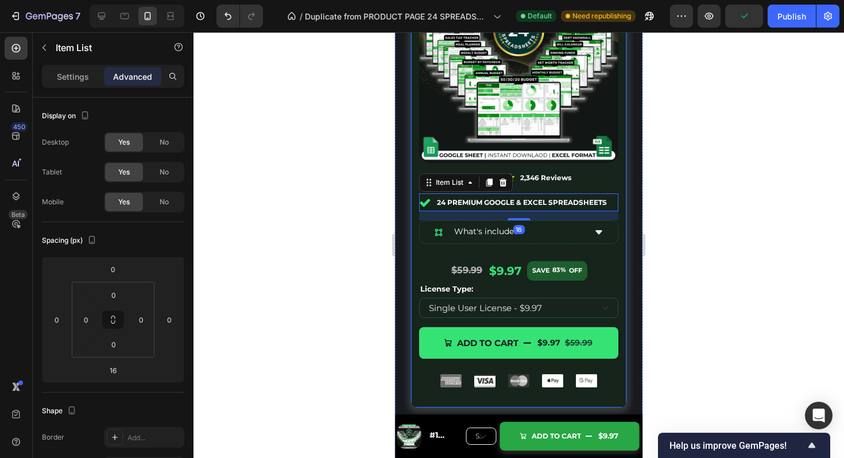
click at [703, 236] on div at bounding box center [519, 245] width 651 height 426
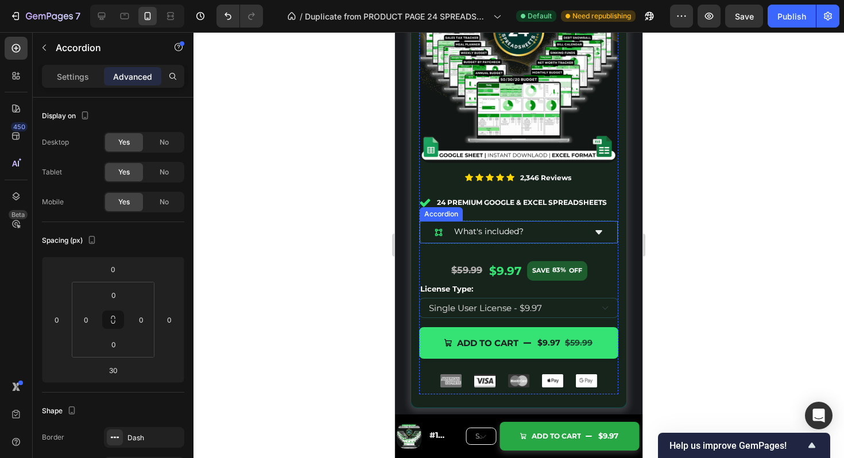
click at [616, 223] on div "What's included?" at bounding box center [518, 232] width 197 height 22
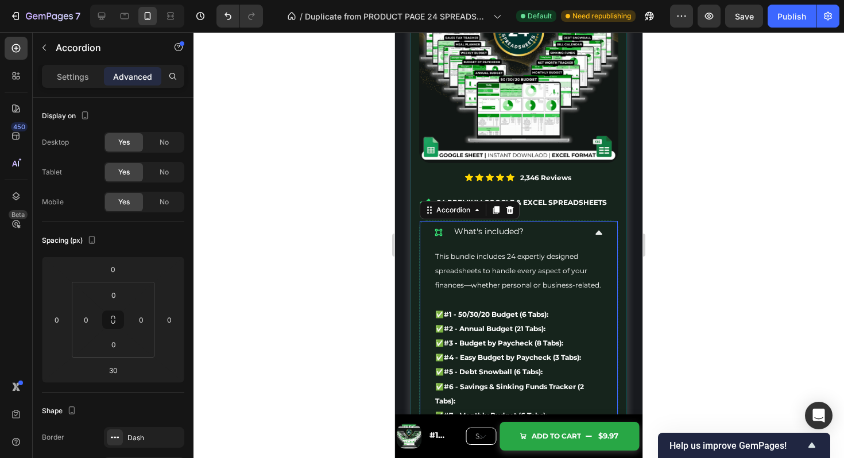
click at [616, 223] on div "What's included?" at bounding box center [518, 232] width 197 height 22
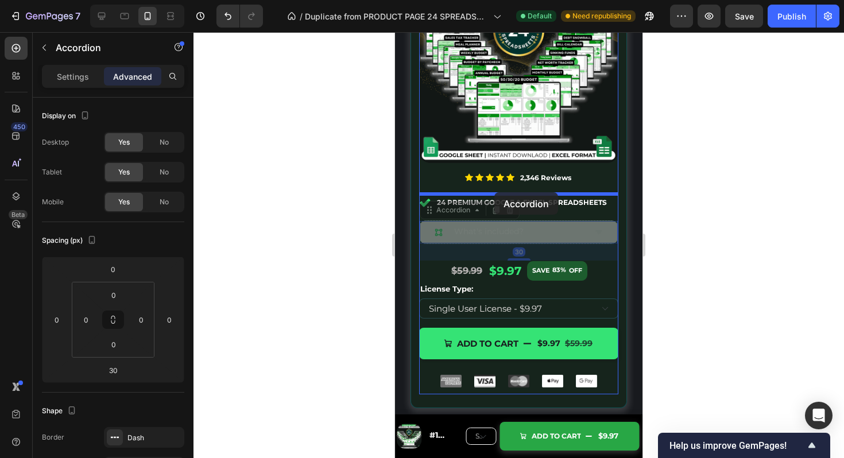
drag, startPoint x: 428, startPoint y: 214, endPoint x: 520, endPoint y: 195, distance: 94.4
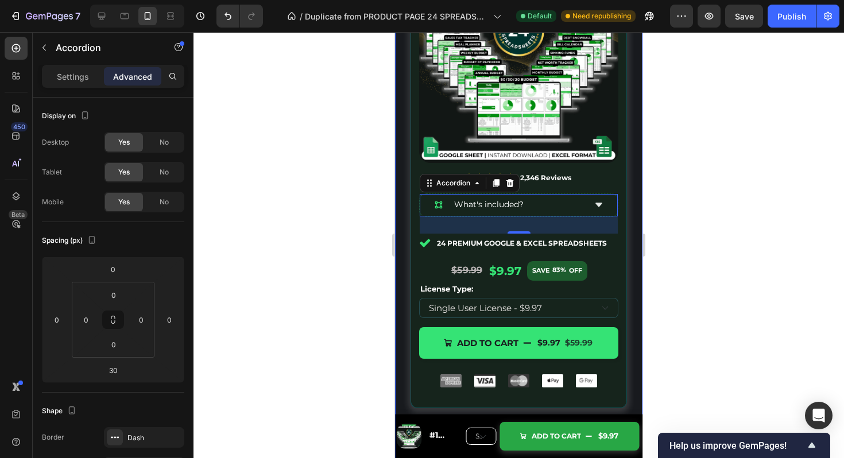
click at [663, 214] on div at bounding box center [519, 245] width 651 height 426
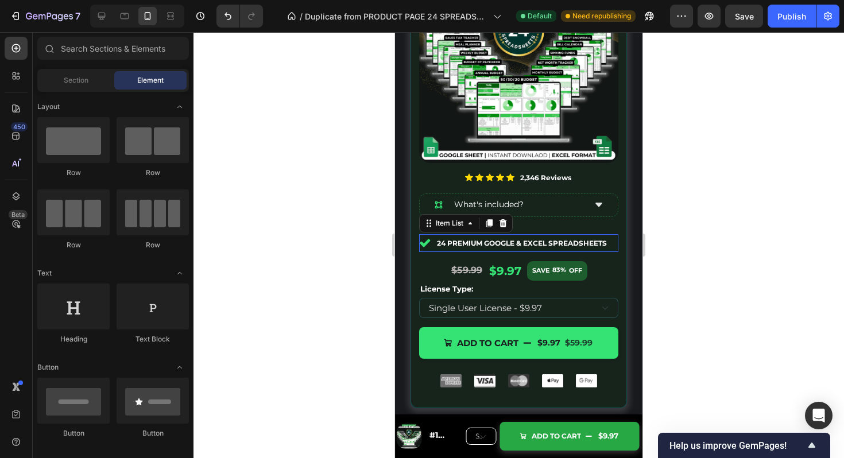
click at [577, 239] on p "24 Premium Google & excel Spreadsheets" at bounding box center [522, 243] width 170 height 14
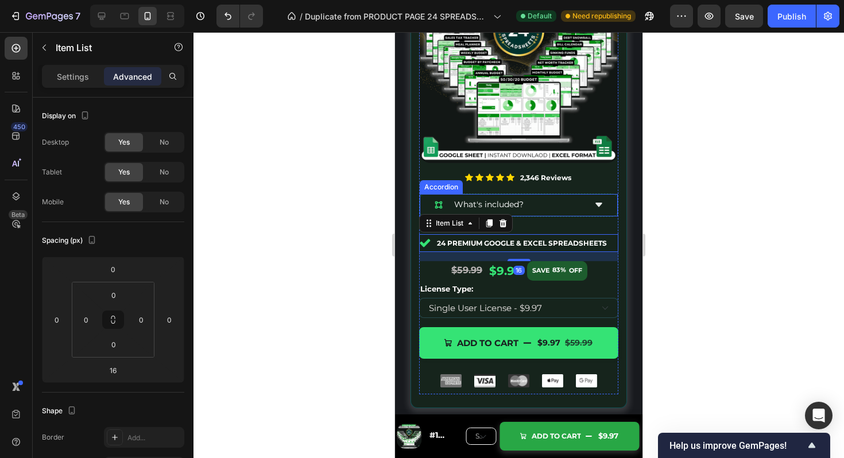
click at [571, 215] on div "What's included?" at bounding box center [518, 205] width 197 height 22
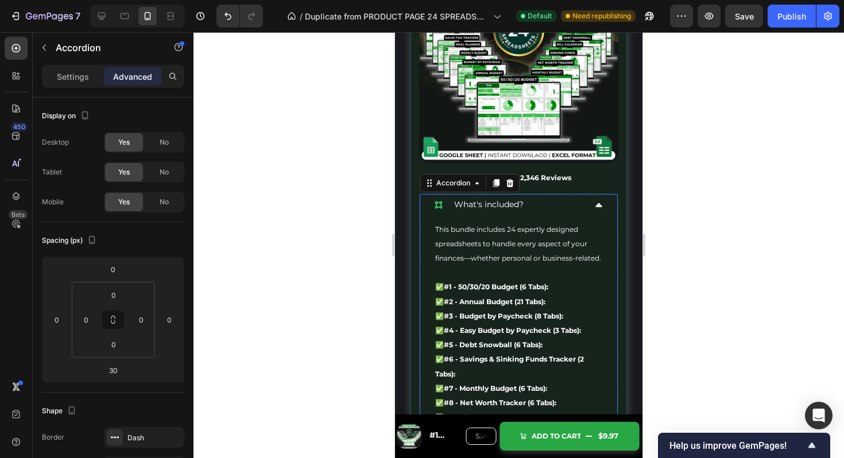
click at [580, 202] on div "What's included?" at bounding box center [509, 205] width 151 height 13
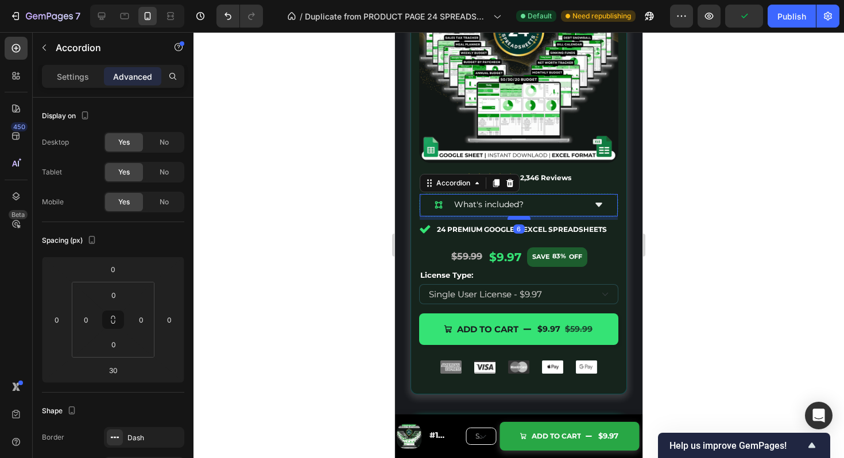
drag, startPoint x: 523, startPoint y: 232, endPoint x: 524, endPoint y: 218, distance: 13.9
click at [524, 218] on div at bounding box center [519, 218] width 23 height 3
type input "6"
click at [699, 238] on div at bounding box center [519, 245] width 651 height 426
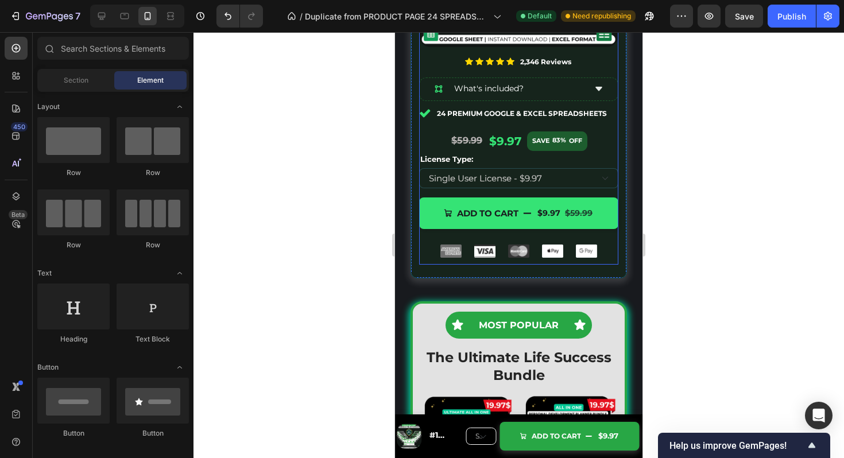
scroll to position [5086, 0]
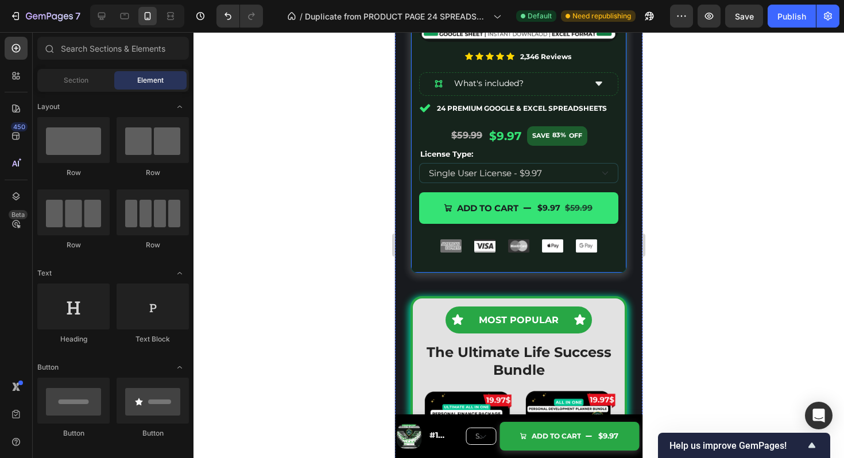
click at [588, 263] on div "Image Icon Icon Icon Icon Icon Icon List 2,346 Reviews Text Block Row What's in…" at bounding box center [519, 52] width 217 height 439
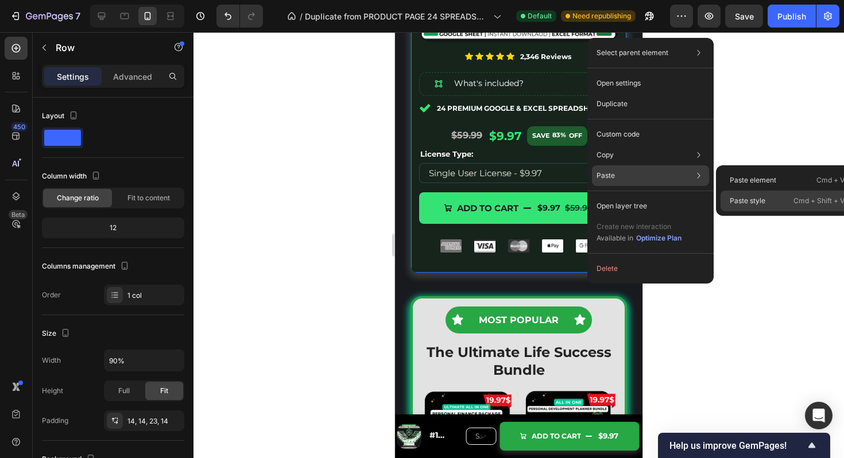
click at [756, 195] on div "Paste style Cmd + Shift + V" at bounding box center [787, 201] width 133 height 21
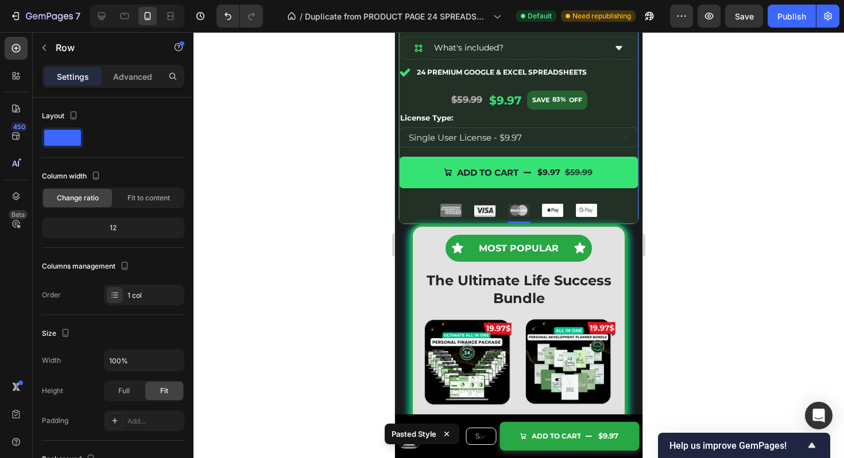
scroll to position [5165, 0]
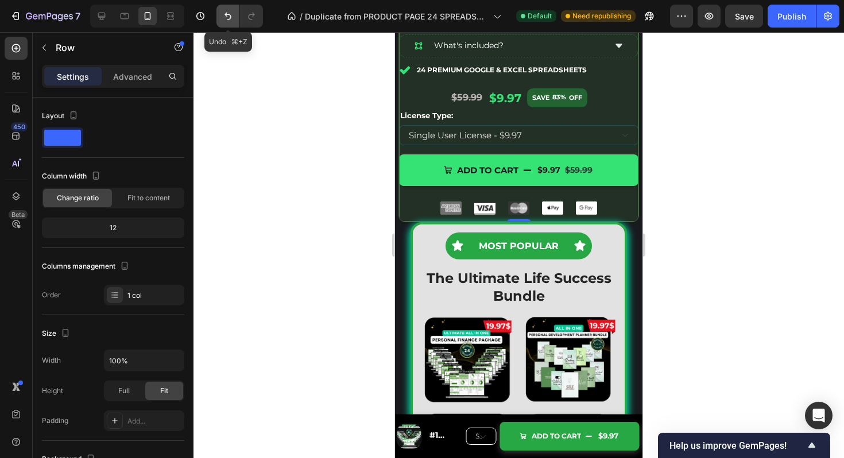
click at [226, 17] on icon "Undo/Redo" at bounding box center [227, 15] width 11 height 11
type input "90%"
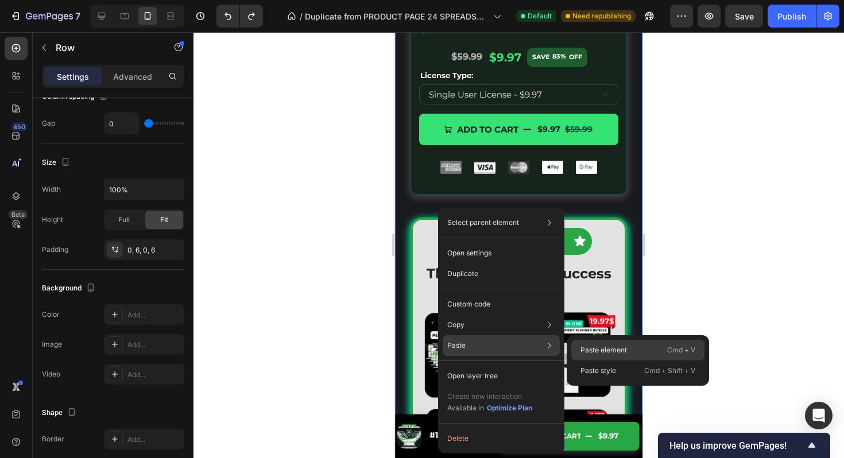
click at [588, 352] on p "Paste element" at bounding box center [604, 350] width 47 height 10
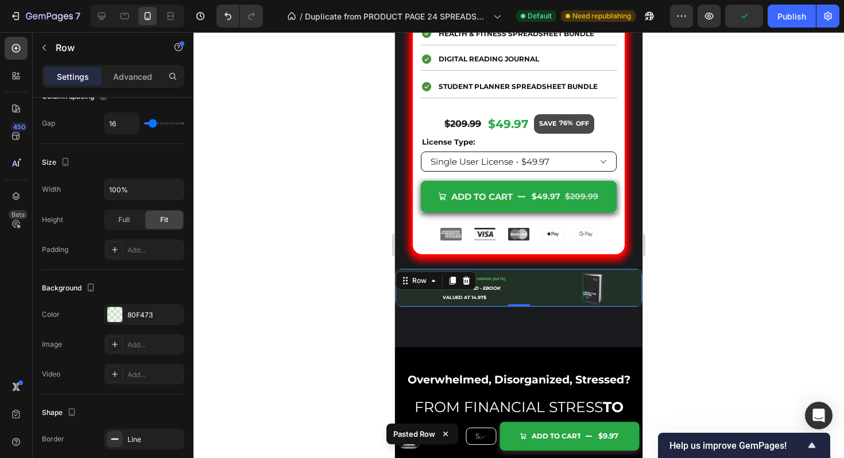
scroll to position [6420, 0]
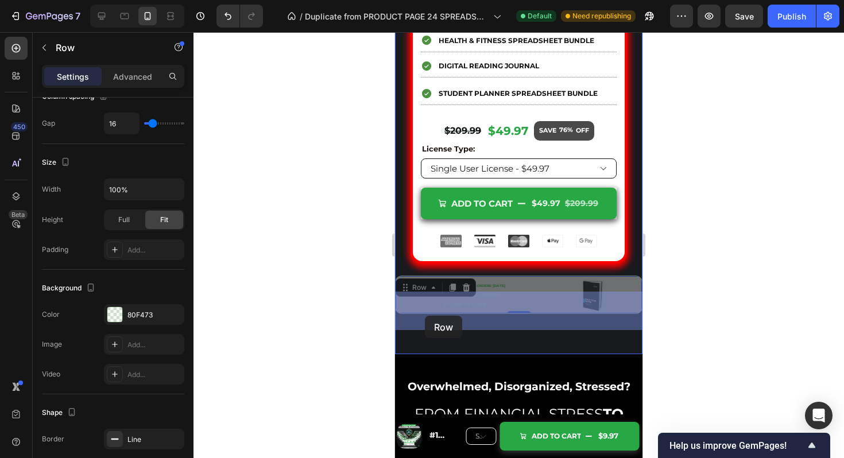
drag, startPoint x: 407, startPoint y: 298, endPoint x: 425, endPoint y: 316, distance: 25.6
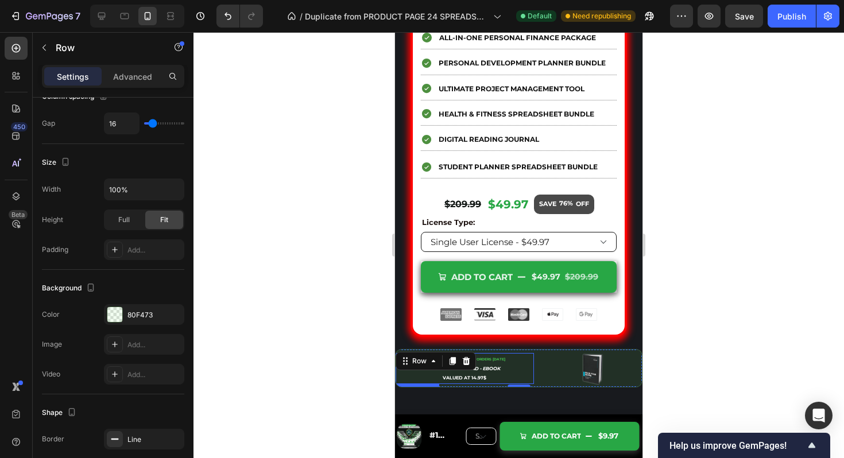
scroll to position [6345, 0]
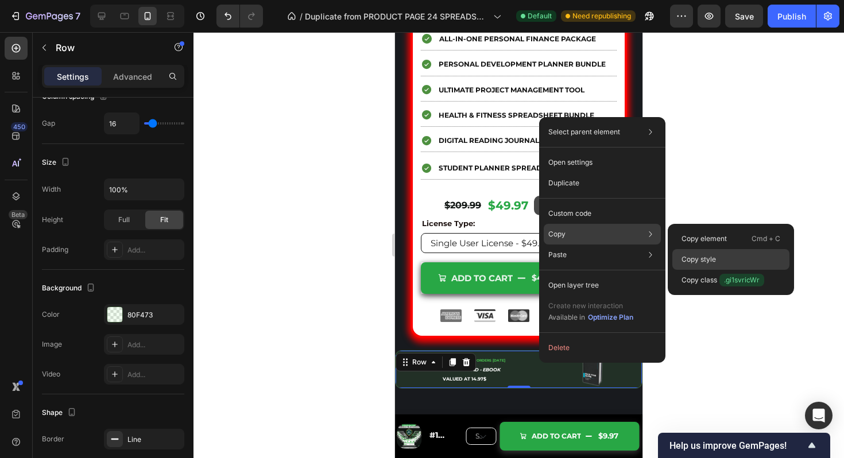
click at [707, 254] on p "Copy style" at bounding box center [699, 259] width 34 height 10
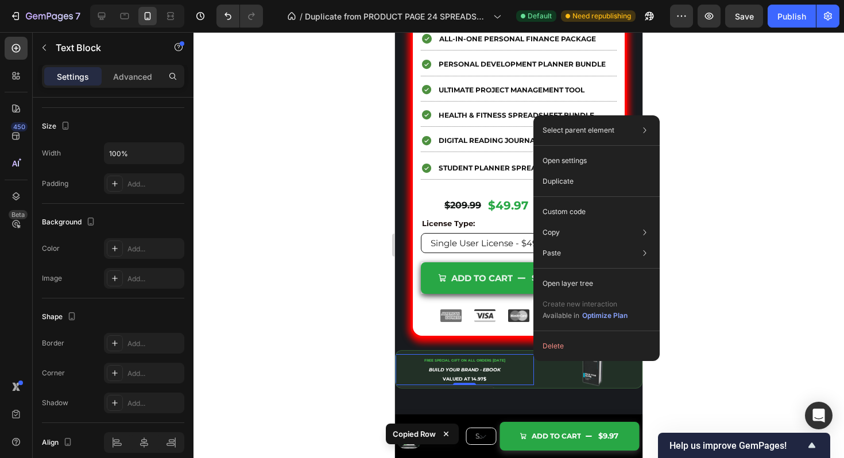
scroll to position [0, 0]
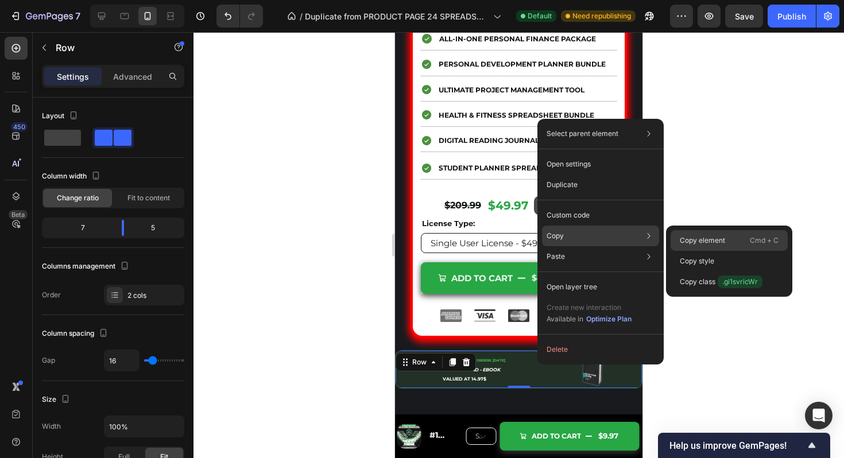
click at [701, 239] on p "Copy element" at bounding box center [702, 241] width 45 height 10
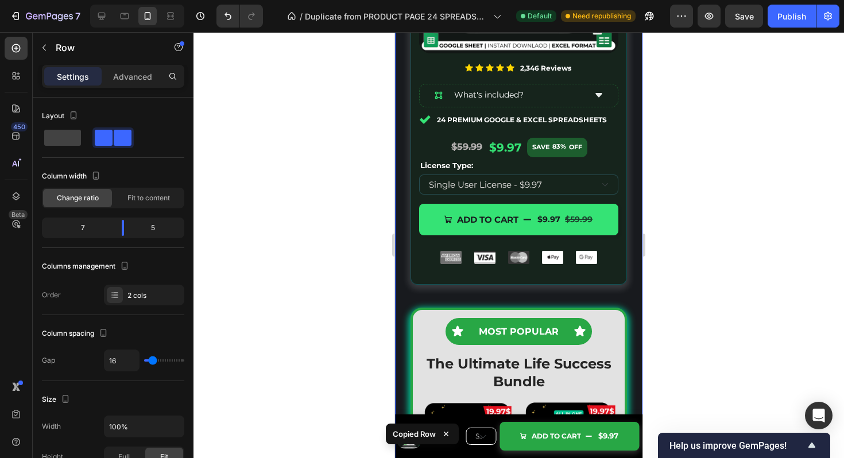
scroll to position [5079, 0]
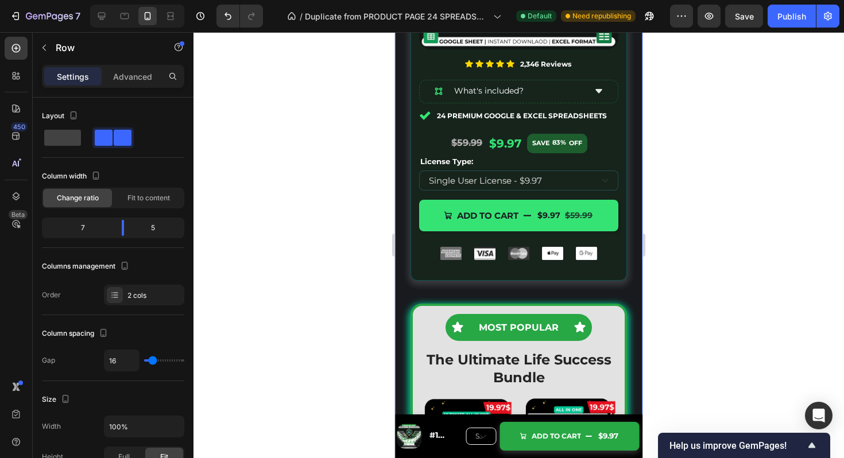
click at [554, 291] on div "Image Icon Icon Icon Icon Icon Icon List 2,346 Reviews Text Block Row What's in…" at bounding box center [519, 72] width 241 height 462
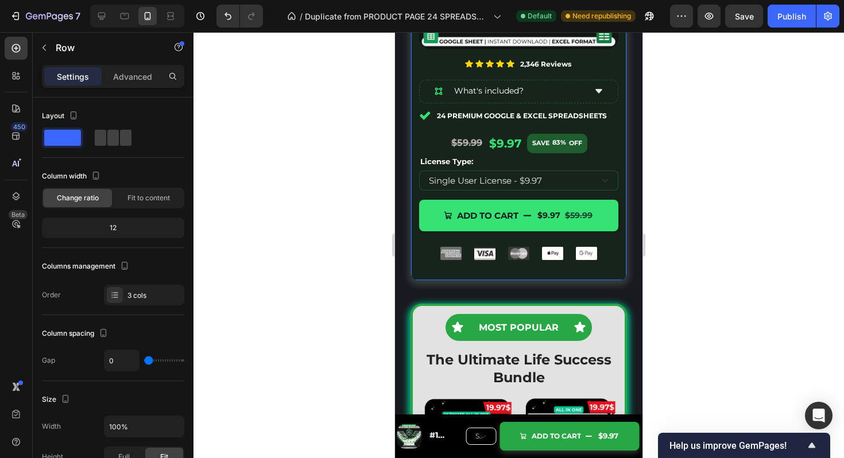
click at [552, 273] on div "Image Icon Icon Icon Icon Icon Icon List 2,346 Reviews Text Block Row What's in…" at bounding box center [519, 60] width 217 height 439
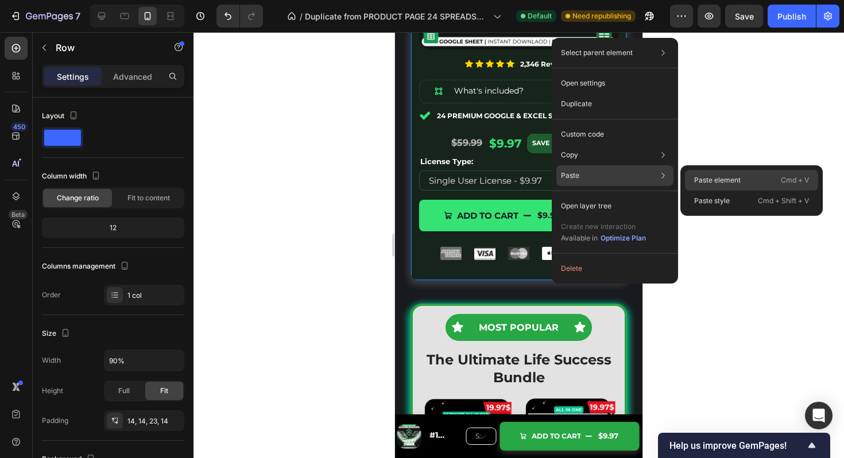
click at [727, 180] on p "Paste element" at bounding box center [717, 180] width 47 height 10
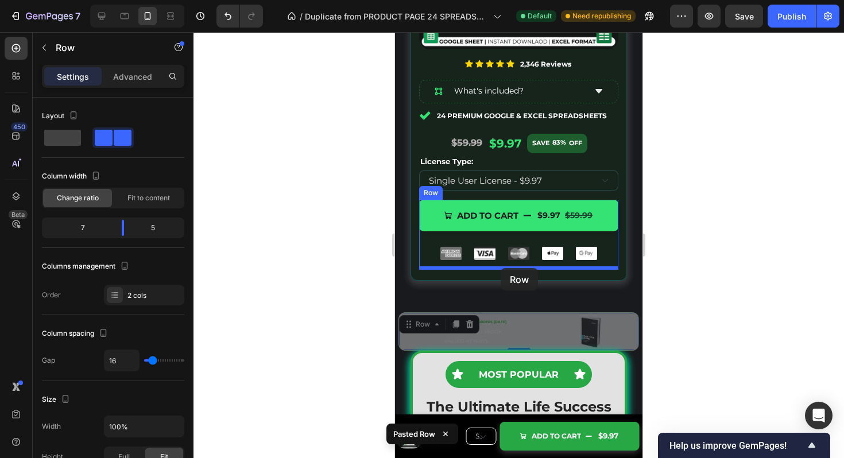
drag, startPoint x: 407, startPoint y: 323, endPoint x: 501, endPoint y: 268, distance: 108.4
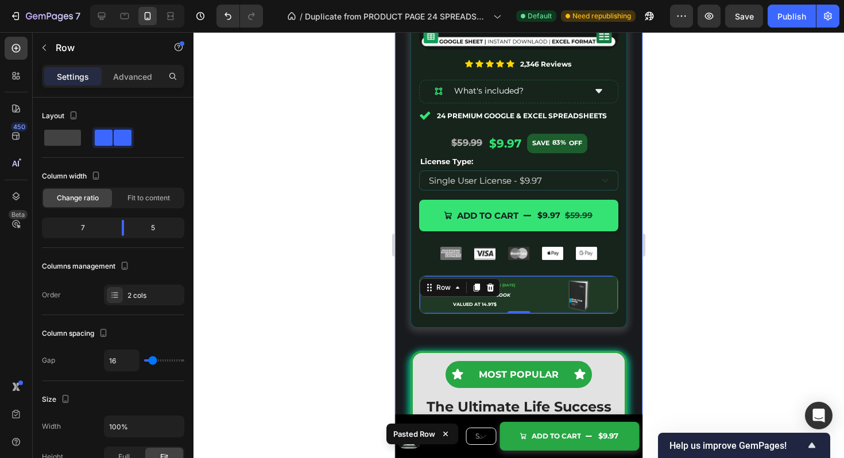
click at [676, 259] on div at bounding box center [519, 245] width 651 height 426
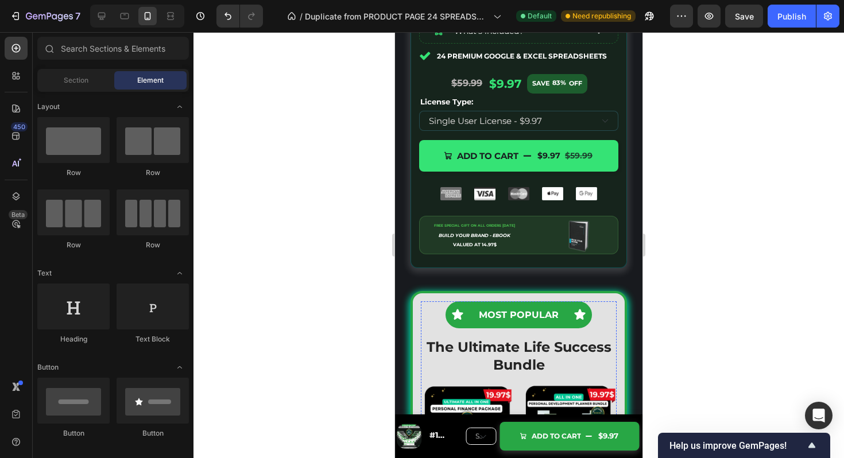
scroll to position [5133, 0]
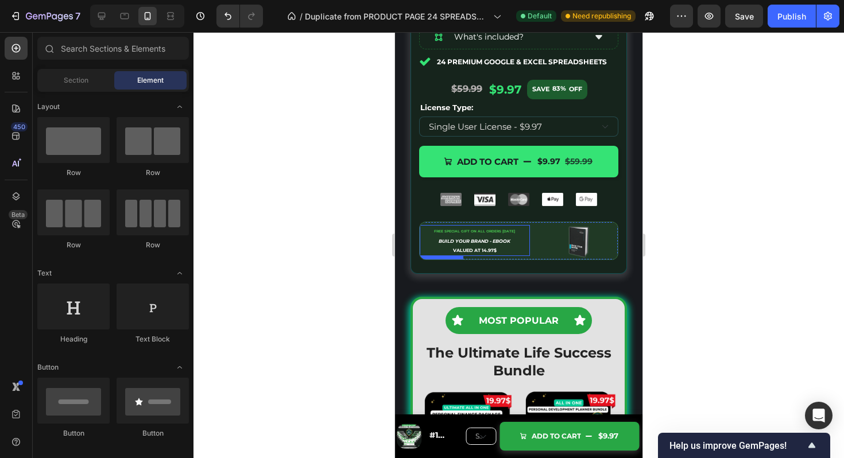
click at [489, 242] on strong "BUILD YOUR BRAND - EBOOK" at bounding box center [475, 241] width 72 height 6
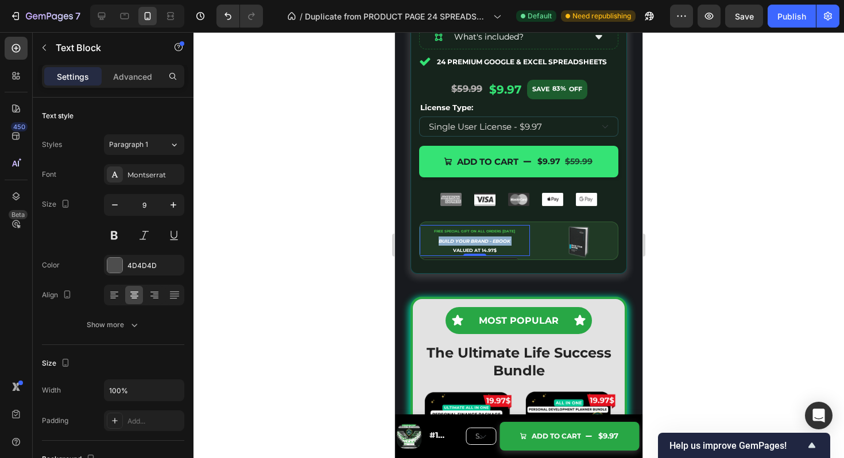
click at [489, 242] on strong "BUILD YOUR BRAND - EBOOK" at bounding box center [475, 241] width 72 height 6
click at [488, 252] on strong "VALUED AT 14.97$" at bounding box center [475, 251] width 44 height 6
click at [487, 252] on strong "VALUED AT 14.97$" at bounding box center [475, 251] width 44 height 6
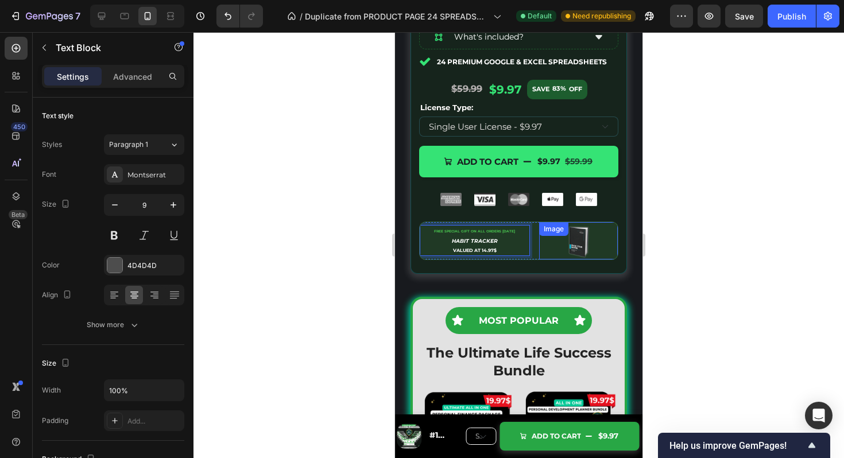
click at [586, 238] on img at bounding box center [578, 240] width 37 height 37
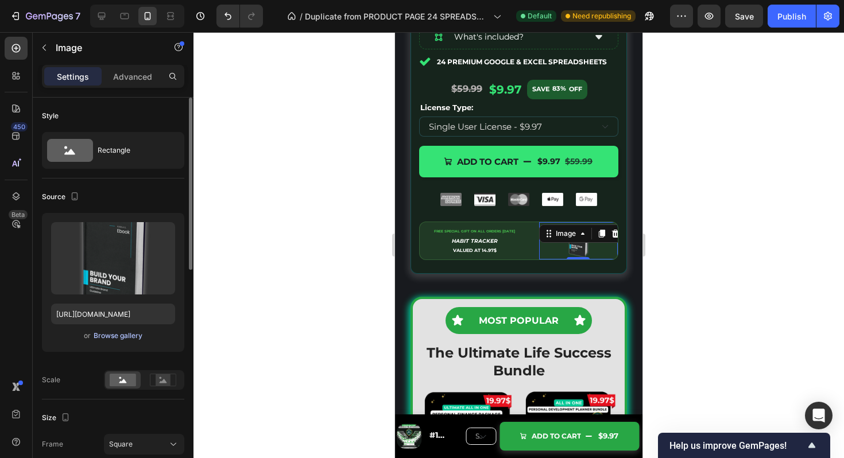
click at [125, 337] on div "Browse gallery" at bounding box center [118, 336] width 49 height 10
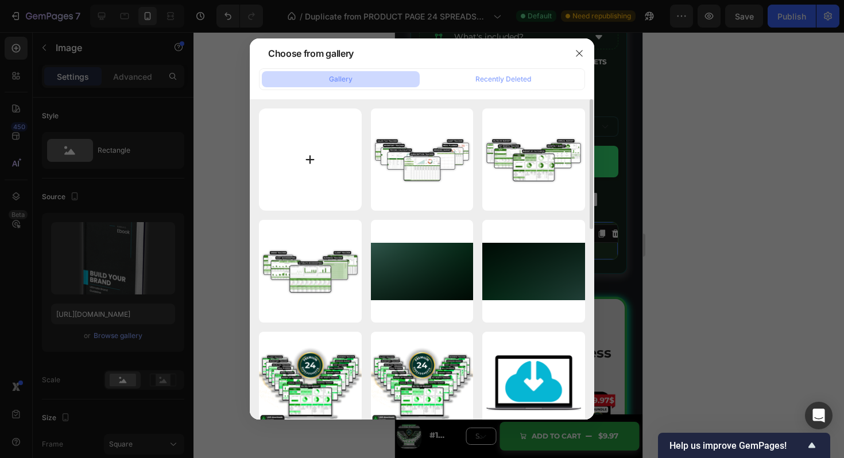
click at [325, 158] on input "file" at bounding box center [310, 160] width 103 height 103
type input "C:\fakepath\FREE SPECIAL GIFT ON ALL ORDERS TODAY (700 x 100 px) (700 x 200 px)…"
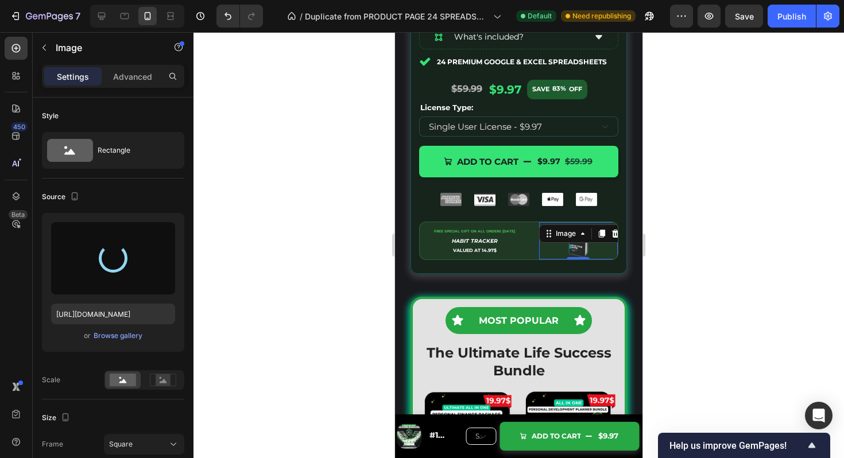
type input "https://cdn.shopify.com/s/files/1/0912/7578/8611/files/gempages_569349217412187…"
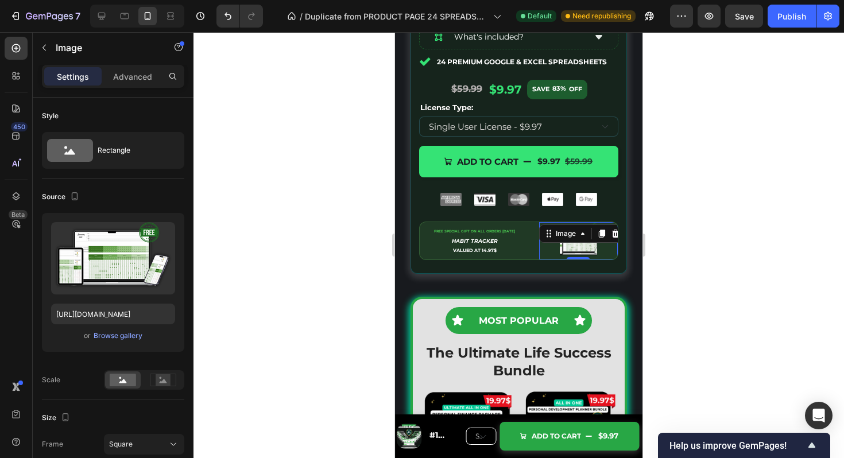
click at [784, 172] on div at bounding box center [519, 245] width 651 height 426
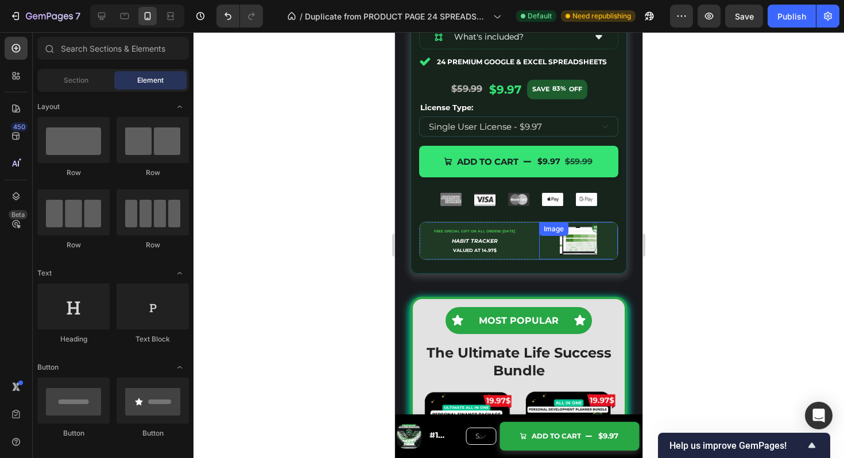
click at [570, 239] on div "Image" at bounding box center [578, 240] width 79 height 37
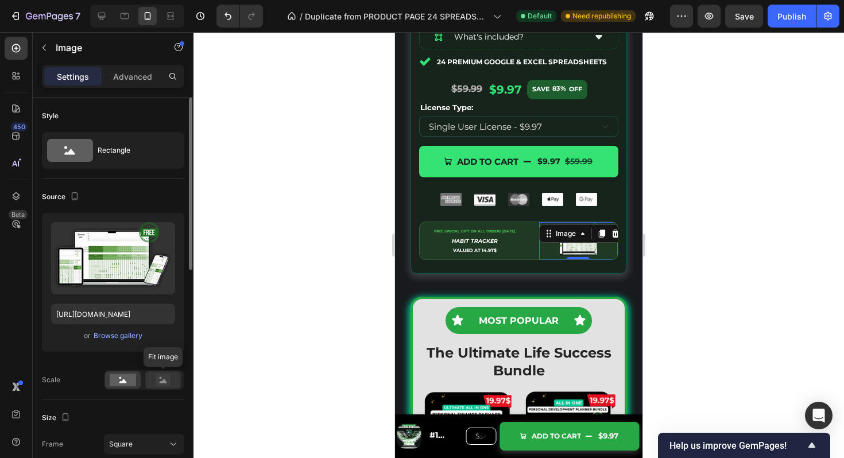
click at [155, 383] on icon at bounding box center [163, 380] width 26 height 13
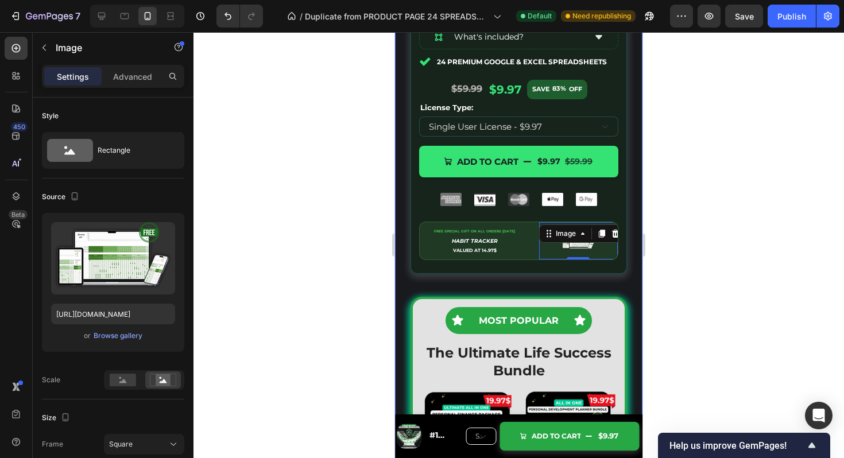
click at [681, 217] on div at bounding box center [519, 245] width 651 height 426
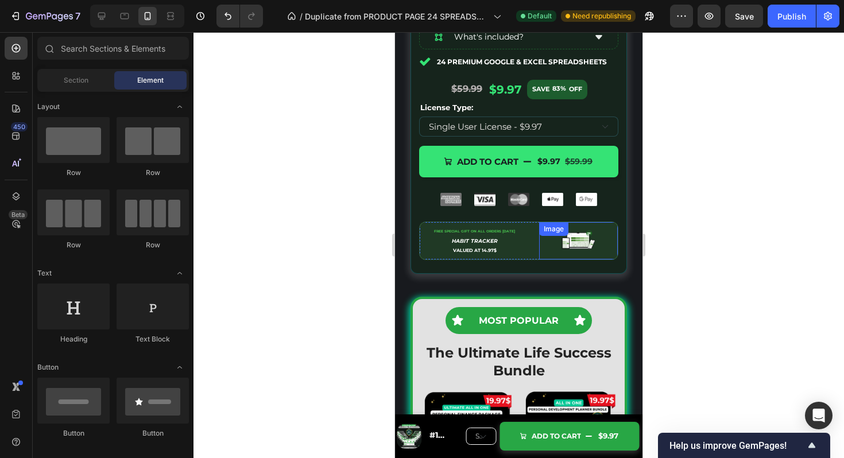
click at [581, 238] on img at bounding box center [578, 240] width 37 height 37
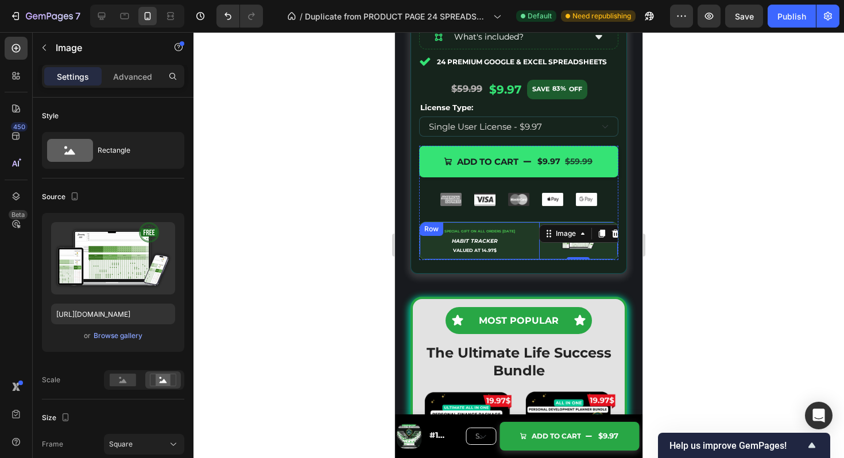
click at [530, 258] on div "Image 0 FREE SPECIAL GIFT ON ALL ORDERS TODAY HABIT TRACKER VALUED AT 14.97$ Te…" at bounding box center [518, 241] width 199 height 38
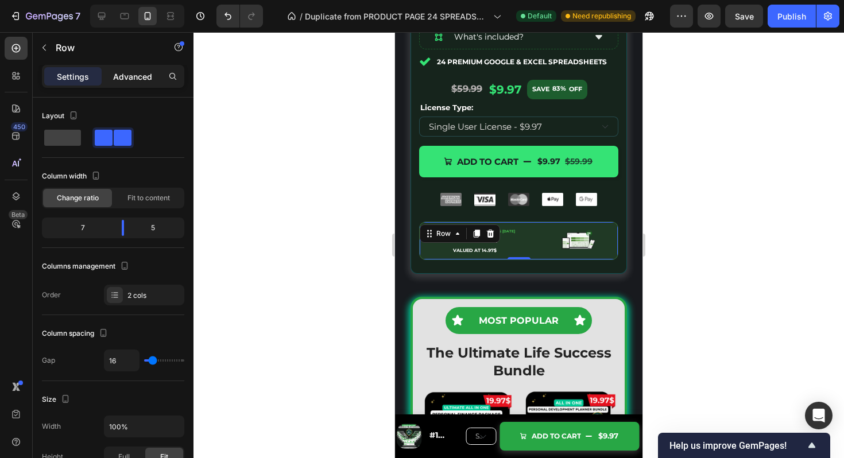
click at [131, 71] on p "Advanced" at bounding box center [132, 77] width 39 height 12
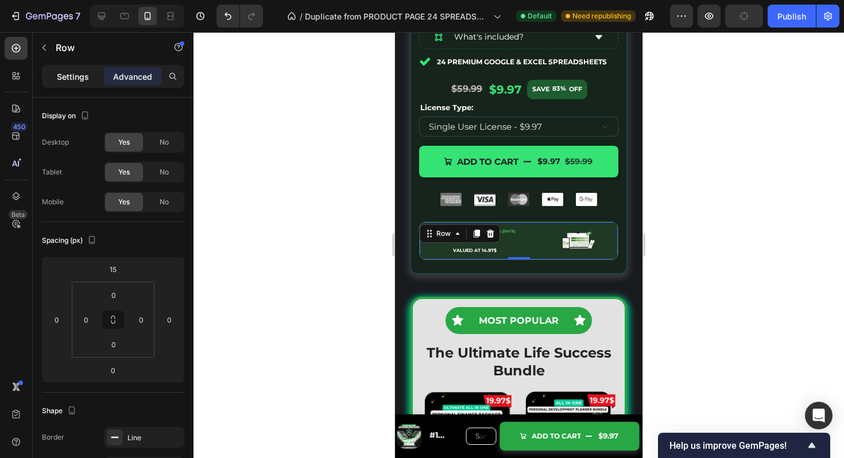
click at [58, 80] on p "Settings" at bounding box center [73, 77] width 32 height 12
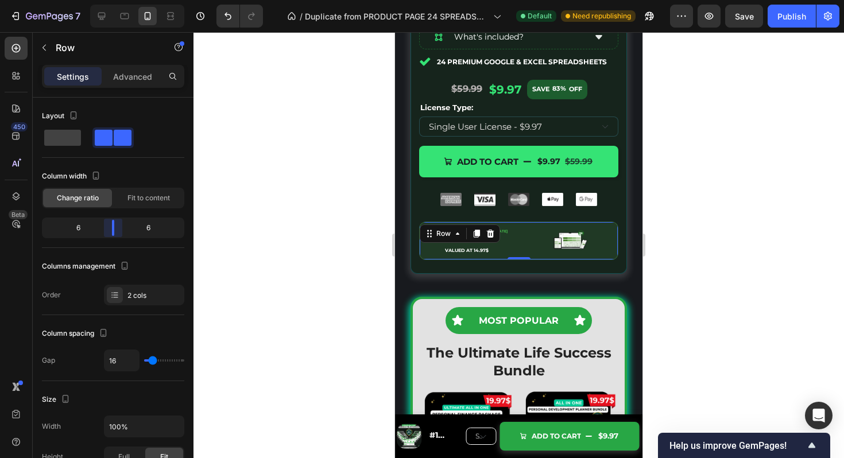
click at [117, 0] on body "7 Version history / Duplicate from PRODUCT PAGE 24 SPREADSHEETS Default Need re…" at bounding box center [422, 0] width 844 height 0
click at [667, 148] on div at bounding box center [519, 245] width 651 height 426
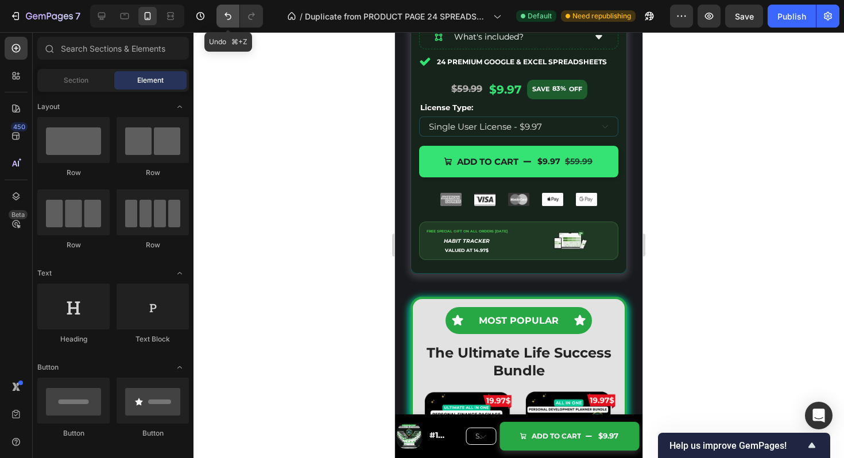
click at [229, 16] on icon "Undo/Redo" at bounding box center [227, 15] width 11 height 11
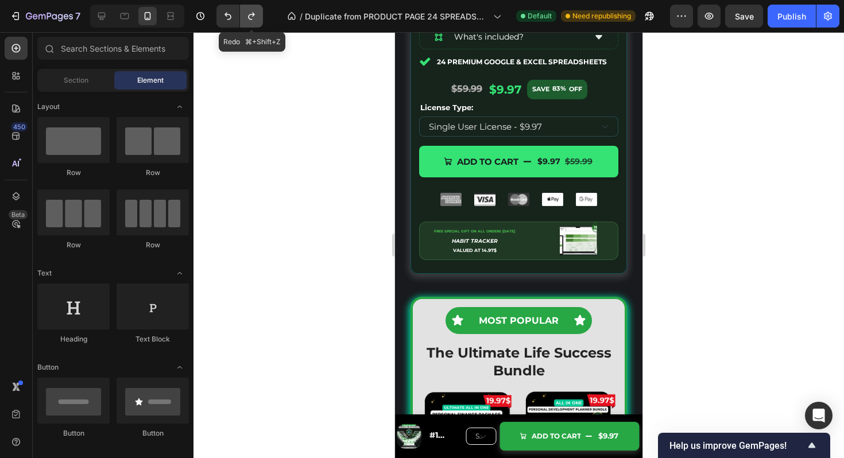
click at [256, 14] on icon "Undo/Redo" at bounding box center [251, 15] width 11 height 11
click at [248, 18] on icon "Undo/Redo" at bounding box center [251, 15] width 11 height 11
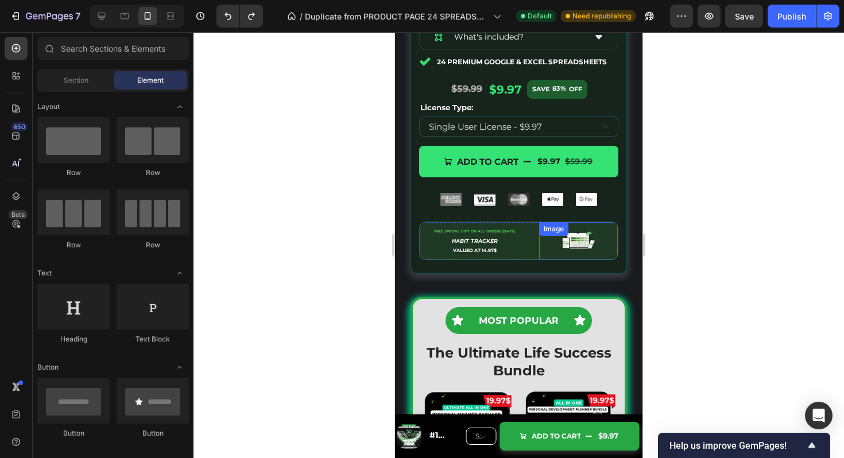
click at [581, 244] on img at bounding box center [578, 240] width 37 height 37
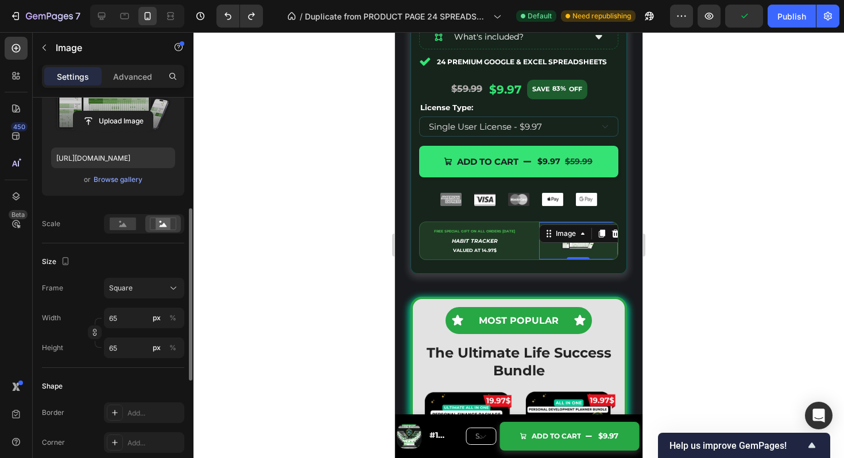
scroll to position [186, 0]
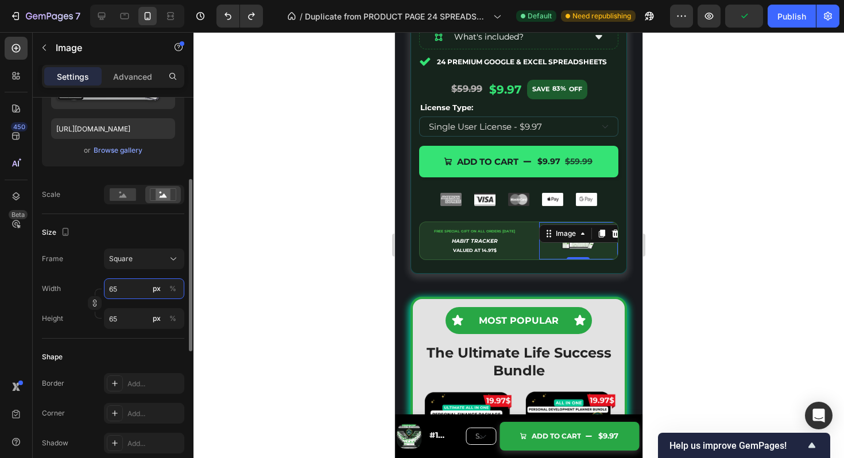
click at [126, 283] on input "65" at bounding box center [144, 289] width 80 height 21
type input "1"
type input "12"
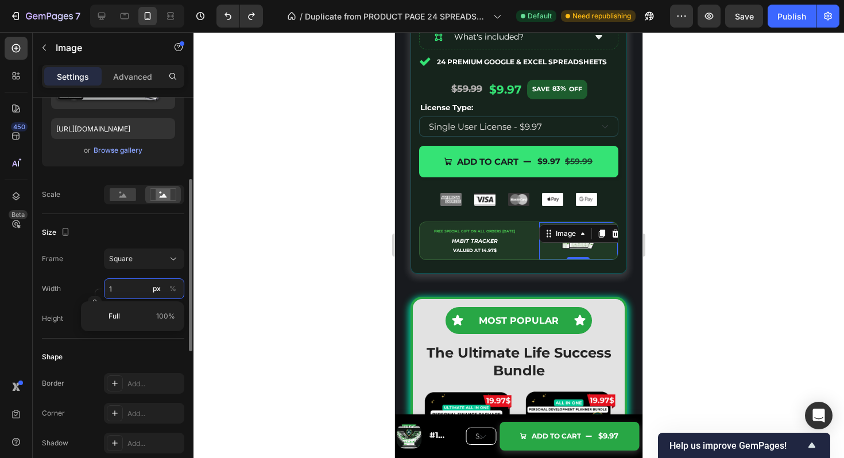
type input "12"
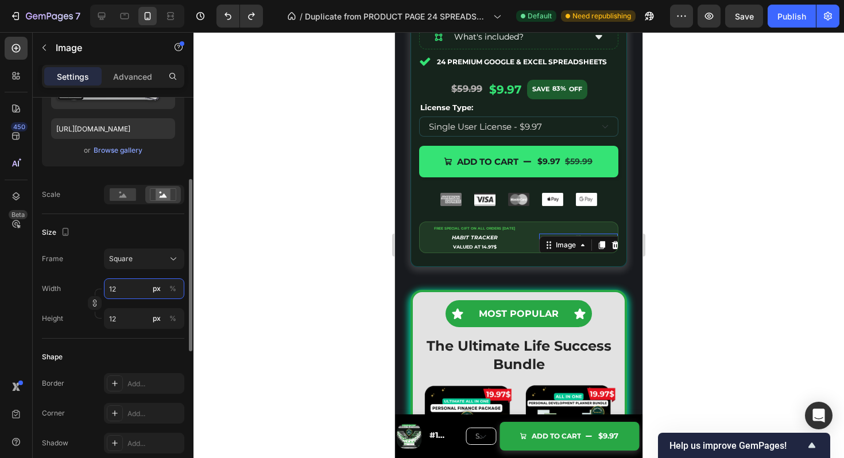
type input "120"
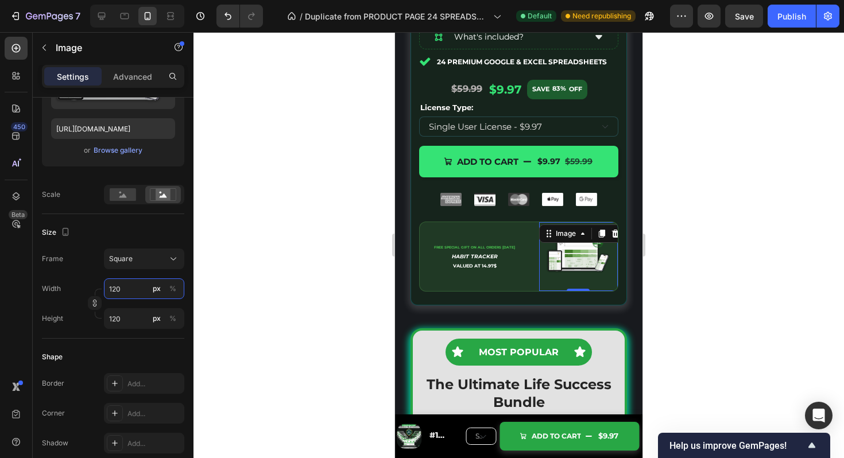
type input "12"
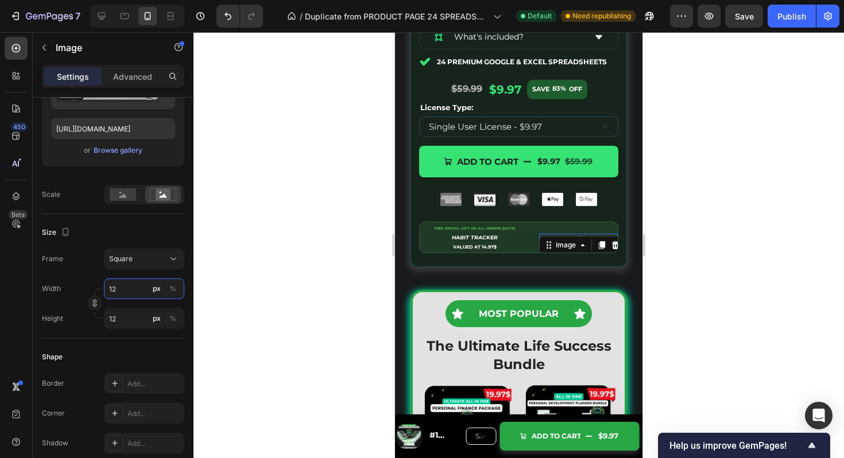
type input "1"
type input "10"
type input "100"
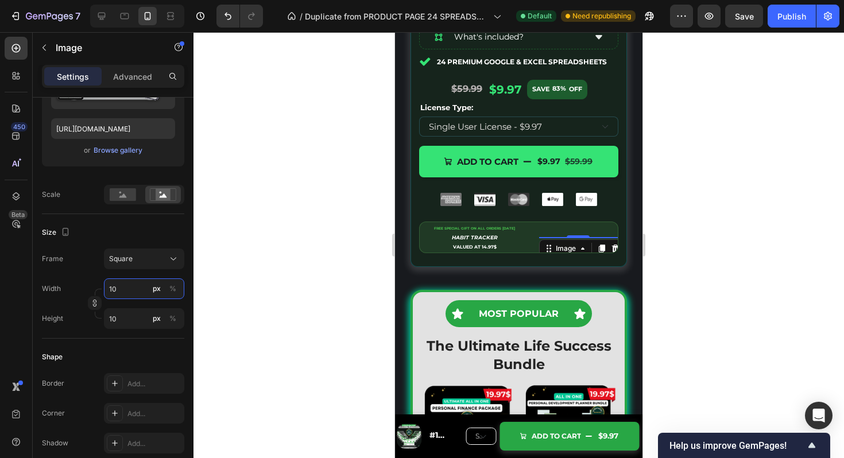
type input "100"
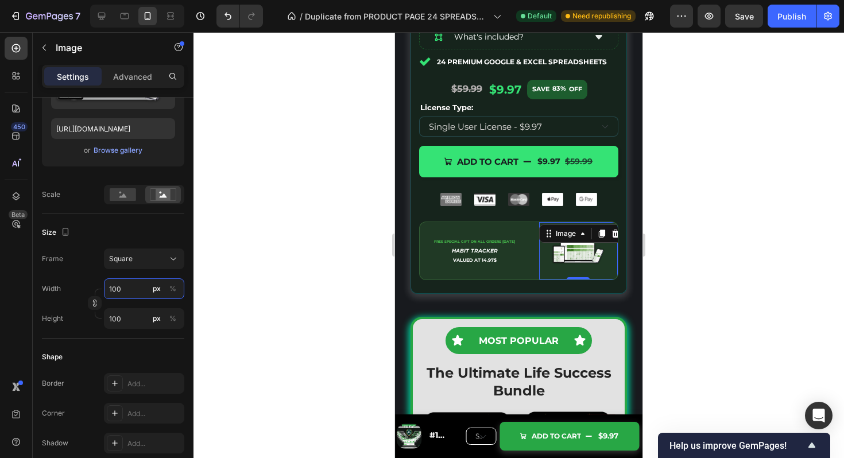
type input "10"
type input "1"
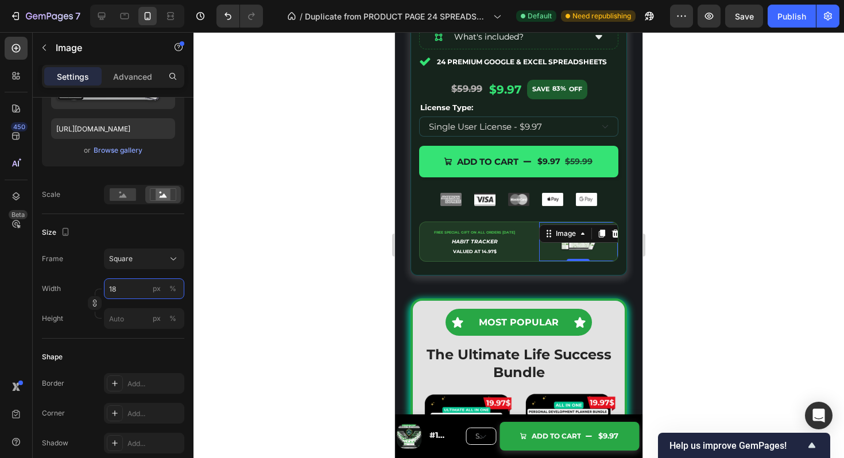
type input "180"
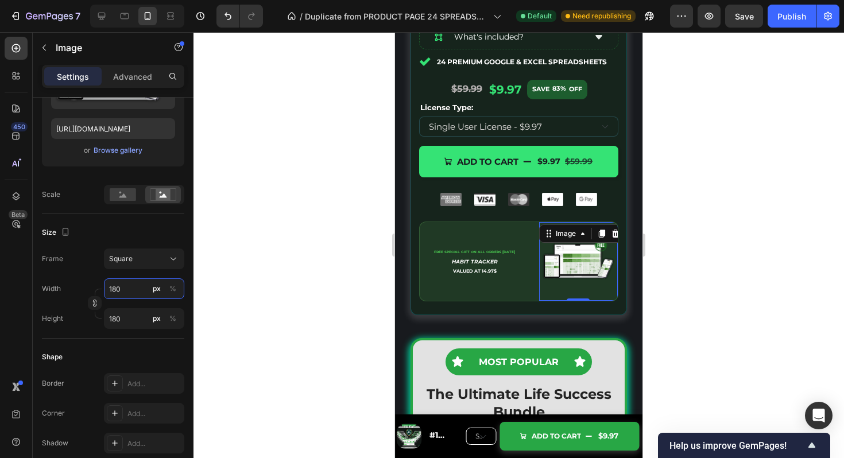
type input "18"
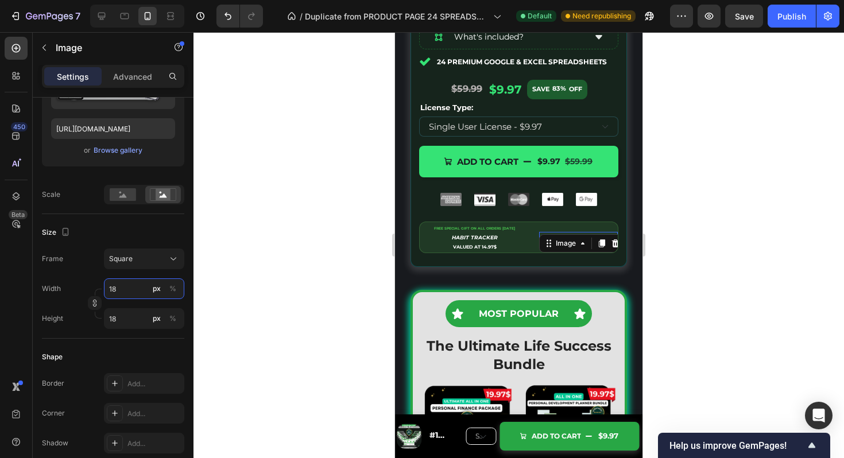
type input "1"
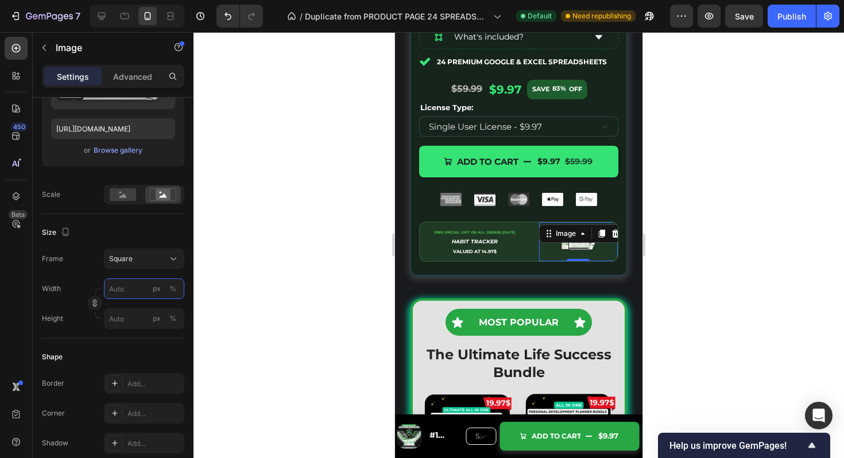
type input "8"
type input "80"
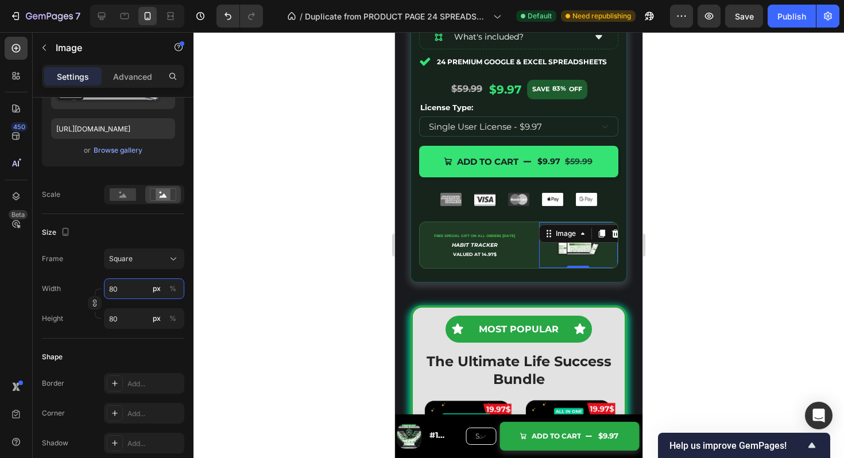
type input "8"
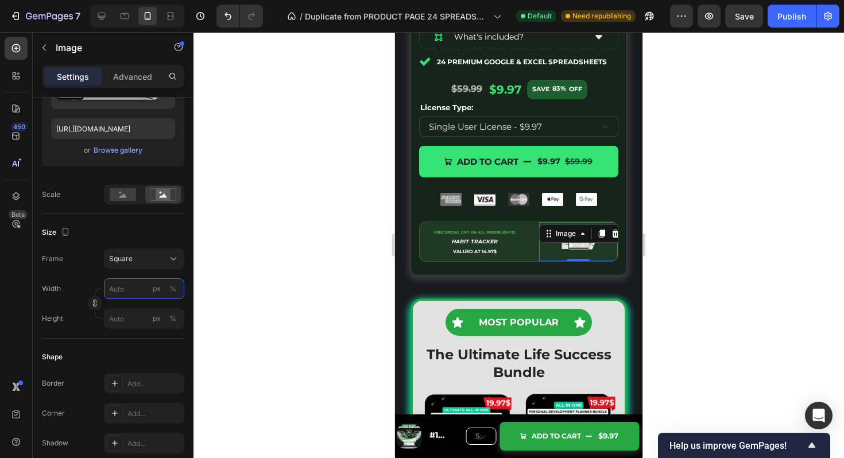
type input "7"
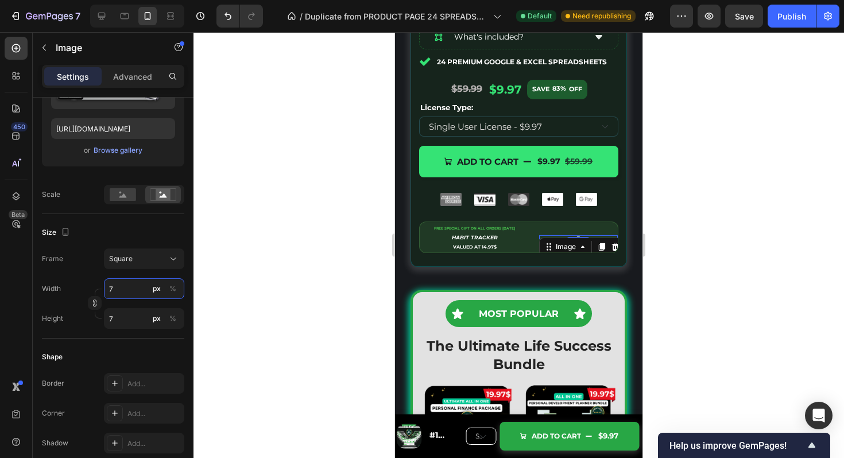
type input "70"
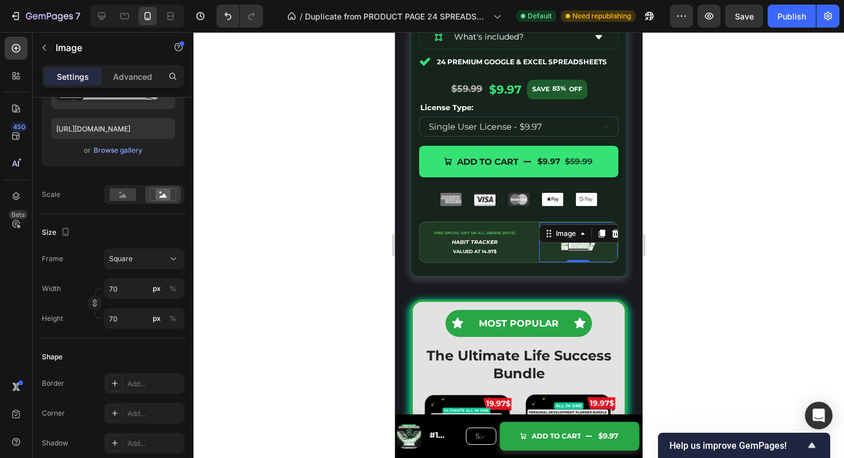
click at [761, 241] on div at bounding box center [519, 245] width 651 height 426
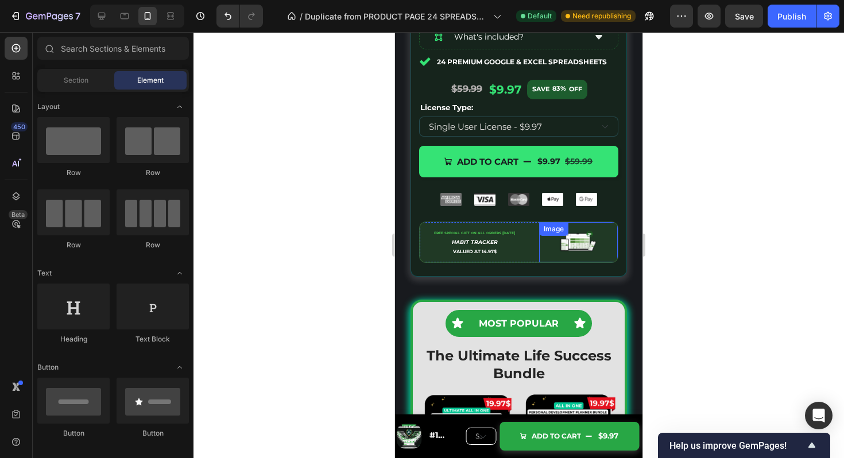
click at [566, 236] on div "Image" at bounding box center [553, 229] width 29 height 14
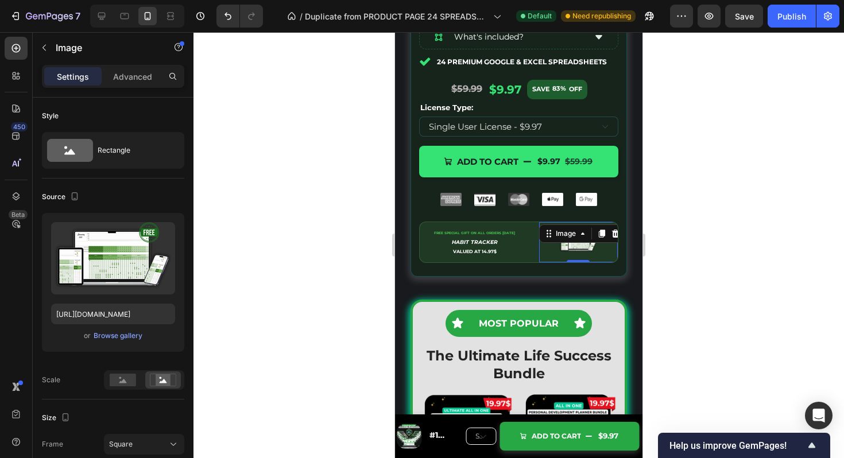
click at [694, 215] on div at bounding box center [519, 245] width 651 height 426
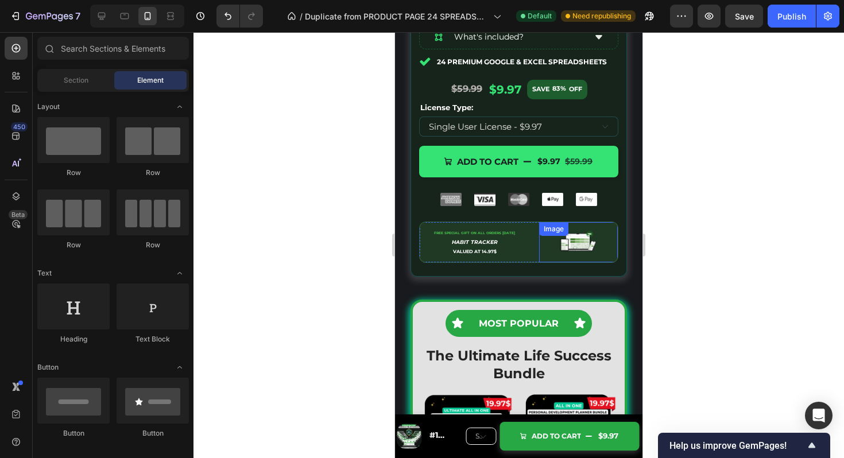
click at [573, 244] on div "Image" at bounding box center [578, 242] width 79 height 40
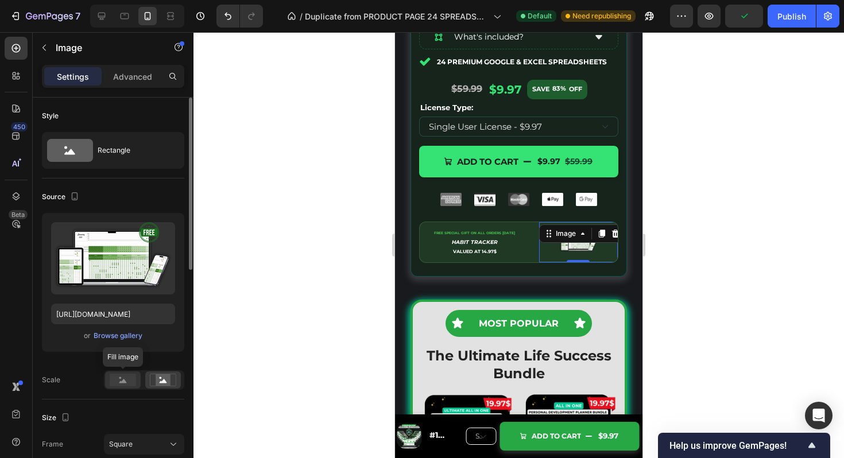
click at [122, 377] on rect at bounding box center [123, 380] width 26 height 13
click at [161, 381] on rect at bounding box center [163, 380] width 15 height 11
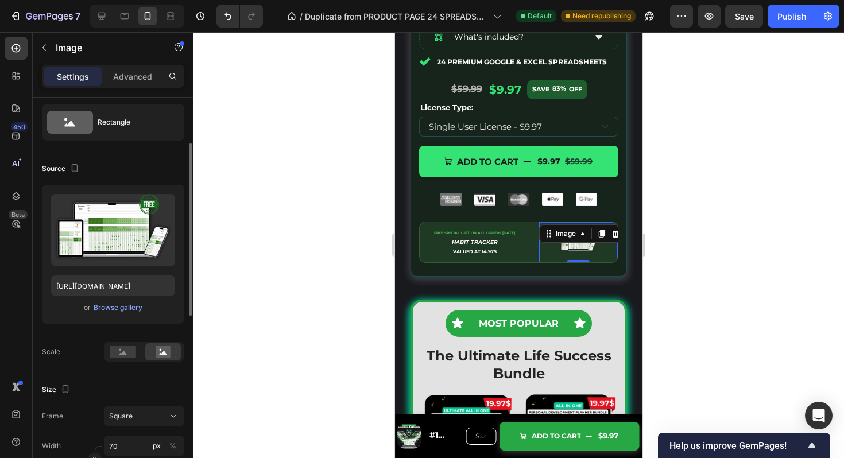
scroll to position [114, 0]
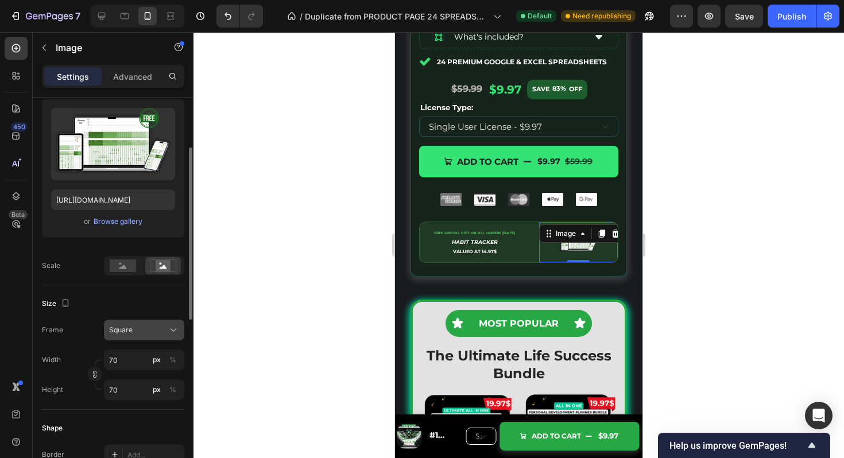
click at [179, 326] on button "Square" at bounding box center [144, 330] width 80 height 21
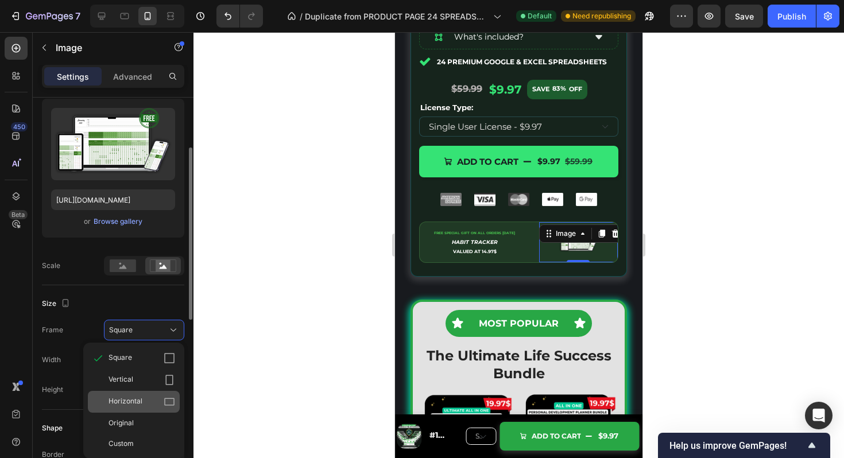
click at [165, 400] on icon at bounding box center [169, 402] width 10 height 7
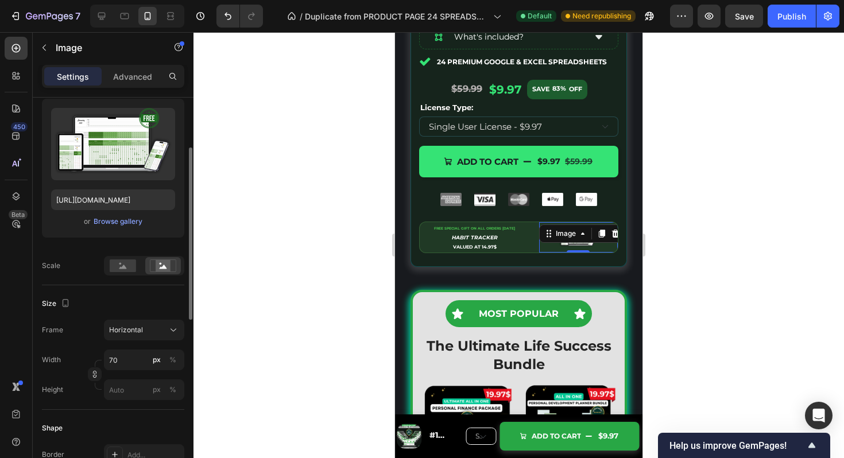
click at [727, 175] on div at bounding box center [519, 245] width 651 height 426
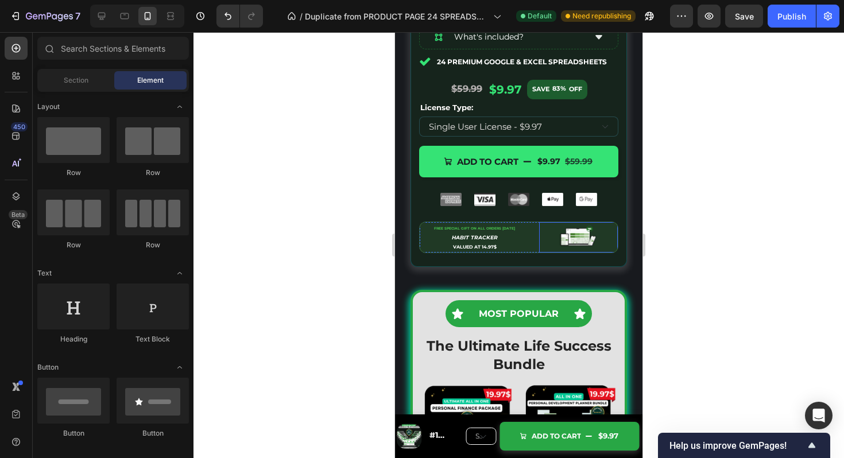
click at [574, 234] on img at bounding box center [578, 237] width 40 height 30
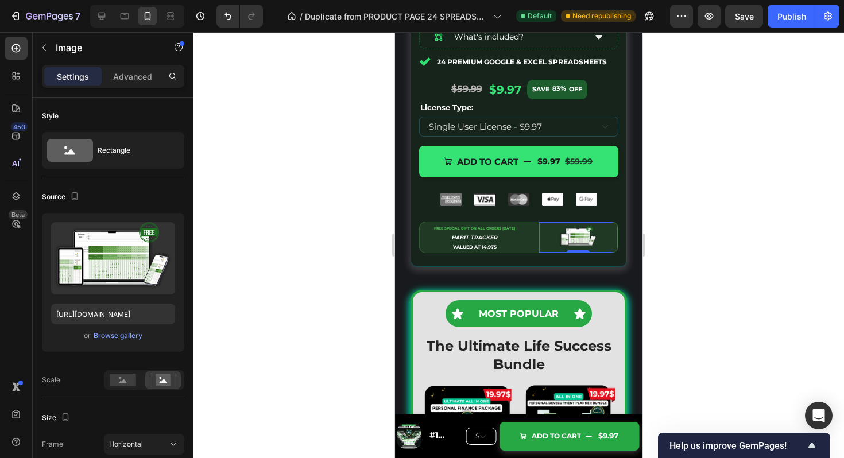
click at [675, 218] on div at bounding box center [519, 245] width 651 height 426
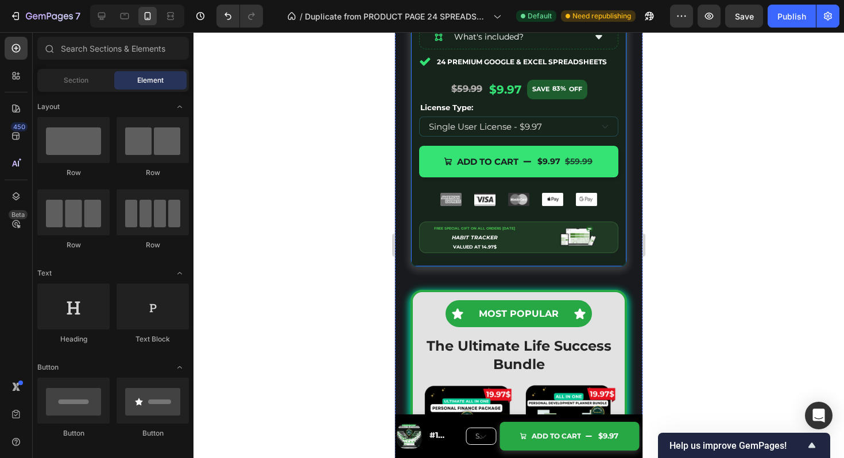
click at [701, 276] on div at bounding box center [519, 245] width 651 height 426
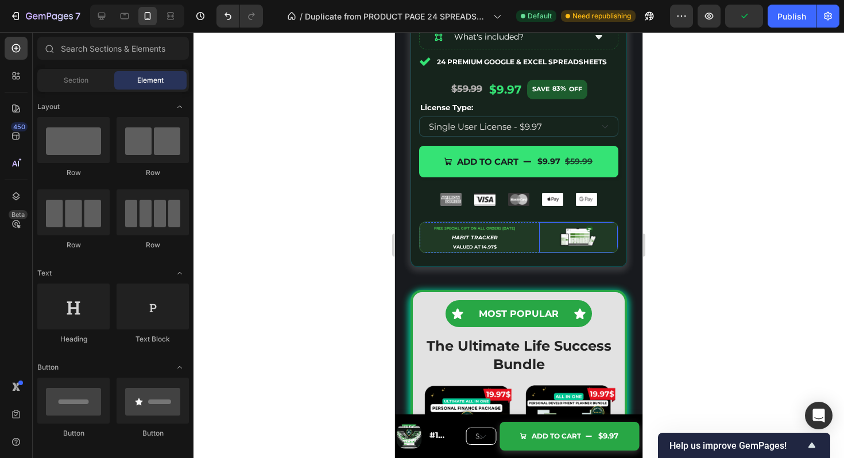
click at [577, 234] on img at bounding box center [578, 237] width 40 height 30
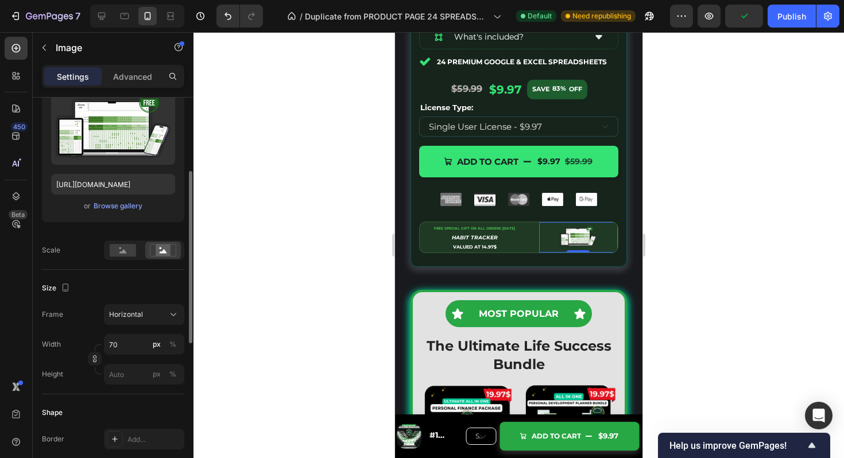
scroll to position [141, 0]
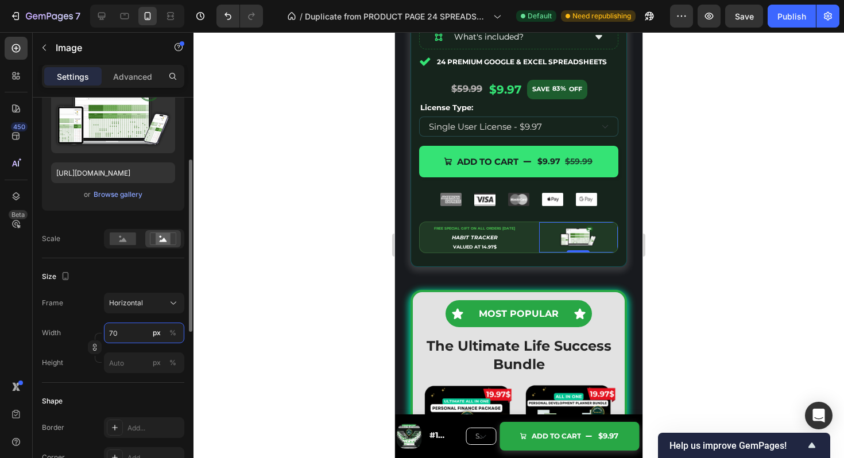
click at [122, 332] on input "70" at bounding box center [144, 333] width 80 height 21
type input "9"
type input "7"
type input "90"
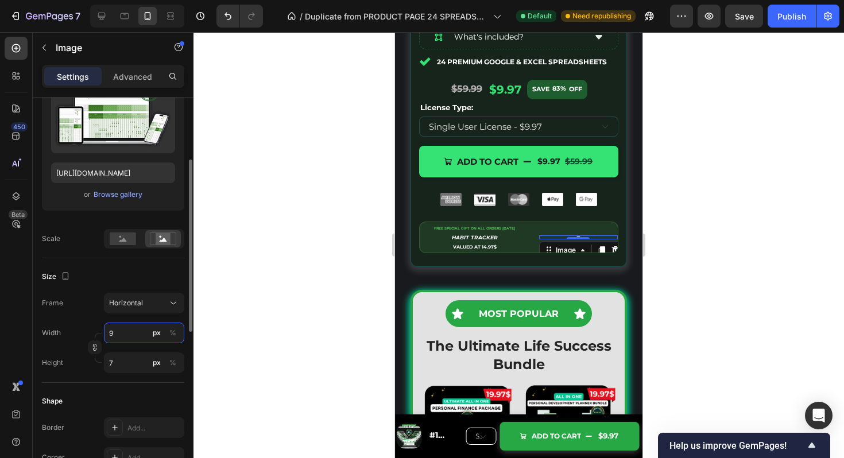
type input "68"
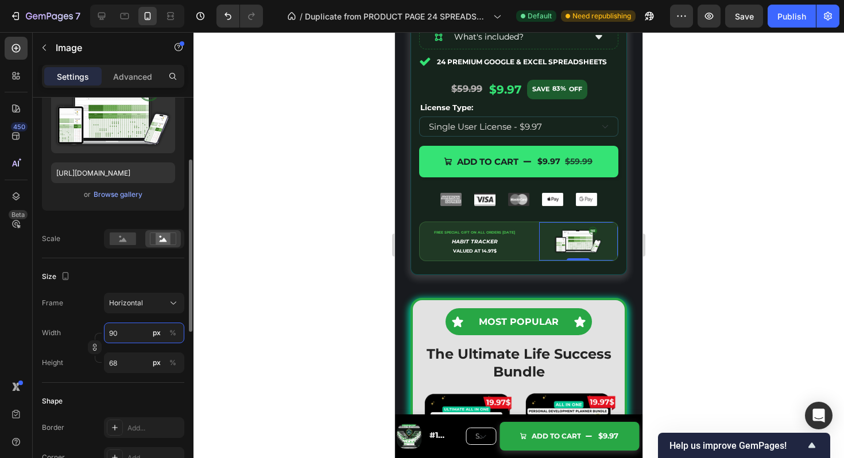
type input "9"
type input "7"
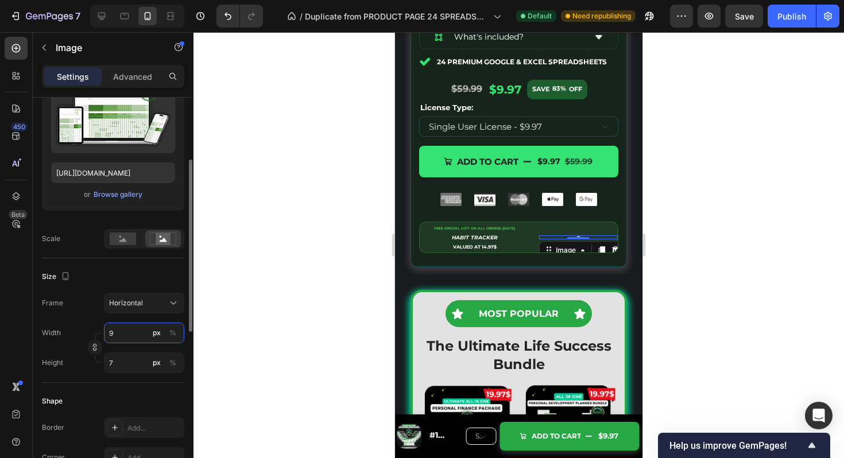
type input "90"
type input "68"
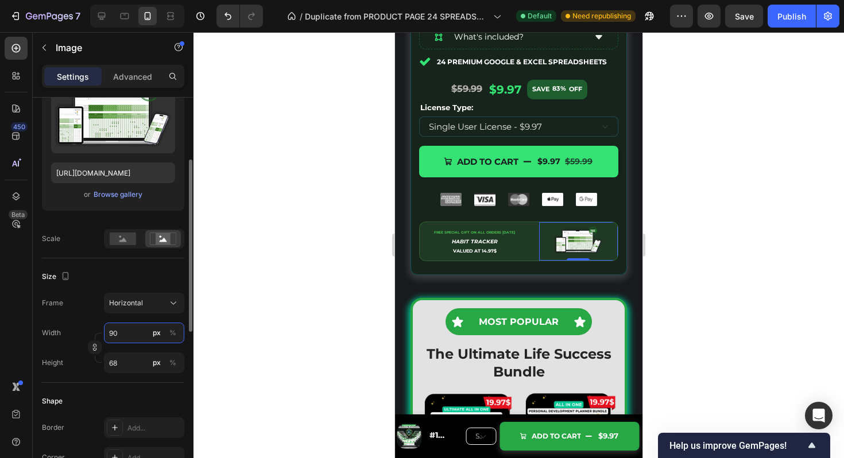
type input "9"
type input "7"
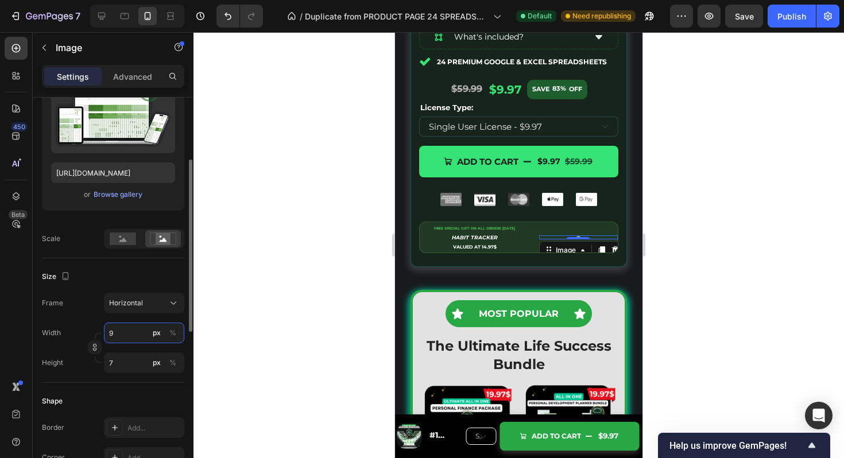
type input "99"
type input "74"
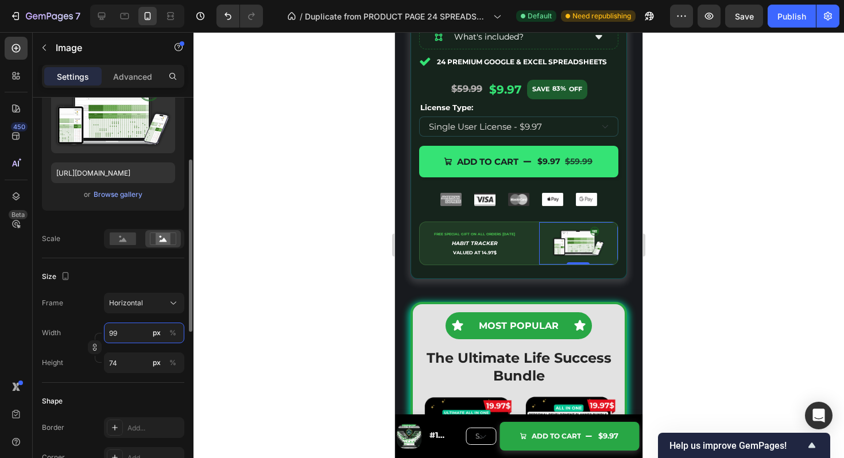
type input "9"
type input "7"
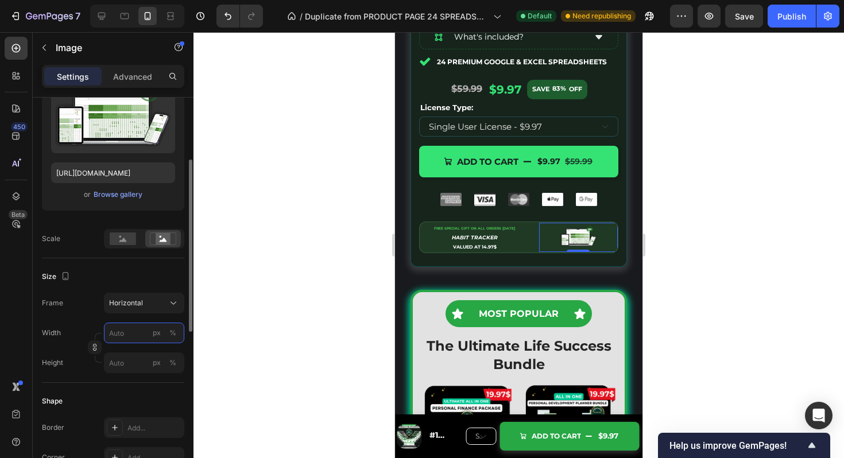
type input "9"
type input "7"
type input "98"
type input "74"
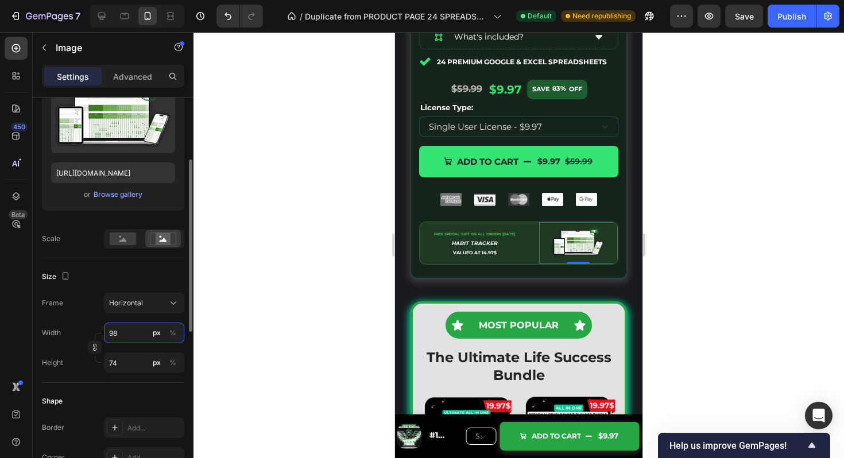
type input "980"
type input "735"
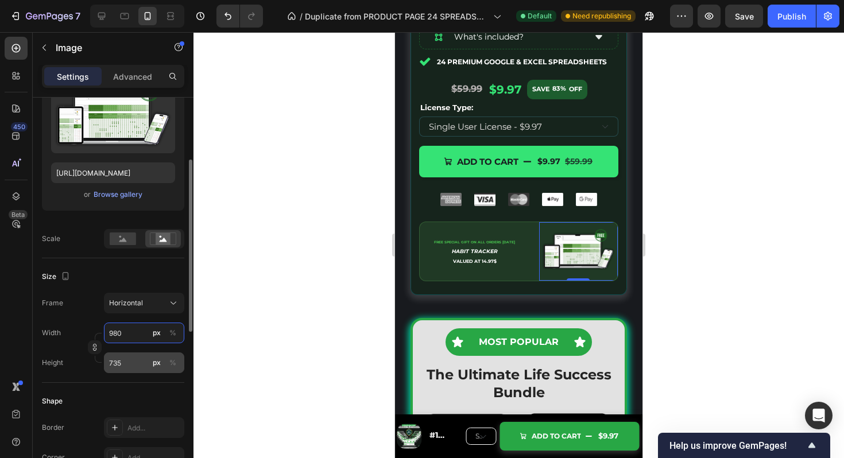
type input "980"
click at [125, 364] on input "735" at bounding box center [144, 363] width 80 height 21
type input "3"
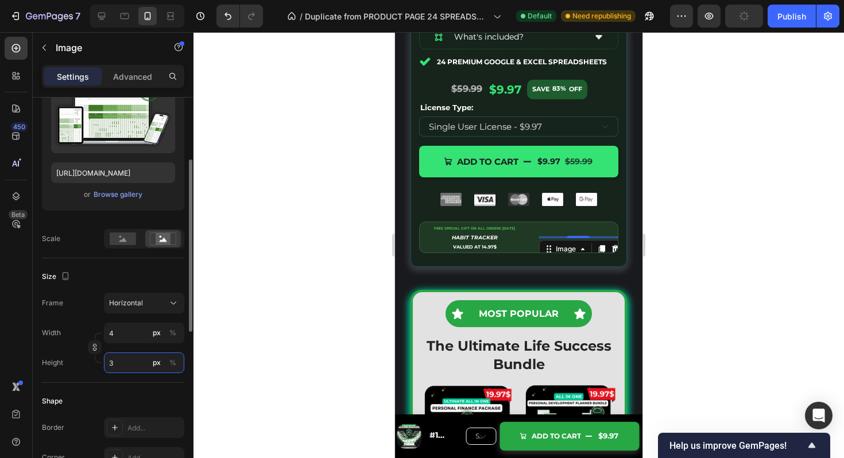
type input "45"
type input "34"
type input "453"
type input "340"
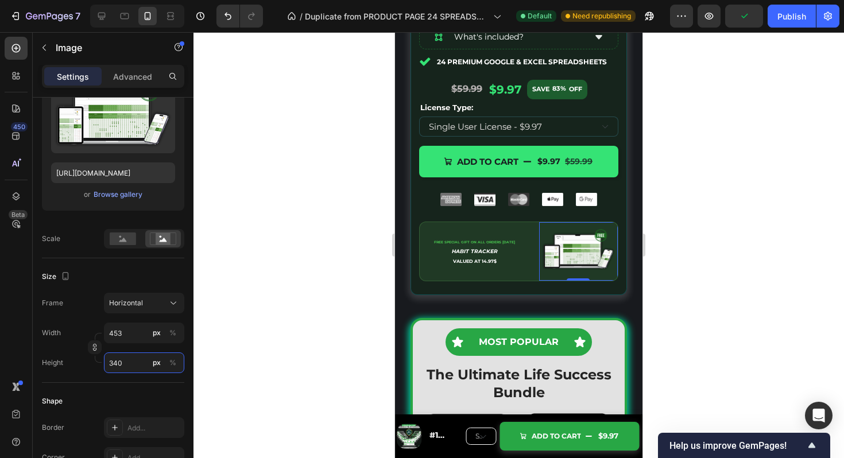
type input "45"
type input "34"
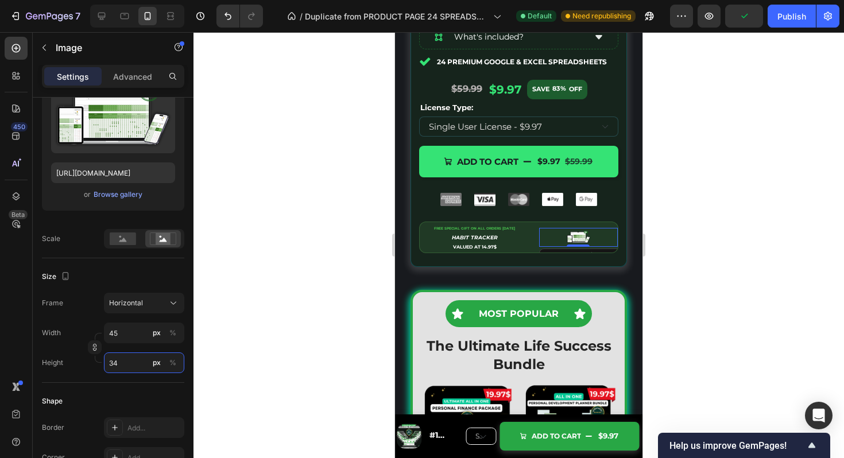
type input "4"
type input "3"
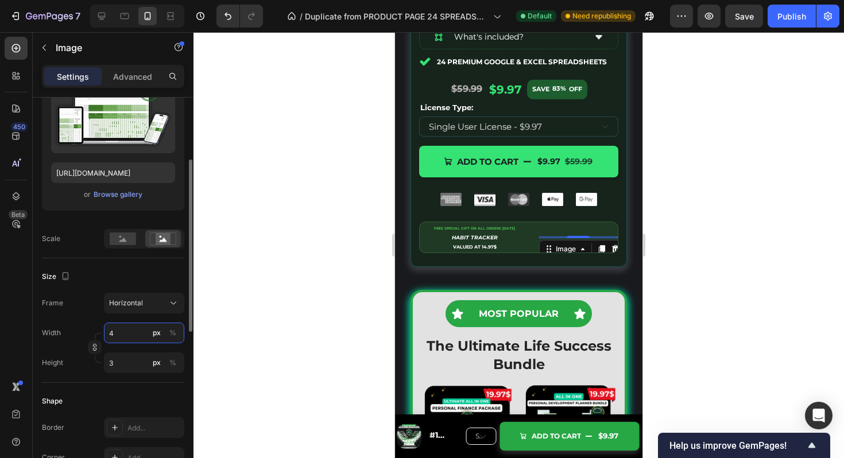
click at [128, 336] on input "4" at bounding box center [144, 333] width 80 height 21
type input "7"
type input "5"
type input "70"
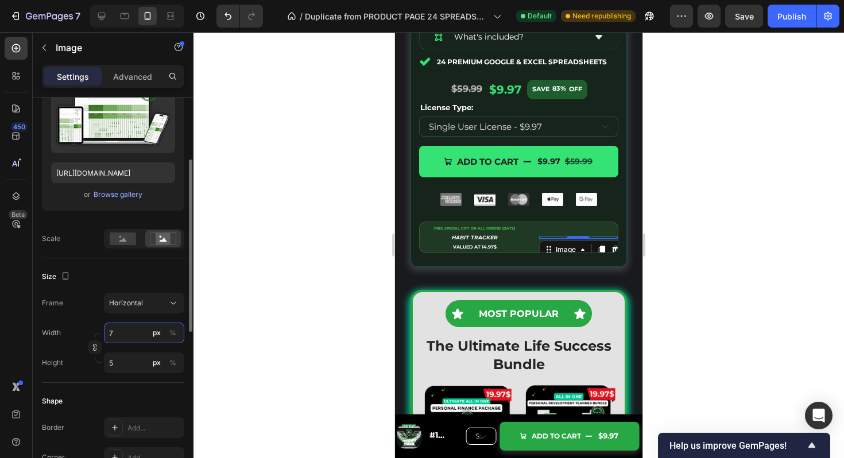
type input "53"
type input "700"
type input "525"
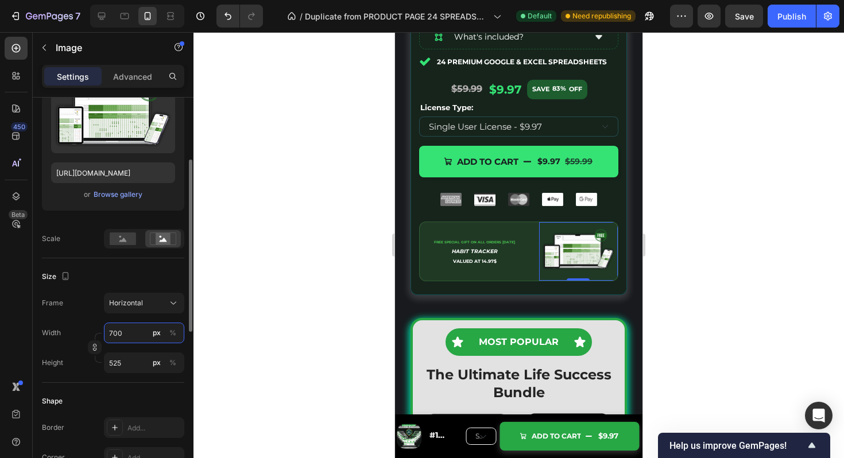
type input "700"
click at [122, 362] on input "525" at bounding box center [144, 363] width 80 height 21
type input "5"
type input "4"
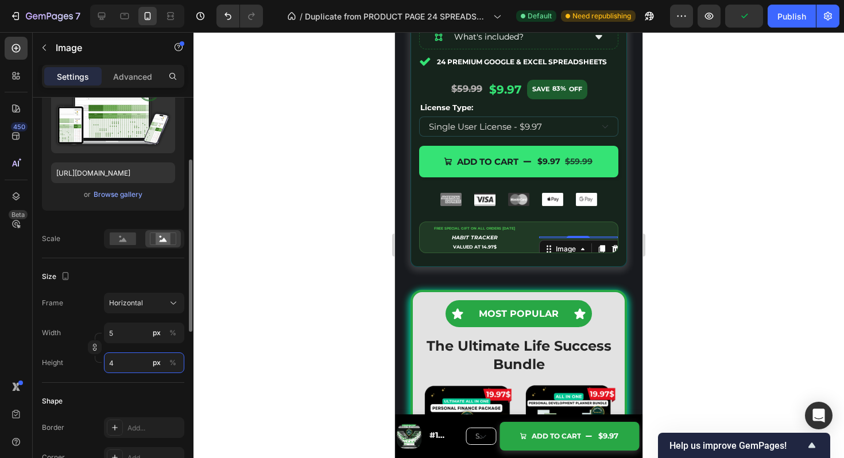
type input "53"
type input "40"
type input "533"
type input "400"
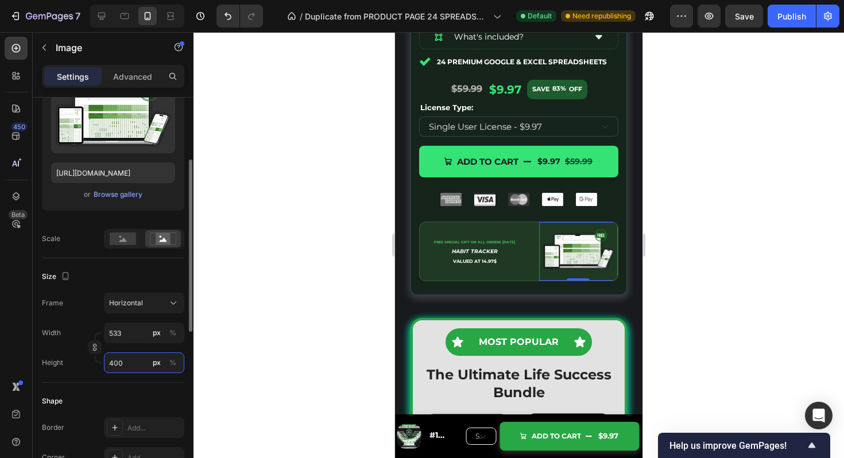
click at [130, 369] on input "400" at bounding box center [144, 363] width 80 height 21
type input "4"
type input "3"
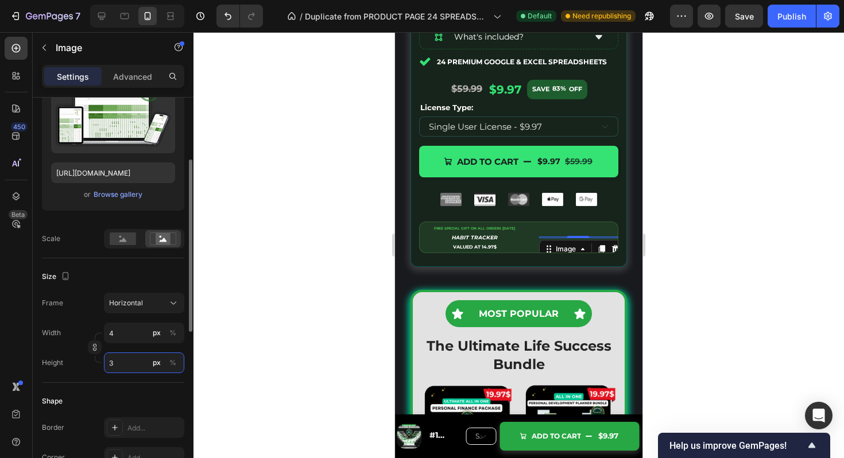
type input "40"
type input "30"
type input "400"
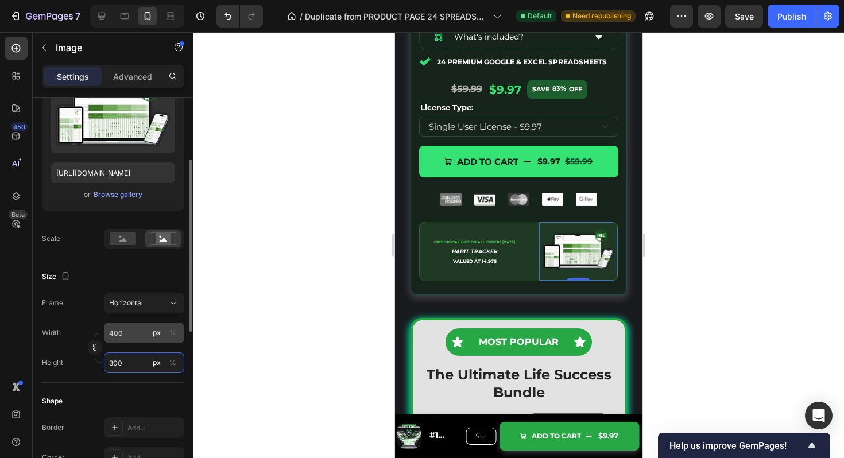
type input "300"
click at [126, 335] on input "400" at bounding box center [144, 333] width 80 height 21
type input "7"
type input "5"
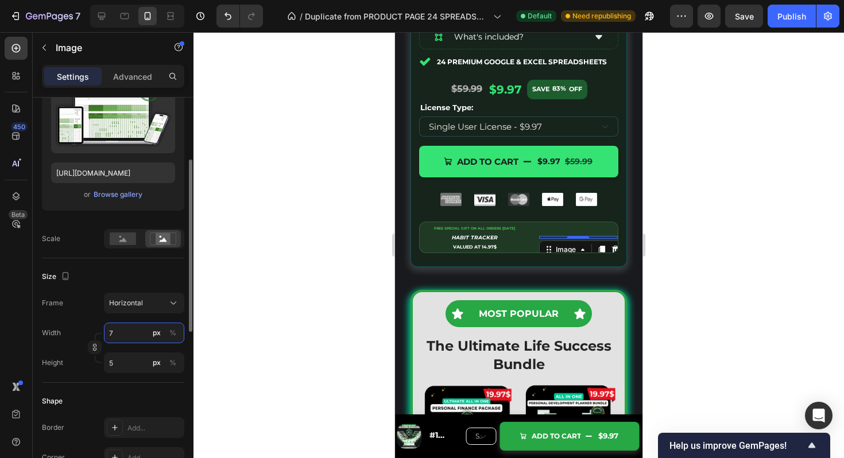
type input "70"
type input "53"
type input "700"
type input "525"
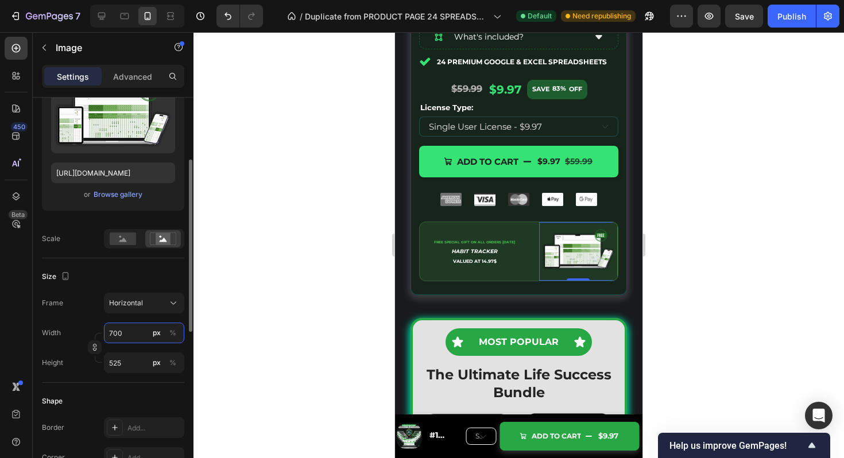
type input "70"
type input "53"
type input "7"
type input "5"
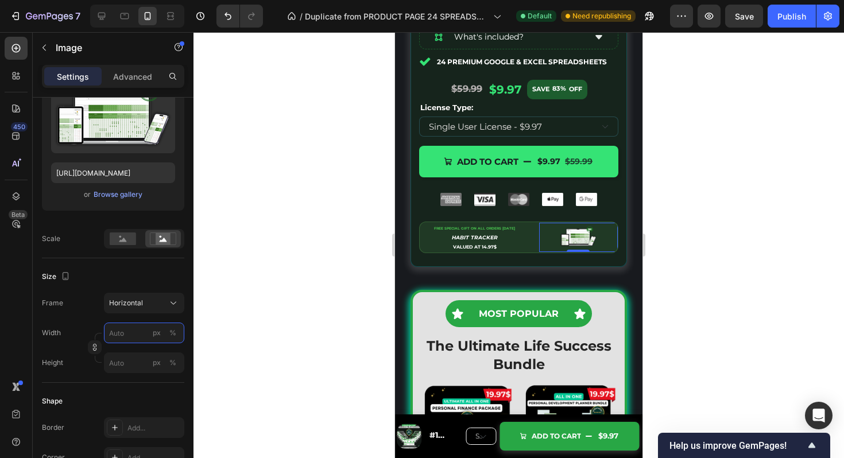
type input "7"
type input "5"
type input "70"
type input "53"
type input "7"
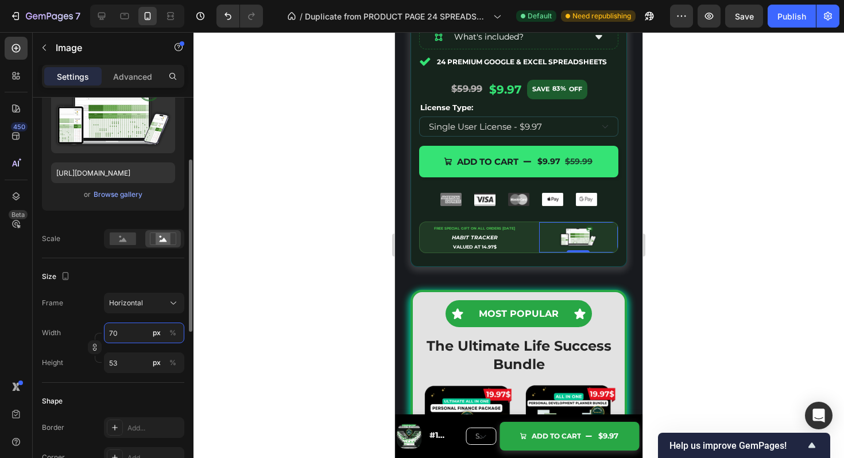
type input "5"
type input "8"
type input "6"
type input "80"
type input "60"
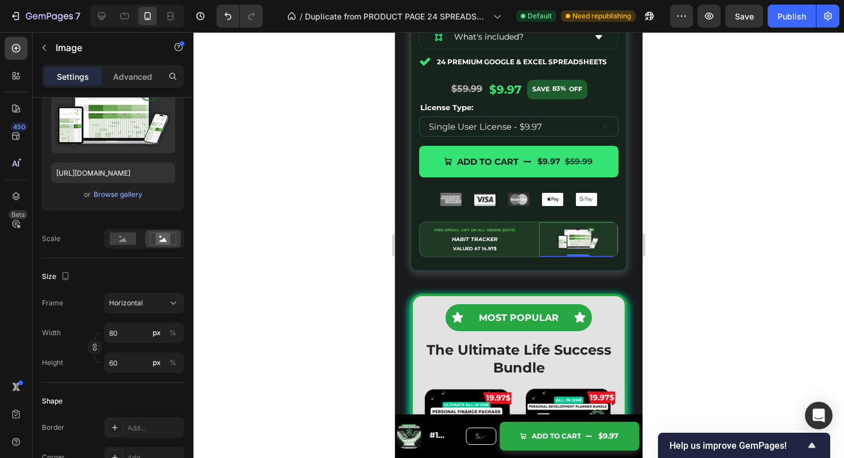
click at [743, 327] on div at bounding box center [519, 245] width 651 height 426
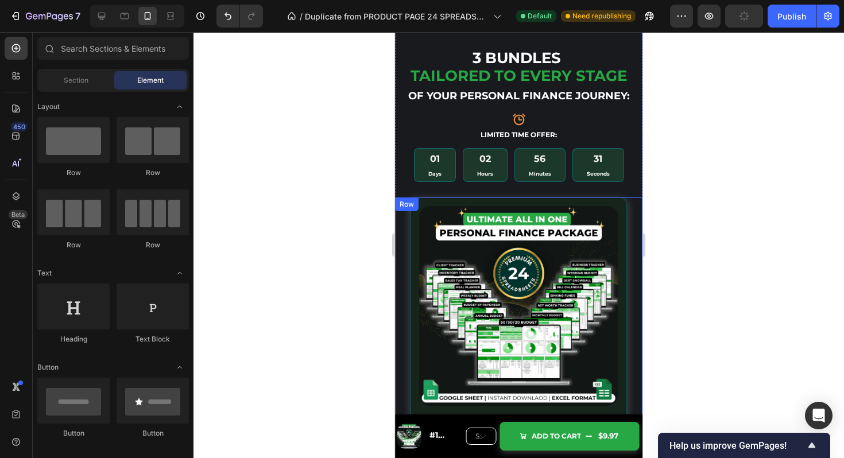
scroll to position [4717, 0]
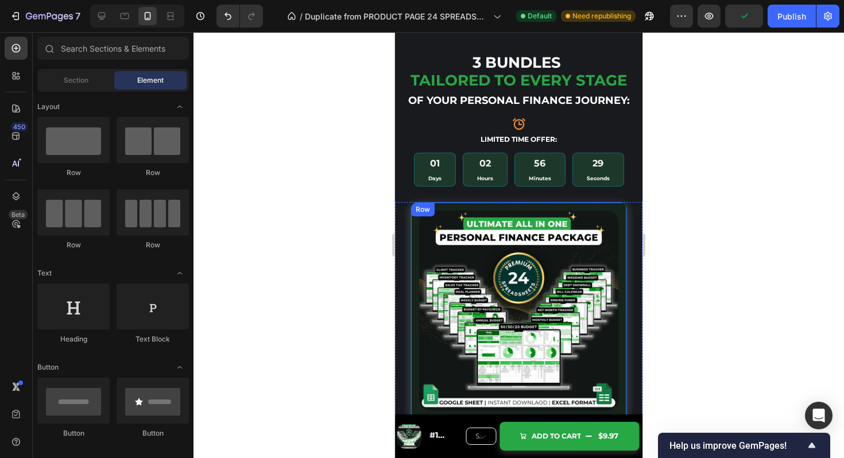
click at [622, 210] on div "Image Icon Icon Icon Icon Icon Icon List 2,346 Reviews Text Block Row What's in…" at bounding box center [519, 444] width 217 height 484
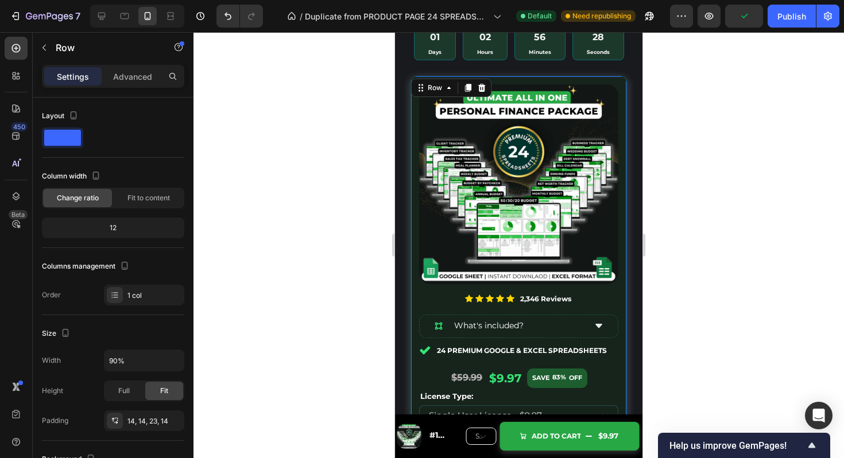
scroll to position [4876, 0]
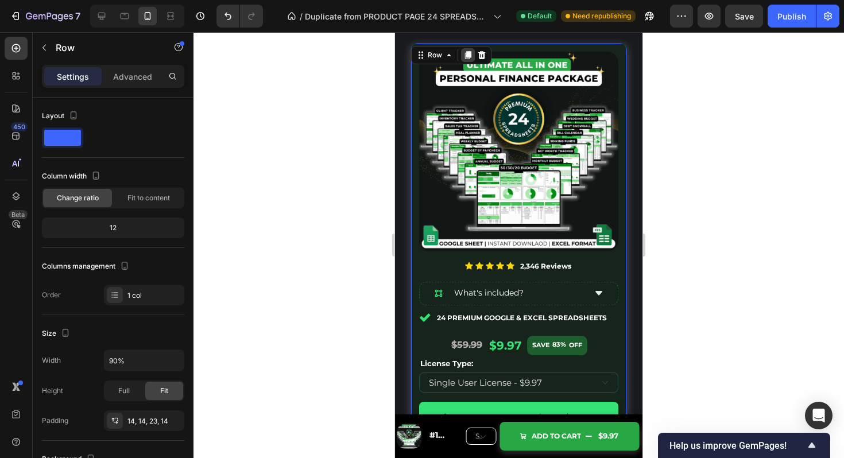
click at [469, 54] on icon at bounding box center [468, 56] width 6 height 8
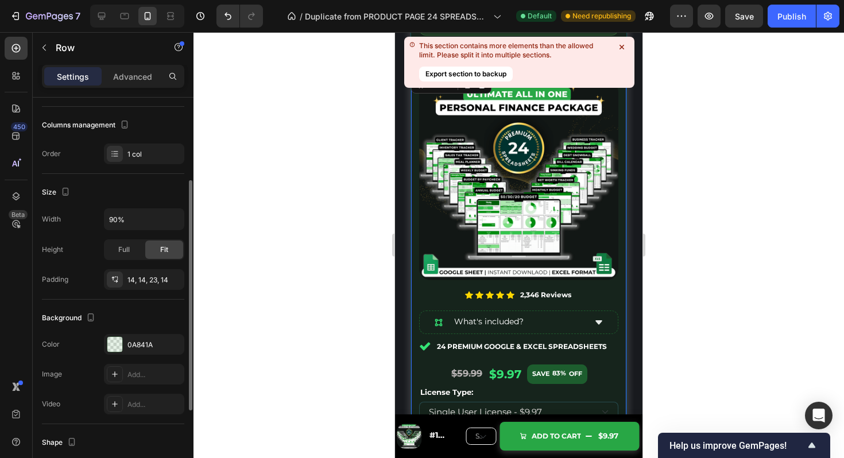
scroll to position [5355, 0]
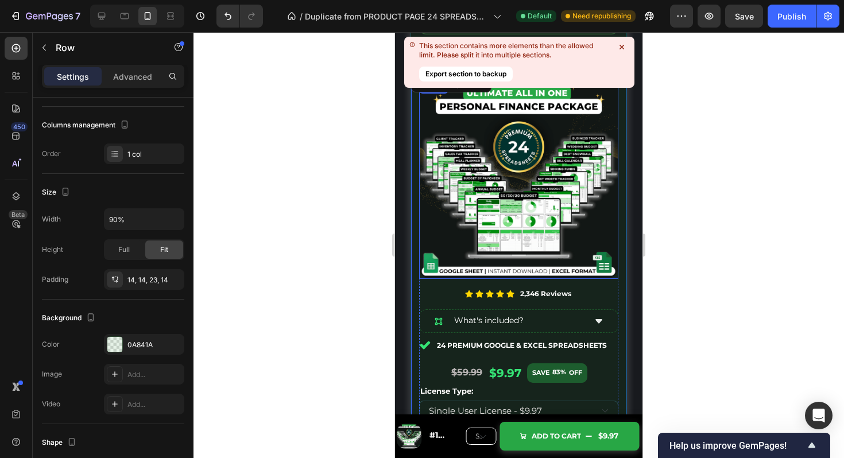
click at [620, 48] on icon at bounding box center [622, 47] width 5 height 5
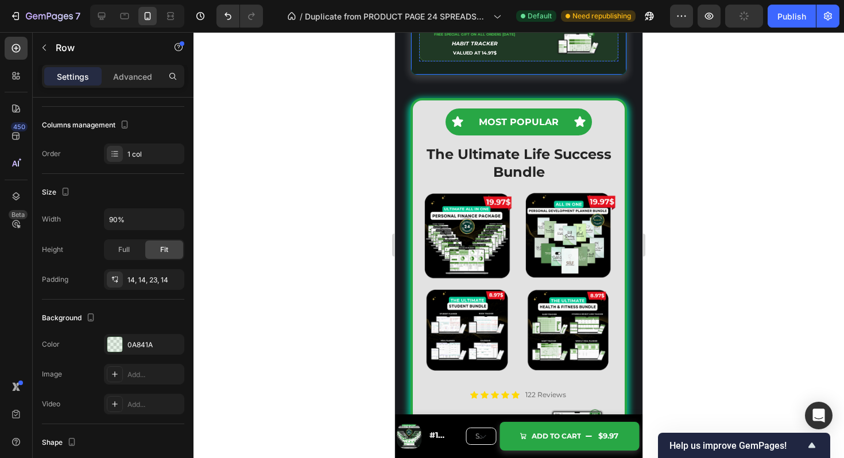
scroll to position [5782, 0]
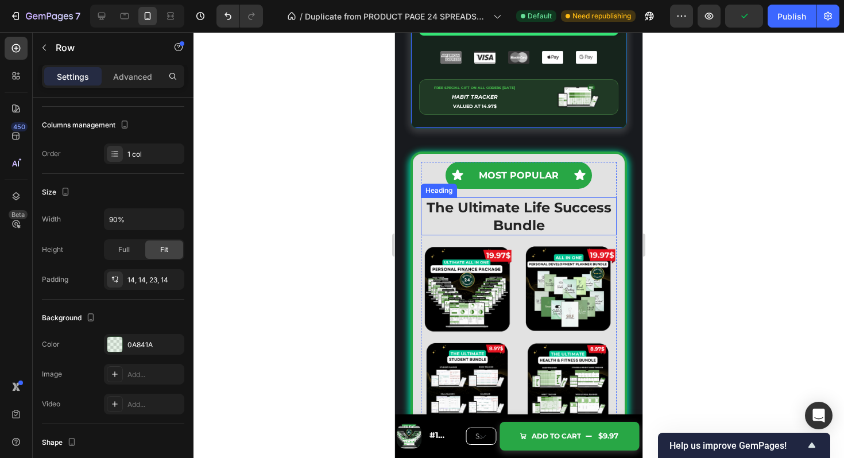
click at [538, 212] on strong "The Ultimate Life Success Bundle" at bounding box center [519, 216] width 185 height 34
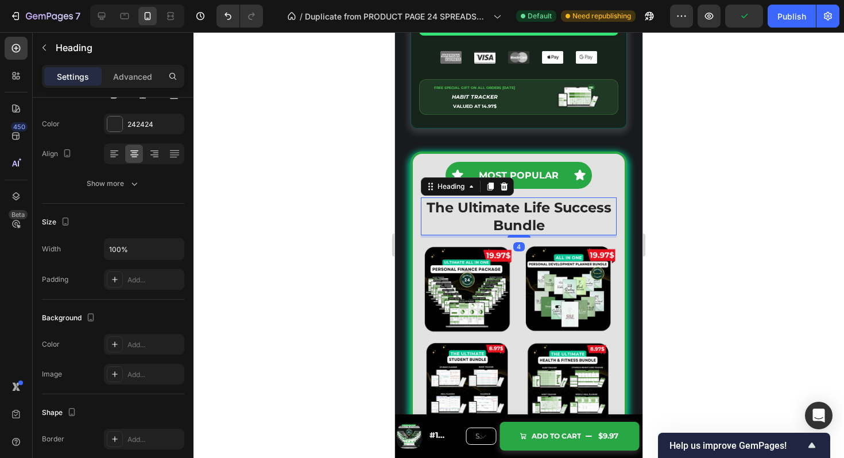
scroll to position [0, 0]
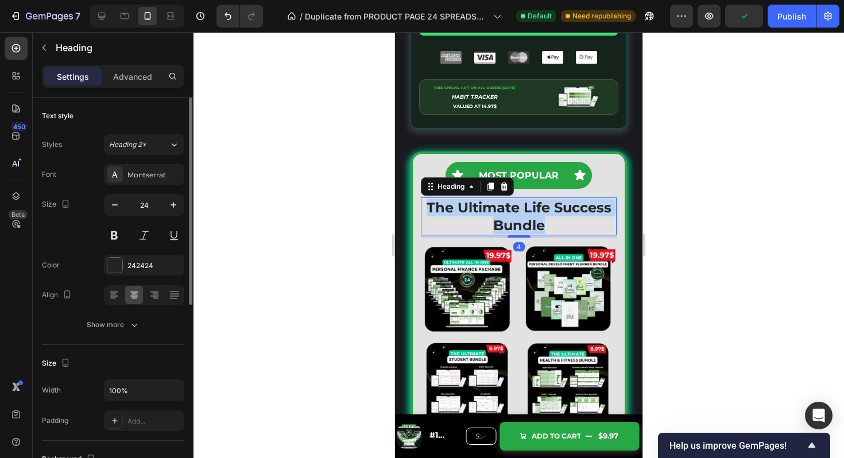
click at [538, 212] on strong "The Ultimate Life Success Bundle" at bounding box center [519, 216] width 185 height 34
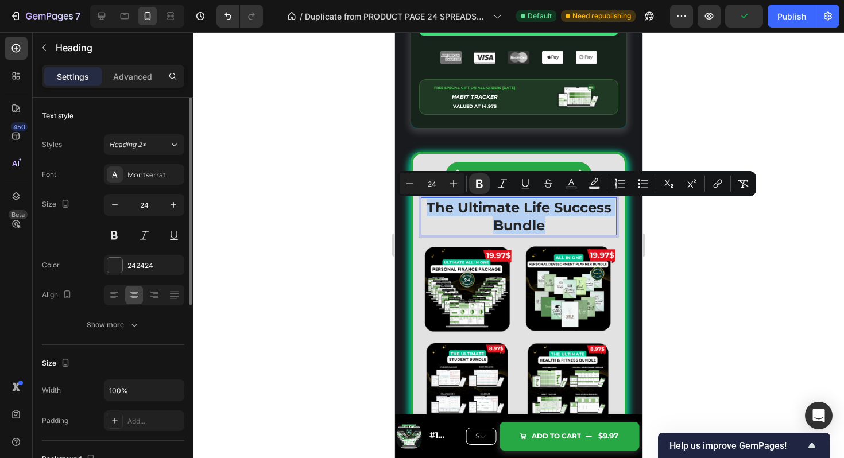
copy strong "The Ultimate Life Success Bundle"
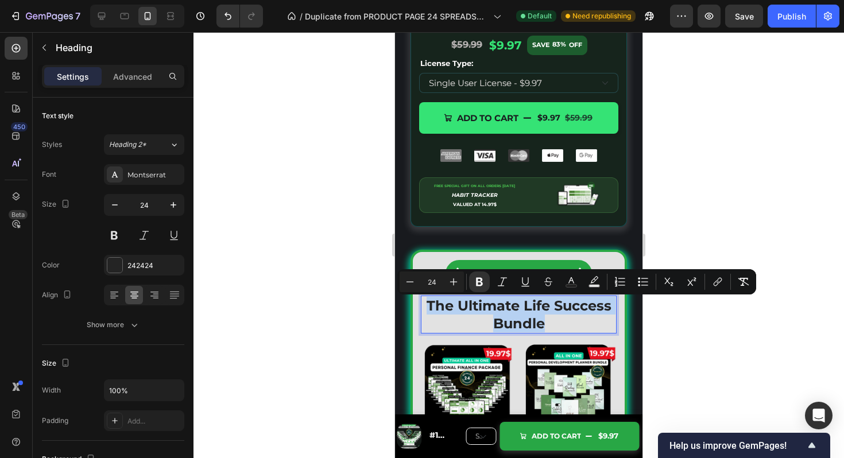
scroll to position [5720, 0]
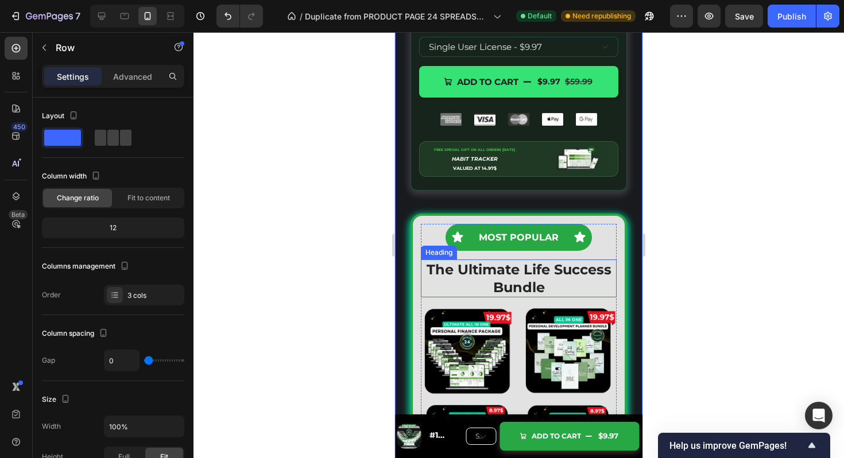
click at [526, 286] on strong "The Ultimate Life Success Bundle" at bounding box center [519, 278] width 185 height 34
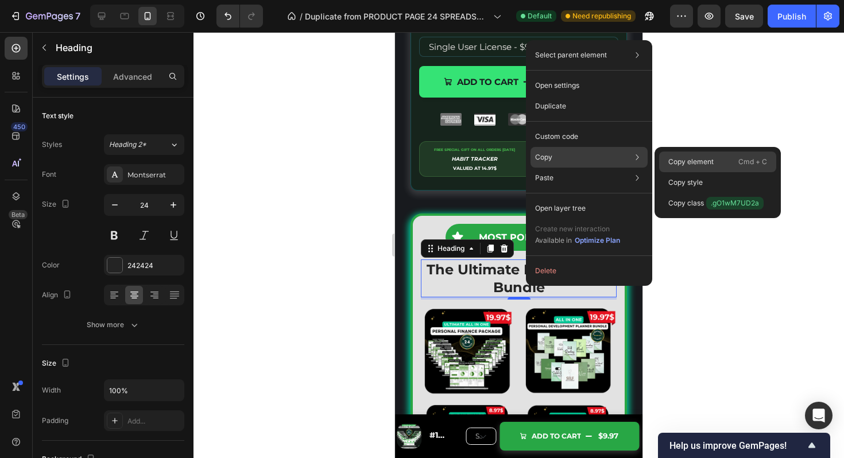
click at [681, 155] on div "Copy element Cmd + C" at bounding box center [717, 162] width 117 height 21
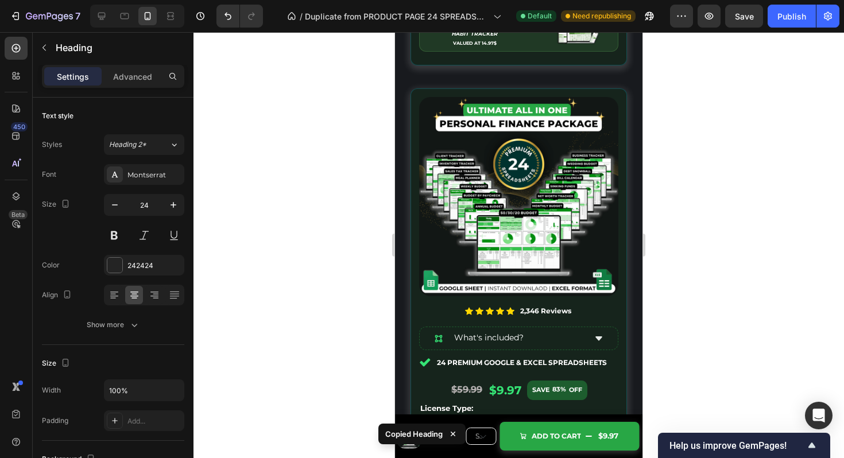
scroll to position [5164, 0]
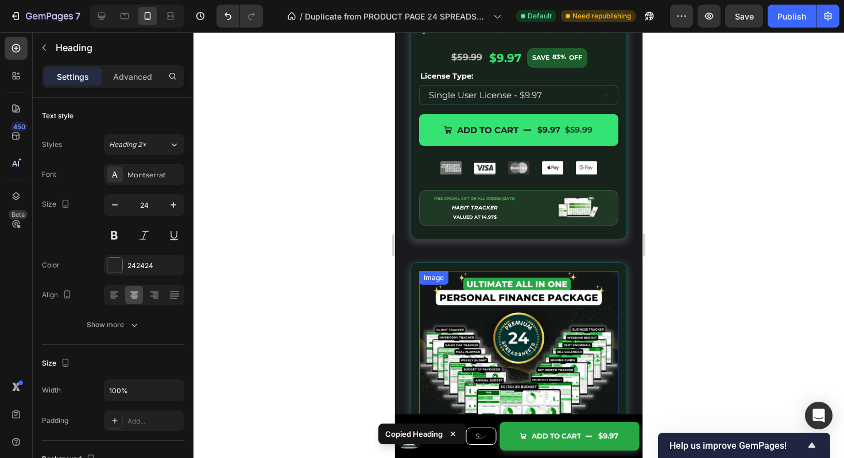
click at [534, 278] on img at bounding box center [518, 370] width 199 height 199
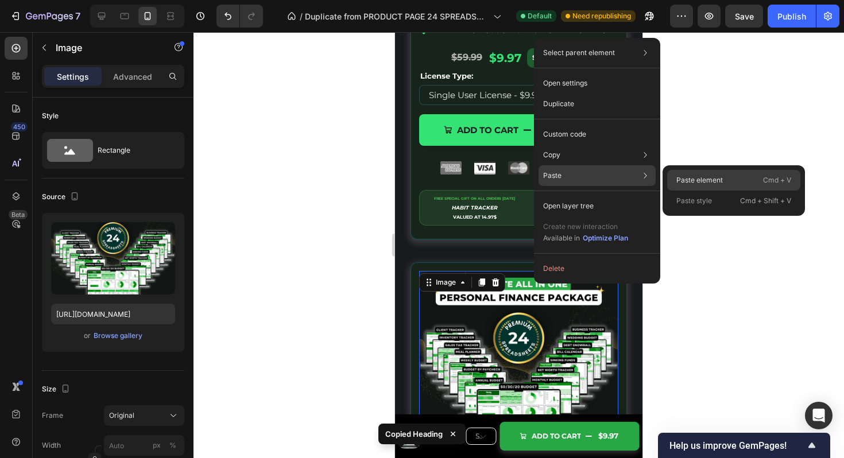
click at [682, 174] on div "Paste element Cmd + V" at bounding box center [733, 180] width 133 height 21
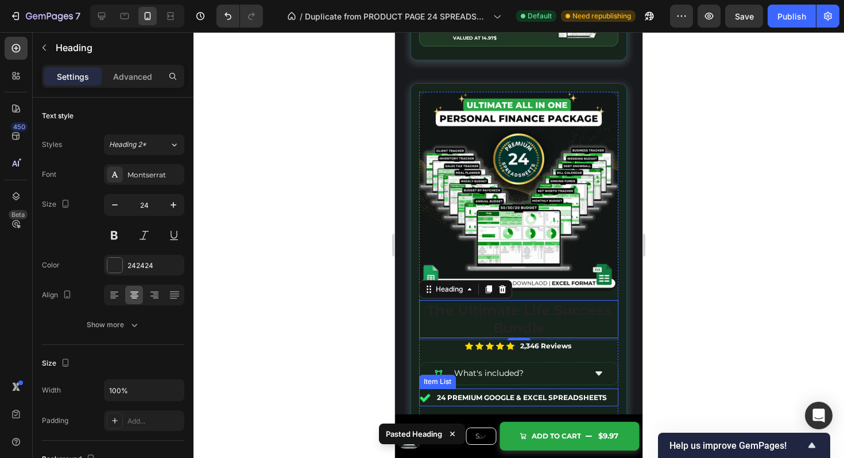
scroll to position [5343, 0]
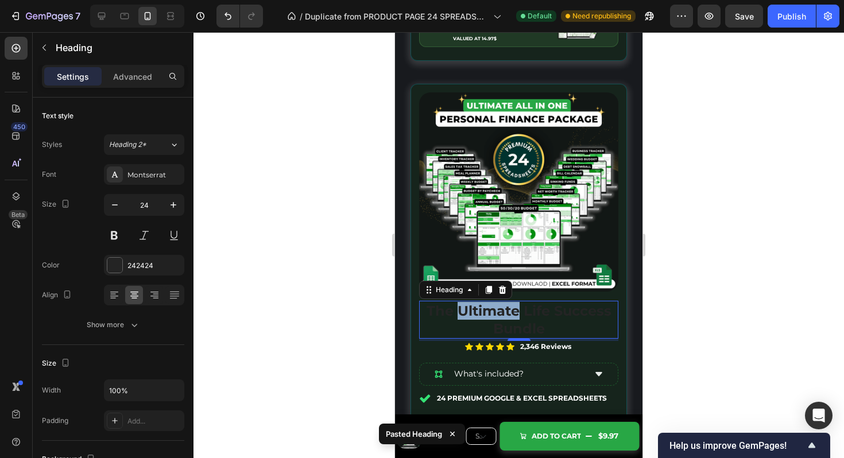
click at [473, 316] on strong "The Ultimate Life Success Bundle" at bounding box center [519, 320] width 185 height 34
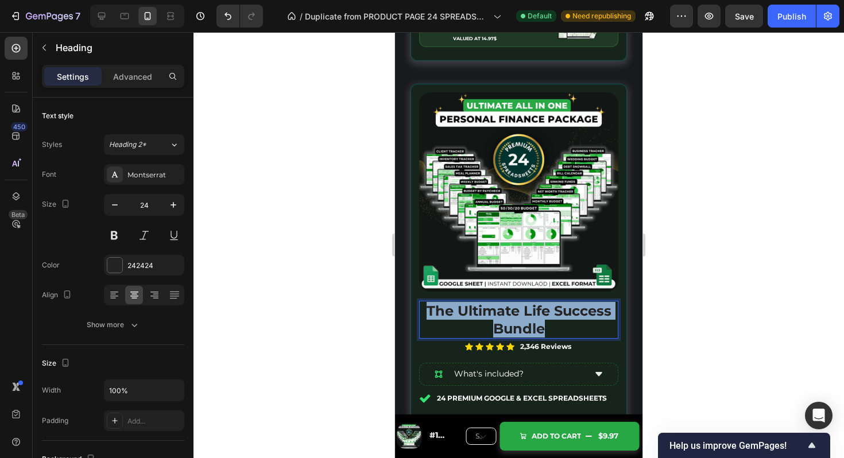
click at [473, 316] on strong "The Ultimate Life Success Bundle" at bounding box center [519, 320] width 185 height 34
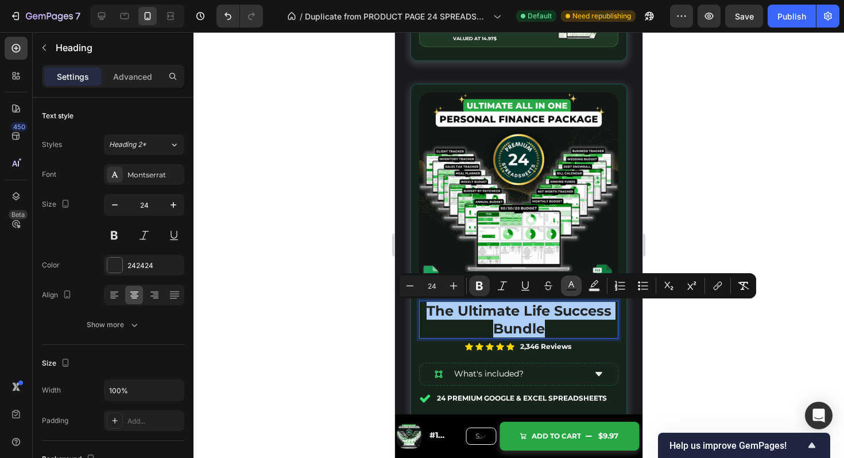
click at [572, 283] on icon "Editor contextual toolbar" at bounding box center [571, 285] width 11 height 11
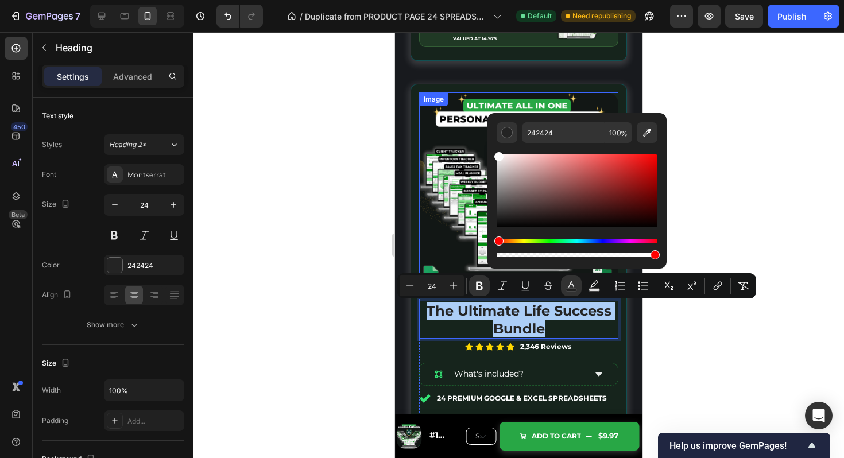
drag, startPoint x: 917, startPoint y: 219, endPoint x: 483, endPoint y: 133, distance: 443.3
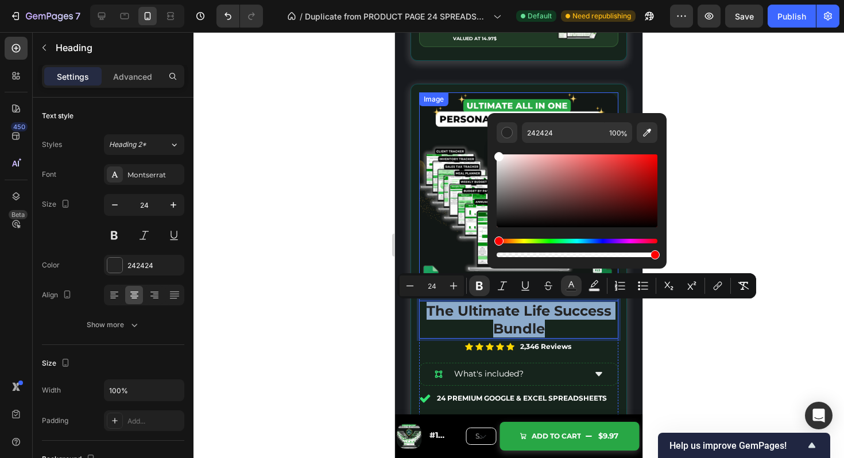
type input "FFFFFF"
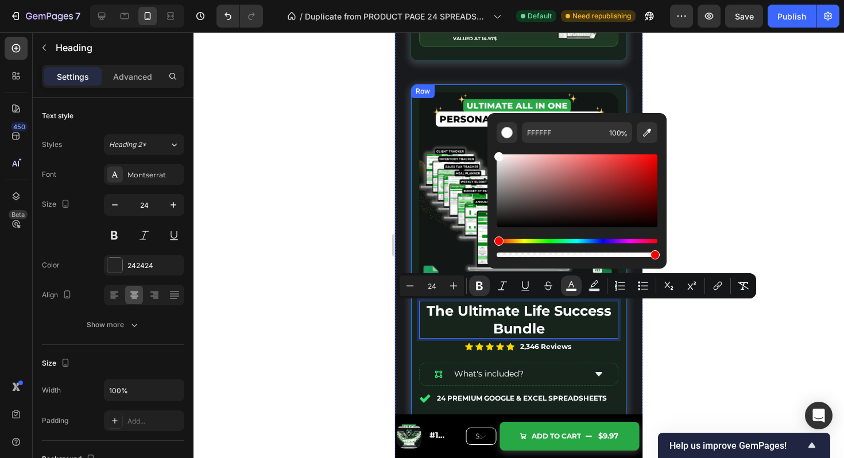
click at [718, 318] on div at bounding box center [519, 245] width 651 height 426
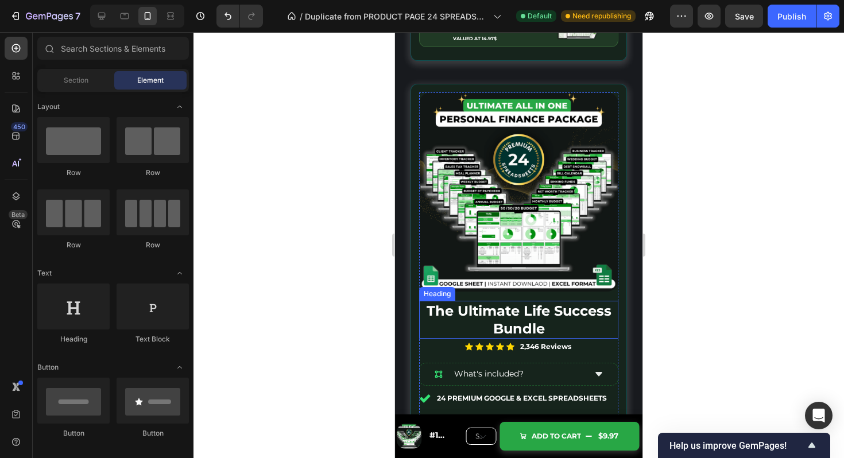
click at [478, 318] on strong "The Ultimate Life Success Bundle" at bounding box center [519, 320] width 185 height 34
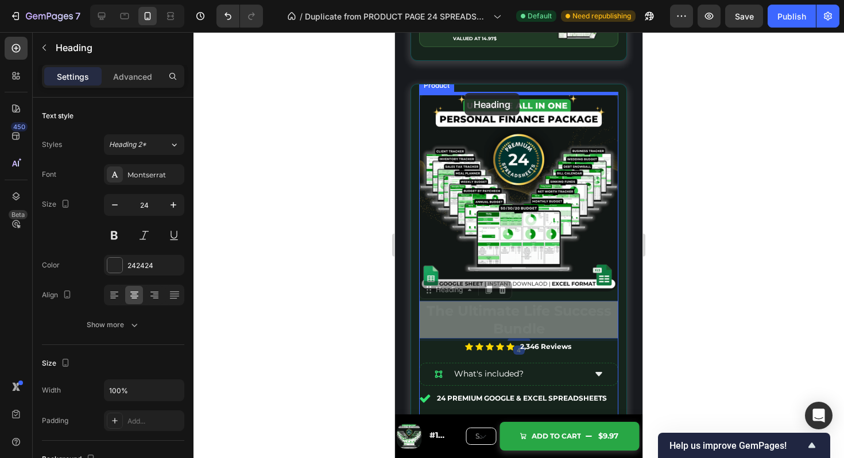
drag, startPoint x: 426, startPoint y: 291, endPoint x: 485, endPoint y: 97, distance: 203.0
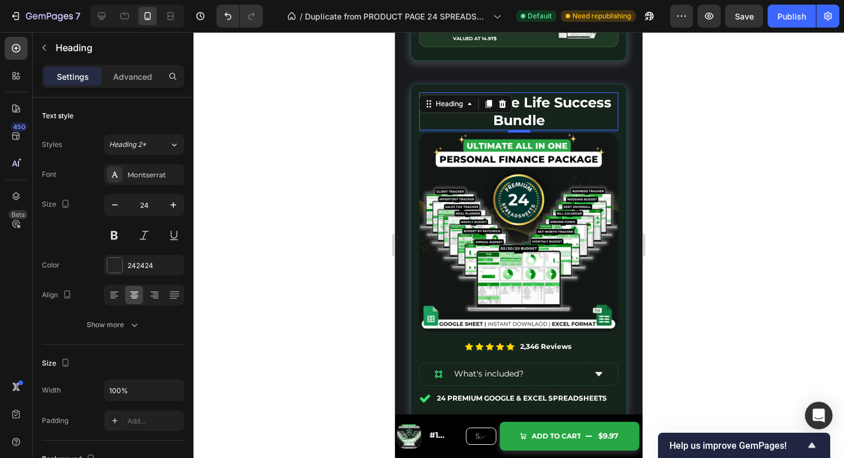
click at [706, 236] on div at bounding box center [519, 245] width 651 height 426
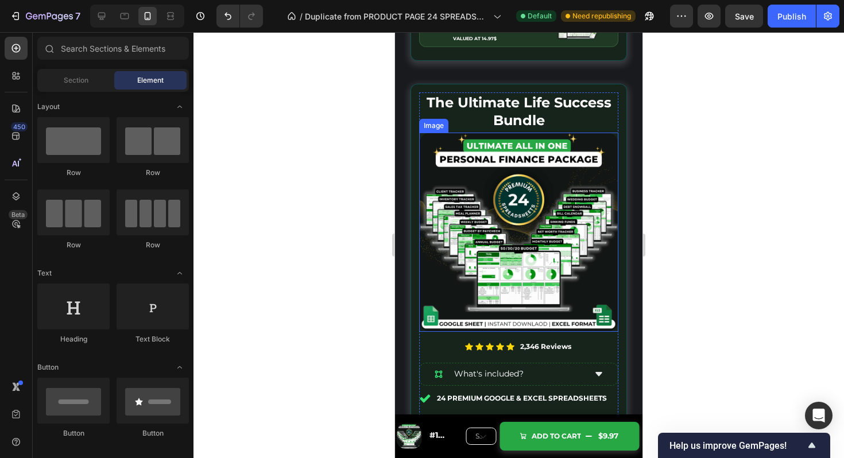
click at [568, 207] on img at bounding box center [518, 232] width 199 height 199
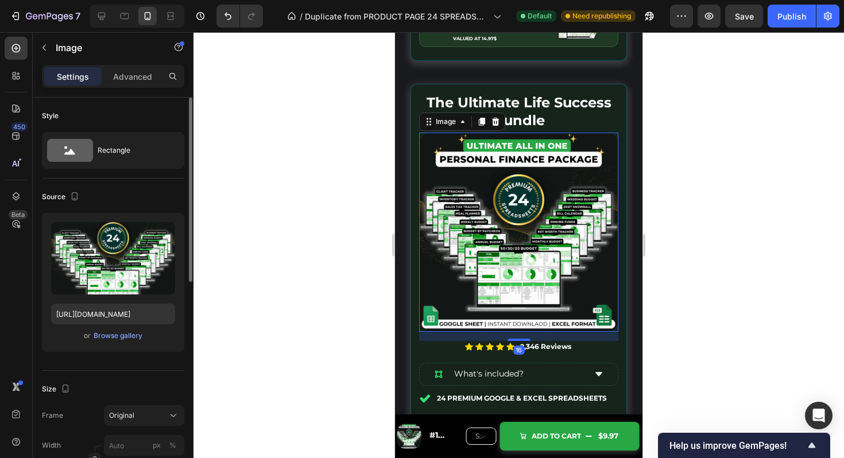
click at [123, 343] on div "Upload Image https://cdn.shopify.com/s/files/1/0912/7578/8611/files/gempages_56…" at bounding box center [113, 282] width 142 height 139
click at [126, 333] on div "Browse gallery" at bounding box center [118, 336] width 49 height 10
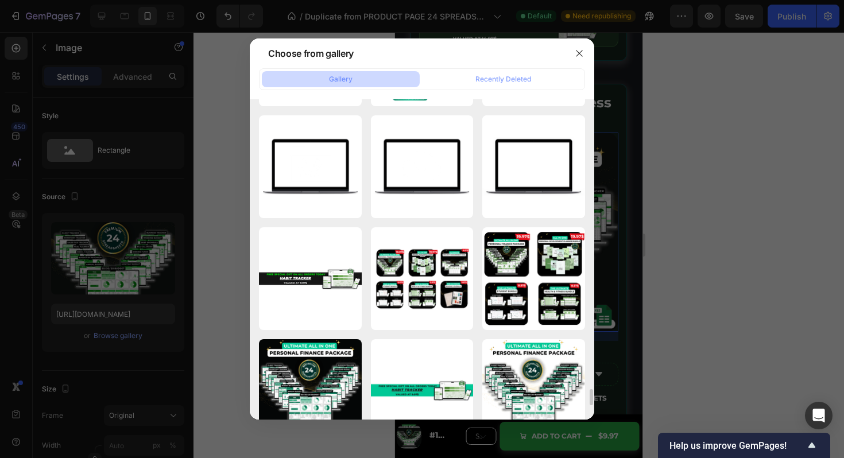
scroll to position [5589, 0]
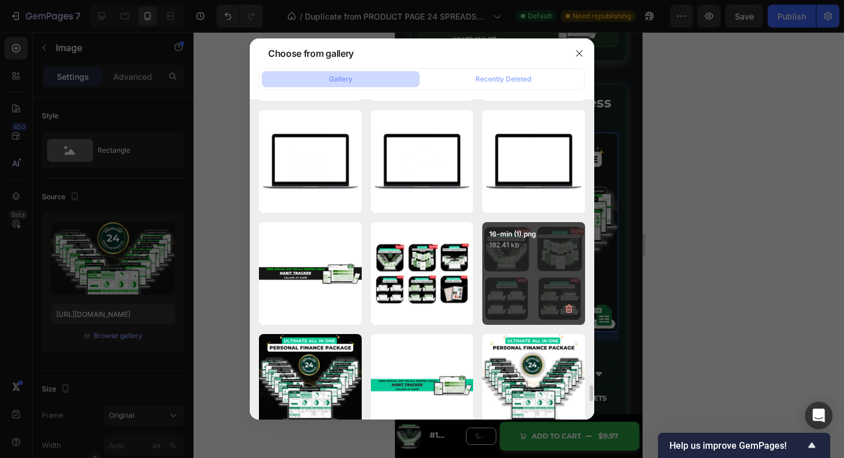
click at [534, 285] on div "16-min (1).png 182.41 kb" at bounding box center [534, 273] width 103 height 103
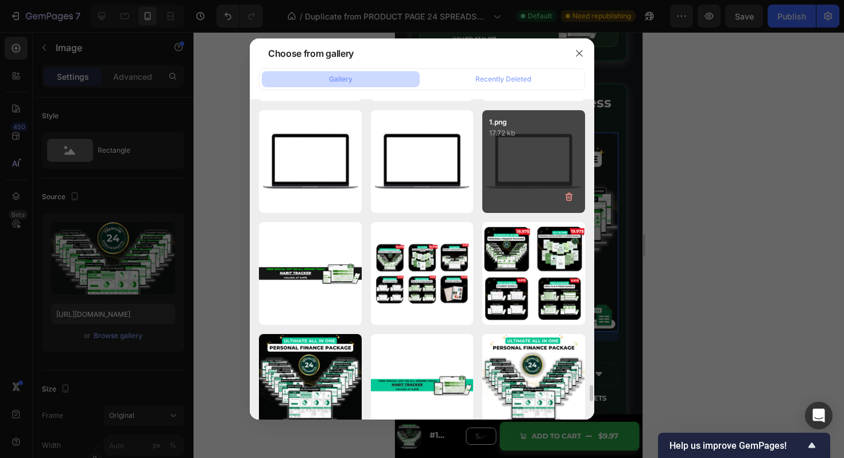
type input "[URL][DOMAIN_NAME]"
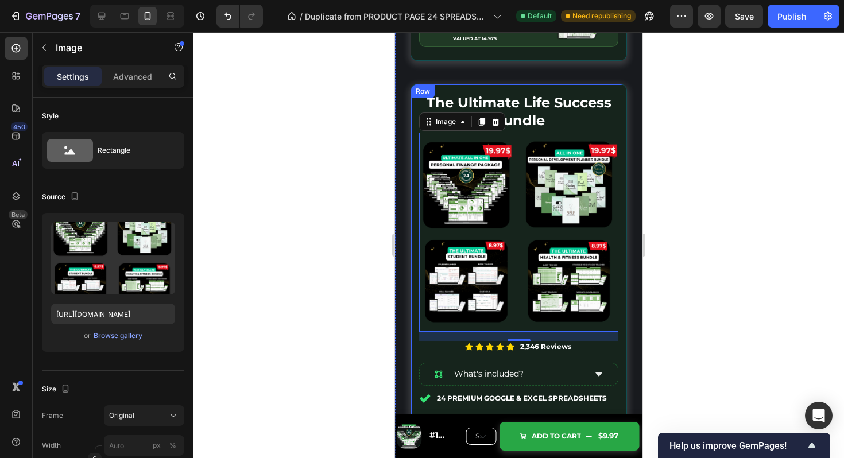
click at [600, 88] on div "⁠⁠⁠⁠⁠⁠⁠ The Ultimate Life Success Bundle Heading Image 16 Icon Icon Icon Icon I…" at bounding box center [519, 346] width 217 height 524
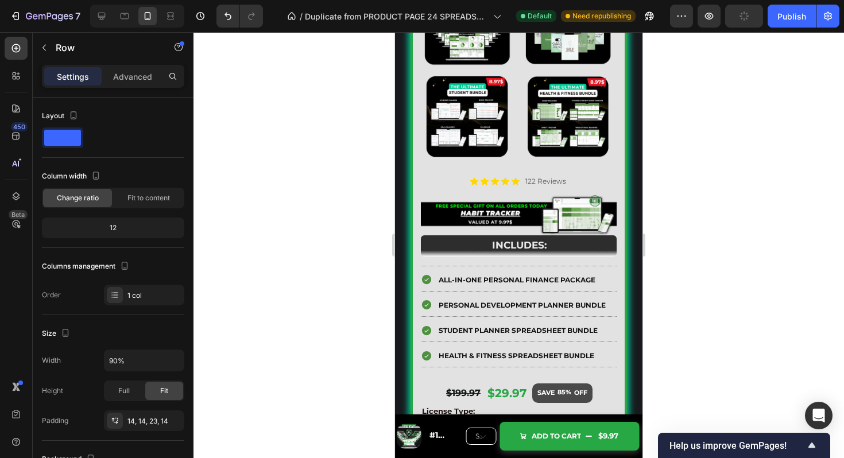
scroll to position [6103, 0]
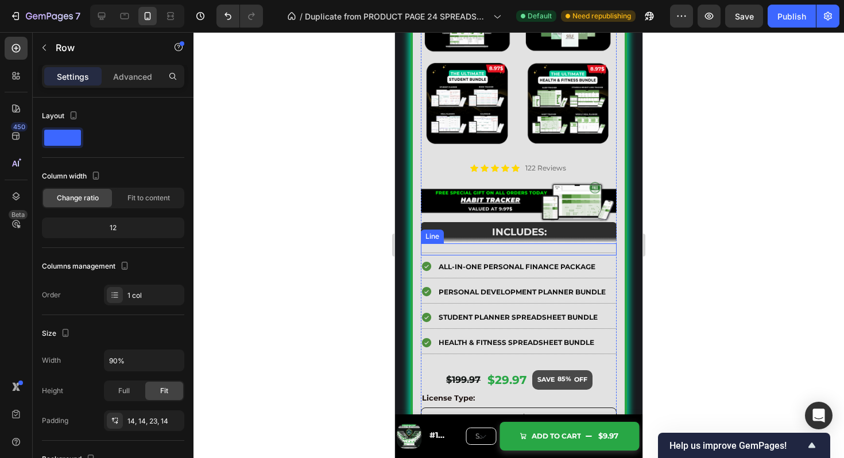
click at [606, 253] on div "Title Line" at bounding box center [519, 250] width 196 height 12
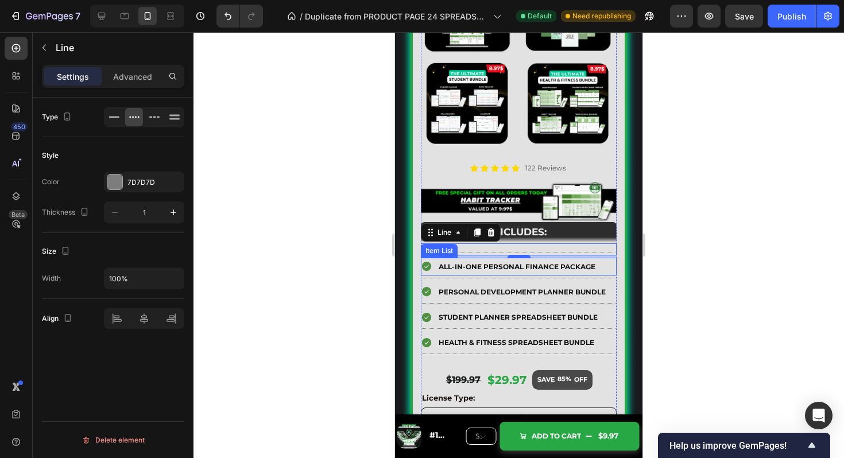
click at [604, 267] on div "All-in-one Personal Finance Package" at bounding box center [519, 267] width 196 height 18
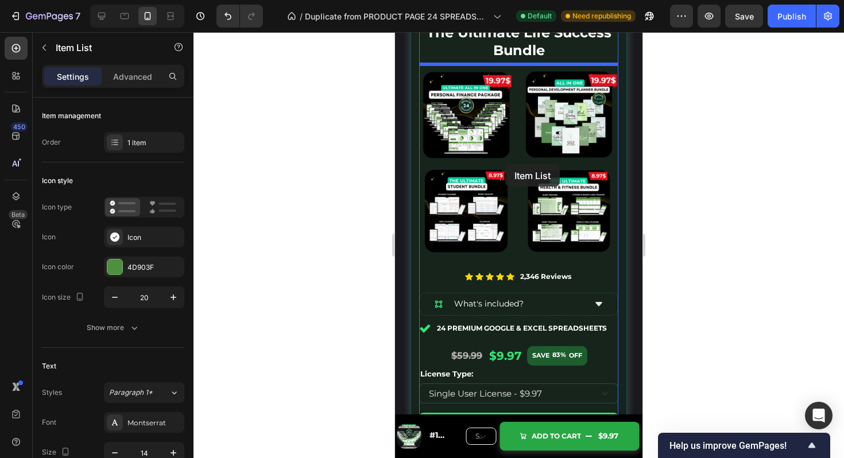
scroll to position [5396, 0]
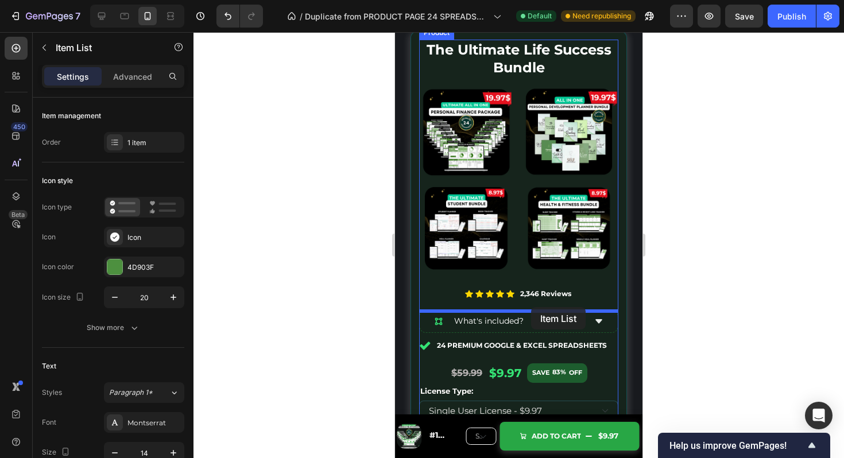
drag, startPoint x: 431, startPoint y: 354, endPoint x: 531, endPoint y: 307, distance: 110.5
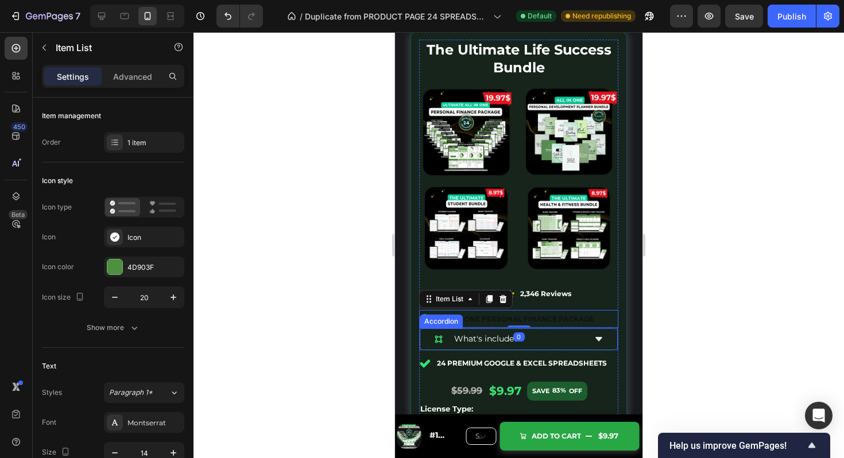
click at [616, 342] on div "What's included?" at bounding box center [518, 340] width 197 height 22
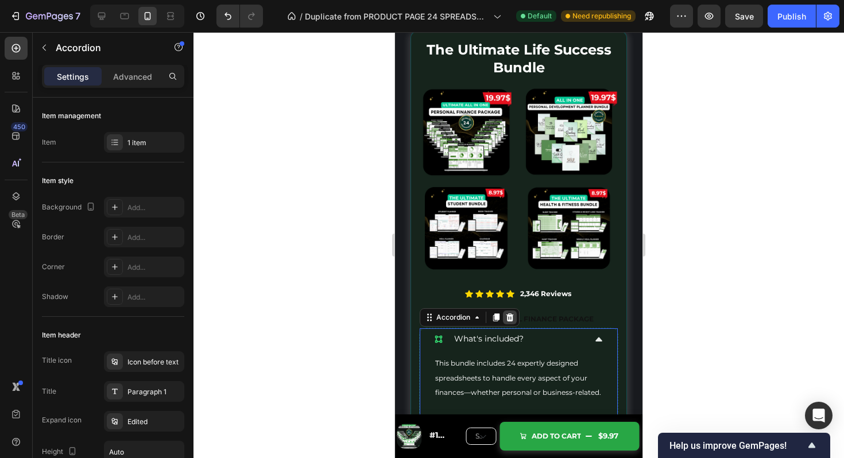
click at [511, 319] on icon at bounding box center [509, 317] width 9 height 9
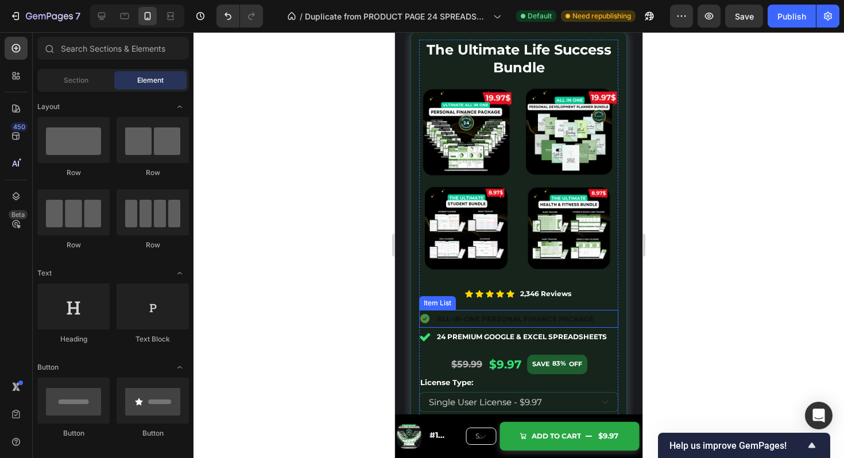
click at [583, 313] on p "All-in-one Personal Finance Package" at bounding box center [515, 319] width 157 height 14
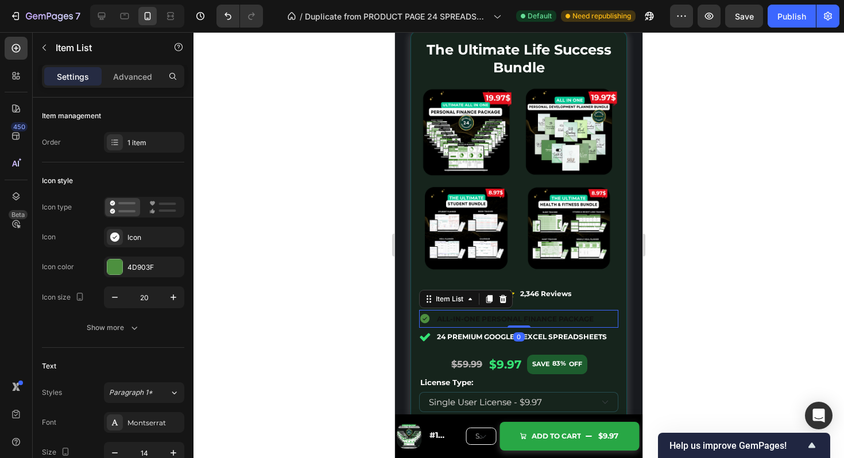
click at [583, 313] on p "All-in-one Personal Finance Package" at bounding box center [515, 319] width 157 height 14
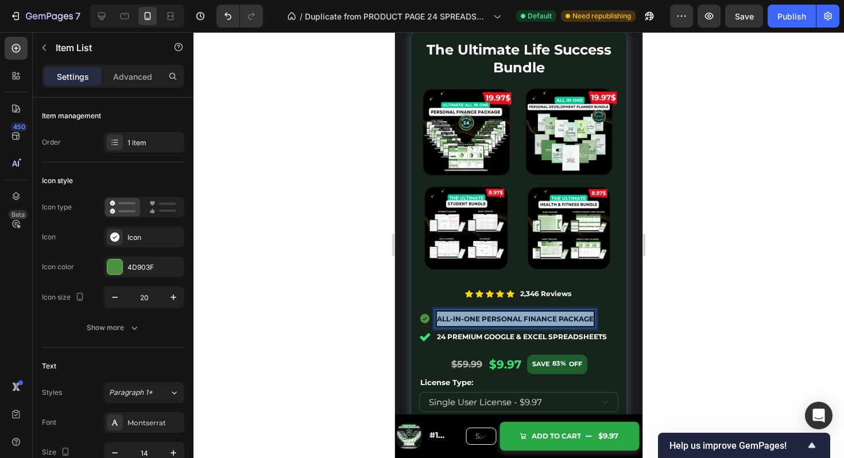
click at [583, 313] on p "All-in-one Personal Finance Package" at bounding box center [515, 319] width 157 height 14
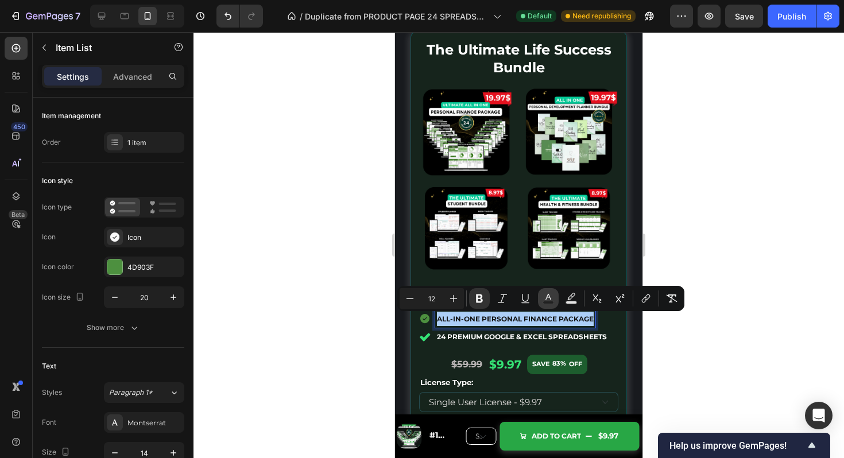
click at [552, 295] on icon "Editor contextual toolbar" at bounding box center [548, 298] width 11 height 11
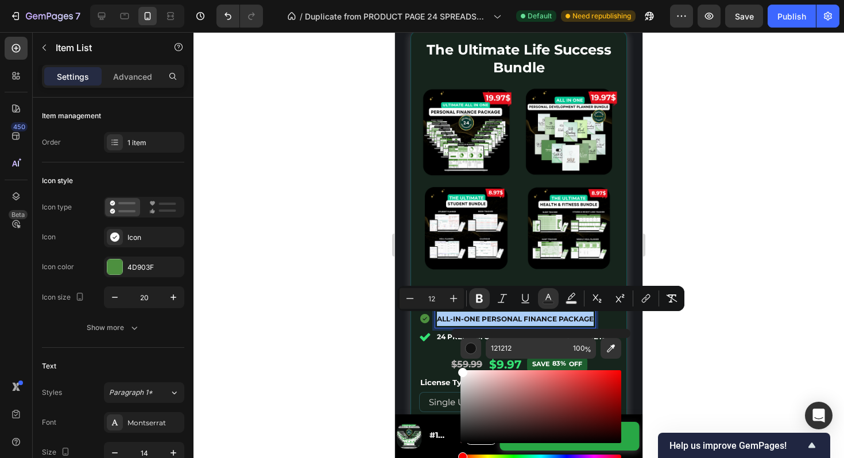
scroll to position [5396, 0]
click at [454, 352] on div "121212 100 %" at bounding box center [541, 402] width 179 height 146
type input "FFFFFF"
click at [754, 304] on div at bounding box center [519, 245] width 651 height 426
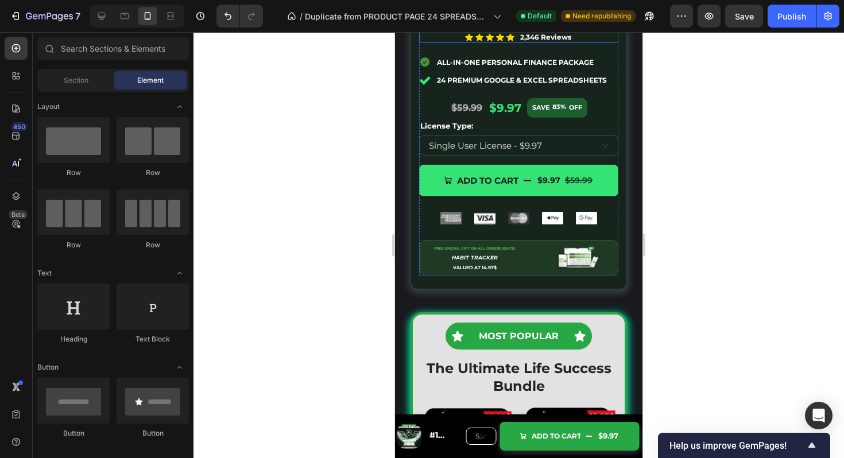
scroll to position [5537, 0]
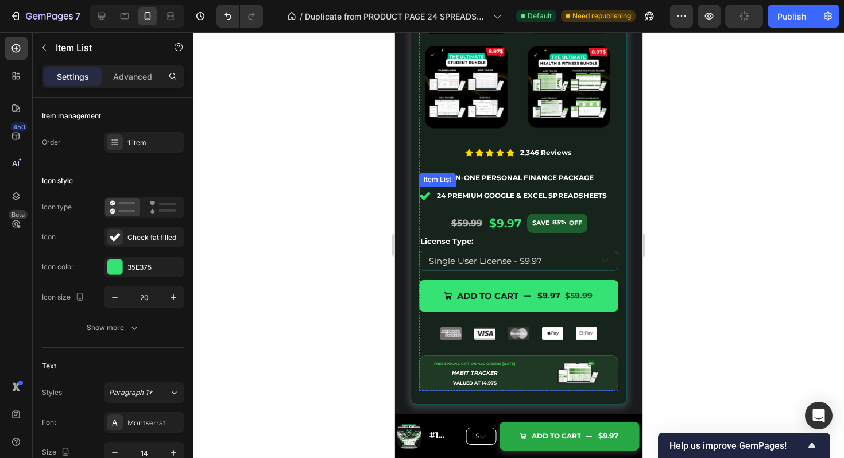
click at [426, 199] on icon at bounding box center [425, 196] width 10 height 8
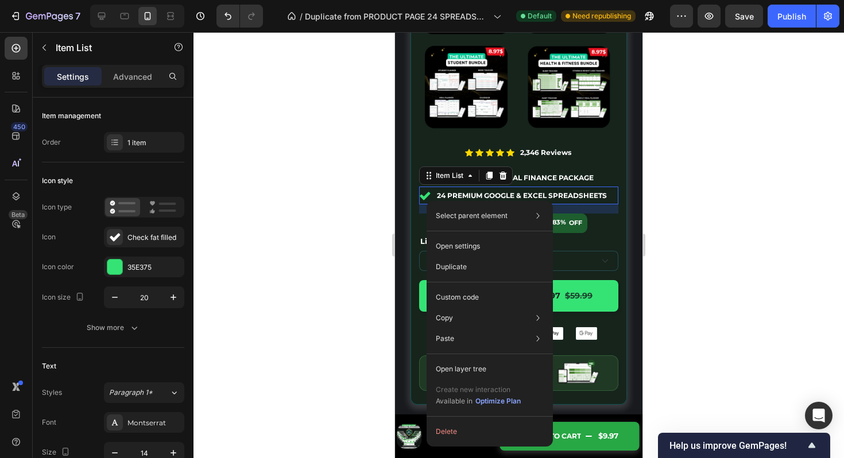
click at [430, 196] on icon at bounding box center [424, 195] width 11 height 11
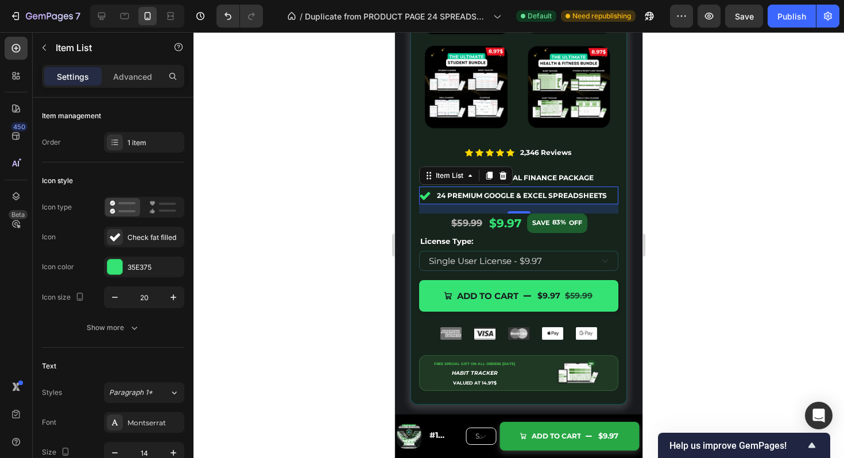
click at [430, 196] on icon at bounding box center [424, 195] width 11 height 11
click at [448, 196] on strong "24 Premium Google & excel Spreadsheets" at bounding box center [522, 195] width 170 height 9
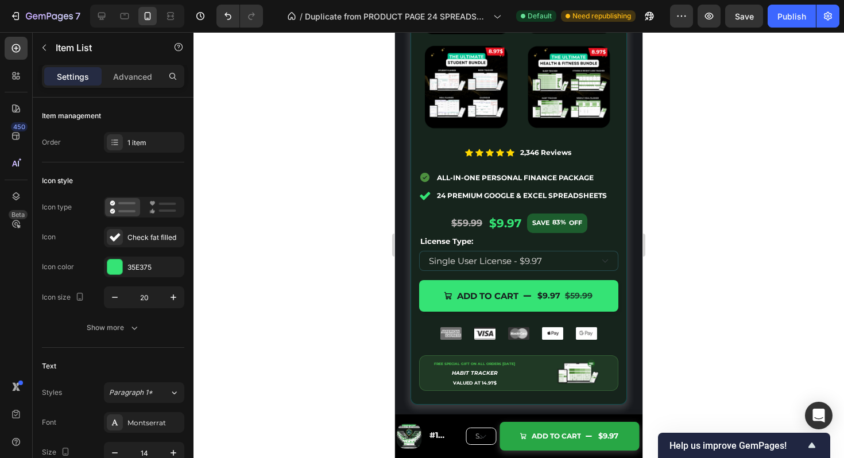
click at [428, 196] on icon at bounding box center [425, 196] width 10 height 8
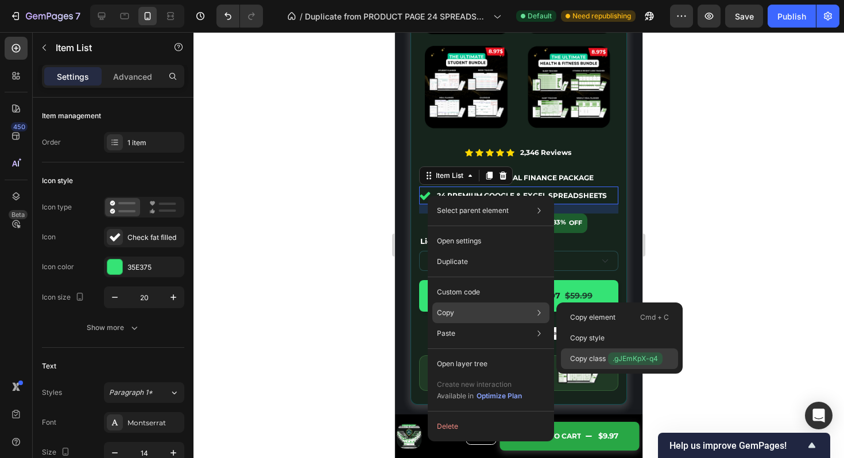
click at [583, 350] on div "Copy class .gJEmKpX-q4" at bounding box center [619, 359] width 117 height 21
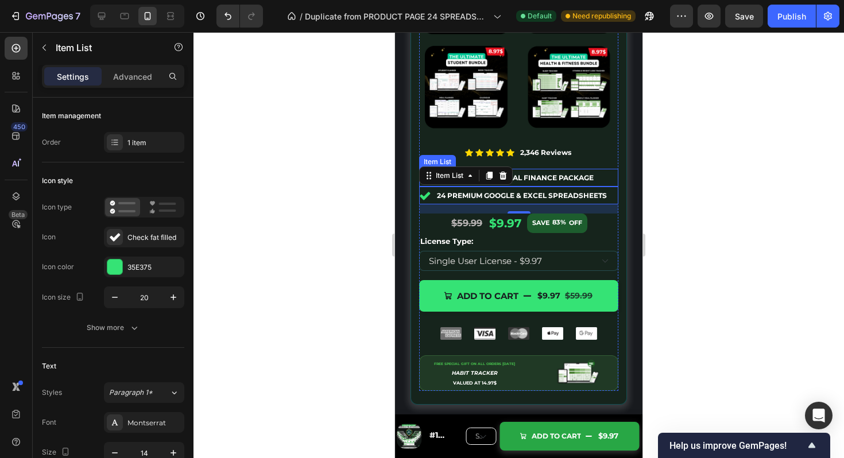
click at [601, 178] on div "All-in-one Personal Finance Package" at bounding box center [518, 178] width 199 height 18
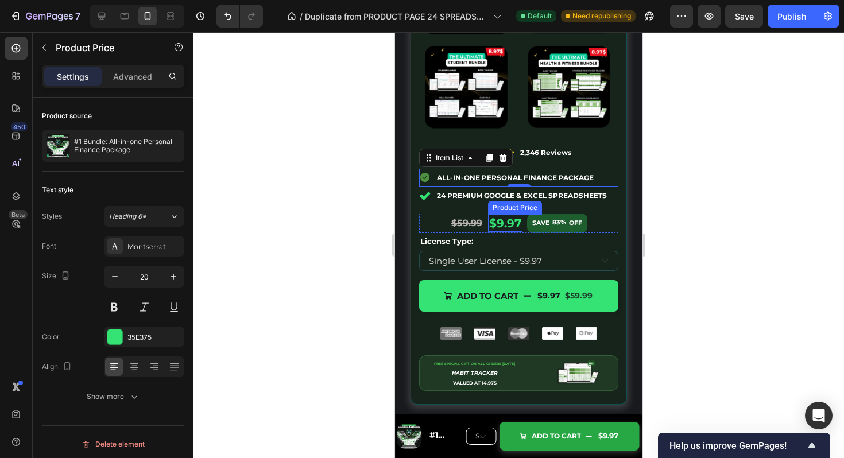
click at [499, 222] on div "$9.97" at bounding box center [505, 223] width 34 height 17
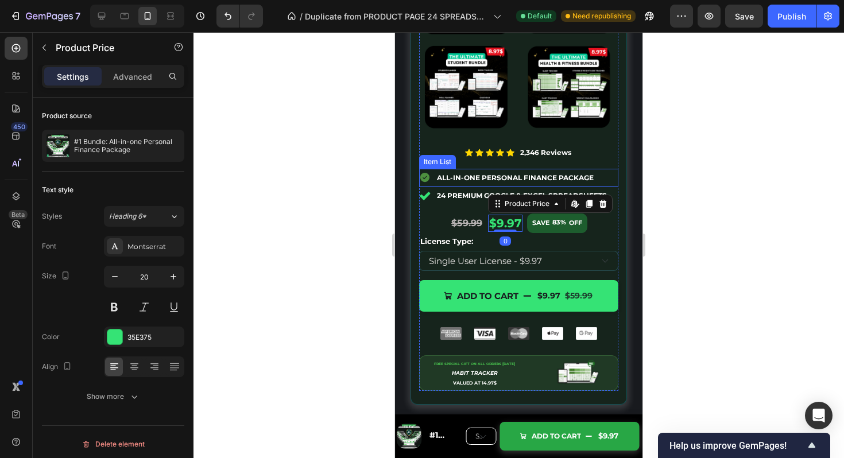
click at [498, 177] on strong "All-in-one Personal Finance Package" at bounding box center [515, 177] width 157 height 9
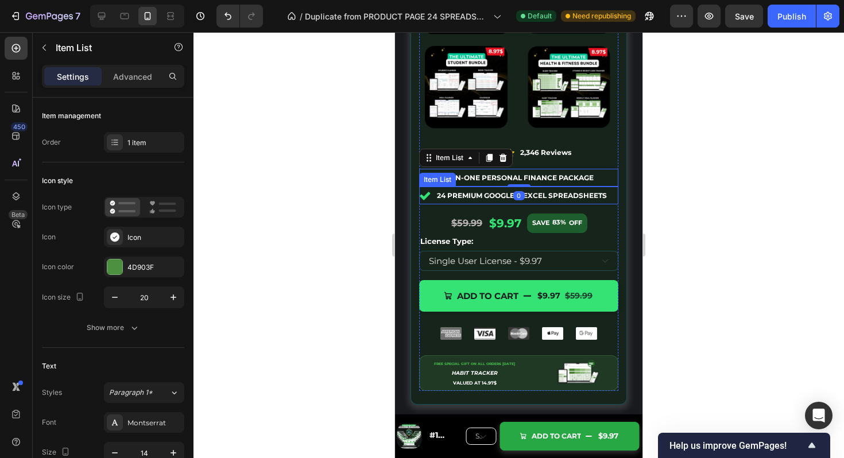
click at [575, 198] on strong "24 Premium Google & excel Spreadsheets" at bounding box center [522, 195] width 170 height 9
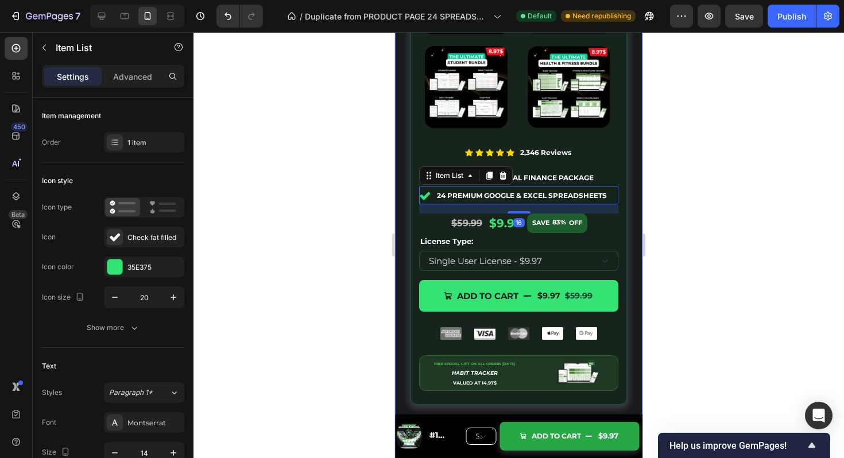
click at [678, 177] on div at bounding box center [519, 245] width 651 height 426
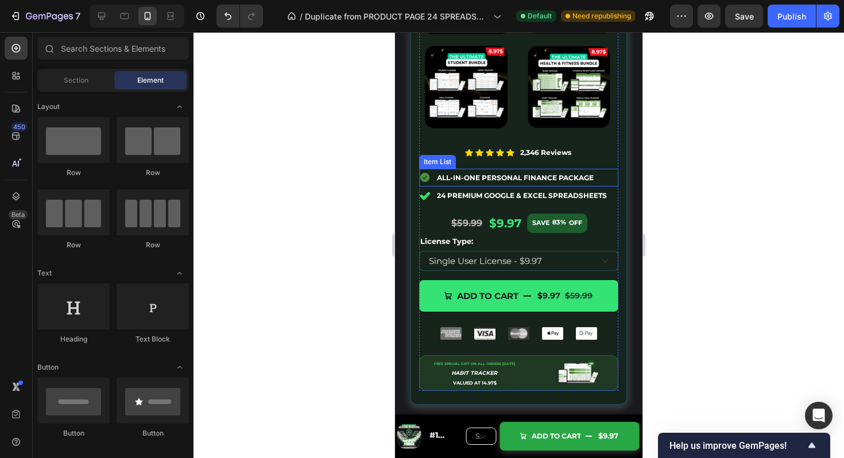
click at [564, 179] on strong "All-in-one Personal Finance Package" at bounding box center [515, 177] width 157 height 9
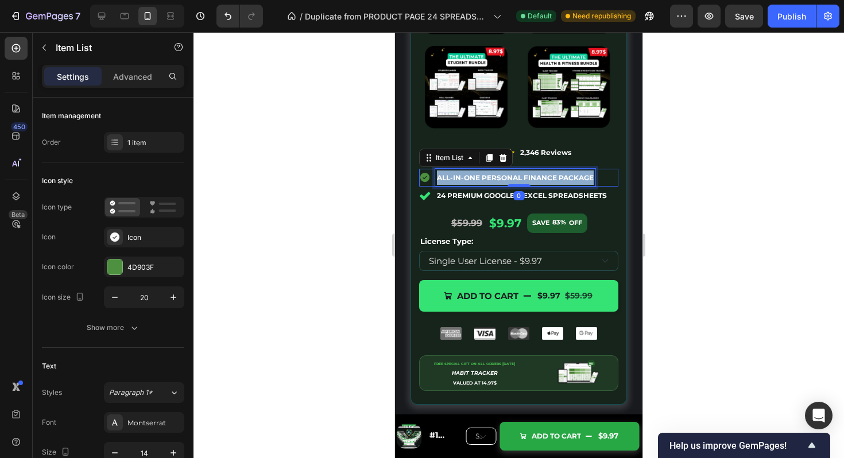
click at [564, 179] on strong "All-in-one Personal Finance Package" at bounding box center [515, 177] width 157 height 9
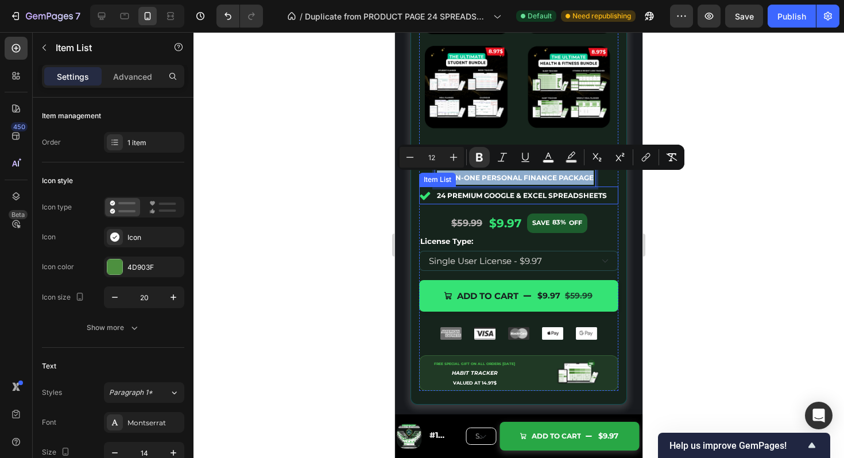
click at [555, 199] on strong "24 Premium Google & excel Spreadsheets" at bounding box center [522, 195] width 170 height 9
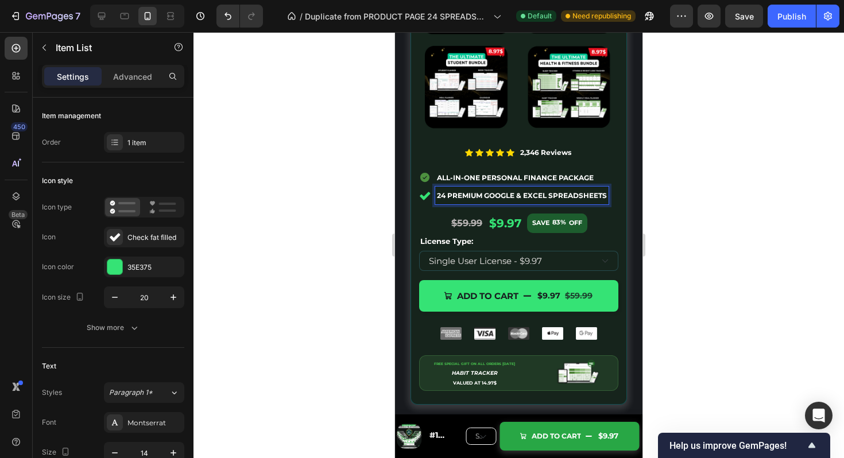
click at [555, 199] on strong "24 Premium Google & excel Spreadsheets" at bounding box center [522, 195] width 170 height 9
click at [689, 211] on div at bounding box center [519, 245] width 651 height 426
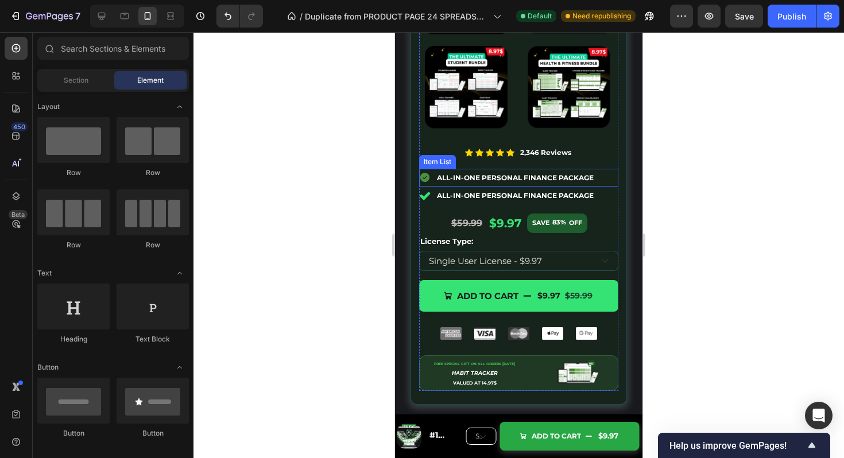
click at [542, 174] on p "All-in-one Personal Finance Package" at bounding box center [515, 178] width 157 height 14
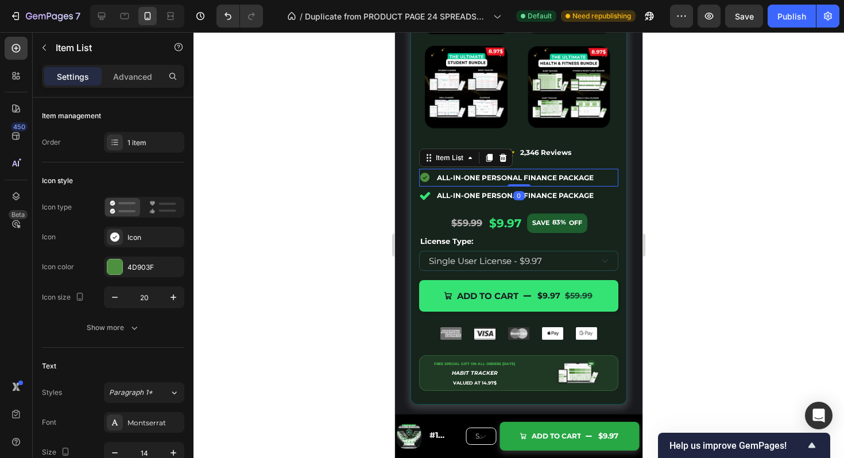
click at [607, 179] on div "All-in-one Personal Finance Package" at bounding box center [518, 178] width 199 height 18
click at [503, 158] on icon at bounding box center [502, 158] width 7 height 8
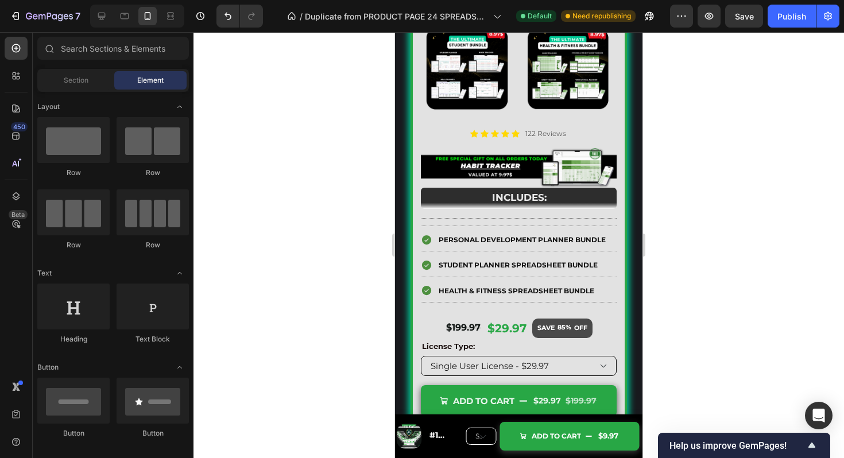
scroll to position [6111, 0]
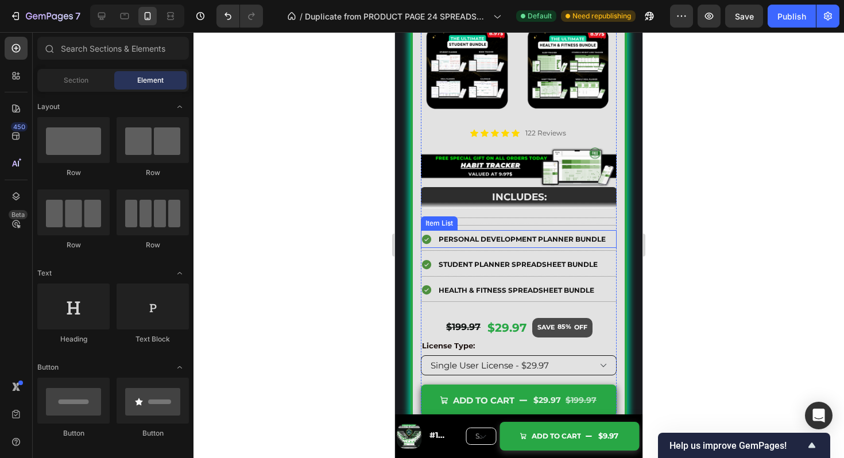
click at [574, 242] on strong "Personal Development Planner Bundle" at bounding box center [522, 239] width 167 height 9
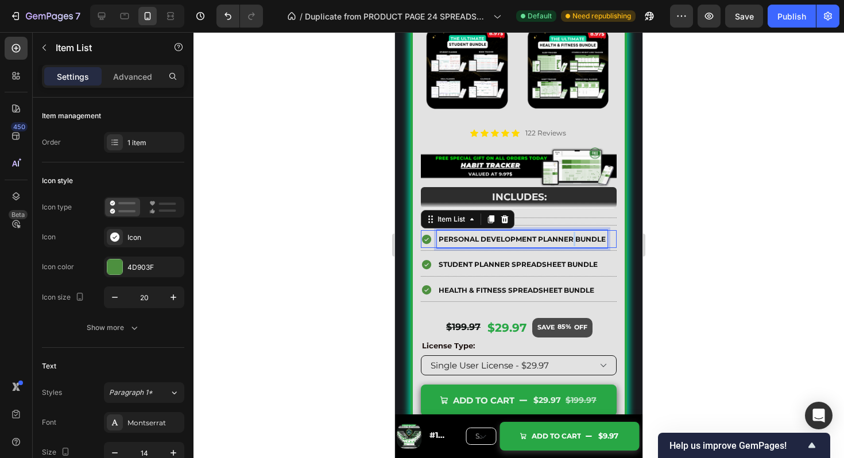
click at [574, 242] on strong "Personal Development Planner Bundle" at bounding box center [522, 239] width 167 height 9
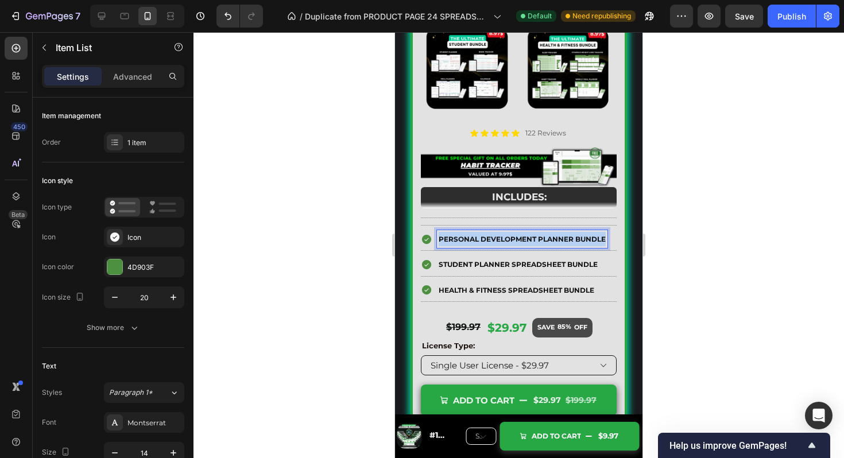
copy strong "Personal Development Planner Bundle"
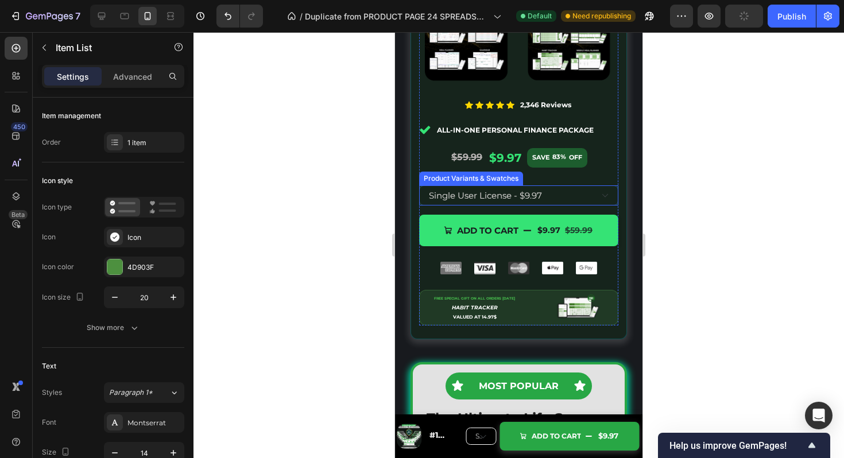
scroll to position [5548, 0]
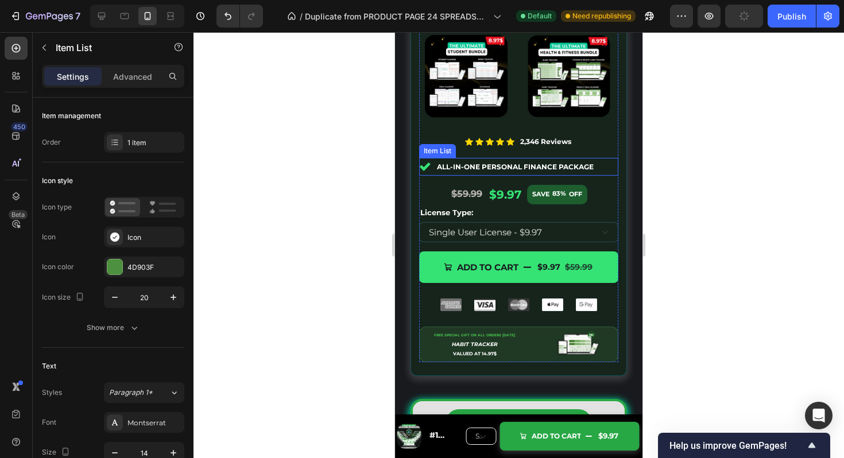
click at [610, 169] on div "All-in-one Personal Finance Package" at bounding box center [518, 167] width 199 height 18
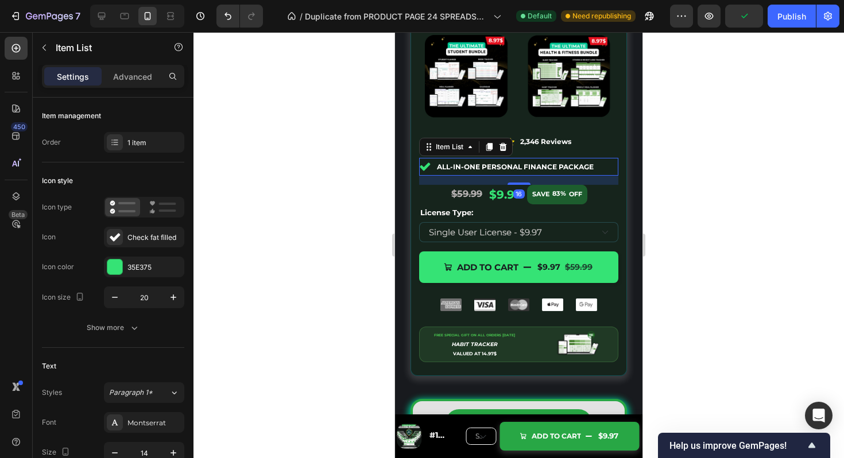
click at [493, 147] on icon at bounding box center [489, 146] width 9 height 9
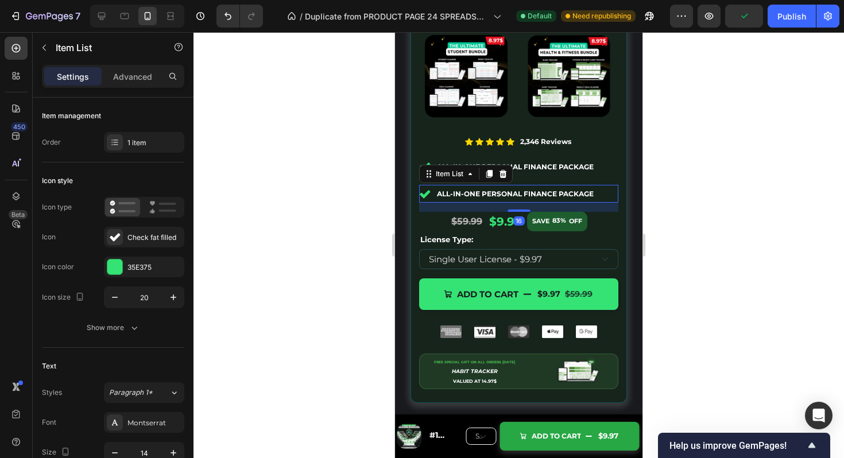
click at [515, 192] on strong "All-in-one Personal Finance Package" at bounding box center [515, 194] width 157 height 9
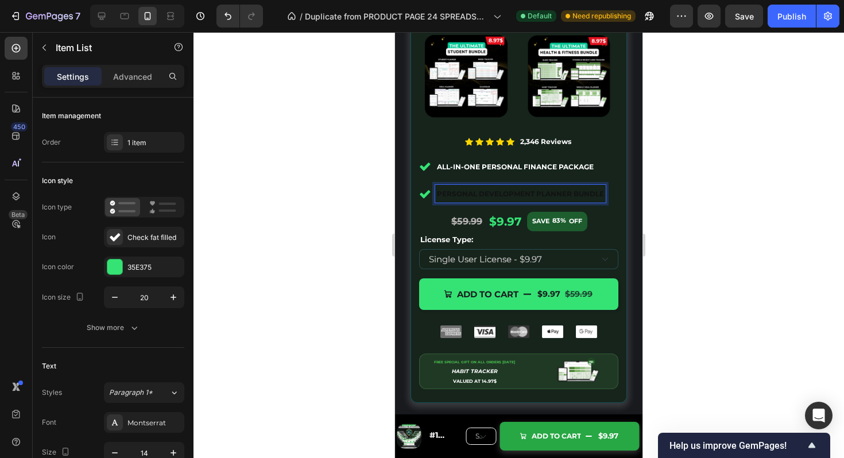
click at [573, 192] on strong "Personal Development Planner Bundle" at bounding box center [520, 194] width 167 height 9
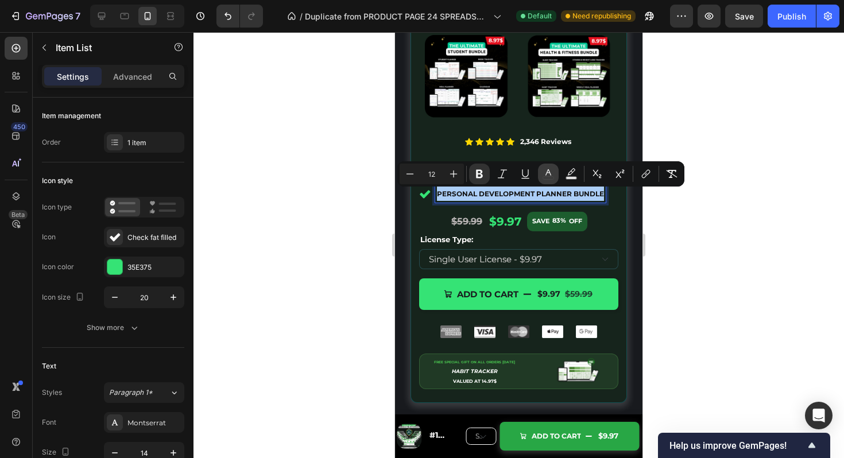
click at [547, 172] on icon "Editor contextual toolbar" at bounding box center [549, 172] width 6 height 6
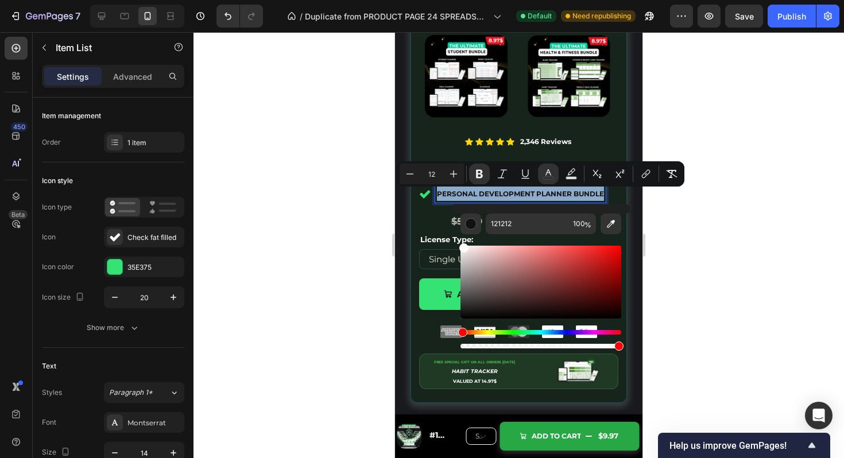
drag, startPoint x: 934, startPoint y: 313, endPoint x: 422, endPoint y: 195, distance: 525.9
type input "FFFCFC"
click at [740, 237] on div at bounding box center [519, 245] width 651 height 426
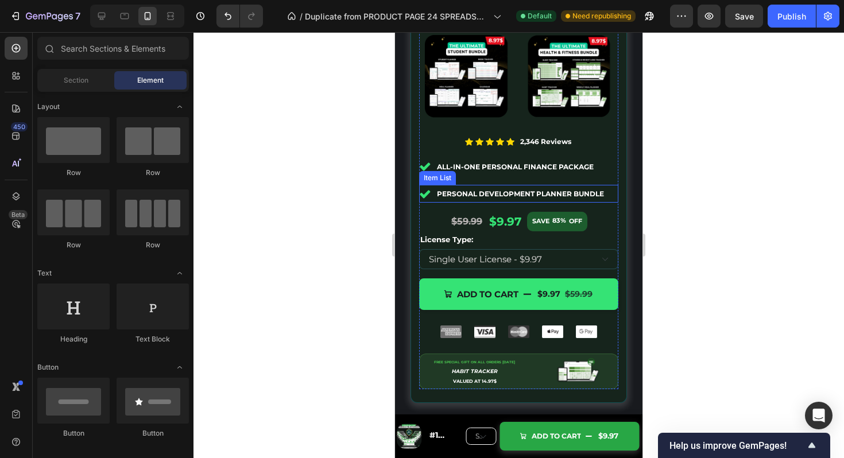
click at [613, 195] on div "Personal Development Planner Bundle" at bounding box center [518, 194] width 199 height 18
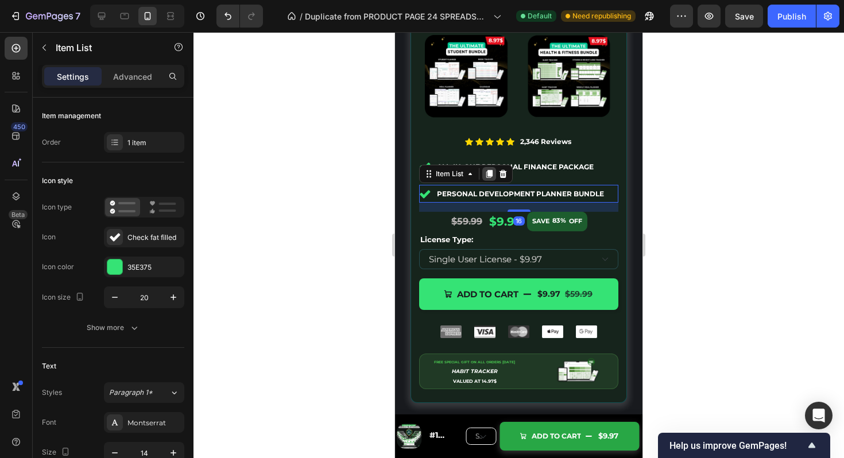
click at [490, 176] on icon at bounding box center [490, 174] width 6 height 8
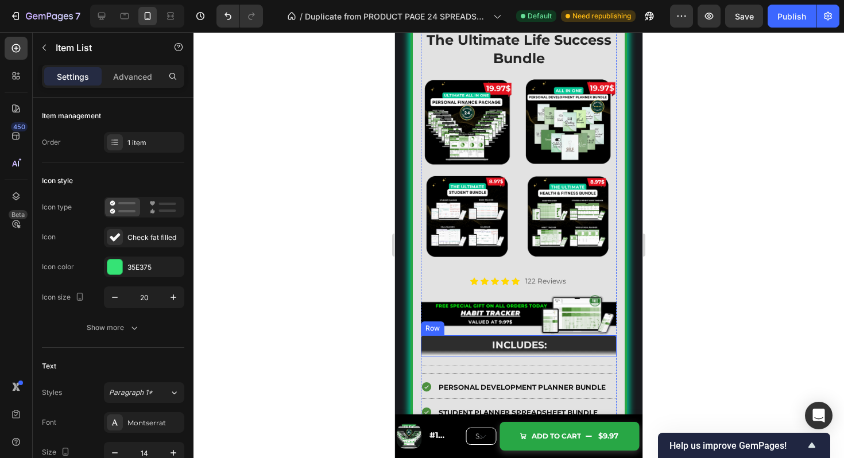
scroll to position [6133, 0]
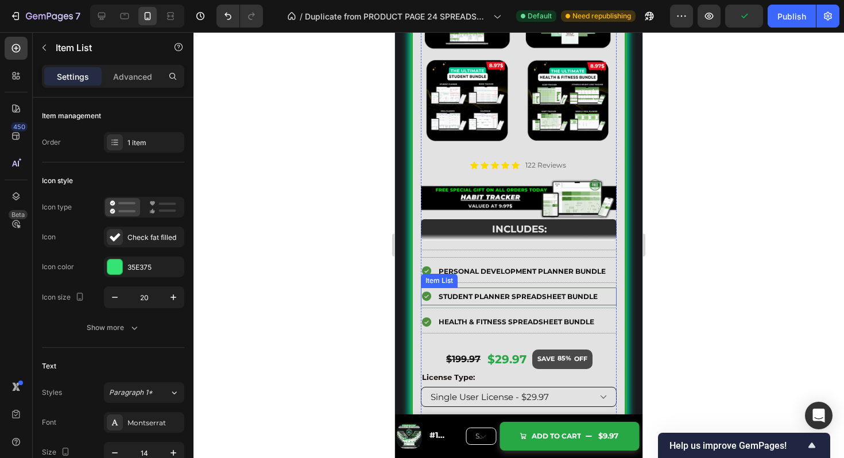
click at [530, 304] on p "Student Planner Spreadsheet Bundle" at bounding box center [518, 297] width 159 height 14
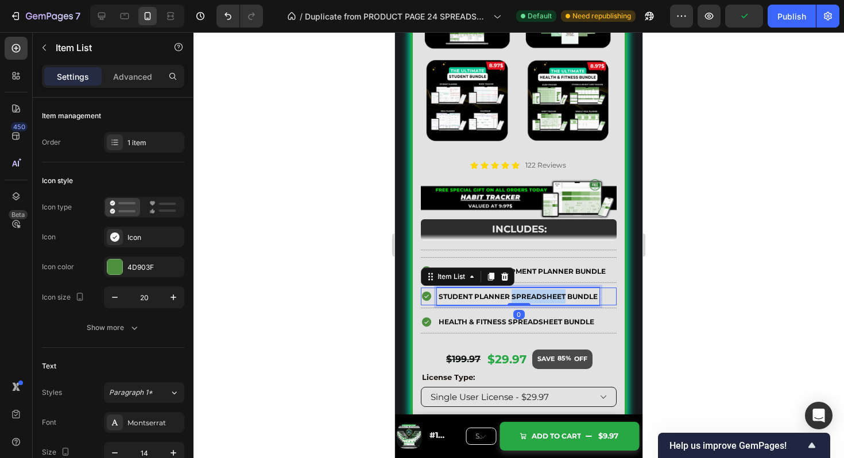
click at [530, 304] on p "Student Planner Spreadsheet Bundle" at bounding box center [518, 297] width 159 height 14
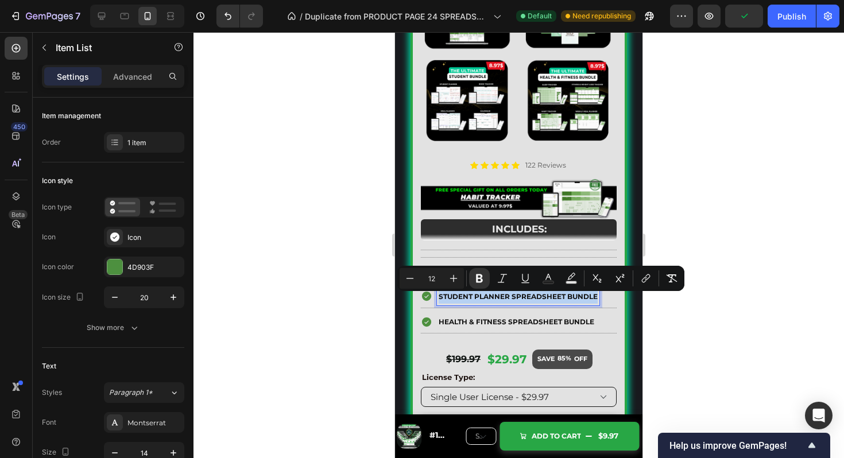
copy strong "Student Planner Spreadsheet Bundle"
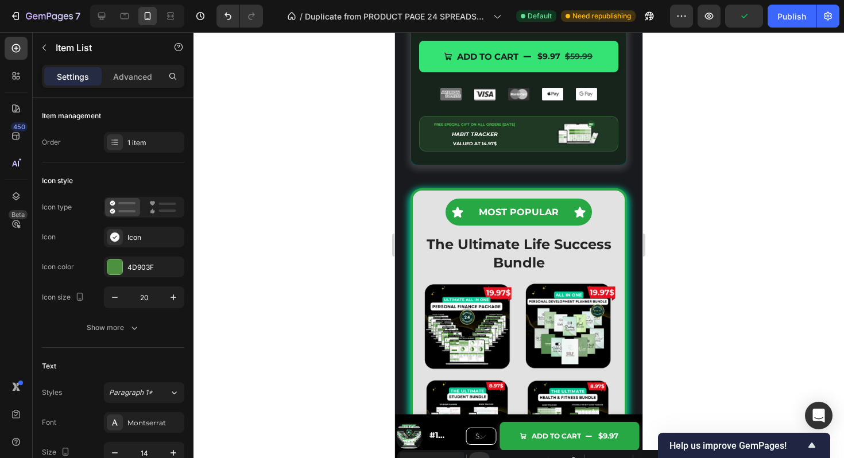
scroll to position [5549, 0]
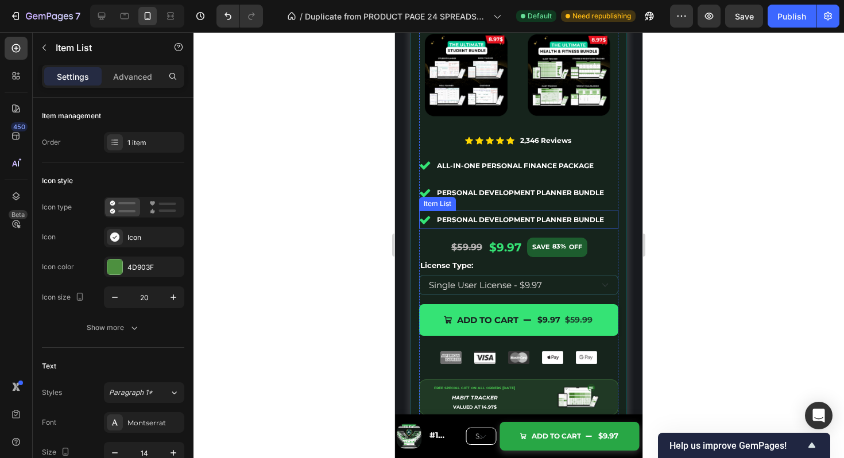
click at [525, 224] on strong "Personal Development Planner Bundle" at bounding box center [520, 219] width 167 height 9
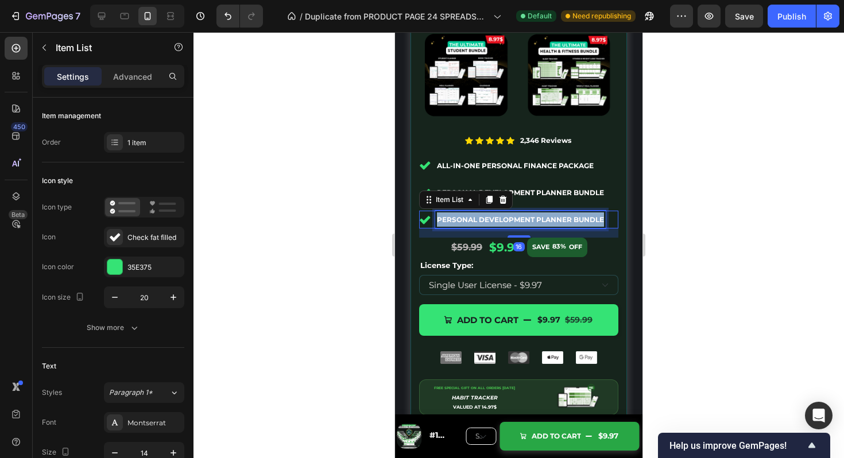
click at [525, 224] on strong "Personal Development Planner Bundle" at bounding box center [520, 219] width 167 height 9
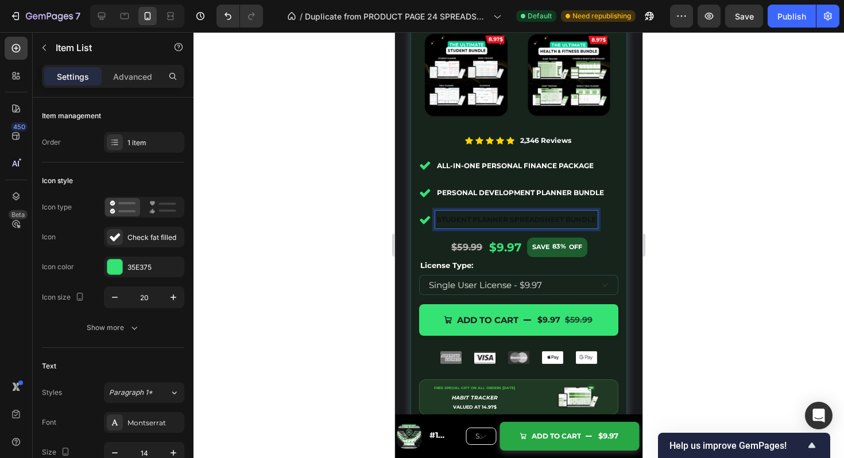
click at [569, 218] on p "Student Planner Spreadsheet Bundle" at bounding box center [516, 220] width 159 height 14
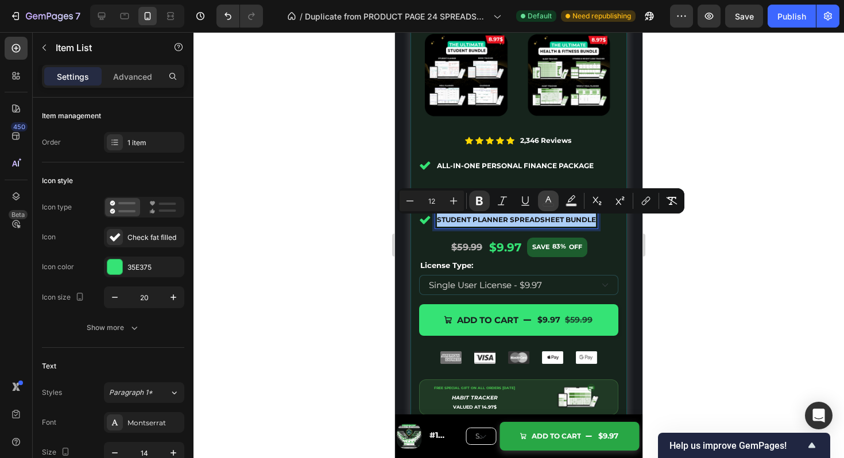
click at [553, 198] on icon "Editor contextual toolbar" at bounding box center [548, 200] width 11 height 11
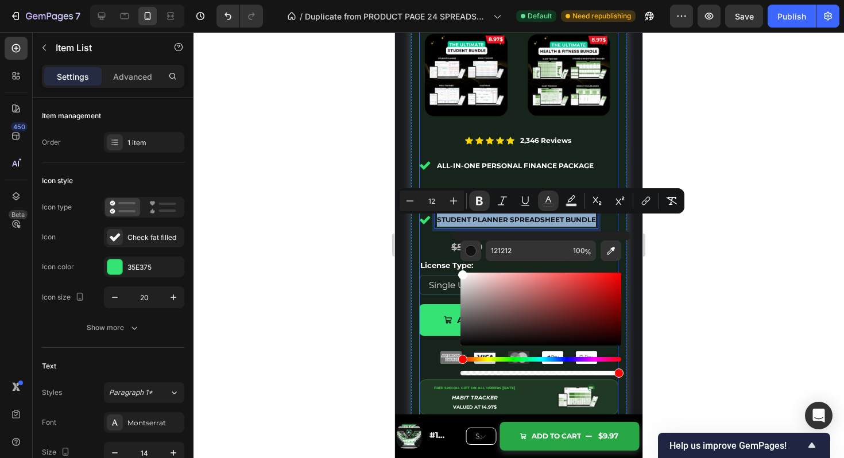
drag, startPoint x: 912, startPoint y: 337, endPoint x: 438, endPoint y: 226, distance: 487.1
type input "FFFFFF"
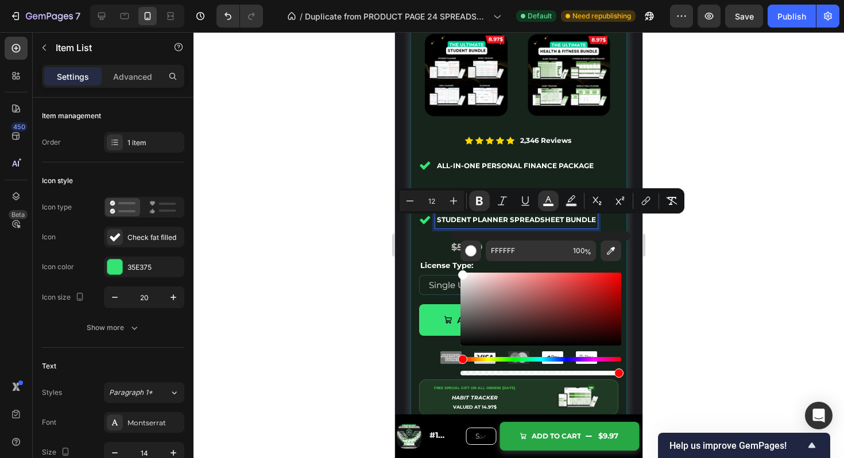
click at [728, 111] on div at bounding box center [519, 245] width 651 height 426
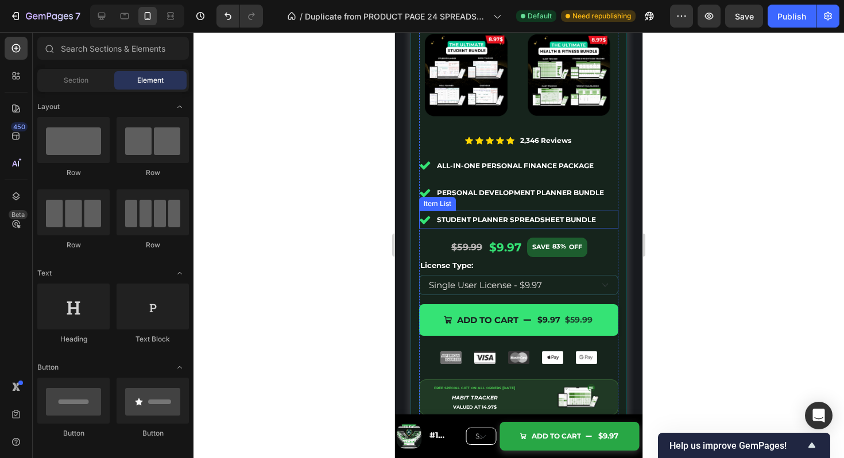
click at [611, 219] on div "Student Planner Spreadsheet Bundle" at bounding box center [518, 220] width 199 height 18
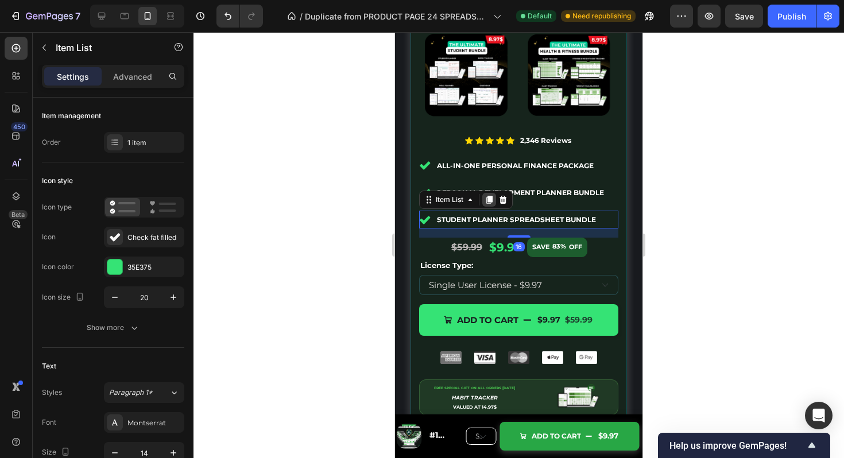
click at [492, 204] on icon at bounding box center [490, 200] width 6 height 8
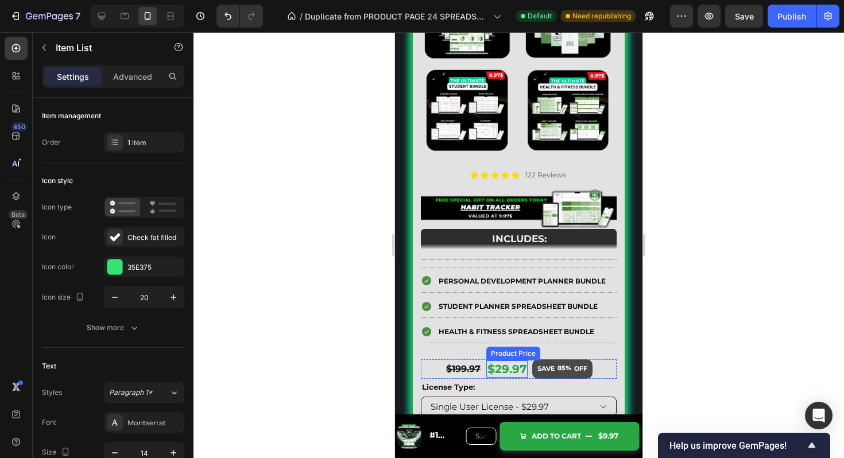
scroll to position [6155, 0]
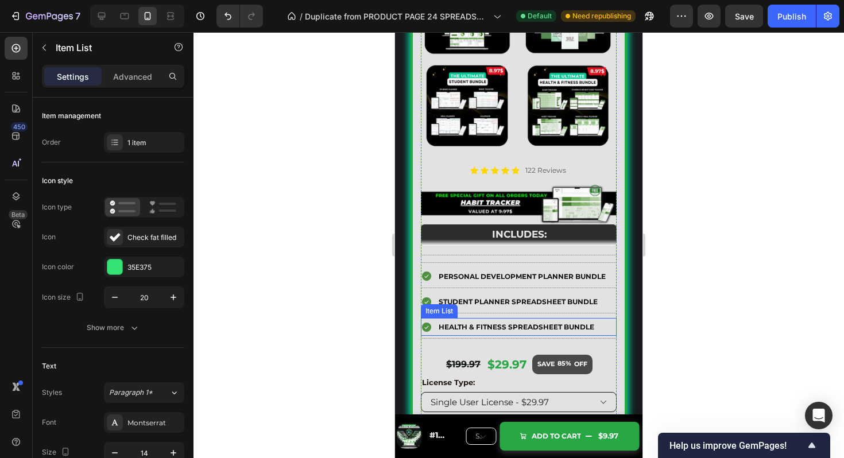
click at [526, 330] on strong "Health & Fitness Spreadsheet Bundle" at bounding box center [517, 327] width 156 height 9
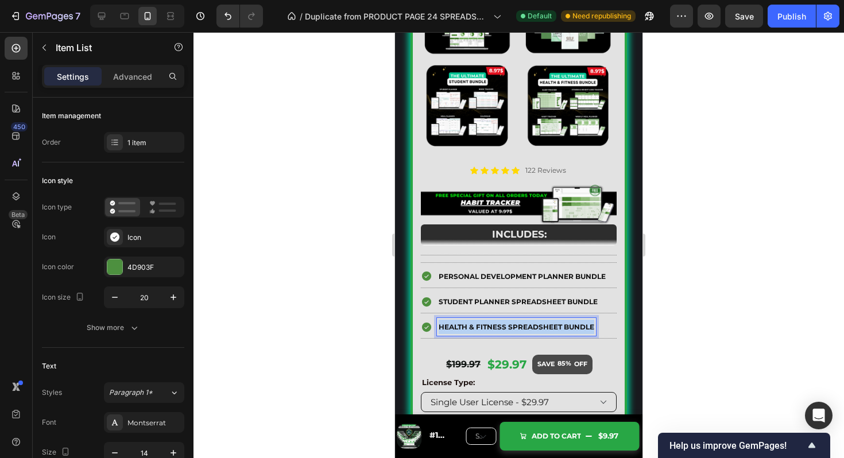
click at [526, 330] on strong "Health & Fitness Spreadsheet Bundle" at bounding box center [517, 327] width 156 height 9
copy strong "Health & Fitness Spreadsheet Bundle"
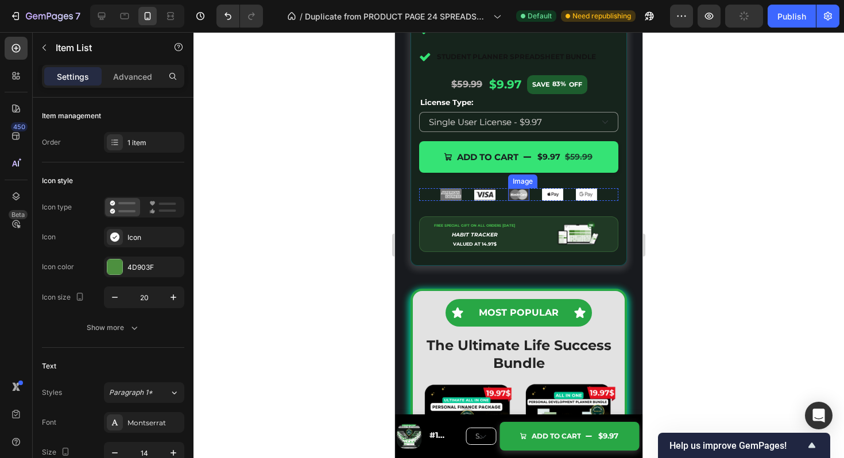
scroll to position [5702, 0]
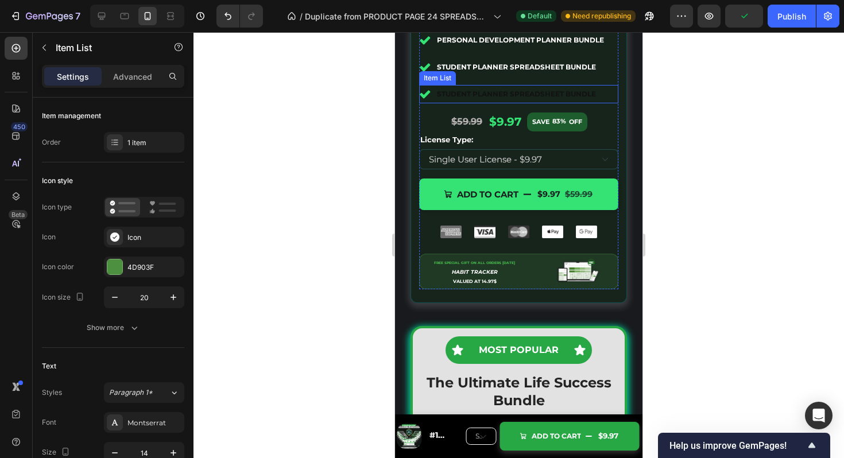
click at [497, 98] on strong "Student Planner Spreadsheet Bundle" at bounding box center [516, 94] width 159 height 9
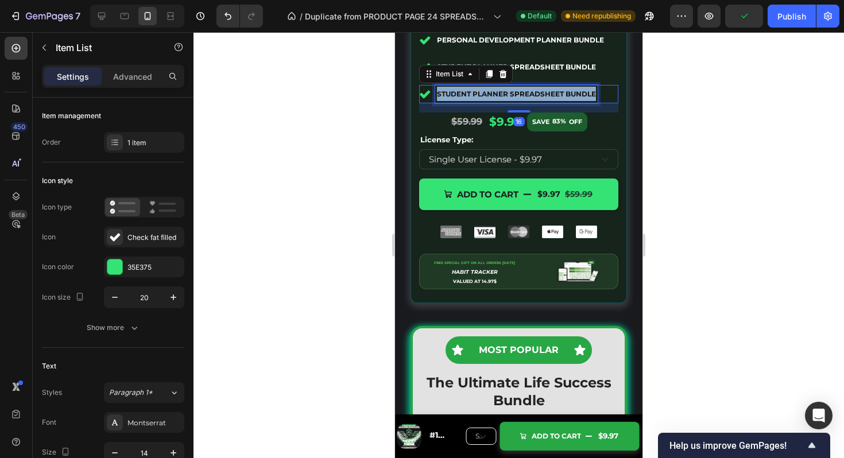
click at [497, 98] on strong "Student Planner Spreadsheet Bundle" at bounding box center [516, 94] width 159 height 9
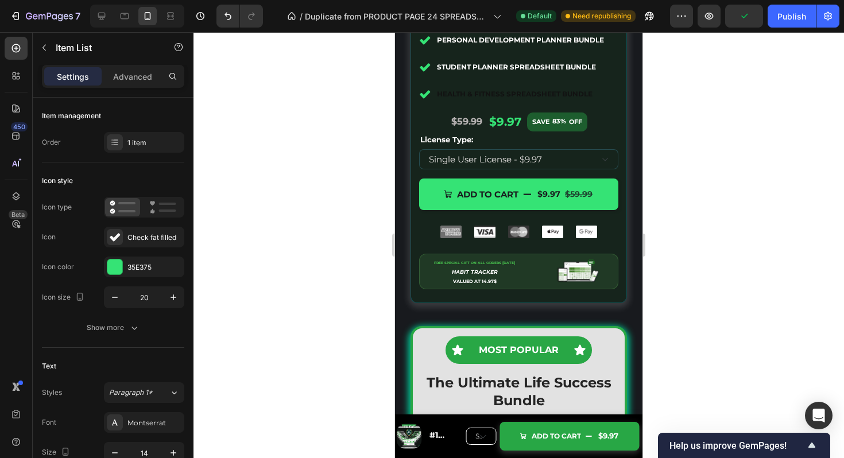
click at [682, 196] on div at bounding box center [519, 245] width 651 height 426
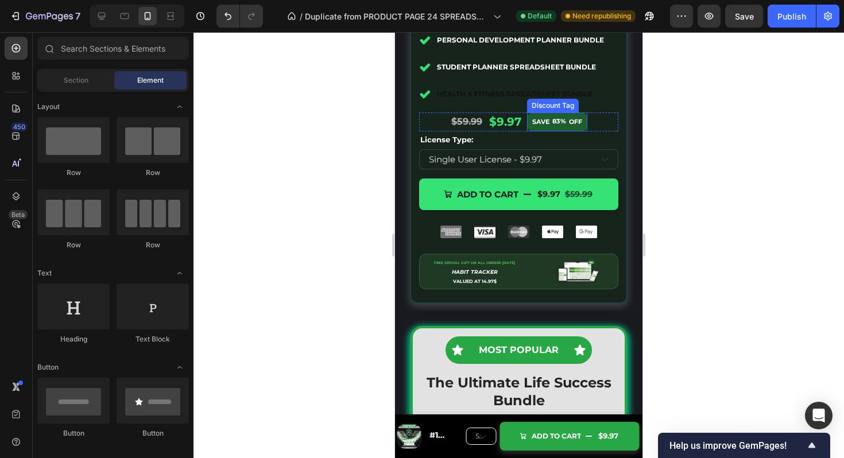
click at [566, 98] on strong "Health & Fitness Spreadsheet Bundle" at bounding box center [515, 94] width 156 height 9
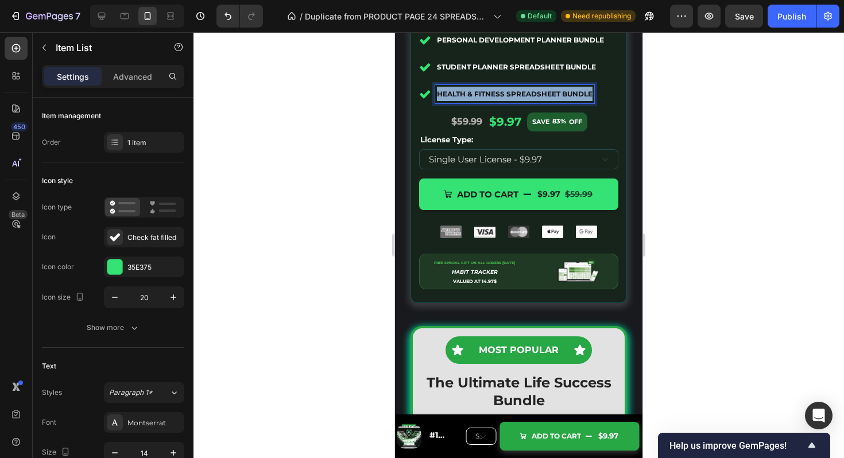
click at [566, 98] on strong "Health & Fitness Spreadsheet Bundle" at bounding box center [515, 94] width 156 height 9
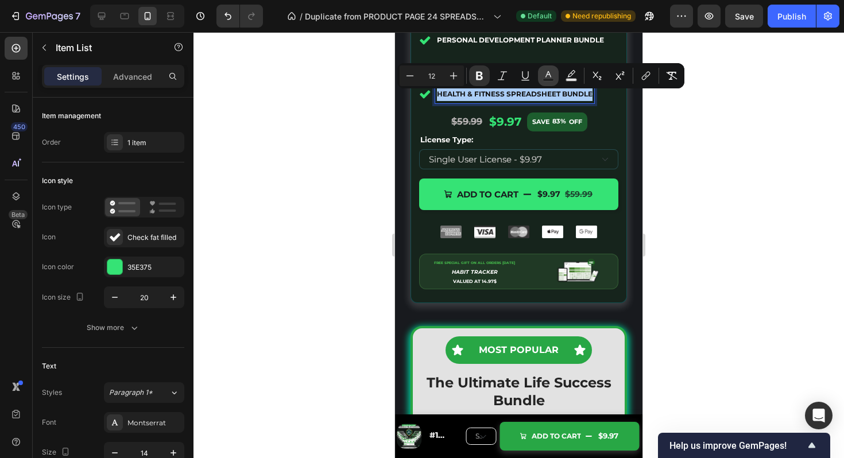
click at [553, 75] on icon "Editor contextual toolbar" at bounding box center [548, 75] width 11 height 11
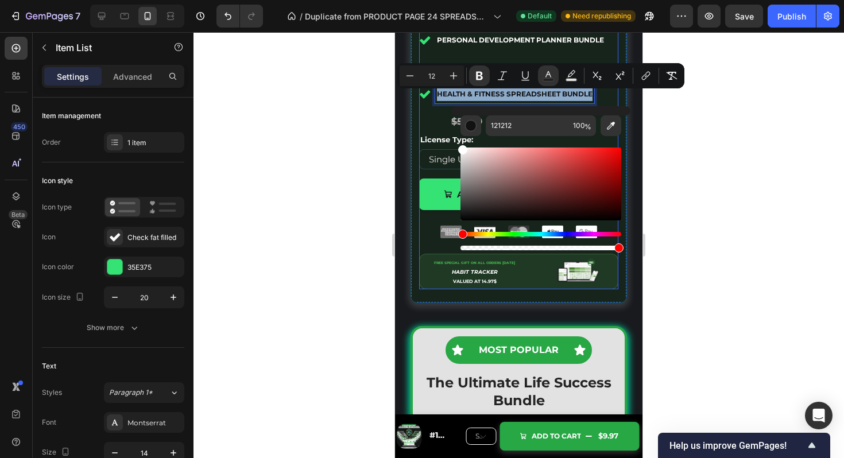
drag, startPoint x: 921, startPoint y: 244, endPoint x: 425, endPoint y: 99, distance: 516.3
type input "FFFFFF"
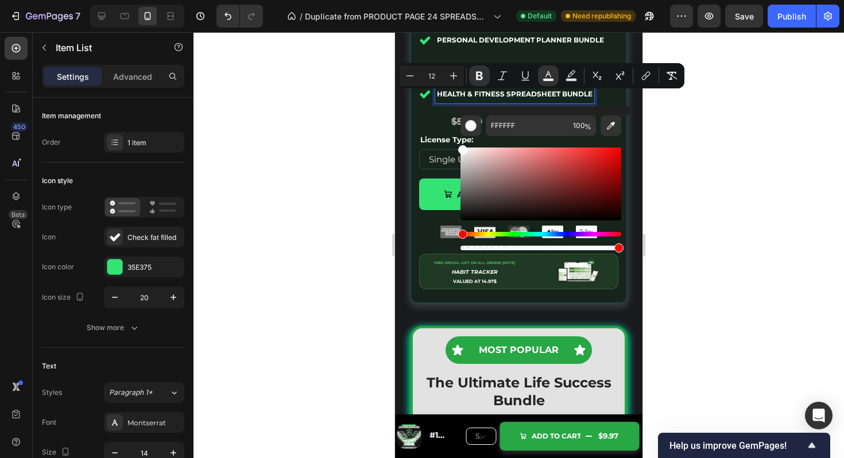
click at [754, 210] on div at bounding box center [519, 245] width 651 height 426
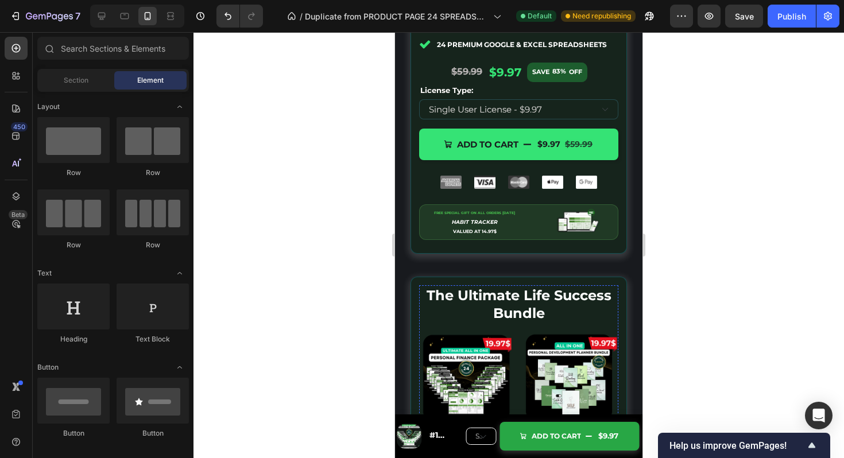
scroll to position [4994, 0]
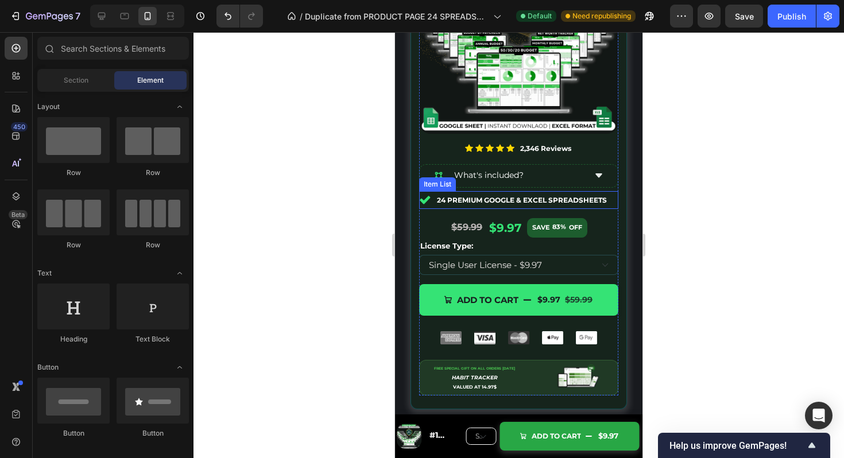
click at [569, 203] on strong "24 Premium Google & excel Spreadsheets" at bounding box center [522, 200] width 170 height 9
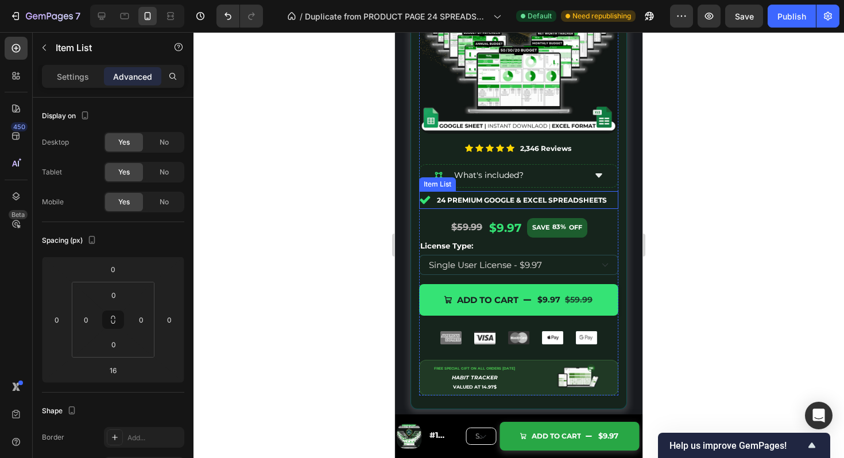
click at [569, 203] on strong "24 Premium Google & excel Spreadsheets" at bounding box center [522, 200] width 170 height 9
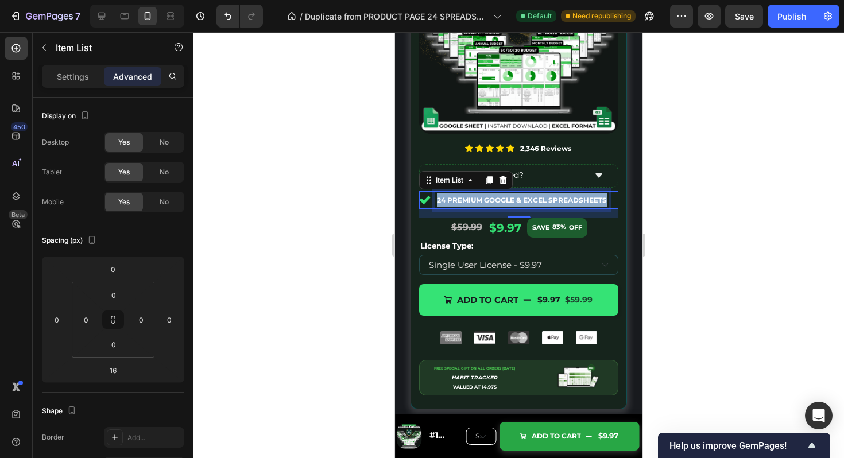
click at [569, 203] on strong "24 Premium Google & excel Spreadsheets" at bounding box center [522, 200] width 170 height 9
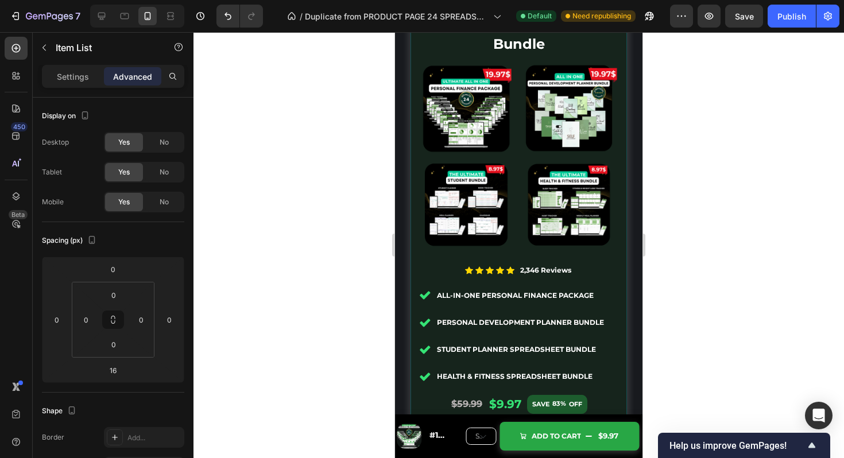
scroll to position [5633, 0]
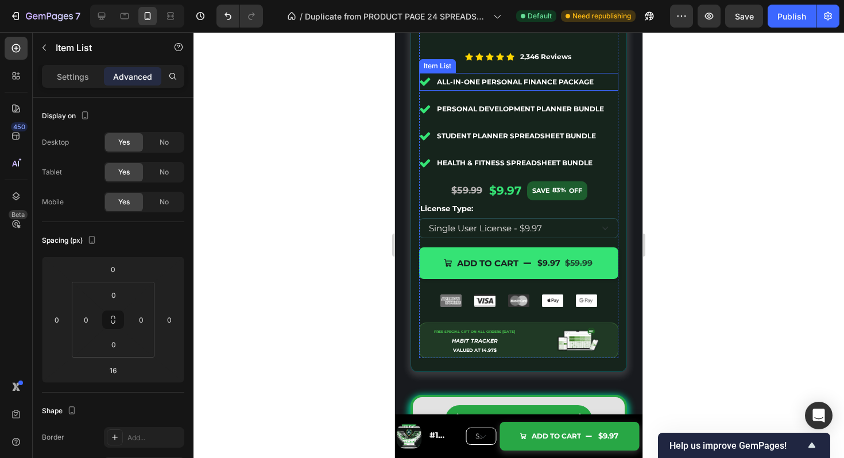
click at [538, 91] on div "All-in-one Personal Finance Package" at bounding box center [515, 82] width 160 height 18
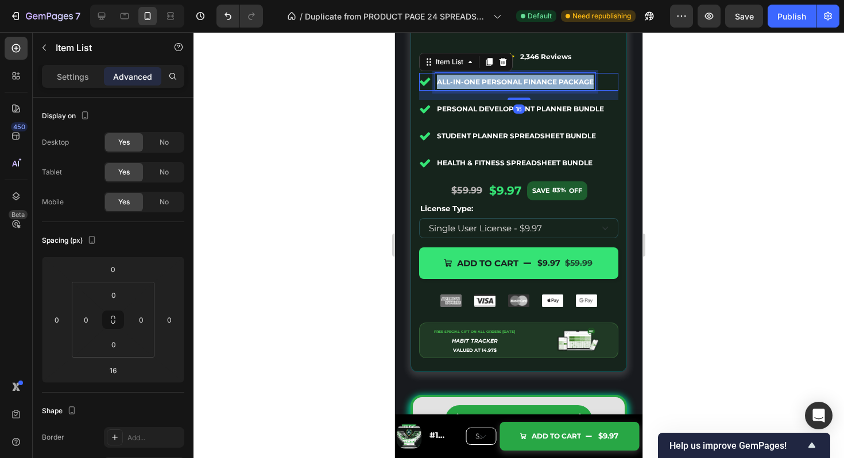
click at [538, 91] on div "All-in-one Personal Finance Package" at bounding box center [515, 82] width 160 height 18
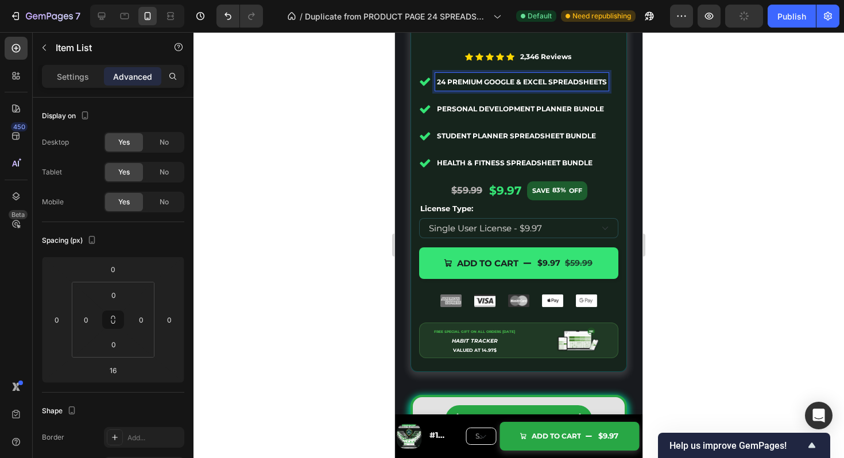
click at [668, 165] on div at bounding box center [519, 245] width 651 height 426
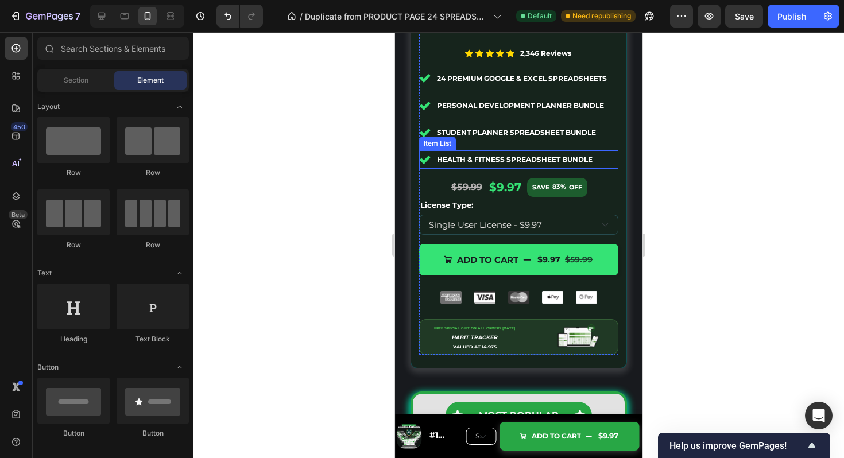
scroll to position [5630, 0]
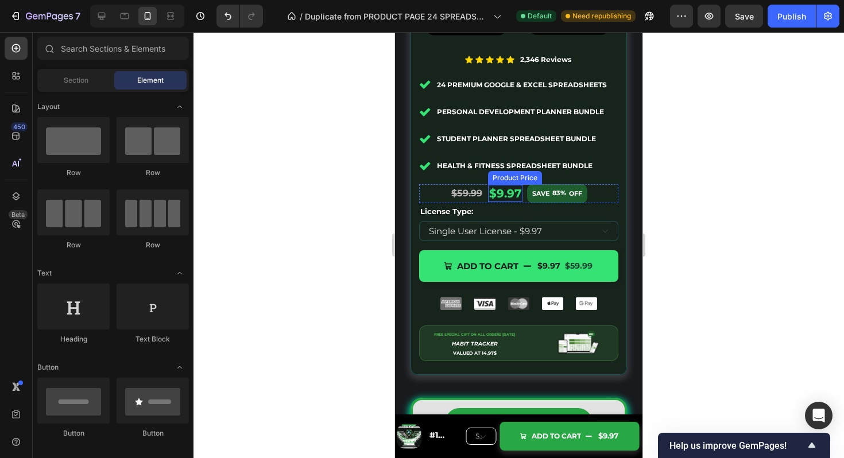
click at [512, 195] on div "$9.97" at bounding box center [505, 193] width 34 height 17
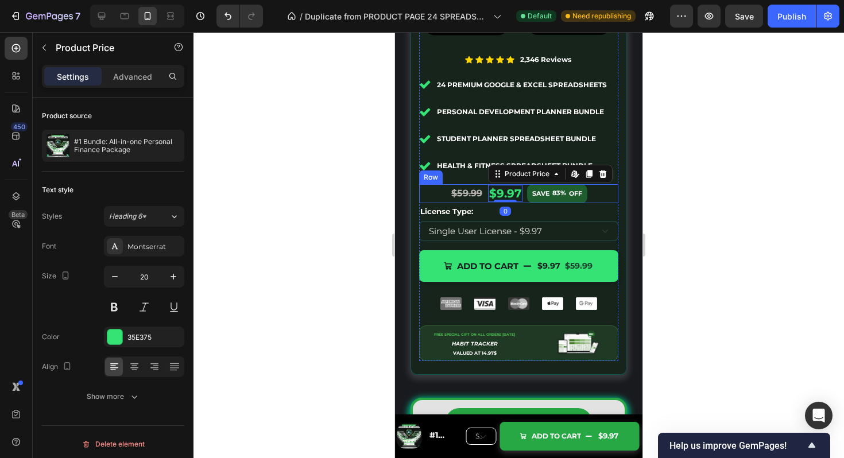
click at [484, 195] on div "$59.99 Product Price Product Price $9.97 Product Price Edit content in Shopify …" at bounding box center [518, 194] width 199 height 20
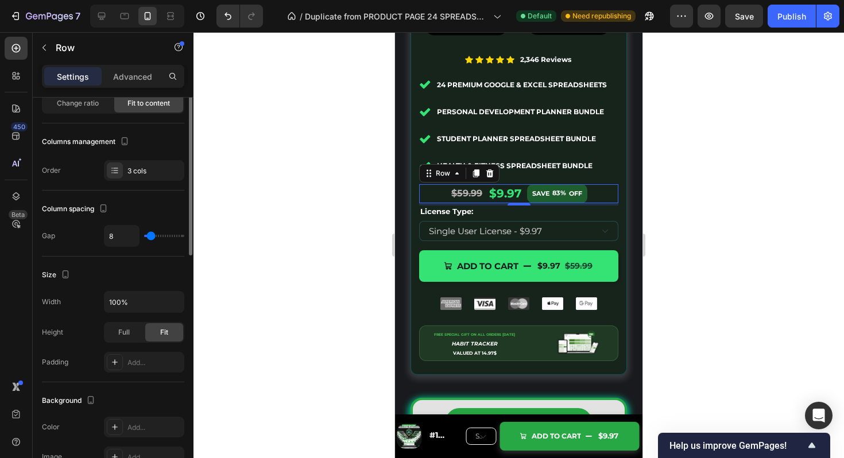
scroll to position [0, 0]
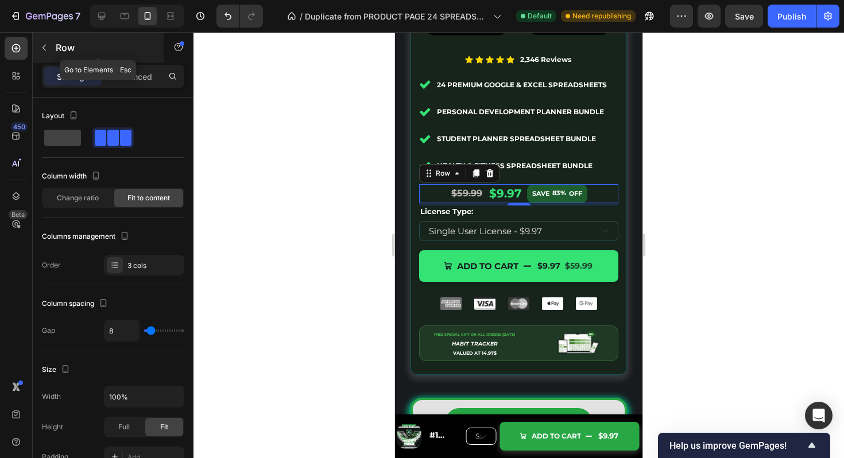
click at [50, 43] on button "button" at bounding box center [44, 47] width 18 height 18
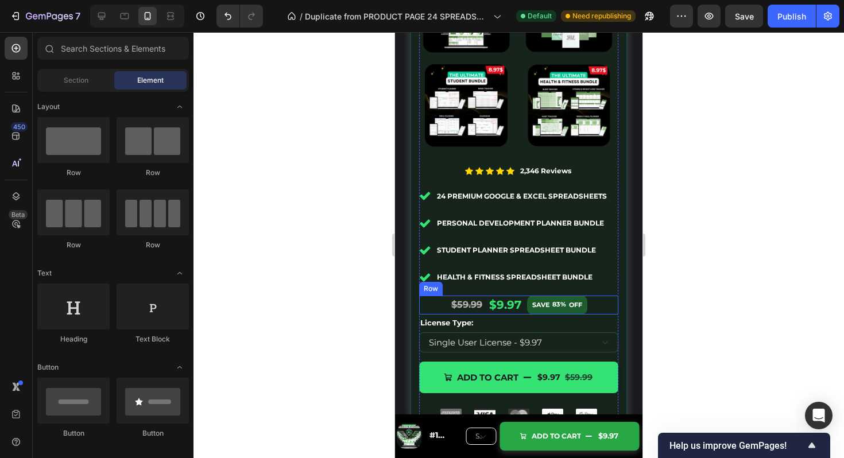
scroll to position [5436, 0]
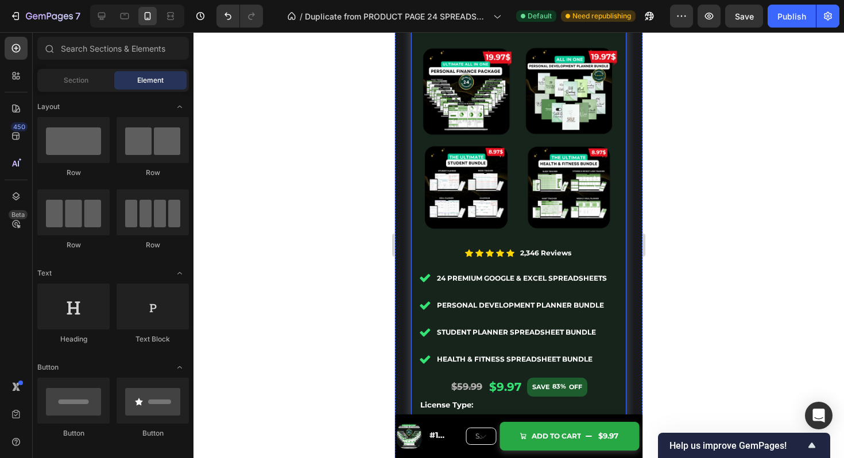
click at [619, 118] on div "⁠⁠⁠⁠⁠⁠⁠ The Ultimate Life Success Bundle Heading Image Icon Icon Icon Icon Icon…" at bounding box center [519, 279] width 217 height 579
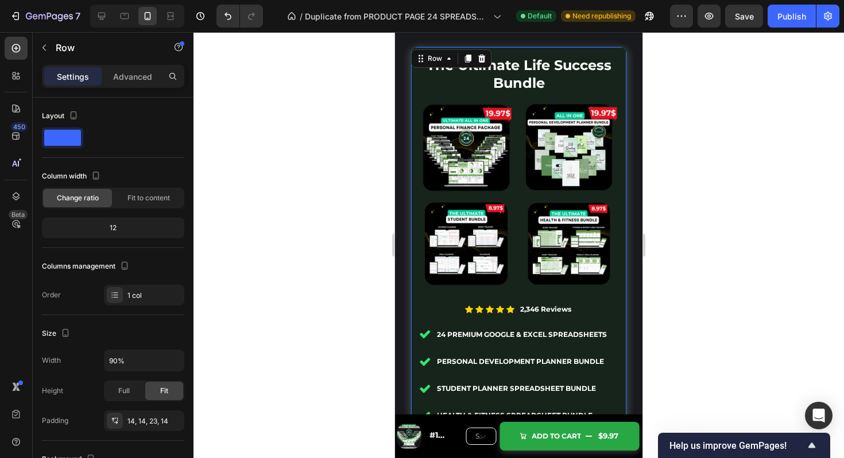
scroll to position [5274, 0]
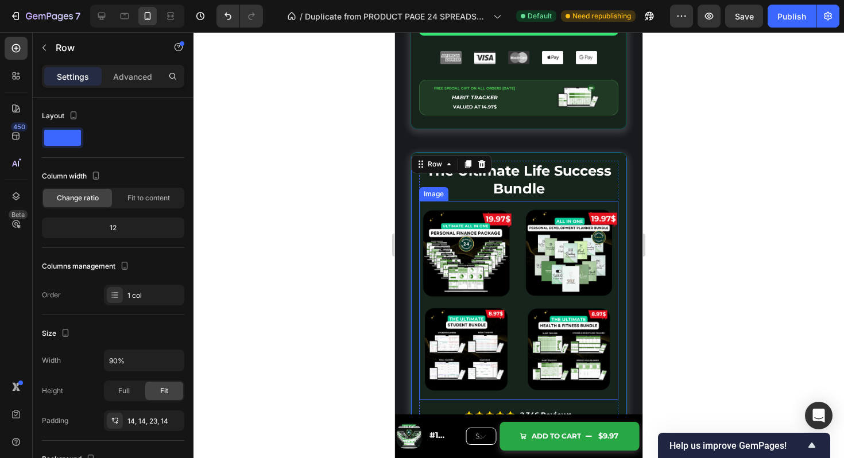
click at [549, 203] on img at bounding box center [518, 300] width 199 height 199
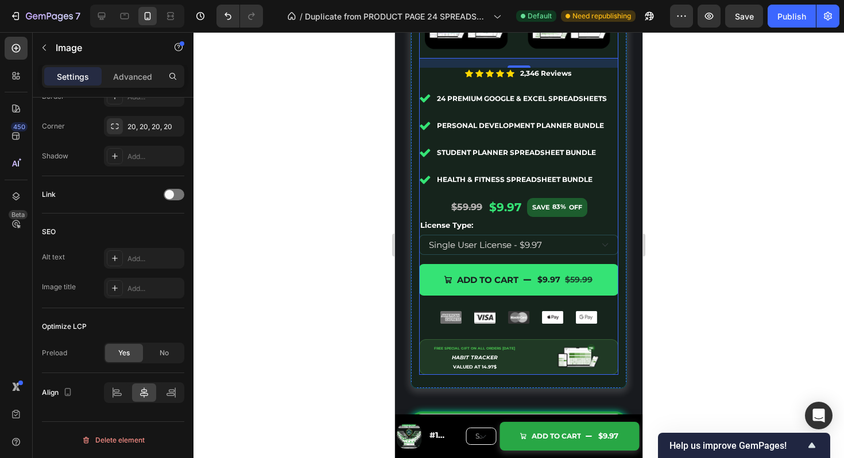
scroll to position [5625, 0]
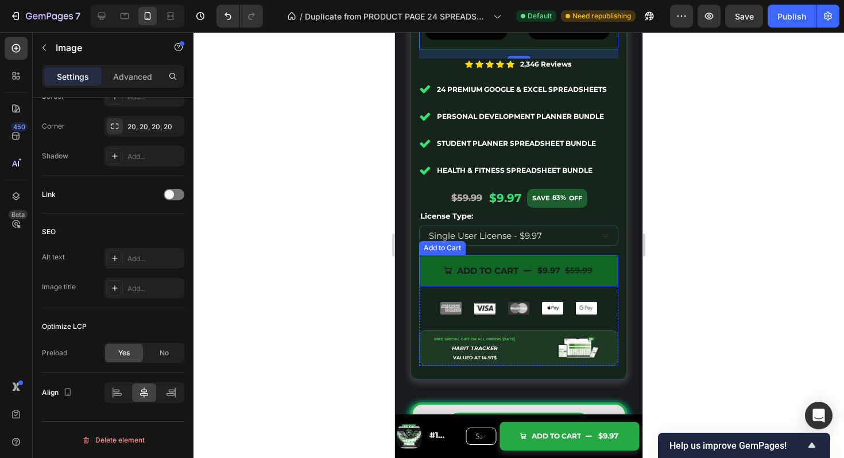
click at [553, 274] on div "$9.97" at bounding box center [549, 271] width 25 height 18
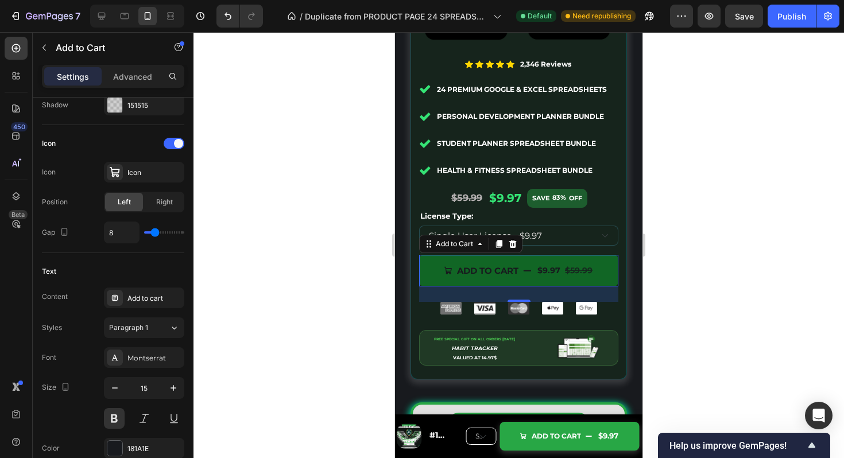
scroll to position [0, 0]
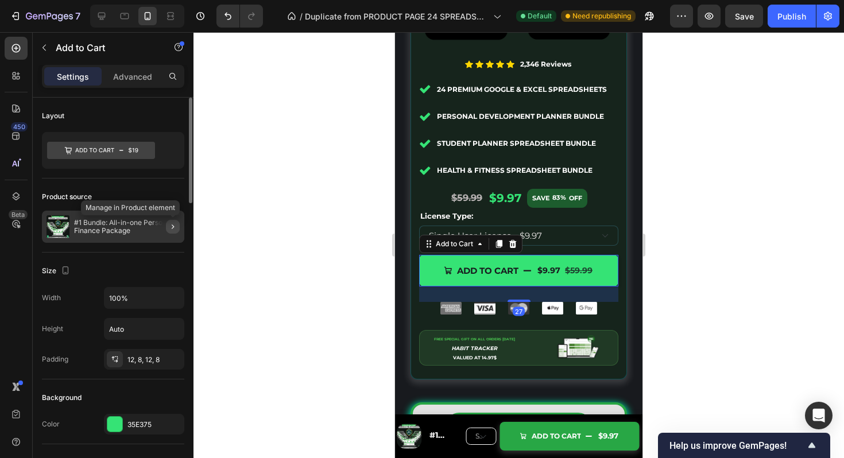
click at [168, 224] on icon "button" at bounding box center [172, 226] width 9 height 9
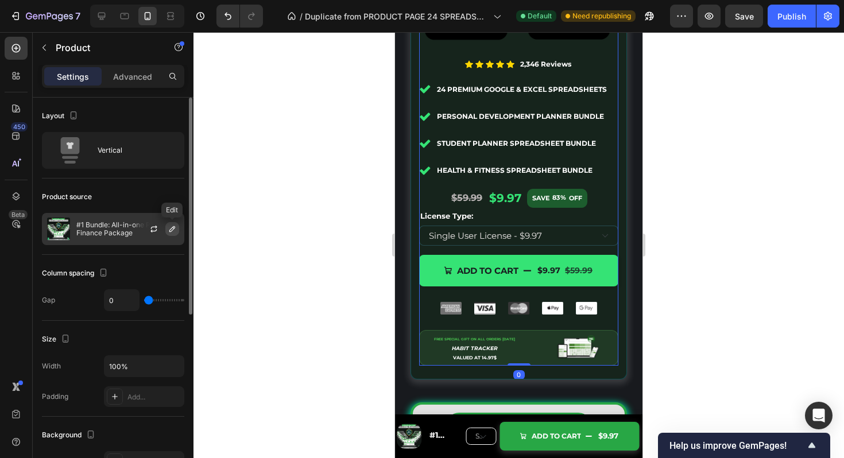
click at [173, 227] on icon "button" at bounding box center [172, 229] width 6 height 6
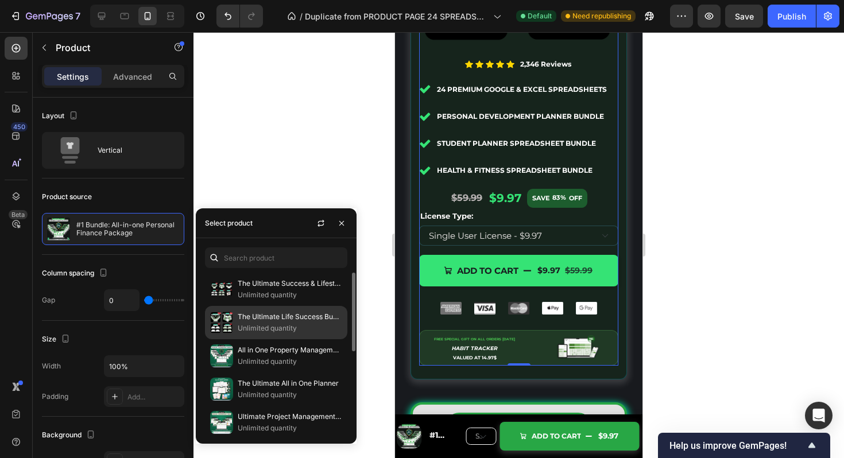
click at [285, 318] on p "The Ultimate Life Success Bundle" at bounding box center [290, 316] width 105 height 11
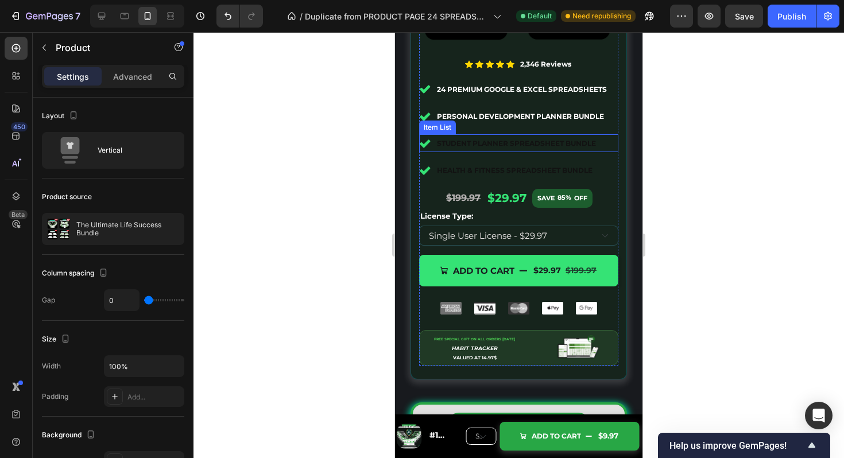
click at [563, 147] on strong "Student Planner Spreadsheet Bundle" at bounding box center [516, 143] width 159 height 9
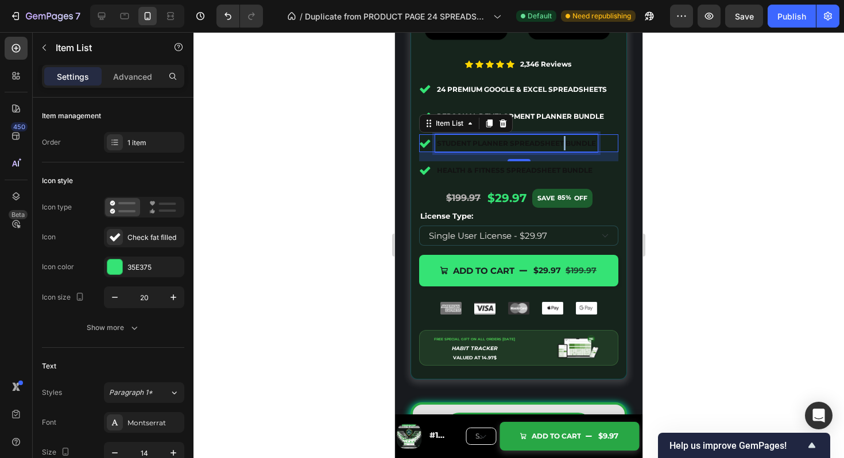
click at [563, 147] on strong "Student Planner Spreadsheet Bundle" at bounding box center [516, 143] width 159 height 9
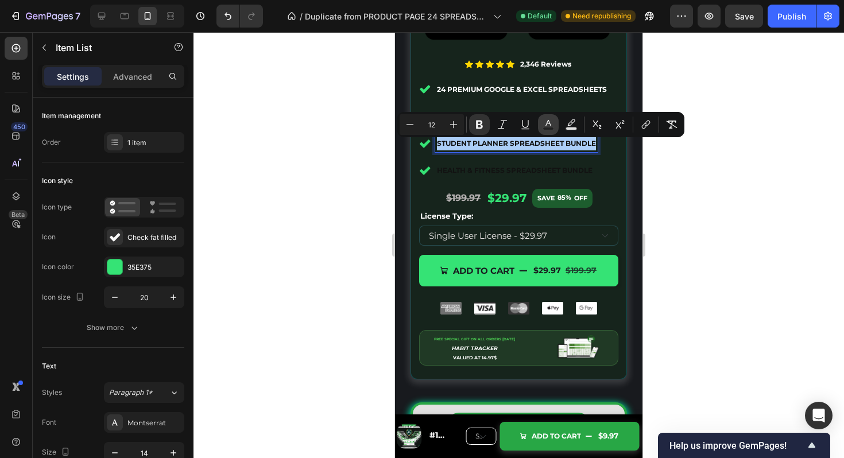
click at [548, 128] on rect "Editor contextual toolbar" at bounding box center [548, 129] width 11 height 3
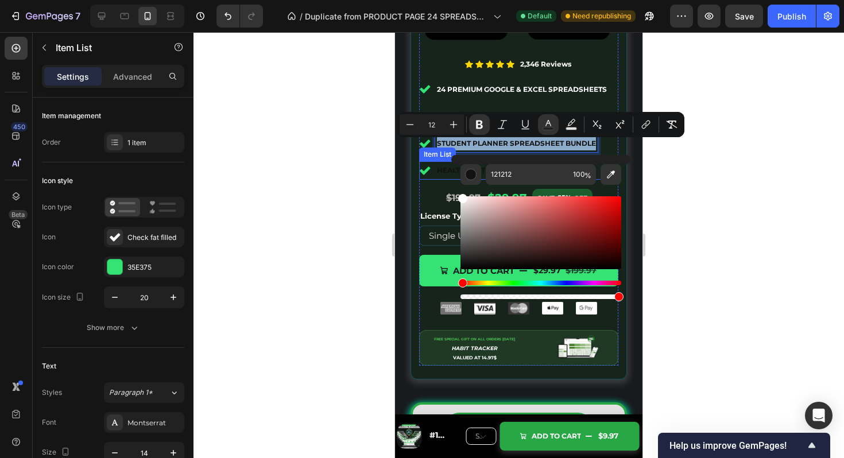
drag, startPoint x: 918, startPoint y: 271, endPoint x: 435, endPoint y: 163, distance: 495.0
type input "FFFFFF"
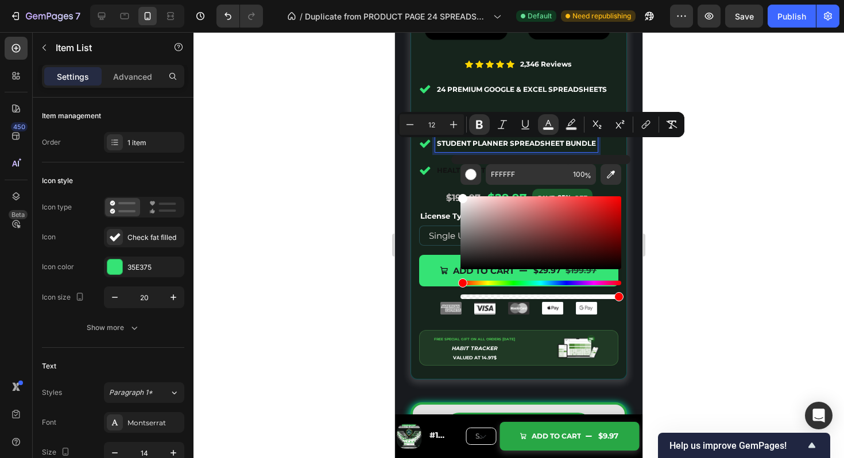
click at [730, 194] on div at bounding box center [519, 245] width 651 height 426
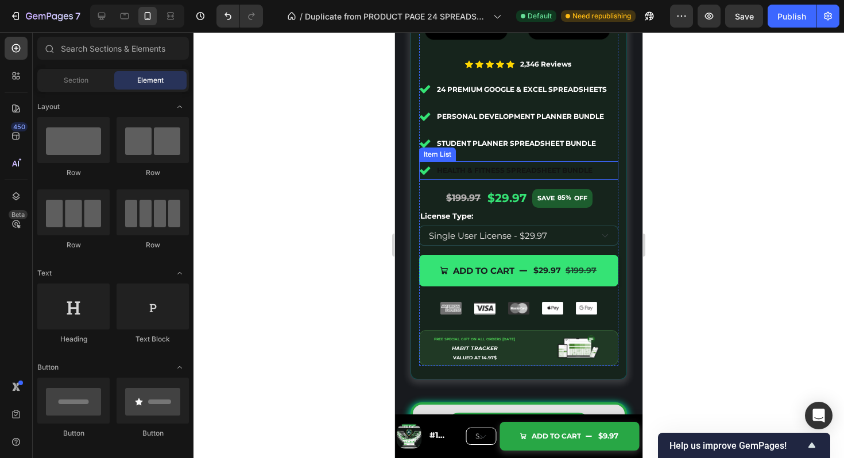
click at [570, 172] on strong "Health & Fitness Spreadsheet Bundle" at bounding box center [515, 170] width 156 height 9
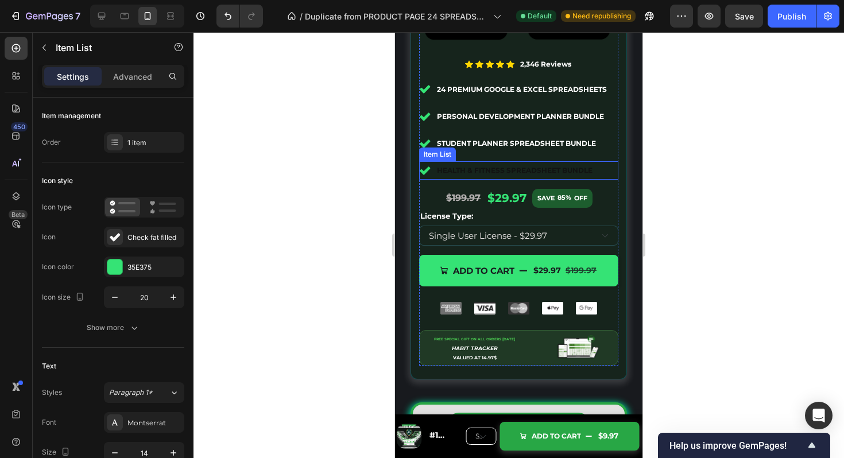
click at [570, 172] on strong "Health & Fitness Spreadsheet Bundle" at bounding box center [515, 170] width 156 height 9
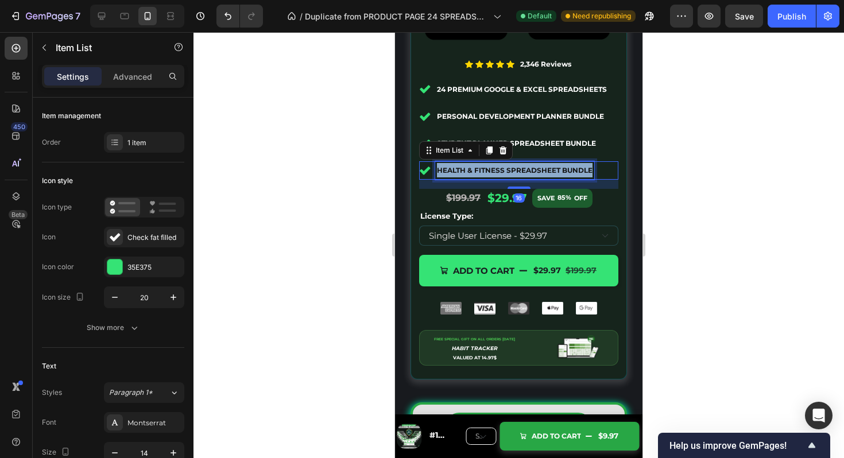
click at [570, 172] on strong "Health & Fitness Spreadsheet Bundle" at bounding box center [515, 170] width 156 height 9
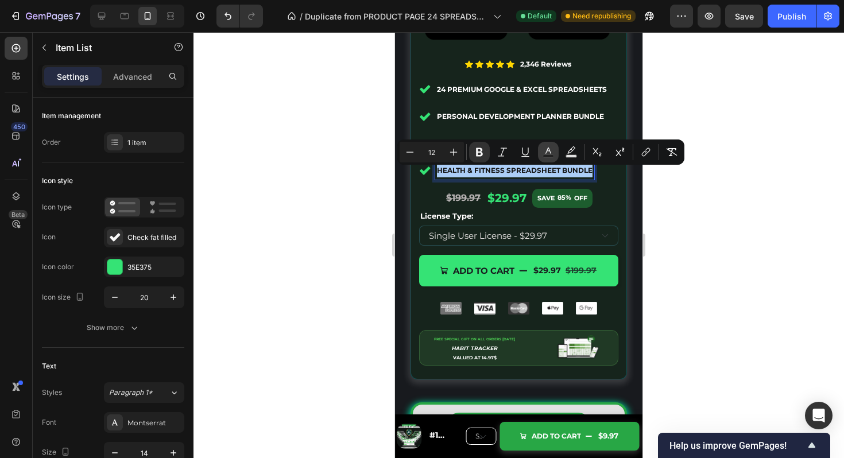
click at [541, 154] on button "Text Color" at bounding box center [548, 152] width 21 height 21
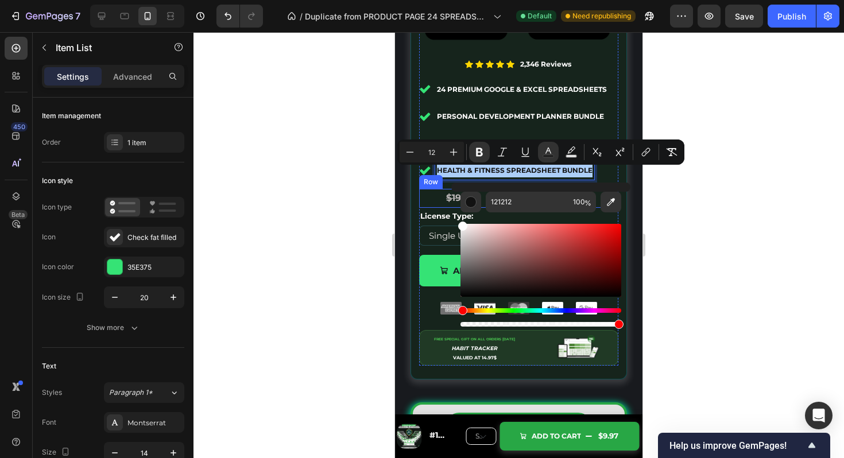
drag, startPoint x: 888, startPoint y: 290, endPoint x: 437, endPoint y: 192, distance: 461.5
type input "FFFFFF"
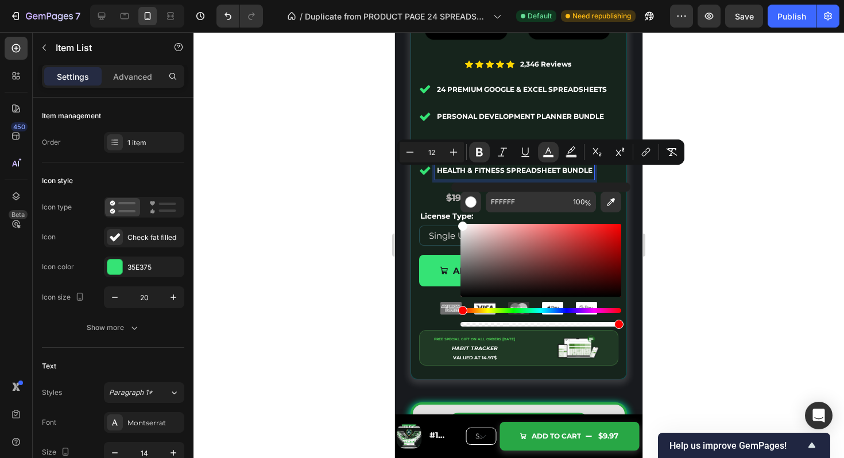
click at [785, 223] on div at bounding box center [519, 245] width 651 height 426
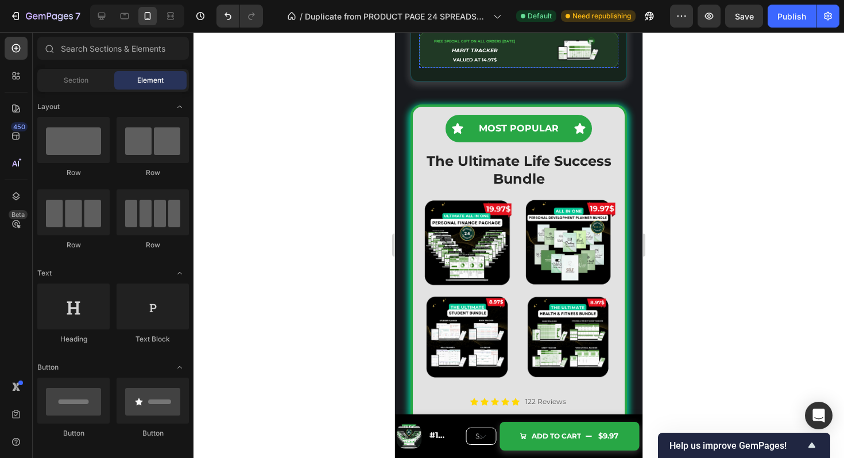
scroll to position [5931, 0]
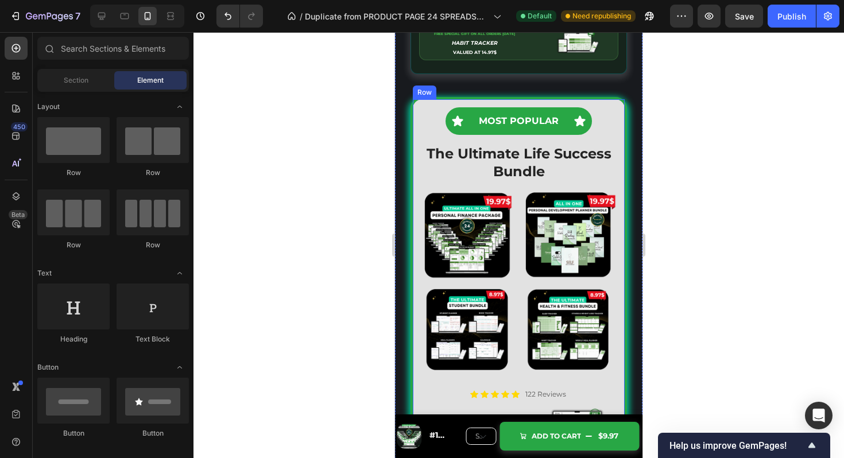
click at [615, 109] on div "Icon MOST POPULAR Text Block Icon Row ⁠⁠⁠⁠⁠⁠⁠ The Ultimate Life Success Bundle …" at bounding box center [519, 409] width 217 height 624
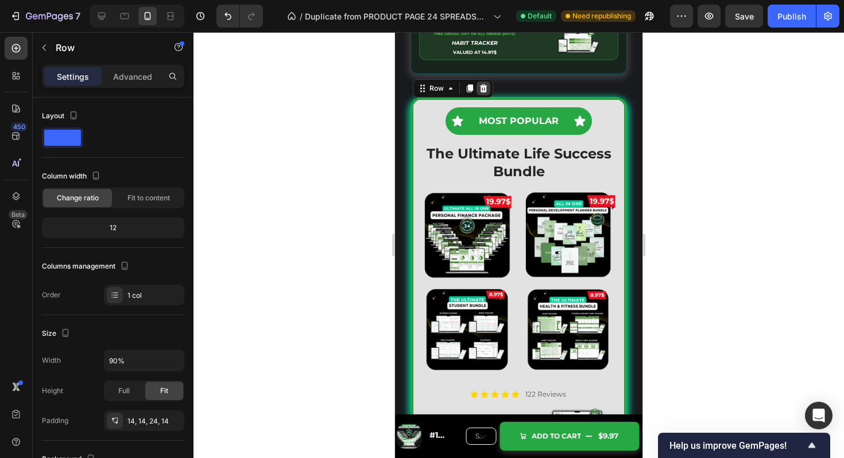
click at [485, 87] on icon at bounding box center [483, 88] width 9 height 9
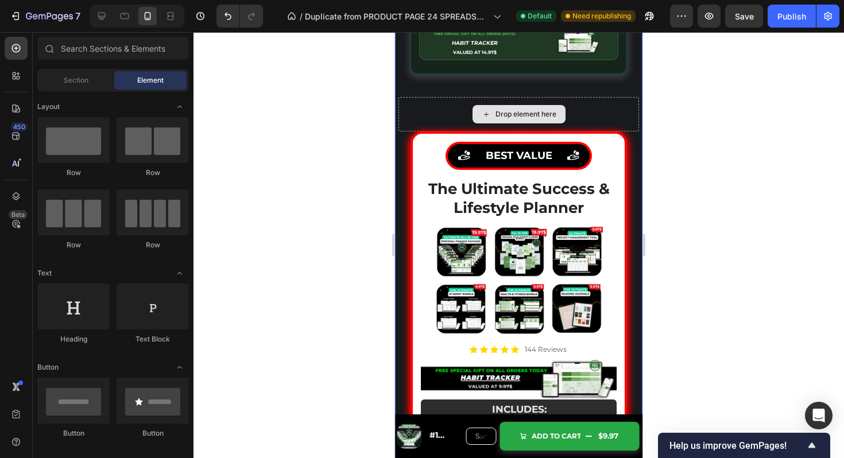
click at [608, 110] on div "Drop element here" at bounding box center [519, 114] width 241 height 34
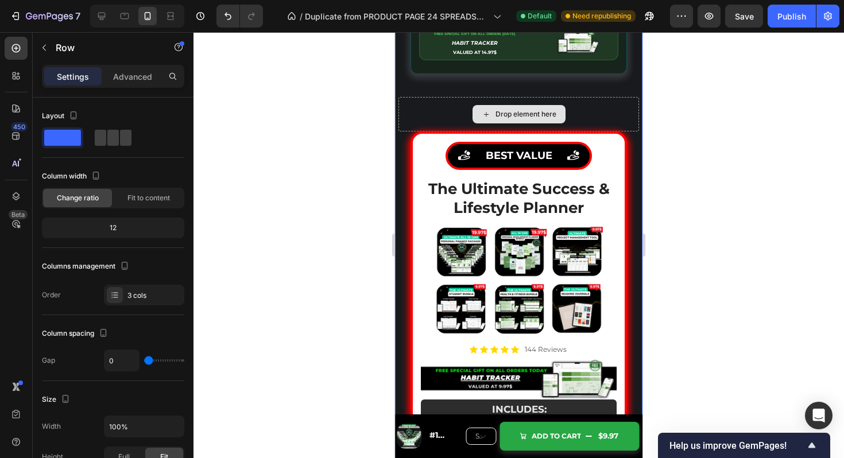
click at [585, 111] on div "Drop element here" at bounding box center [519, 114] width 241 height 34
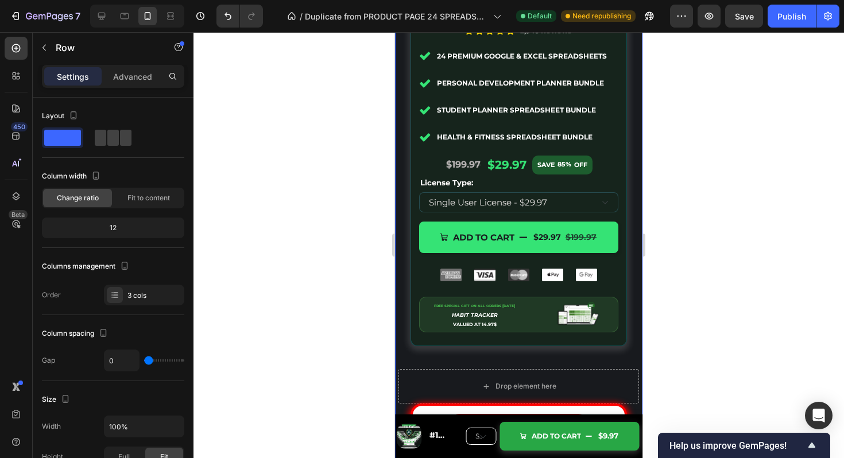
scroll to position [5782, 0]
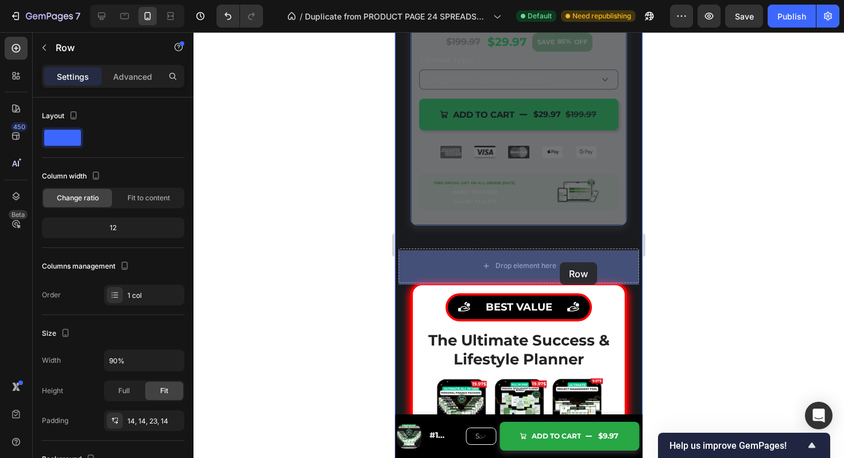
drag, startPoint x: 622, startPoint y: 215, endPoint x: 560, endPoint y: 263, distance: 77.9
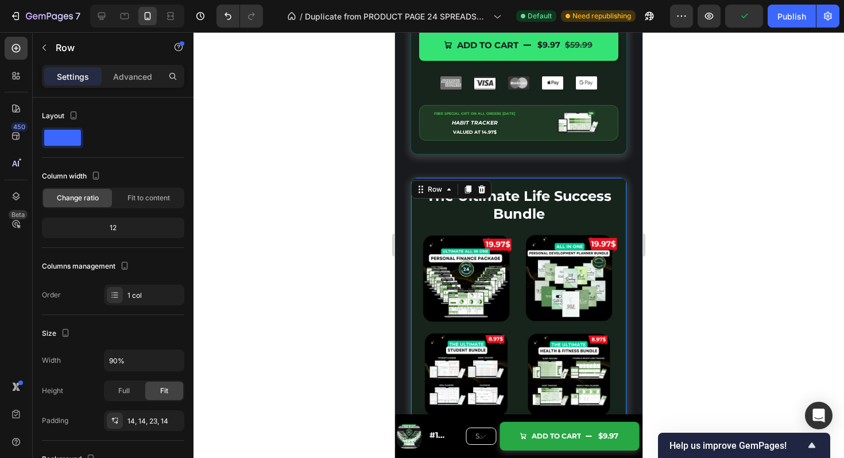
scroll to position [5238, 0]
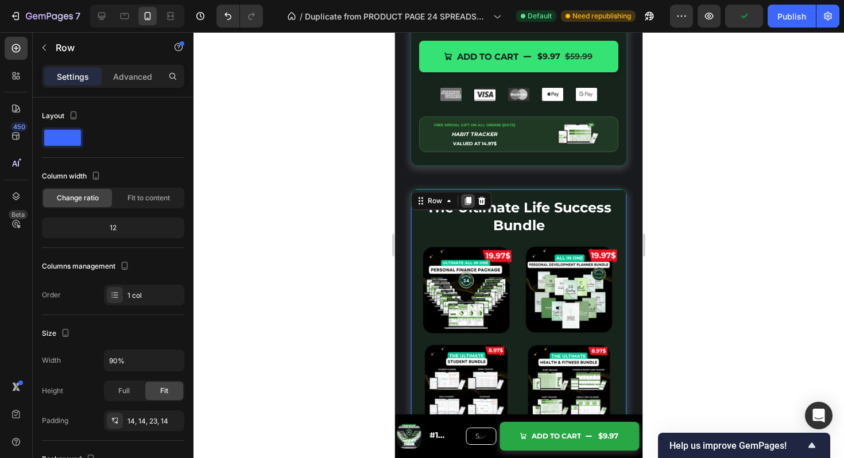
click at [469, 202] on icon at bounding box center [468, 201] width 6 height 8
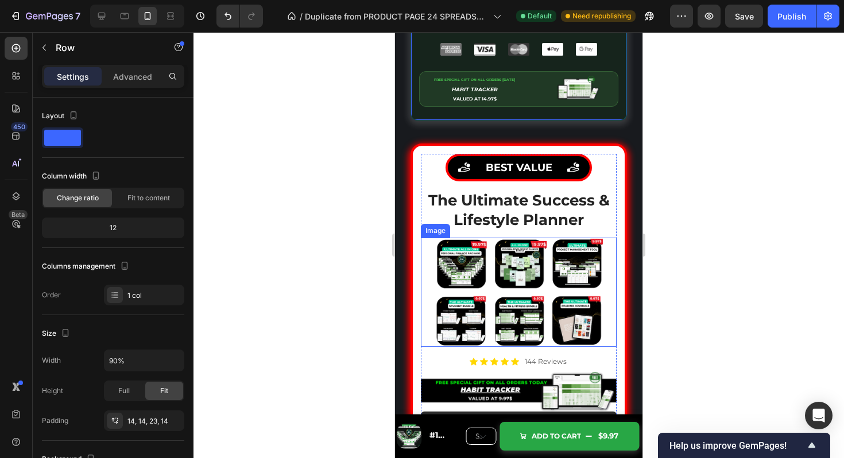
click at [564, 258] on img at bounding box center [519, 292] width 184 height 109
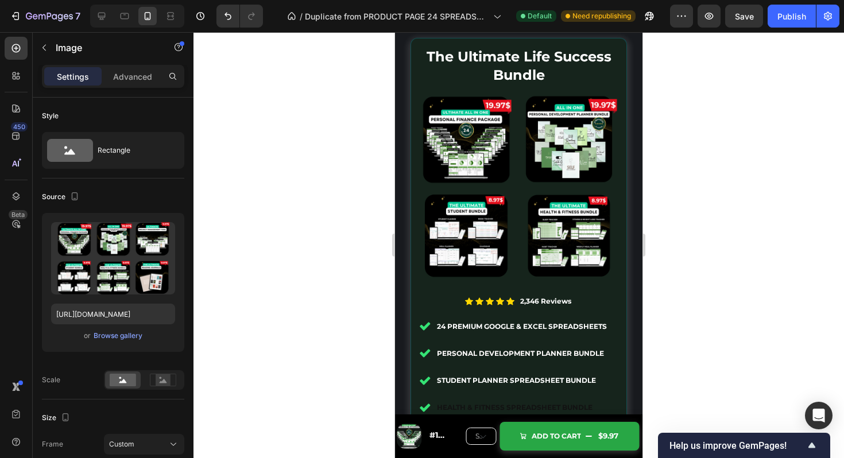
scroll to position [5993, 0]
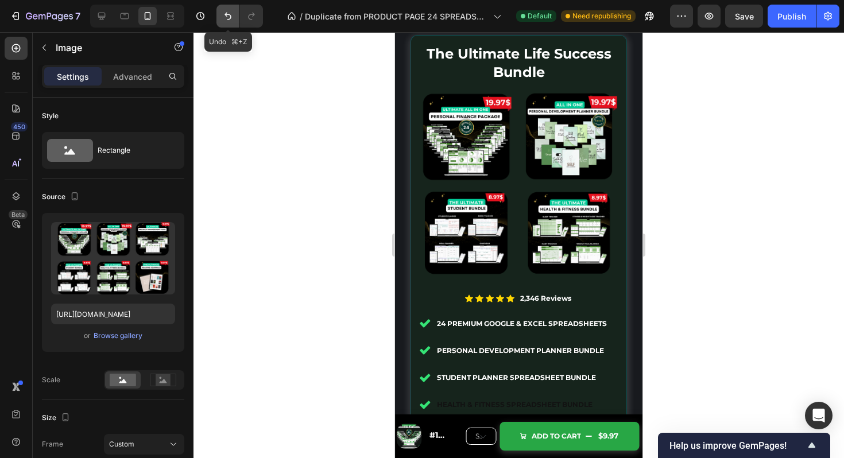
click at [229, 18] on icon "Undo/Redo" at bounding box center [227, 15] width 11 height 11
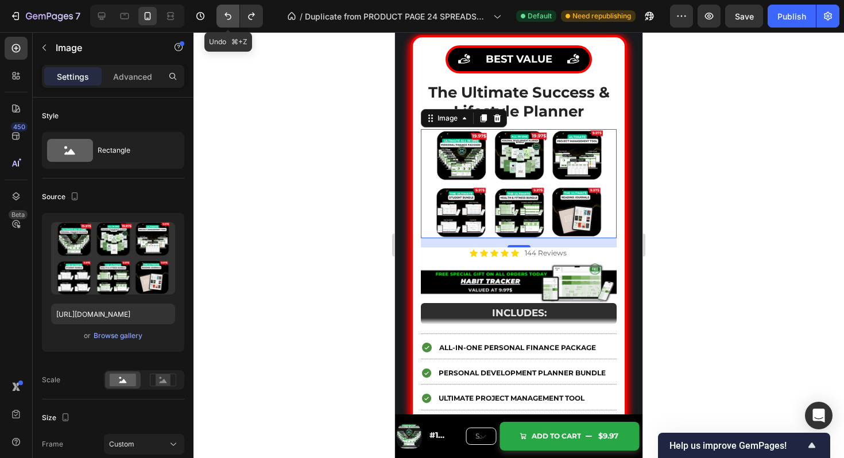
click at [229, 18] on icon "Undo/Redo" at bounding box center [227, 15] width 11 height 11
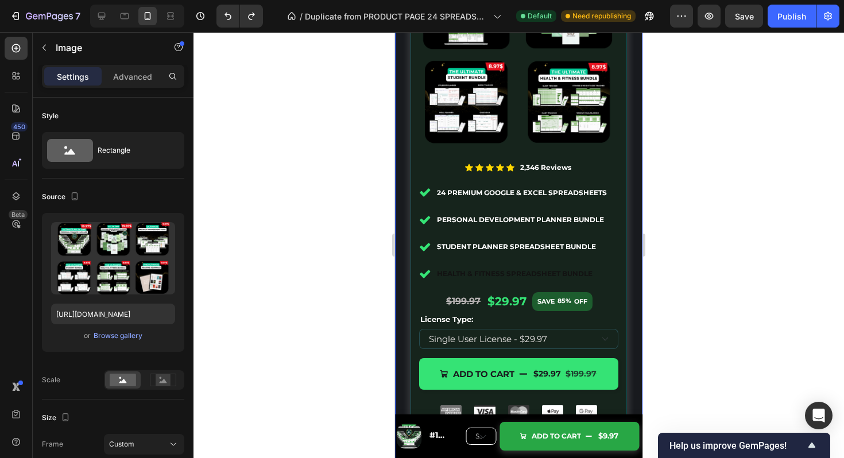
scroll to position [5505, 0]
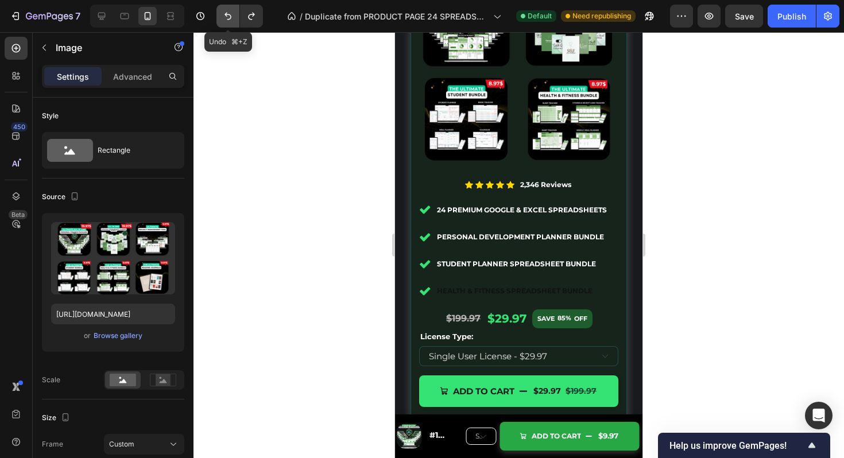
click at [229, 17] on icon "Undo/Redo" at bounding box center [227, 15] width 11 height 11
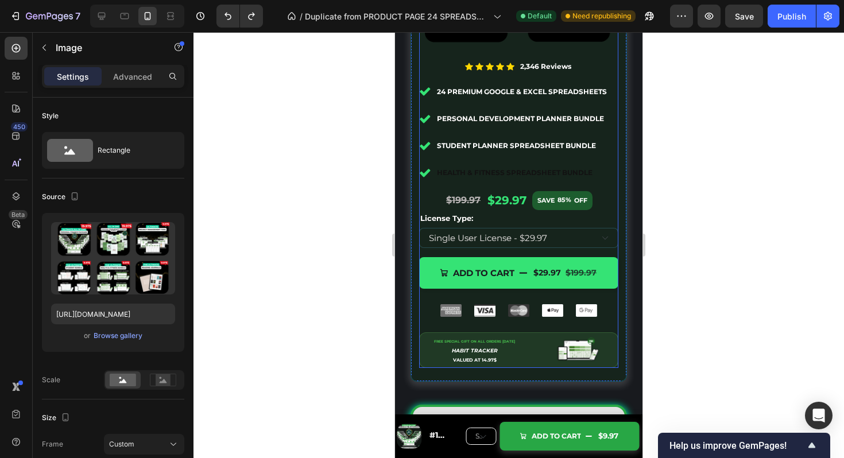
scroll to position [5646, 0]
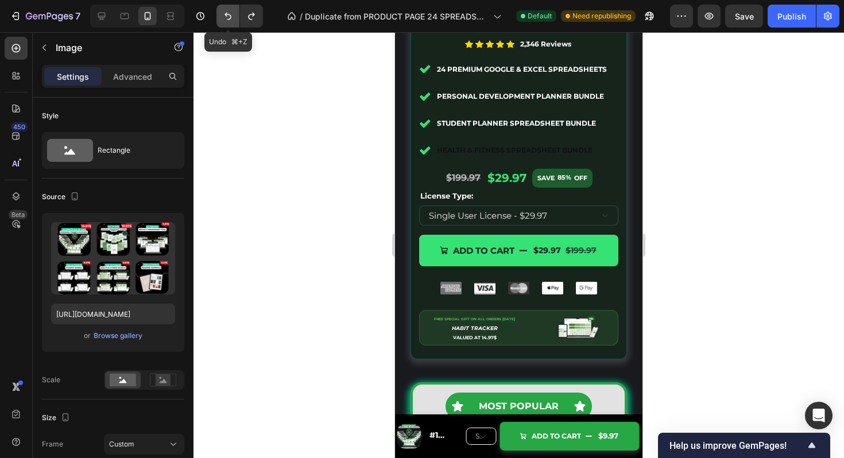
click at [224, 16] on icon "Undo/Redo" at bounding box center [227, 15] width 11 height 11
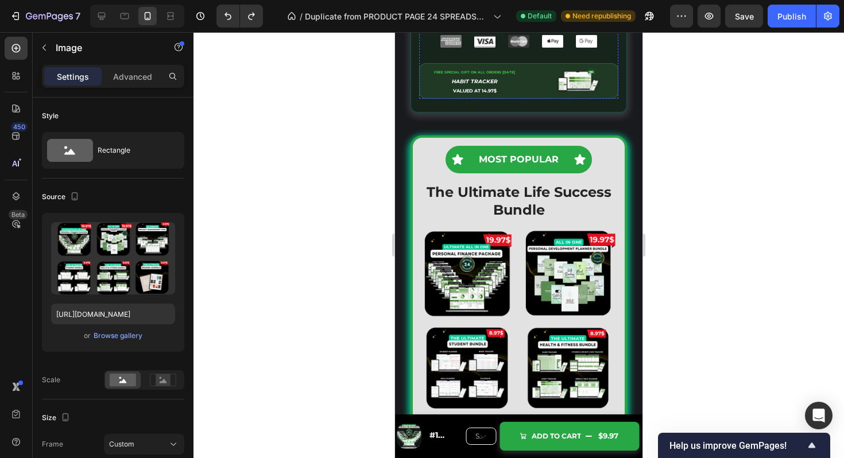
scroll to position [5899, 0]
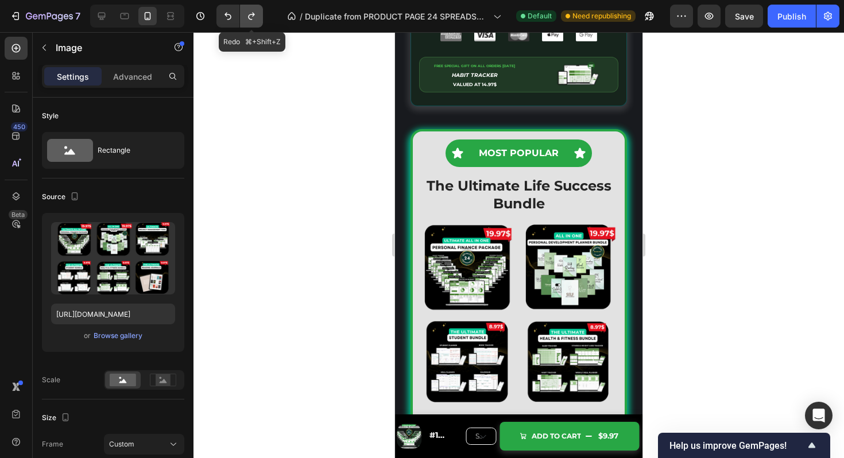
click at [250, 18] on icon "Undo/Redo" at bounding box center [251, 15] width 11 height 11
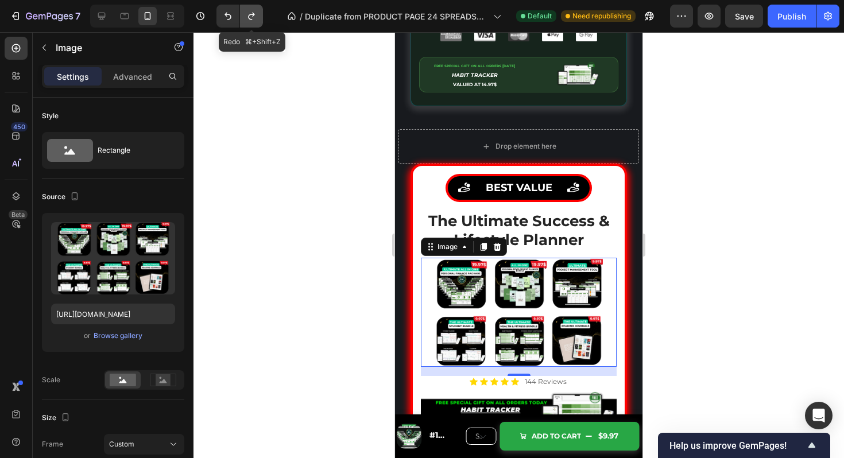
click at [250, 18] on icon "Undo/Redo" at bounding box center [251, 15] width 11 height 11
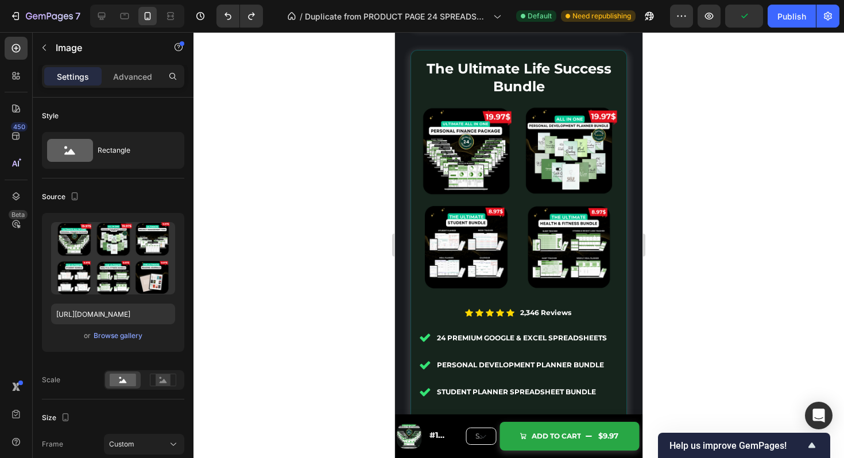
scroll to position [5351, 0]
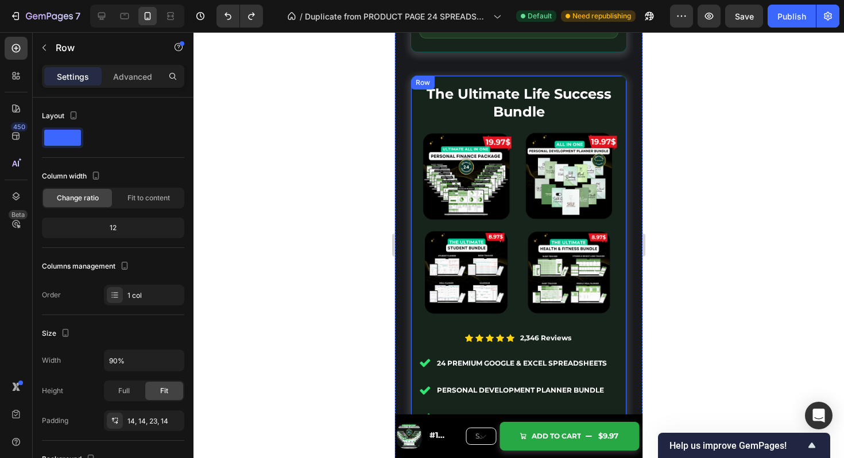
click at [623, 87] on div "The Ultimate Life Success Bundle Heading Image Icon Icon Icon Icon Icon Icon Li…" at bounding box center [519, 364] width 217 height 579
click at [470, 85] on icon at bounding box center [468, 87] width 6 height 8
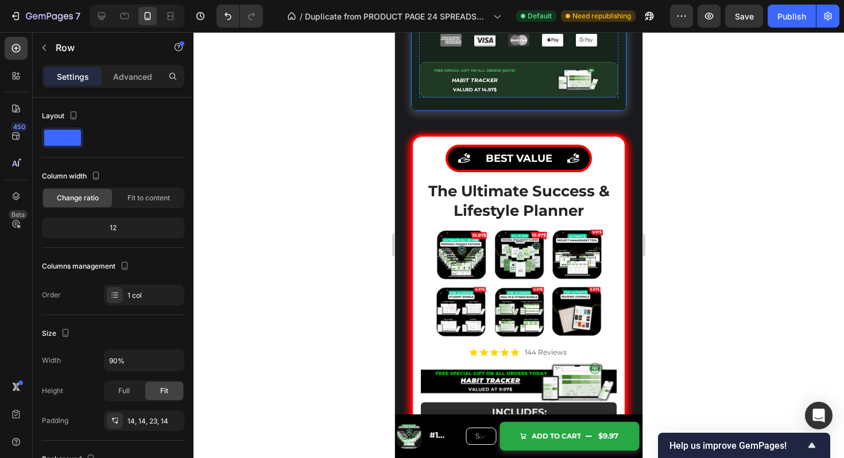
scroll to position [6515, 0]
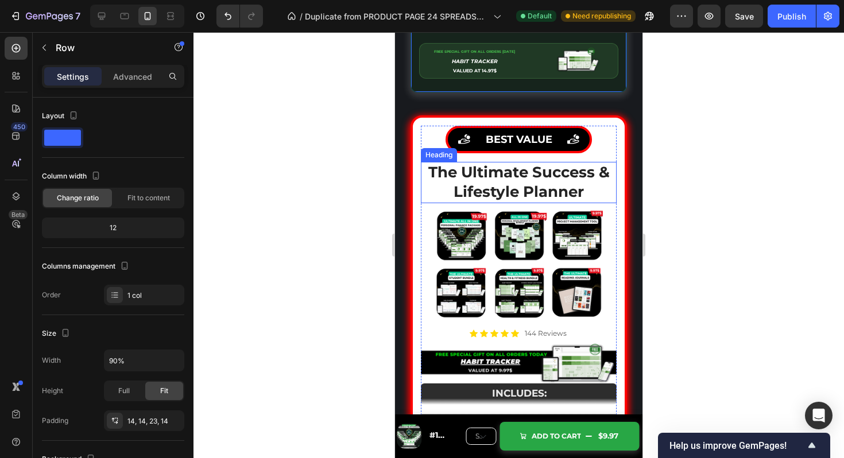
click at [542, 195] on h2 "The Ultimate Success & Lifestyle Planner" at bounding box center [519, 182] width 196 height 41
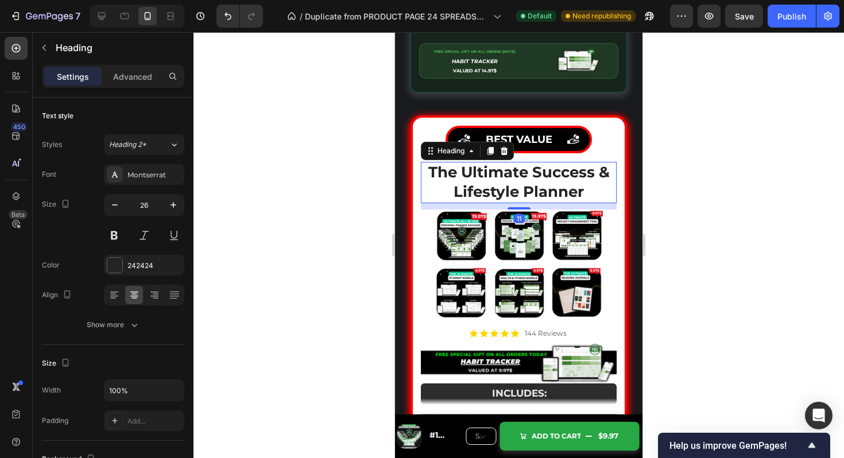
click at [542, 195] on h2 "The Ultimate Success & Lifestyle Planner" at bounding box center [519, 182] width 196 height 41
click at [542, 195] on p "The Ultimate Success & Lifestyle Planner" at bounding box center [519, 182] width 194 height 39
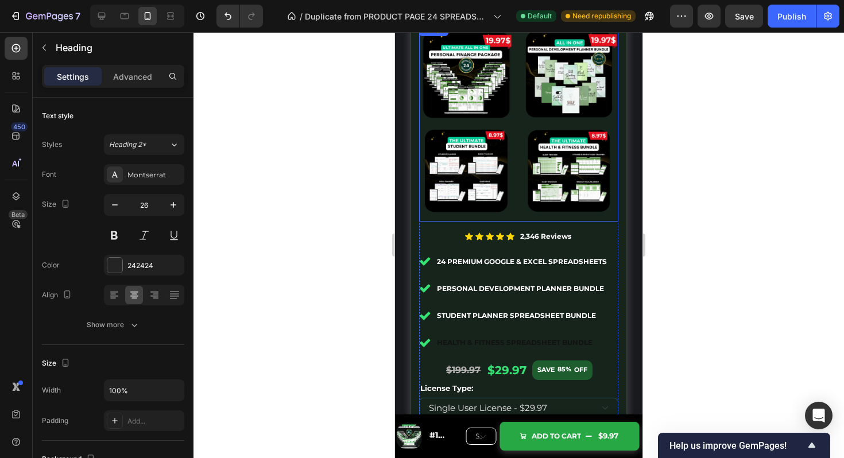
scroll to position [5941, 0]
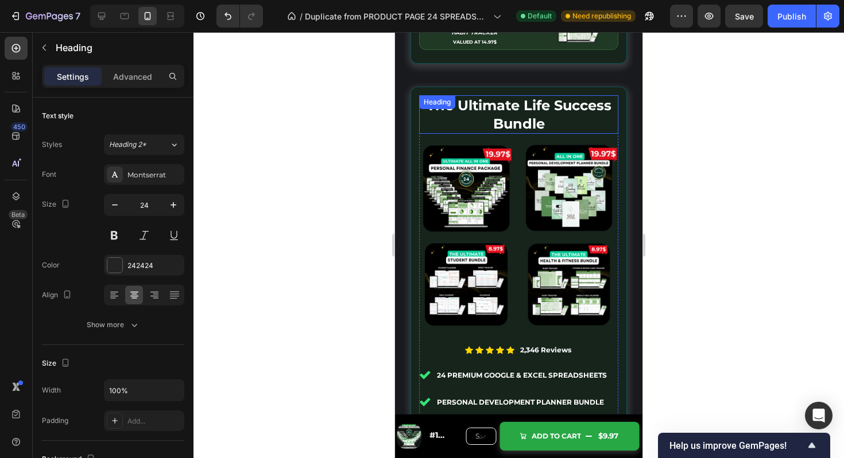
click at [515, 119] on strong "The Ultimate Life Success Bundle" at bounding box center [519, 114] width 185 height 34
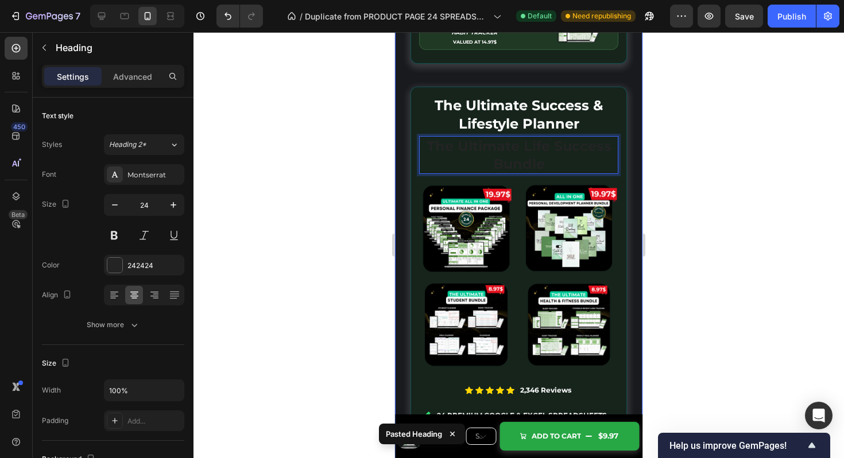
click at [631, 145] on div "The Ultimate Life Success Bundle Heading Image Icon Icon Icon Icon Icon Icon Li…" at bounding box center [519, 107] width 241 height 1244
click at [558, 152] on strong "The Ultimate Life Success Bundle" at bounding box center [519, 155] width 185 height 34
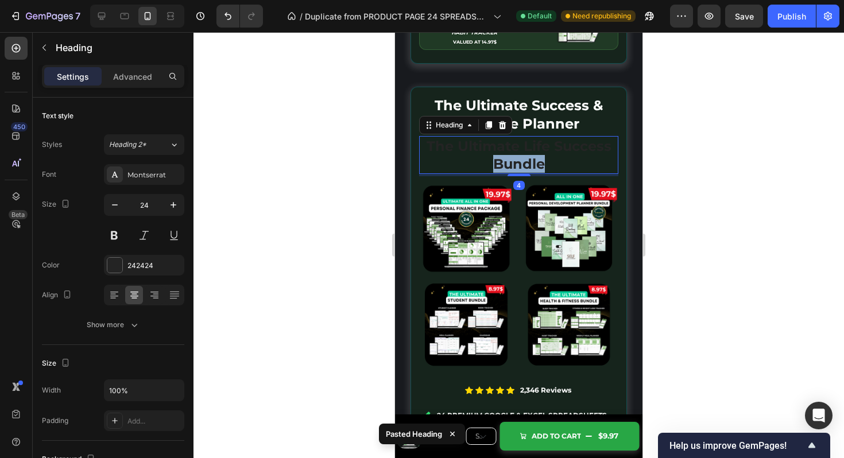
click at [525, 168] on strong "The Ultimate Life Success Bundle" at bounding box center [519, 155] width 185 height 34
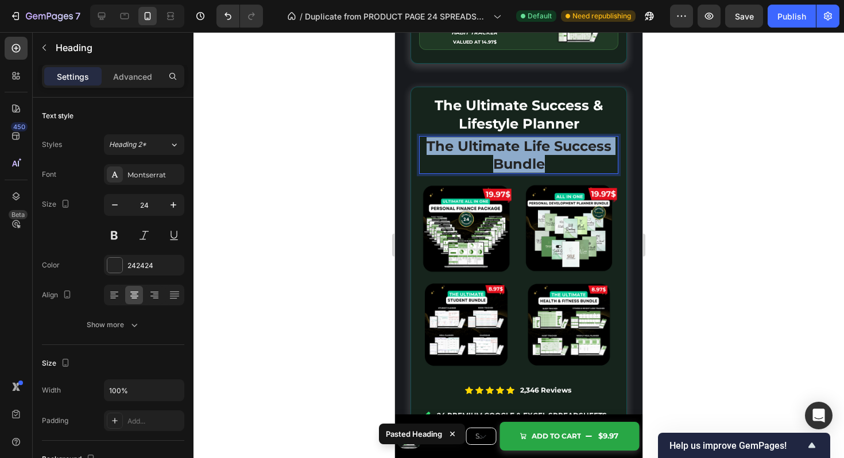
click at [525, 168] on strong "The Ultimate Life Success Bundle" at bounding box center [519, 155] width 185 height 34
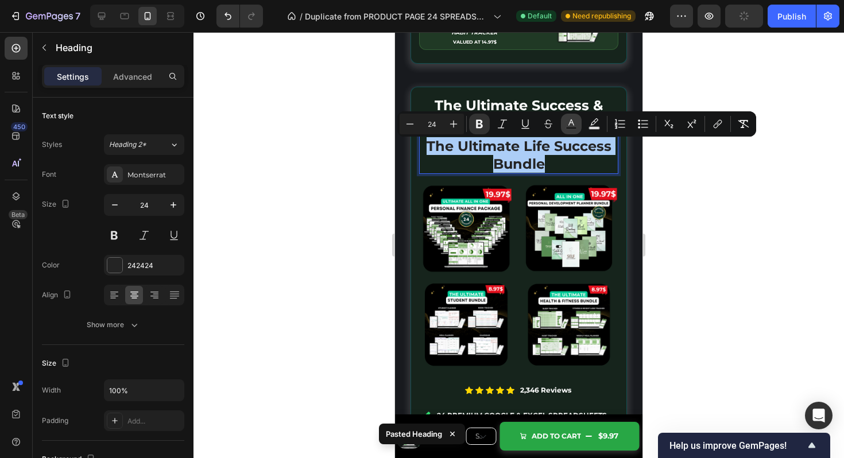
click at [573, 122] on icon "Editor contextual toolbar" at bounding box center [571, 123] width 11 height 11
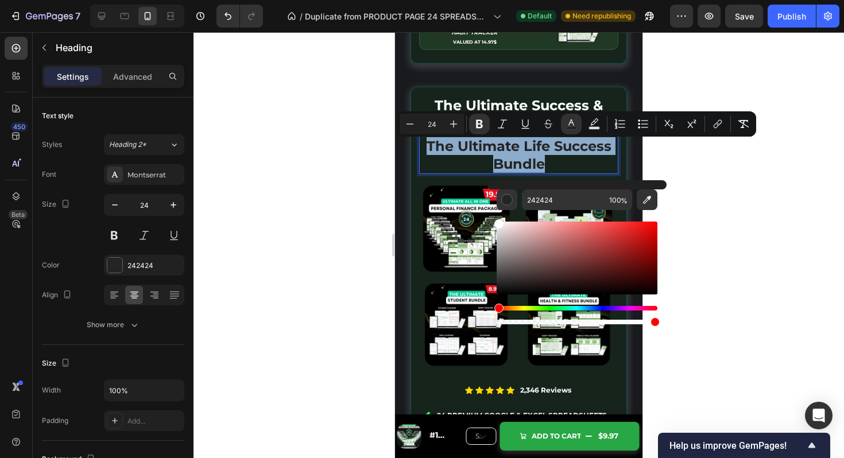
type input "FFFFFF"
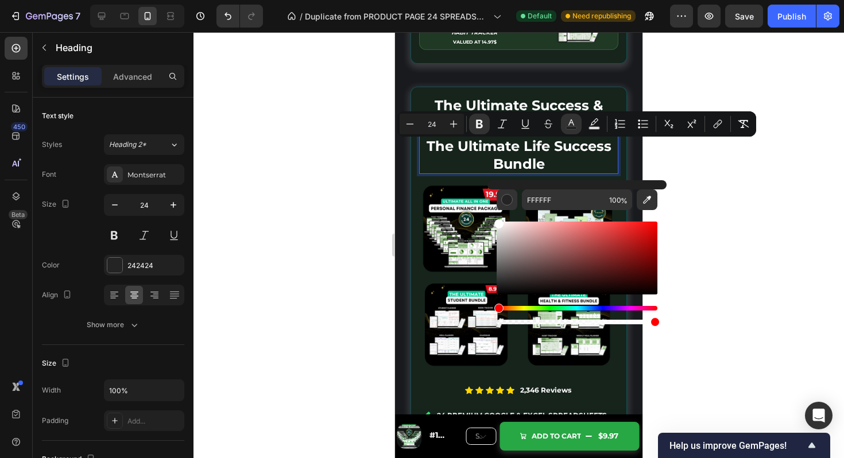
drag, startPoint x: 946, startPoint y: 273, endPoint x: 460, endPoint y: 160, distance: 499.5
click at [766, 196] on div at bounding box center [519, 245] width 651 height 426
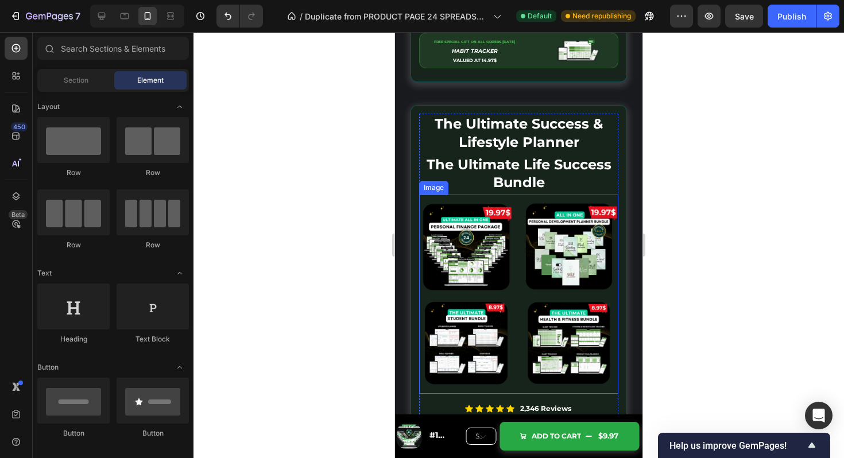
scroll to position [5920, 0]
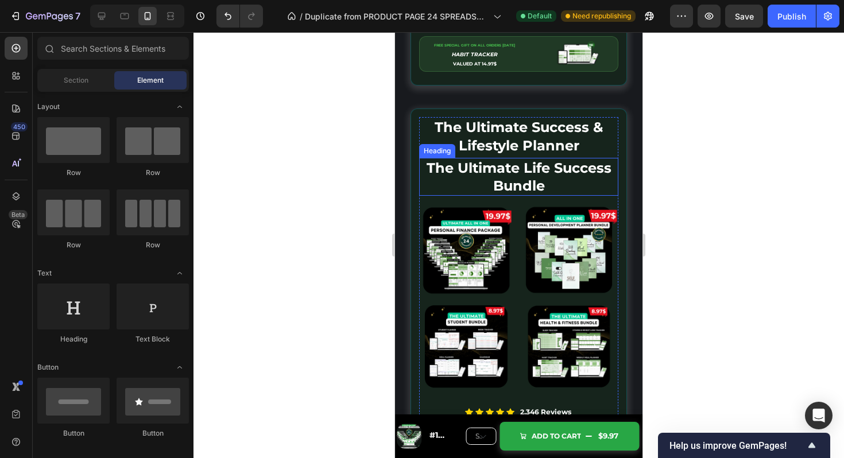
click at [573, 167] on strong "The Ultimate Life Success Bundle" at bounding box center [519, 177] width 185 height 34
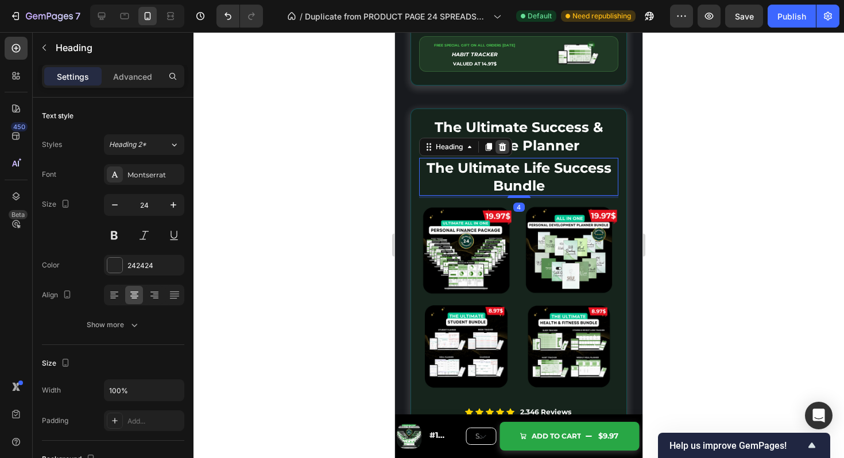
click at [505, 151] on icon at bounding box center [502, 147] width 7 height 8
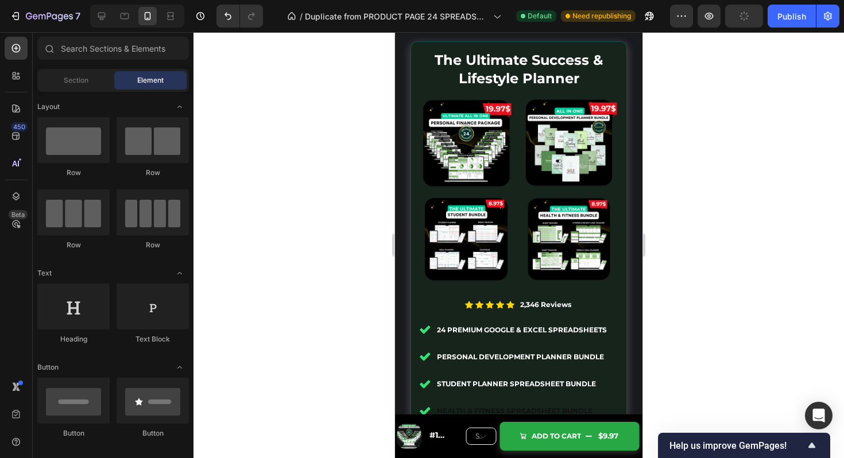
scroll to position [5988, 0]
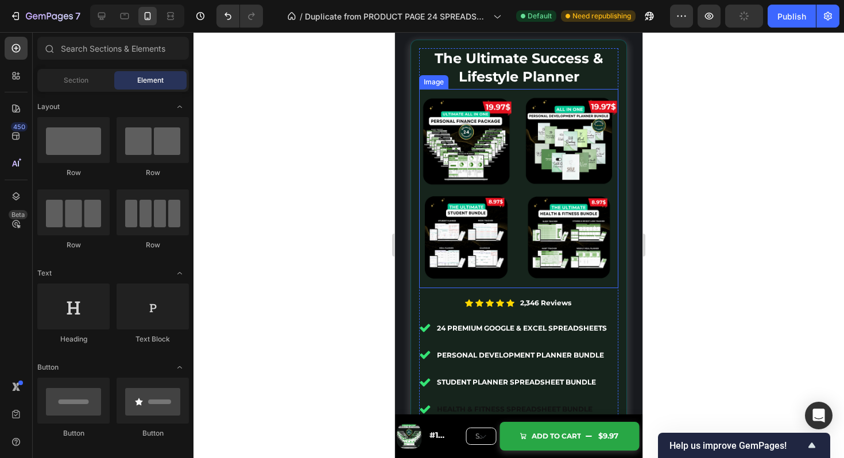
click at [526, 211] on img at bounding box center [518, 188] width 199 height 199
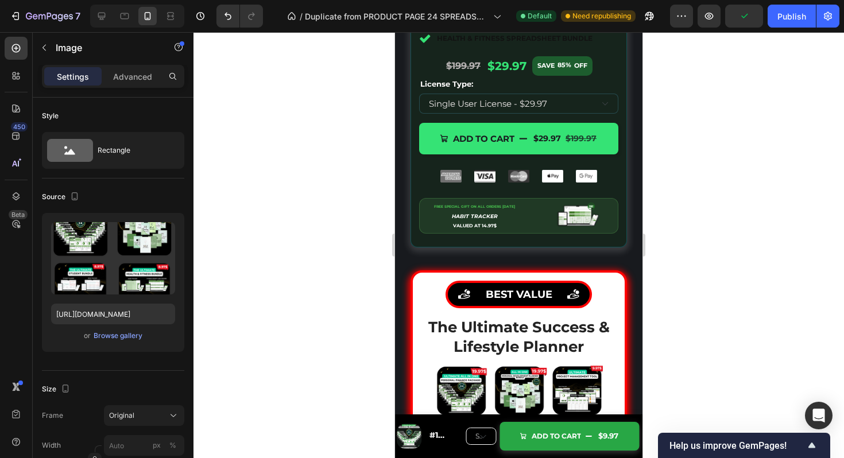
scroll to position [6365, 0]
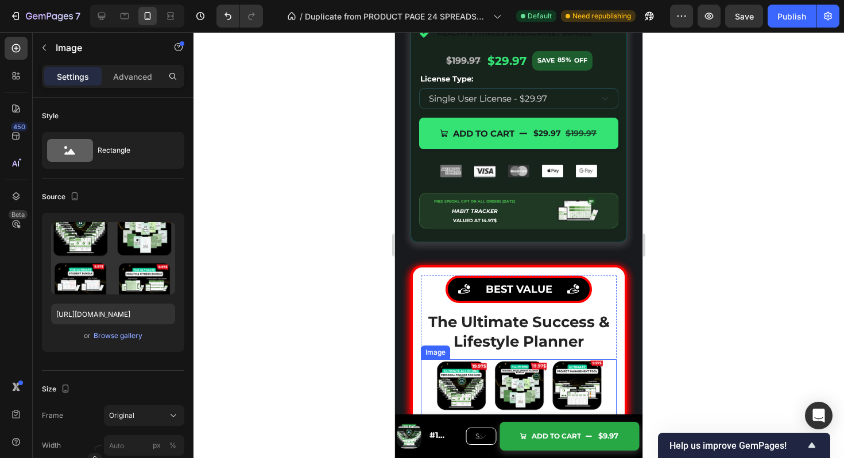
click at [523, 396] on img at bounding box center [519, 414] width 184 height 109
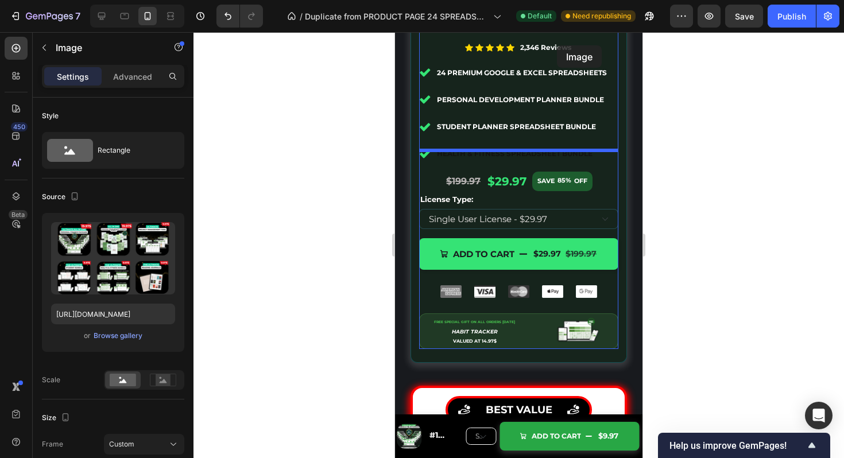
drag, startPoint x: 523, startPoint y: 396, endPoint x: 557, endPoint y: 47, distance: 351.5
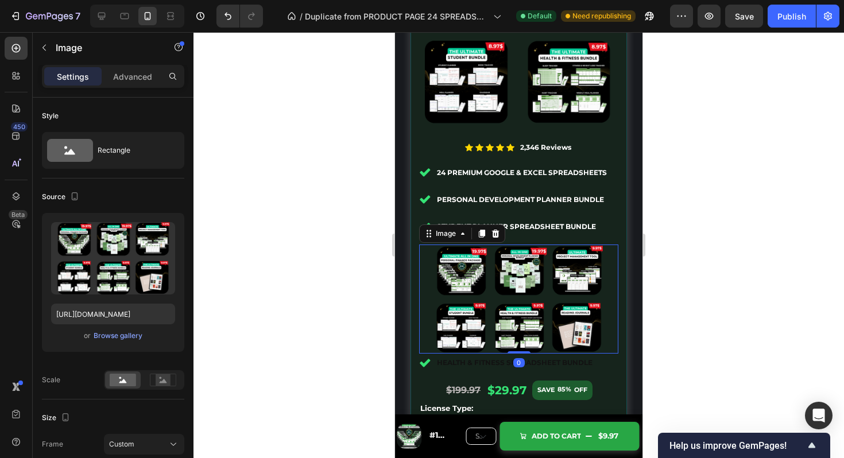
scroll to position [6099, 0]
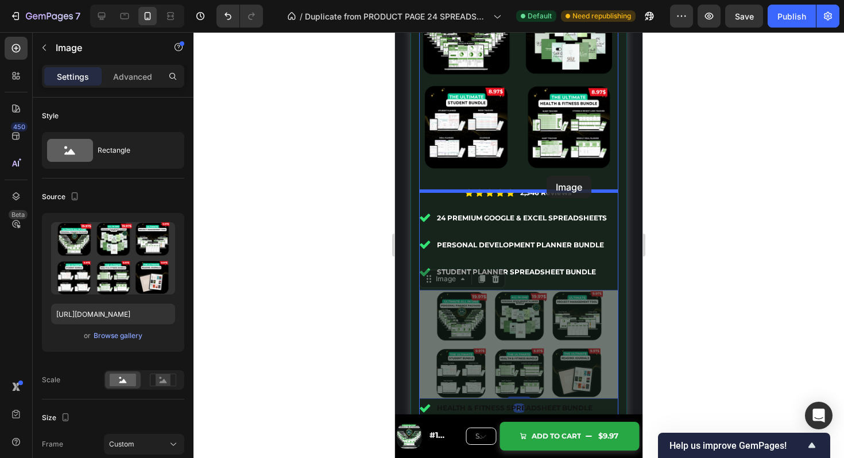
drag, startPoint x: 545, startPoint y: 333, endPoint x: 547, endPoint y: 176, distance: 157.4
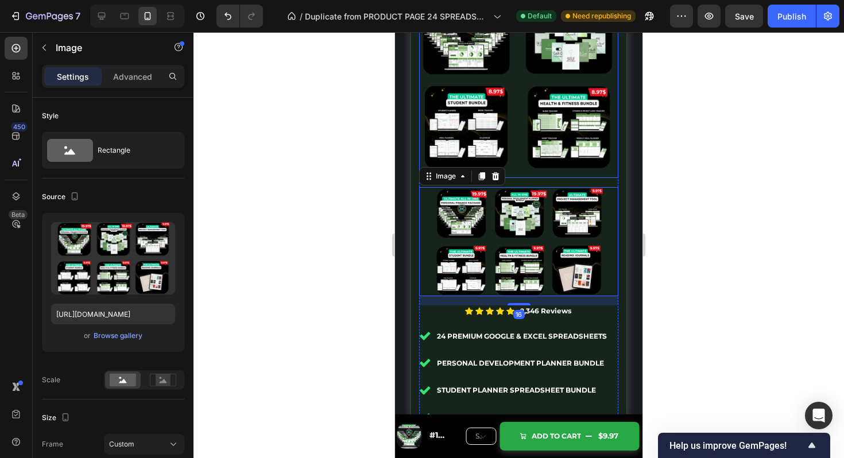
click at [547, 146] on img at bounding box center [518, 78] width 199 height 199
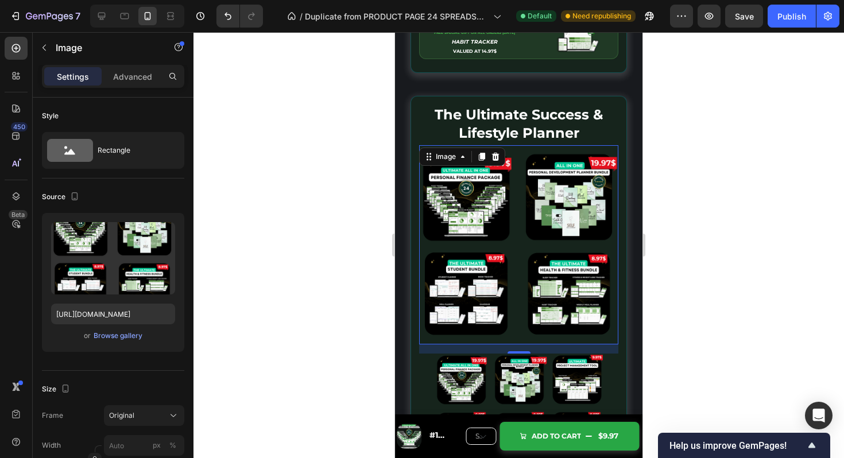
scroll to position [5921, 0]
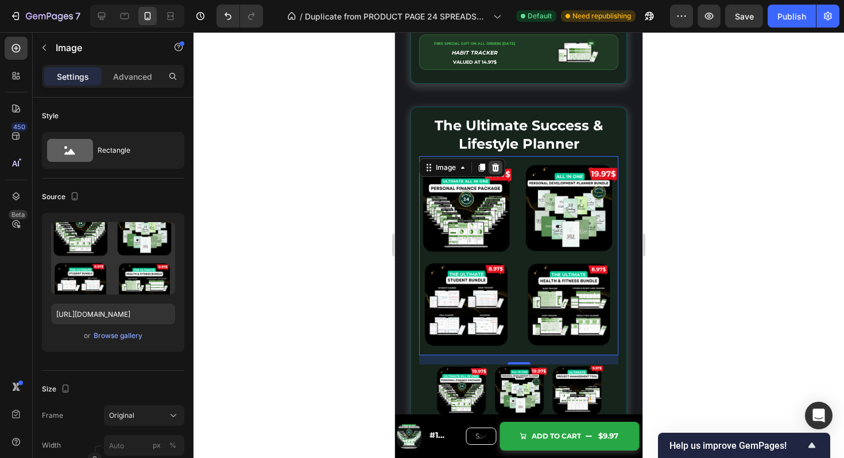
click at [499, 166] on div at bounding box center [496, 168] width 14 height 14
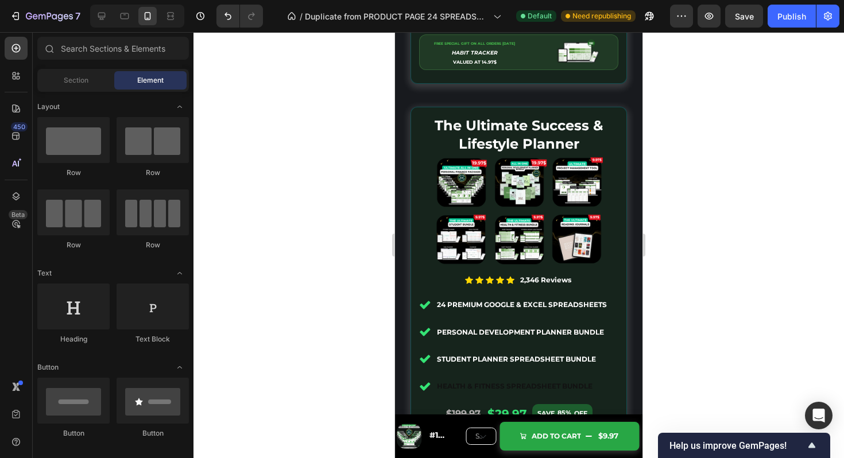
click at [717, 198] on div at bounding box center [519, 245] width 651 height 426
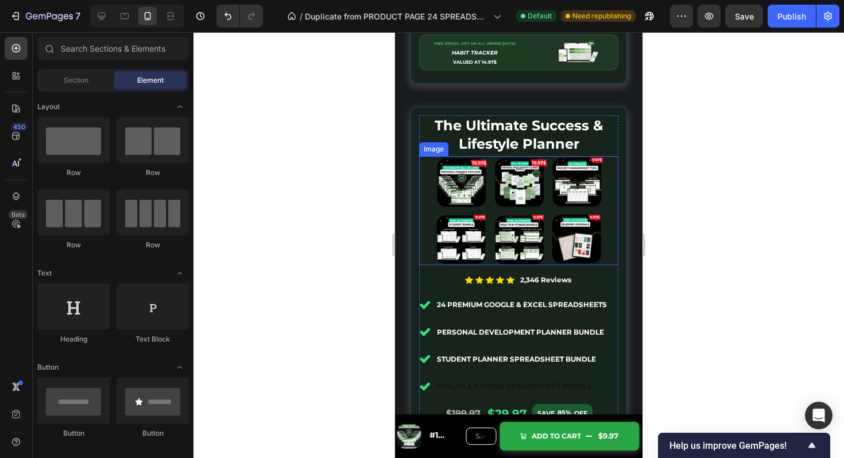
click at [564, 208] on img at bounding box center [519, 210] width 184 height 109
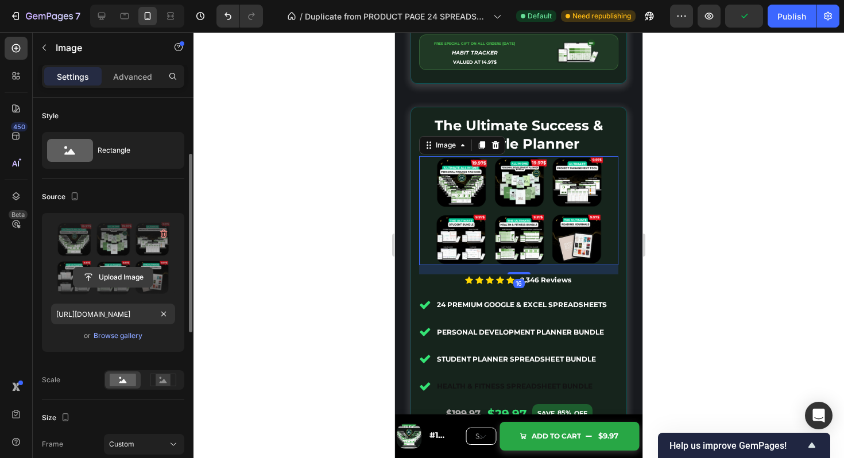
scroll to position [157, 0]
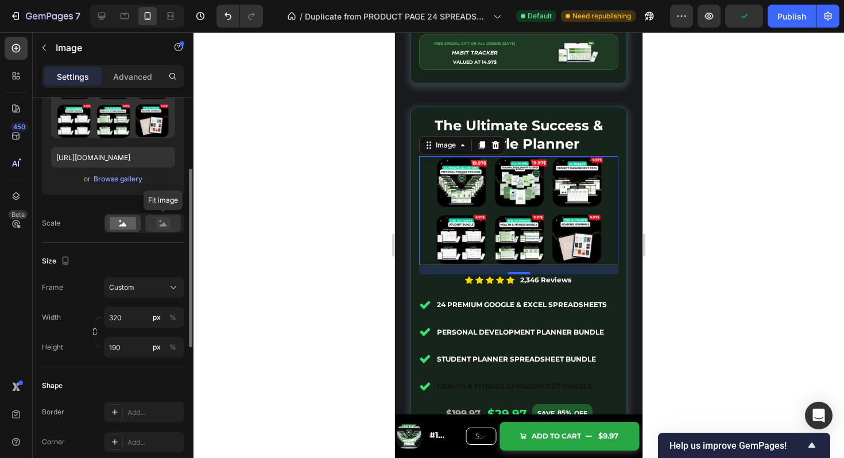
click at [153, 221] on icon at bounding box center [163, 223] width 26 height 13
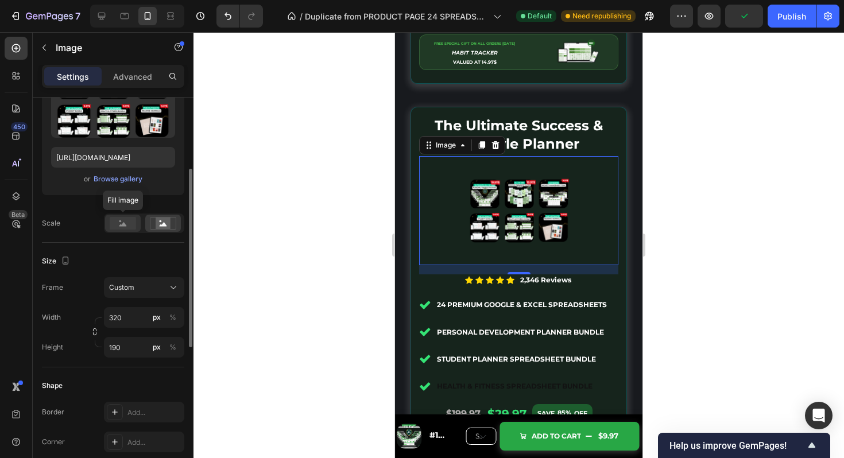
click at [129, 226] on rect at bounding box center [123, 223] width 26 height 13
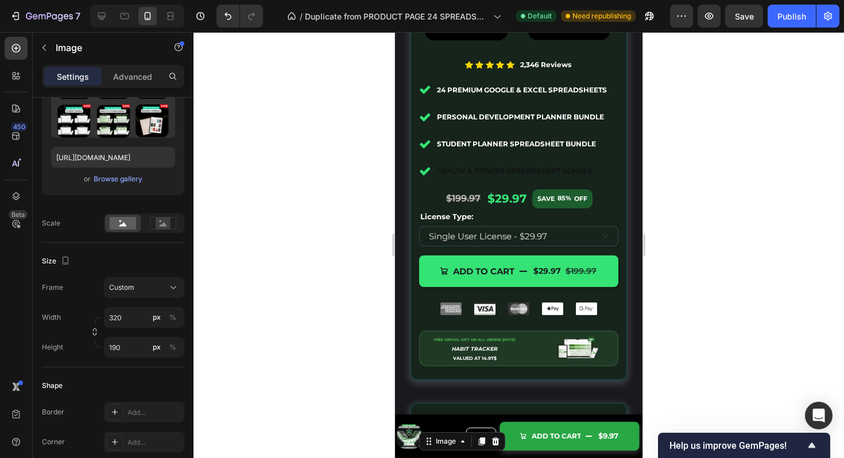
scroll to position [5612, 0]
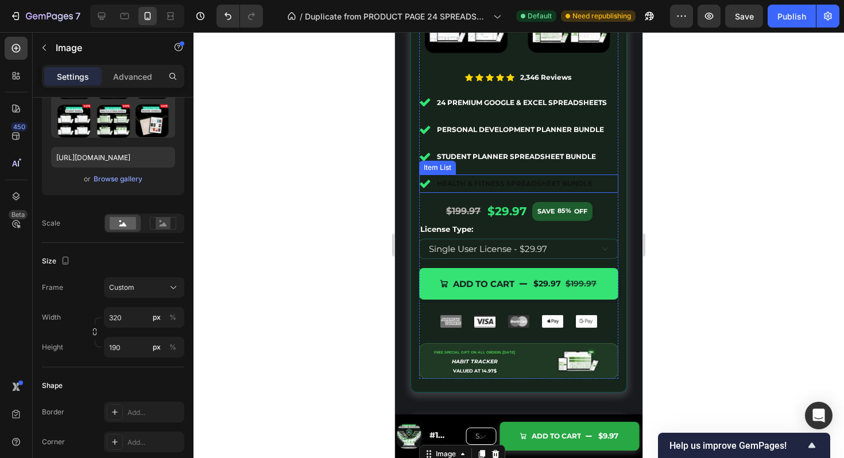
click at [556, 185] on strong "Health & Fitness Spreadsheet Bundle" at bounding box center [515, 183] width 156 height 9
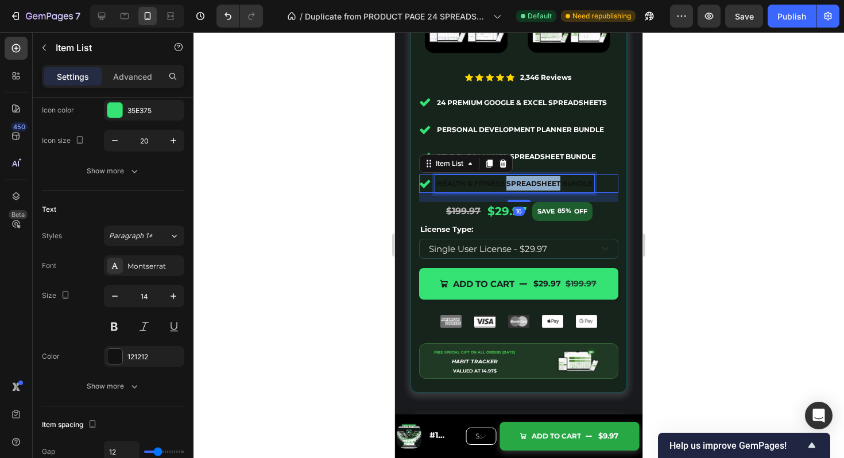
click at [556, 185] on strong "Health & Fitness Spreadsheet Bundle" at bounding box center [515, 183] width 156 height 9
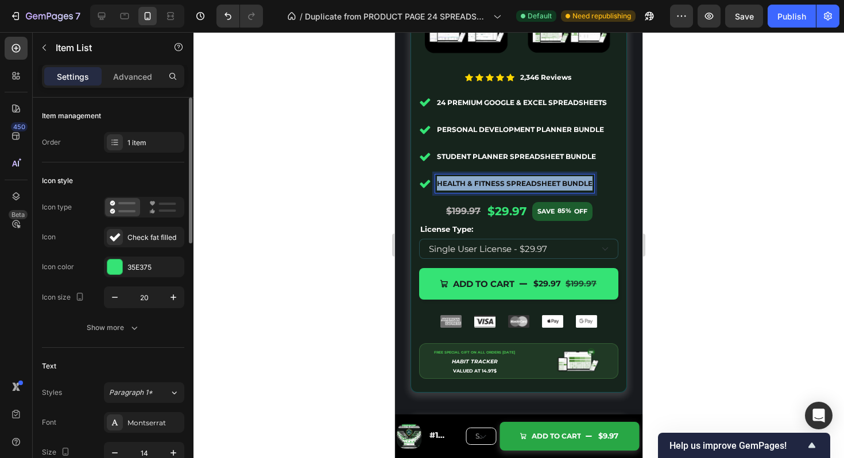
click at [556, 185] on strong "Health & Fitness Spreadsheet Bundle" at bounding box center [515, 183] width 156 height 9
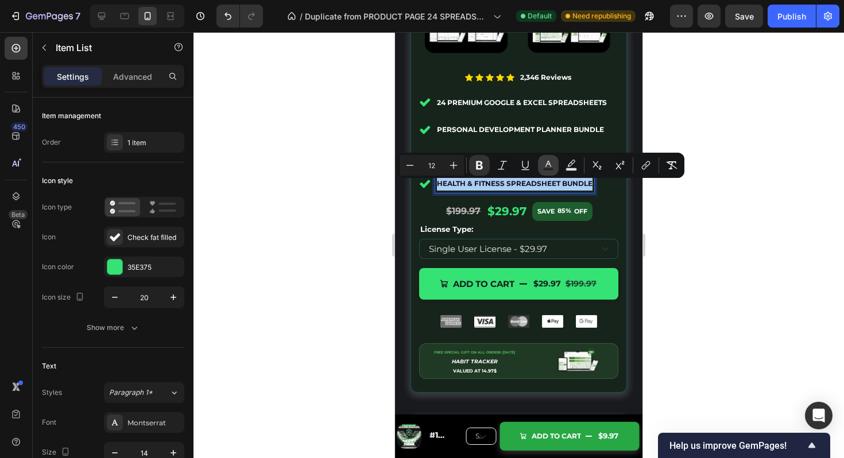
click at [549, 166] on icon "Editor contextual toolbar" at bounding box center [548, 165] width 11 height 11
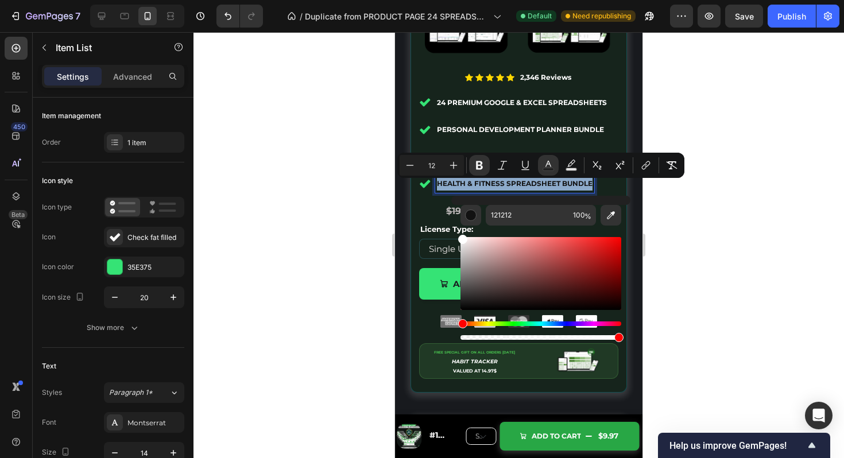
drag, startPoint x: 916, startPoint y: 322, endPoint x: 439, endPoint y: 195, distance: 493.4
type input "FFFFFF"
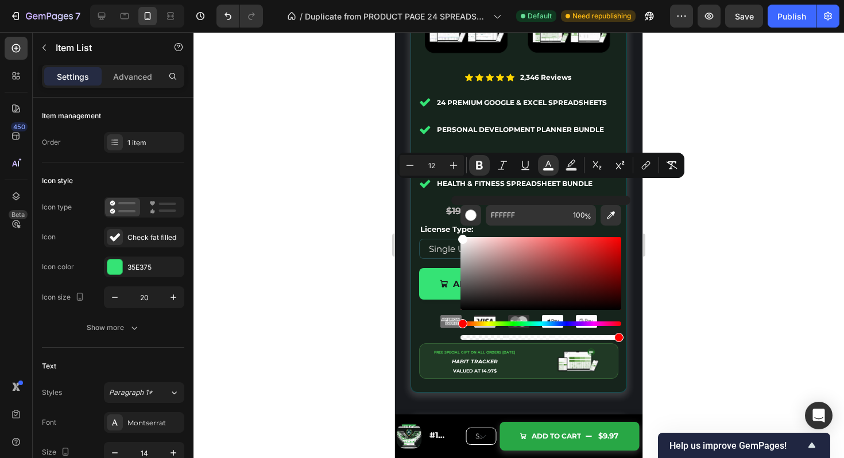
click at [679, 242] on div at bounding box center [519, 245] width 651 height 426
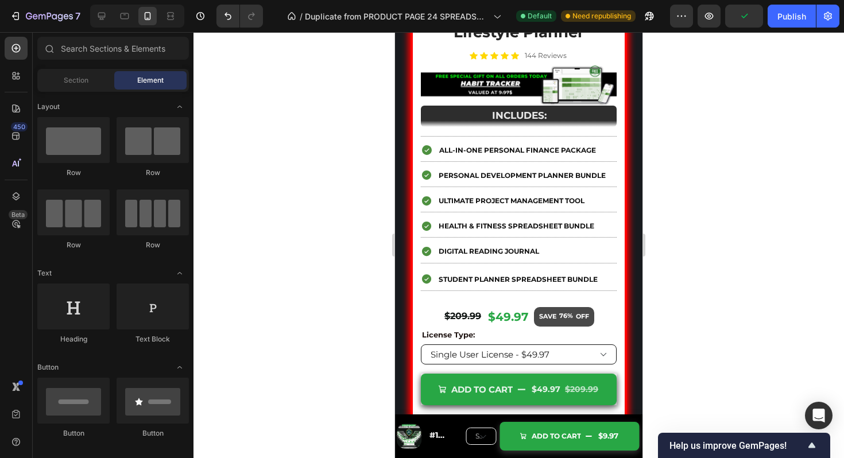
scroll to position [6576, 0]
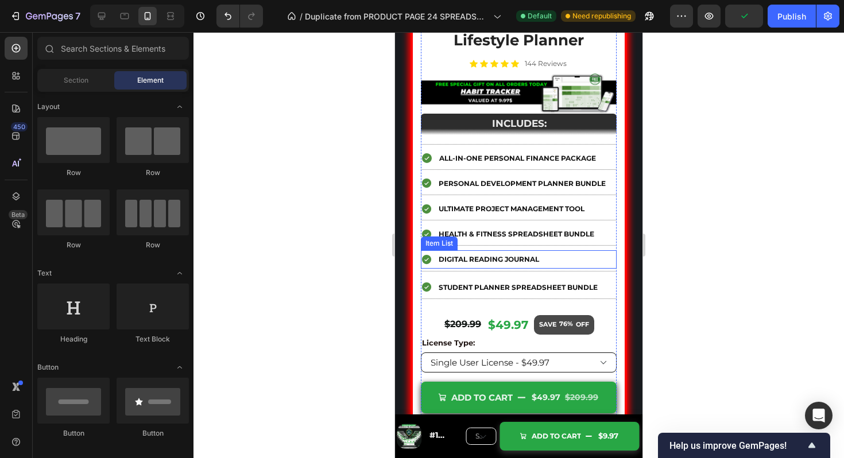
click at [525, 264] on strong "Digital Reading Journal" at bounding box center [489, 259] width 101 height 9
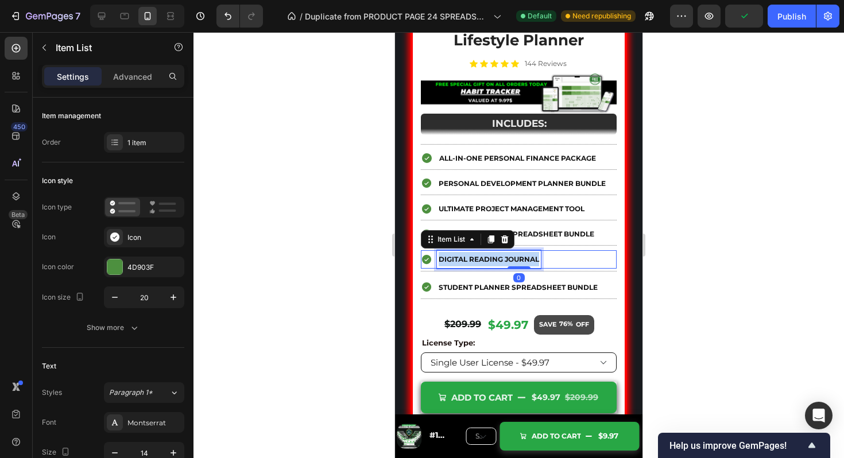
click at [525, 264] on strong "Digital Reading Journal" at bounding box center [489, 259] width 101 height 9
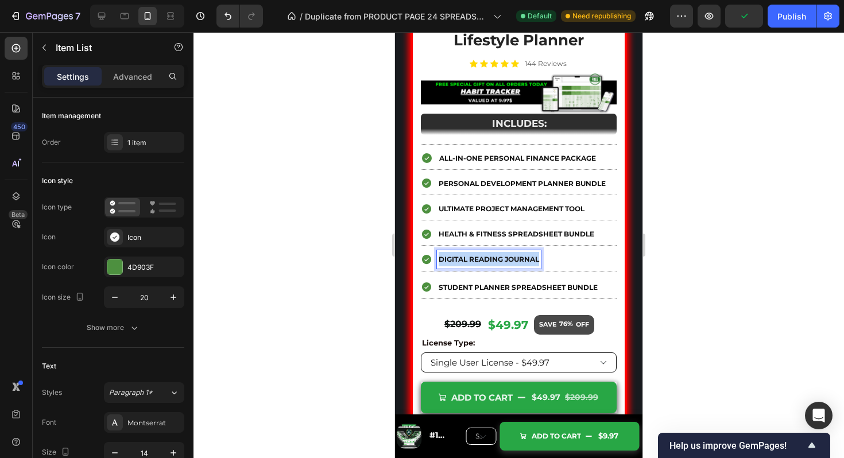
scroll to position [6203, 0]
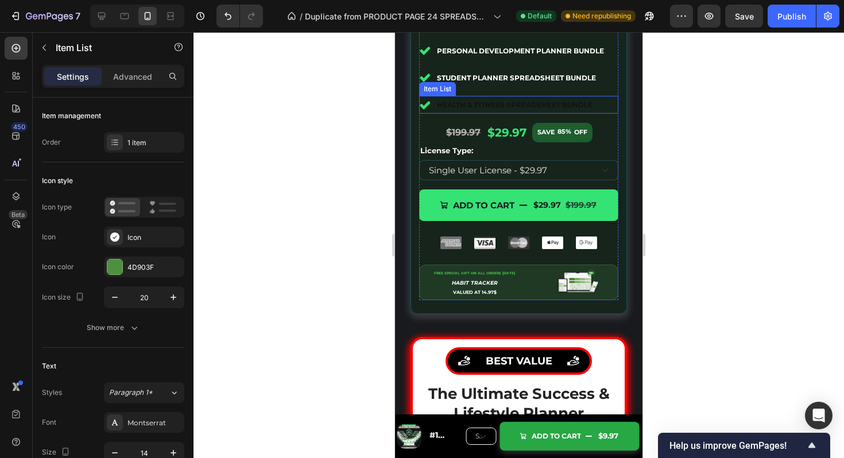
click at [583, 109] on strong "Health & Fitness Spreadsheet Bundle" at bounding box center [515, 105] width 156 height 9
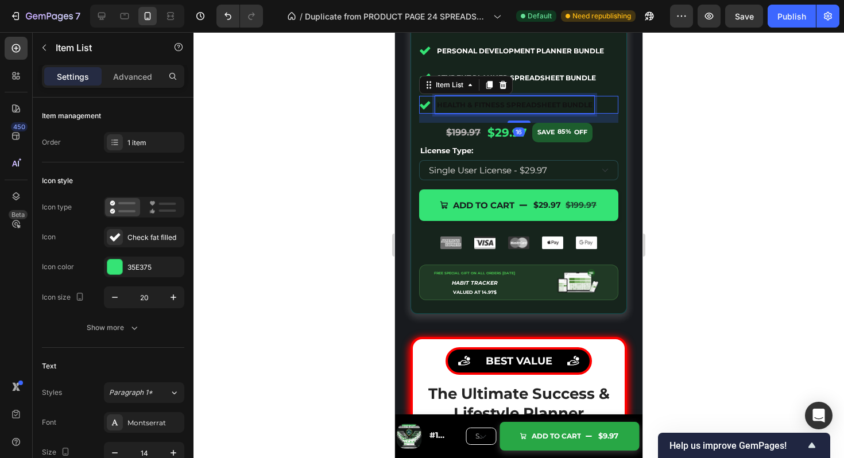
click at [583, 109] on strong "Health & Fitness Spreadsheet Bundle" at bounding box center [515, 105] width 156 height 9
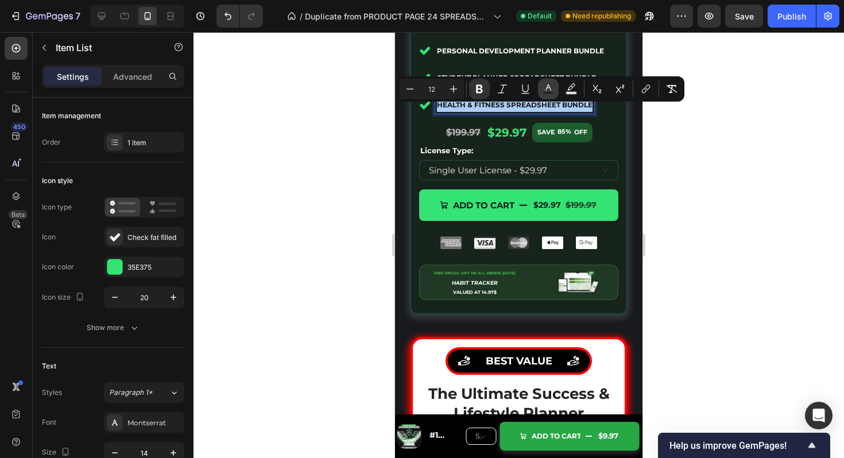
click at [550, 90] on icon "Editor contextual toolbar" at bounding box center [548, 88] width 11 height 11
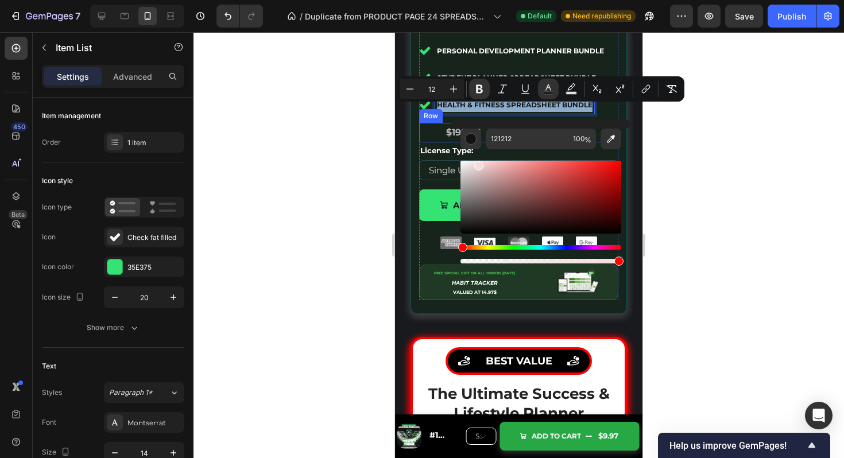
drag, startPoint x: 937, startPoint y: 248, endPoint x: 416, endPoint y: 105, distance: 540.1
type input "FFFCFC"
drag, startPoint x: 712, startPoint y: 158, endPoint x: 666, endPoint y: 138, distance: 50.2
click at [712, 158] on div at bounding box center [519, 245] width 651 height 426
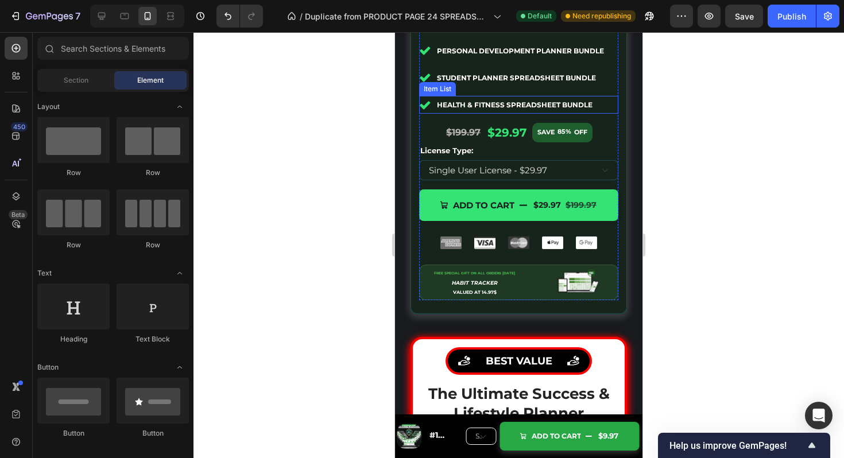
click at [610, 109] on div "Health & Fitness Spreadsheet Bundle" at bounding box center [518, 105] width 199 height 18
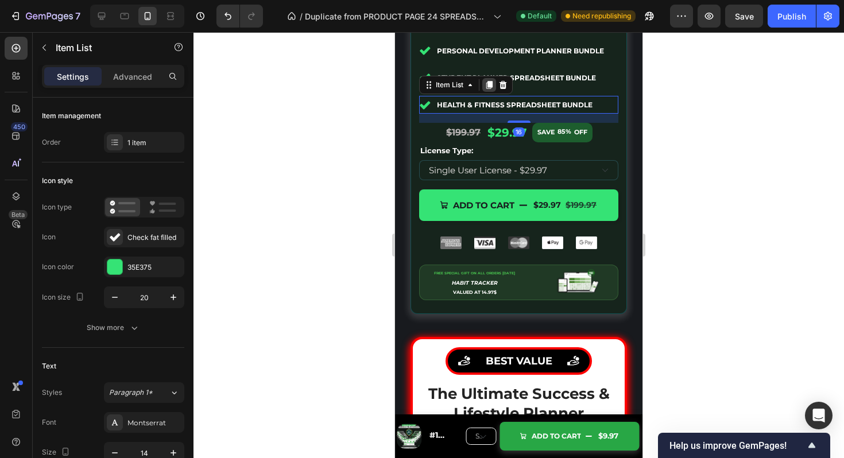
click at [489, 89] on icon at bounding box center [490, 85] width 6 height 8
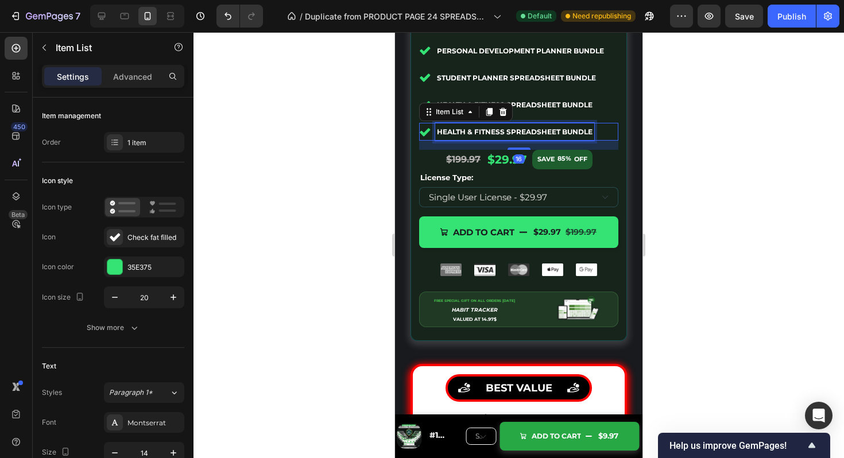
click at [508, 136] on strong "Health & Fitness Spreadsheet Bundle" at bounding box center [515, 132] width 156 height 9
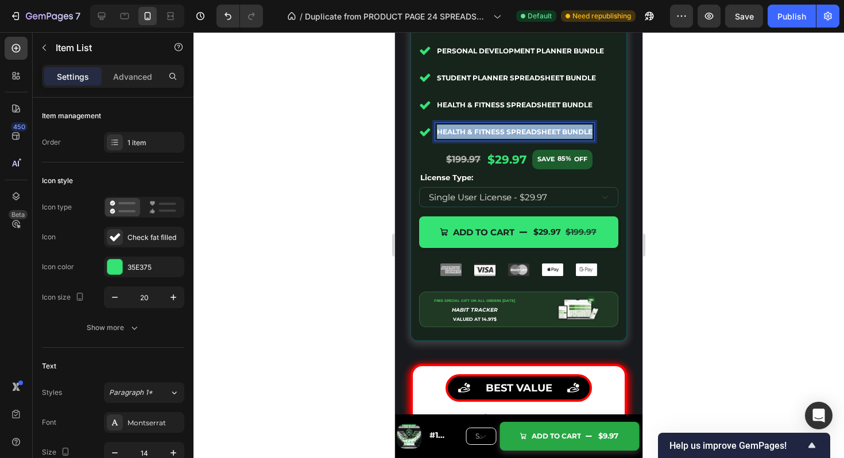
click at [508, 136] on strong "Health & Fitness Spreadsheet Bundle" at bounding box center [515, 132] width 156 height 9
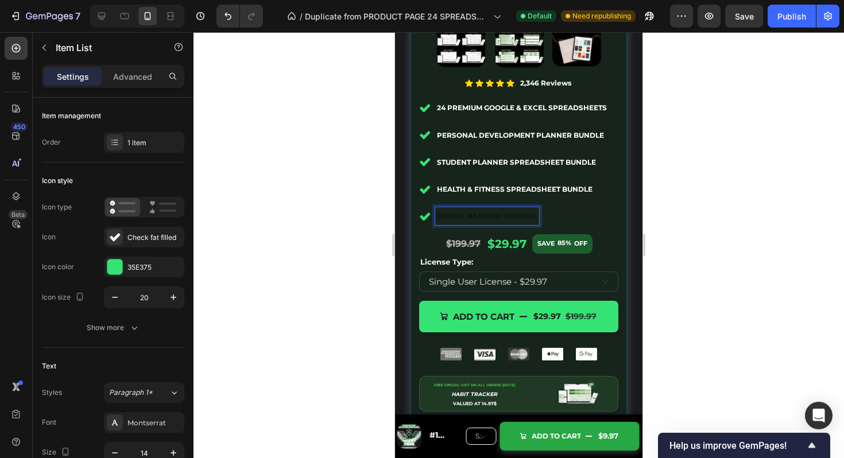
scroll to position [6099, 0]
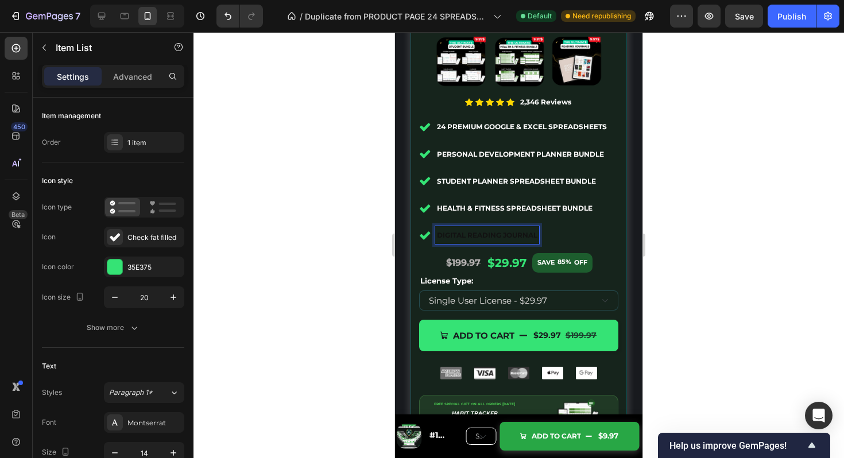
click at [488, 240] on strong "Digital Reading Journal" at bounding box center [487, 235] width 101 height 9
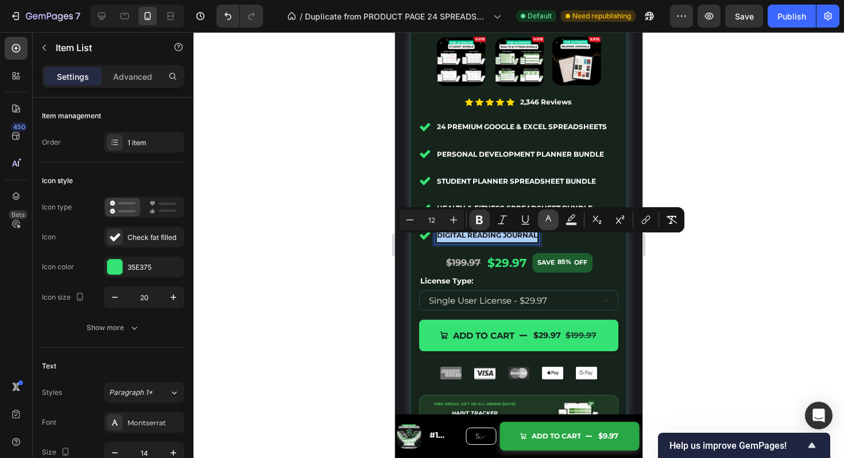
click at [550, 222] on icon "Editor contextual toolbar" at bounding box center [548, 219] width 11 height 11
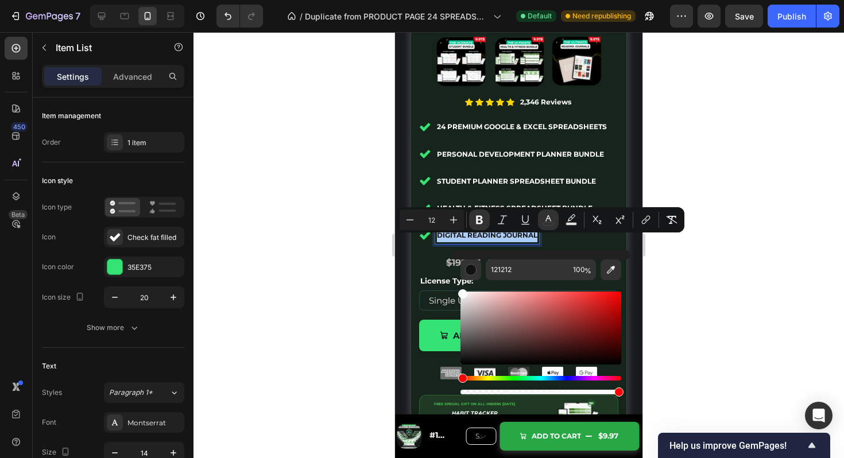
drag, startPoint x: 522, startPoint y: 317, endPoint x: 422, endPoint y: 229, distance: 133.5
click at [422, 229] on div "Minus 12 Plus Bold Italic Underline color Text Background Color Subscript Super…" at bounding box center [541, 219] width 287 height 25
type input "FFFFFF"
click at [624, 165] on div "⁠⁠⁠⁠⁠⁠⁠ The Ultimate Success & Lifestyle Planner Heading Image Icon Icon Icon I…" at bounding box center [519, 187] width 217 height 516
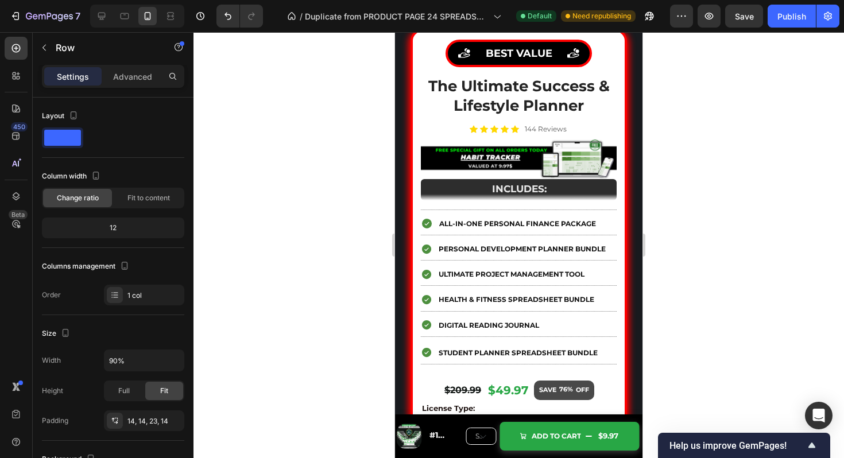
scroll to position [6626, 0]
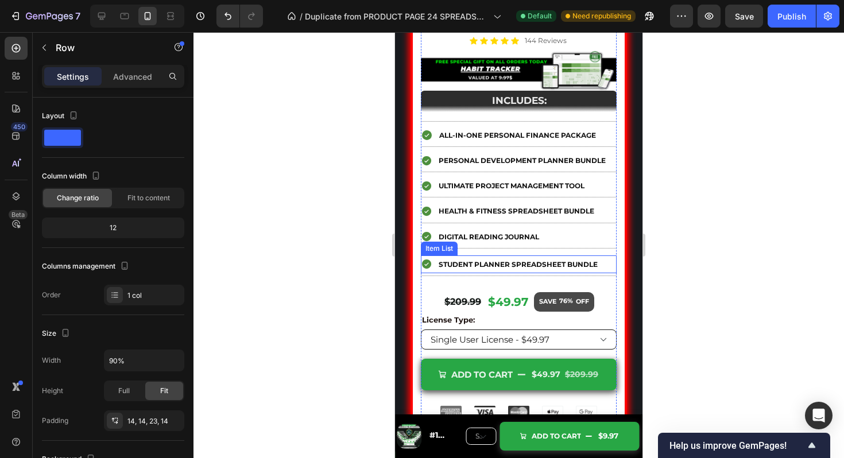
click at [528, 269] on strong "Student Planner Spreadsheet Bundle" at bounding box center [518, 264] width 159 height 9
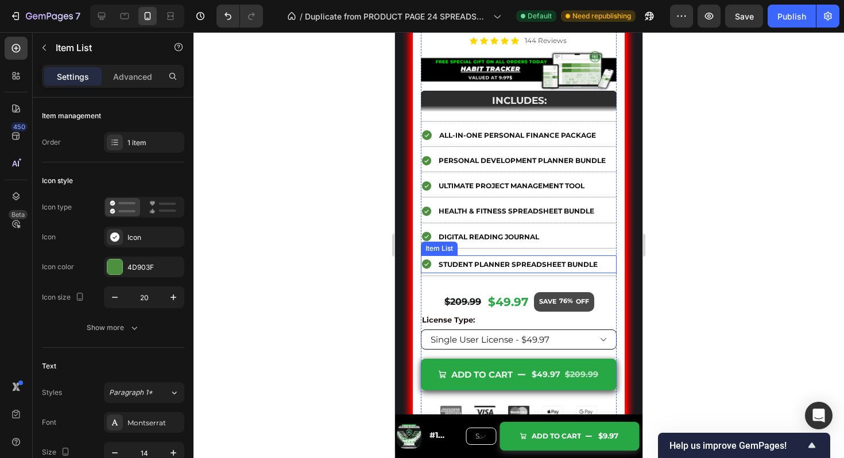
click at [528, 269] on strong "Student Planner Spreadsheet Bundle" at bounding box center [518, 264] width 159 height 9
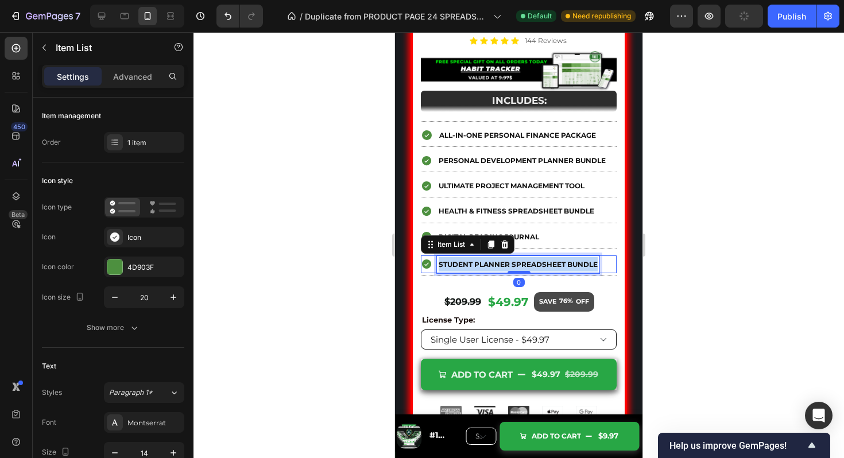
click at [528, 269] on strong "Student Planner Spreadsheet Bundle" at bounding box center [518, 264] width 159 height 9
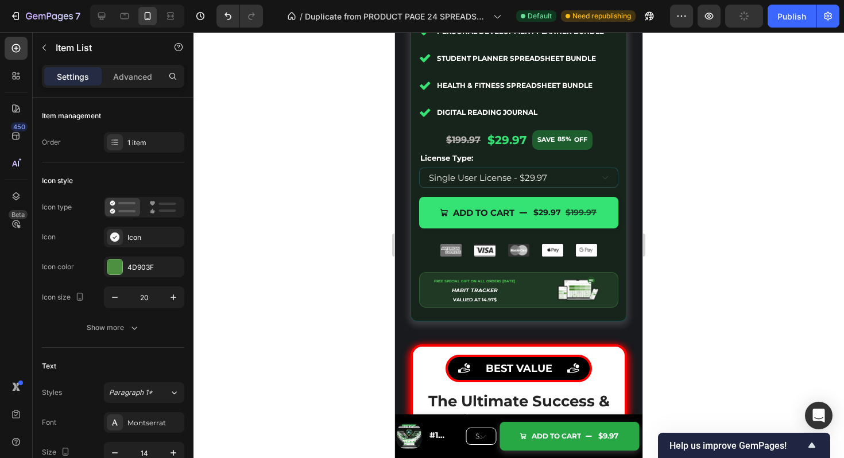
scroll to position [6134, 0]
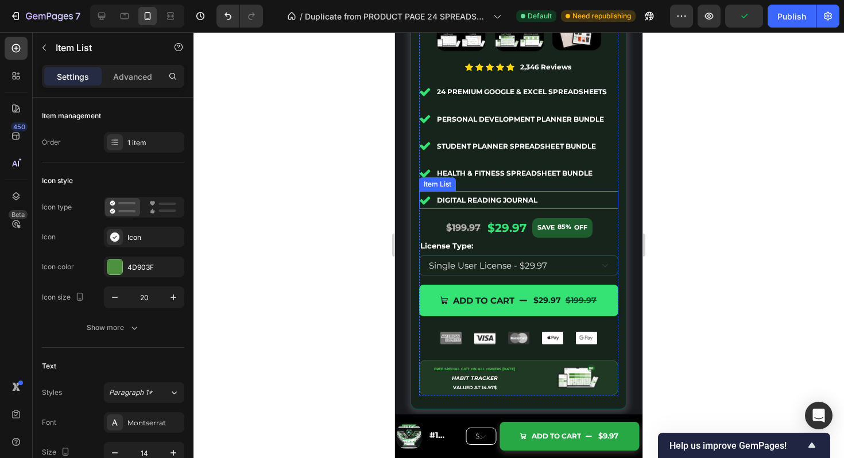
click at [608, 206] on div "Digital Reading Journal" at bounding box center [518, 200] width 199 height 18
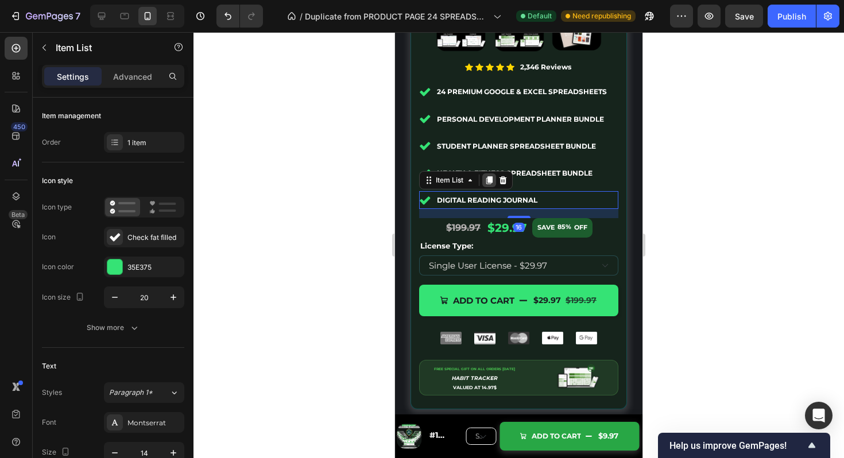
click at [490, 183] on icon at bounding box center [490, 180] width 6 height 8
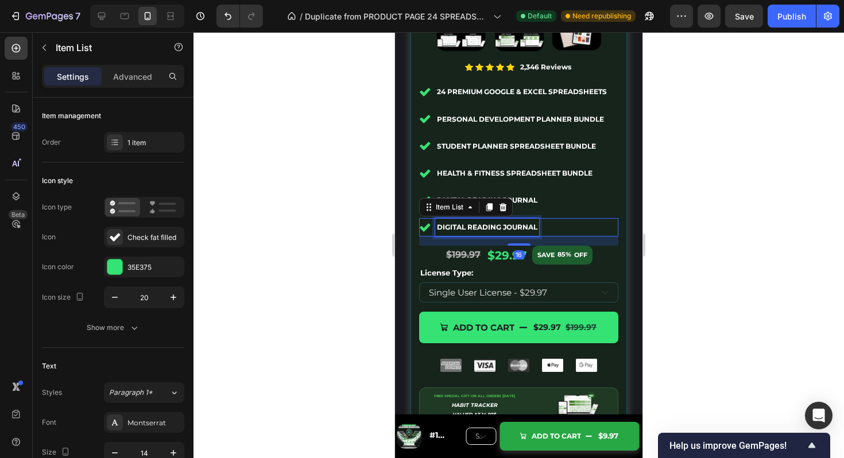
click at [518, 231] on strong "Digital Reading Journal" at bounding box center [487, 227] width 101 height 9
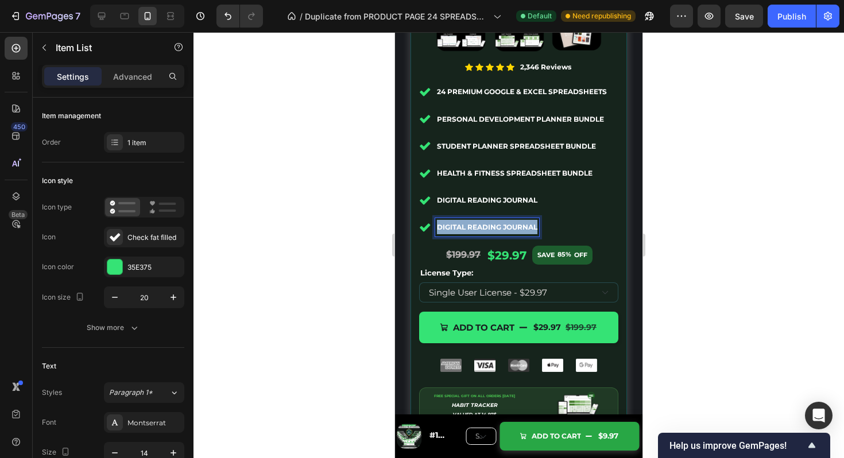
click at [518, 231] on strong "Digital Reading Journal" at bounding box center [487, 227] width 101 height 9
click at [518, 231] on strong "Student Planner Spreadsheet Bundle" at bounding box center [516, 227] width 159 height 9
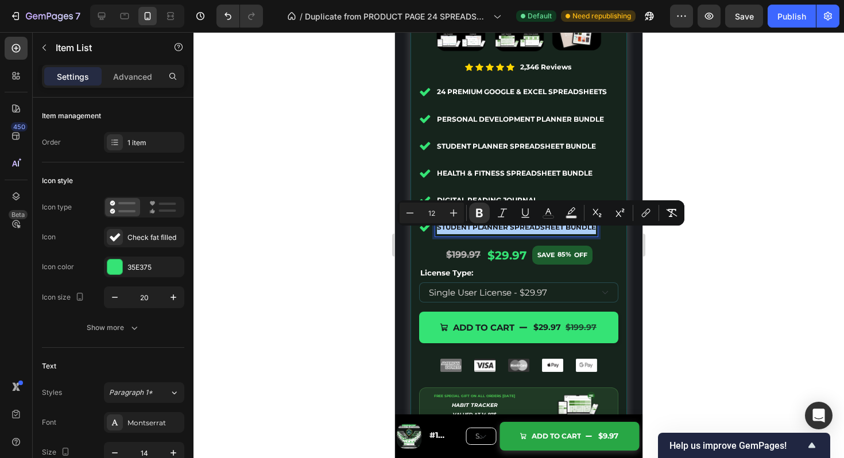
click at [559, 209] on div "Minus 12 Plus Bold Italic Underline color Text Background Color Subscript Super…" at bounding box center [541, 213] width 283 height 21
click at [550, 210] on icon "Editor contextual toolbar" at bounding box center [548, 212] width 11 height 11
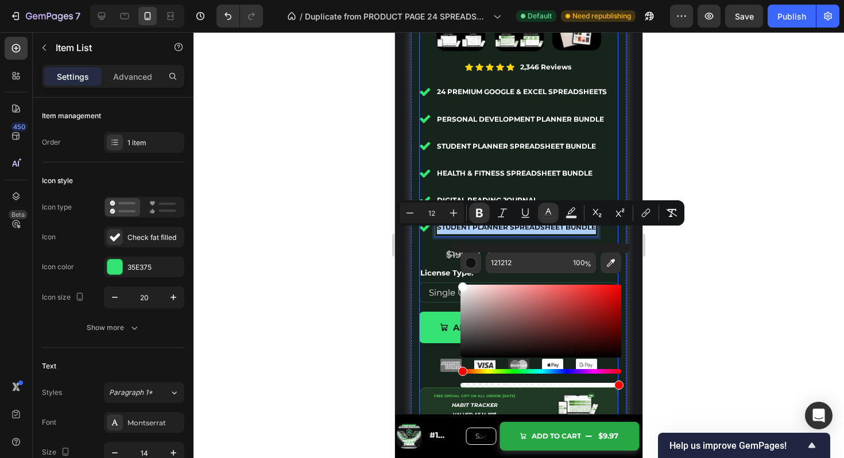
drag, startPoint x: 518, startPoint y: 301, endPoint x: 18, endPoint y: 194, distance: 511.7
click at [410, 223] on div "Minus 12 Plus Bold Italic Underline color Text Background Color Subscript Super…" at bounding box center [541, 212] width 287 height 25
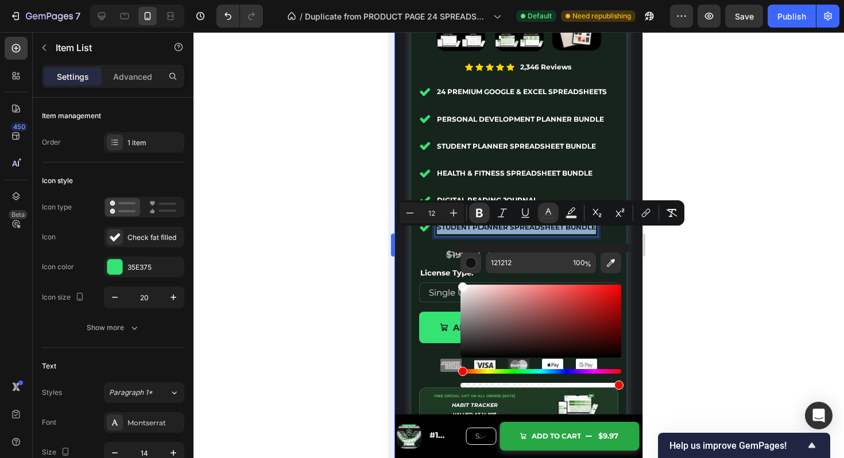
type input "FFFFFF"
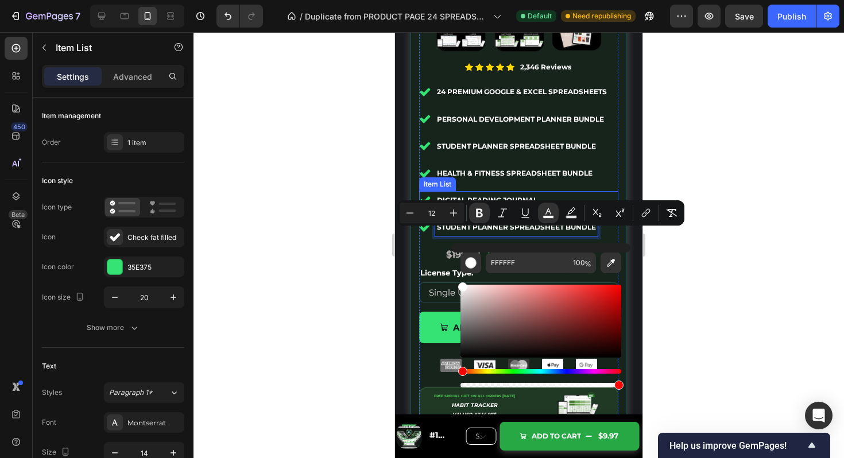
click at [569, 141] on div "24 Premium Google & excel Spreadsheets Item List Personal Development Planner B…" at bounding box center [518, 253] width 199 height 340
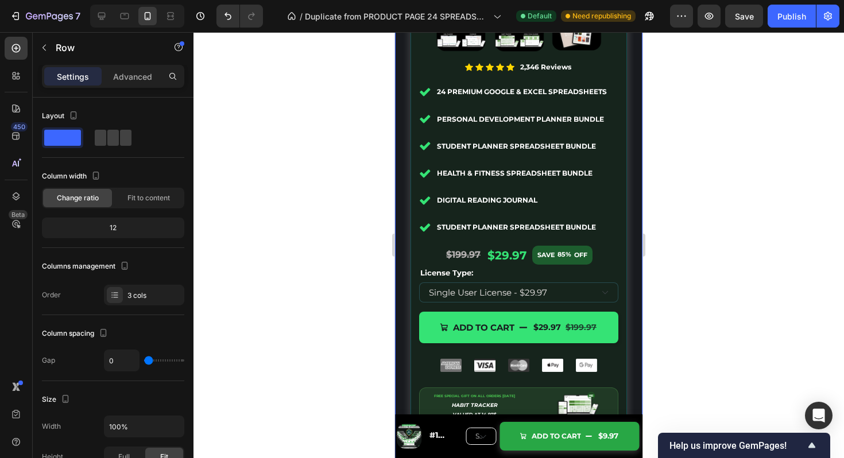
scroll to position [6038, 0]
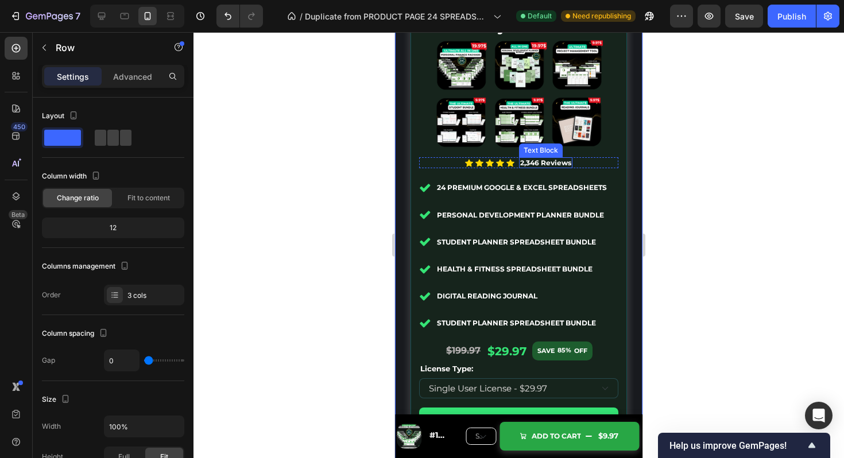
click at [531, 165] on strong "2,346 Reviews" at bounding box center [545, 163] width 51 height 9
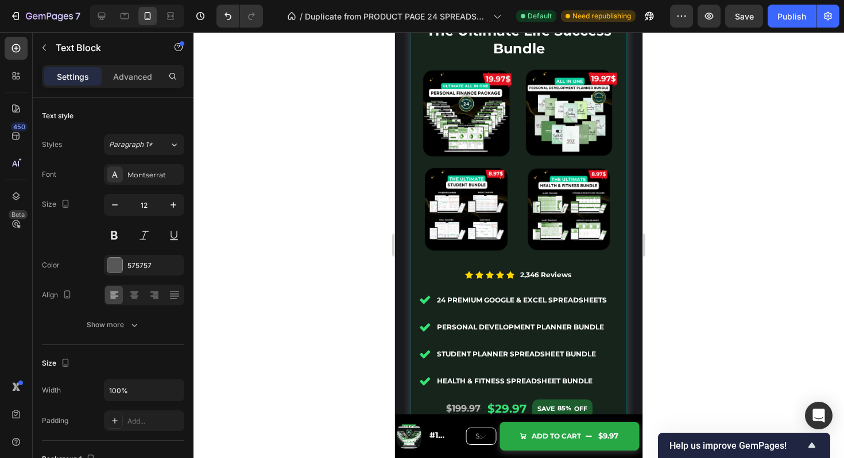
scroll to position [5413, 0]
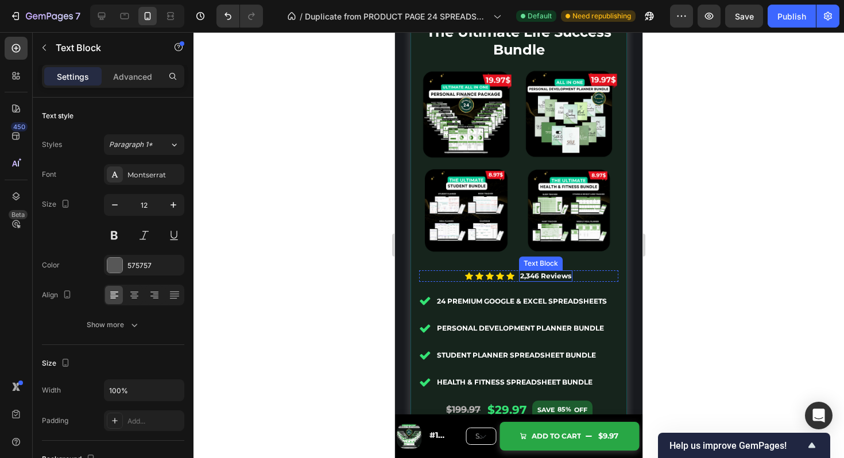
click at [530, 276] on strong "2,346 Reviews" at bounding box center [545, 276] width 51 height 9
click at [755, 186] on div at bounding box center [519, 245] width 651 height 426
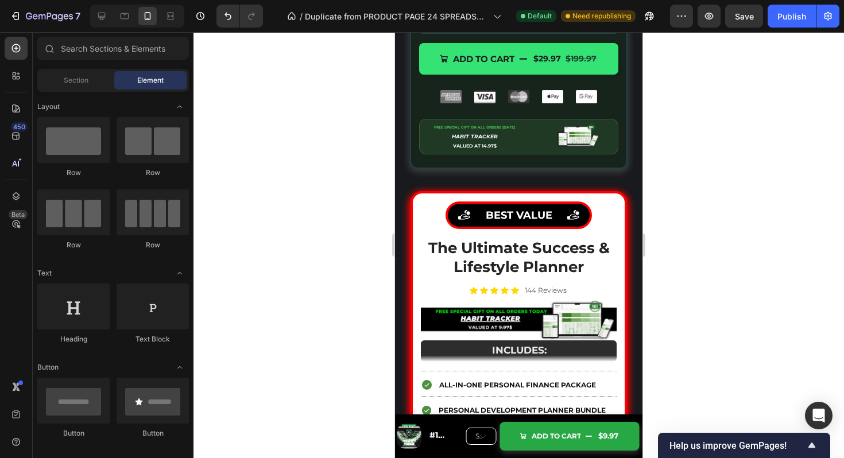
scroll to position [6399, 0]
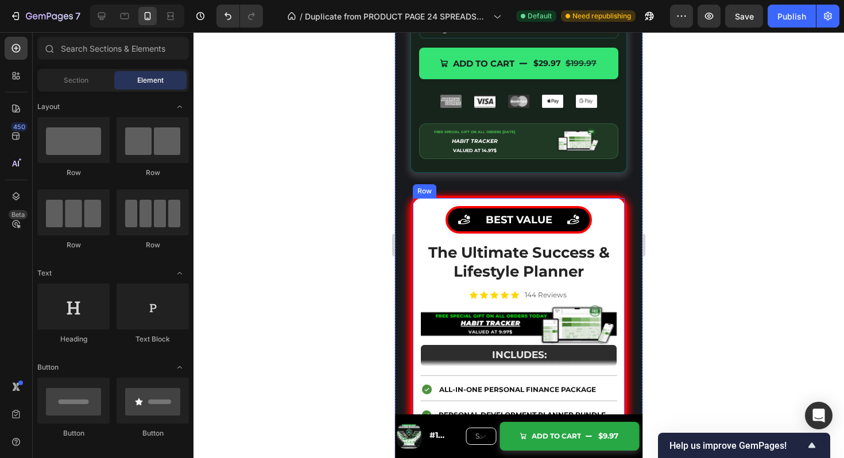
click at [621, 210] on div "Icon BEST VALUE Text Block Icon Row The Ultimate Success & Lifestyle Planner He…" at bounding box center [519, 443] width 217 height 494
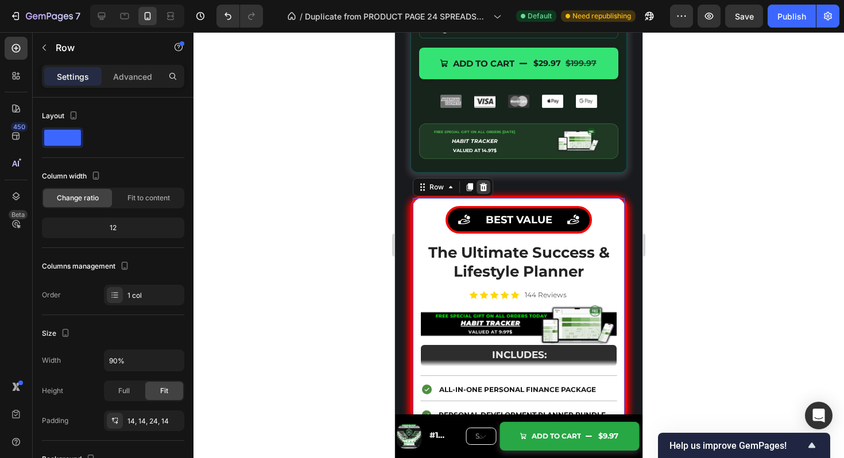
click at [487, 192] on icon at bounding box center [483, 187] width 9 height 9
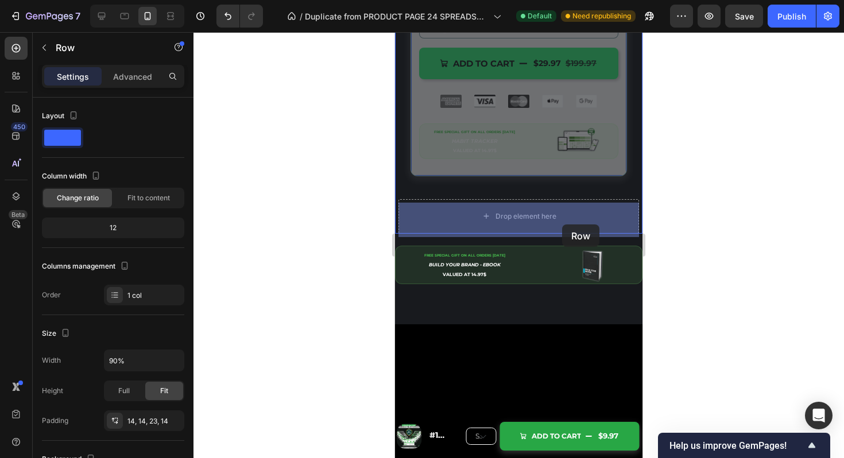
drag, startPoint x: 585, startPoint y: 174, endPoint x: 562, endPoint y: 225, distance: 55.5
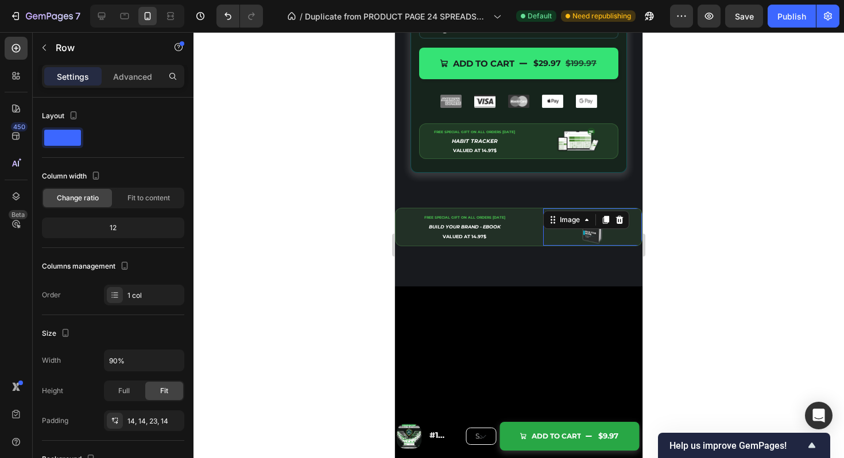
click at [572, 219] on div "Image" at bounding box center [586, 220] width 86 height 18
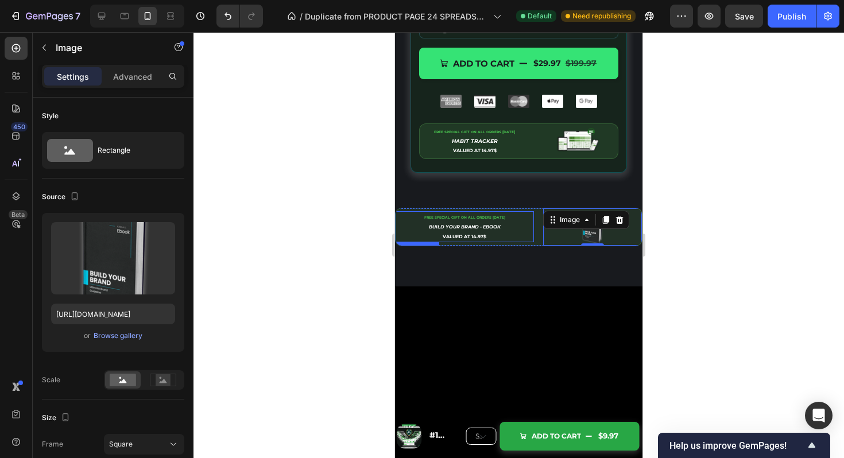
click at [532, 218] on div "FREE SPECIAL GIFT ON ALL ORDERS [DATE] BUILD YOUR BRAND - EBOOK VALUED AT 14.97$" at bounding box center [465, 226] width 138 height 31
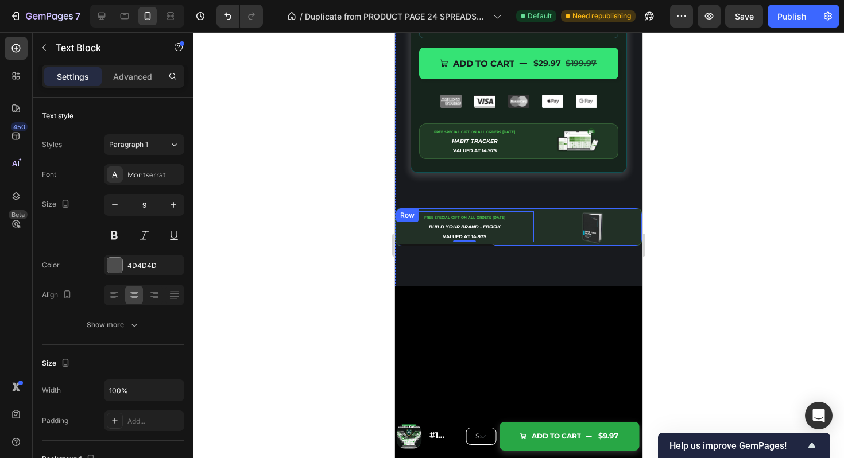
click at [537, 216] on div "Image FREE SPECIAL GIFT ON ALL ORDERS [DATE] BUILD YOUR BRAND - EBOOK VALUED AT…" at bounding box center [519, 227] width 248 height 38
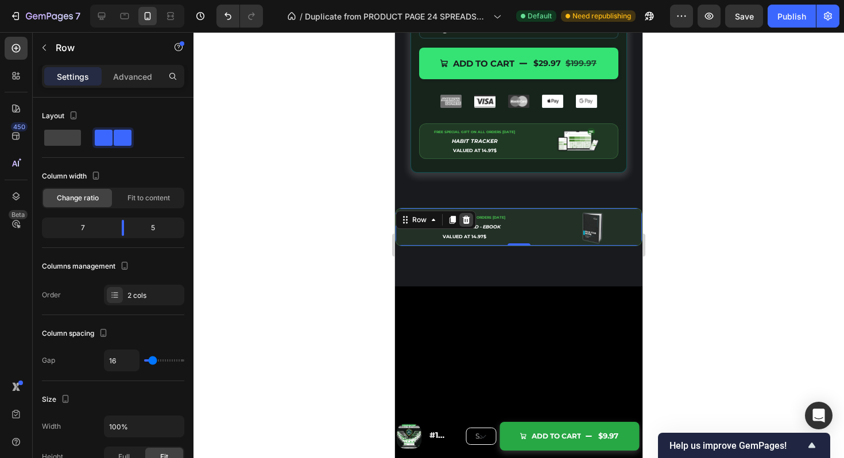
click at [468, 223] on icon at bounding box center [466, 219] width 7 height 8
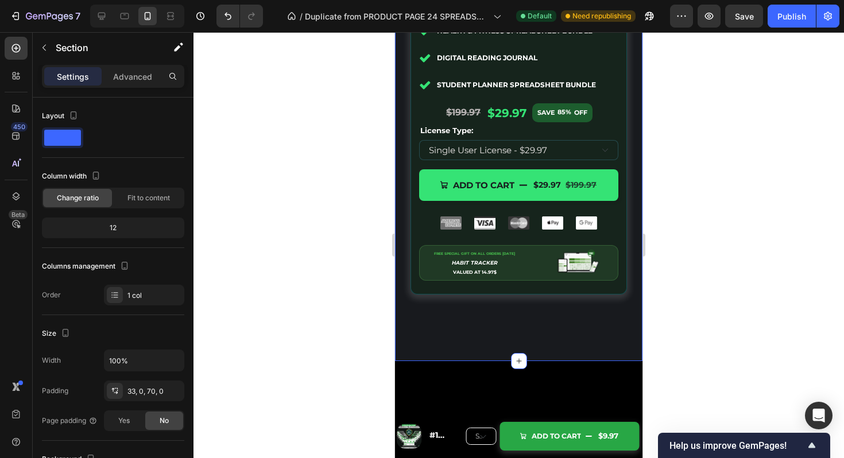
scroll to position [6176, 0]
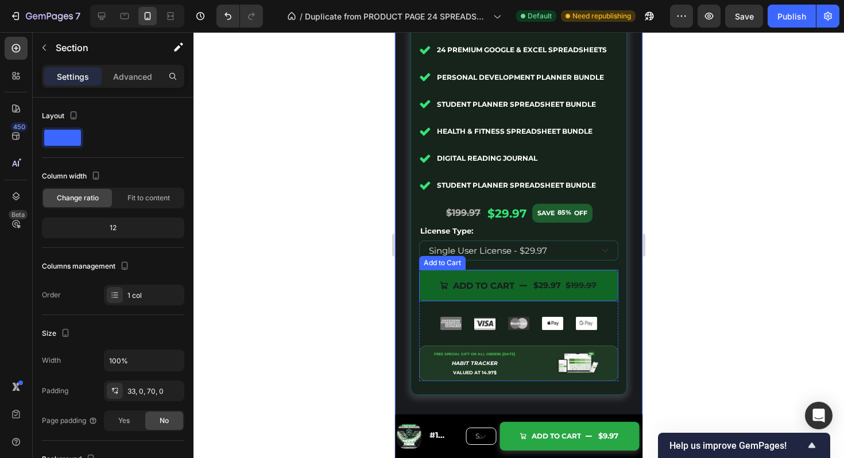
click at [544, 288] on div "$29.97" at bounding box center [547, 286] width 30 height 18
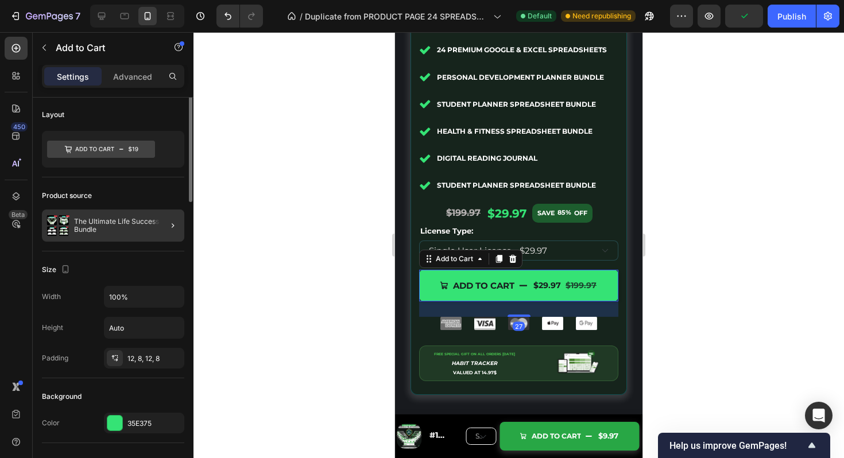
scroll to position [0, 0]
click at [166, 233] on div at bounding box center [173, 227] width 14 height 14
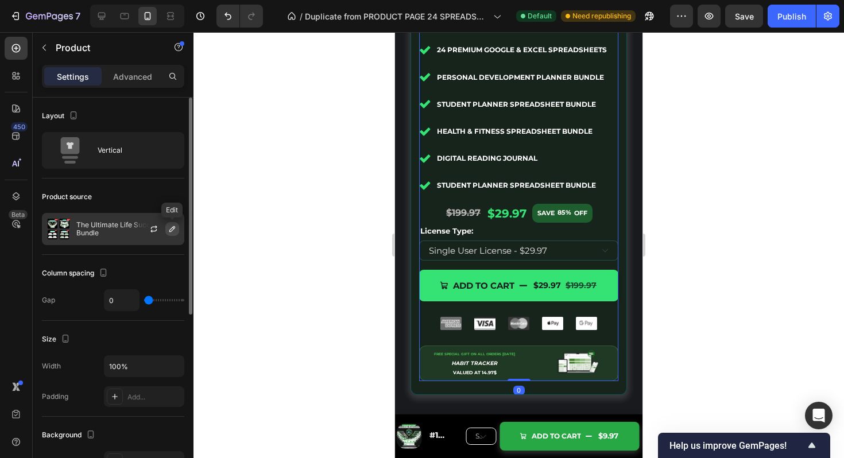
click at [172, 225] on icon "button" at bounding box center [172, 229] width 9 height 9
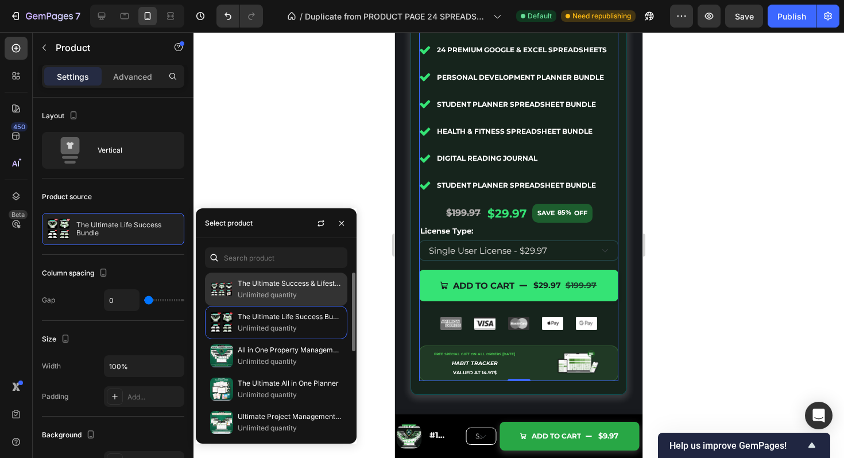
click at [270, 292] on p "Unlimited quantity" at bounding box center [290, 295] width 105 height 11
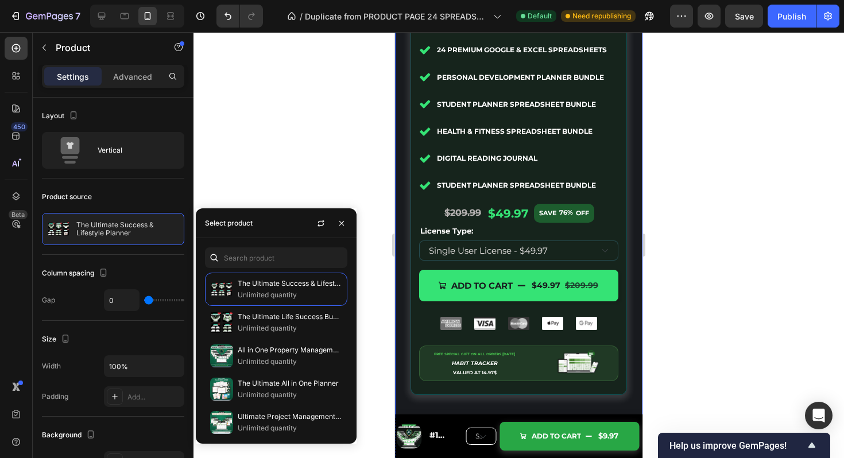
click at [632, 244] on div "The Ultimate Life Success Bundle Heading Image Icon Icon Icon Icon Icon Icon Li…" at bounding box center [519, 135] width 241 height 566
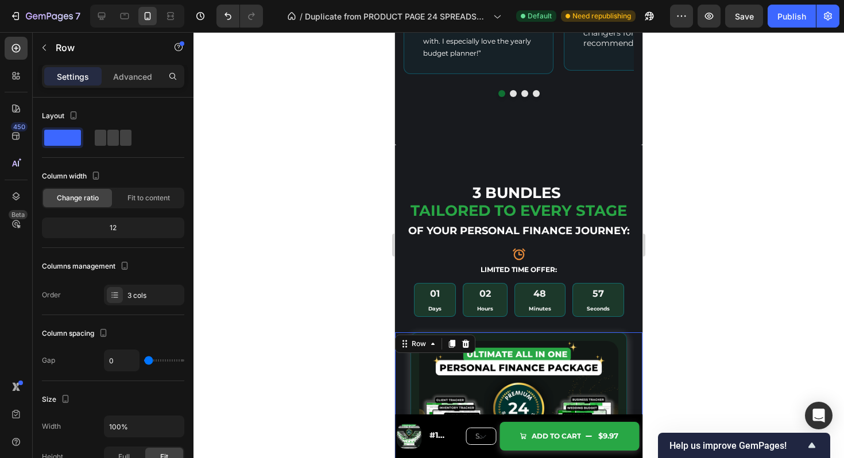
scroll to position [4535, 0]
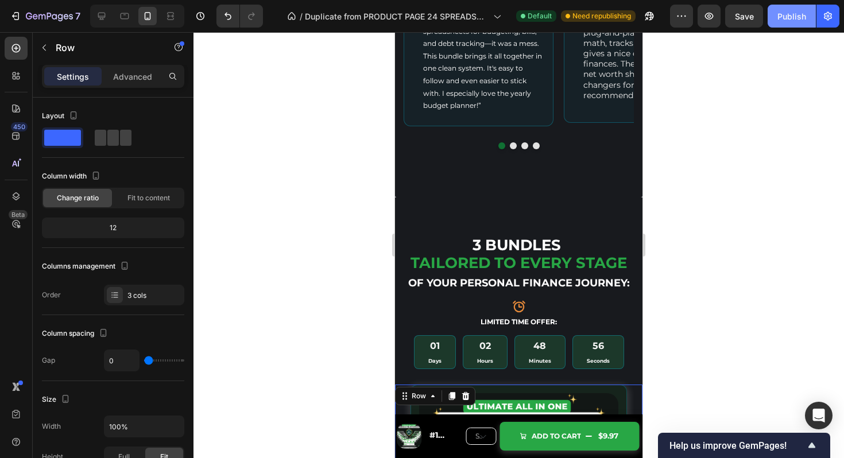
click at [796, 12] on div "Publish" at bounding box center [792, 16] width 29 height 12
